Goal: Task Accomplishment & Management: Manage account settings

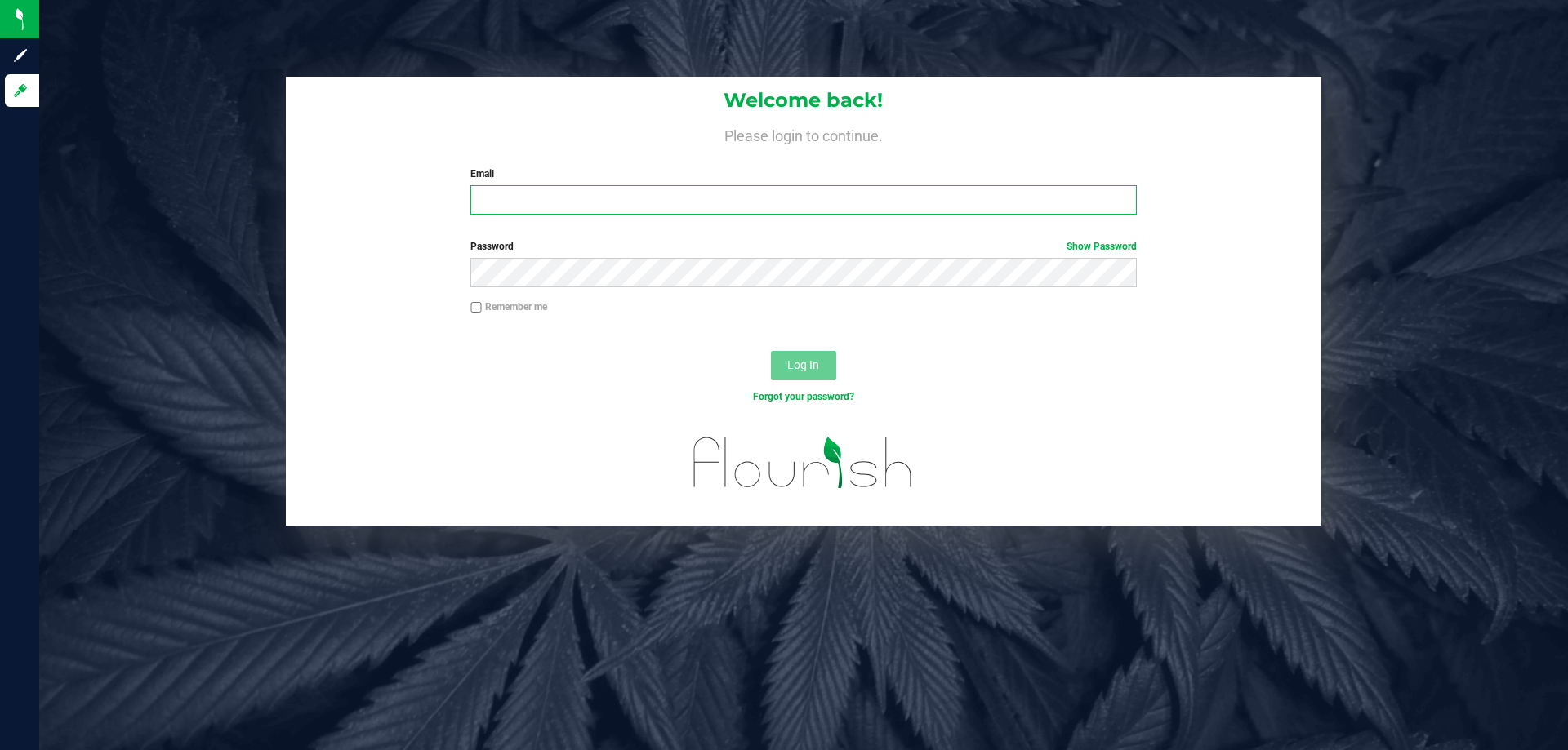
click at [521, 198] on input "Email" at bounding box center [802, 200] width 666 height 29
type input "[EMAIL_ADDRESS][DOMAIN_NAME]"
click at [771, 351] on button "Log In" at bounding box center [803, 365] width 65 height 29
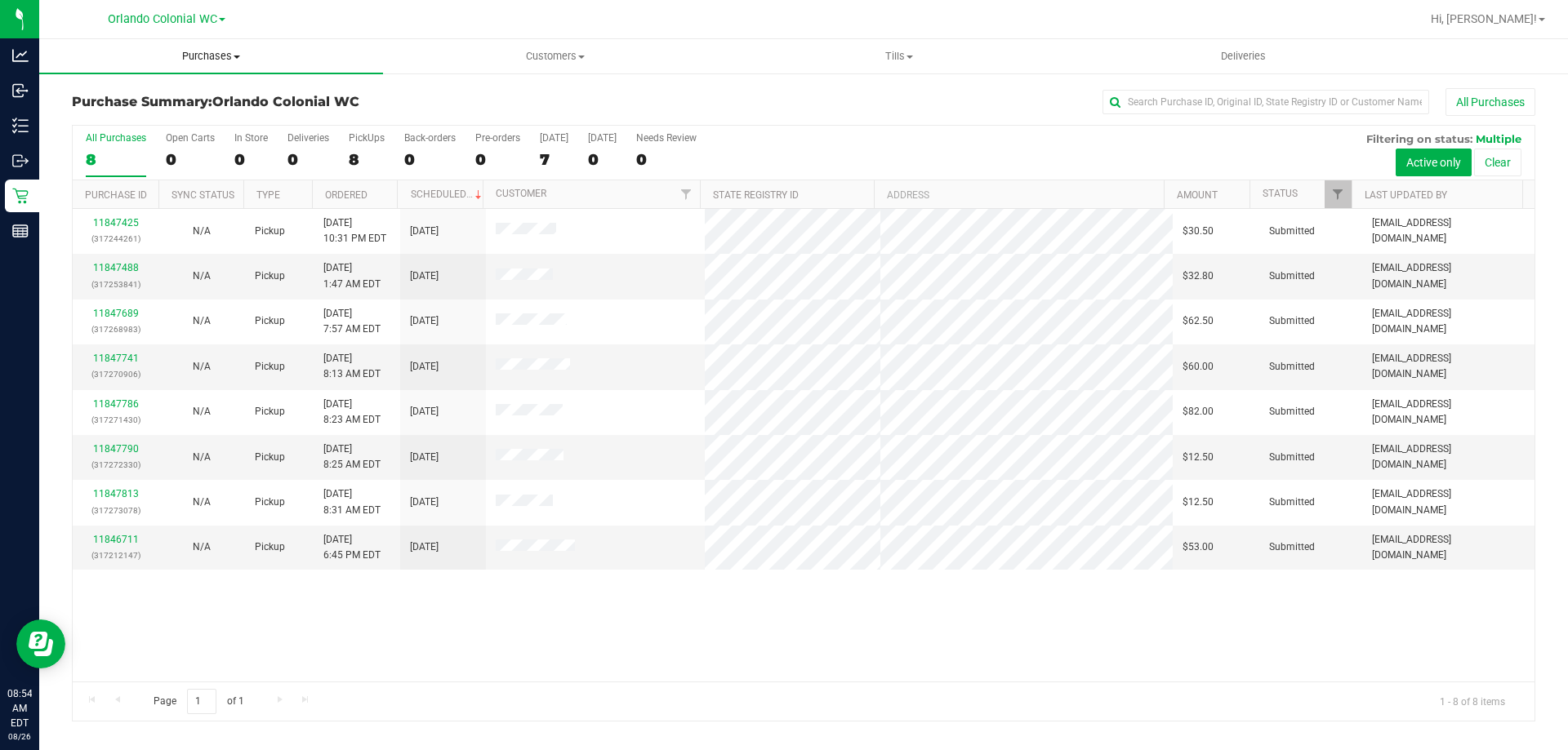
click at [189, 60] on span "Purchases" at bounding box center [211, 56] width 343 height 15
click at [159, 123] on li "Fulfillment" at bounding box center [211, 118] width 343 height 19
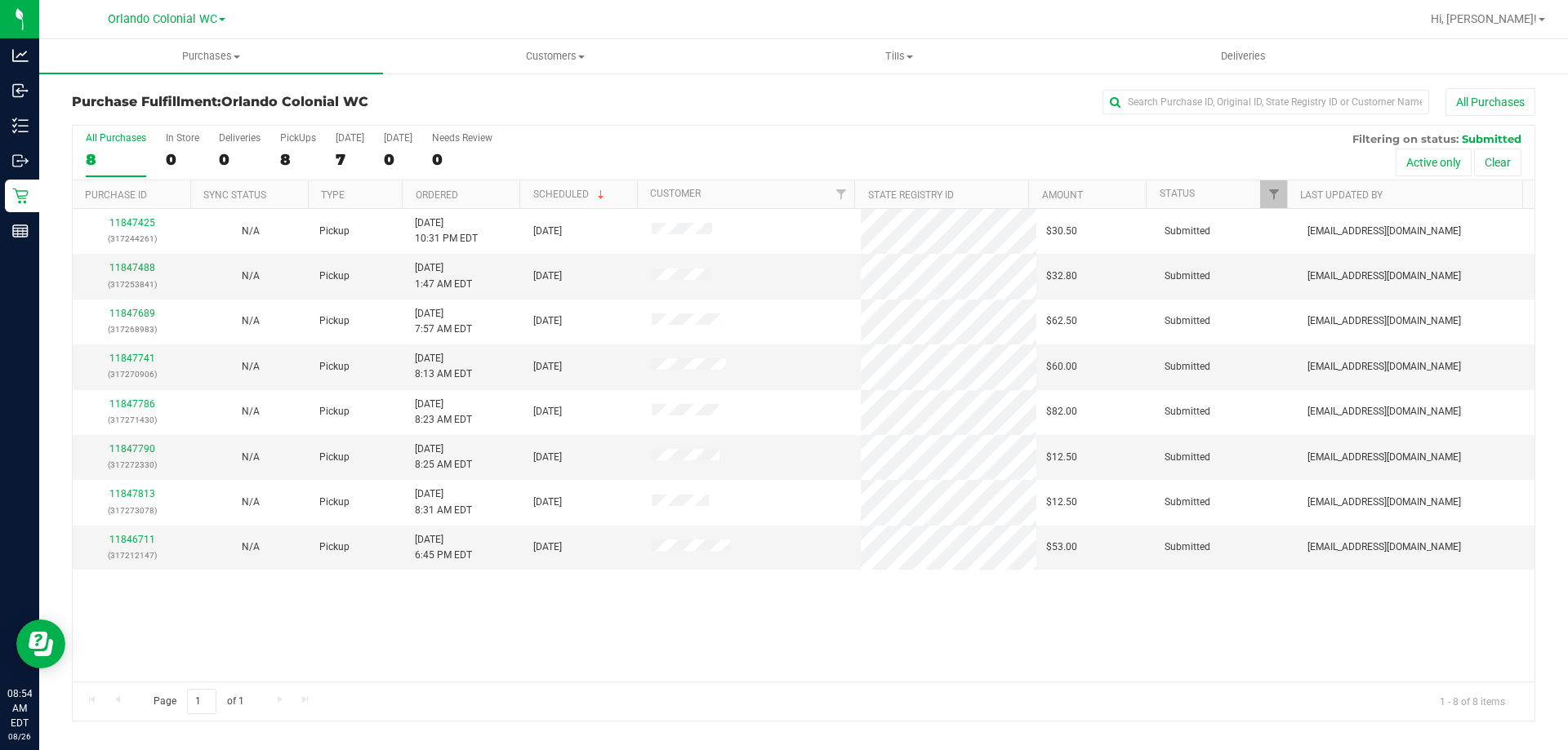
click at [766, 146] on div "All Purchases 8 In Store 0 Deliveries 0 PickUps 8 Today 7 Tomorrow 0 Needs Revi…" at bounding box center [803, 153] width 1462 height 55
click at [213, 59] on span "Purchases" at bounding box center [211, 56] width 343 height 15
click at [168, 120] on li "Fulfillment" at bounding box center [211, 118] width 343 height 19
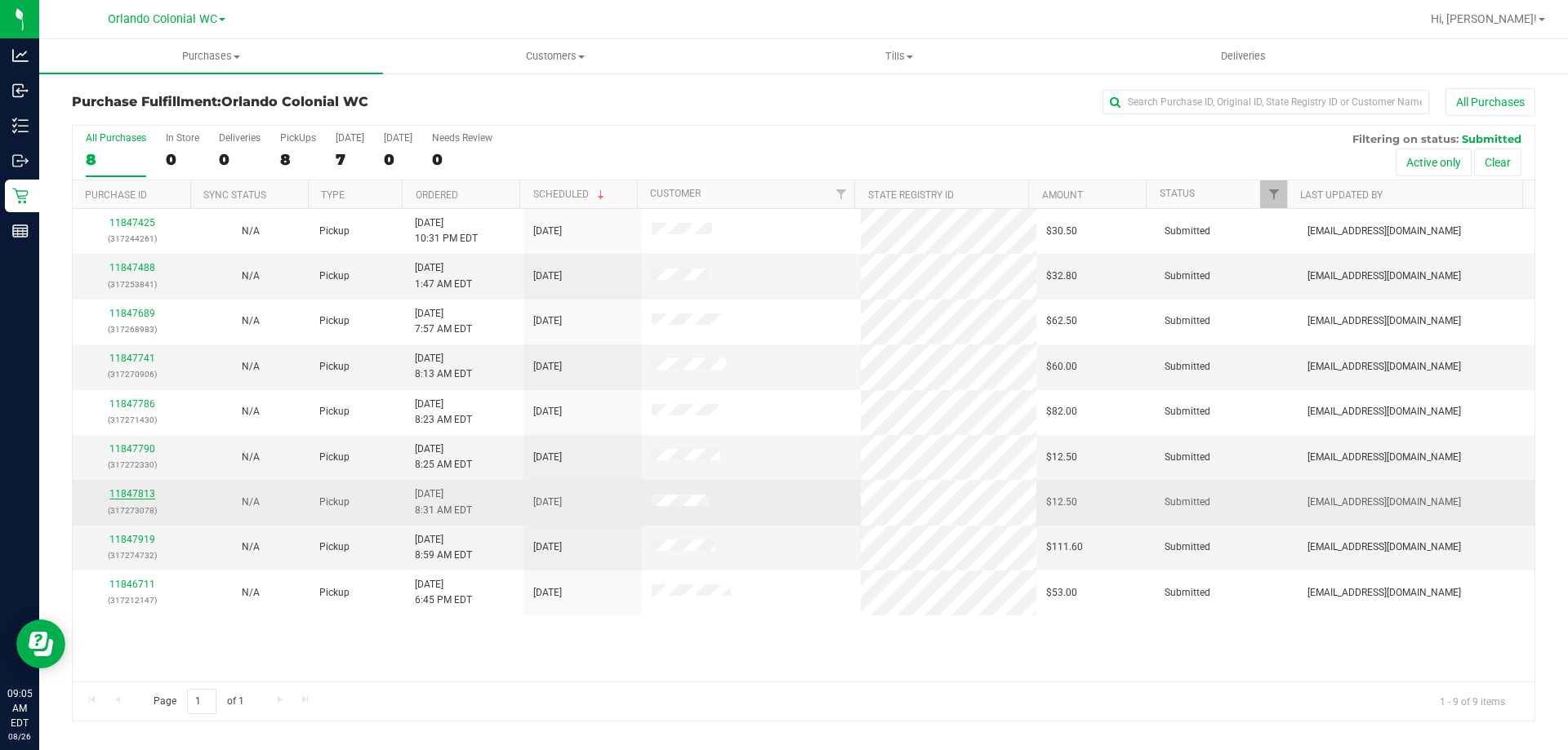
click at [118, 491] on link "11847813" at bounding box center [132, 494] width 46 height 11
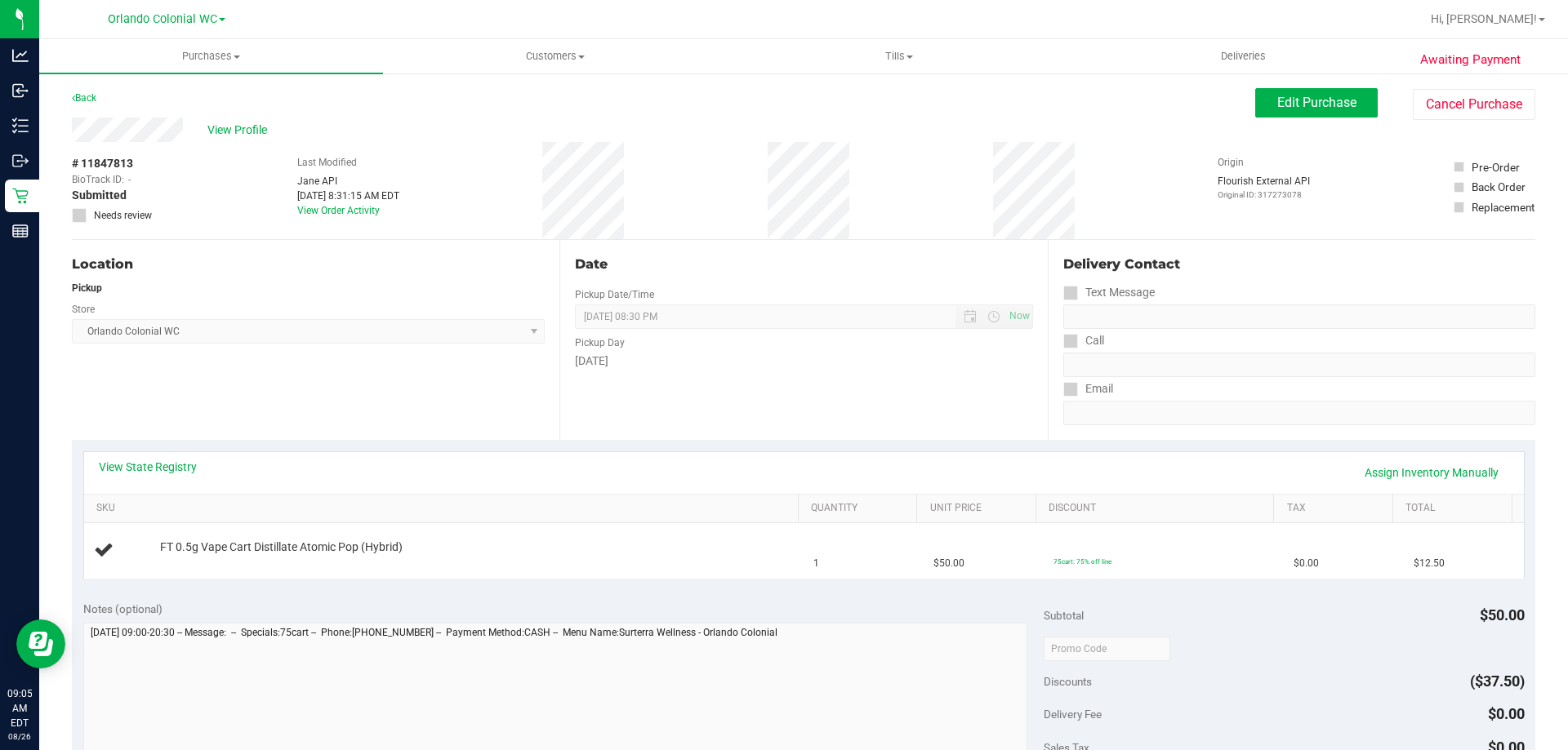
click at [262, 403] on div "Location Pickup Store Orlando Colonial WC Select Store Bonita Springs WC Boynto…" at bounding box center [315, 341] width 487 height 200
click at [352, 402] on div "Location Pickup Store Orlando Colonial WC Select Store Bonita Springs WC Boynto…" at bounding box center [315, 341] width 487 height 200
click at [431, 389] on div "Location Pickup Store Orlando Colonial WC Select Store Bonita Springs WC Boynto…" at bounding box center [315, 341] width 487 height 200
click at [511, 361] on div "Location Pickup Store Orlando Colonial WC Select Store Bonita Springs WC Boynto…" at bounding box center [315, 341] width 487 height 200
click at [601, 410] on div "Date Pickup Date/Time 08/26/2025 Now 08/26/2025 08:30 PM Now Pickup Day Tuesday" at bounding box center [802, 341] width 487 height 200
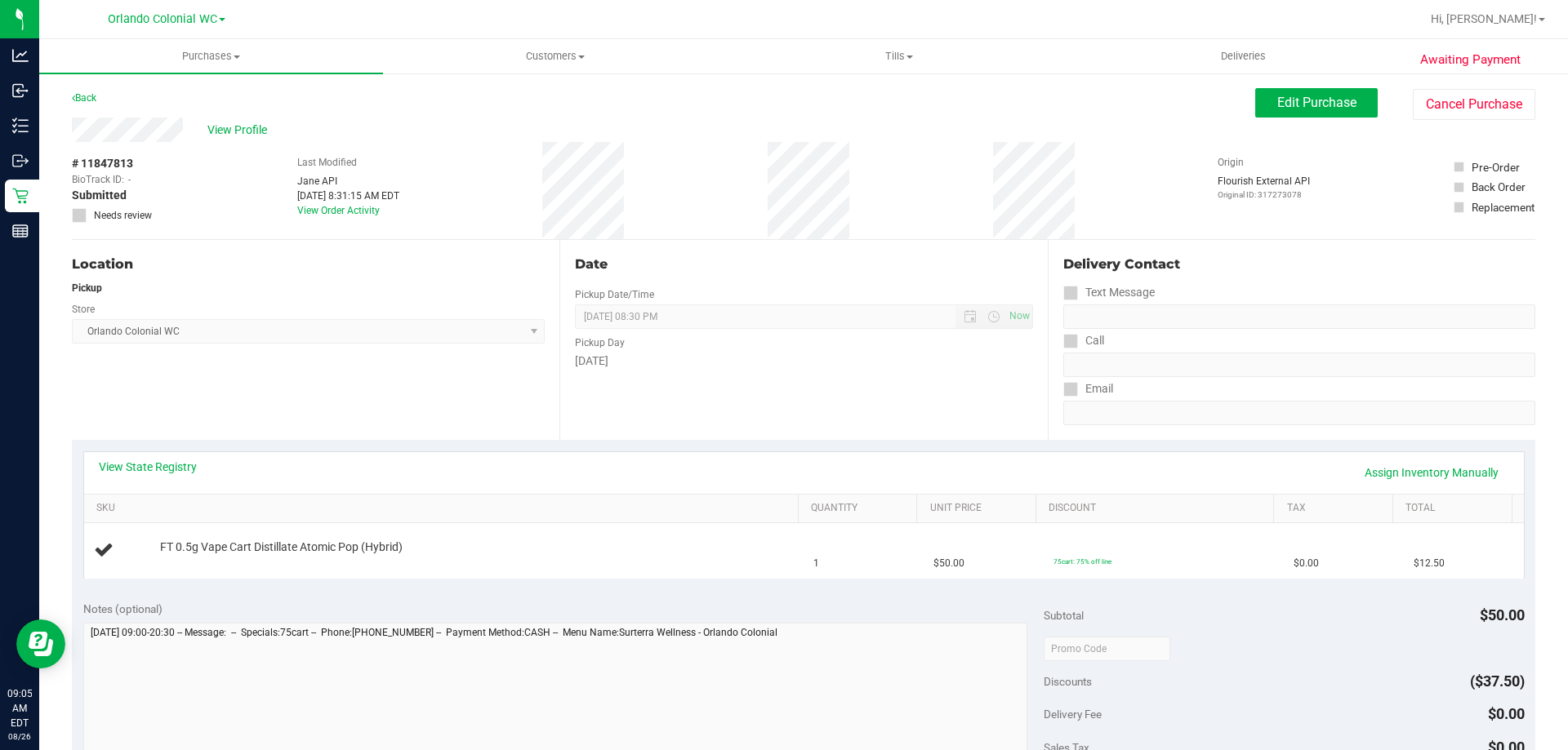
click at [645, 418] on div "Date Pickup Date/Time 08/26/2025 Now 08/26/2025 08:30 PM Now Pickup Day Tuesday" at bounding box center [802, 341] width 487 height 200
click at [391, 432] on div "Location Pickup Store Orlando Colonial WC Select Store Bonita Springs WC Boynto…" at bounding box center [315, 341] width 487 height 200
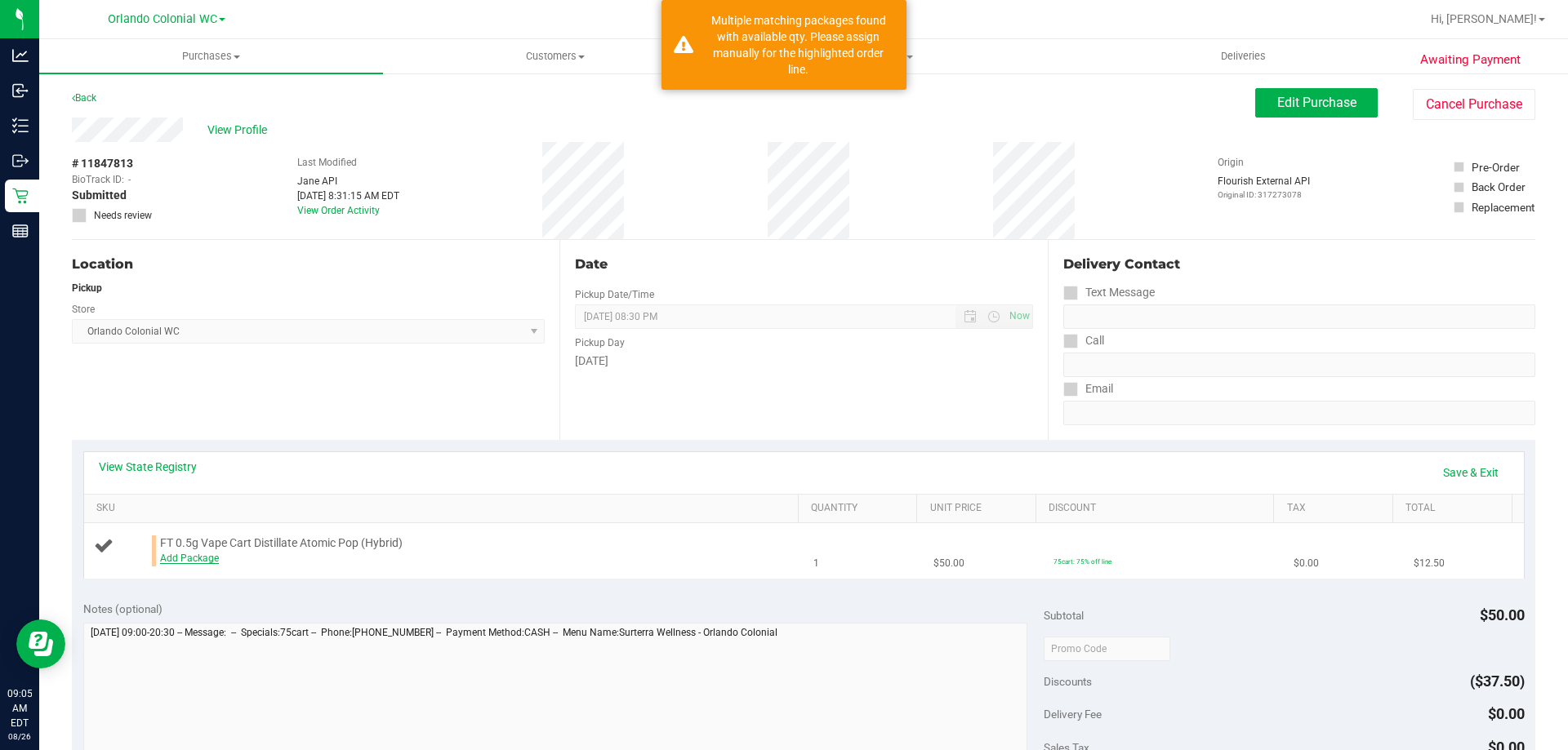
click at [196, 560] on link "Add Package" at bounding box center [189, 558] width 59 height 11
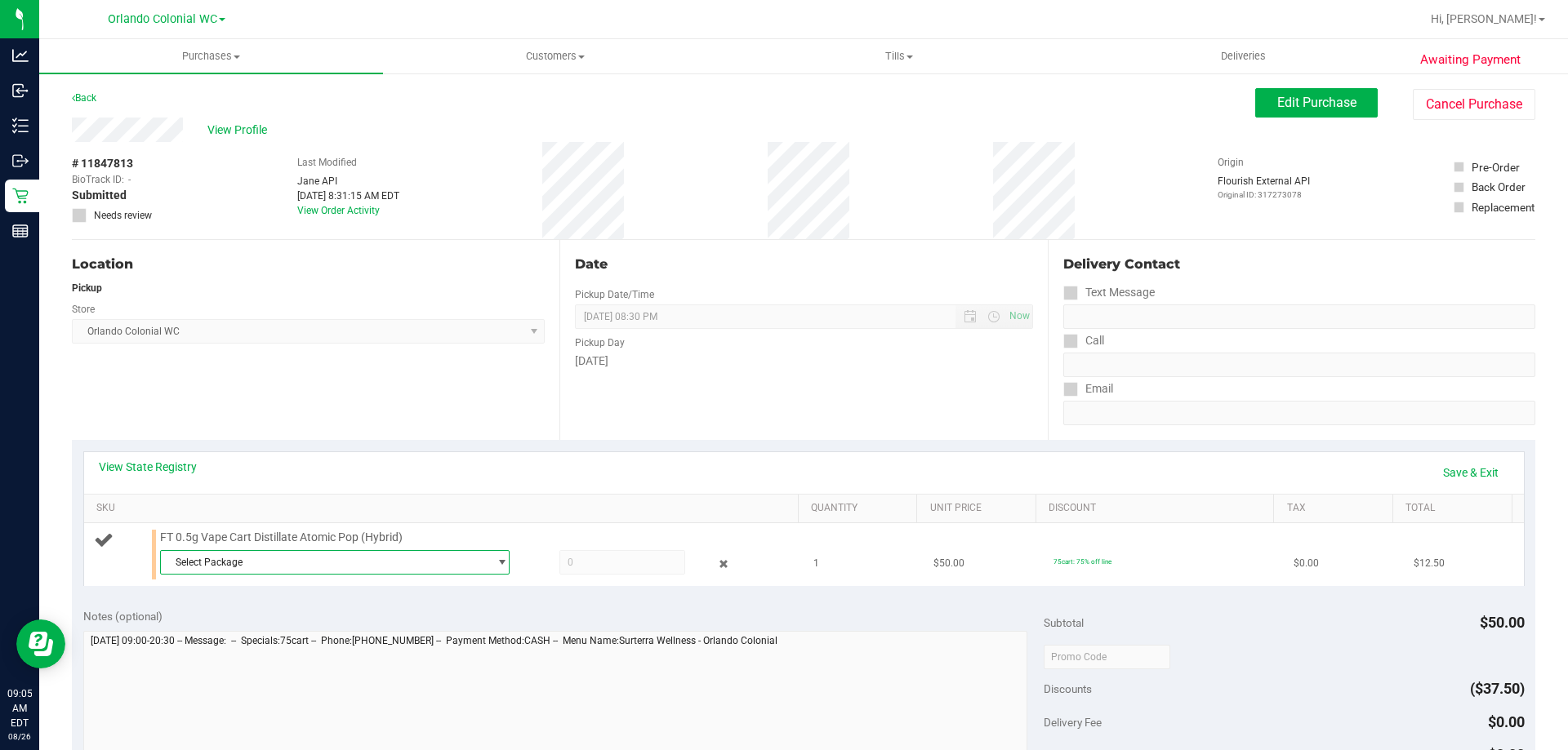
click at [384, 558] on span "Select Package" at bounding box center [324, 562] width 328 height 23
click at [395, 625] on span "( JUL25ATM01B-0714 | orig: FLSRWGM-20250721-2183 )" at bounding box center [388, 630] width 251 height 11
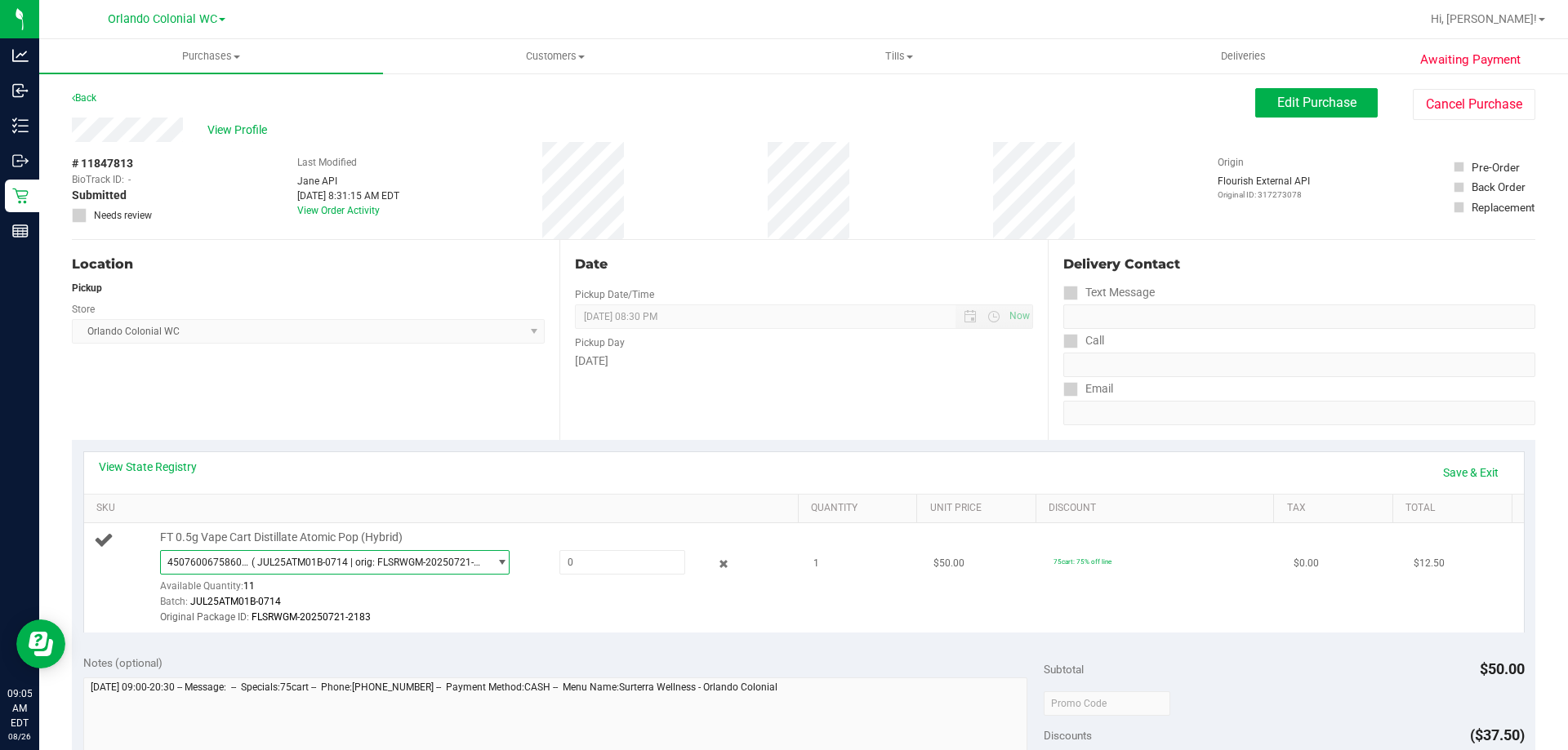
click at [425, 551] on span "4507600675860767 ( JUL25ATM01B-0714 | orig: FLSRWGM-20250721-2183 )" at bounding box center [334, 563] width 350 height 25
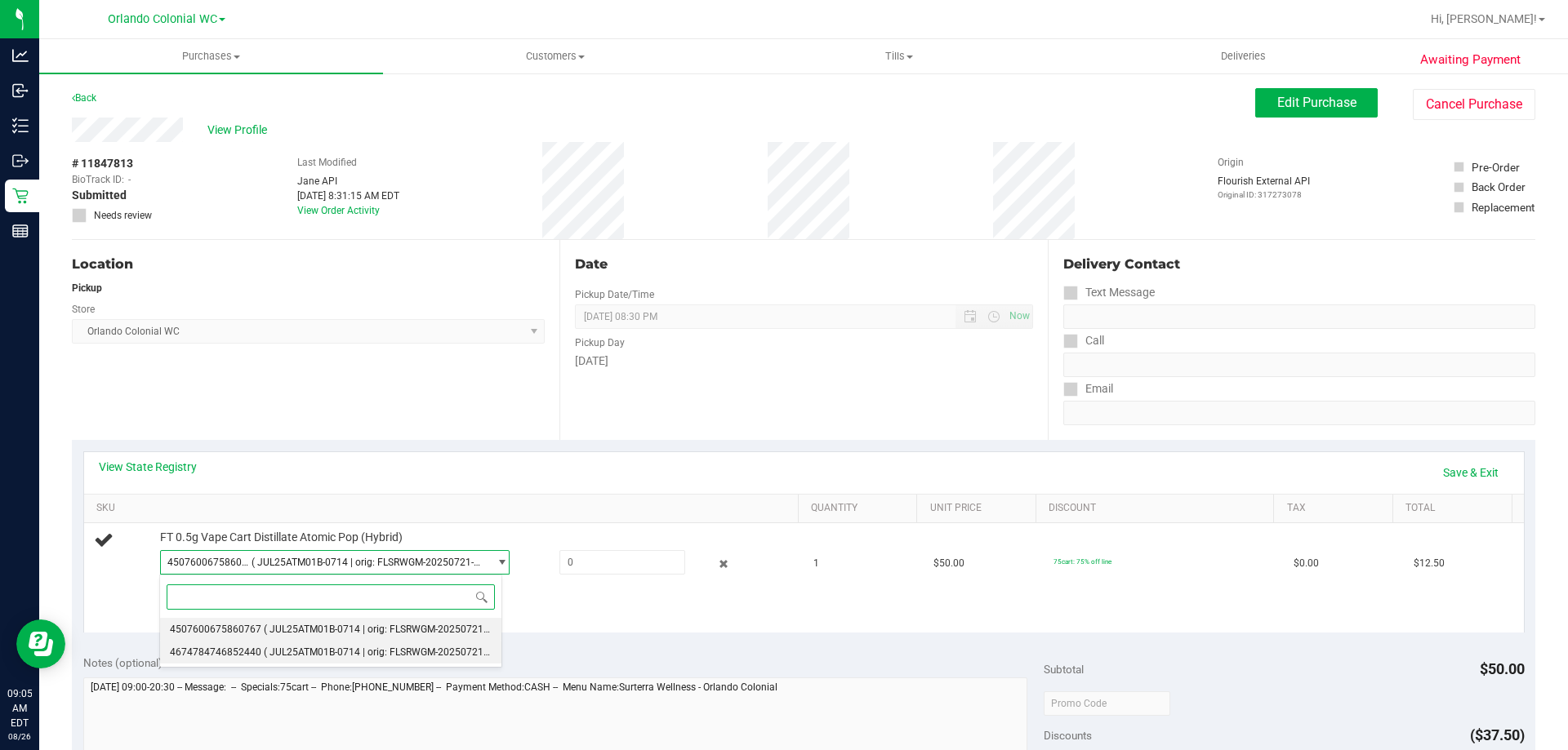
click at [412, 663] on li "4674784746852440 ( JUL25ATM01B-0714 | orig: FLSRWGM-20250721-2278 )" at bounding box center [330, 652] width 342 height 23
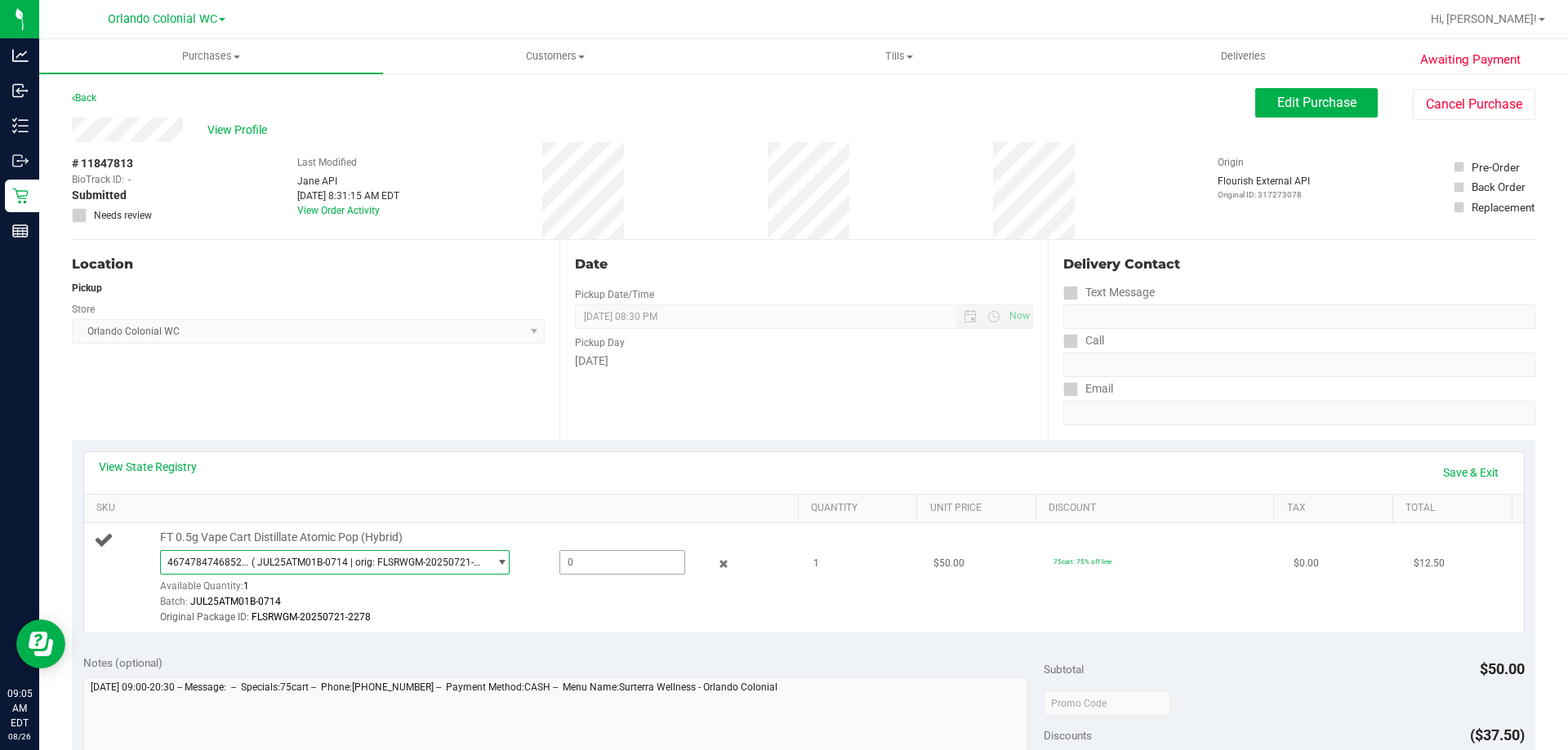
click at [598, 573] on span at bounding box center [622, 563] width 126 height 25
type input "1"
type input "1.0000"
click at [633, 641] on div "View State Registry Save & Exit SKU Quantity Unit Price Discount Tax Total FT 0…" at bounding box center [803, 542] width 1463 height 204
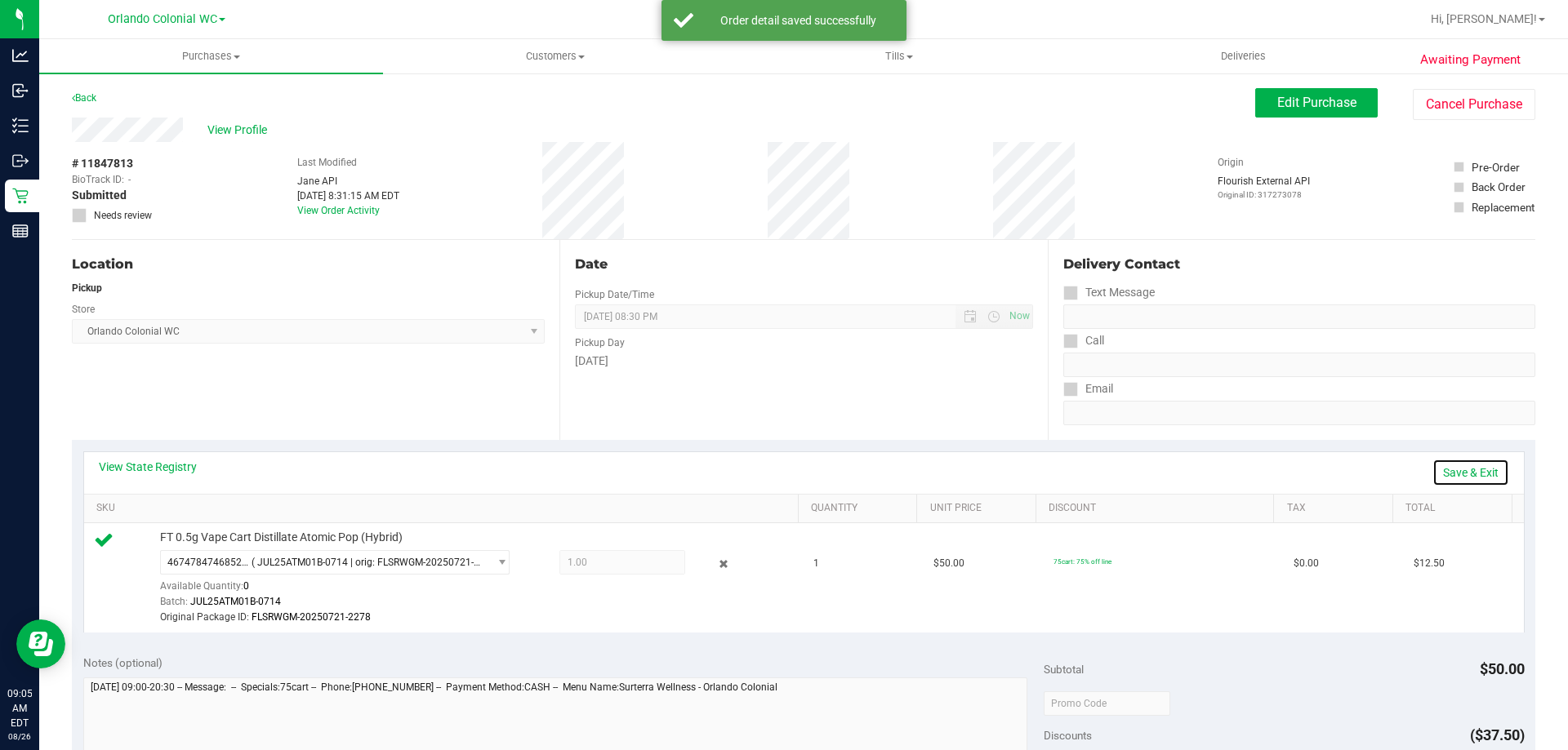
click at [1477, 469] on link "Save & Exit" at bounding box center [1471, 473] width 77 height 28
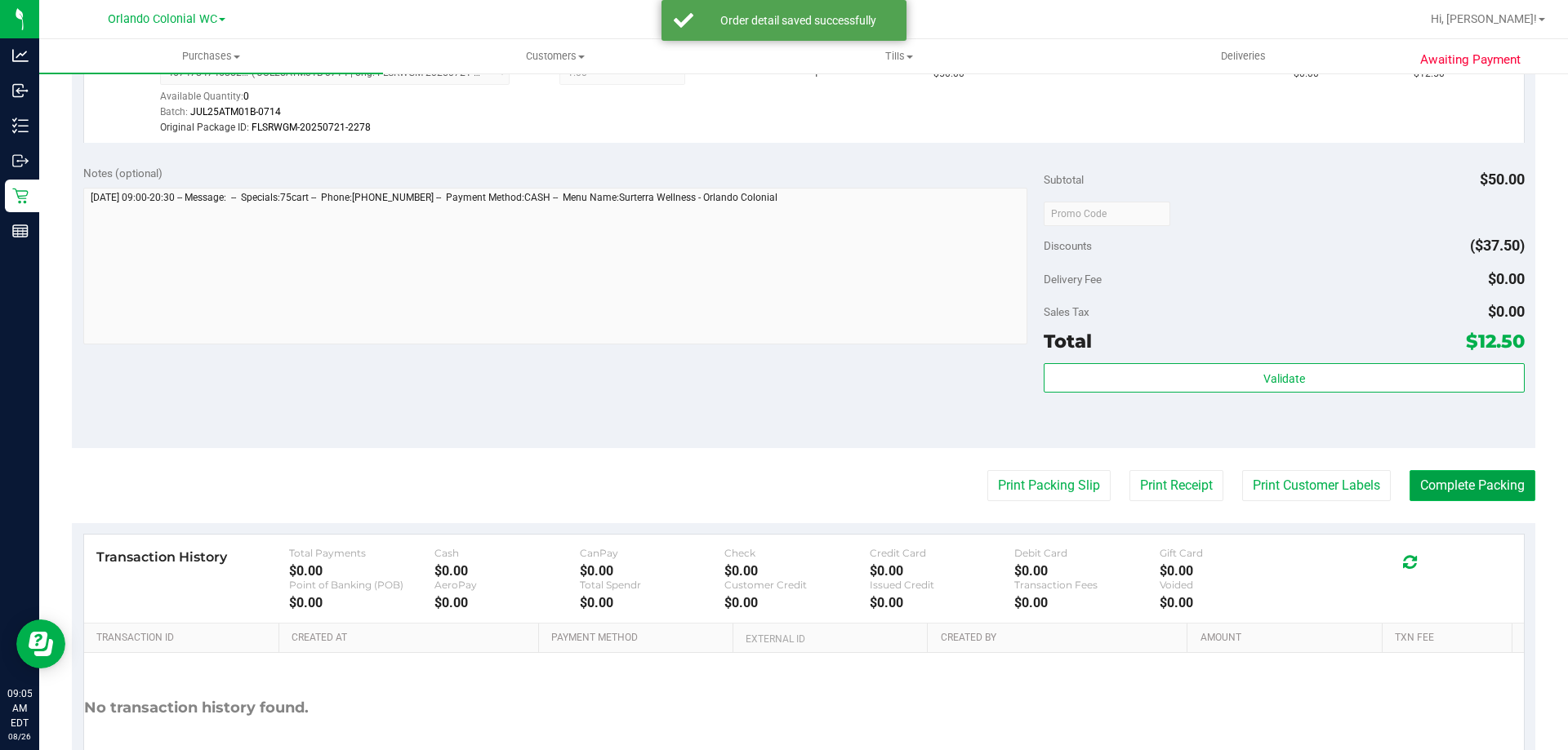
click at [1454, 491] on button "Complete Packing" at bounding box center [1472, 486] width 126 height 31
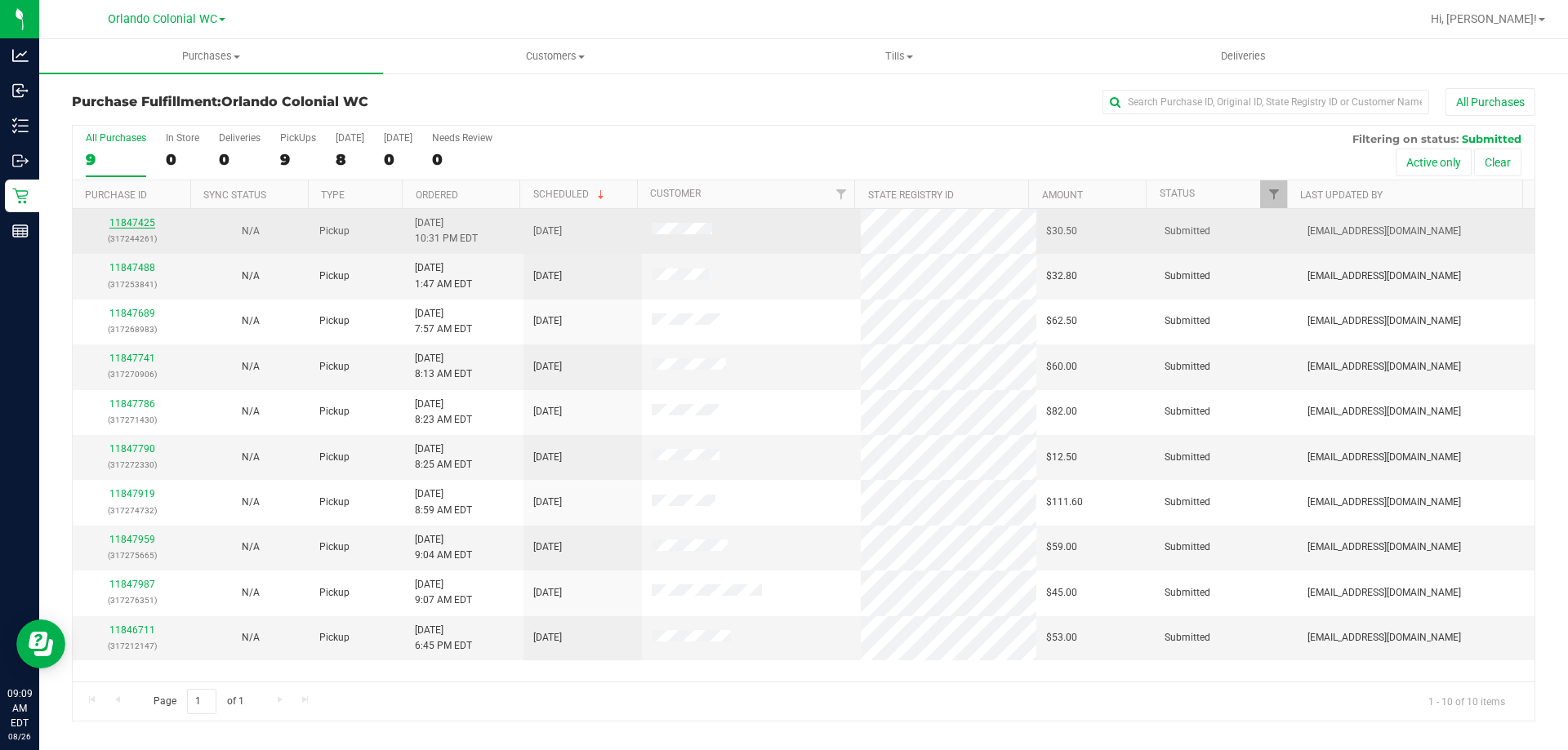
click at [128, 218] on link "11847425" at bounding box center [132, 223] width 46 height 11
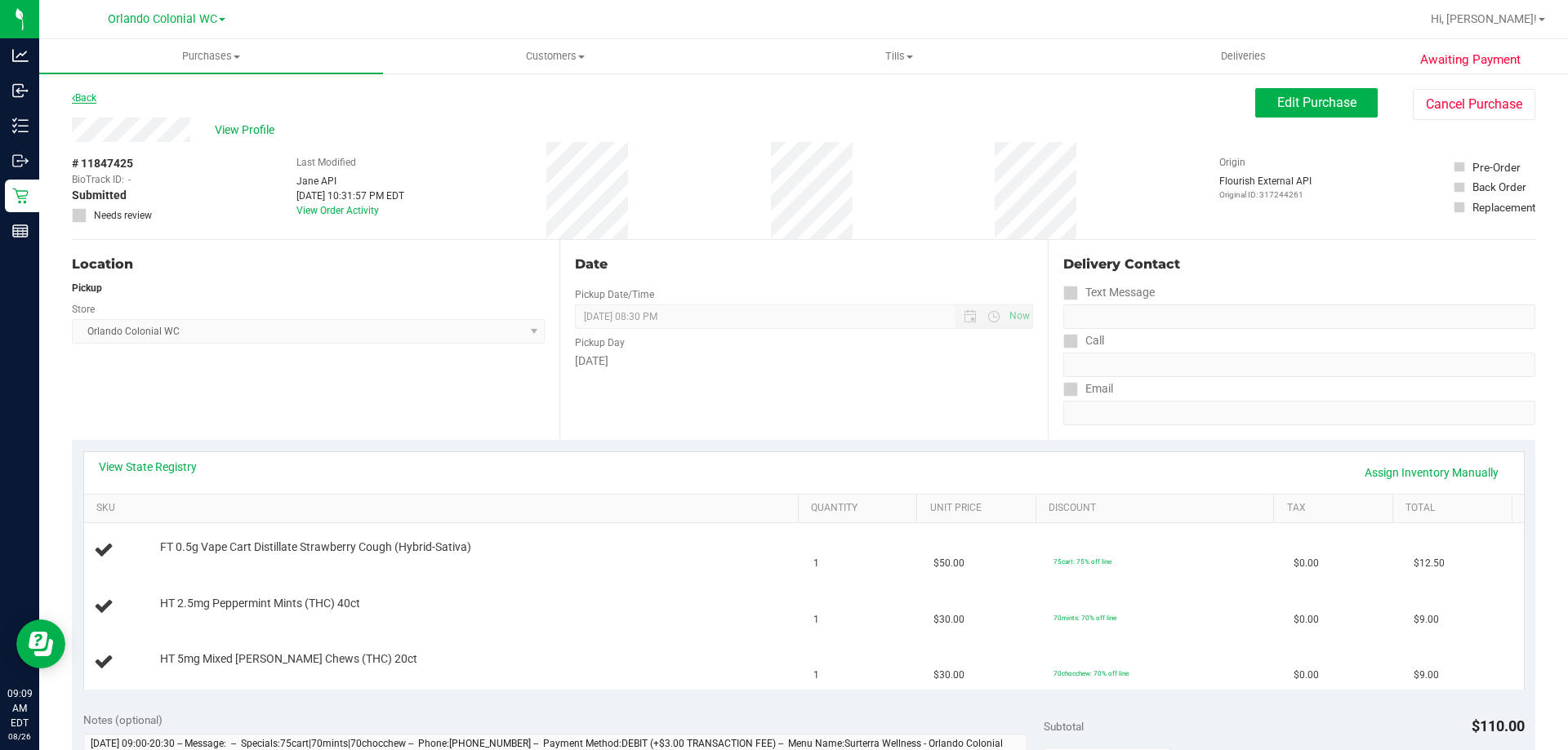
click at [85, 100] on link "Back" at bounding box center [84, 98] width 25 height 11
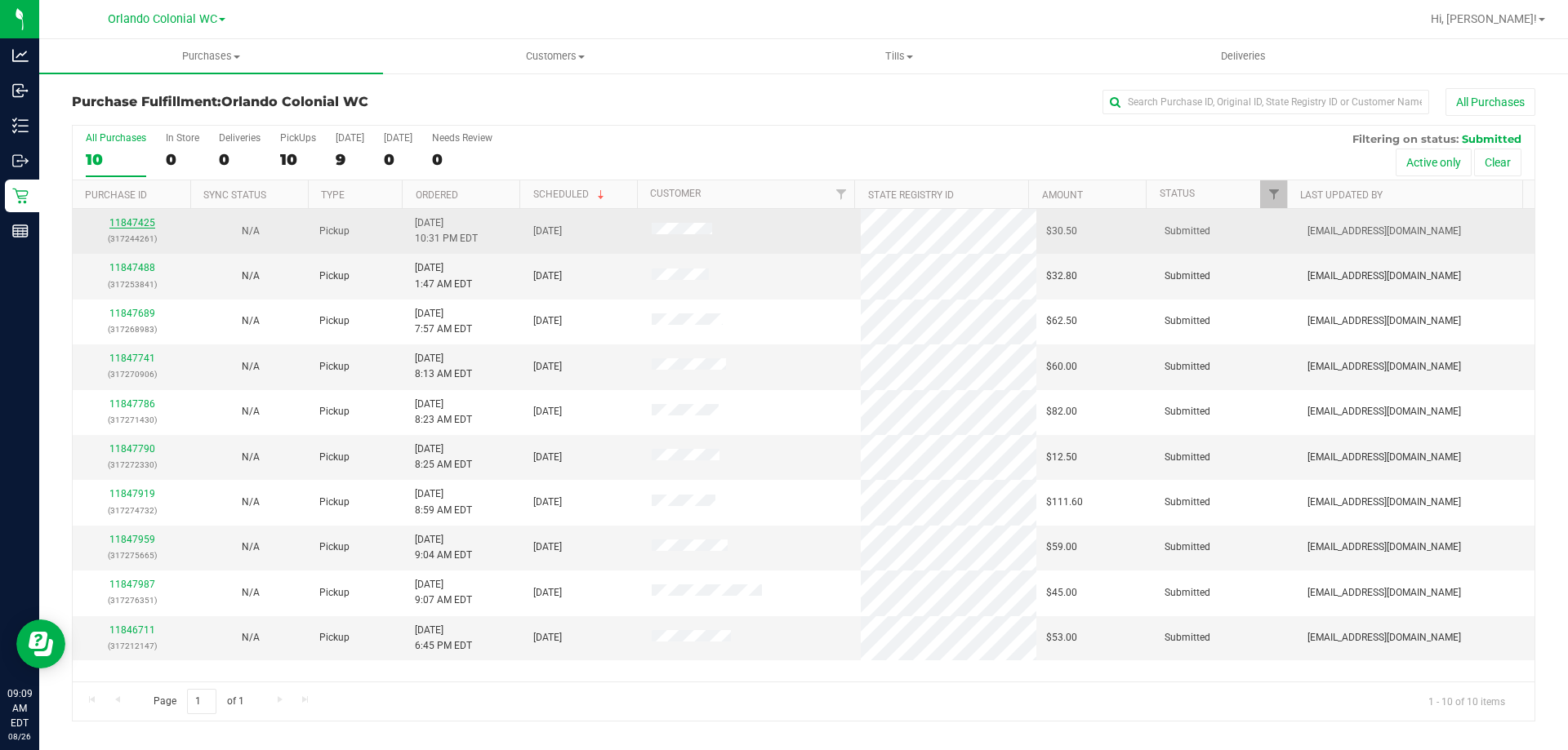
click at [134, 226] on link "11847425" at bounding box center [132, 223] width 46 height 11
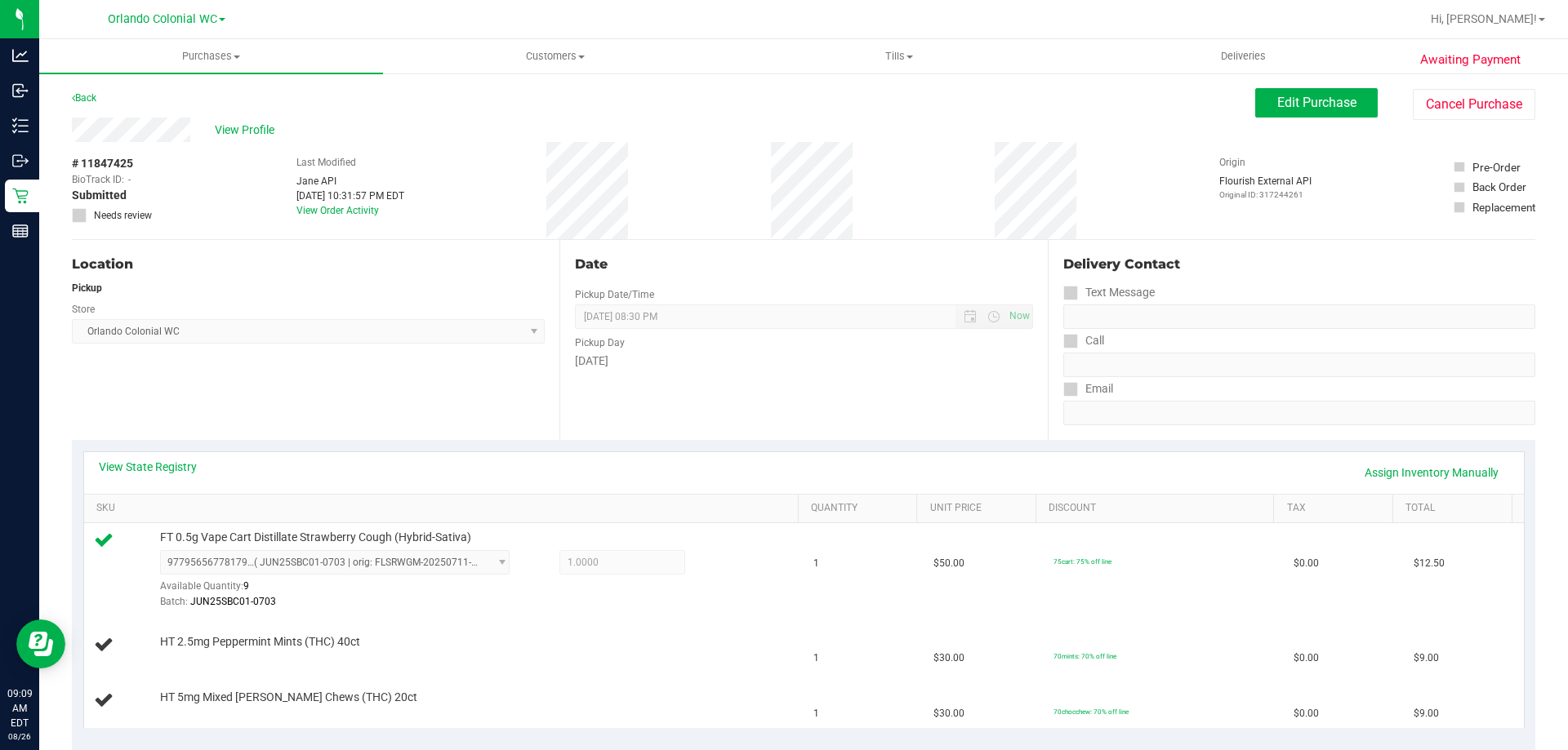
click at [595, 113] on div "Back Edit Purchase Cancel Purchase" at bounding box center [803, 103] width 1463 height 29
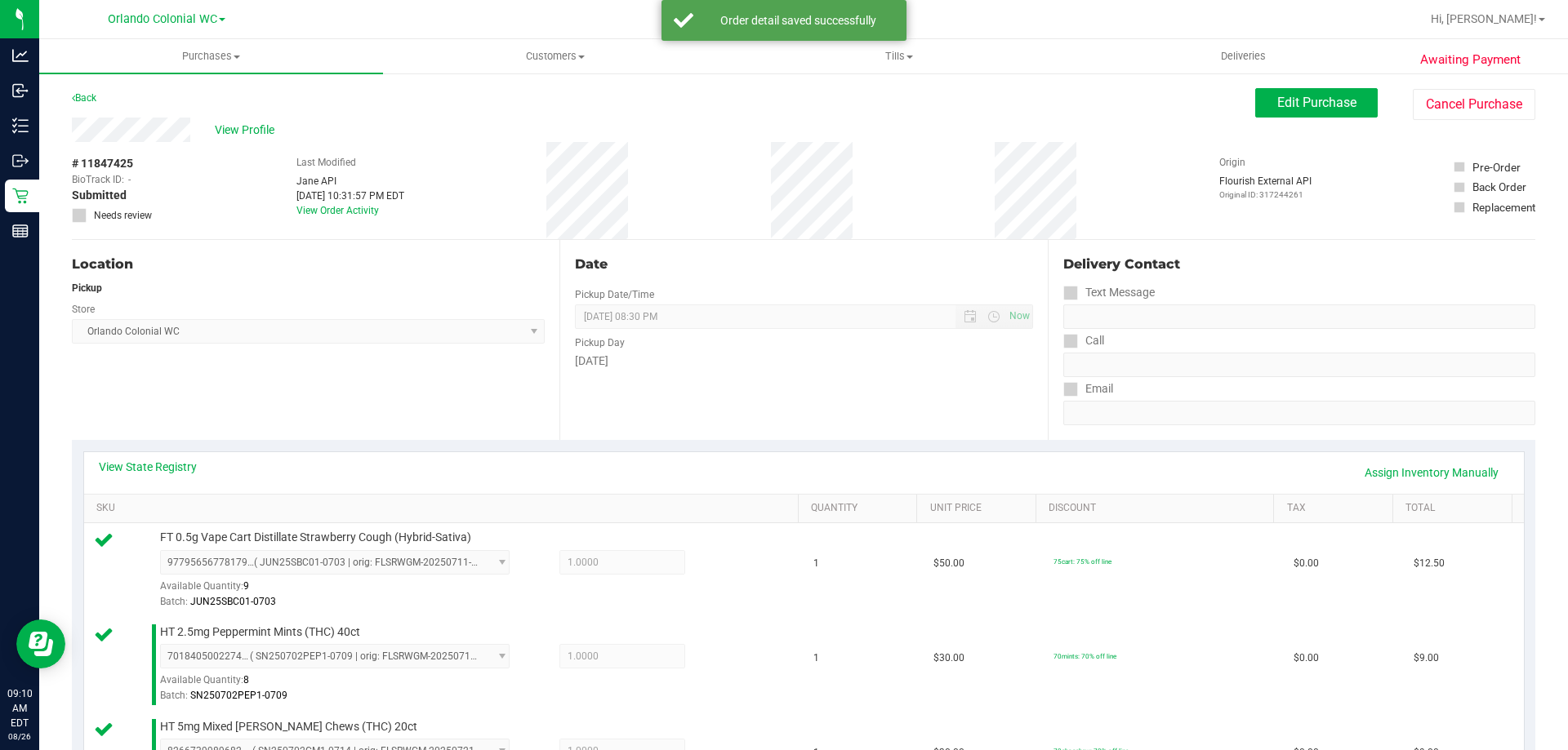
scroll to position [572, 0]
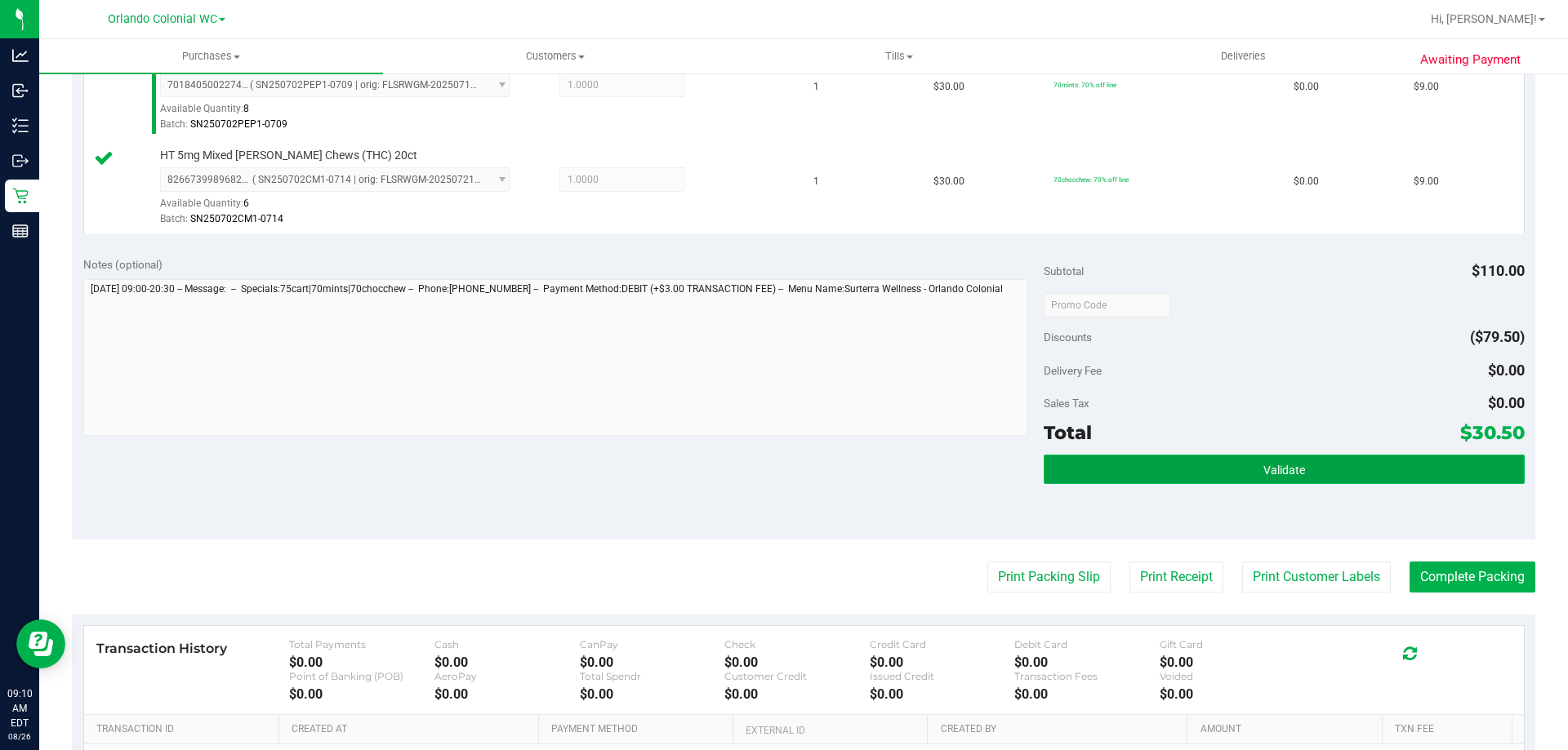
click at [1270, 458] on button "Validate" at bounding box center [1283, 469] width 480 height 29
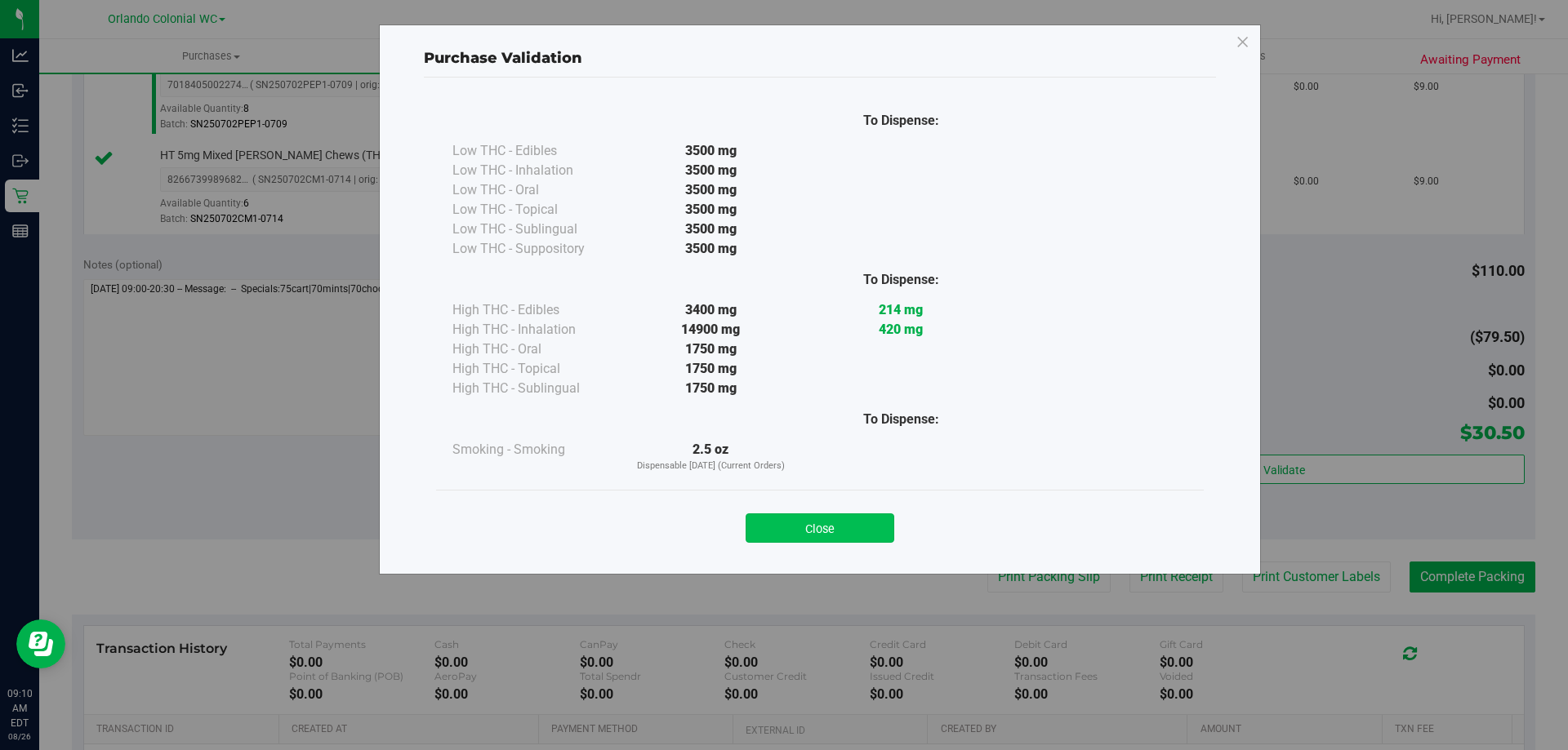
click at [870, 525] on button "Close" at bounding box center [820, 528] width 149 height 29
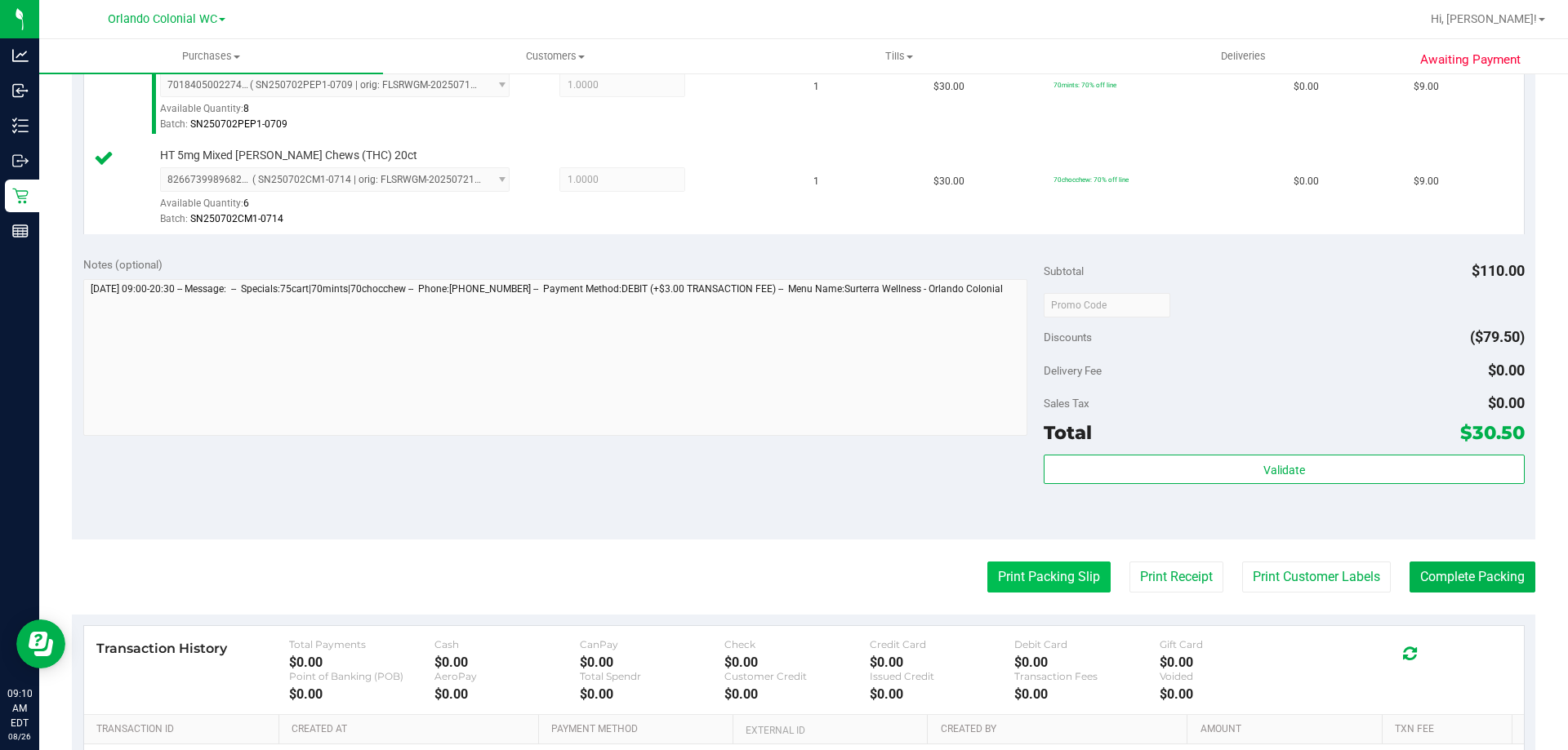
drag, startPoint x: 1054, startPoint y: 558, endPoint x: 1052, endPoint y: 576, distance: 18.1
click at [1054, 558] on purchase-details "Back Edit Purchase Cancel Purchase View Profile # 11847425 BioTrack ID: - Submi…" at bounding box center [803, 218] width 1463 height 1404
click at [1052, 576] on button "Print Packing Slip" at bounding box center [1048, 577] width 123 height 31
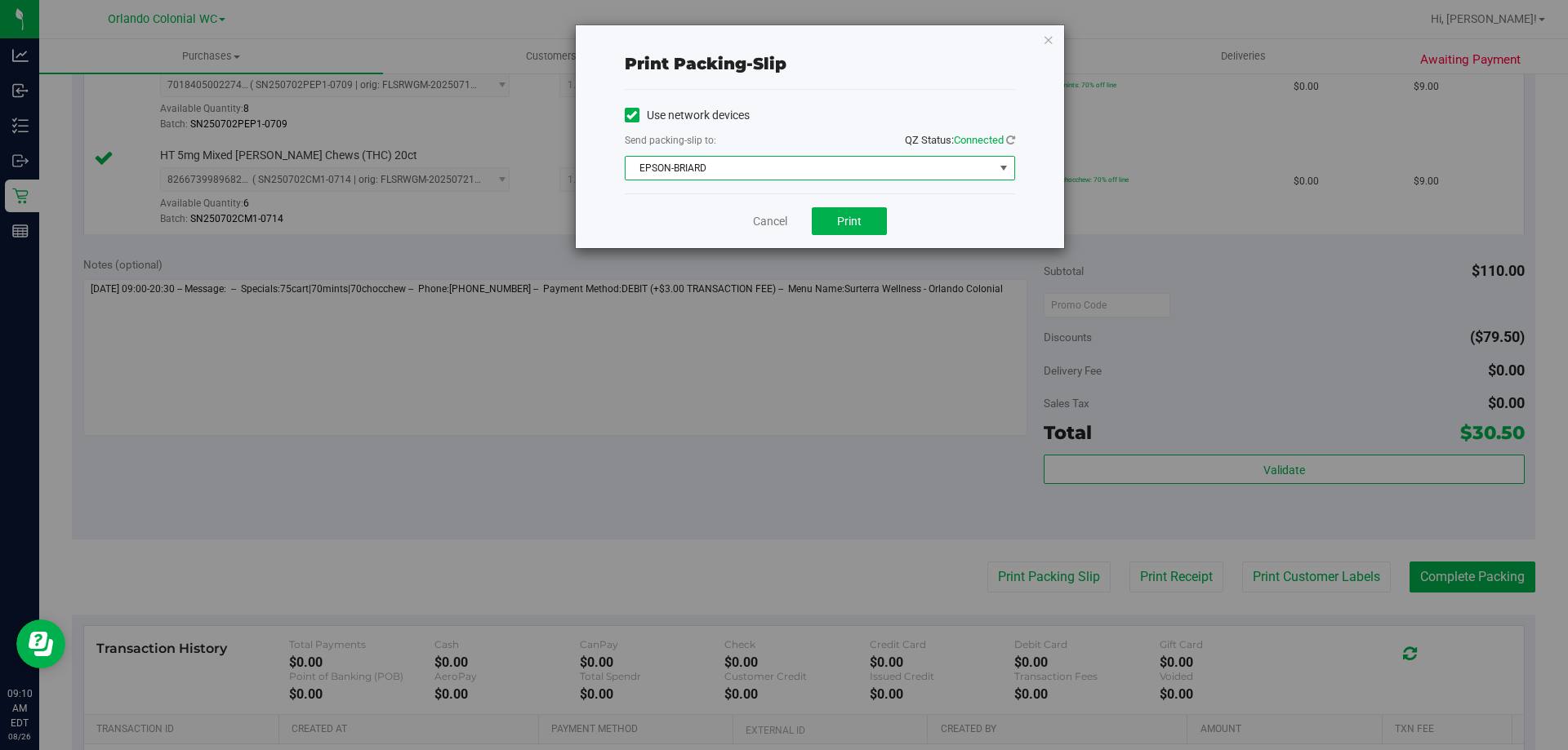
click at [785, 173] on span "EPSON-BRIARD" at bounding box center [809, 168] width 368 height 23
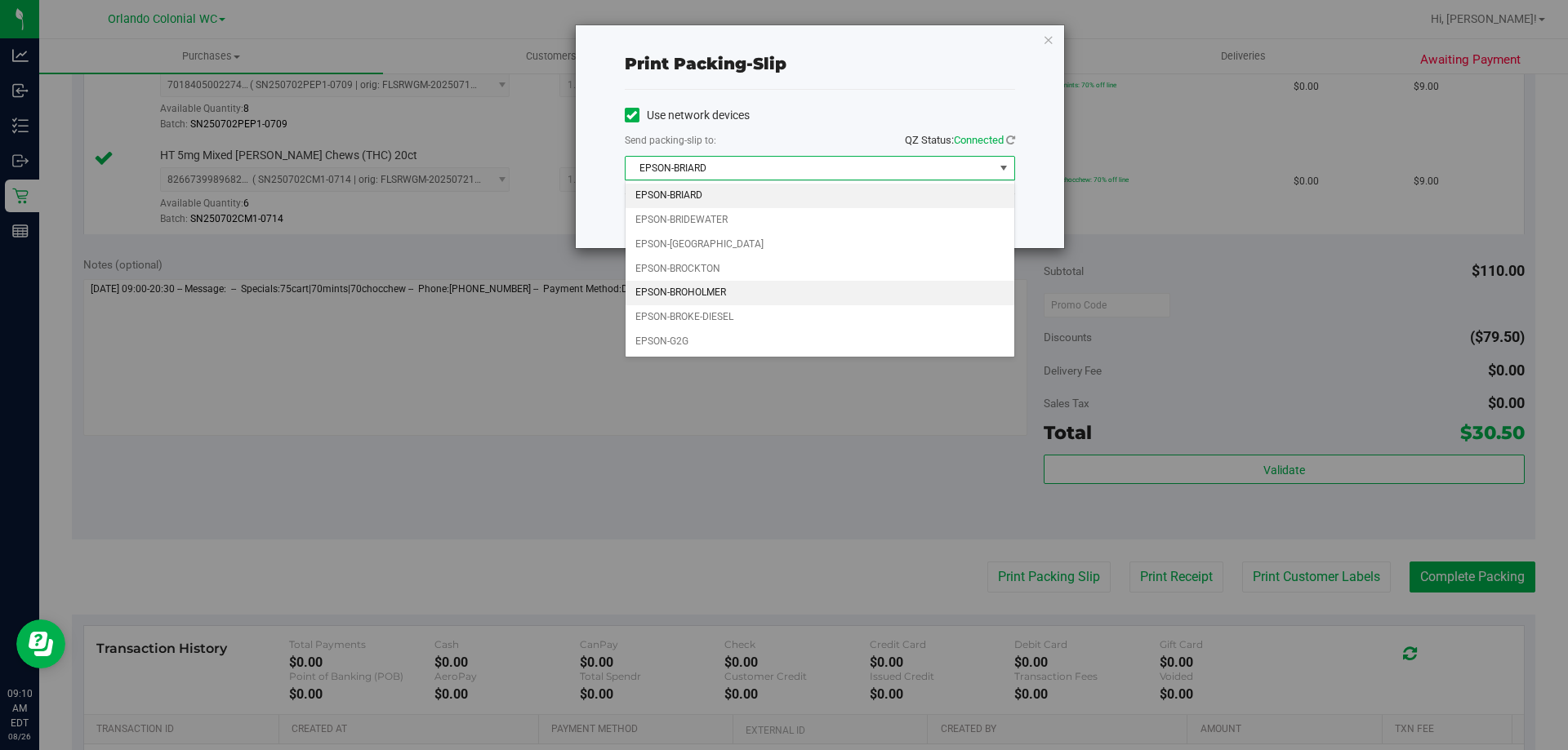
click at [765, 292] on li "EPSON-BROHOLMER" at bounding box center [819, 293] width 388 height 25
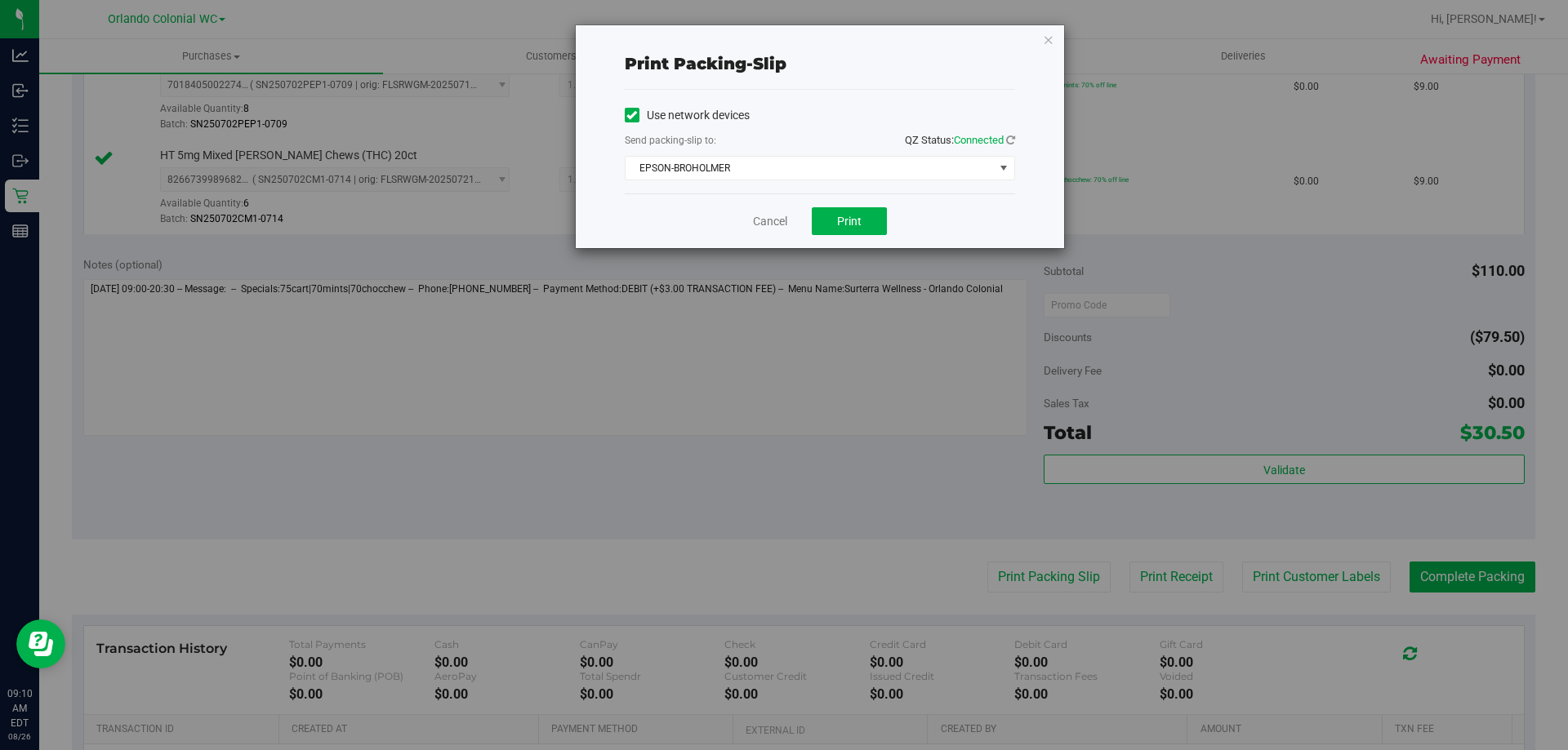
click at [857, 199] on div "Cancel Print" at bounding box center [819, 221] width 390 height 55
click at [860, 223] on span "Print" at bounding box center [849, 221] width 25 height 13
click at [1047, 42] on icon "button" at bounding box center [1048, 39] width 11 height 19
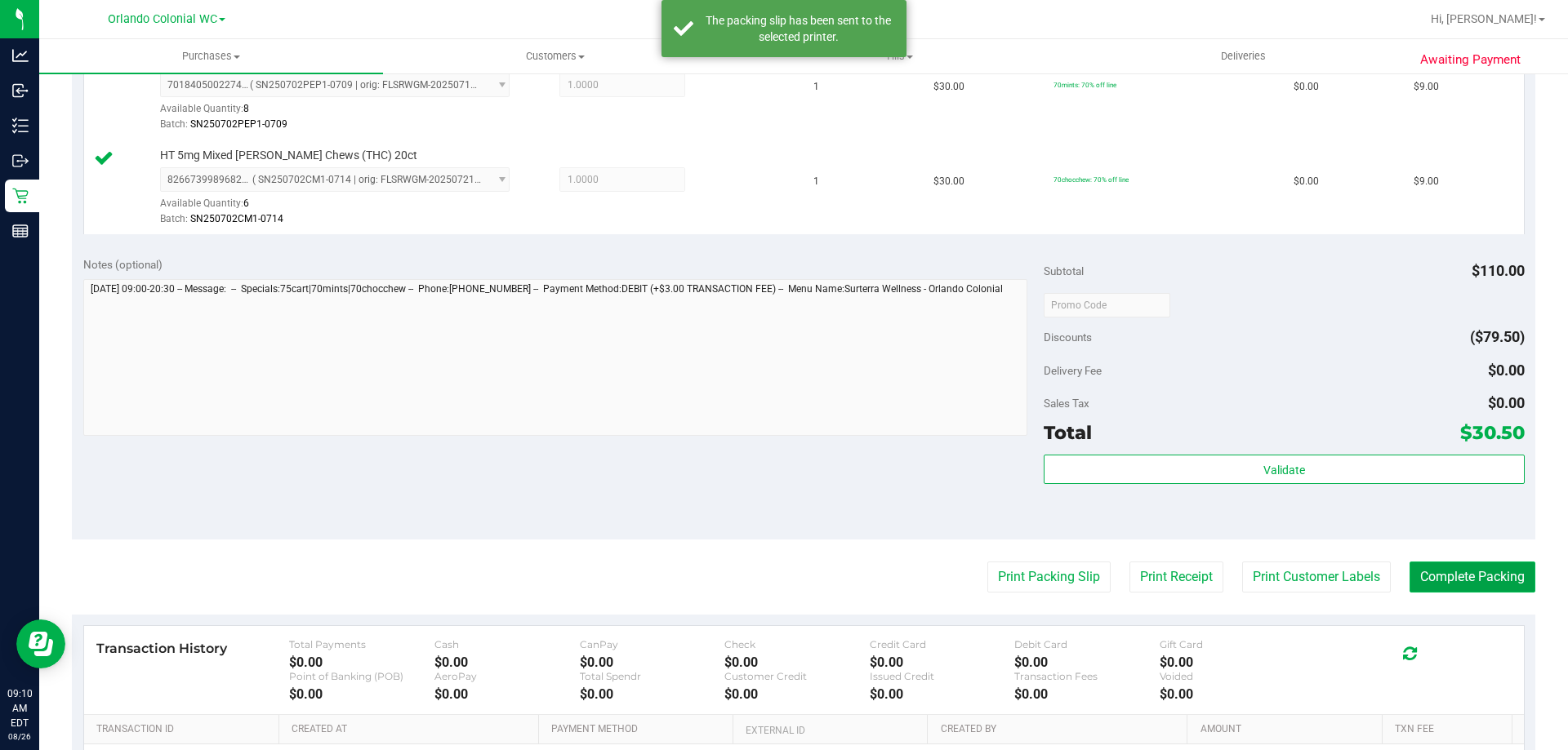
click at [1461, 564] on button "Complete Packing" at bounding box center [1472, 577] width 126 height 31
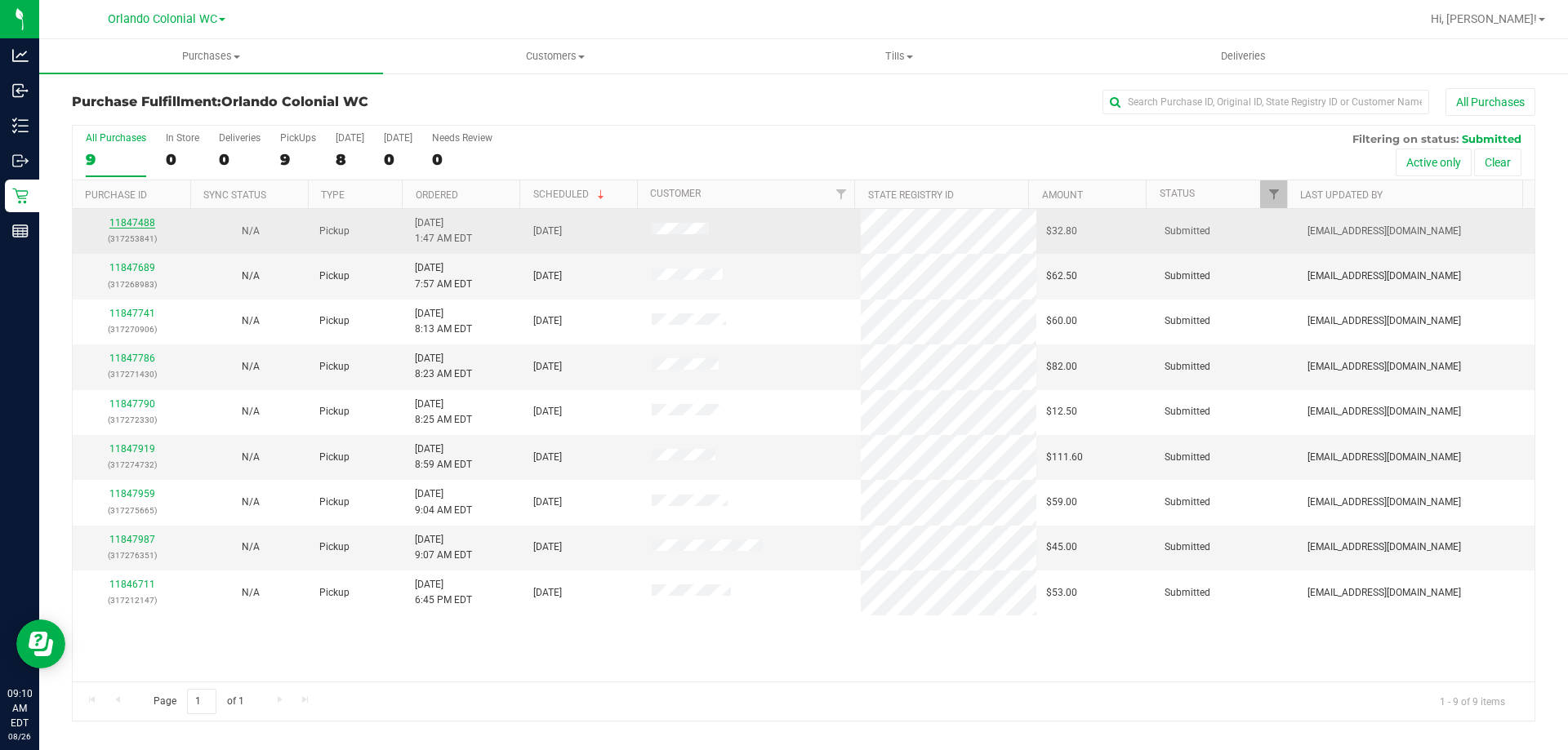
click at [138, 226] on link "11847488" at bounding box center [132, 223] width 46 height 11
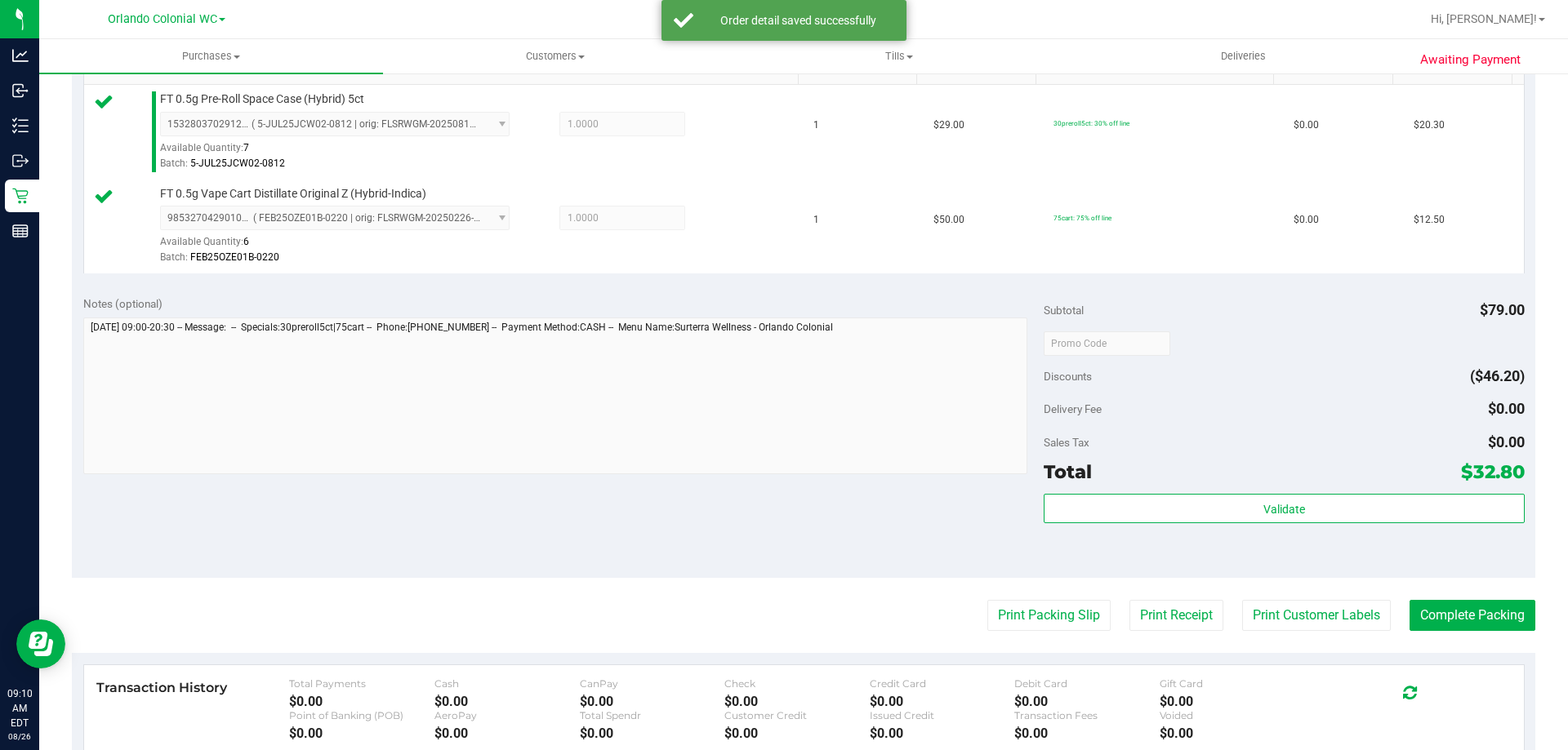
scroll to position [572, 0]
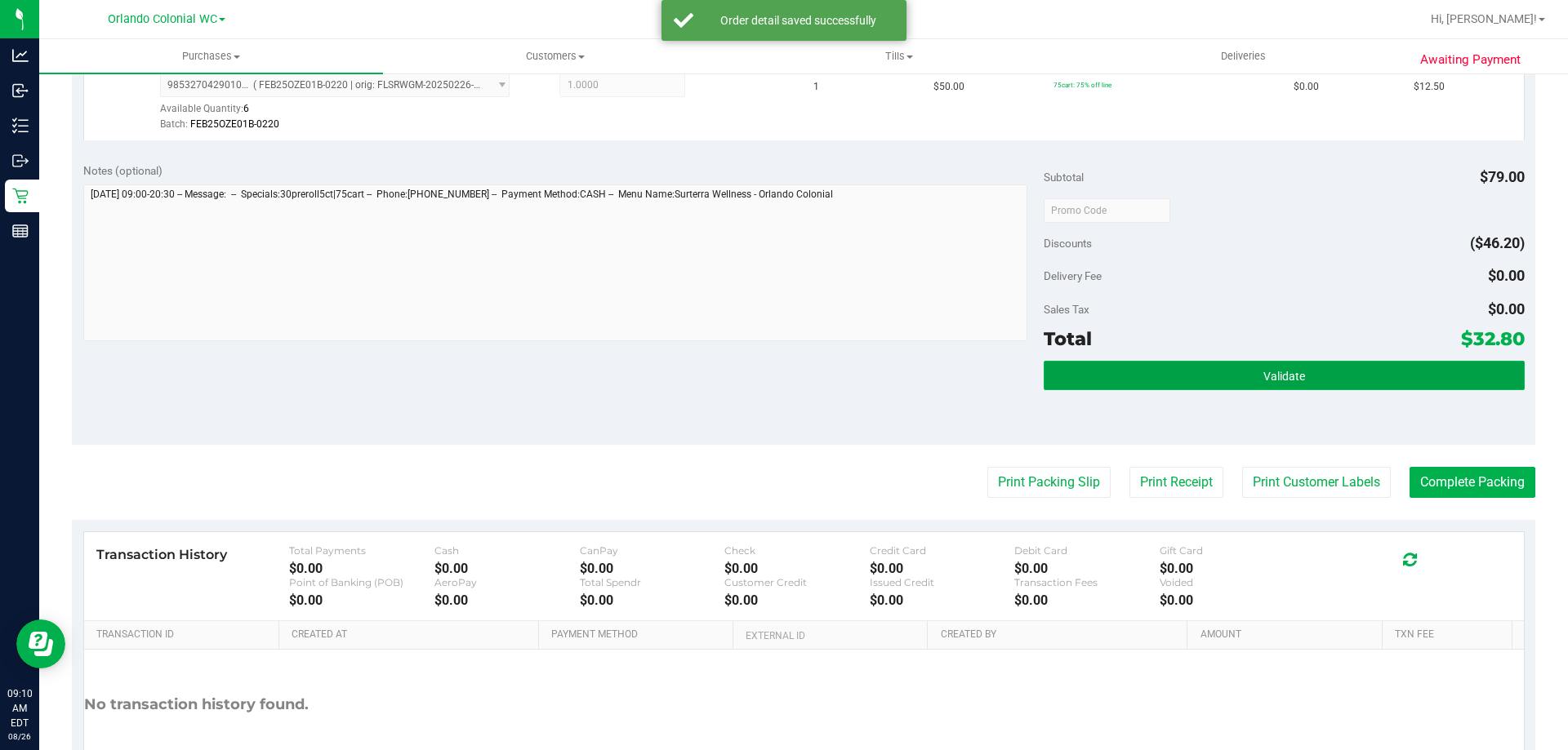
click at [1179, 382] on button "Validate" at bounding box center [1283, 375] width 480 height 29
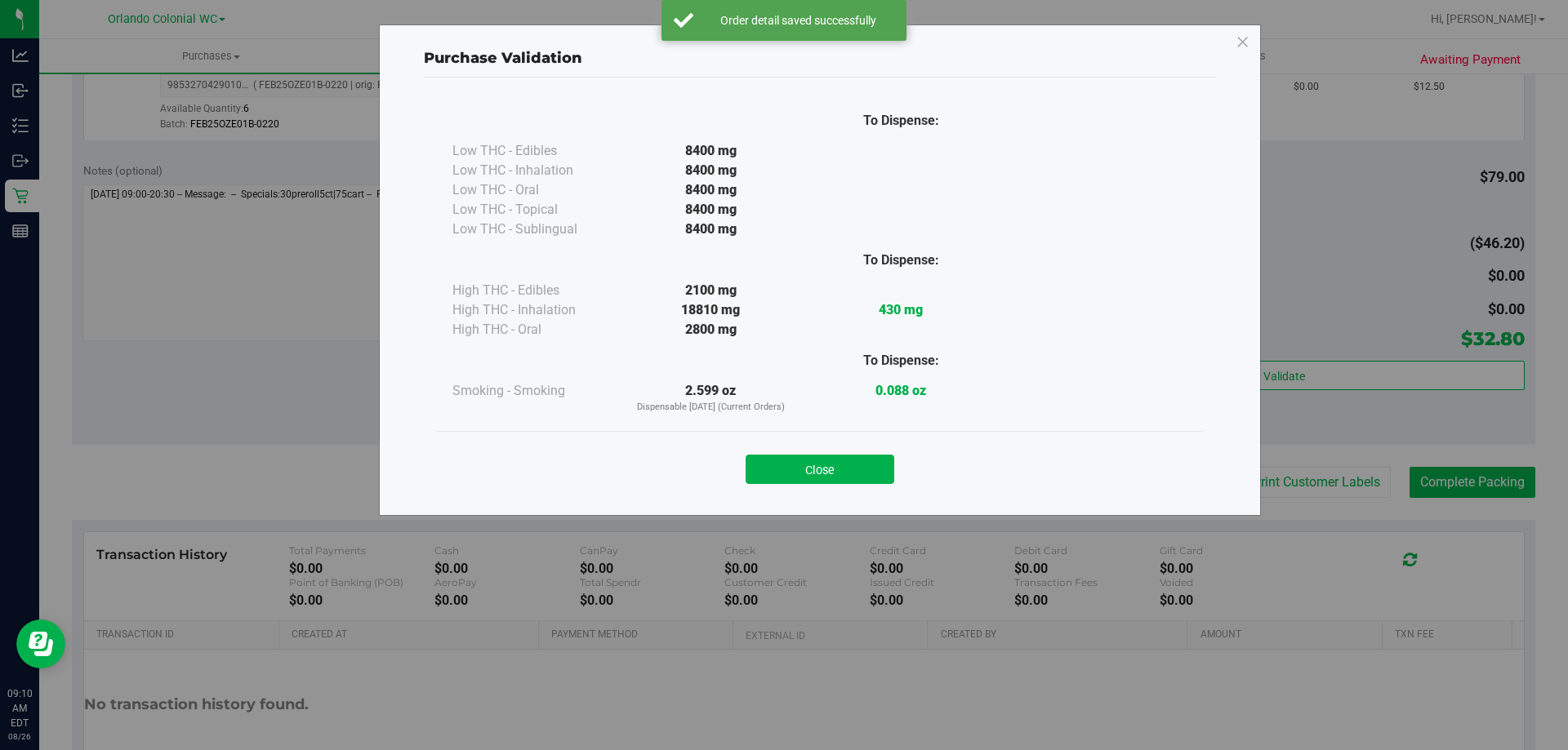
click at [852, 487] on div "Close" at bounding box center [820, 465] width 767 height 66
click at [883, 460] on button "Close" at bounding box center [820, 469] width 149 height 29
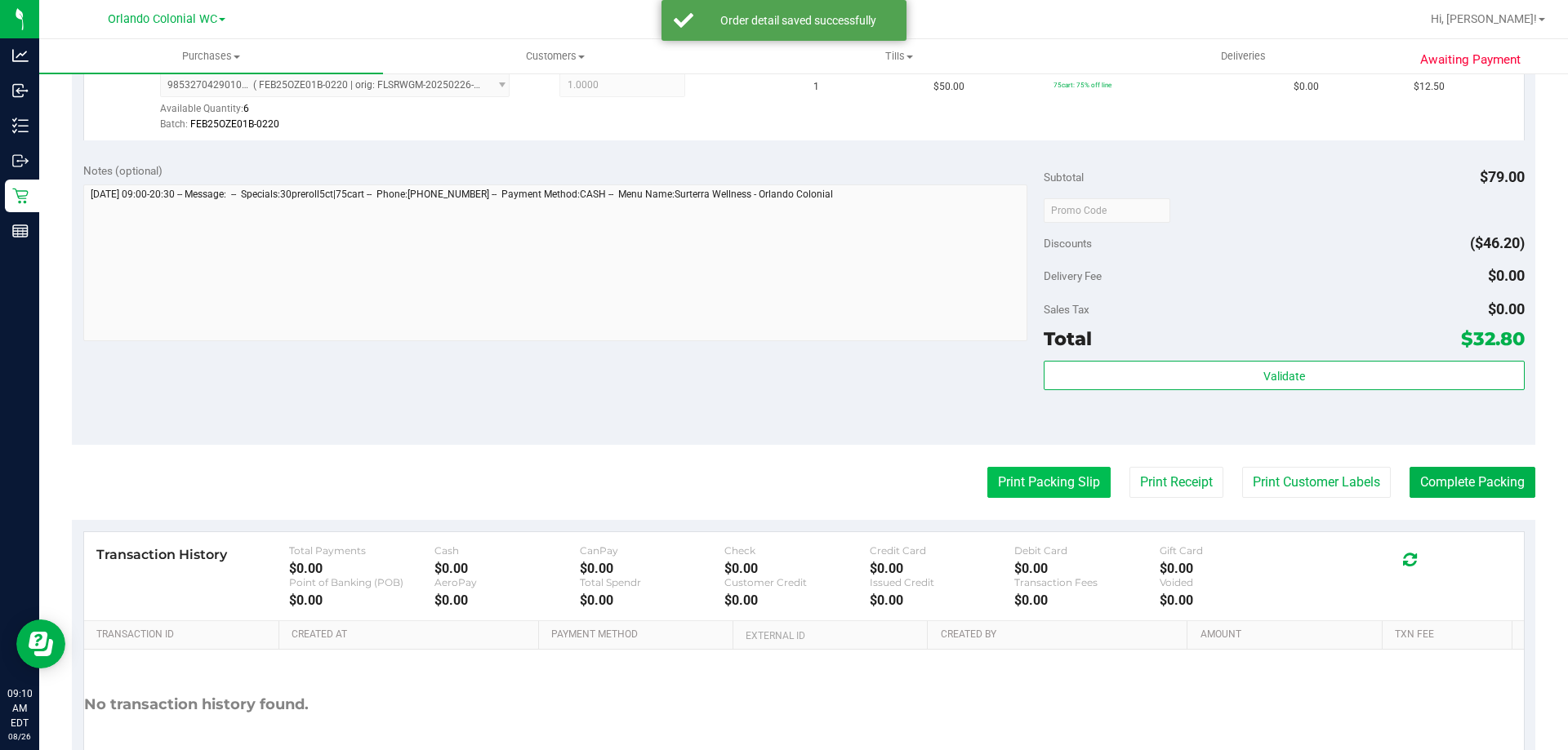
click at [1034, 497] on button "Print Packing Slip" at bounding box center [1048, 483] width 123 height 31
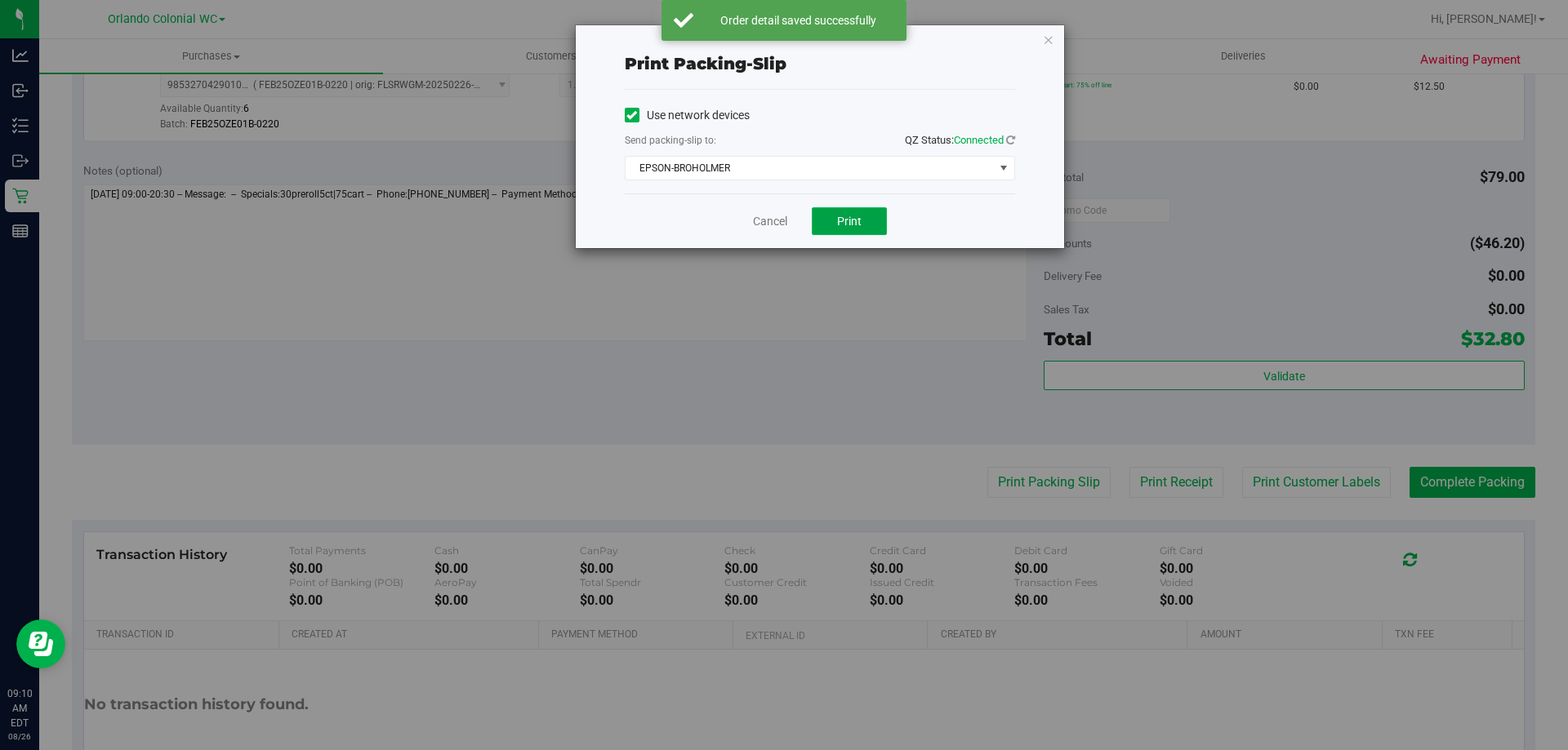
click at [836, 233] on button "Print" at bounding box center [849, 221] width 75 height 28
click at [1046, 35] on icon "button" at bounding box center [1048, 39] width 11 height 19
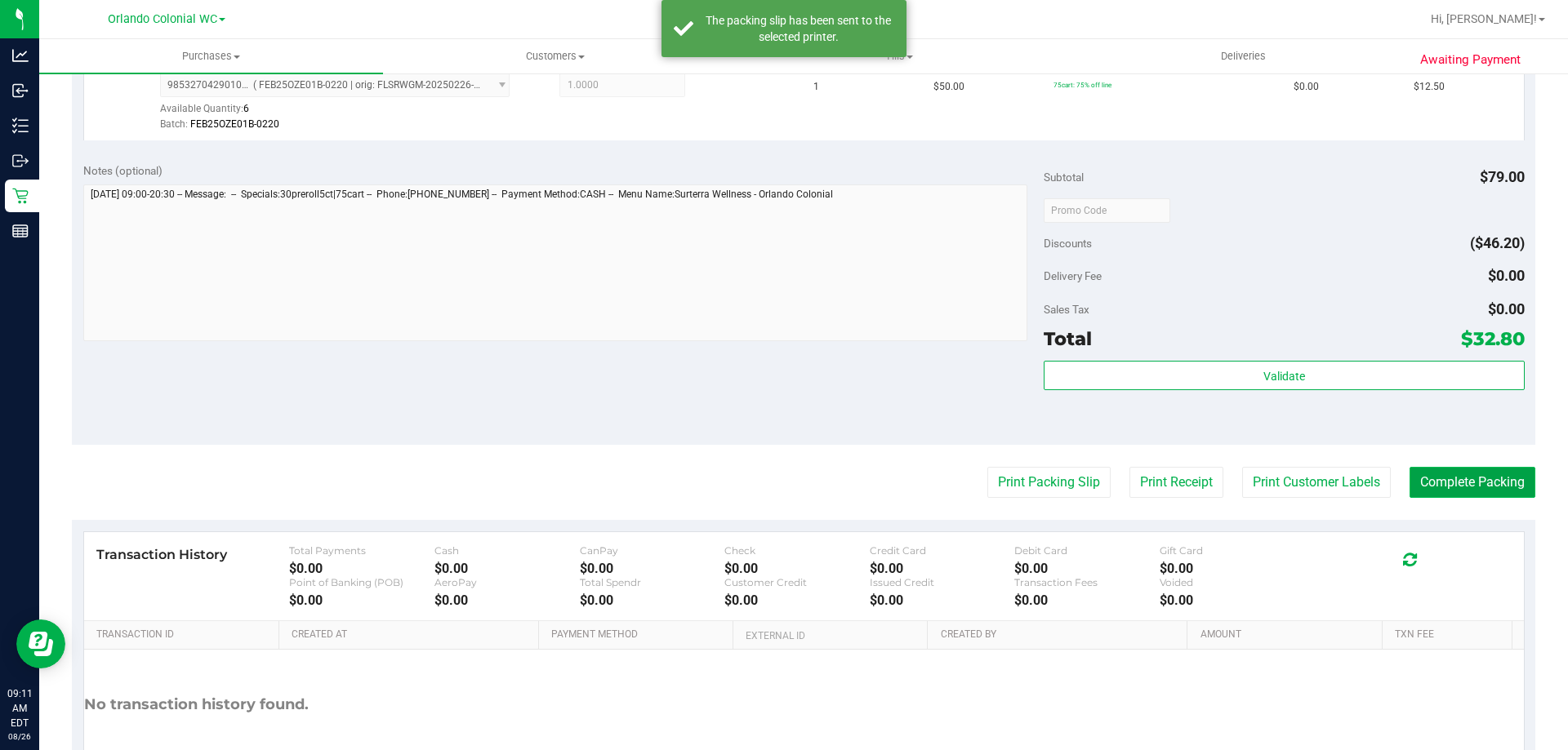
click at [1465, 467] on button "Complete Packing" at bounding box center [1472, 483] width 126 height 31
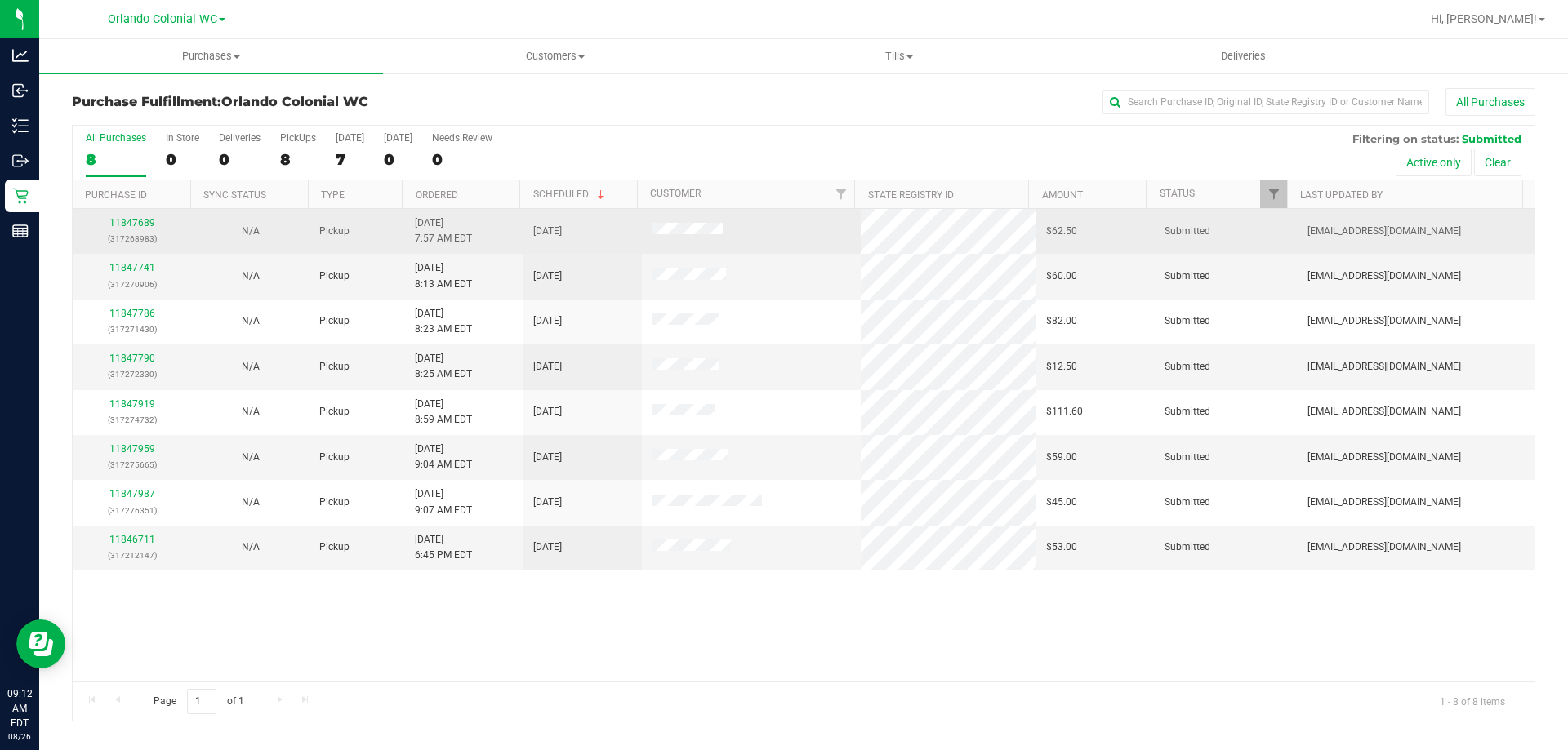
click at [139, 215] on td "11847689 (317268983)" at bounding box center [131, 231] width 118 height 45
click at [149, 222] on link "11847689" at bounding box center [132, 223] width 46 height 11
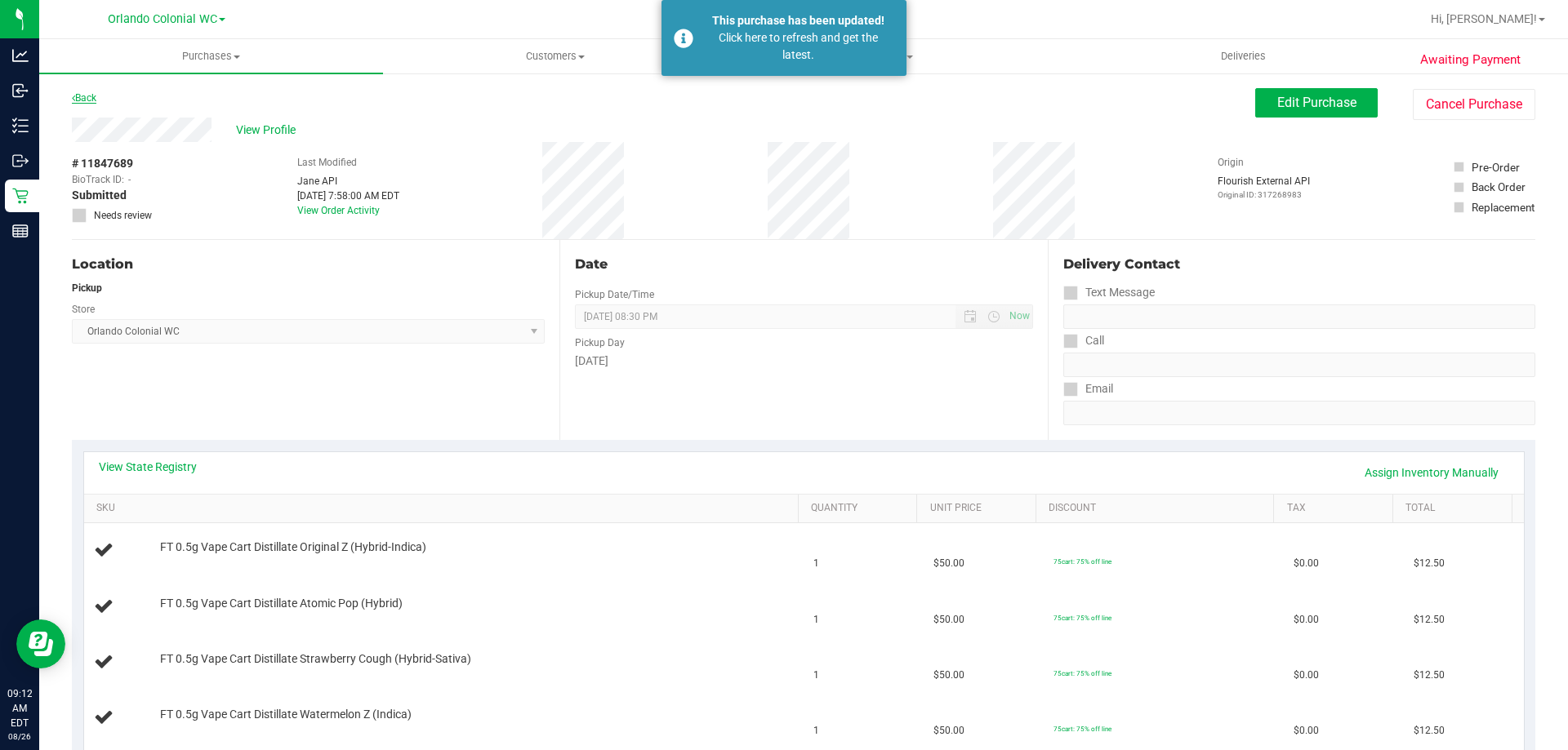
click at [84, 98] on link "Back" at bounding box center [84, 98] width 25 height 11
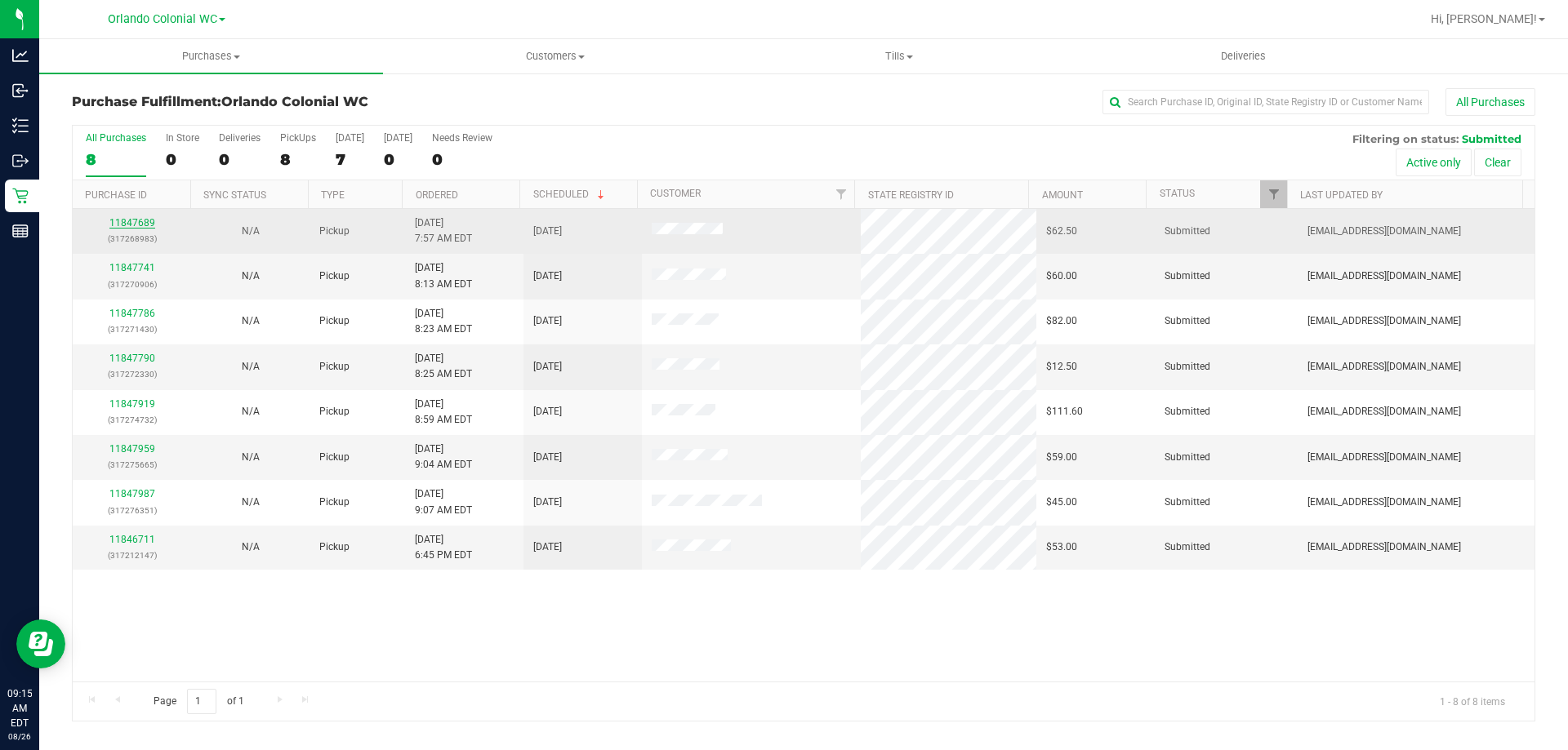
click at [127, 226] on link "11847689" at bounding box center [132, 223] width 46 height 11
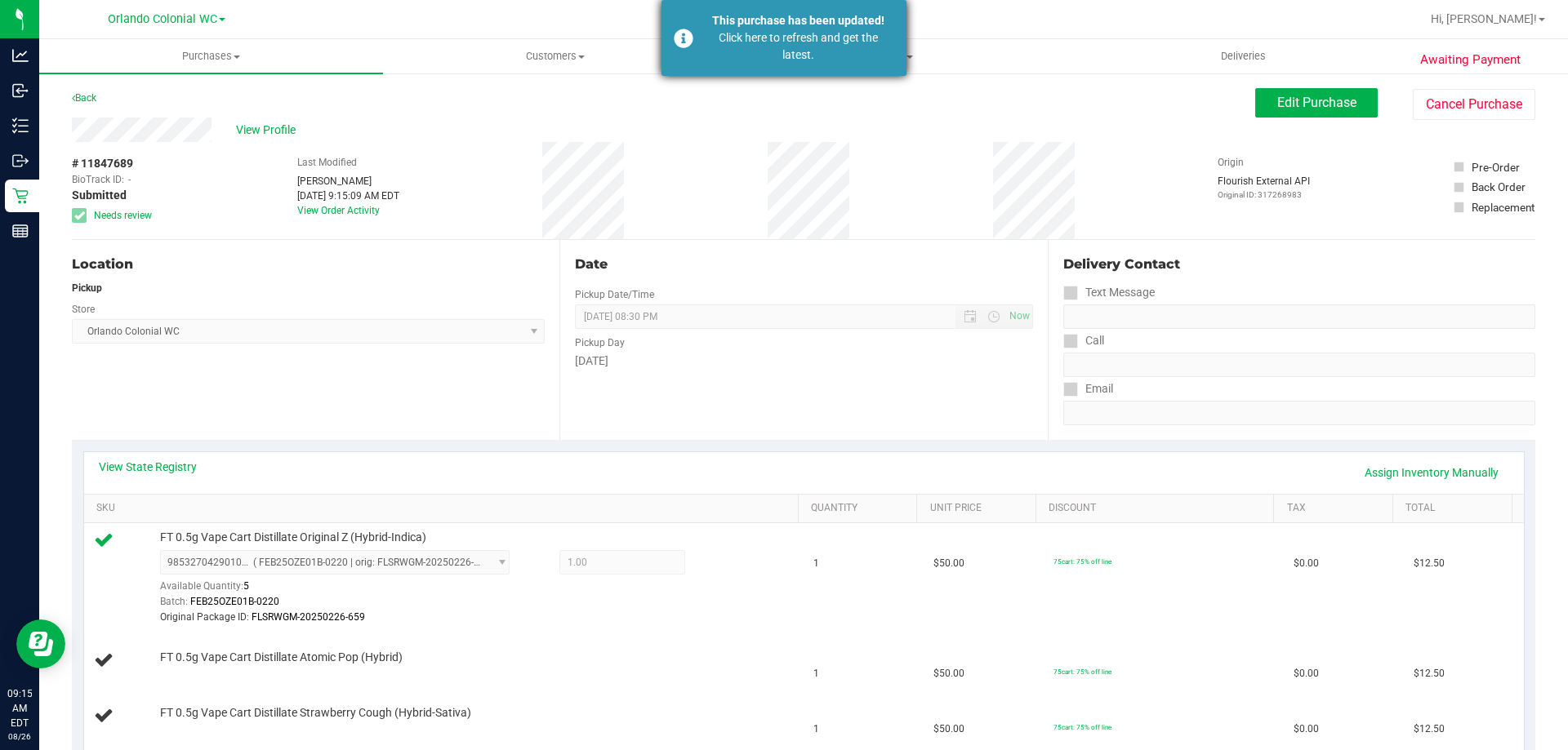
click at [749, 49] on div "Click here to refresh and get the latest." at bounding box center [798, 46] width 192 height 34
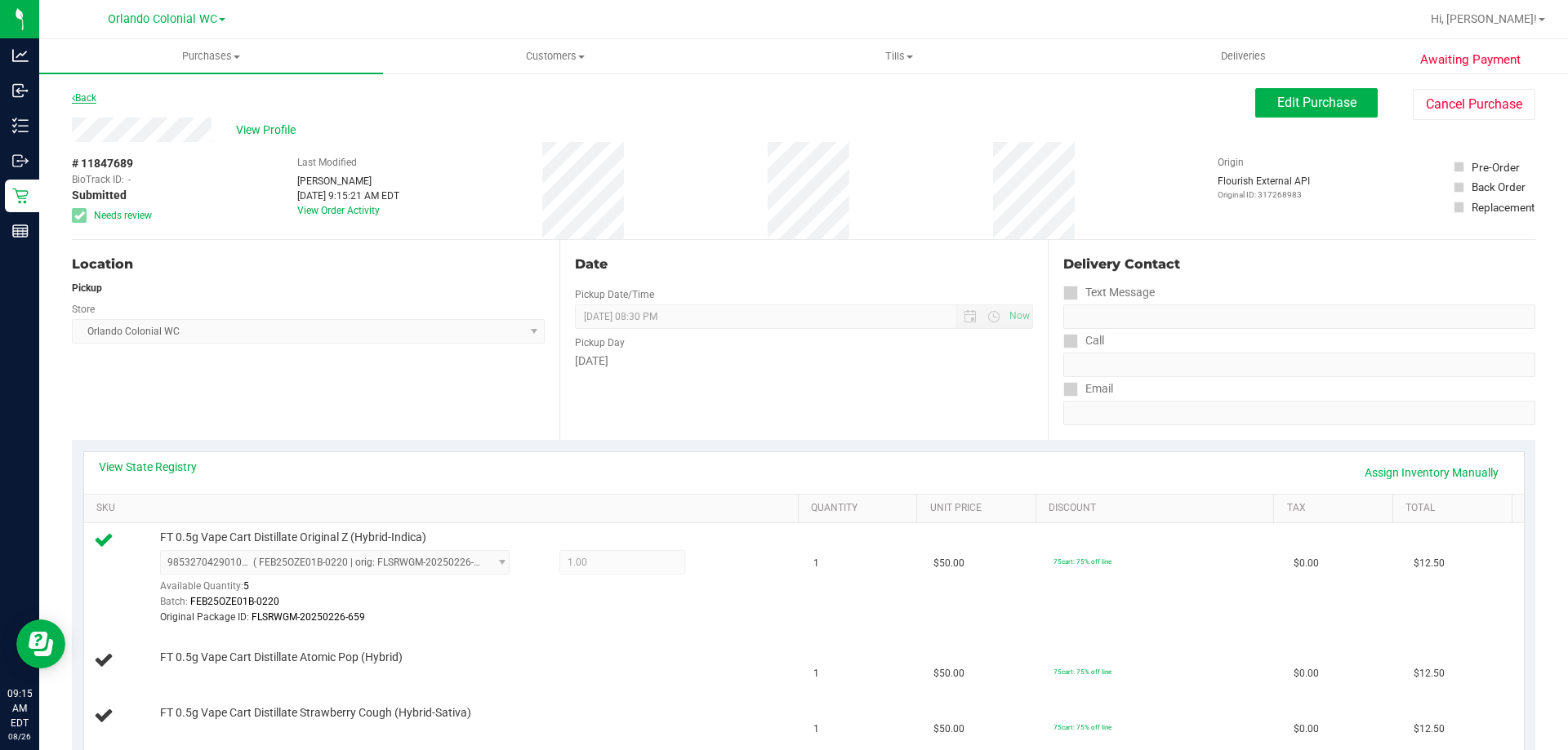
click at [85, 95] on link "Back" at bounding box center [84, 98] width 25 height 11
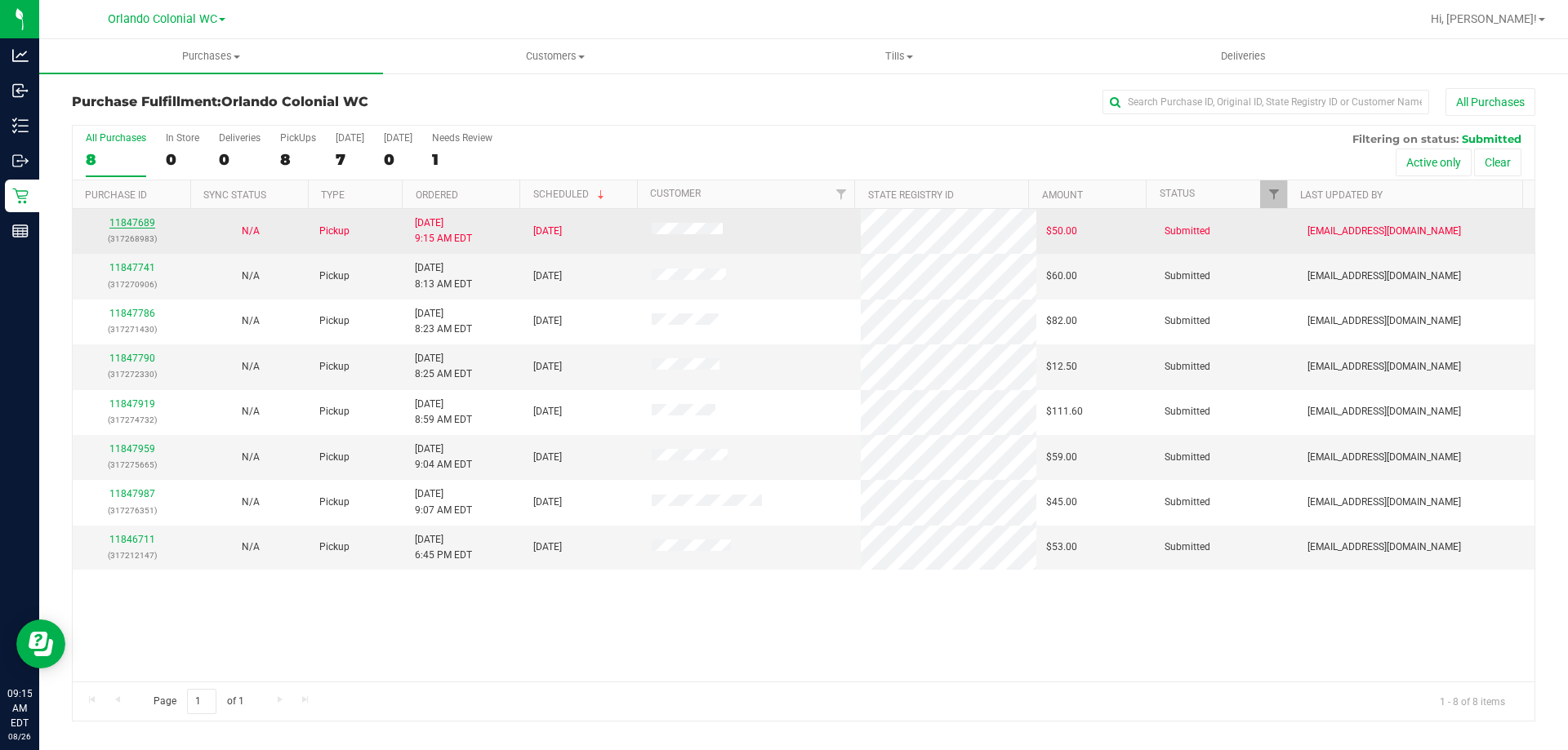
click at [148, 226] on link "11847689" at bounding box center [132, 223] width 46 height 11
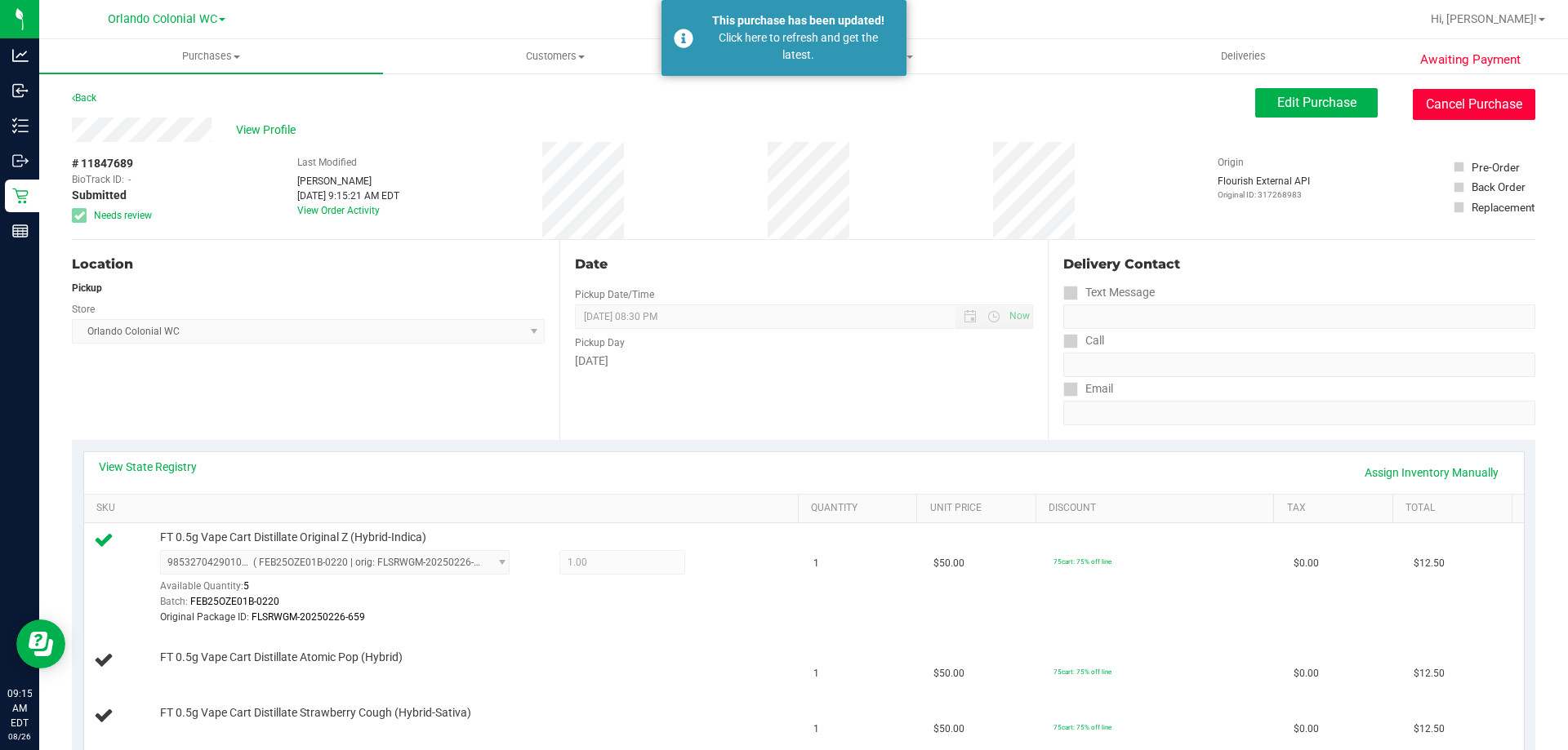
click at [1424, 104] on button "Cancel Purchase" at bounding box center [1473, 105] width 122 height 31
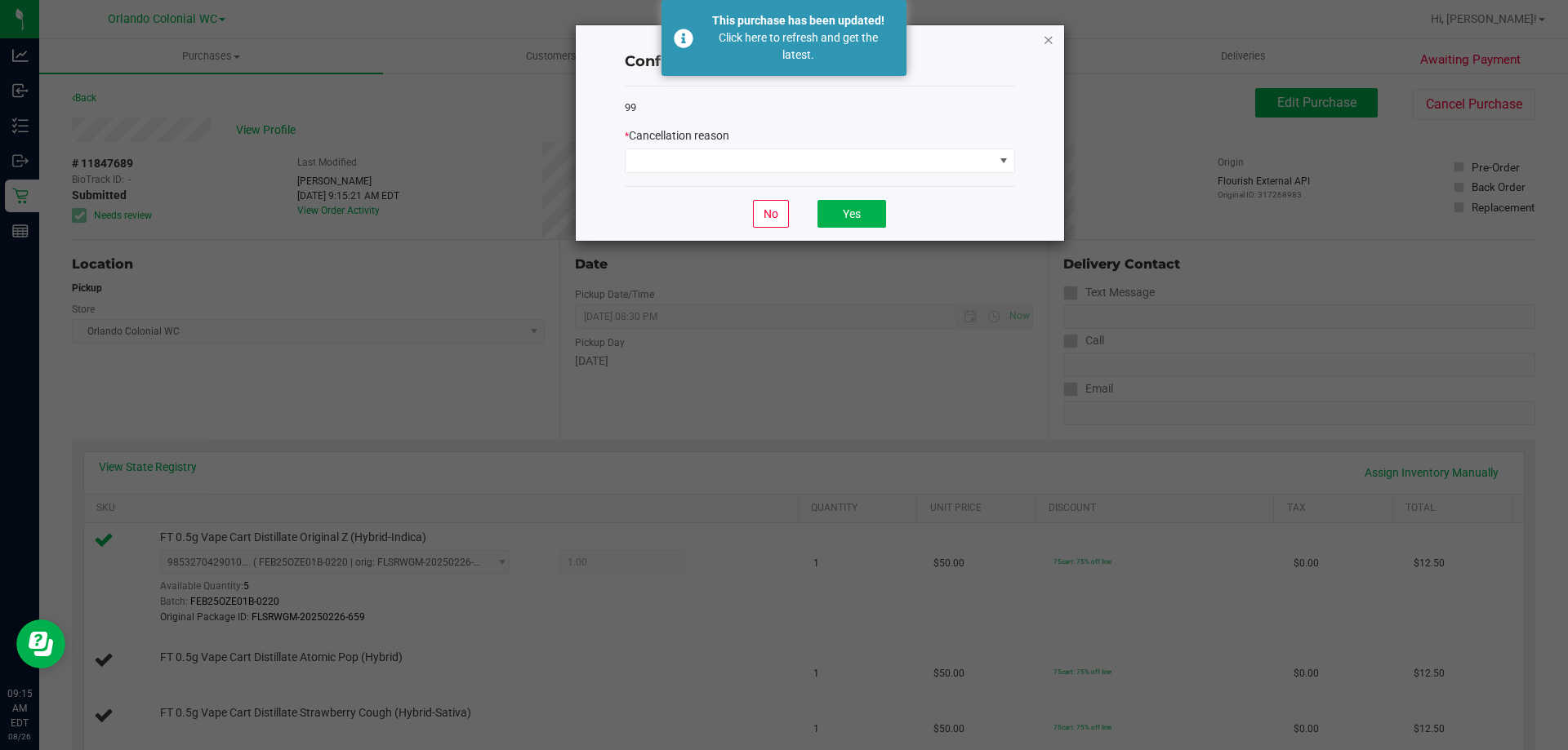
click at [1046, 37] on icon "Close" at bounding box center [1048, 39] width 11 height 19
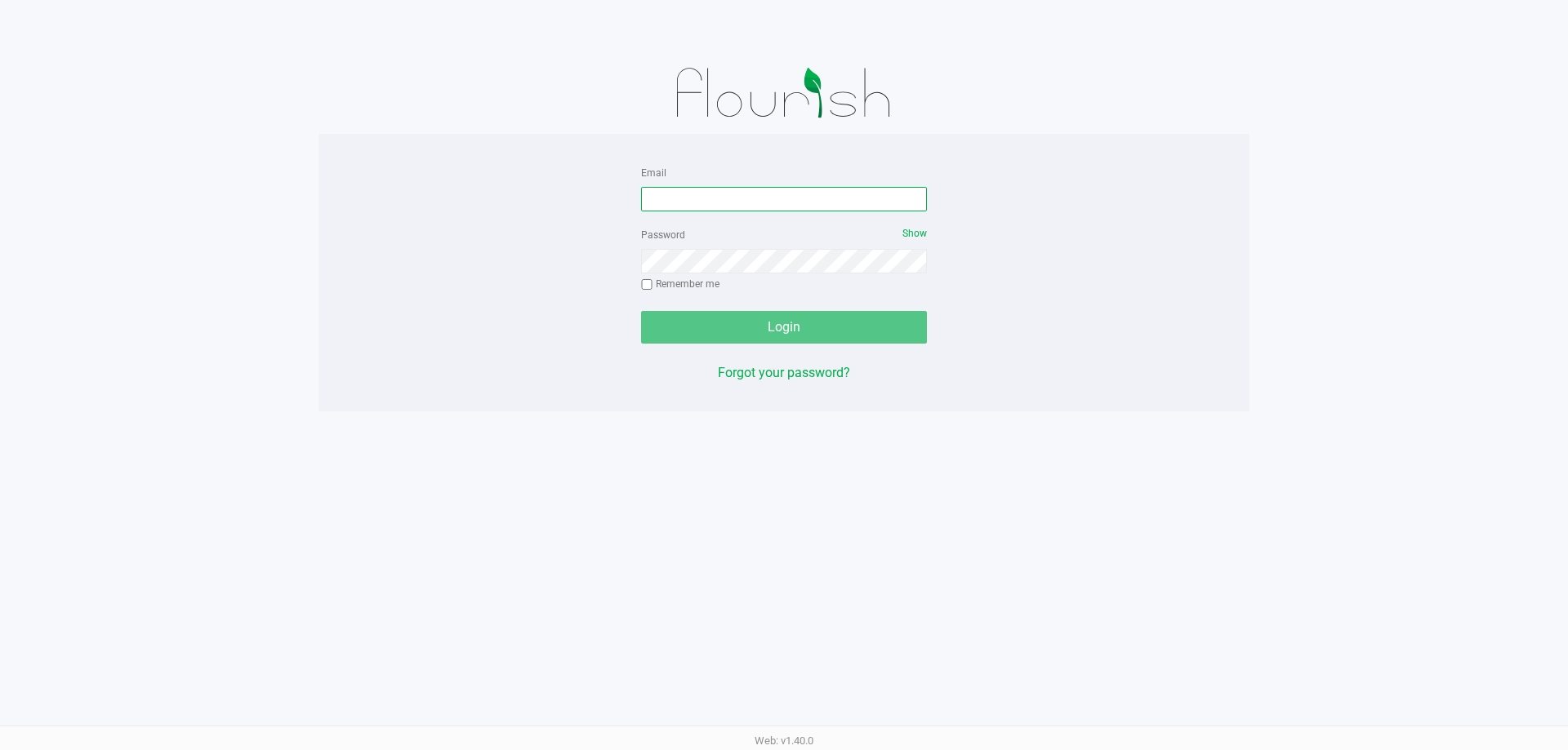
click at [735, 198] on input "Email" at bounding box center [783, 199] width 286 height 25
type input "relewis@liveparallel.com"
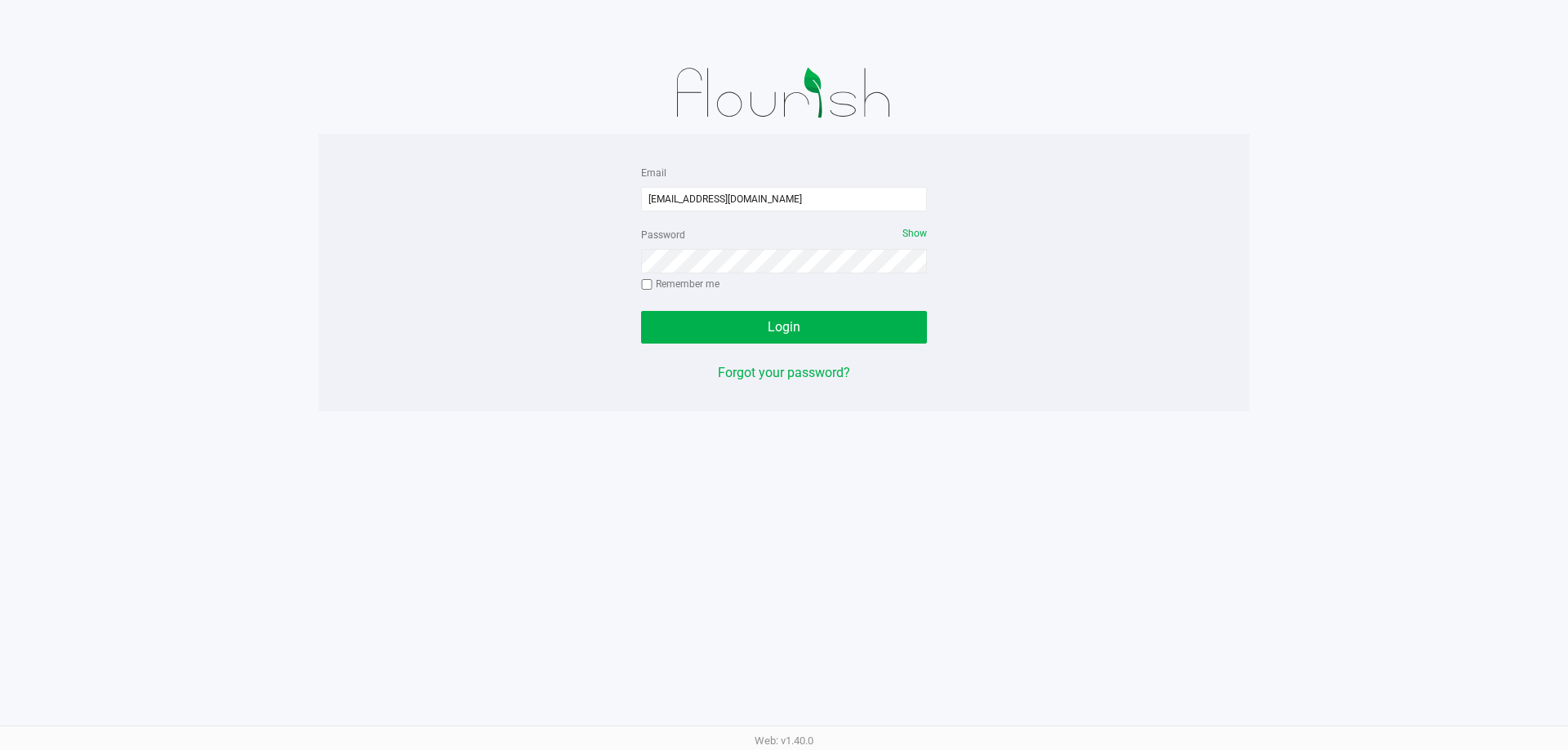
click at [691, 285] on label "Remember me" at bounding box center [679, 285] width 78 height 15
click at [653, 285] on input "Remember me" at bounding box center [646, 285] width 11 height 11
checkbox input "true"
click at [700, 333] on button "Login" at bounding box center [783, 328] width 286 height 33
click at [641, 311] on button "Login" at bounding box center [783, 328] width 286 height 33
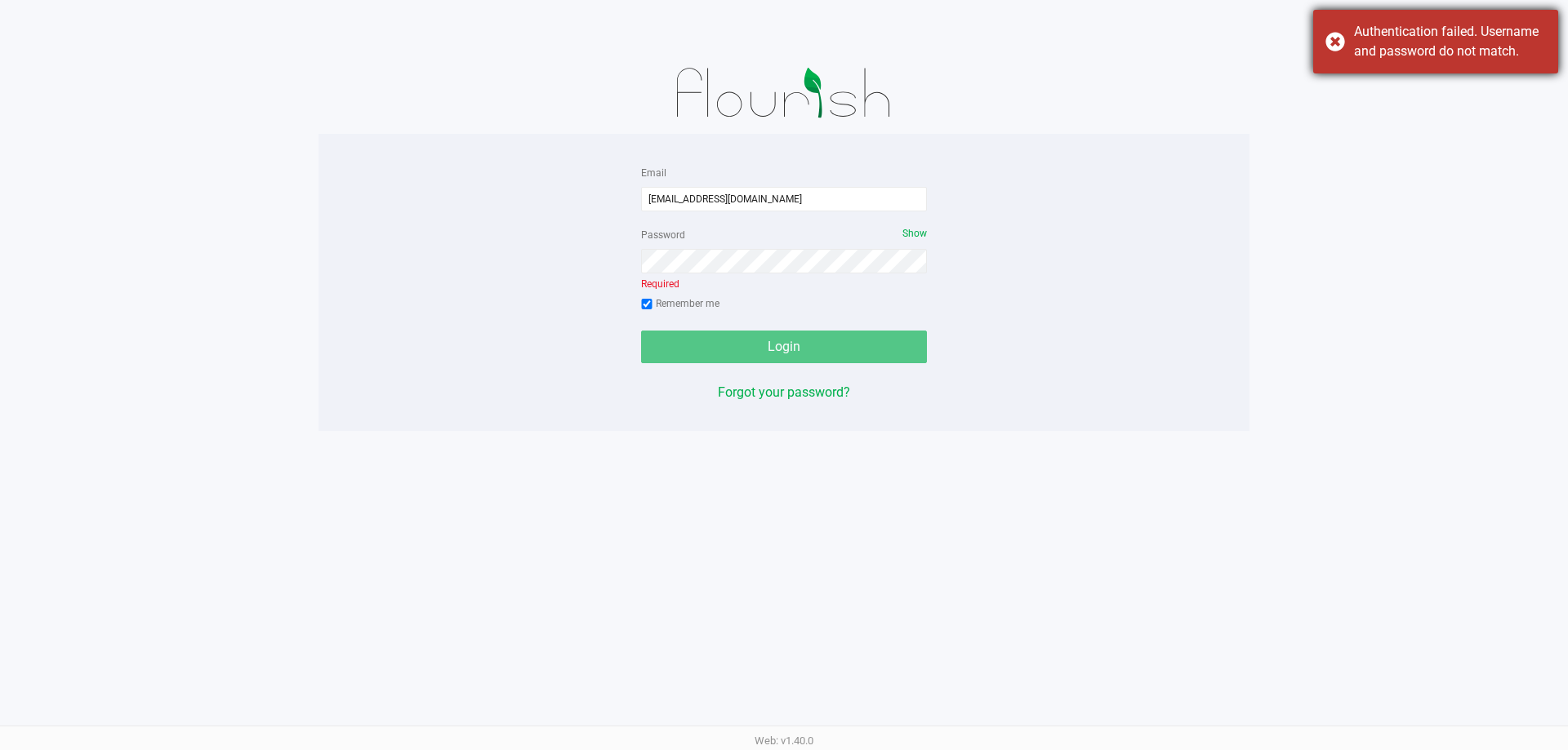
click at [1348, 11] on div "Authentication failed. Username and password do not match." at bounding box center [1435, 41] width 245 height 63
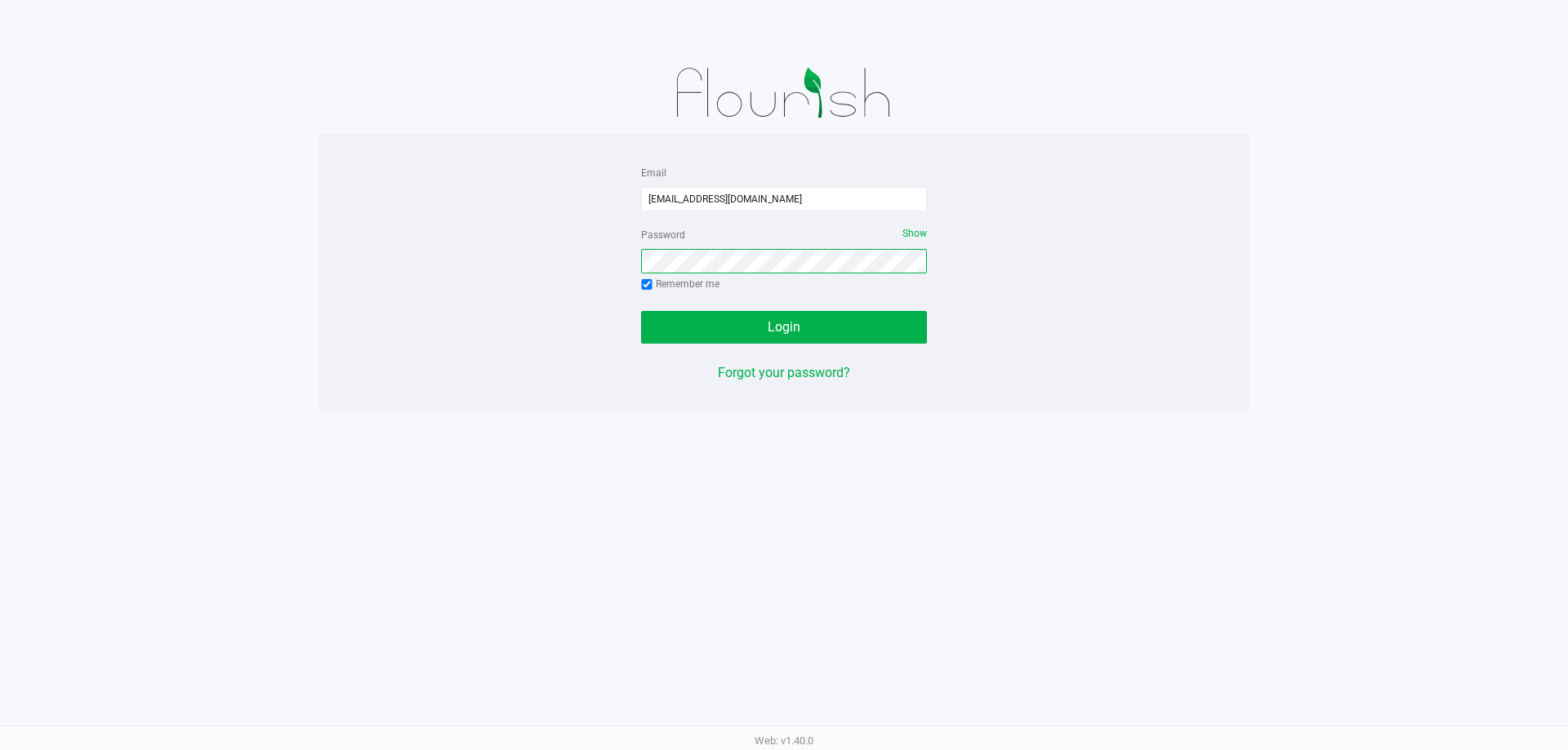
click at [641, 311] on button "Login" at bounding box center [783, 328] width 286 height 33
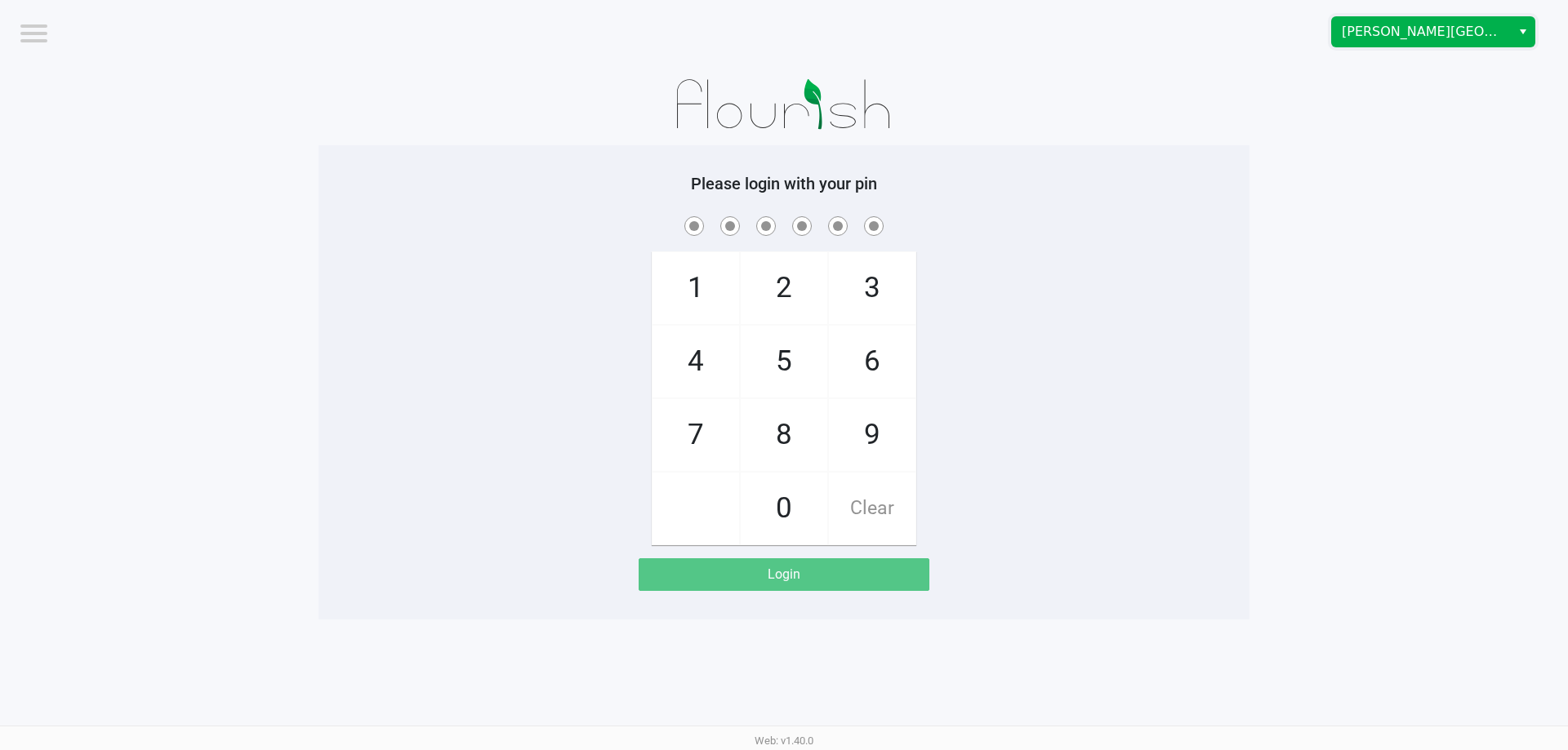
click at [1471, 39] on span "[PERSON_NAME][GEOGRAPHIC_DATA]" at bounding box center [1420, 31] width 159 height 19
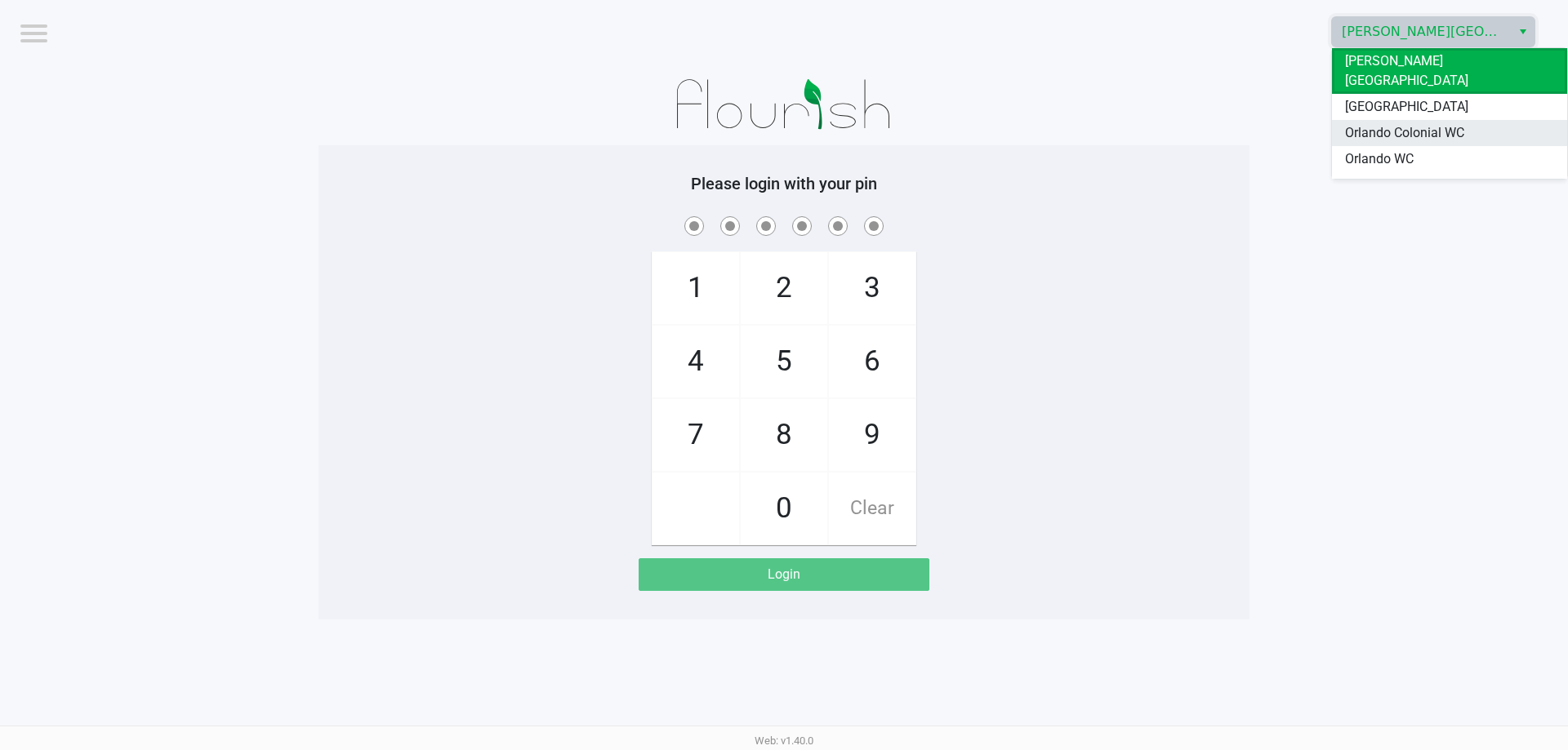
click at [1444, 123] on span "Orlando Colonial WC" at bounding box center [1405, 132] width 119 height 19
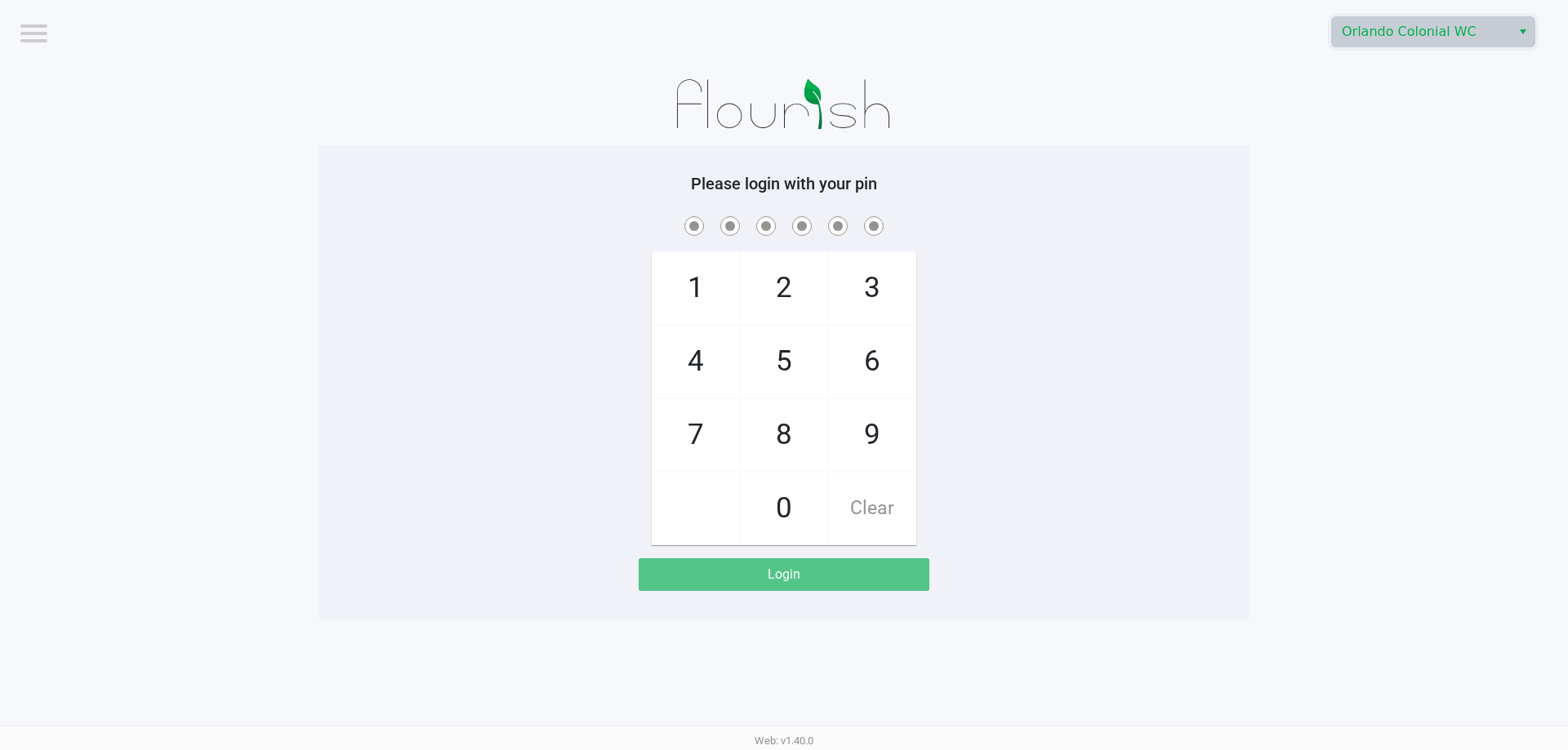
click at [1429, 163] on app-pos-login-wrapper "Logout Orlando Colonial WC Please login with your pin 1 4 7 2 5 8 0 3 6 9 Clear…" at bounding box center [784, 309] width 1568 height 620
checkbox input "true"
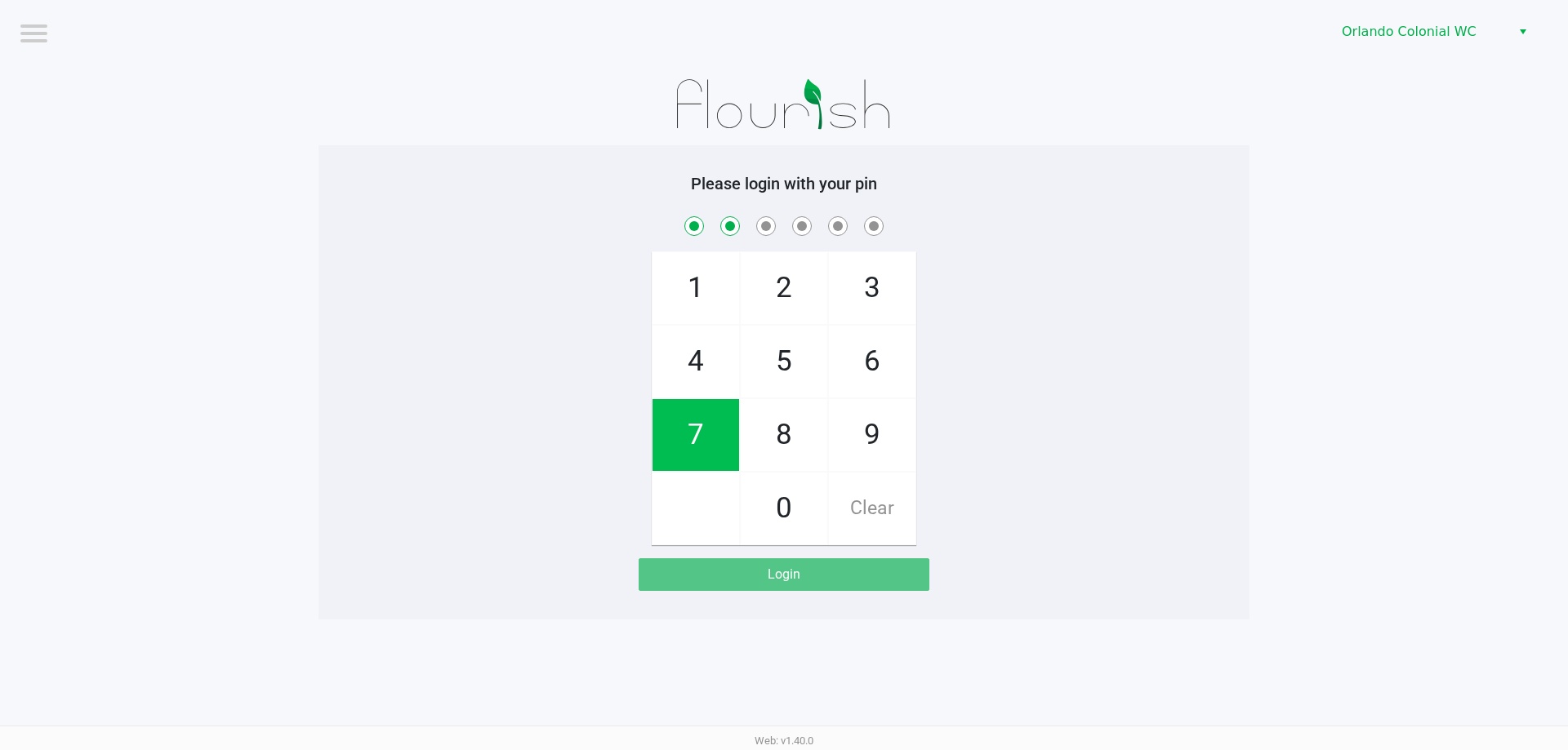
checkbox input "true"
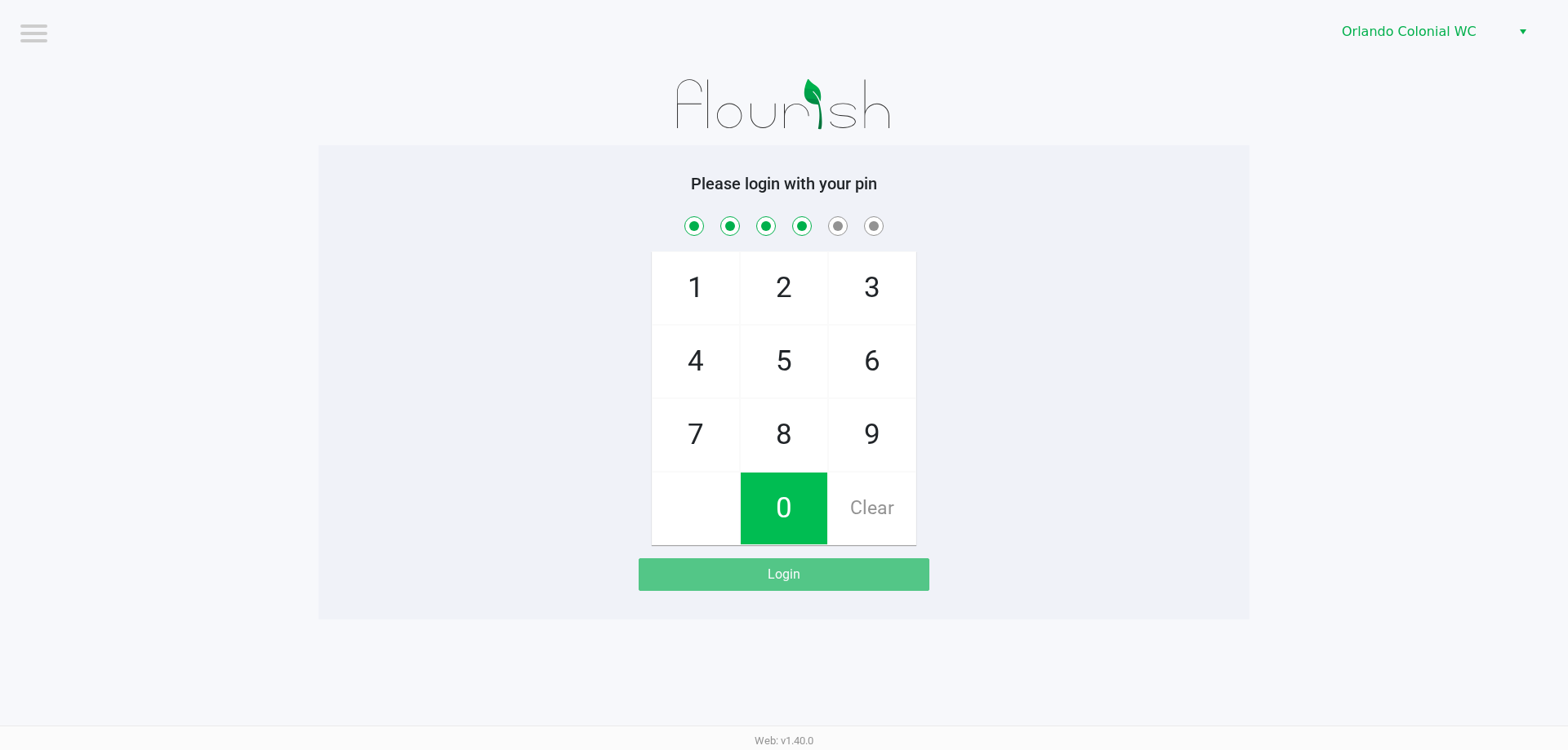
checkbox input "true"
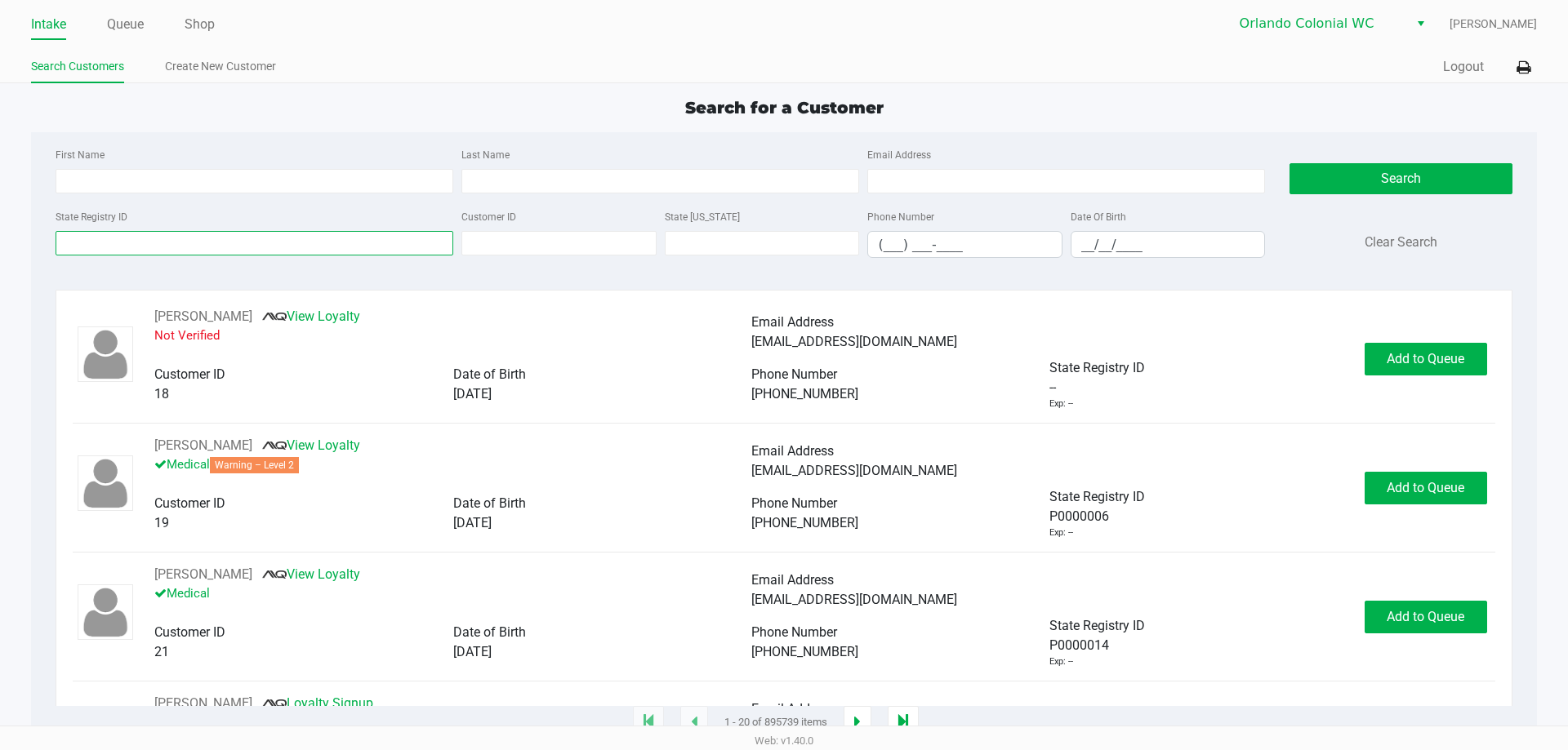
click at [167, 241] on input "State Registry ID" at bounding box center [253, 243] width 398 height 25
click at [168, 241] on input "State Registry ID" at bounding box center [253, 243] width 398 height 25
click at [198, 247] on input "State Registry ID" at bounding box center [253, 243] width 398 height 25
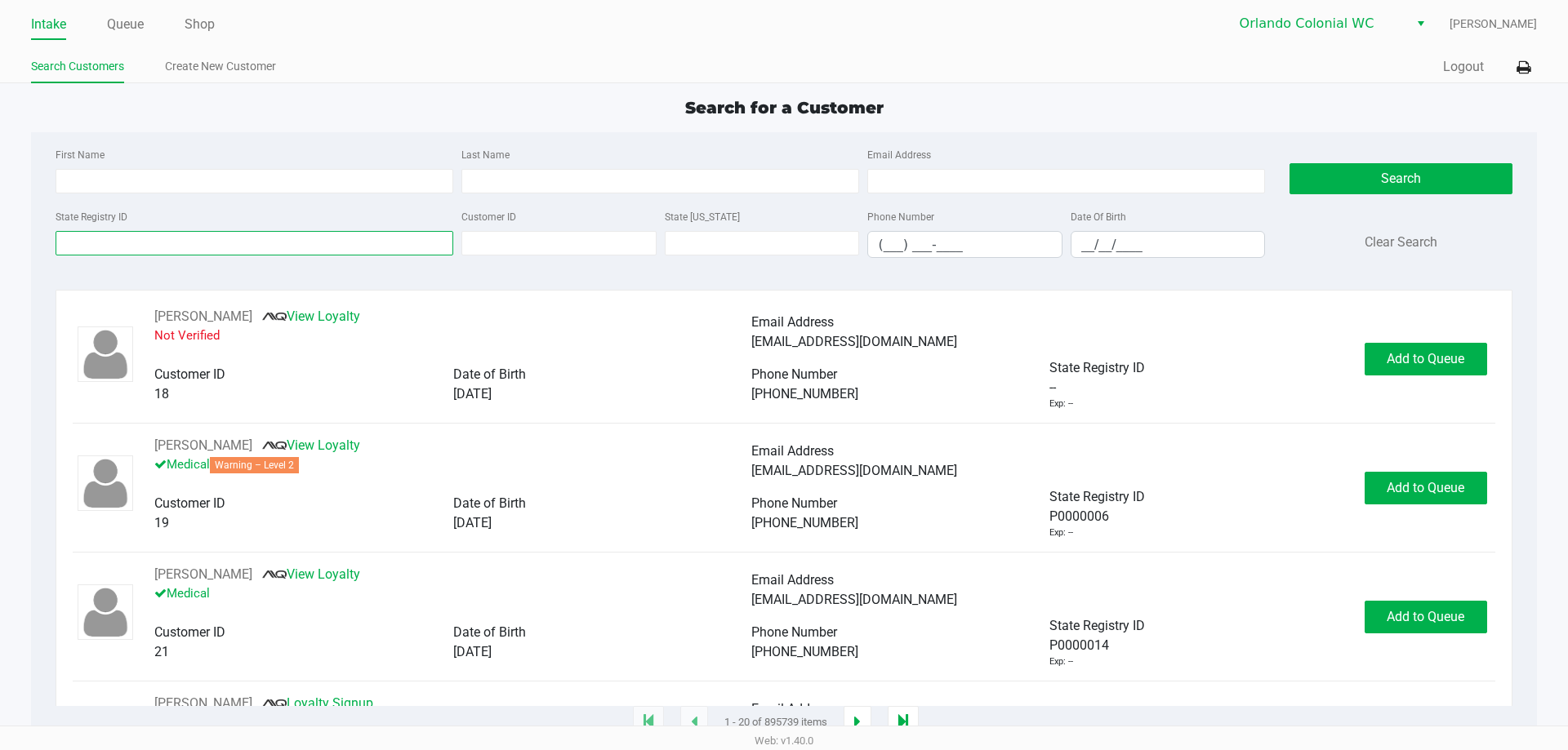
click at [199, 247] on input "State Registry ID" at bounding box center [253, 243] width 398 height 25
click at [143, 242] on input "State Registry ID" at bounding box center [253, 243] width 398 height 25
click at [242, 240] on input "State Registry ID" at bounding box center [253, 243] width 398 height 25
click at [185, 179] on input "First Name" at bounding box center [253, 181] width 398 height 25
type input "betsy"
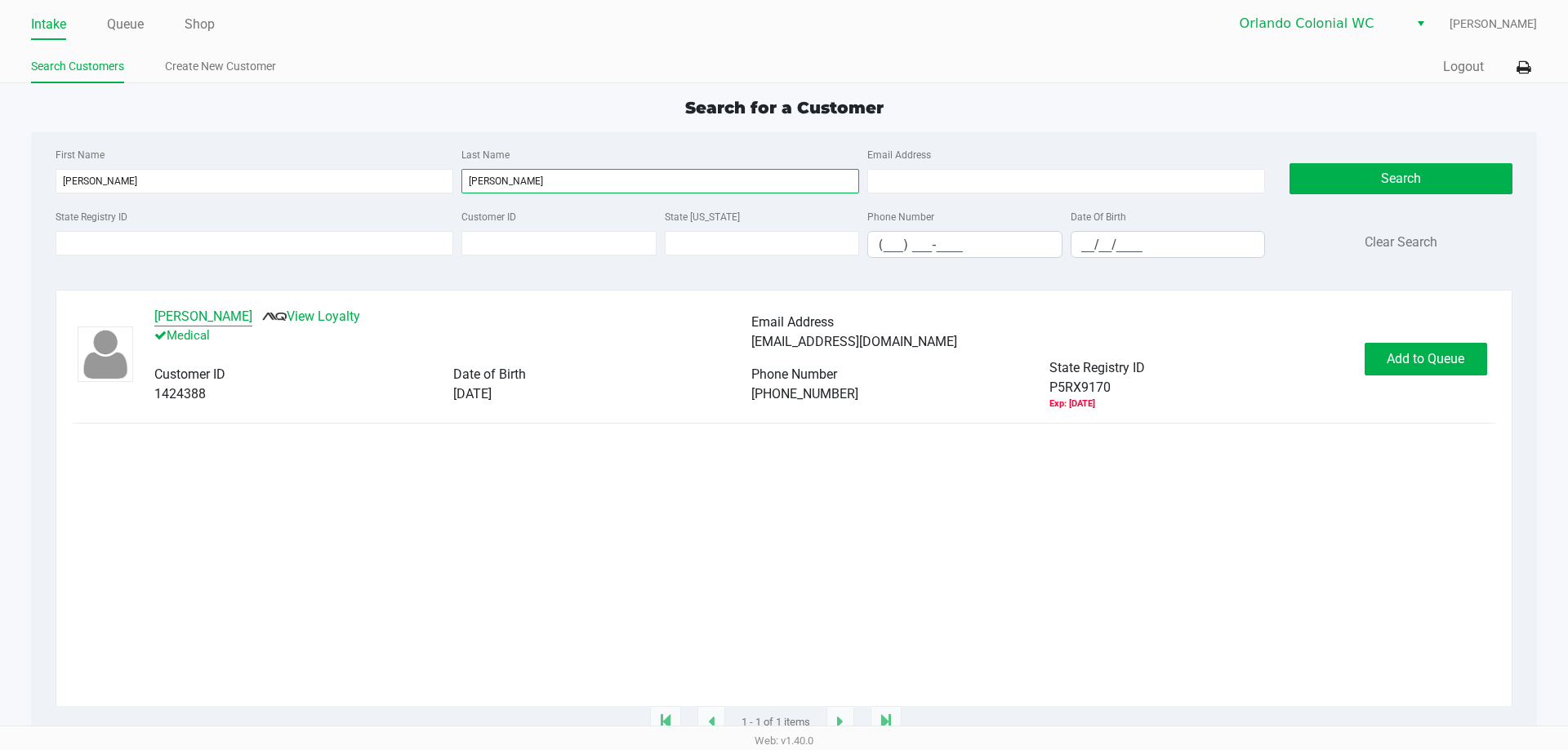
type input "granade"
click at [230, 314] on button "BETSY GRANADE" at bounding box center [203, 316] width 98 height 19
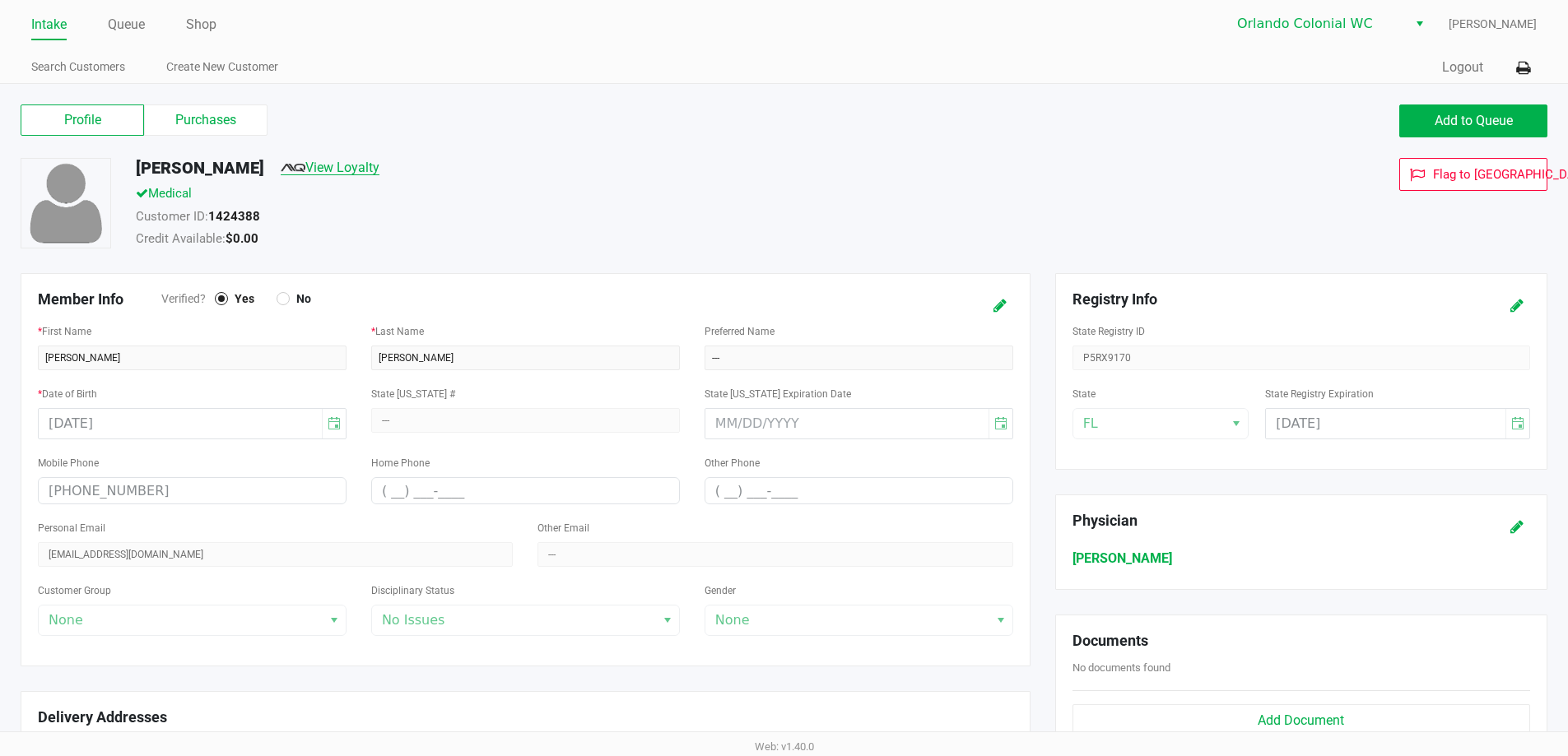
click at [346, 167] on link "View Loyalty" at bounding box center [330, 167] width 99 height 16
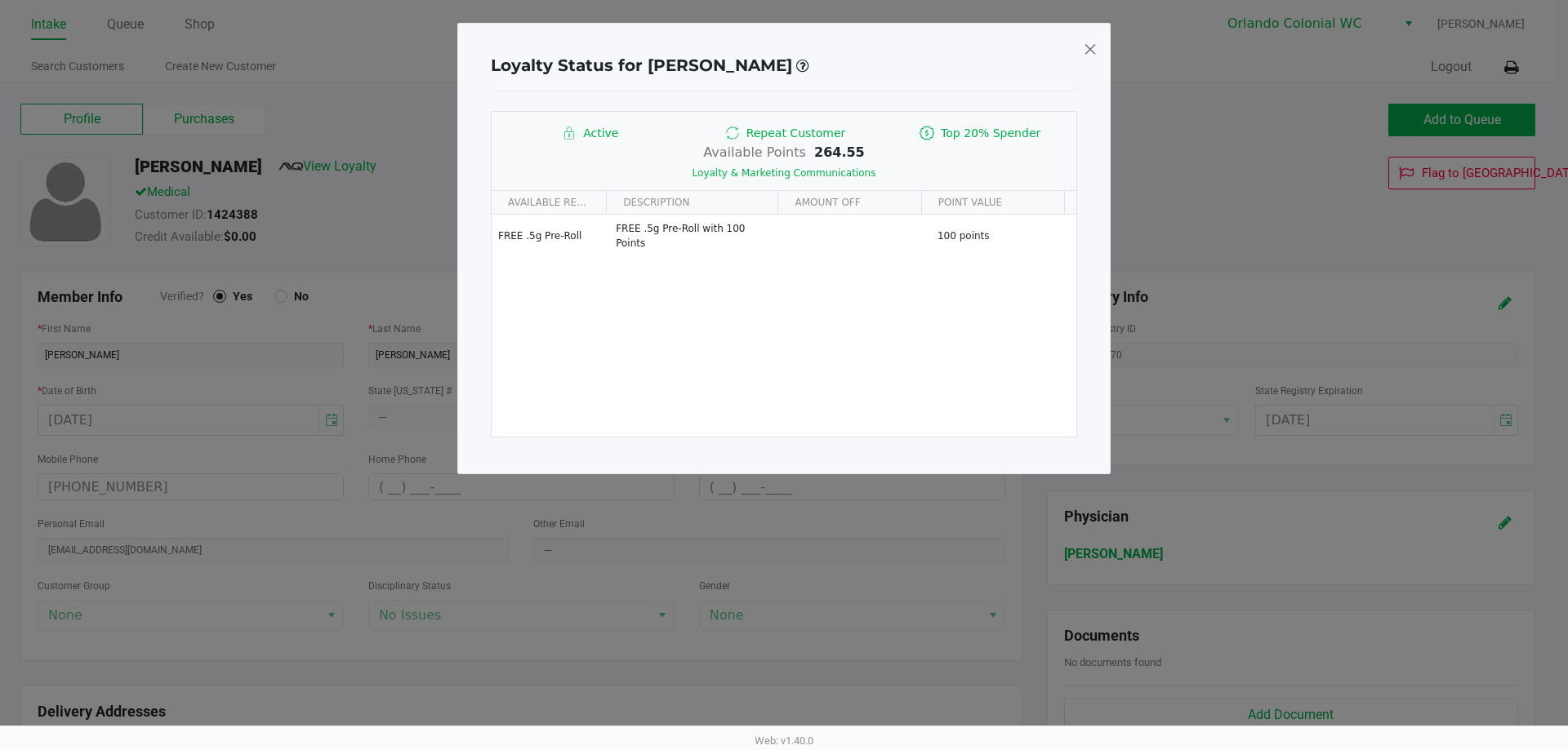
click at [1086, 50] on span at bounding box center [1090, 49] width 15 height 26
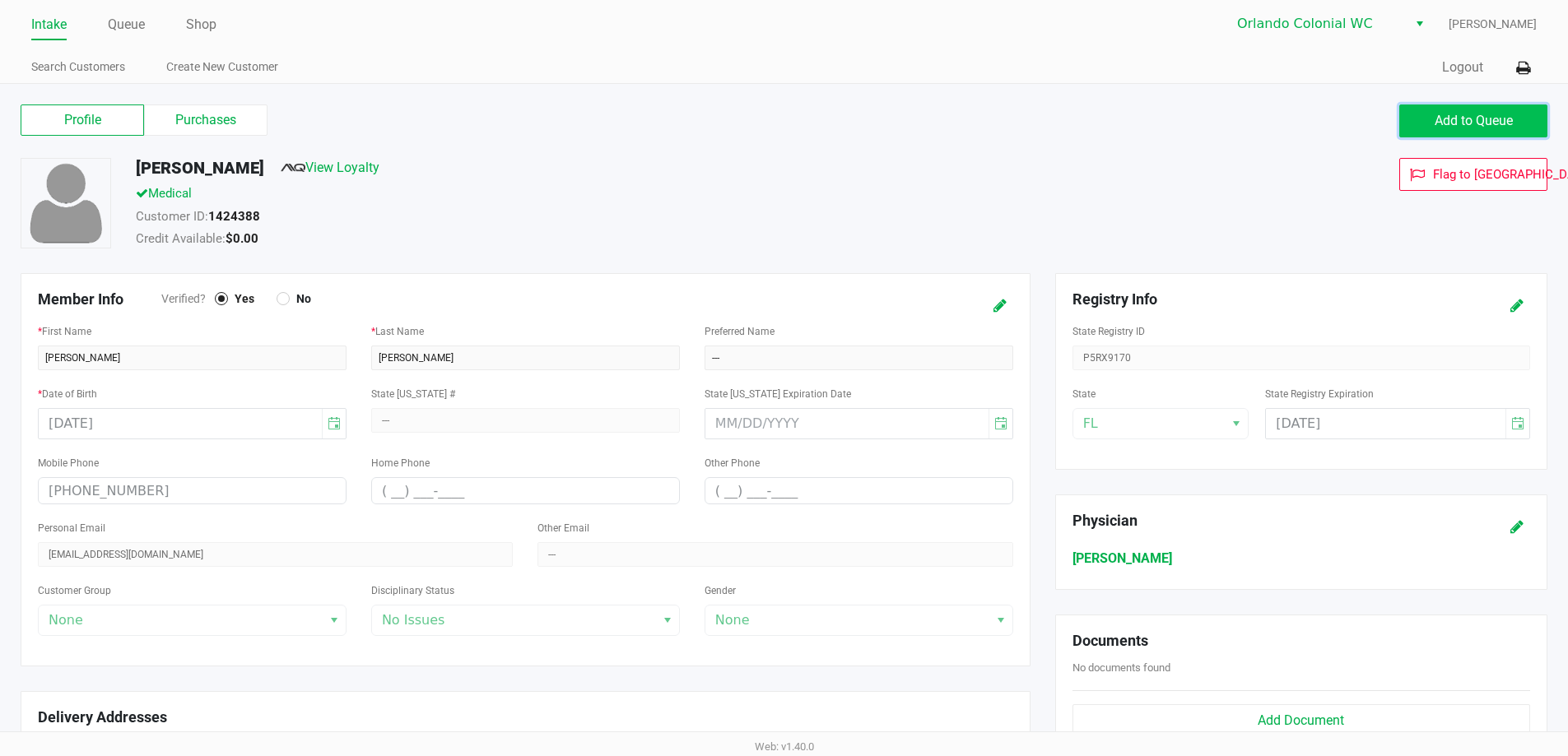
click at [1472, 123] on span "Add to Queue" at bounding box center [1474, 120] width 79 height 16
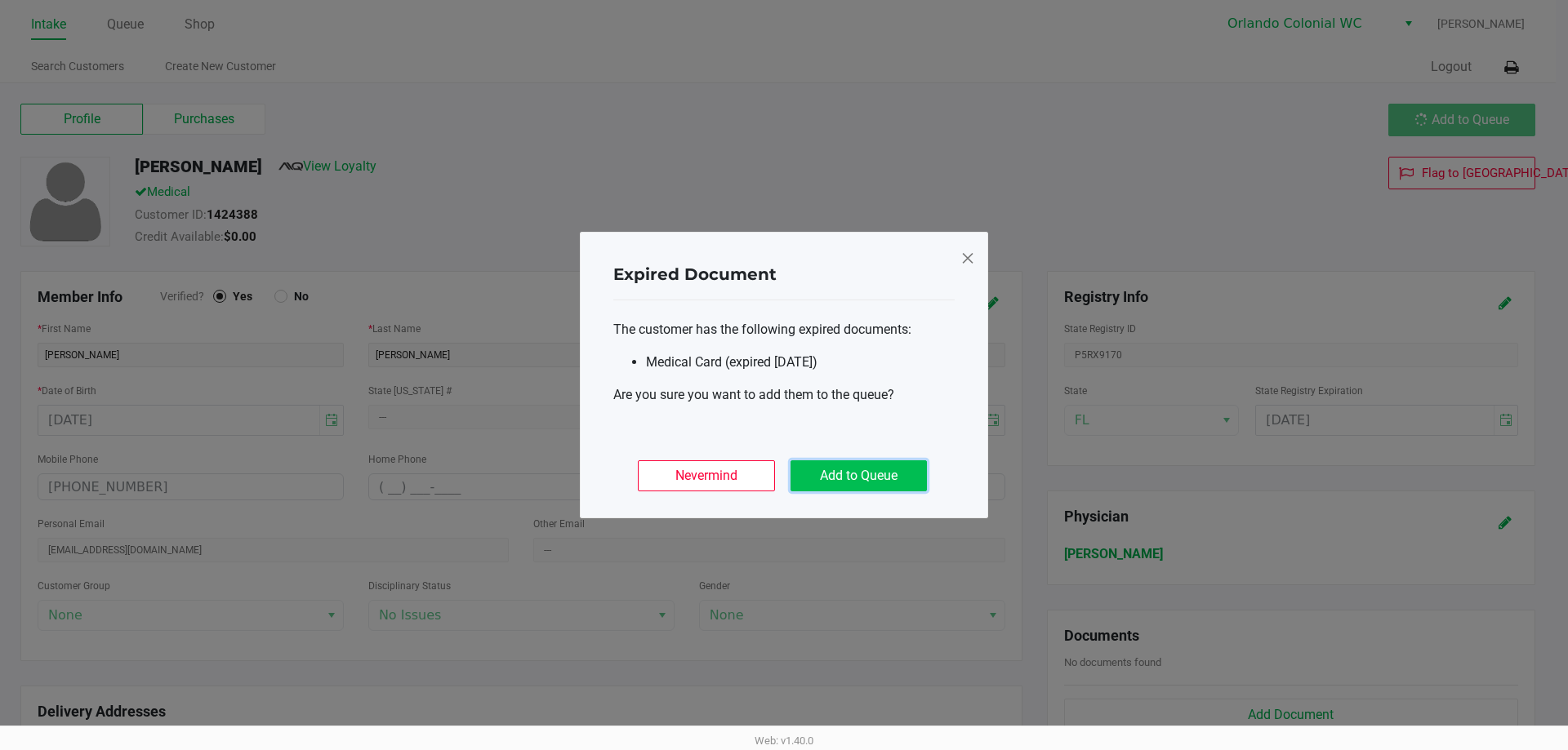
click at [888, 477] on button "Add to Queue" at bounding box center [858, 476] width 137 height 31
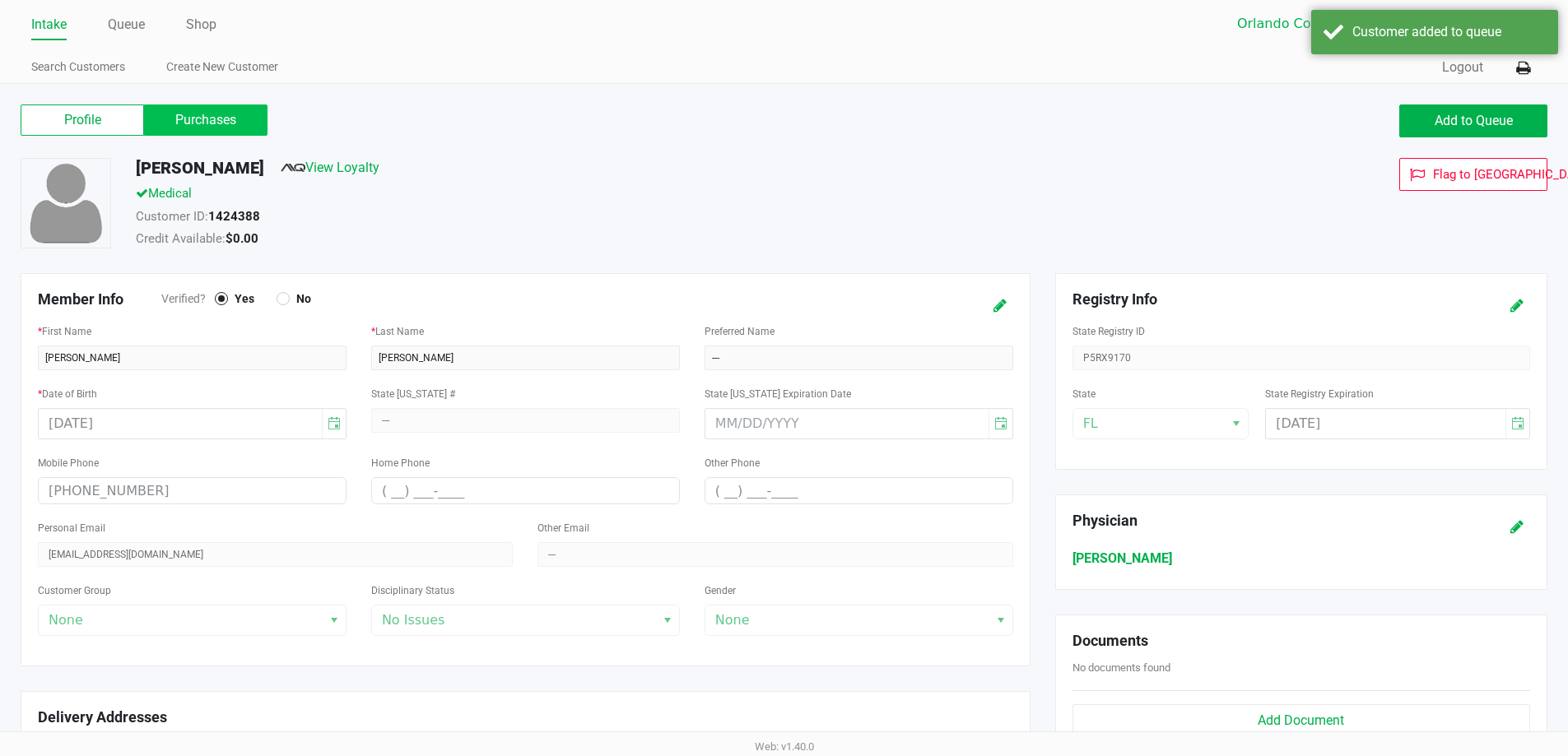
click at [235, 129] on label "Purchases" at bounding box center [205, 120] width 123 height 31
click at [0, 0] on 1 "Purchases" at bounding box center [0, 0] width 0 height 0
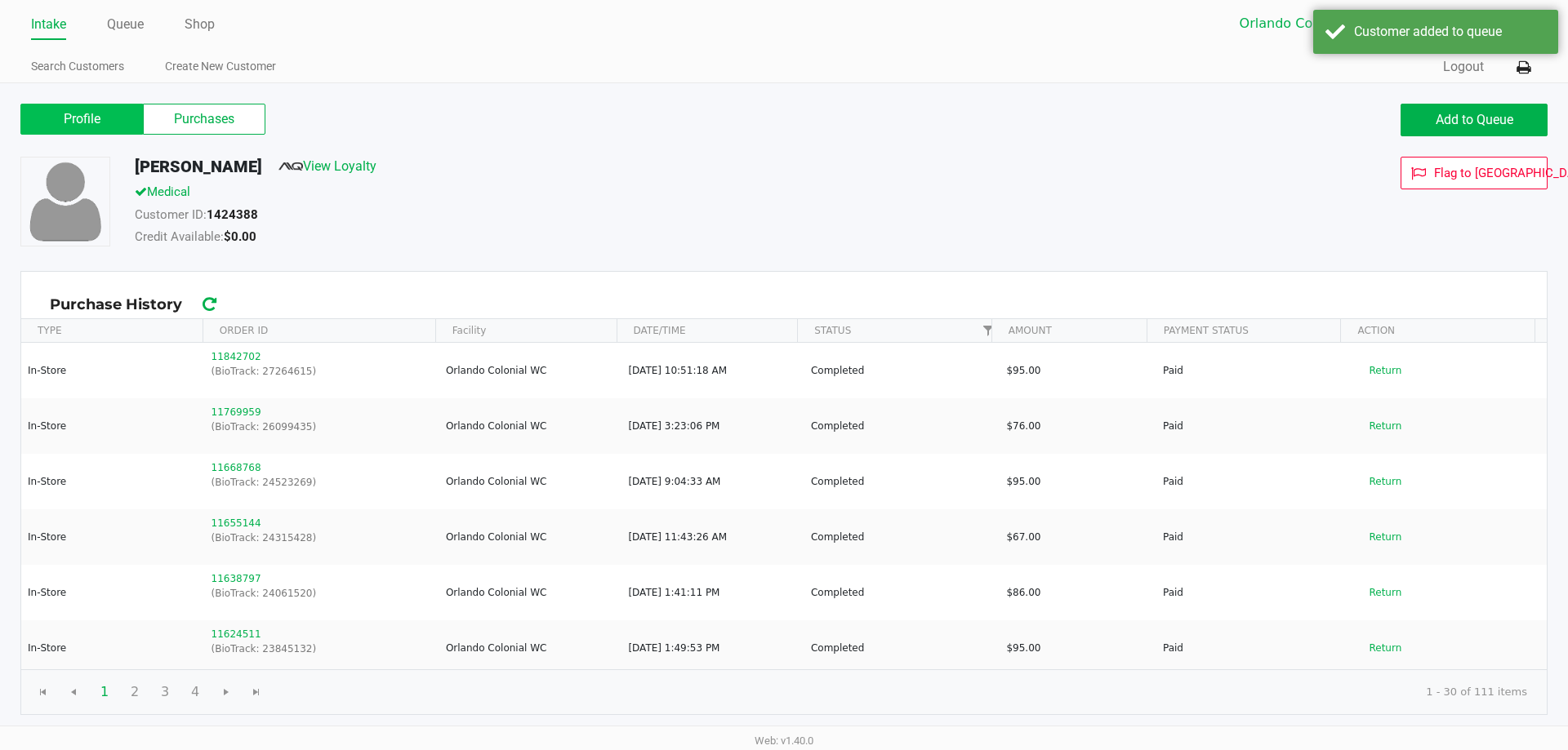
click at [55, 123] on label "Profile" at bounding box center [81, 119] width 122 height 31
click at [0, 0] on 0 "Profile" at bounding box center [0, 0] width 0 height 0
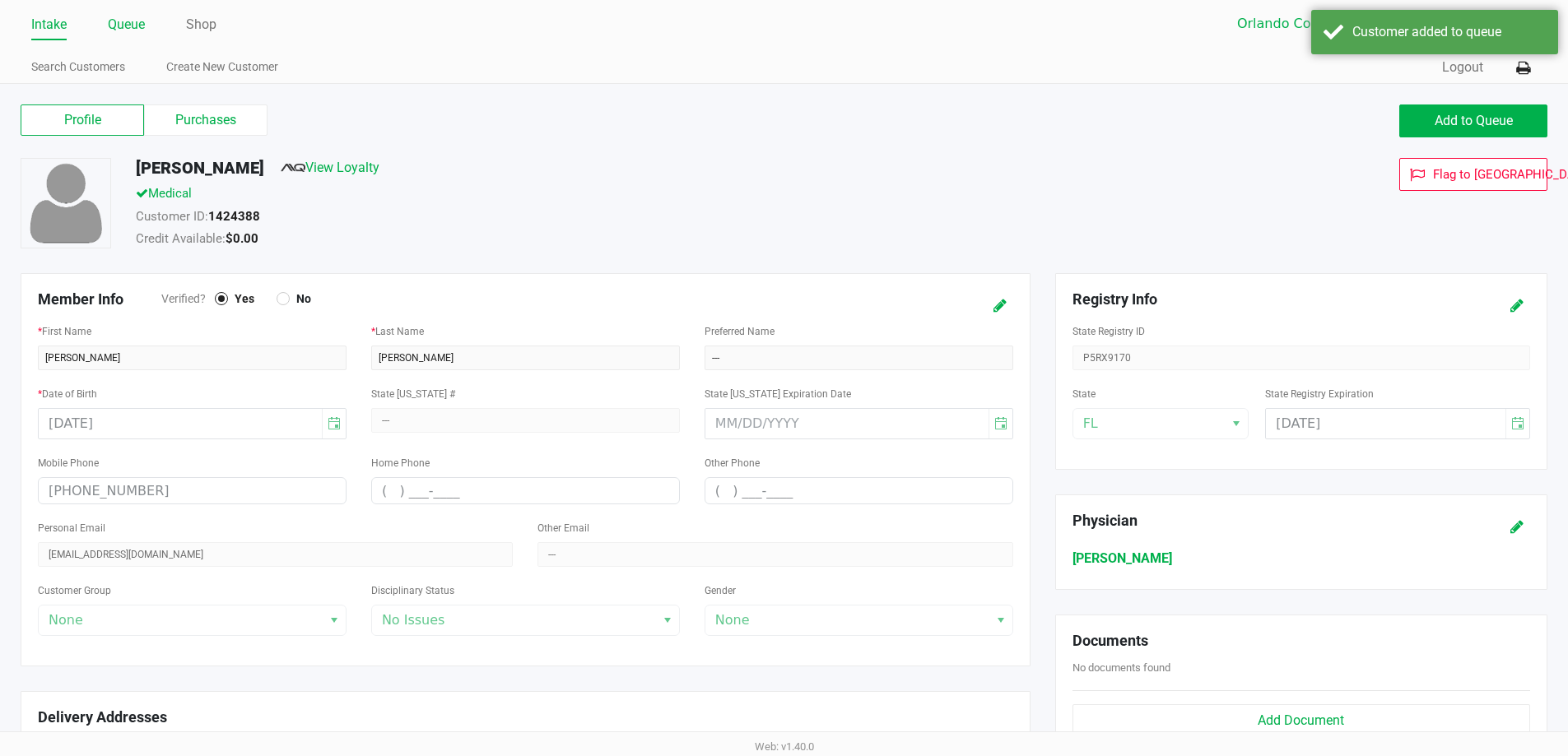
click at [135, 27] on link "Queue" at bounding box center [127, 24] width 37 height 23
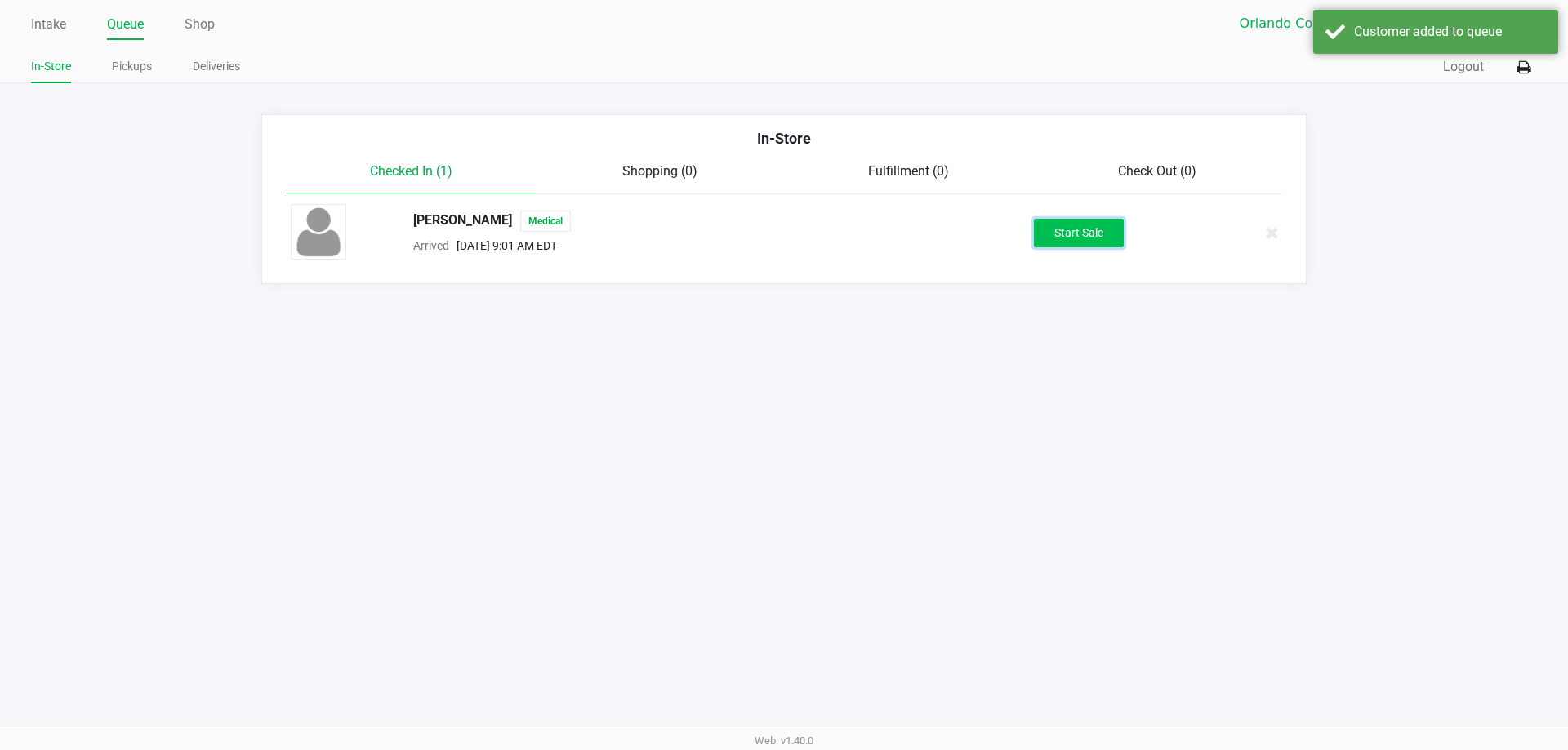
click at [1083, 234] on button "Start Sale" at bounding box center [1079, 232] width 90 height 28
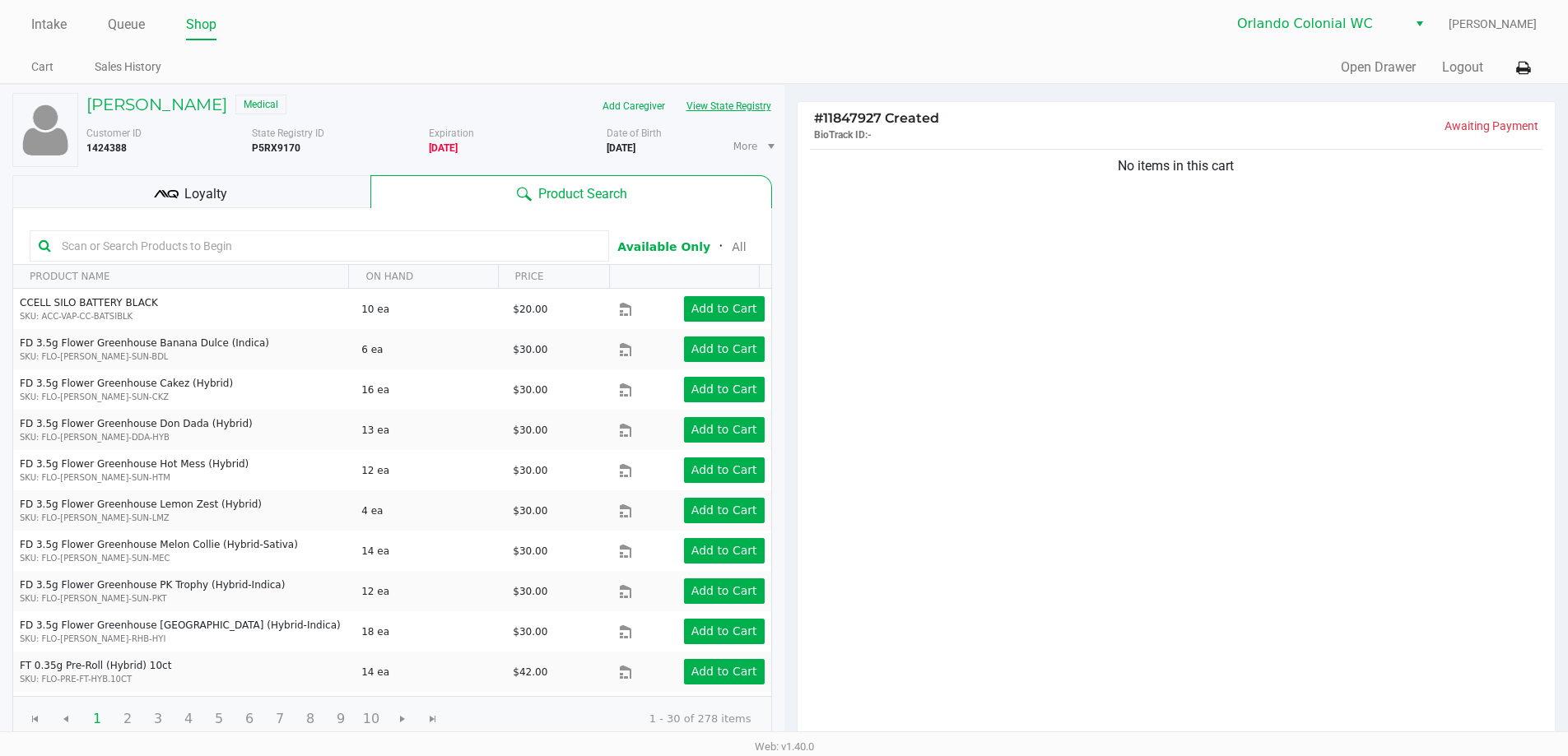
click at [756, 115] on button "View State Registry" at bounding box center [724, 106] width 96 height 26
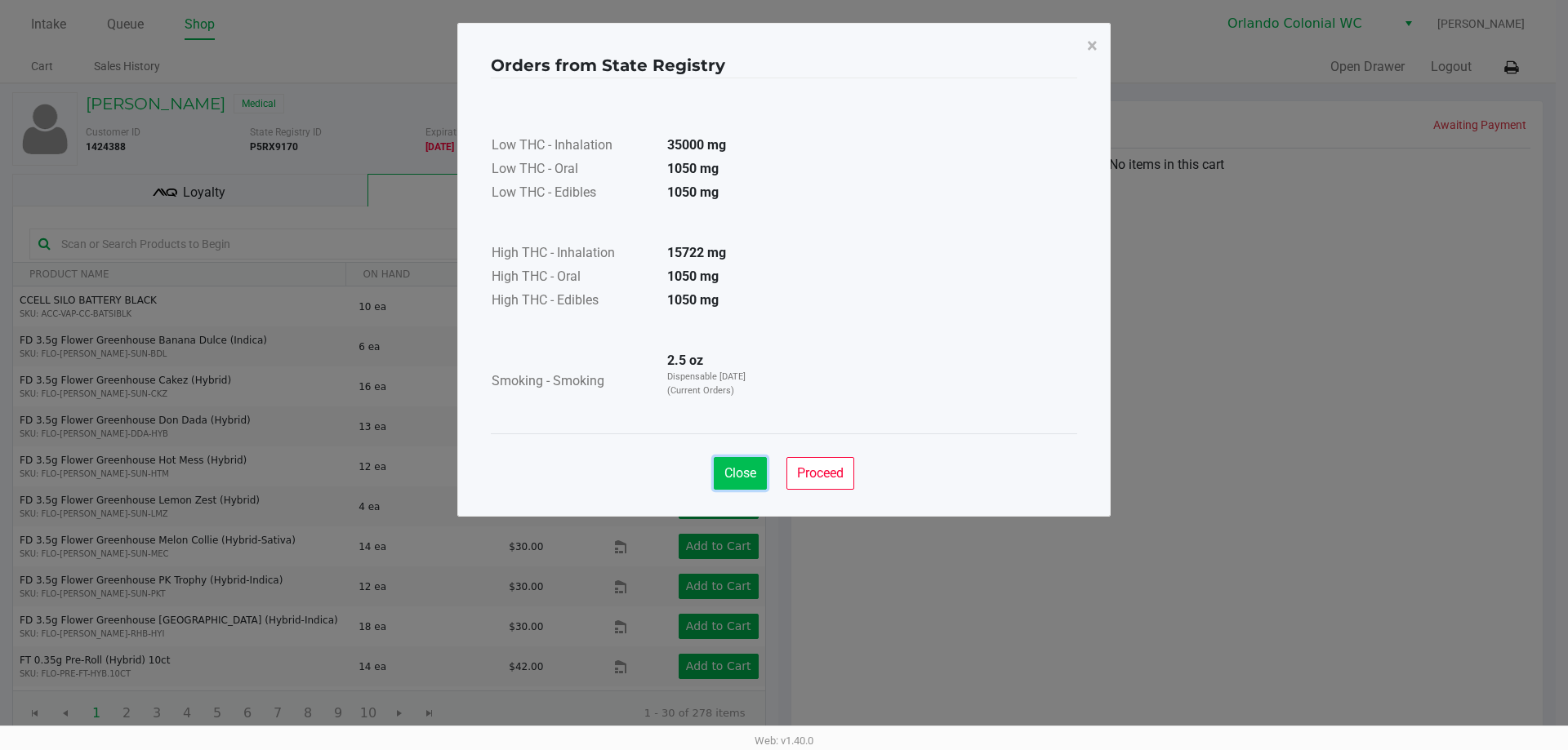
click at [743, 474] on span "Close" at bounding box center [740, 473] width 32 height 16
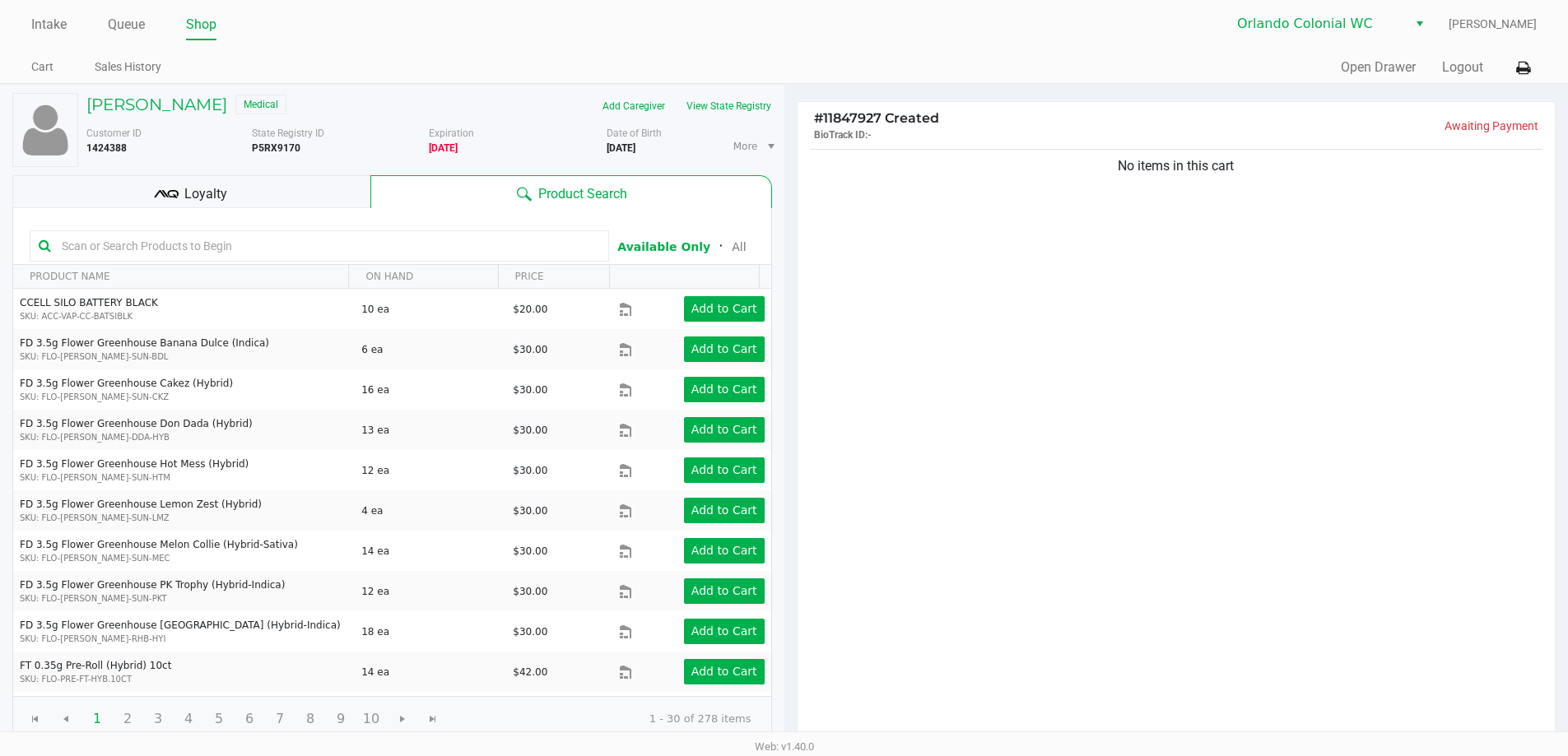
click at [394, 250] on input "text" at bounding box center [328, 246] width 545 height 25
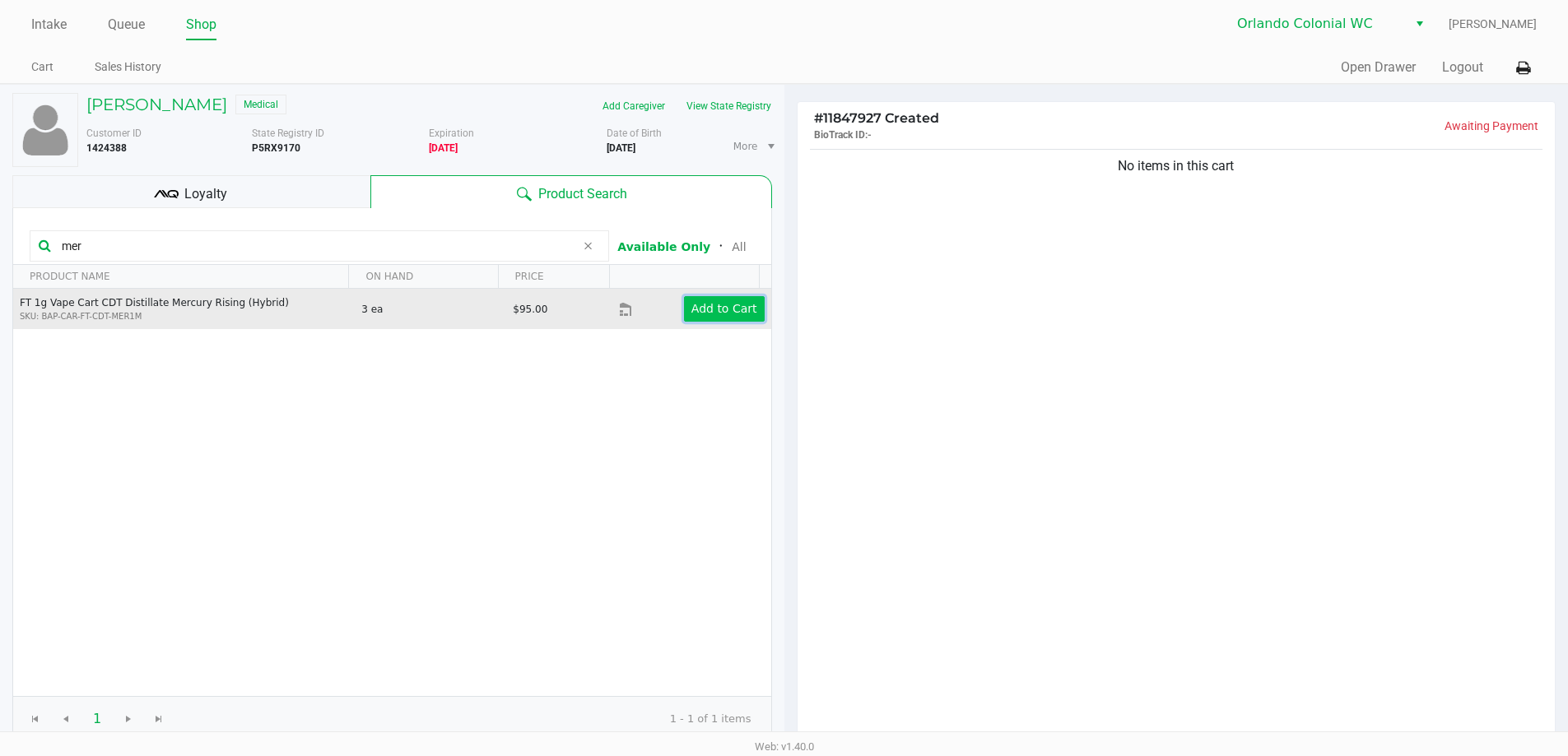
click at [700, 300] on button "Add to Cart" at bounding box center [724, 309] width 81 height 26
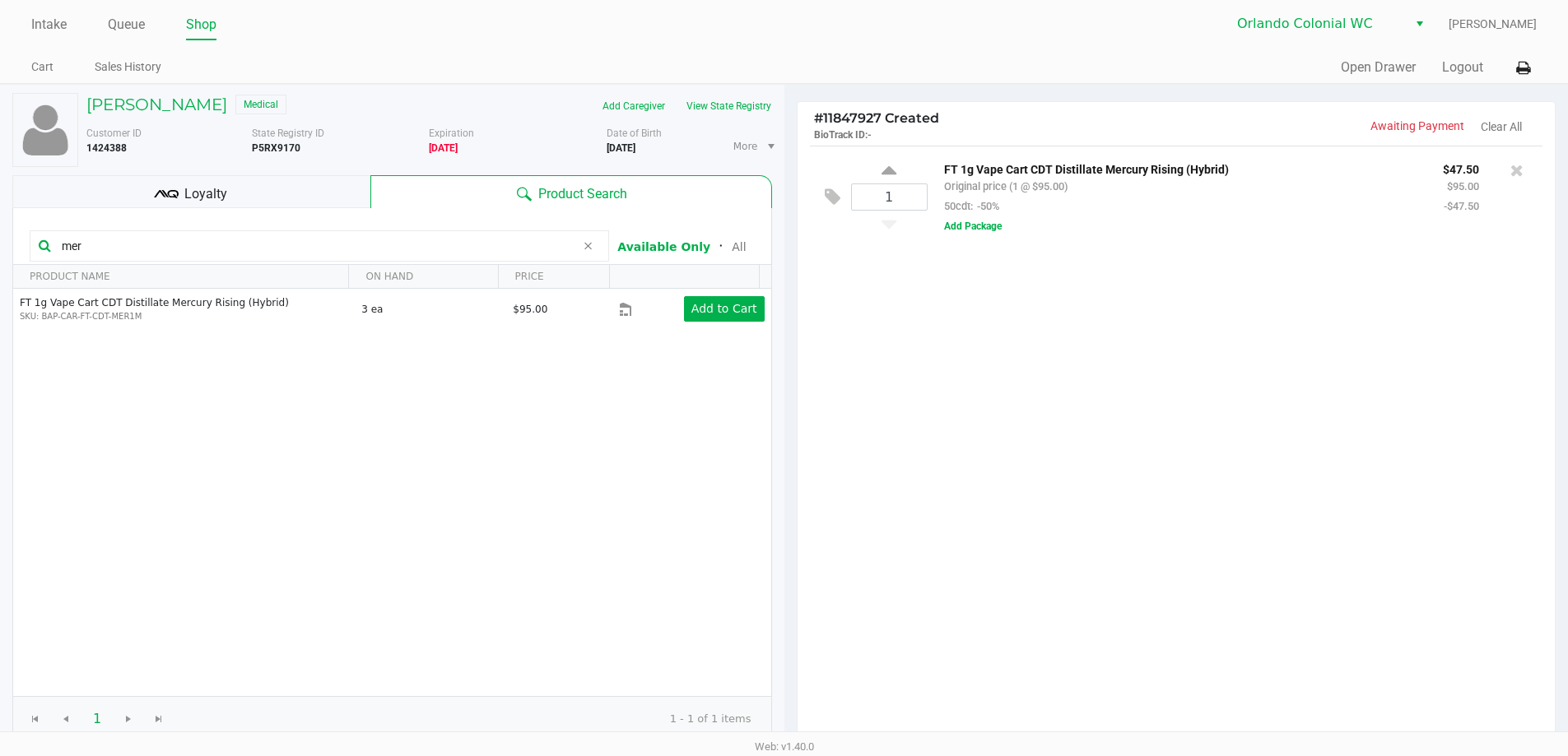
drag, startPoint x: 138, startPoint y: 241, endPoint x: 0, endPoint y: 229, distance: 138.5
click at [0, 237] on div "BETSY GRANADE Medical Add Caregiver View State Registry Customer ID 1424388 Sta…" at bounding box center [392, 505] width 785 height 840
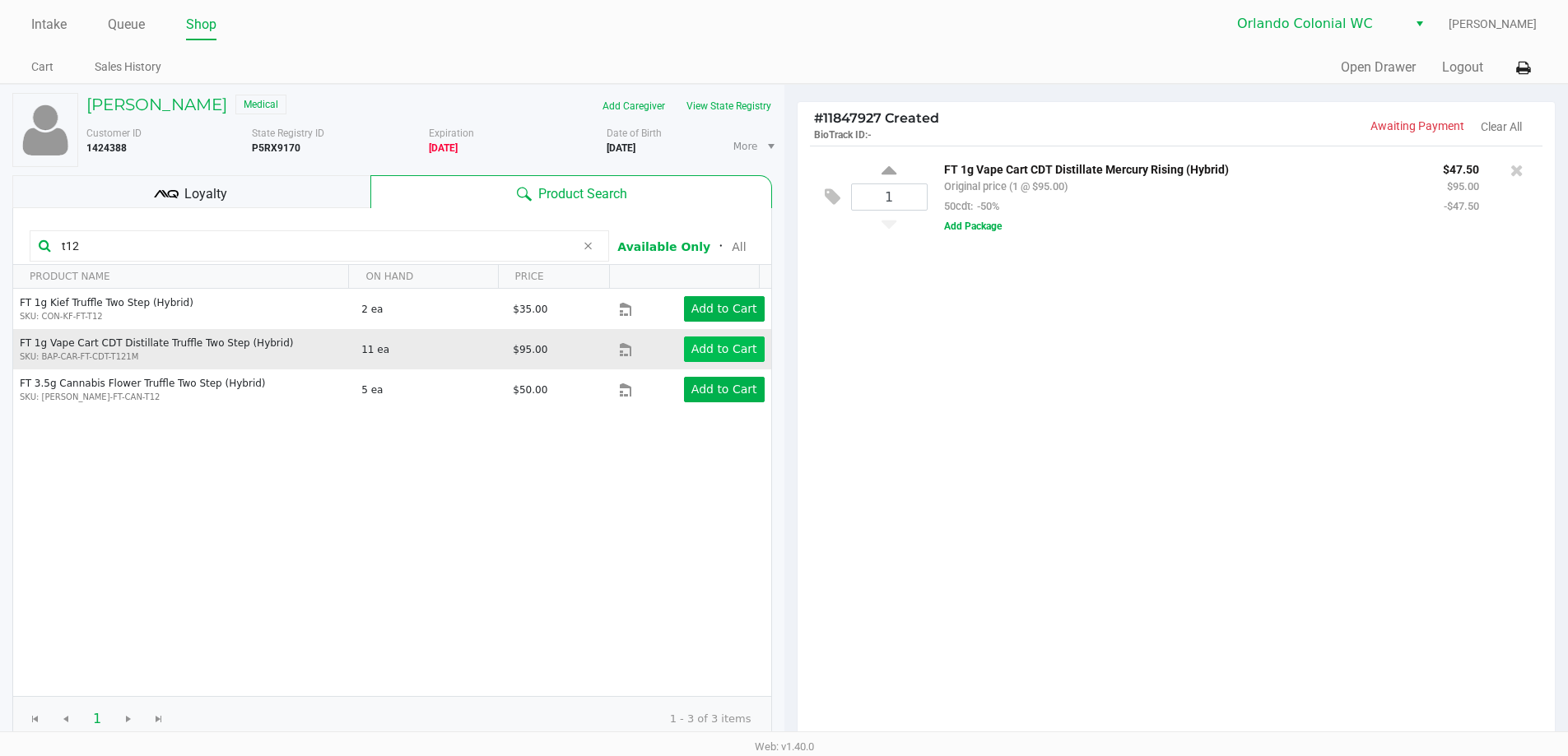
type input "t12"
click at [723, 353] on app-button-loader "Add to Cart" at bounding box center [724, 349] width 66 height 13
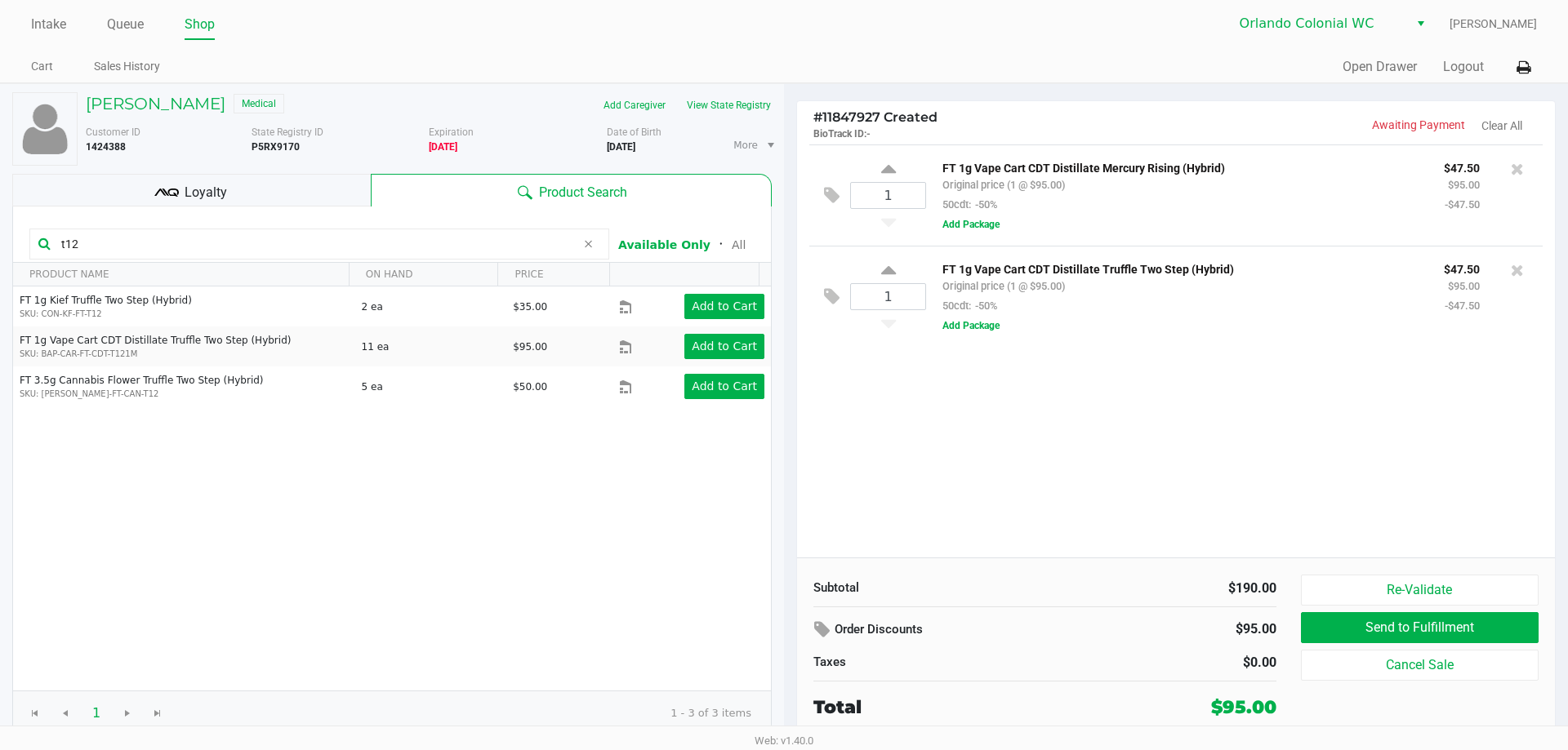
click at [948, 410] on div "1 FT 1g Vape Cart CDT Distillate Mercury Rising (Hybrid) Original price (1 @ $9…" at bounding box center [1175, 351] width 757 height 413
click at [949, 410] on div "1 FT 1g Vape Cart CDT Distillate Mercury Rising (Hybrid) Original price (1 @ $9…" at bounding box center [1175, 351] width 757 height 413
click at [1164, 414] on div "1 FT 1g Vape Cart CDT Distillate Mercury Rising (Hybrid) Original price (1 @ $9…" at bounding box center [1175, 351] width 757 height 413
click at [1358, 475] on div "1 FT 1g Vape Cart CDT Distillate Mercury Rising (Hybrid) Original price (1 @ $9…" at bounding box center [1175, 351] width 757 height 413
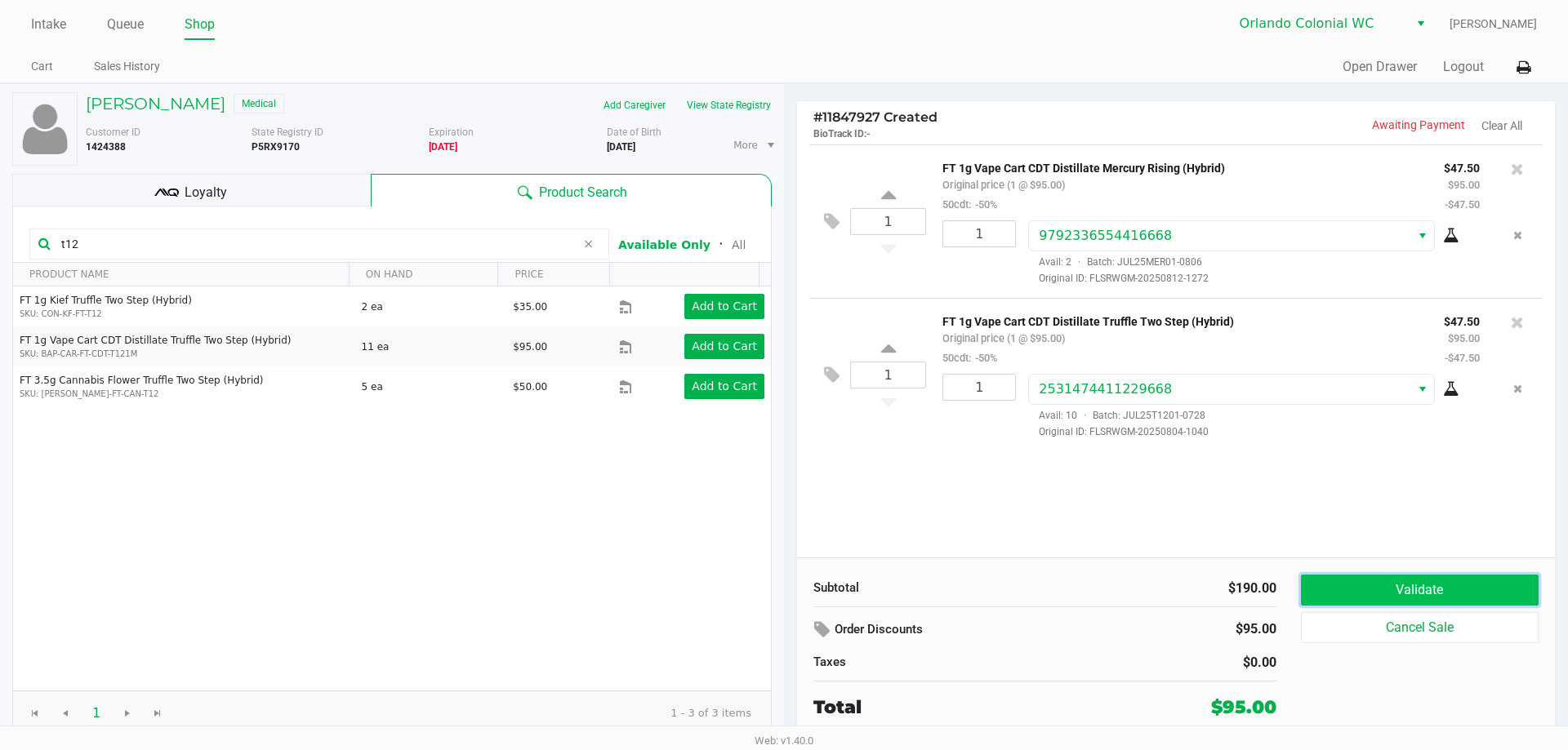
click at [1389, 581] on button "Validate" at bounding box center [1419, 590] width 238 height 31
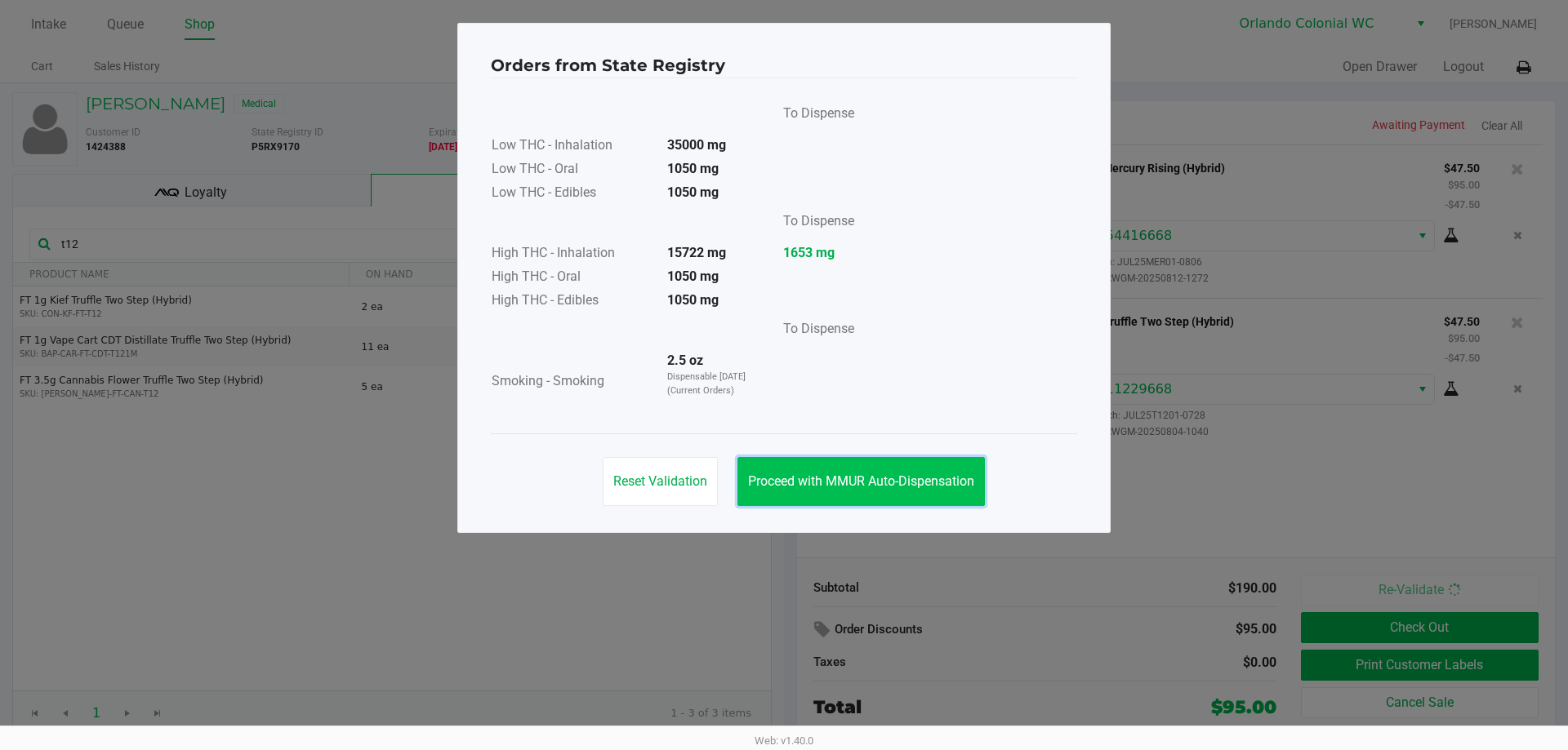
click at [883, 470] on button "Proceed with MMUR Auto-Dispensation" at bounding box center [861, 481] width 248 height 49
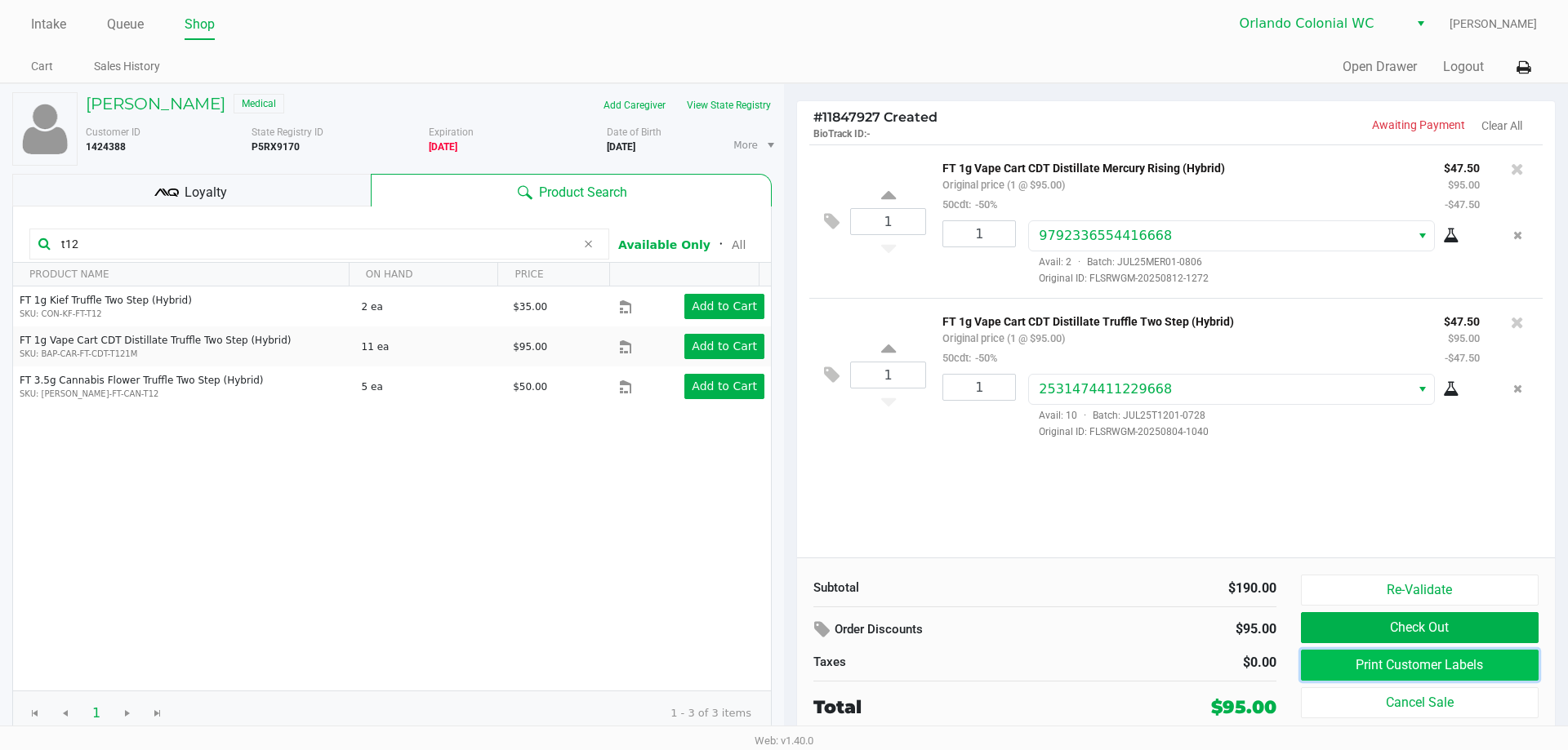
click at [1435, 665] on button "Print Customer Labels" at bounding box center [1419, 666] width 238 height 31
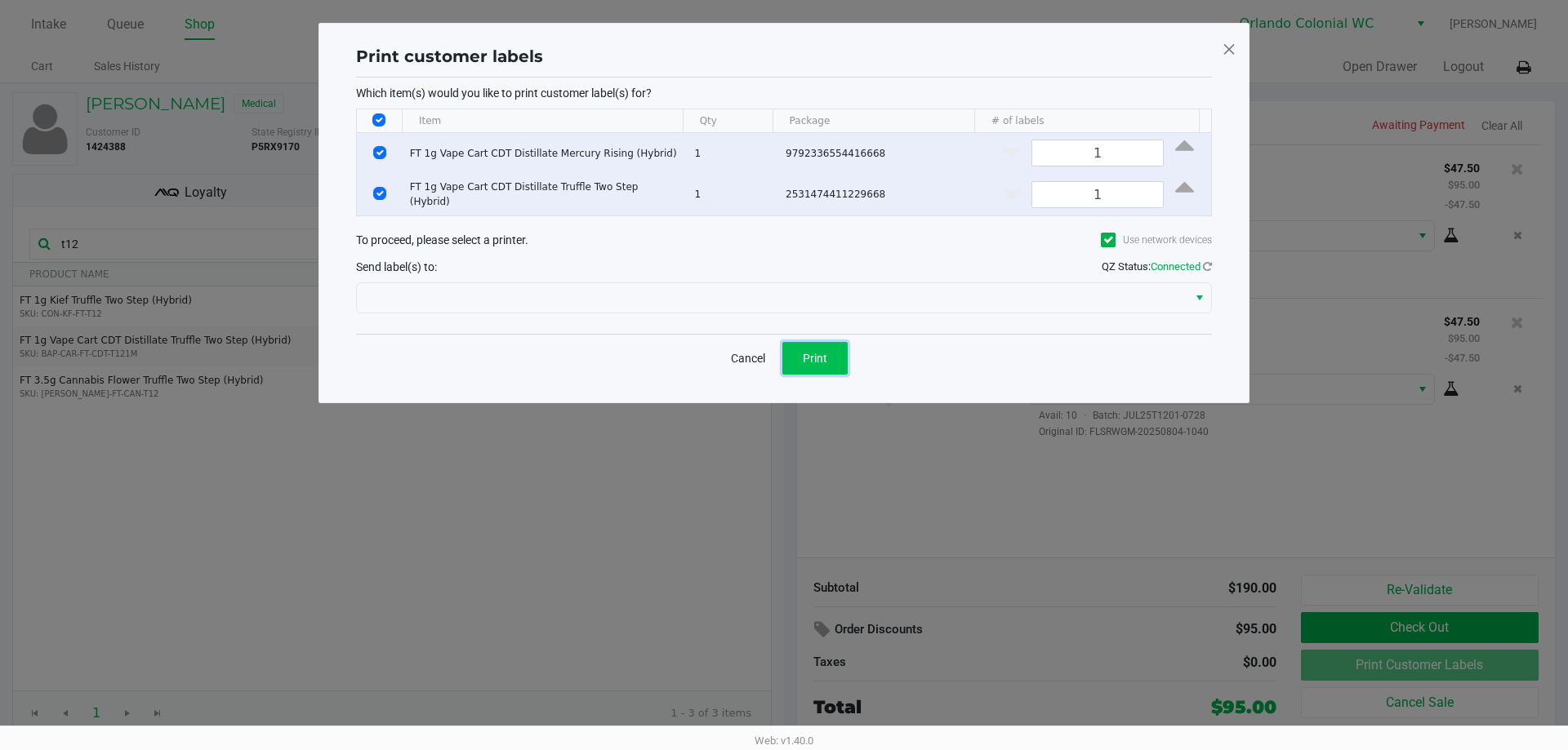
click at [846, 359] on button "Print" at bounding box center [814, 359] width 65 height 33
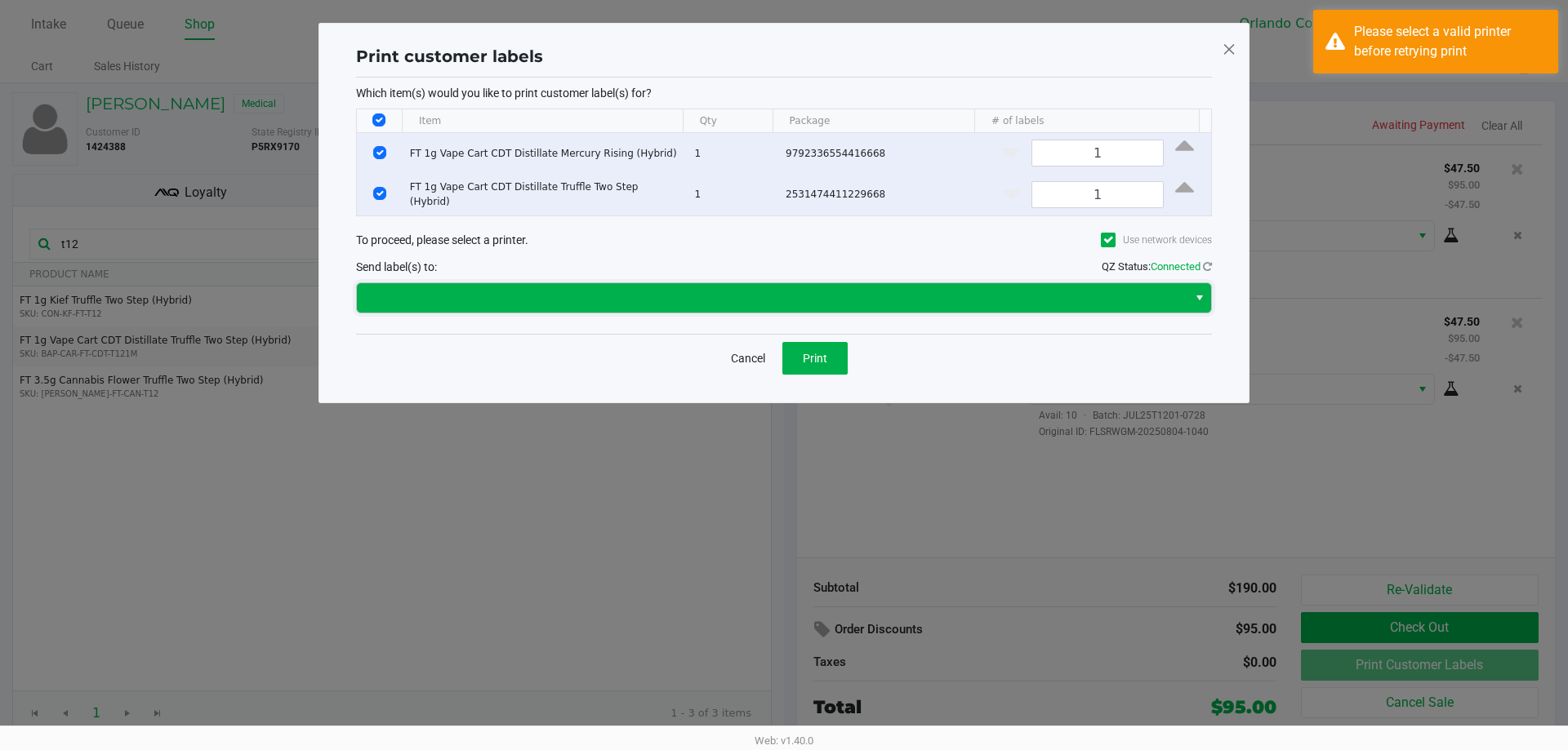
click at [599, 307] on span at bounding box center [771, 297] width 811 height 19
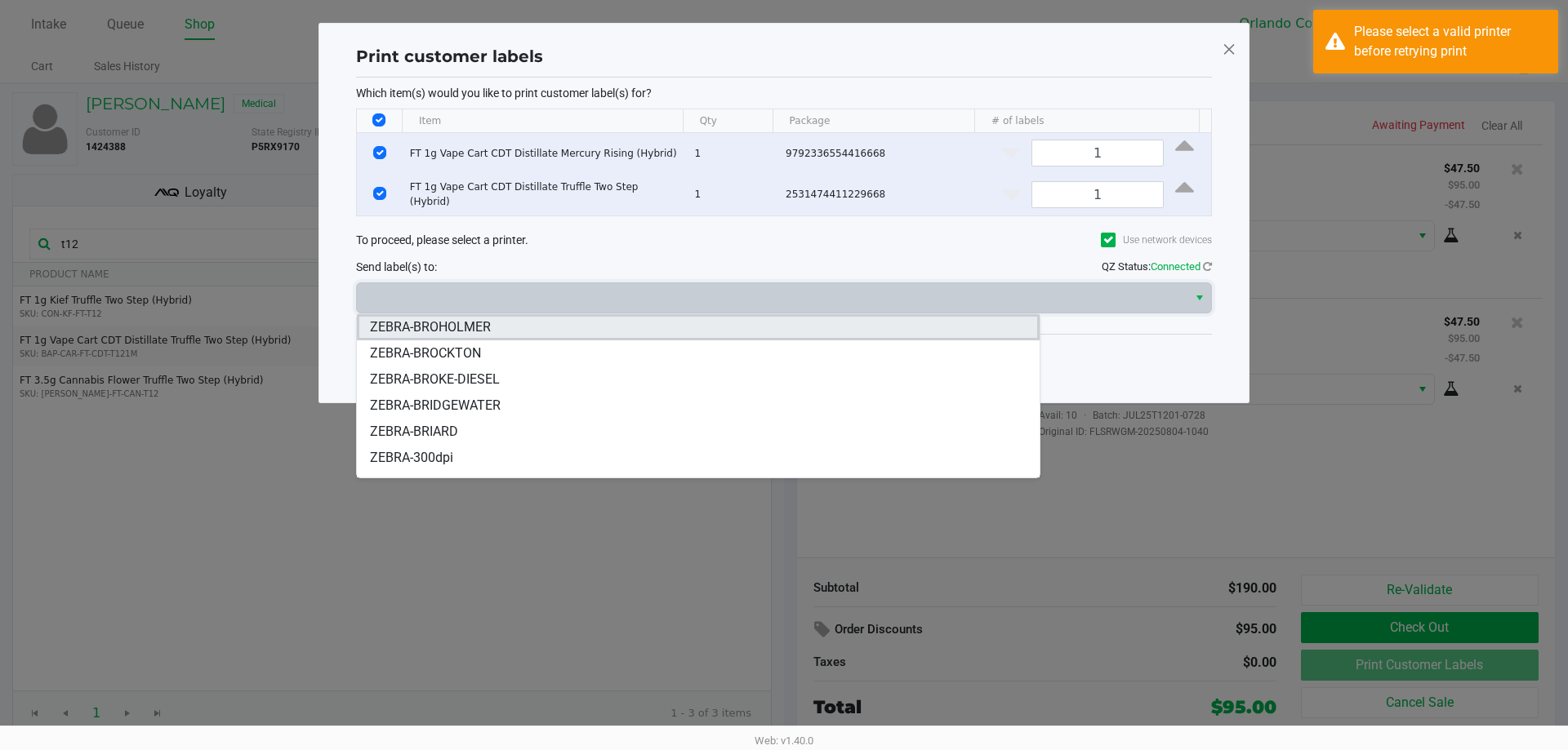
click at [480, 331] on span "ZEBRA-BROHOLMER" at bounding box center [431, 327] width 121 height 19
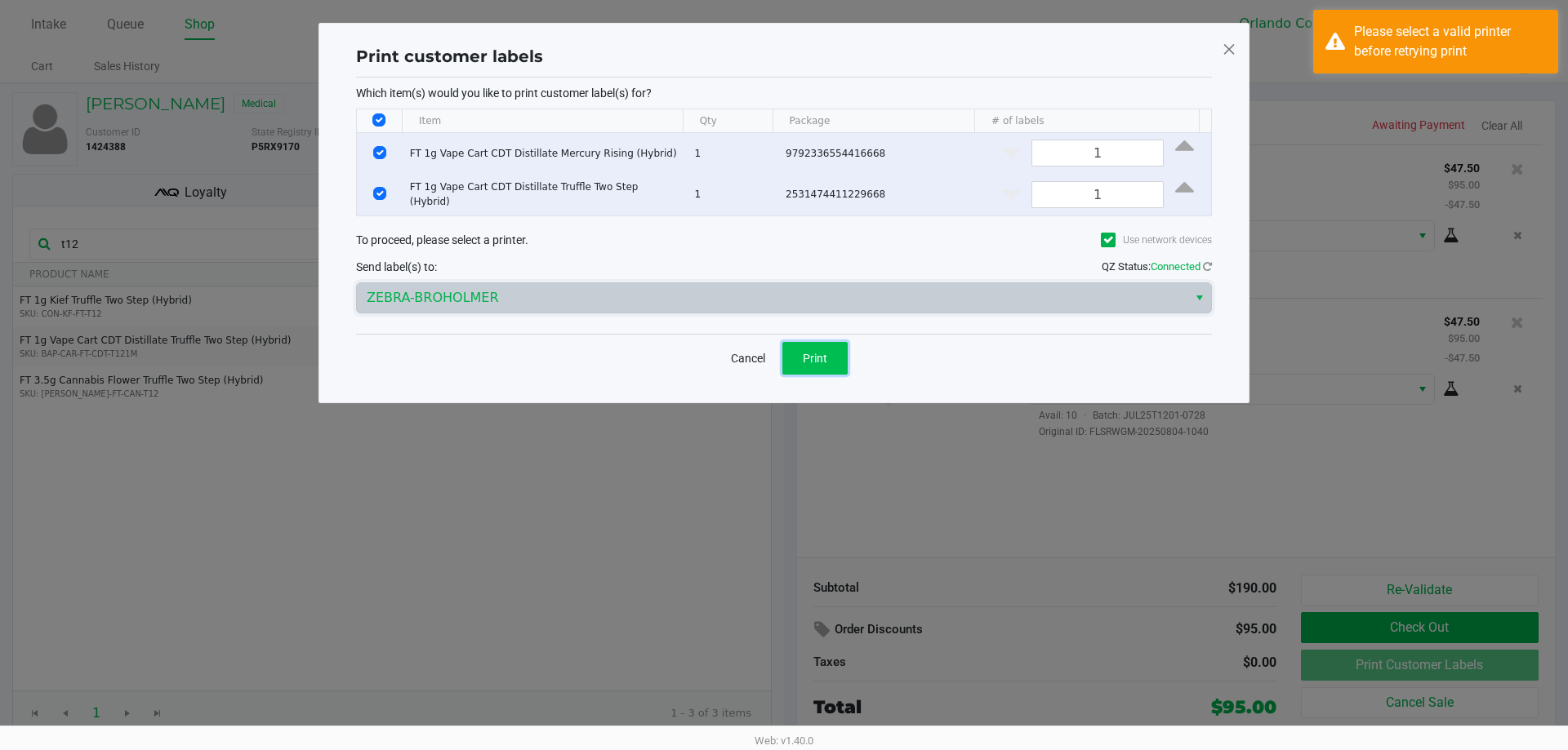
click at [834, 362] on button "Print" at bounding box center [814, 359] width 65 height 33
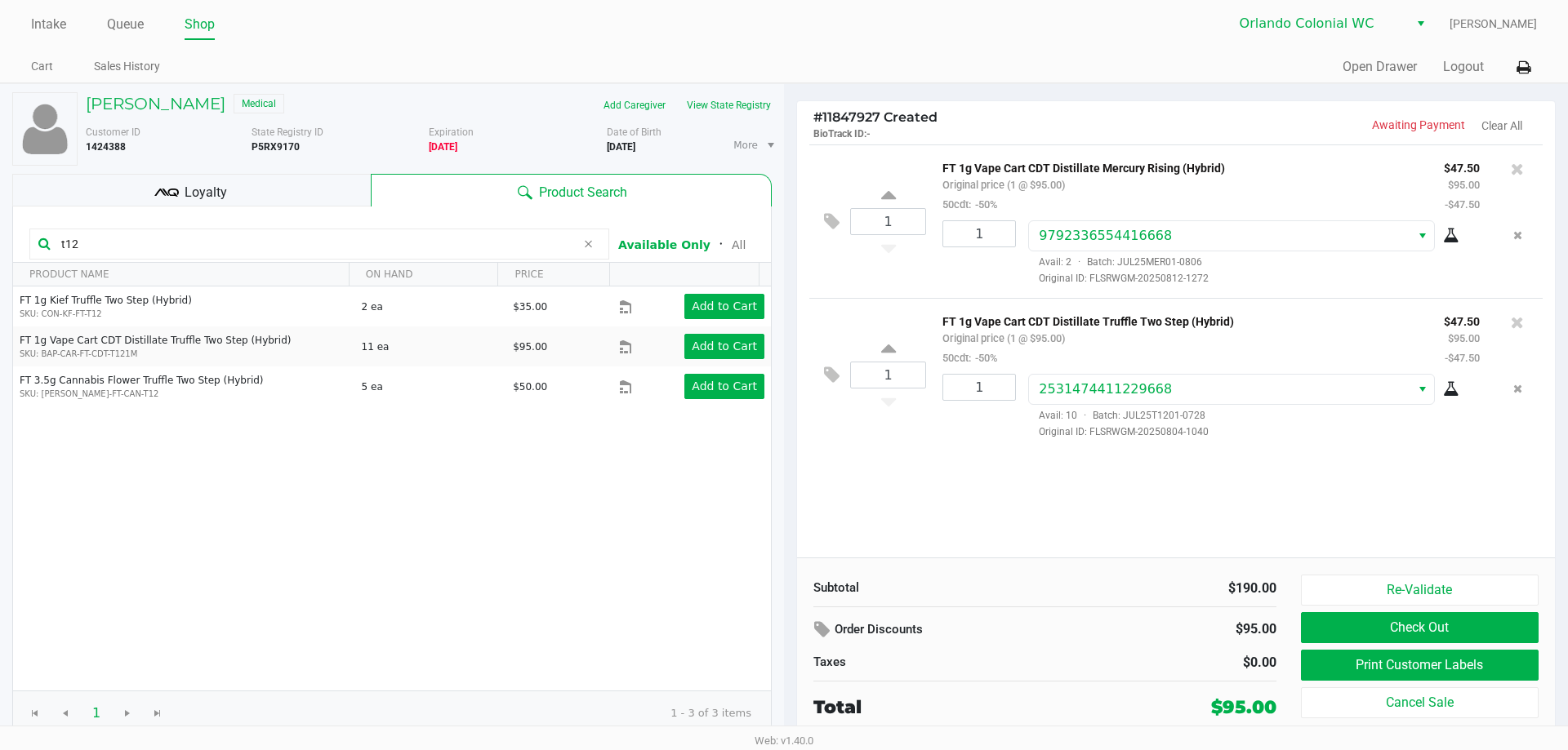
click at [1341, 623] on button "Check Out" at bounding box center [1419, 628] width 238 height 31
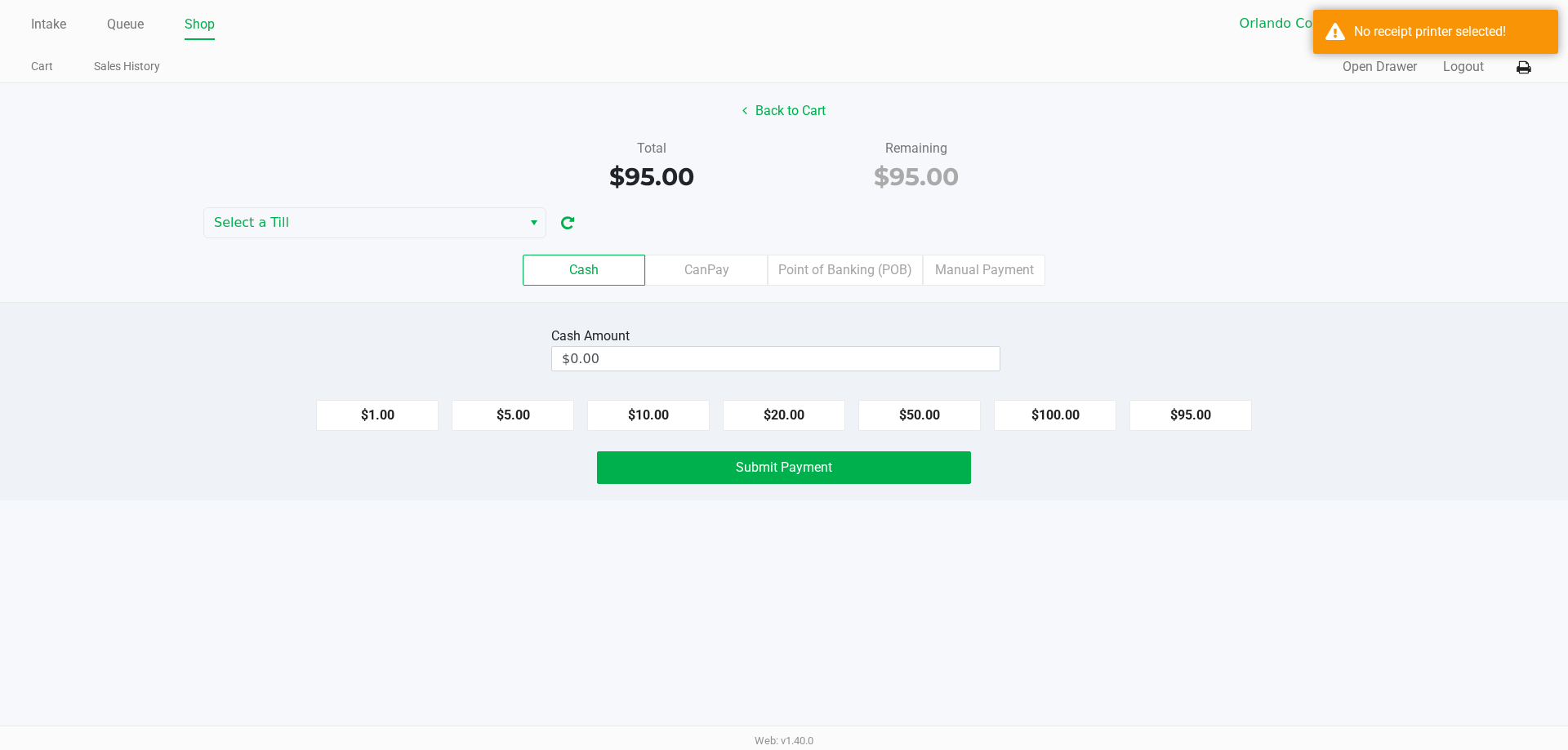
click at [1371, 40] on div "No receipt printer selected!" at bounding box center [1450, 31] width 192 height 19
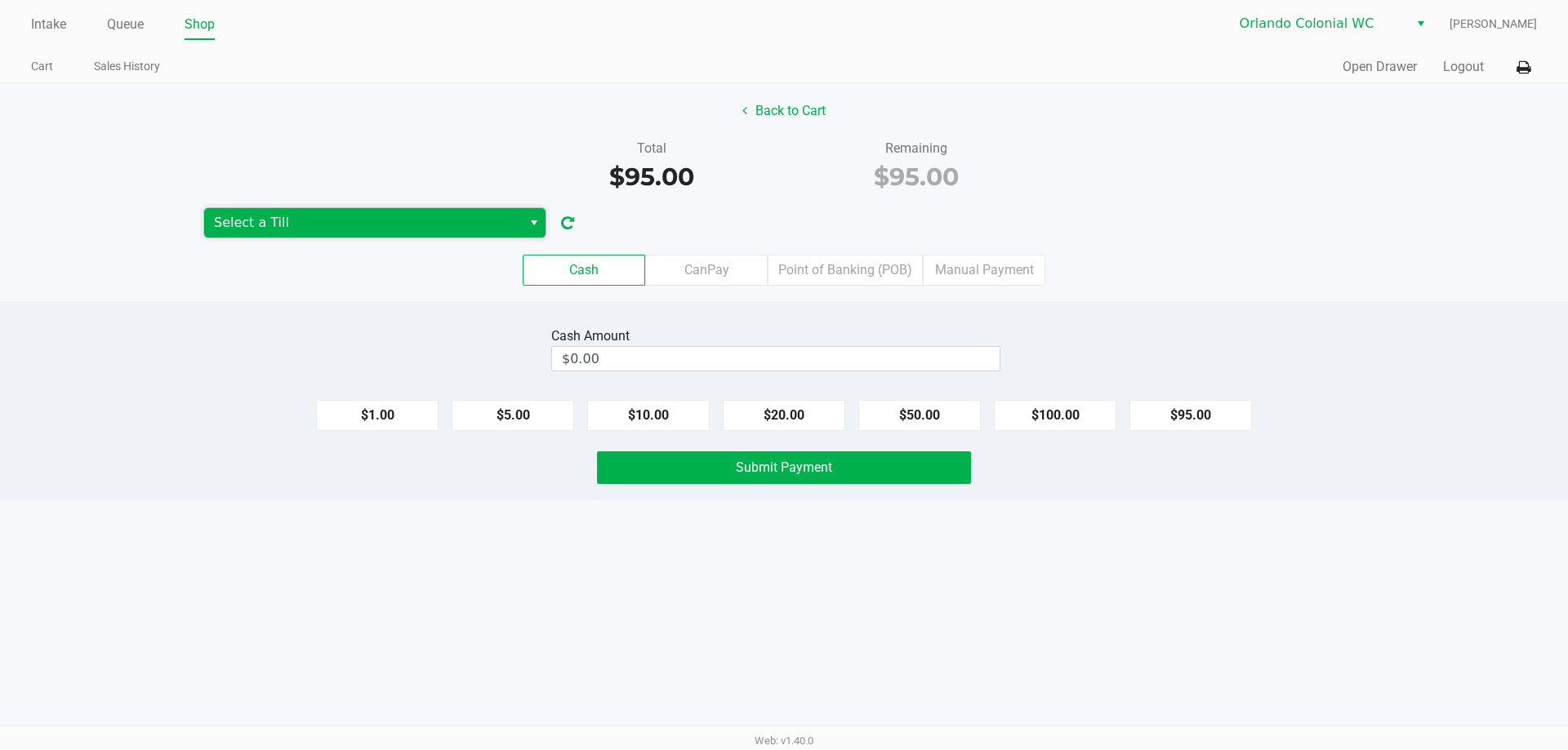
click at [450, 217] on span "Select a Till" at bounding box center [363, 222] width 298 height 19
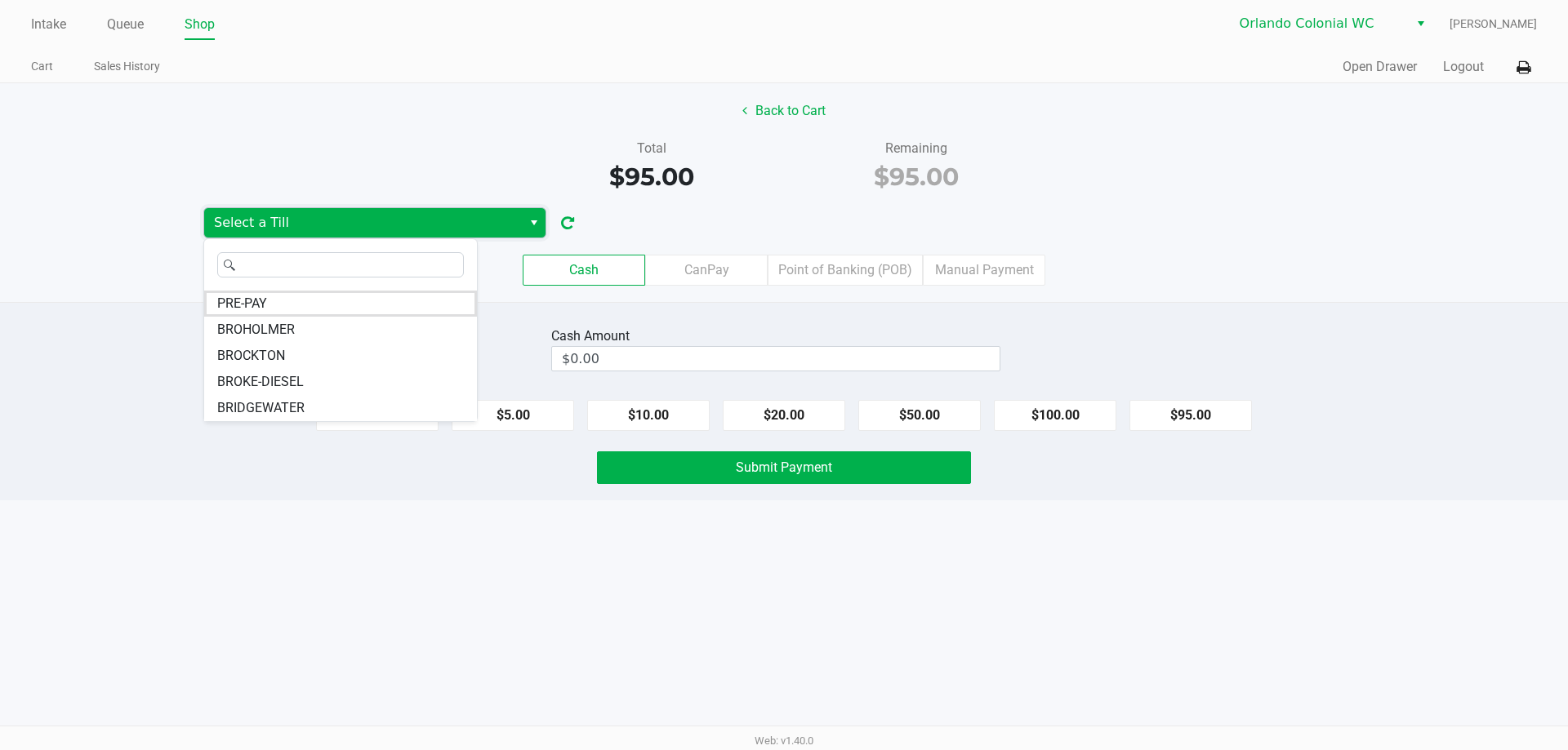
click at [289, 325] on span "BROHOLMER" at bounding box center [256, 330] width 78 height 19
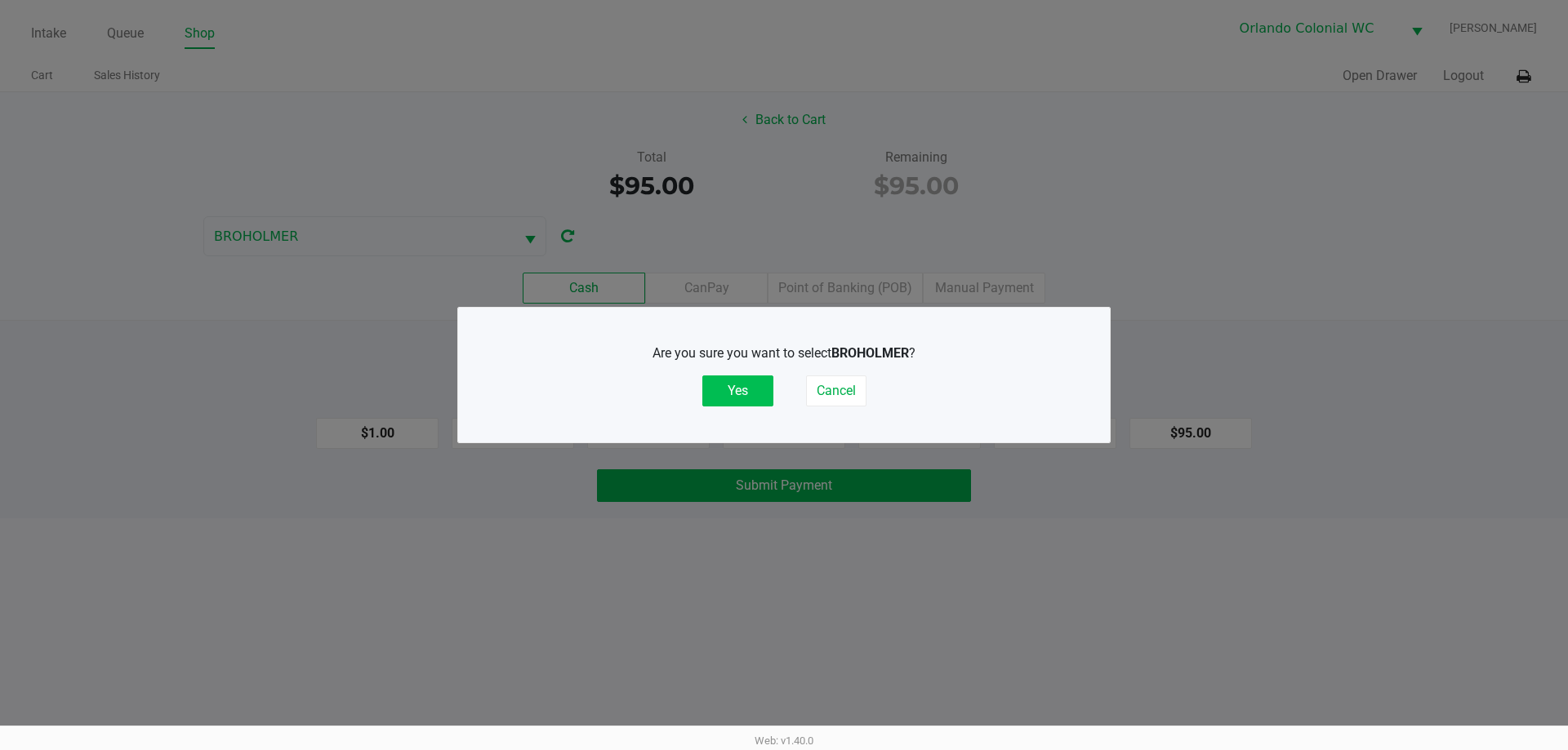
click at [762, 377] on button "Yes" at bounding box center [737, 391] width 71 height 31
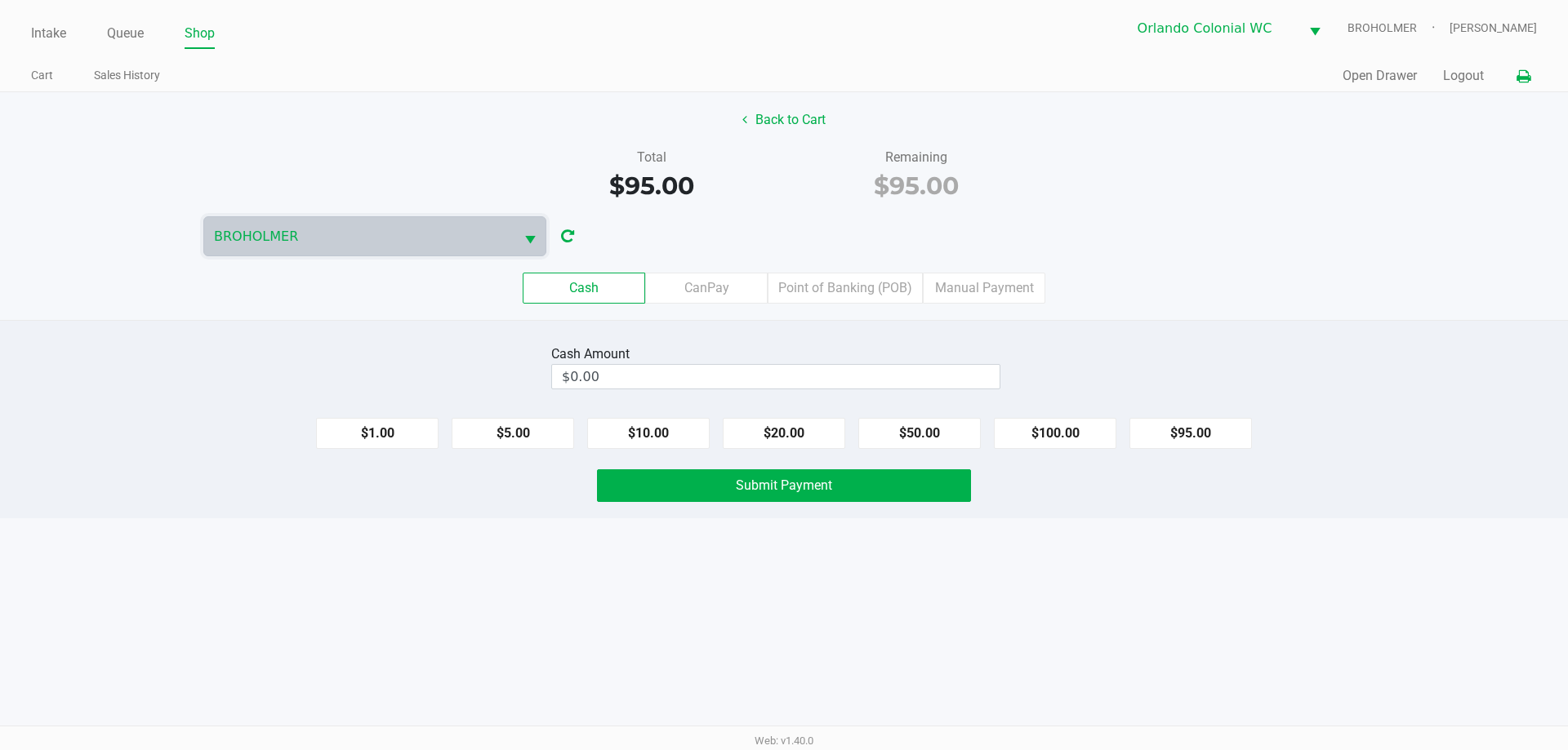
click at [1517, 81] on icon at bounding box center [1523, 76] width 14 height 11
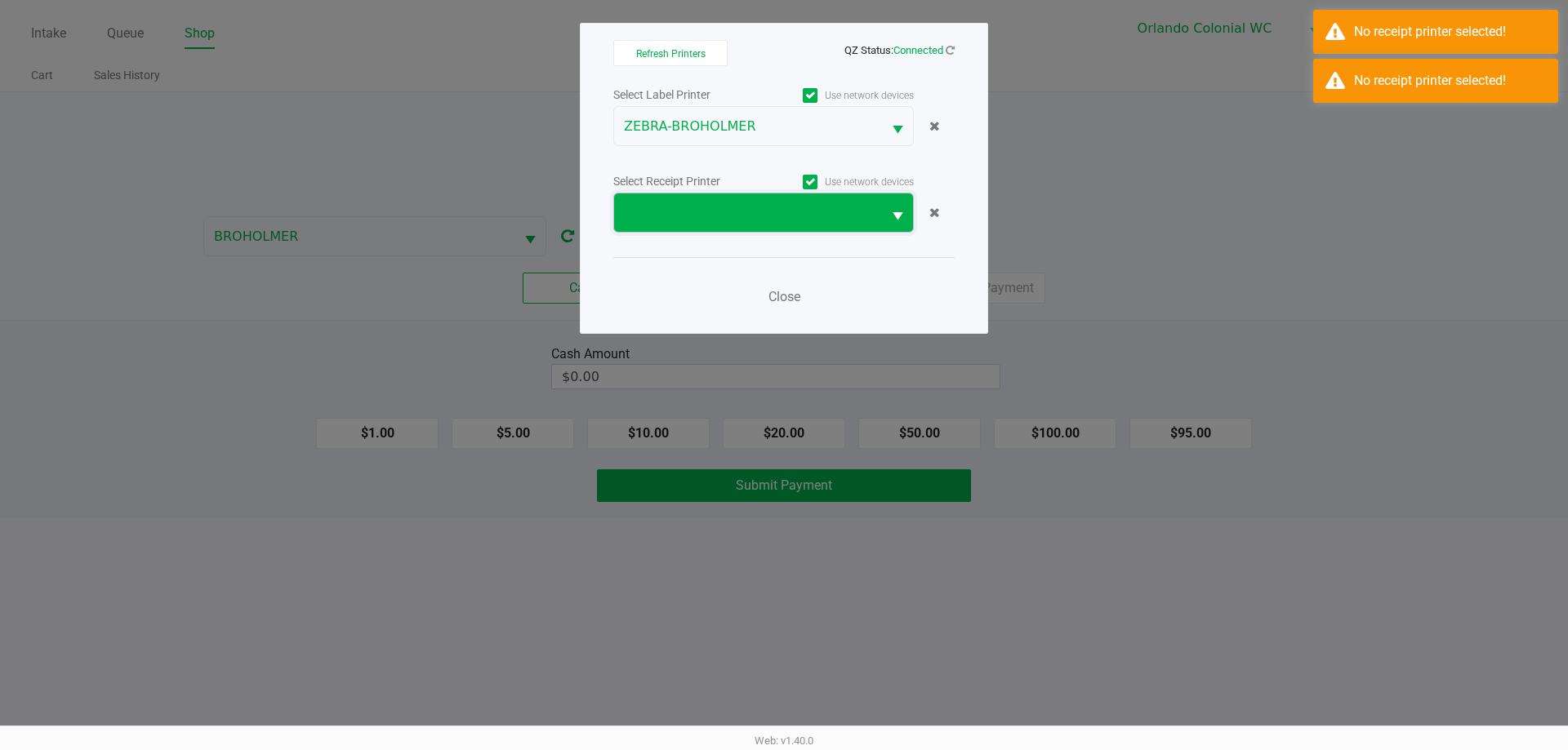
click at [705, 218] on span at bounding box center [748, 212] width 248 height 19
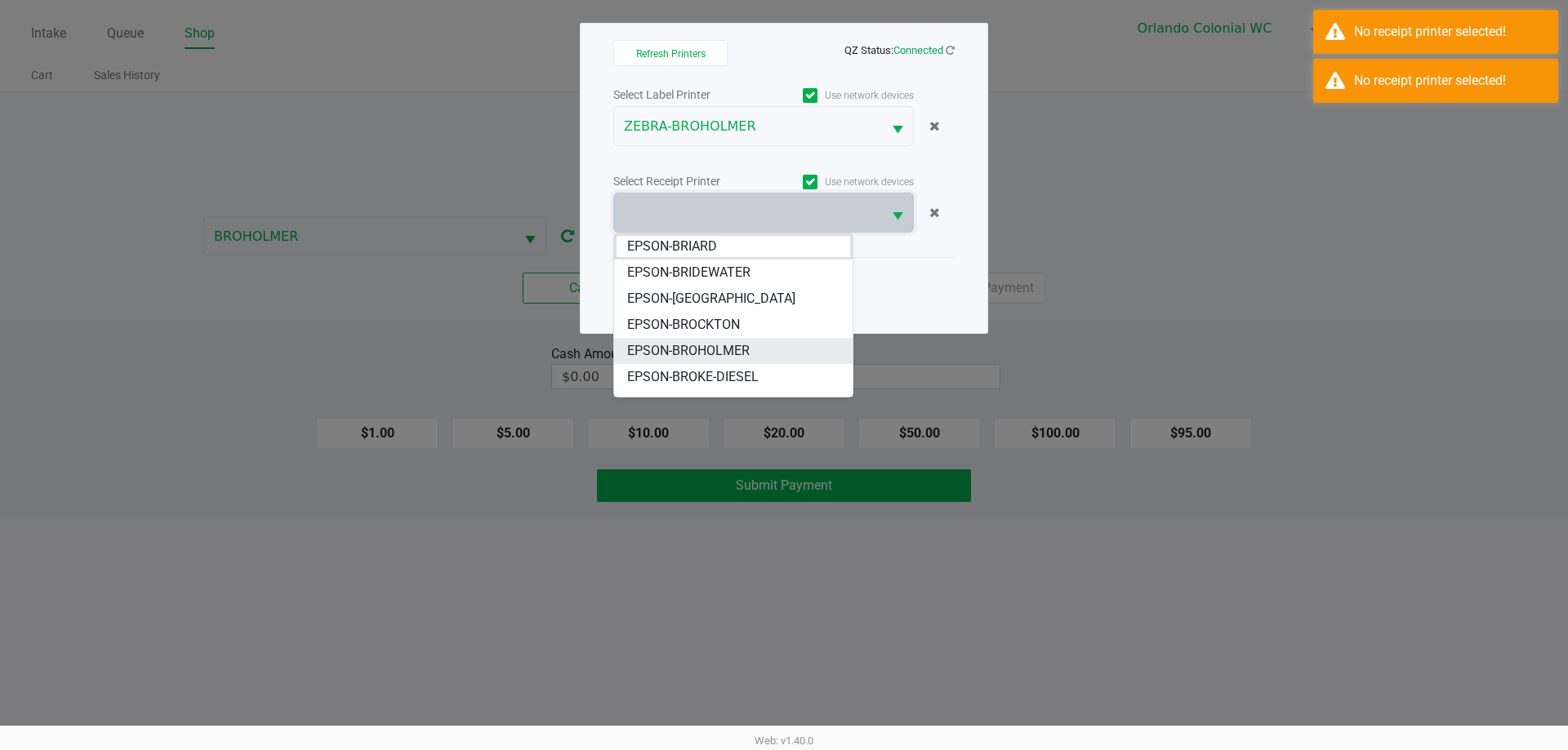
click at [743, 357] on span "EPSON-BROHOLMER" at bounding box center [688, 351] width 122 height 19
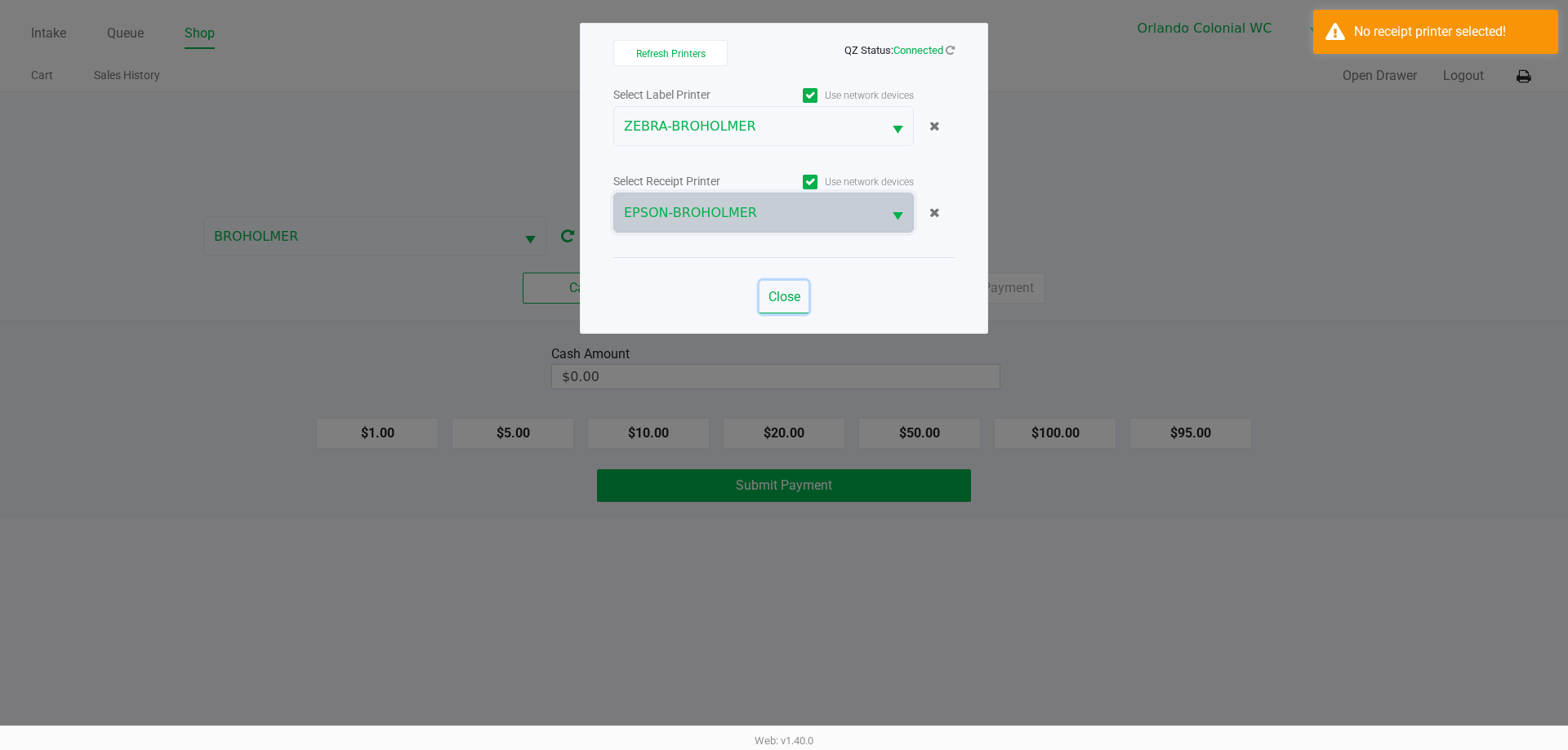
click at [772, 295] on span "Close" at bounding box center [784, 297] width 32 height 16
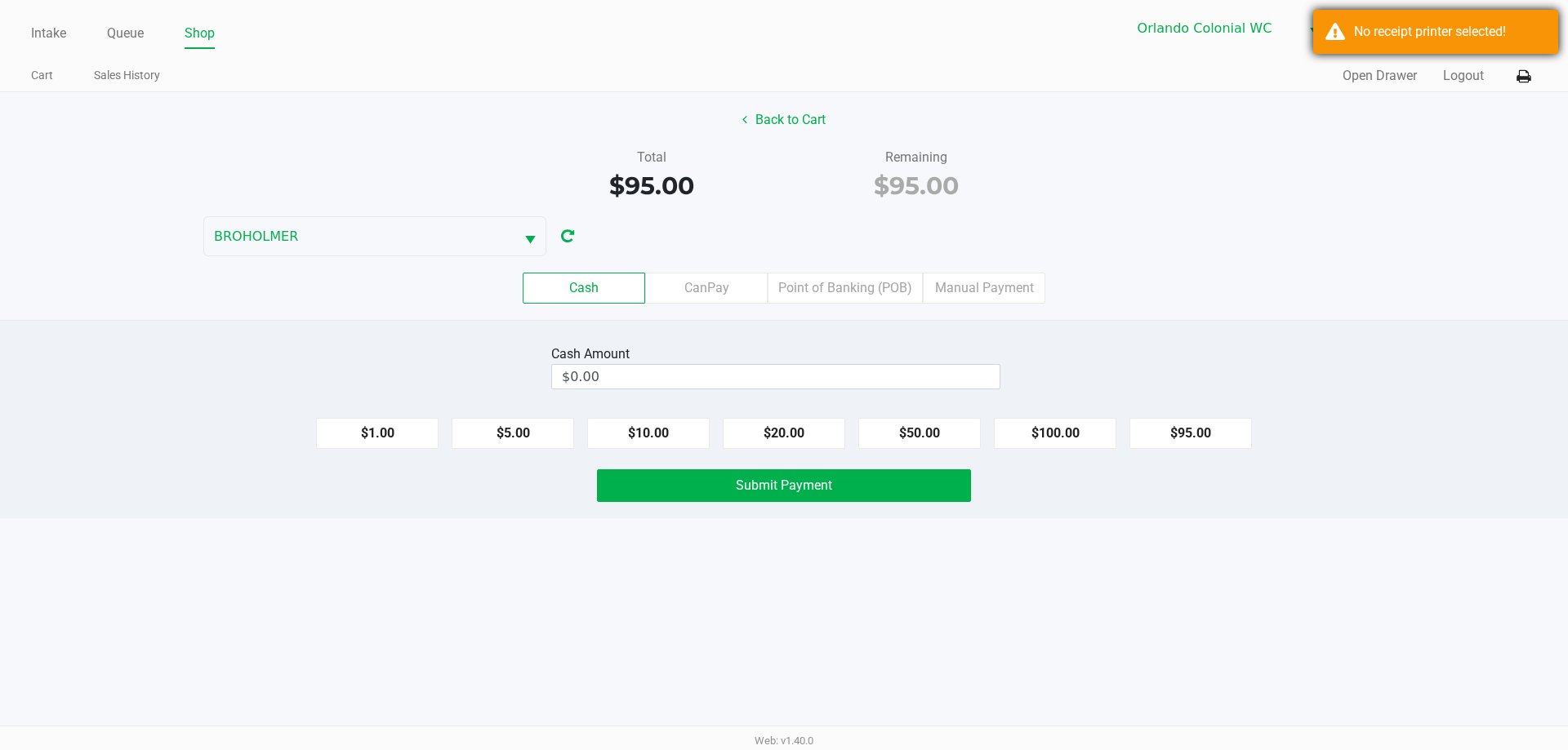
click at [1368, 33] on div "No receipt printer selected!" at bounding box center [1450, 31] width 192 height 19
click at [866, 289] on label "Point of Banking (POB)" at bounding box center [845, 288] width 155 height 31
click at [0, 0] on 7 "Point of Banking (POB)" at bounding box center [0, 0] width 0 height 0
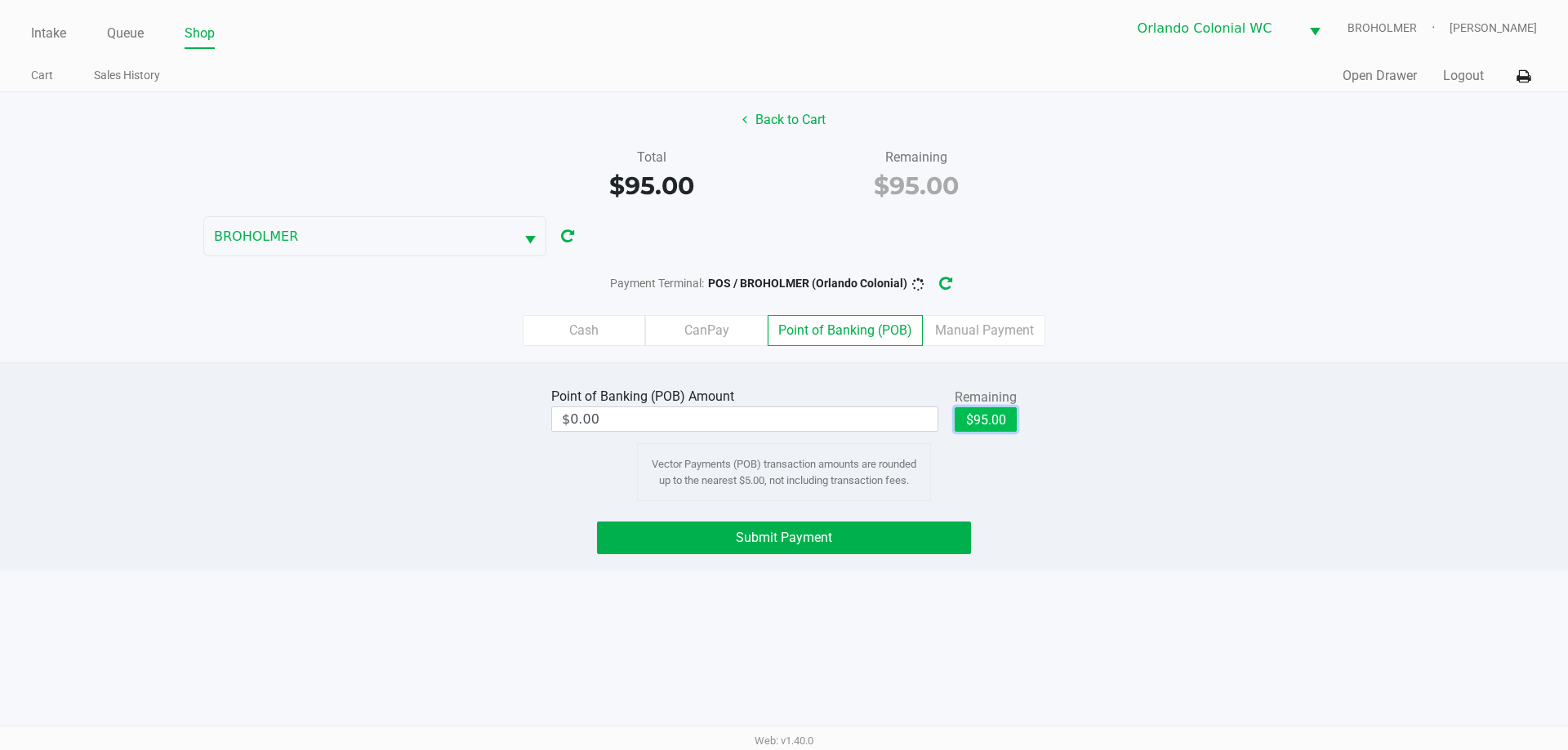
click at [985, 424] on button "$95.00" at bounding box center [986, 420] width 62 height 25
type input "$95.00"
click at [1012, 484] on div "Point of Banking (POB) Amount $95.00 Remaining $95.00 Clear Vector Payments (PO…" at bounding box center [784, 442] width 490 height 118
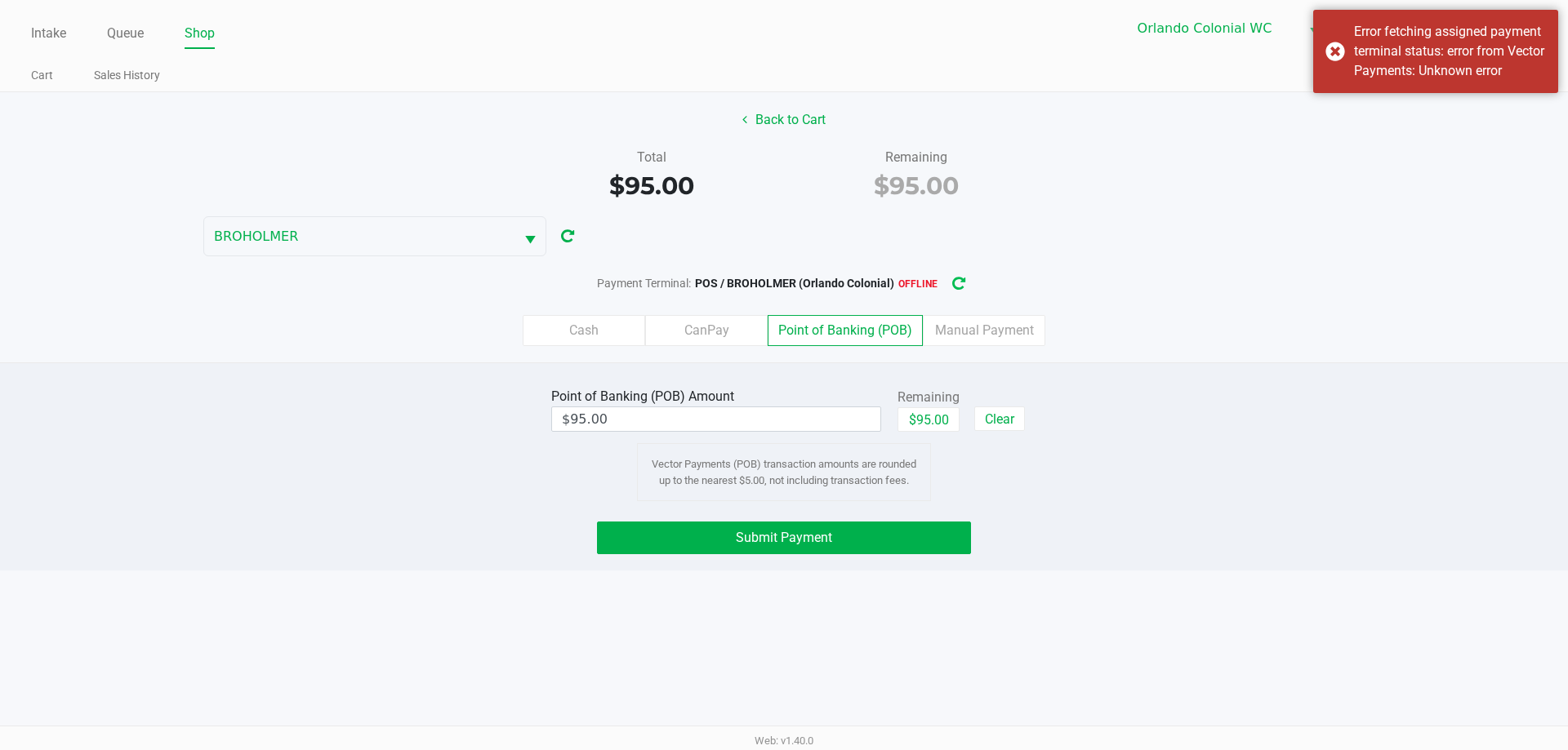
drag, startPoint x: 959, startPoint y: 277, endPoint x: 1016, endPoint y: 291, distance: 58.7
click at [959, 278] on icon "button" at bounding box center [958, 284] width 13 height 11
drag, startPoint x: 1323, startPoint y: 54, endPoint x: 1339, endPoint y: 51, distance: 16.3
click at [1324, 54] on div "Error fetching assigned payment terminal status: error from Vector Payments: Un…" at bounding box center [1435, 51] width 245 height 84
click at [954, 277] on icon "button" at bounding box center [958, 284] width 15 height 13
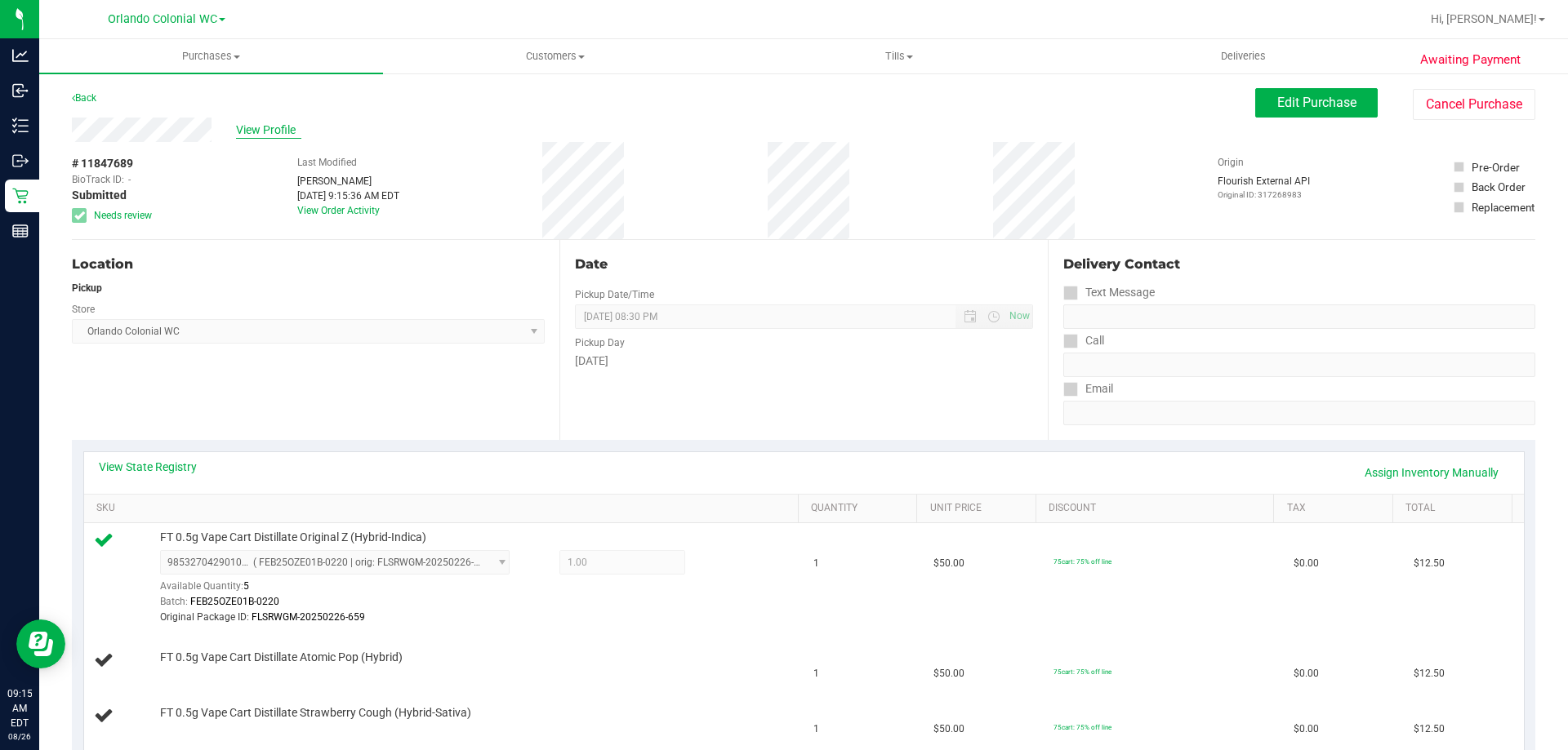
click at [267, 130] on span "View Profile" at bounding box center [268, 130] width 65 height 17
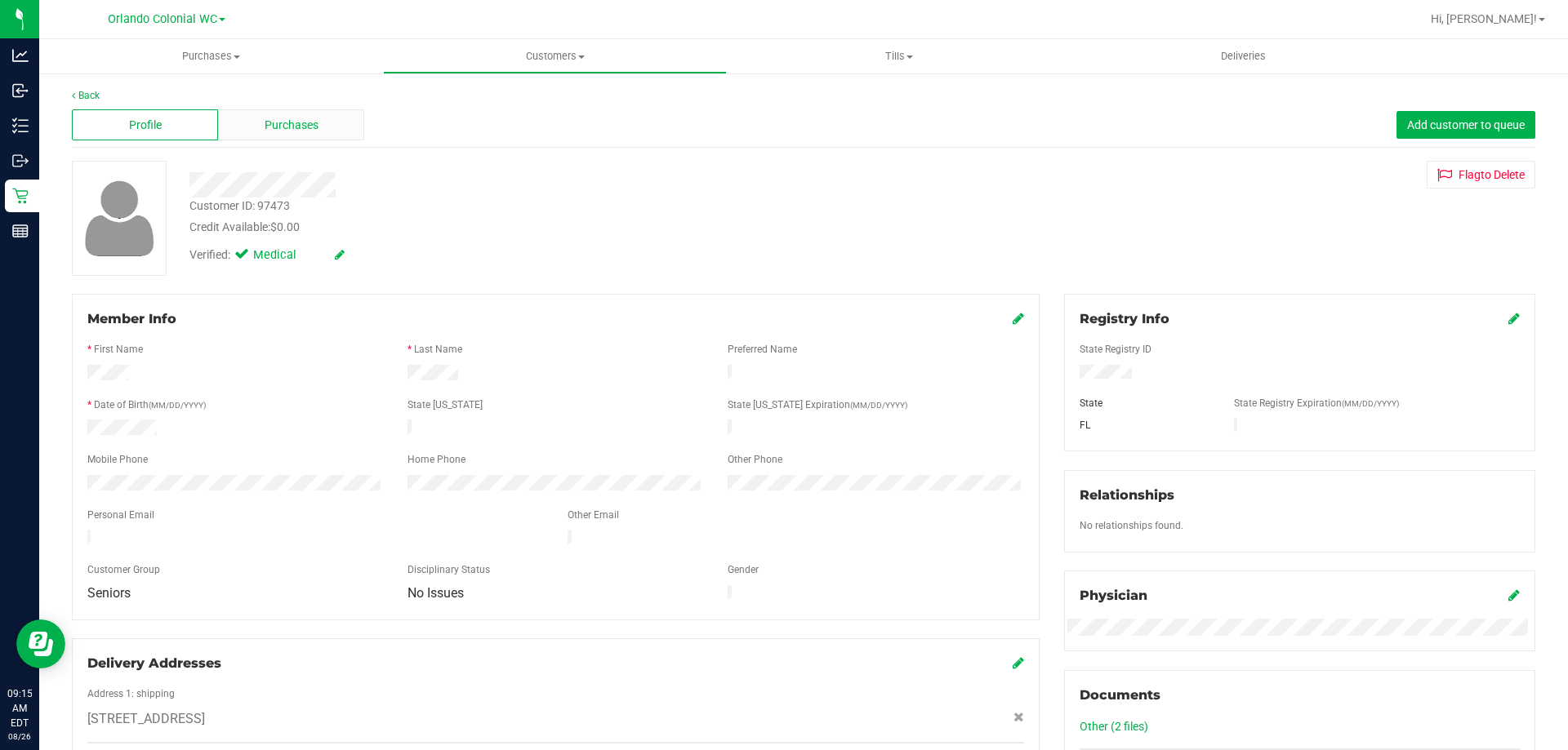
click at [274, 133] on span "Purchases" at bounding box center [291, 125] width 54 height 17
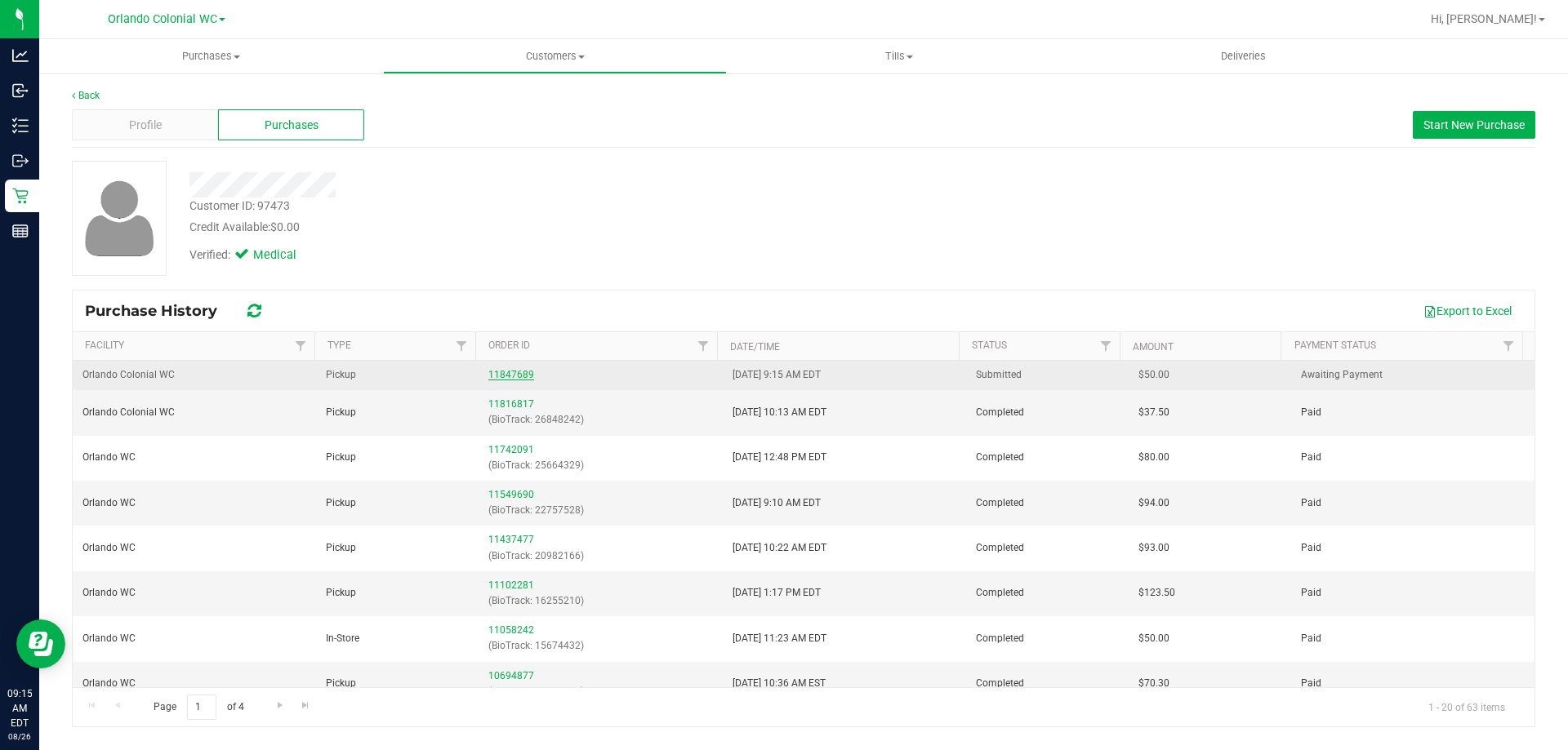
click at [515, 379] on link "11847689" at bounding box center [511, 375] width 46 height 11
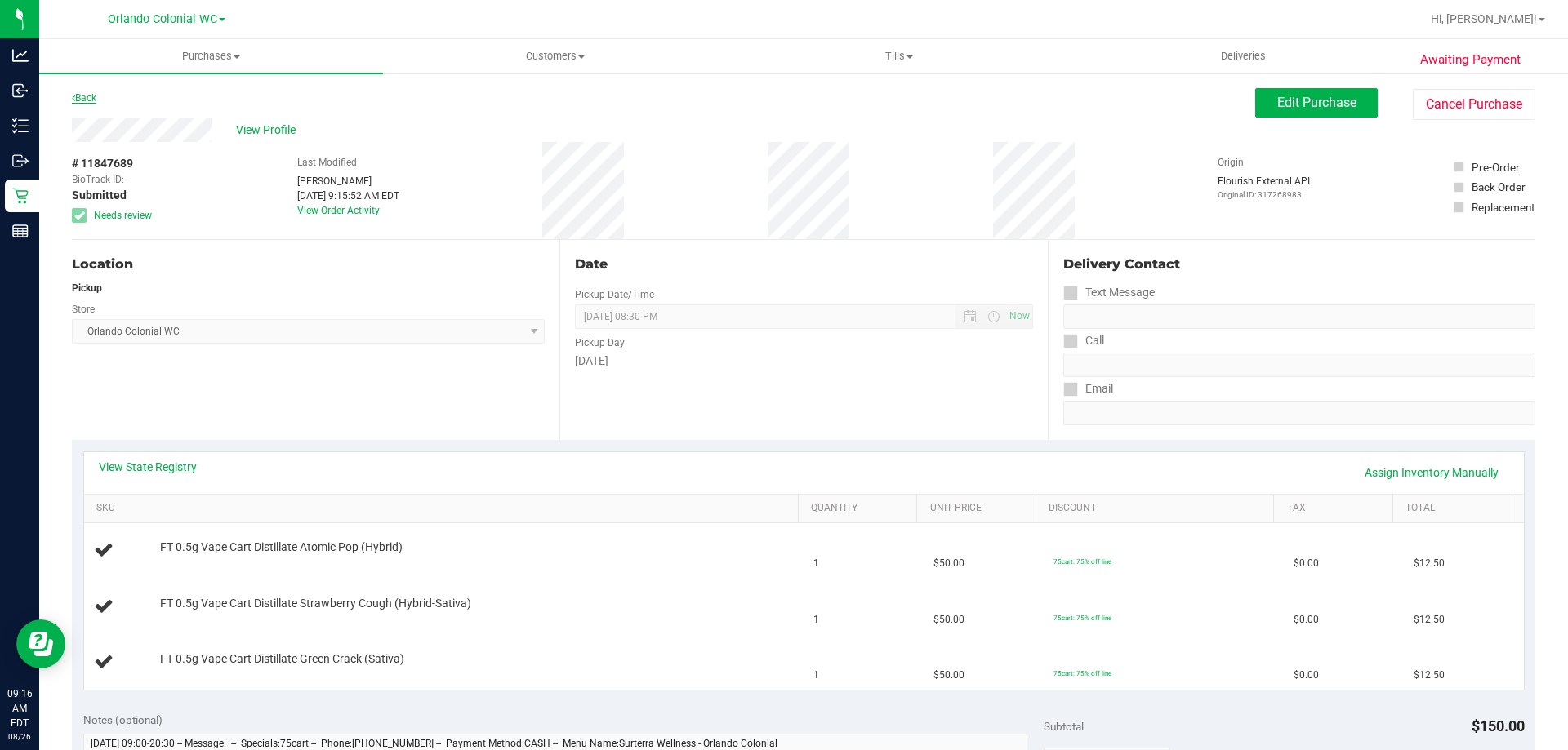
click at [80, 103] on div "Back" at bounding box center [84, 97] width 25 height 19
click at [80, 100] on link "Back" at bounding box center [84, 98] width 25 height 11
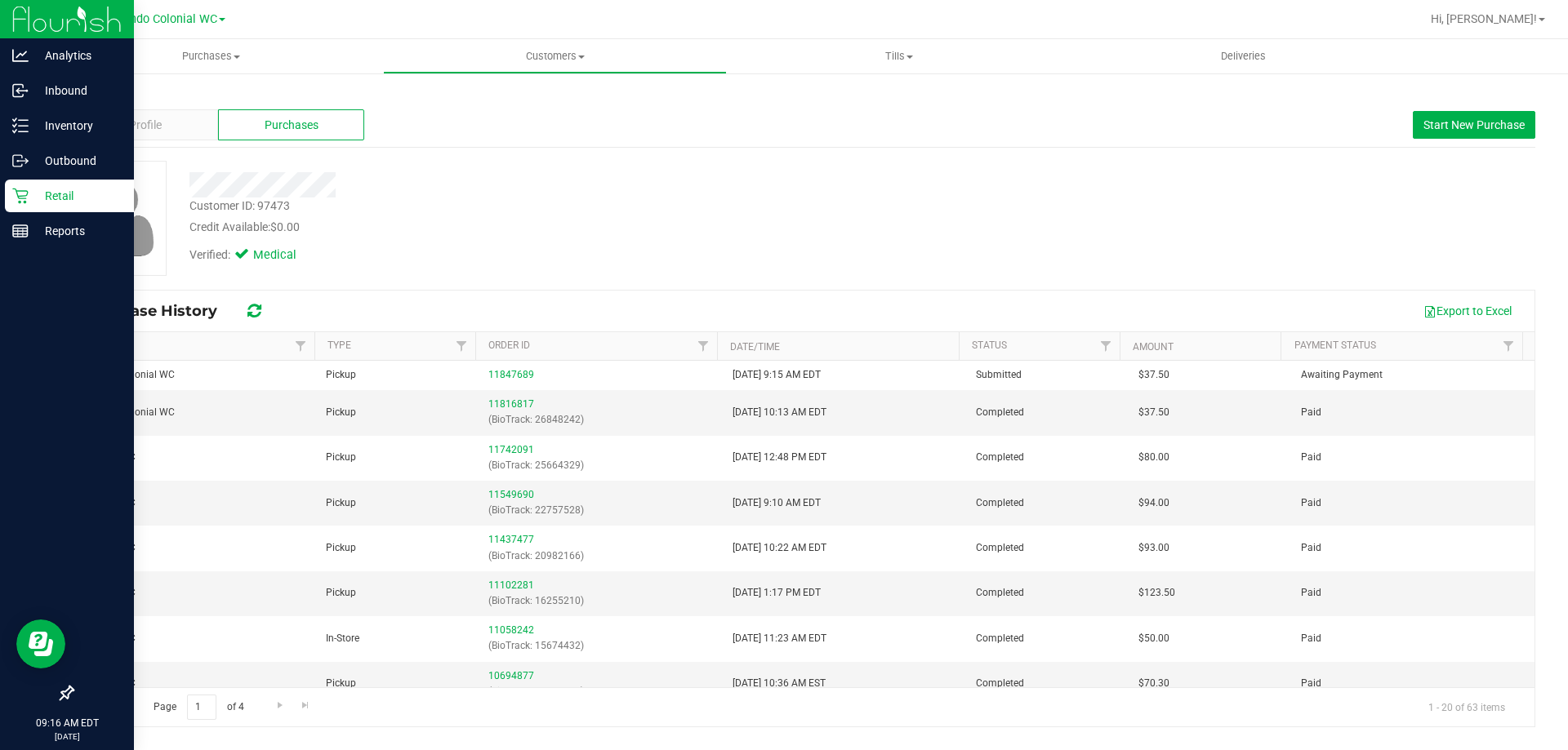
click at [45, 202] on p "Retail" at bounding box center [77, 196] width 98 height 19
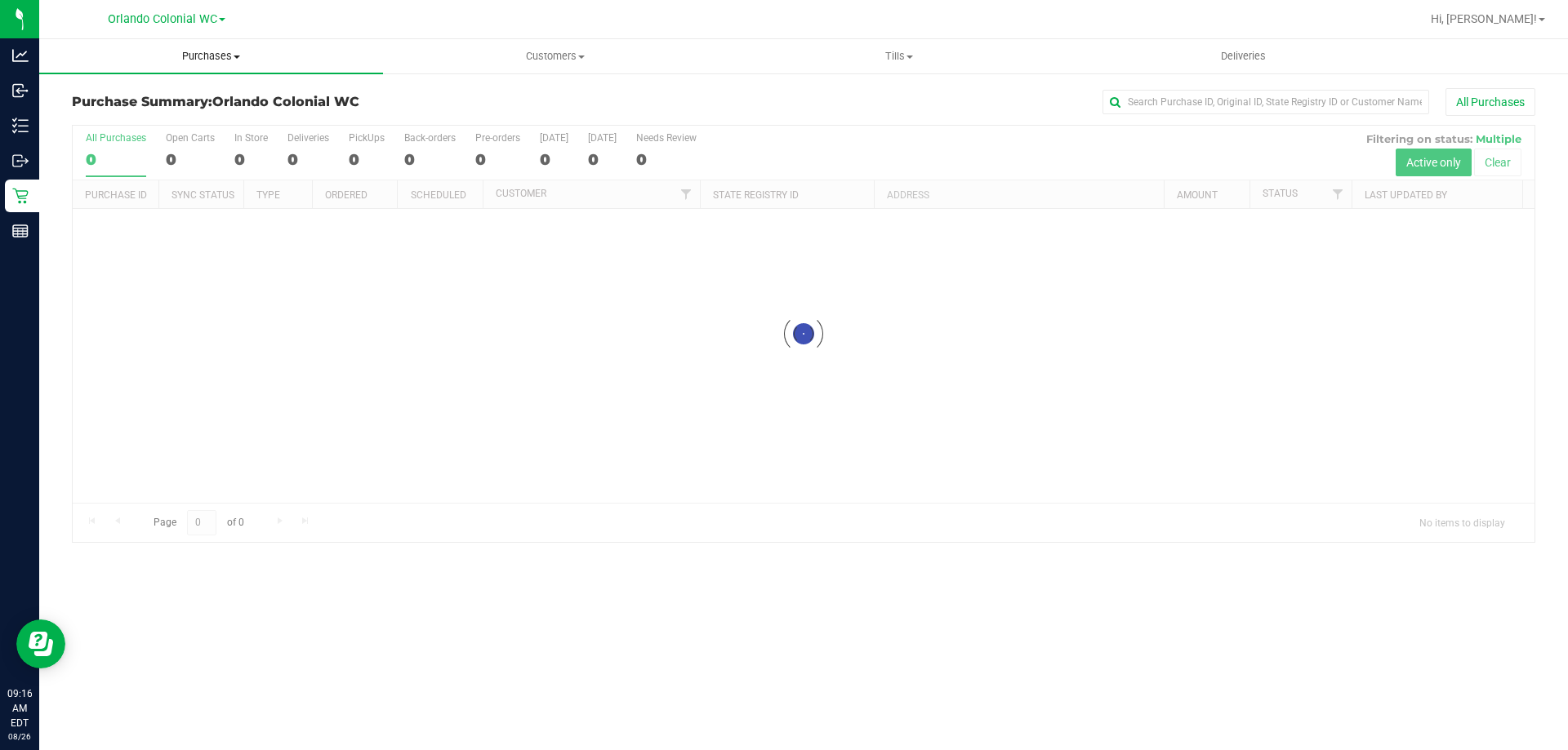
click at [205, 57] on span "Purchases" at bounding box center [211, 56] width 343 height 15
click at [119, 117] on span "Fulfillment" at bounding box center [90, 118] width 101 height 14
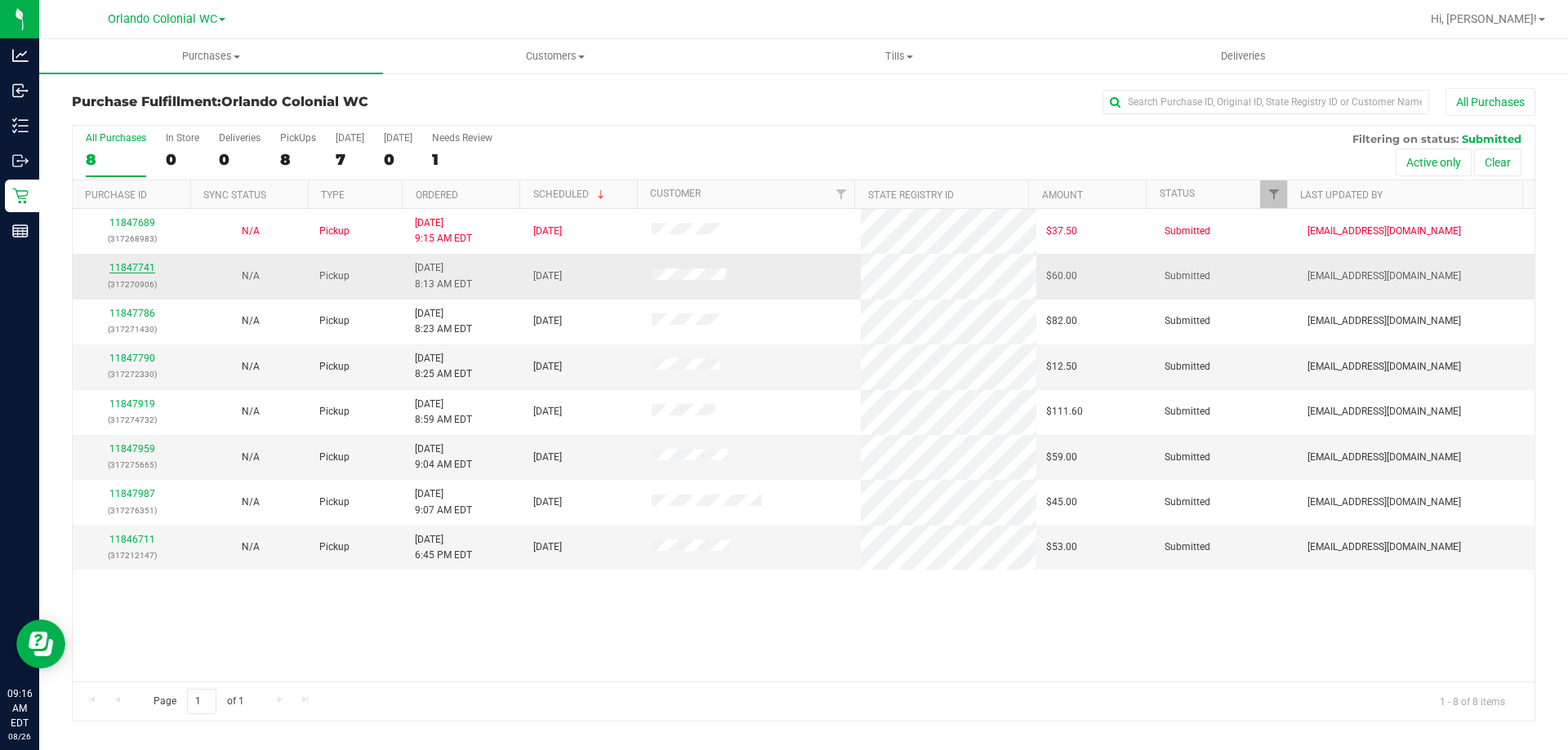
click at [140, 270] on link "11847741" at bounding box center [132, 268] width 46 height 11
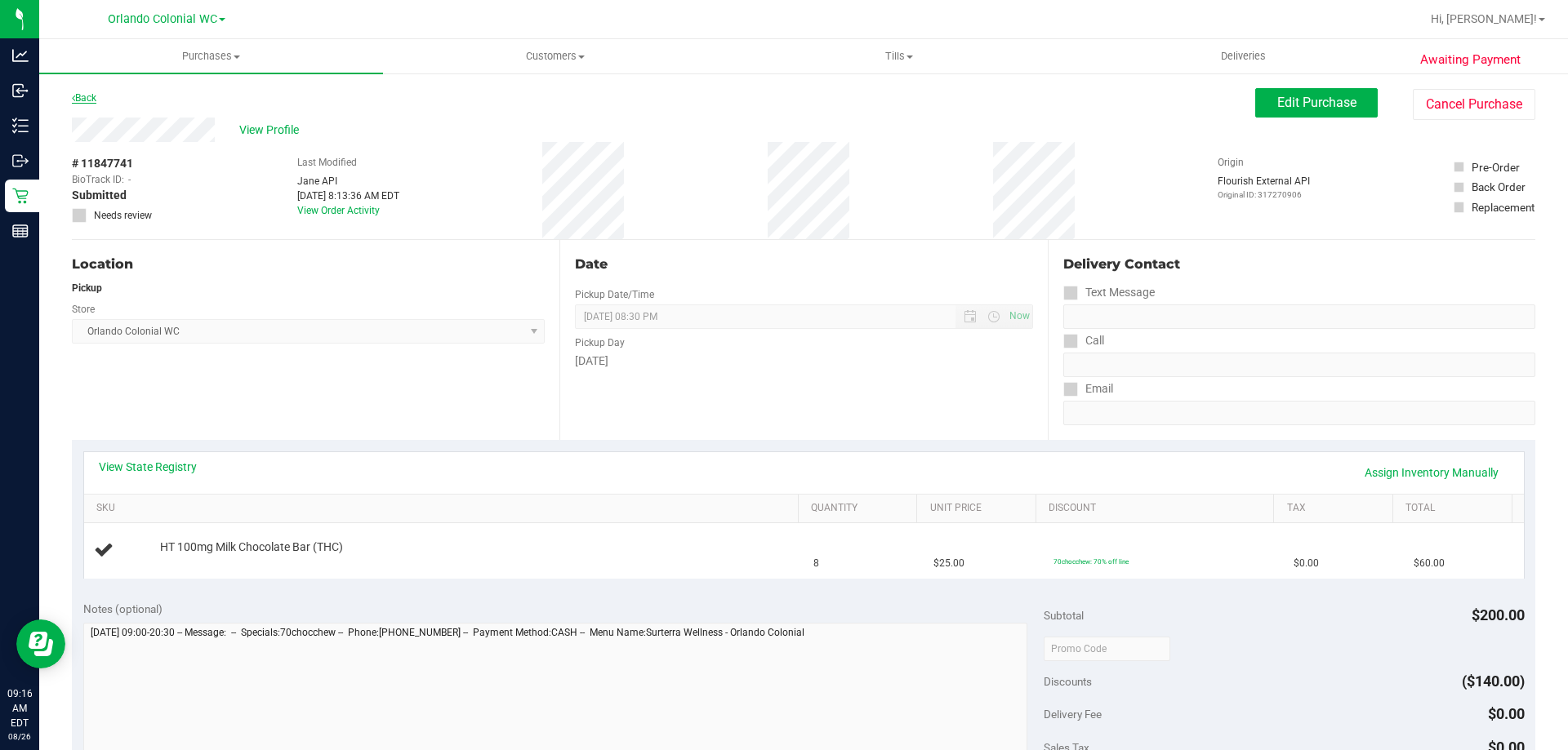
click at [94, 95] on link "Back" at bounding box center [84, 98] width 25 height 11
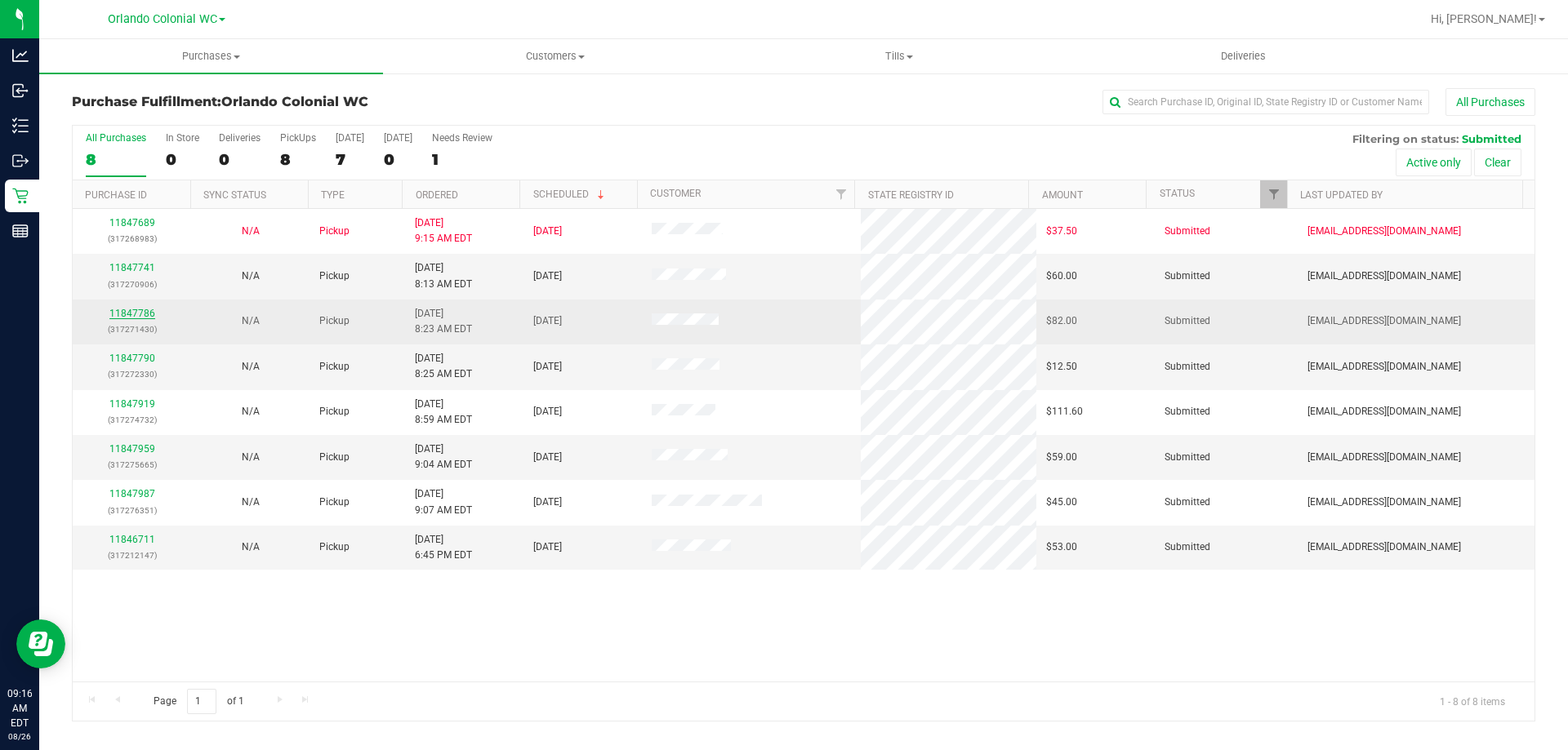
click at [140, 314] on link "11847786" at bounding box center [132, 313] width 46 height 11
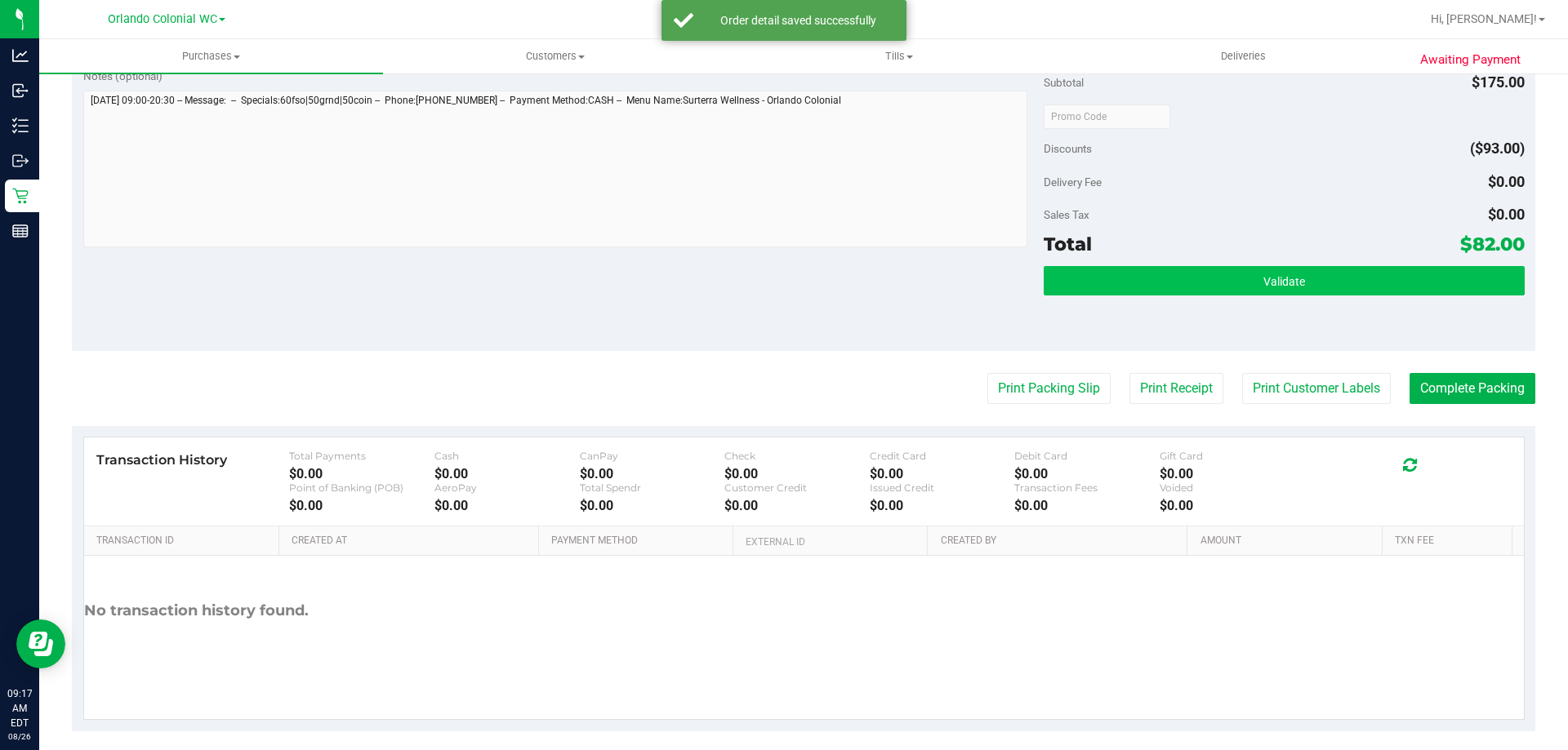
scroll to position [774, 0]
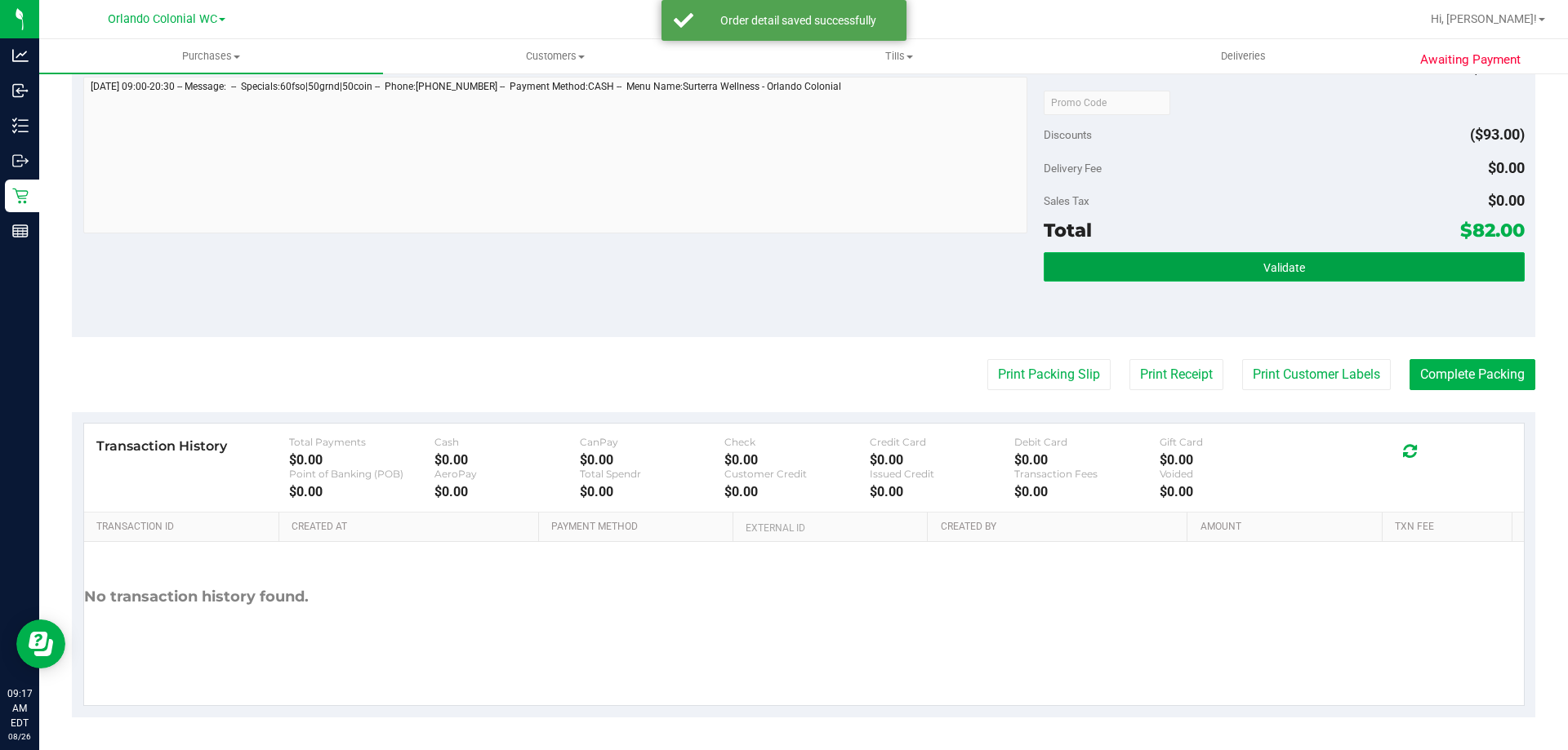
click at [1090, 273] on button "Validate" at bounding box center [1283, 267] width 480 height 29
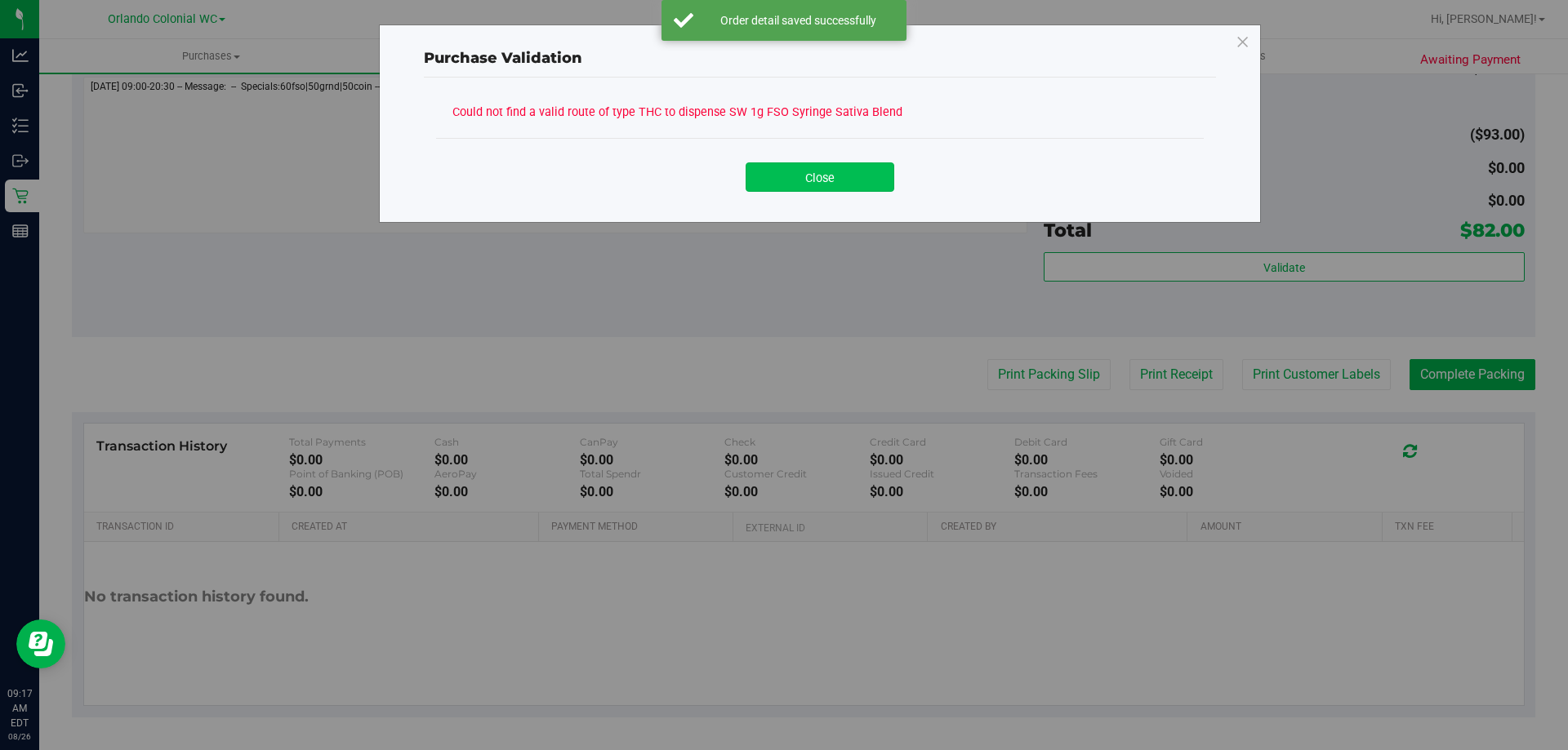
click at [845, 174] on button "Close" at bounding box center [820, 177] width 149 height 29
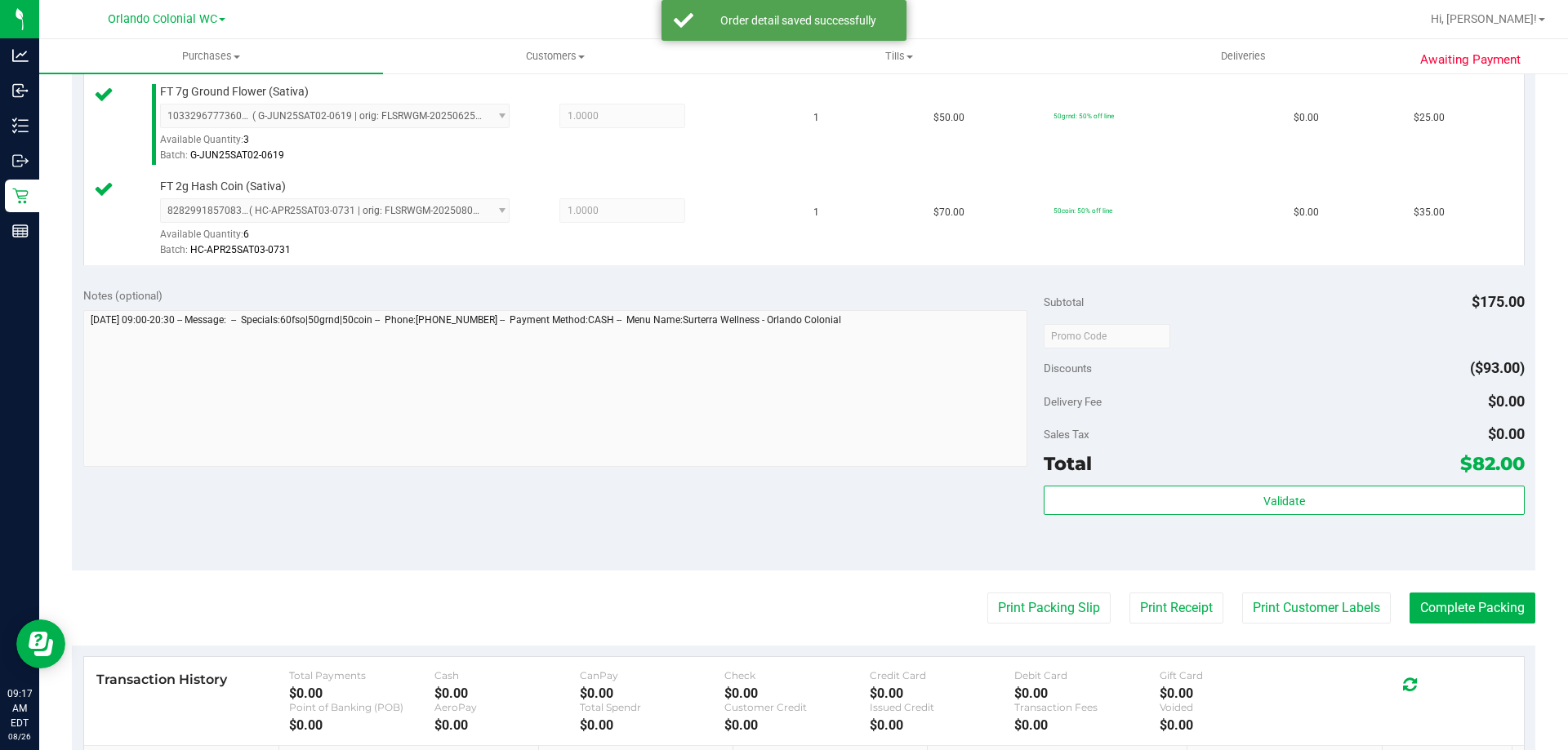
scroll to position [285, 0]
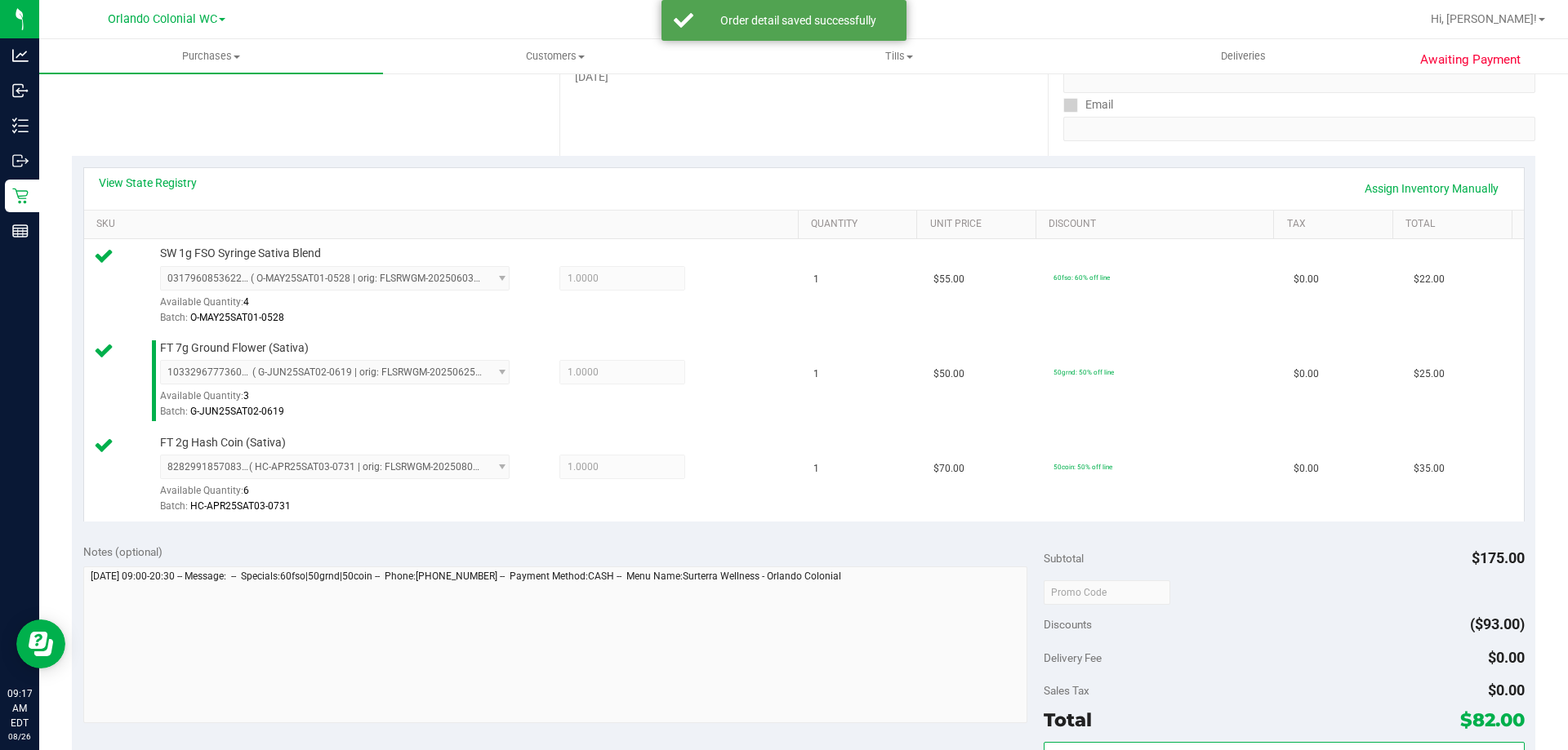
click at [181, 168] on div "View State Registry Assign Inventory Manually" at bounding box center [804, 188] width 1439 height 41
click at [181, 186] on link "View State Registry" at bounding box center [148, 183] width 98 height 17
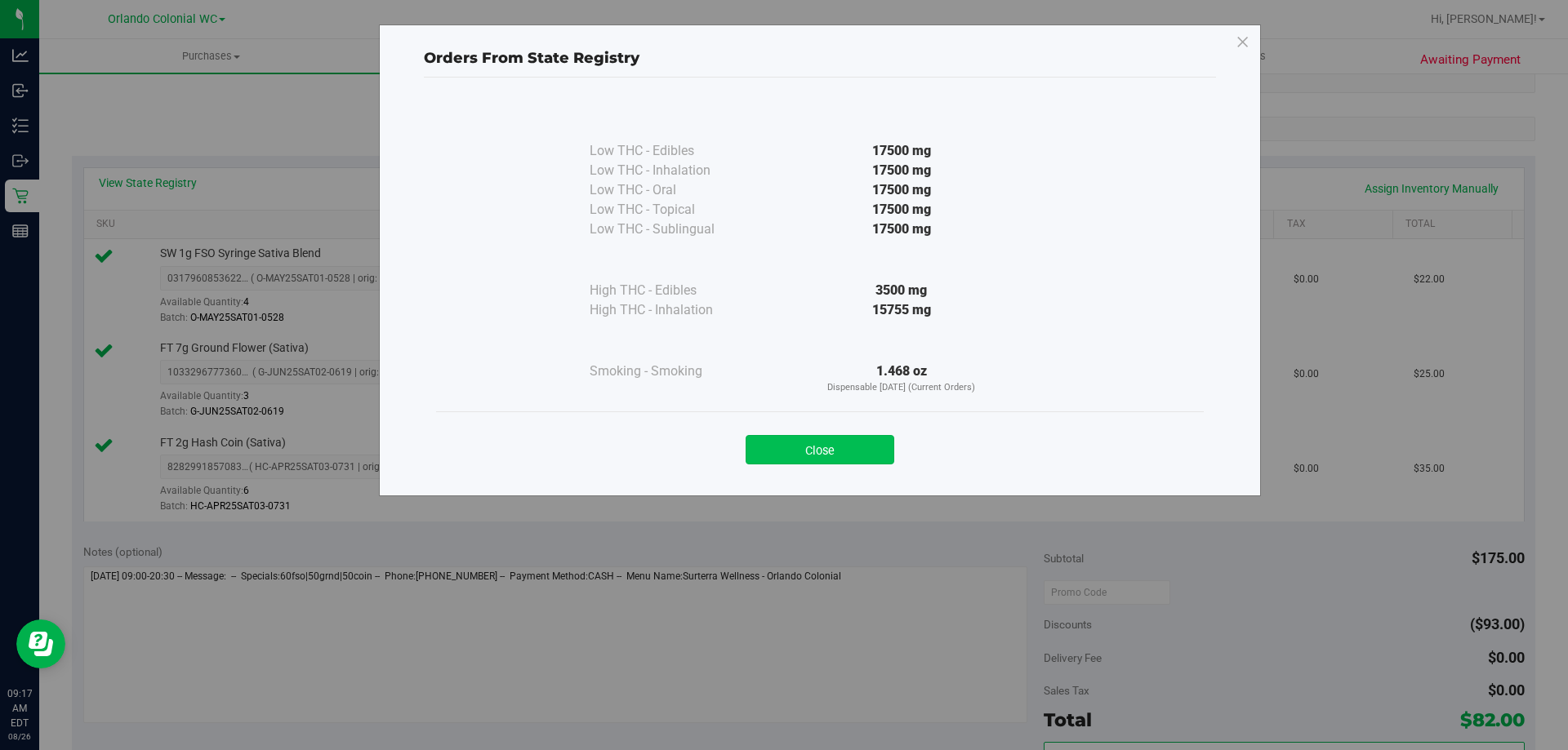
click at [832, 446] on button "Close" at bounding box center [820, 450] width 149 height 29
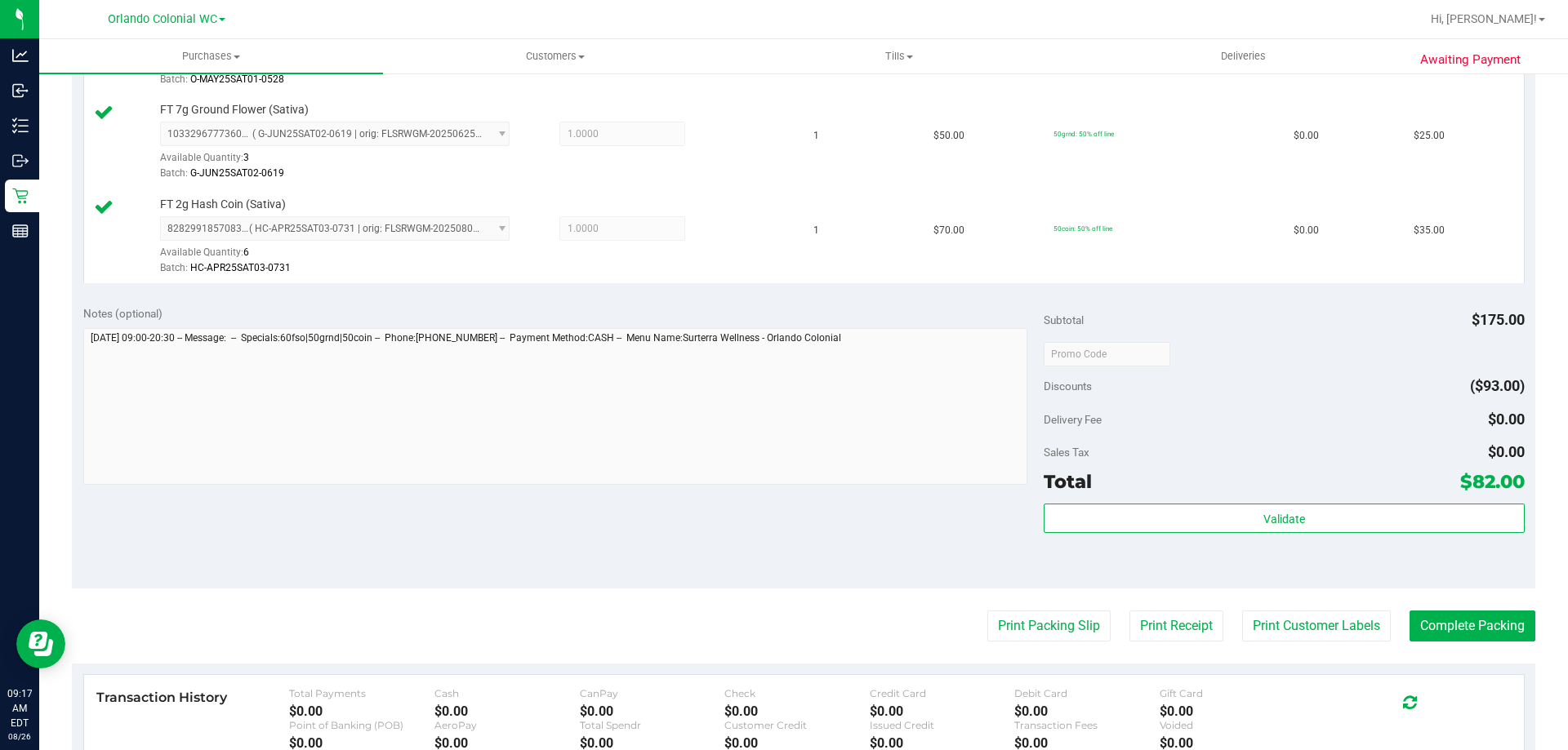
scroll to position [692, 0]
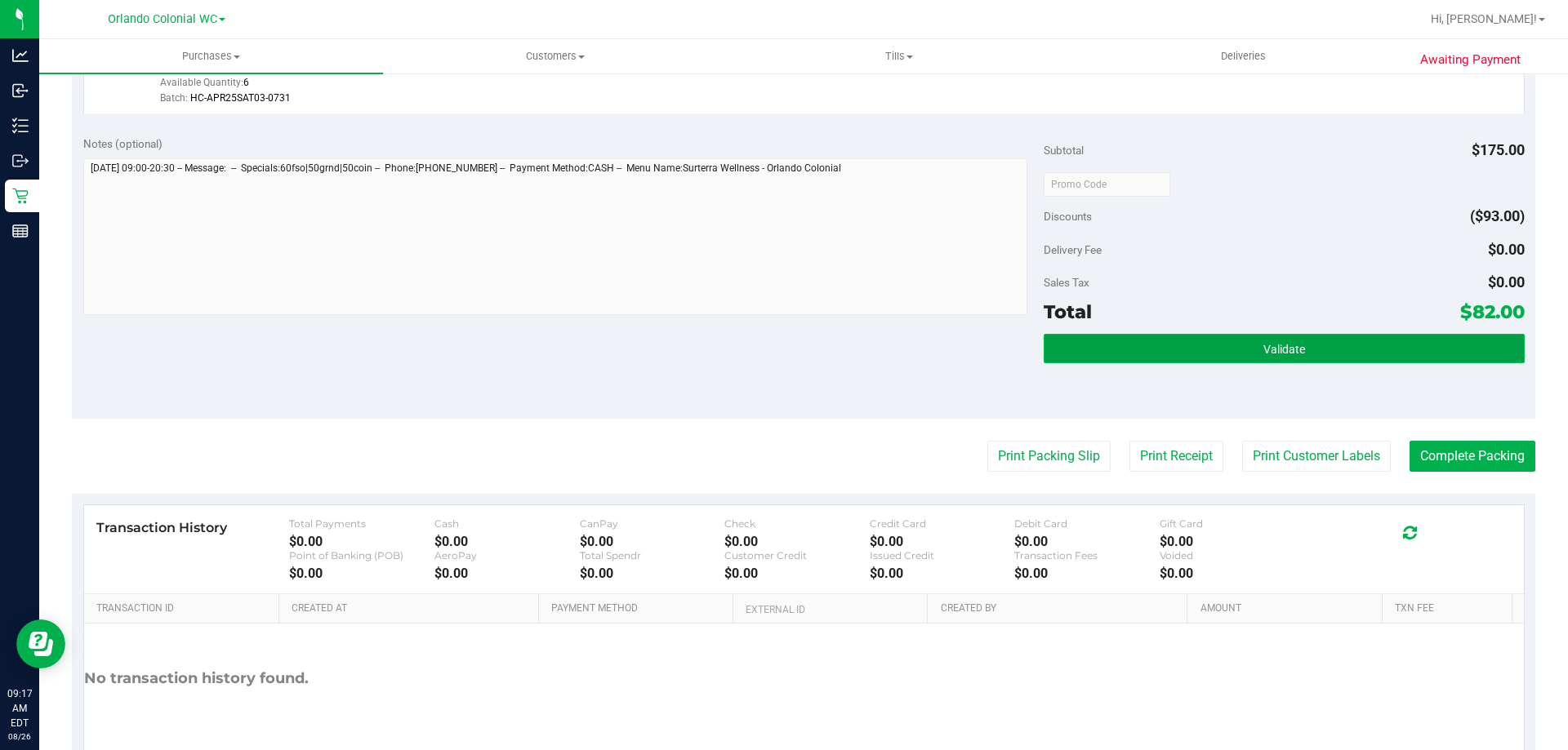
click at [1220, 351] on button "Validate" at bounding box center [1283, 349] width 480 height 29
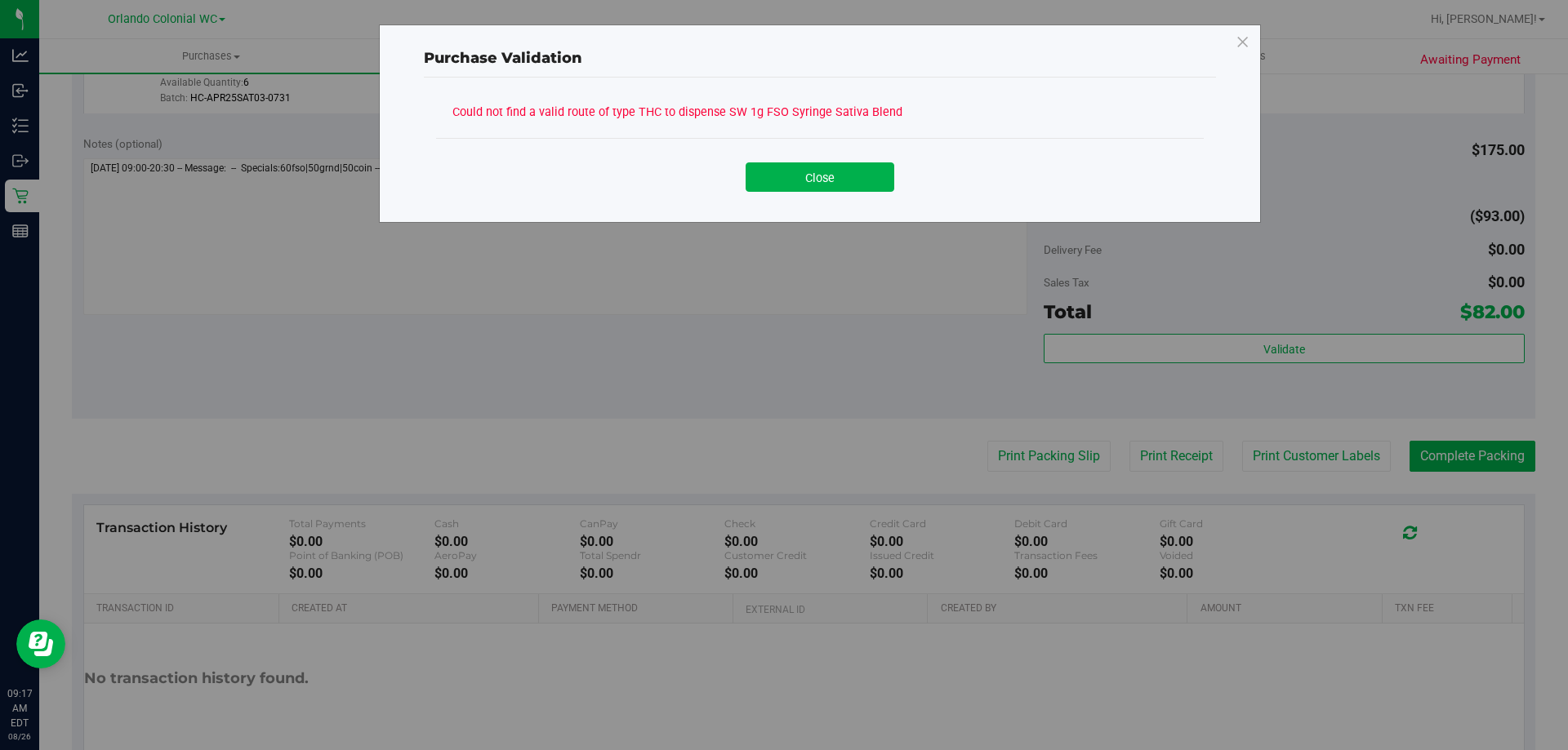
click at [640, 114] on div "Could not find a valid route of type THC to dispense SW 1g FSO Syringe Sativa B…" at bounding box center [758, 111] width 612 height 22
copy div "Could not find a valid route of type THC to dispense SW 1g FSO Syringe Sativa B…"
click at [801, 184] on button "Close" at bounding box center [820, 177] width 149 height 29
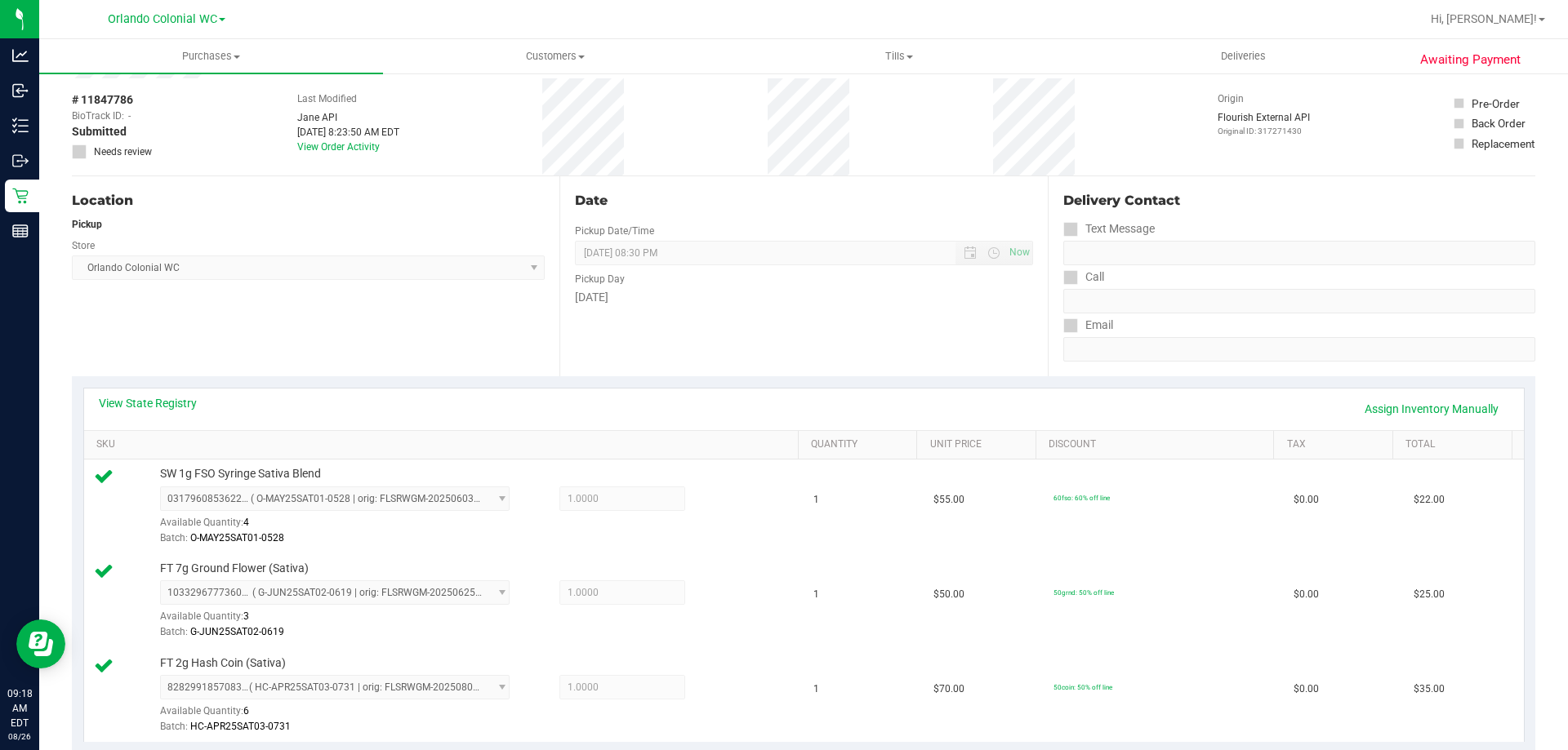
scroll to position [0, 0]
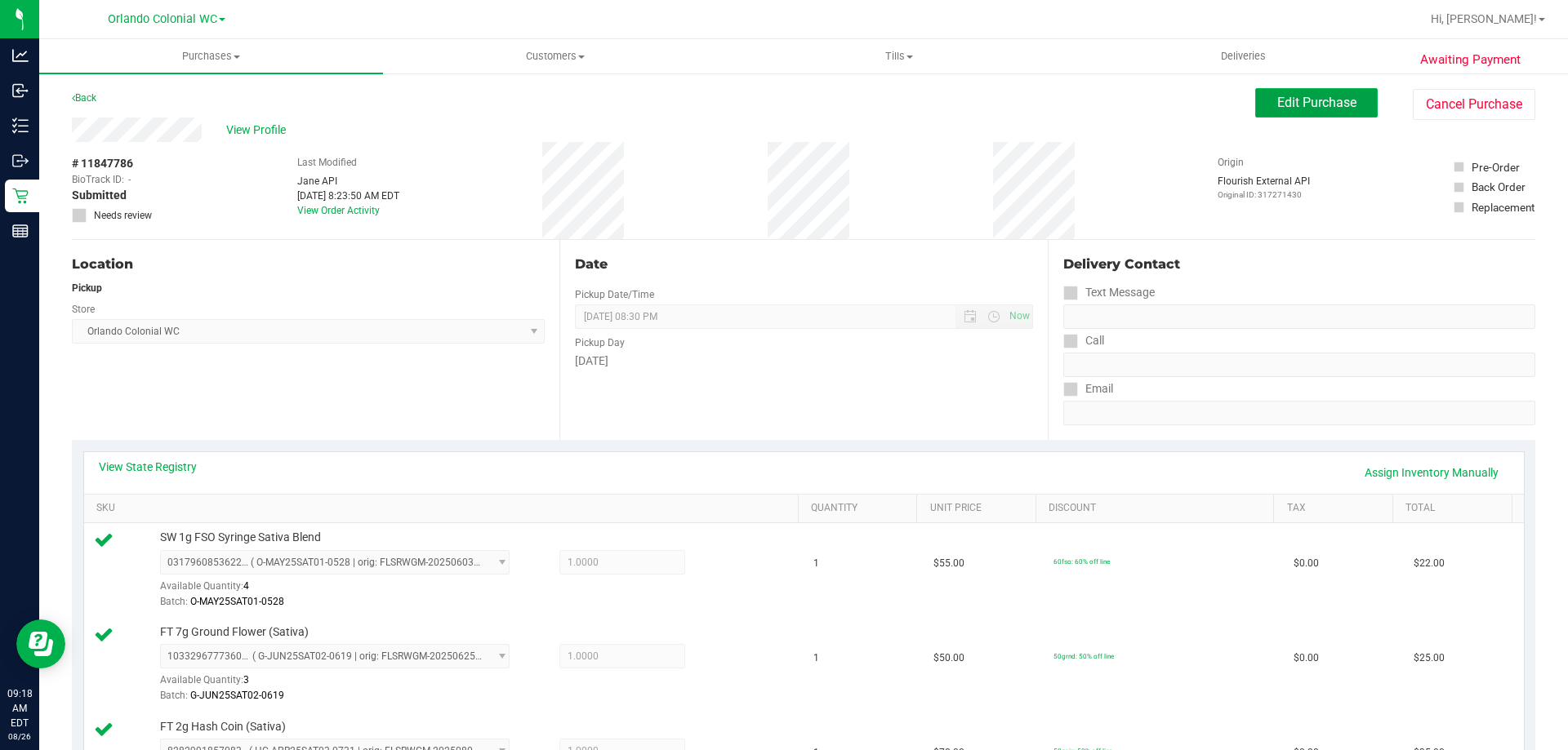
click at [1326, 107] on span "Edit Purchase" at bounding box center [1316, 102] width 79 height 16
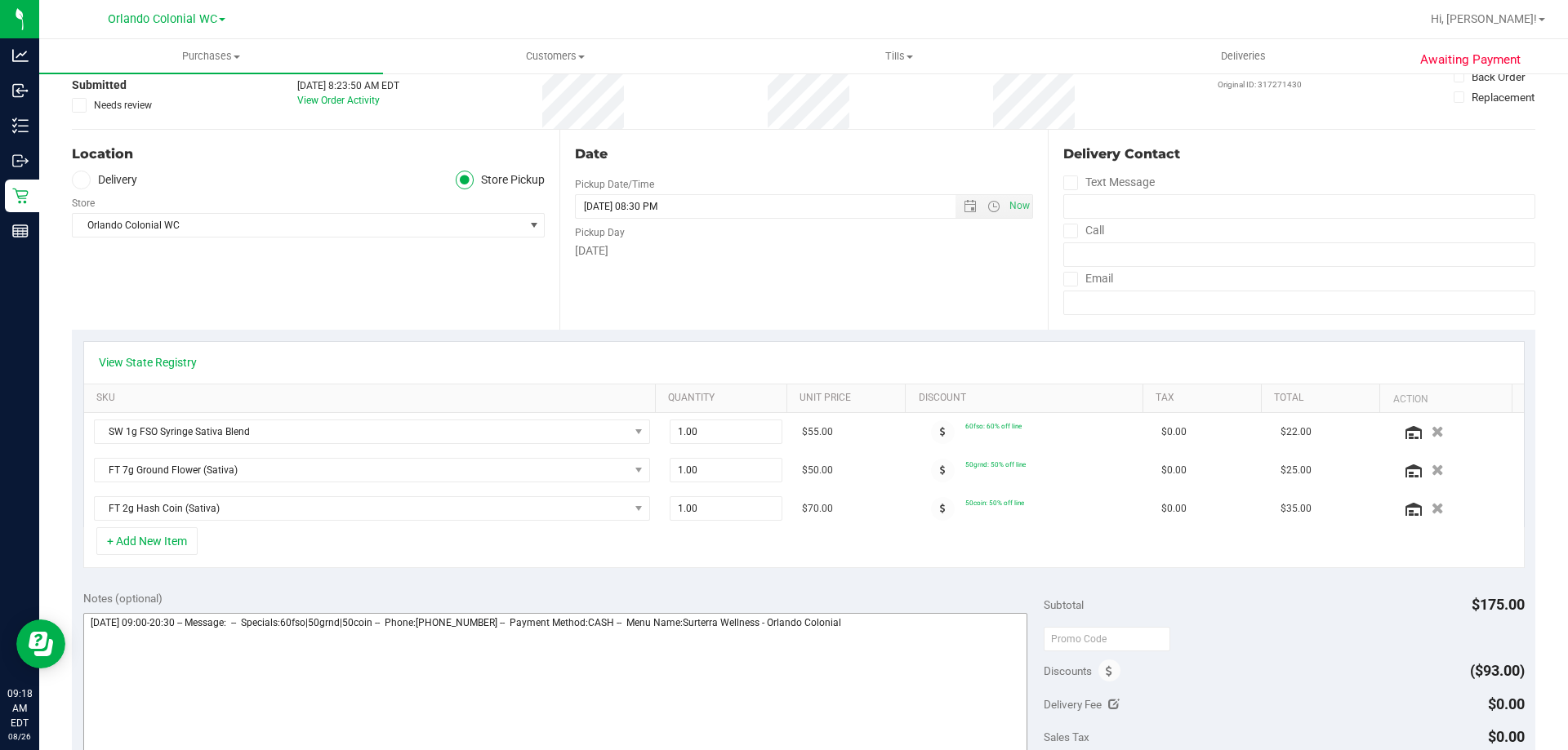
scroll to position [245, 0]
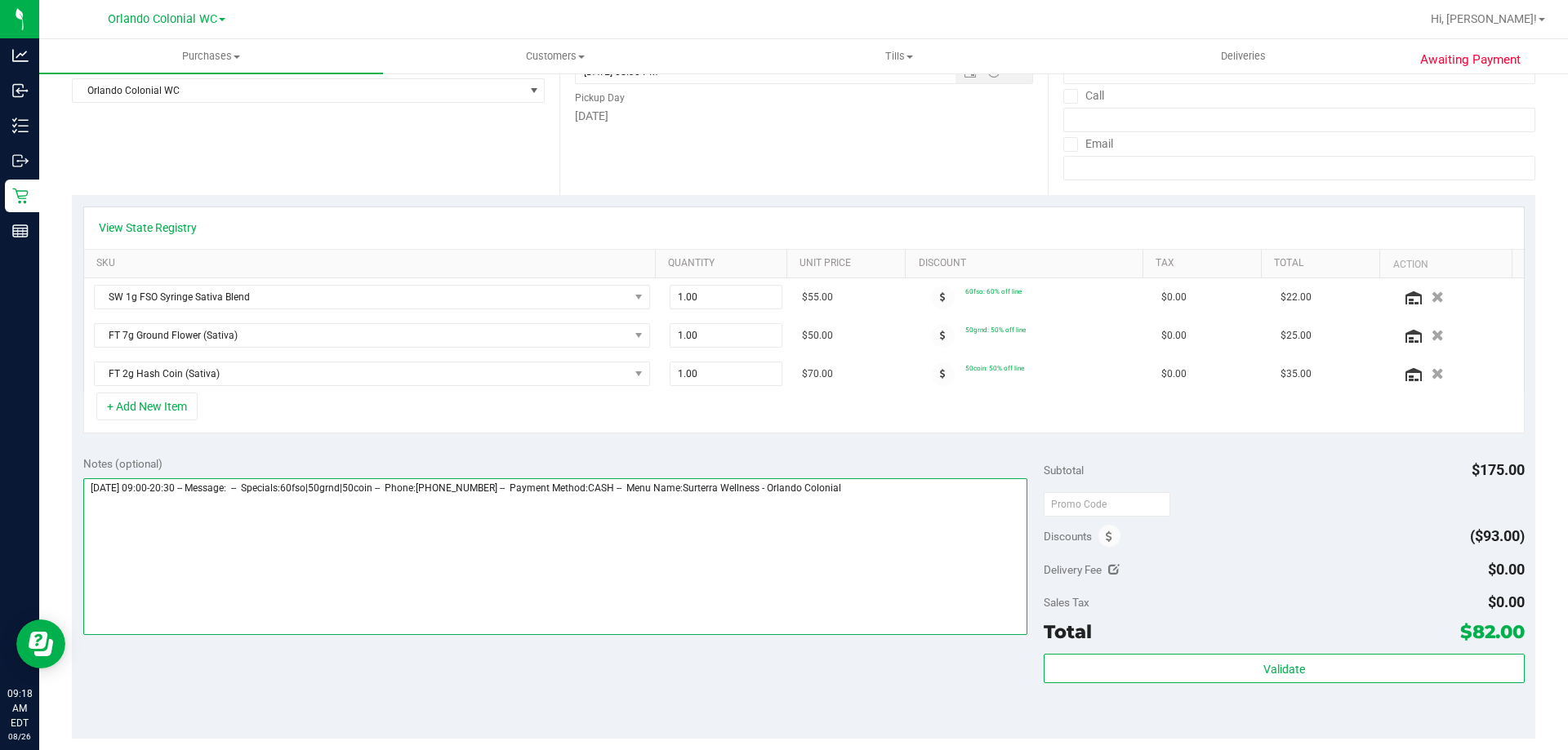
click at [938, 498] on textarea at bounding box center [555, 556] width 945 height 157
paste textarea "Could not find a valid route of type THC to dispense SW 1g FSO Syringe Sativa B…"
type textarea "[DATE] 09:00-20:30 -- Message: -- Specials:60fso|50grnd|50coin -- Phone:[PHONE_…"
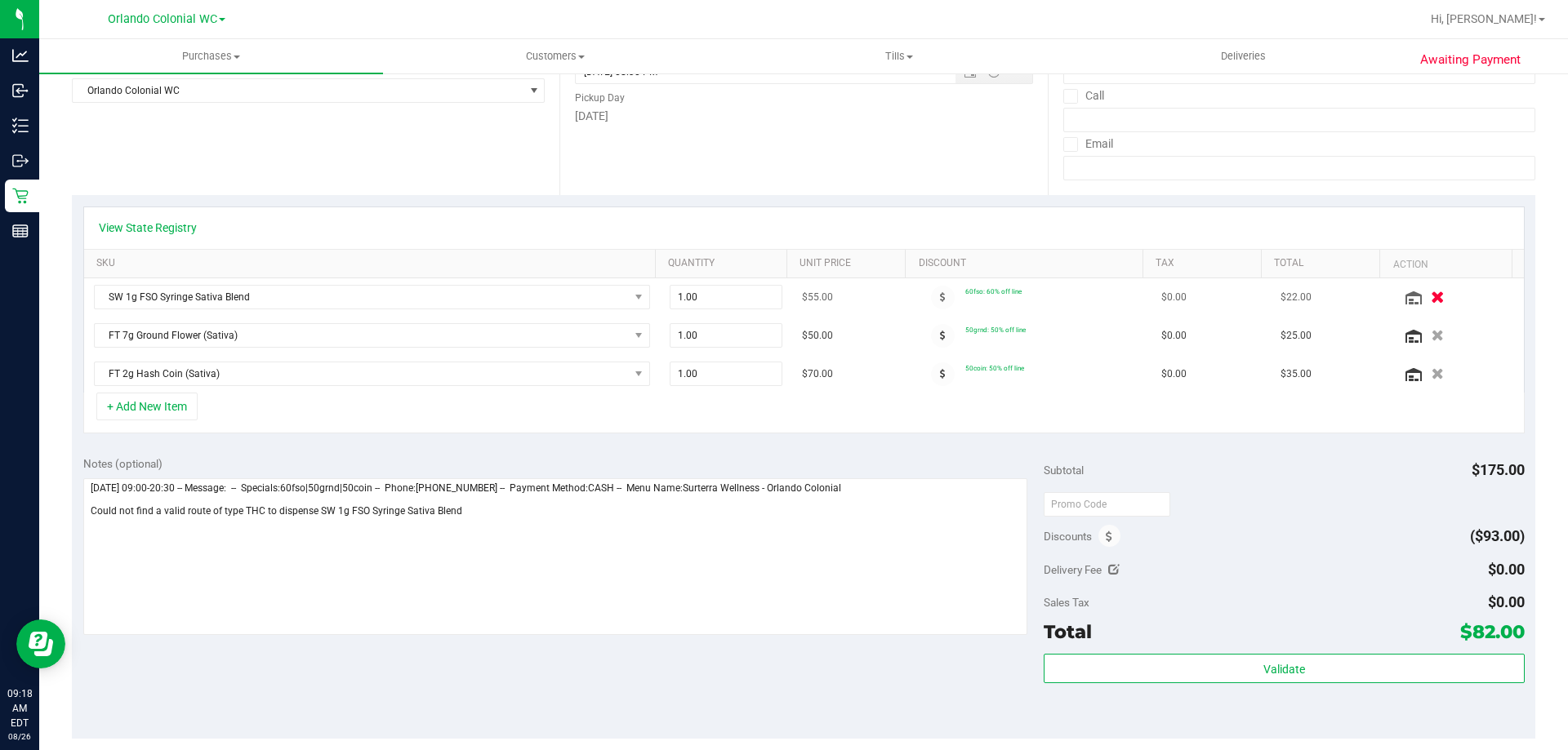
click at [1430, 296] on icon "button" at bounding box center [1437, 297] width 14 height 12
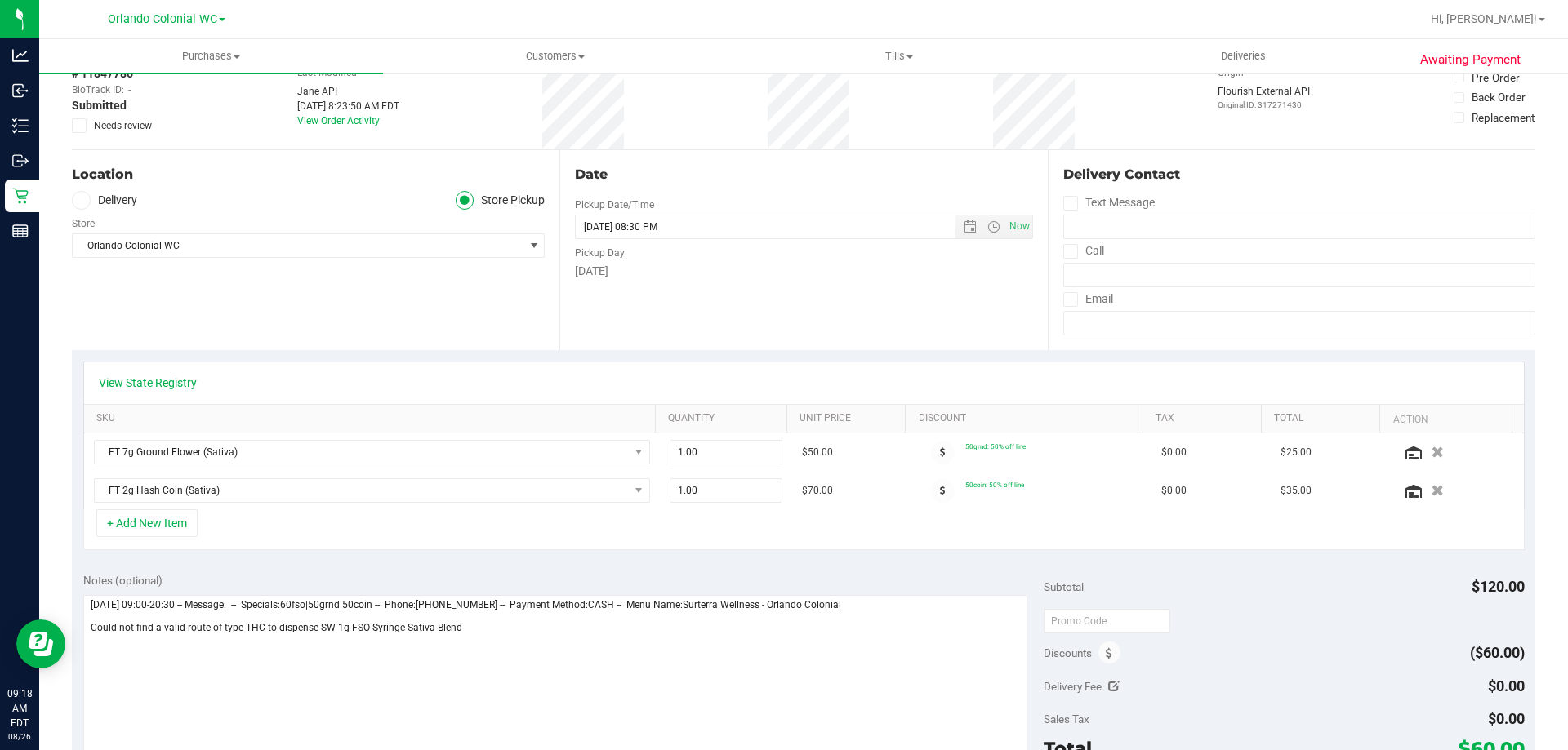
scroll to position [0, 0]
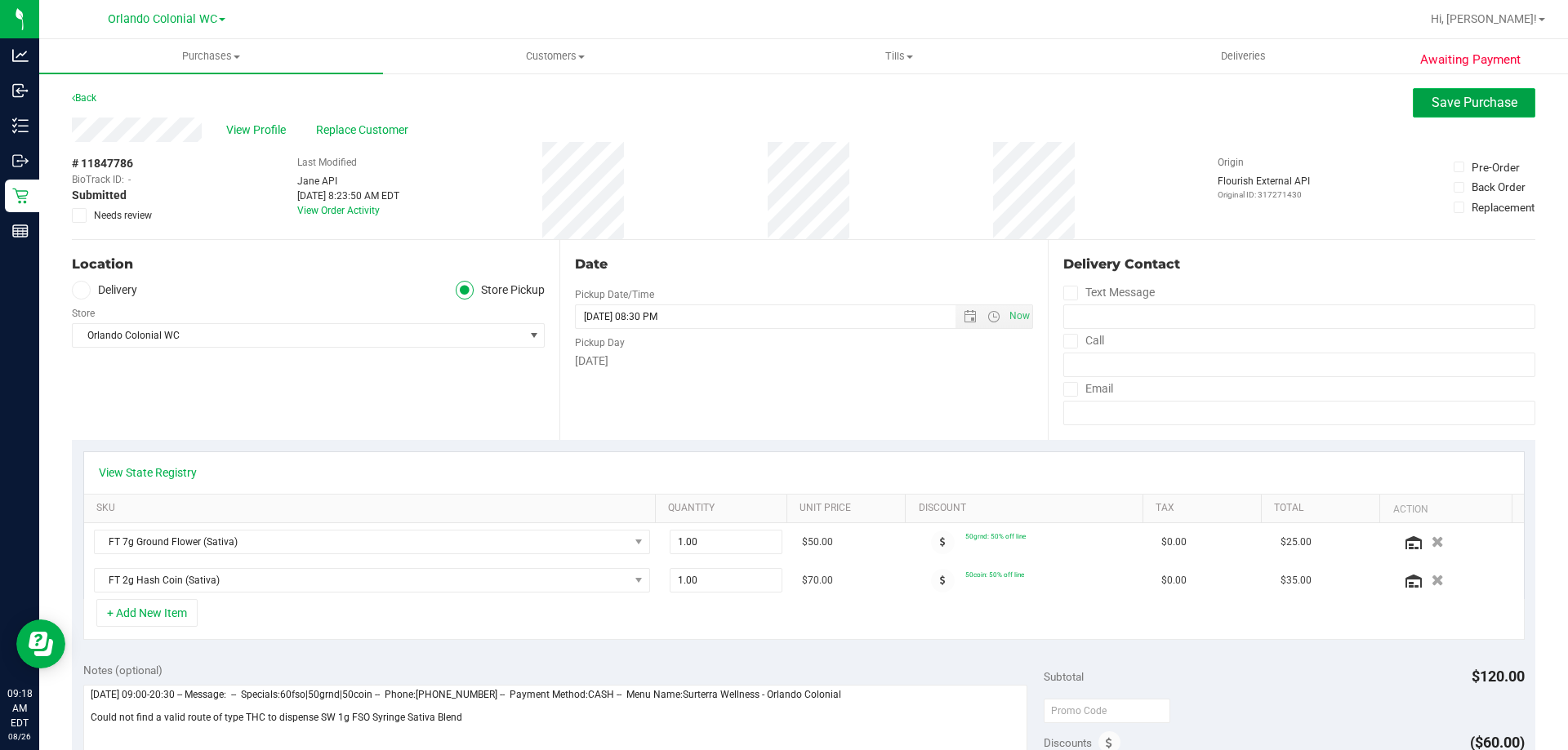
click at [1431, 91] on button "Save Purchase" at bounding box center [1473, 103] width 122 height 29
click at [1469, 94] on button "Save Purchase" at bounding box center [1473, 103] width 122 height 29
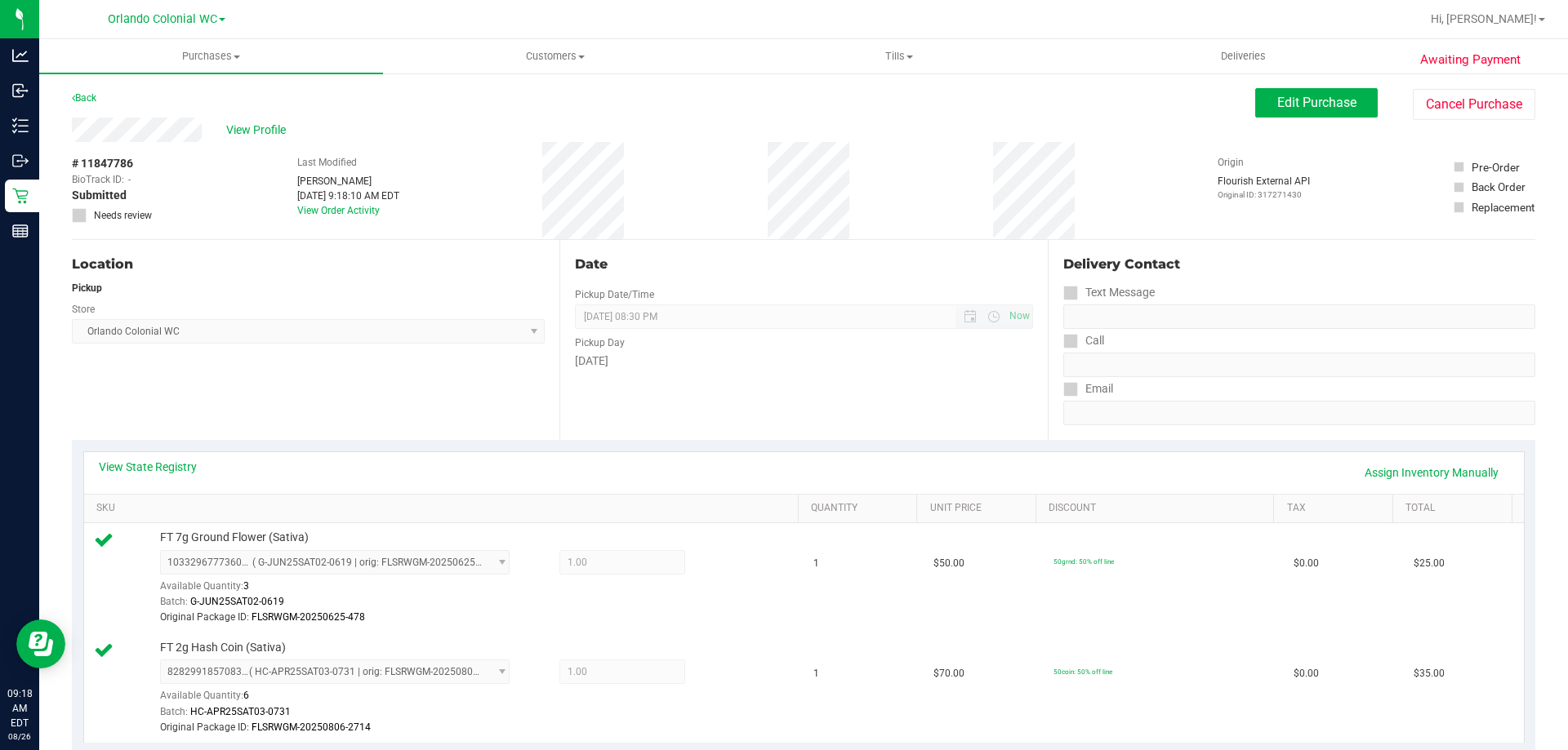
scroll to position [572, 0]
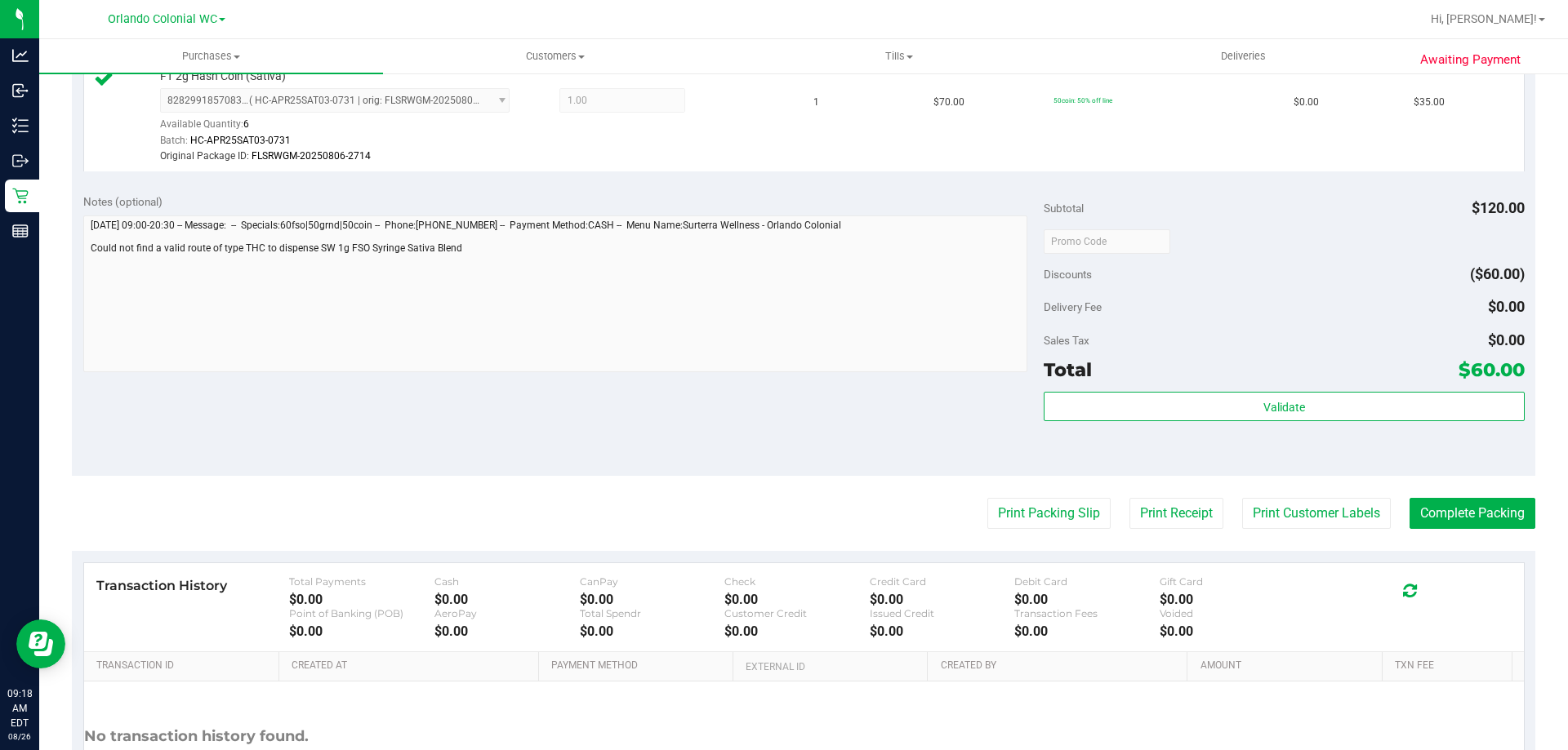
click at [1173, 383] on div "Total $60.00" at bounding box center [1283, 370] width 480 height 29
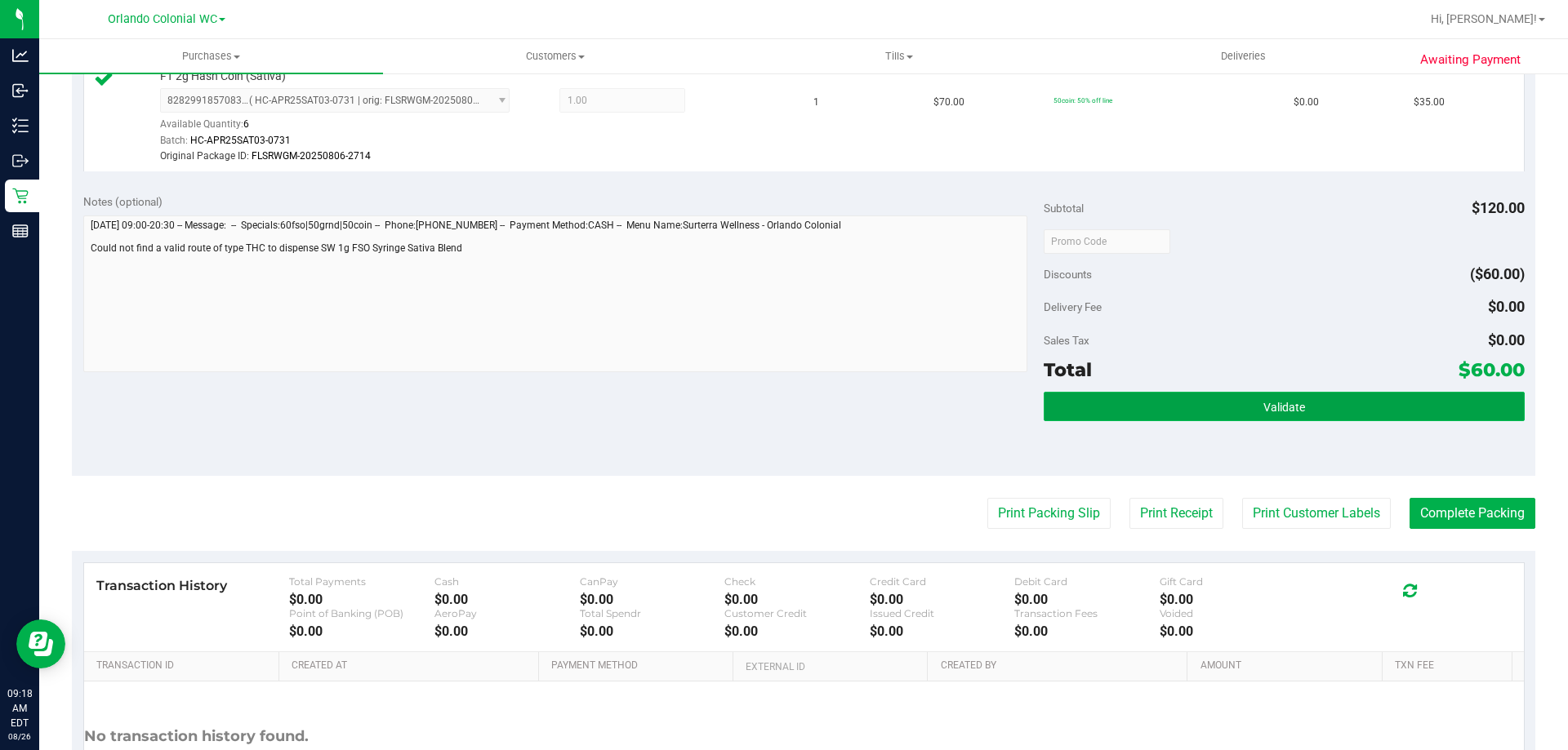
click at [1182, 405] on button "Validate" at bounding box center [1283, 407] width 480 height 29
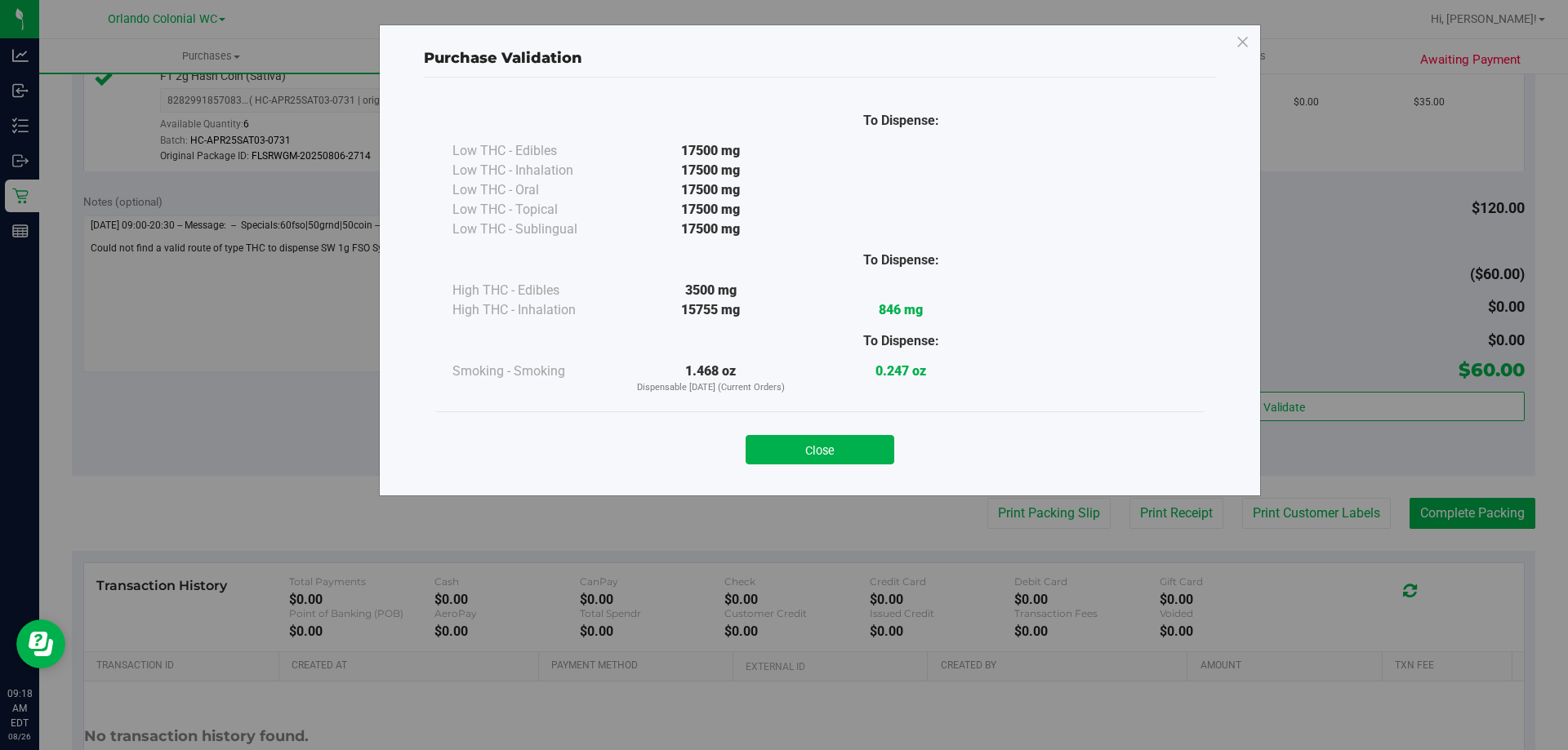
drag, startPoint x: 878, startPoint y: 462, endPoint x: 895, endPoint y: 447, distance: 22.7
click at [876, 462] on button "Close" at bounding box center [820, 450] width 149 height 29
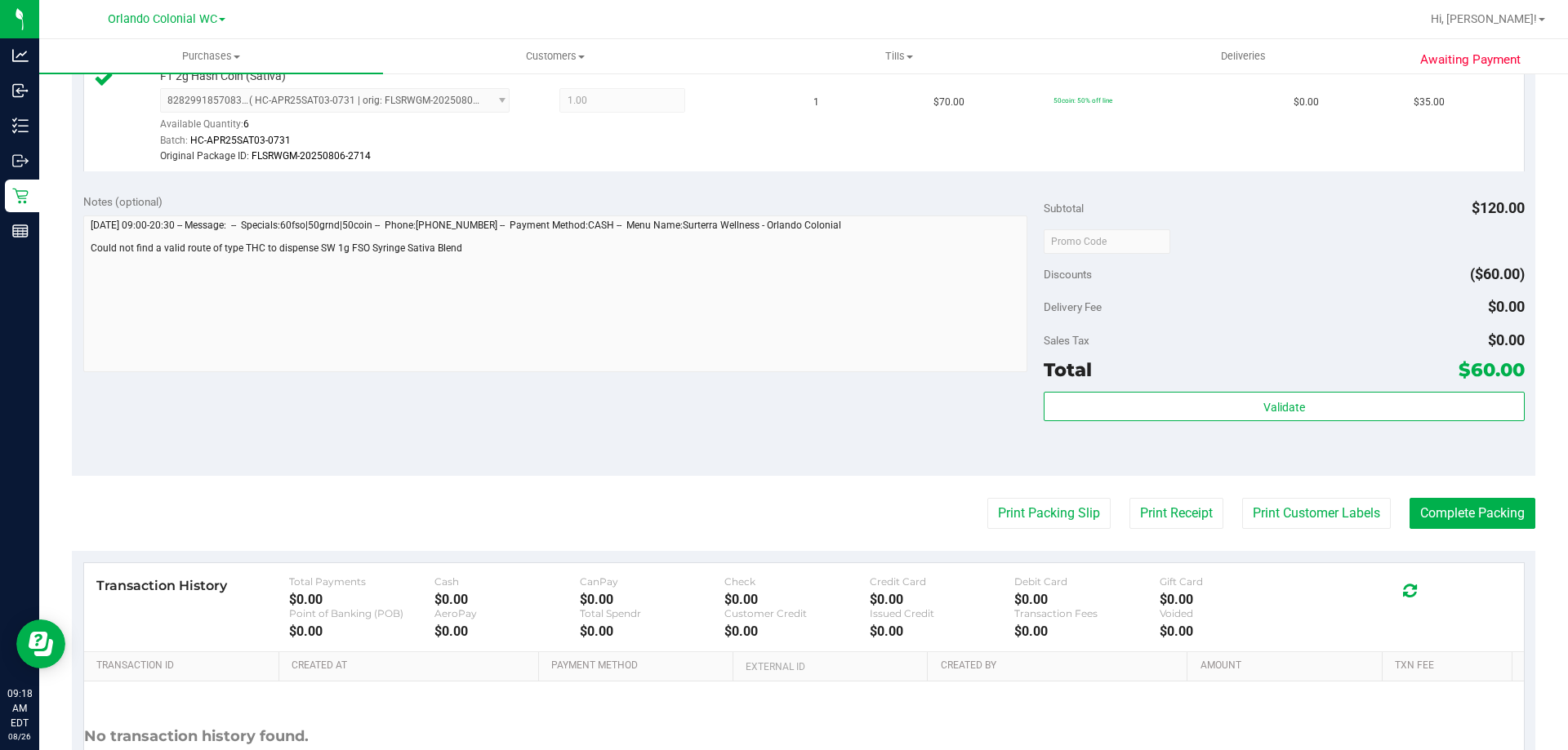
click at [1096, 521] on div "Print Packing Slip Print Receipt Print Customer Labels Complete Packing" at bounding box center [803, 514] width 1463 height 31
click at [1080, 519] on button "Print Packing Slip" at bounding box center [1048, 514] width 123 height 31
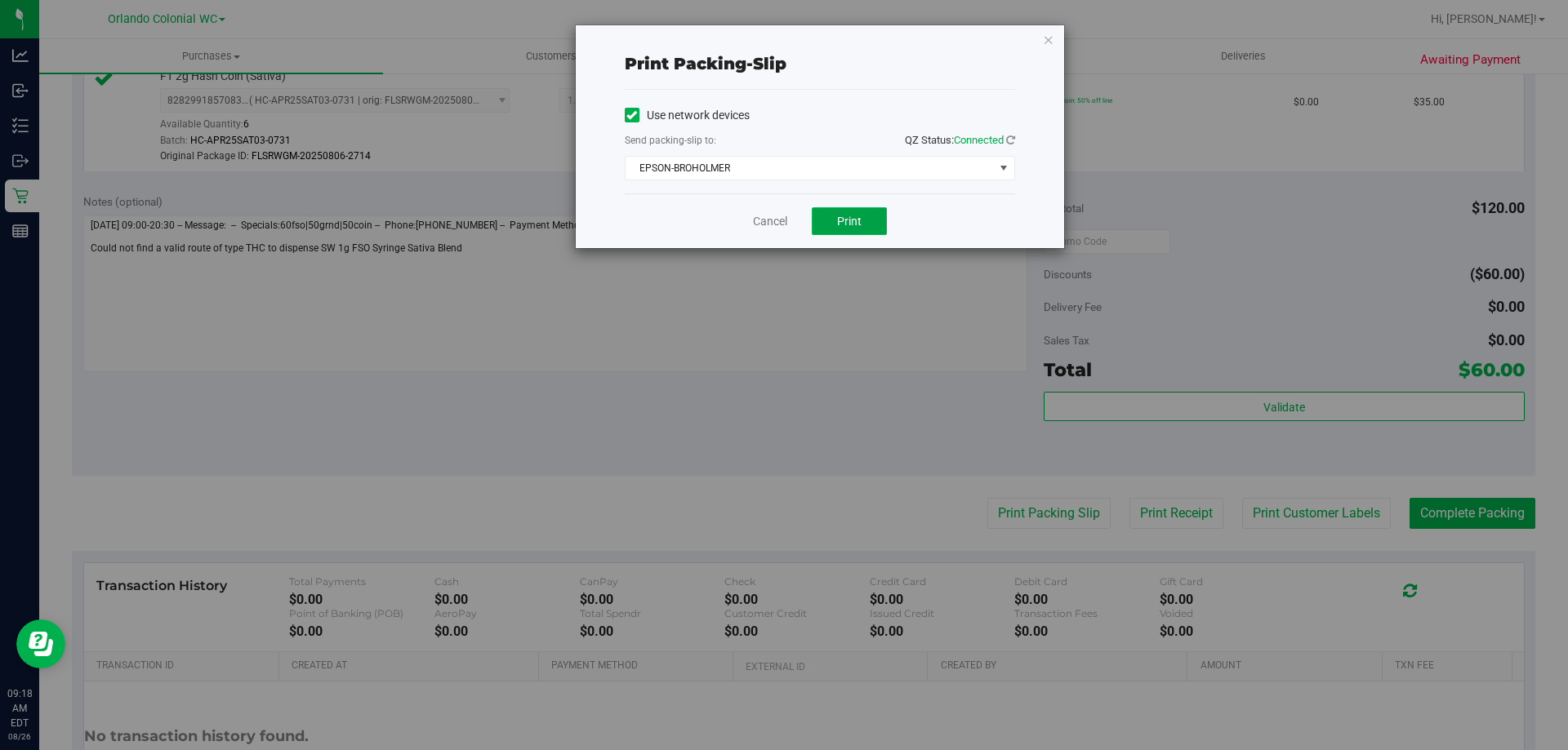
click at [845, 224] on span "Print" at bounding box center [849, 221] width 25 height 13
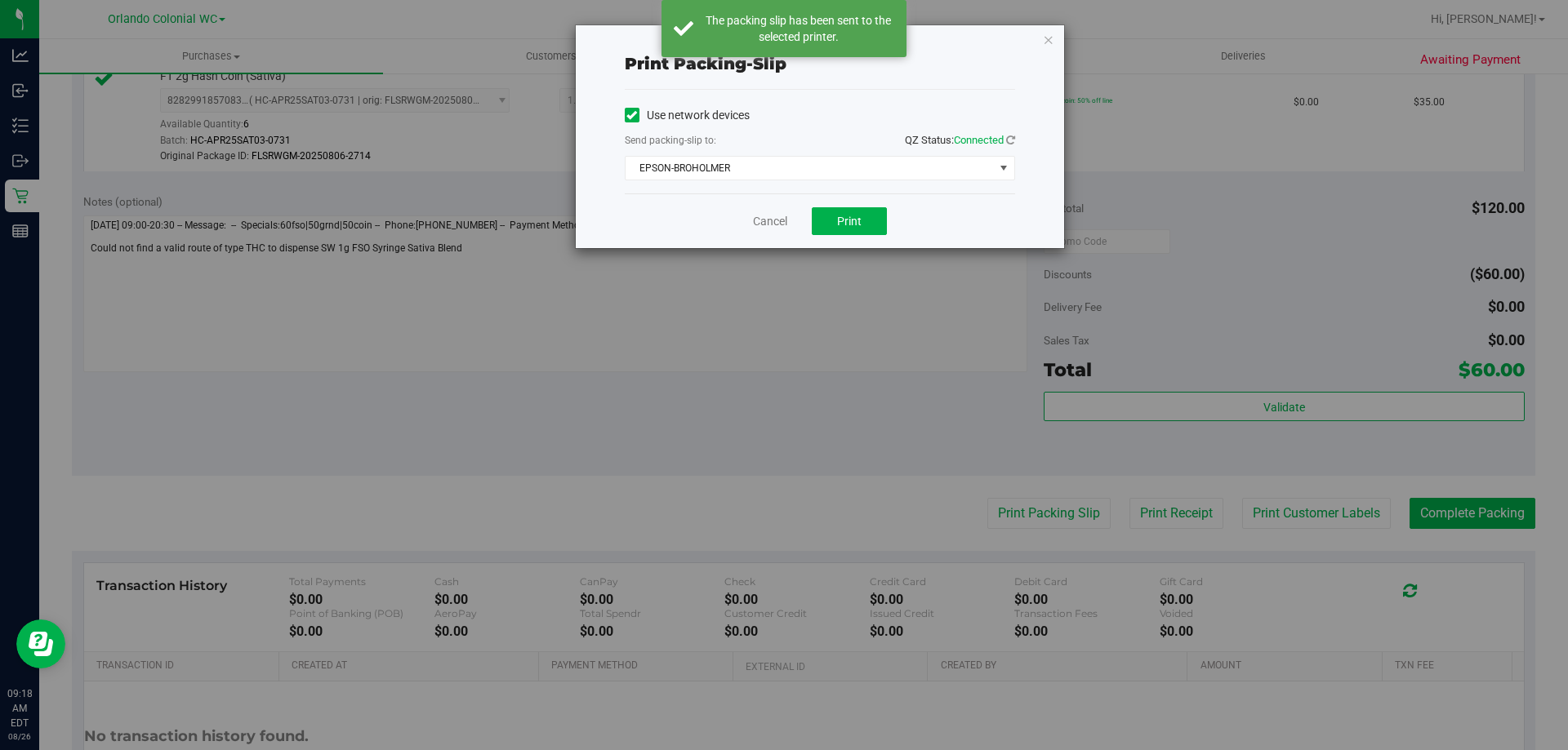
click at [1051, 42] on icon "button" at bounding box center [1048, 39] width 11 height 19
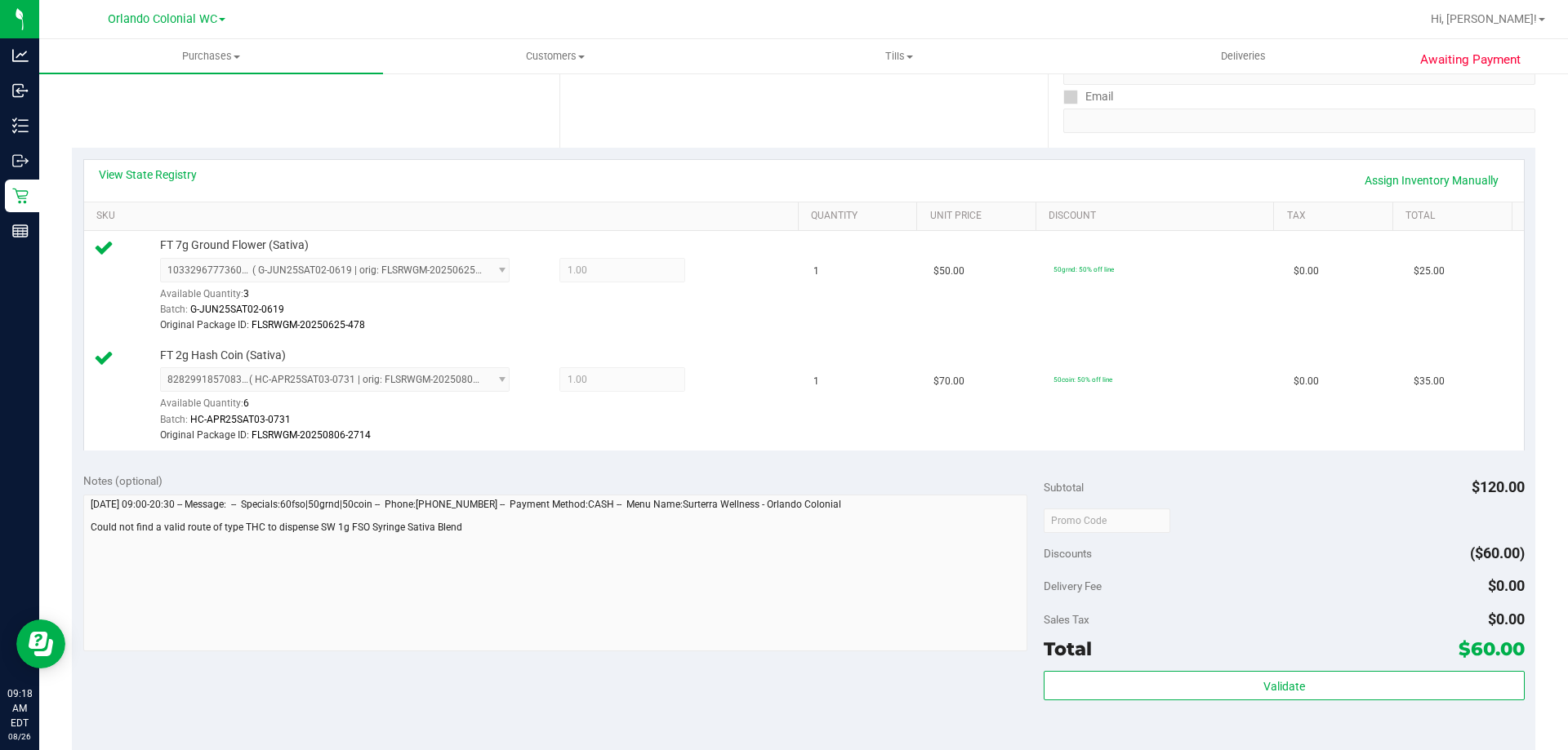
scroll to position [490, 0]
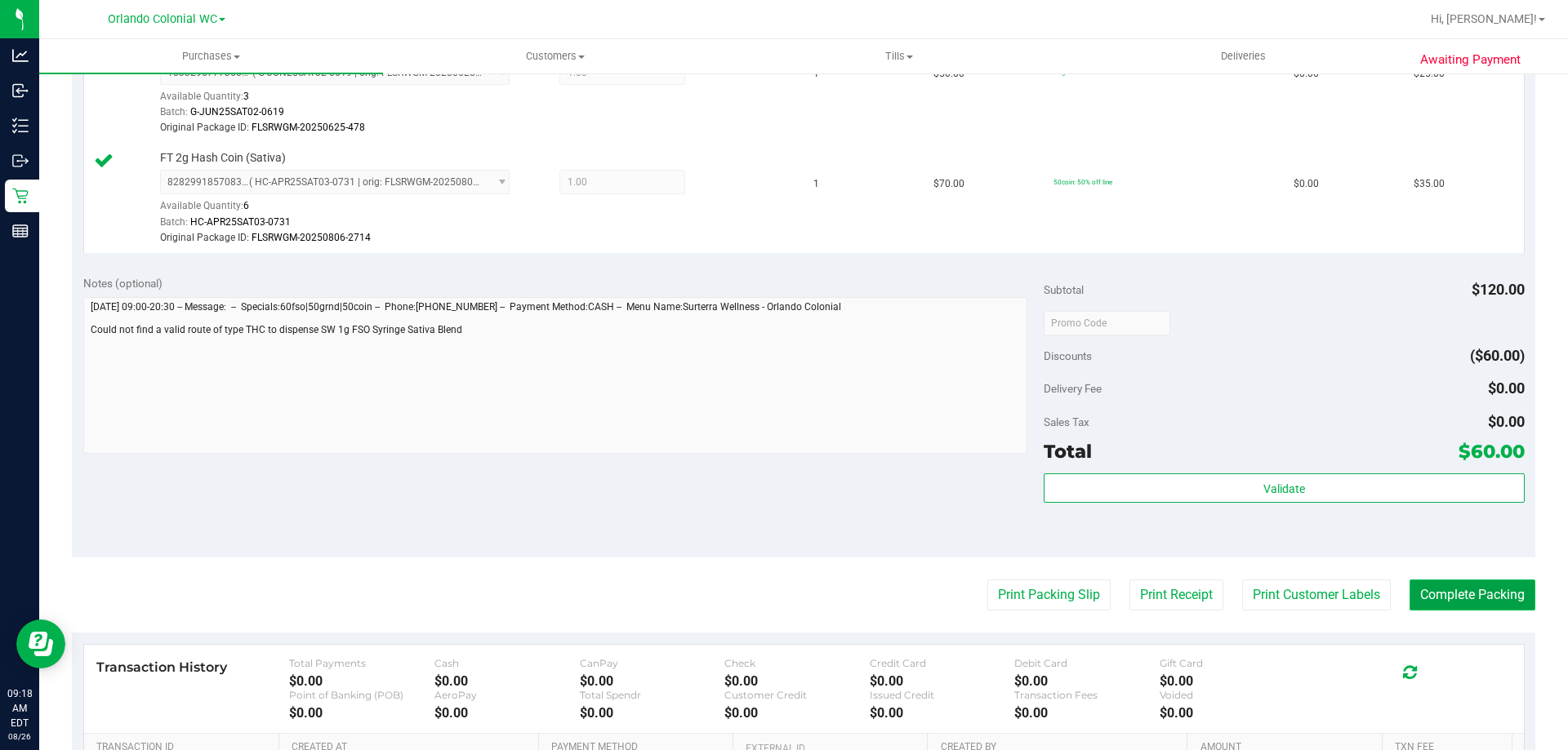
click at [1471, 594] on button "Complete Packing" at bounding box center [1472, 596] width 126 height 31
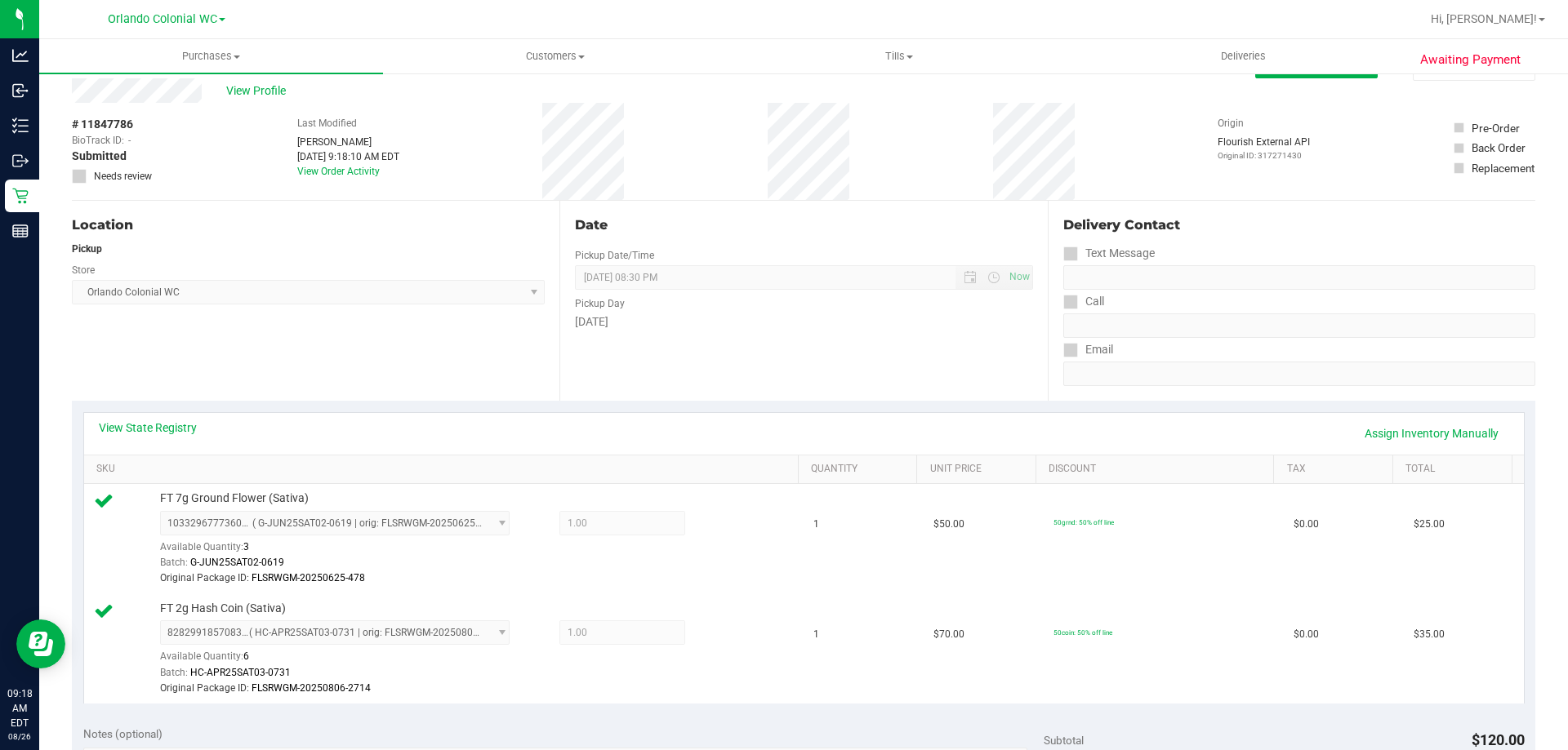
scroll to position [0, 0]
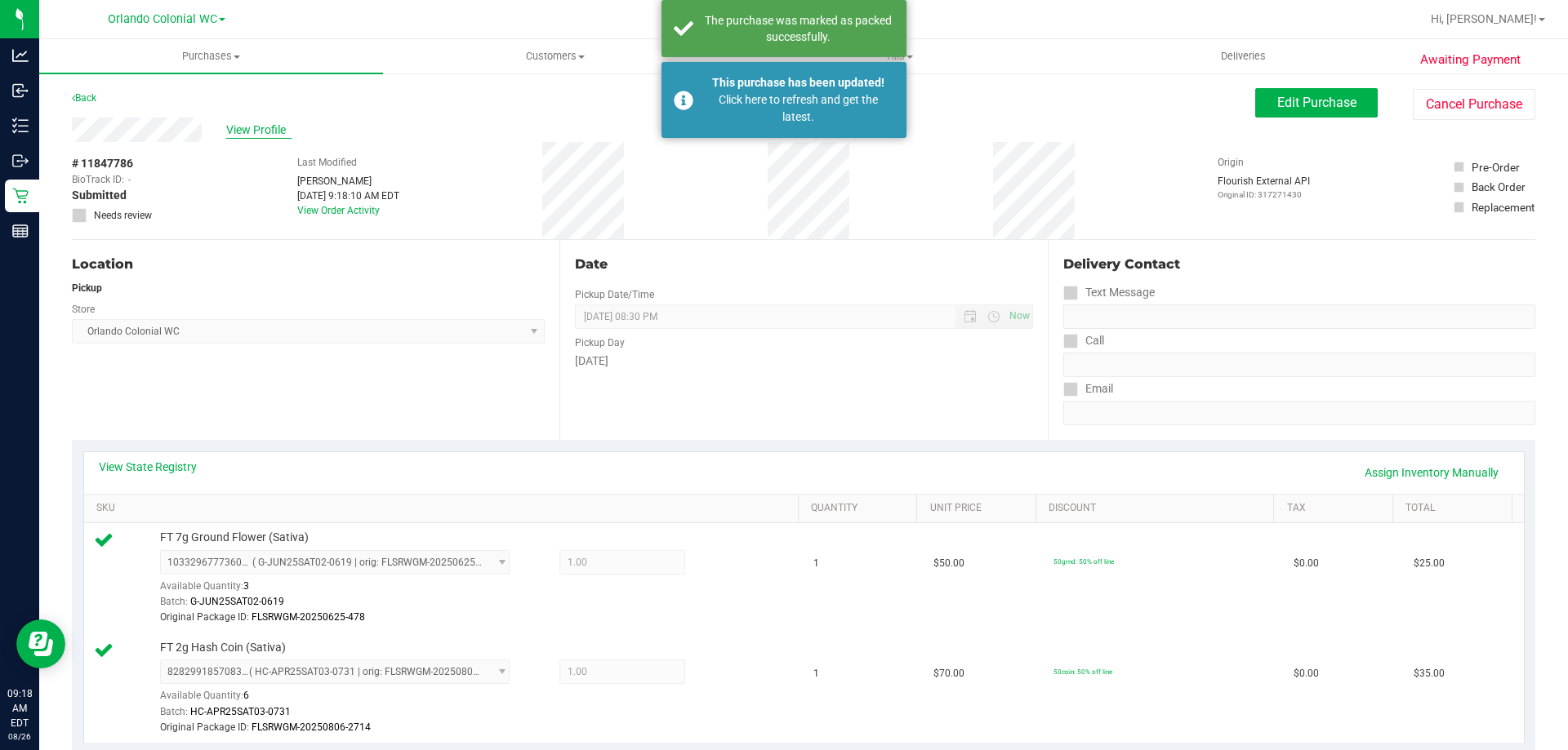
click at [251, 138] on span "View Profile" at bounding box center [258, 130] width 65 height 17
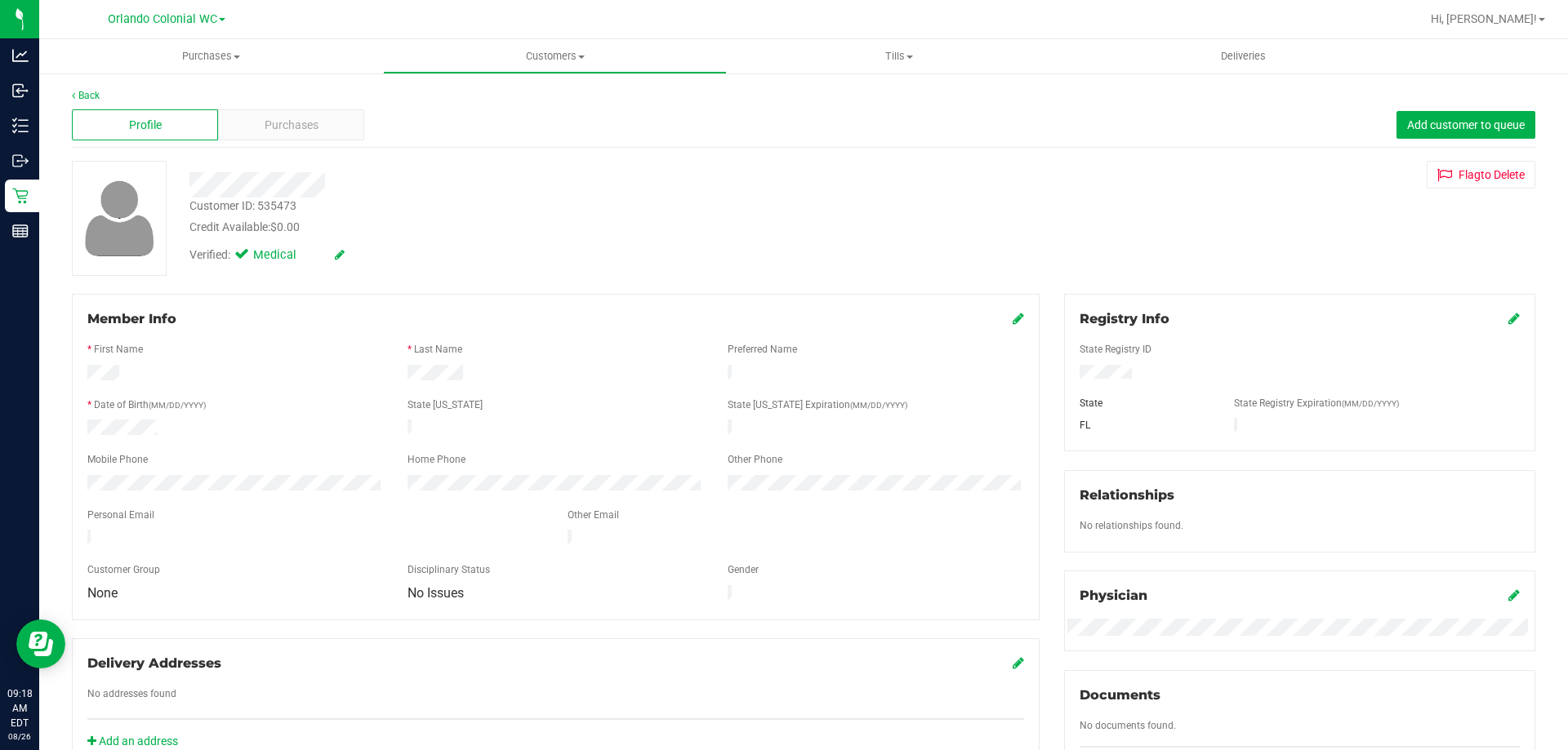
click at [256, 203] on div "Customer ID: 535473" at bounding box center [242, 206] width 107 height 17
click at [257, 202] on div "Customer ID: 535473" at bounding box center [242, 206] width 107 height 17
copy div "Customer ID: 535473"
click at [380, 254] on div "Verified: Medical" at bounding box center [301, 256] width 224 height 18
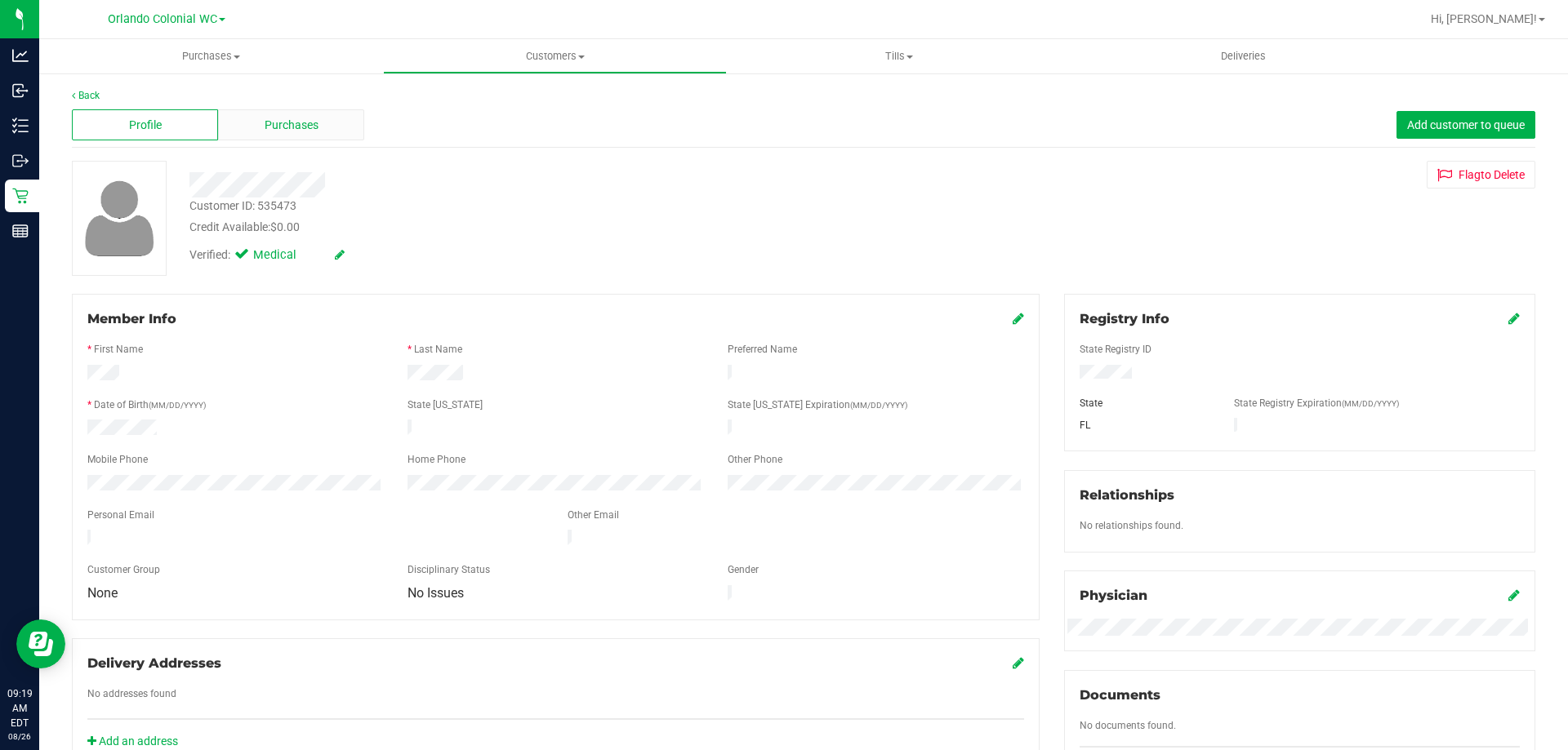
click at [326, 122] on div "Purchases" at bounding box center [290, 125] width 146 height 31
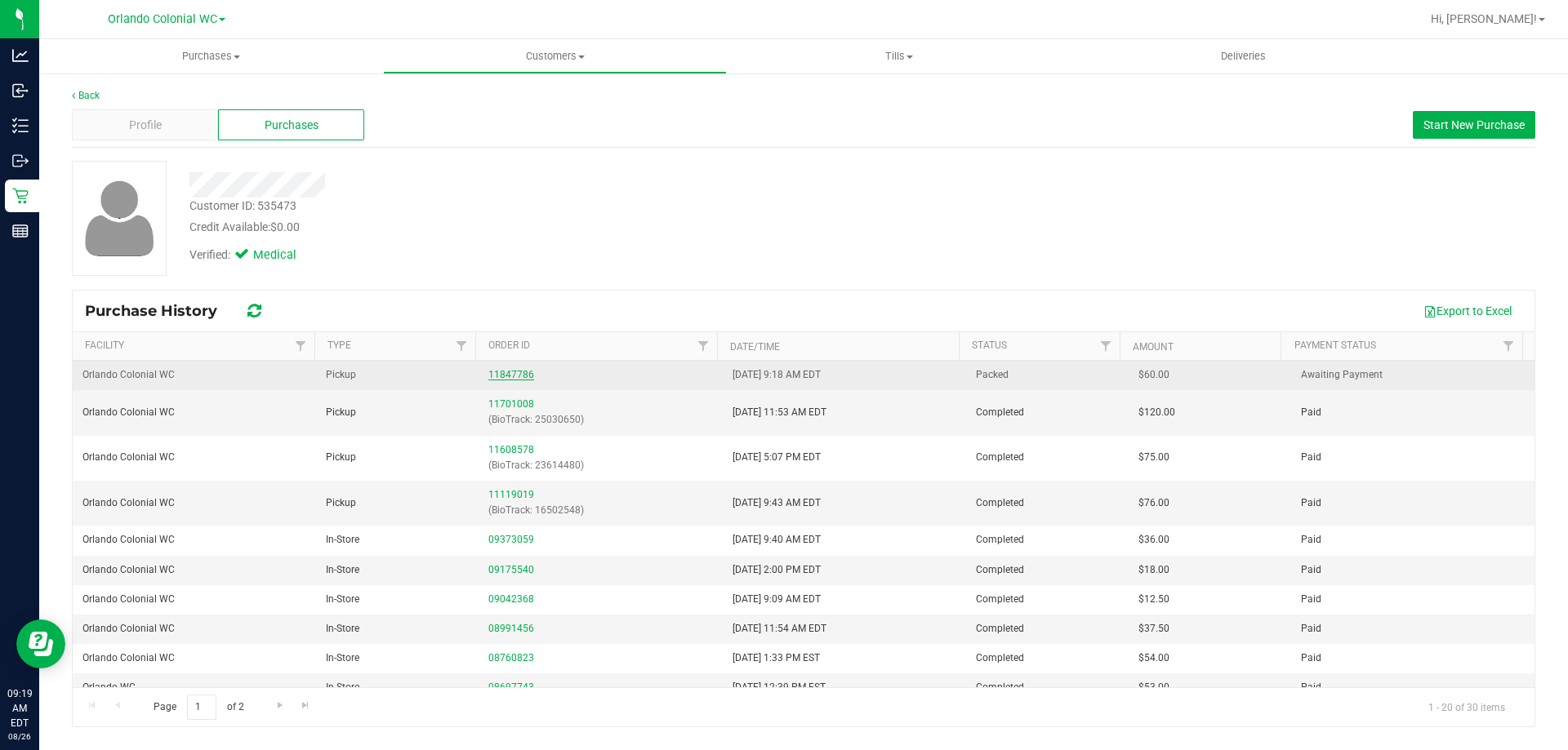
click at [508, 373] on link "11847786" at bounding box center [511, 375] width 46 height 11
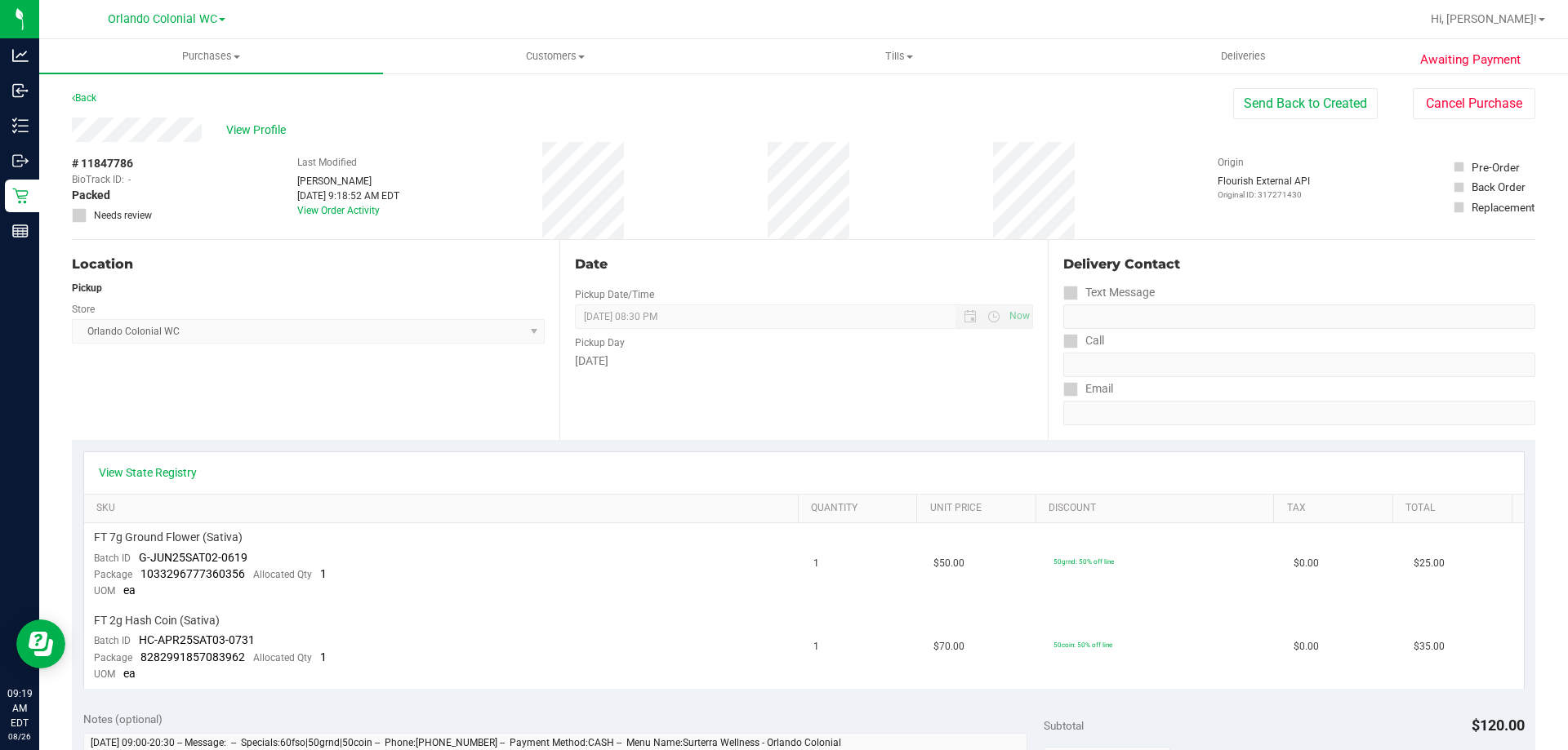
click at [111, 163] on span "# 11847786" at bounding box center [102, 163] width 62 height 17
copy div "# 11847786"
click at [323, 413] on div "Location Pickup Store Orlando Colonial WC Select Store Bonita Springs WC Boynto…" at bounding box center [315, 341] width 487 height 200
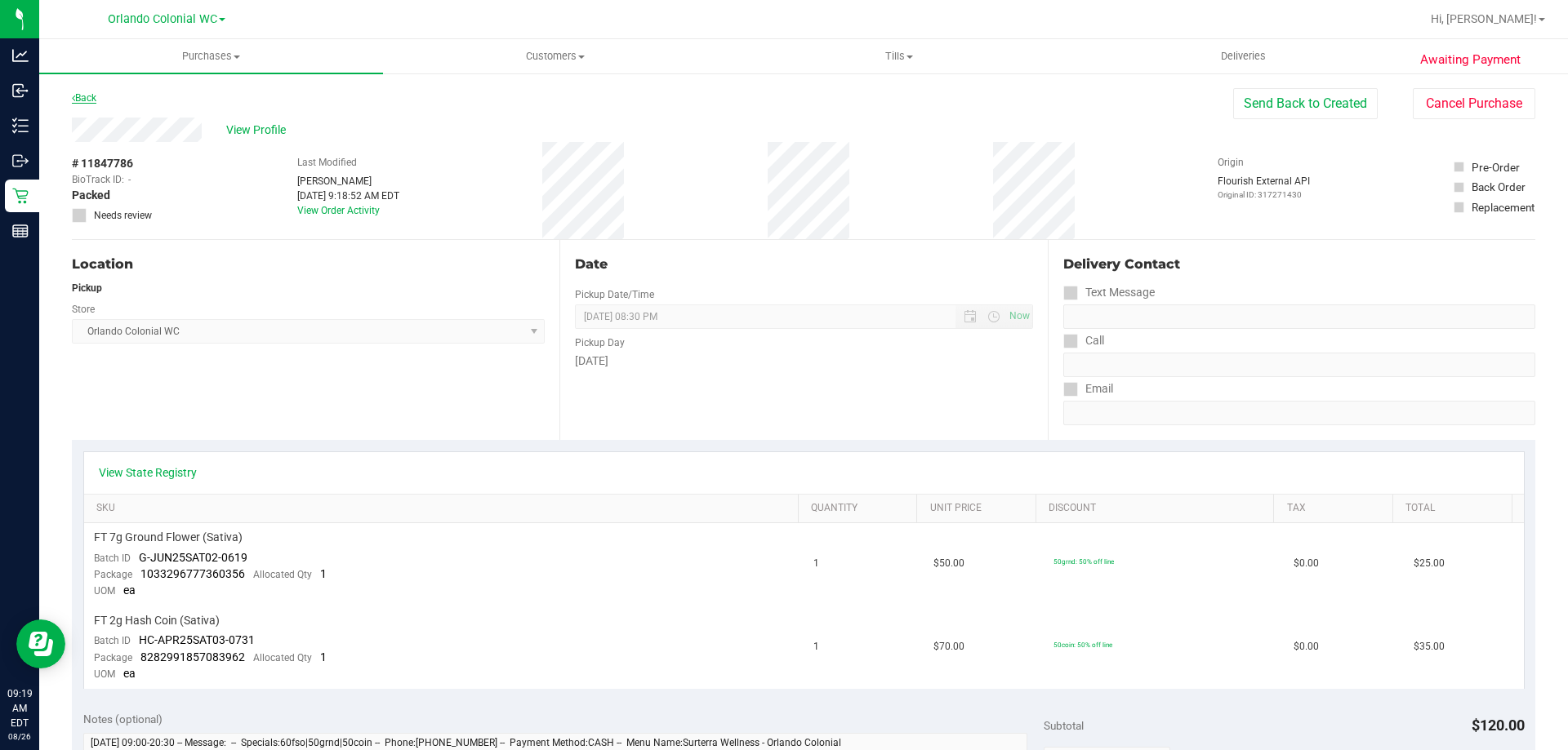
click at [82, 95] on link "Back" at bounding box center [84, 98] width 25 height 11
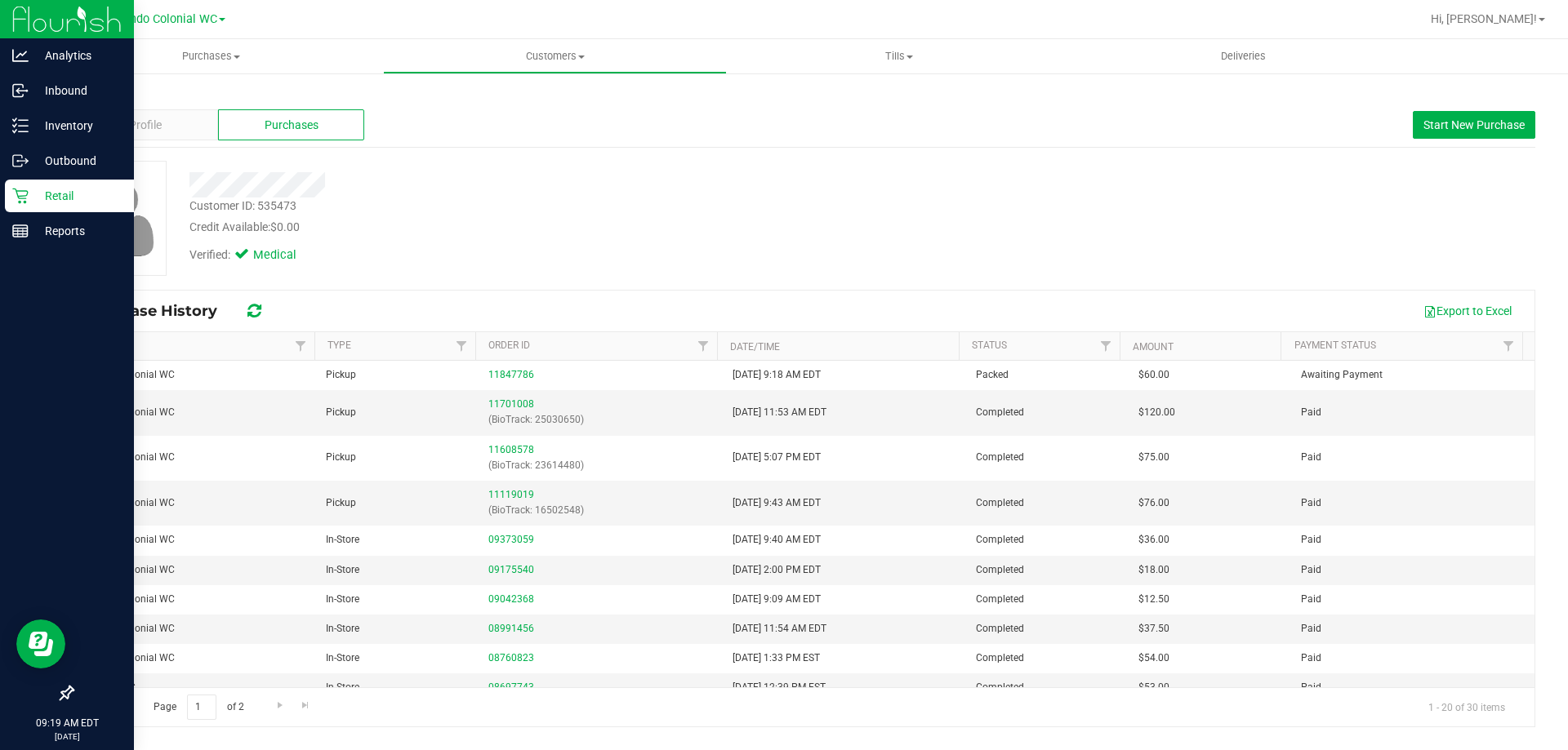
click at [31, 195] on p "Retail" at bounding box center [77, 196] width 98 height 19
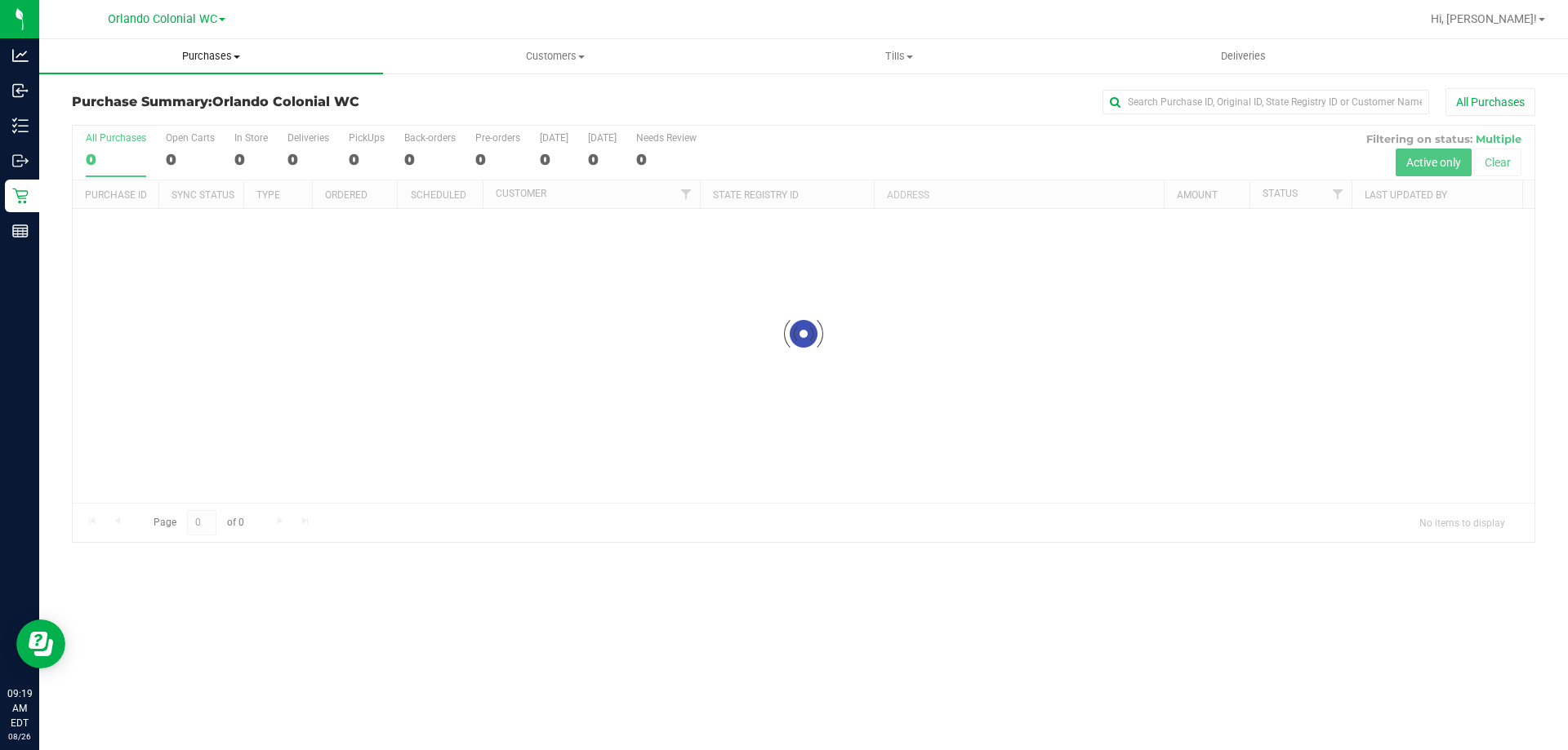
click at [221, 50] on span "Purchases" at bounding box center [211, 56] width 343 height 15
click at [174, 120] on li "Fulfillment" at bounding box center [211, 118] width 343 height 19
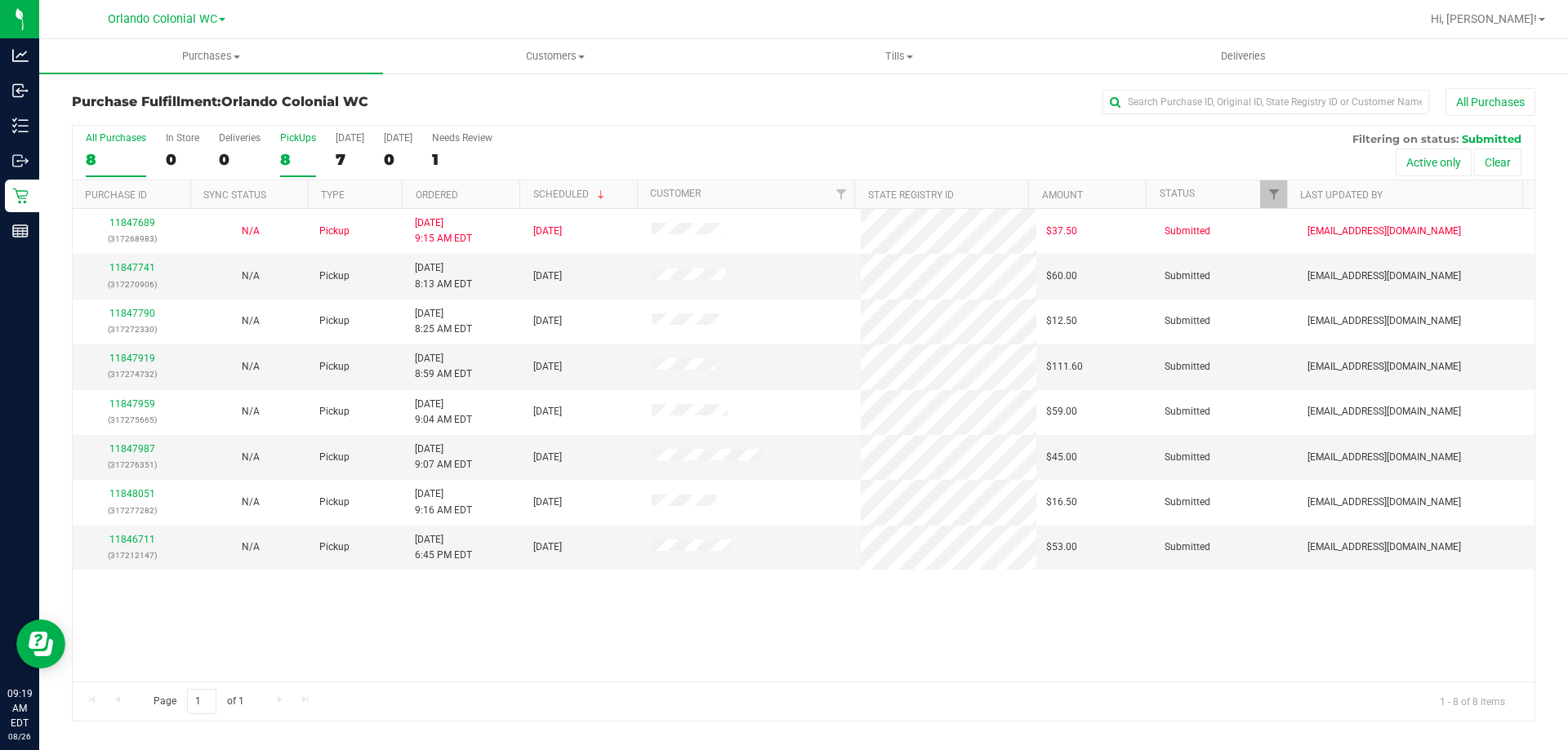
click at [7, 196] on div "Retail" at bounding box center [21, 196] width 34 height 33
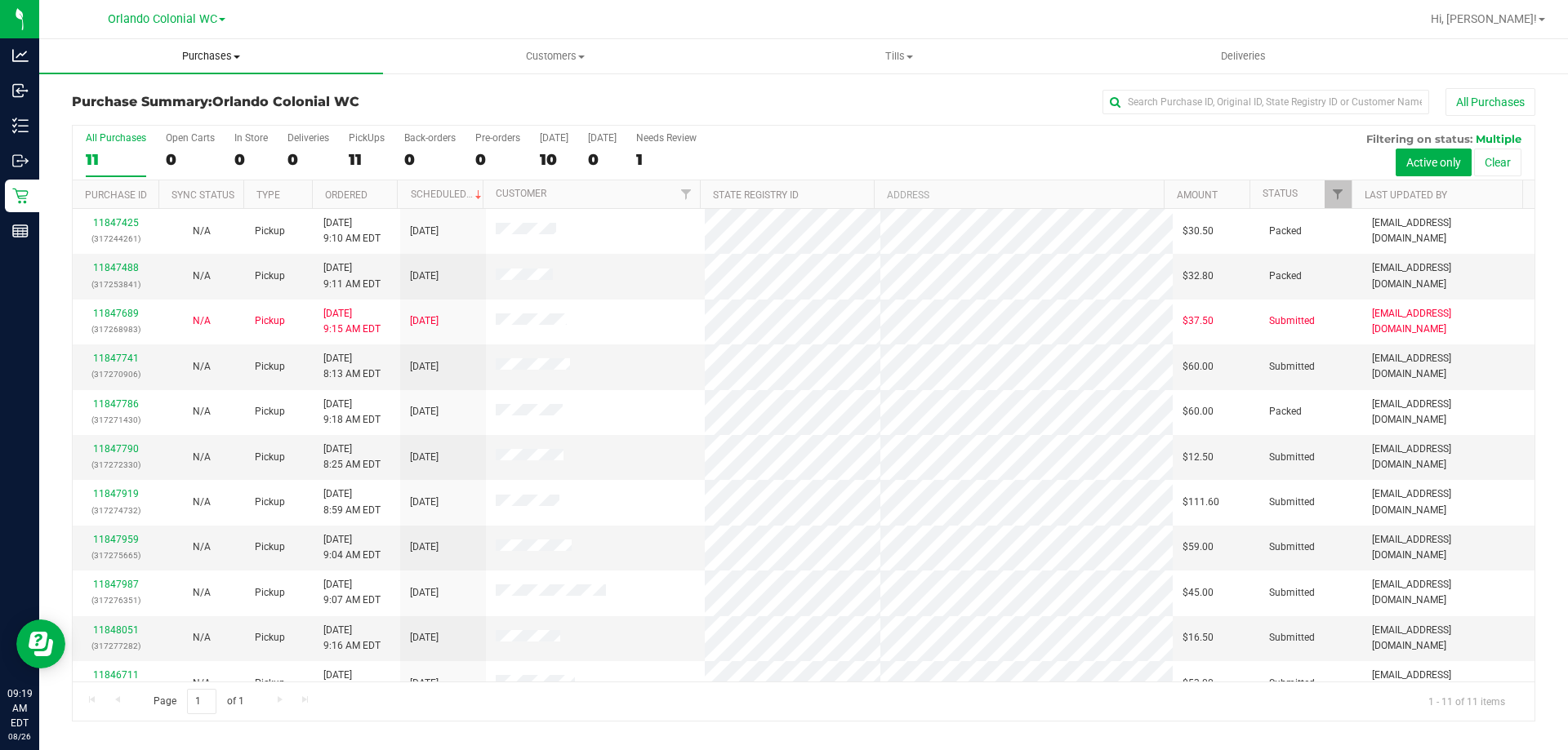
click at [215, 56] on span "Purchases" at bounding box center [211, 56] width 343 height 15
click at [196, 113] on li "Fulfillment" at bounding box center [211, 118] width 343 height 19
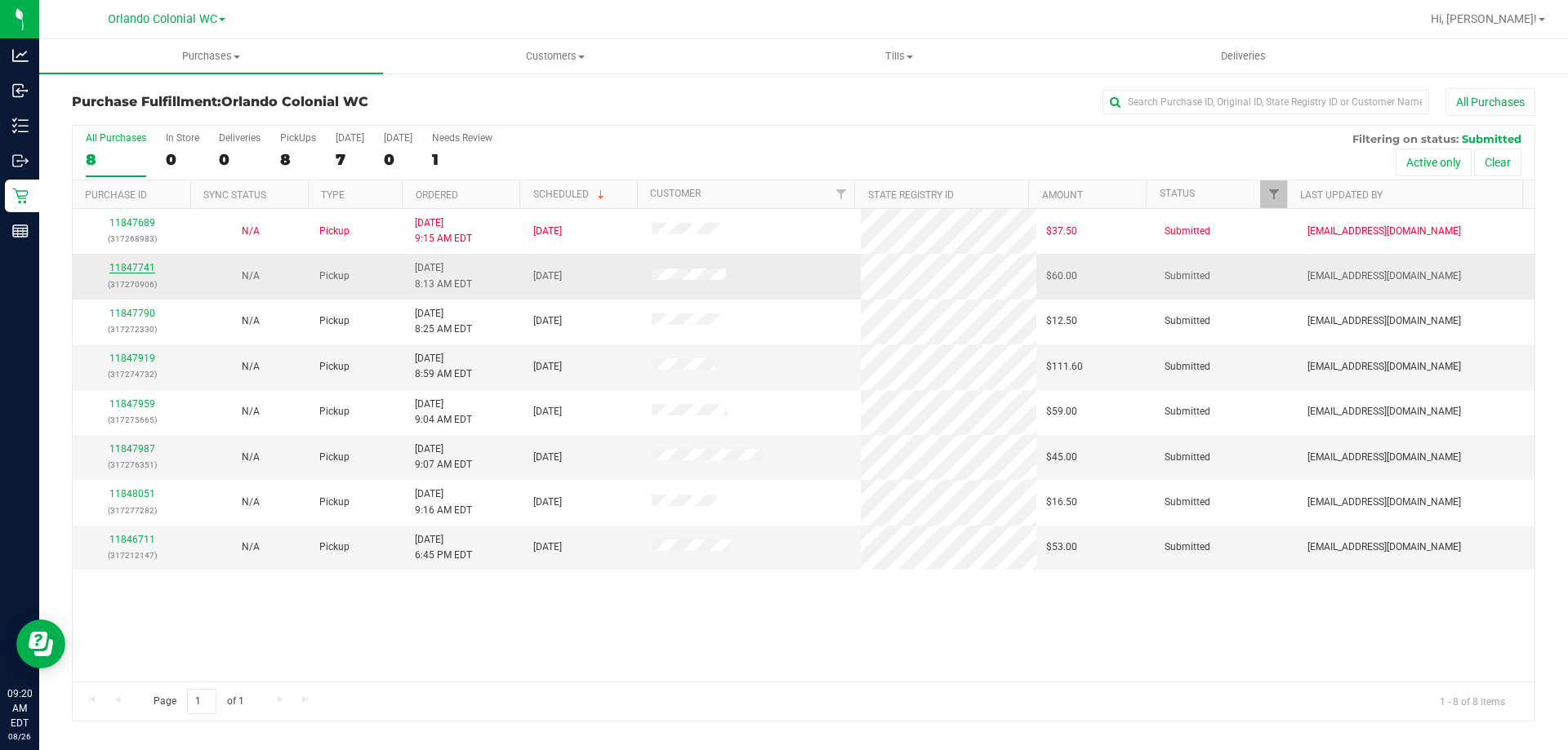
click at [147, 272] on link "11847741" at bounding box center [132, 268] width 46 height 11
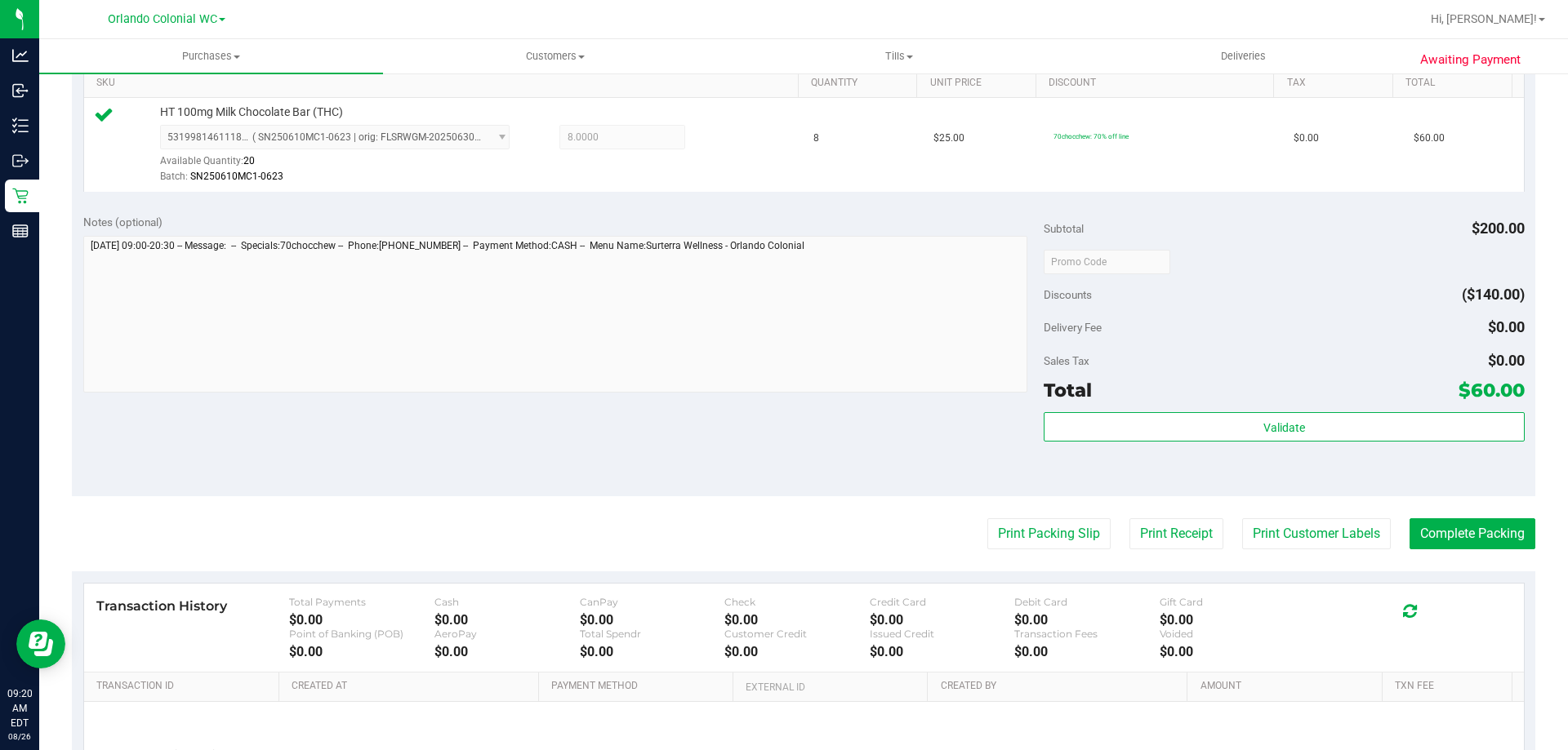
scroll to position [572, 0]
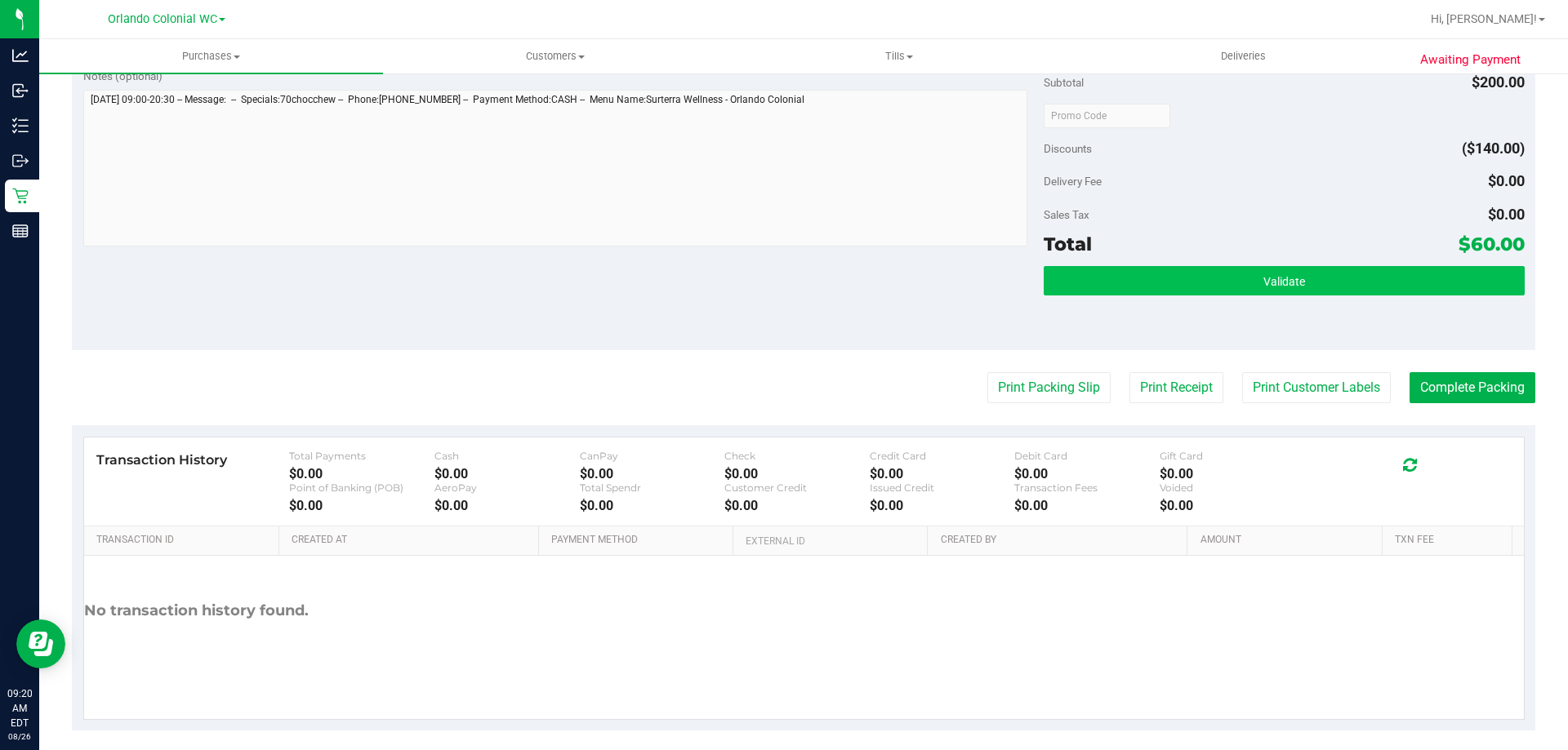
drag, startPoint x: 1228, startPoint y: 303, endPoint x: 1225, endPoint y: 288, distance: 15.3
click at [1227, 303] on div "Validate" at bounding box center [1283, 303] width 480 height 73
click at [1224, 285] on button "Validate" at bounding box center [1283, 281] width 480 height 29
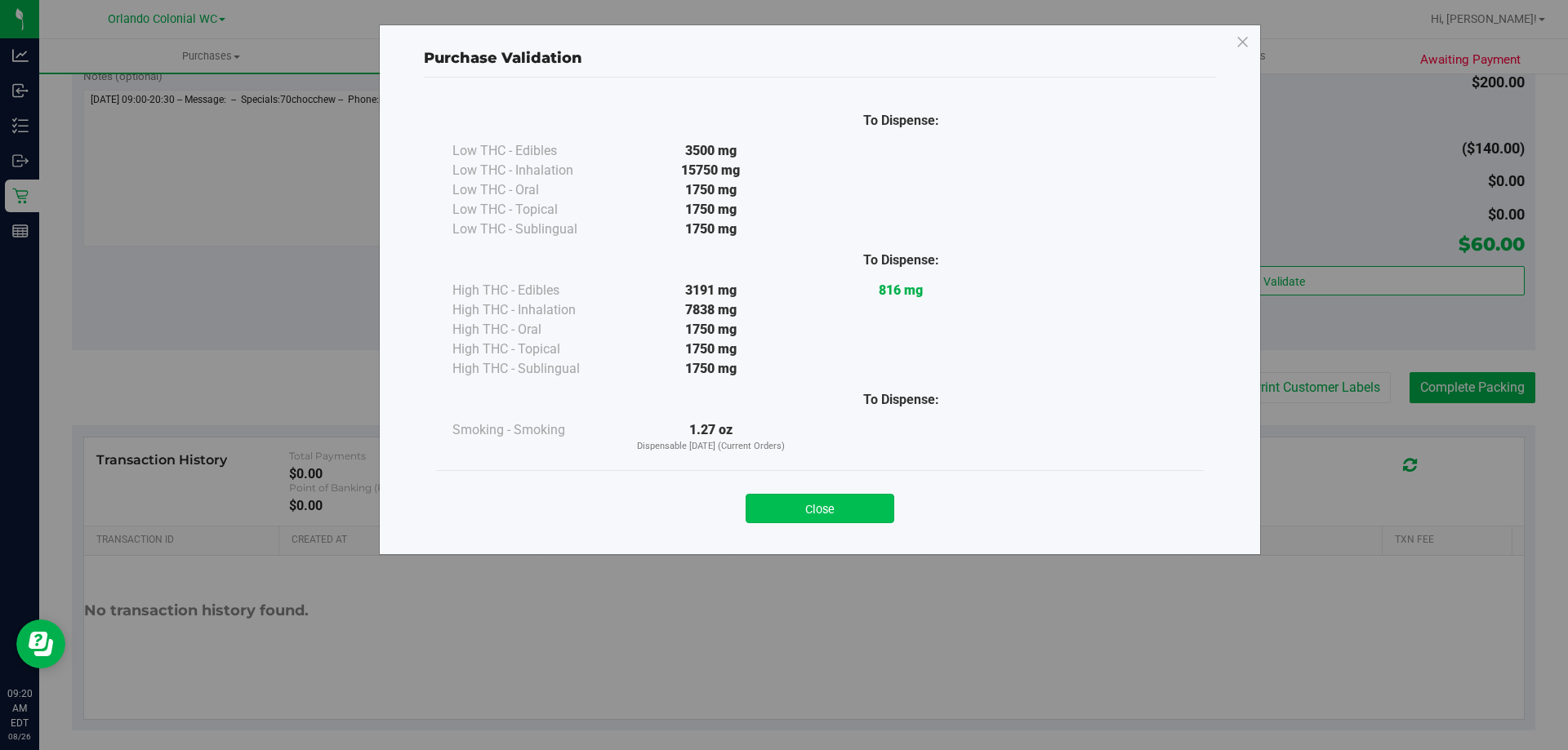
click at [848, 511] on button "Close" at bounding box center [820, 509] width 149 height 29
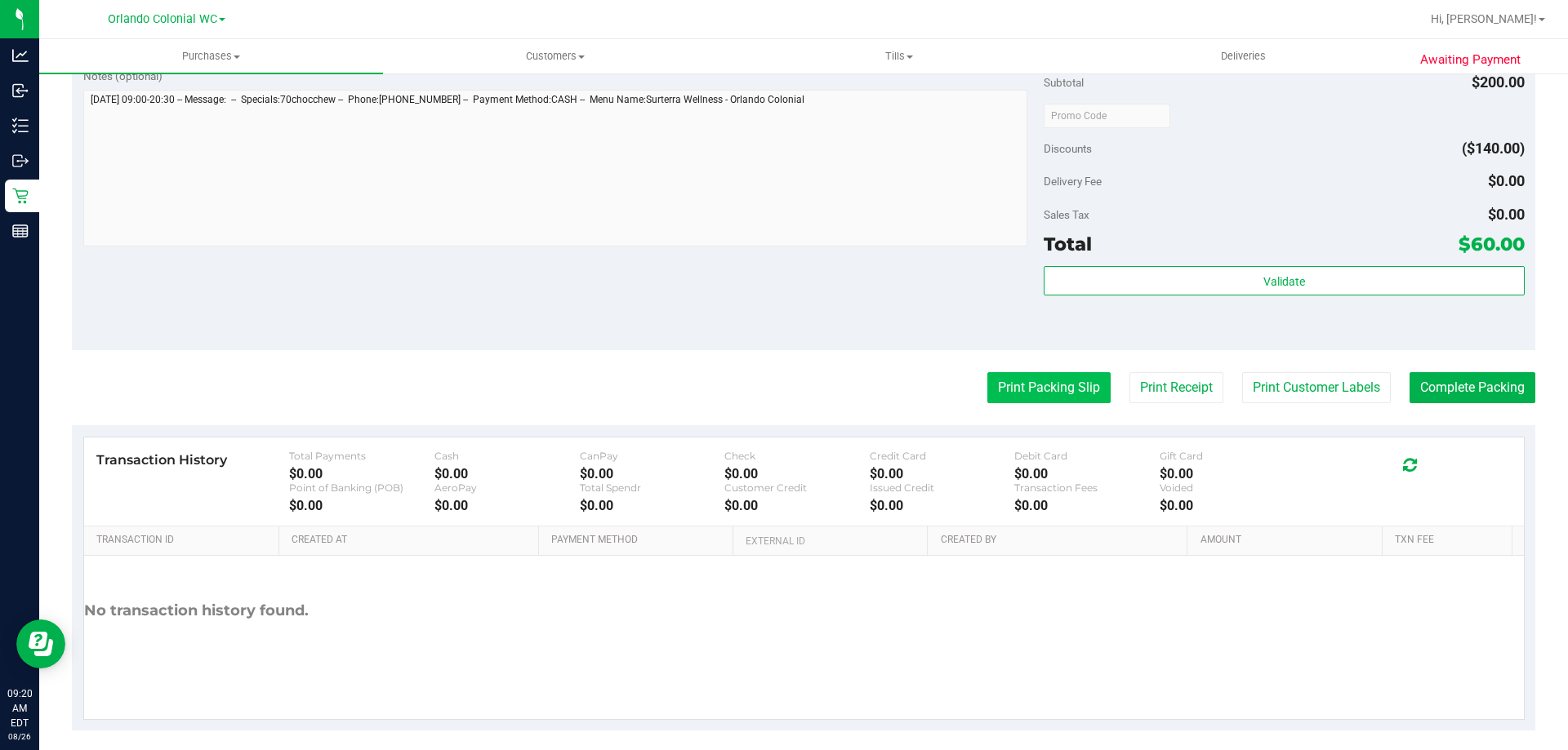
click at [1056, 396] on button "Print Packing Slip" at bounding box center [1048, 388] width 123 height 31
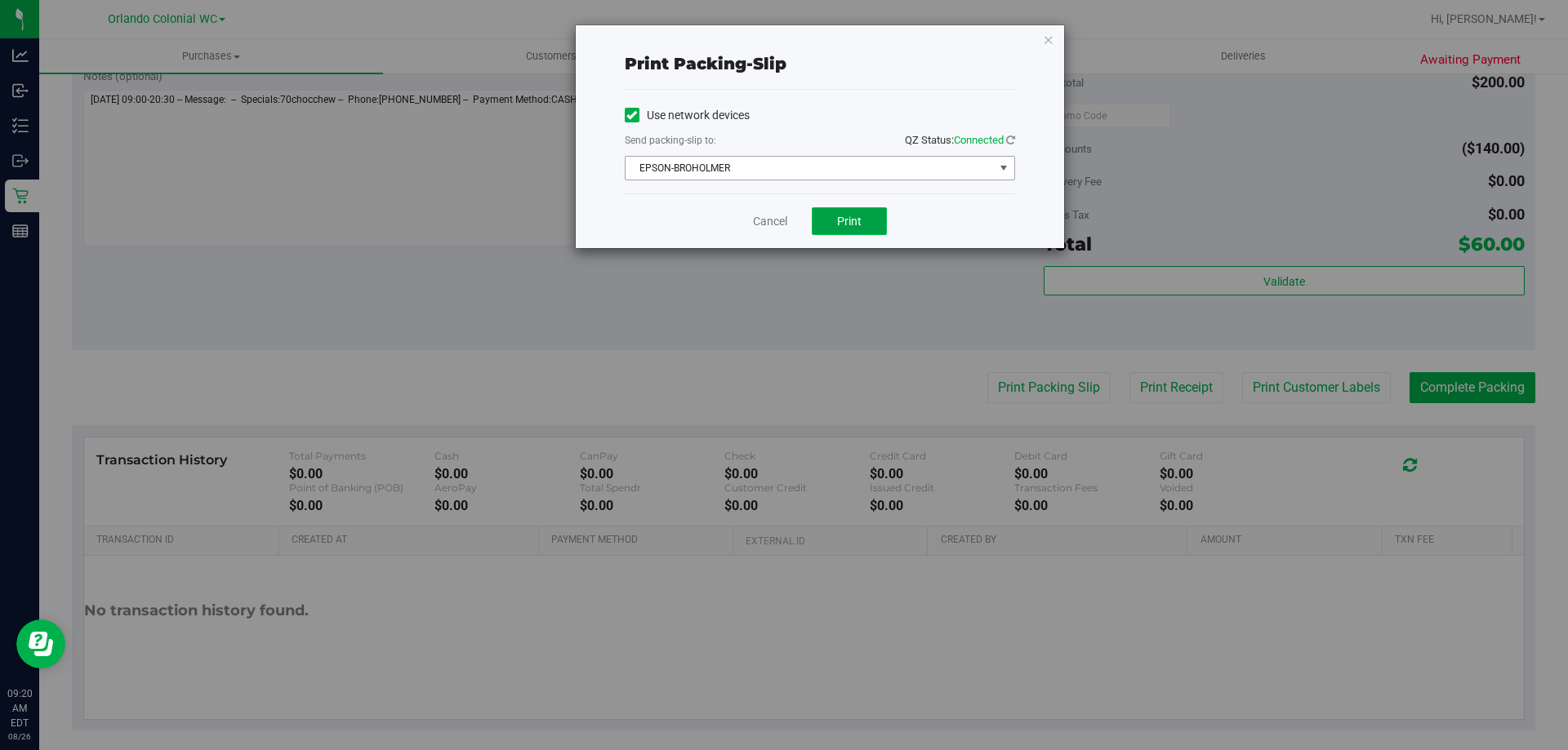
click at [829, 216] on button "Print" at bounding box center [849, 221] width 75 height 28
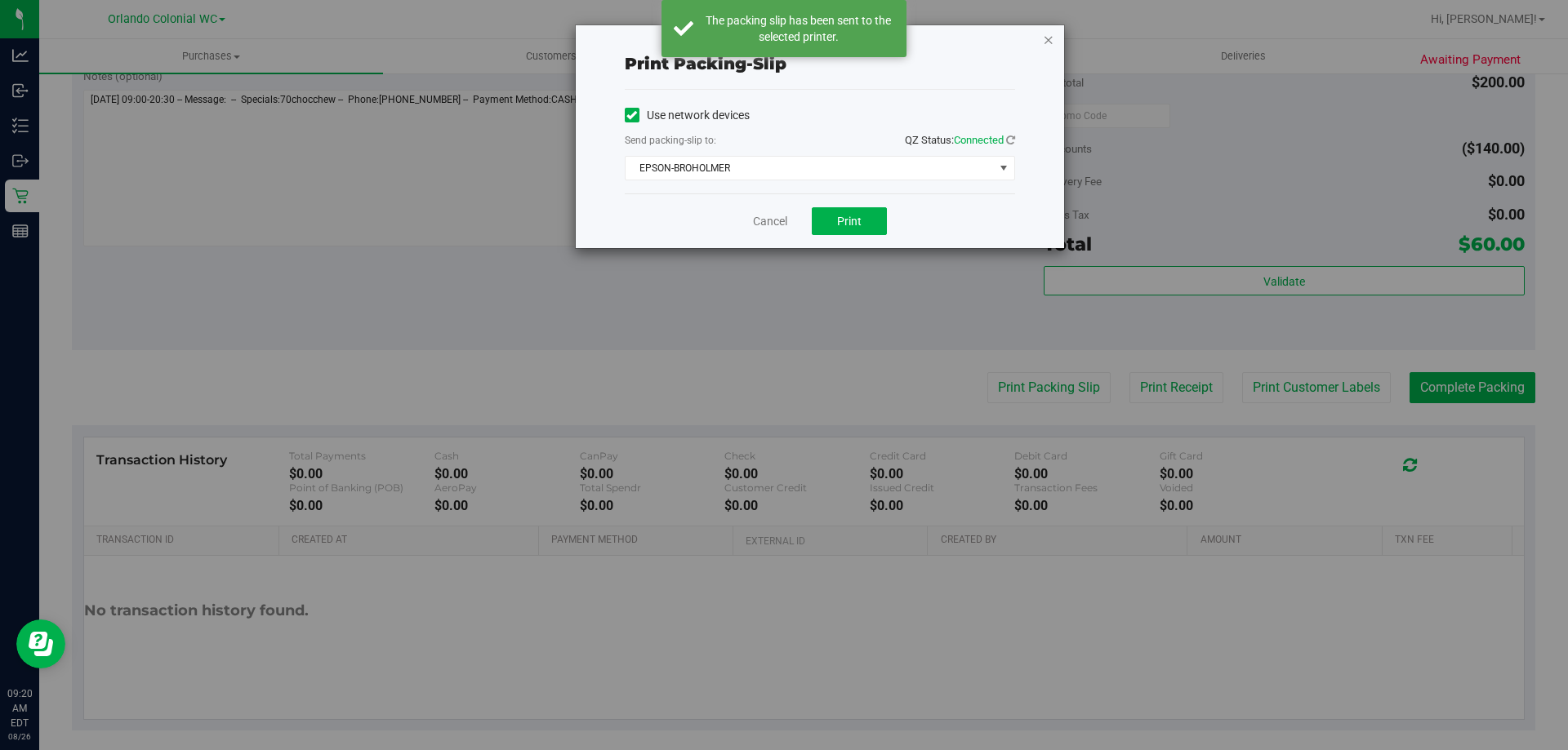
click at [1048, 39] on icon "button" at bounding box center [1048, 39] width 11 height 19
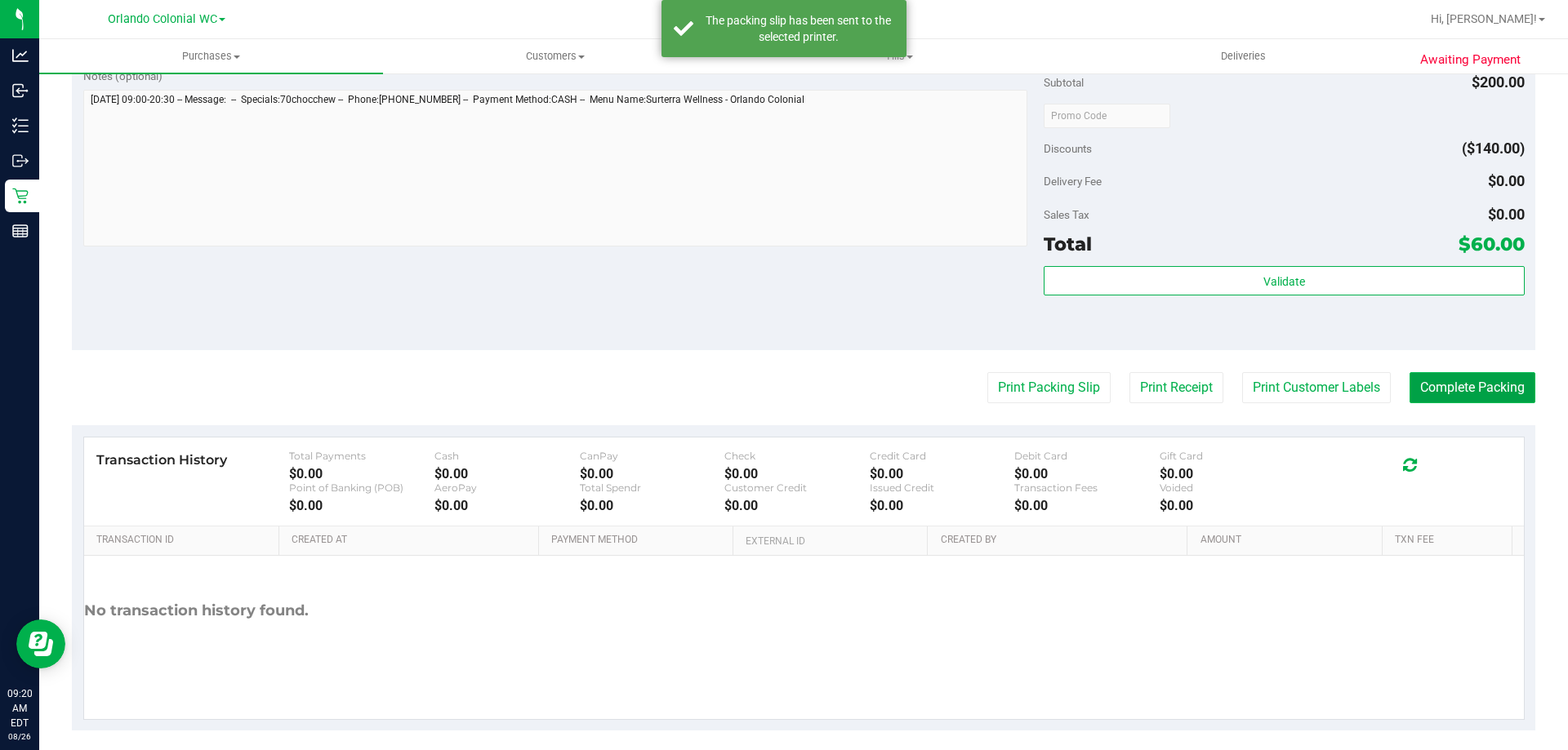
click at [1469, 393] on button "Complete Packing" at bounding box center [1472, 388] width 126 height 31
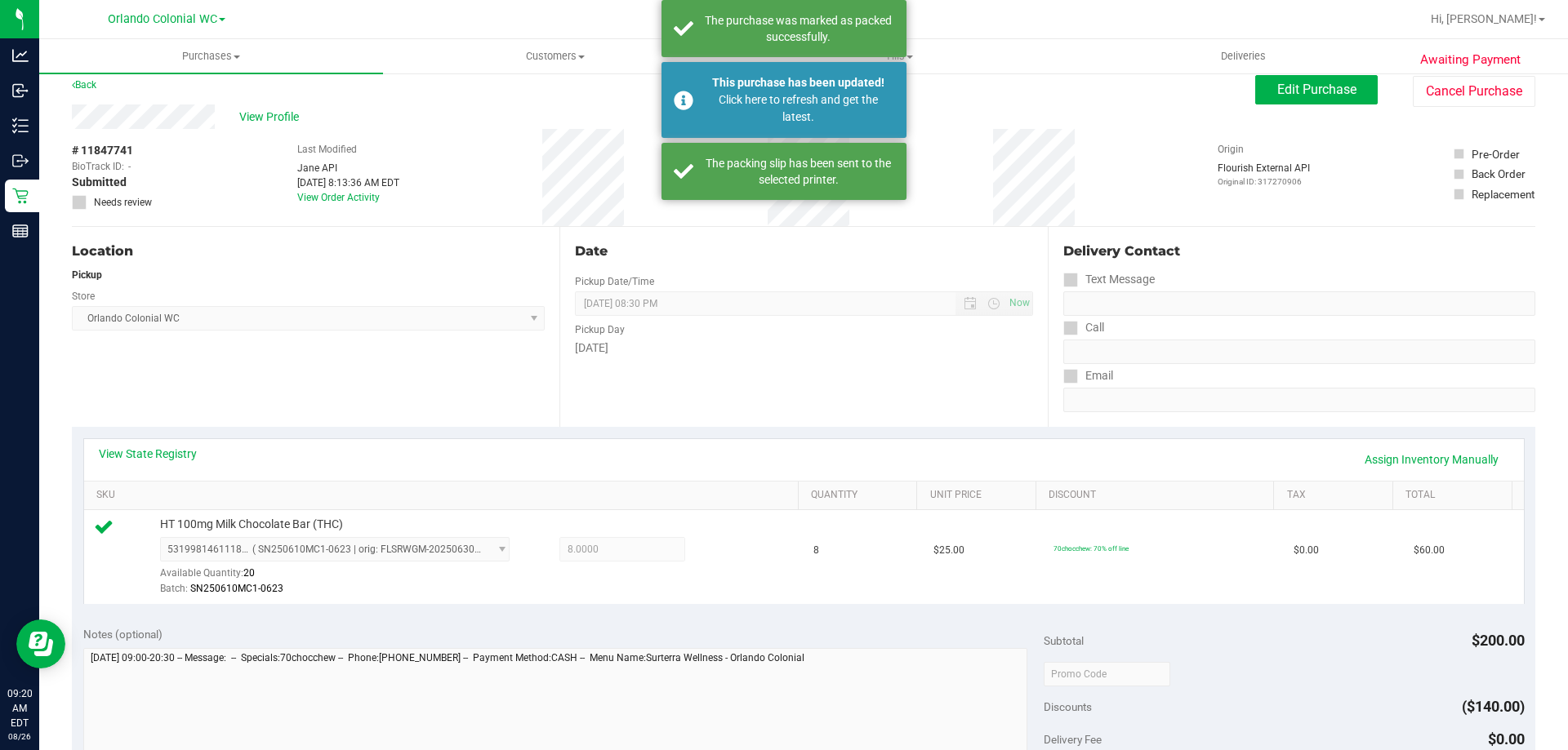
scroll to position [0, 0]
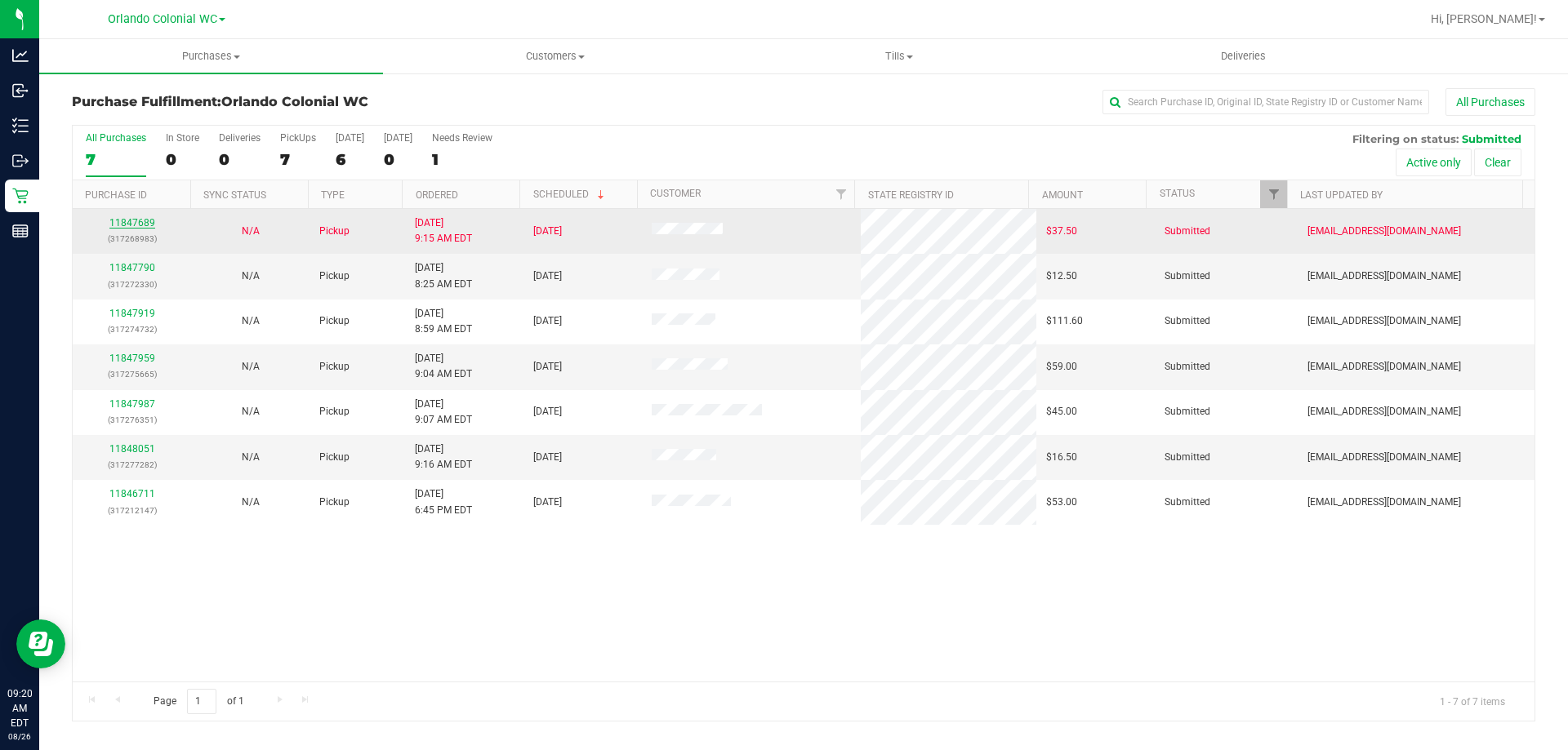
click at [144, 221] on link "11847689" at bounding box center [132, 223] width 46 height 11
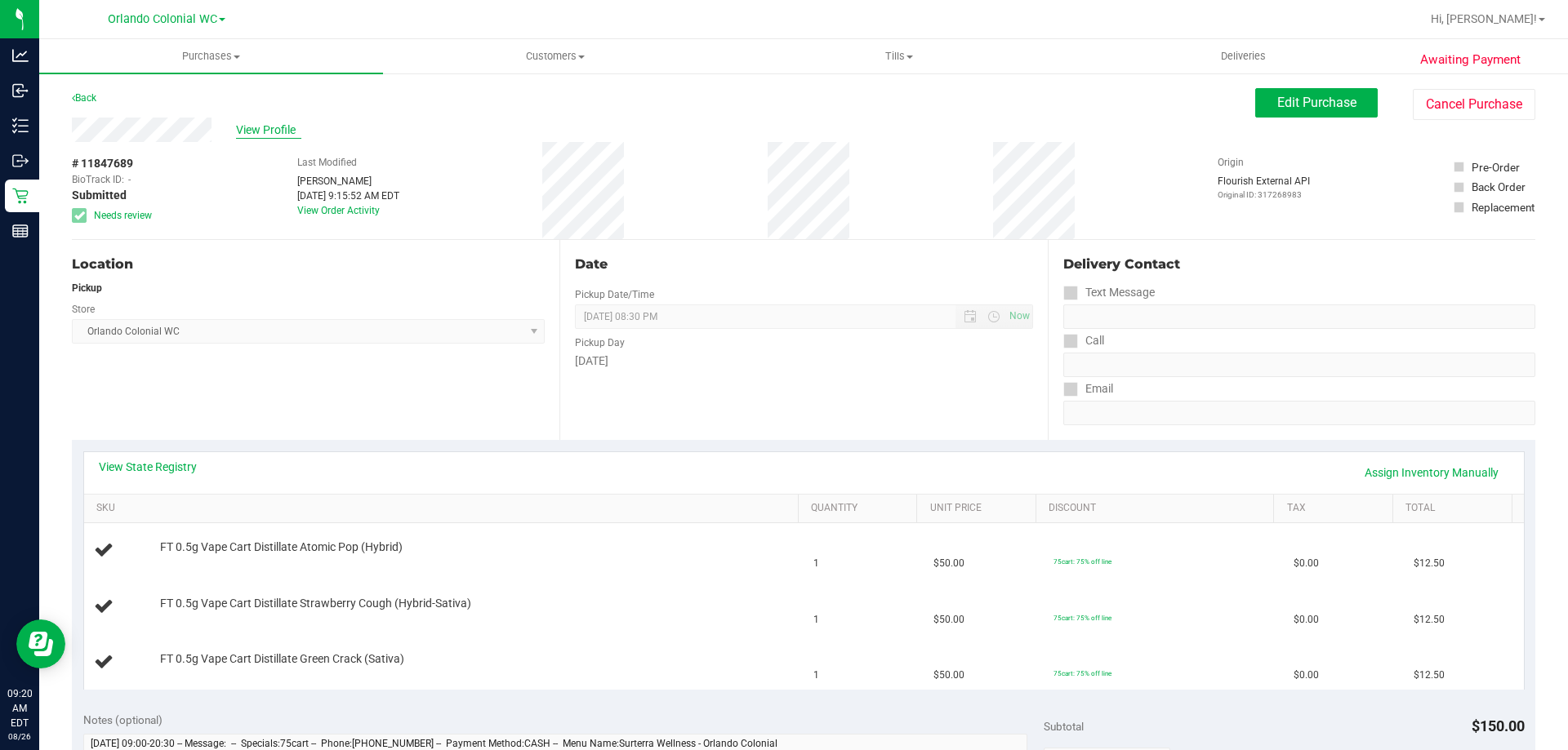
click at [274, 134] on span "View Profile" at bounding box center [268, 130] width 65 height 17
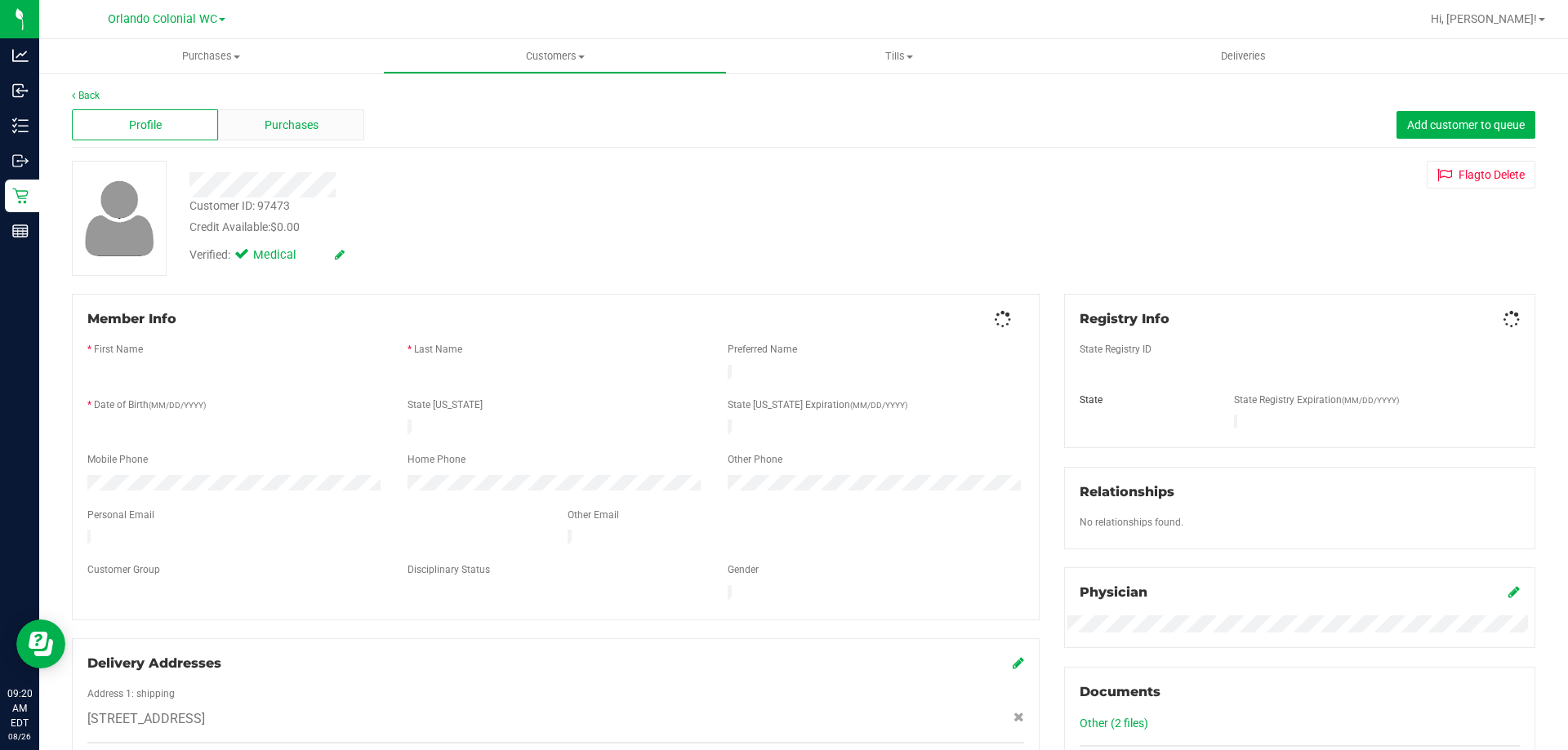
click at [271, 128] on span "Purchases" at bounding box center [291, 125] width 54 height 17
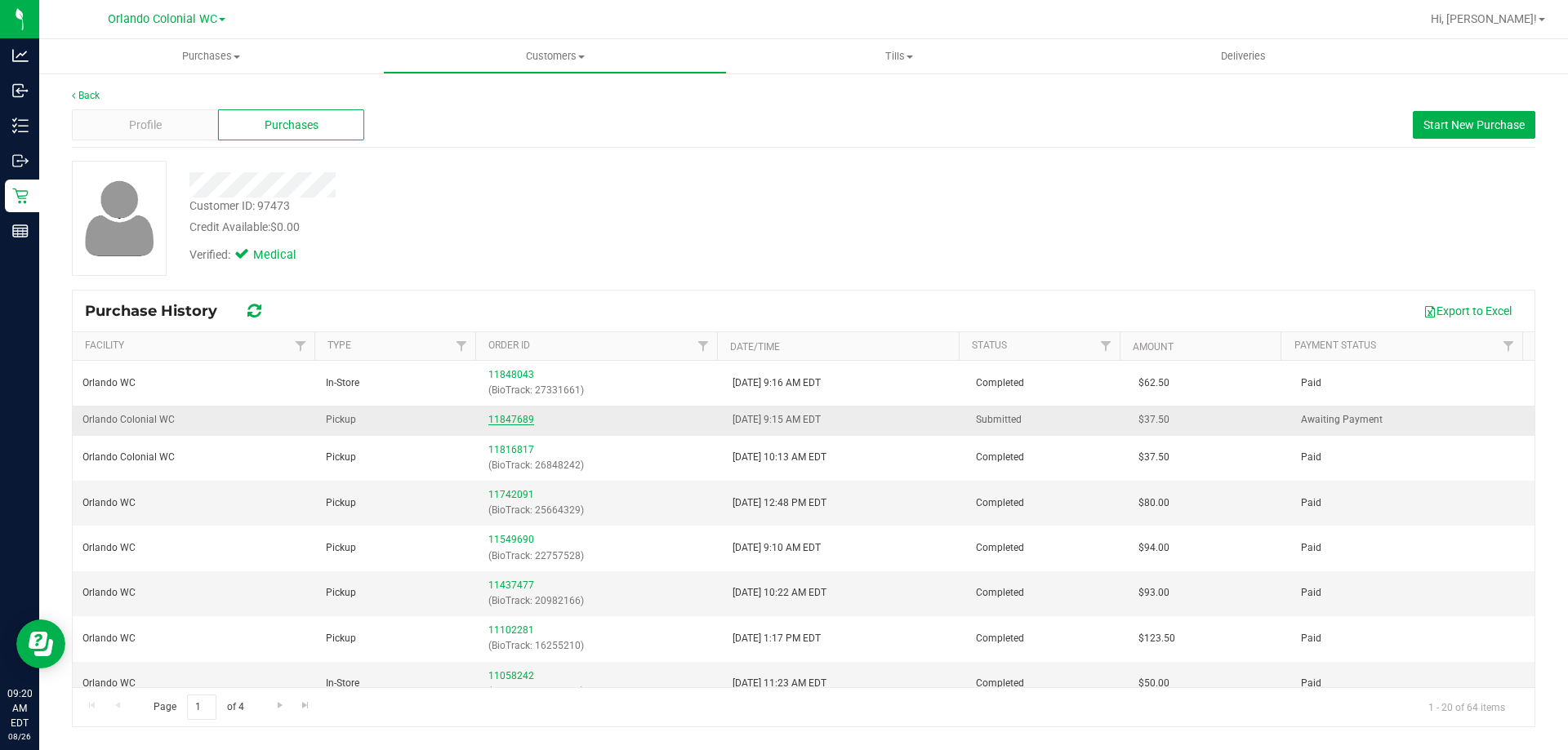
click at [514, 420] on link "11847689" at bounding box center [511, 420] width 46 height 11
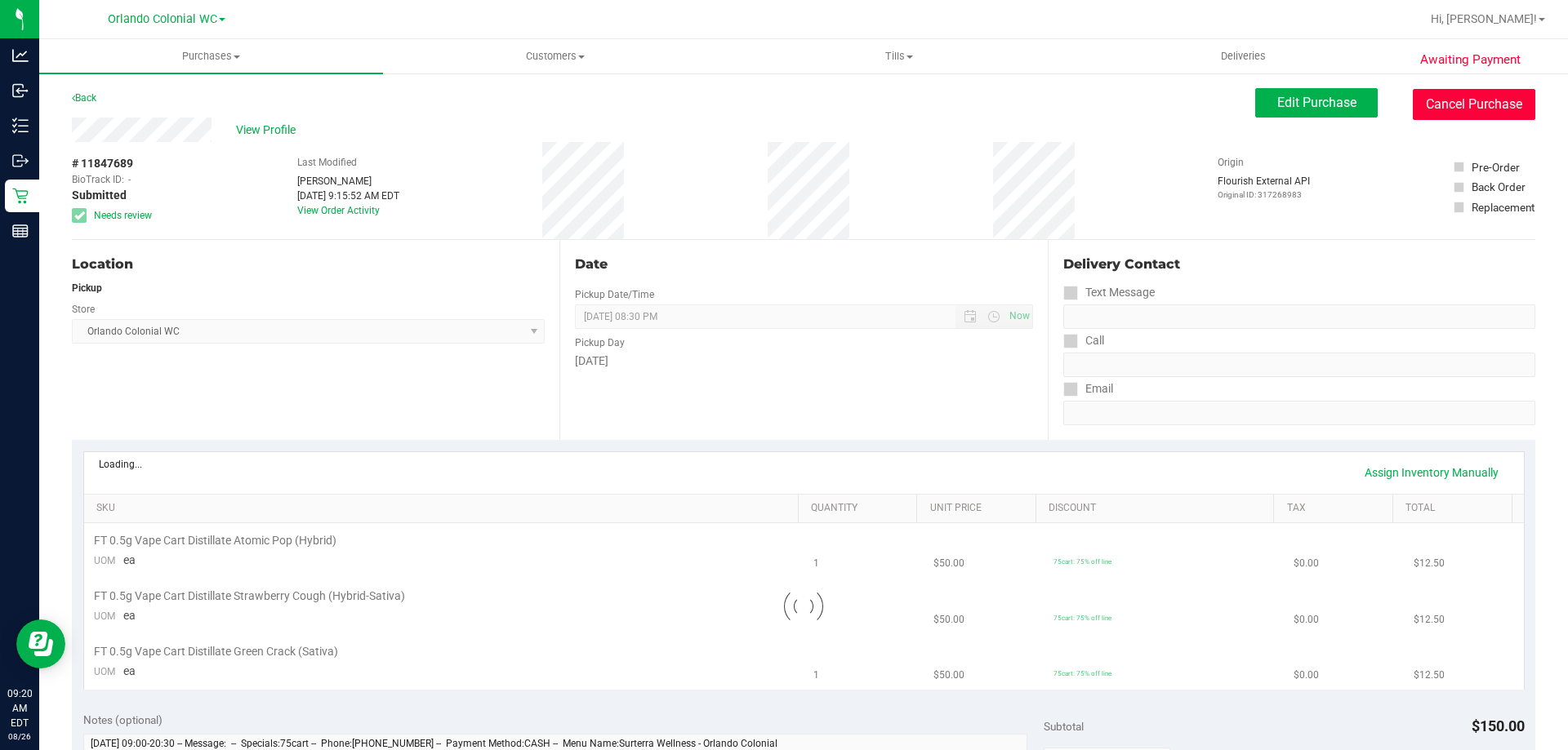
click at [1450, 89] on button "Cancel Purchase" at bounding box center [1473, 105] width 122 height 31
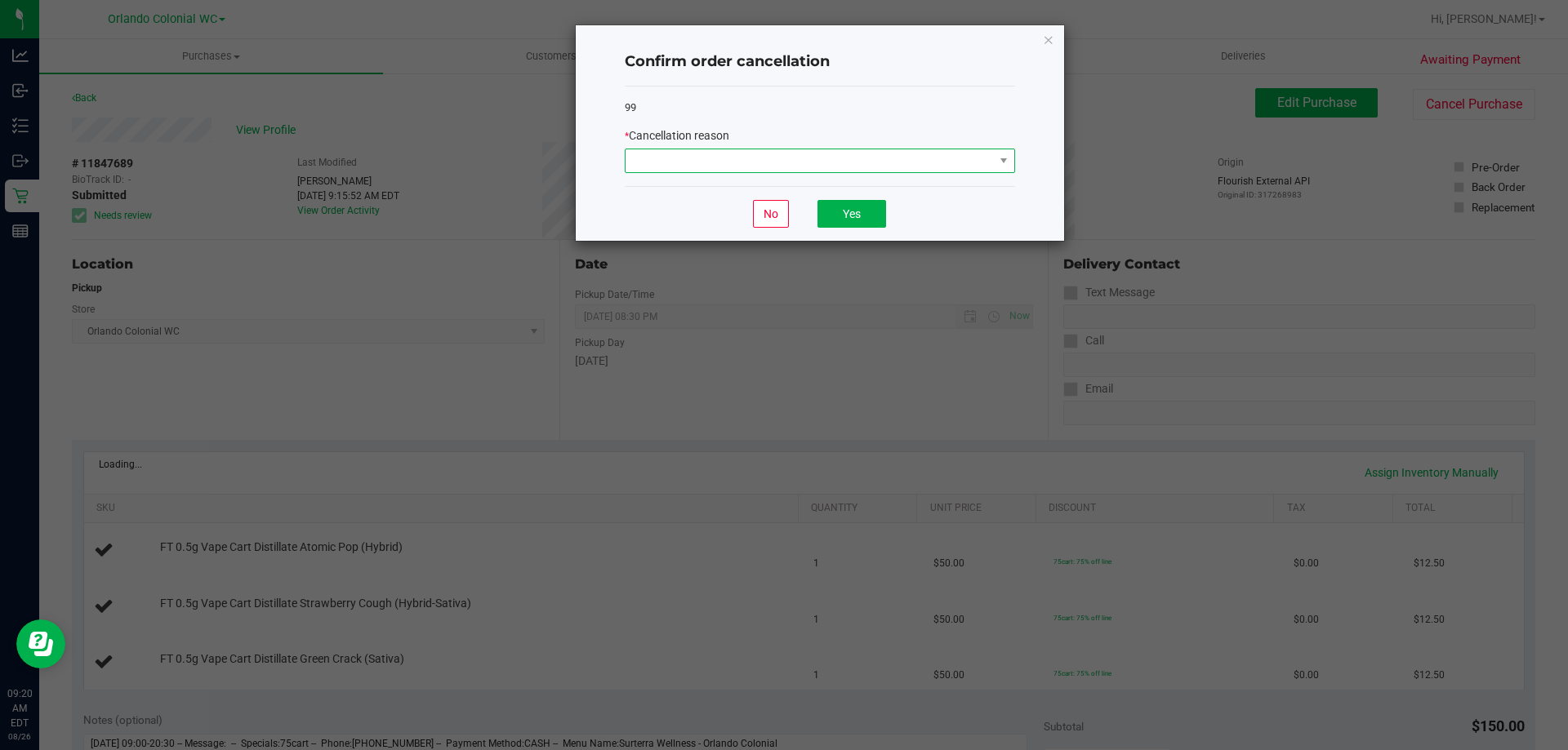
click at [661, 162] on span at bounding box center [809, 161] width 368 height 23
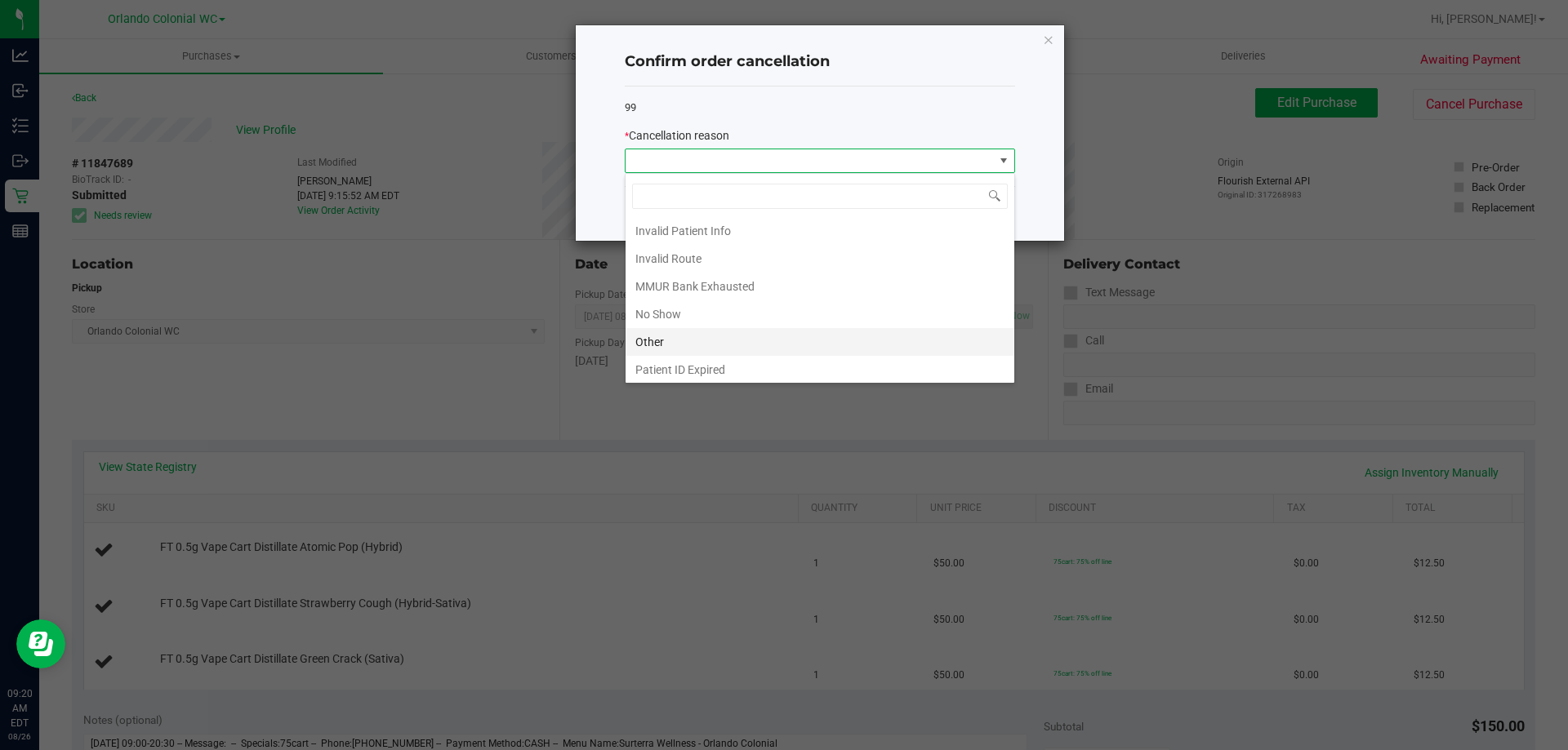
scroll to position [86, 0]
click at [690, 305] on li "Other" at bounding box center [819, 311] width 388 height 28
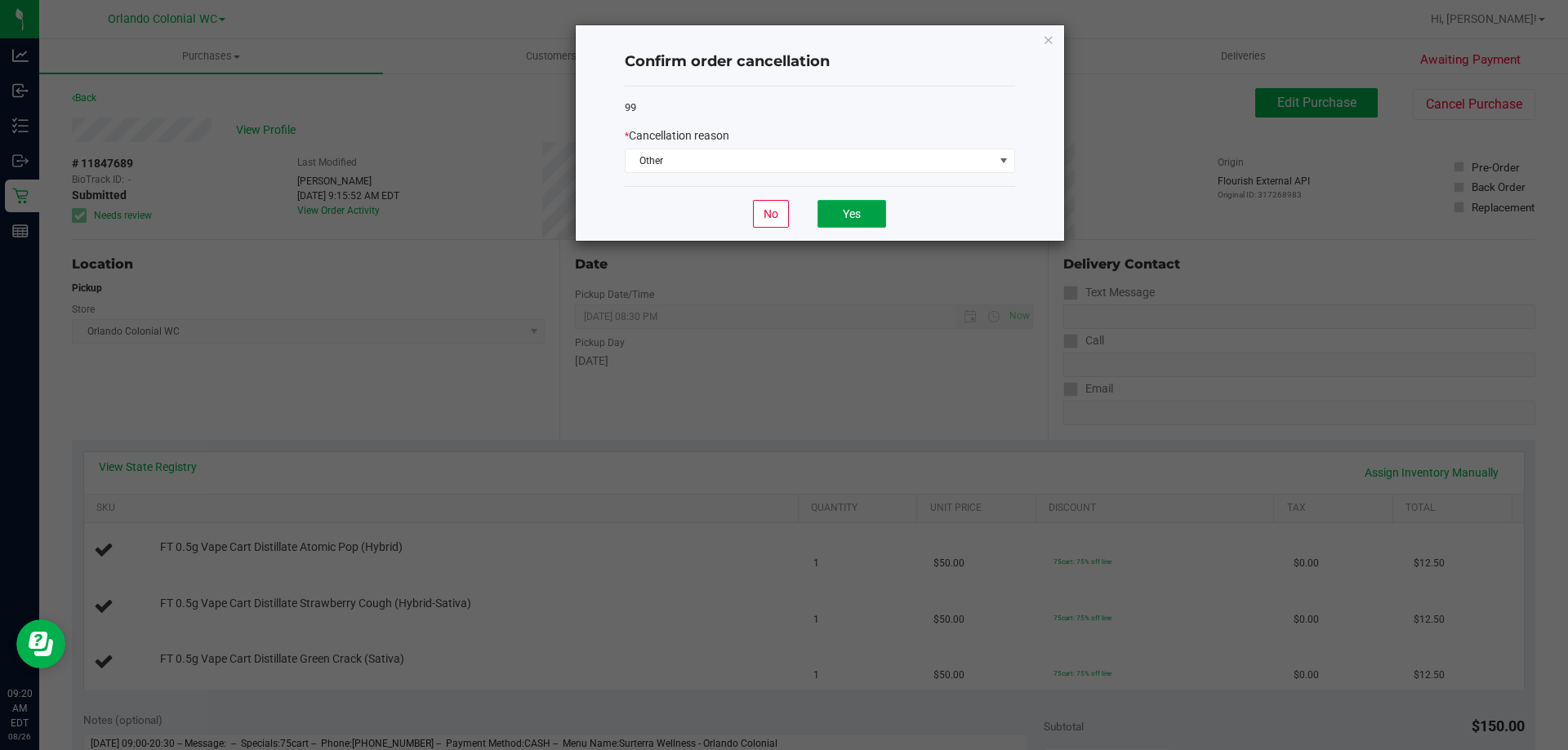
click at [858, 203] on button "Yes" at bounding box center [851, 214] width 69 height 28
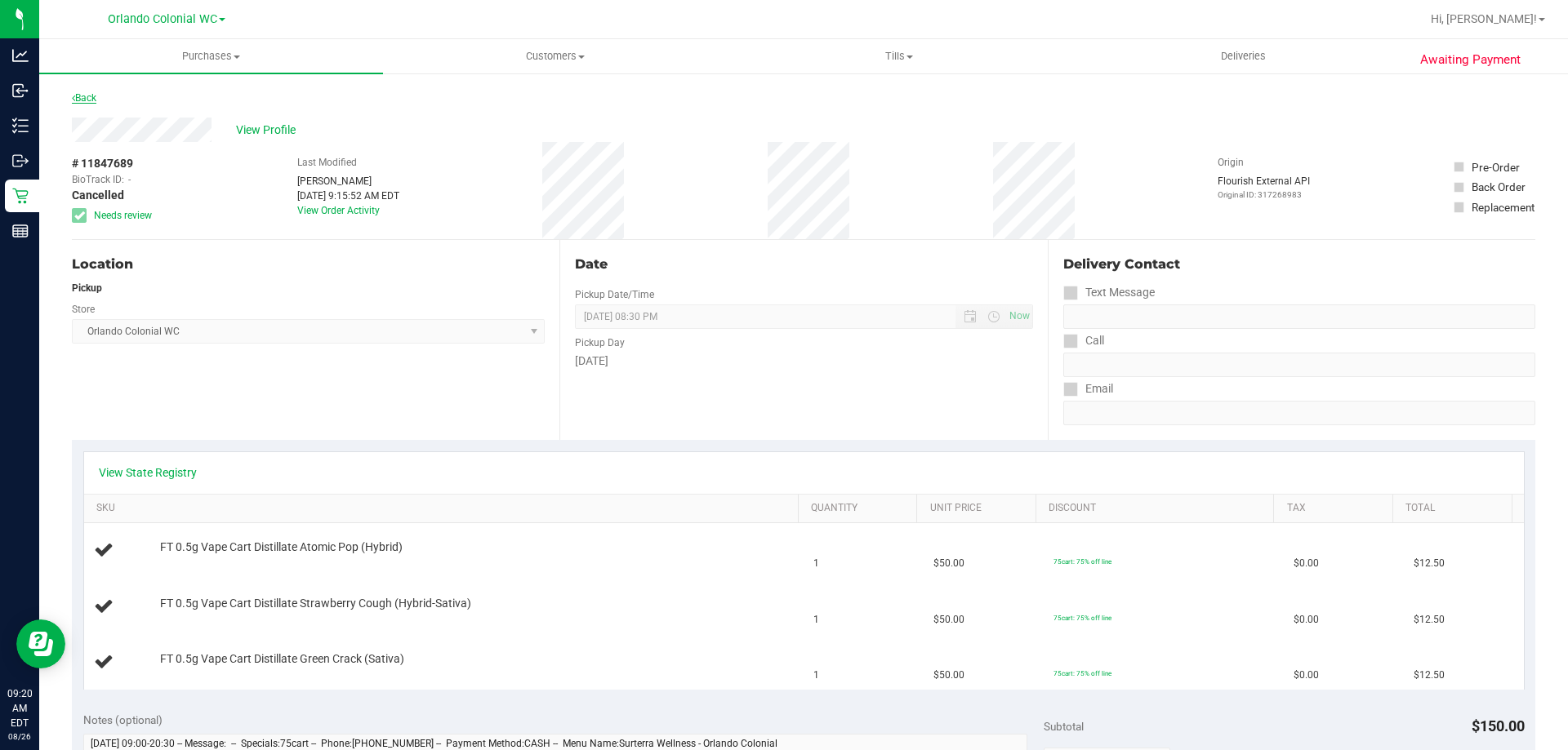
click at [83, 97] on link "Back" at bounding box center [84, 98] width 25 height 11
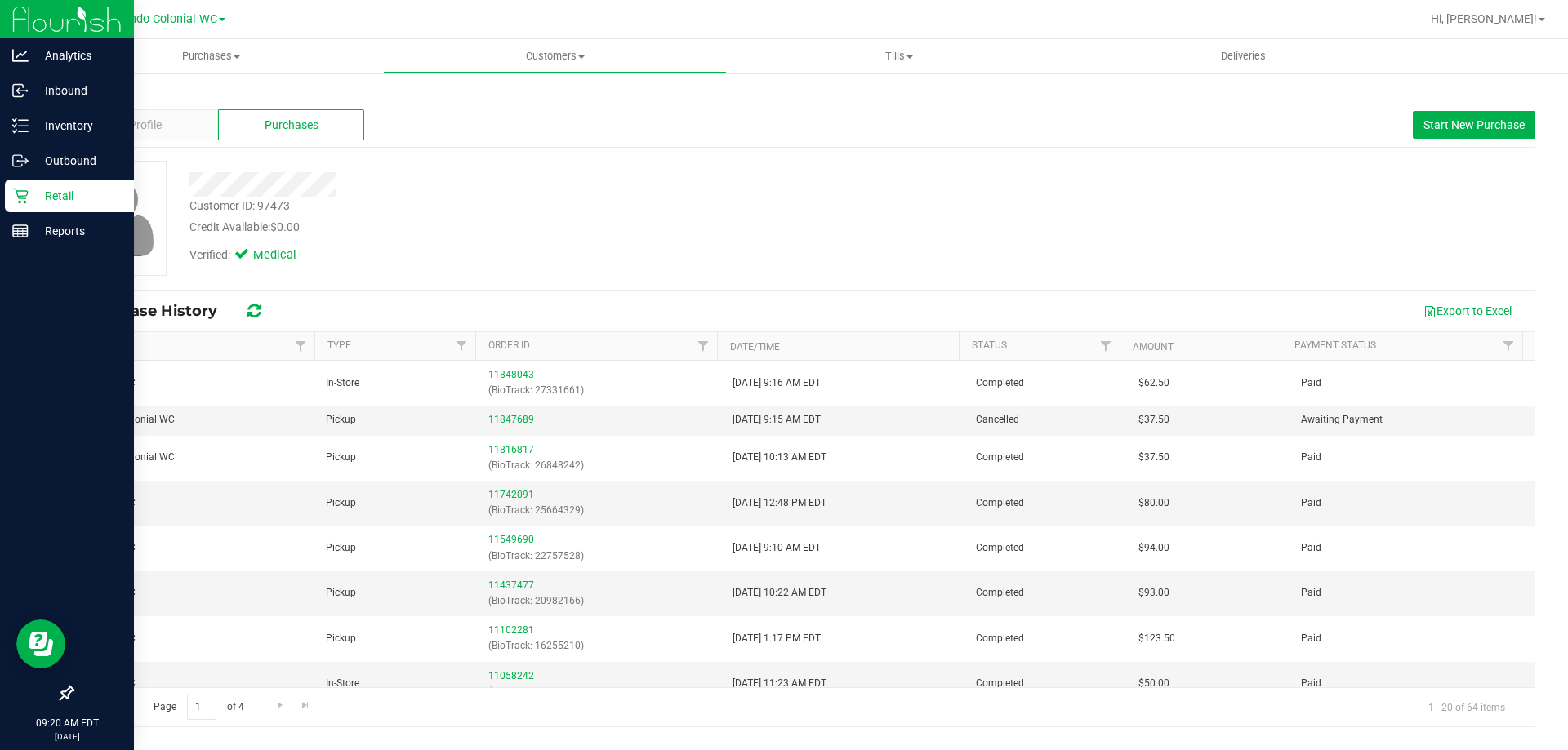
click at [19, 214] on link "Retail" at bounding box center [67, 197] width 134 height 35
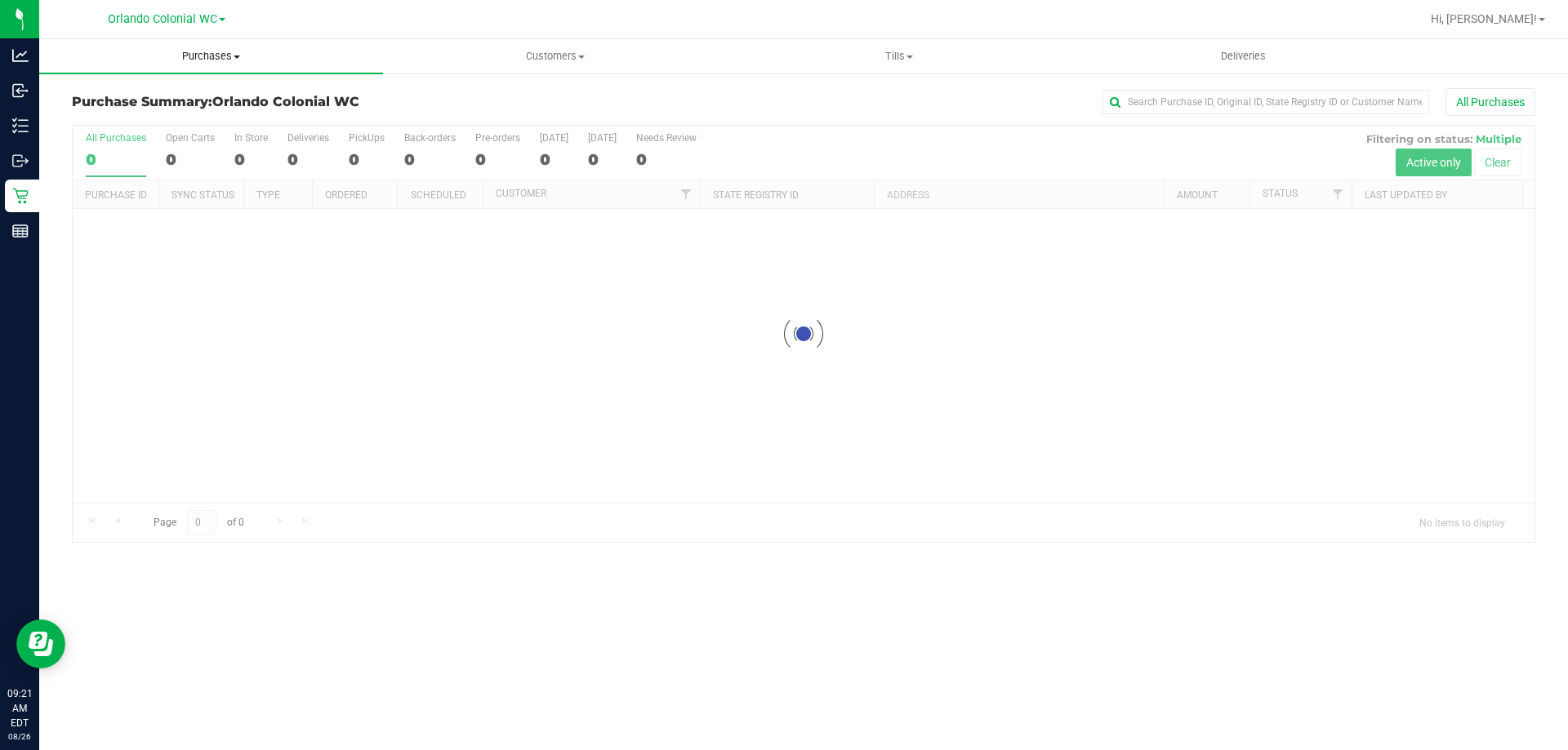
click at [202, 64] on uib-tab-heading "Purchases Summary of purchases Fulfillment All purchases" at bounding box center [211, 56] width 343 height 34
click at [129, 114] on span "Fulfillment" at bounding box center [90, 118] width 101 height 14
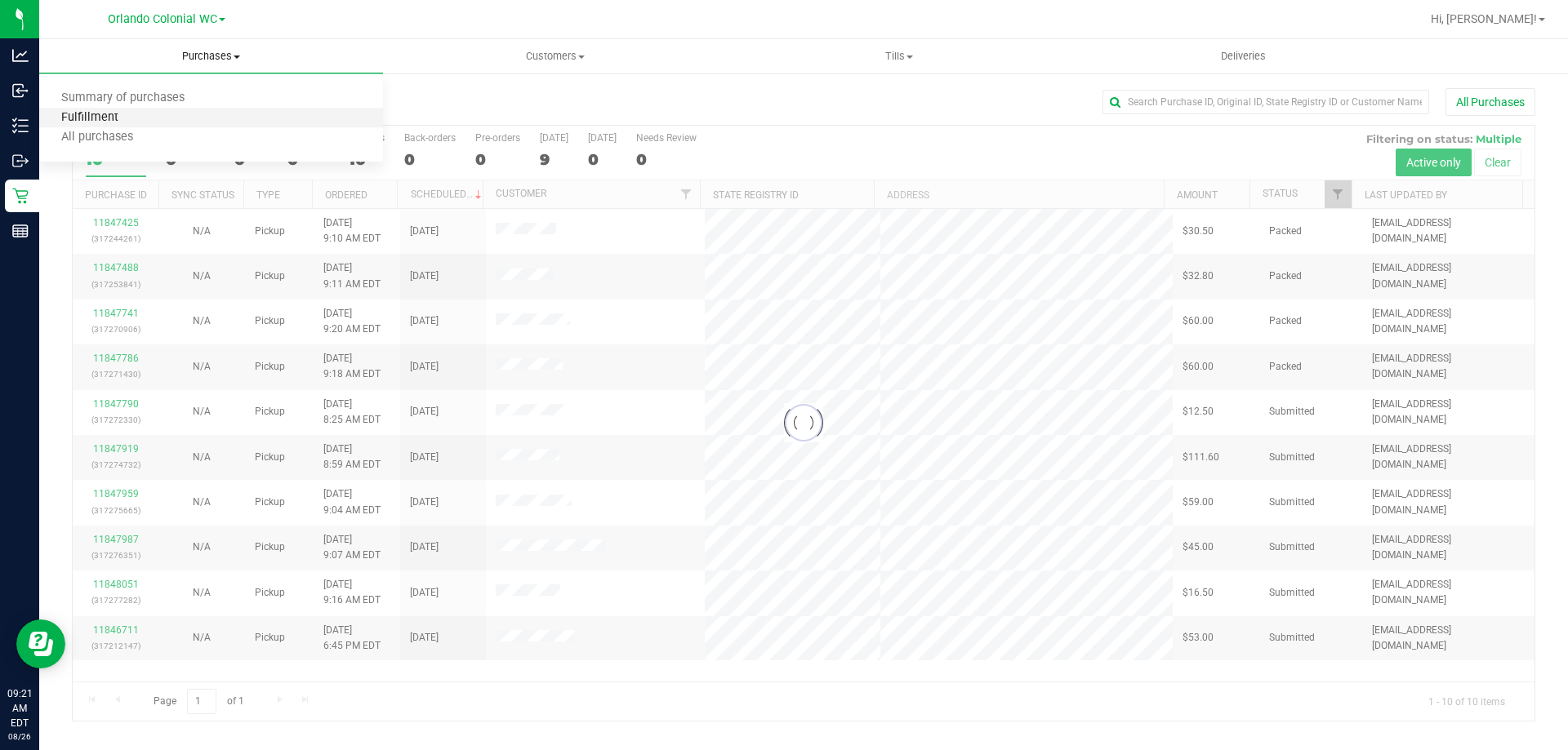
click at [129, 114] on span "Fulfillment" at bounding box center [90, 118] width 101 height 14
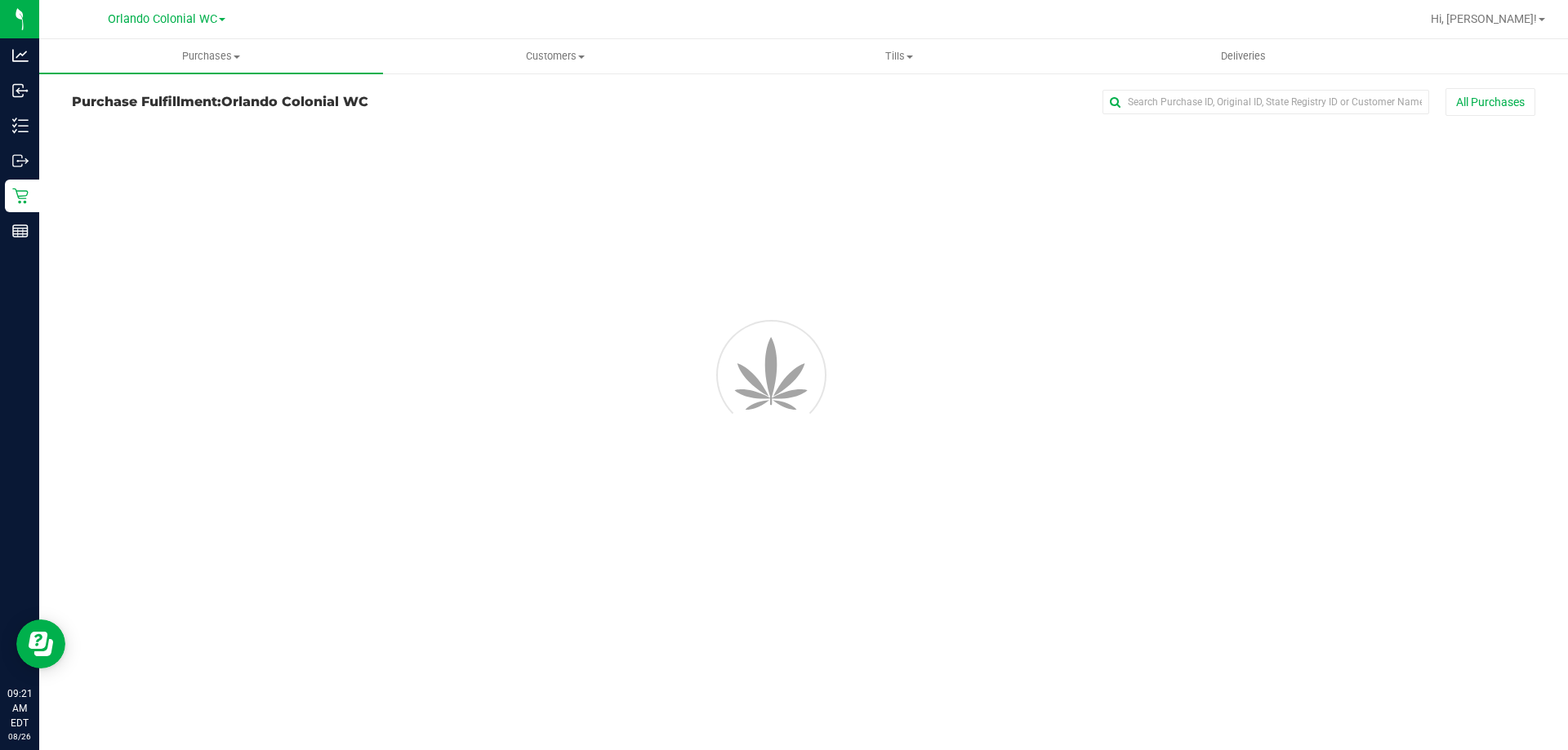
click at [129, 114] on div "Purchase Fulfillment: Orlando Colonial WC All Purchases" at bounding box center [803, 106] width 1463 height 36
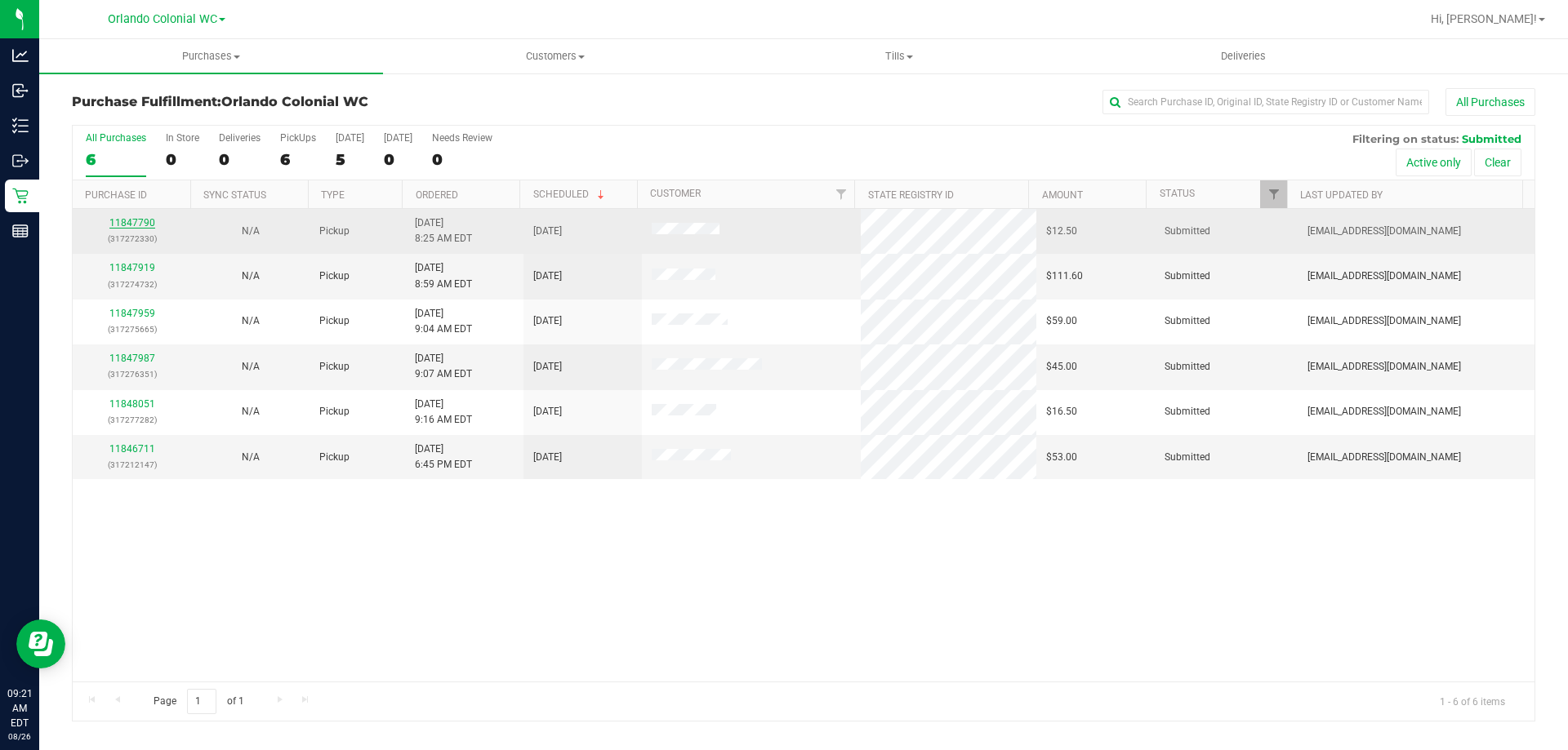
click at [123, 221] on link "11847790" at bounding box center [132, 223] width 46 height 11
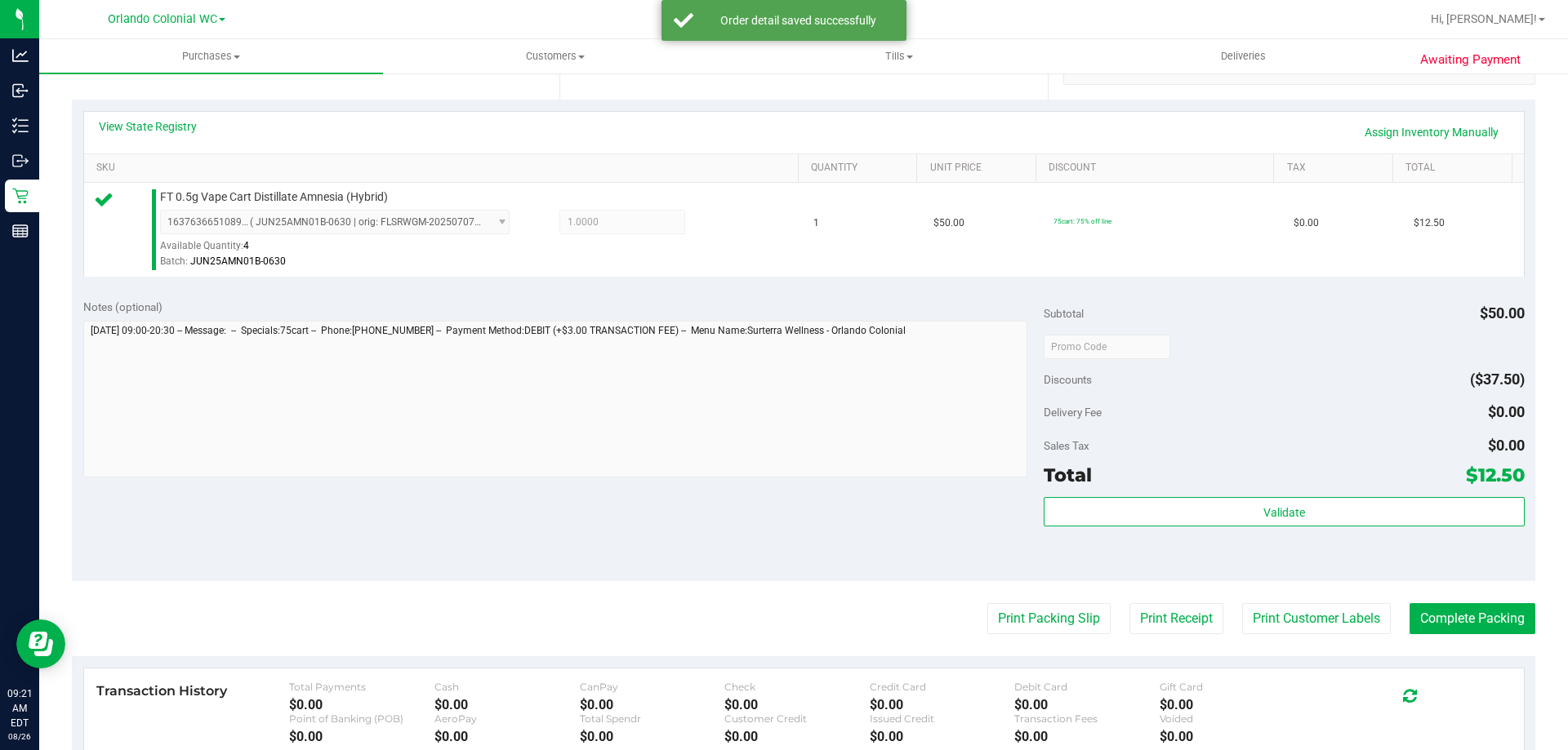
scroll to position [585, 0]
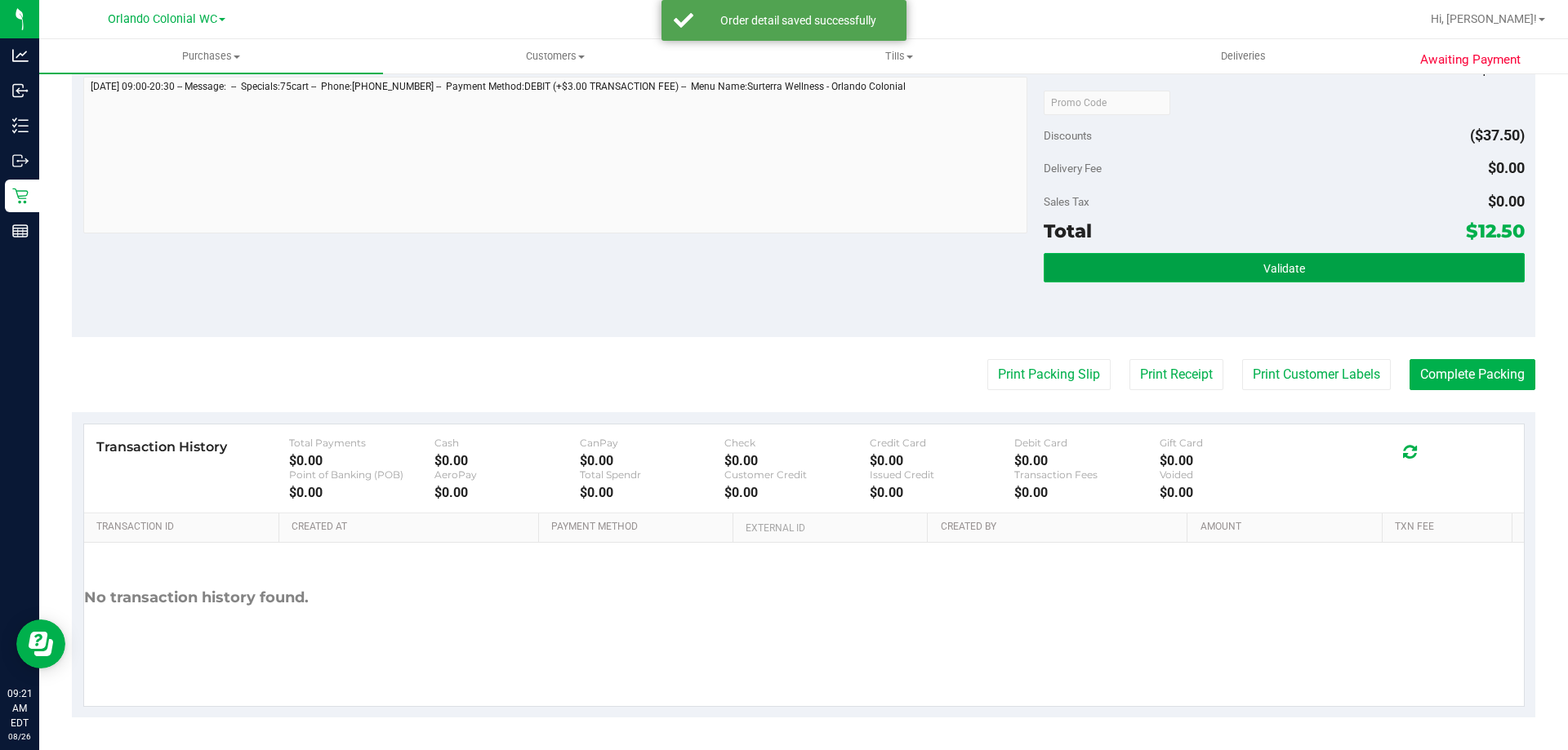
click at [1246, 258] on button "Validate" at bounding box center [1283, 268] width 480 height 29
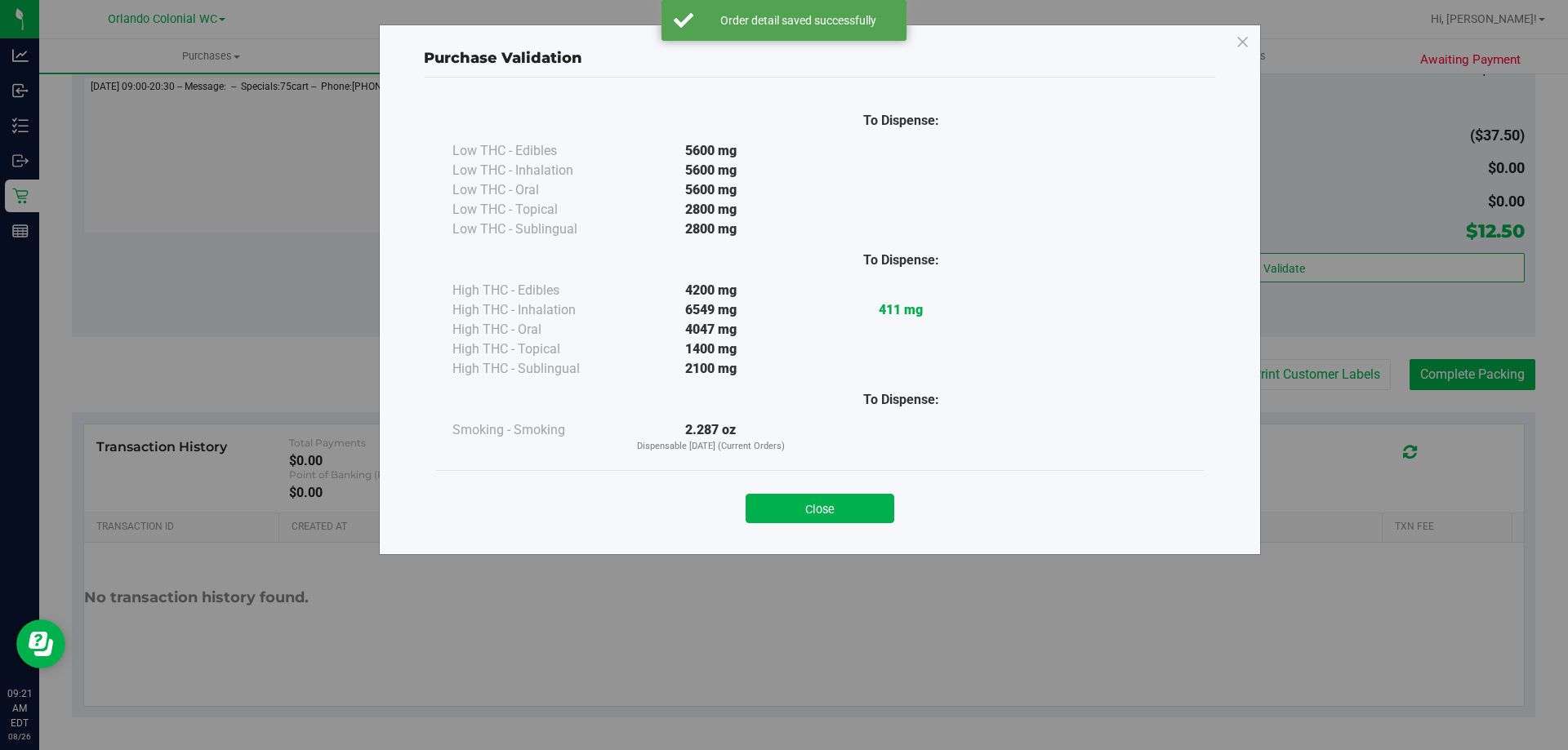
click at [863, 490] on div "Close" at bounding box center [819, 504] width 743 height 40
click at [861, 497] on button "Close" at bounding box center [820, 509] width 149 height 29
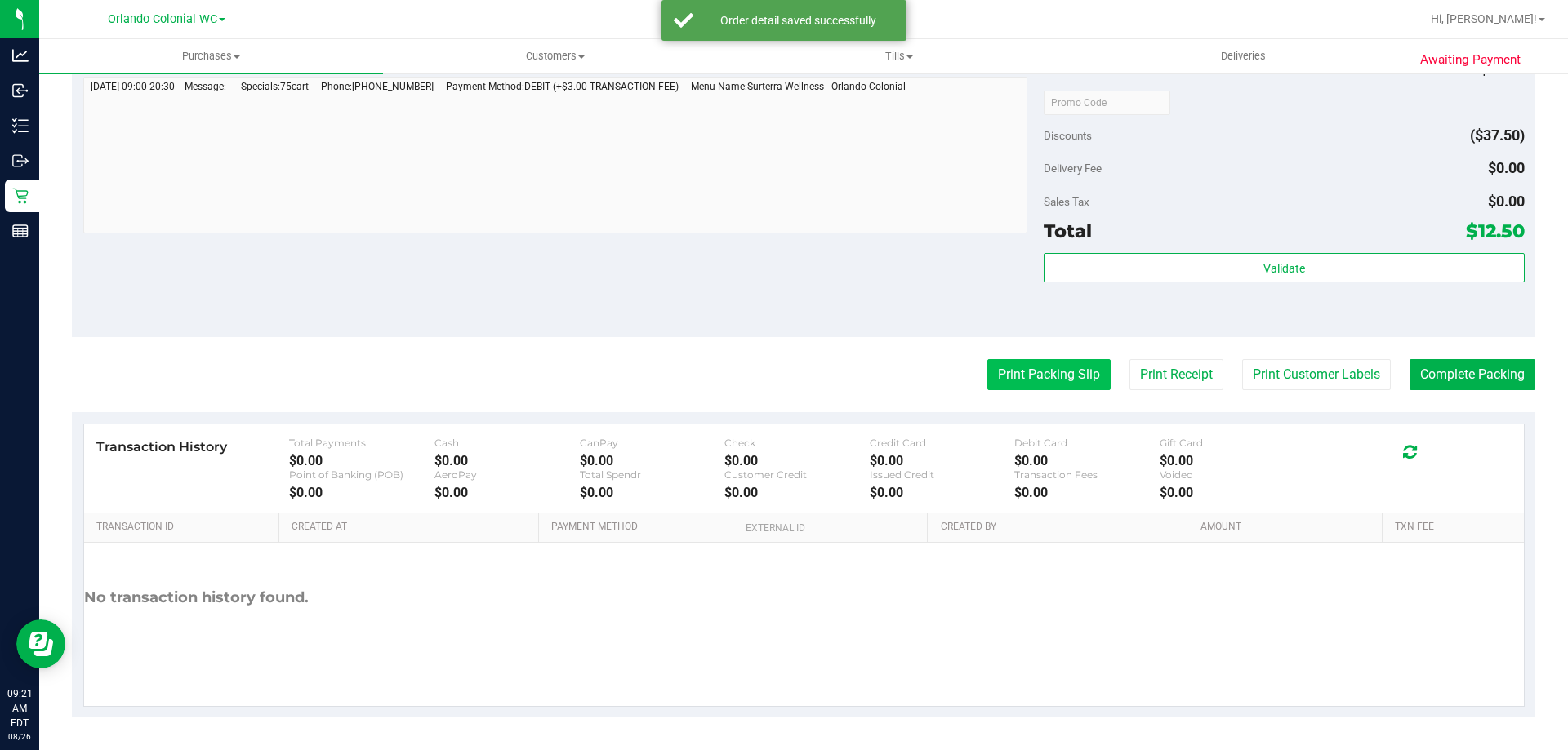
click at [1017, 378] on button "Print Packing Slip" at bounding box center [1048, 375] width 123 height 31
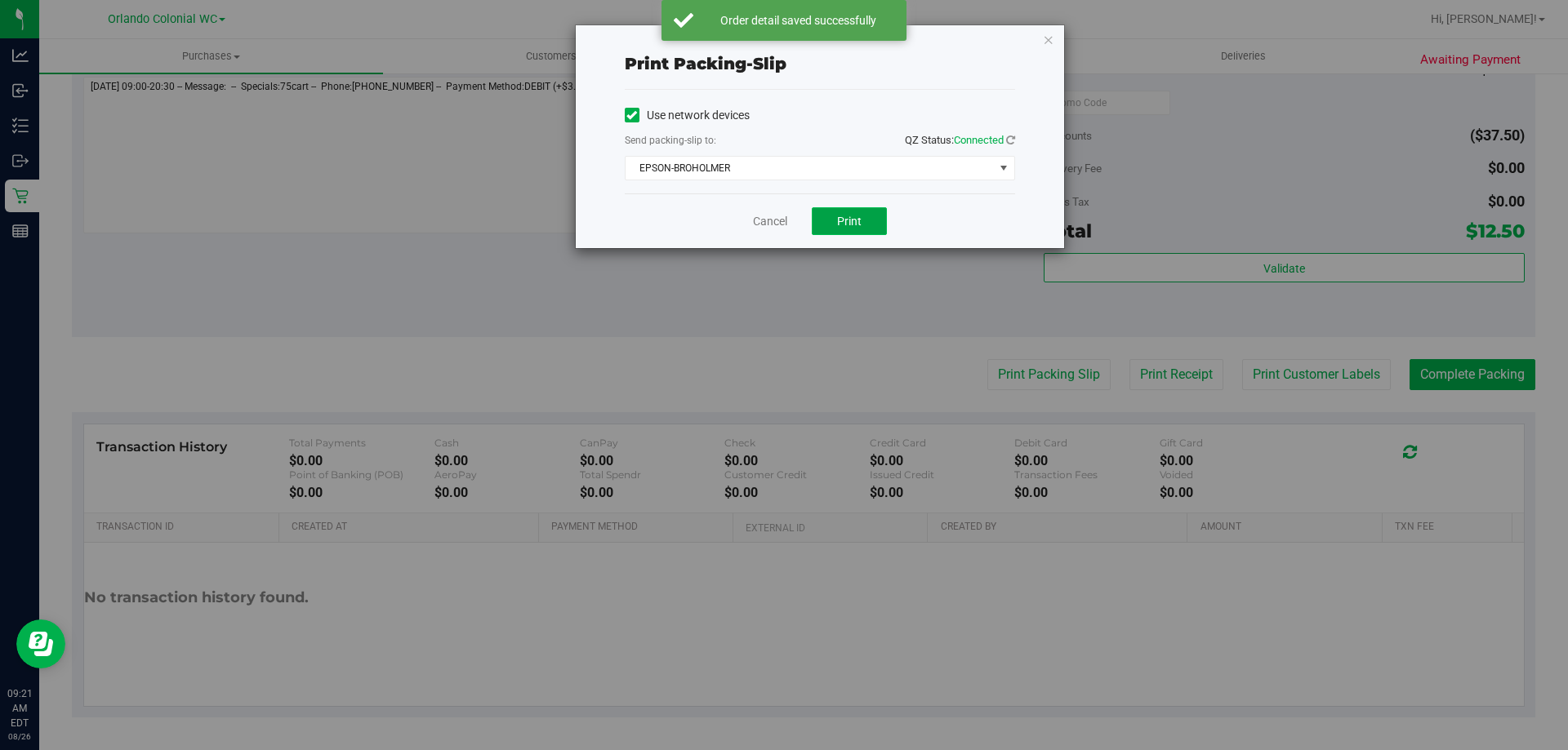
click at [851, 209] on button "Print" at bounding box center [849, 221] width 75 height 28
click at [1046, 38] on icon "button" at bounding box center [1048, 39] width 11 height 19
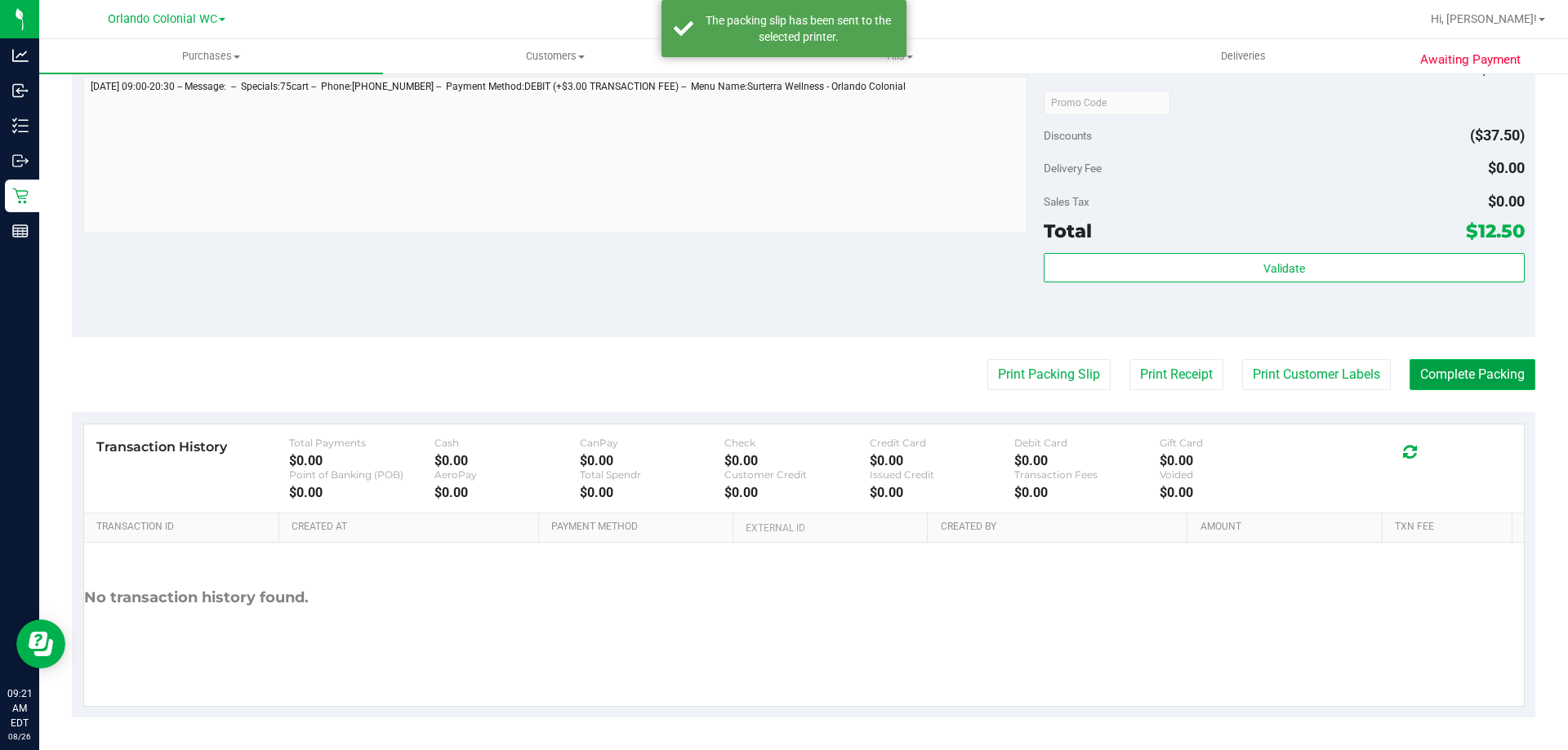
click at [1429, 368] on button "Complete Packing" at bounding box center [1472, 375] width 126 height 31
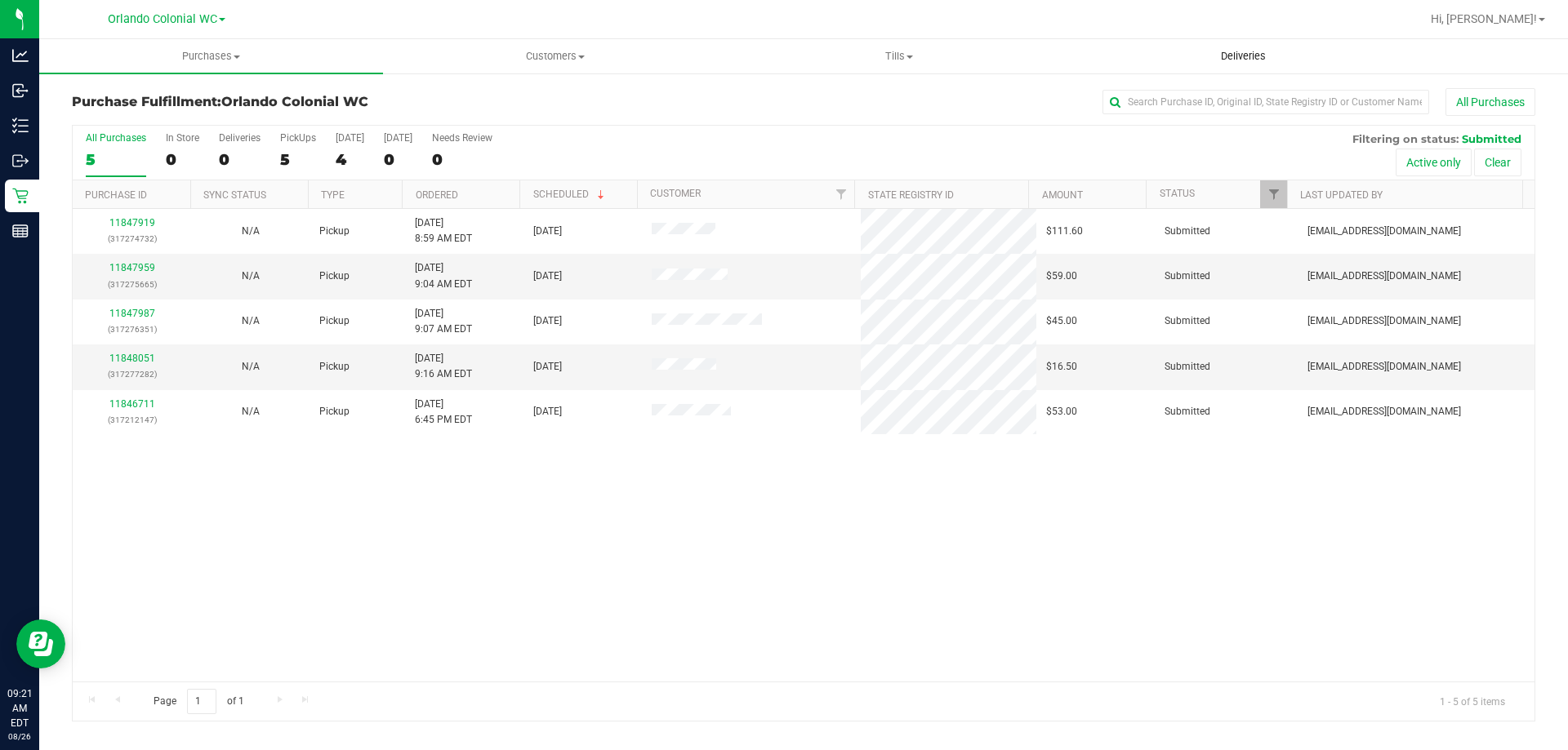
click at [138, 224] on link "11847919" at bounding box center [132, 223] width 46 height 11
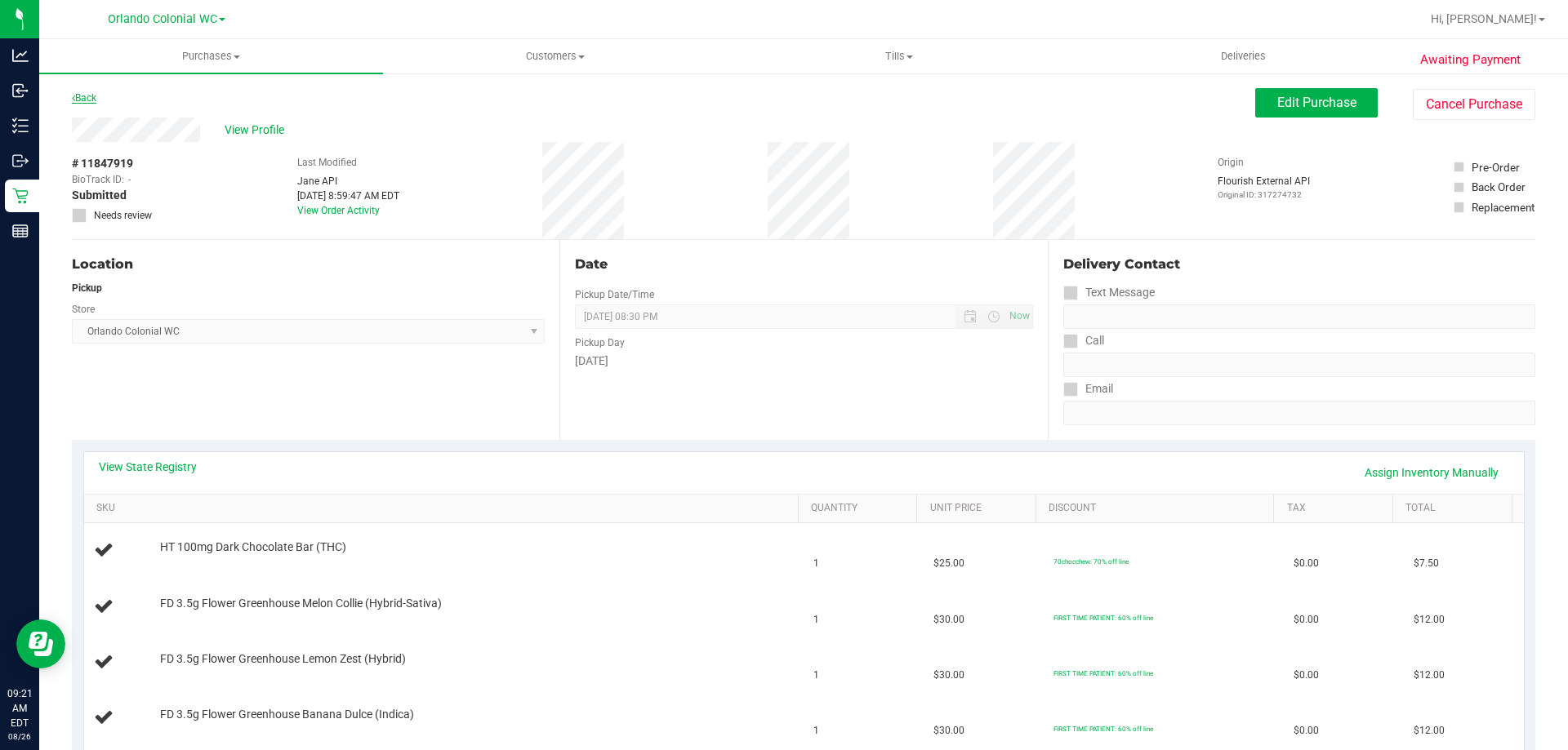
click at [84, 103] on link "Back" at bounding box center [84, 98] width 25 height 11
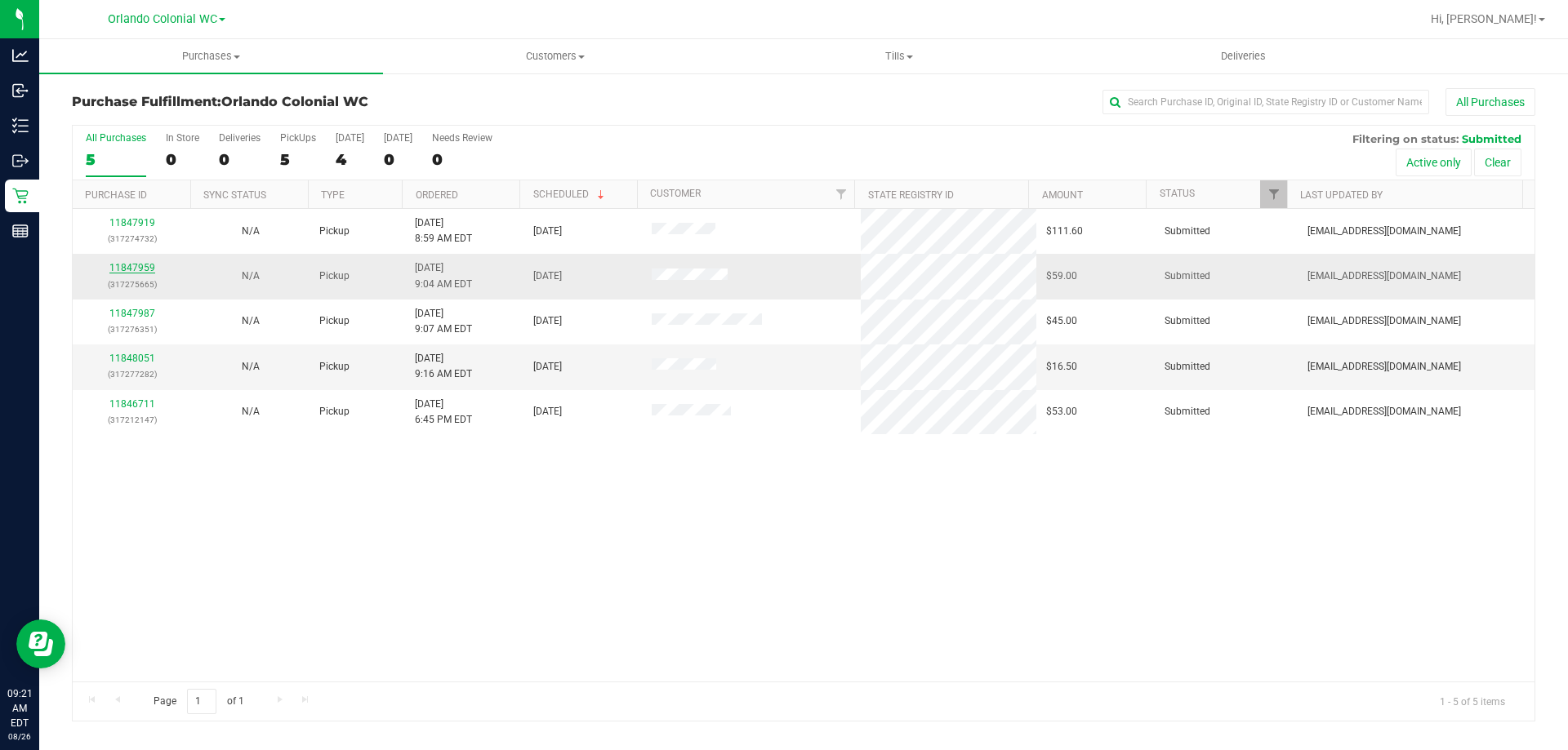
click at [138, 268] on link "11847959" at bounding box center [132, 268] width 46 height 11
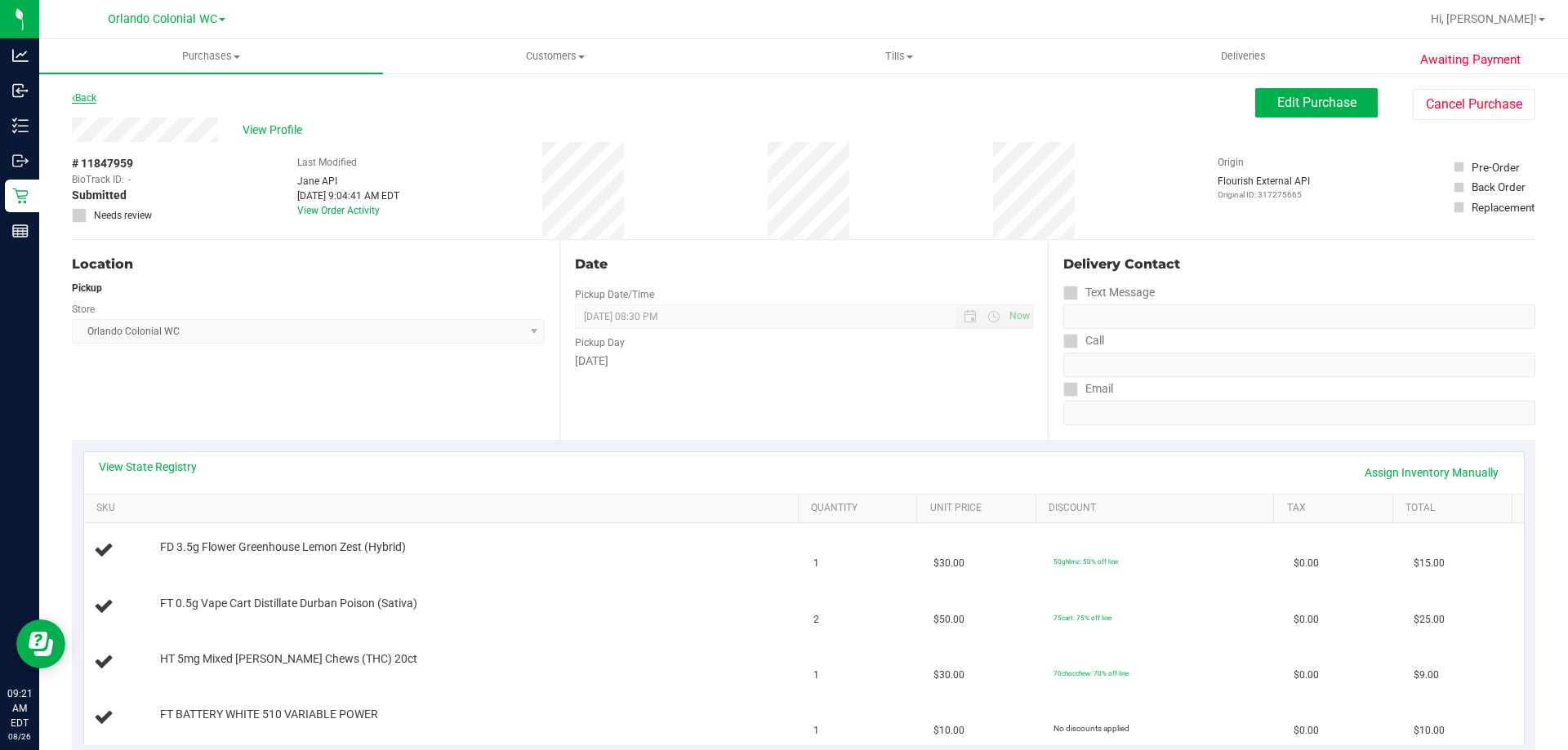
click at [90, 96] on link "Back" at bounding box center [84, 98] width 25 height 11
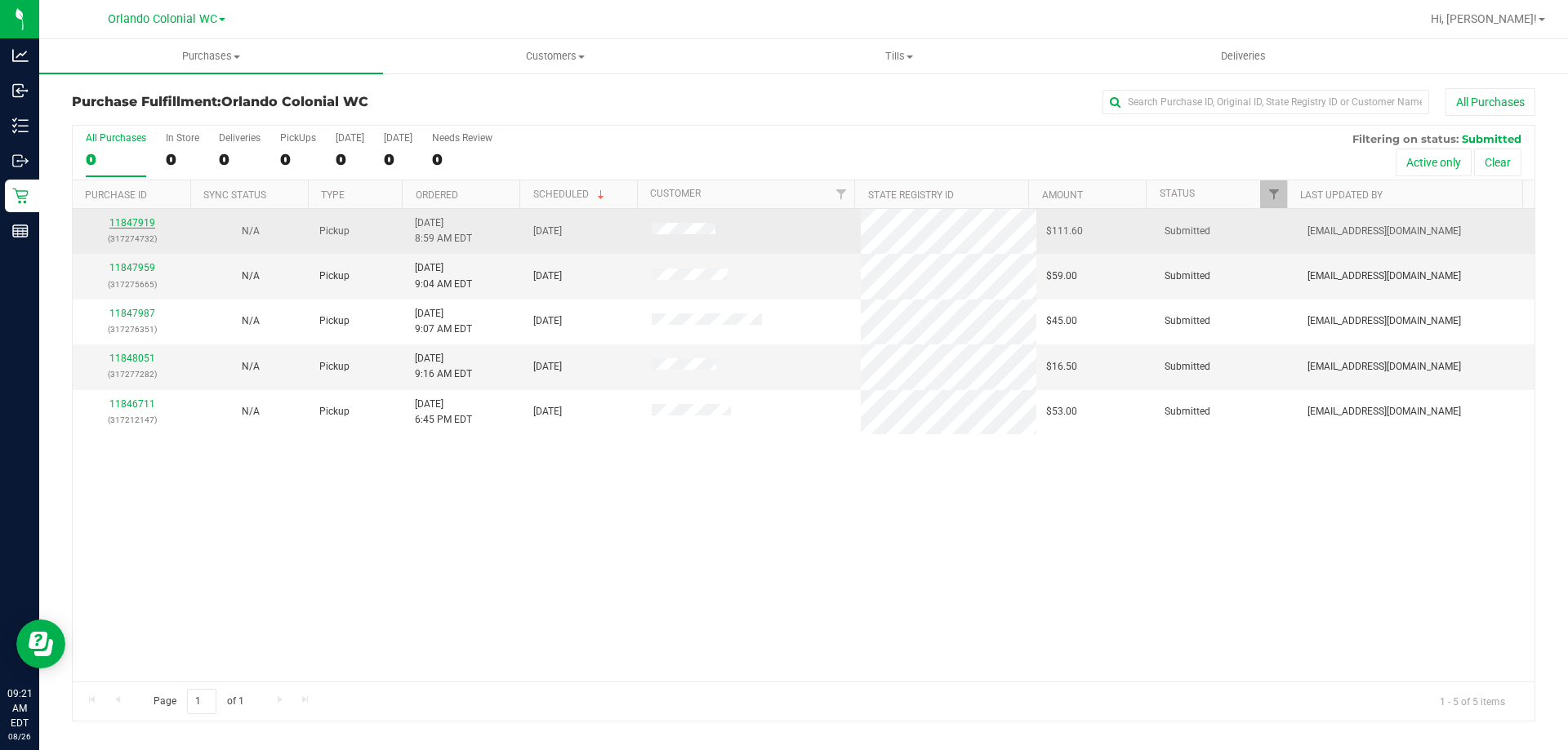
click at [133, 218] on link "11847919" at bounding box center [132, 223] width 46 height 11
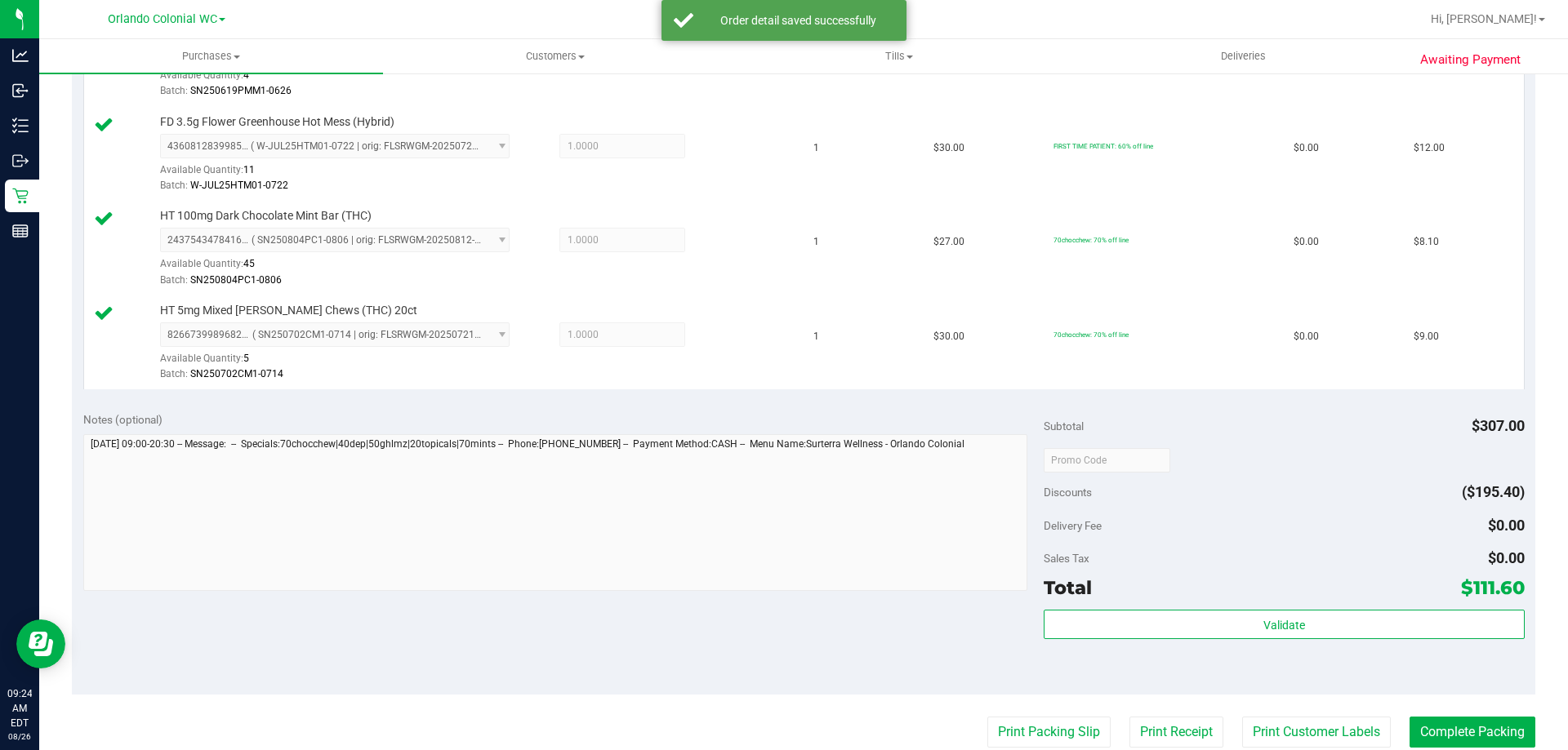
scroll to position [1306, 0]
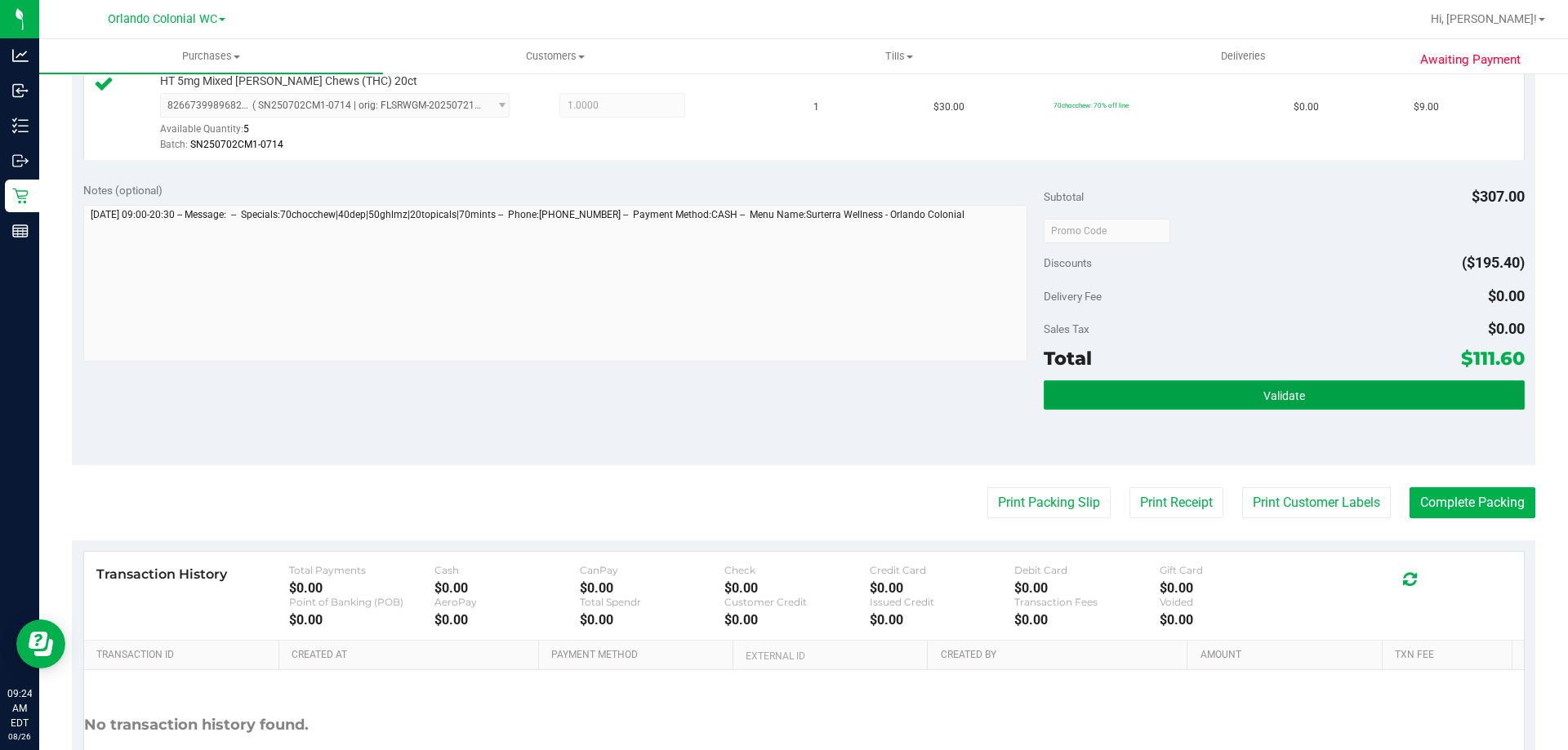
click at [1193, 390] on button "Validate" at bounding box center [1283, 395] width 480 height 29
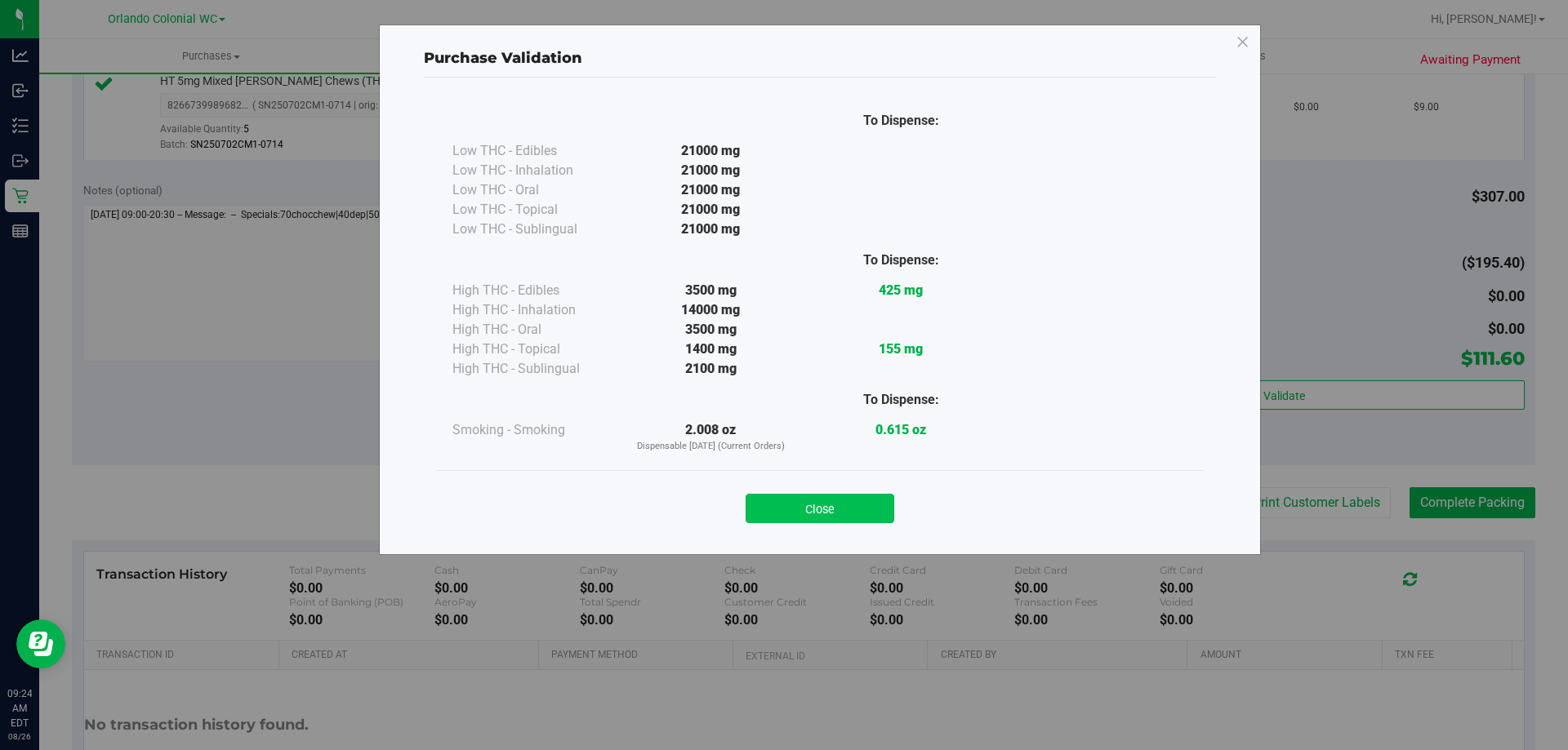
click at [846, 498] on button "Close" at bounding box center [820, 509] width 149 height 29
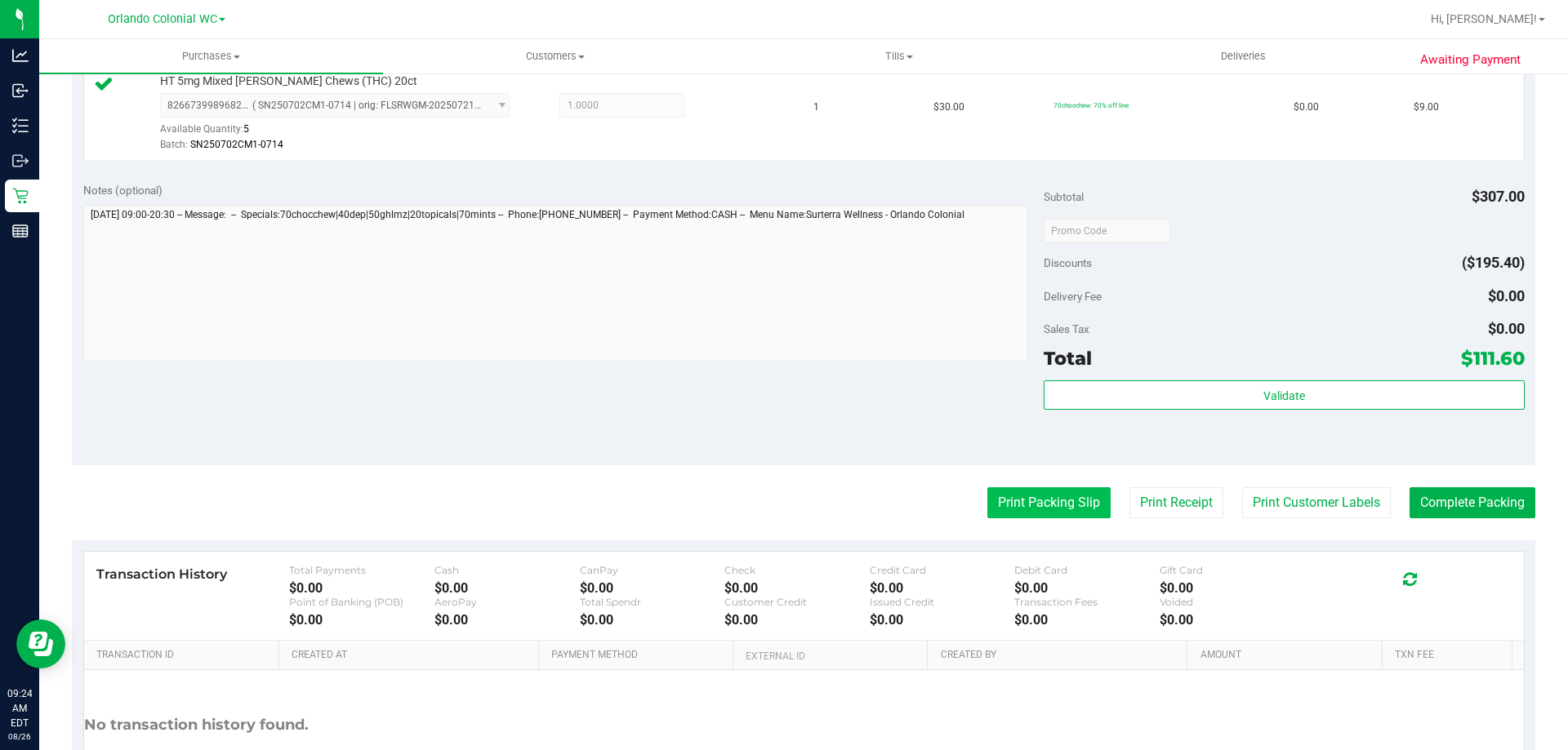
click at [1019, 501] on button "Print Packing Slip" at bounding box center [1048, 503] width 123 height 31
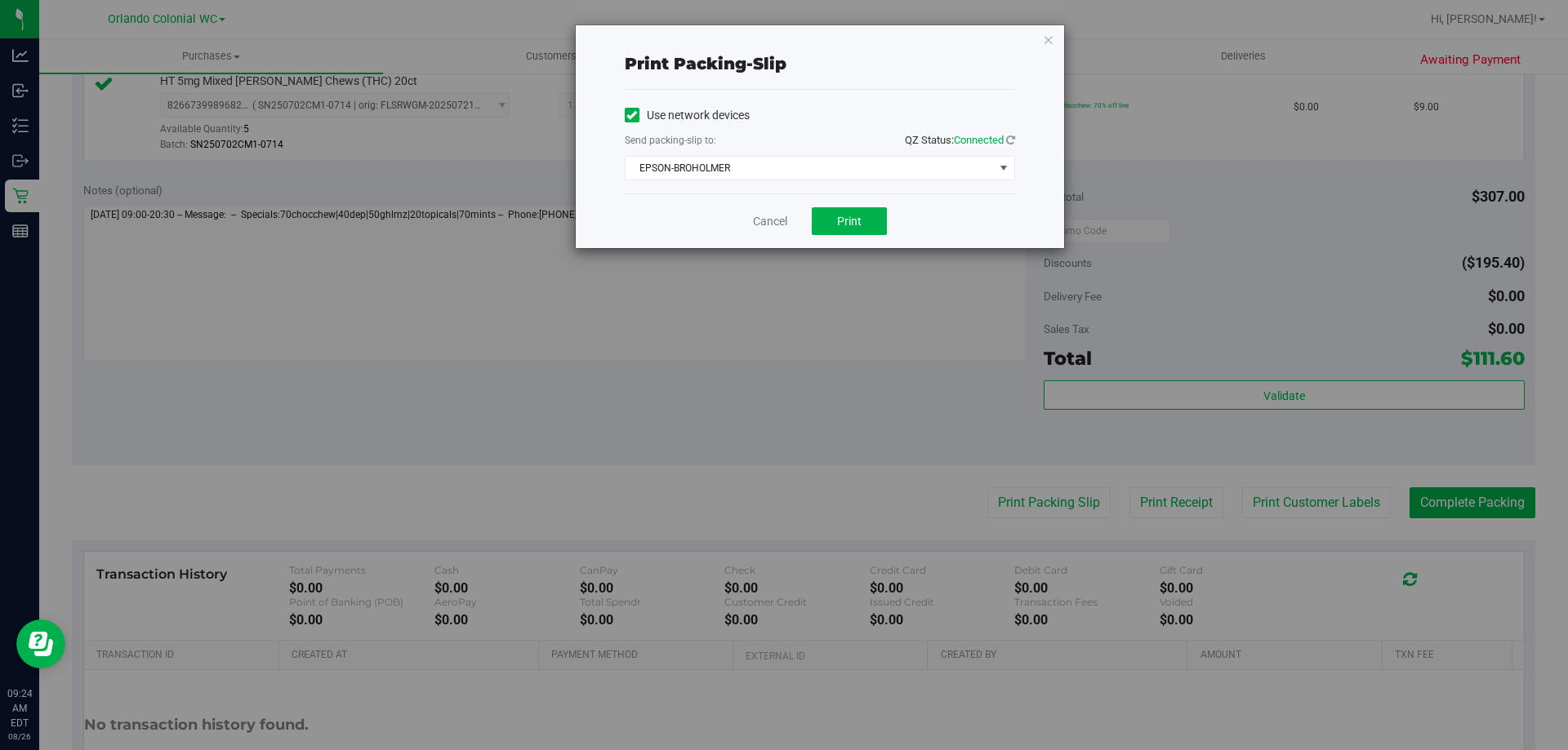
click at [831, 207] on div "Cancel Print" at bounding box center [819, 221] width 390 height 55
click at [868, 211] on button "Print" at bounding box center [849, 221] width 75 height 28
click at [1047, 39] on icon "button" at bounding box center [1048, 39] width 11 height 19
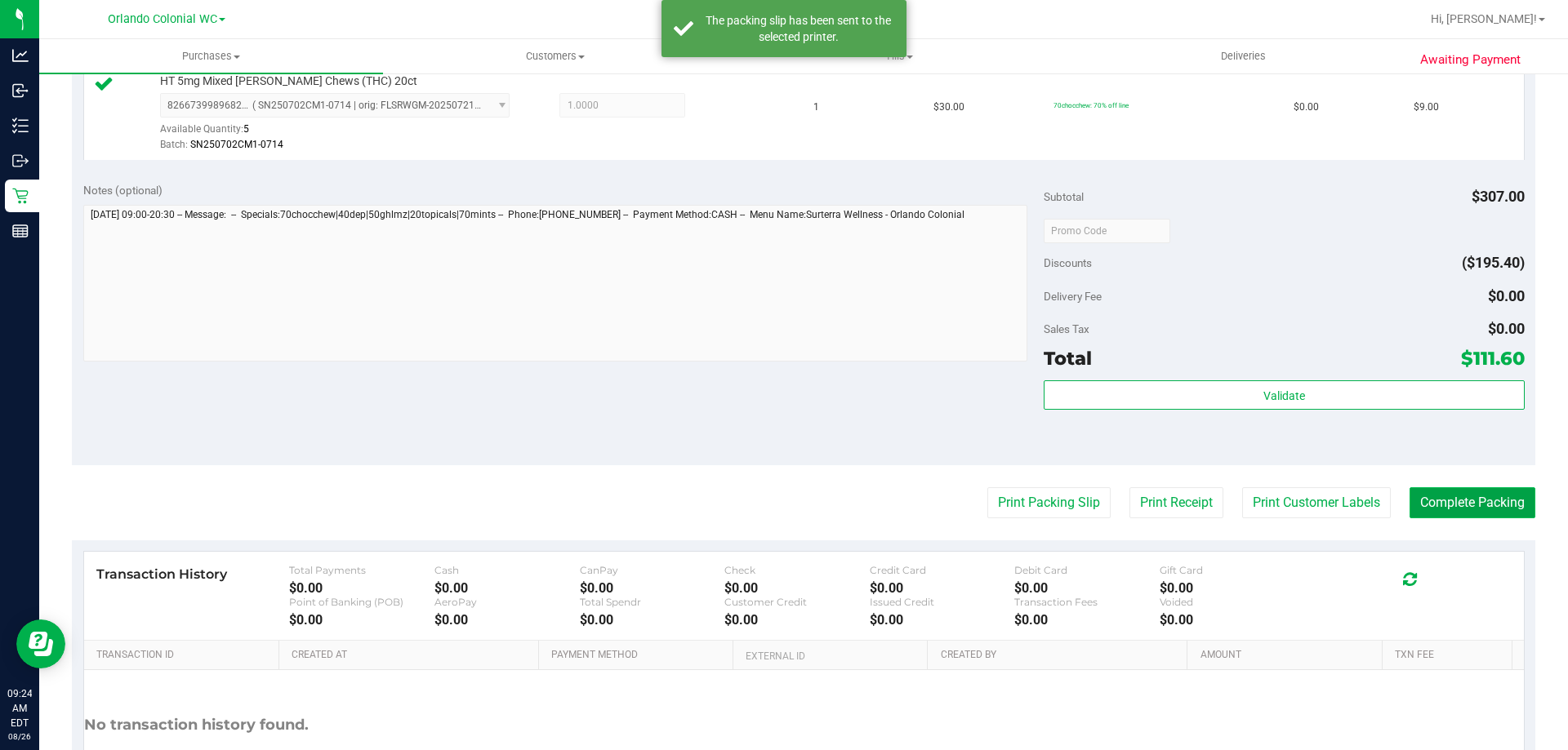
click at [1462, 498] on button "Complete Packing" at bounding box center [1472, 503] width 126 height 31
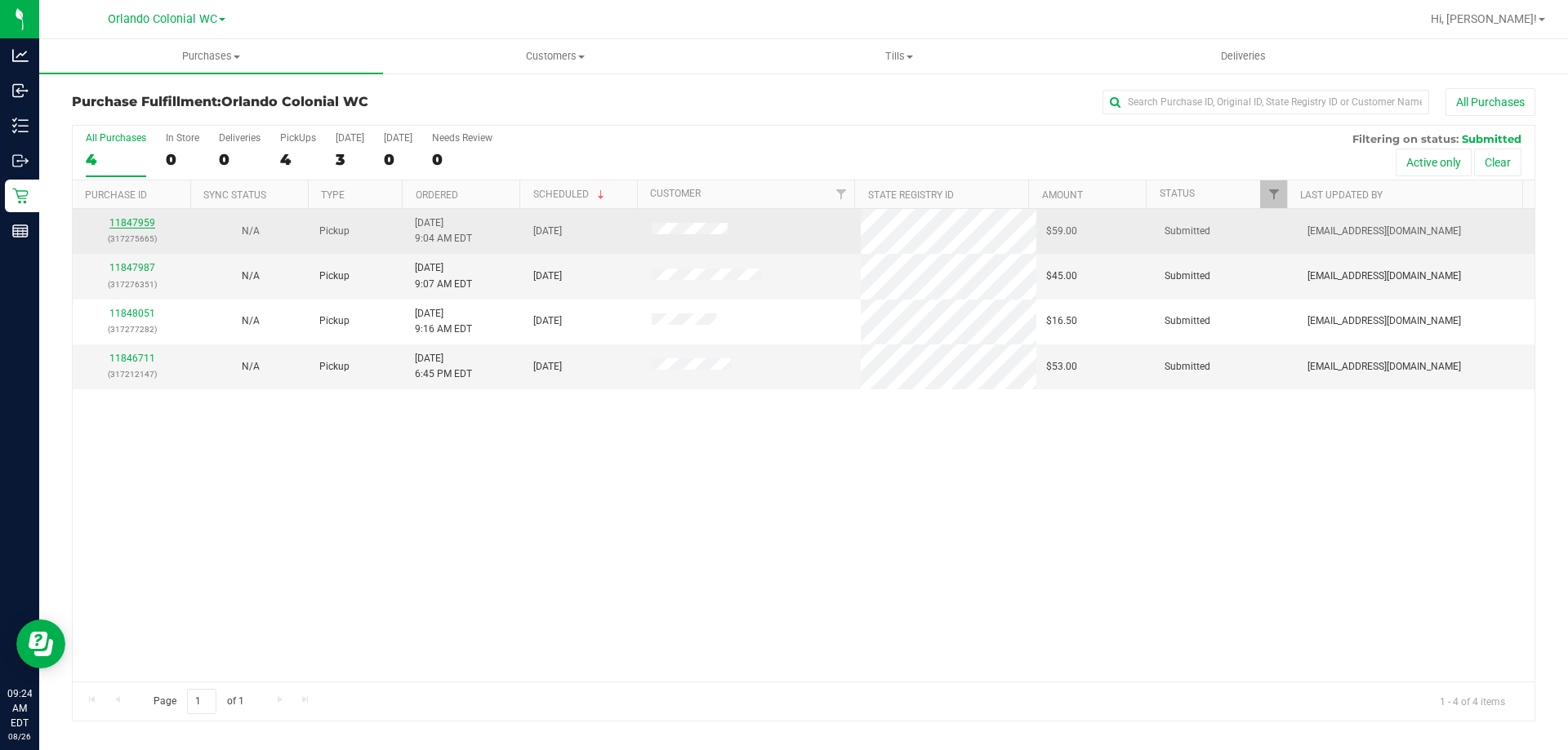
click at [144, 226] on link "11847959" at bounding box center [132, 223] width 46 height 11
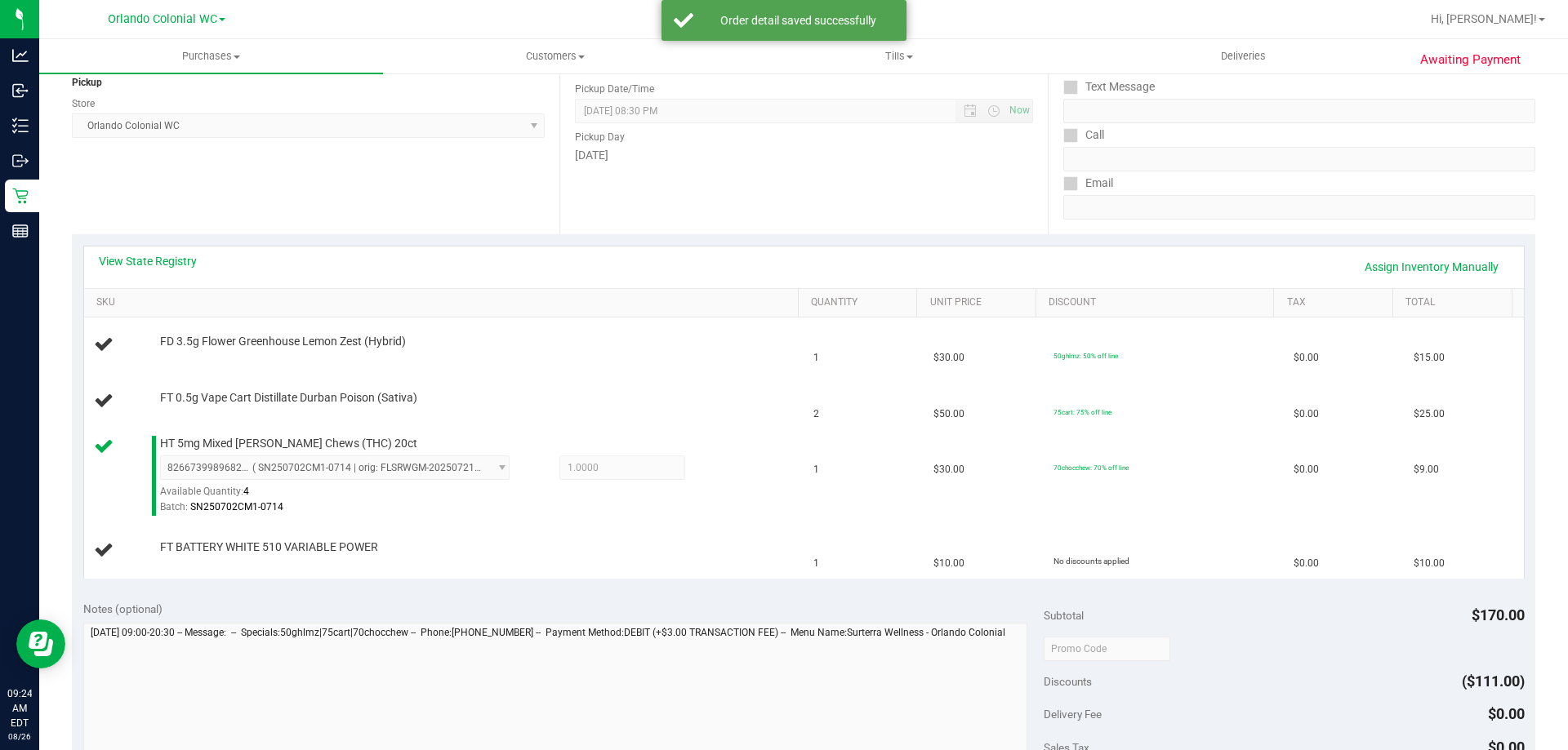
scroll to position [205, 0]
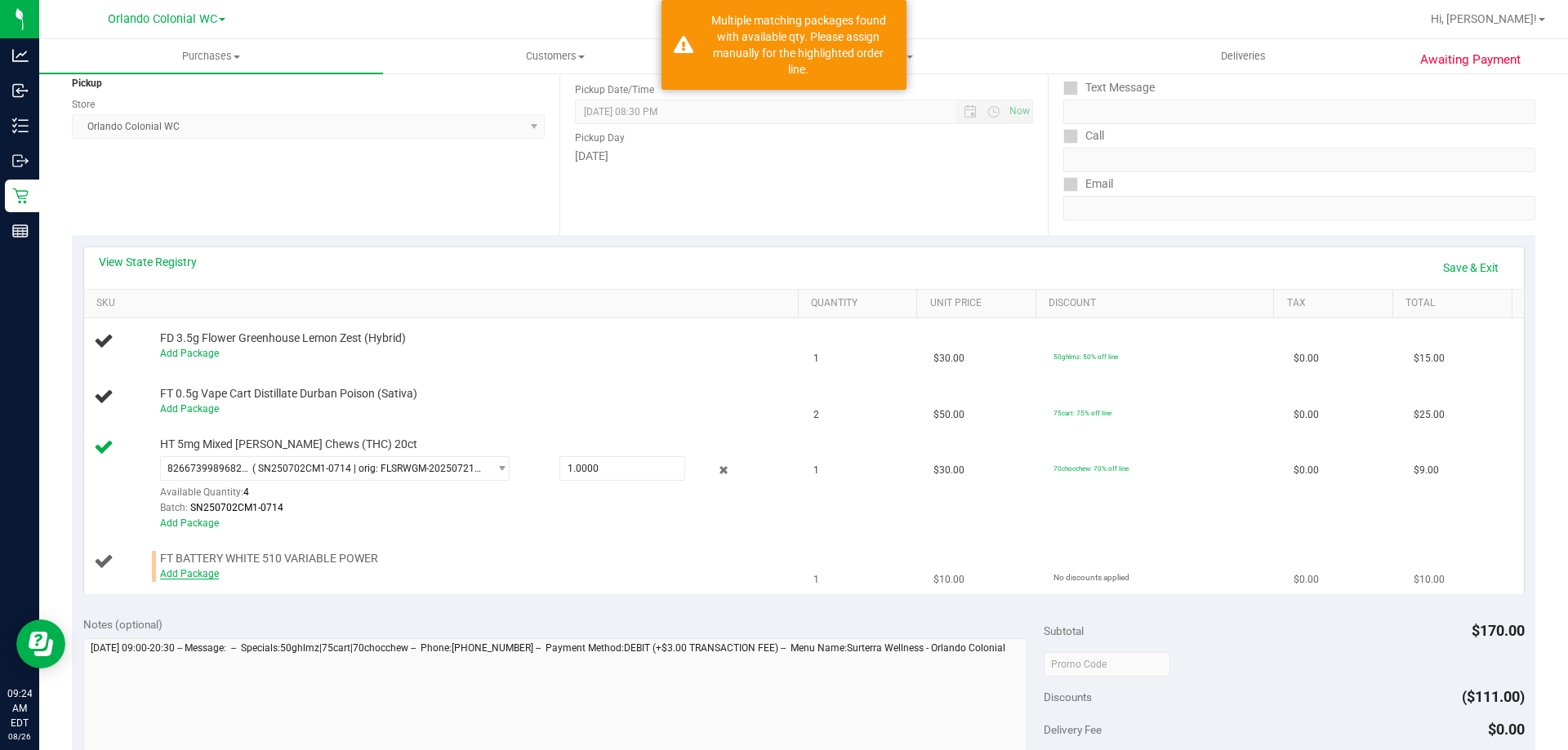
click at [182, 573] on link "Add Package" at bounding box center [189, 574] width 59 height 11
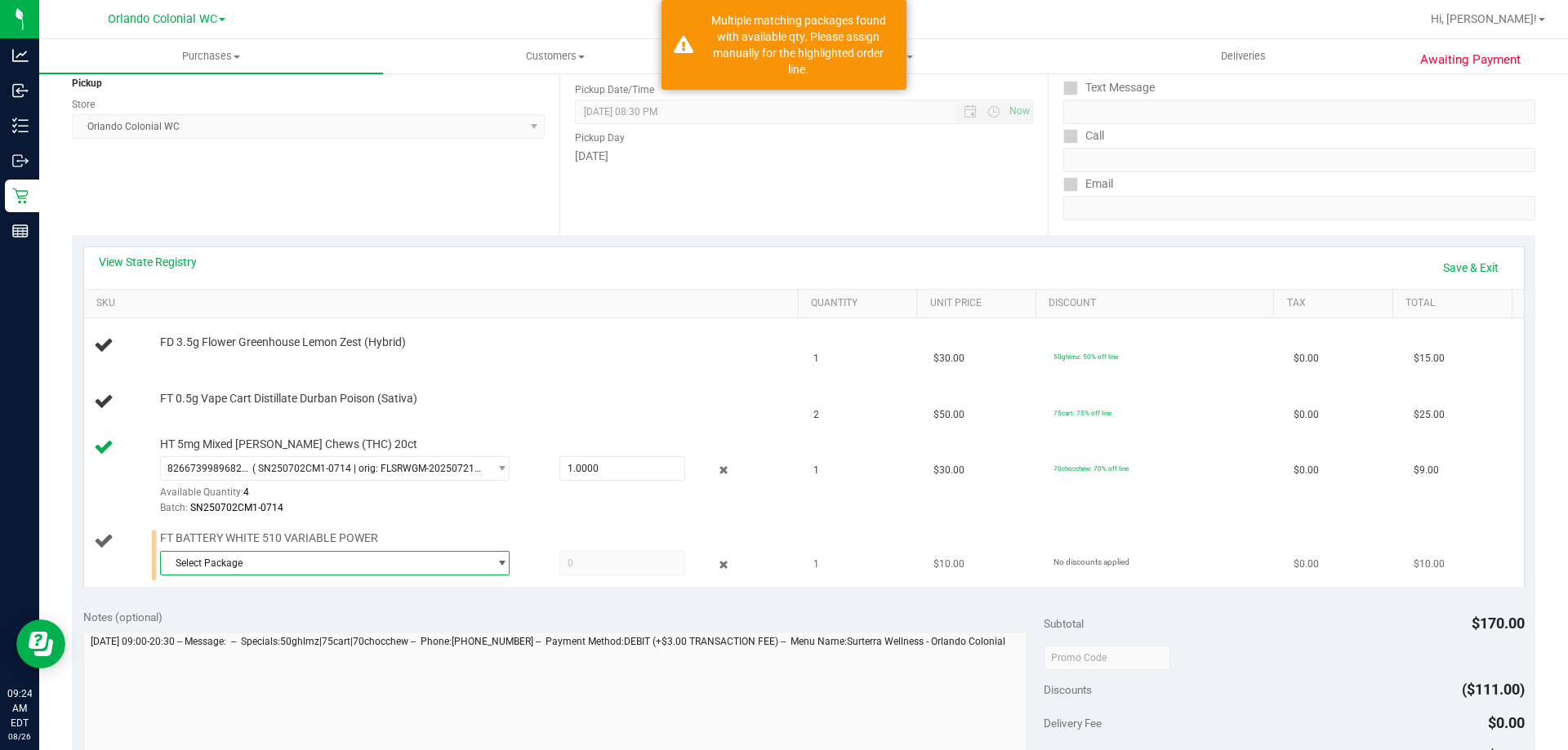
click at [372, 565] on span "Select Package" at bounding box center [324, 563] width 328 height 23
click at [381, 636] on span "( 1992285-072025 | orig: FLTW-20250723-042 )" at bounding box center [368, 630] width 209 height 11
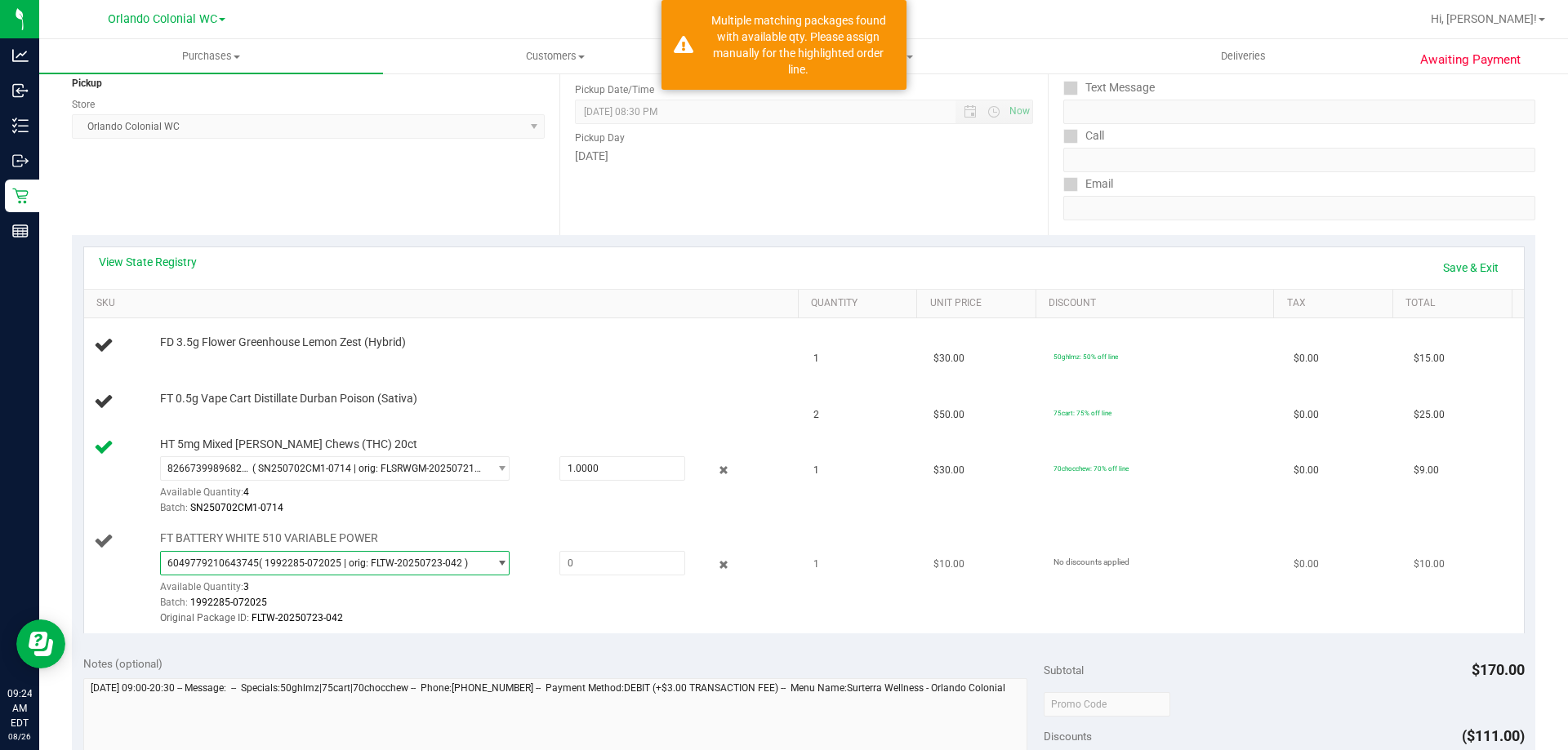
click at [374, 561] on span "( 1992285-072025 | orig: FLTW-20250723-042 )" at bounding box center [364, 564] width 209 height 11
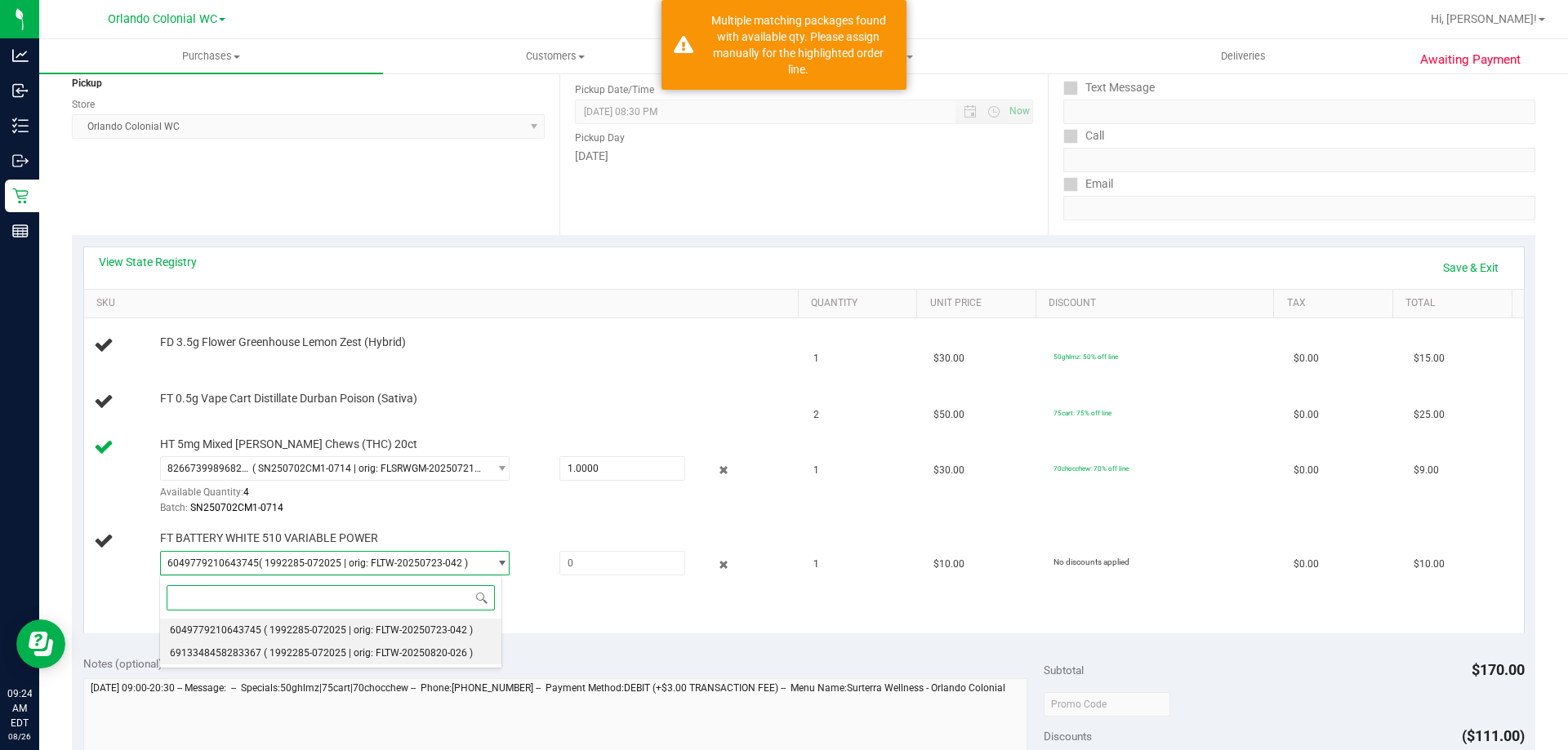
click at [361, 648] on span "( 1992285-072025 | orig: FLTW-20250820-026 )" at bounding box center [368, 653] width 209 height 11
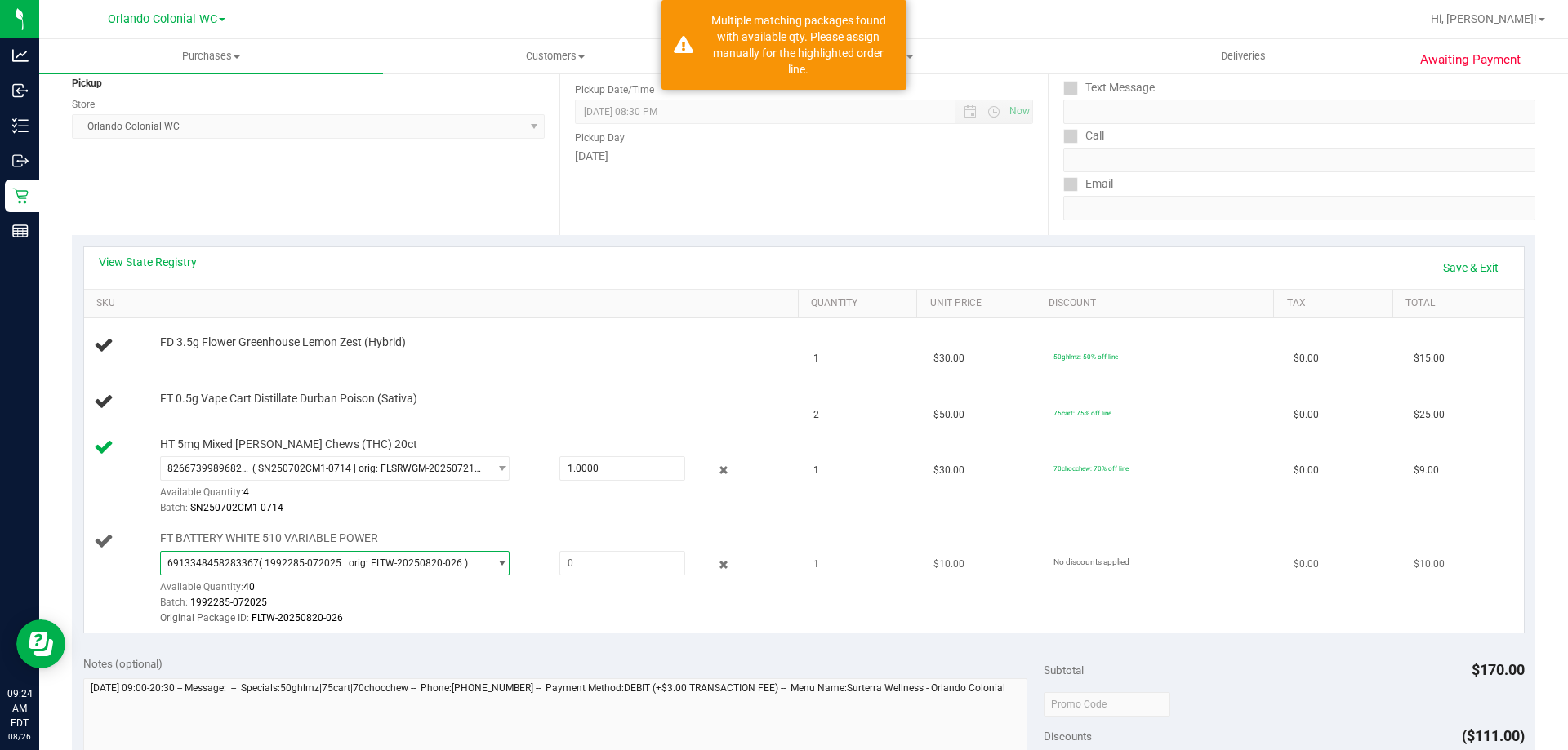
click at [346, 578] on div "Available Quantity: 40" at bounding box center [343, 591] width 367 height 32
click at [345, 569] on span "6913348458283367 ( 1992285-072025 | orig: FLTW-20250820-026 )" at bounding box center [324, 563] width 328 height 23
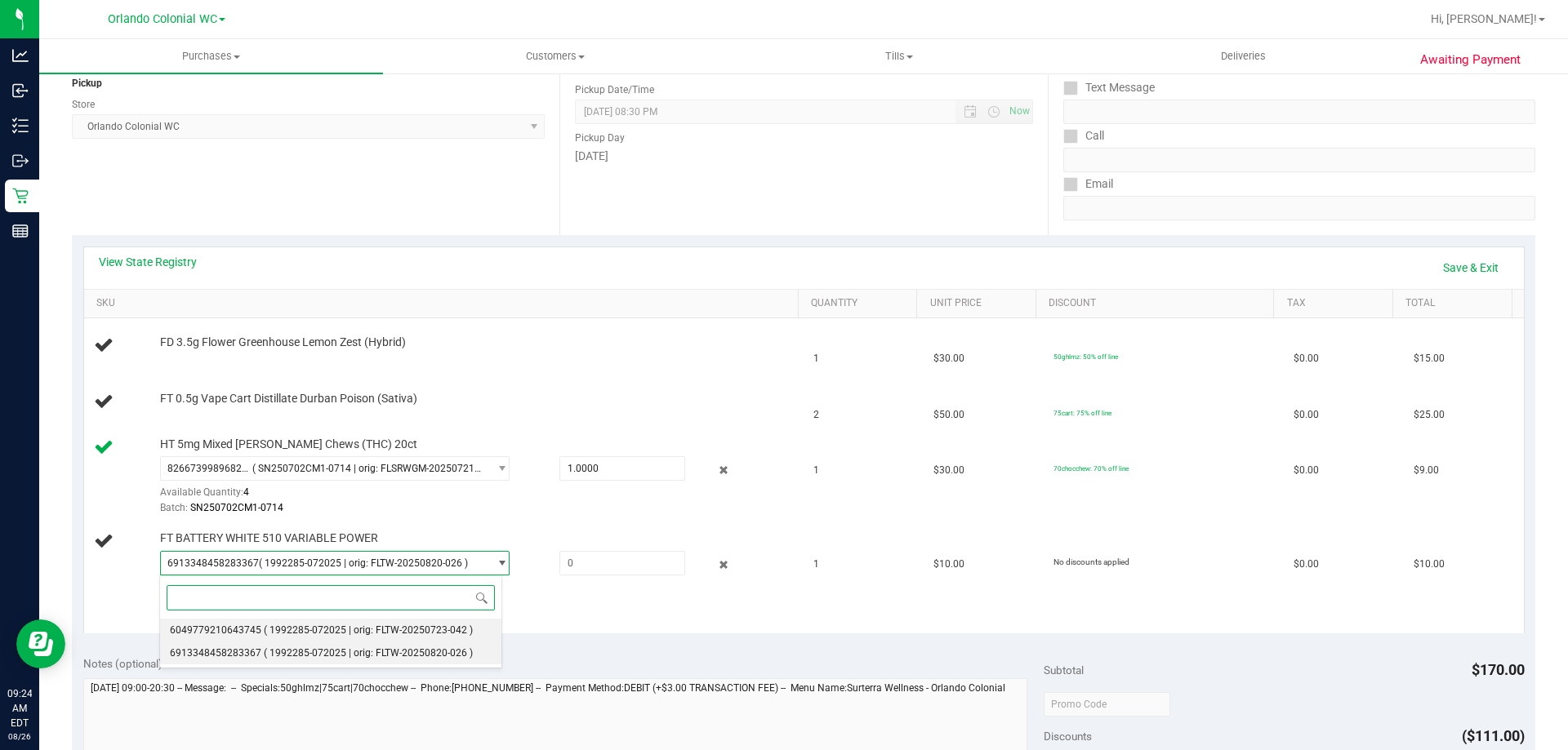
click at [371, 630] on span "( 1992285-072025 | orig: FLTW-20250723-042 )" at bounding box center [368, 630] width 209 height 11
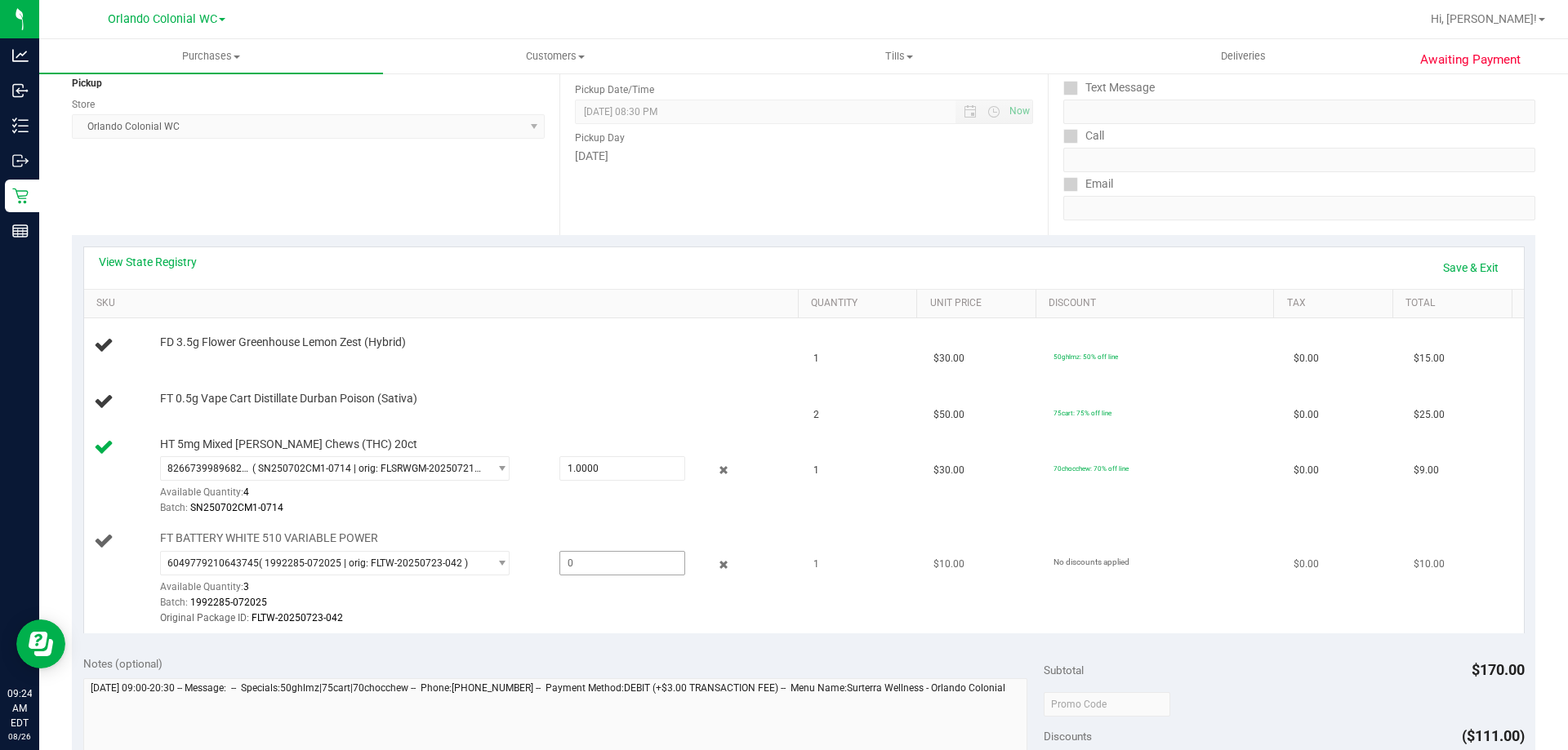
click at [572, 567] on span at bounding box center [622, 563] width 126 height 25
type input "1"
type input "1.0000"
click at [563, 515] on div "Batch: SN250702CM1-0714" at bounding box center [475, 508] width 631 height 16
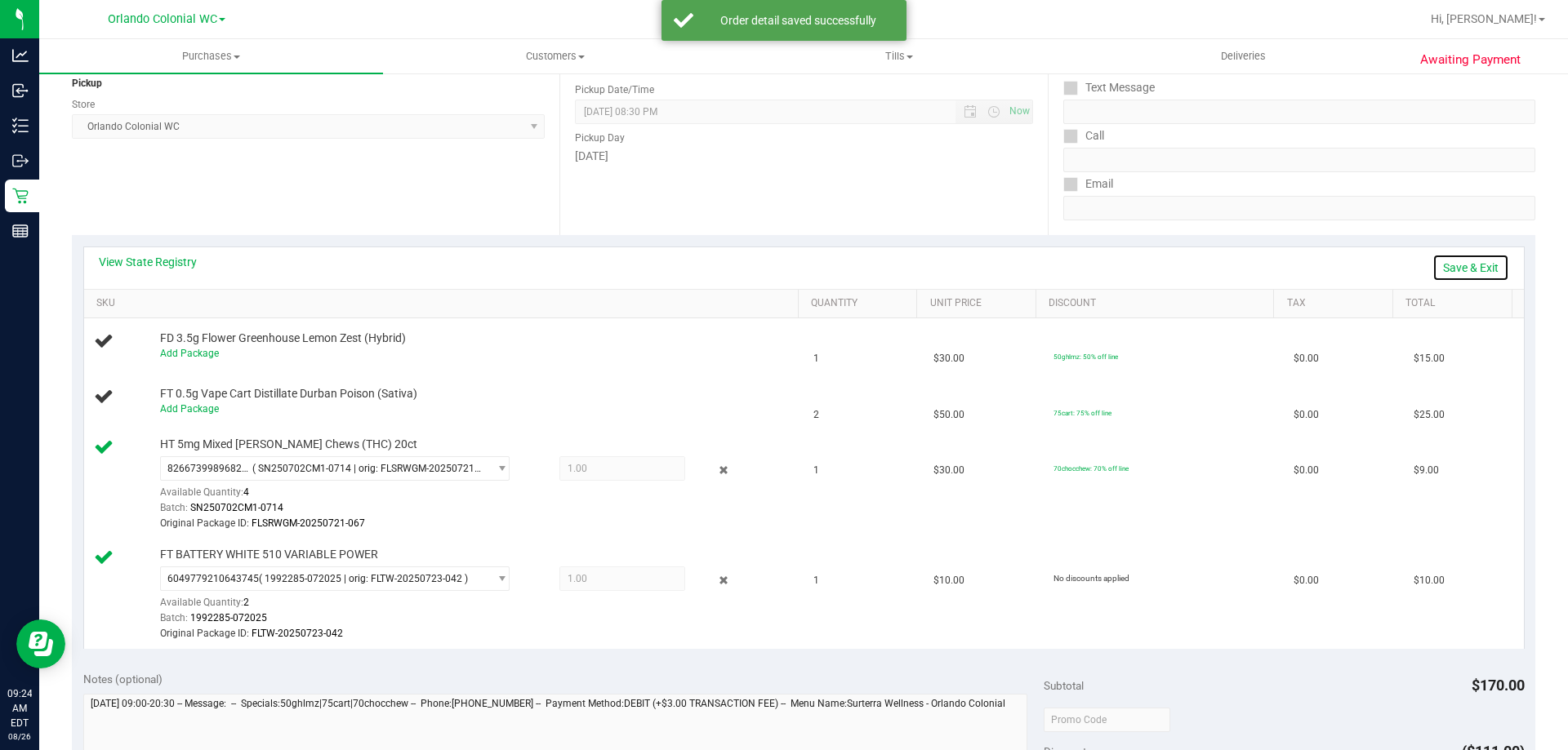
click at [1451, 270] on link "Save & Exit" at bounding box center [1471, 268] width 77 height 28
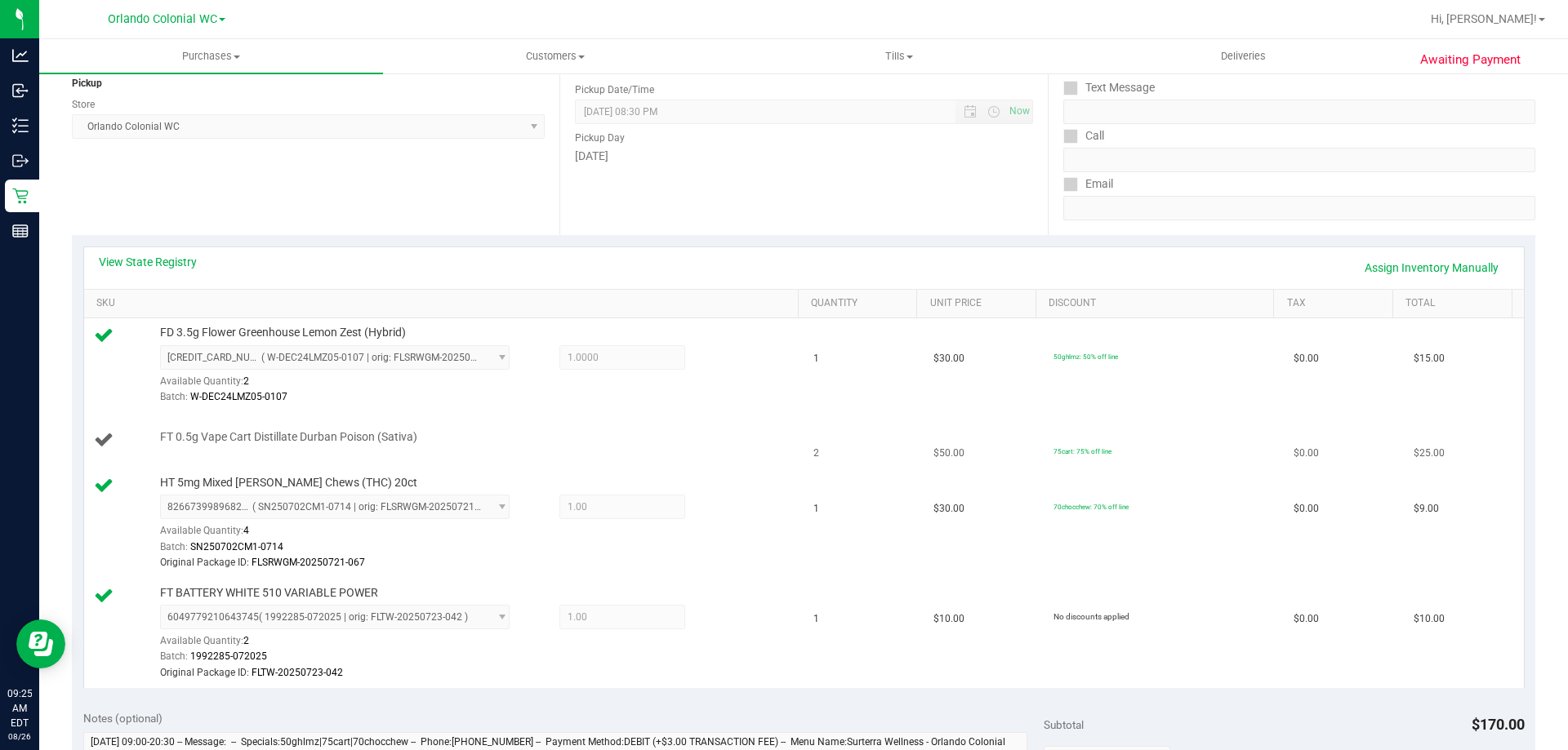
click at [311, 425] on td "FT 0.5g Vape Cart Distillate Durban Poison (Sativa)" at bounding box center [444, 441] width 721 height 55
copy div "FT 0.5g Vape Cart Distillate Durban Poison (Sativa)"
click at [410, 401] on div "Batch: W-DEC24LMZ05-0107" at bounding box center [475, 397] width 631 height 16
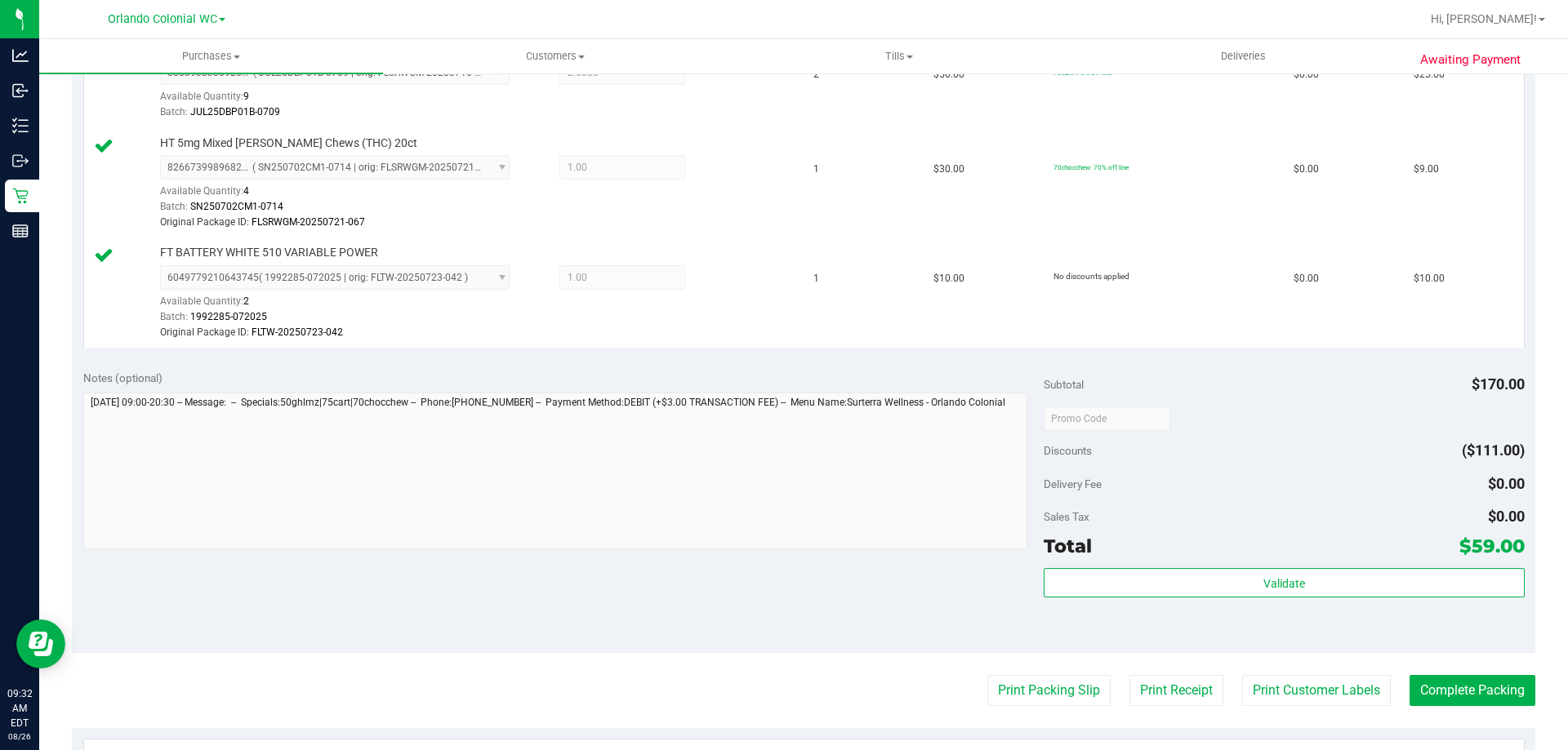
scroll to position [613, 0]
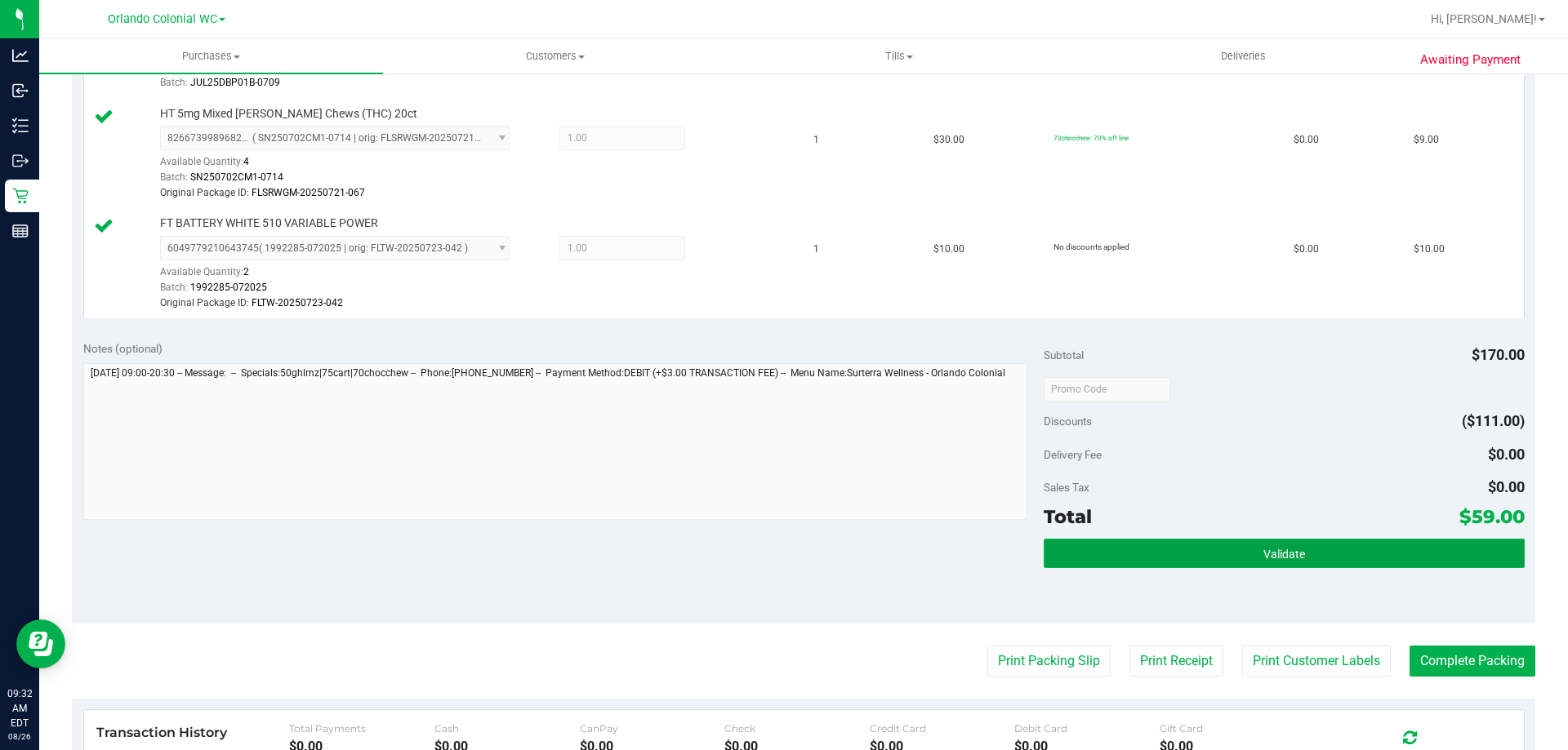
click at [1186, 559] on button "Validate" at bounding box center [1283, 554] width 480 height 29
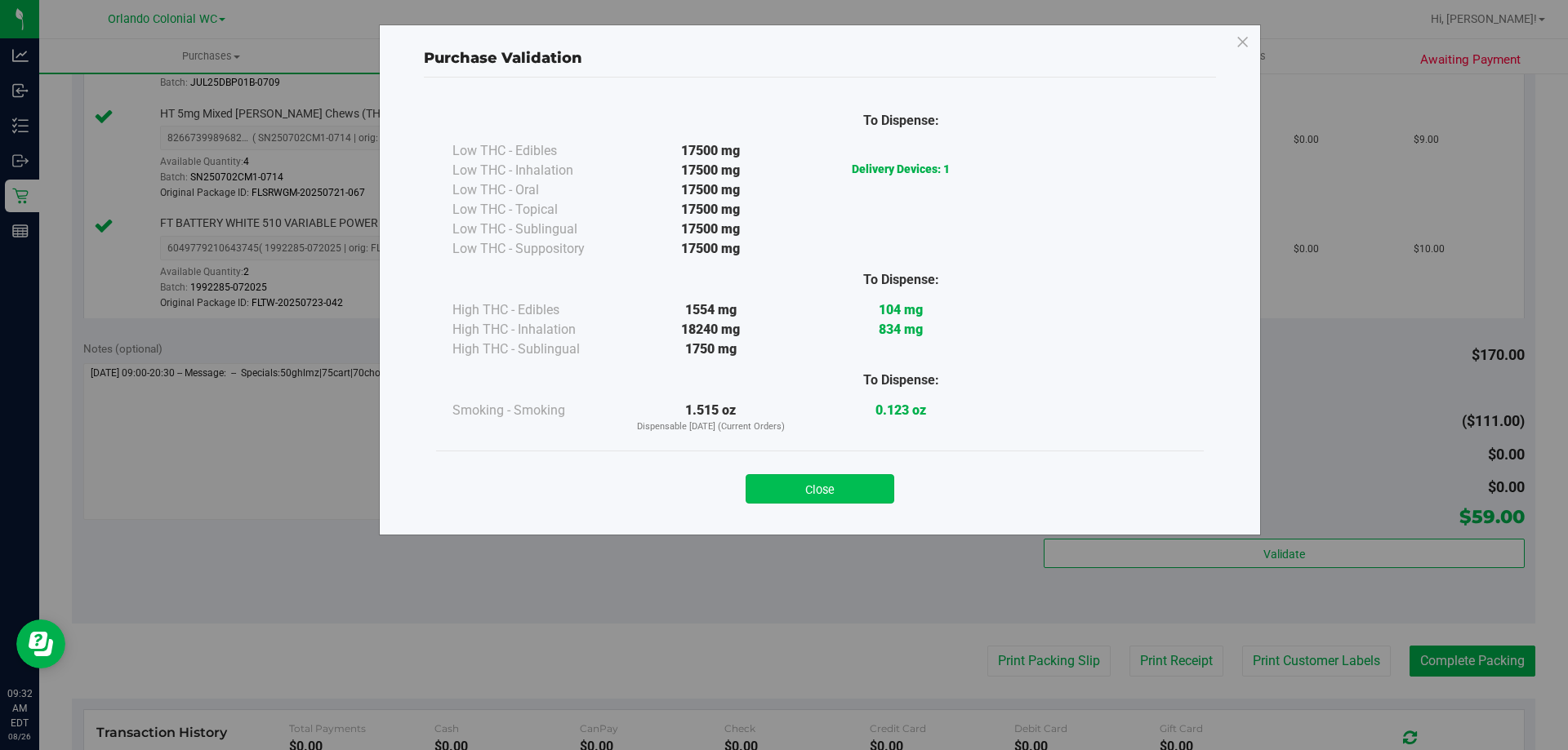
click at [883, 478] on button "Close" at bounding box center [820, 489] width 149 height 29
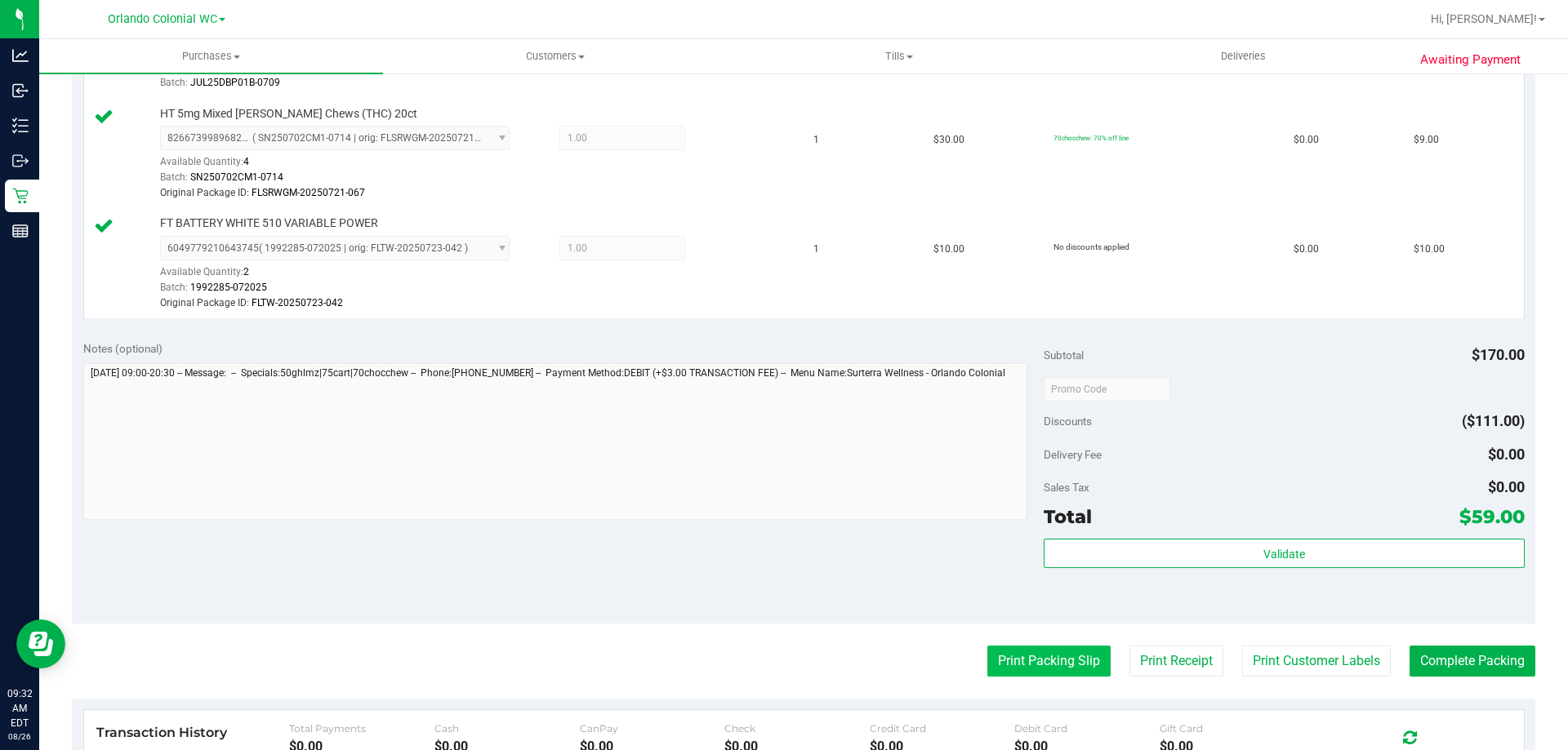
drag, startPoint x: 1018, startPoint y: 640, endPoint x: 1026, endPoint y: 659, distance: 20.6
click at [1019, 640] on purchase-details "Back Edit Purchase Cancel Purchase View Profile # 11847959 BioTrack ID: - Submi…" at bounding box center [803, 240] width 1463 height 1529
click at [1028, 661] on button "Print Packing Slip" at bounding box center [1048, 662] width 123 height 31
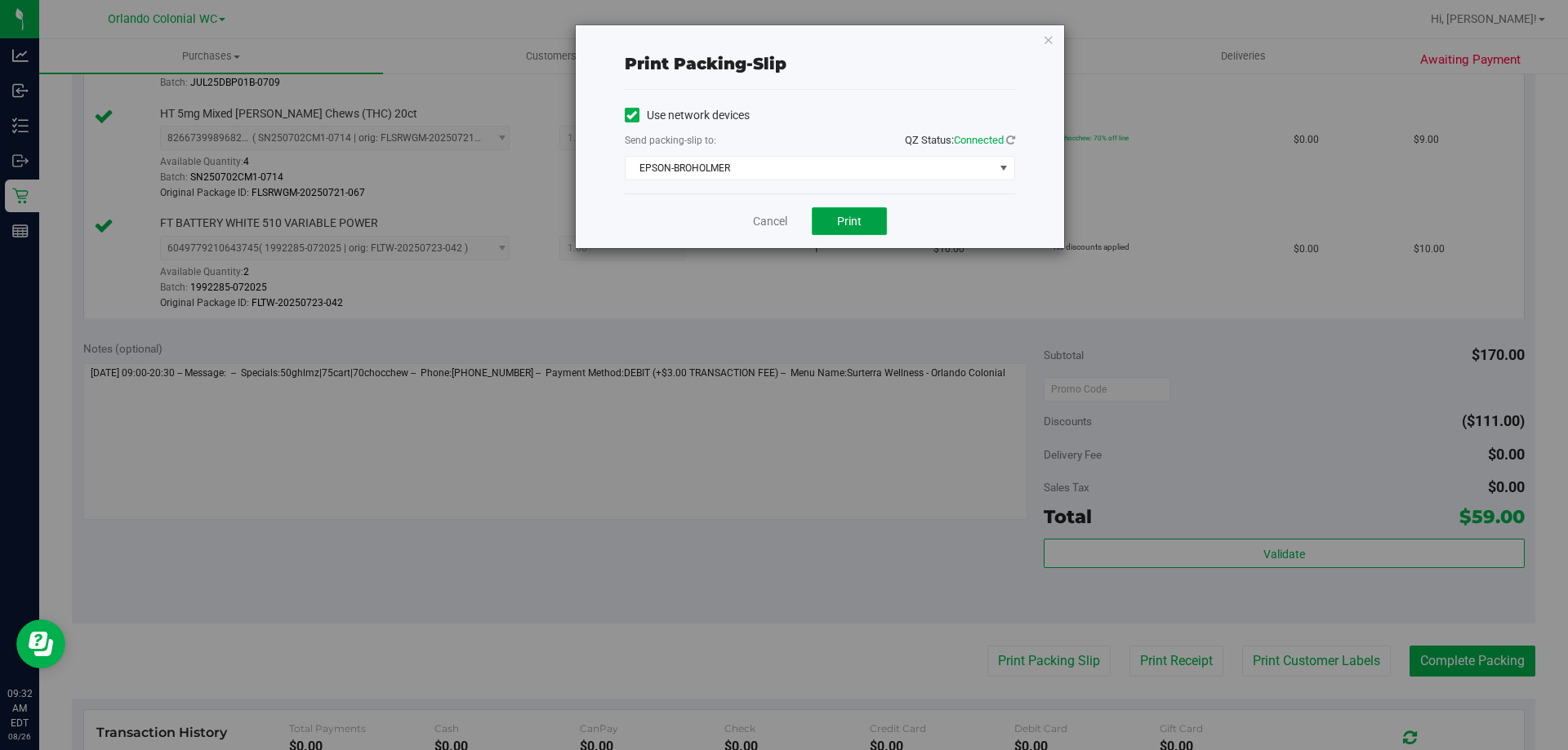
click at [831, 234] on button "Print" at bounding box center [849, 221] width 75 height 28
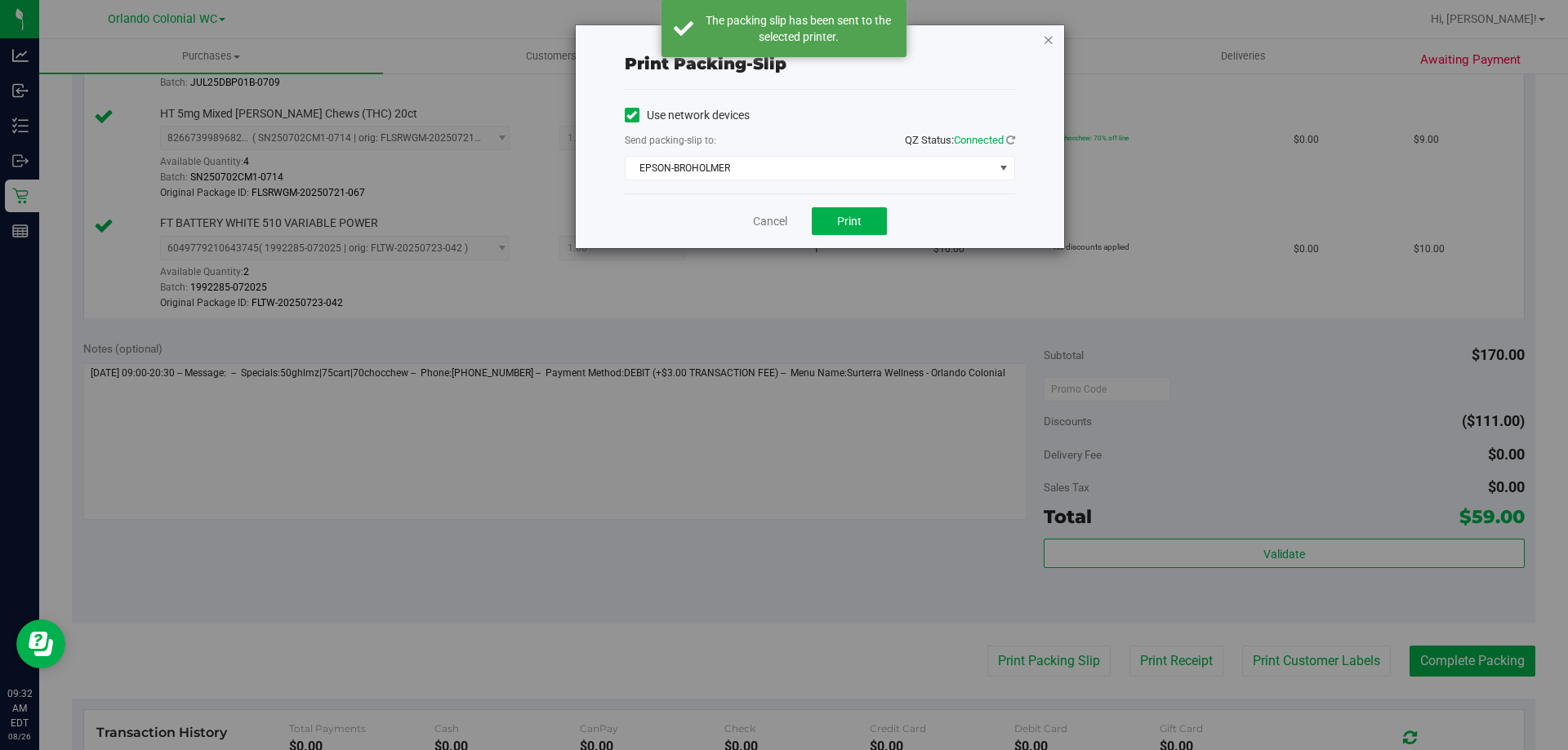
click at [1051, 35] on icon "button" at bounding box center [1048, 39] width 11 height 19
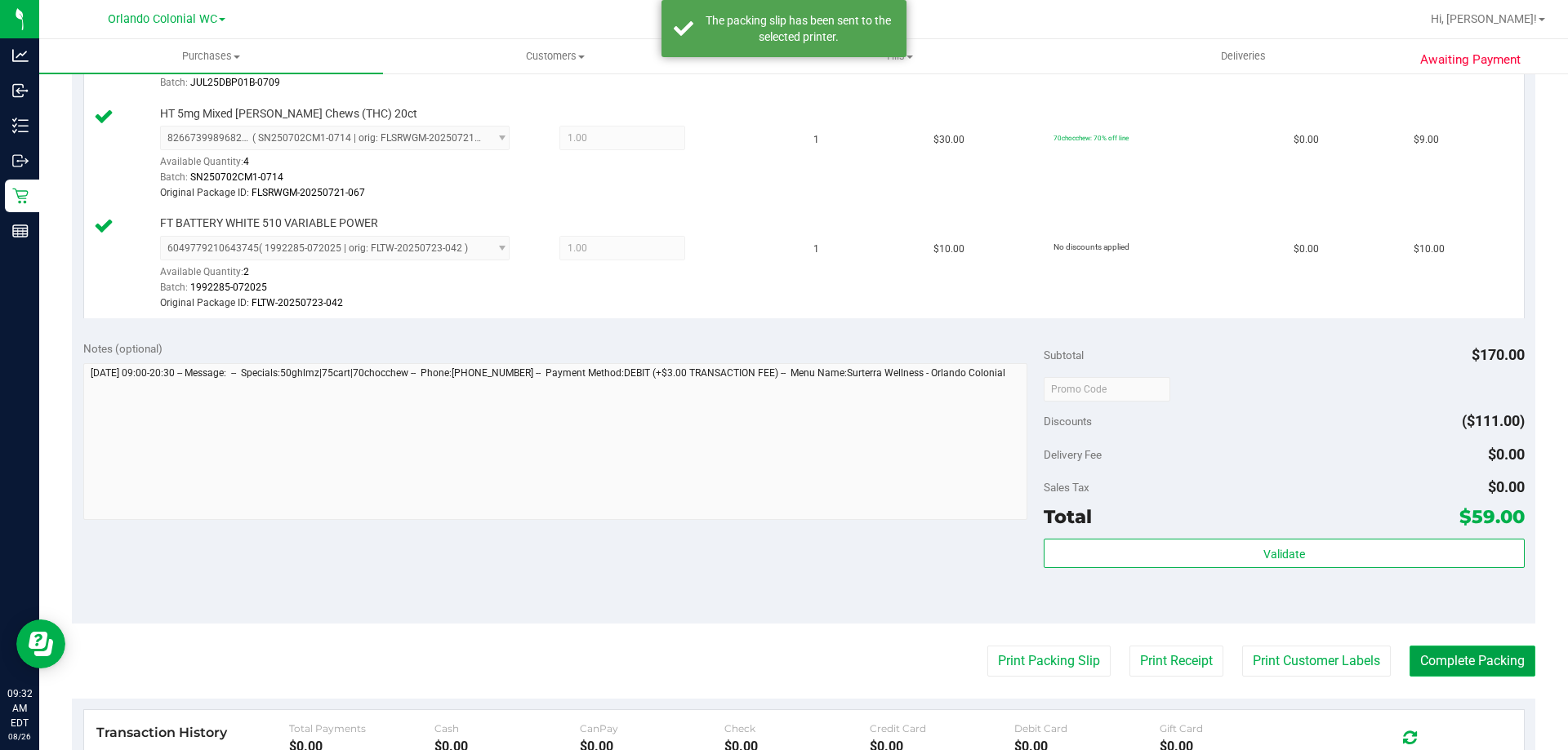
click at [1465, 661] on button "Complete Packing" at bounding box center [1472, 662] width 126 height 31
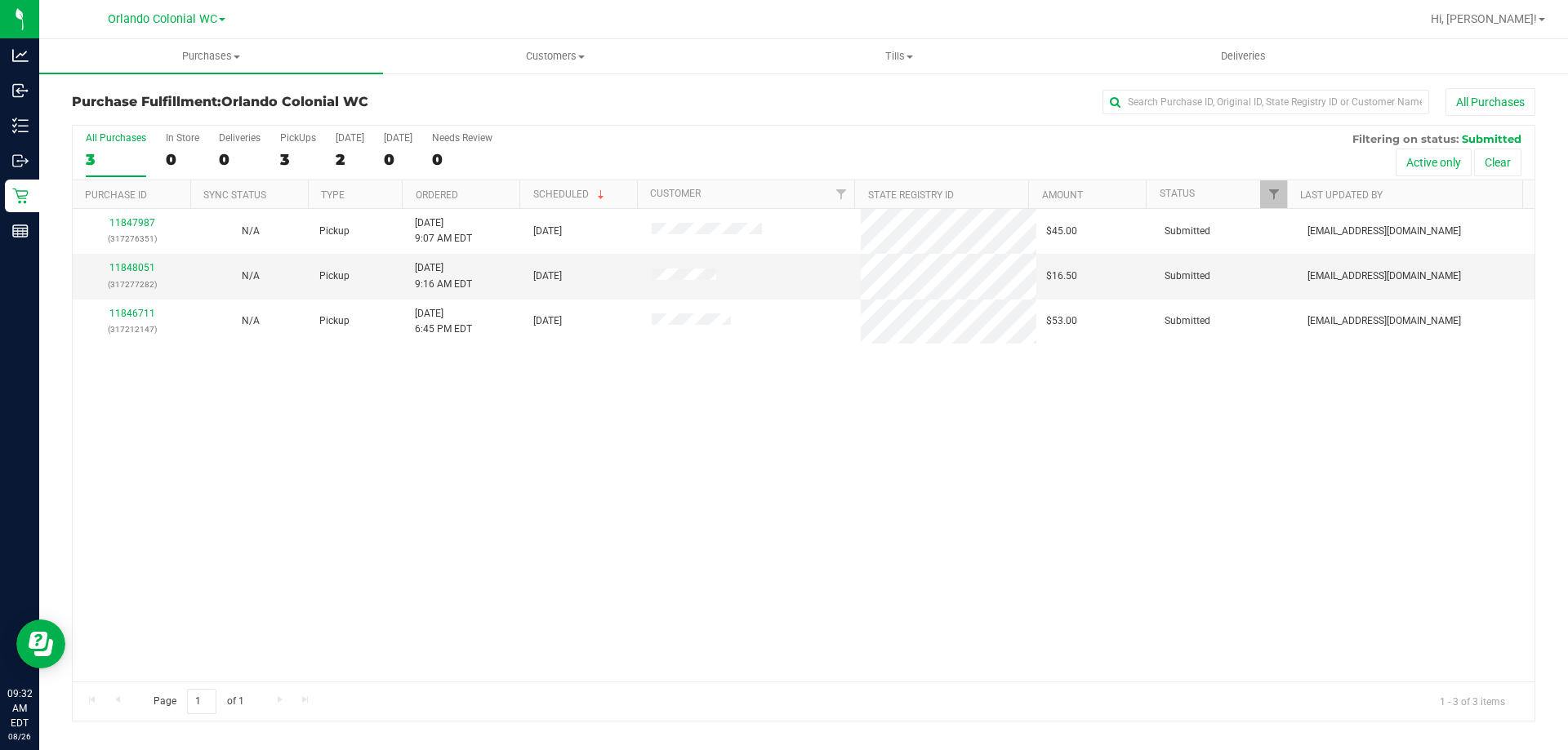
click at [137, 224] on link "11847987" at bounding box center [132, 223] width 46 height 11
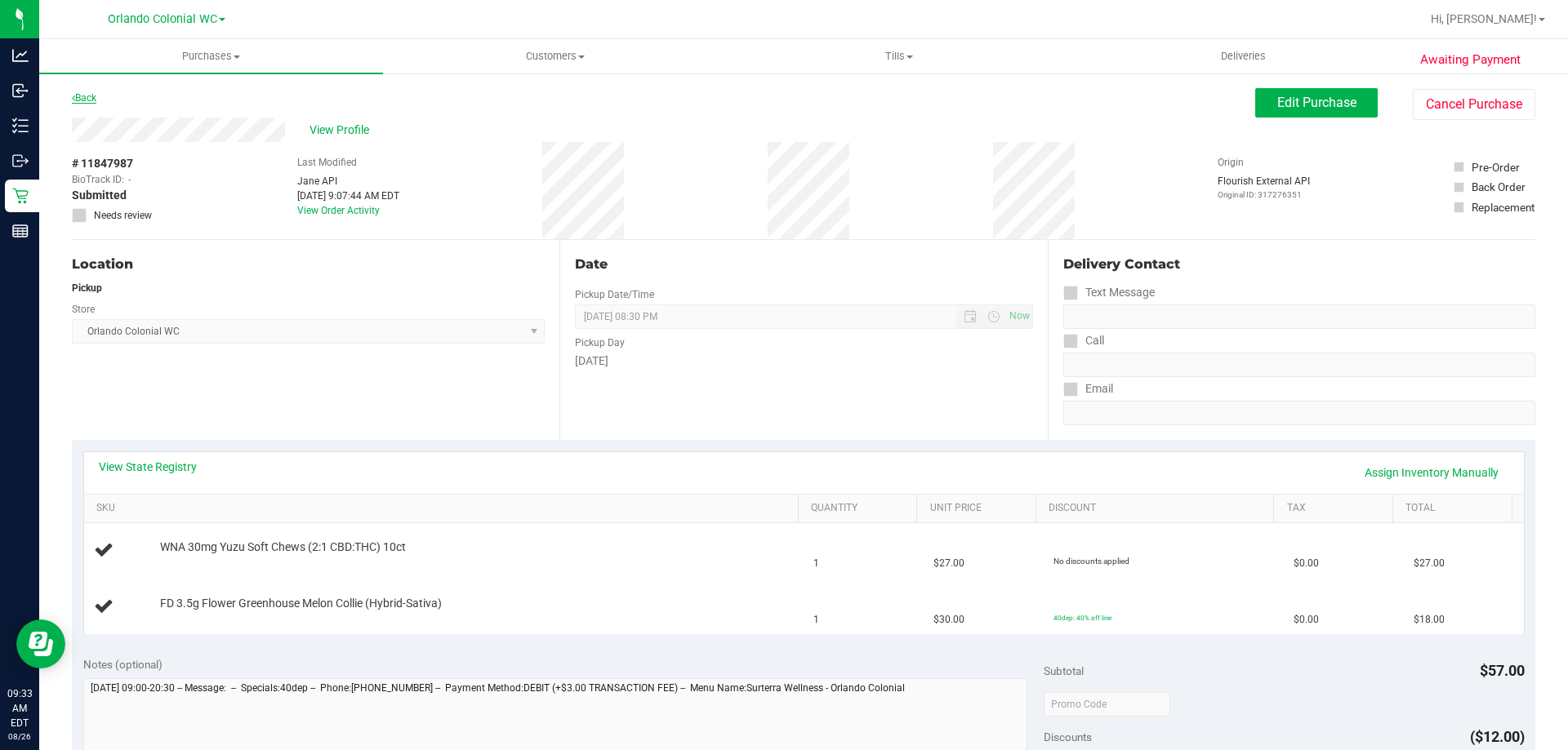
click at [85, 98] on link "Back" at bounding box center [84, 98] width 25 height 11
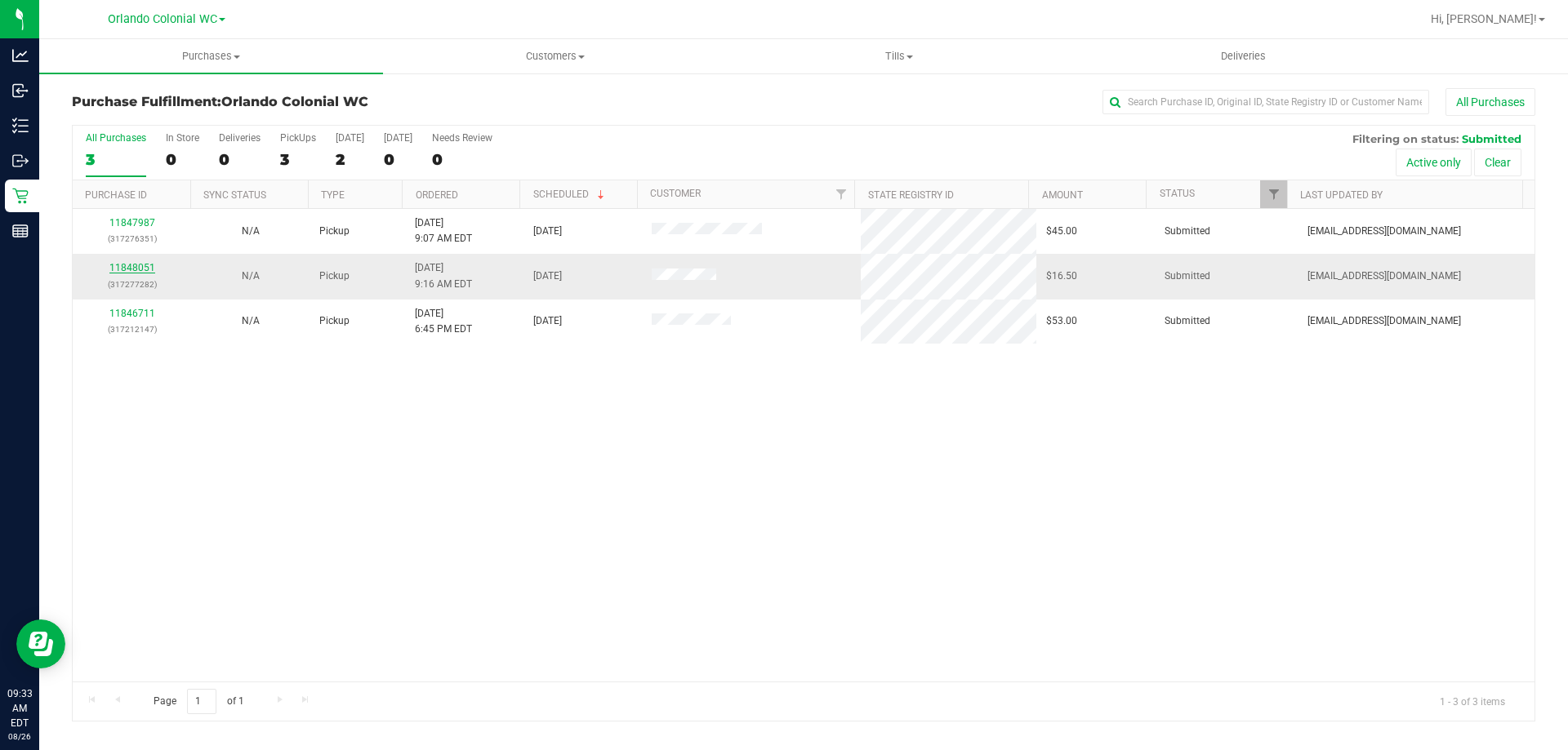
click at [129, 263] on link "11848051" at bounding box center [132, 268] width 46 height 11
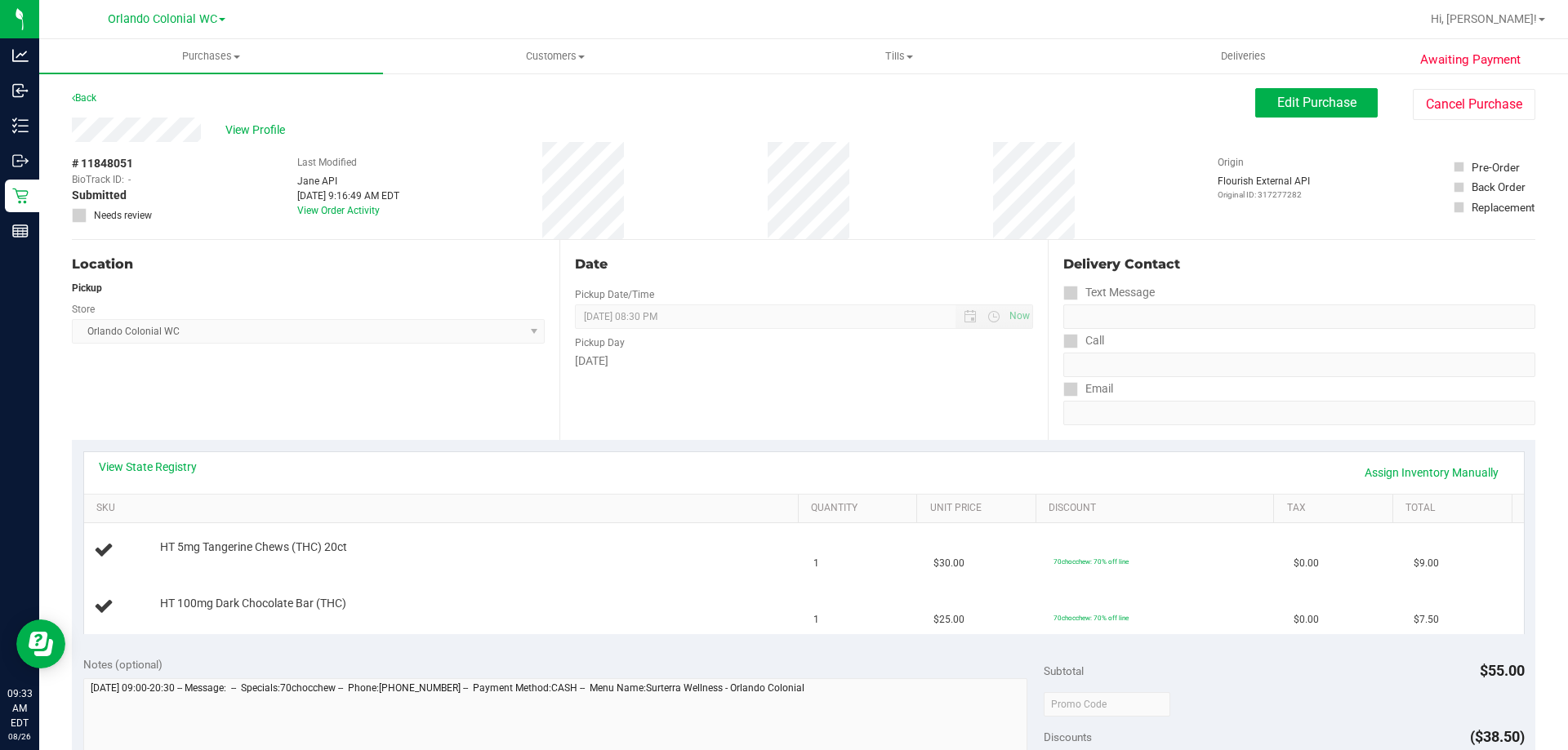
click at [87, 91] on div "Back" at bounding box center [84, 97] width 25 height 19
click at [85, 100] on link "Back" at bounding box center [84, 98] width 25 height 11
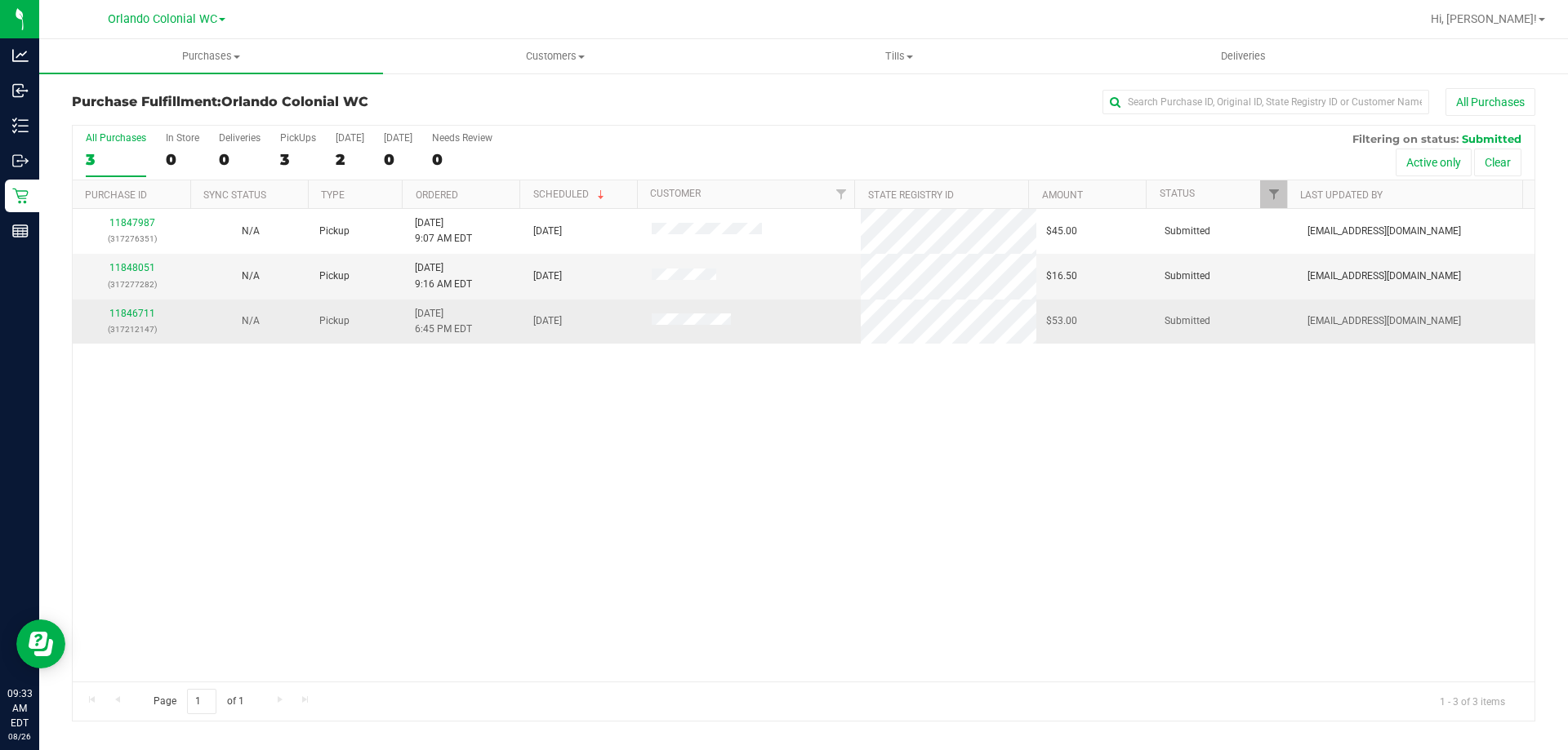
click at [144, 322] on p "(317212147)" at bounding box center [132, 329] width 99 height 16
click at [142, 319] on link "11846711" at bounding box center [132, 313] width 46 height 11
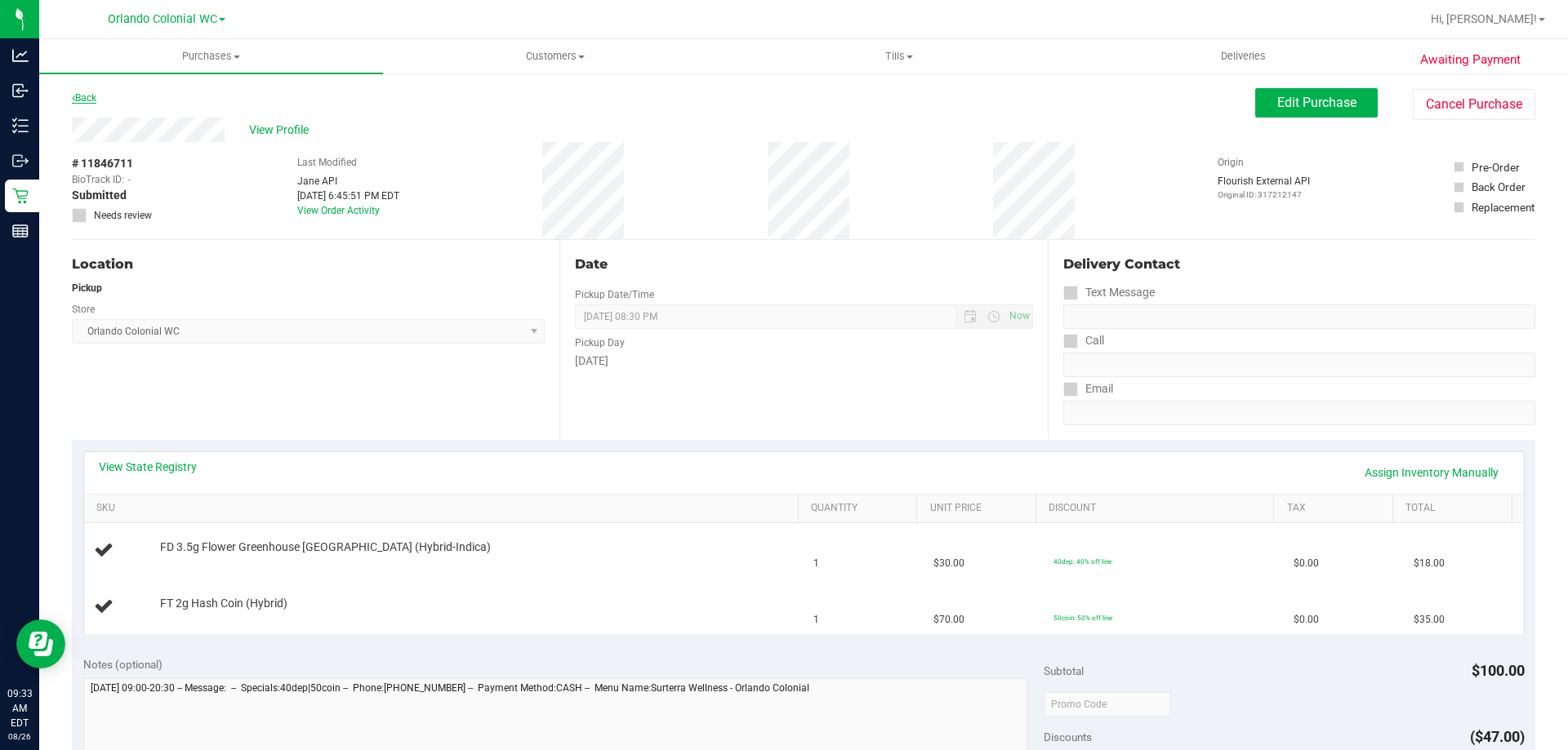
click at [87, 101] on link "Back" at bounding box center [84, 98] width 25 height 11
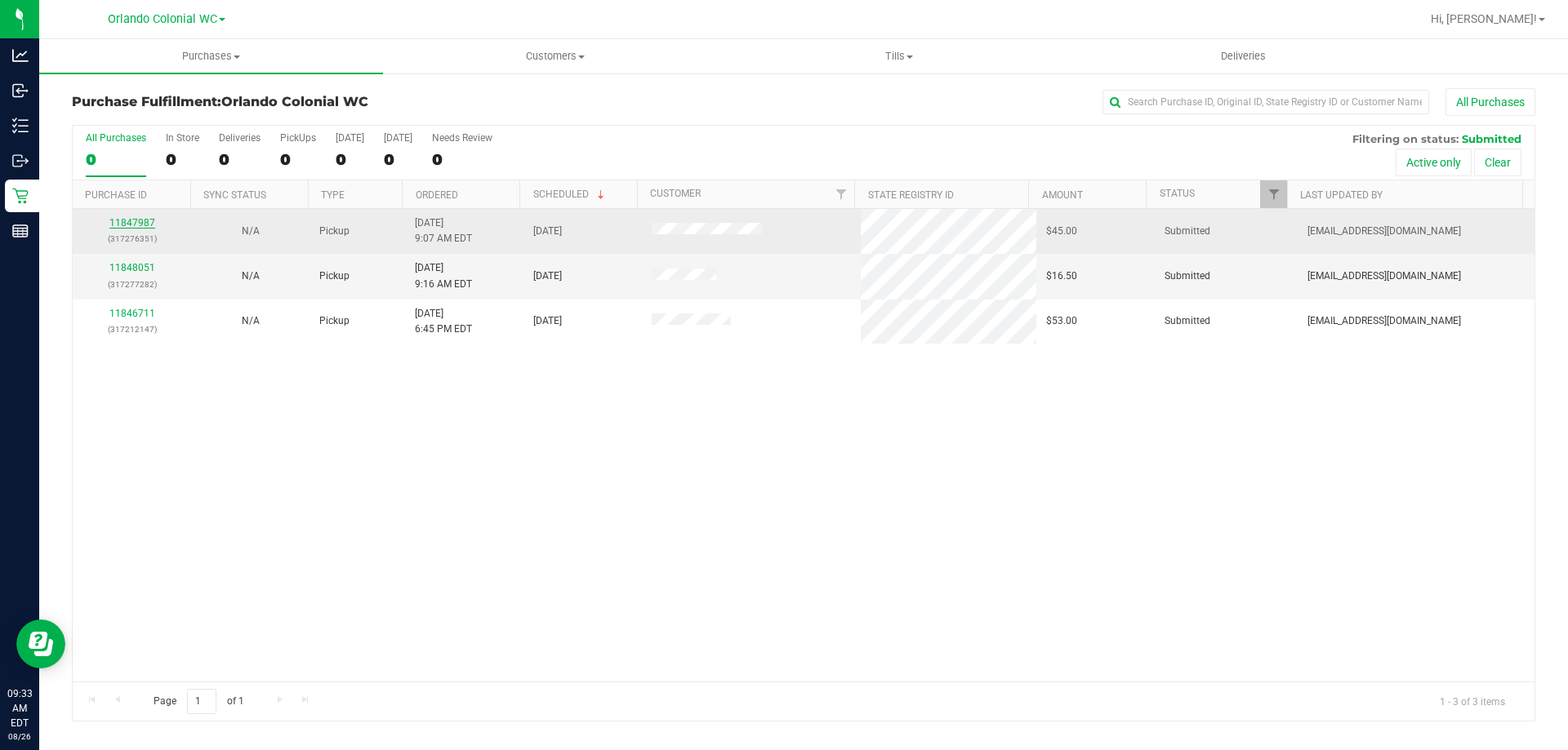
click at [134, 223] on link "11847987" at bounding box center [132, 223] width 46 height 11
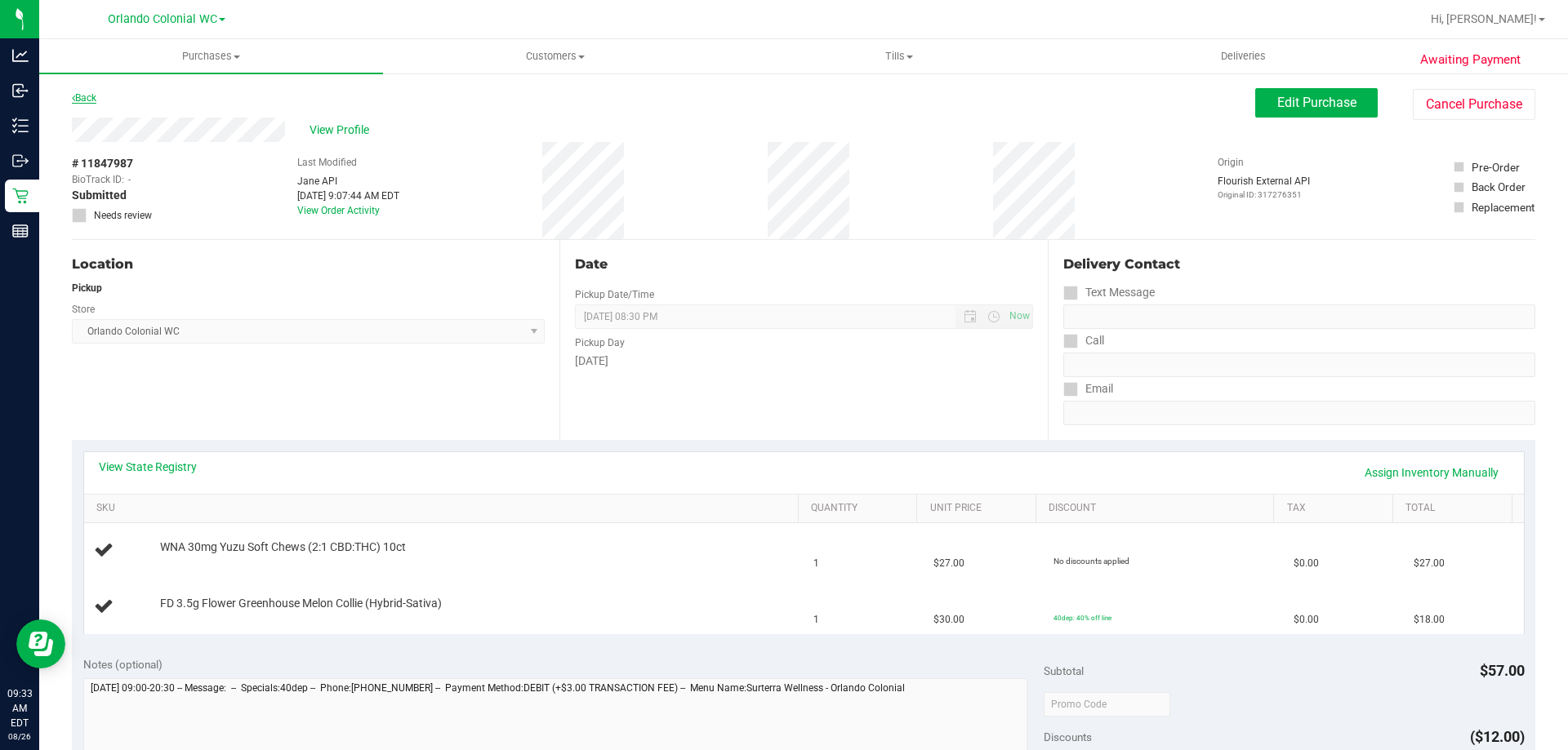
click at [86, 100] on link "Back" at bounding box center [84, 98] width 25 height 11
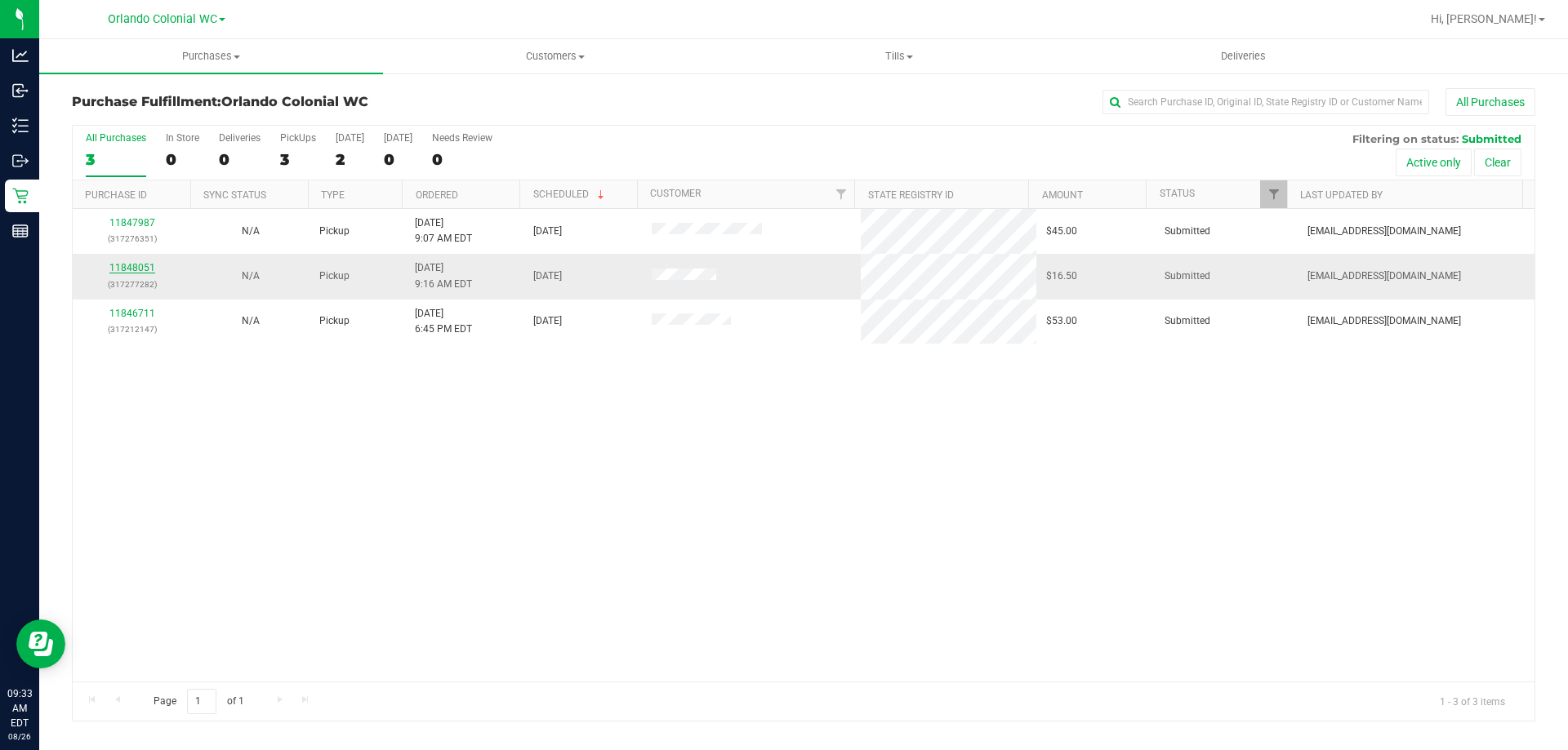
click at [130, 270] on link "11848051" at bounding box center [132, 268] width 46 height 11
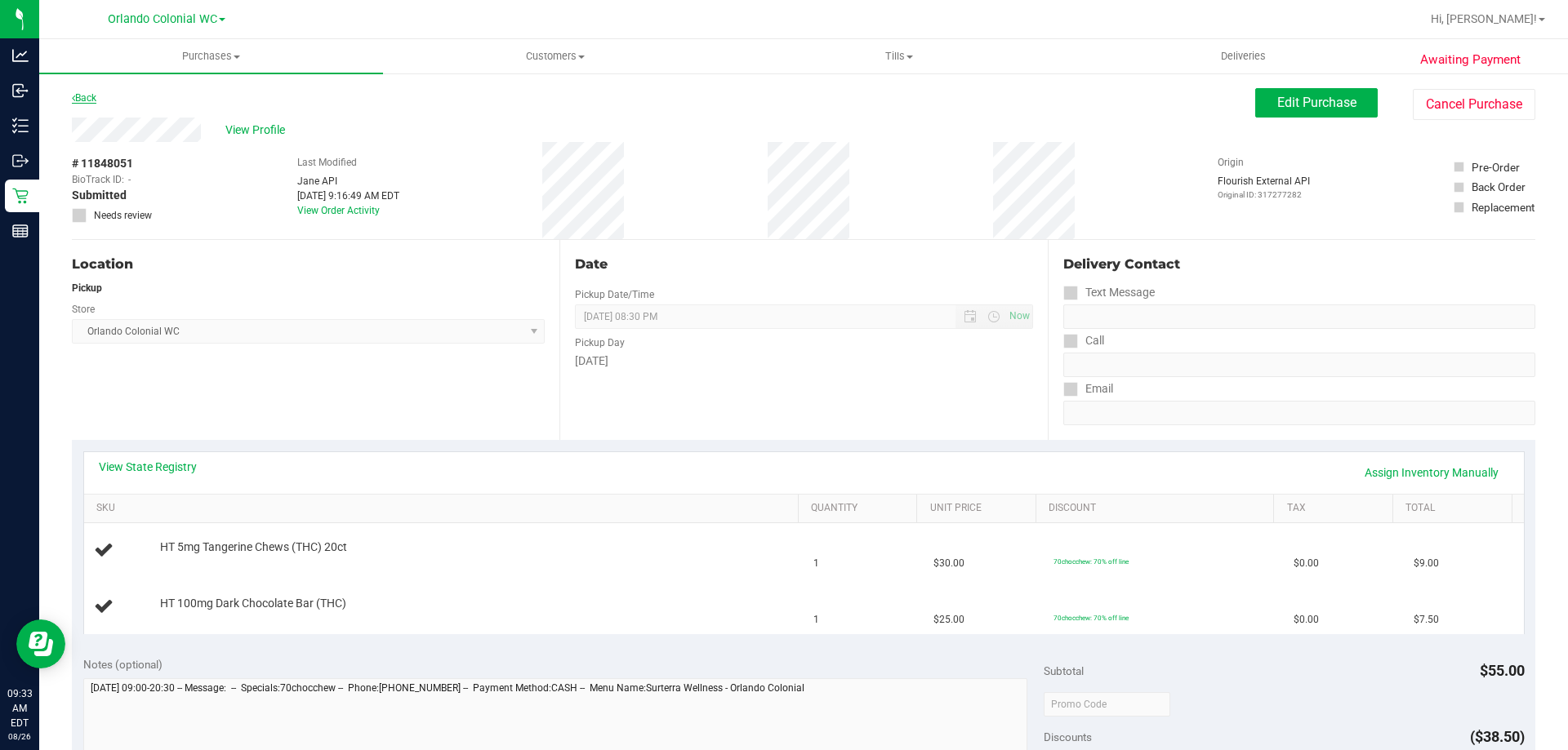
click at [89, 94] on link "Back" at bounding box center [84, 98] width 25 height 11
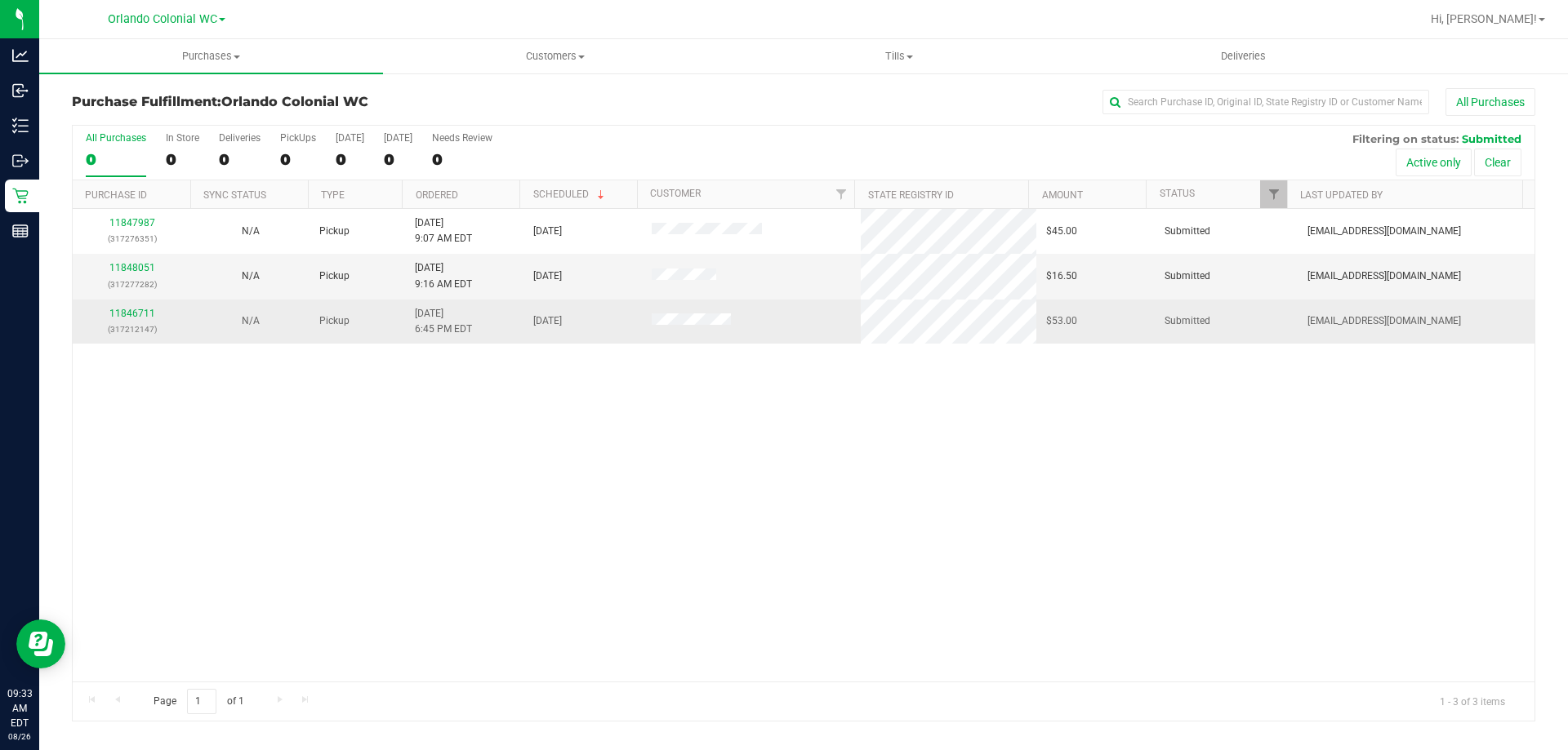
click at [143, 307] on div "11846711 (317212147)" at bounding box center [132, 322] width 99 height 31
click at [140, 315] on link "11846711" at bounding box center [132, 313] width 46 height 11
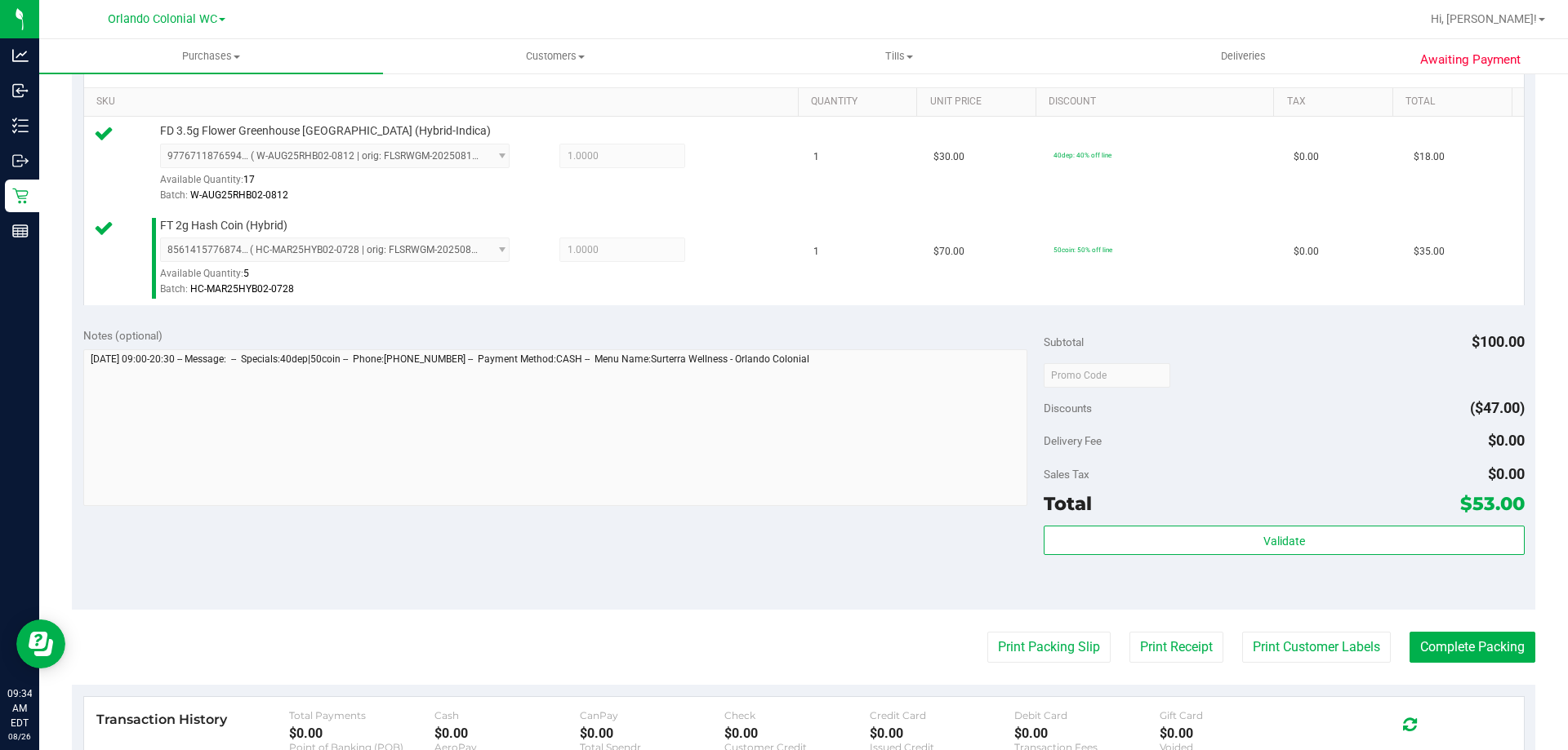
scroll to position [490, 0]
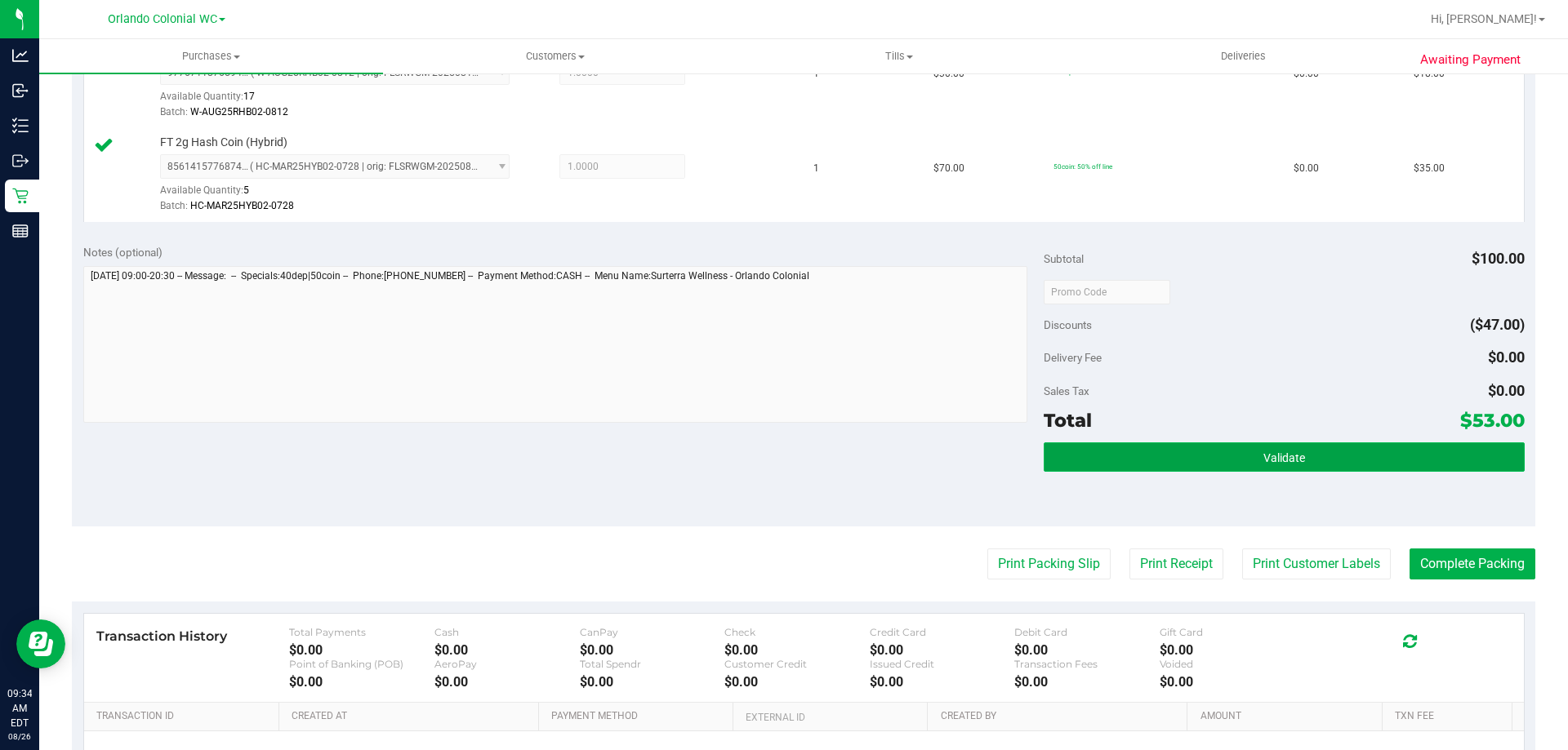
click at [1215, 447] on button "Validate" at bounding box center [1283, 457] width 480 height 29
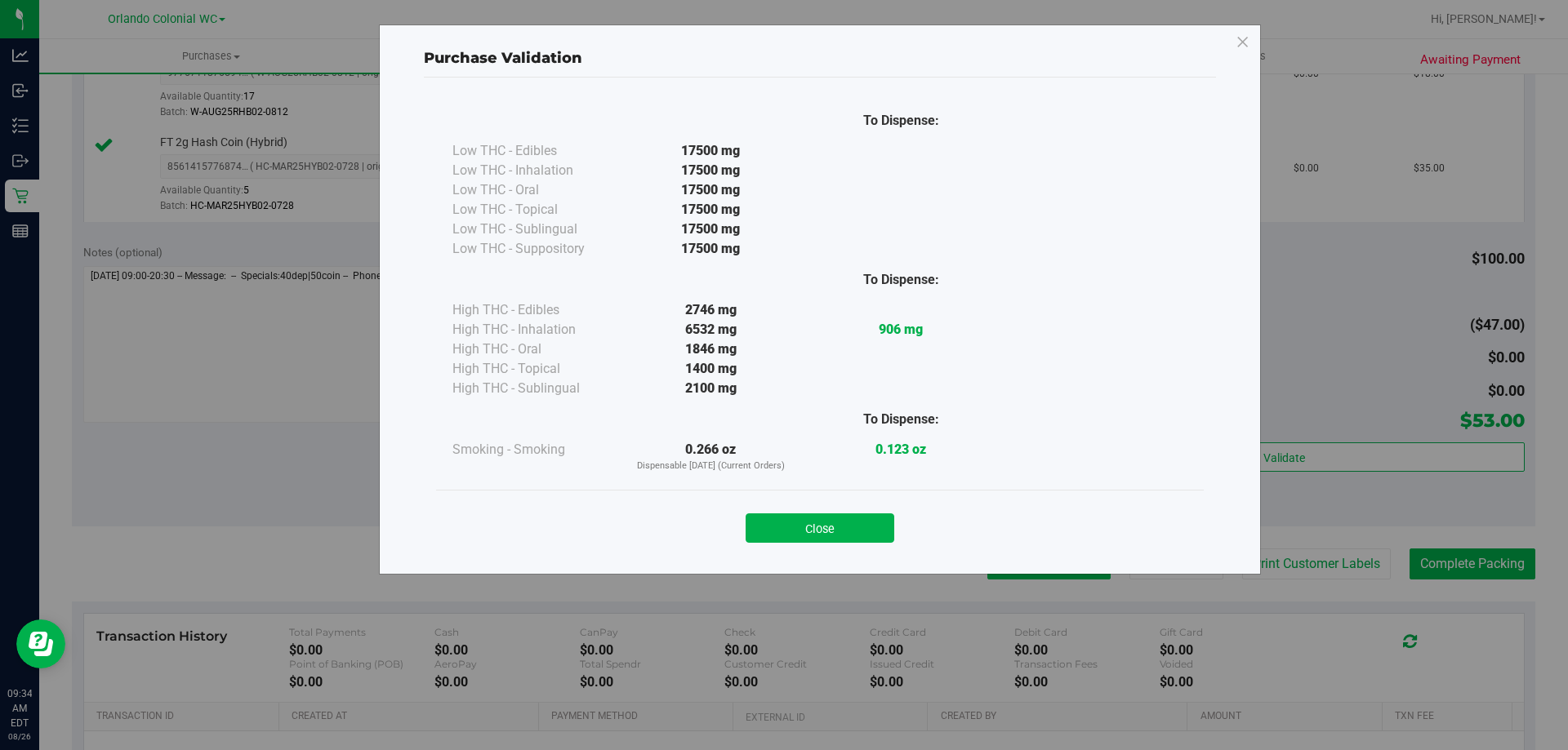
drag, startPoint x: 837, startPoint y: 517, endPoint x: 992, endPoint y: 558, distance: 160.3
click at [837, 518] on button "Close" at bounding box center [820, 528] width 149 height 29
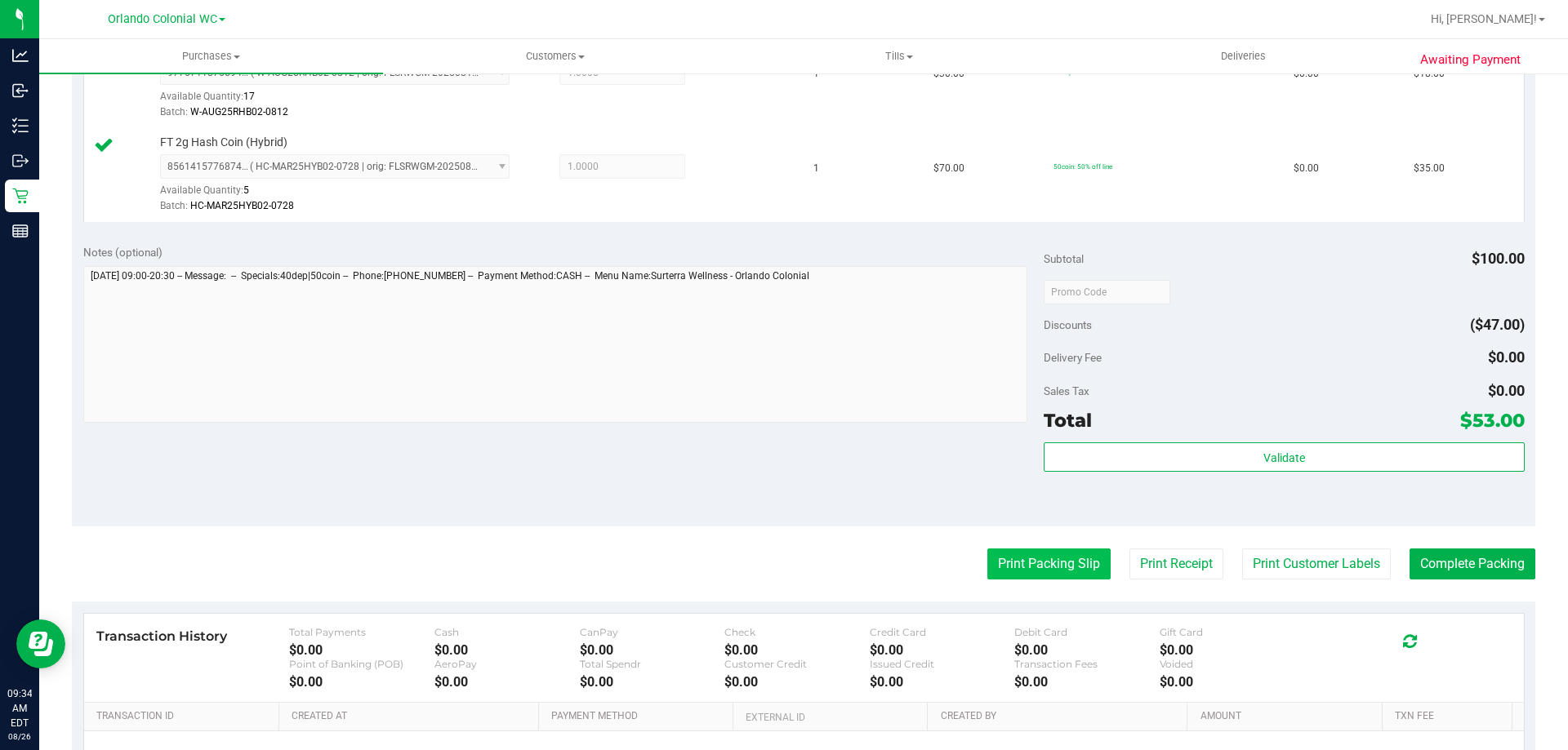
click at [1036, 565] on button "Print Packing Slip" at bounding box center [1048, 565] width 123 height 31
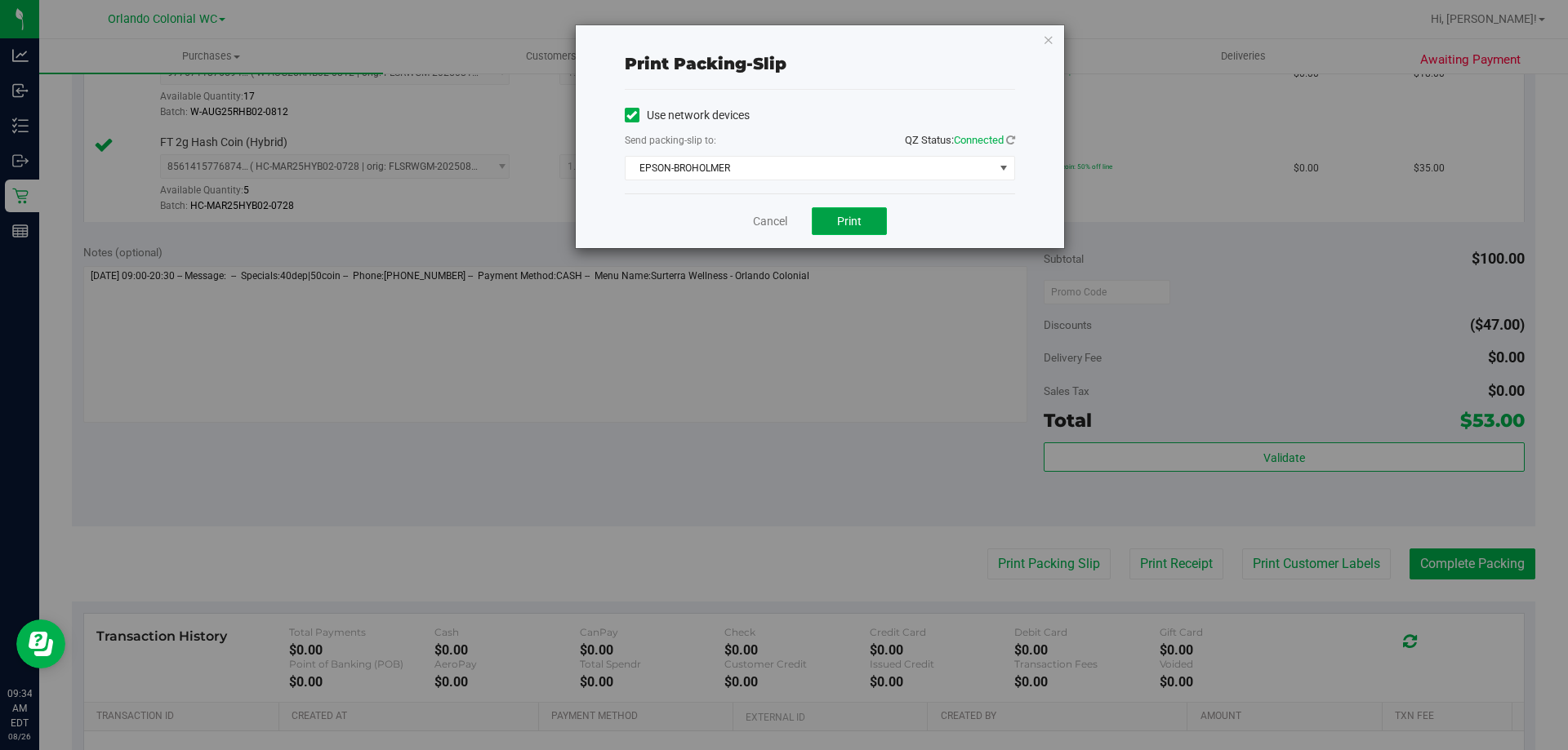
click at [846, 231] on button "Print" at bounding box center [849, 221] width 75 height 28
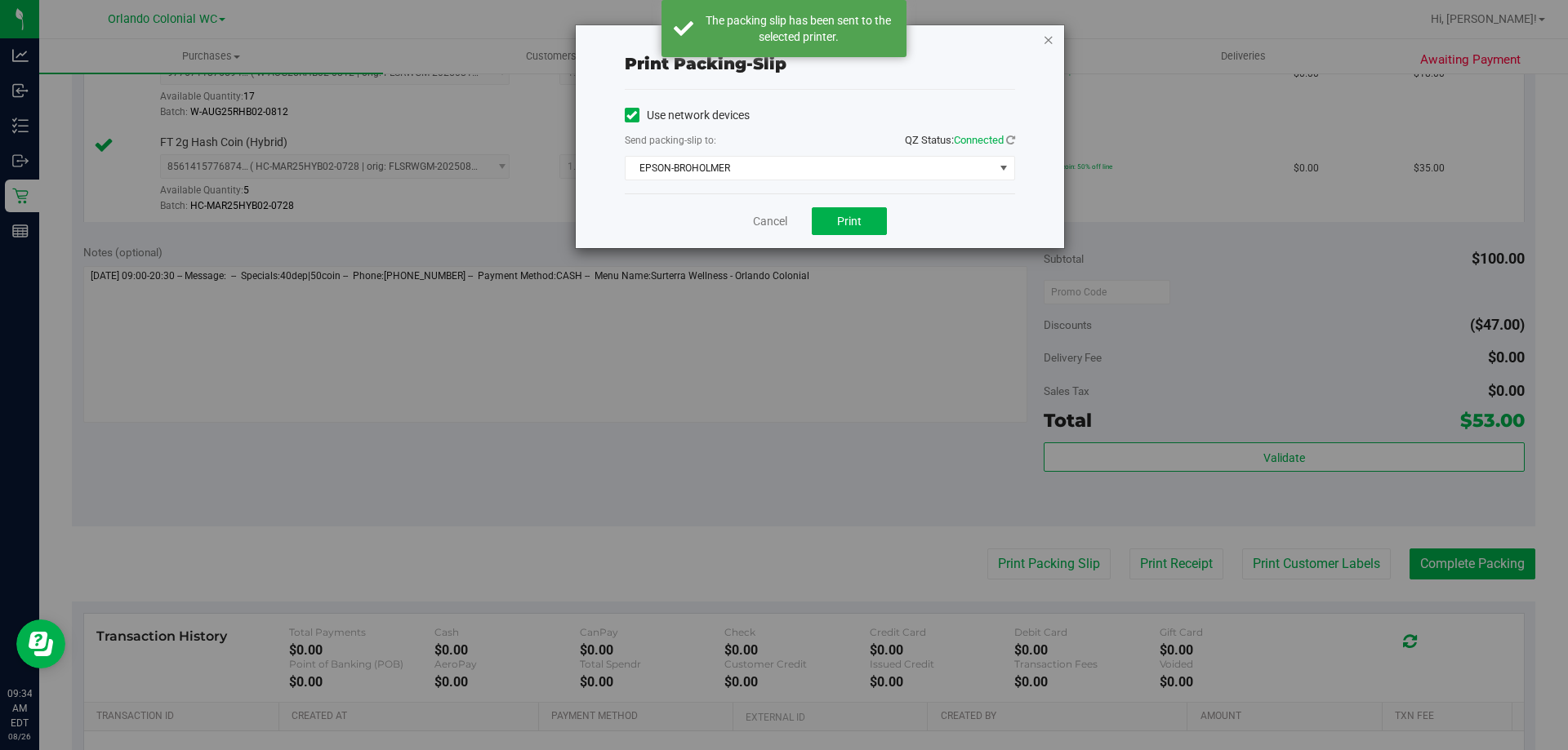
click at [1047, 40] on icon "button" at bounding box center [1048, 39] width 11 height 19
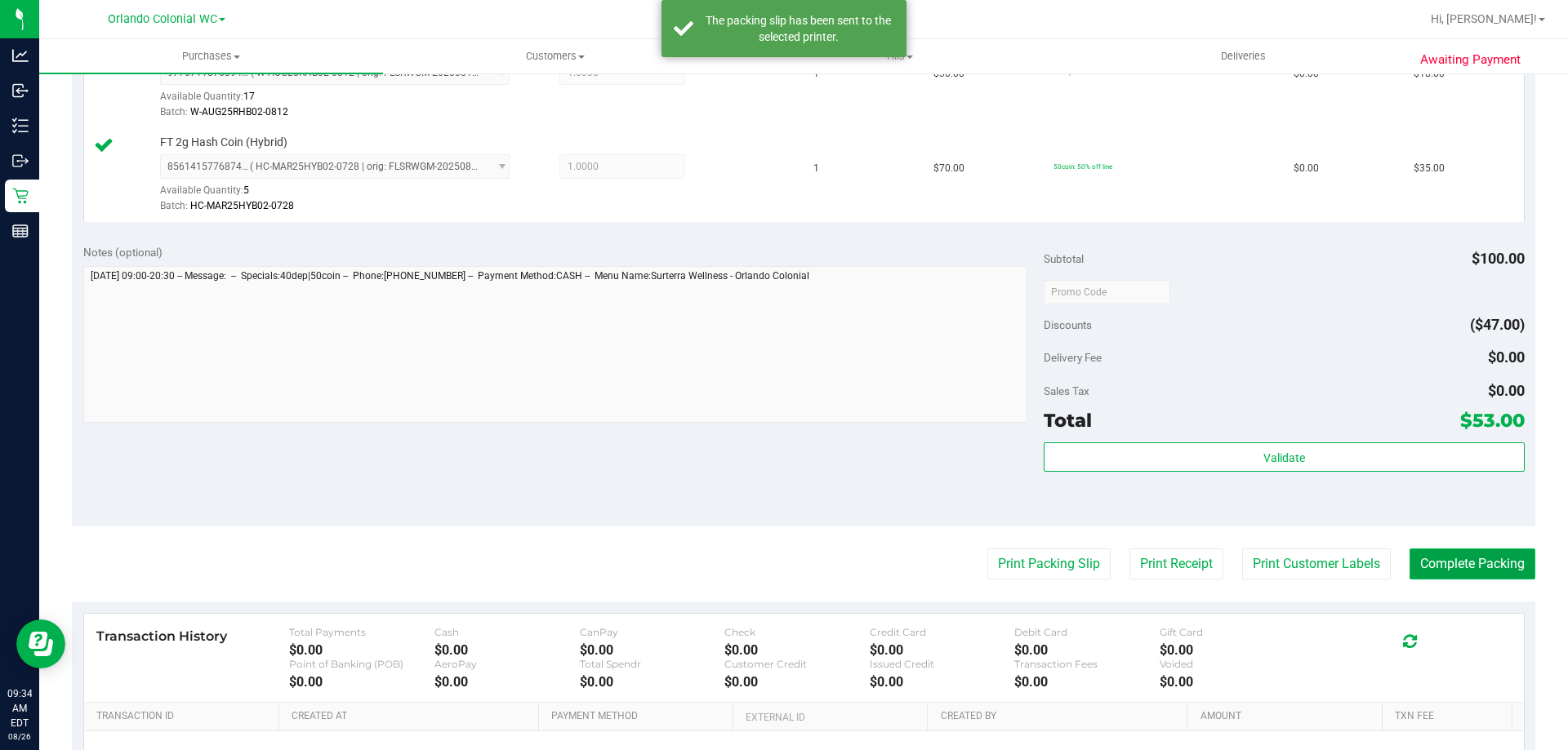
click at [1511, 577] on button "Complete Packing" at bounding box center [1472, 565] width 126 height 31
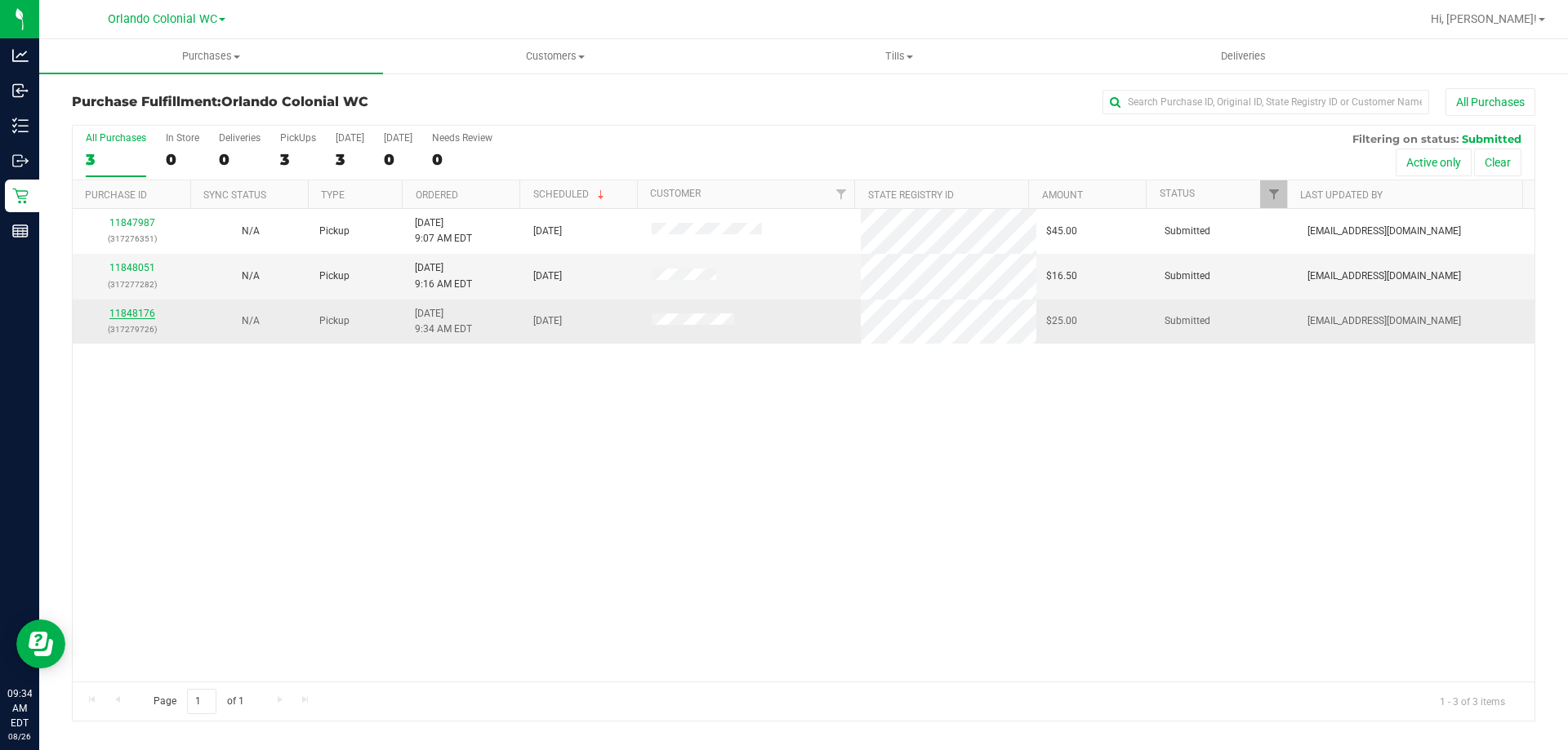
click at [135, 314] on link "11848176" at bounding box center [132, 313] width 46 height 11
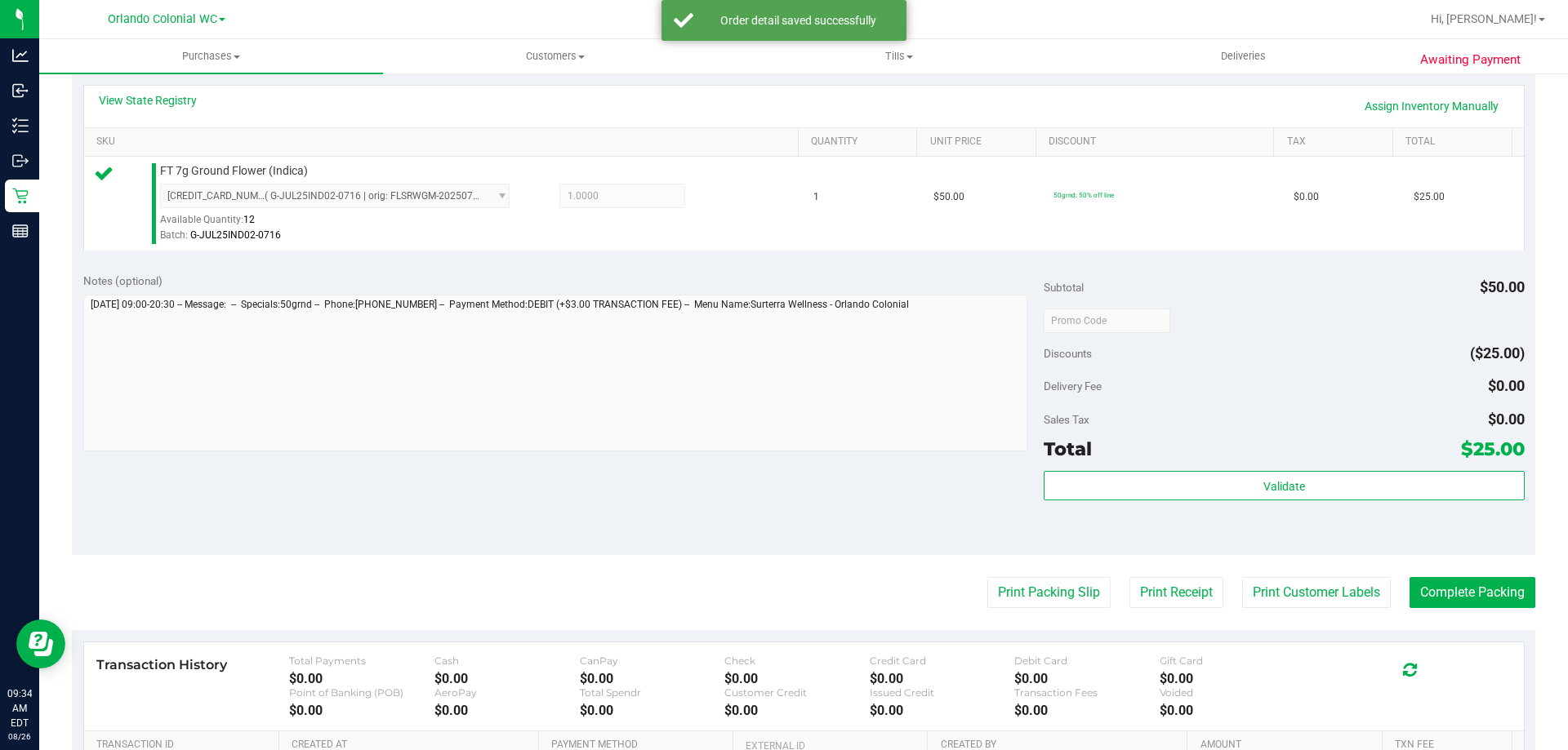
scroll to position [572, 0]
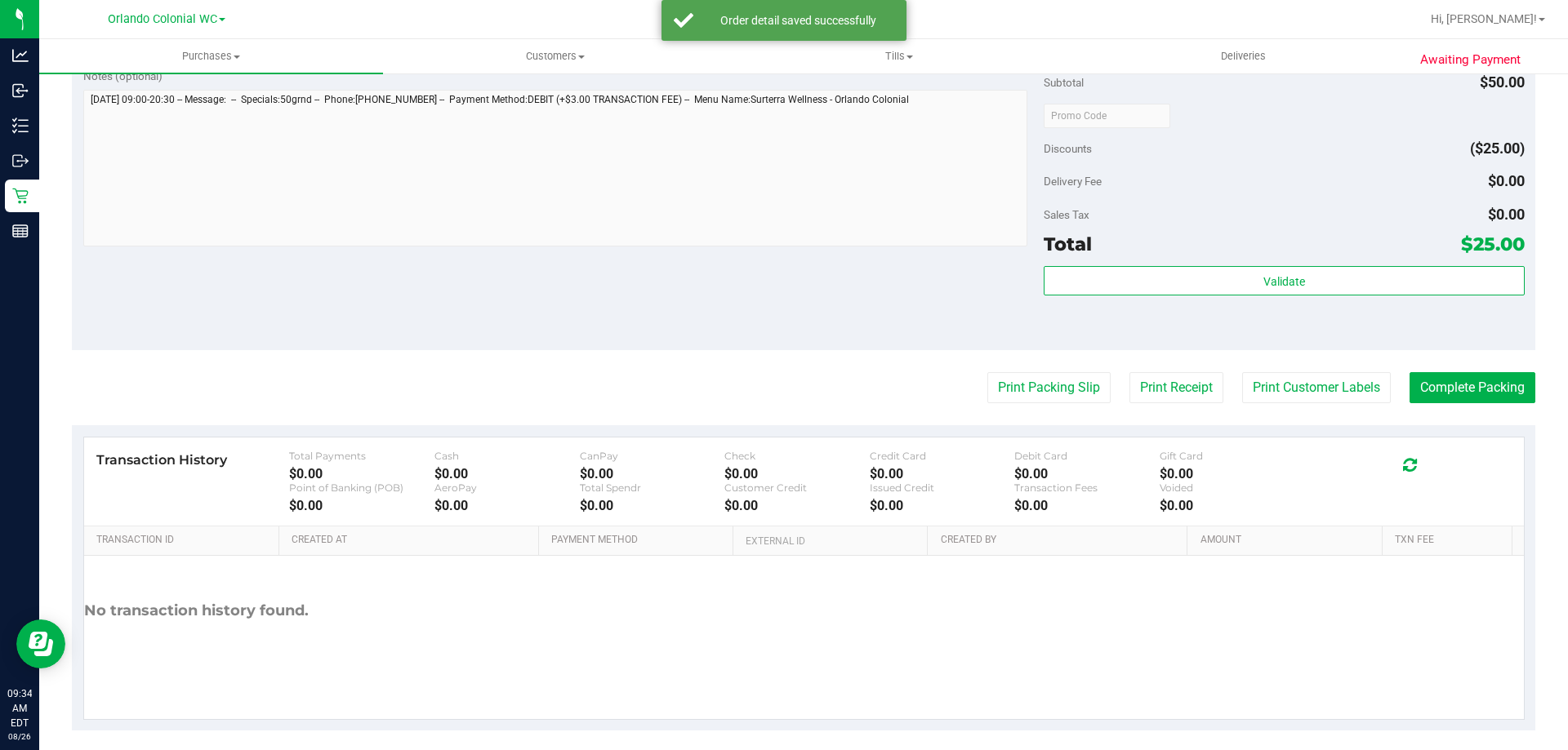
click at [1215, 255] on div "Total $25.00" at bounding box center [1283, 244] width 480 height 29
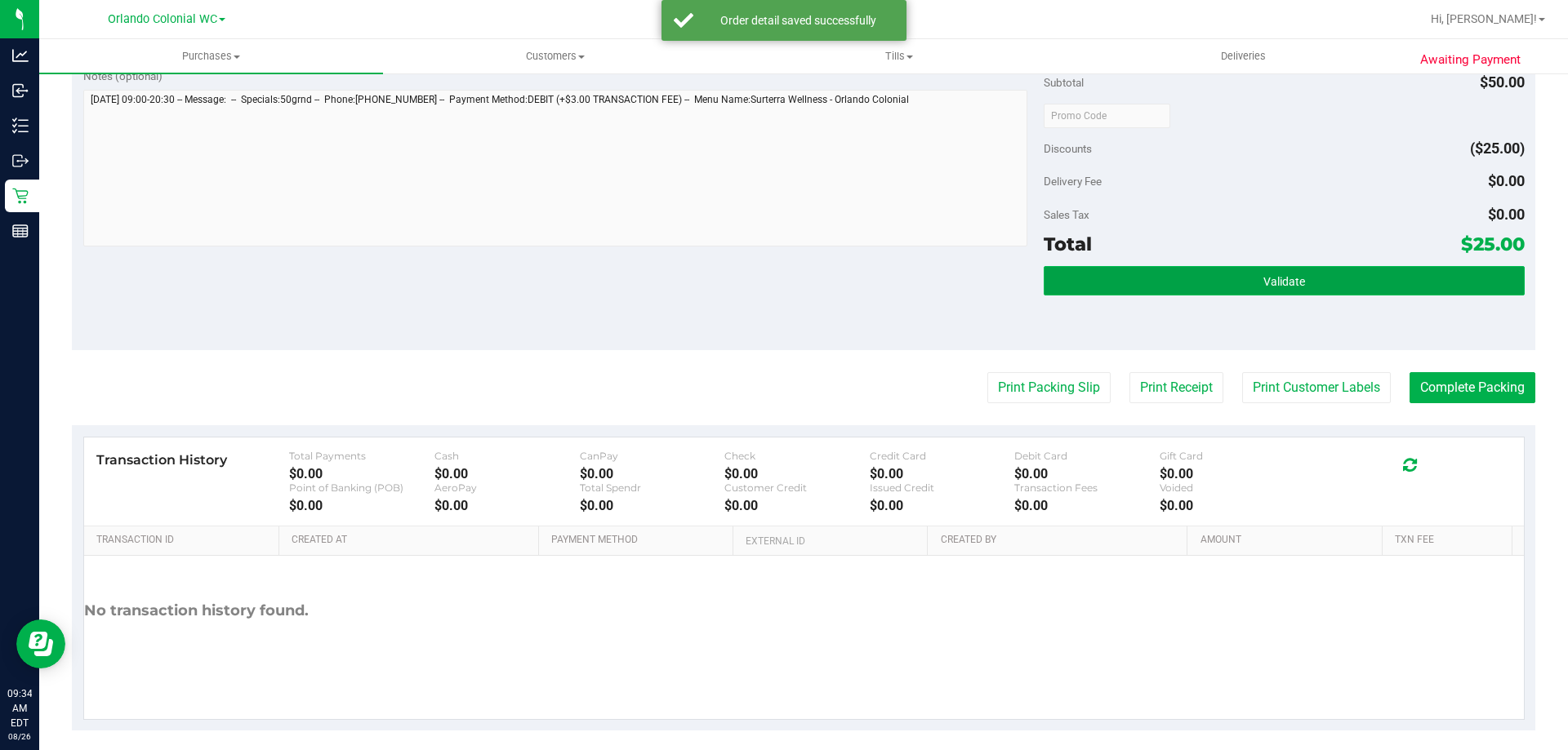
click at [1223, 285] on button "Validate" at bounding box center [1283, 281] width 480 height 29
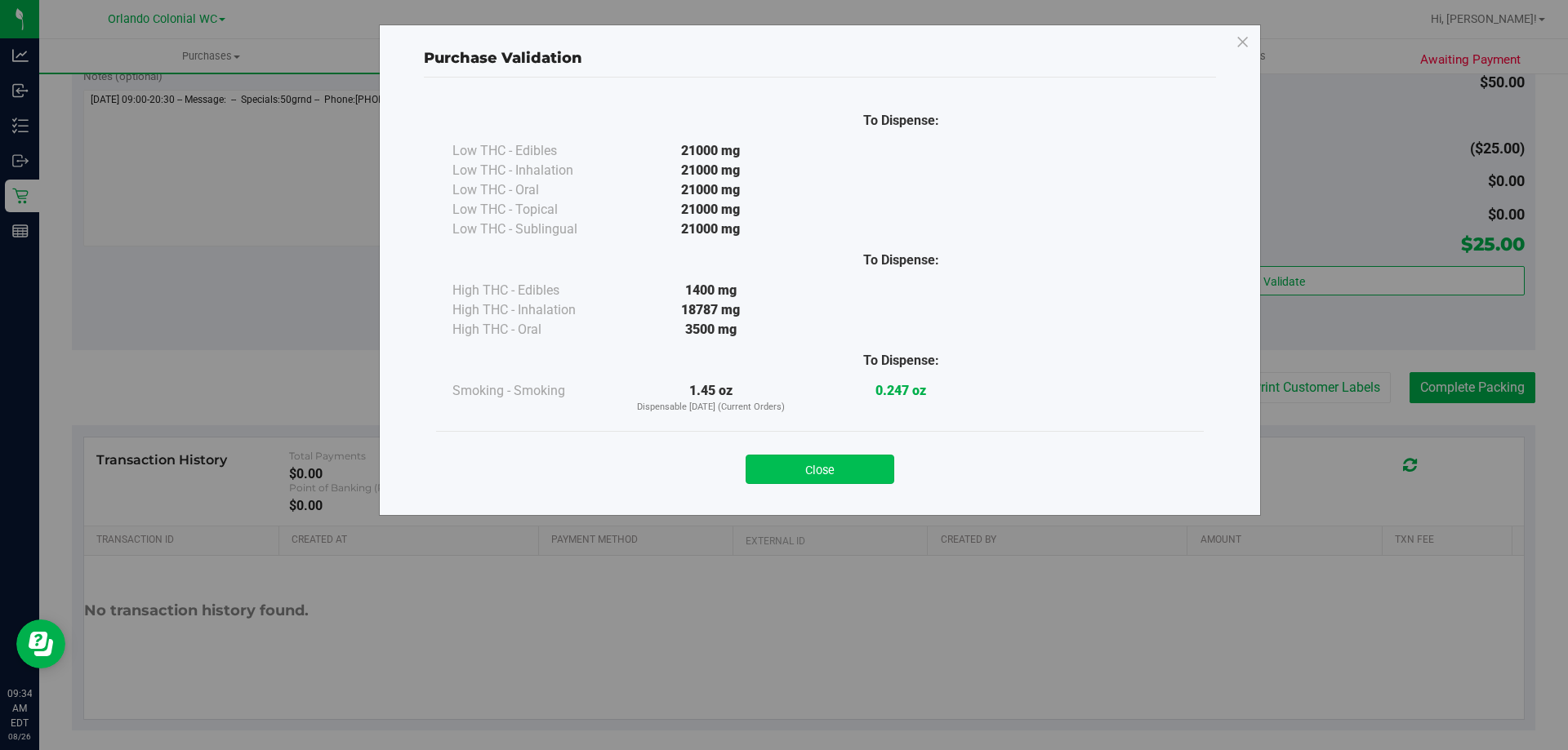
click at [852, 469] on button "Close" at bounding box center [820, 469] width 149 height 29
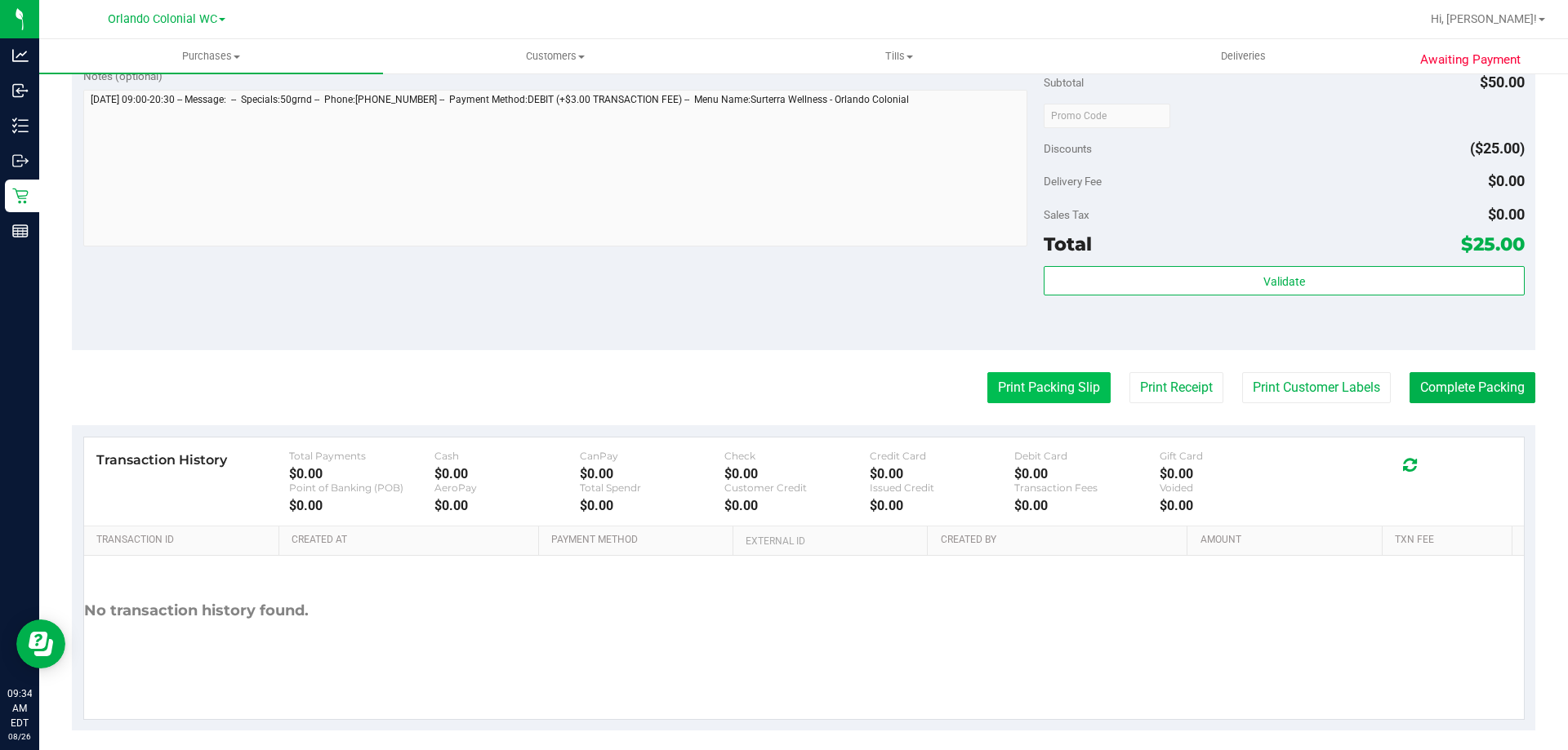
click at [1042, 379] on button "Print Packing Slip" at bounding box center [1048, 388] width 123 height 31
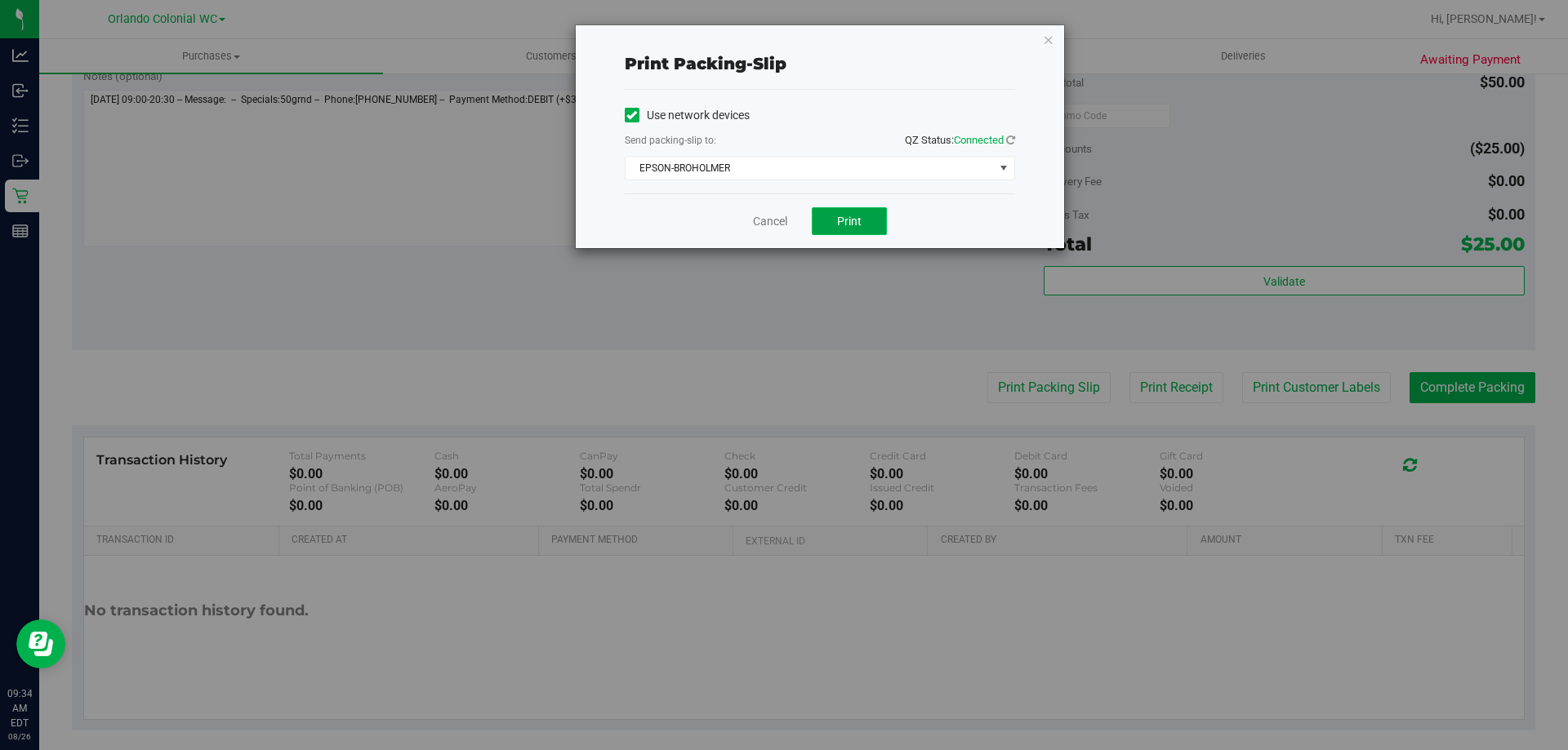
click at [844, 212] on button "Print" at bounding box center [849, 221] width 75 height 28
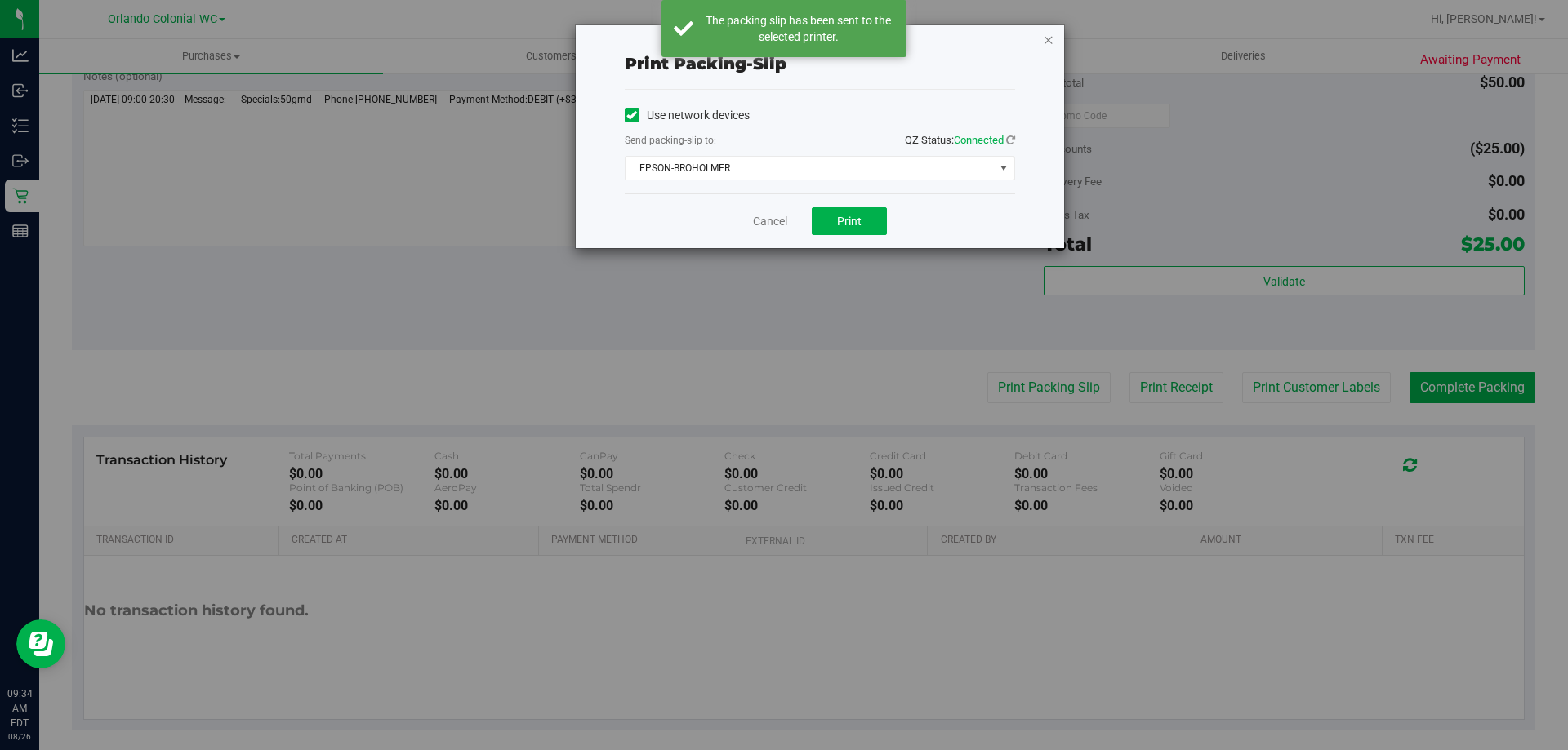
click at [1044, 38] on icon "button" at bounding box center [1048, 39] width 11 height 19
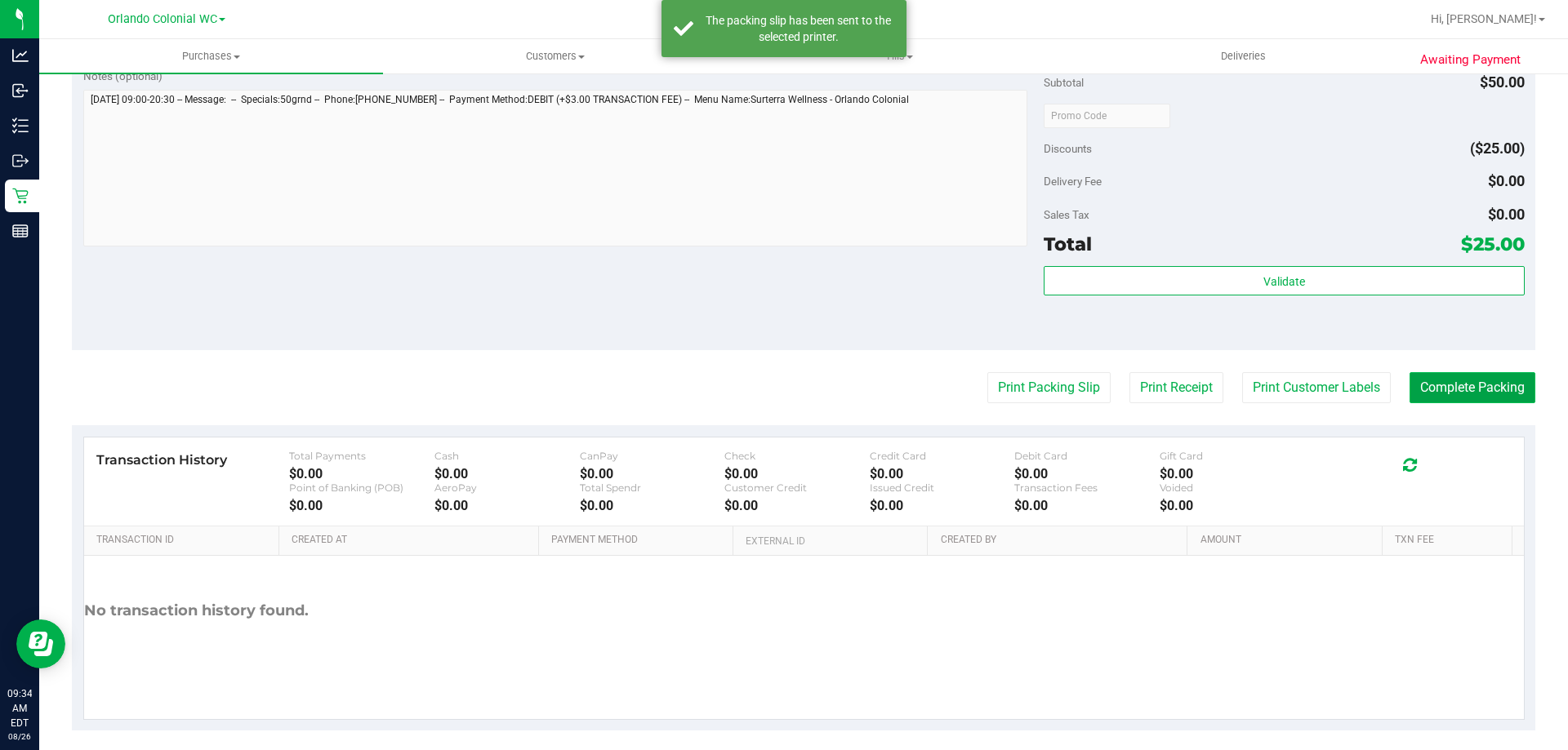
click at [1496, 386] on button "Complete Packing" at bounding box center [1472, 388] width 126 height 31
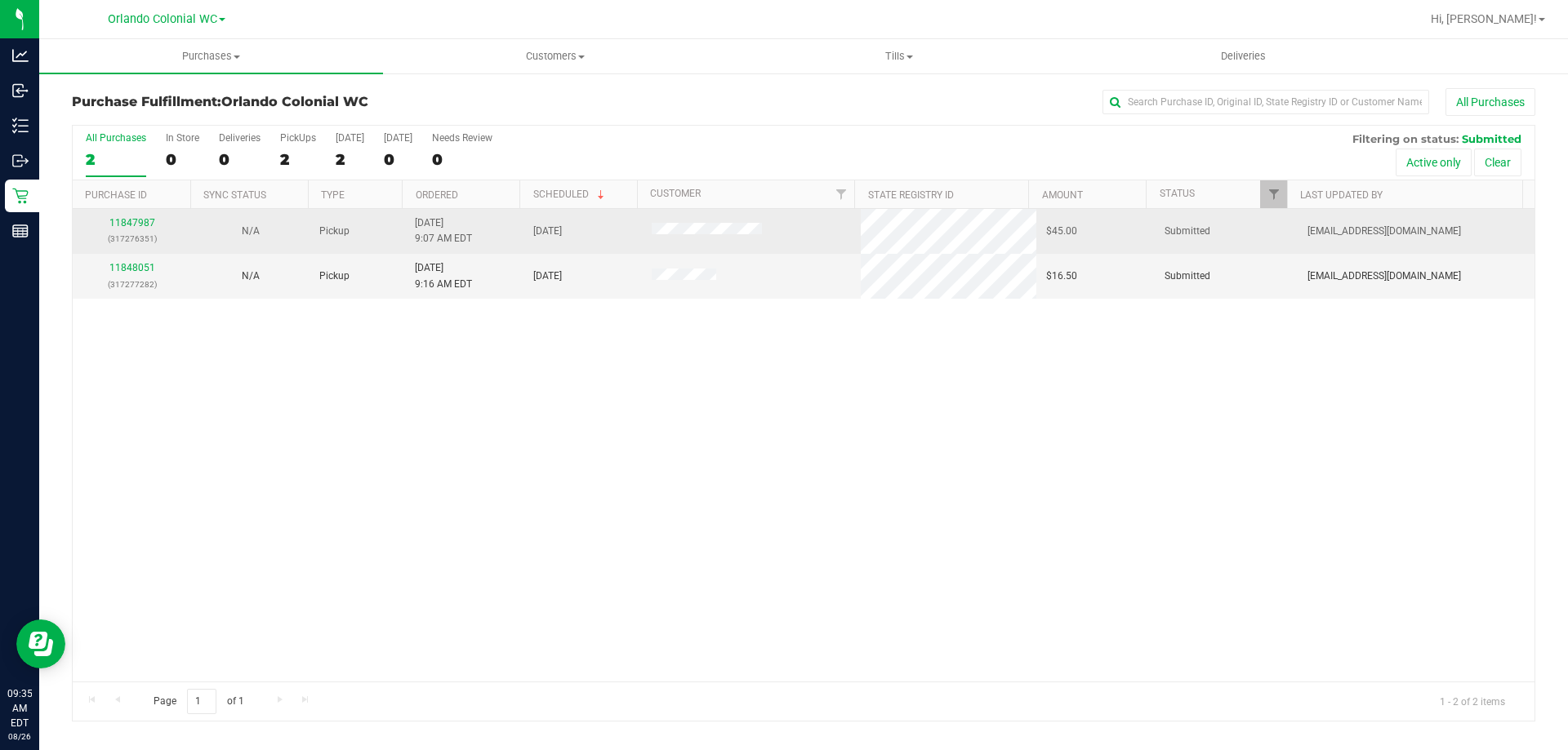
click at [128, 231] on p "(317276351)" at bounding box center [132, 239] width 99 height 16
click at [129, 228] on link "11847987" at bounding box center [132, 223] width 46 height 11
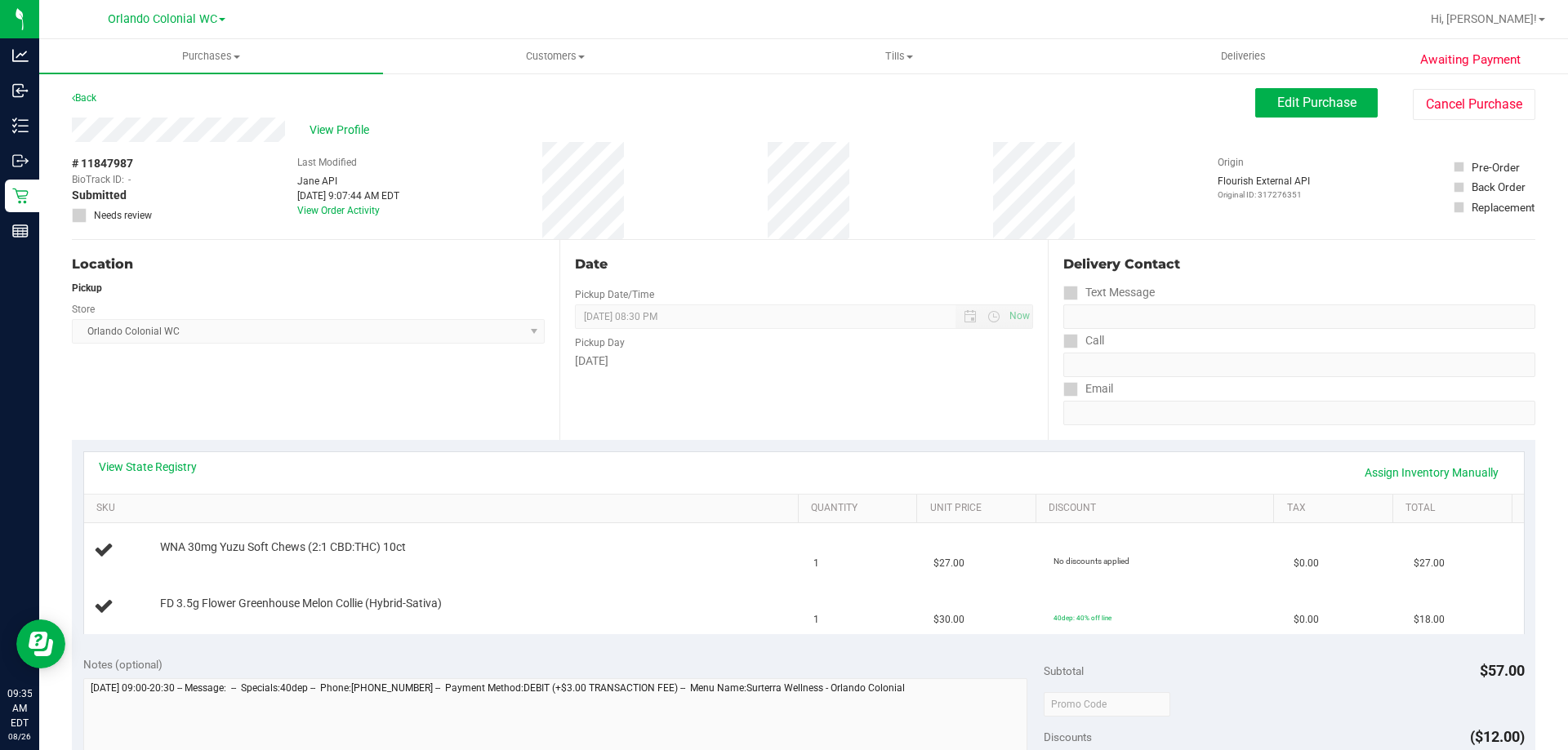
click at [88, 89] on div "Back" at bounding box center [84, 97] width 25 height 19
click at [89, 94] on link "Back" at bounding box center [84, 98] width 25 height 11
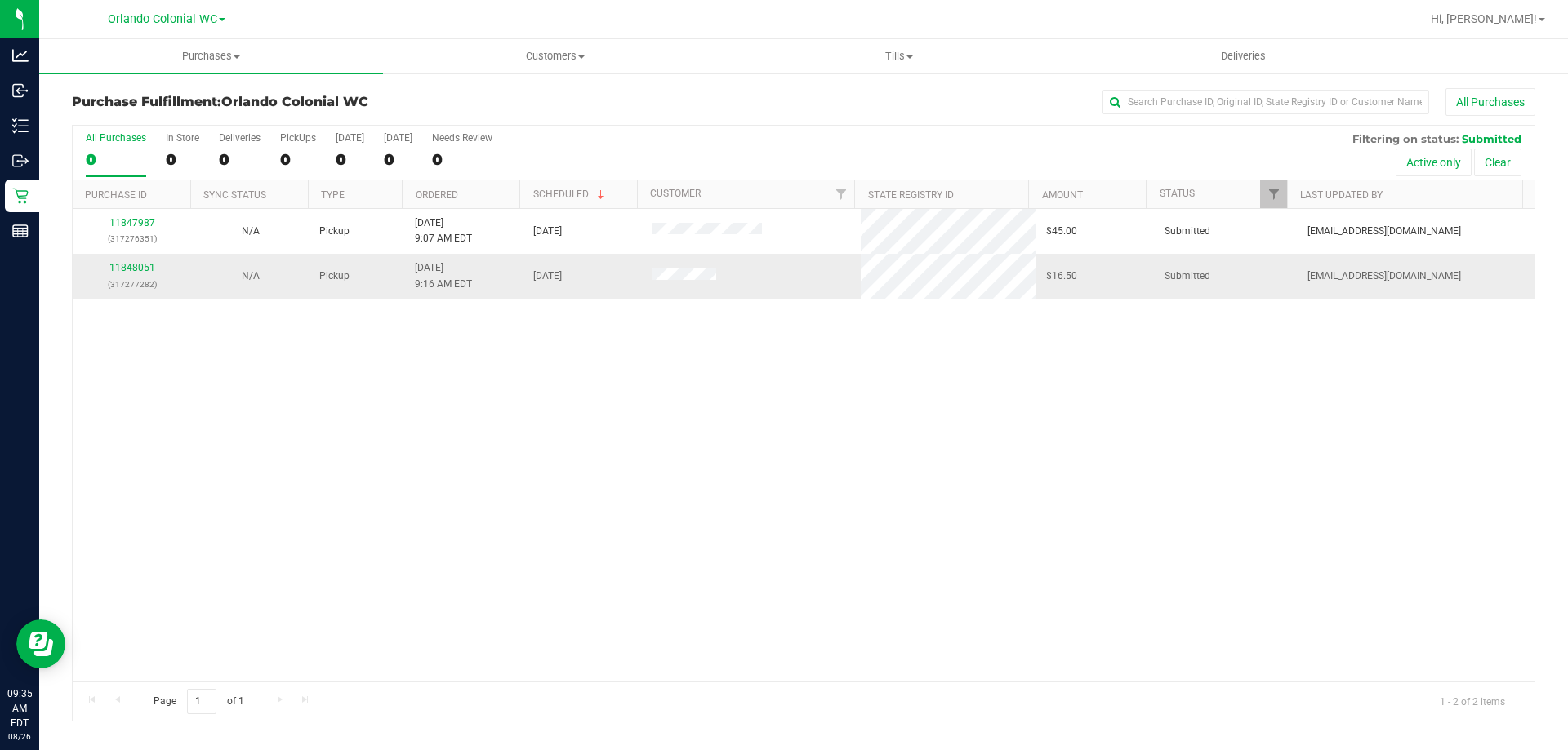
click at [144, 270] on link "11848051" at bounding box center [132, 268] width 46 height 11
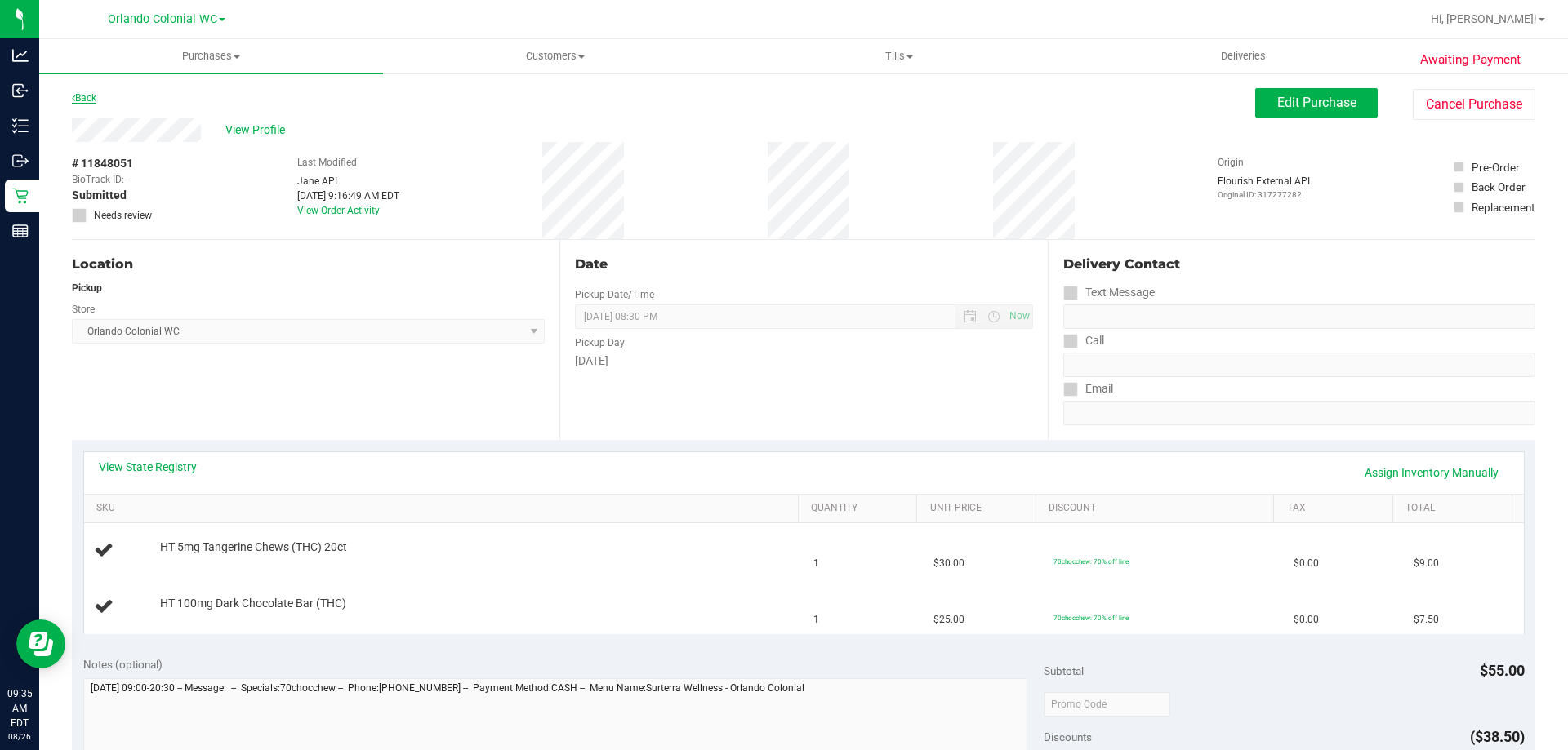
click at [88, 98] on link "Back" at bounding box center [84, 98] width 25 height 11
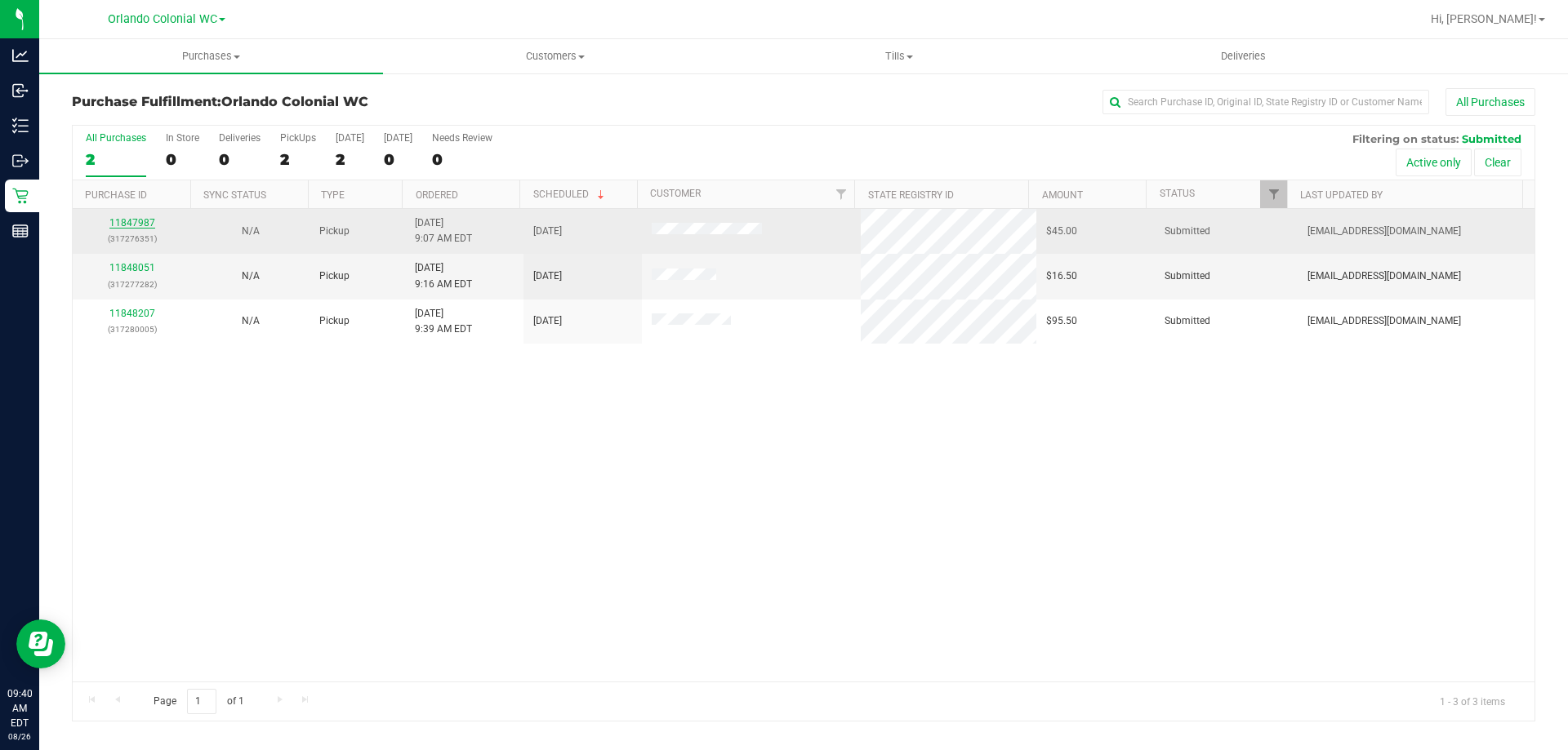
click at [132, 227] on link "11847987" at bounding box center [132, 223] width 46 height 11
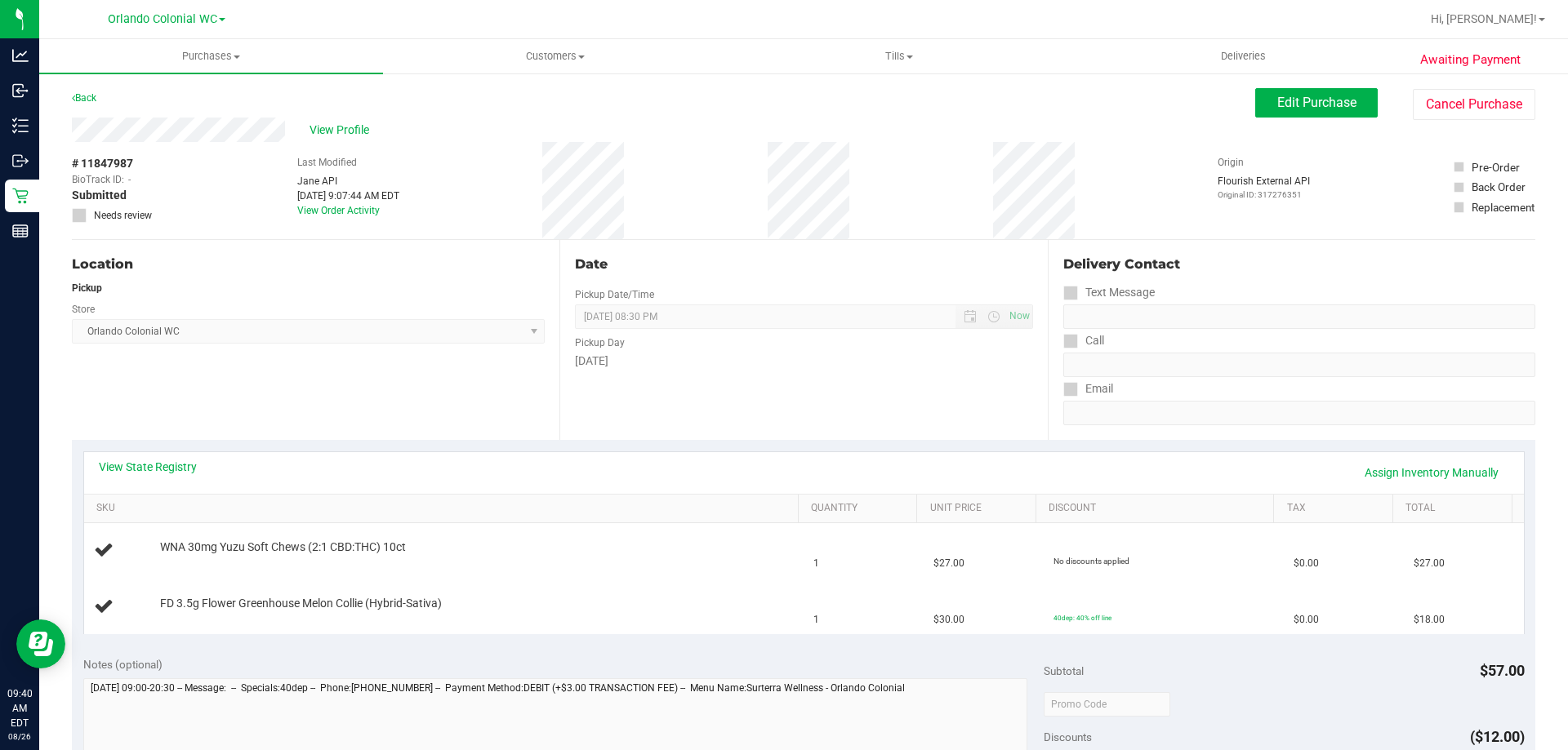
click at [92, 91] on div "Back" at bounding box center [84, 97] width 25 height 19
click at [92, 93] on link "Back" at bounding box center [84, 98] width 25 height 11
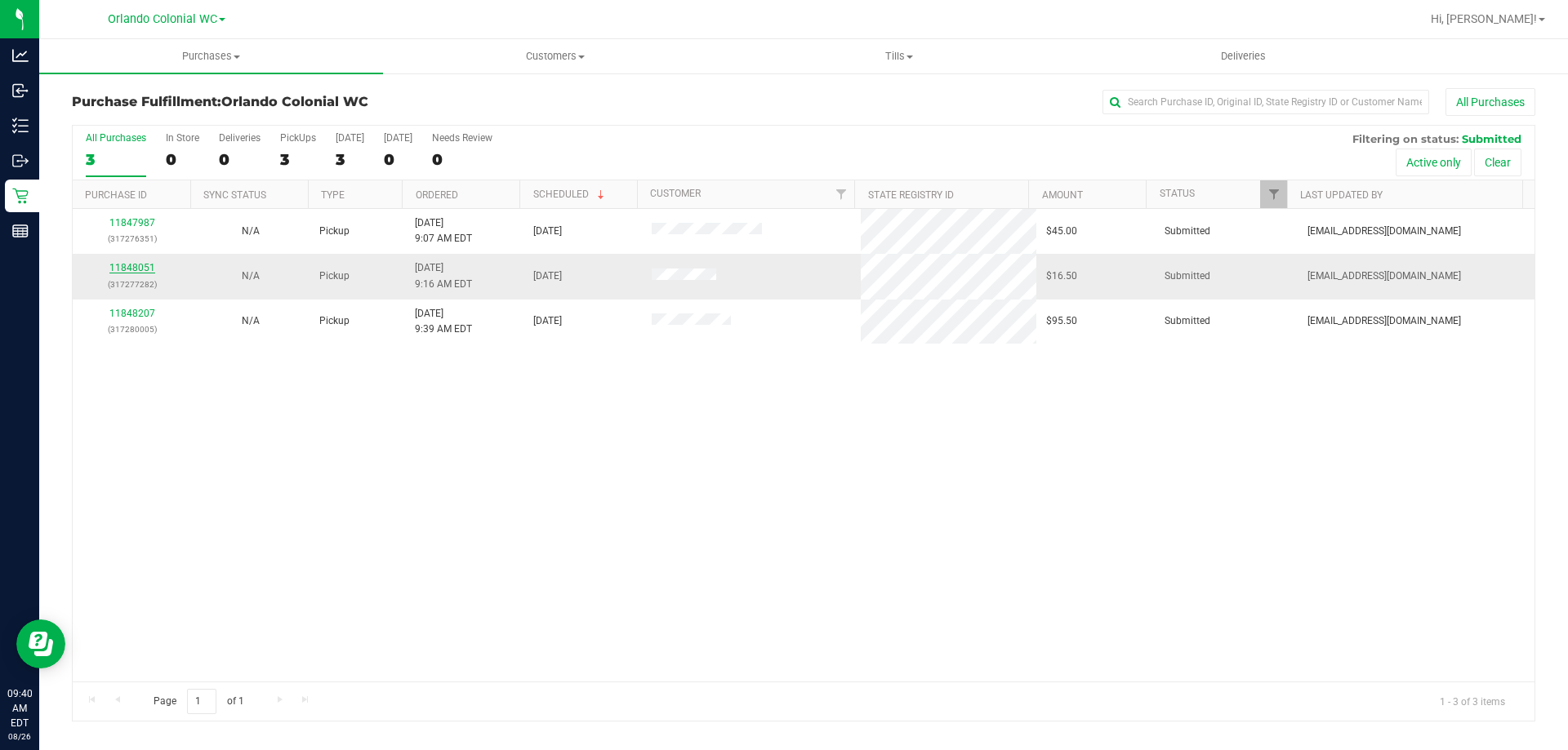
click at [132, 271] on link "11848051" at bounding box center [132, 268] width 46 height 11
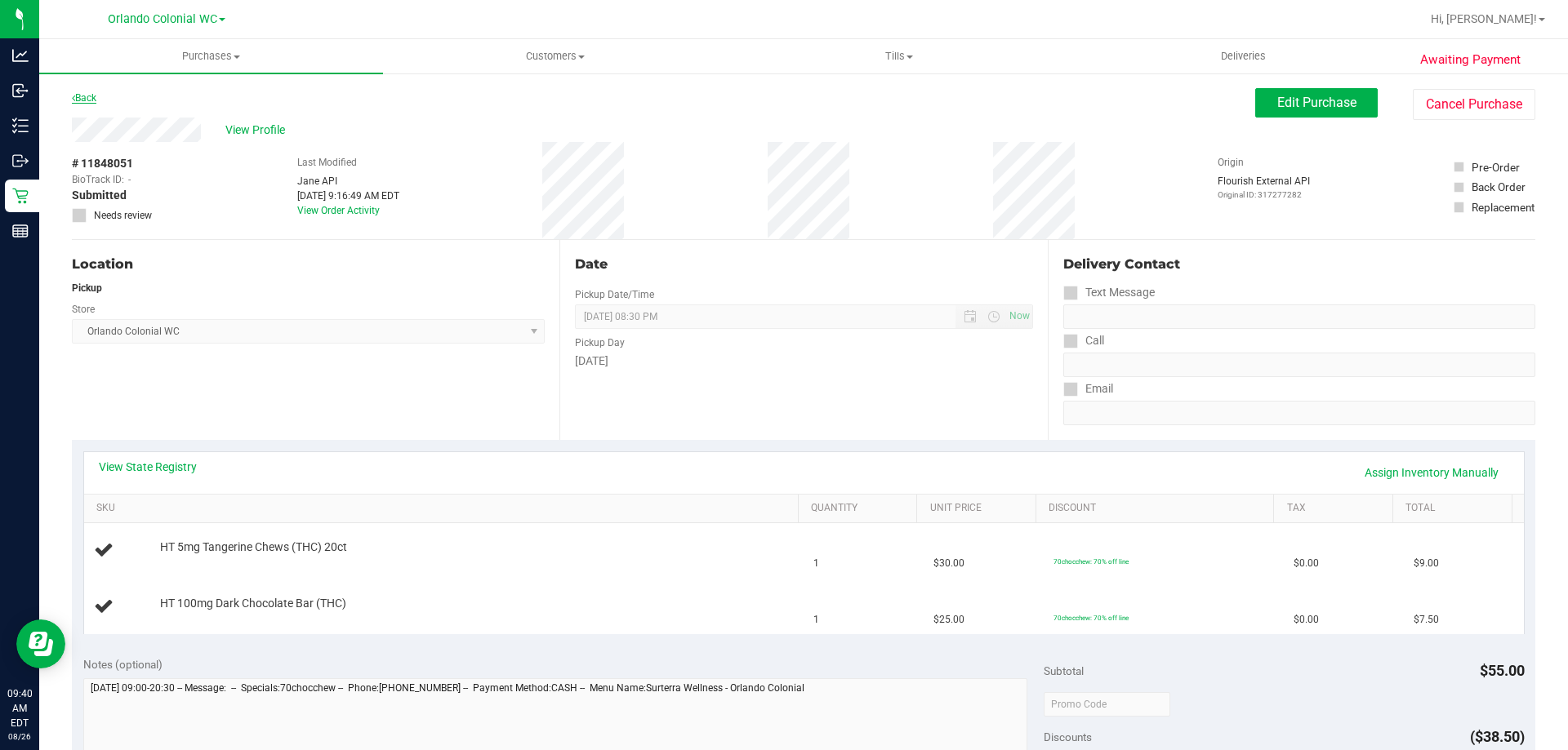
click at [81, 94] on link "Back" at bounding box center [84, 98] width 25 height 11
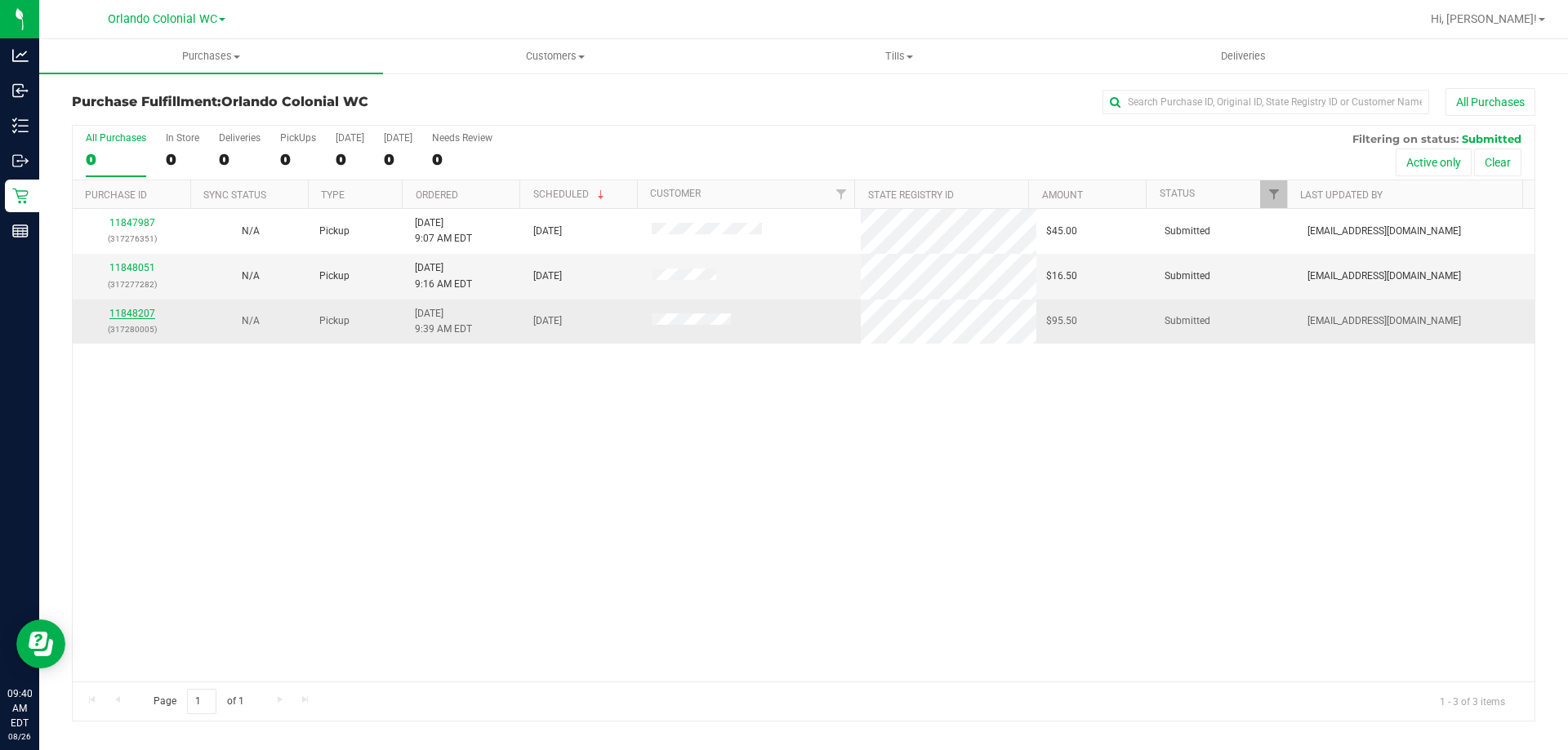
click at [144, 311] on link "11848207" at bounding box center [132, 313] width 46 height 11
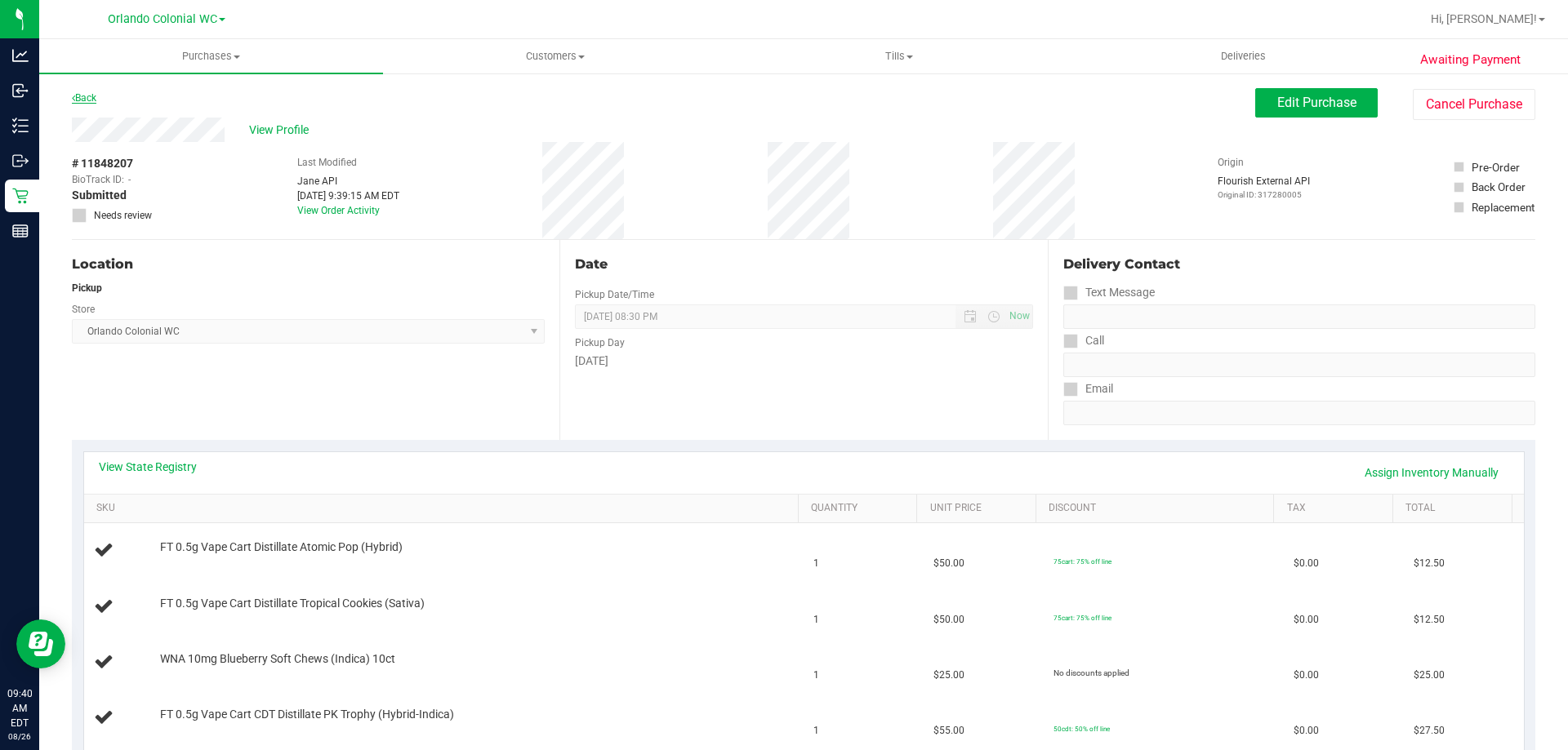
click at [84, 96] on link "Back" at bounding box center [84, 98] width 25 height 11
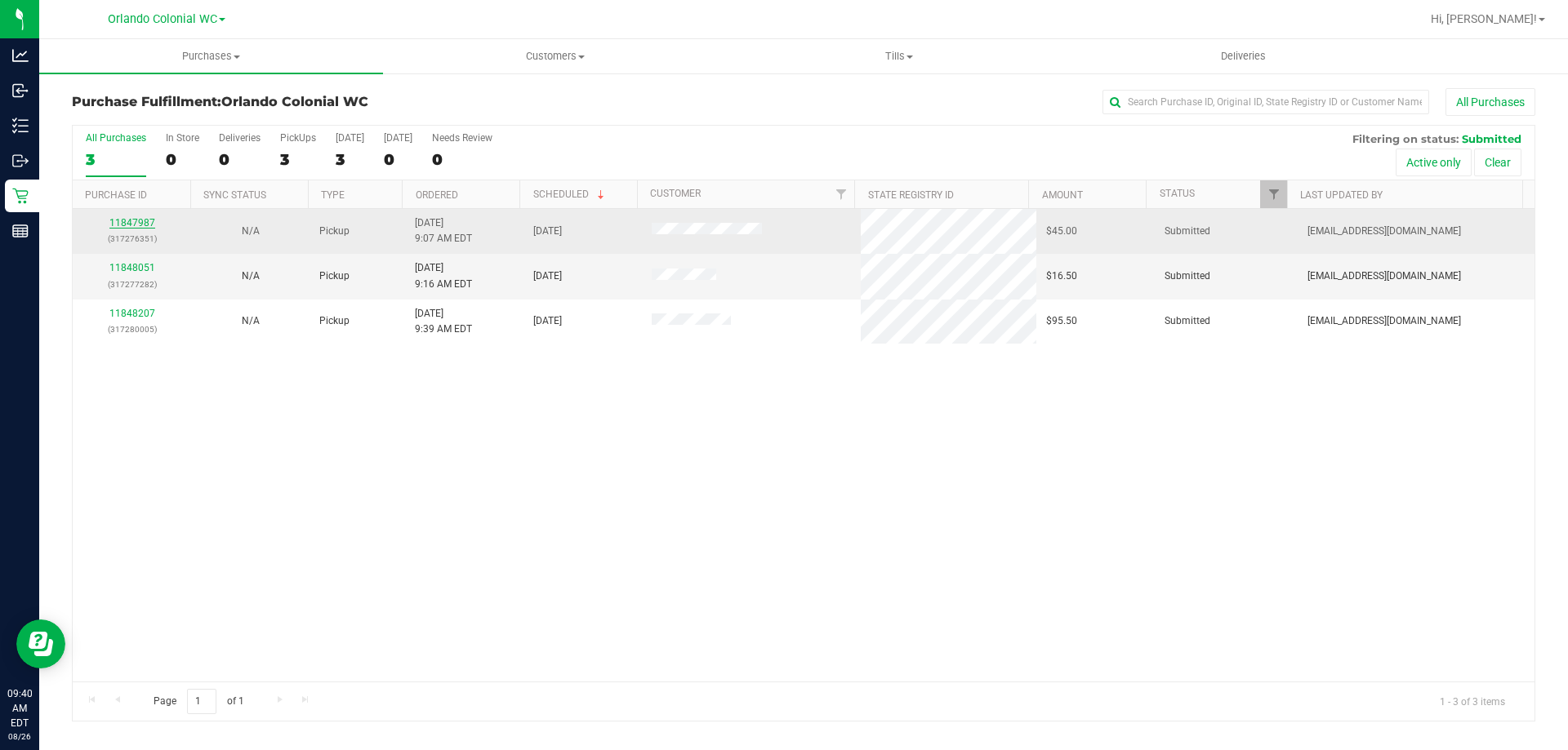
click at [150, 218] on div "11847987 (317276351)" at bounding box center [132, 231] width 99 height 31
click at [145, 219] on link "11847987" at bounding box center [132, 223] width 46 height 11
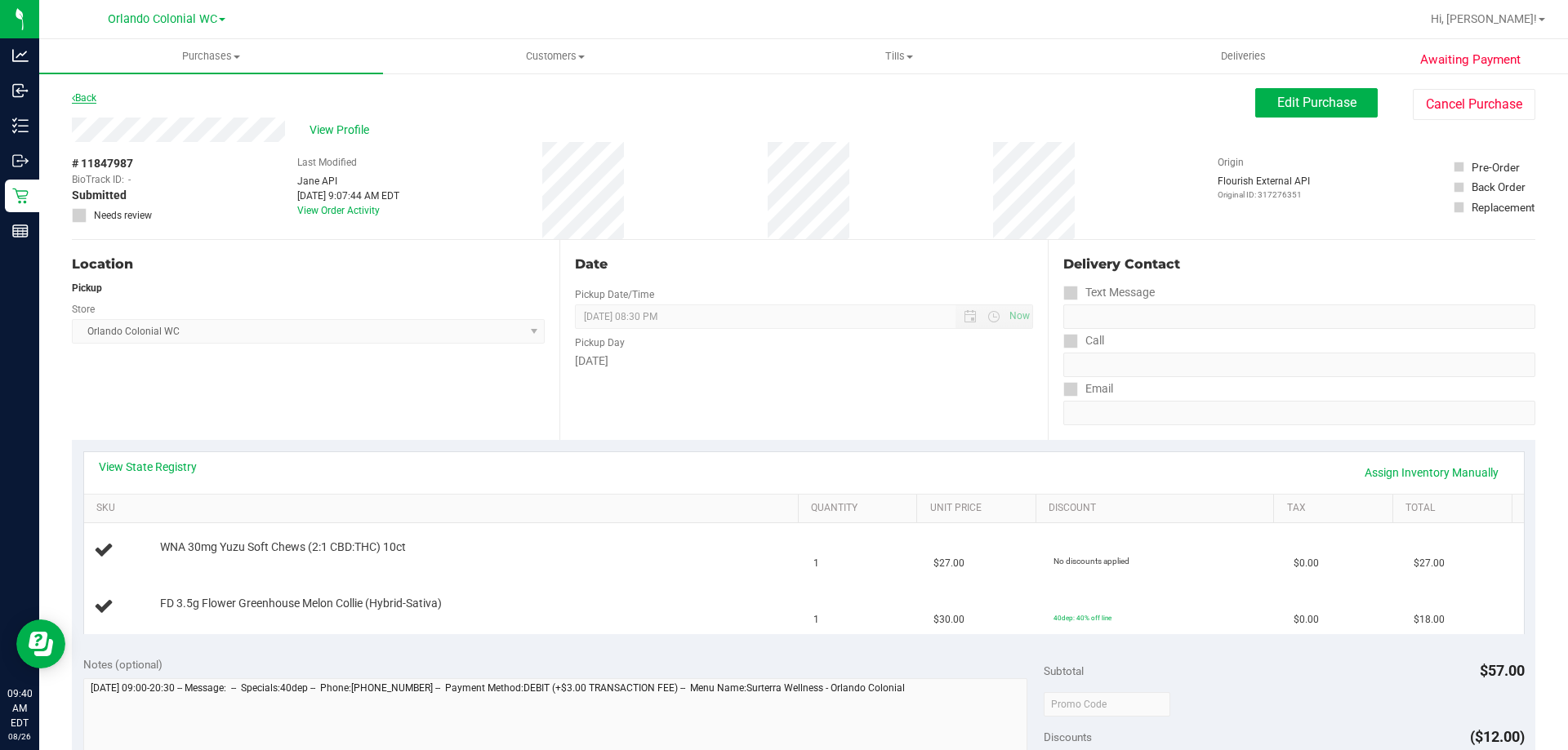
click at [88, 95] on link "Back" at bounding box center [84, 98] width 25 height 11
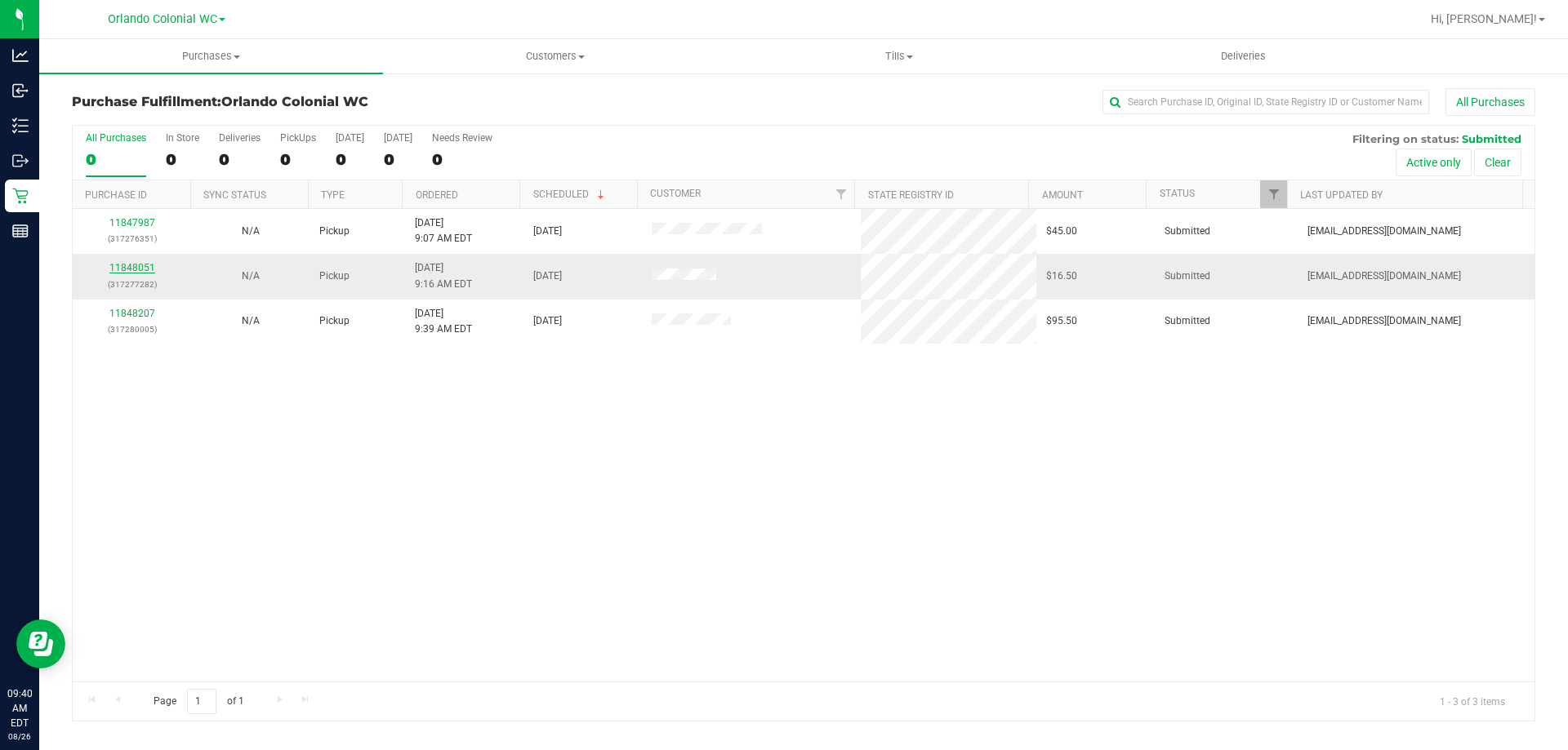
click at [116, 268] on link "11848051" at bounding box center [132, 268] width 46 height 11
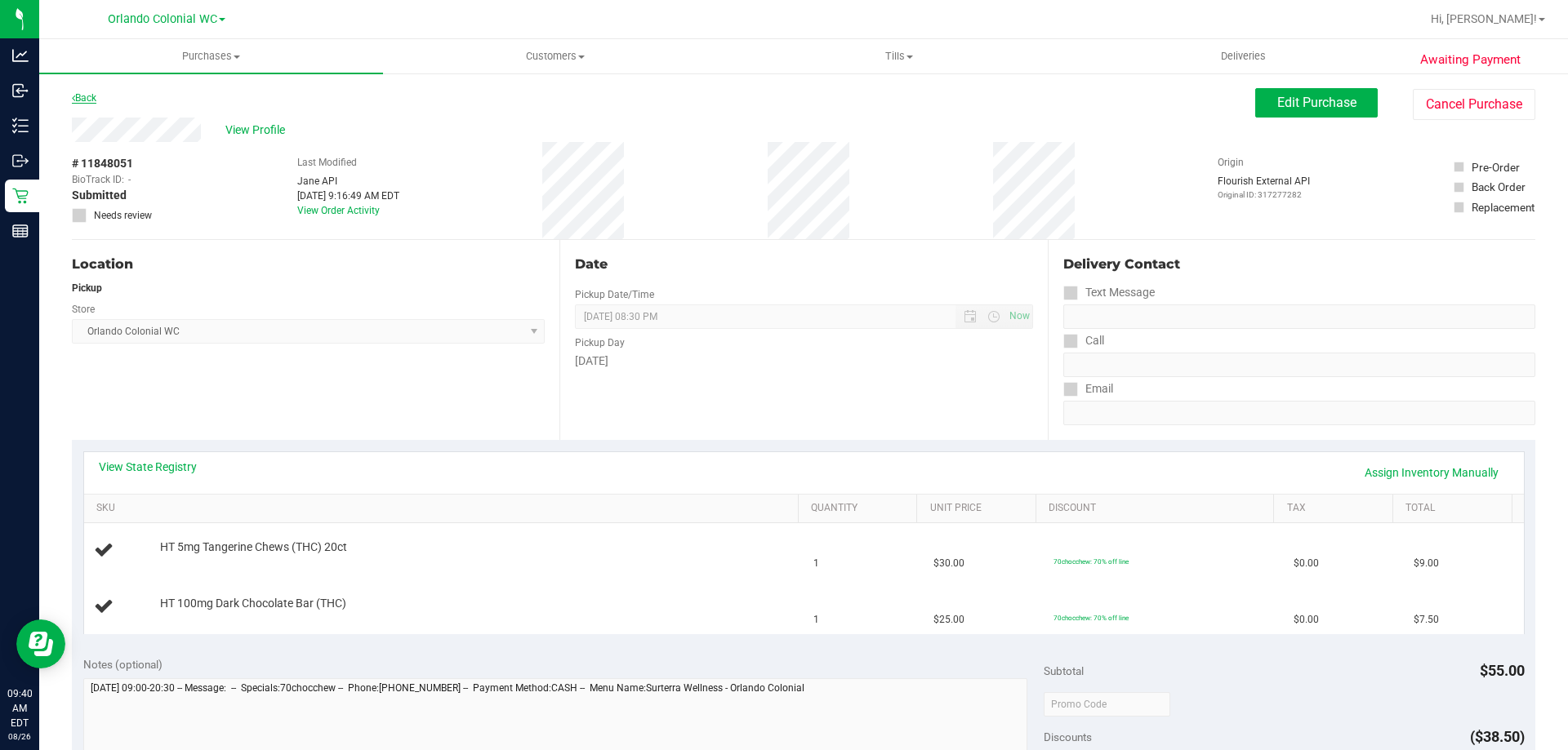
click at [84, 93] on link "Back" at bounding box center [84, 98] width 25 height 11
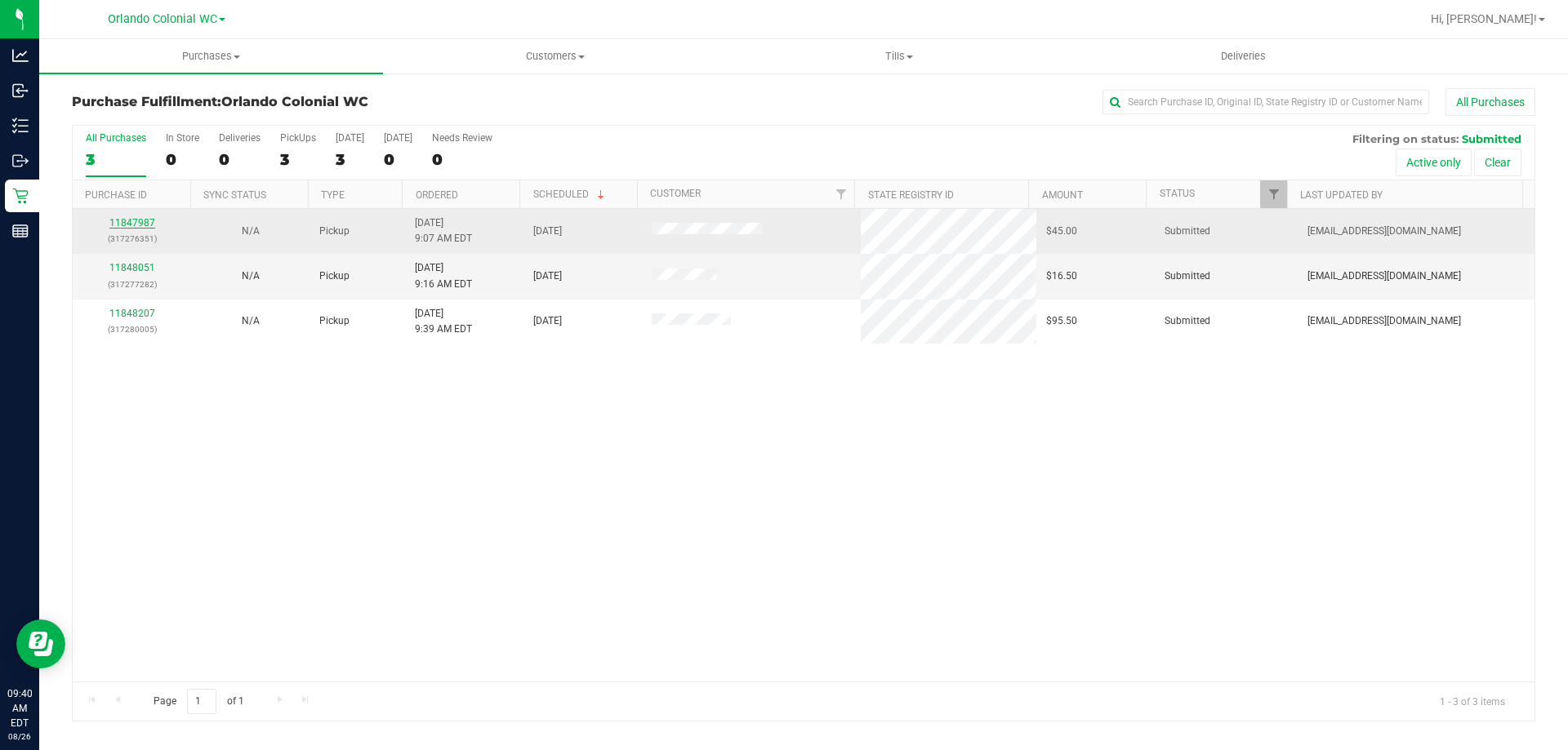
click at [135, 223] on link "11847987" at bounding box center [132, 223] width 46 height 11
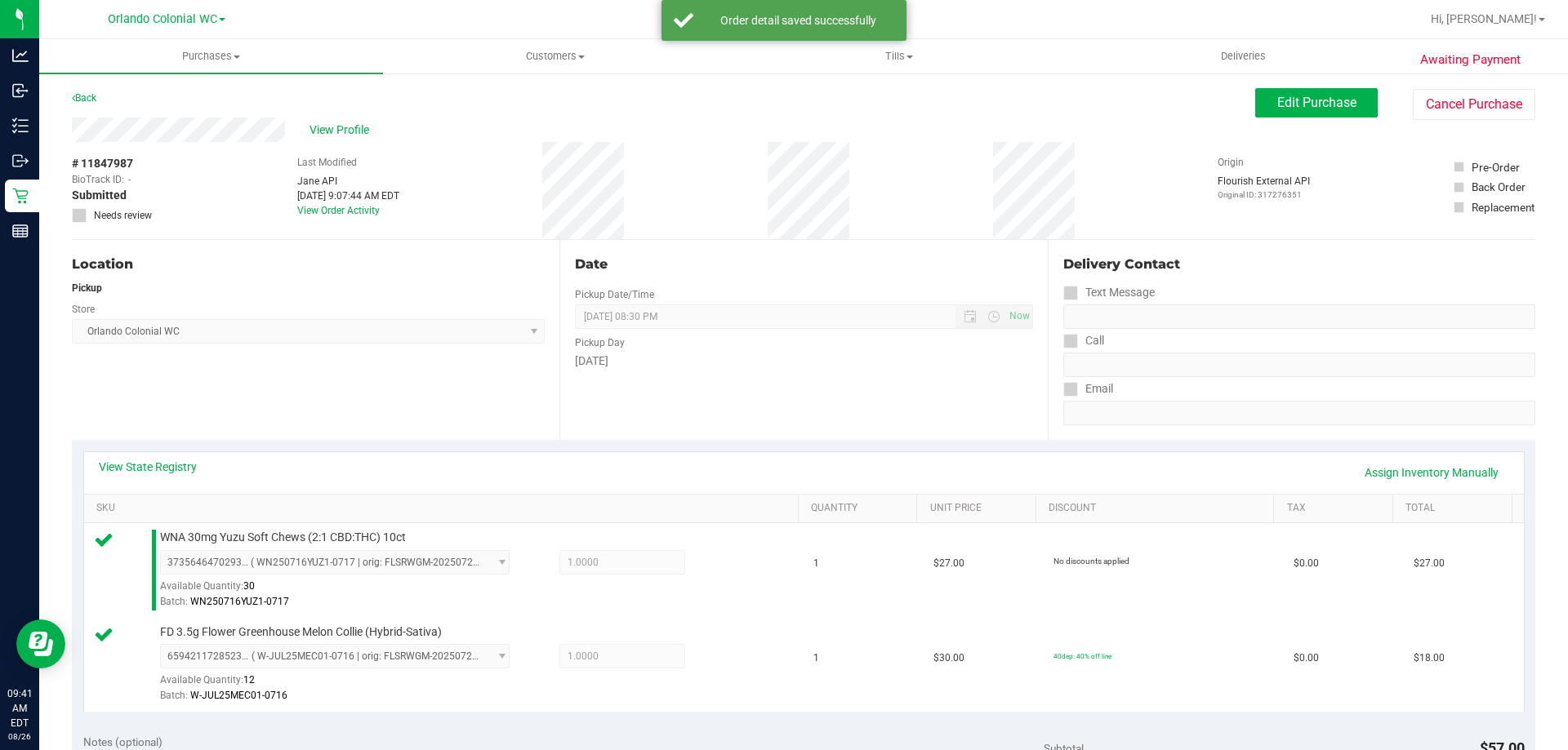
scroll to position [490, 0]
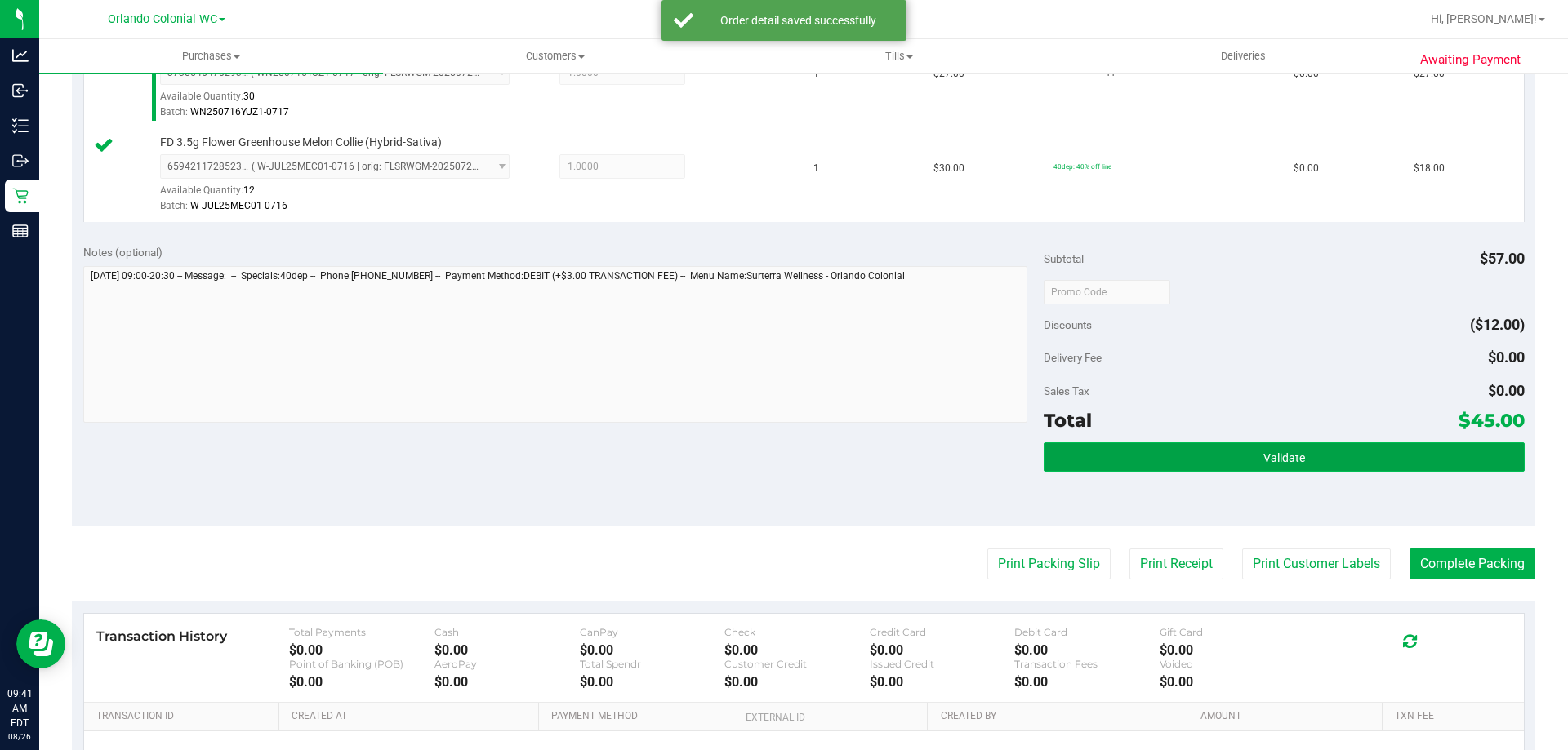
click at [1133, 445] on button "Validate" at bounding box center [1283, 457] width 480 height 29
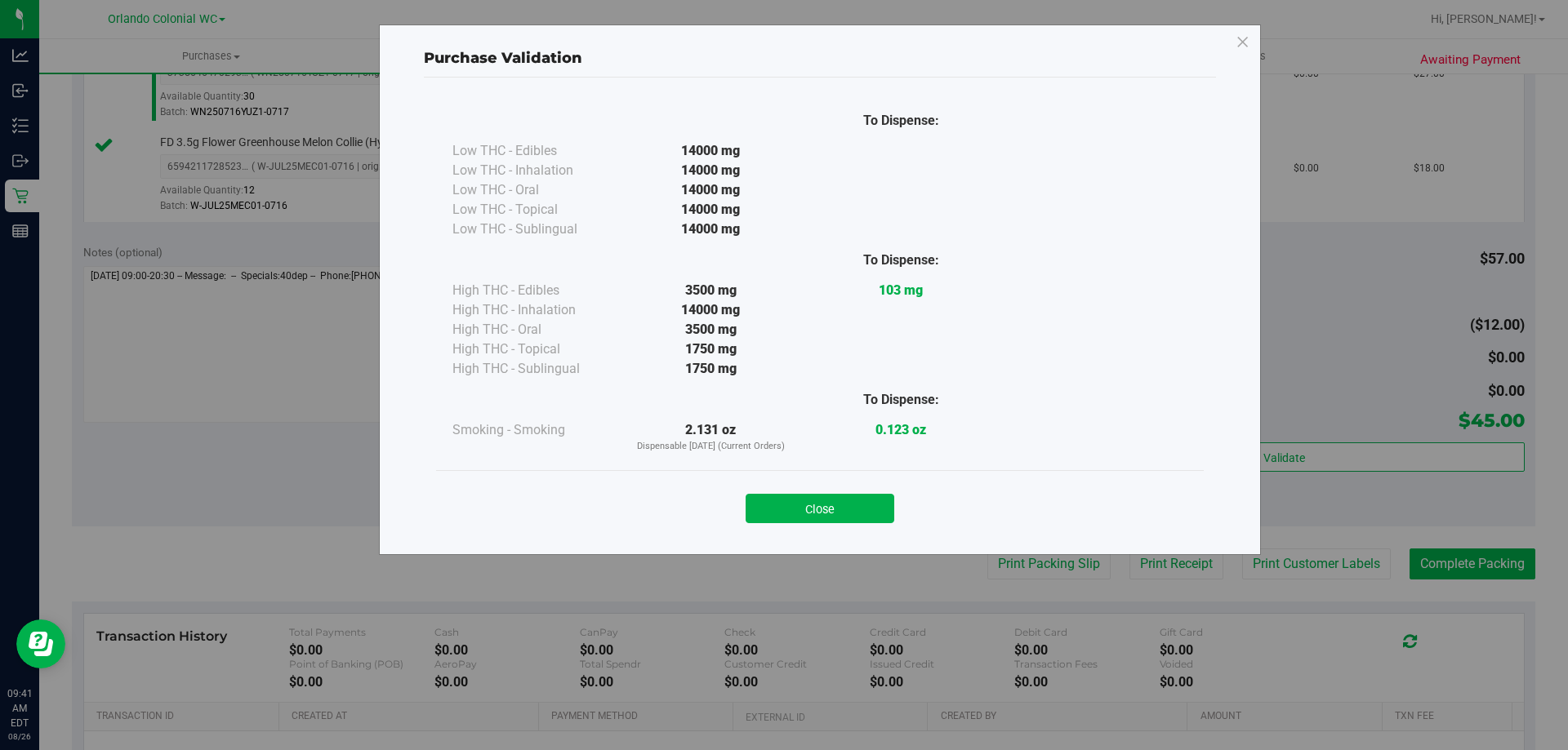
drag, startPoint x: 867, startPoint y: 498, endPoint x: 1096, endPoint y: 564, distance: 238.3
click at [868, 498] on button "Close" at bounding box center [820, 509] width 149 height 29
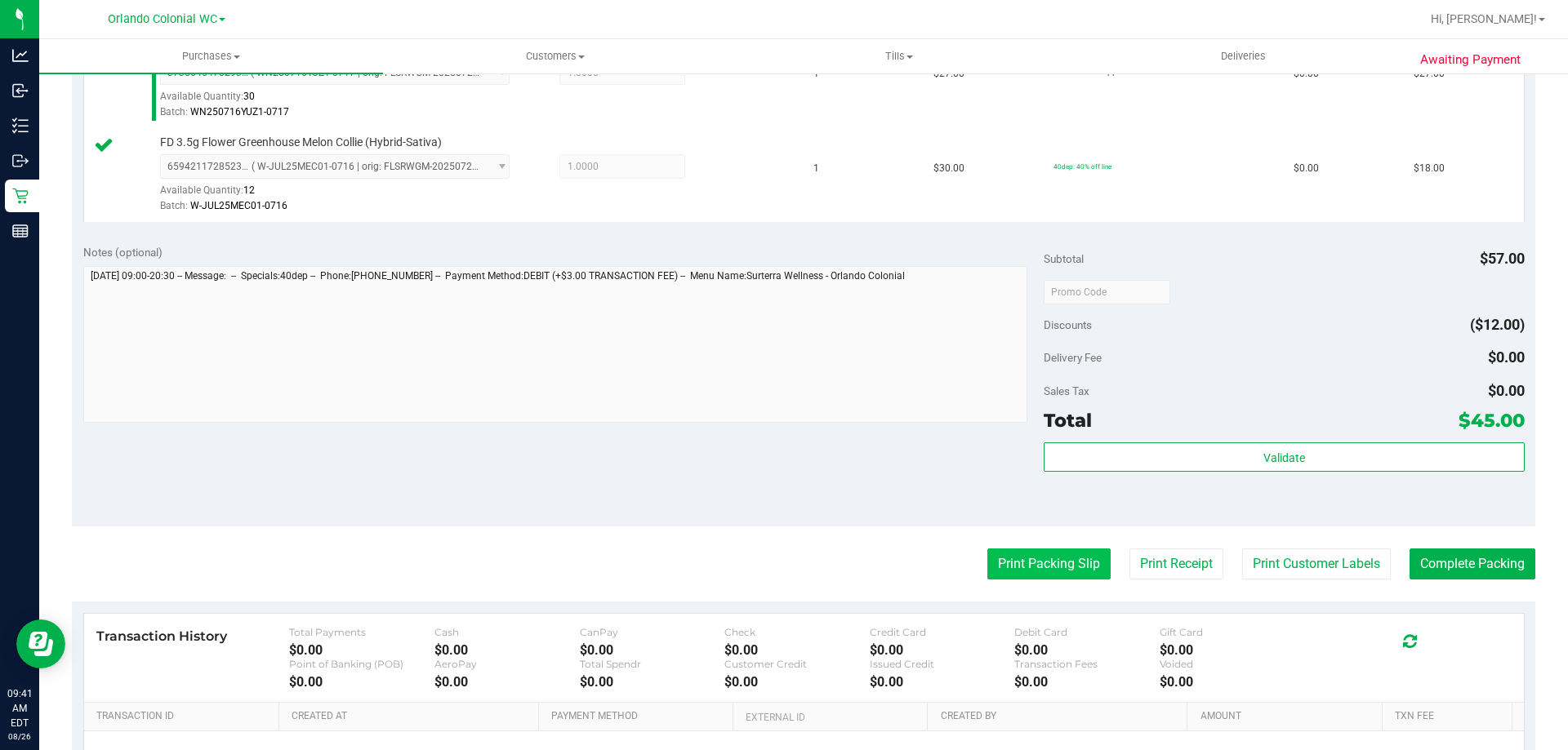
click at [1081, 566] on button "Print Packing Slip" at bounding box center [1048, 565] width 123 height 31
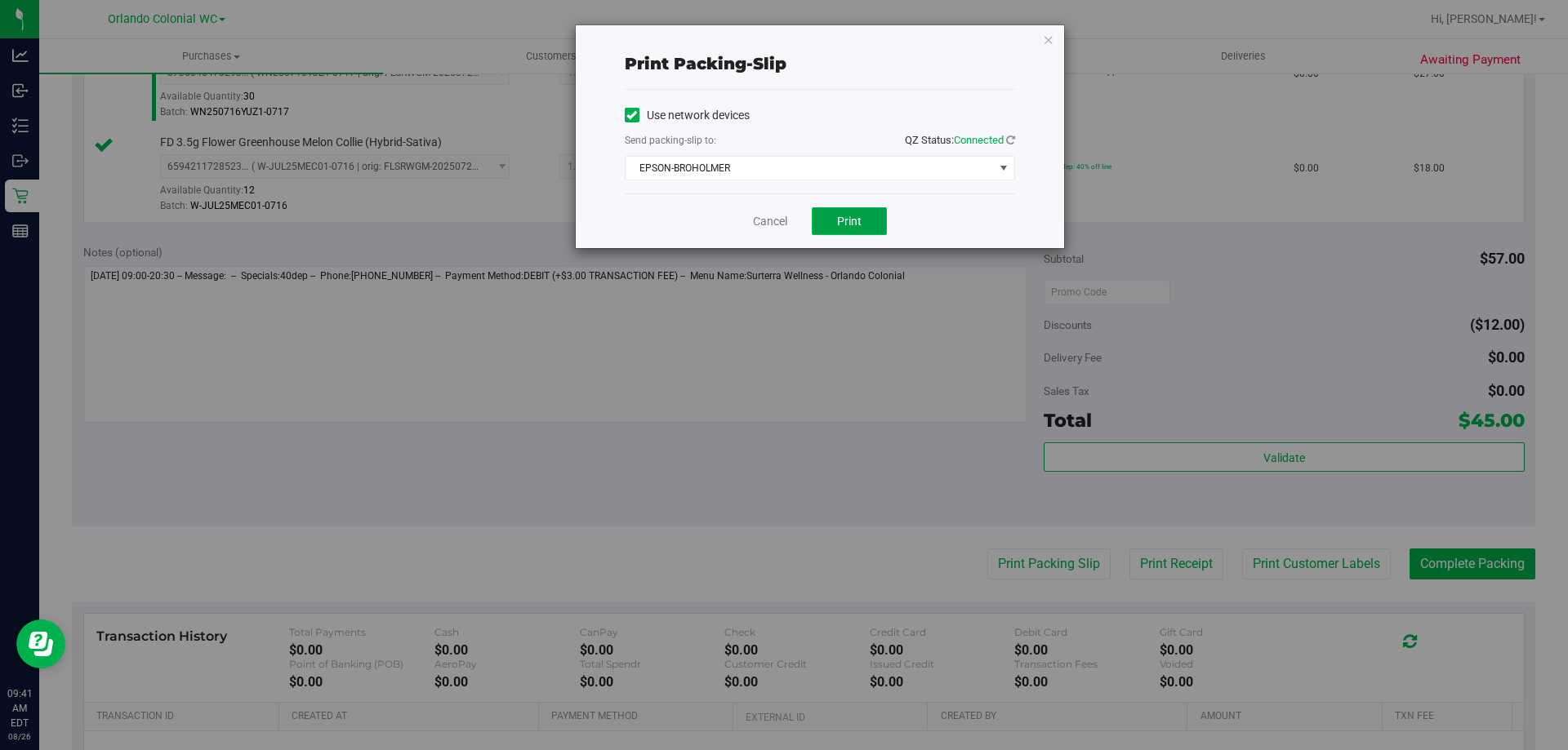
click at [838, 218] on span "Print" at bounding box center [849, 221] width 25 height 13
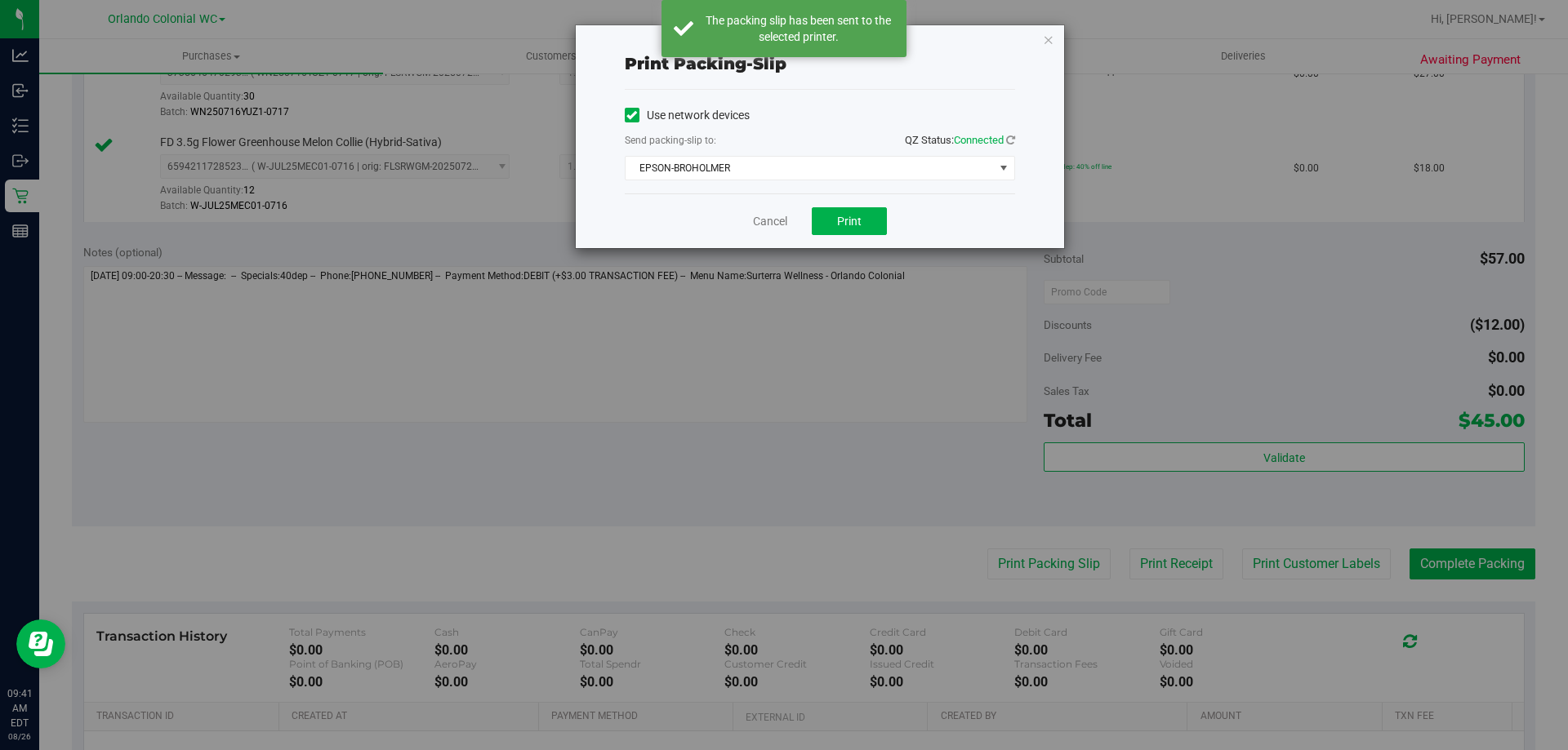
click at [1049, 39] on icon "button" at bounding box center [1048, 39] width 11 height 19
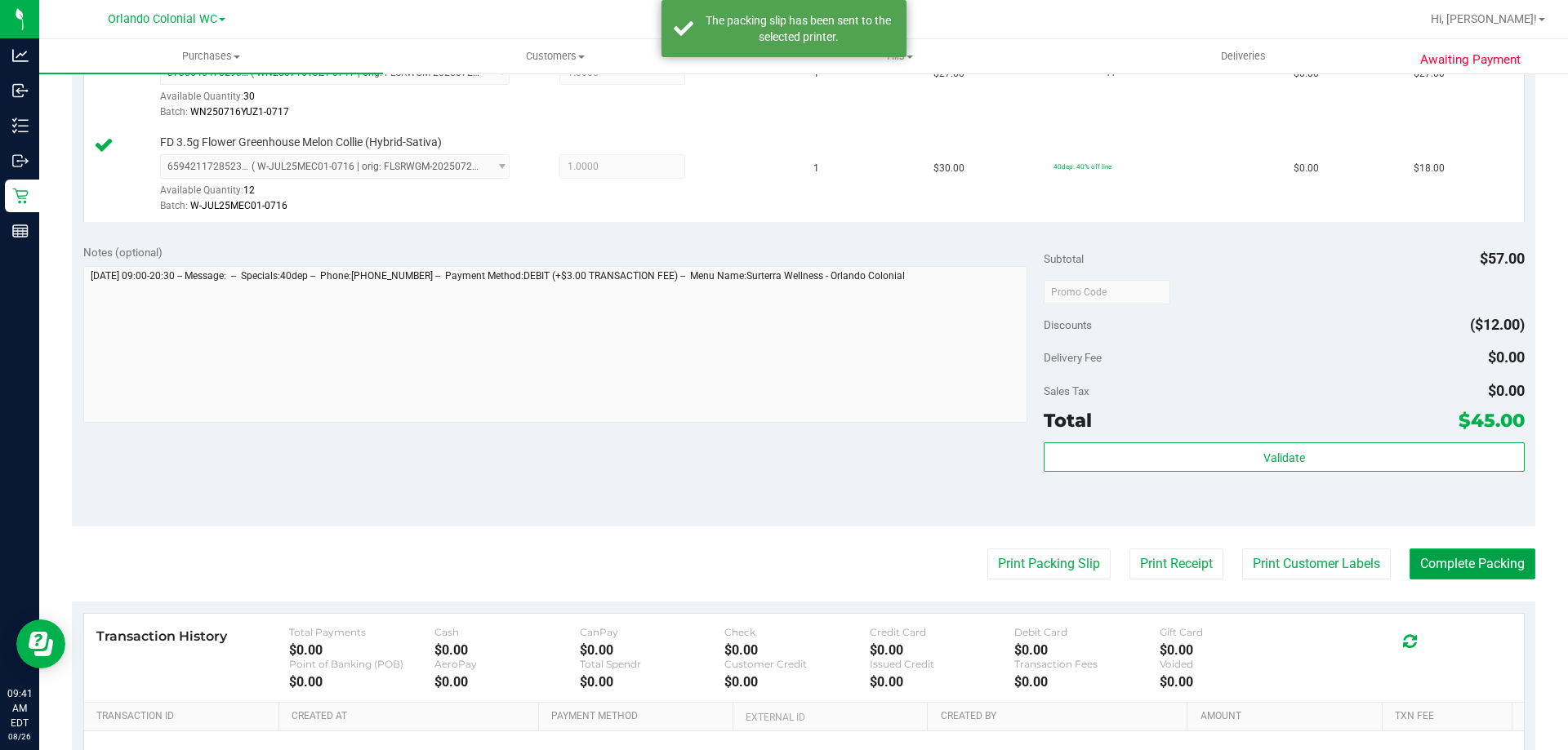
click at [1482, 554] on button "Complete Packing" at bounding box center [1472, 565] width 126 height 31
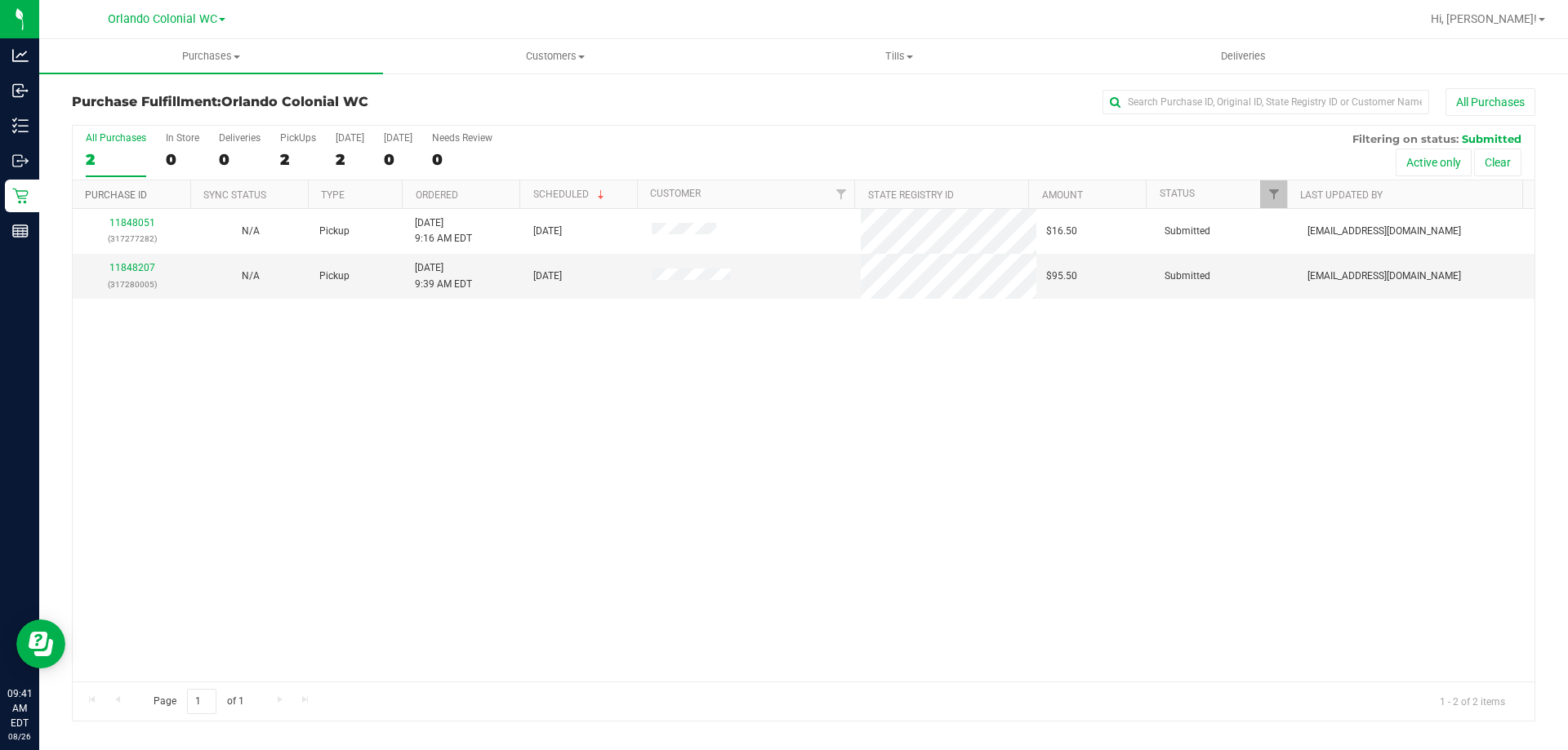
click at [126, 197] on link "Purchase ID" at bounding box center [117, 195] width 62 height 11
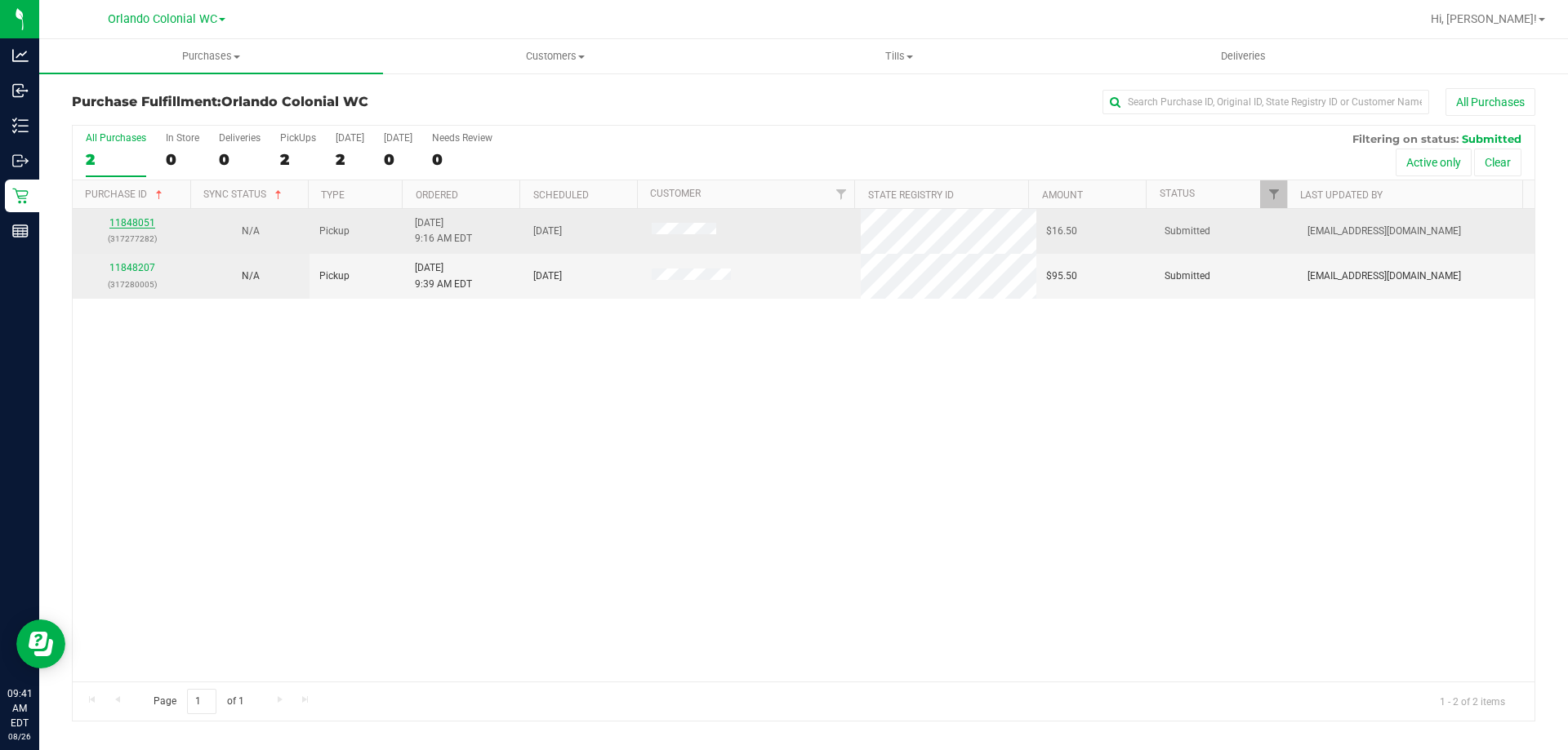
click at [122, 219] on link "11848051" at bounding box center [132, 223] width 46 height 11
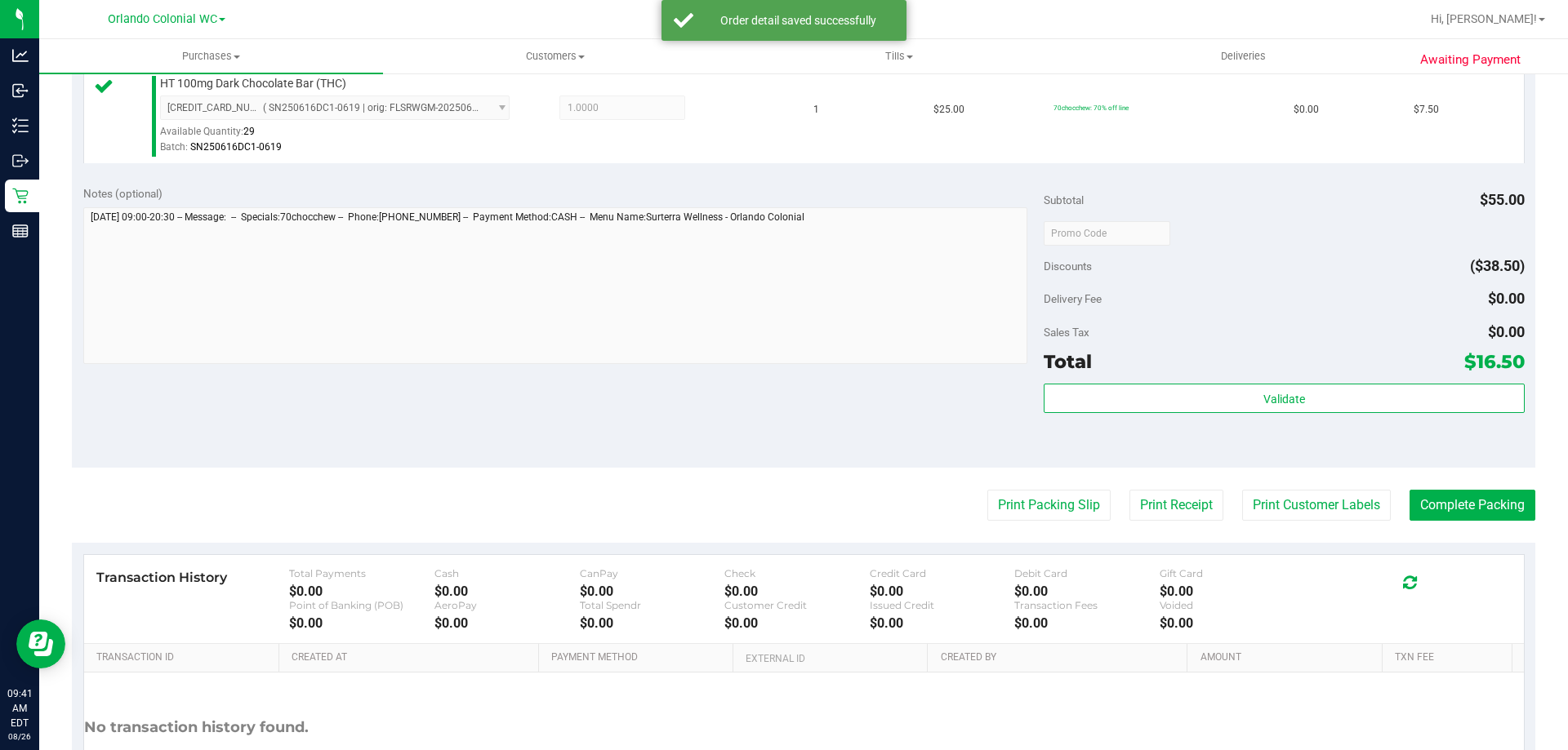
scroll to position [654, 0]
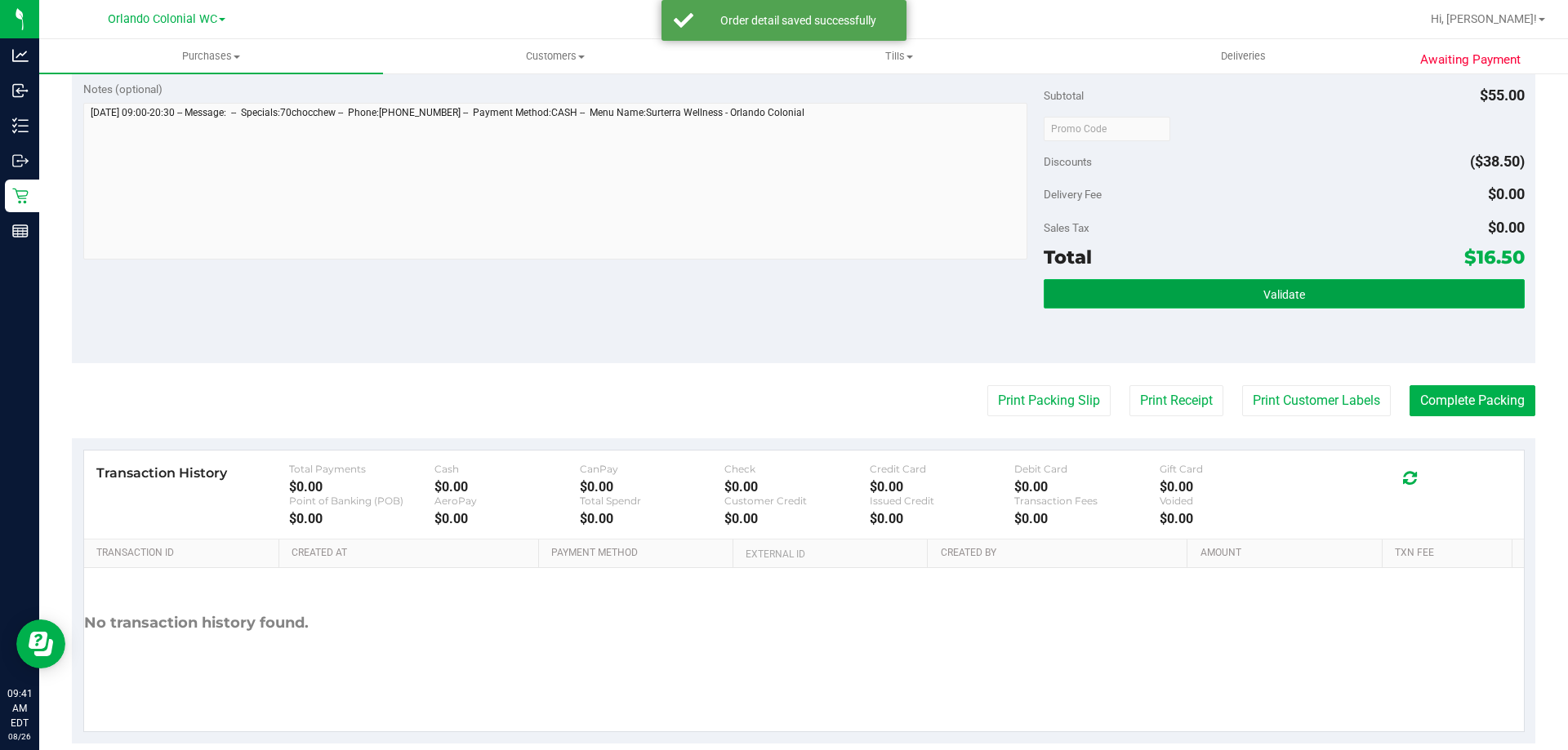
click at [1230, 284] on button "Validate" at bounding box center [1283, 294] width 480 height 29
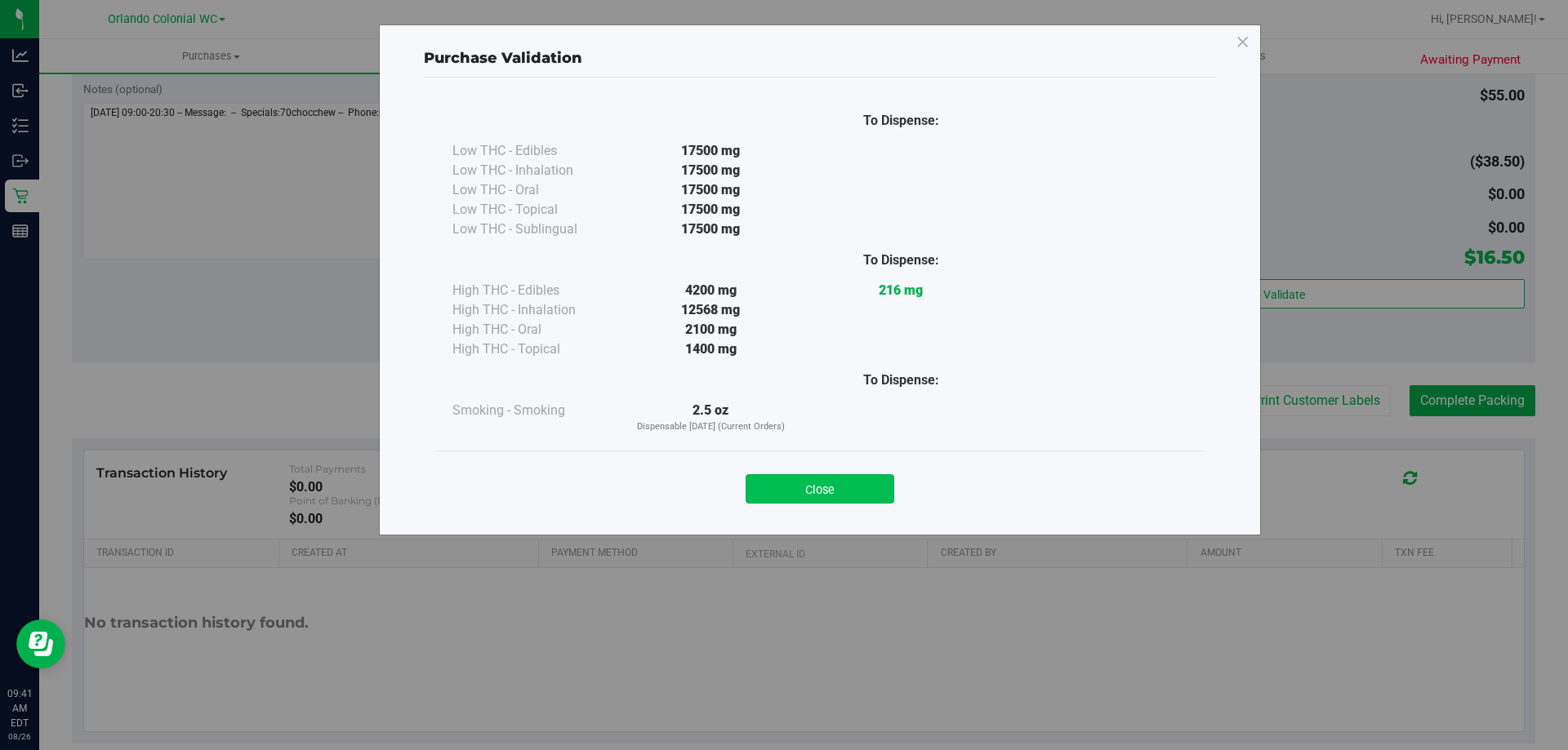
click at [868, 485] on button "Close" at bounding box center [820, 489] width 149 height 29
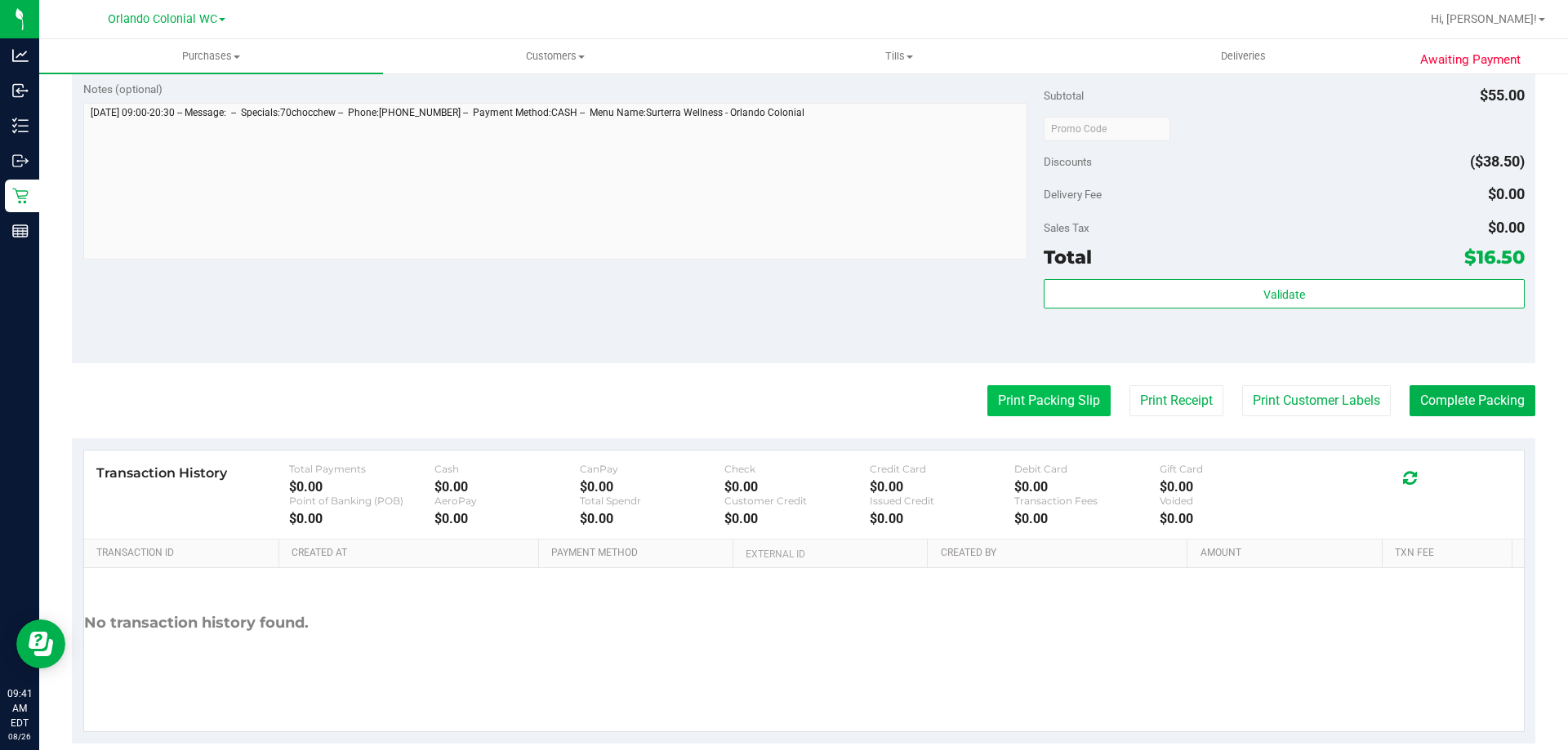
click at [1036, 409] on button "Print Packing Slip" at bounding box center [1048, 401] width 123 height 31
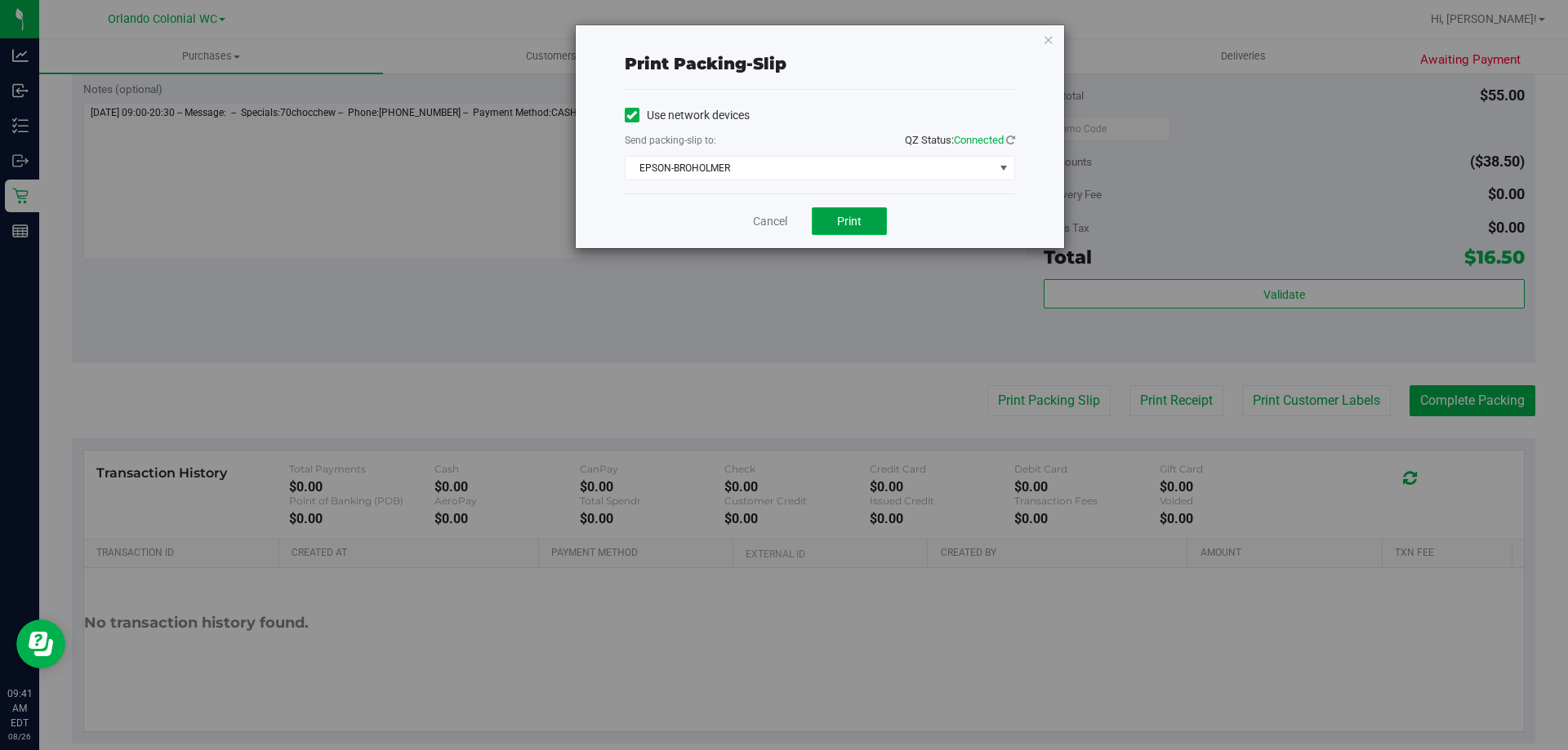
click at [869, 232] on button "Print" at bounding box center [849, 221] width 75 height 28
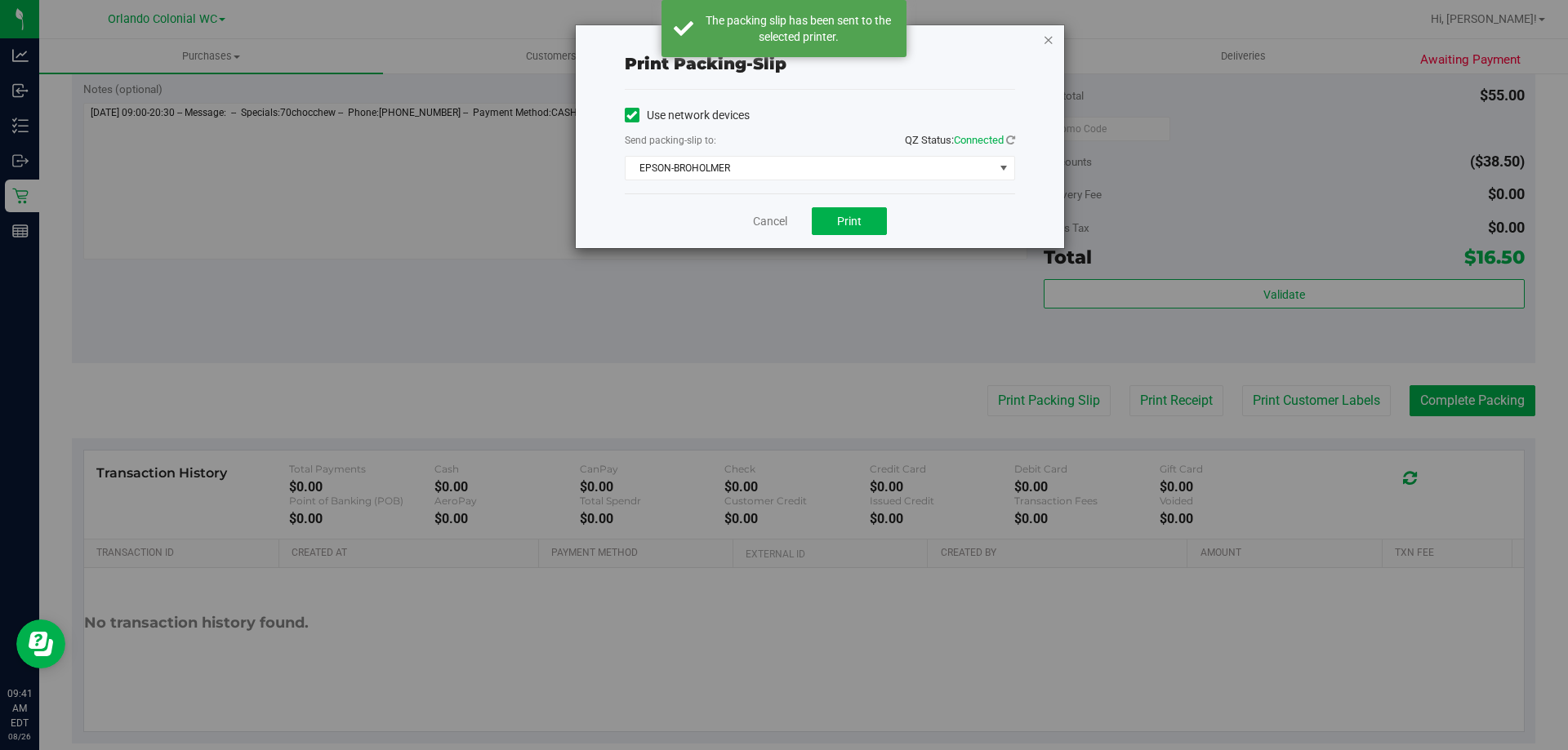
click at [1046, 36] on icon "button" at bounding box center [1048, 39] width 11 height 19
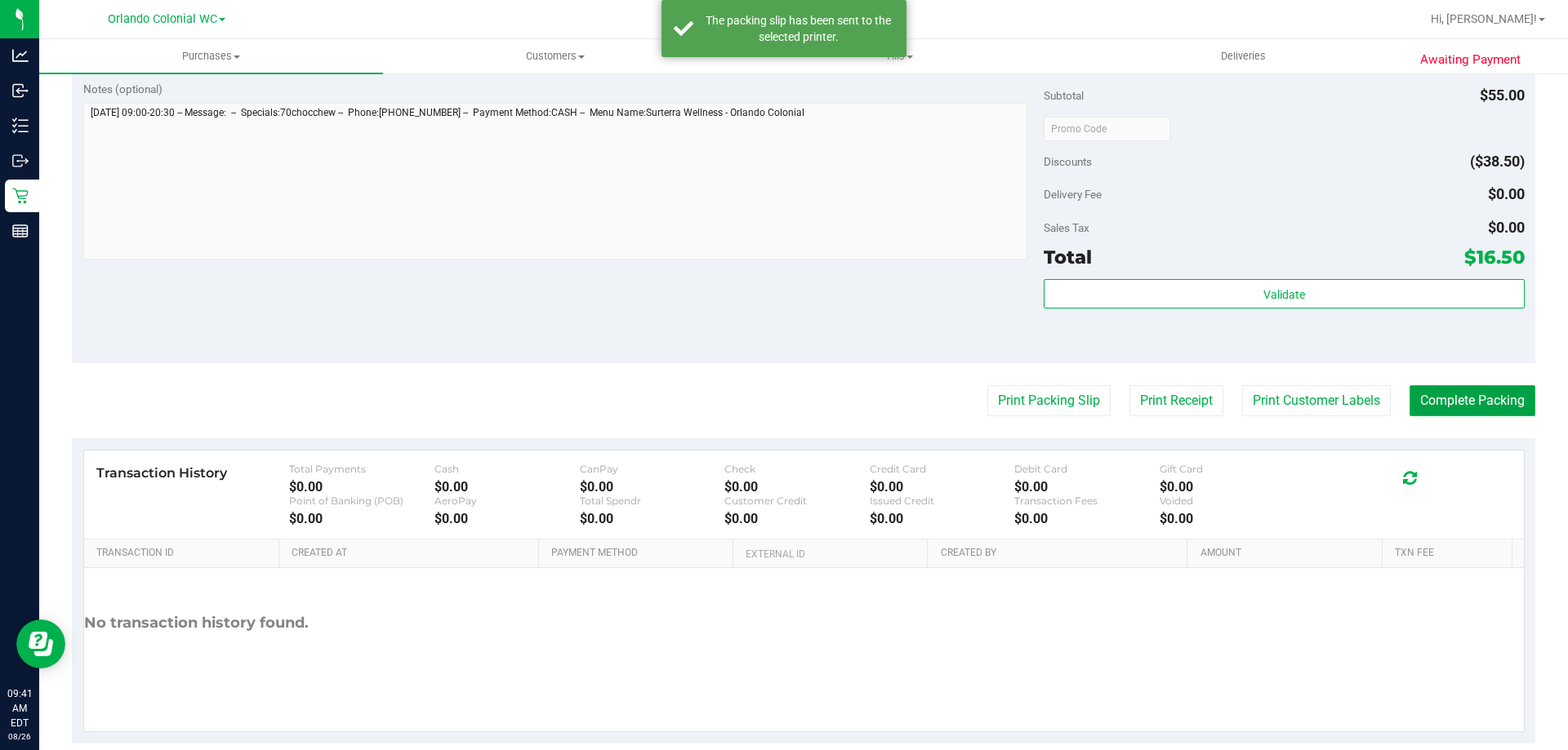
click at [1482, 388] on button "Complete Packing" at bounding box center [1472, 401] width 126 height 31
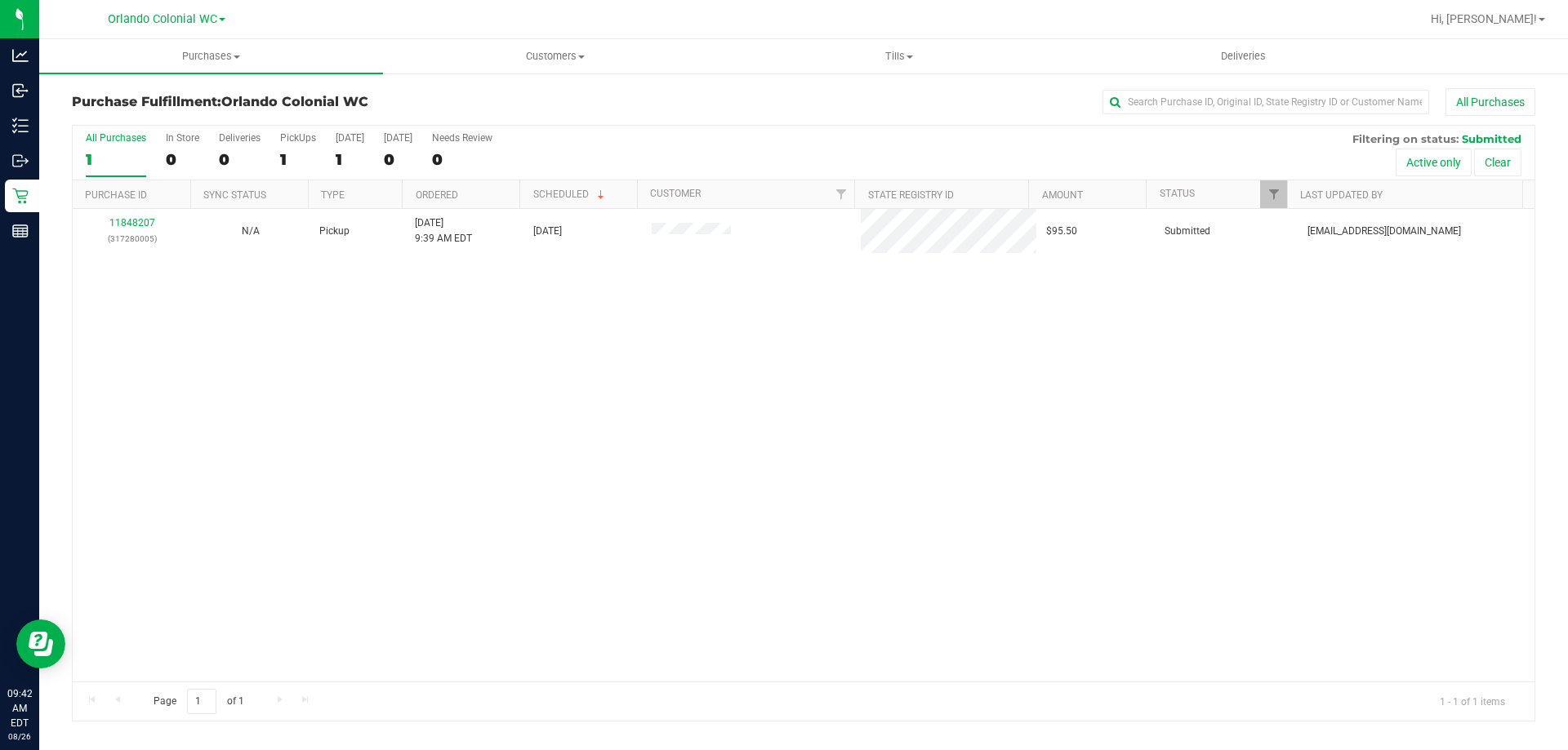
click at [140, 225] on link "11848207" at bounding box center [132, 223] width 46 height 11
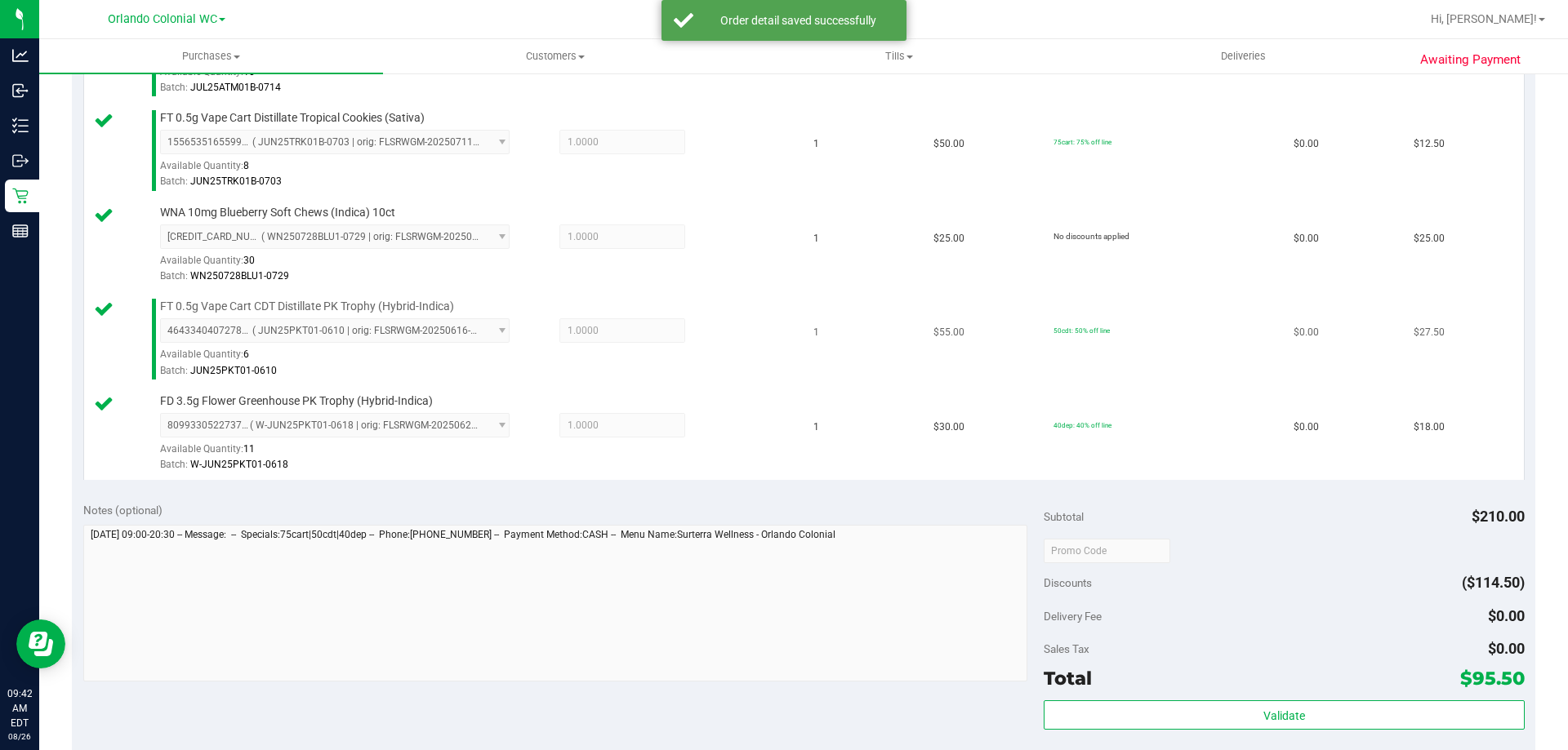
scroll to position [677, 0]
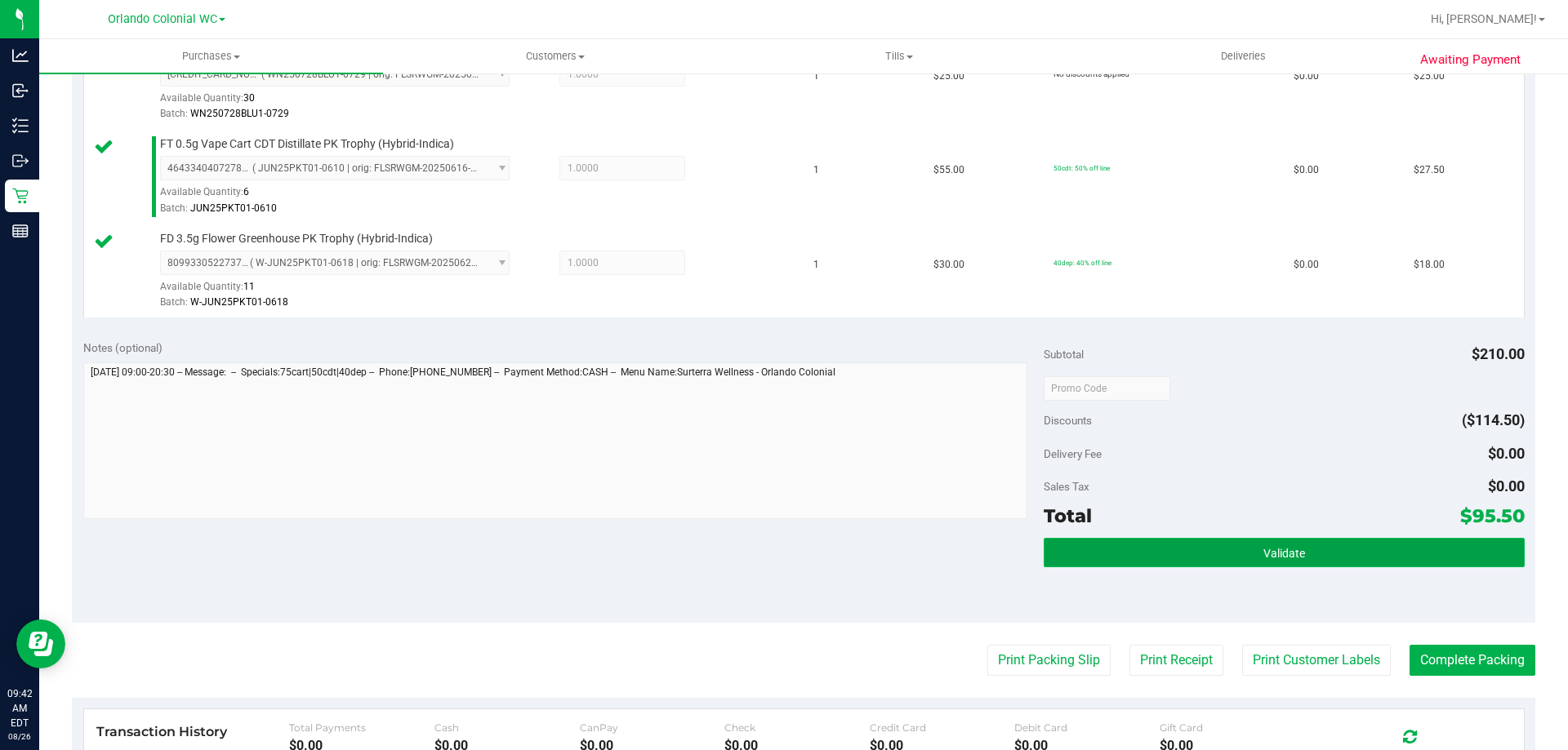
drag, startPoint x: 1193, startPoint y: 564, endPoint x: 1192, endPoint y: 555, distance: 9.1
click at [1192, 563] on button "Validate" at bounding box center [1283, 553] width 480 height 29
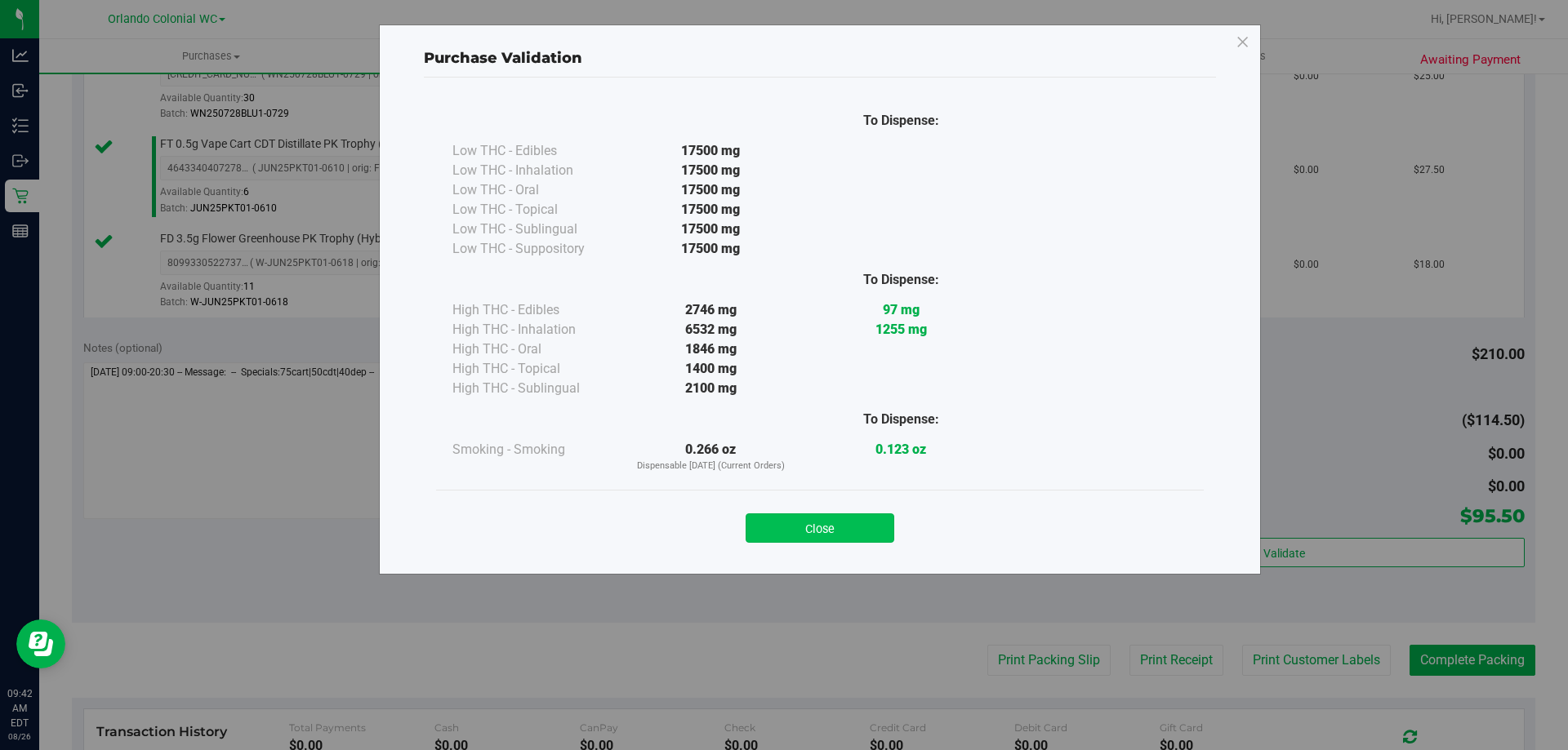
click at [847, 524] on button "Close" at bounding box center [820, 528] width 149 height 29
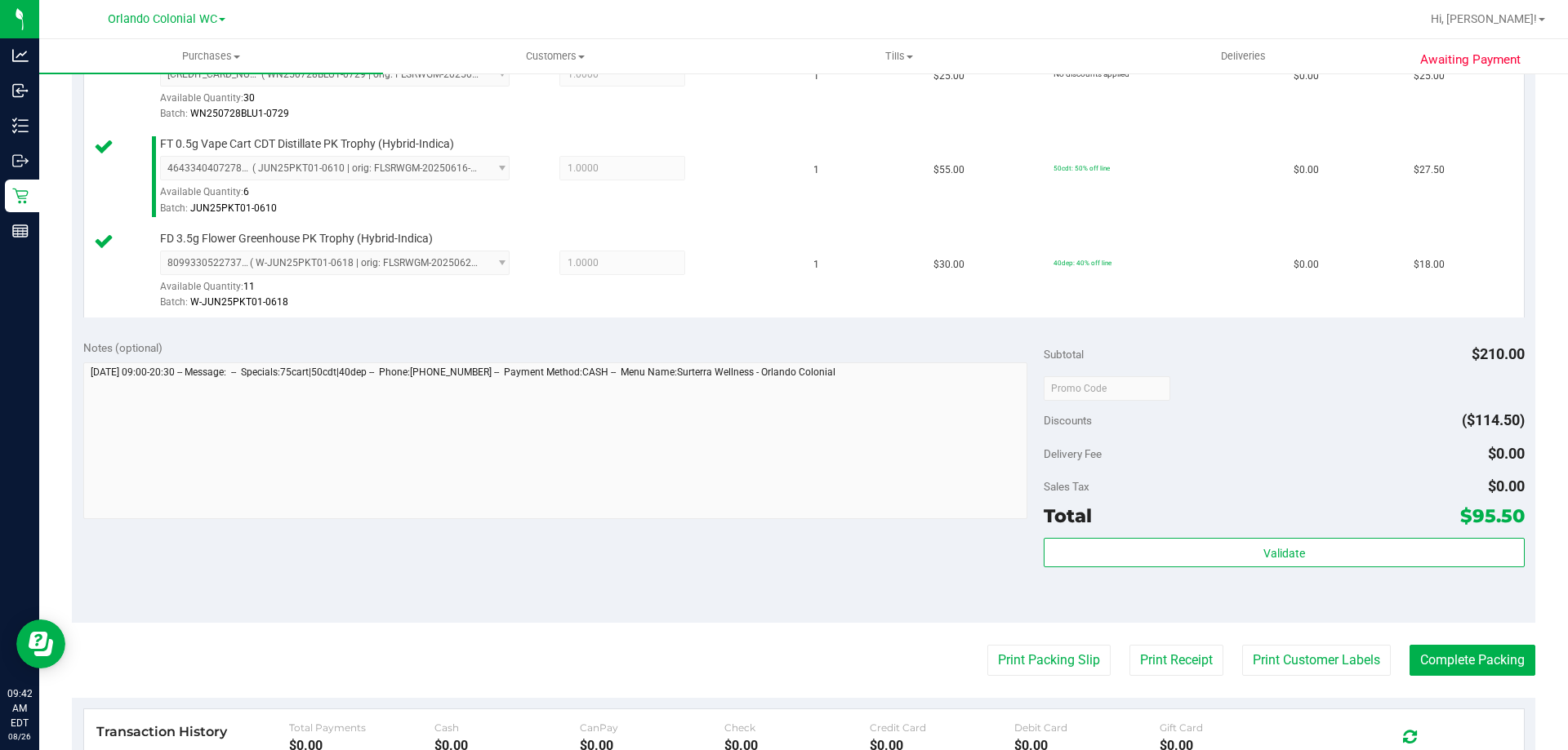
click at [1068, 678] on purchase-details "Back Edit Purchase Cancel Purchase View Profile # 11848207 BioTrack ID: - Submi…" at bounding box center [803, 207] width 1463 height 1592
click at [1066, 672] on button "Print Packing Slip" at bounding box center [1048, 661] width 123 height 31
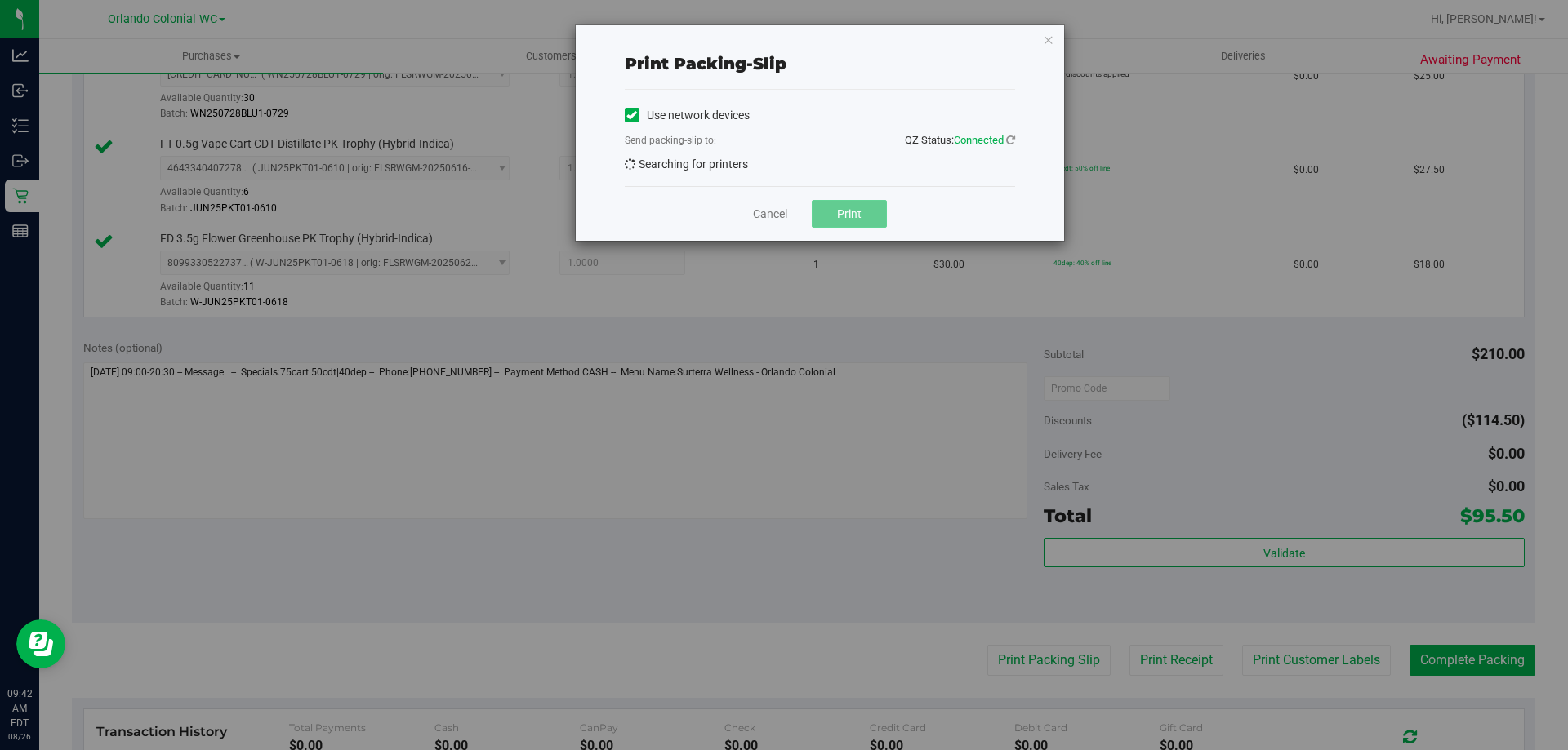
click at [840, 210] on button "Print" at bounding box center [849, 214] width 75 height 28
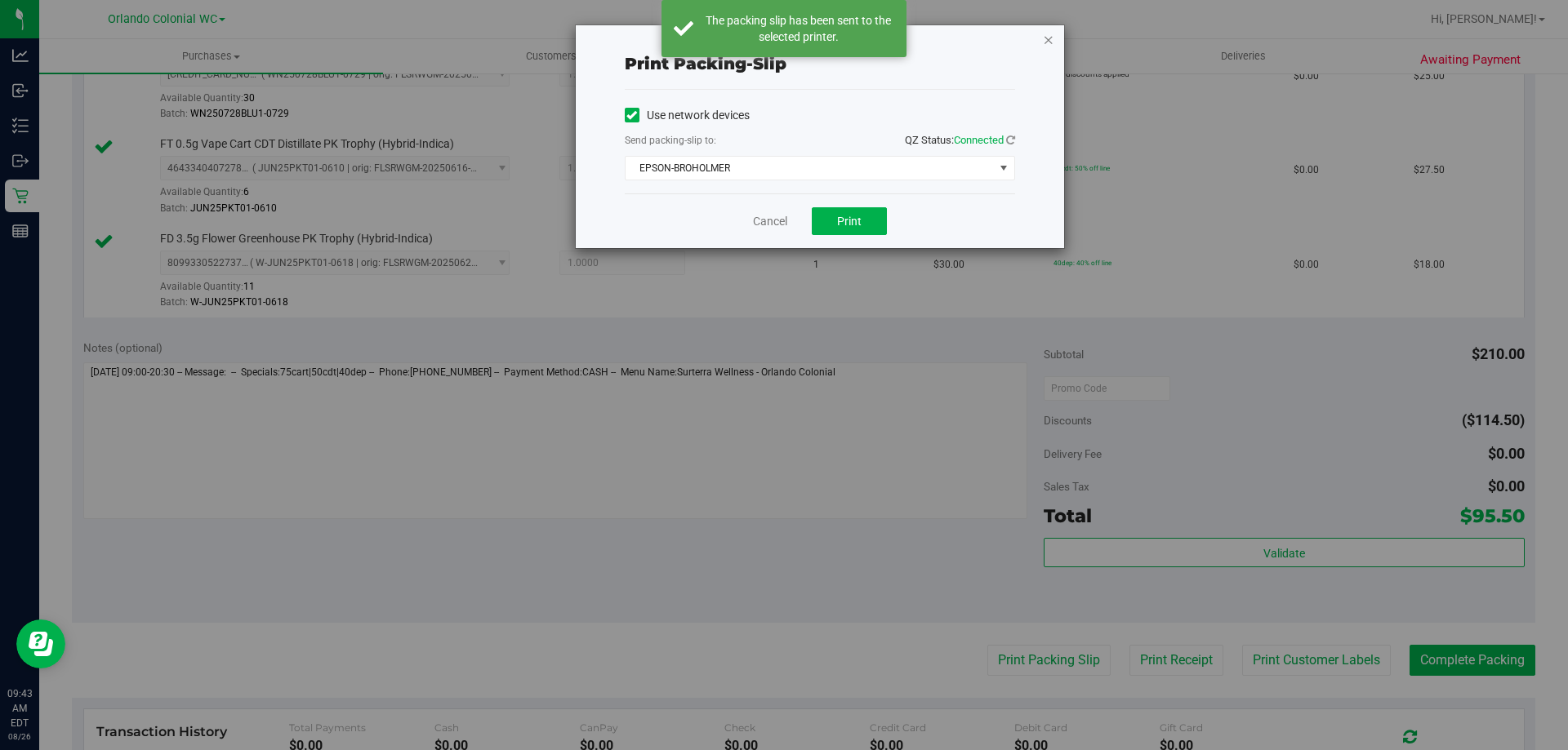
click at [1047, 43] on icon "button" at bounding box center [1048, 39] width 11 height 19
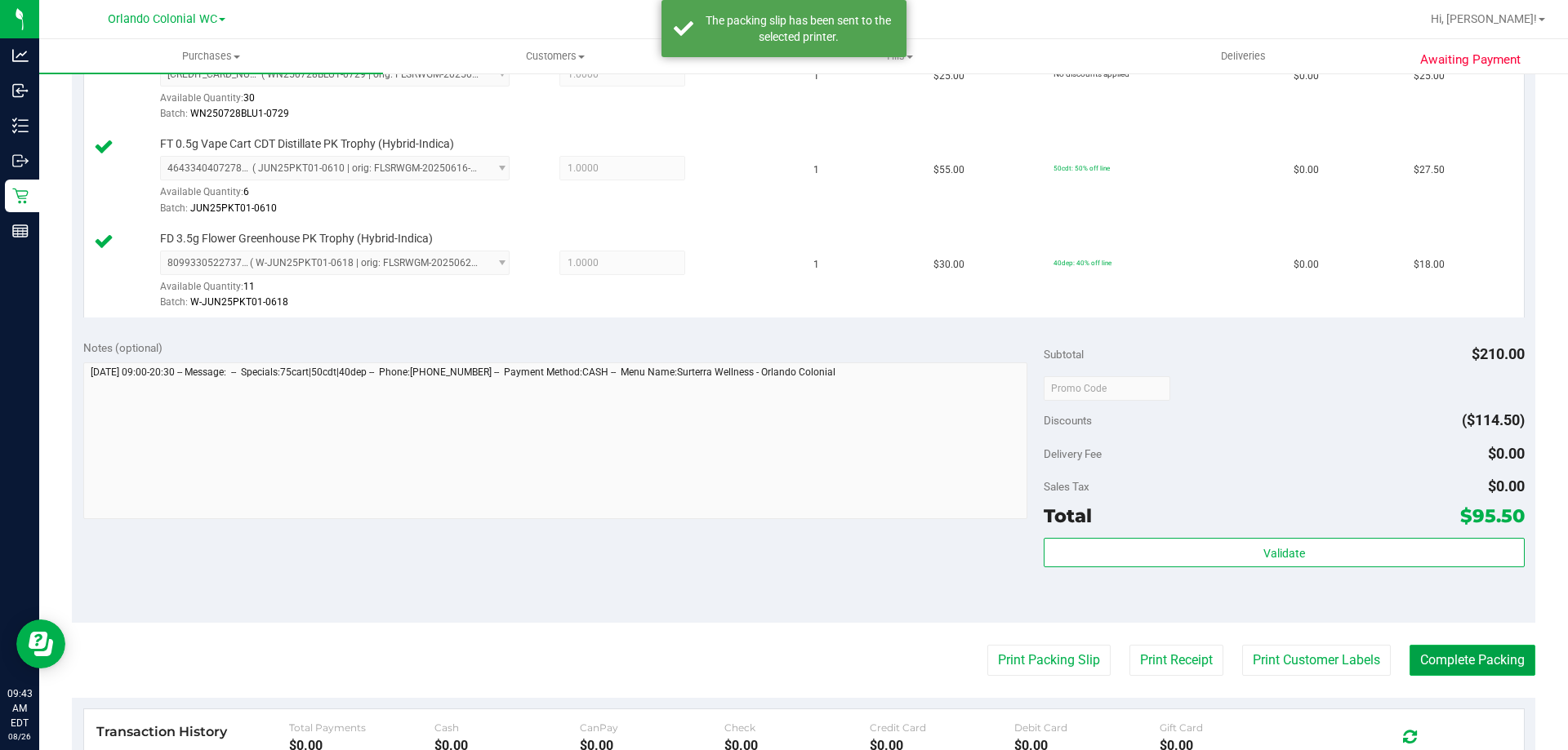
click at [1482, 655] on button "Complete Packing" at bounding box center [1472, 661] width 126 height 31
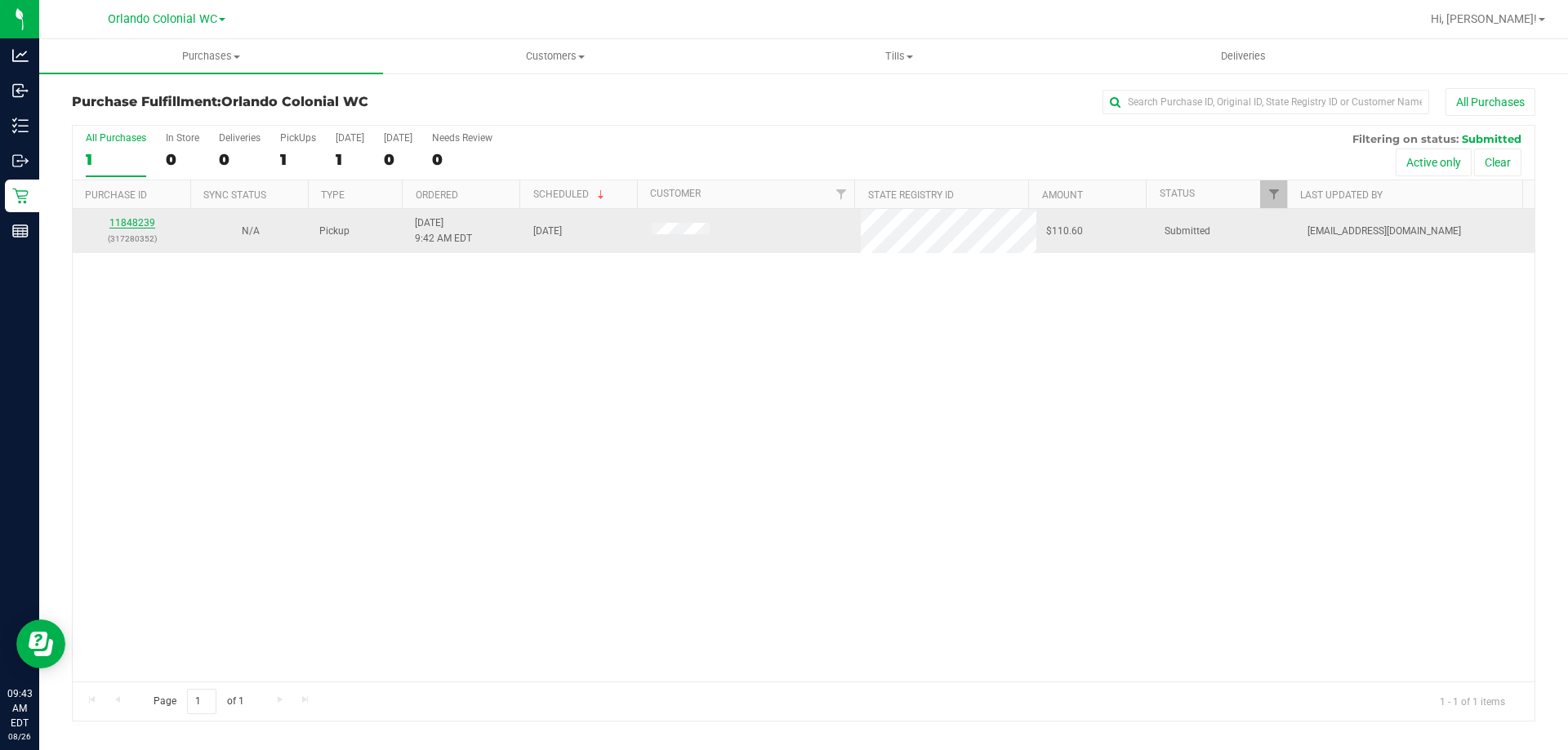
click at [122, 221] on link "11848239" at bounding box center [132, 223] width 46 height 11
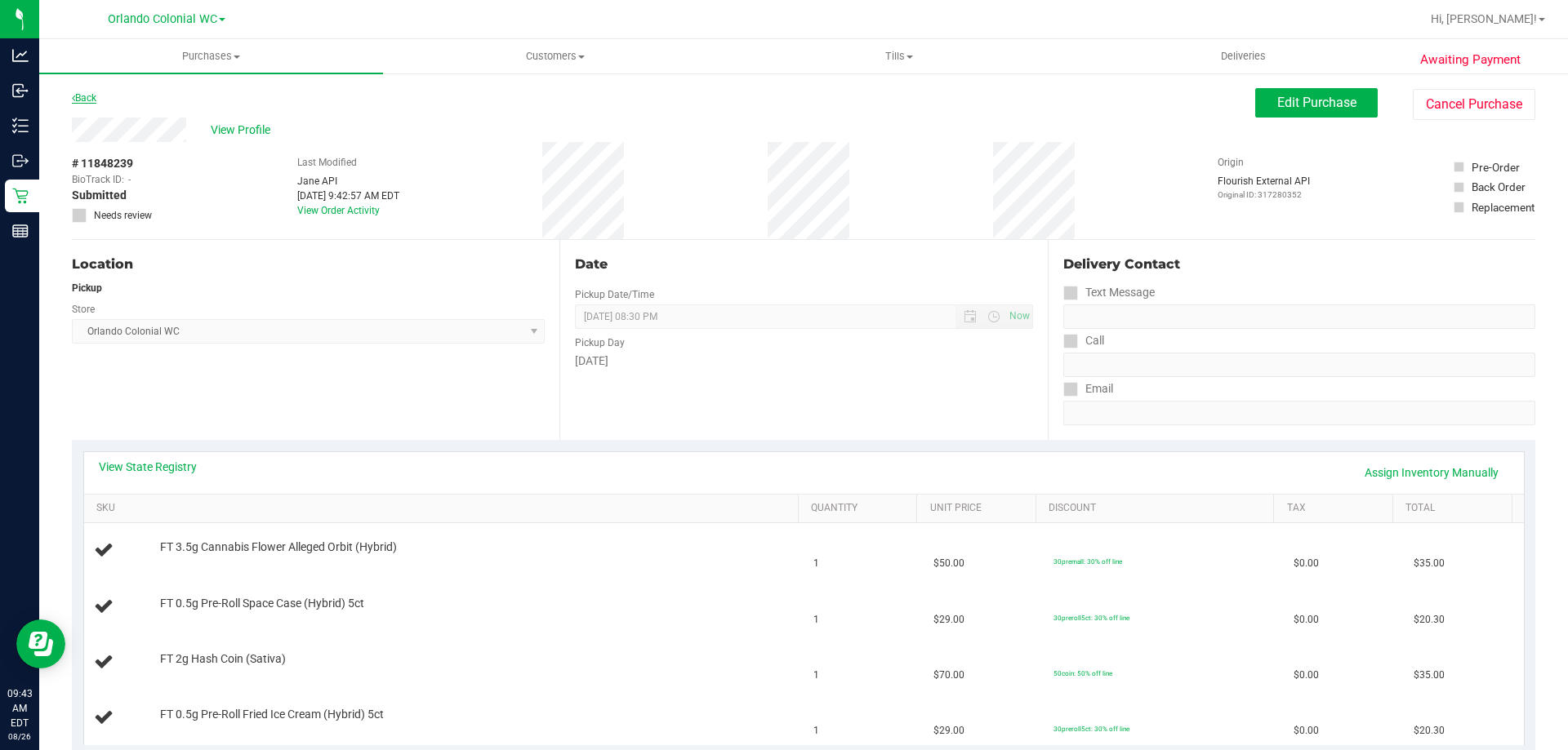
click at [93, 95] on link "Back" at bounding box center [84, 98] width 25 height 11
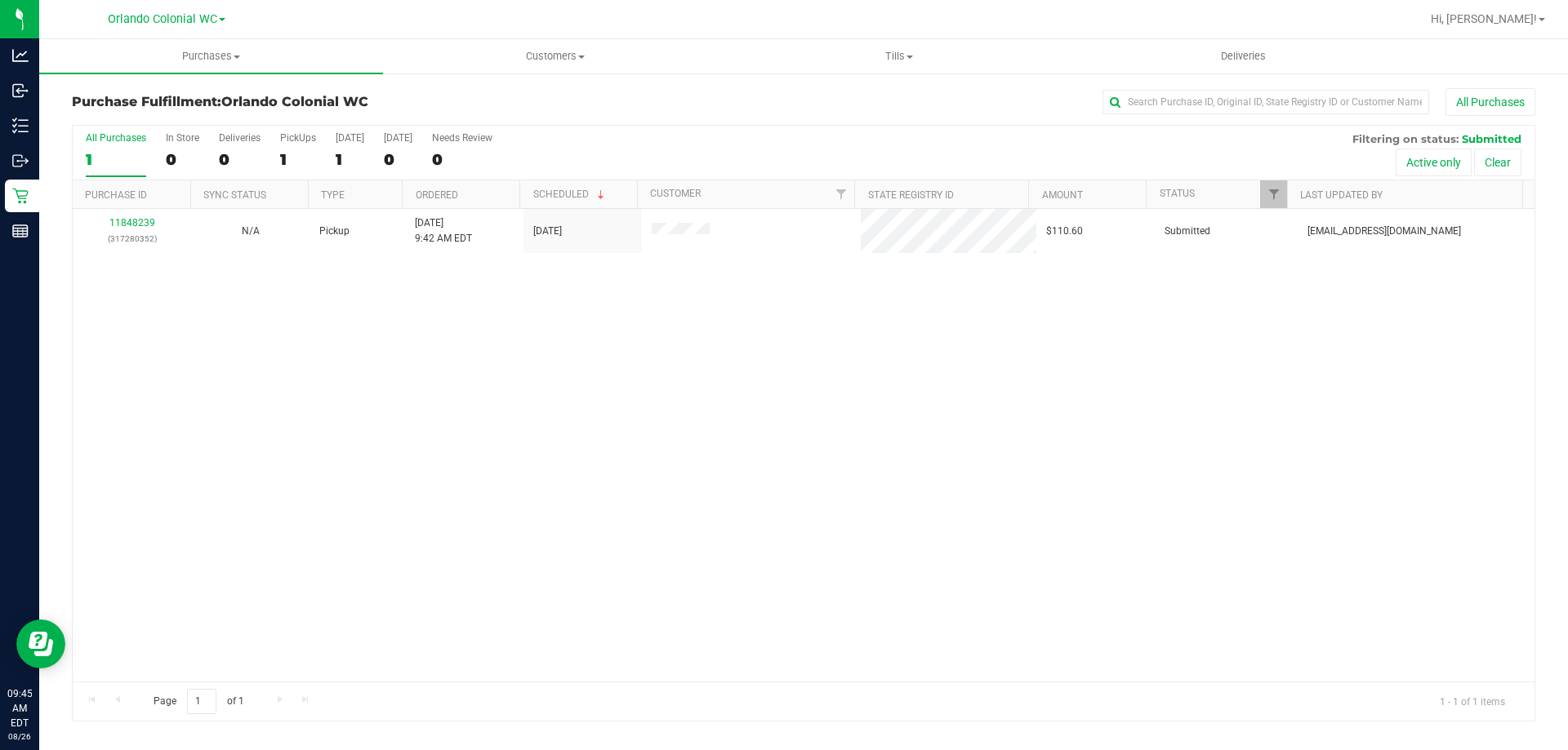
click at [131, 225] on link "11848239" at bounding box center [132, 223] width 46 height 11
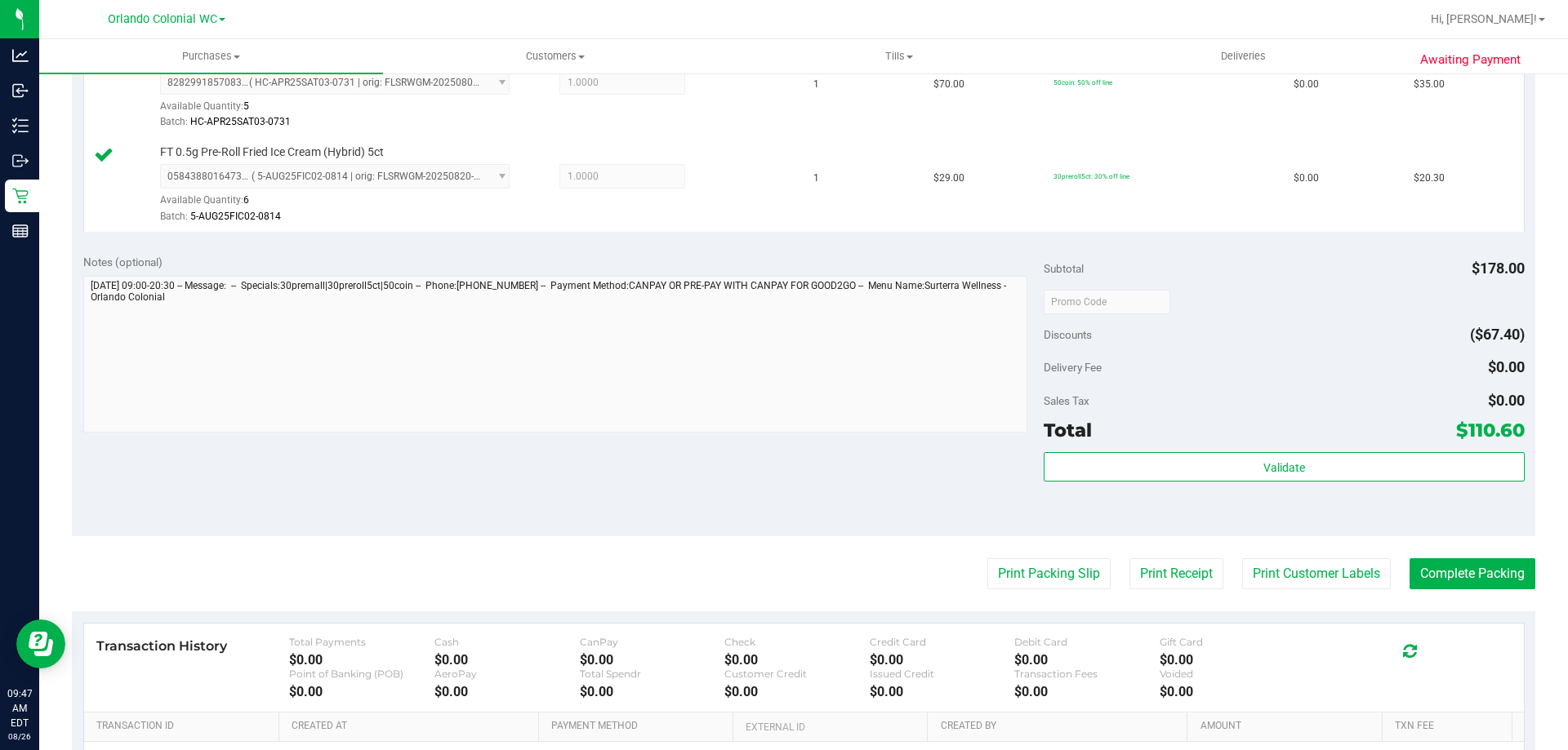
scroll to position [868, 0]
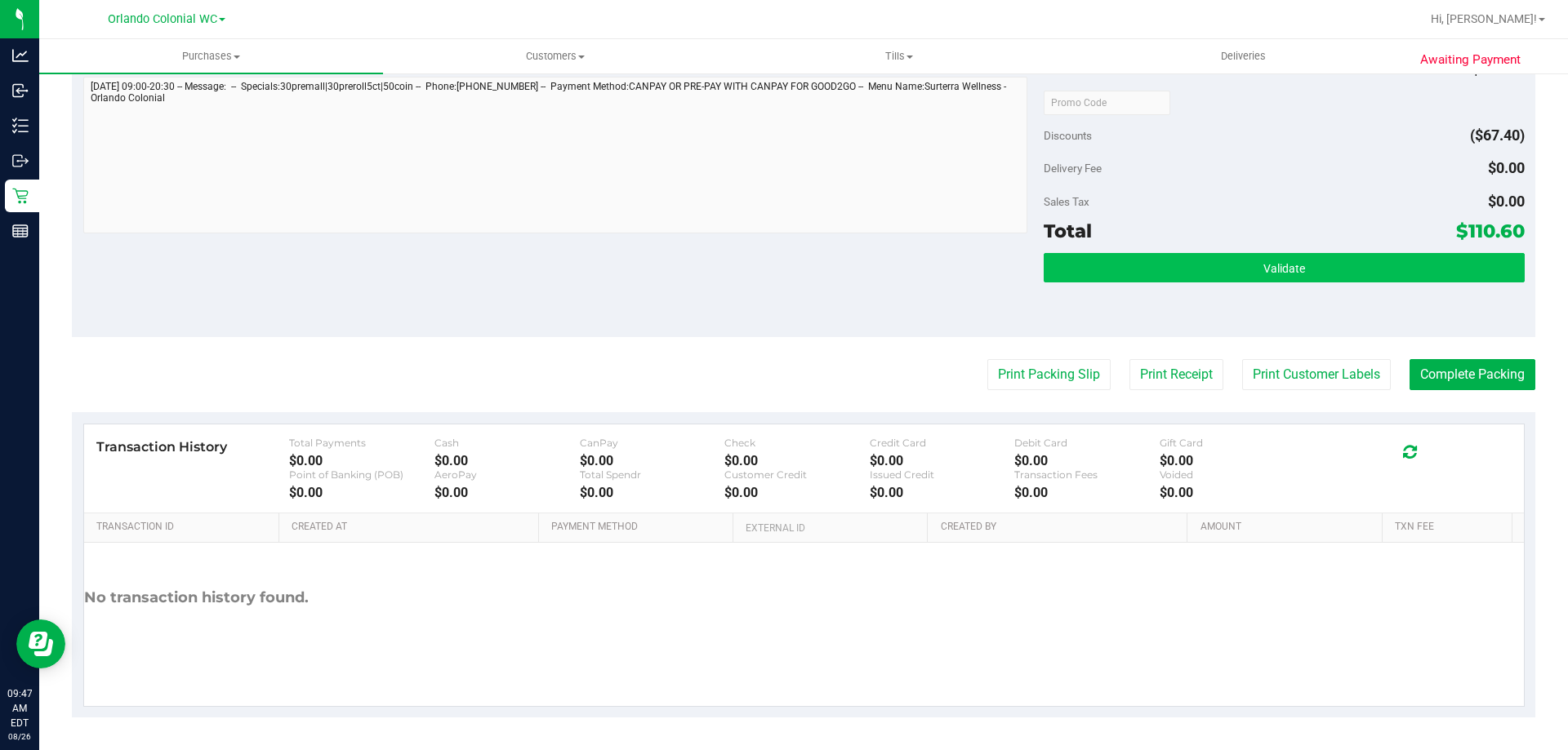
click at [1242, 280] on button "Validate" at bounding box center [1283, 268] width 480 height 29
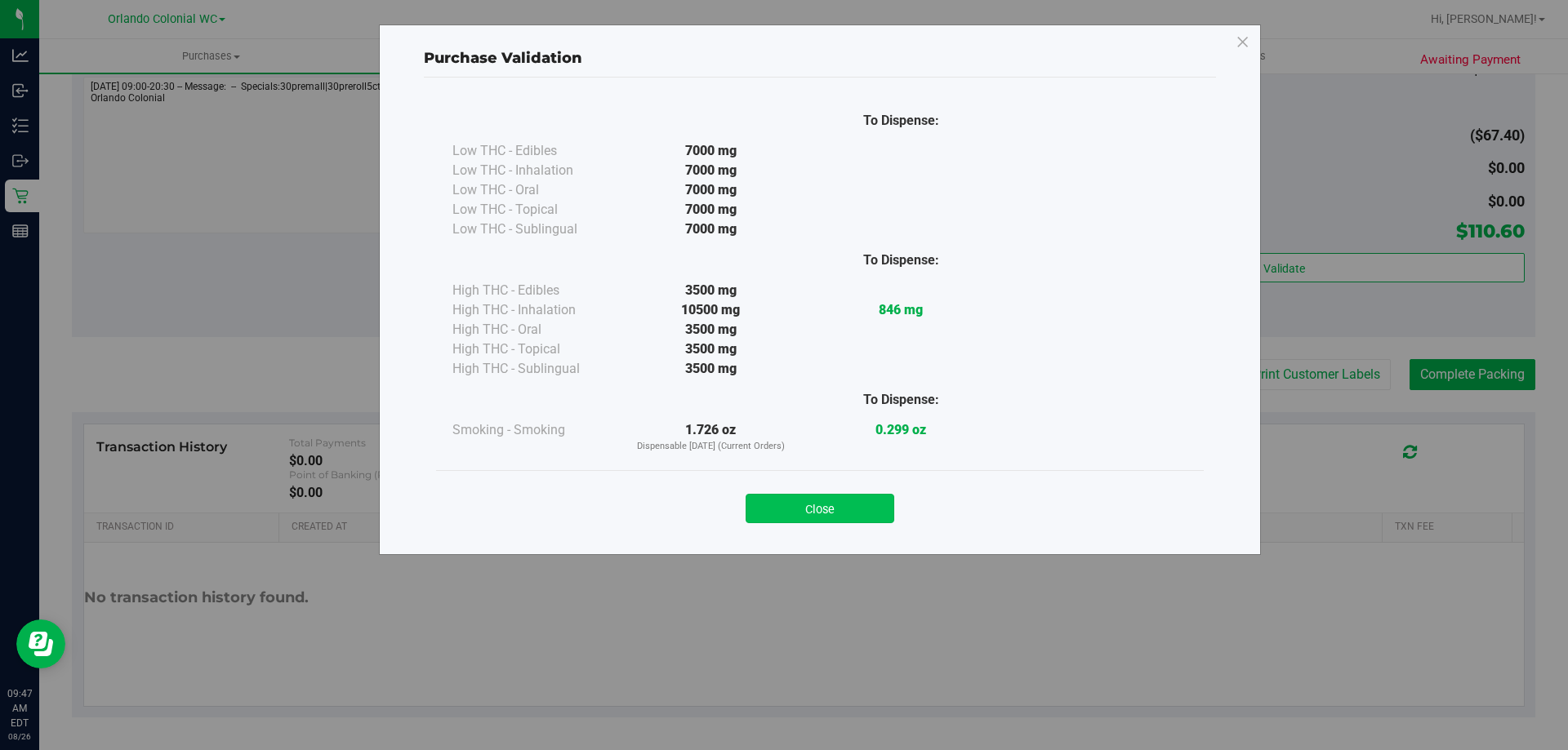
click at [841, 498] on button "Close" at bounding box center [820, 509] width 149 height 29
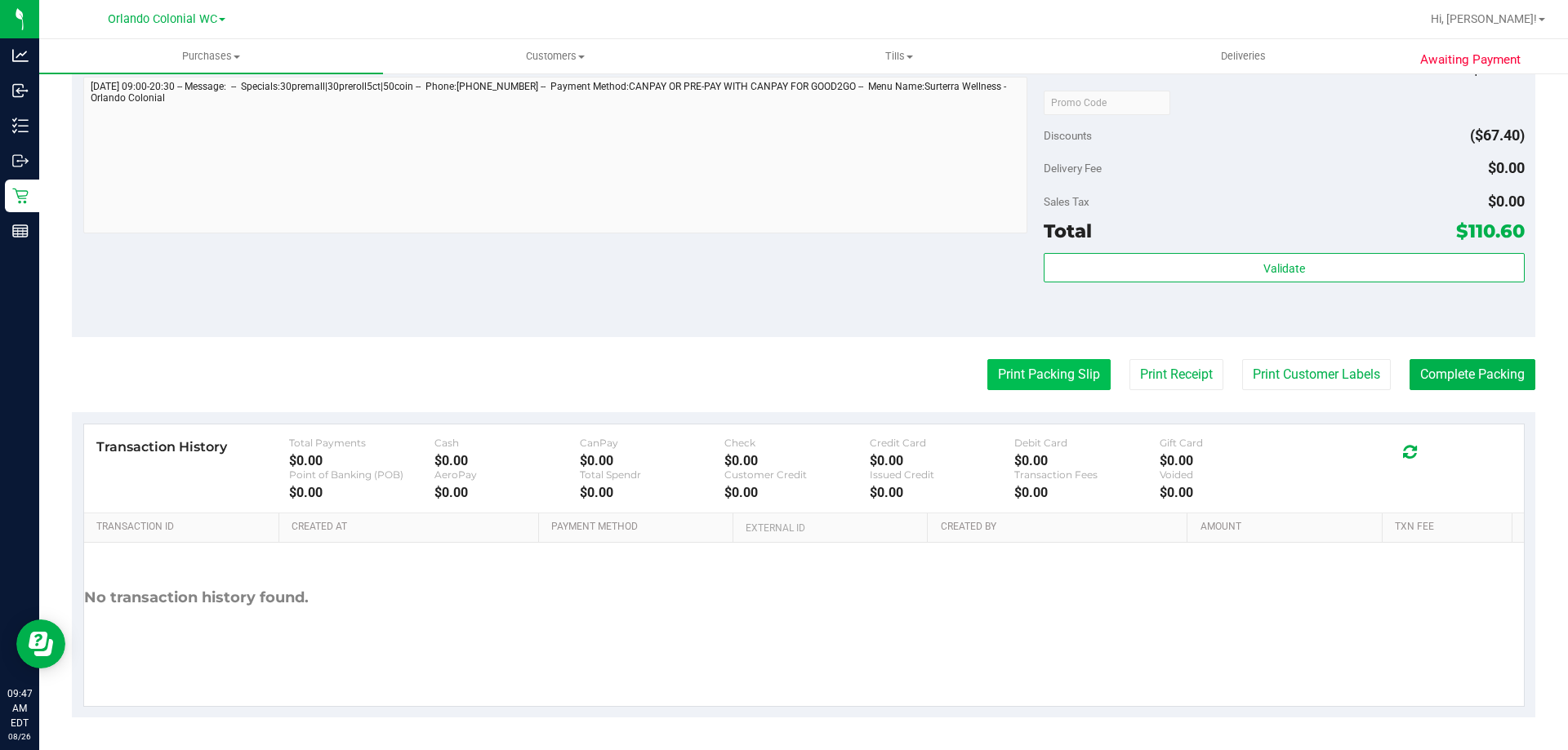
click at [1021, 379] on button "Print Packing Slip" at bounding box center [1048, 375] width 123 height 31
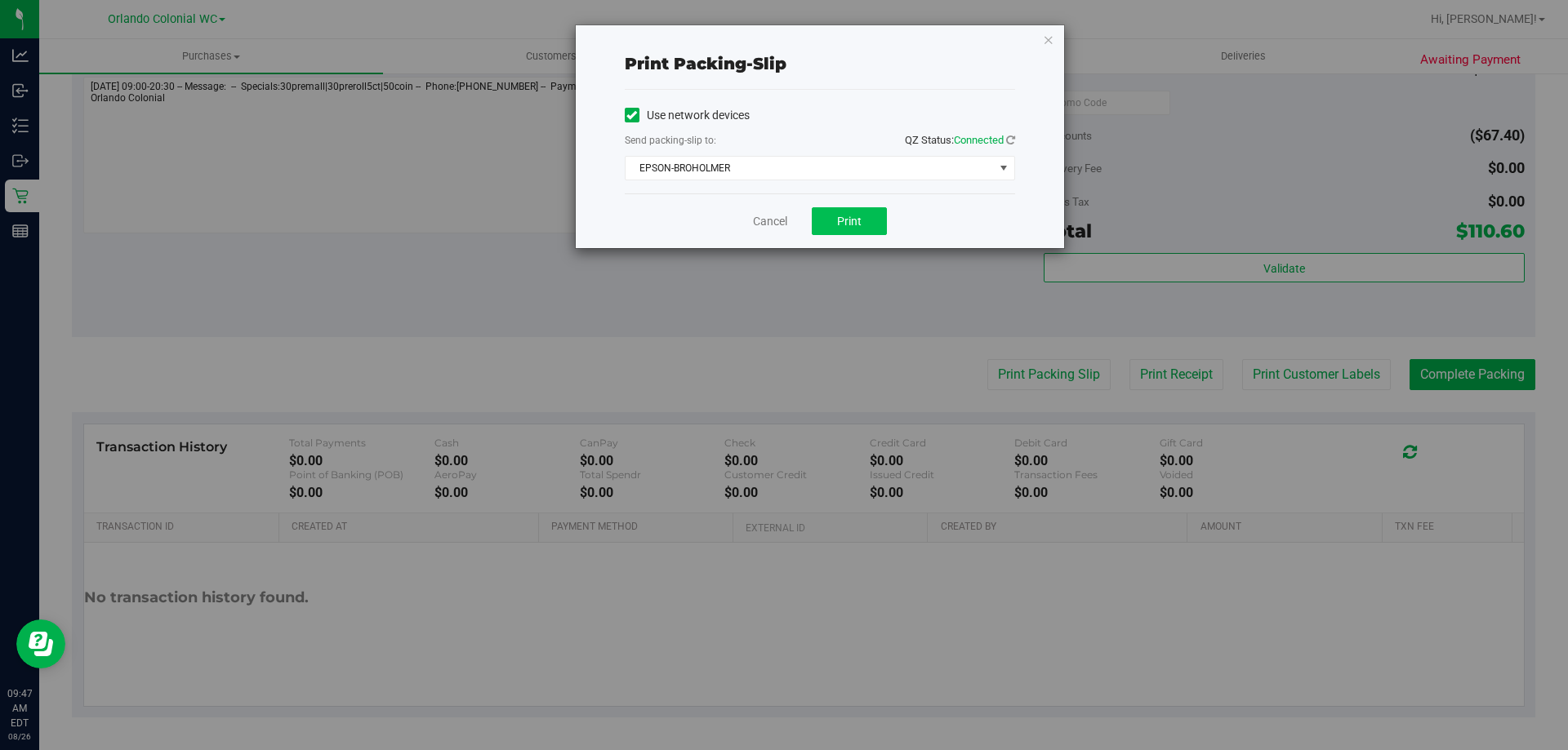
click at [852, 209] on button "Print" at bounding box center [849, 221] width 75 height 28
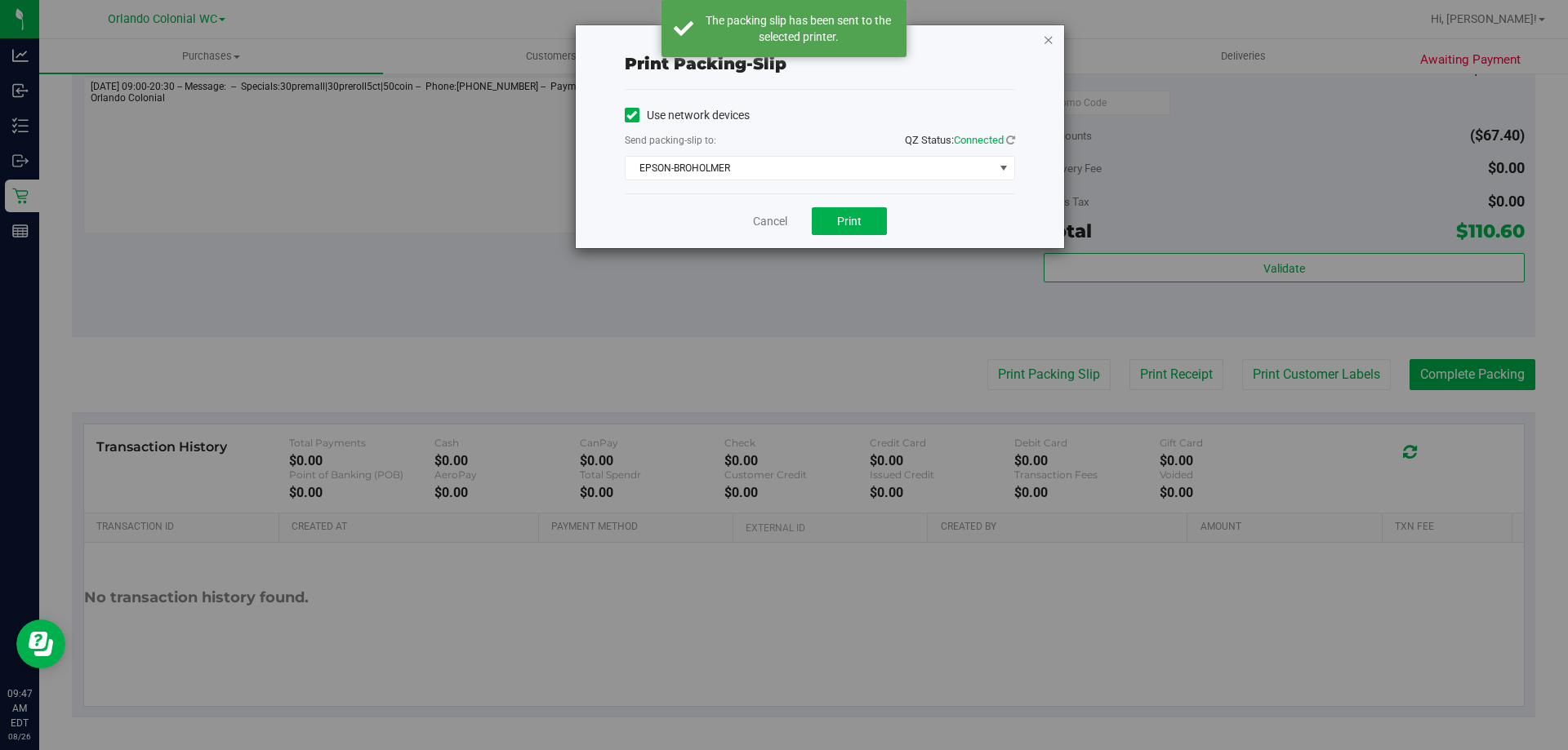
click at [1047, 41] on icon "button" at bounding box center [1048, 39] width 11 height 19
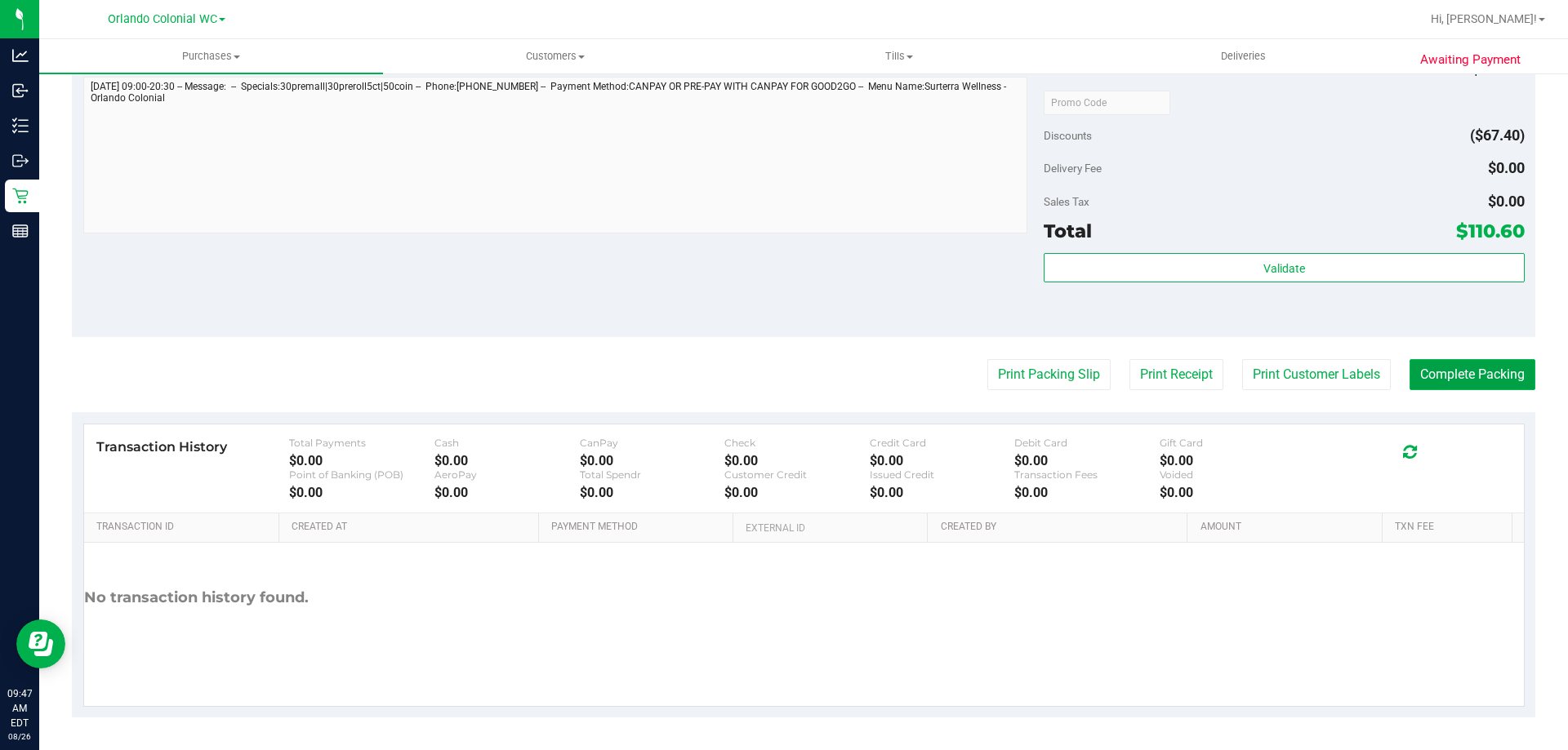
click at [1428, 386] on button "Complete Packing" at bounding box center [1472, 375] width 126 height 31
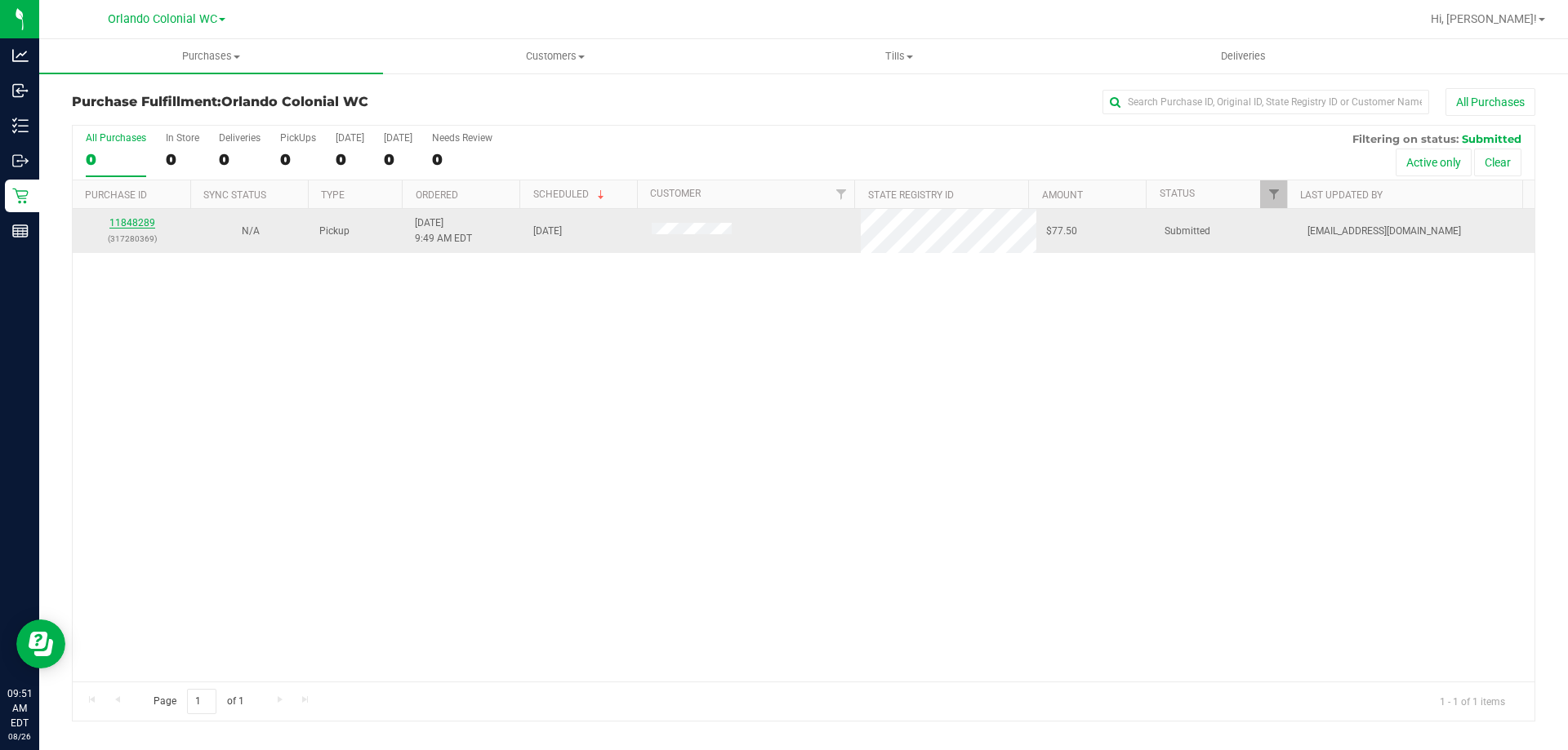
click at [118, 224] on link "11848289" at bounding box center [132, 223] width 46 height 11
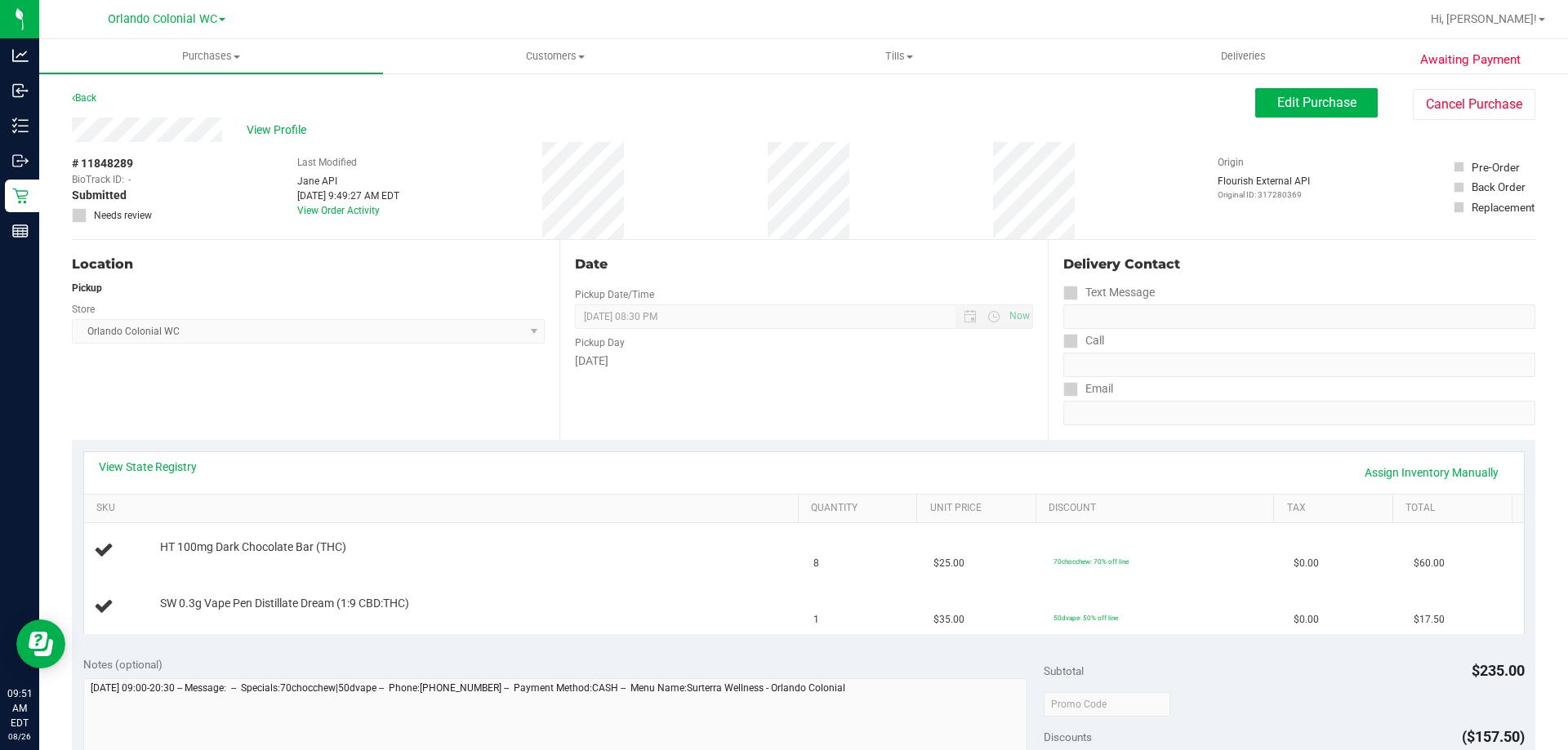
click at [294, 386] on div "Location Pickup Store Orlando Colonial WC Select Store Bonita Springs WC Boynto…" at bounding box center [315, 341] width 487 height 200
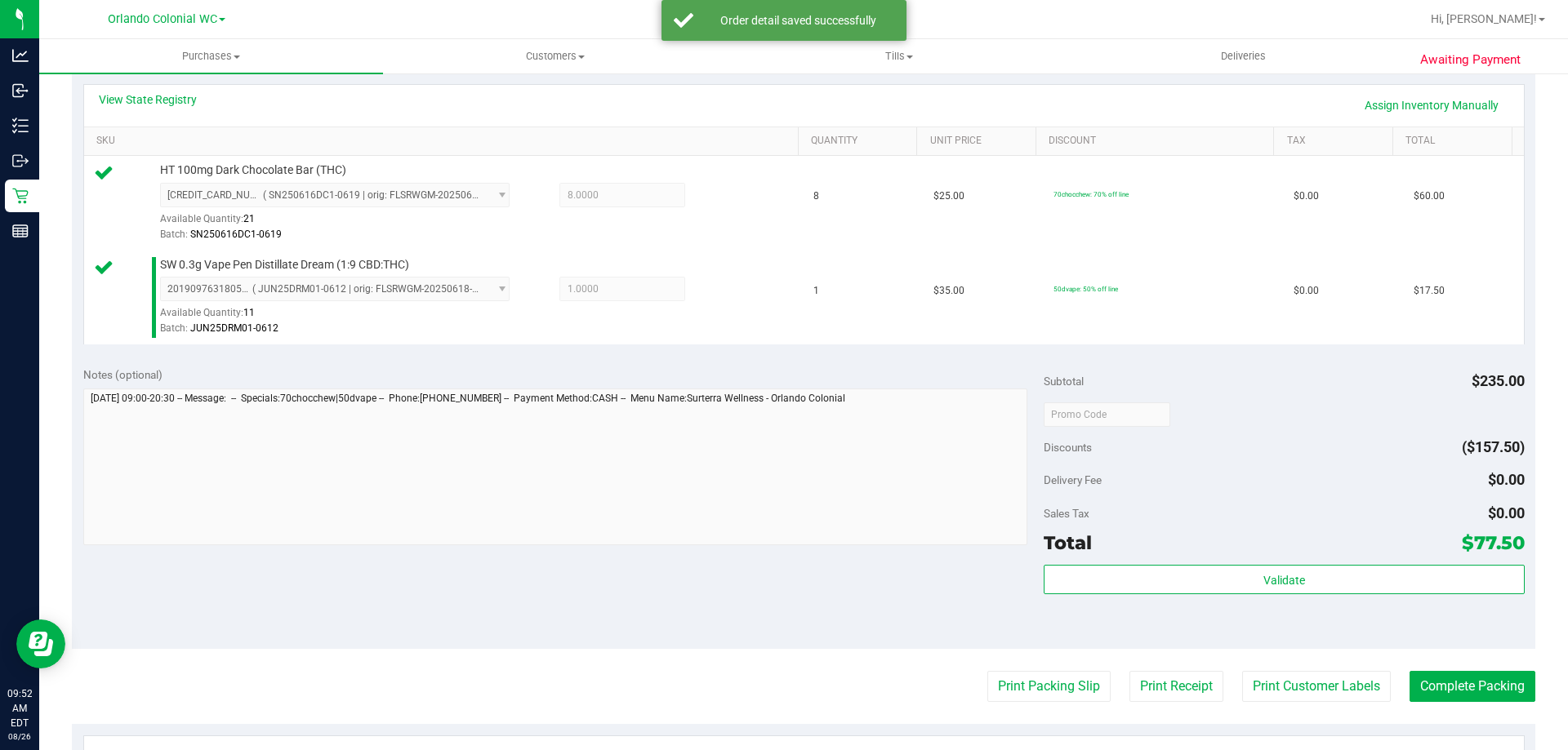
scroll to position [572, 0]
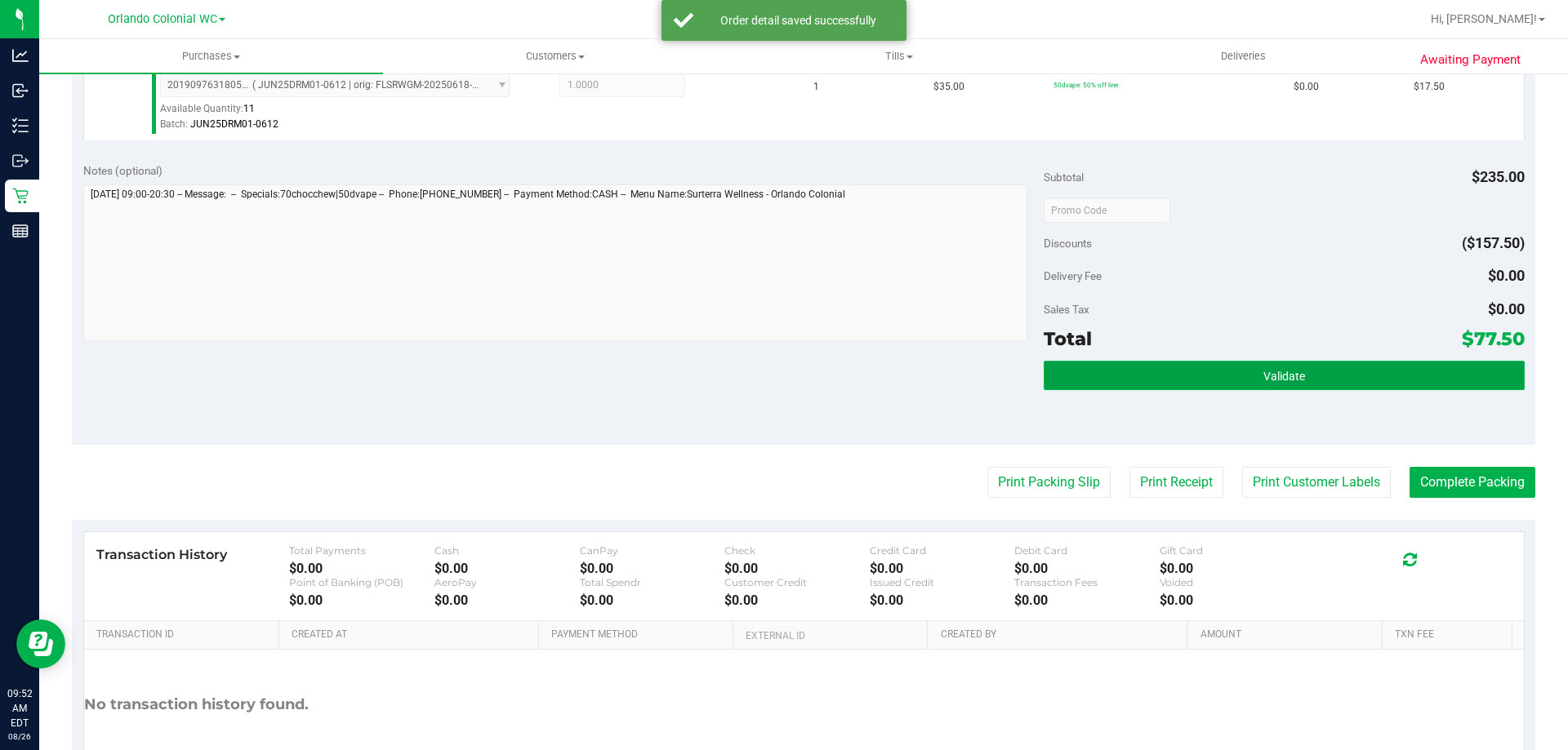
click at [1120, 375] on button "Validate" at bounding box center [1283, 375] width 480 height 29
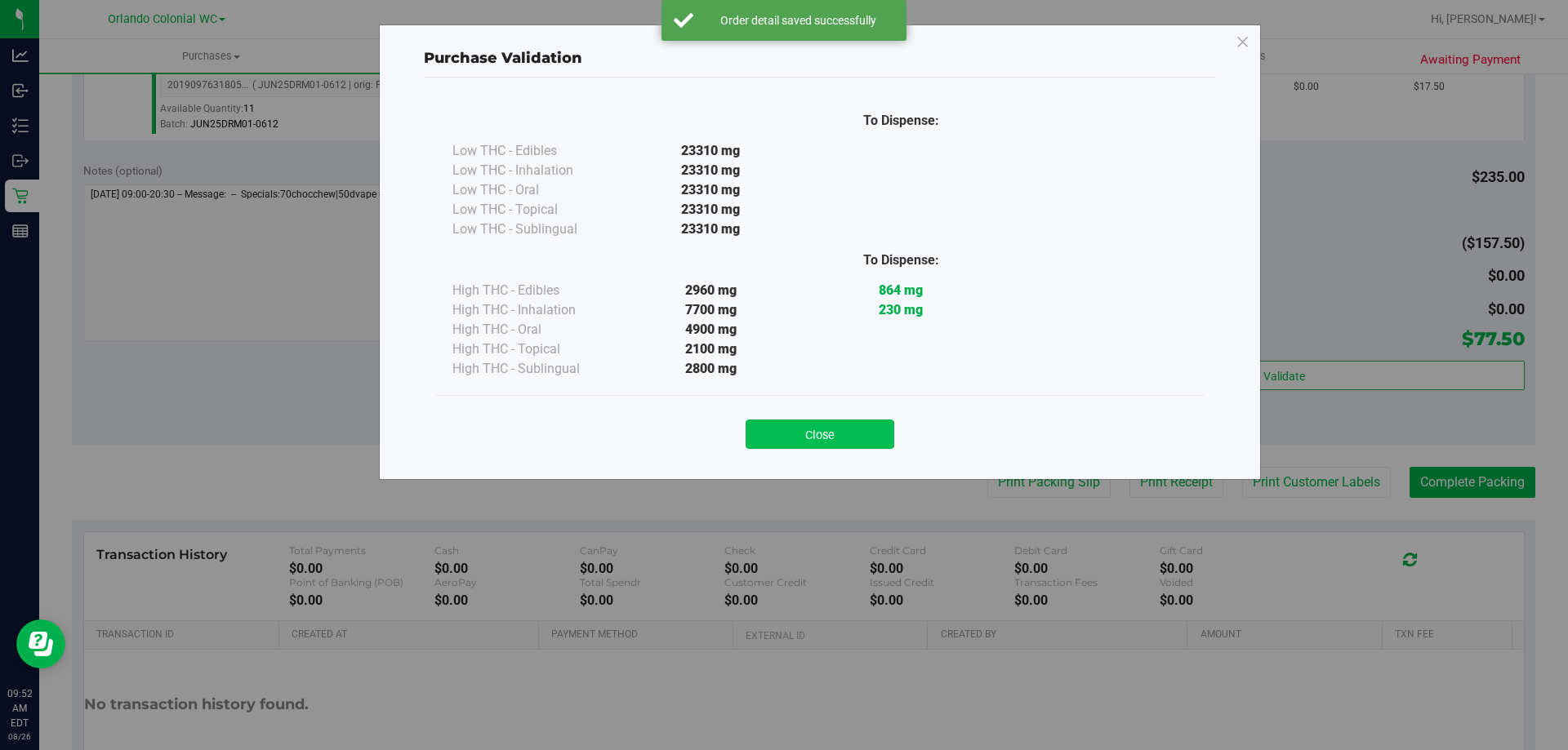
click at [873, 424] on button "Close" at bounding box center [820, 434] width 149 height 29
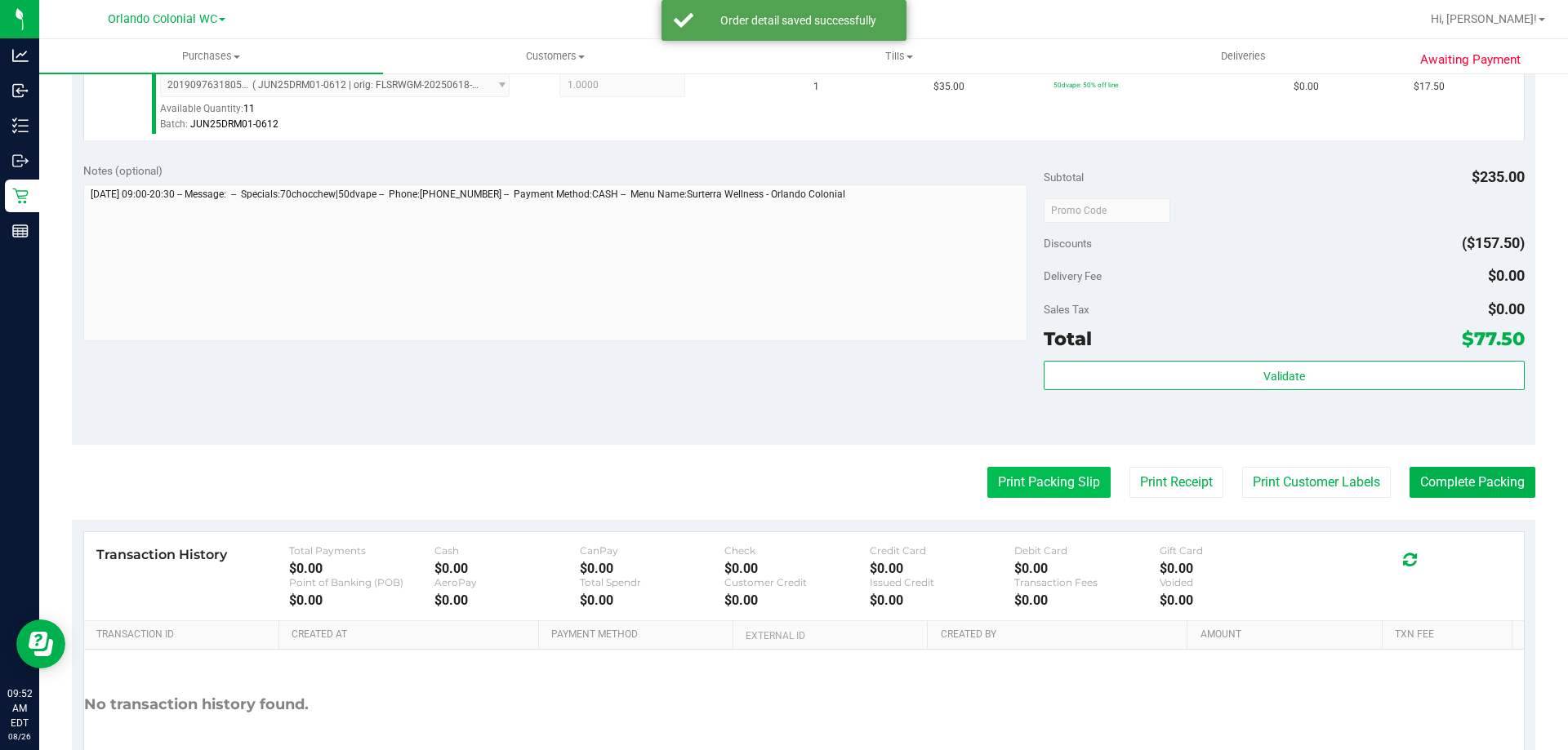
click at [1009, 474] on button "Print Packing Slip" at bounding box center [1048, 483] width 123 height 31
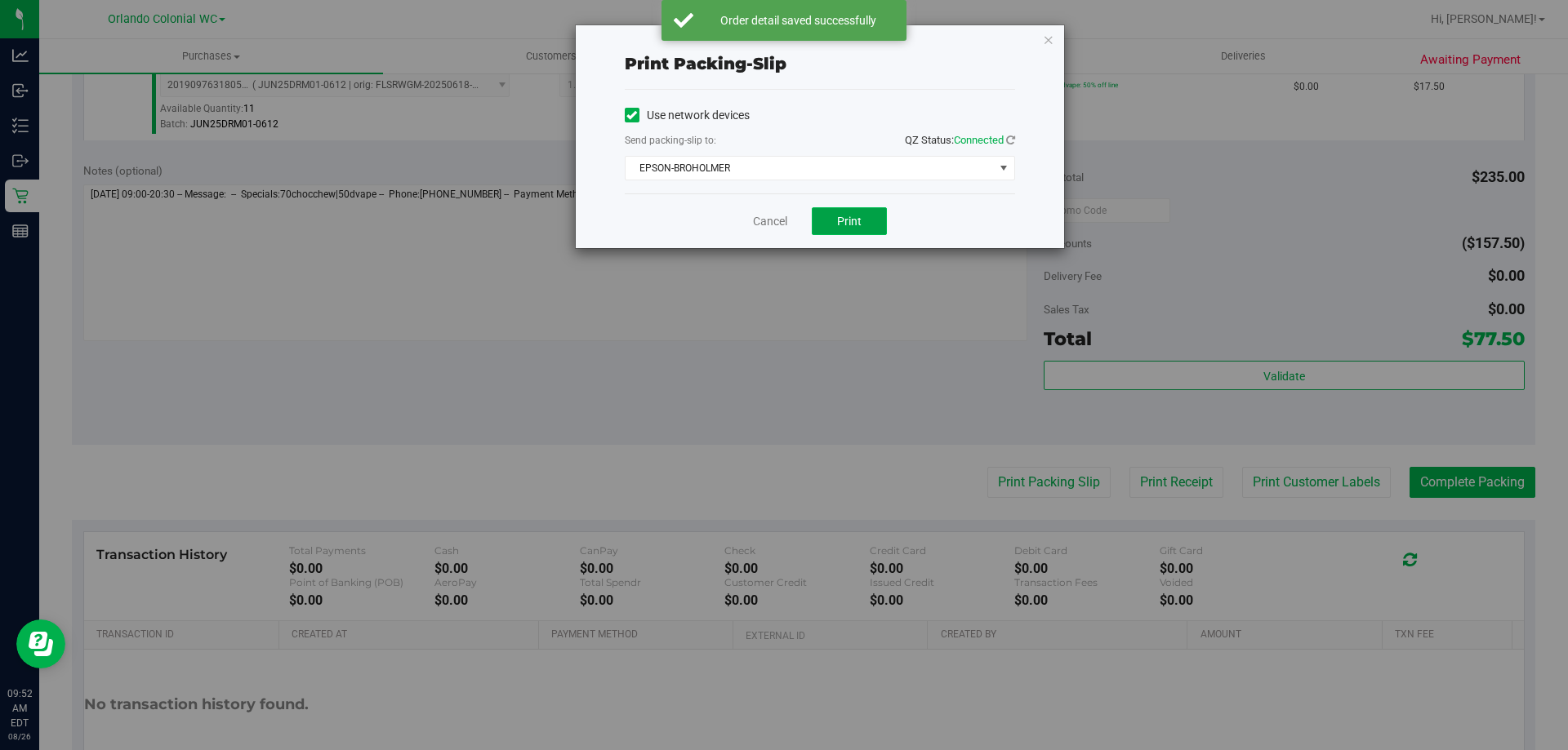
click at [862, 210] on button "Print" at bounding box center [849, 221] width 75 height 28
click at [1049, 38] on icon "button" at bounding box center [1048, 39] width 11 height 19
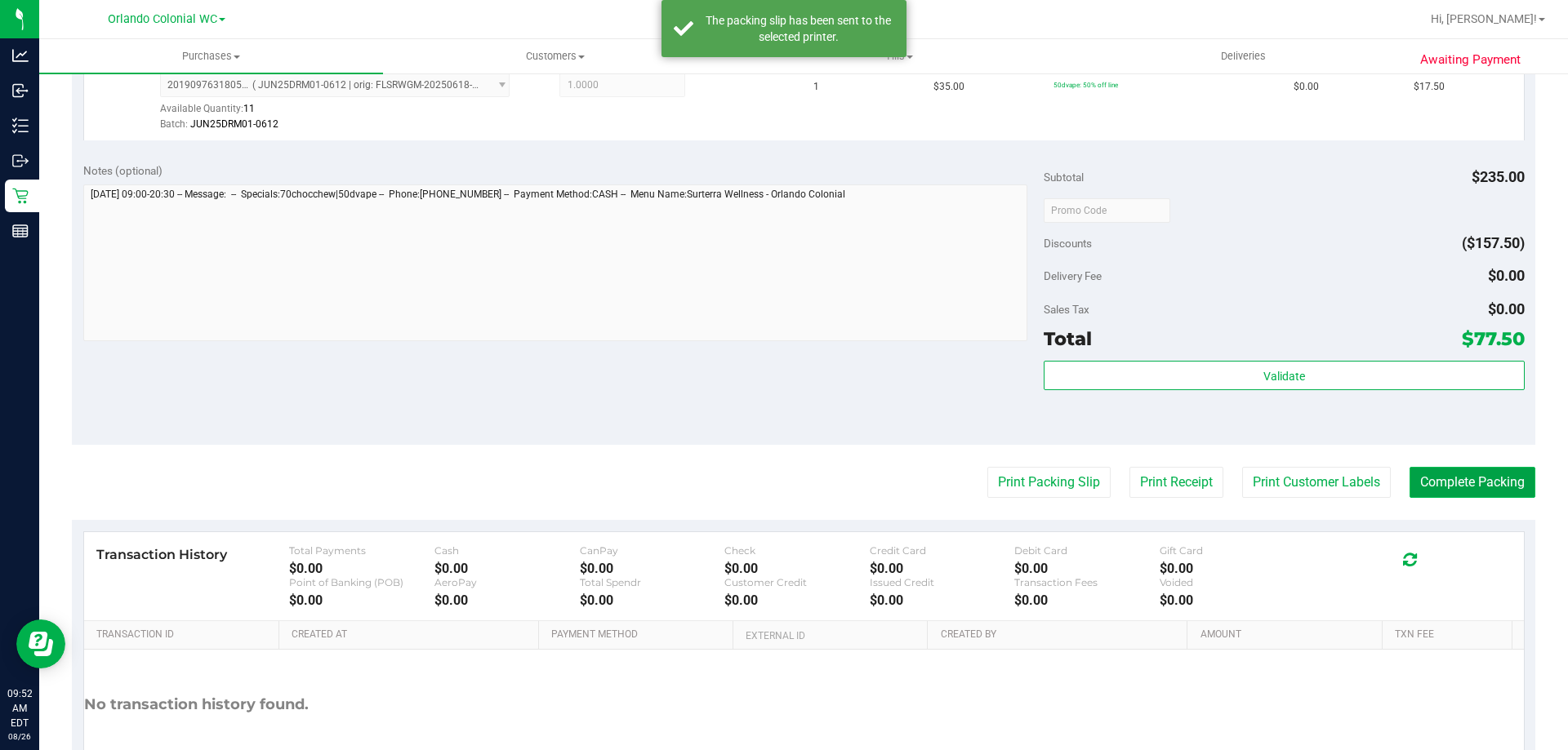
click at [1472, 490] on button "Complete Packing" at bounding box center [1472, 483] width 126 height 31
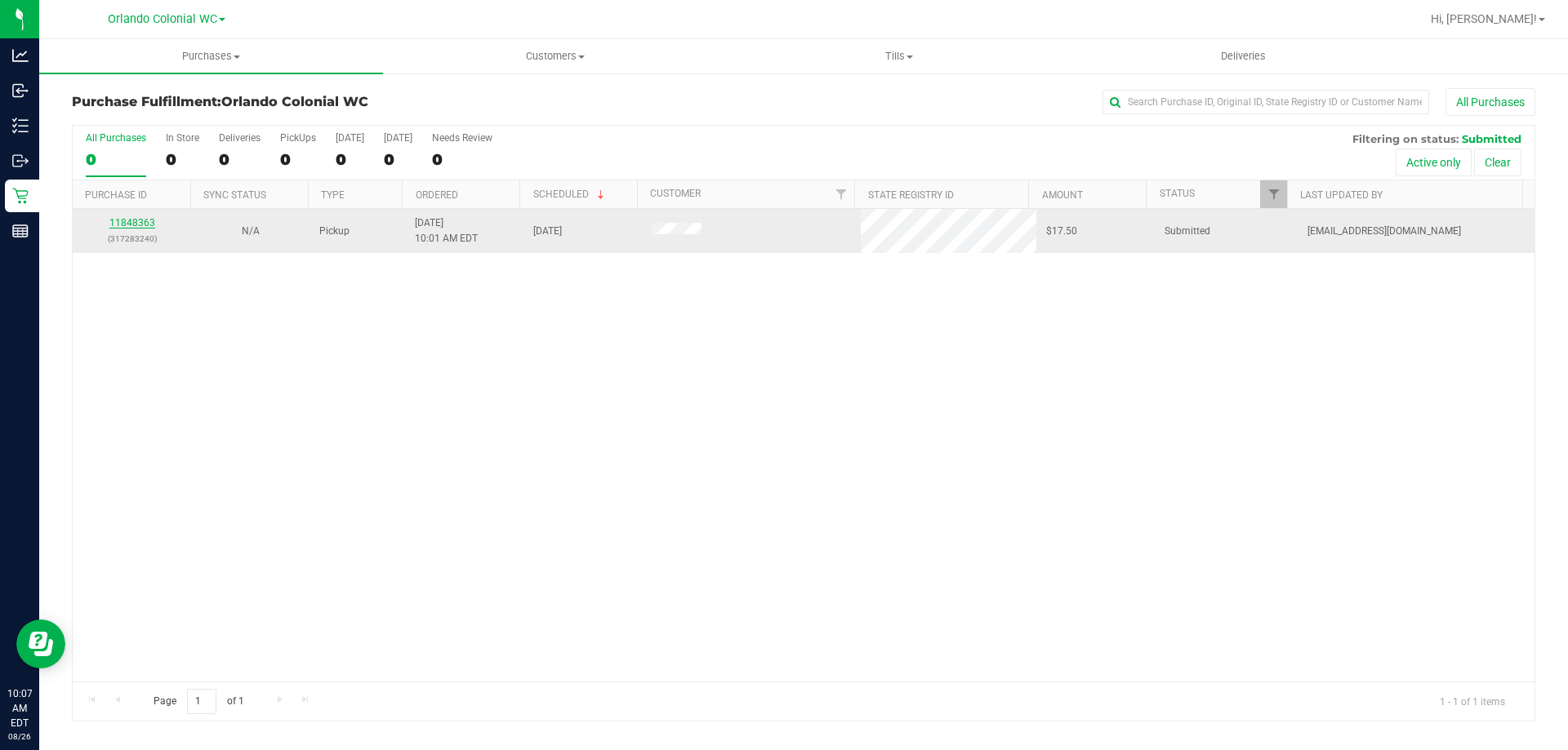
click at [148, 225] on link "11848363" at bounding box center [132, 223] width 46 height 11
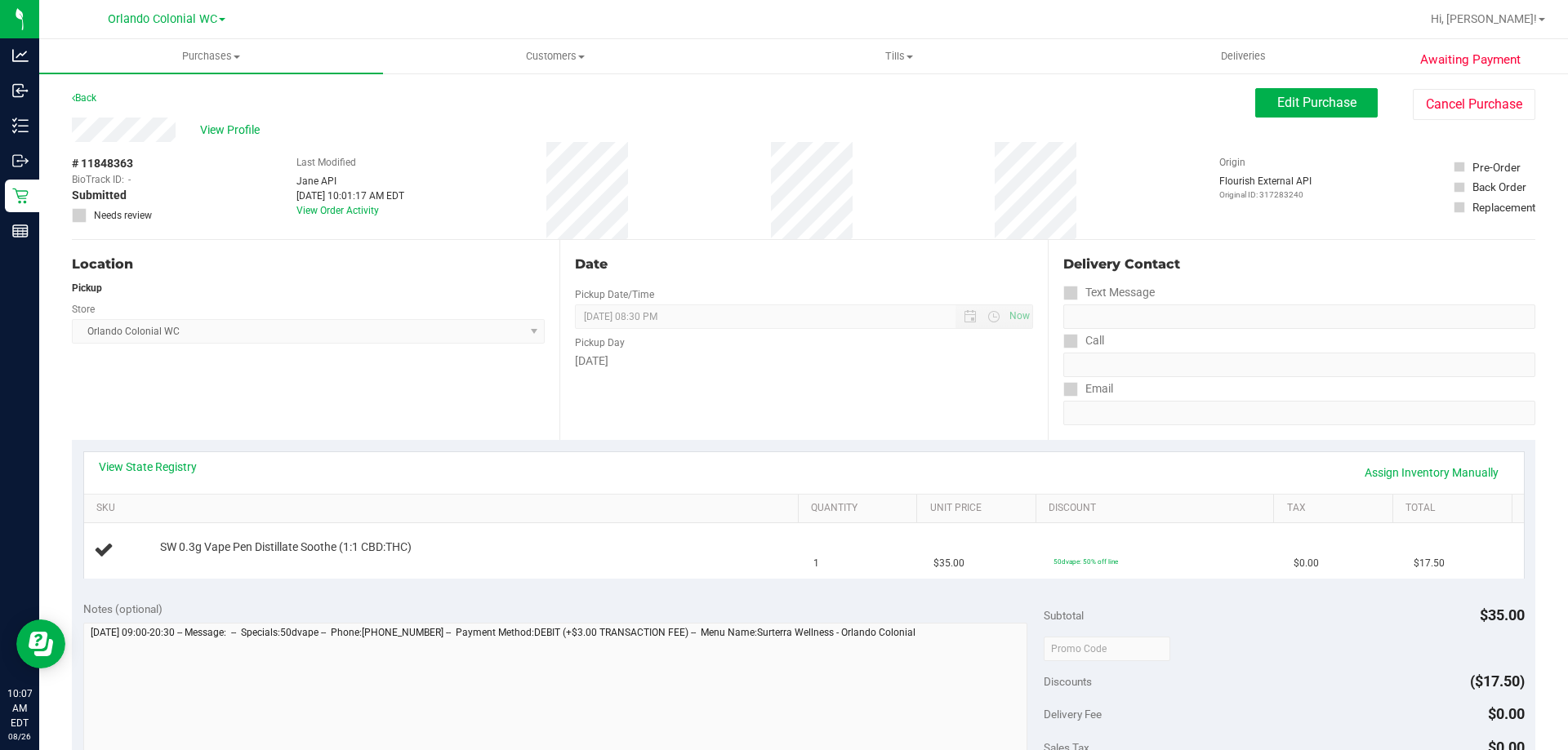
click at [598, 344] on label "Pickup Day" at bounding box center [599, 343] width 50 height 15
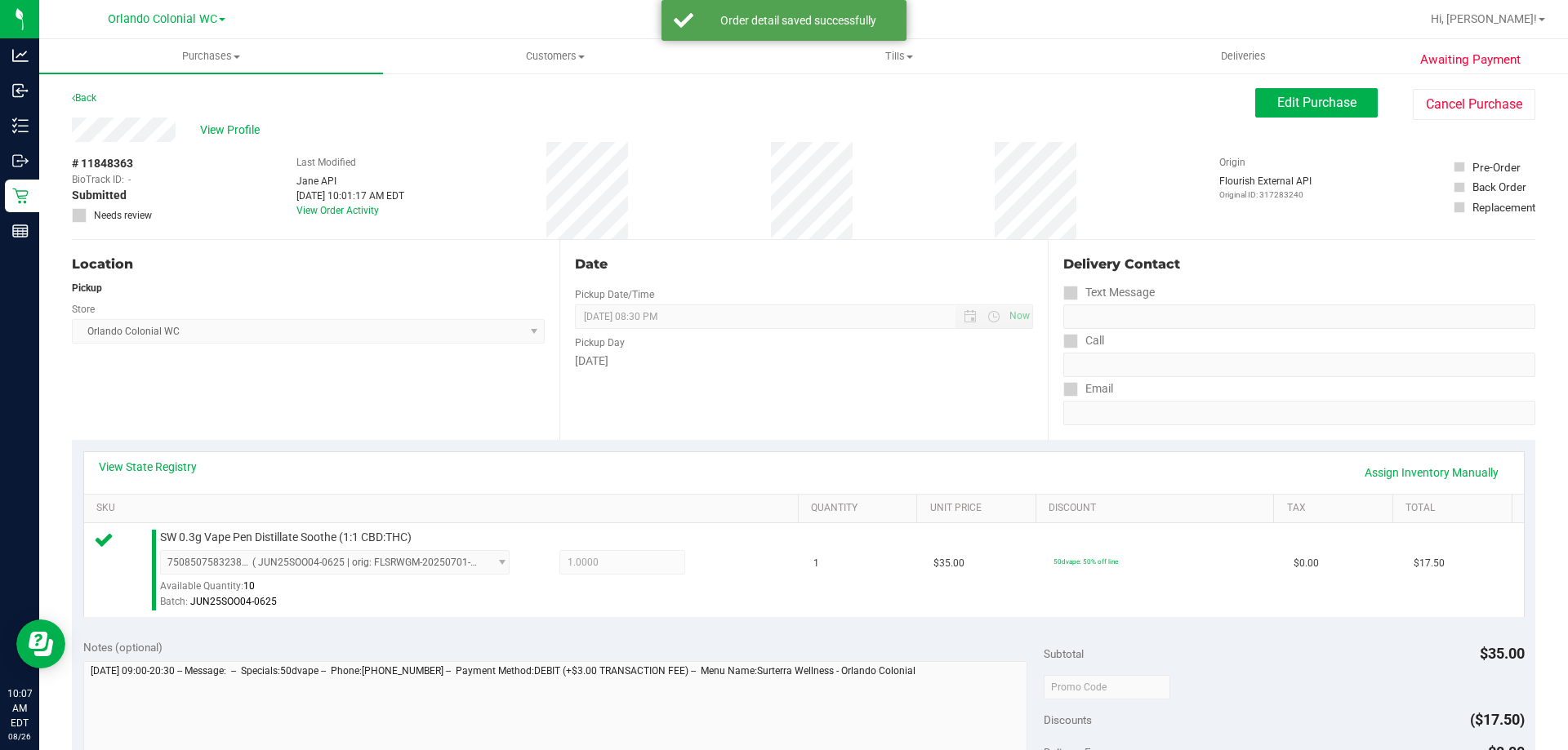
scroll to position [572, 0]
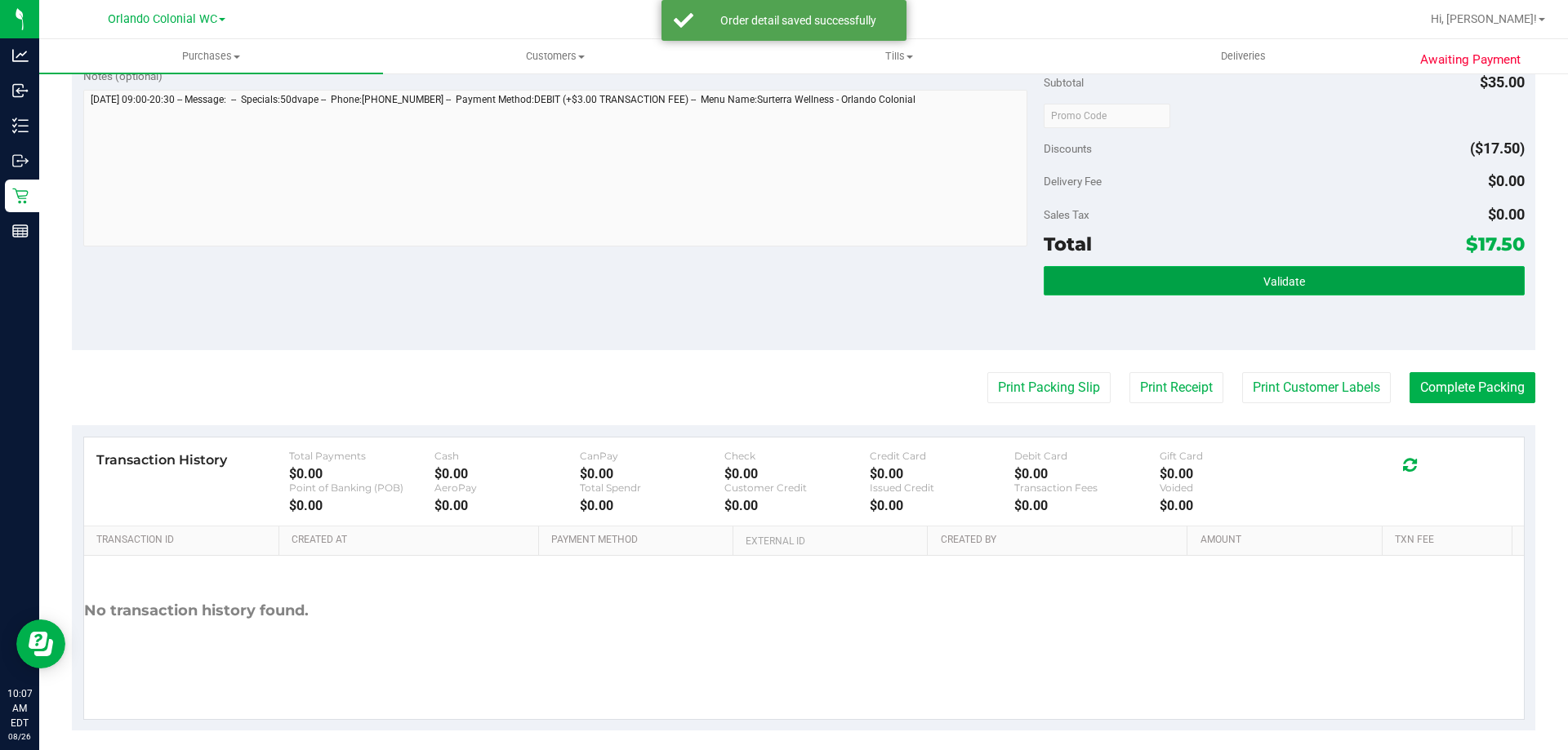
click at [1137, 290] on button "Validate" at bounding box center [1283, 281] width 480 height 29
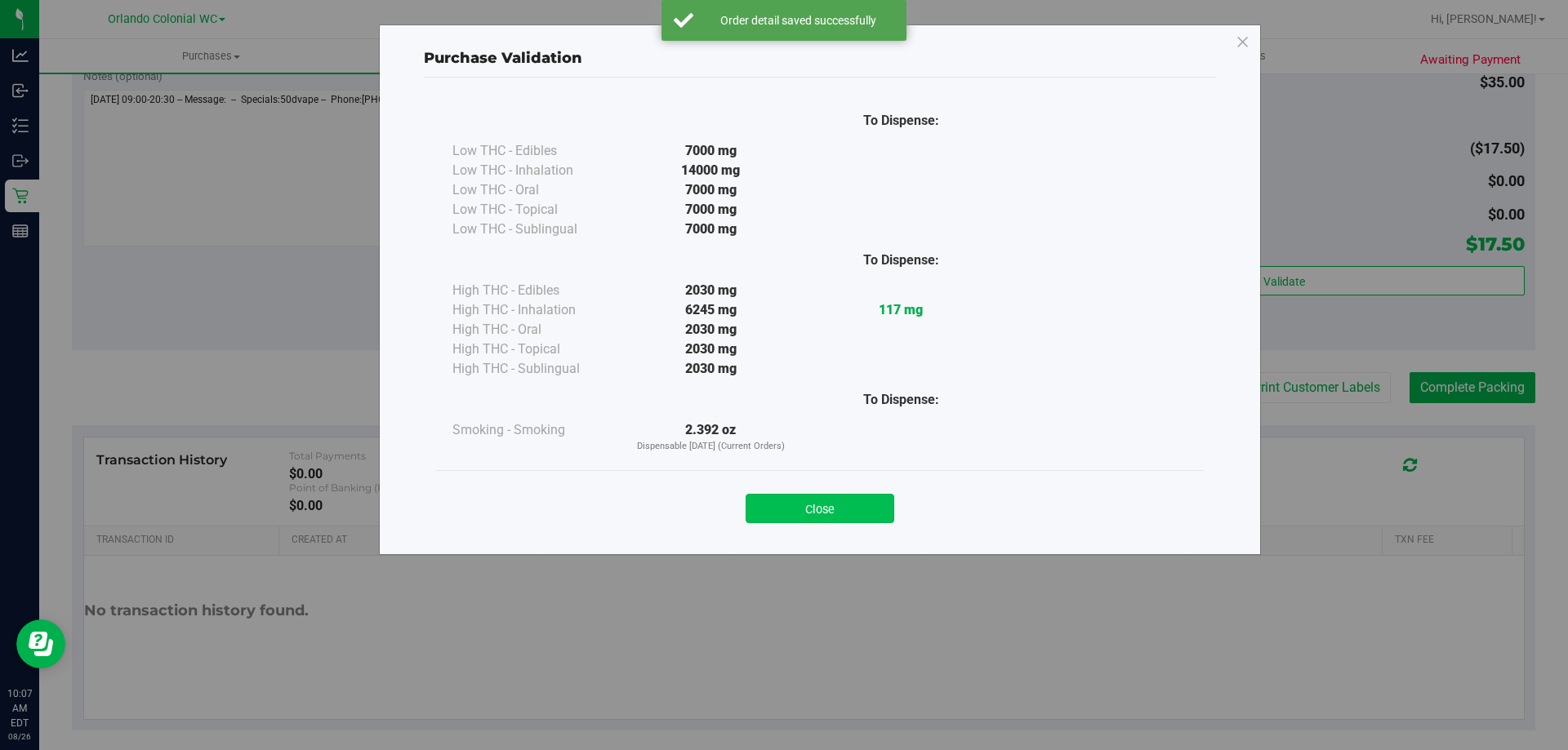
click at [842, 521] on button "Close" at bounding box center [820, 509] width 149 height 29
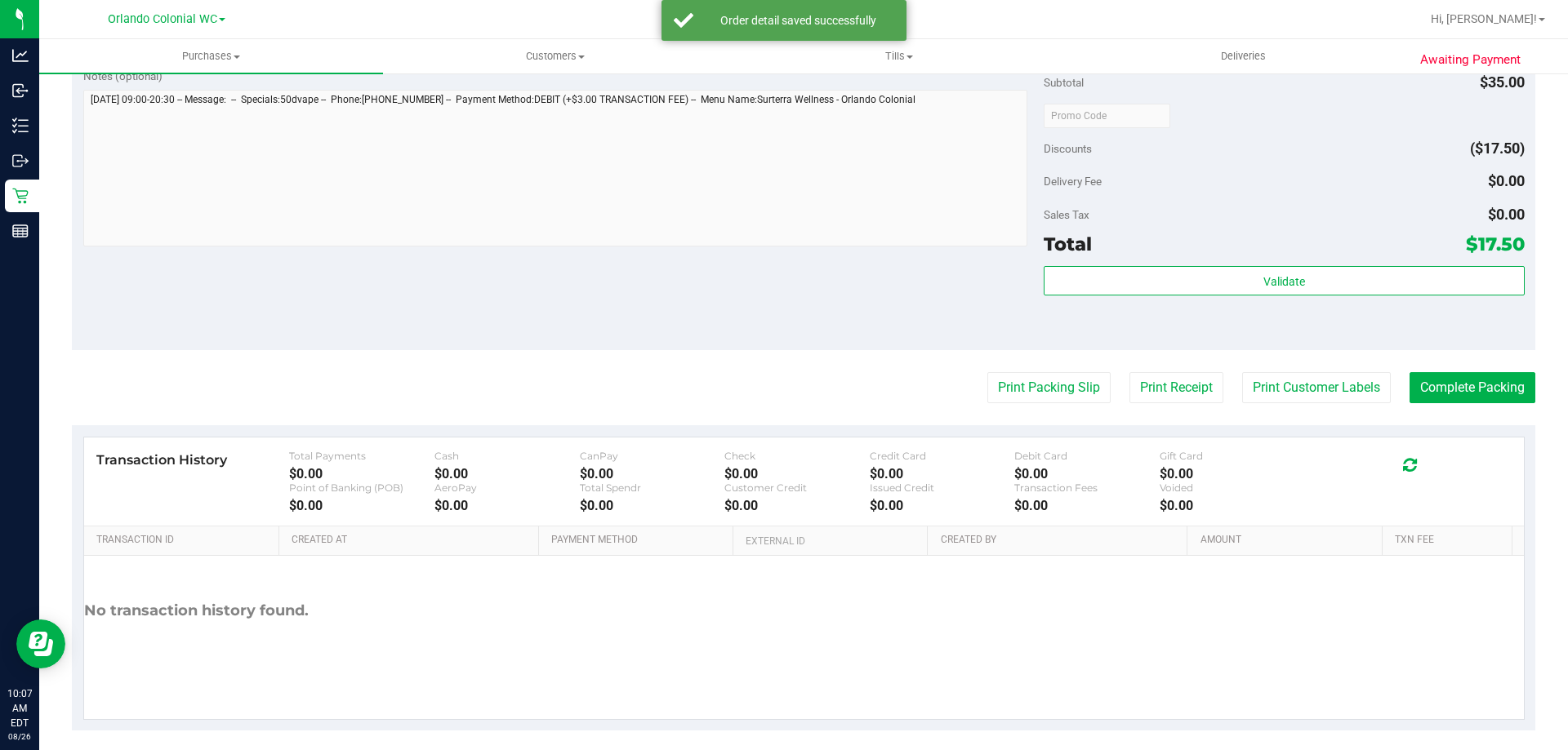
drag, startPoint x: 1110, startPoint y: 380, endPoint x: 1094, endPoint y: 385, distance: 16.8
click at [1108, 380] on div "Print Packing Slip Print Receipt Print Customer Labels Complete Packing" at bounding box center [803, 388] width 1463 height 31
click at [1013, 391] on button "Print Packing Slip" at bounding box center [1048, 388] width 123 height 31
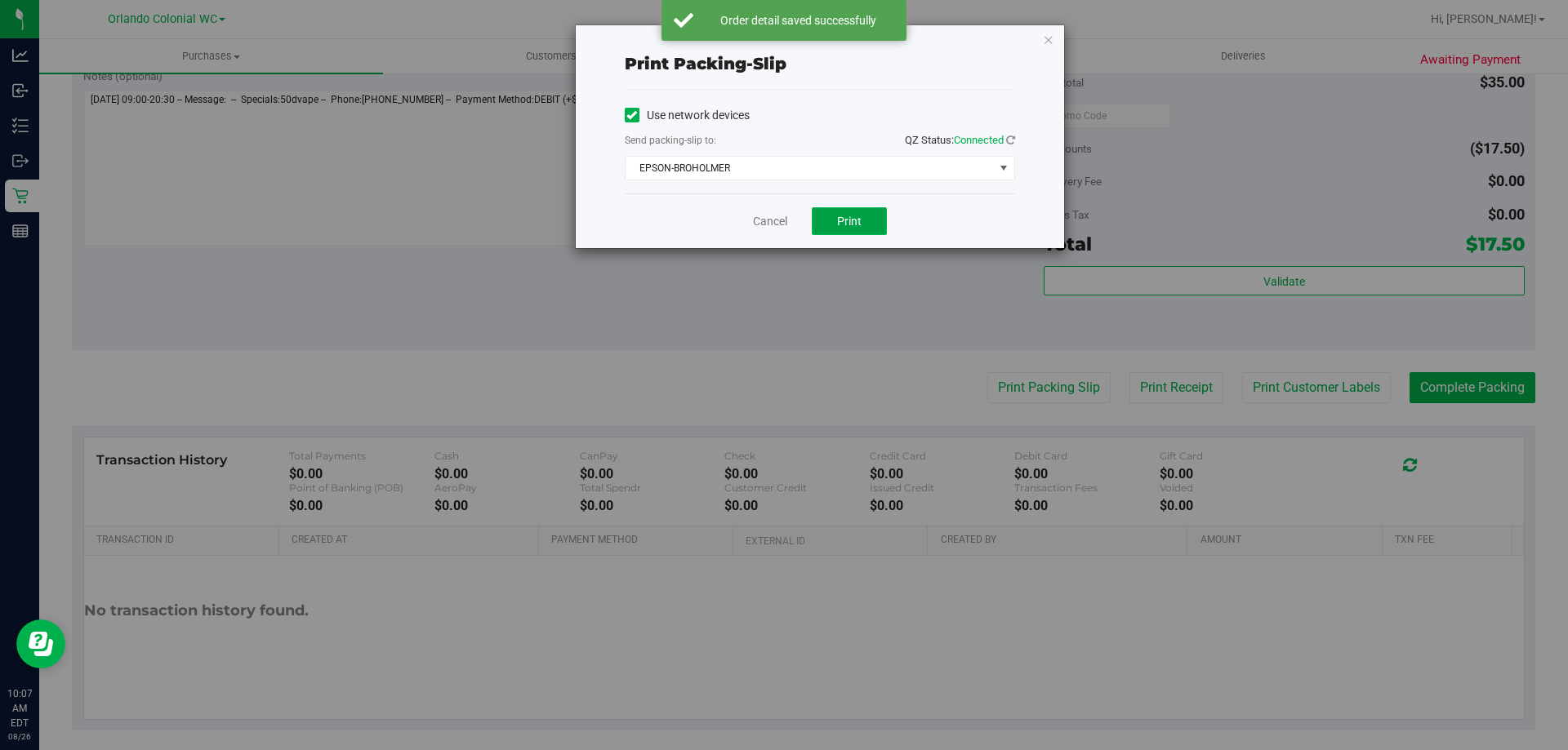
click at [854, 213] on button "Print" at bounding box center [849, 221] width 75 height 28
click at [1046, 37] on icon "button" at bounding box center [1048, 39] width 11 height 19
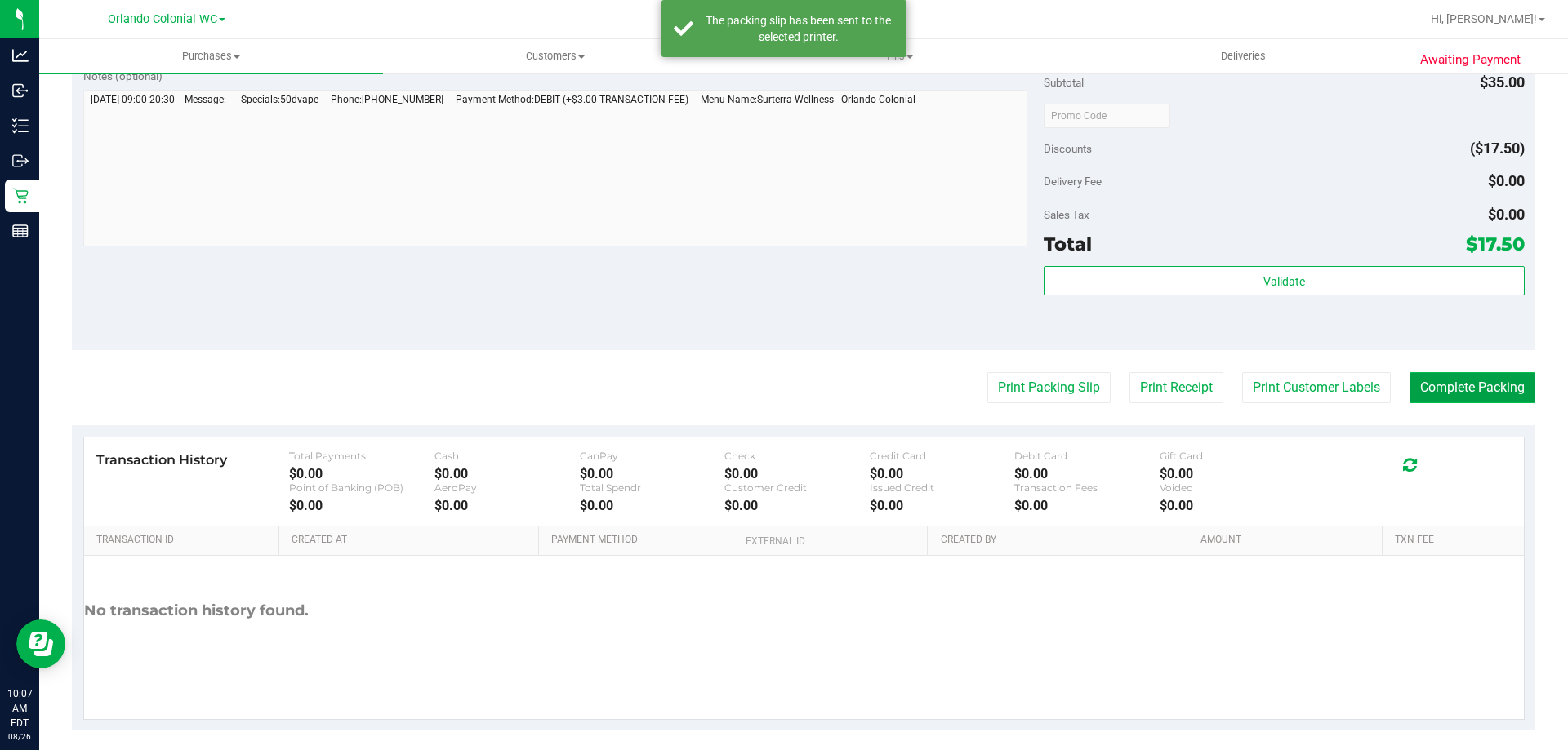
click at [1414, 390] on button "Complete Packing" at bounding box center [1472, 388] width 126 height 31
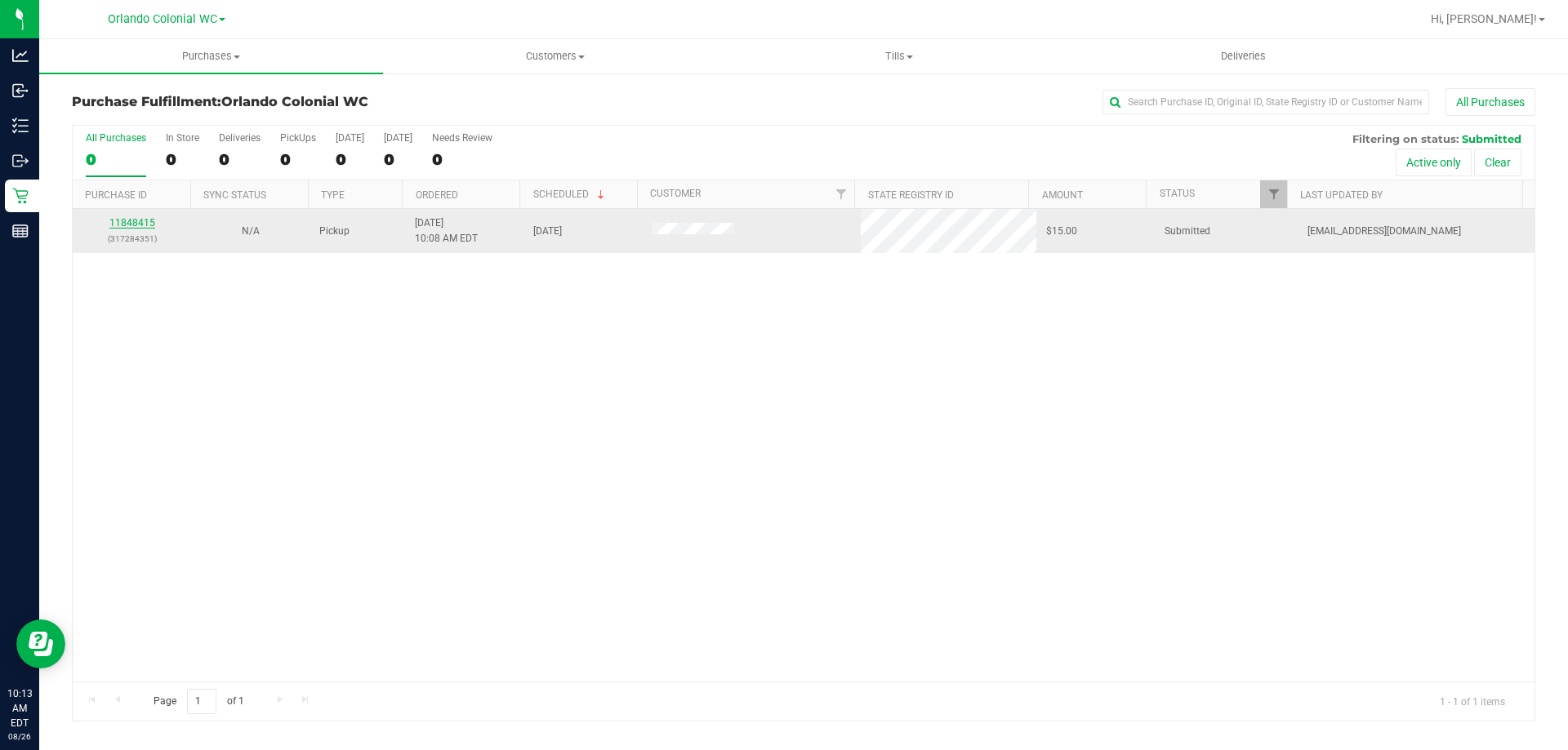
click at [115, 225] on link "11848415" at bounding box center [132, 223] width 46 height 11
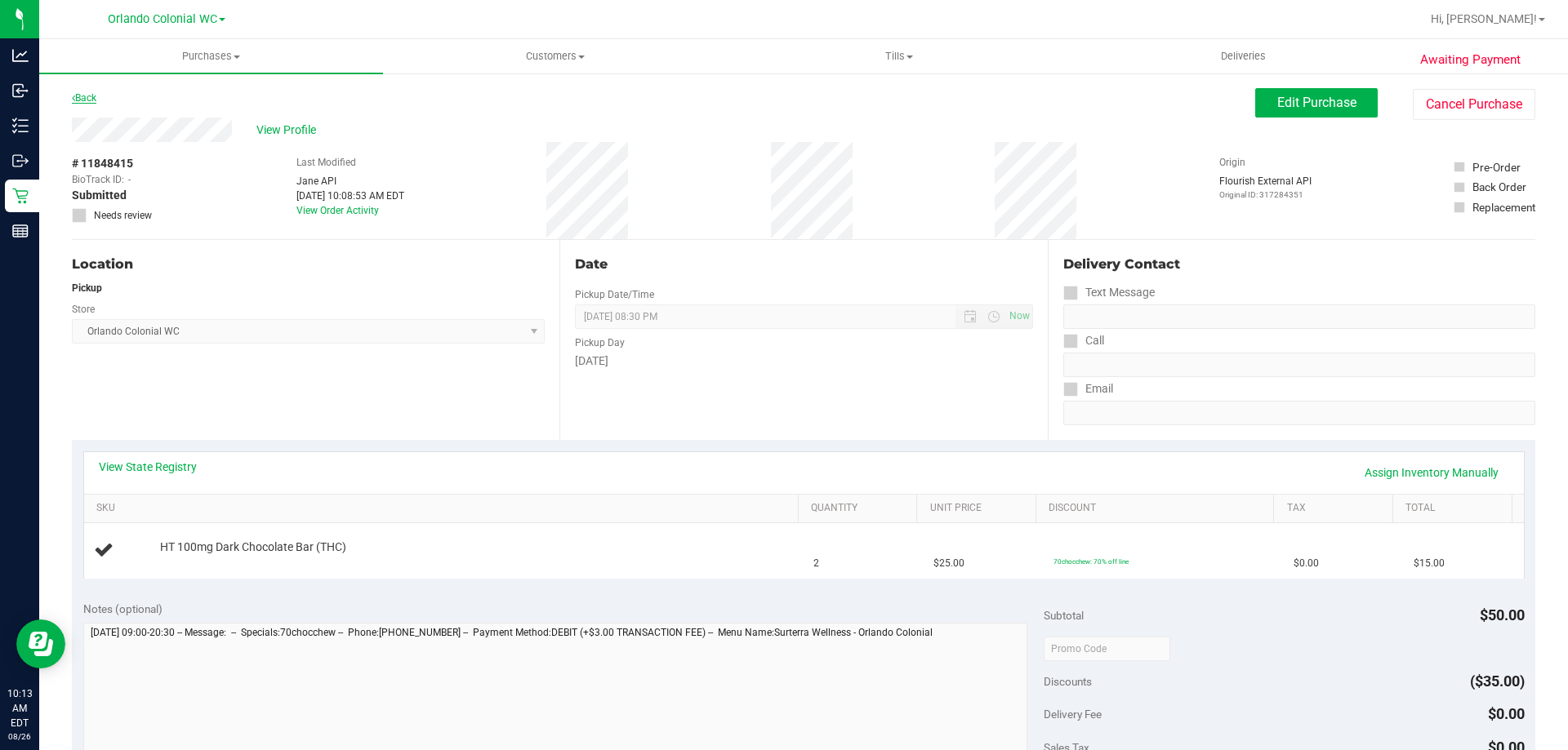
click at [86, 100] on link "Back" at bounding box center [84, 98] width 25 height 11
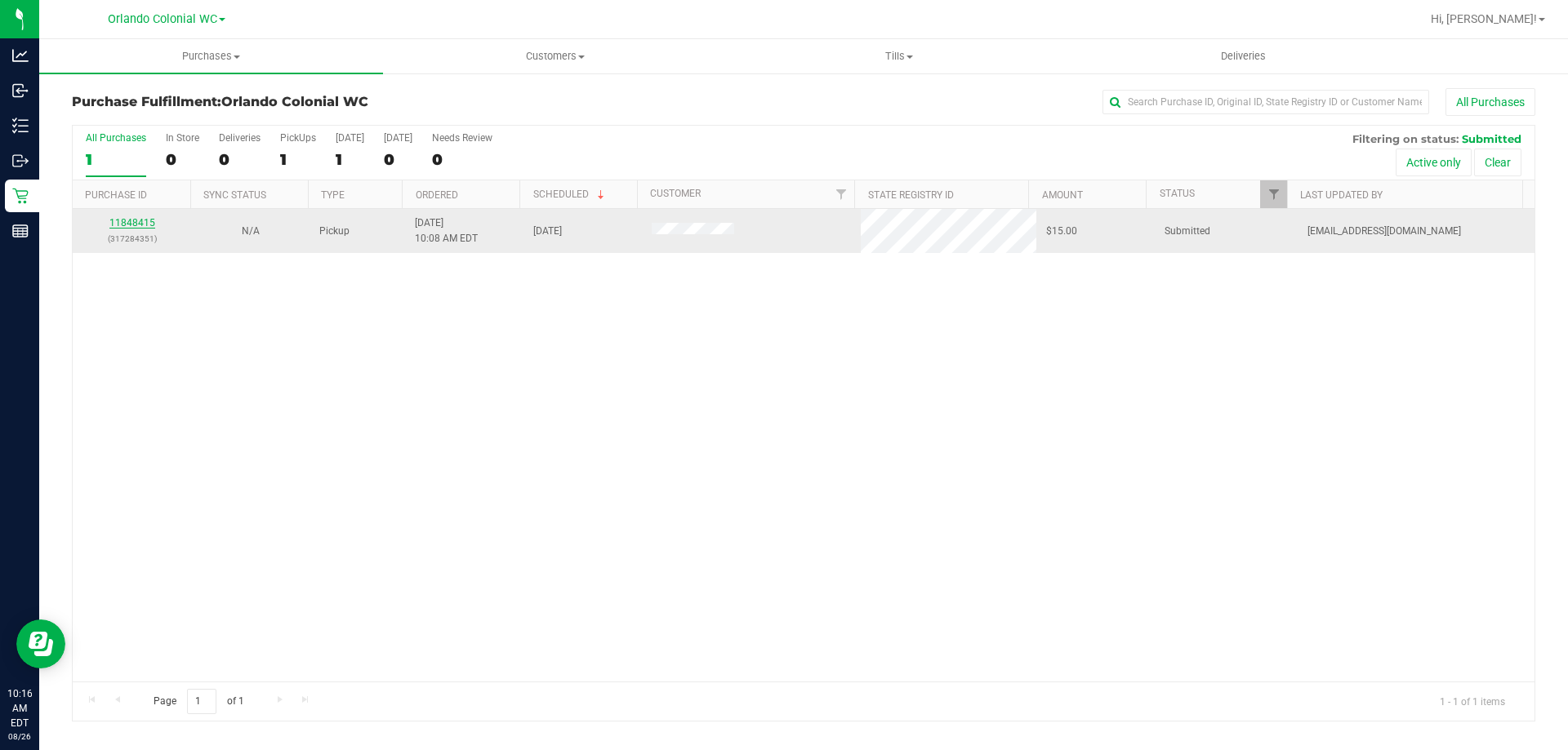
click at [124, 224] on link "11848415" at bounding box center [132, 223] width 46 height 11
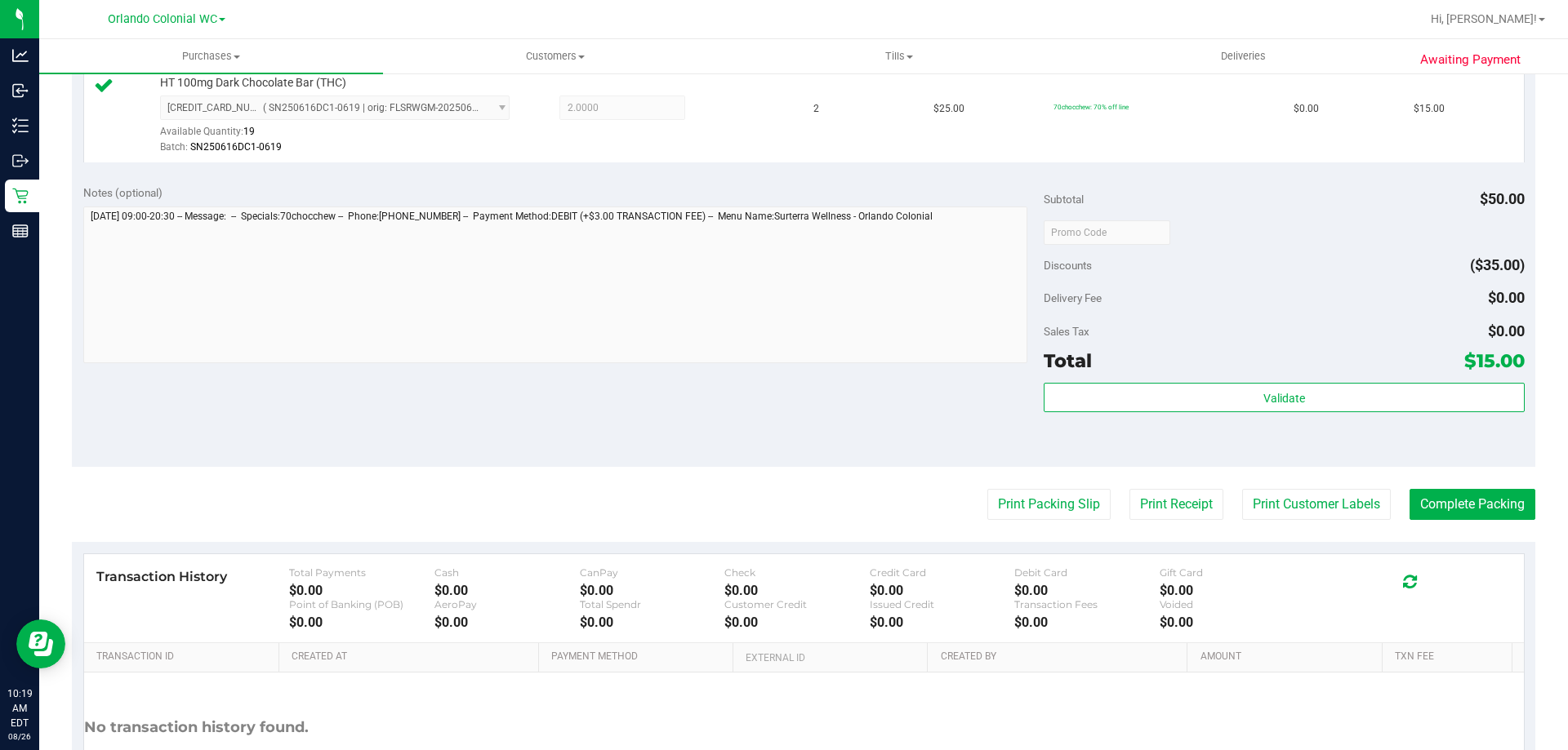
scroll to position [585, 0]
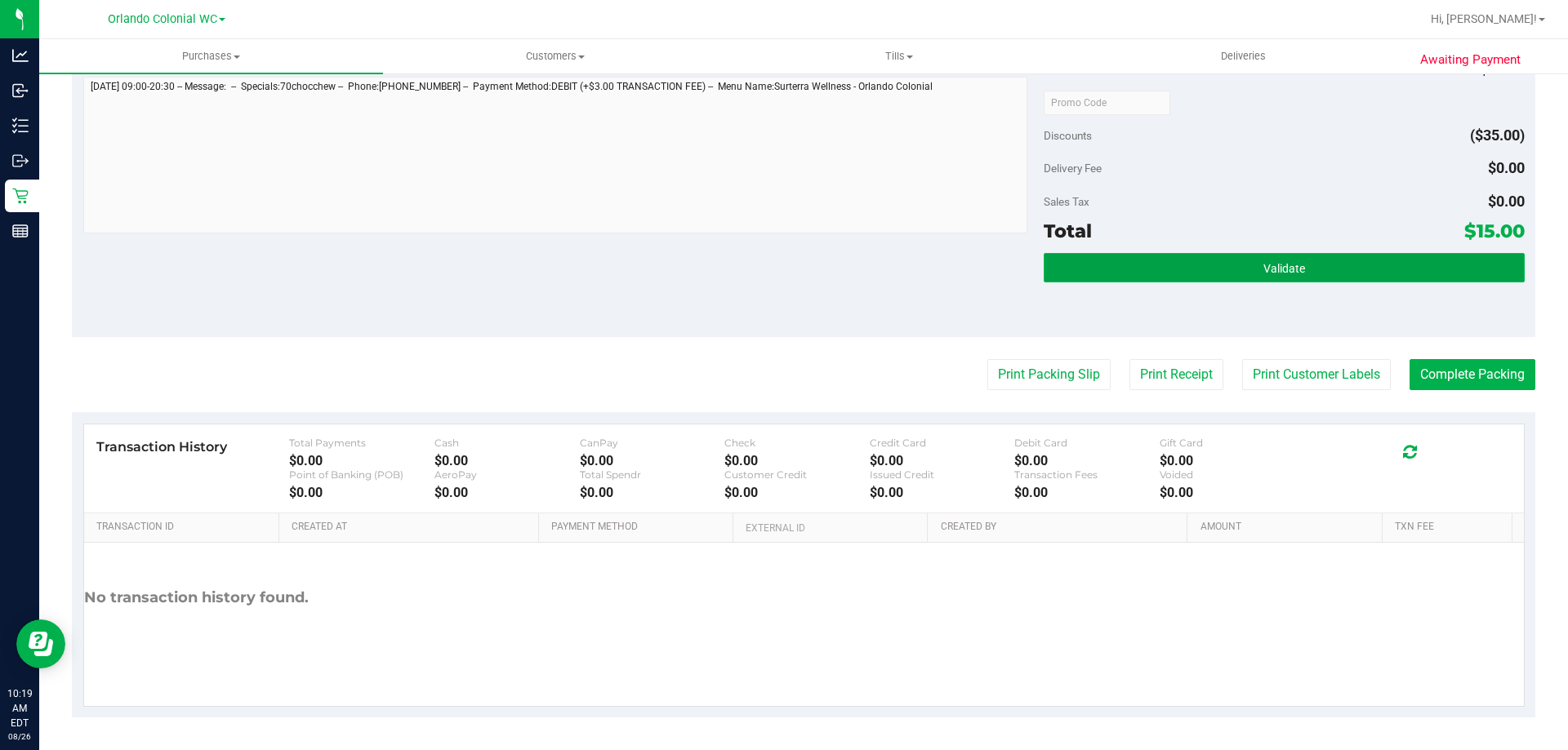
click at [1080, 263] on button "Validate" at bounding box center [1283, 268] width 480 height 29
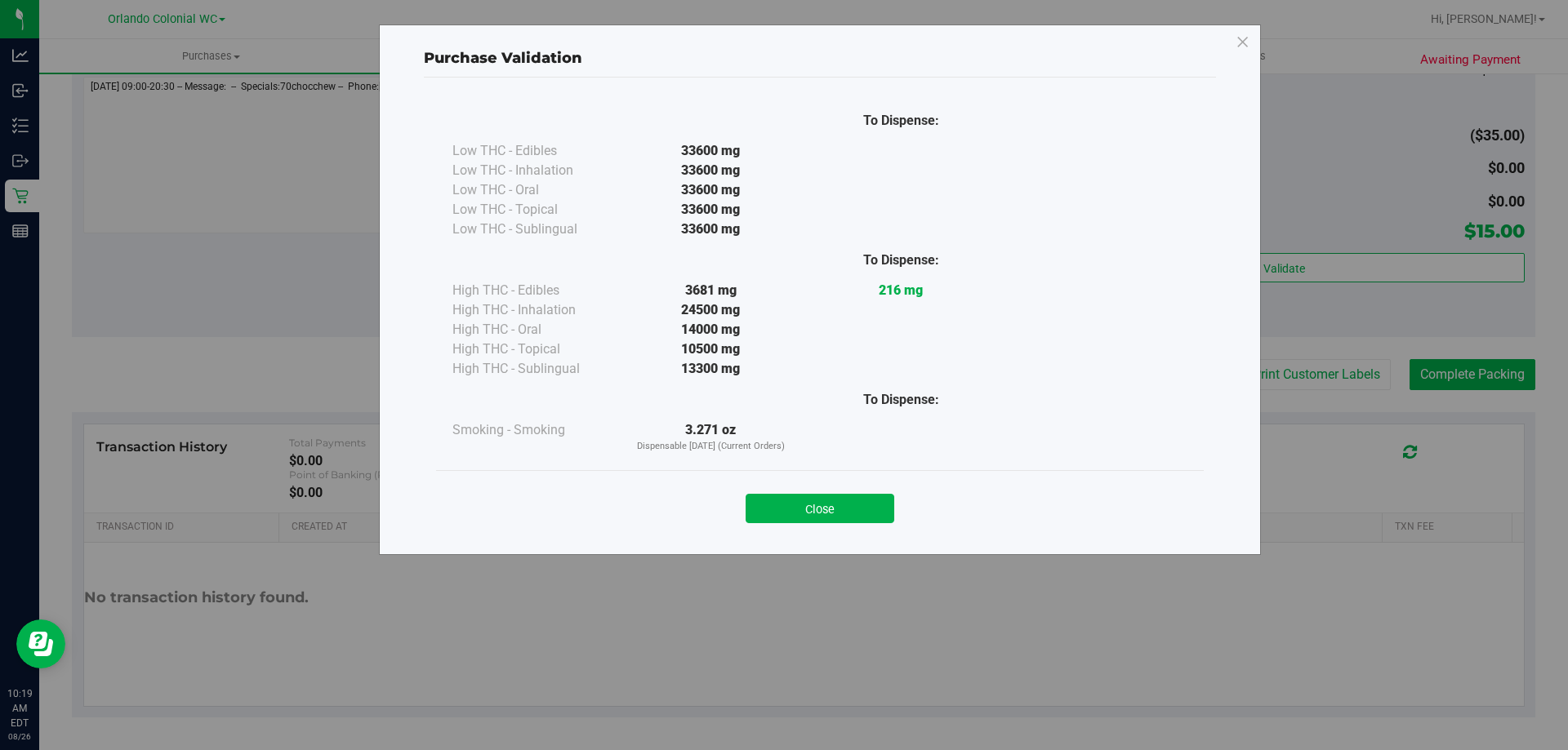
click at [857, 523] on div "Close" at bounding box center [820, 503] width 767 height 66
click at [868, 503] on button "Close" at bounding box center [820, 509] width 149 height 29
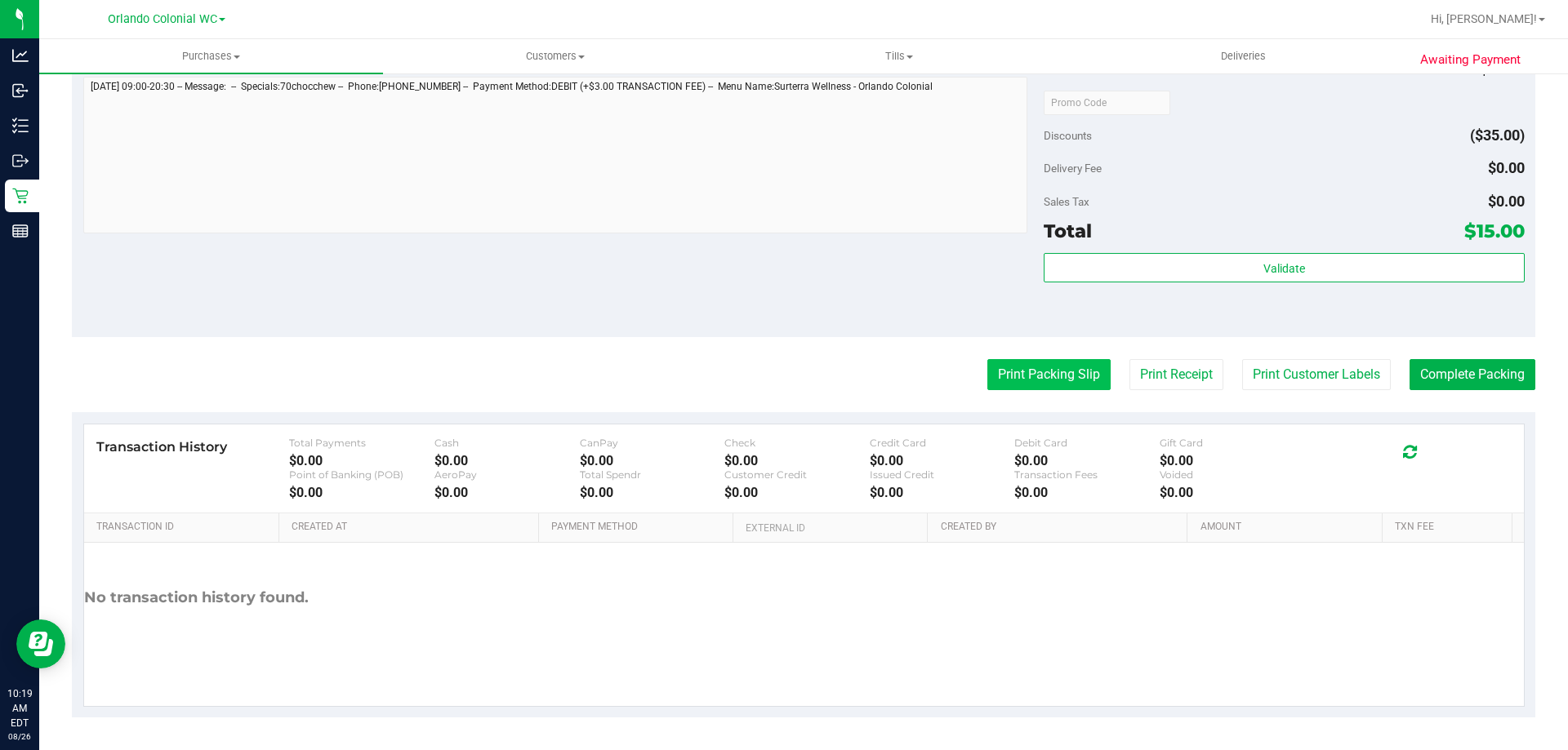
click at [1016, 378] on button "Print Packing Slip" at bounding box center [1048, 375] width 123 height 31
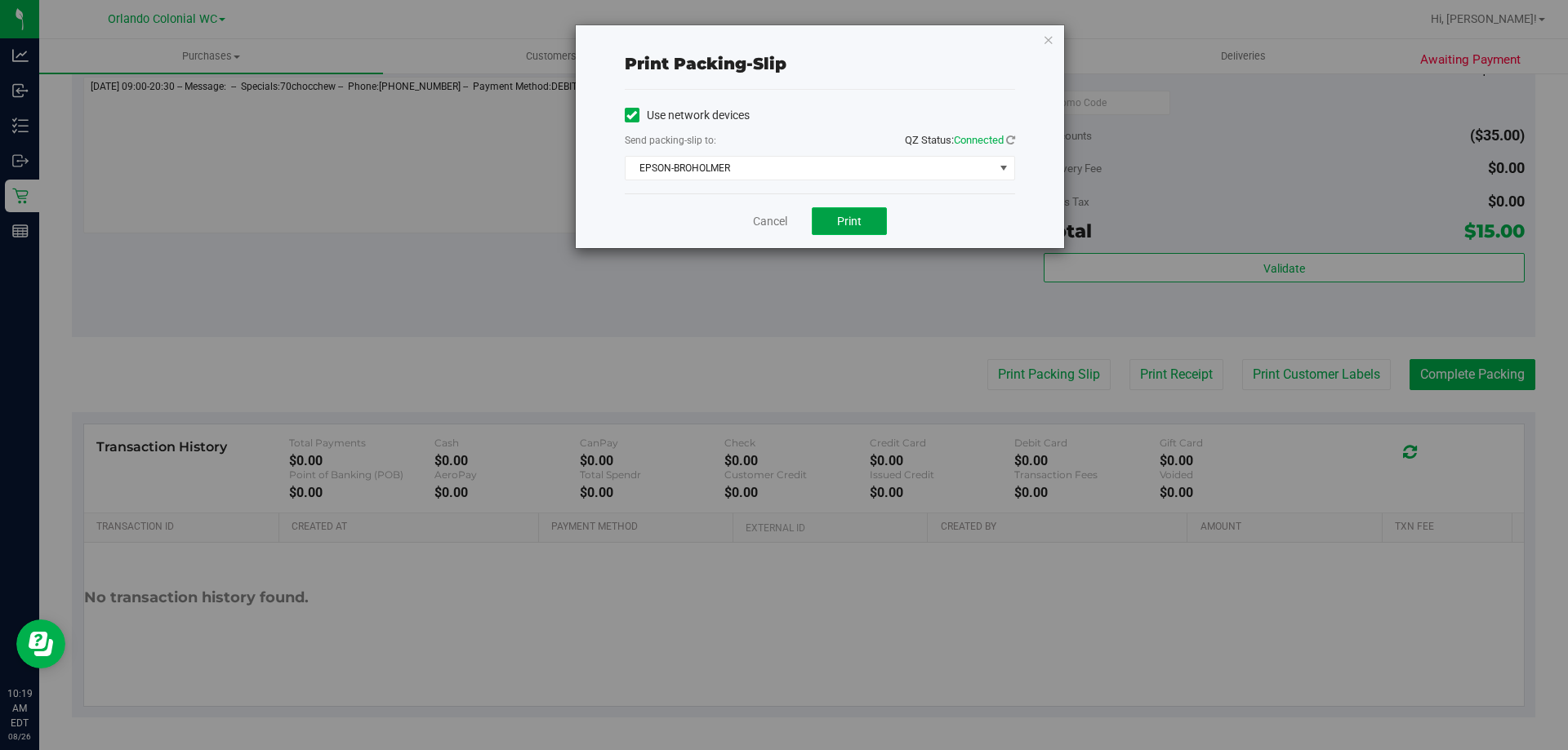
click at [857, 207] on button "Print" at bounding box center [849, 221] width 75 height 28
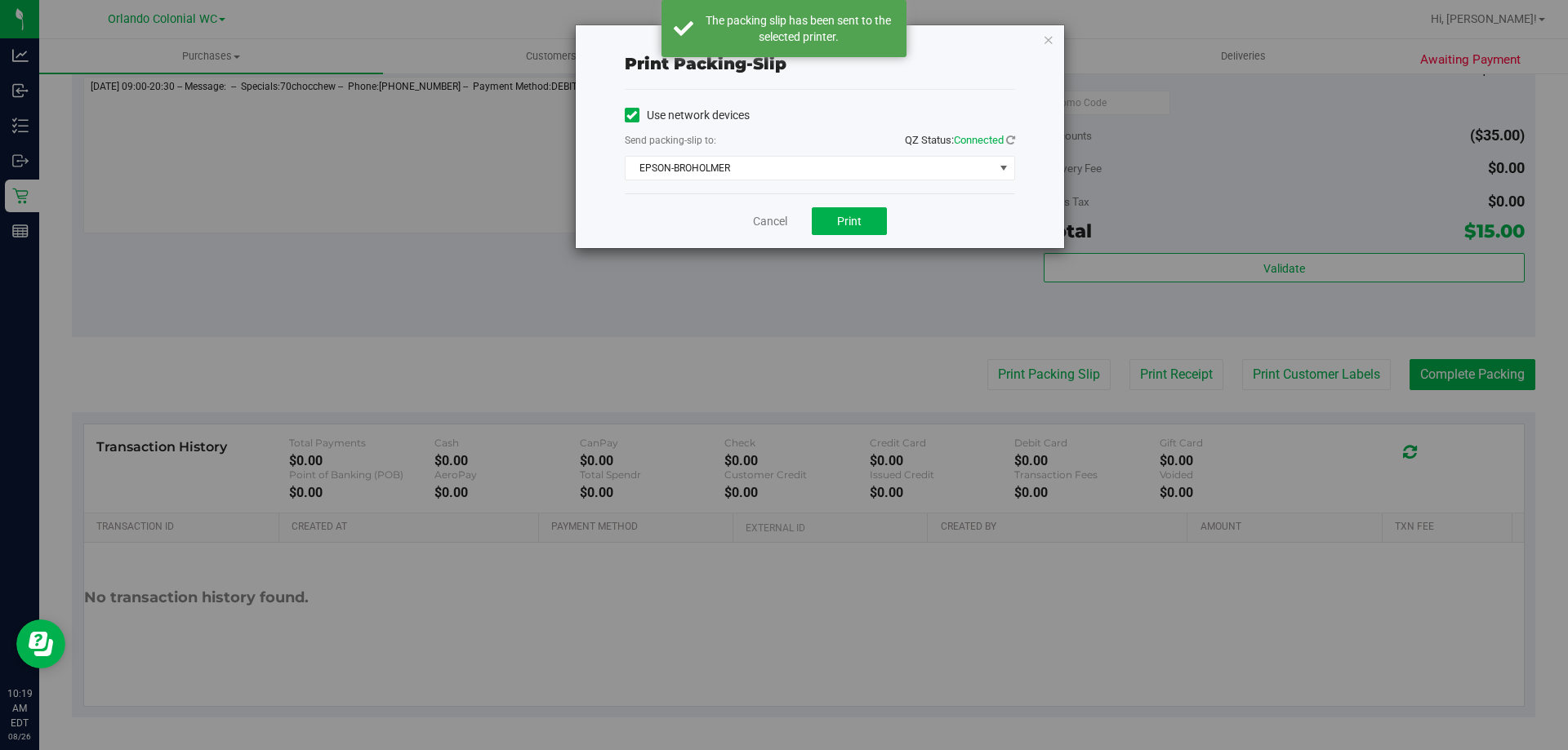
click at [1046, 39] on icon "button" at bounding box center [1048, 39] width 11 height 19
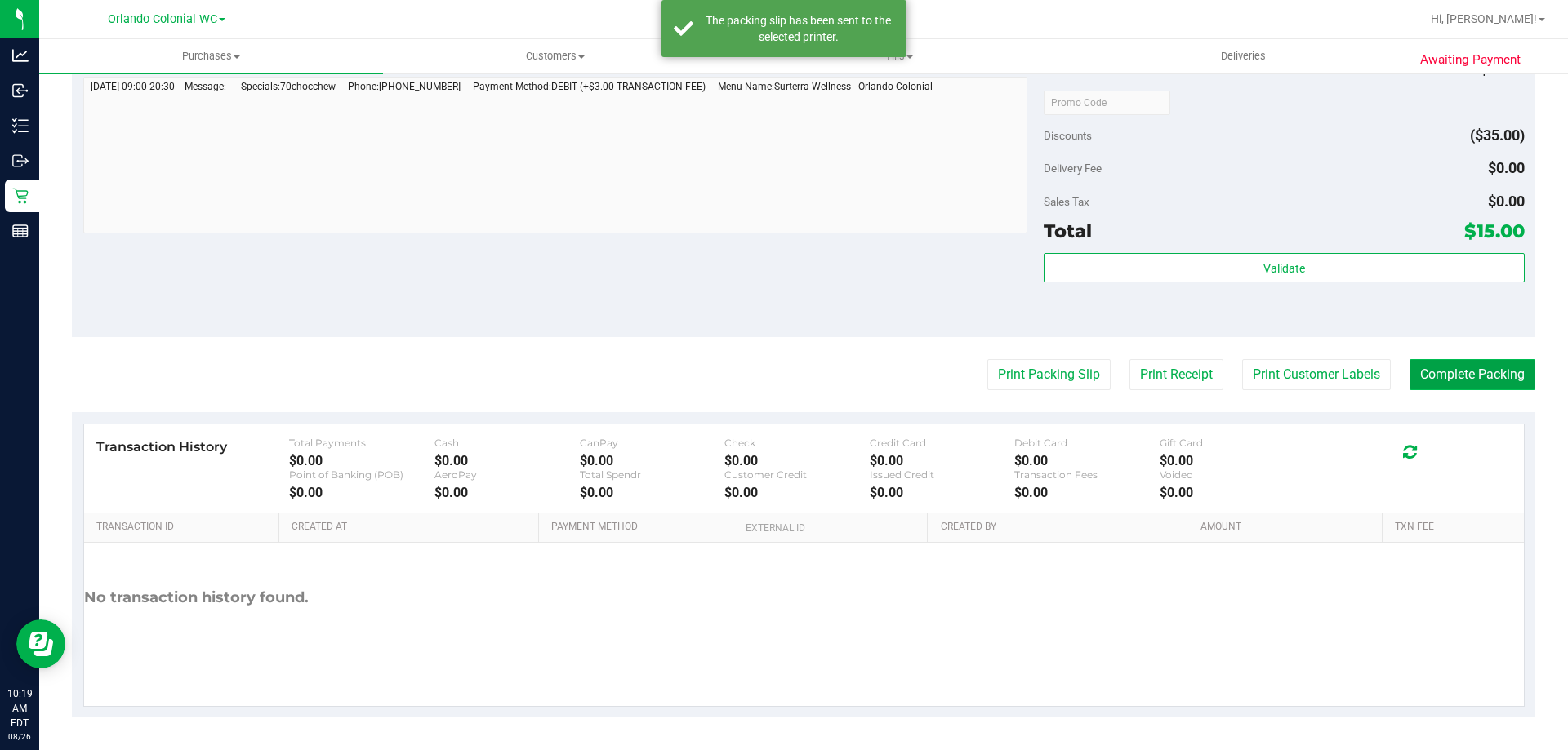
click at [1411, 367] on button "Complete Packing" at bounding box center [1472, 375] width 126 height 31
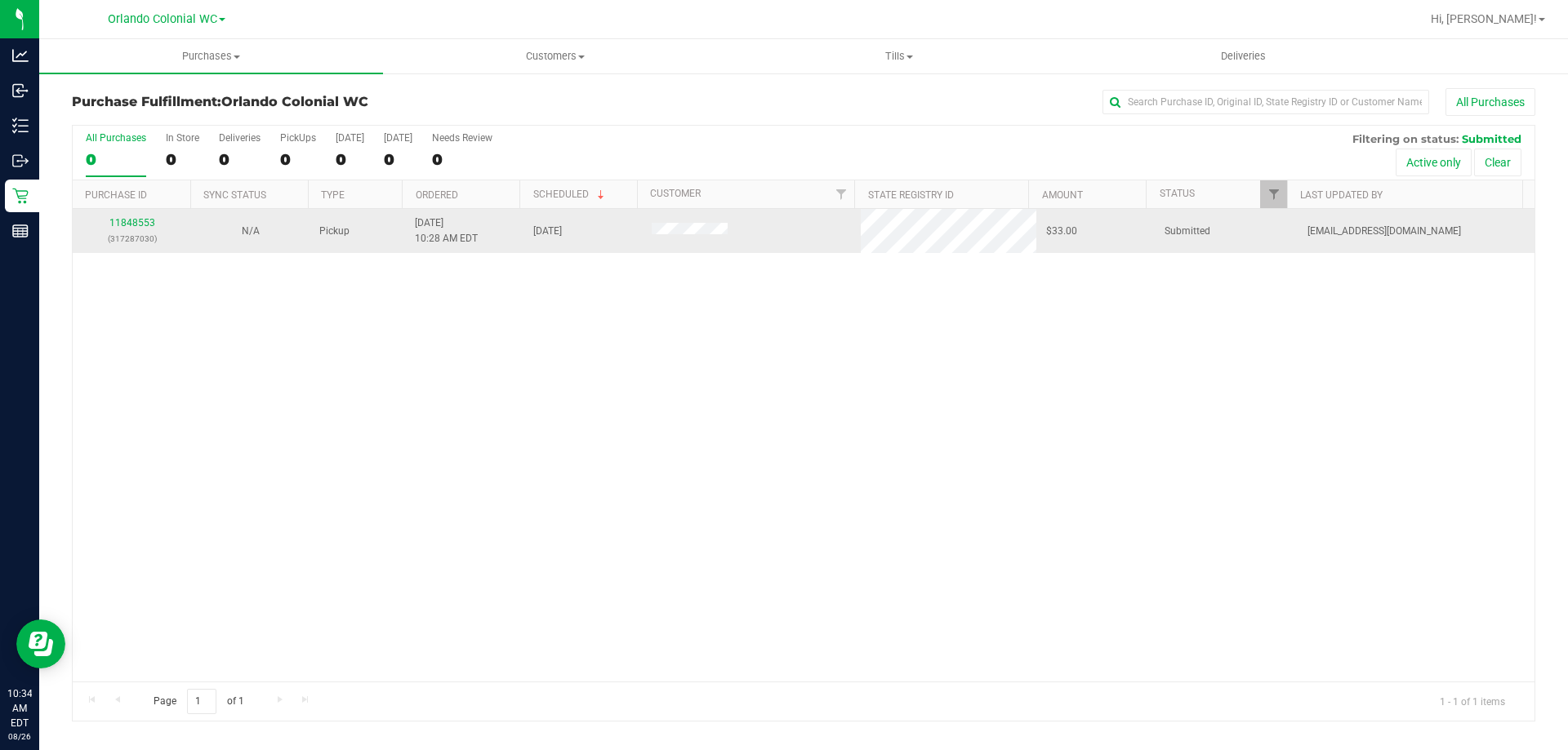
click at [127, 214] on td "11848553 (317287030)" at bounding box center [131, 231] width 118 height 44
click at [132, 224] on link "11848553" at bounding box center [132, 223] width 46 height 11
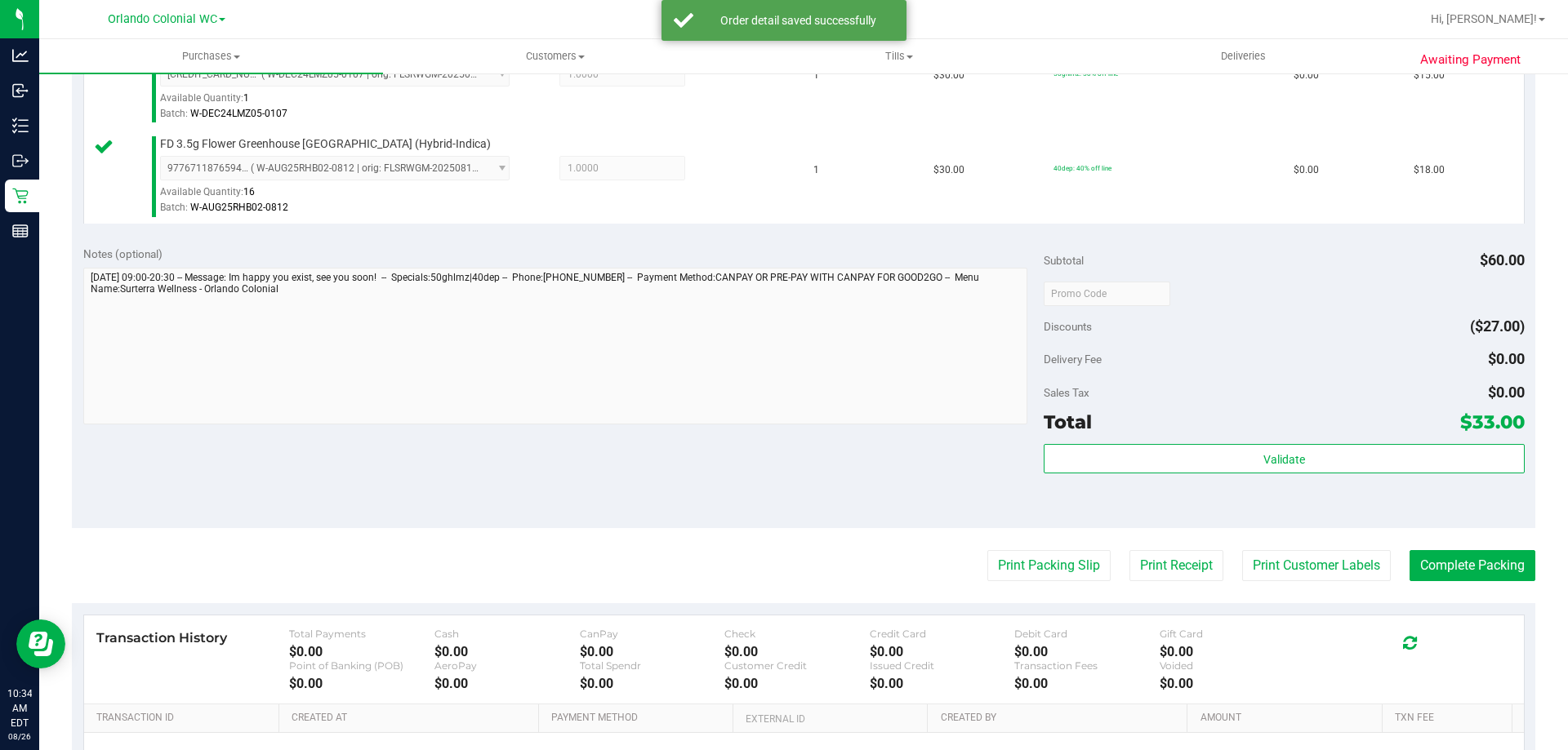
scroll to position [572, 0]
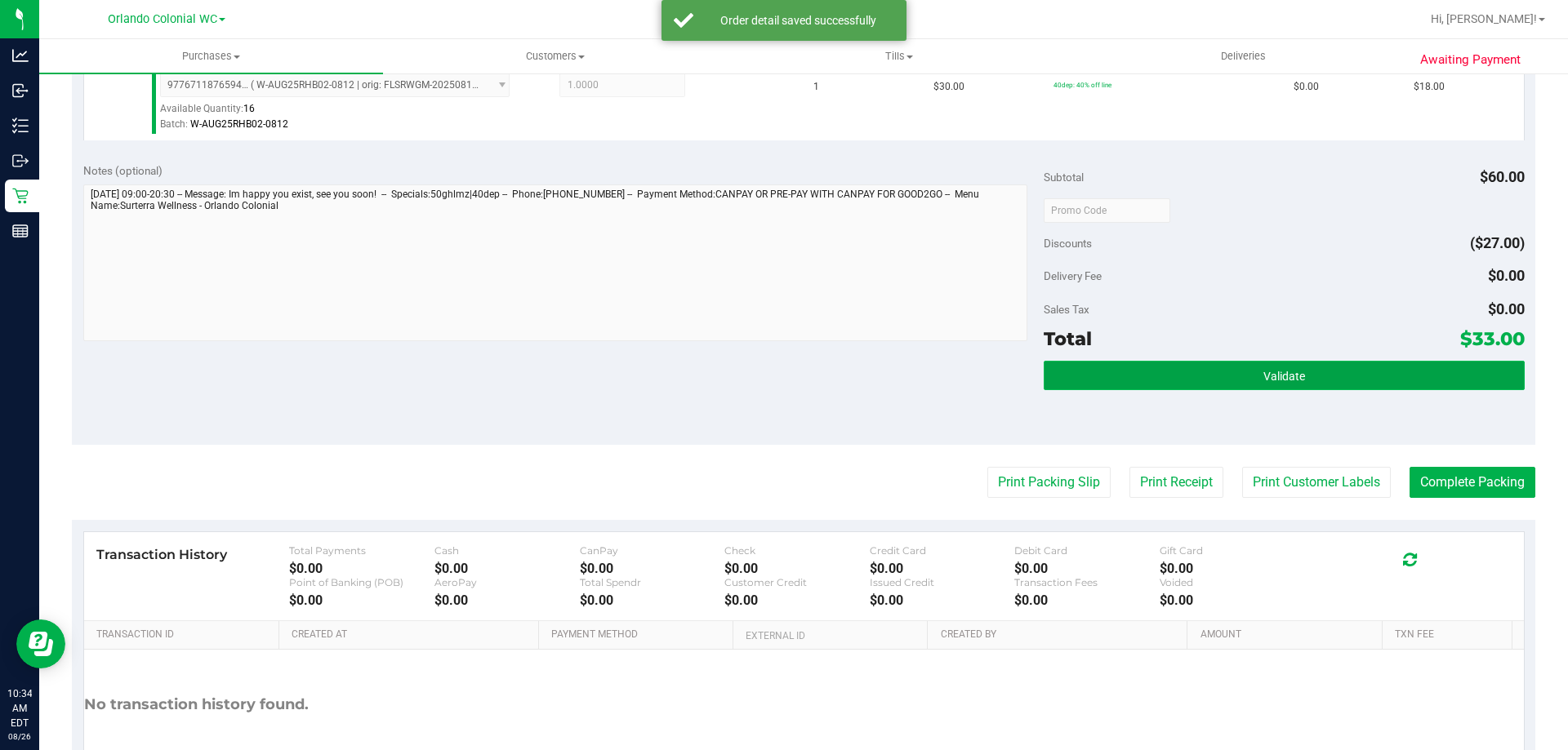
click at [1242, 362] on button "Validate" at bounding box center [1283, 375] width 480 height 29
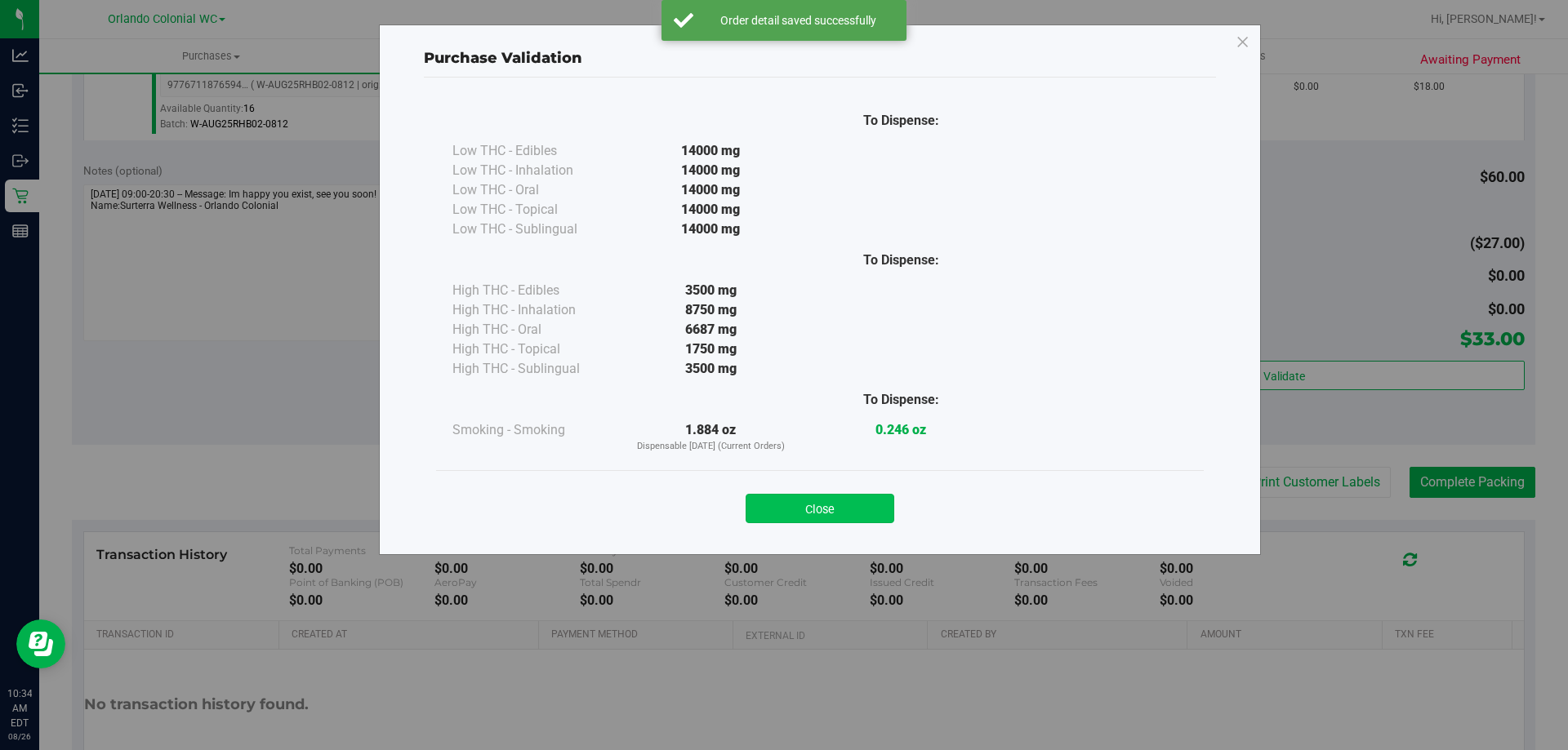
click at [873, 504] on button "Close" at bounding box center [820, 509] width 149 height 29
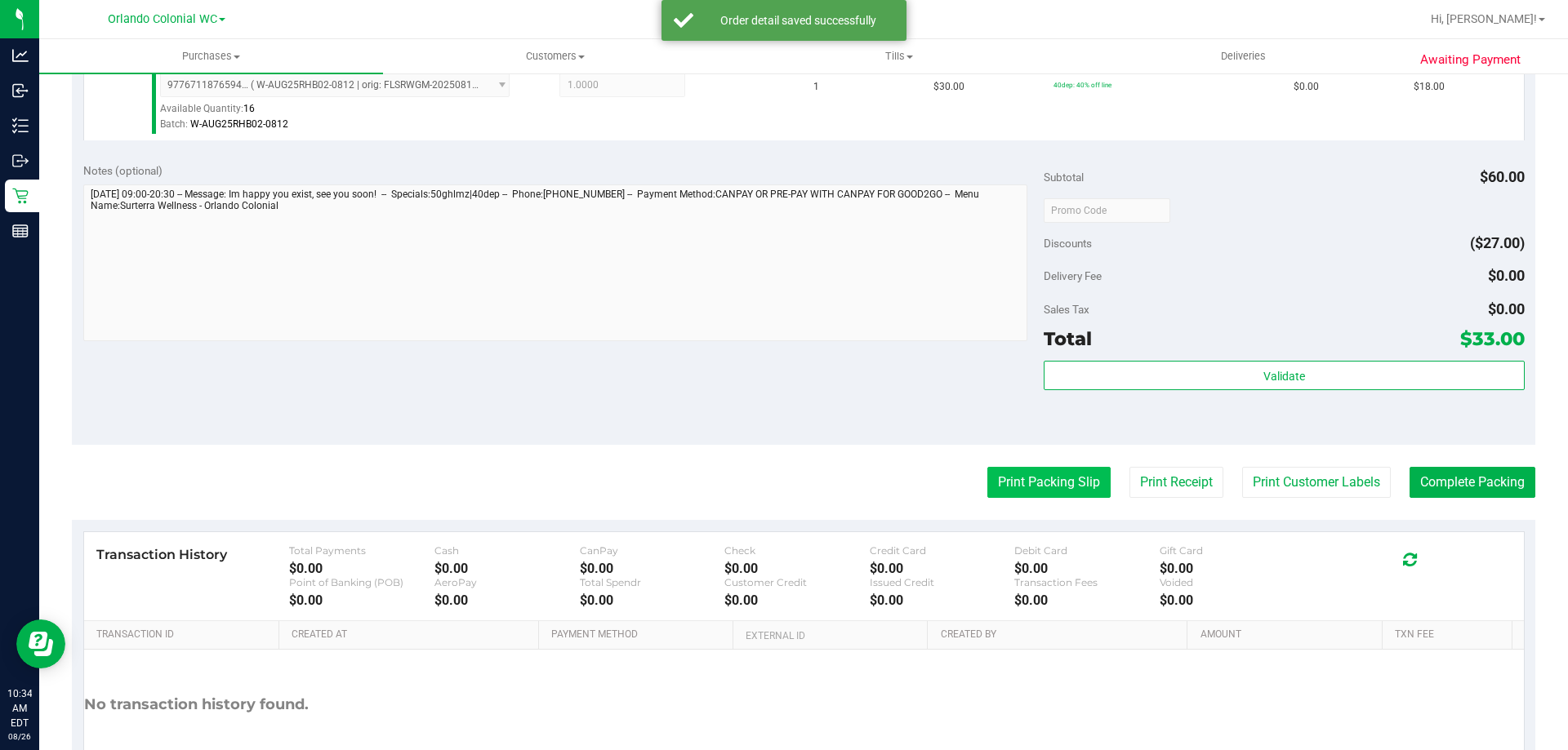
drag, startPoint x: 1046, startPoint y: 511, endPoint x: 1039, endPoint y: 498, distance: 14.8
click at [1045, 511] on purchase-details "Back Edit Purchase Cancel Purchase View Profile # 11848553 BioTrack ID: - Submi…" at bounding box center [803, 171] width 1463 height 1309
click at [1040, 493] on button "Print Packing Slip" at bounding box center [1048, 483] width 123 height 31
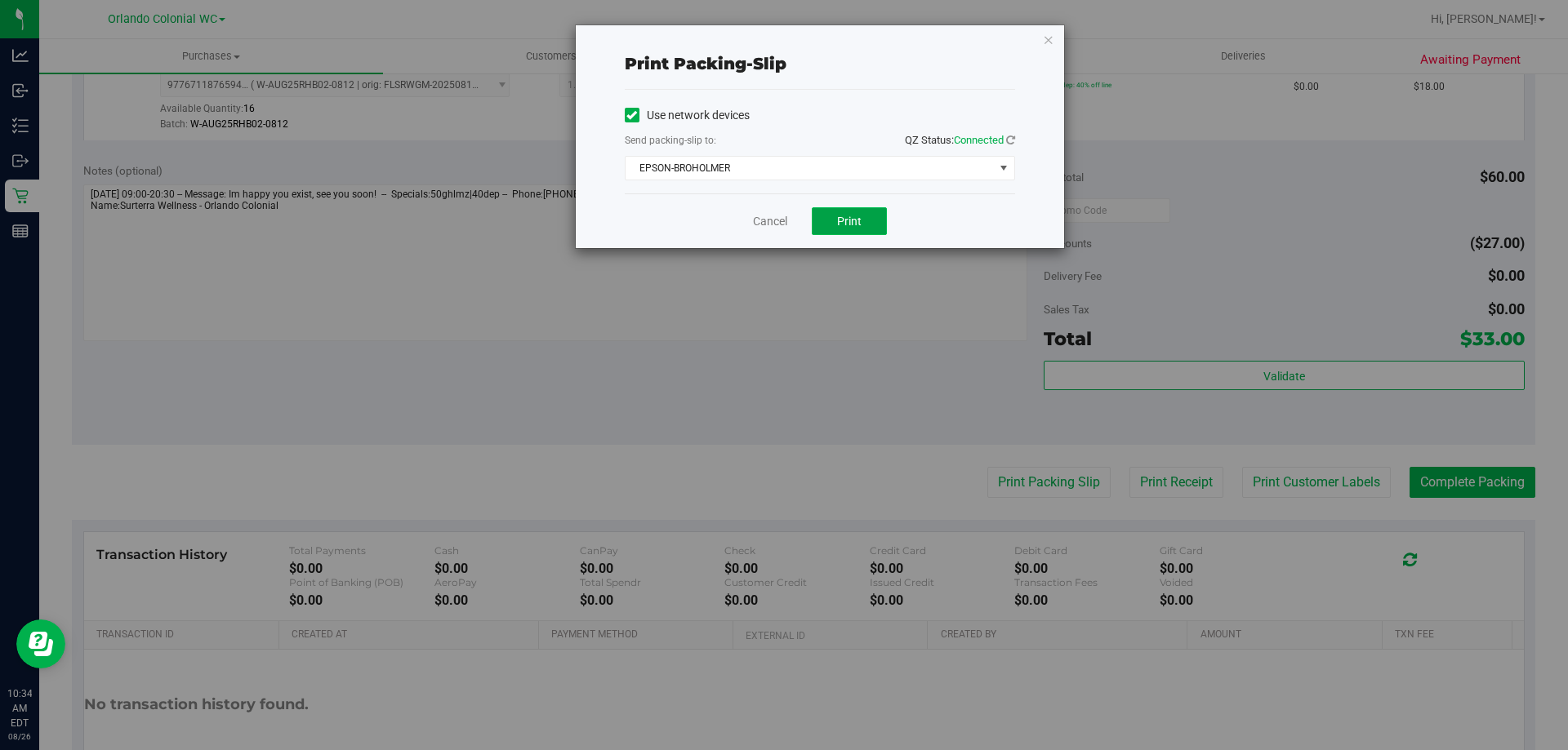
click at [849, 210] on button "Print" at bounding box center [849, 221] width 75 height 28
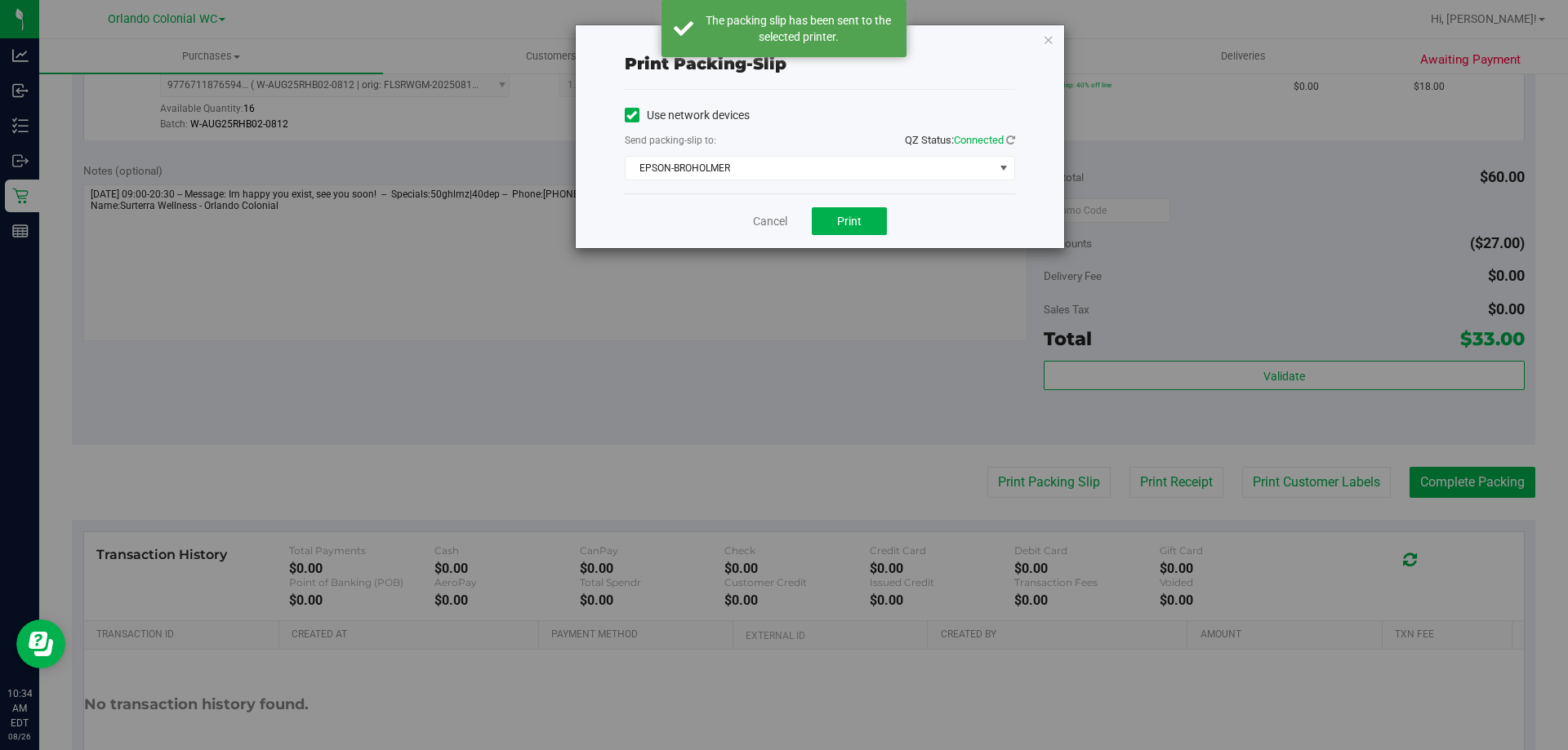
click at [1055, 30] on div "Print packing-slip Use network devices Send packing-slip to: QZ Status: Connect…" at bounding box center [820, 137] width 488 height 223
click at [1043, 40] on icon "button" at bounding box center [1048, 39] width 11 height 19
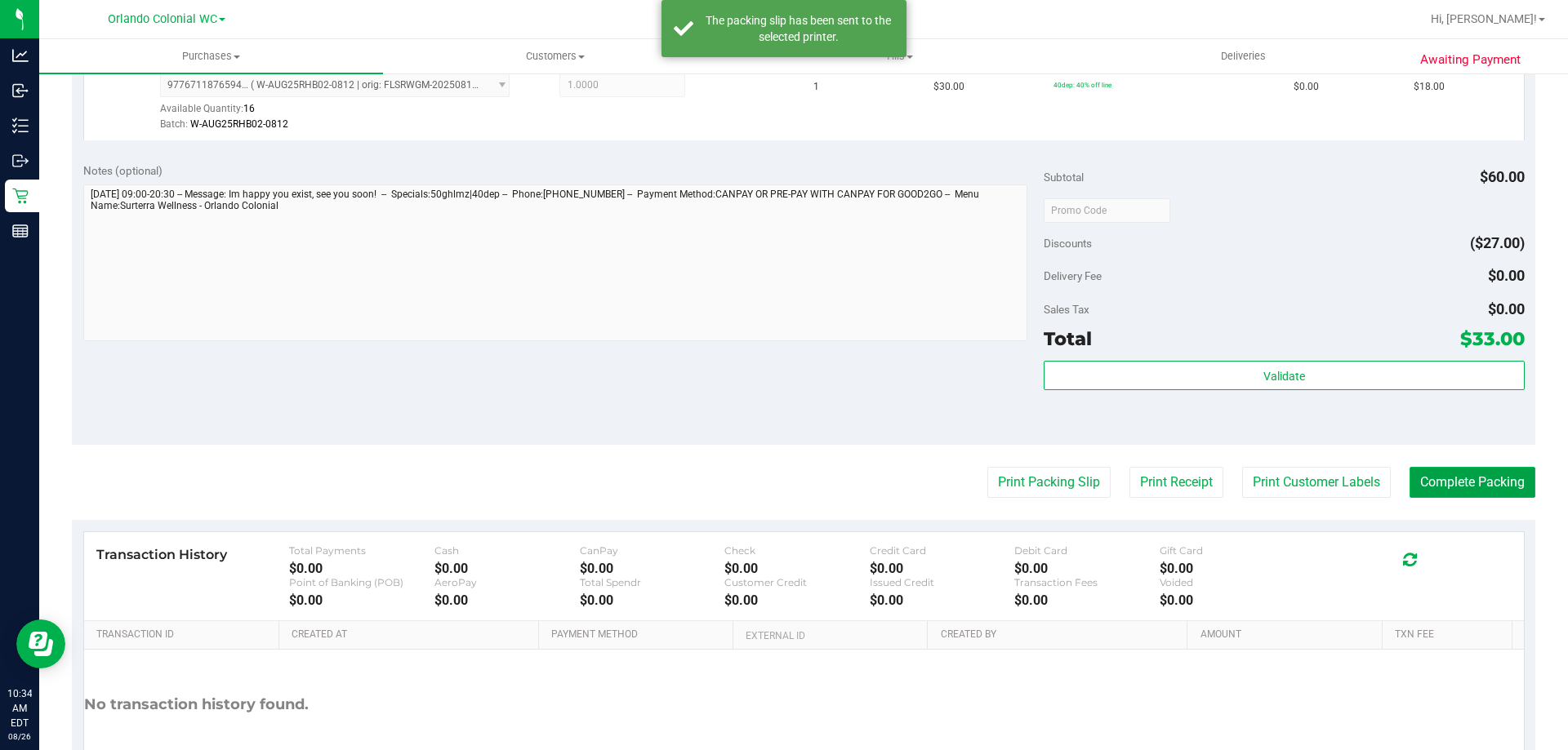
click at [1489, 487] on button "Complete Packing" at bounding box center [1472, 483] width 126 height 31
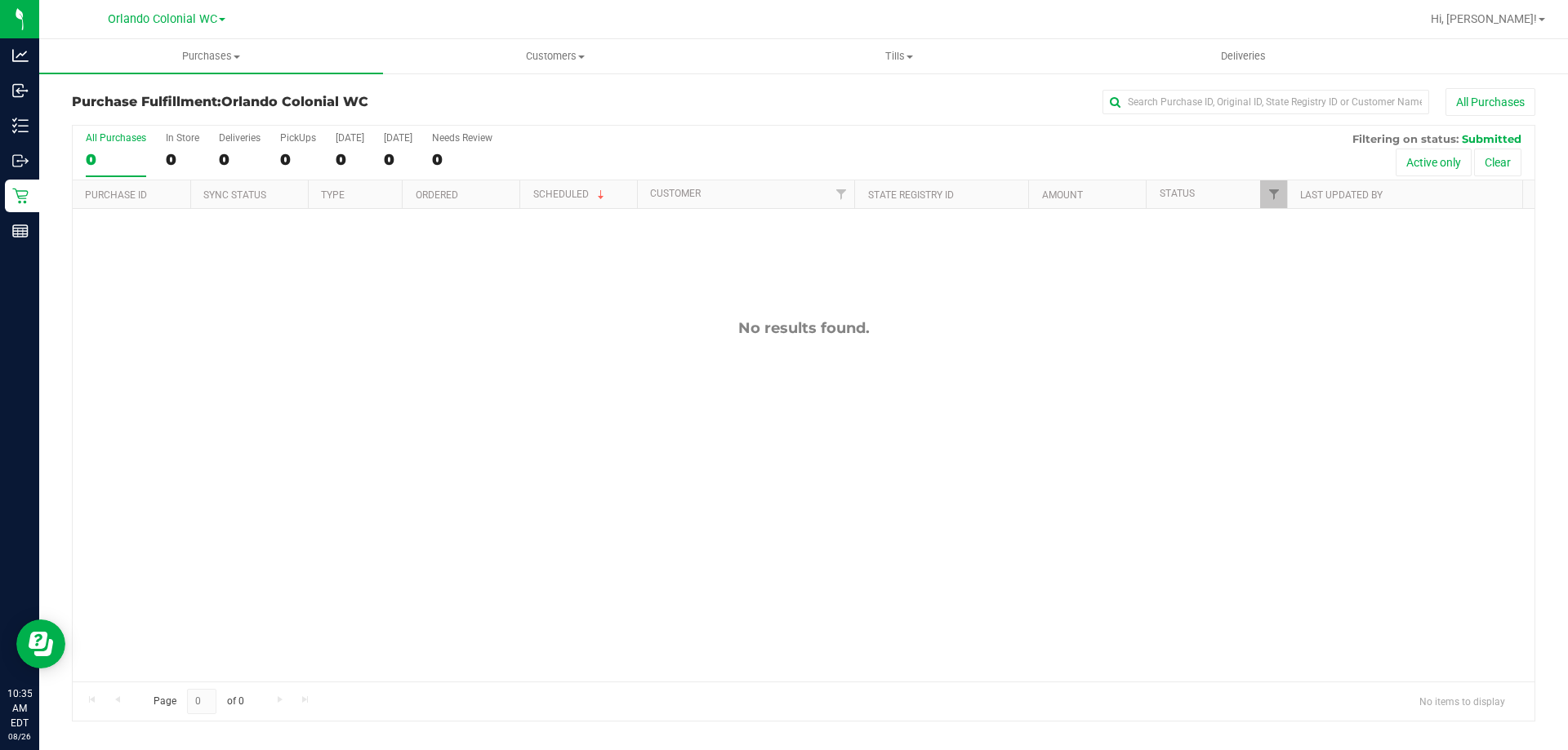
click at [762, 129] on div "All Purchases 0 In Store 0 Deliveries 0 PickUps 0 Today 0 Tomorrow 0 Needs Revi…" at bounding box center [803, 132] width 1462 height 13
click at [128, 227] on link "11848685" at bounding box center [132, 223] width 46 height 11
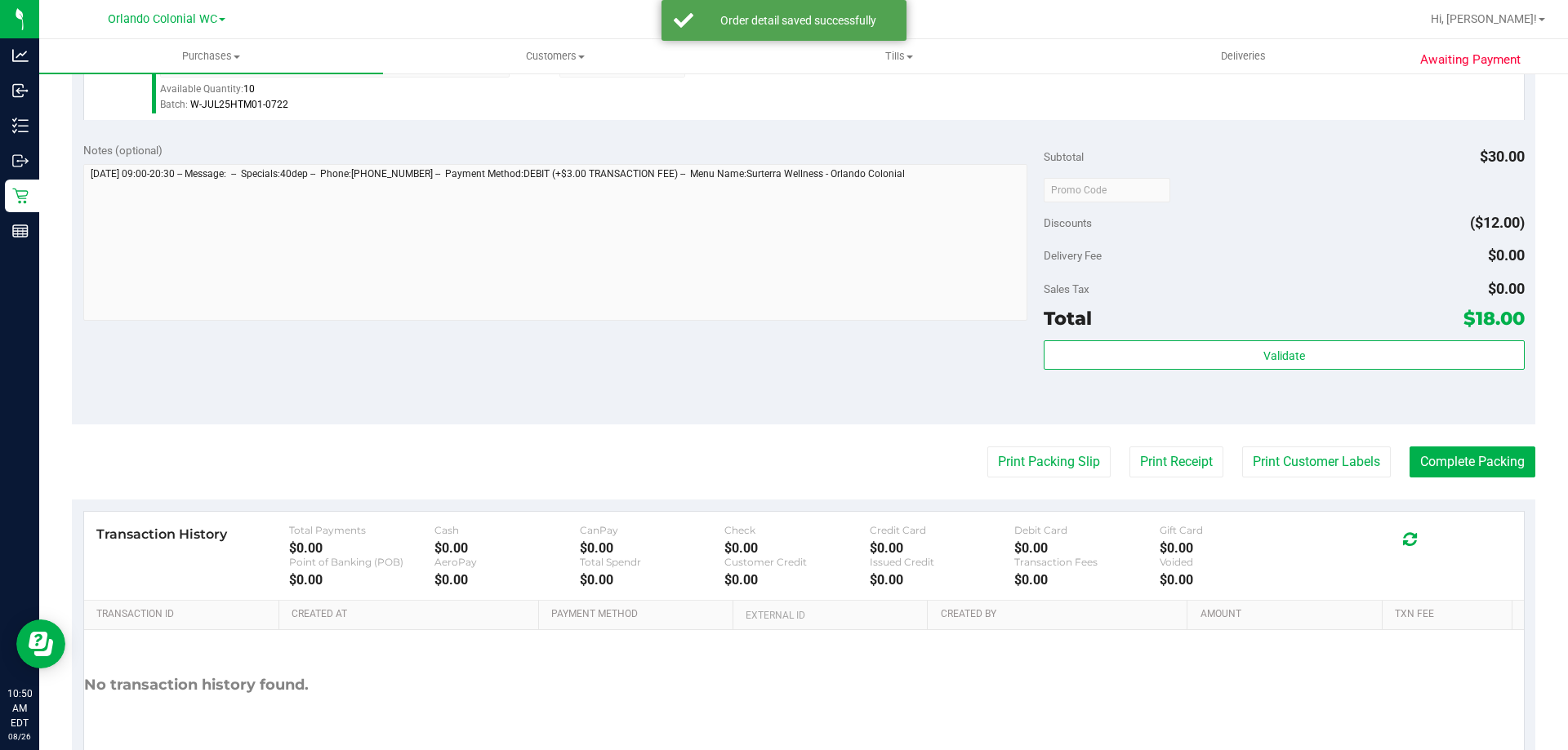
scroll to position [585, 0]
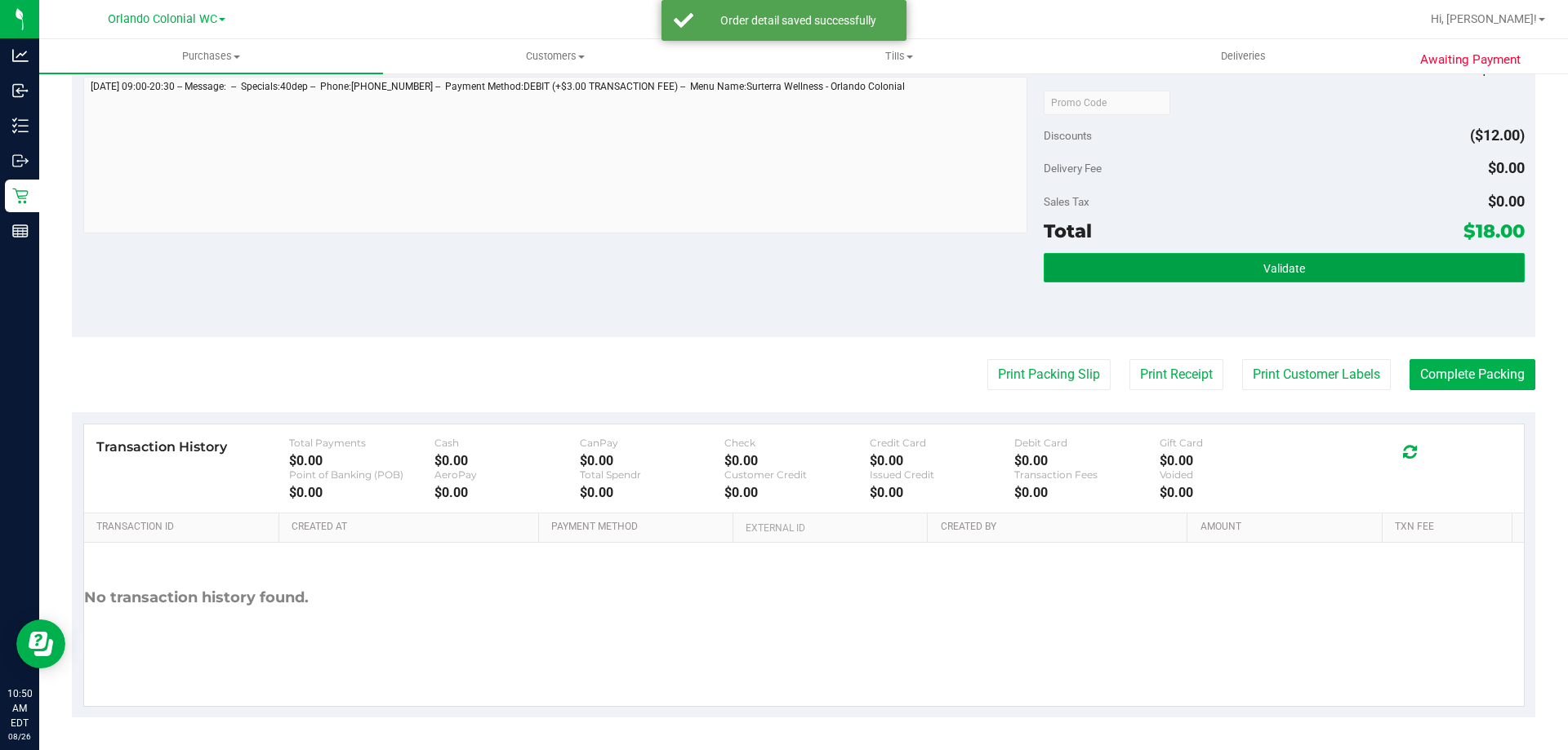
click at [1243, 280] on button "Validate" at bounding box center [1283, 268] width 480 height 29
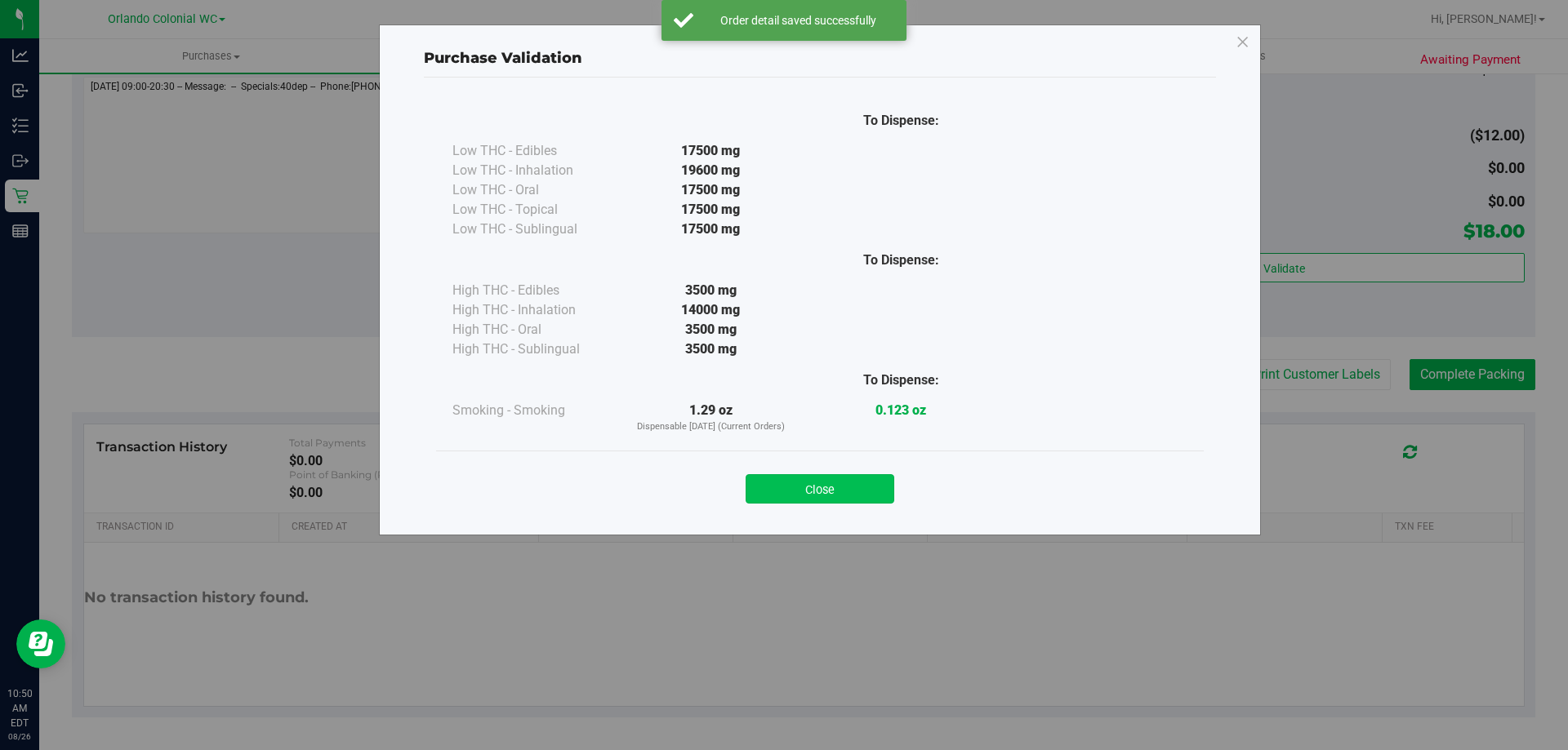
click at [871, 478] on button "Close" at bounding box center [820, 489] width 149 height 29
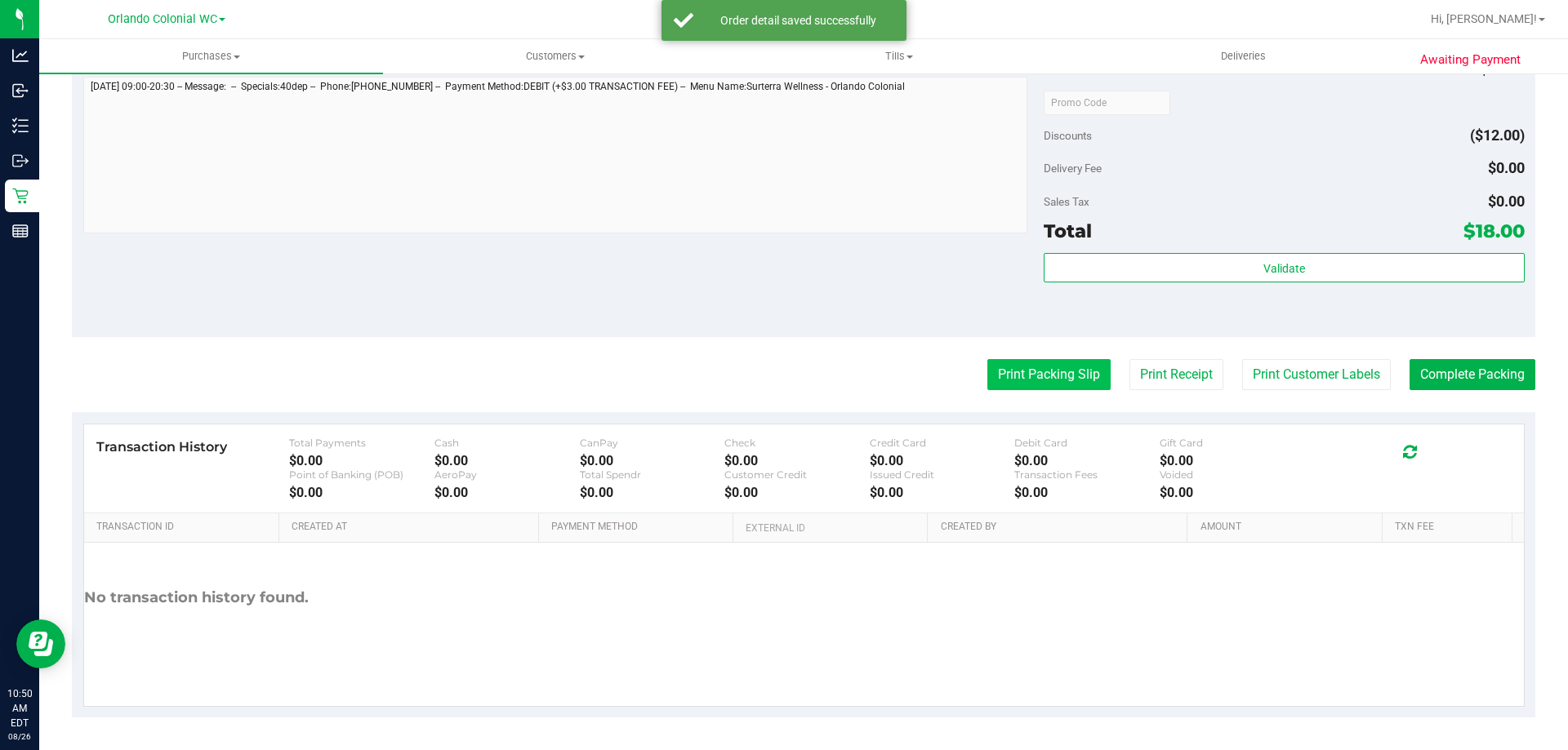
click at [1005, 372] on button "Print Packing Slip" at bounding box center [1048, 375] width 123 height 31
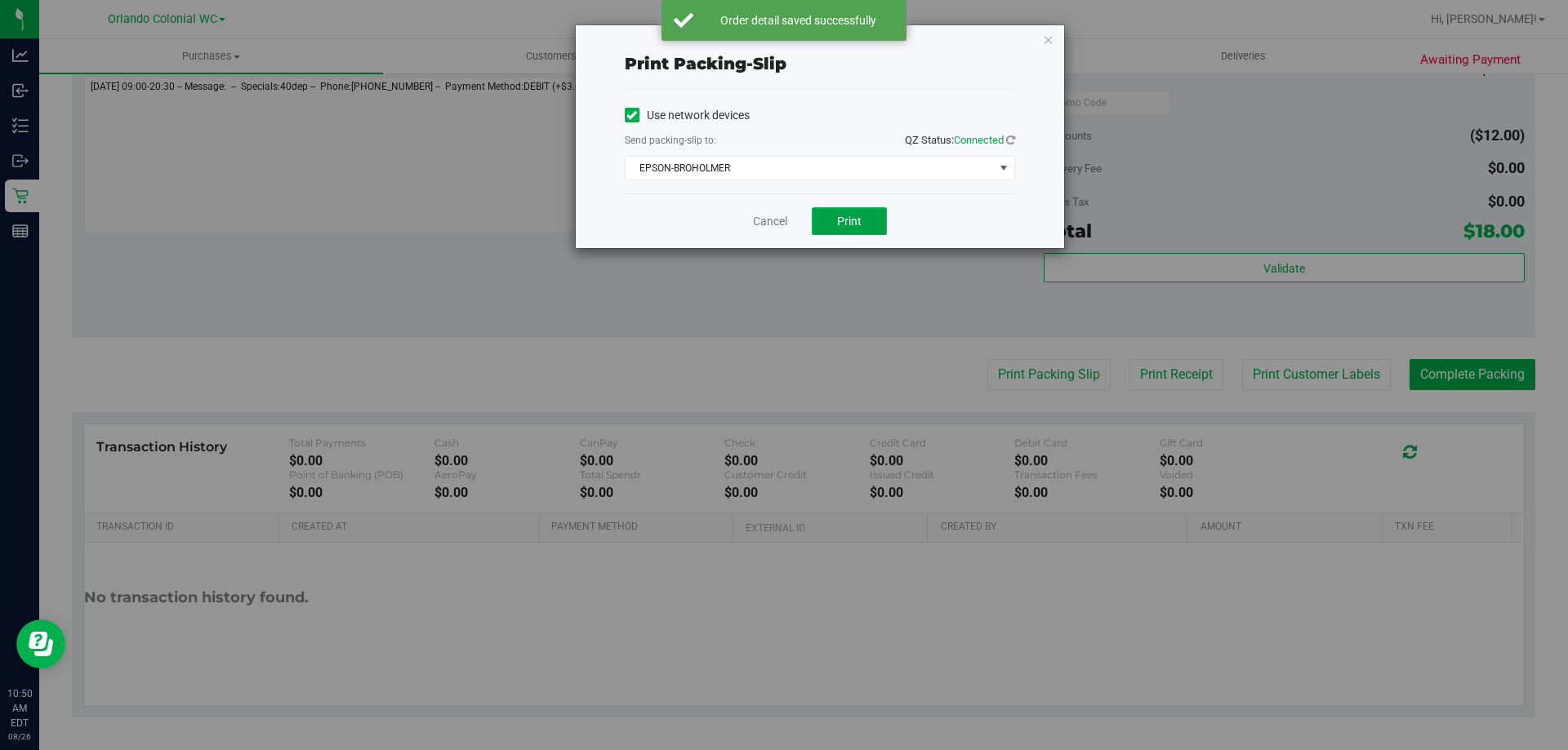
click at [838, 219] on span "Print" at bounding box center [849, 221] width 25 height 13
click at [1047, 43] on icon "button" at bounding box center [1048, 39] width 11 height 19
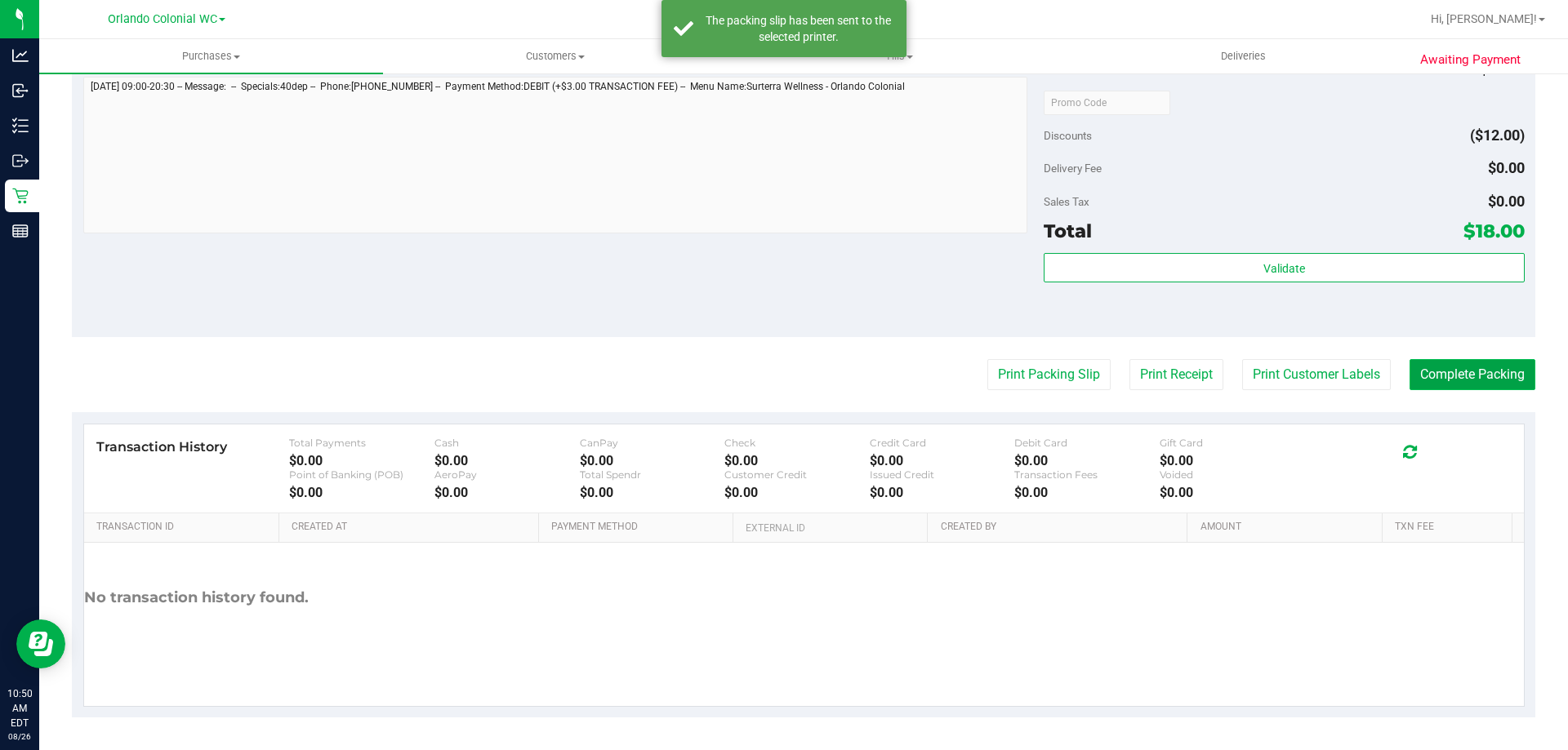
click at [1415, 373] on button "Complete Packing" at bounding box center [1472, 375] width 126 height 31
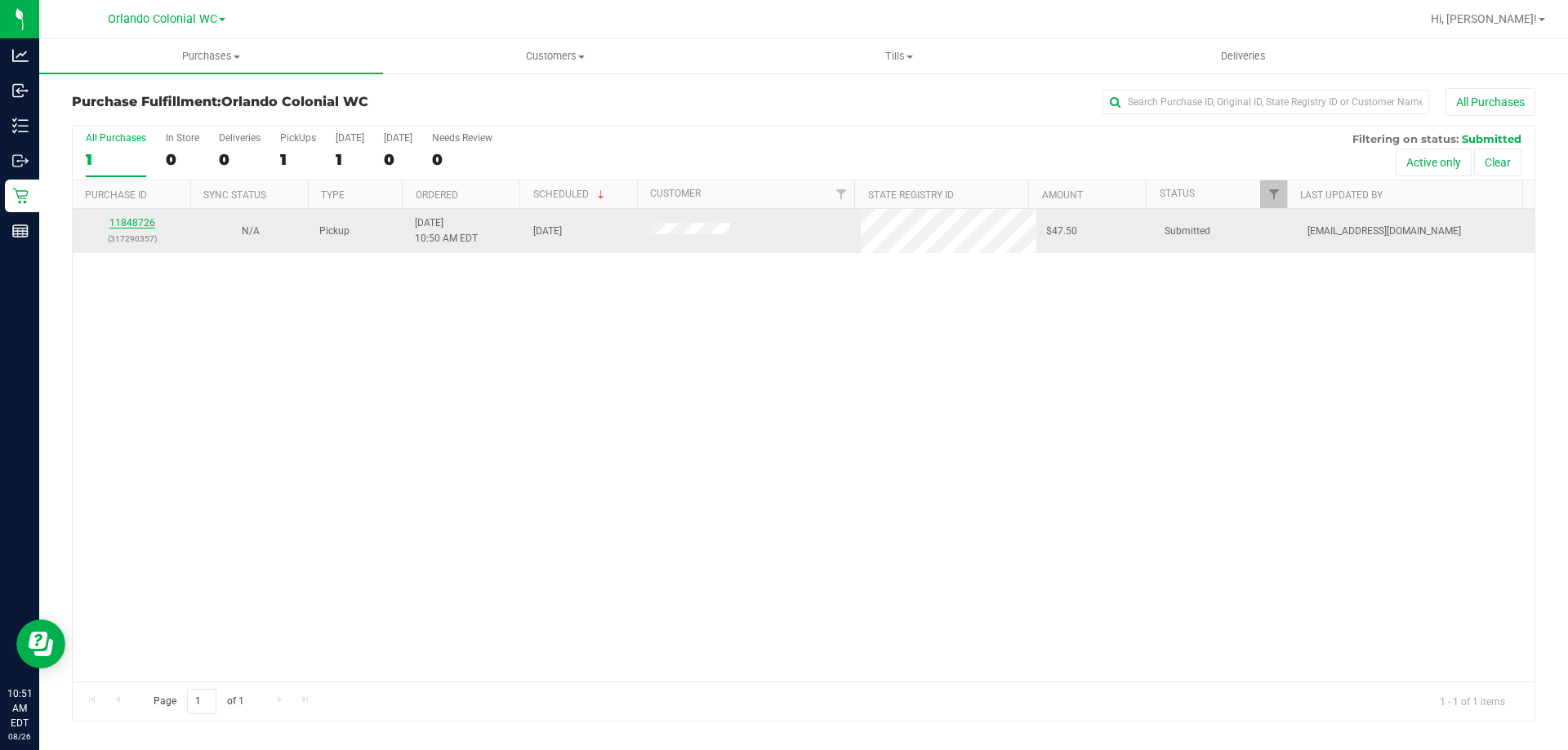
click at [140, 227] on link "11848726" at bounding box center [132, 223] width 46 height 11
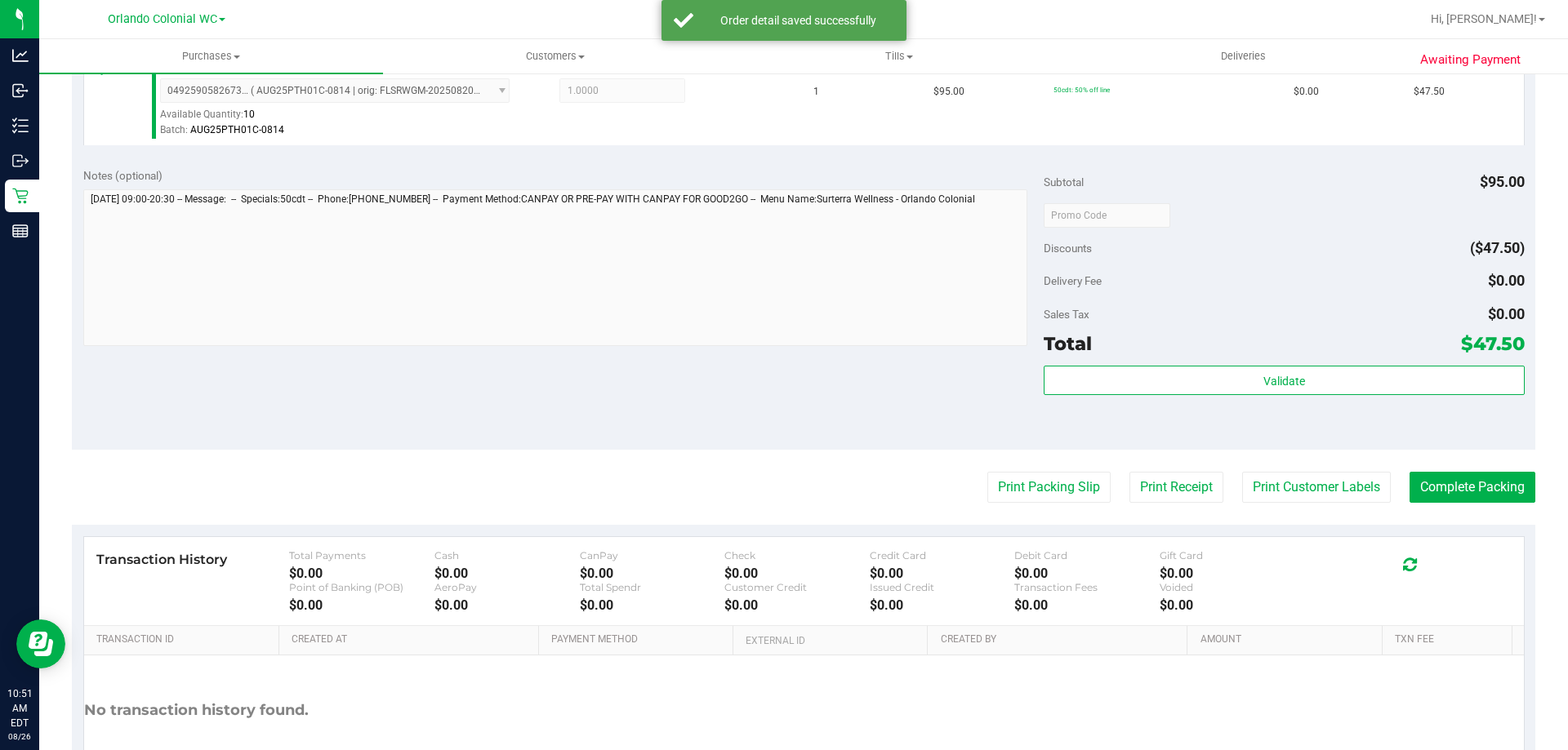
scroll to position [572, 0]
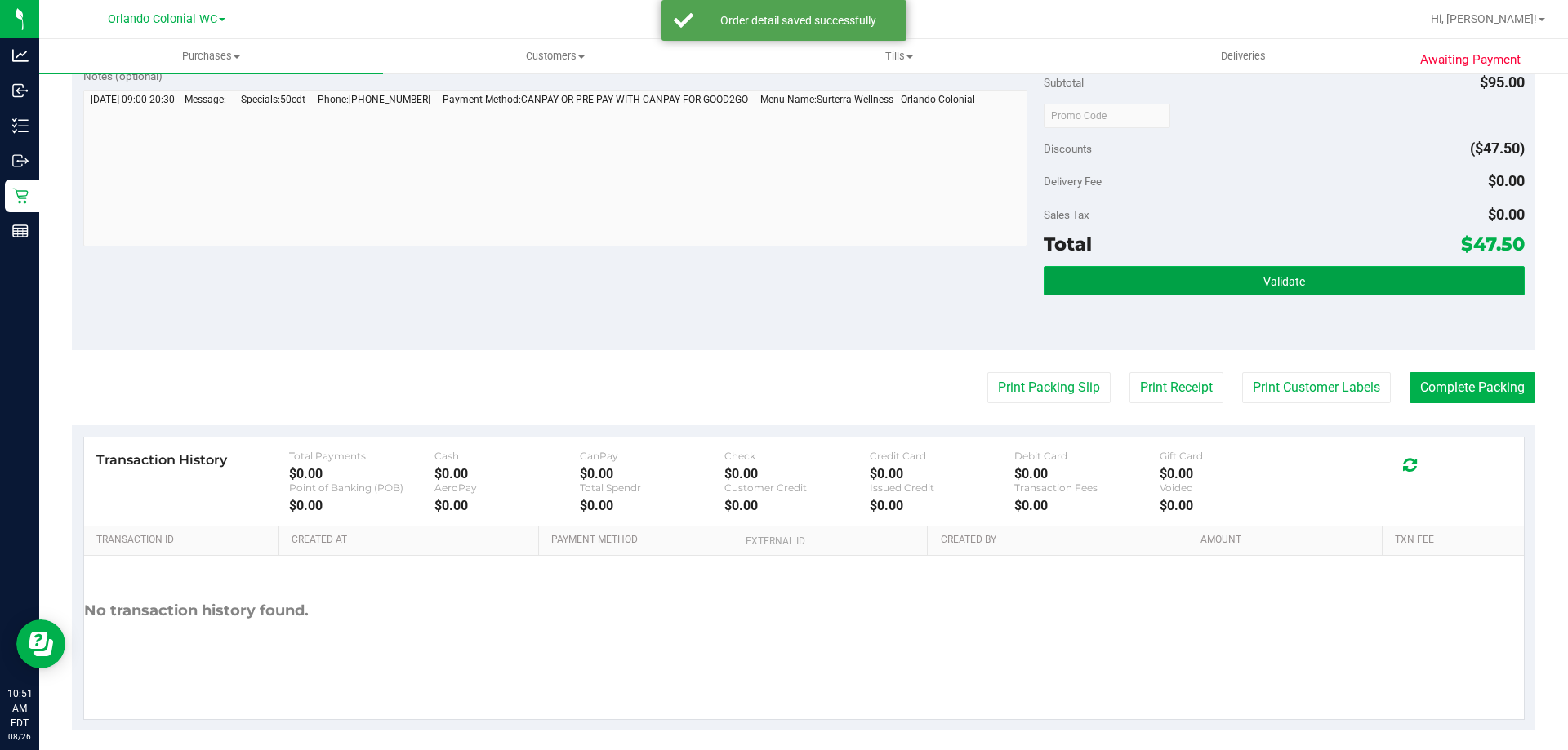
drag, startPoint x: 1193, startPoint y: 293, endPoint x: 1201, endPoint y: 315, distance: 23.4
click at [1193, 293] on button "Validate" at bounding box center [1283, 281] width 480 height 29
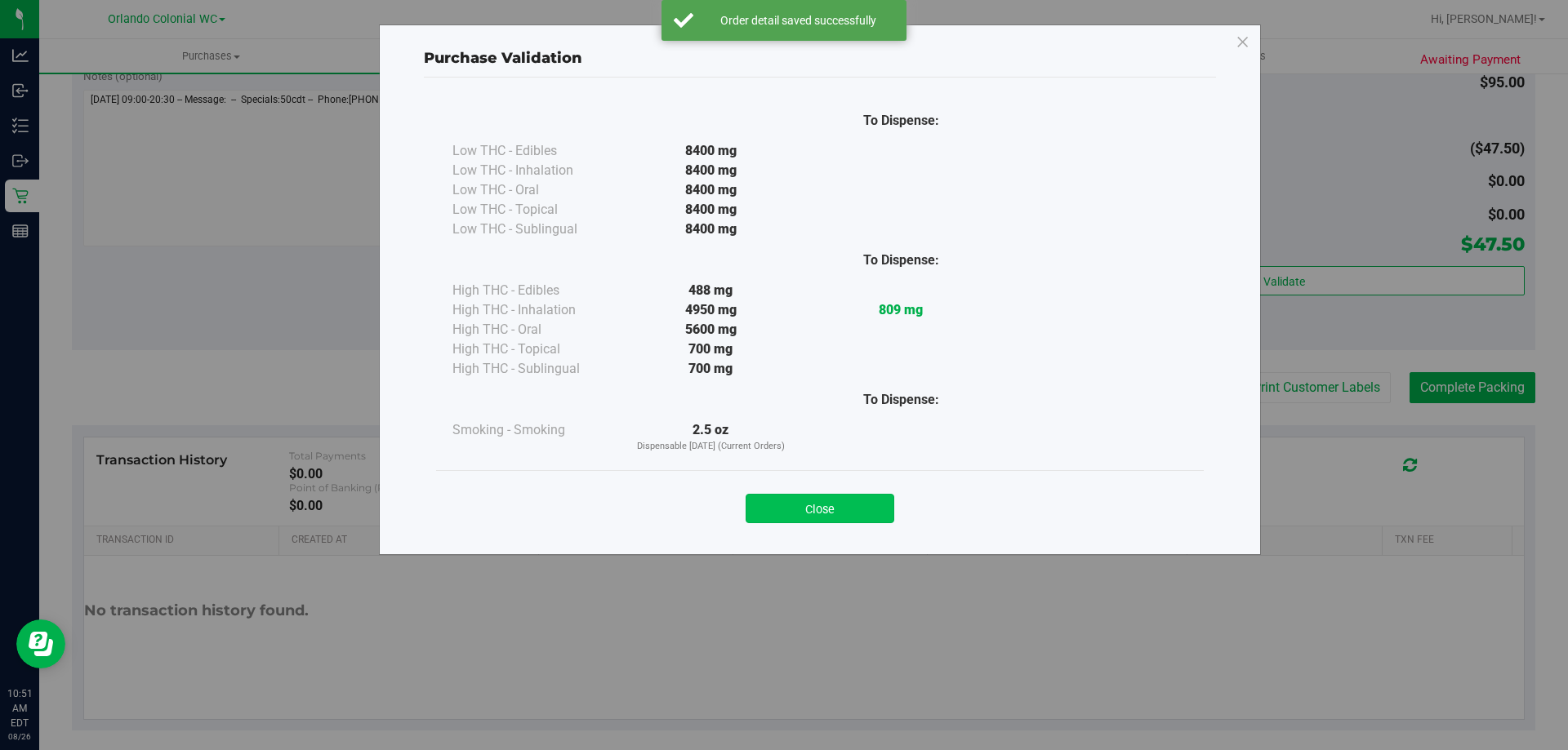
click at [838, 512] on button "Close" at bounding box center [820, 509] width 149 height 29
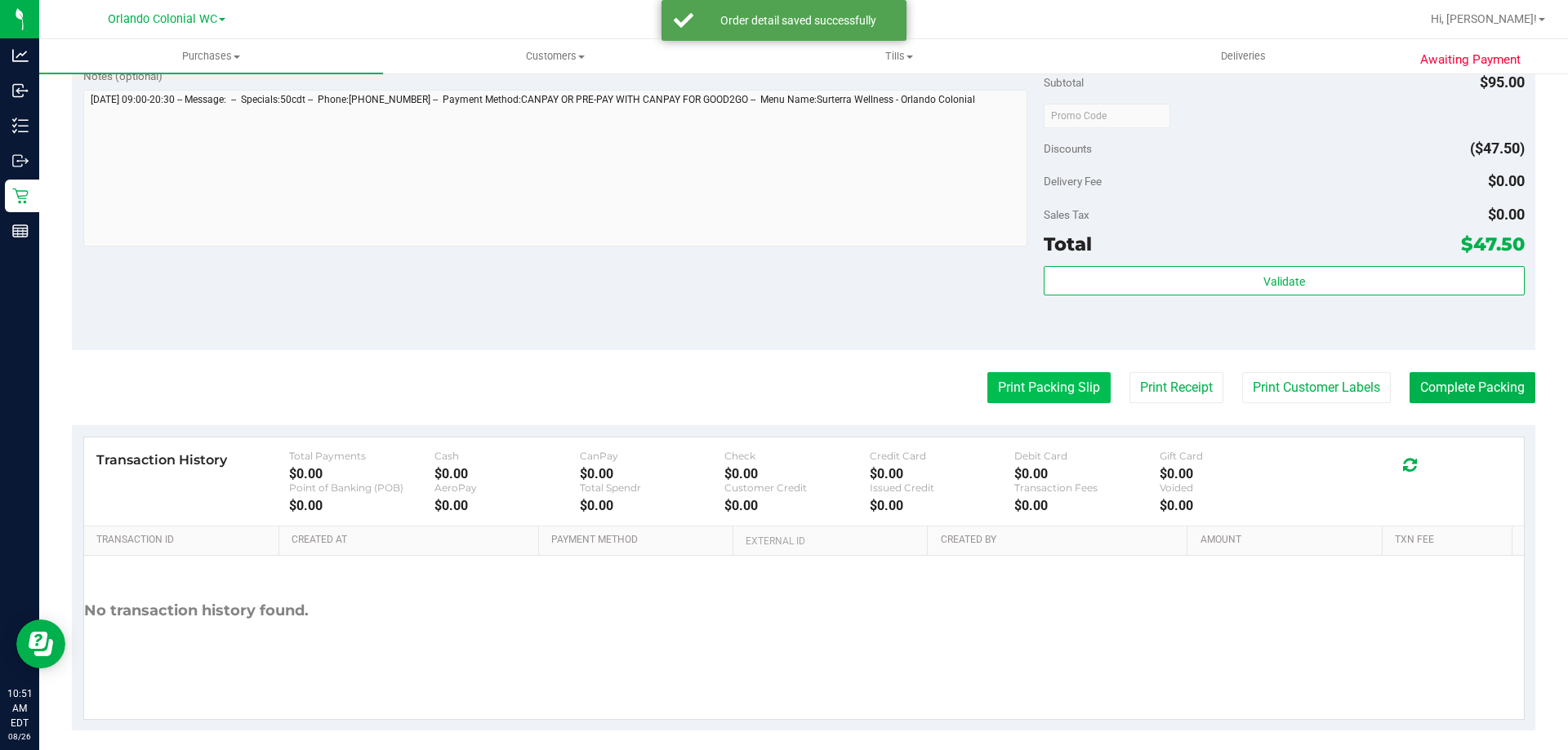
click at [1042, 377] on button "Print Packing Slip" at bounding box center [1048, 388] width 123 height 31
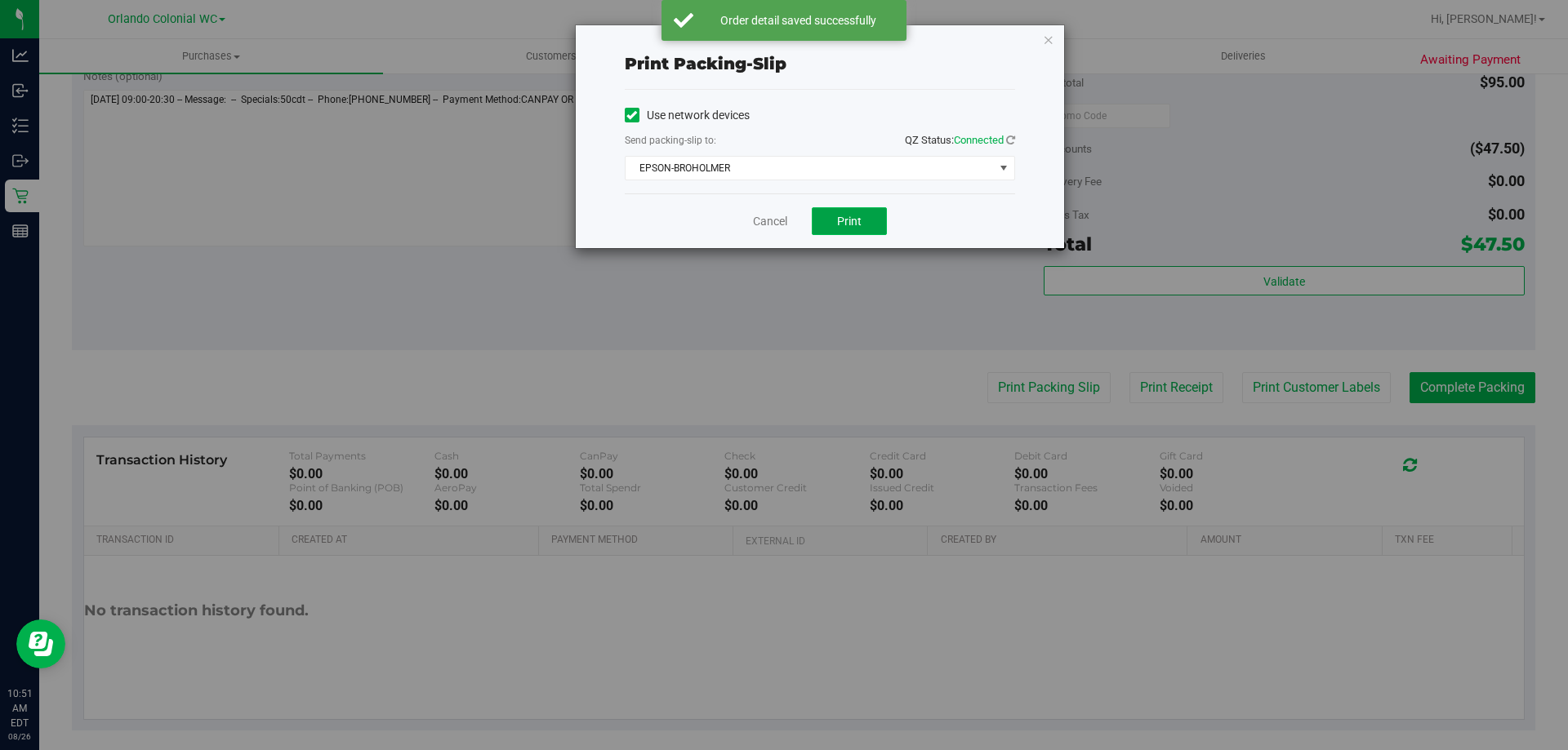
click at [853, 233] on button "Print" at bounding box center [849, 221] width 75 height 28
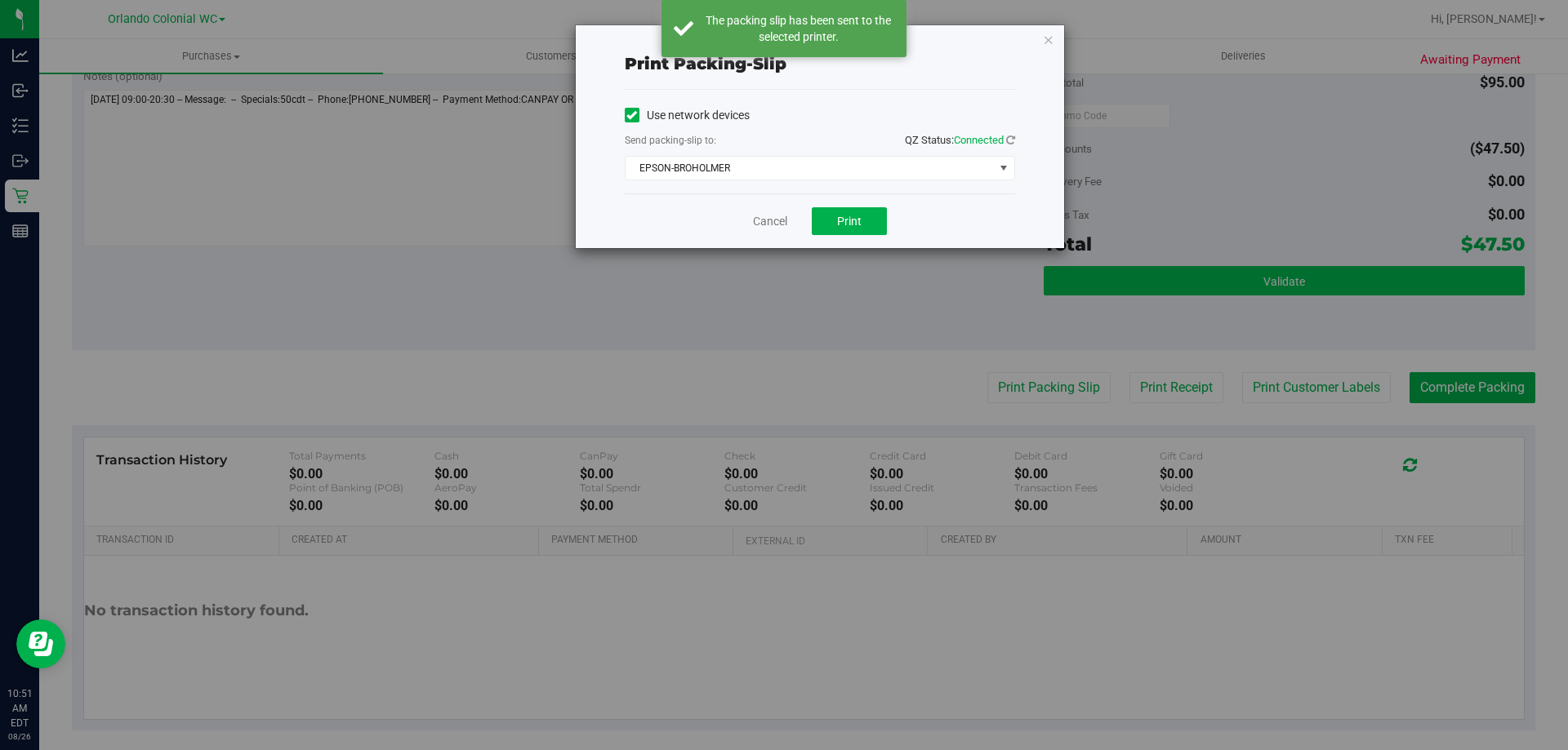
drag, startPoint x: 1049, startPoint y: 39, endPoint x: 1374, endPoint y: 265, distance: 395.9
click at [1048, 39] on icon "button" at bounding box center [1048, 39] width 11 height 19
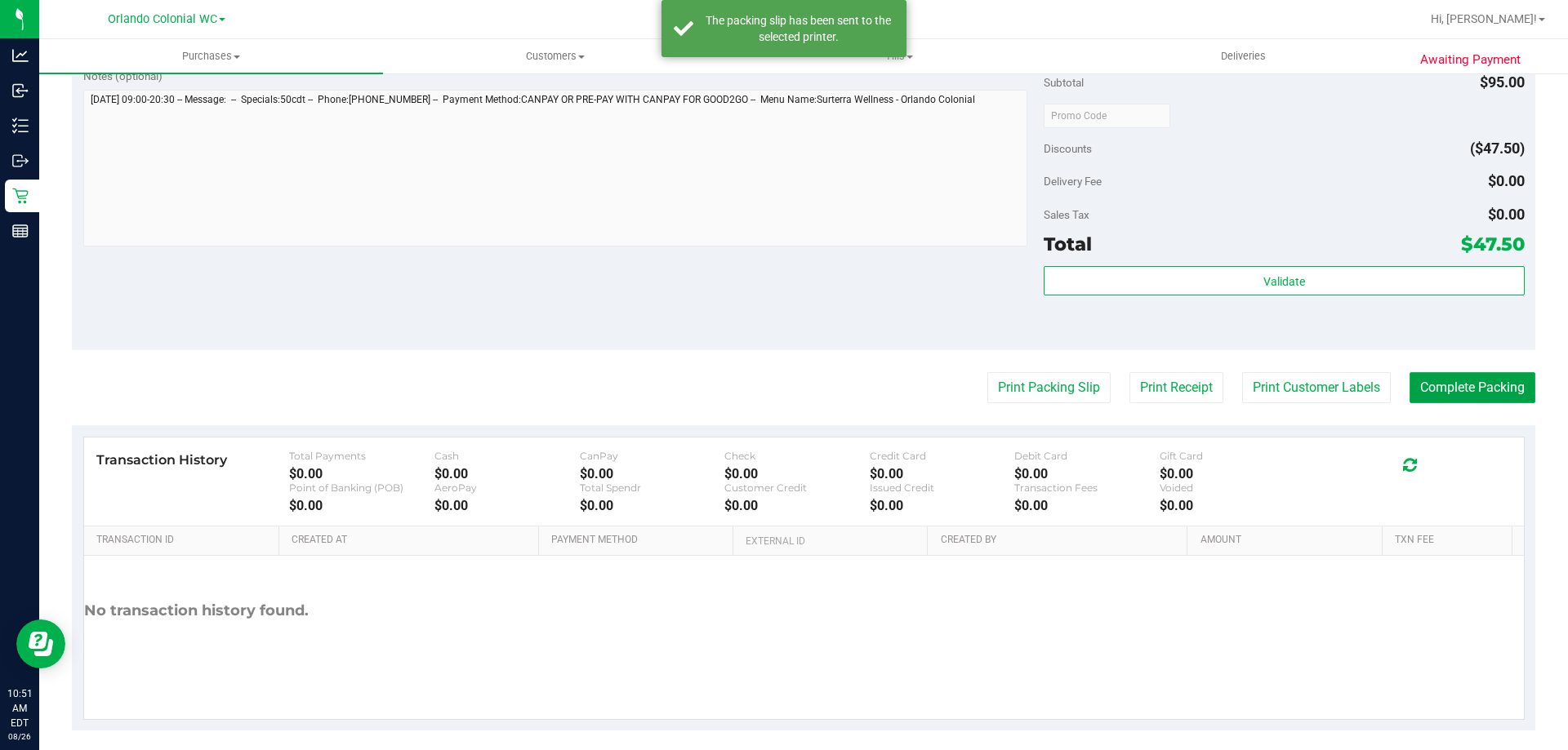
click at [1504, 396] on button "Complete Packing" at bounding box center [1472, 388] width 126 height 31
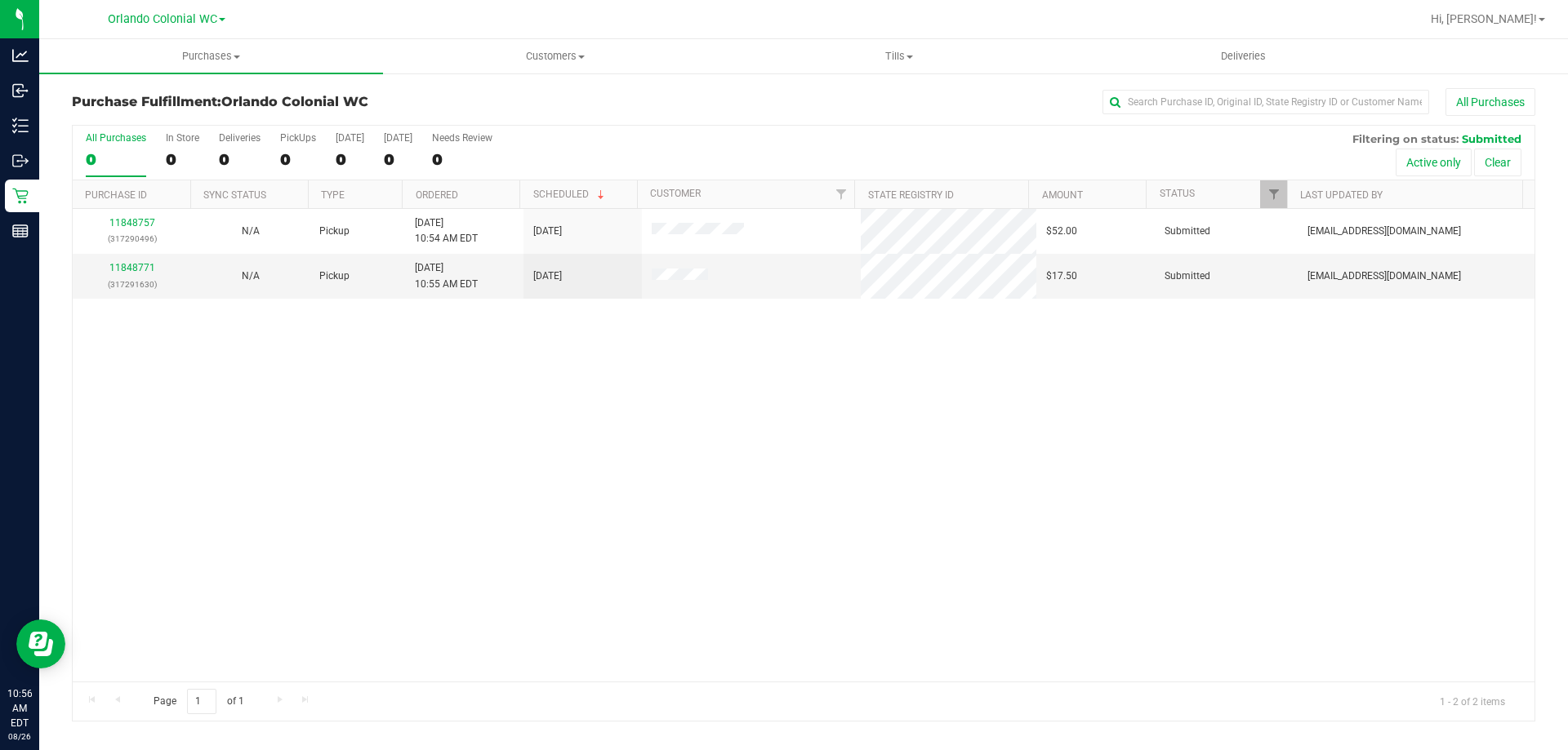
click at [140, 218] on link "11848757" at bounding box center [132, 223] width 46 height 11
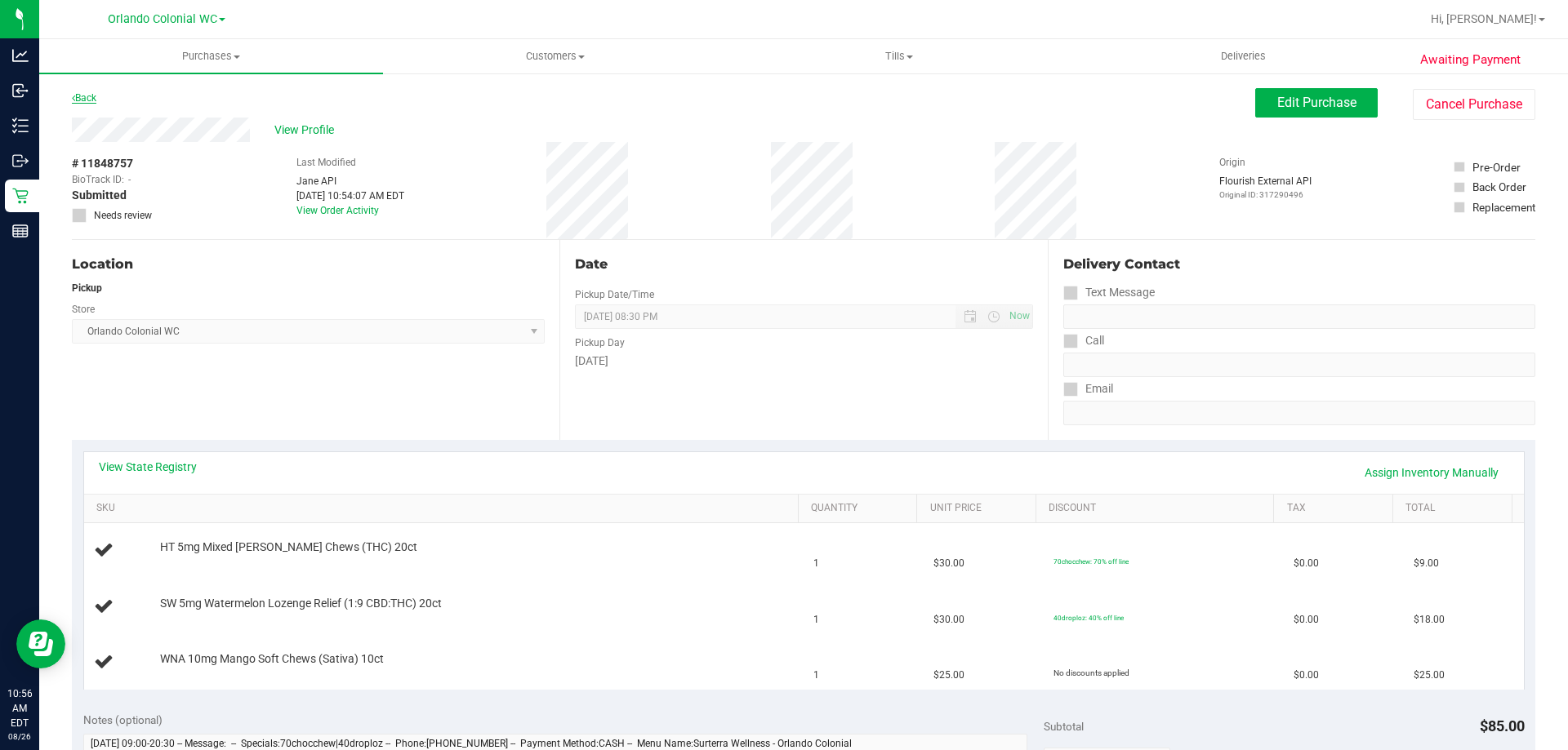
click at [87, 99] on link "Back" at bounding box center [84, 98] width 25 height 11
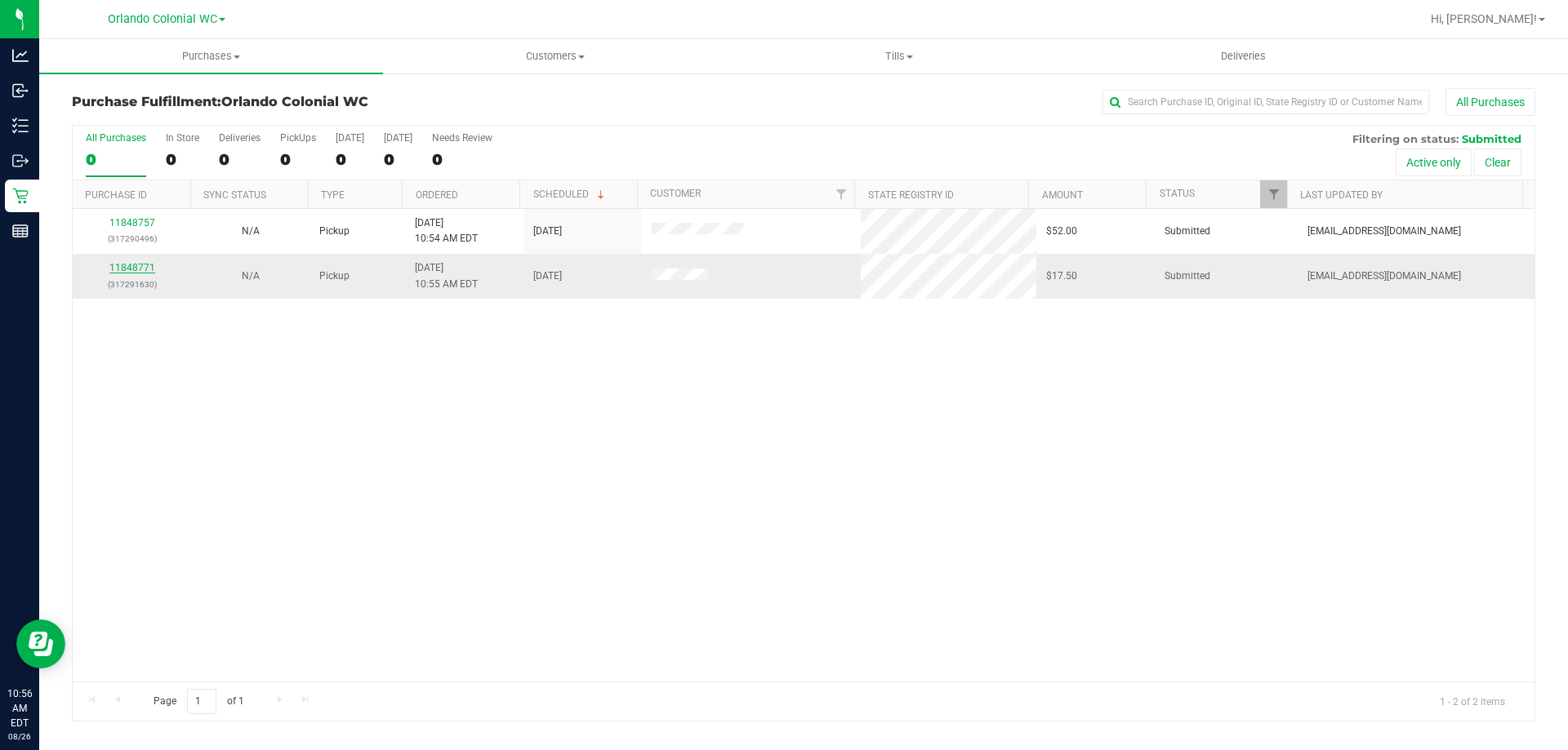
click at [132, 270] on link "11848771" at bounding box center [132, 268] width 46 height 11
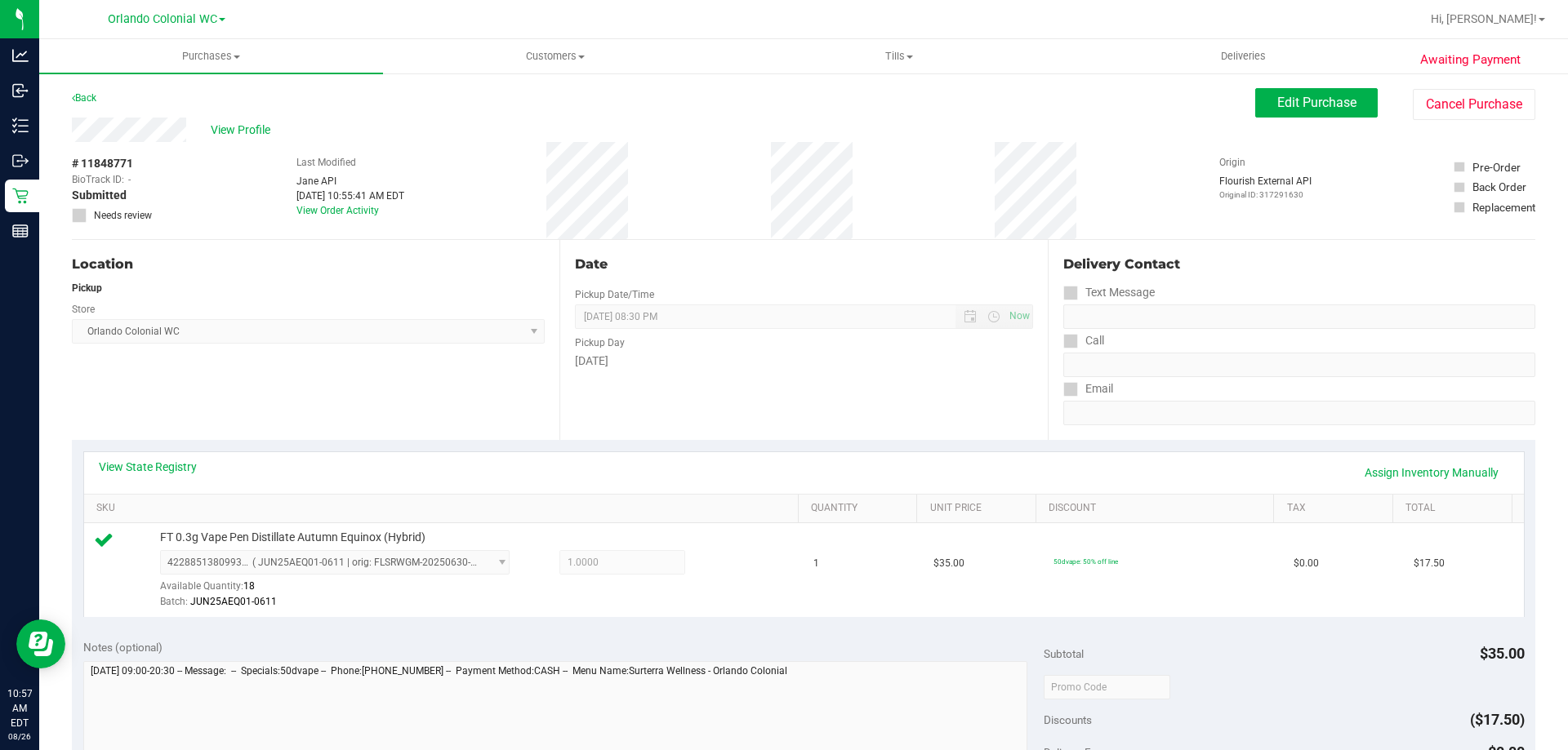
scroll to position [585, 0]
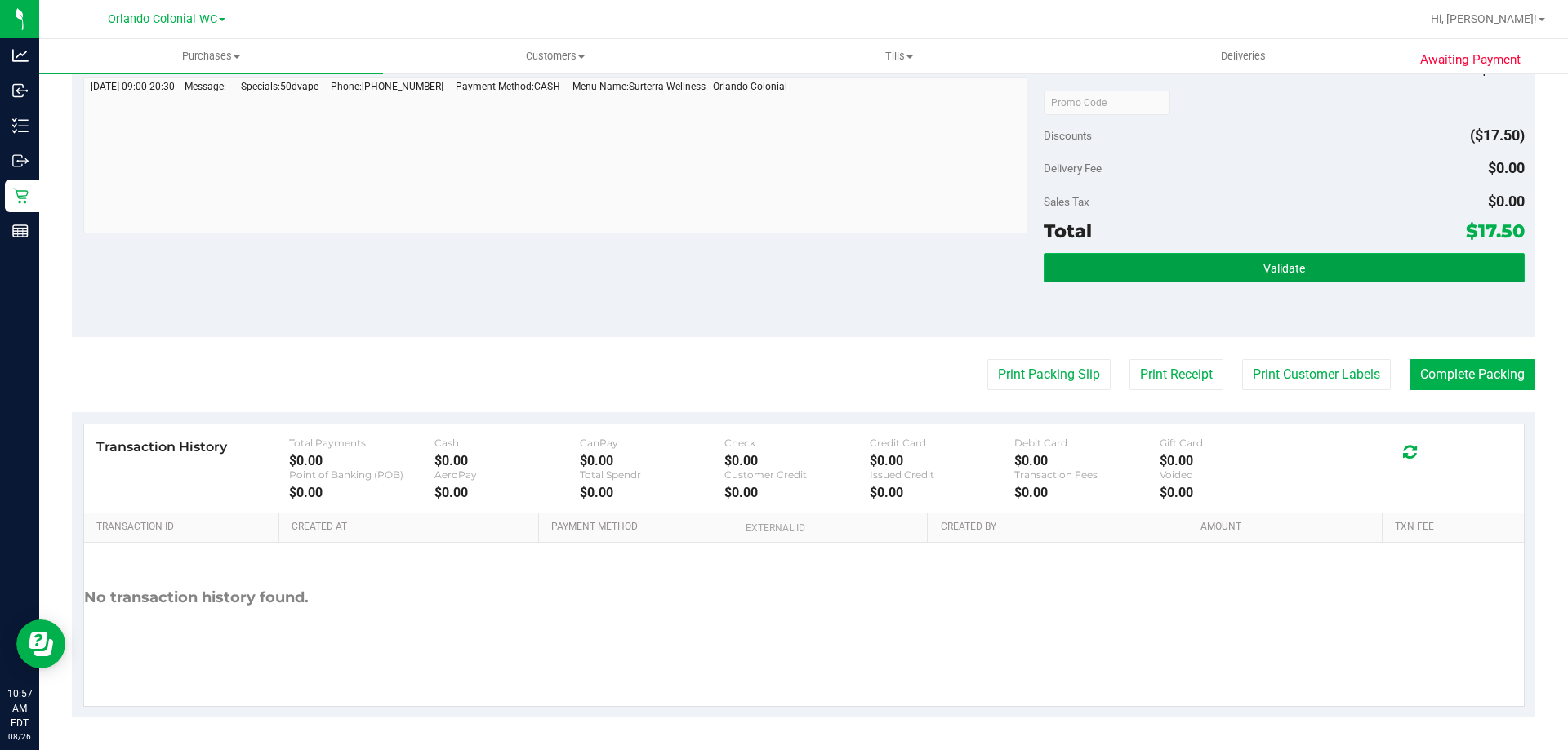
click at [1194, 271] on button "Validate" at bounding box center [1283, 268] width 480 height 29
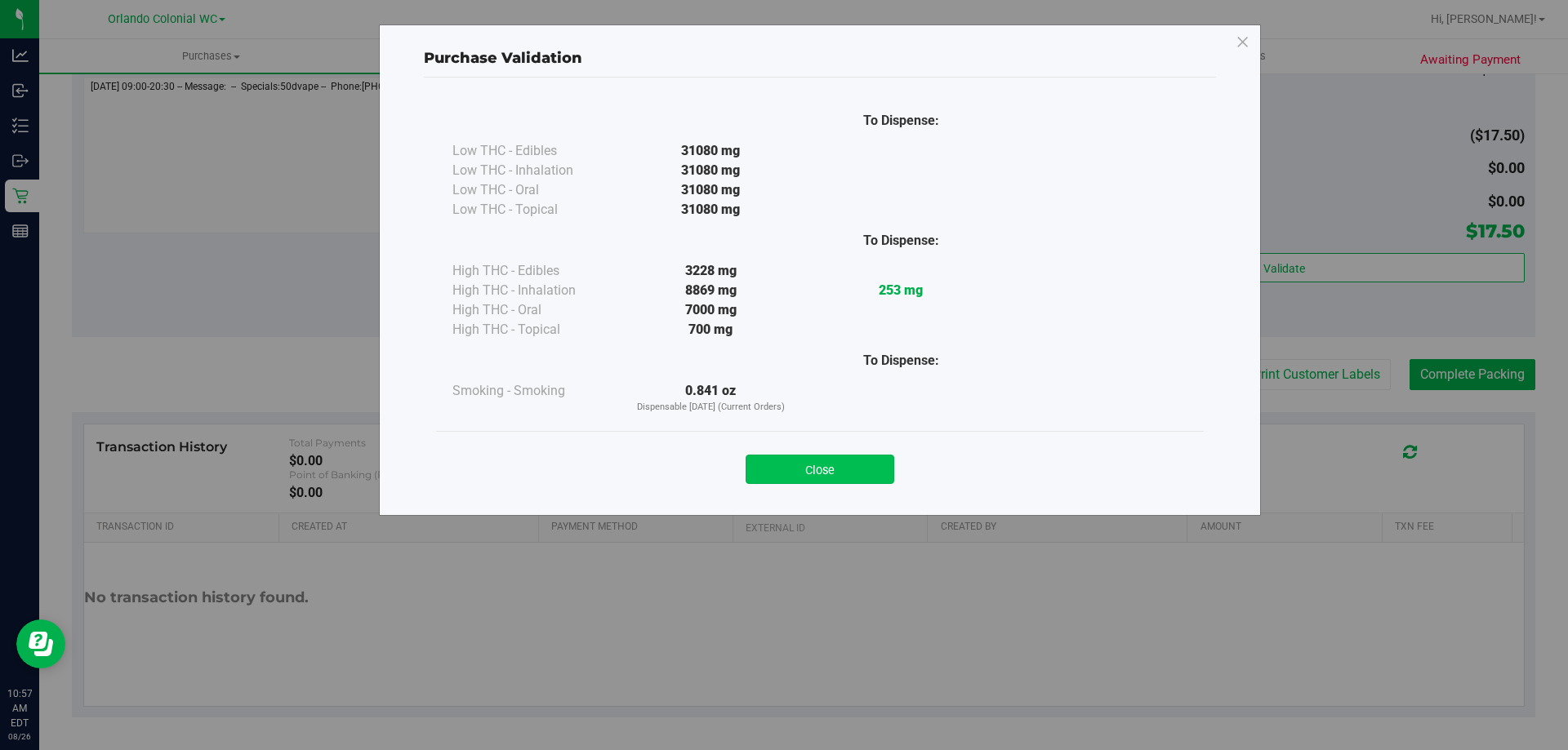
click at [864, 460] on button "Close" at bounding box center [820, 469] width 149 height 29
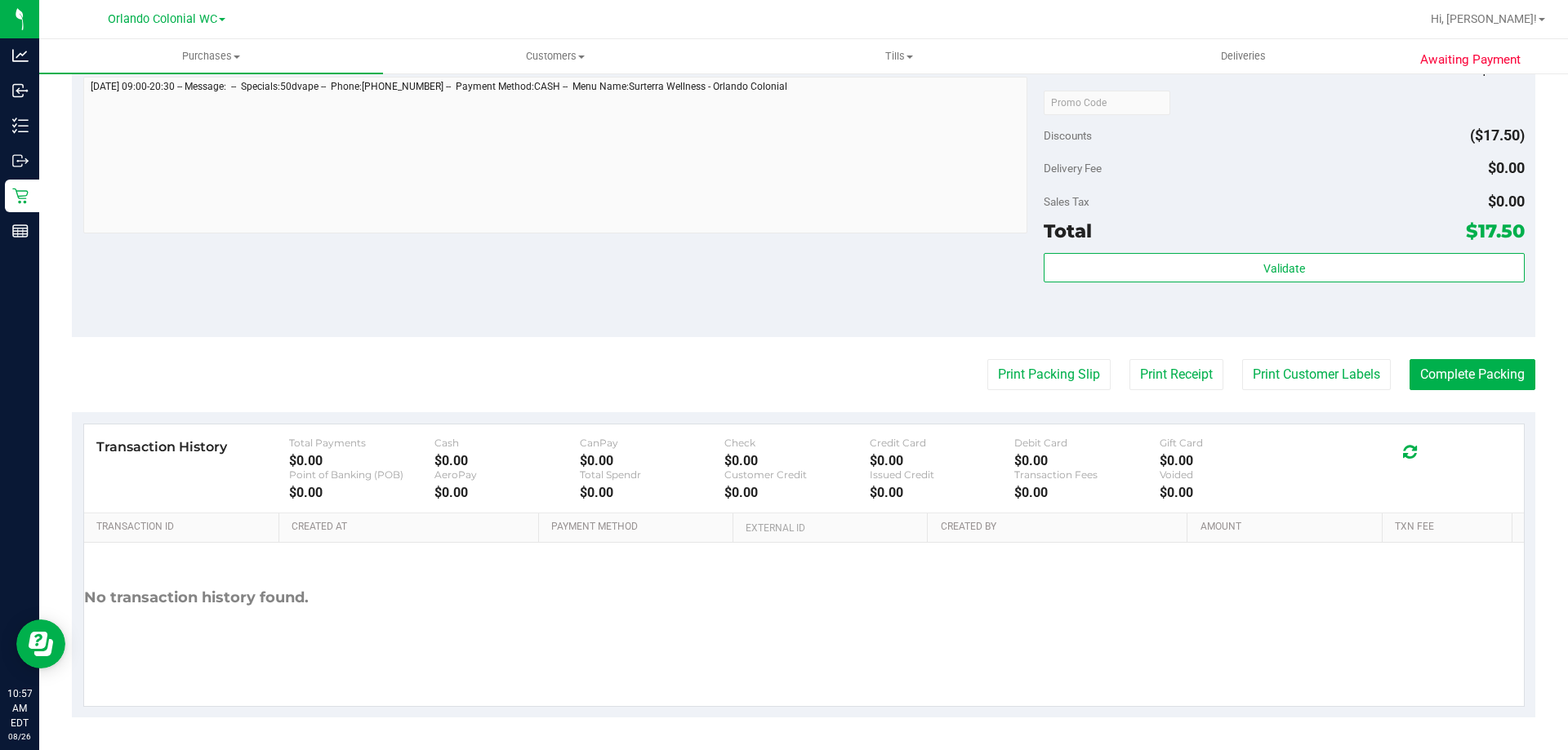
click at [1054, 354] on purchase-details "Back Edit Purchase Cancel Purchase View Profile # 11848771 BioTrack ID: - Submi…" at bounding box center [803, 110] width 1463 height 1215
click at [1058, 380] on button "Print Packing Slip" at bounding box center [1048, 375] width 123 height 31
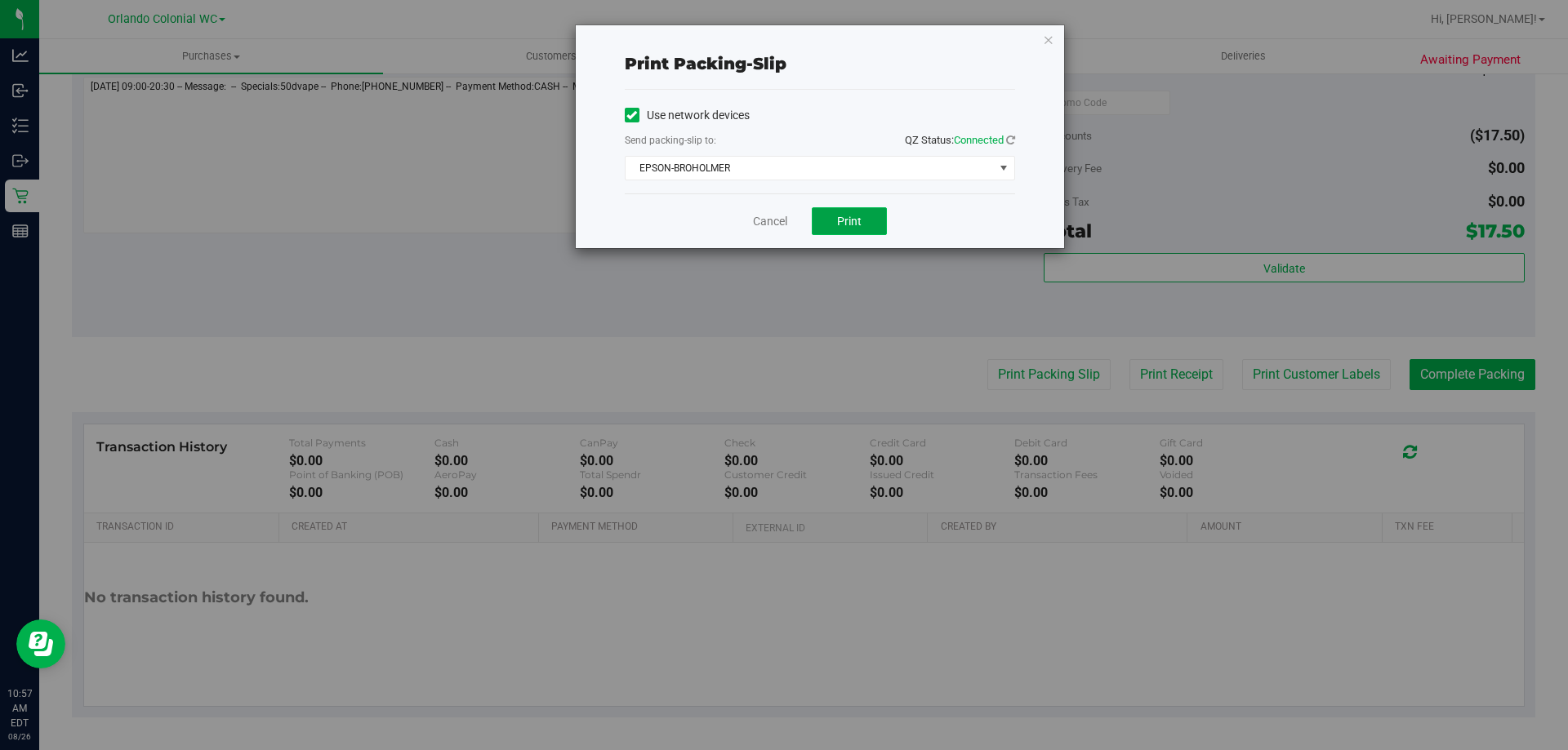
click at [863, 230] on button "Print" at bounding box center [849, 221] width 75 height 28
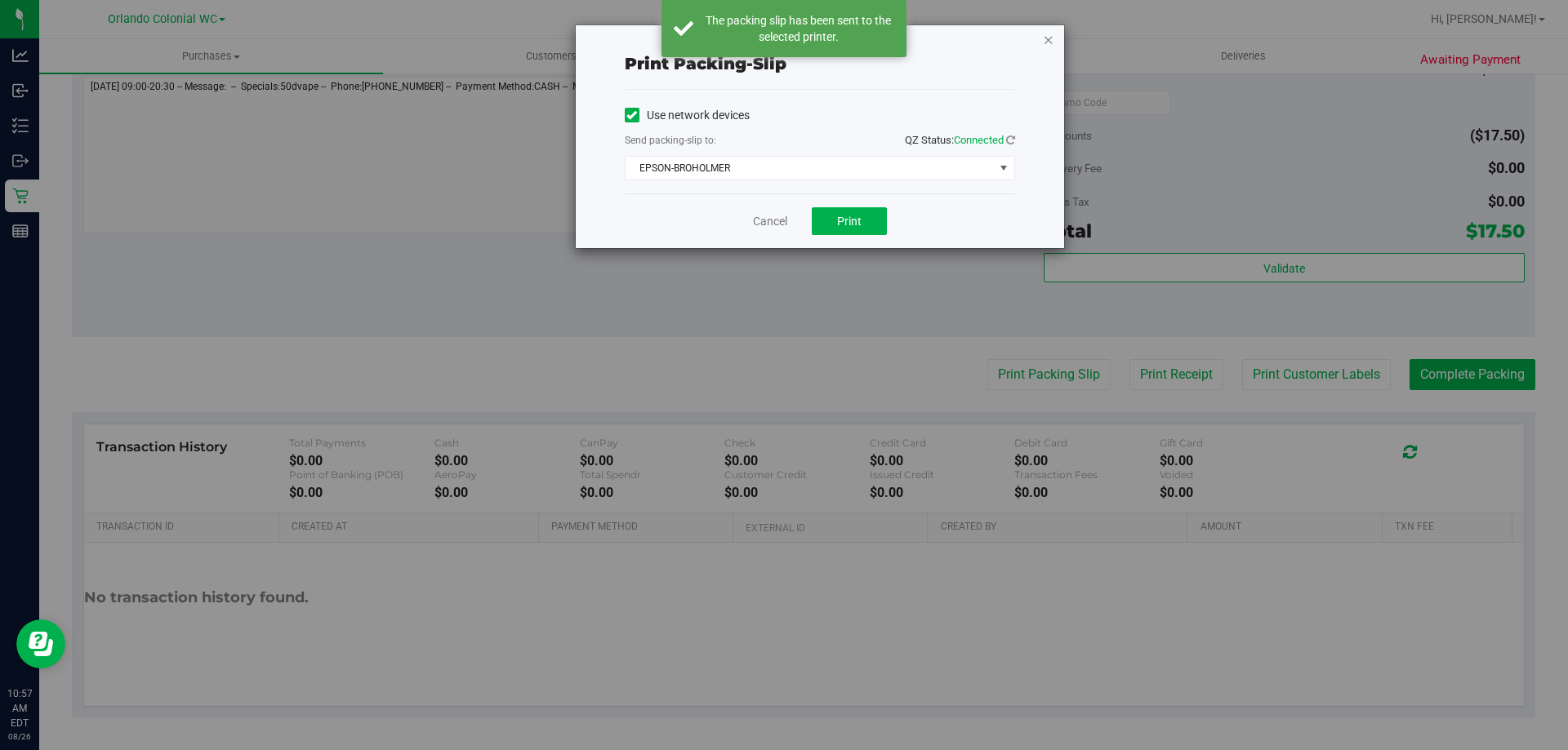
click at [1047, 41] on icon "button" at bounding box center [1048, 39] width 11 height 19
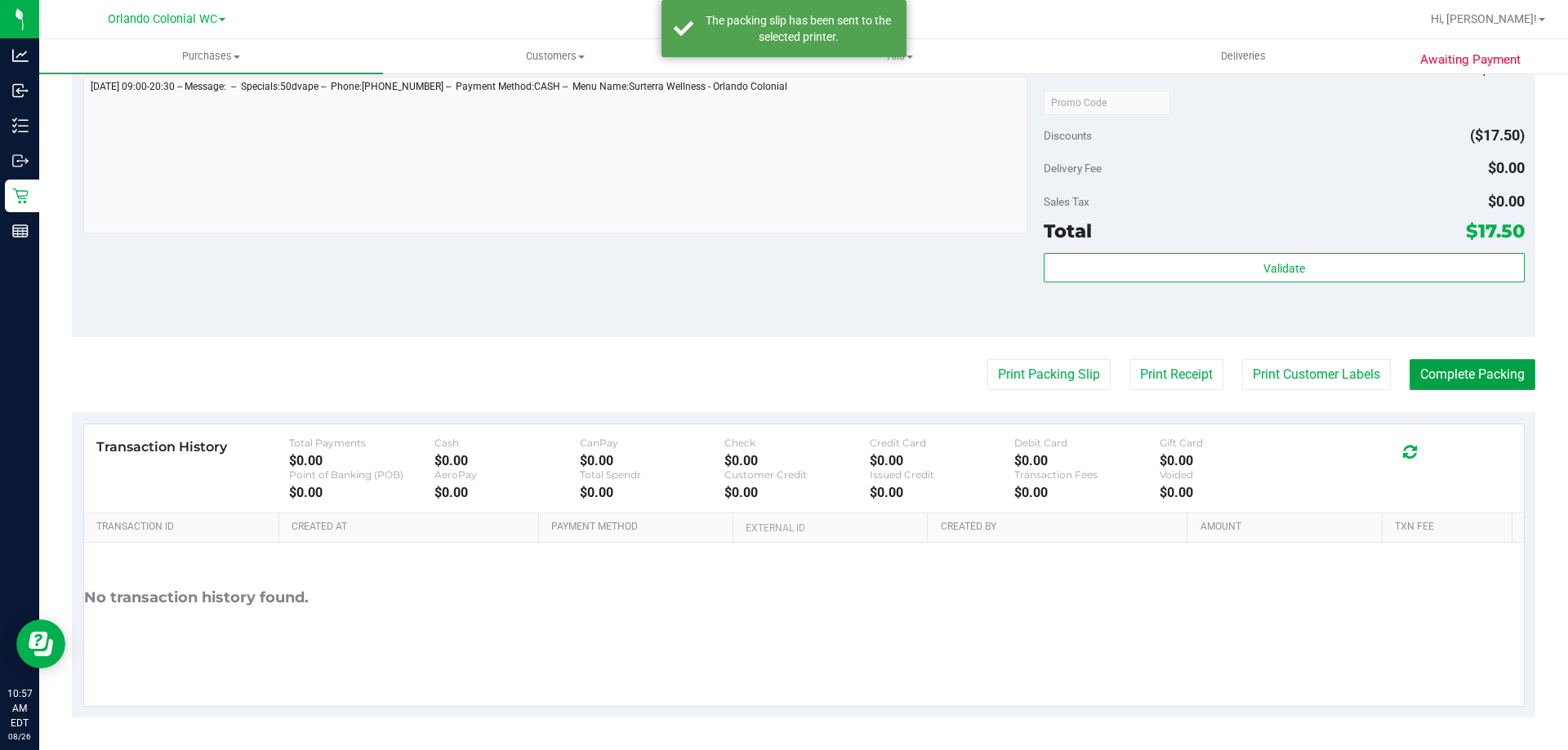
drag, startPoint x: 1426, startPoint y: 376, endPoint x: 1417, endPoint y: 376, distance: 9.0
click at [1425, 376] on button "Complete Packing" at bounding box center [1472, 375] width 126 height 31
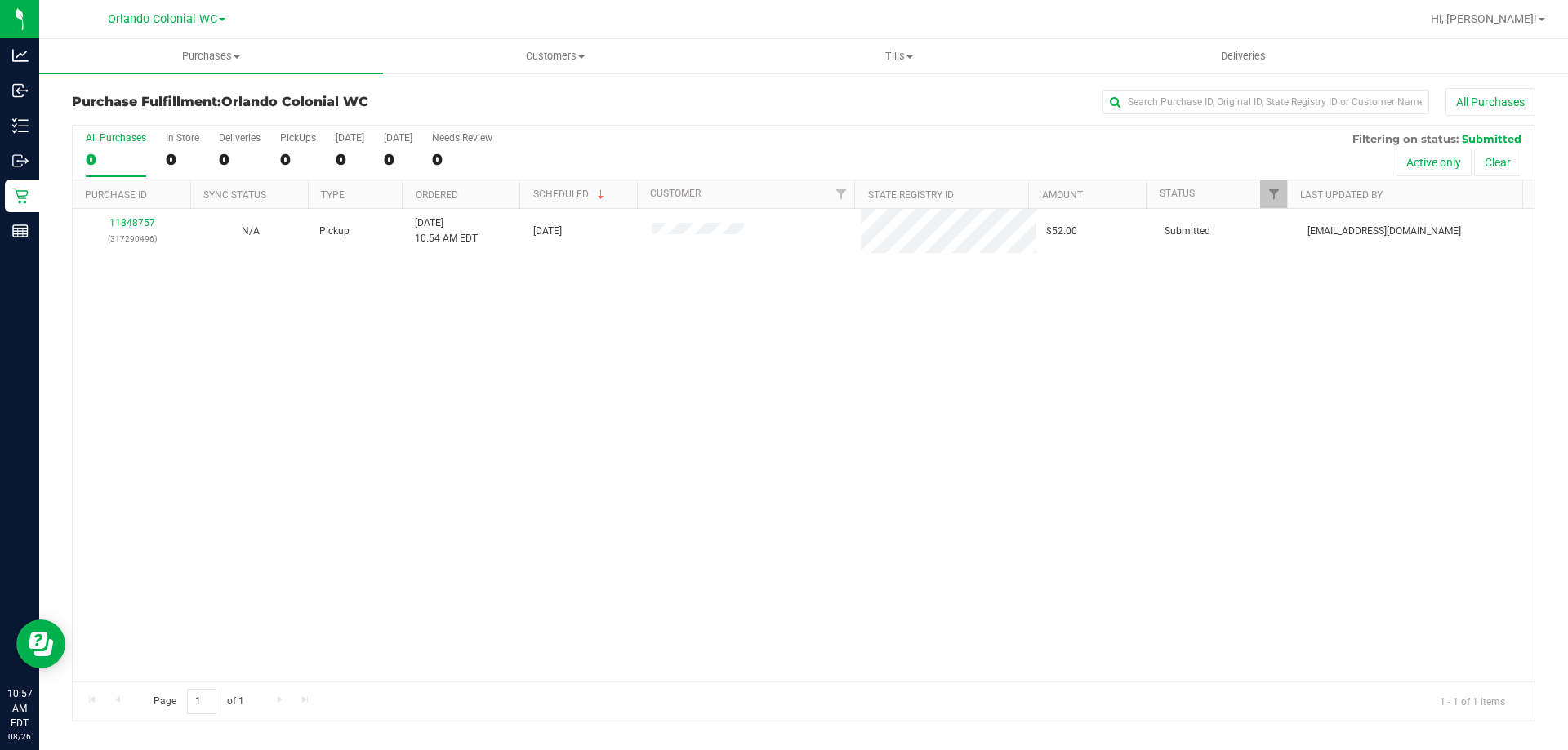
click at [111, 222] on link "11848757" at bounding box center [132, 223] width 46 height 11
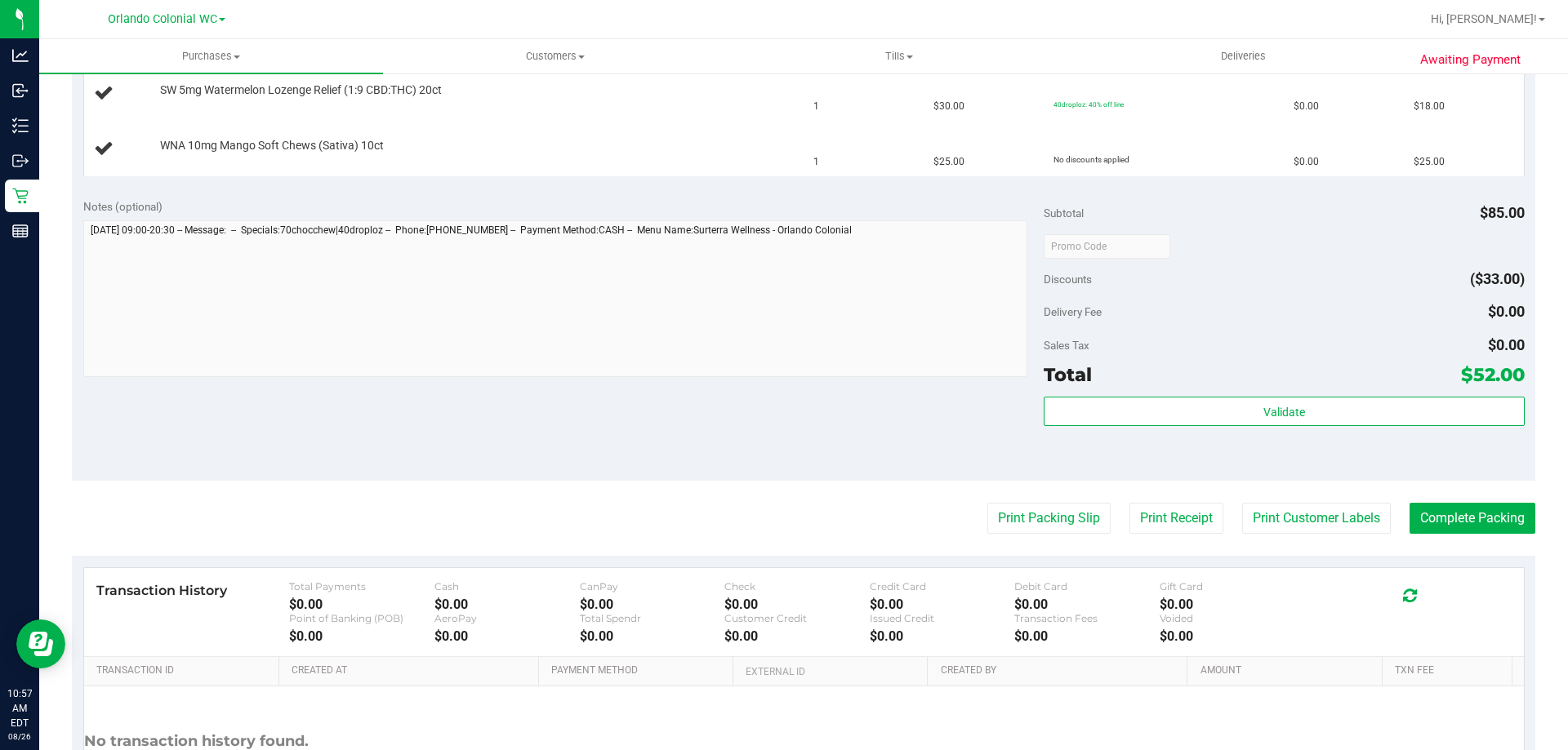
scroll to position [572, 0]
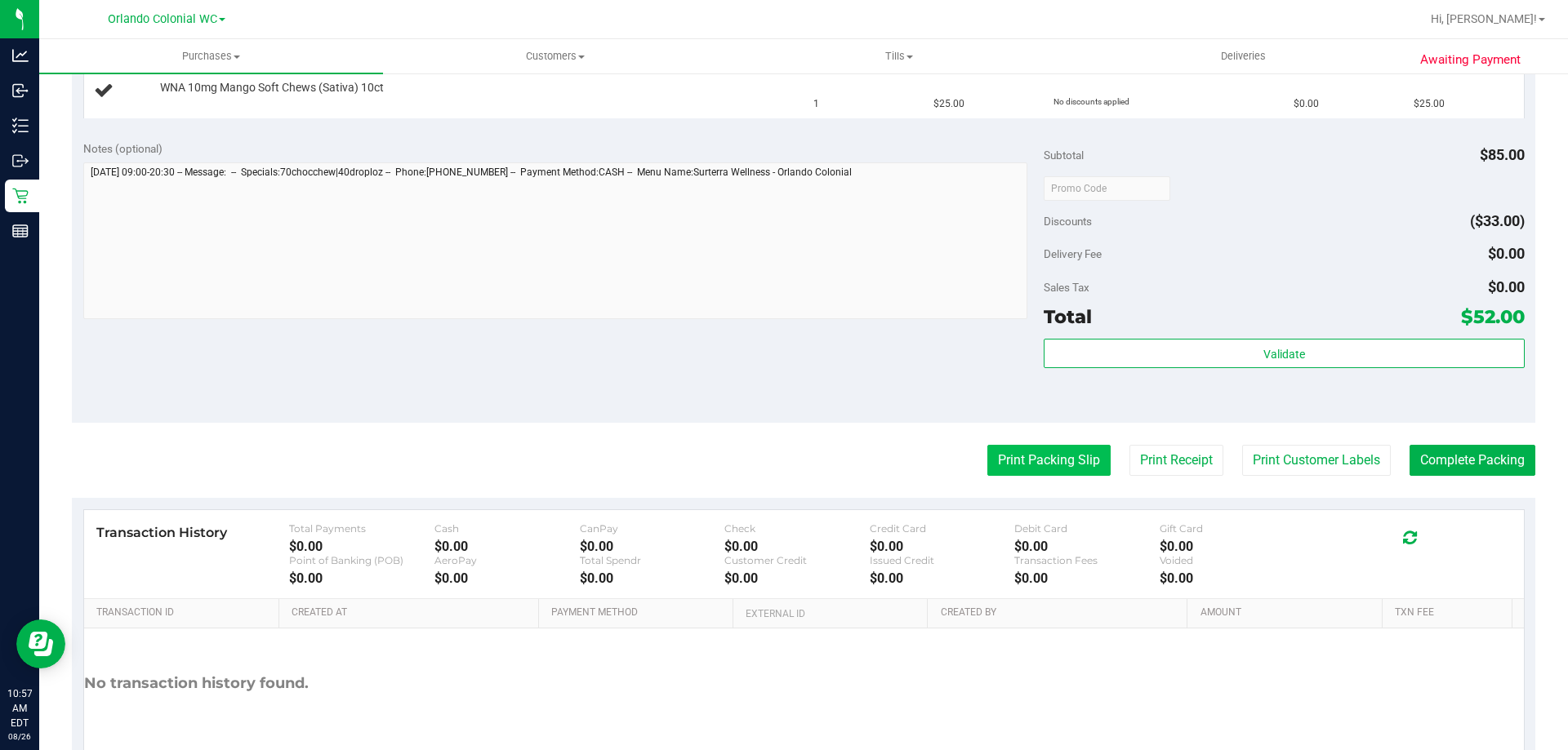
click at [1050, 462] on button "Print Packing Slip" at bounding box center [1048, 461] width 123 height 31
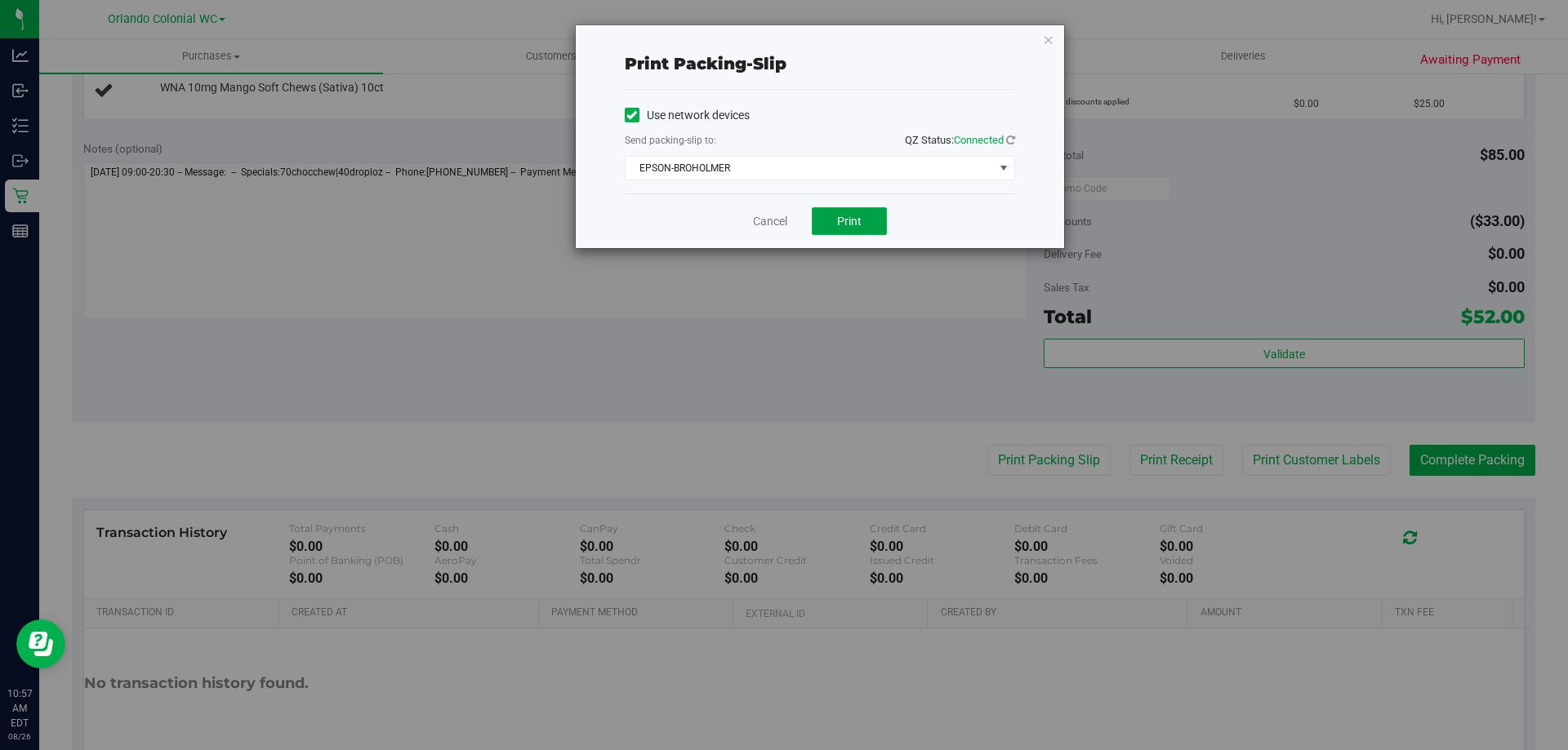
click at [856, 215] on span "Print" at bounding box center [849, 221] width 25 height 13
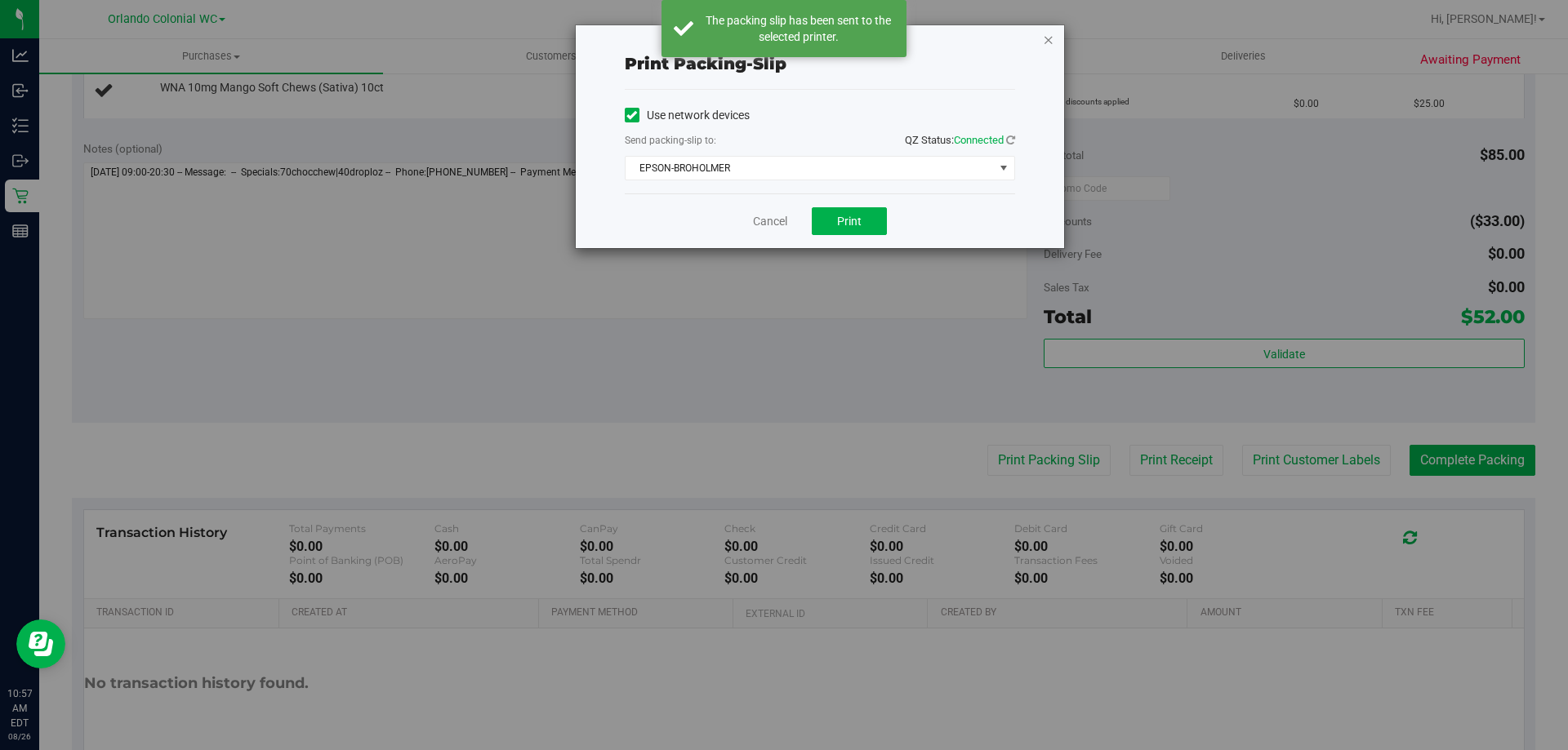
click at [1048, 36] on icon "button" at bounding box center [1048, 39] width 11 height 19
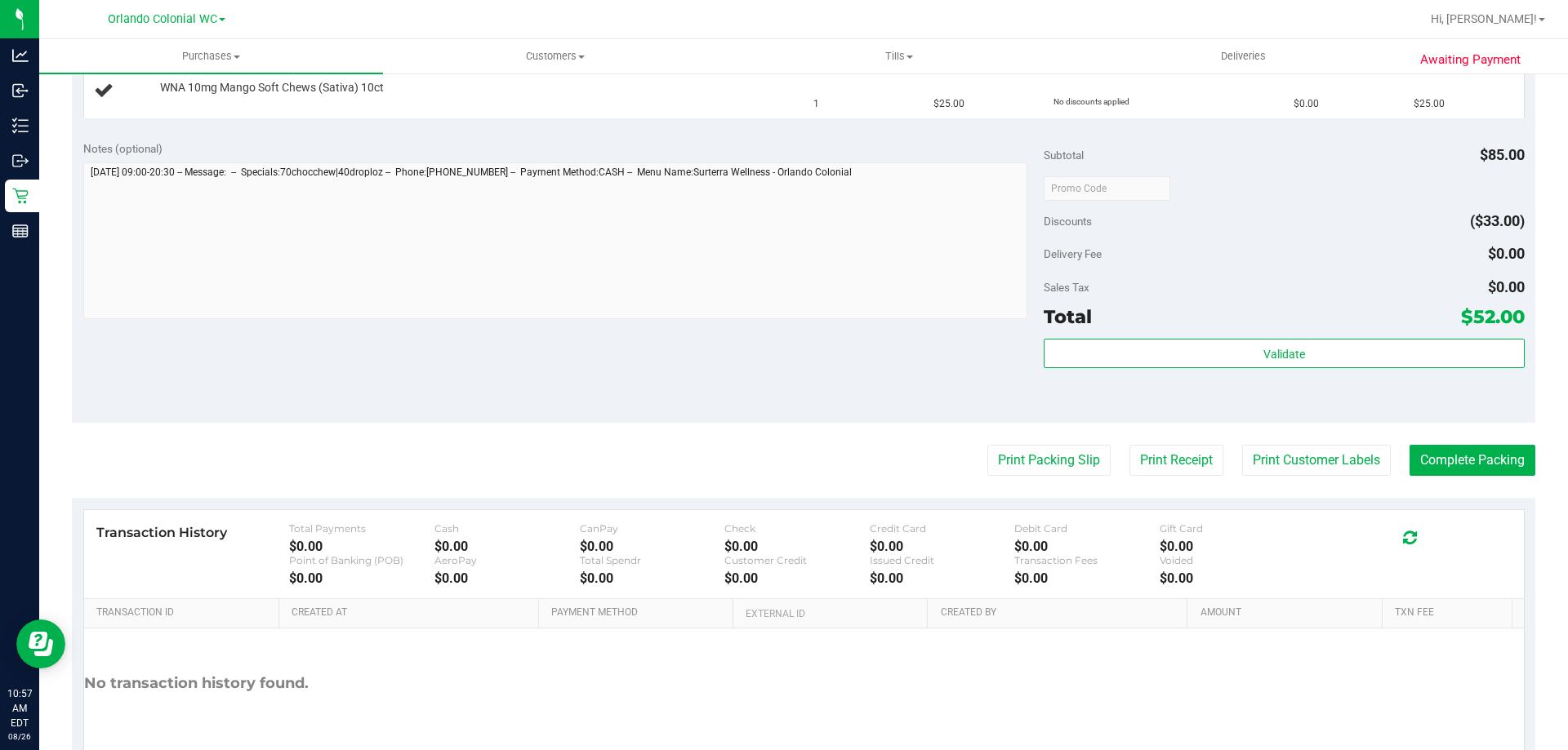
scroll to position [0, 0]
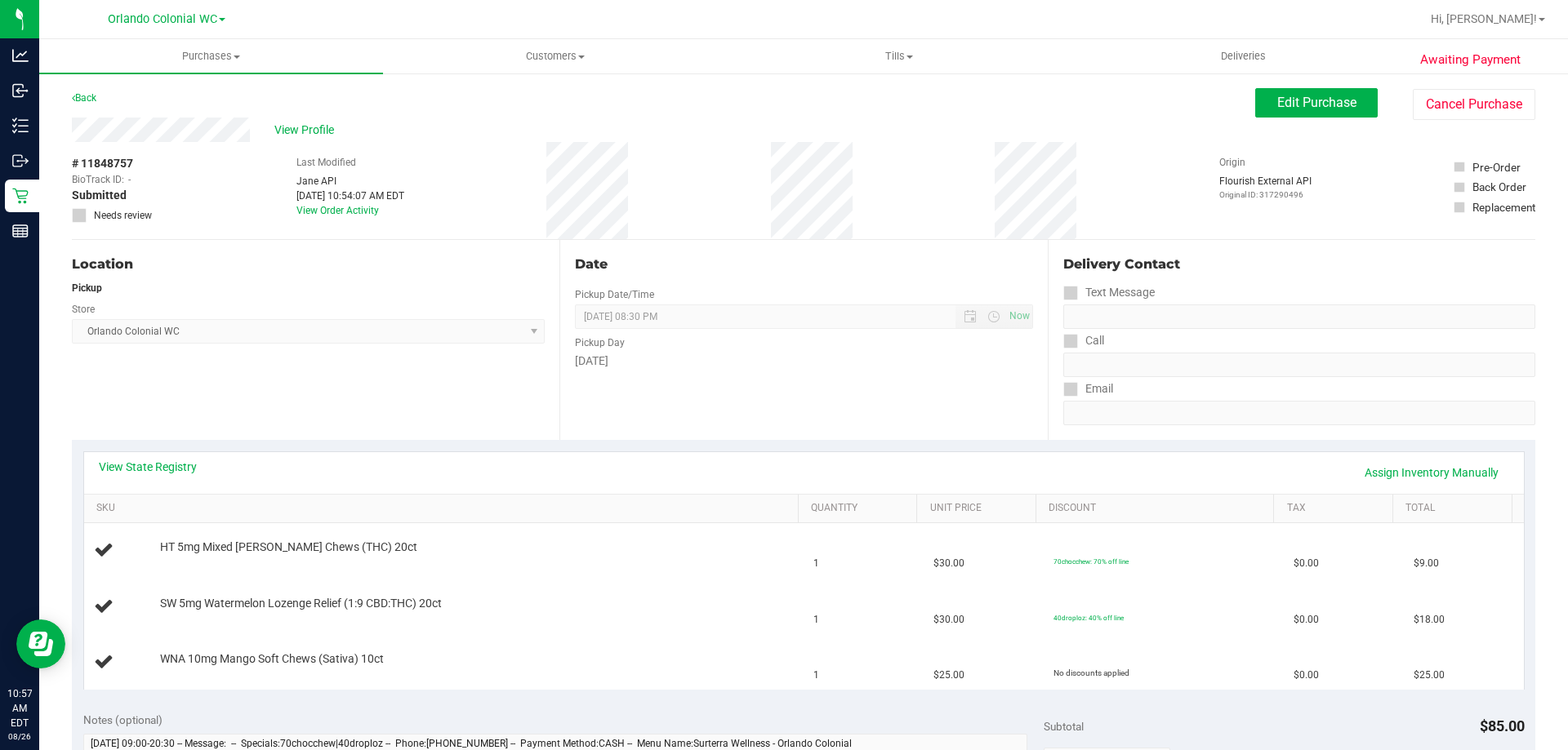
click at [79, 104] on div "Back" at bounding box center [84, 97] width 25 height 19
click at [82, 100] on link "Back" at bounding box center [84, 98] width 25 height 11
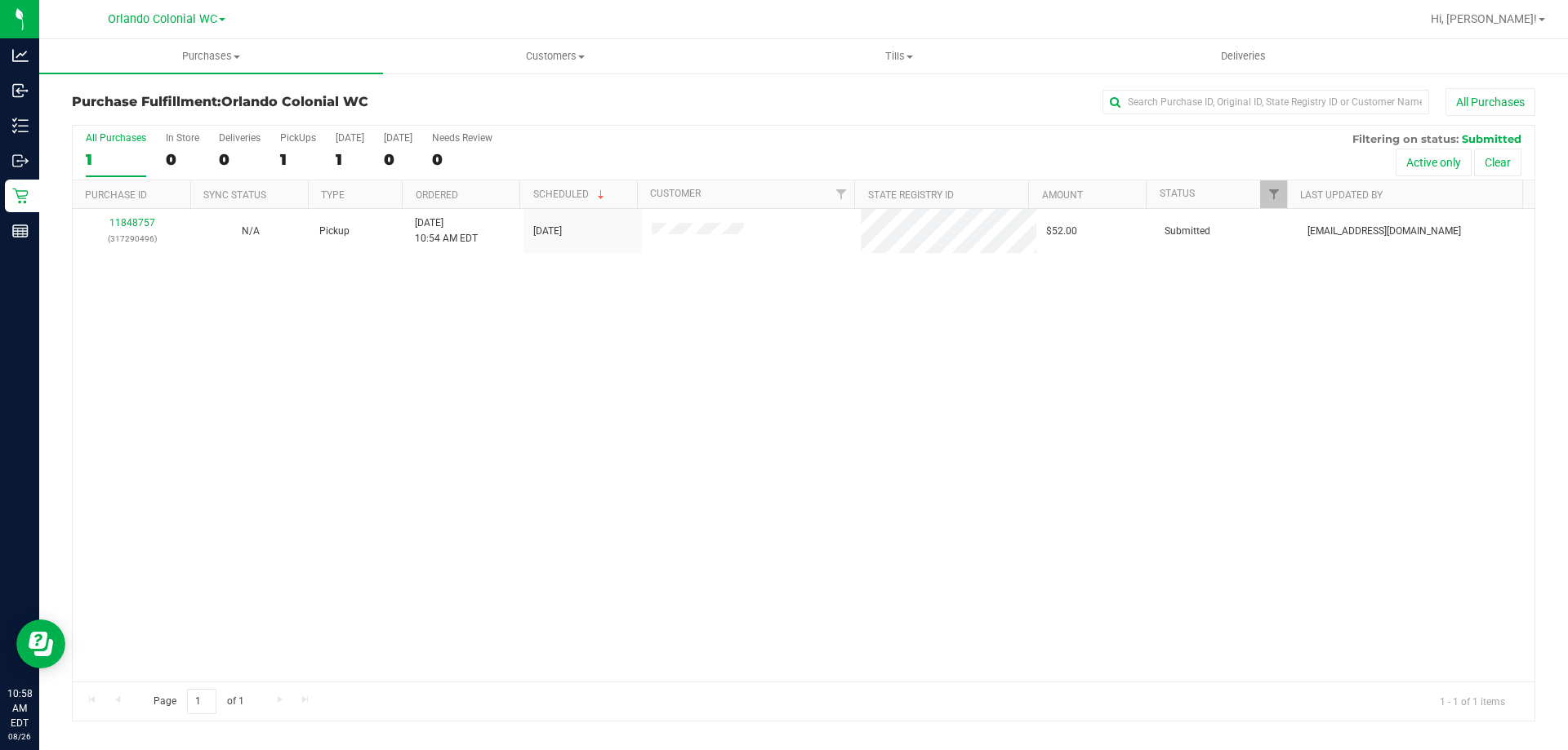
click at [131, 225] on link "11848757" at bounding box center [132, 223] width 46 height 11
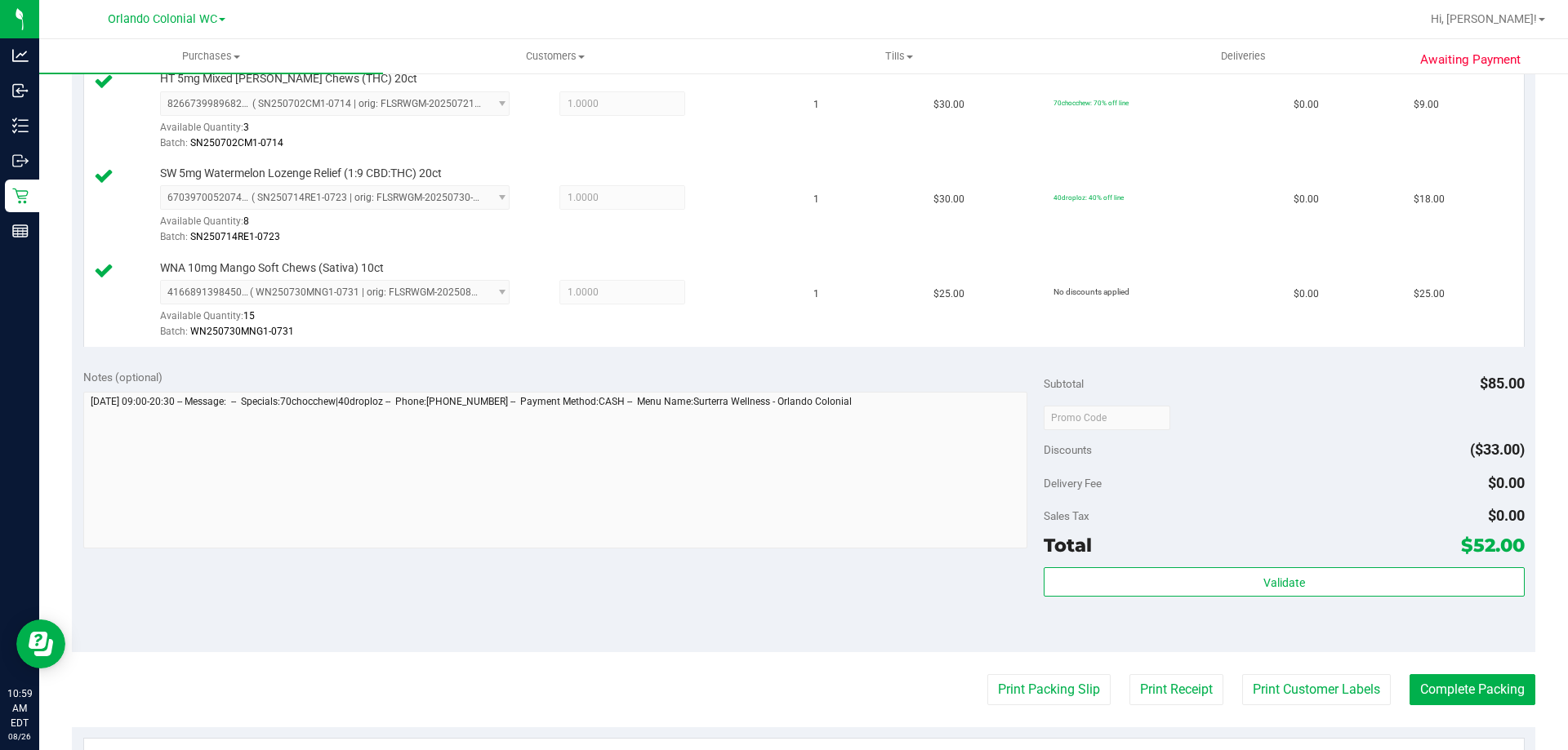
scroll to position [454, 0]
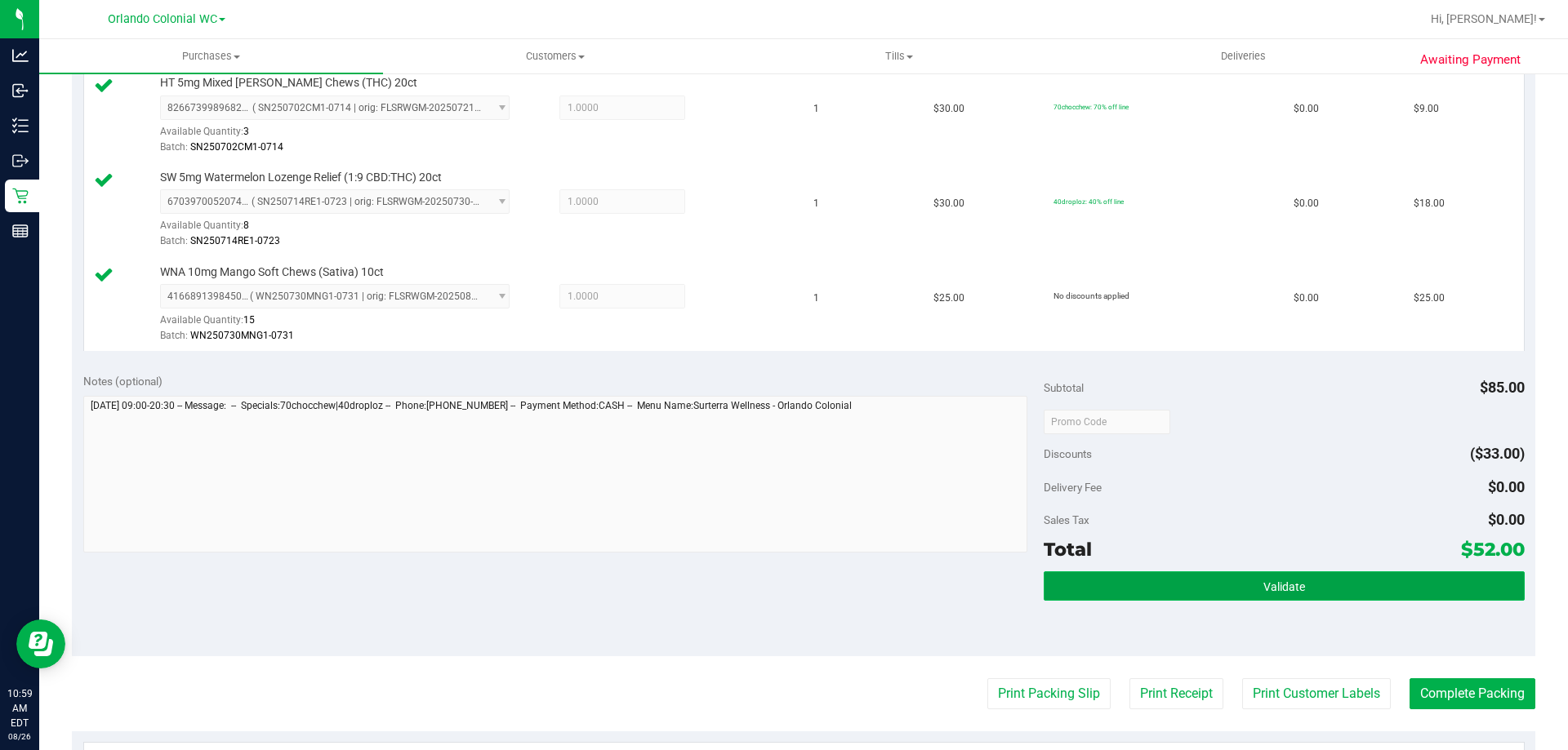
click at [1252, 590] on button "Validate" at bounding box center [1283, 587] width 480 height 29
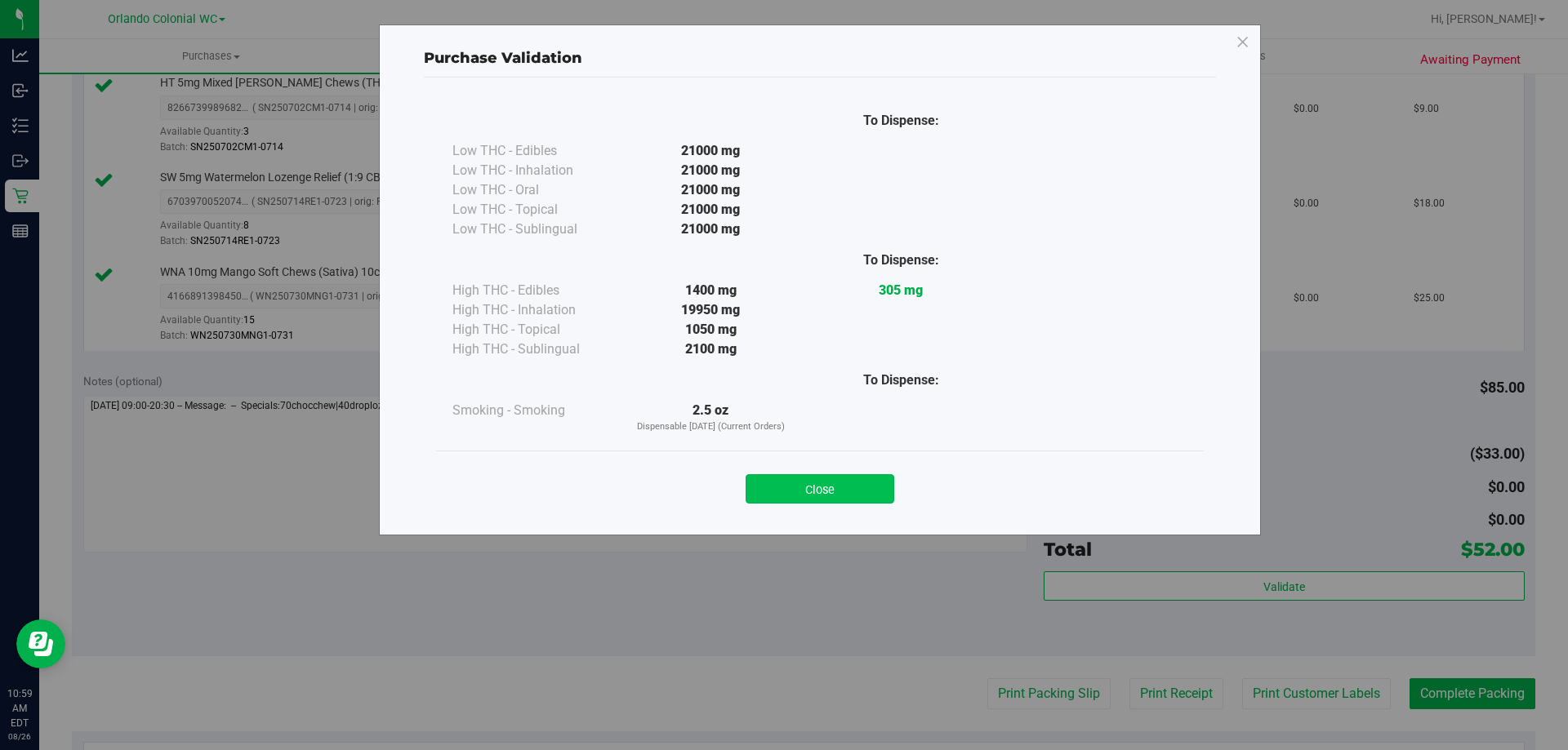
click at [838, 499] on button "Close" at bounding box center [820, 489] width 149 height 29
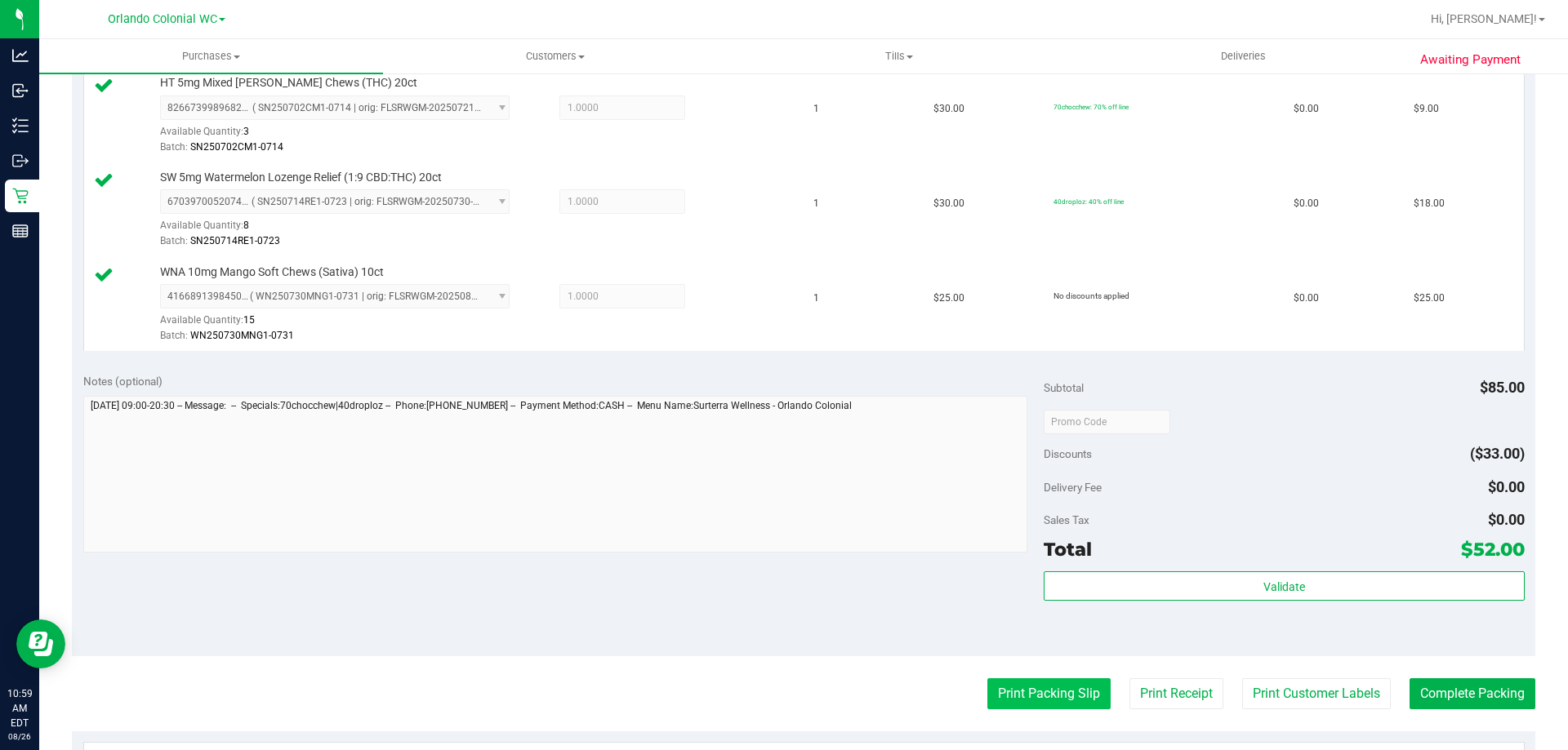
click at [1047, 687] on button "Print Packing Slip" at bounding box center [1048, 694] width 123 height 31
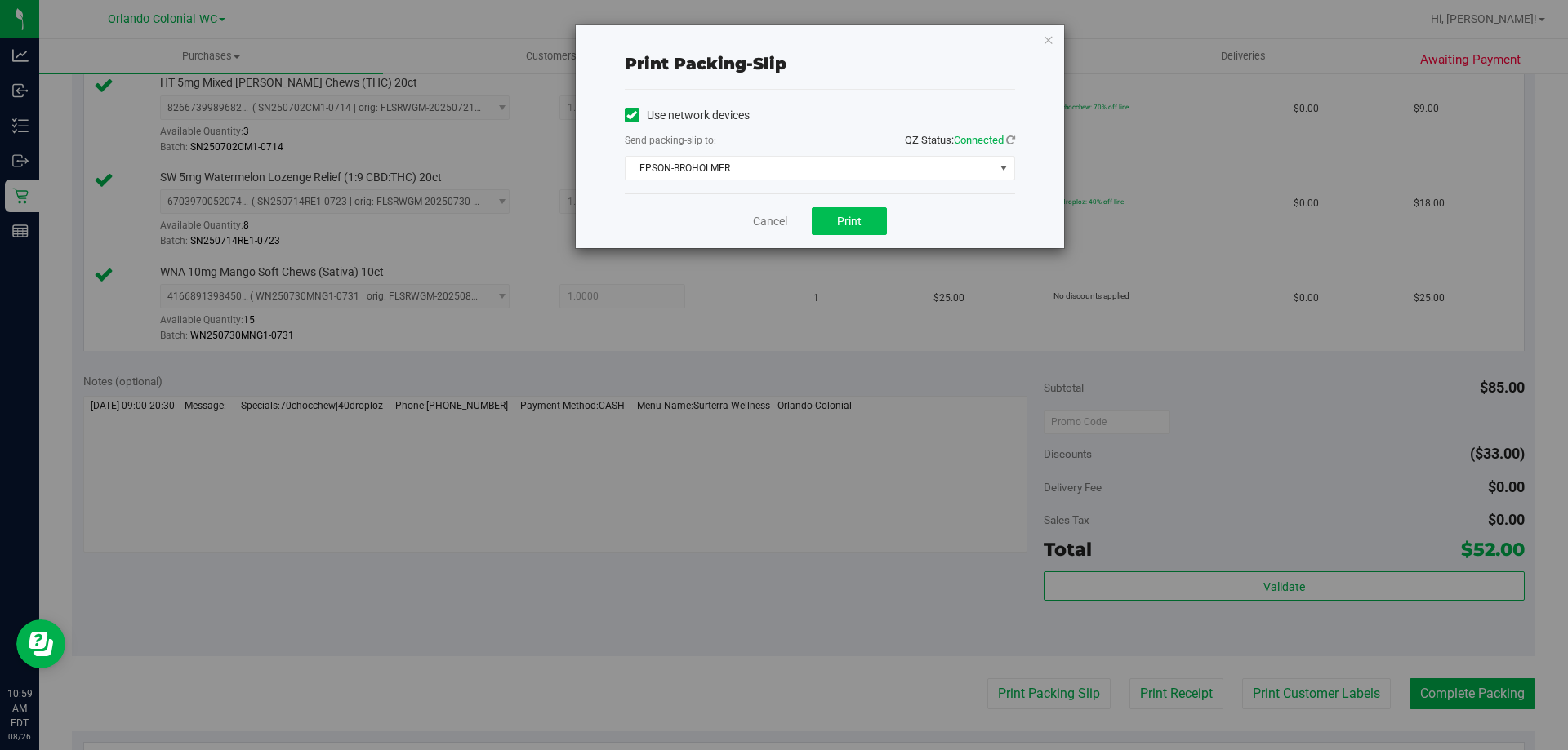
click at [861, 220] on span "Print" at bounding box center [849, 221] width 25 height 13
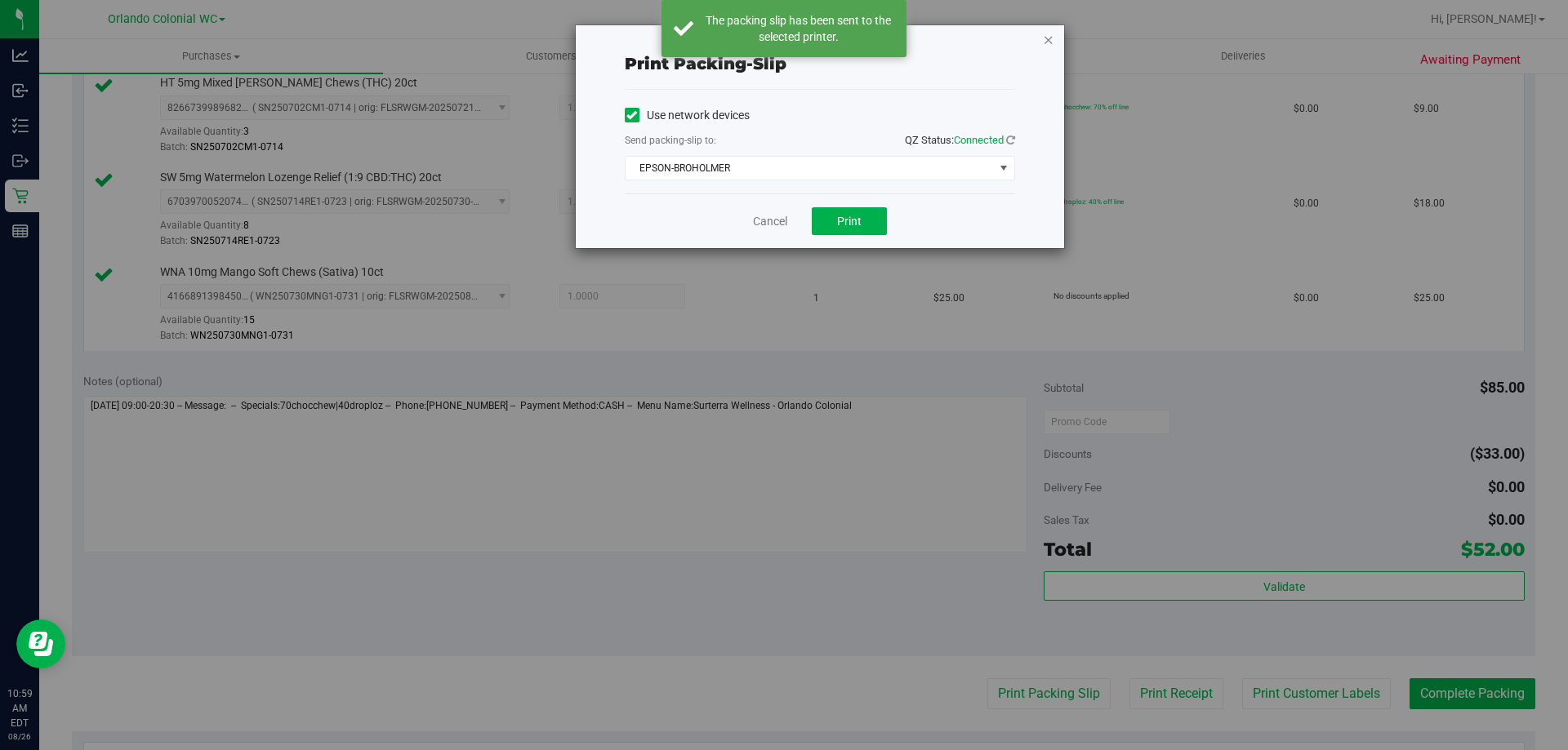
click at [1048, 43] on icon "button" at bounding box center [1048, 39] width 11 height 19
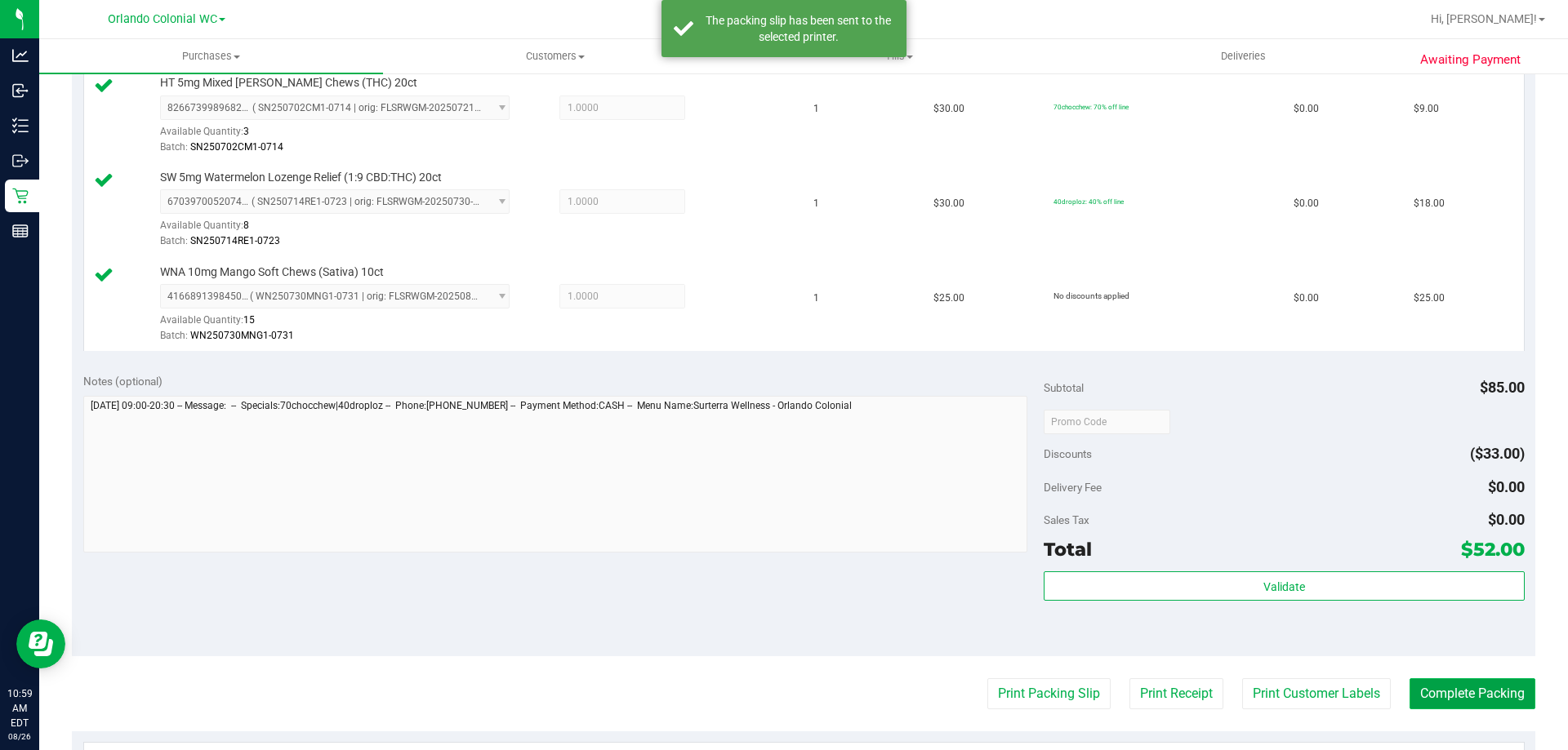
click at [1454, 700] on button "Complete Packing" at bounding box center [1472, 694] width 126 height 31
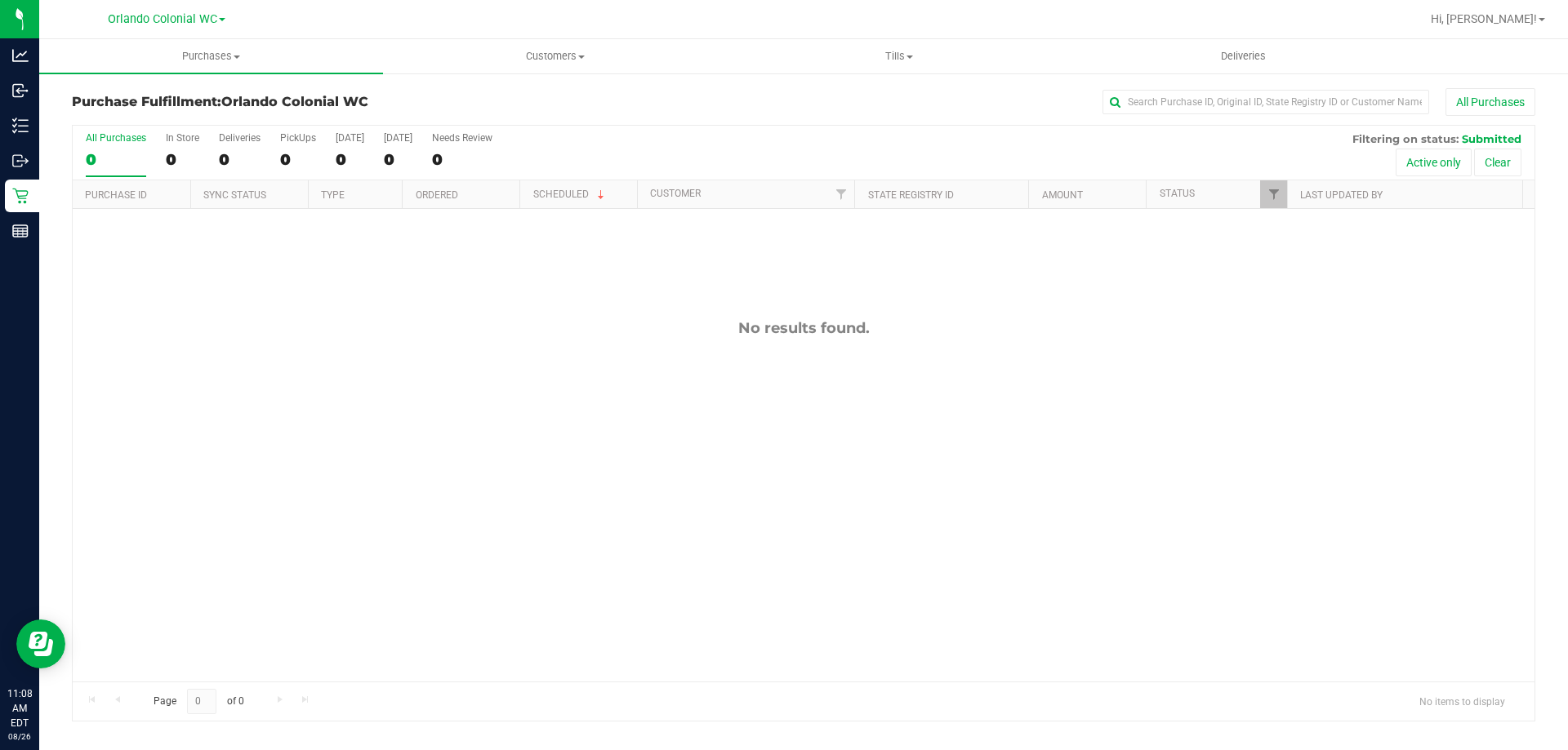
click at [391, 365] on div "No results found." at bounding box center [803, 500] width 1462 height 583
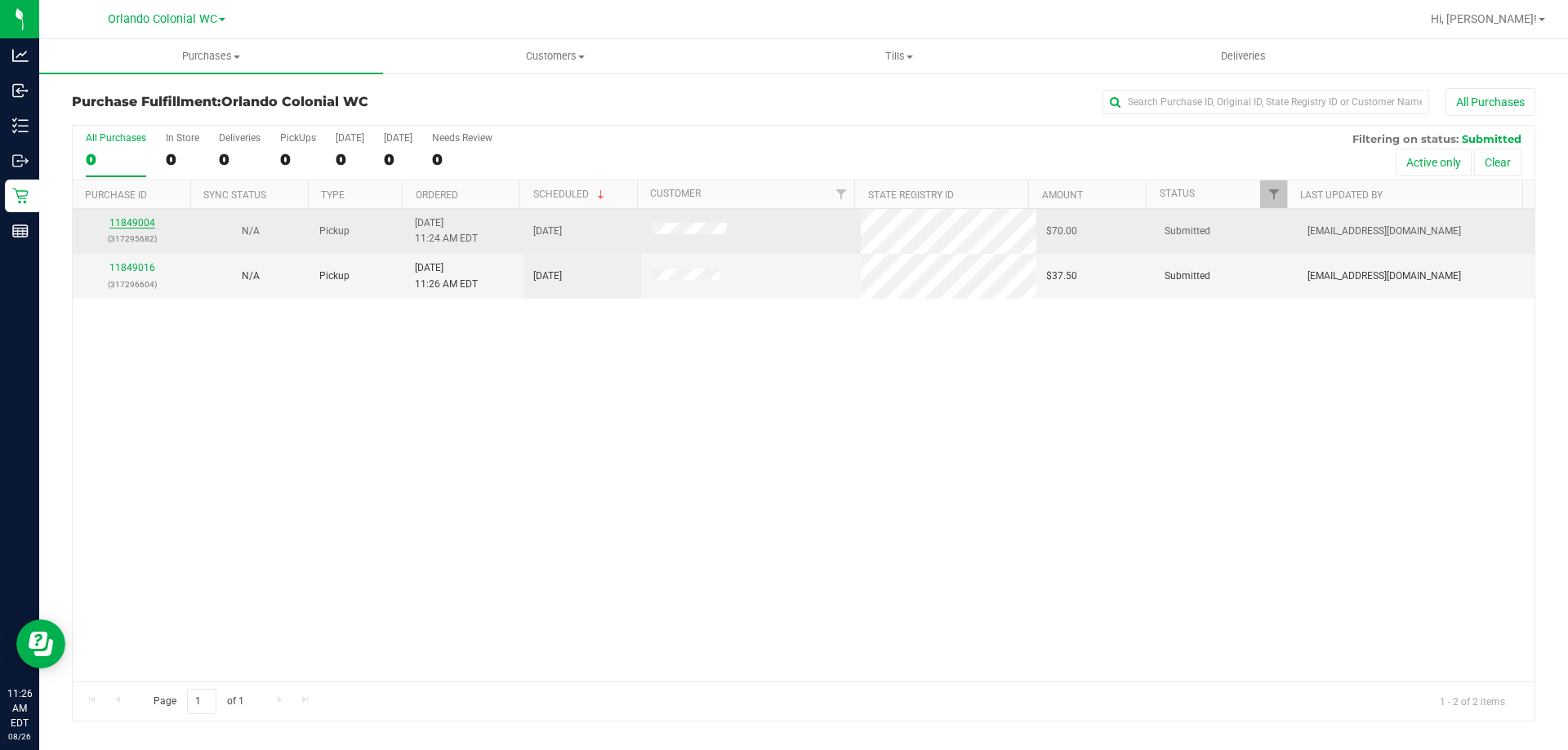
click at [151, 226] on link "11849004" at bounding box center [132, 223] width 46 height 11
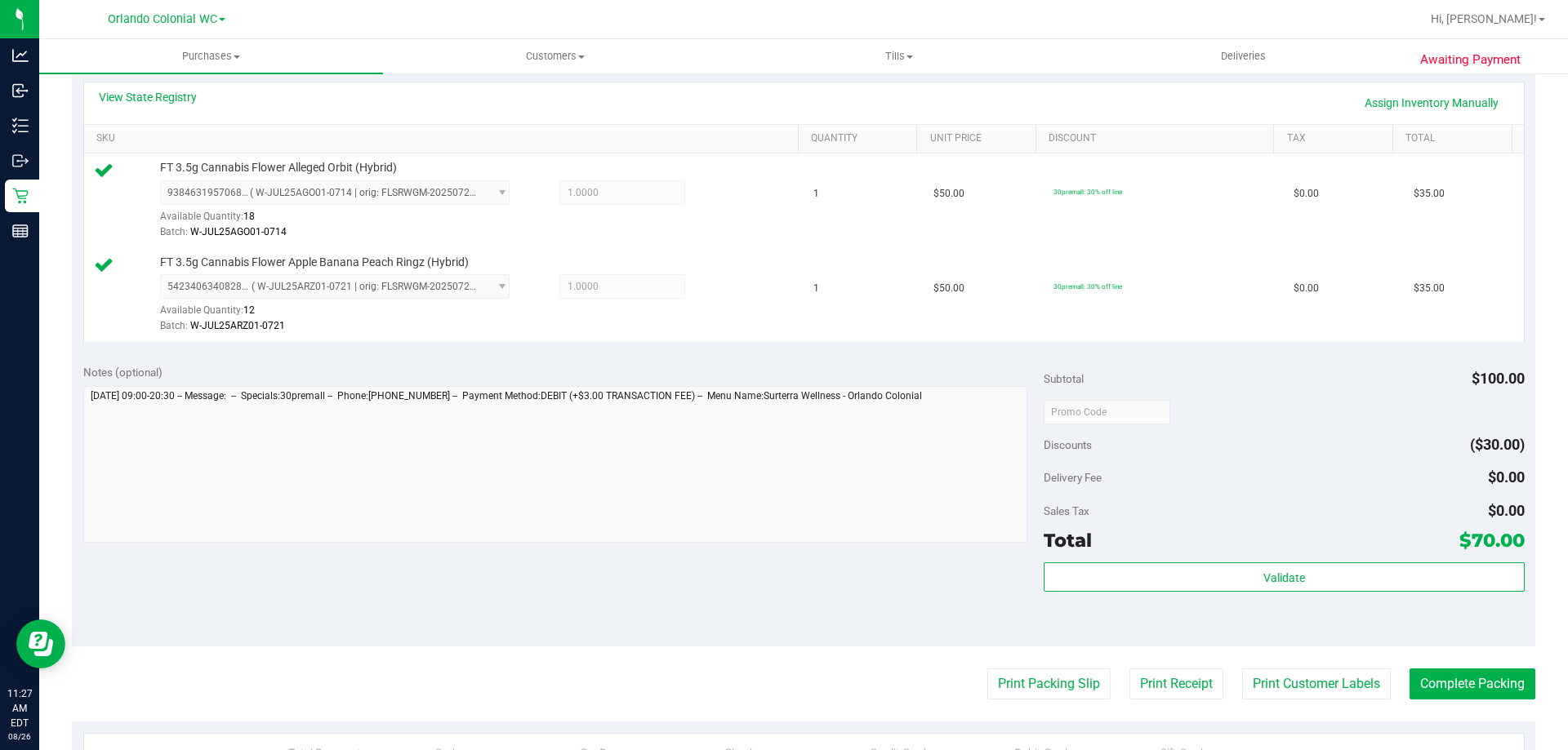
scroll to position [572, 0]
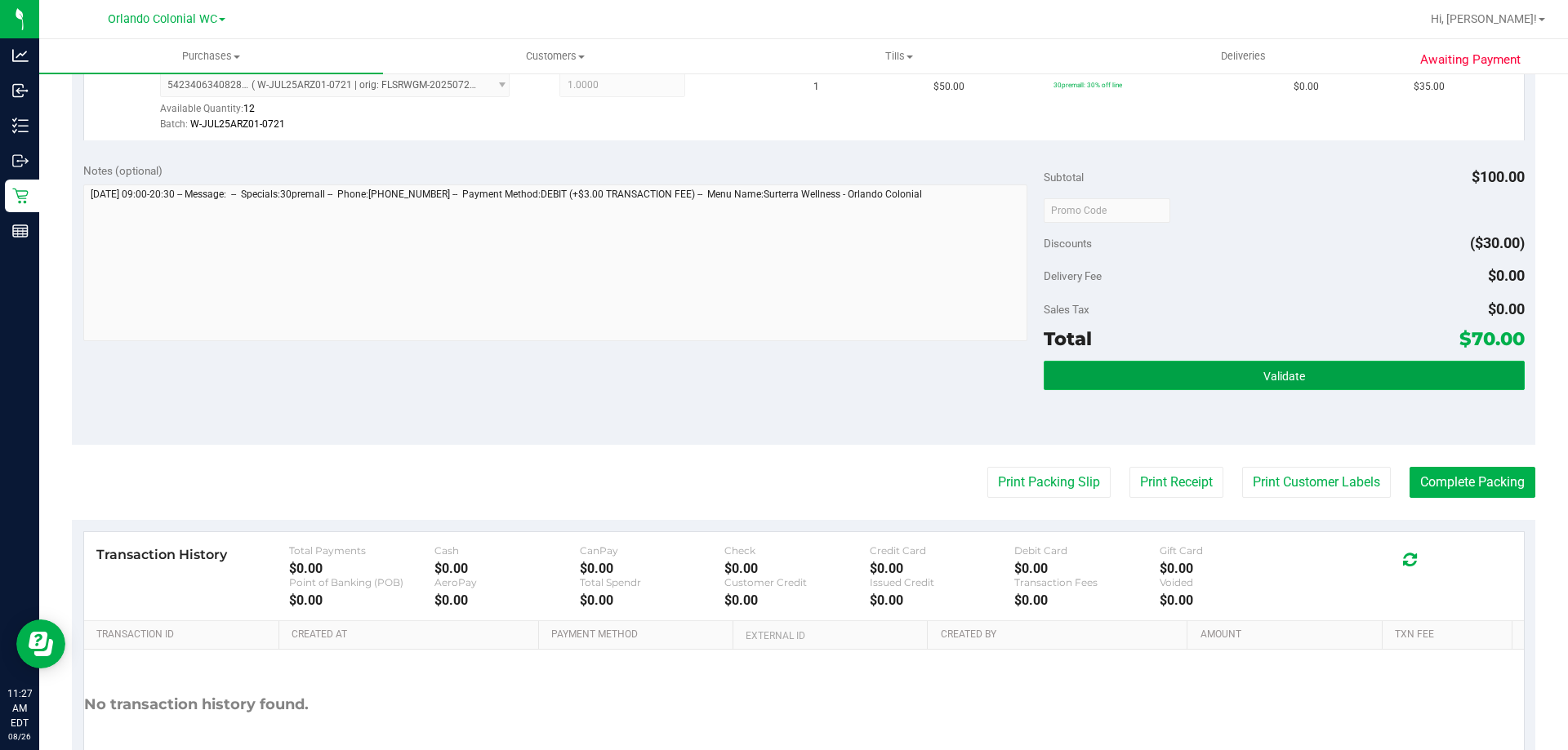
click at [1164, 368] on button "Validate" at bounding box center [1283, 375] width 480 height 29
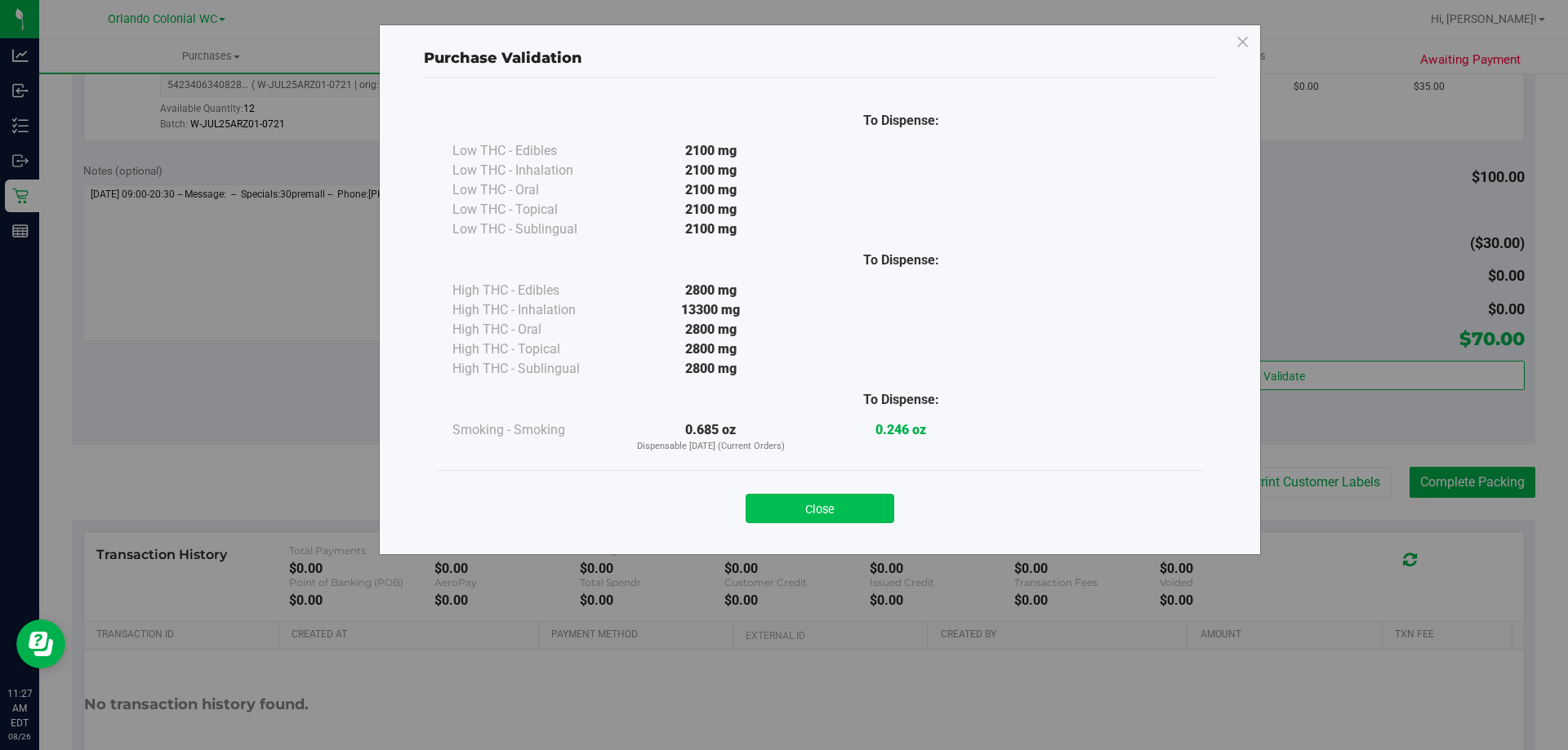
click at [872, 504] on button "Close" at bounding box center [820, 509] width 149 height 29
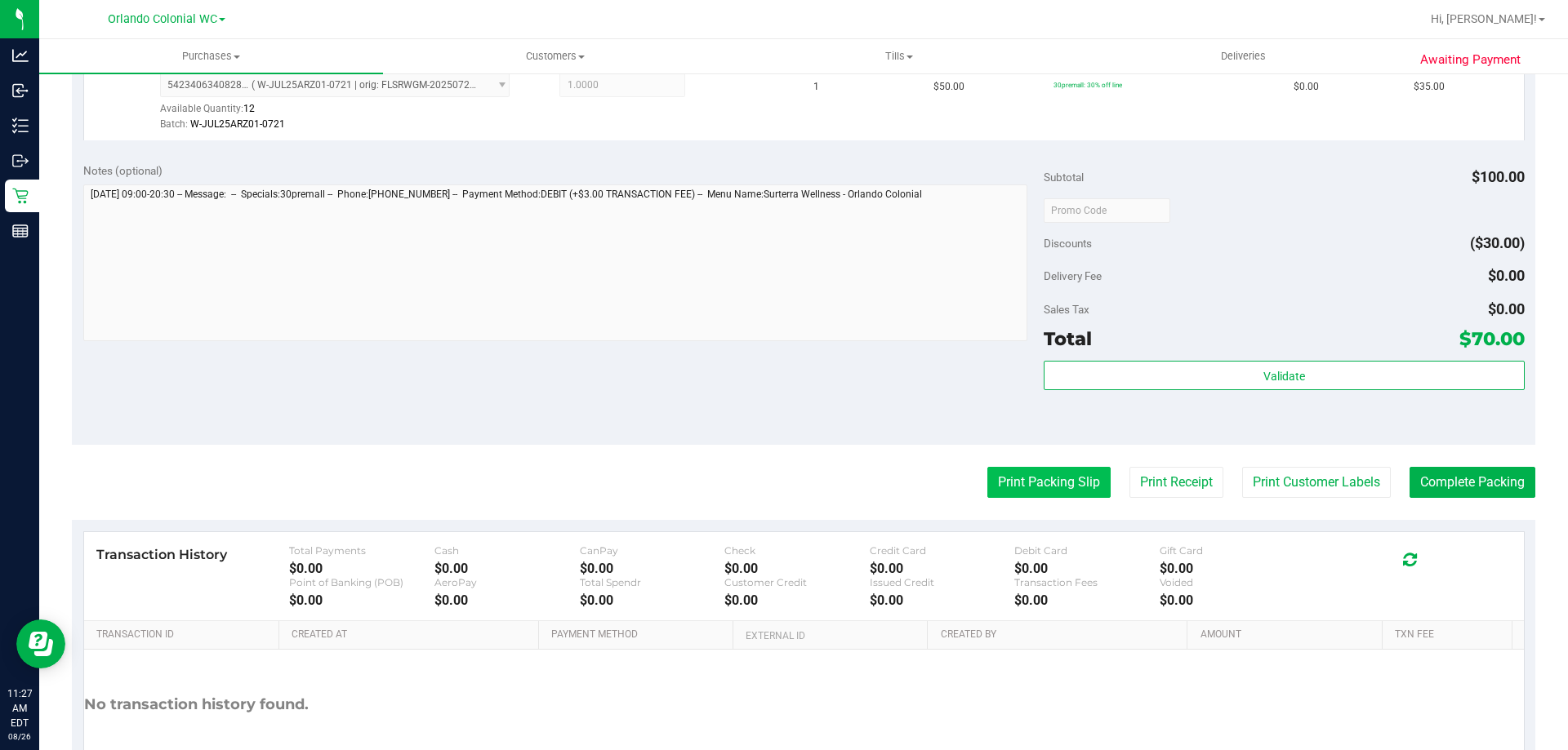
click at [1021, 498] on button "Print Packing Slip" at bounding box center [1048, 483] width 123 height 31
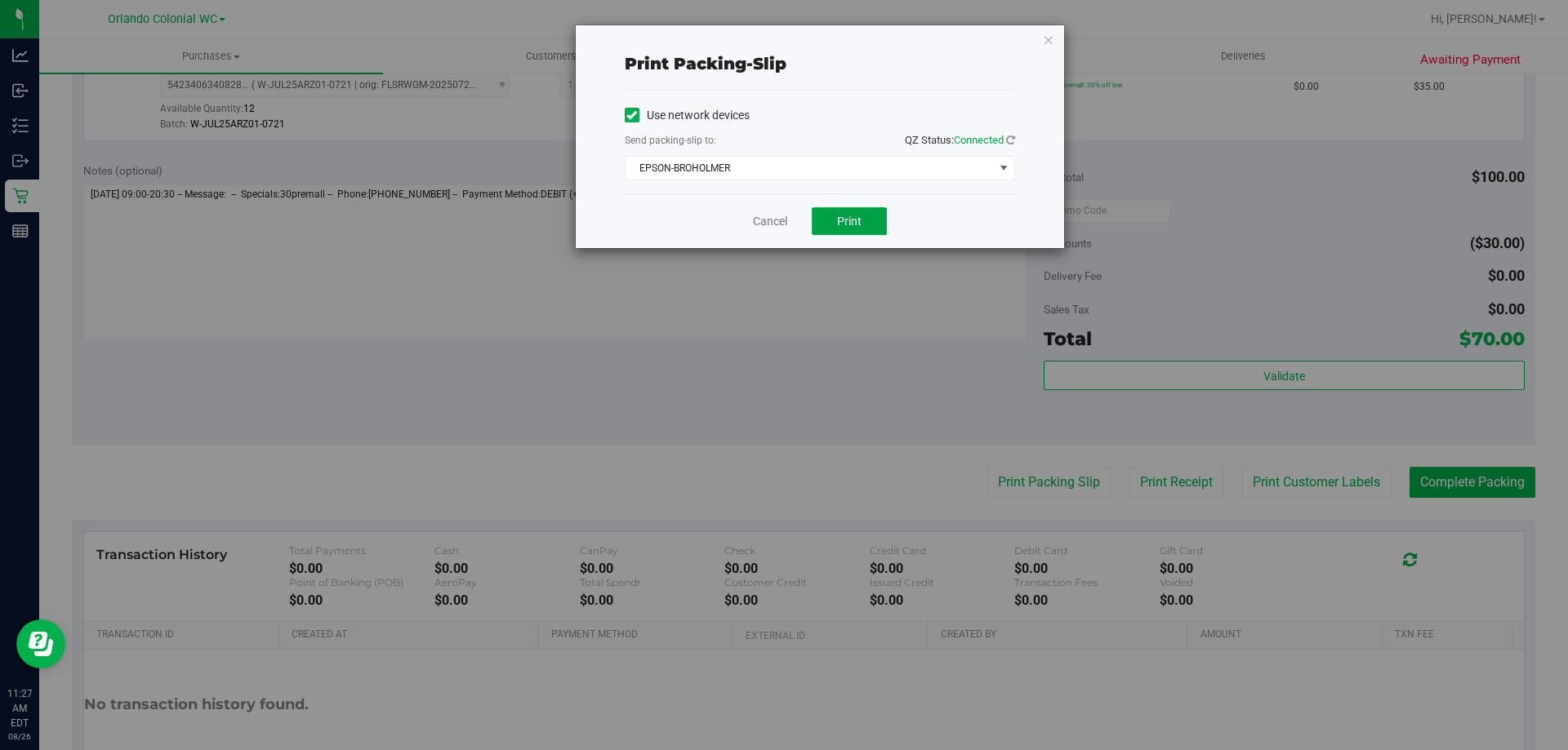
click at [862, 228] on button "Print" at bounding box center [849, 221] width 75 height 28
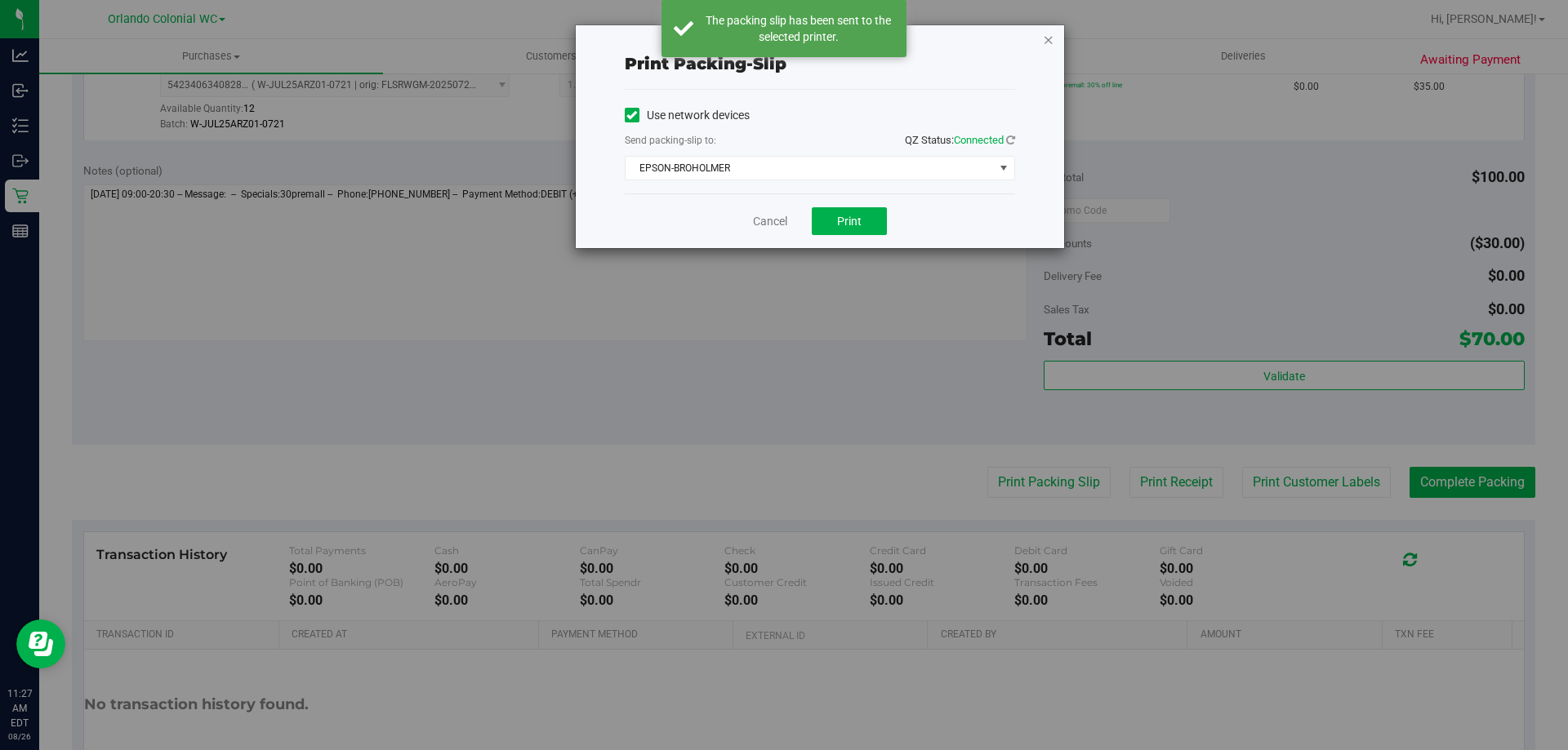
click at [1047, 37] on icon "button" at bounding box center [1048, 39] width 11 height 19
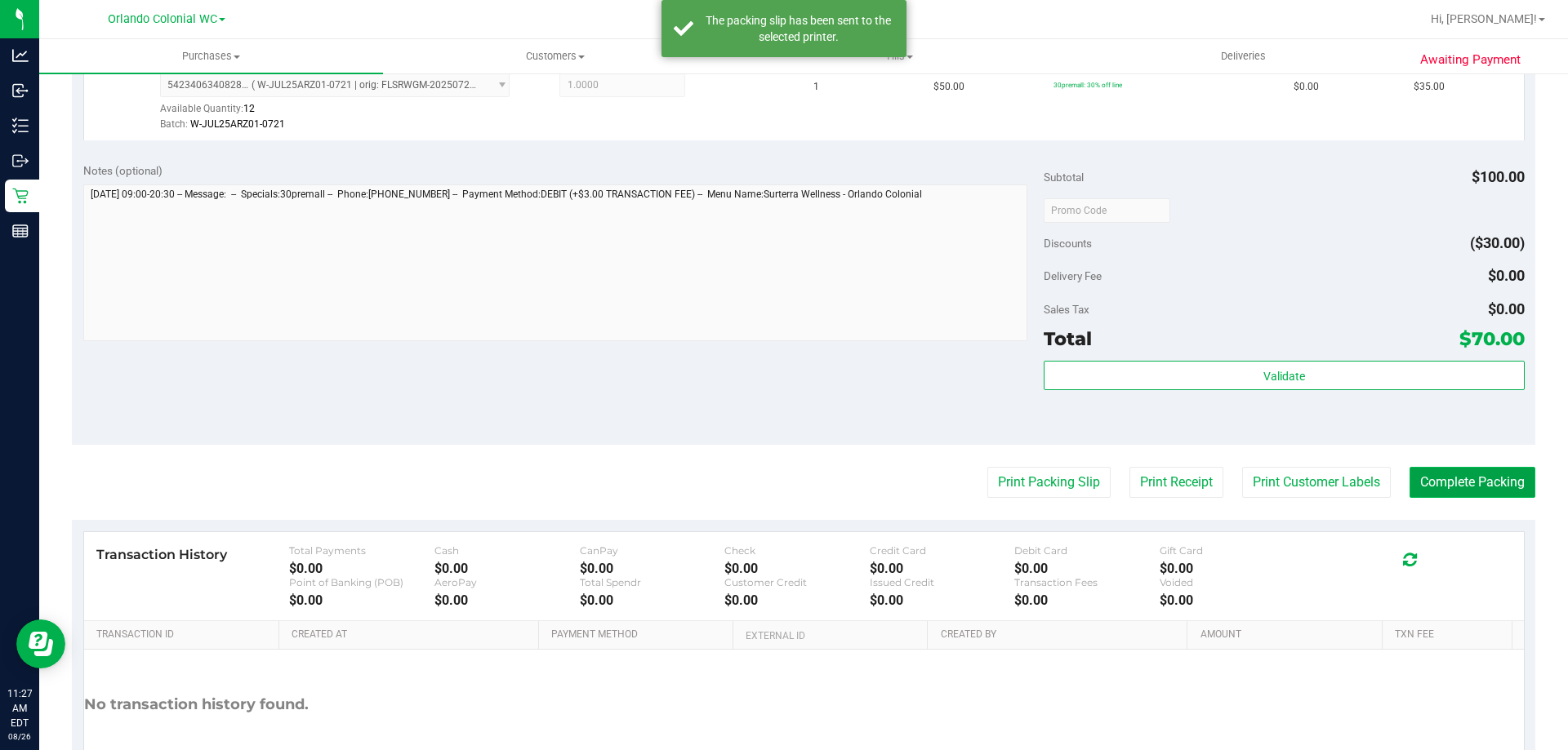
click at [1488, 479] on button "Complete Packing" at bounding box center [1472, 483] width 126 height 31
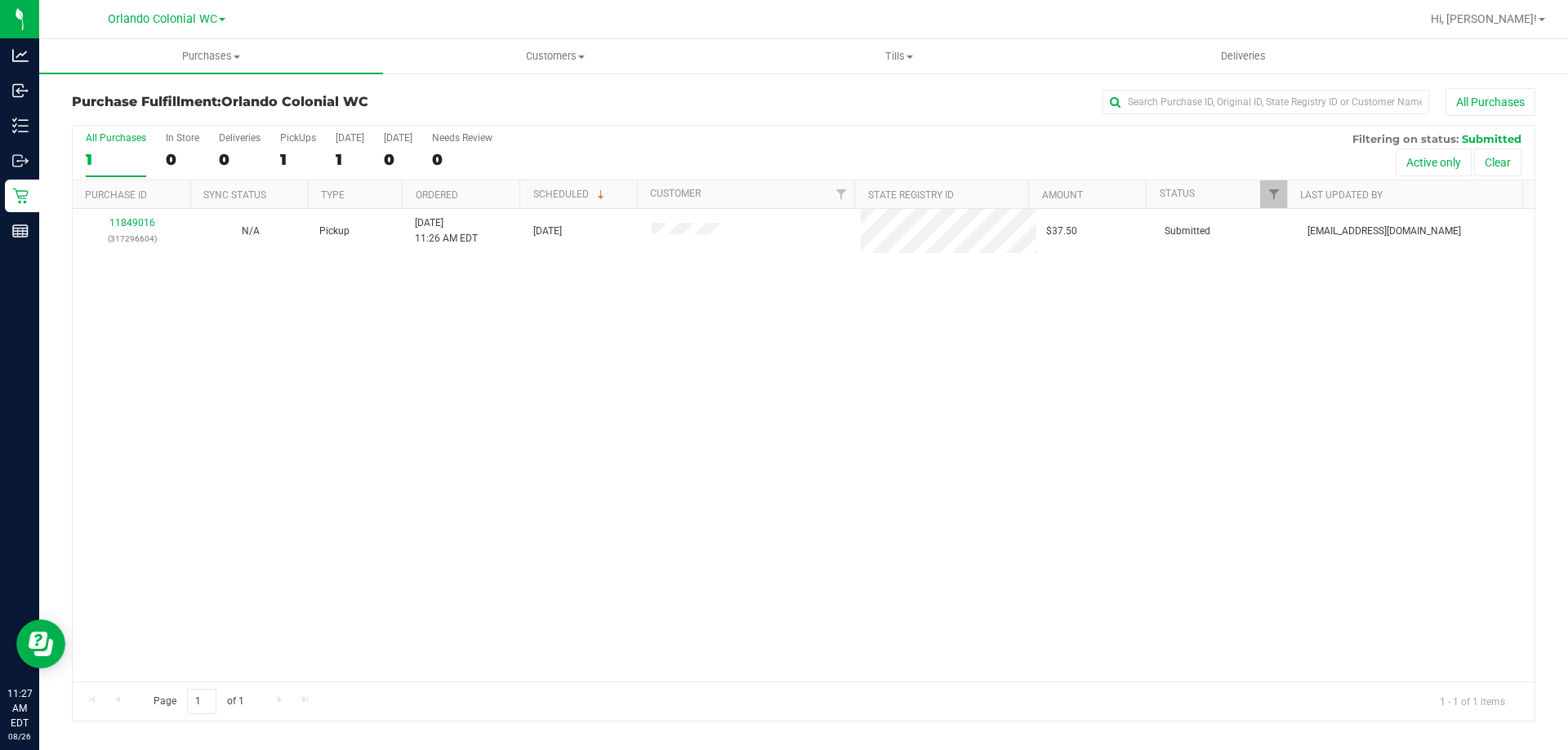
click at [143, 224] on link "11849016" at bounding box center [132, 223] width 46 height 11
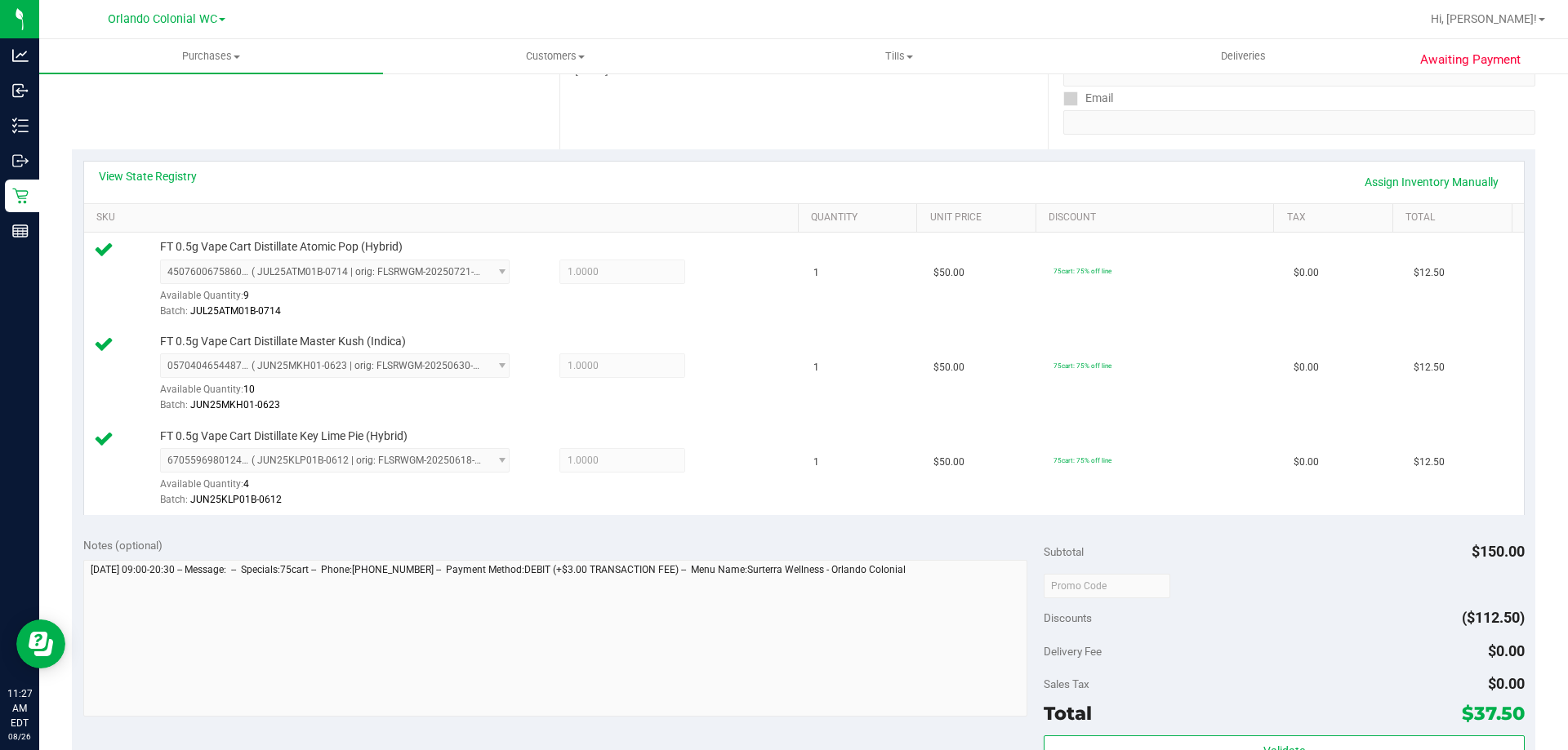
scroll to position [490, 0]
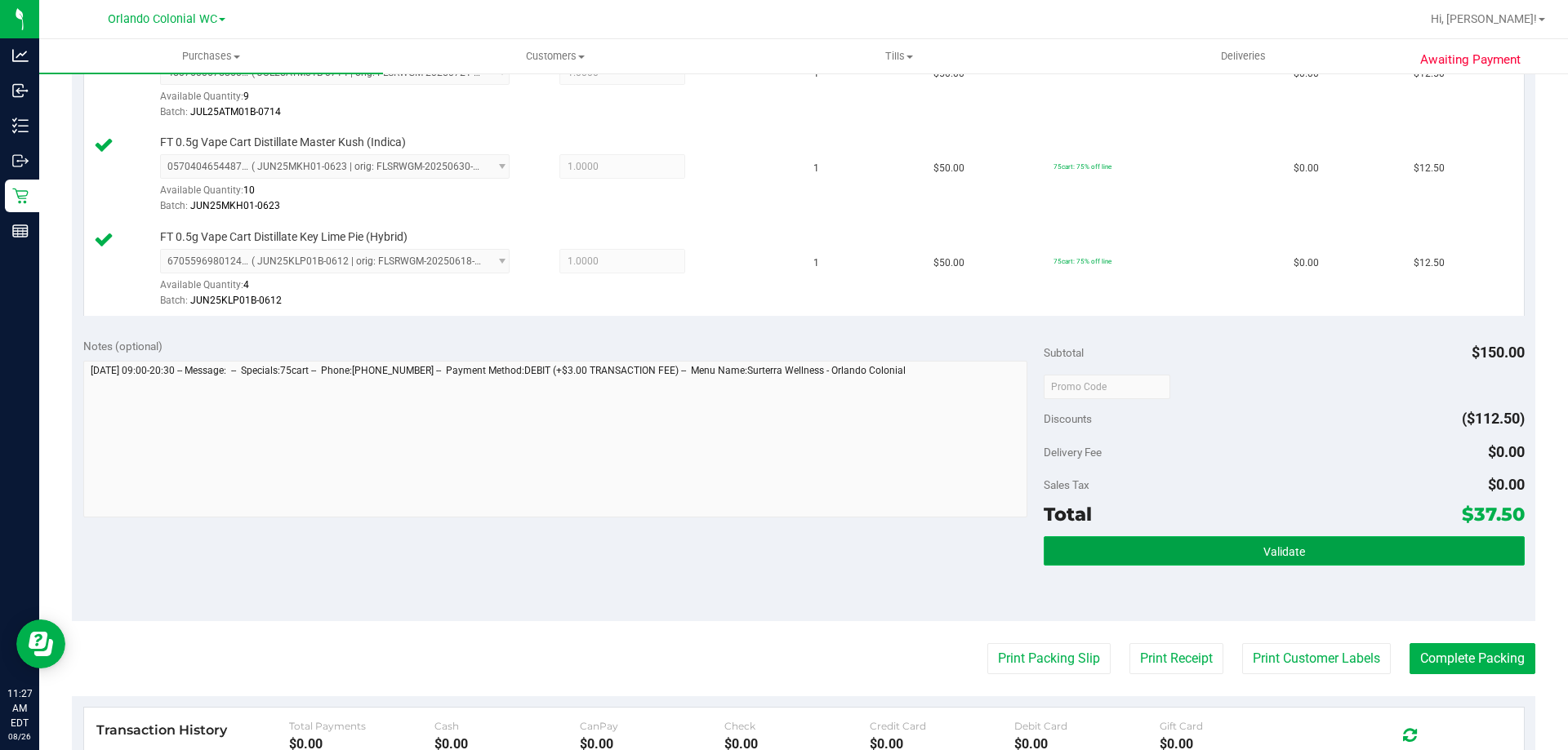
click at [1201, 553] on button "Validate" at bounding box center [1283, 551] width 480 height 29
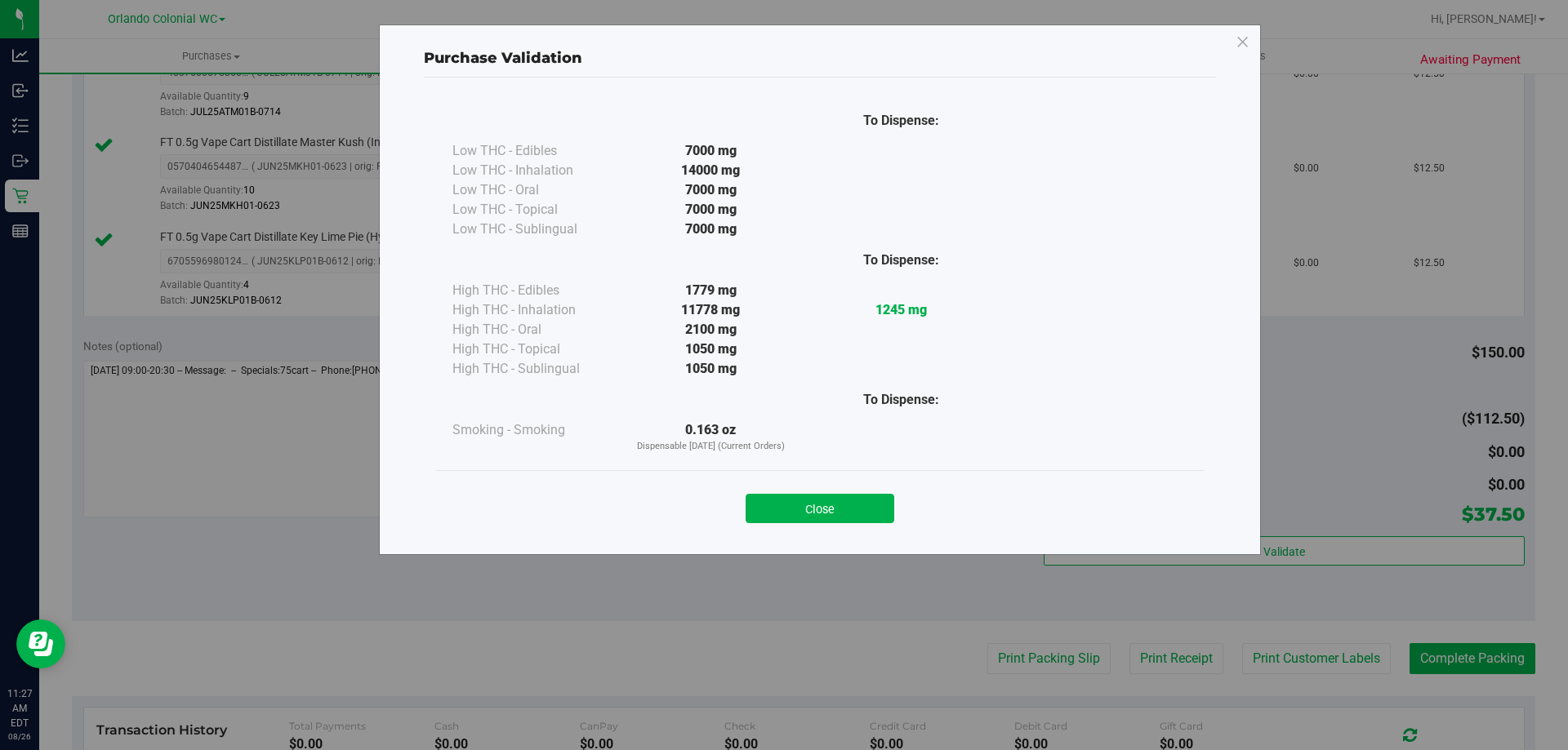
click at [846, 523] on div "Close" at bounding box center [820, 503] width 767 height 66
click at [866, 503] on button "Close" at bounding box center [820, 509] width 149 height 29
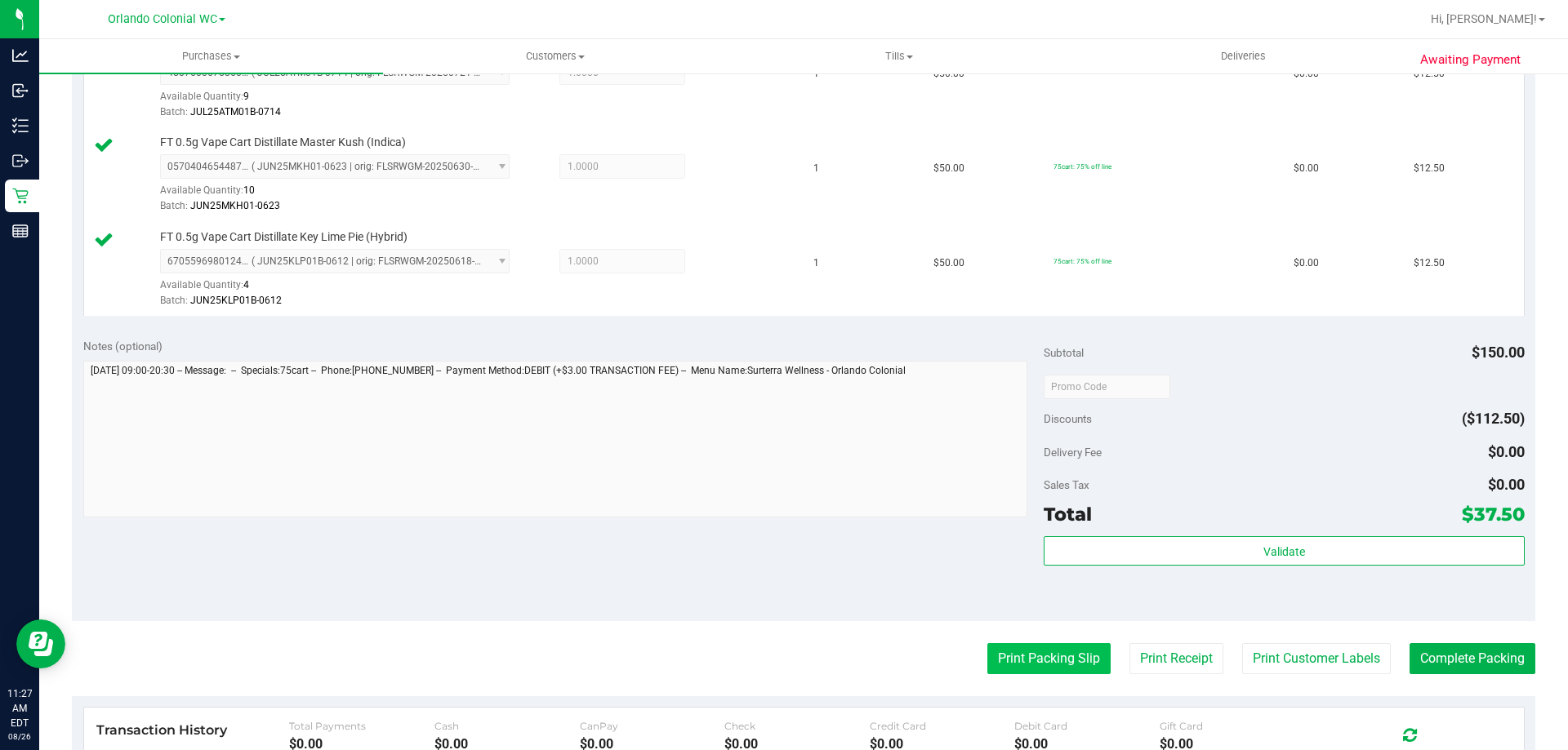
click at [1002, 646] on button "Print Packing Slip" at bounding box center [1048, 659] width 123 height 31
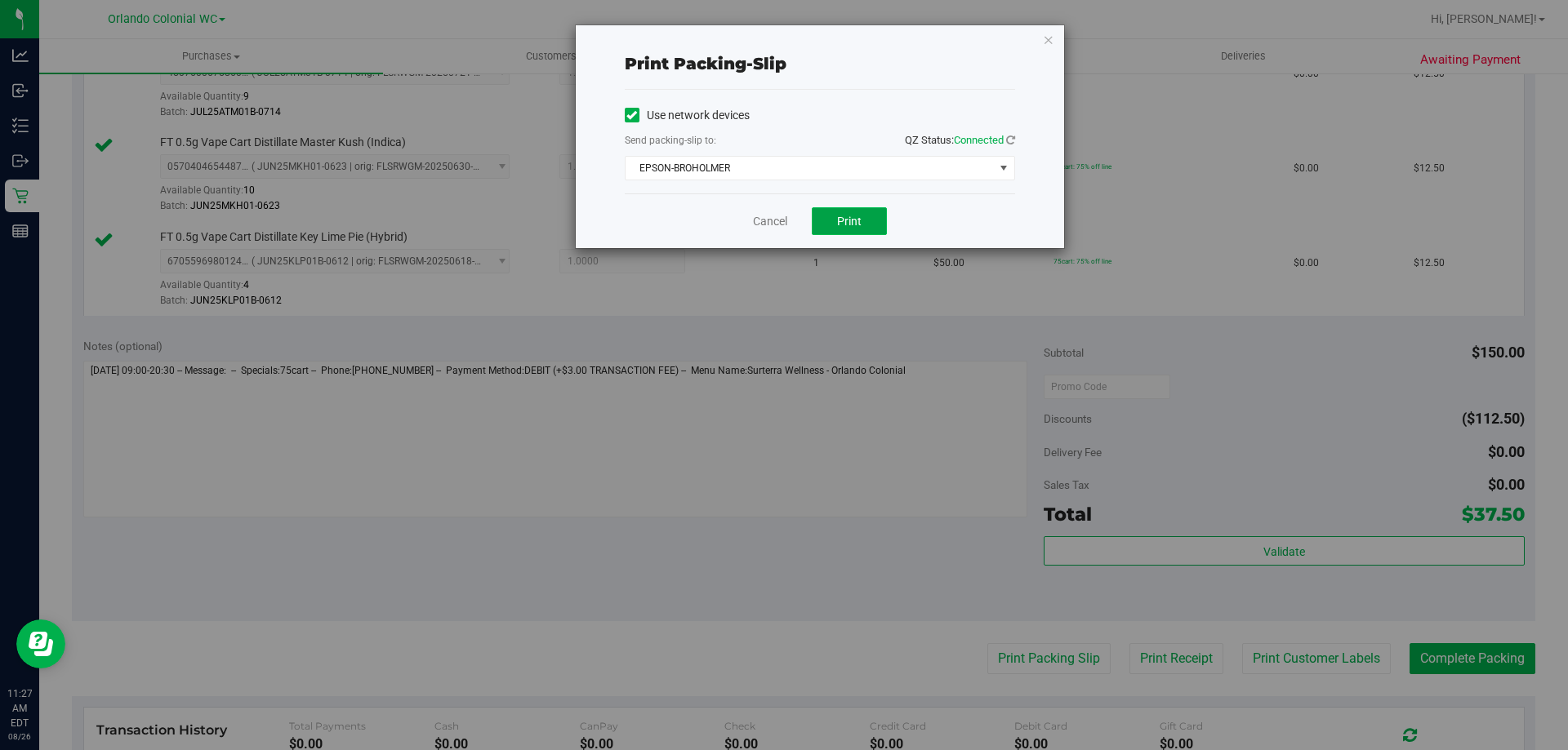
click at [855, 219] on span "Print" at bounding box center [849, 221] width 25 height 13
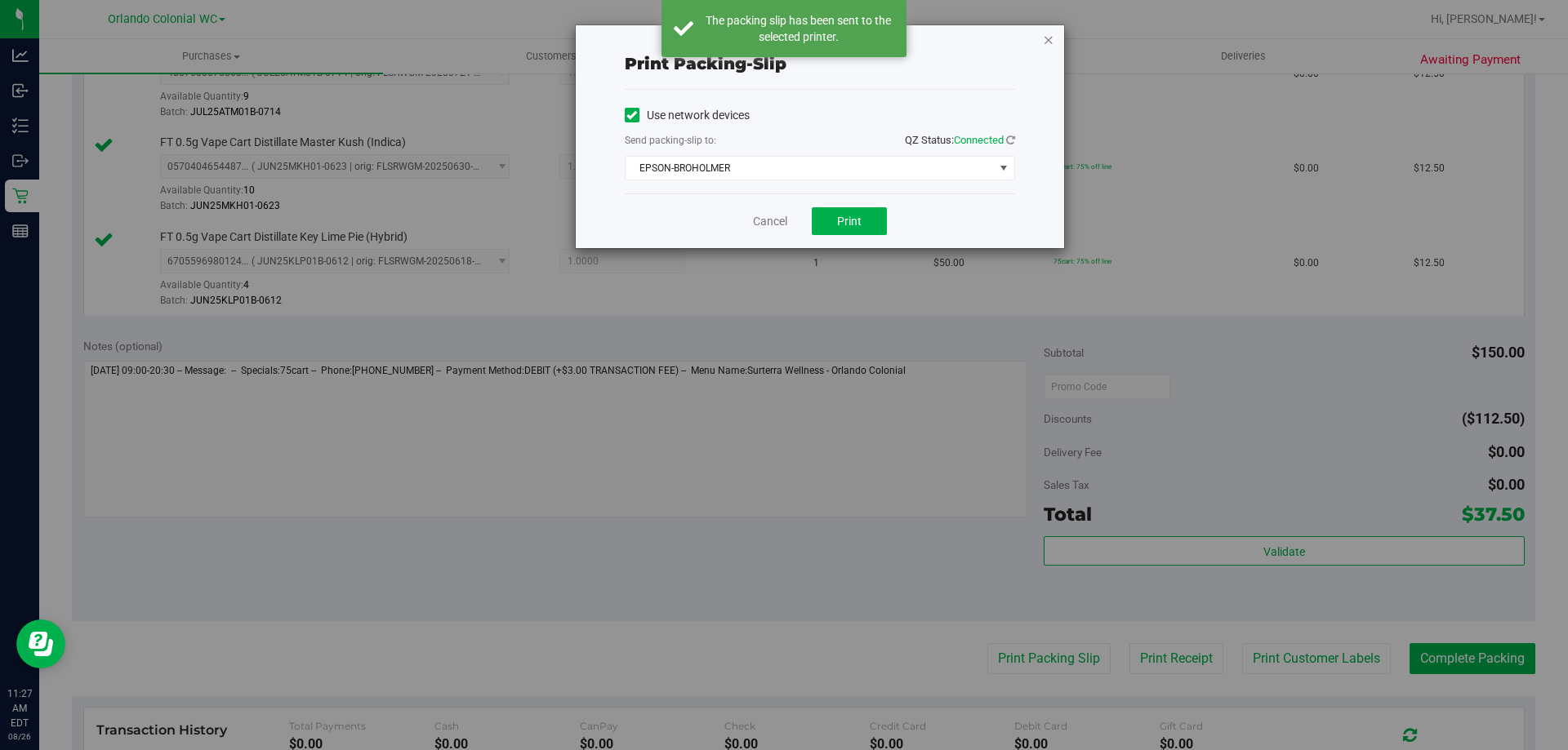
click at [1053, 41] on icon "button" at bounding box center [1048, 39] width 11 height 19
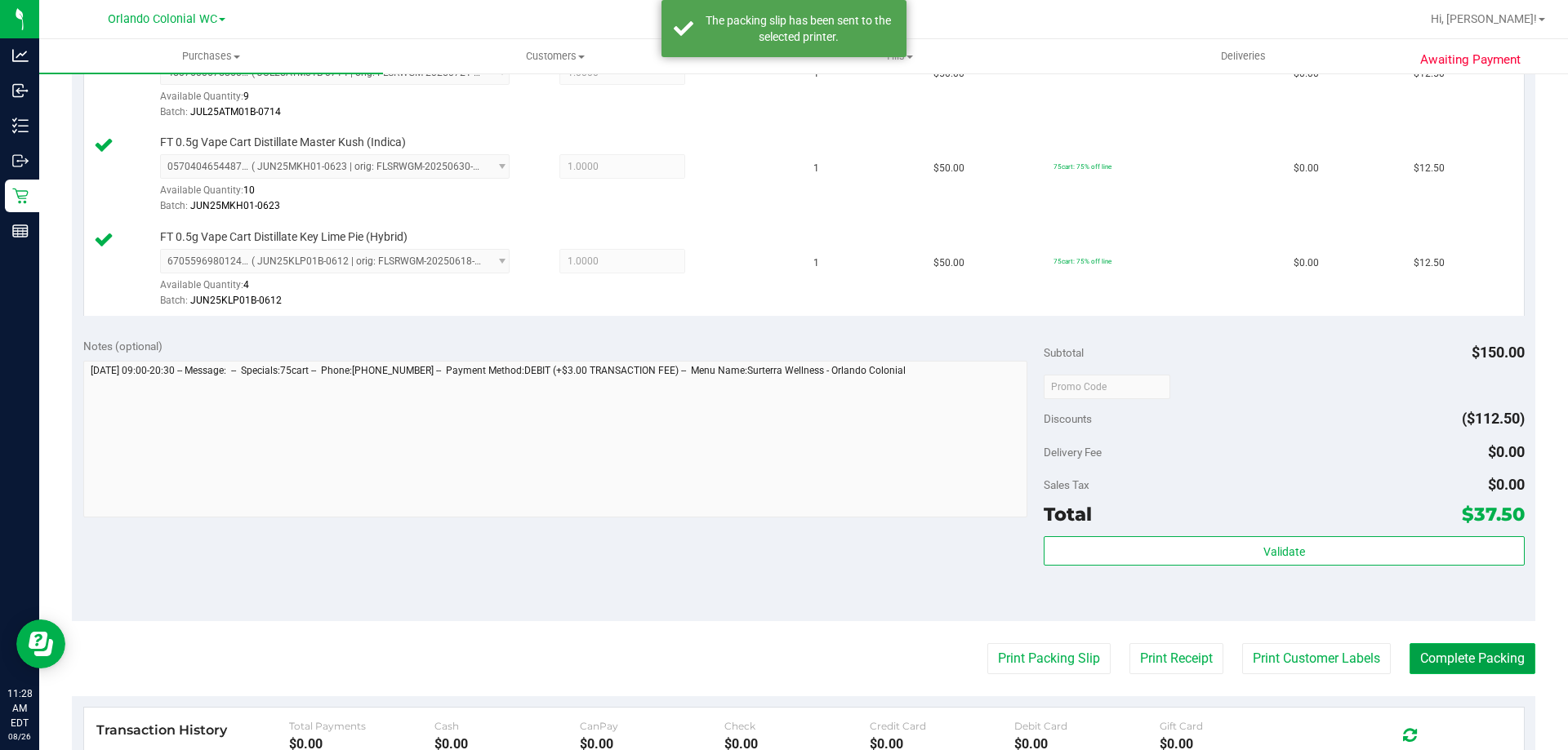
click at [1479, 659] on button "Complete Packing" at bounding box center [1472, 659] width 126 height 31
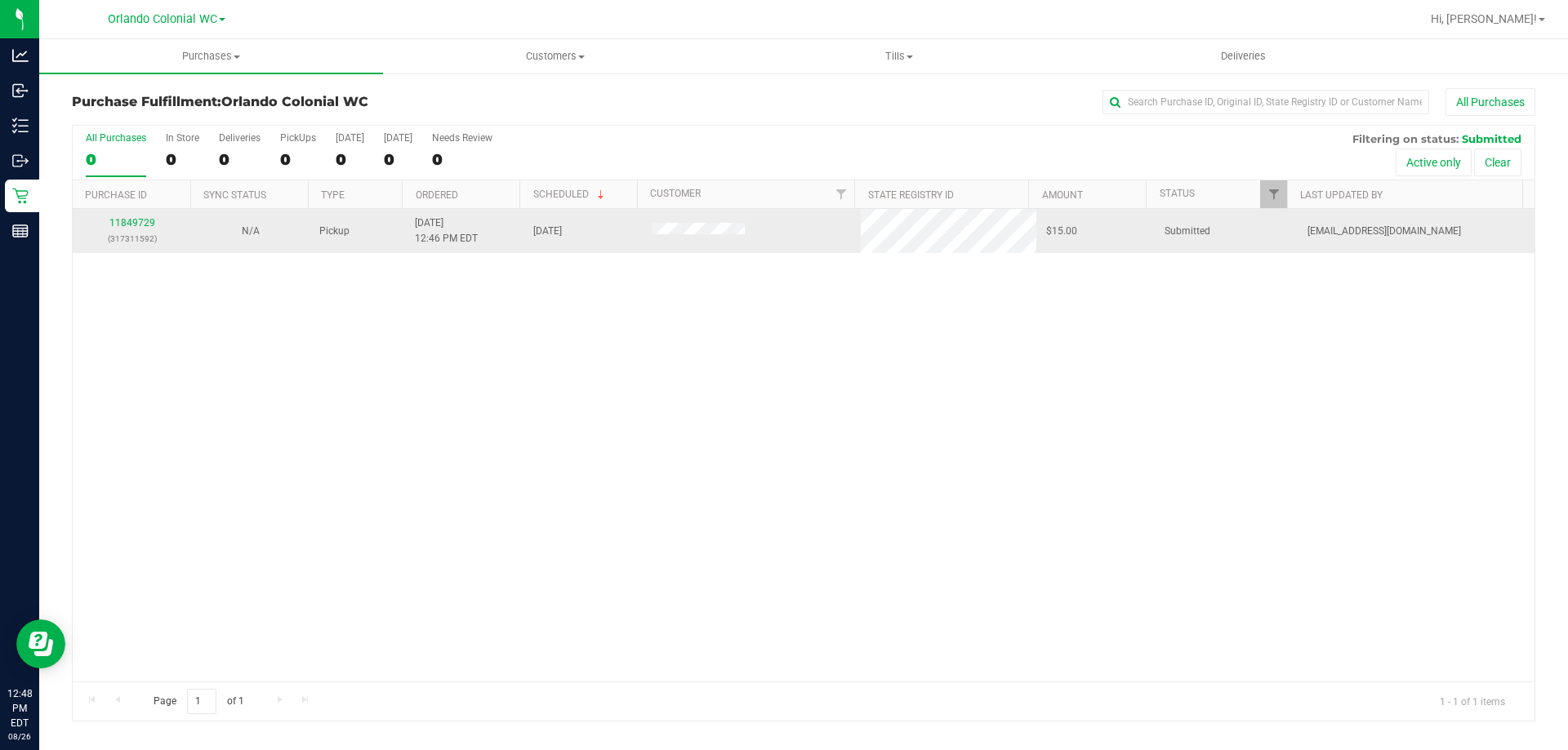
click at [149, 229] on div "11849729 (317311592)" at bounding box center [132, 231] width 99 height 31
click at [146, 225] on link "11849729" at bounding box center [132, 223] width 46 height 11
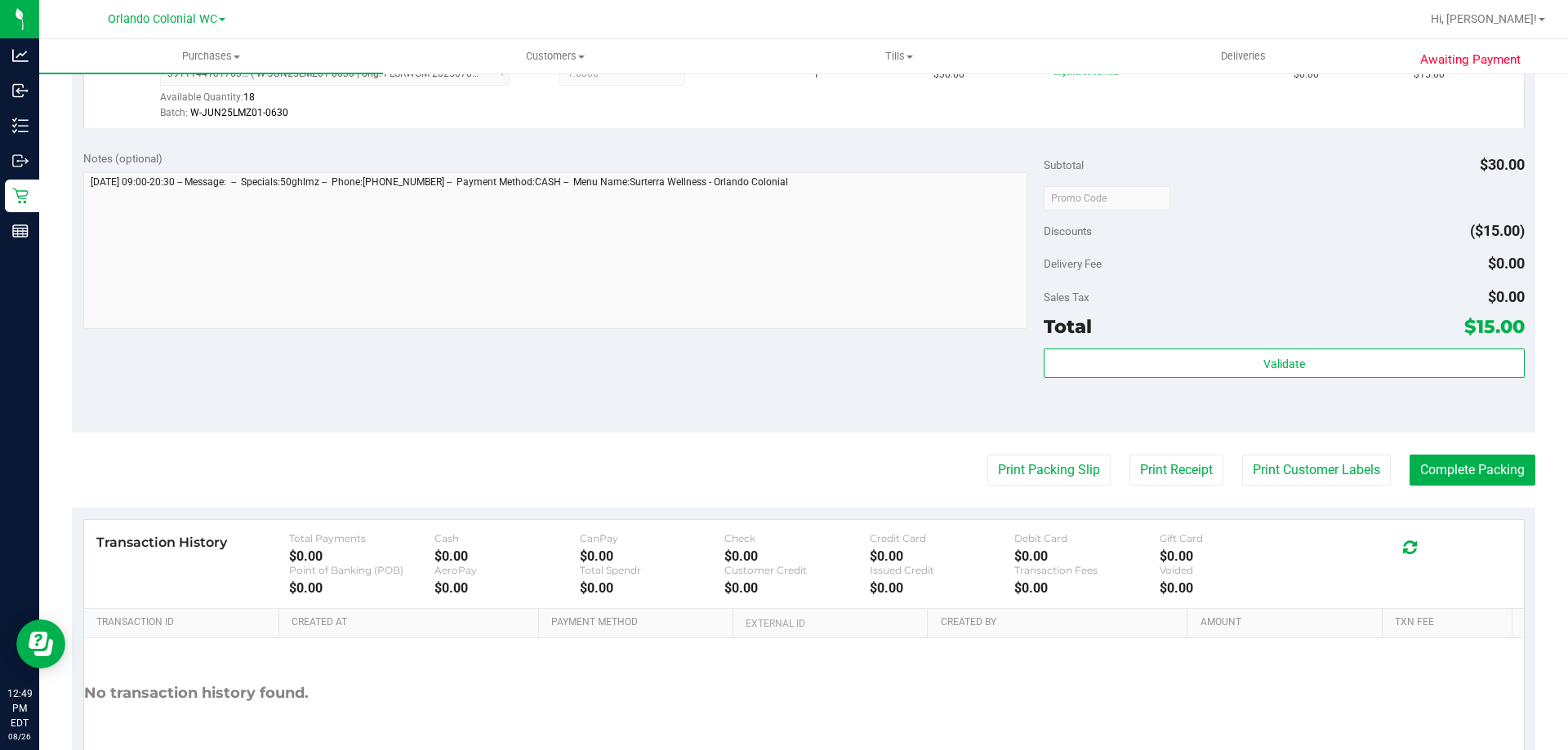
scroll to position [490, 0]
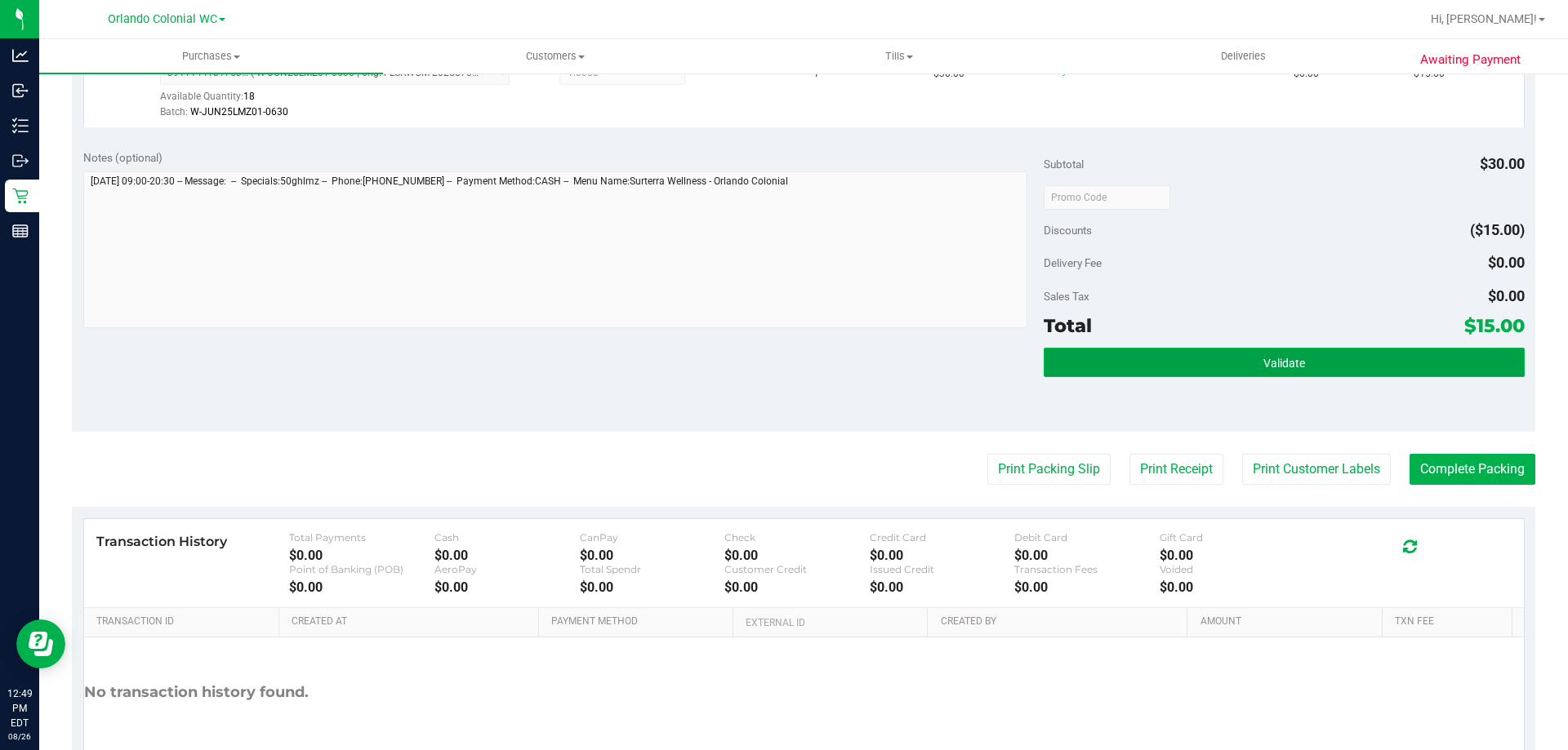
click at [1263, 363] on span "Validate" at bounding box center [1283, 364] width 41 height 13
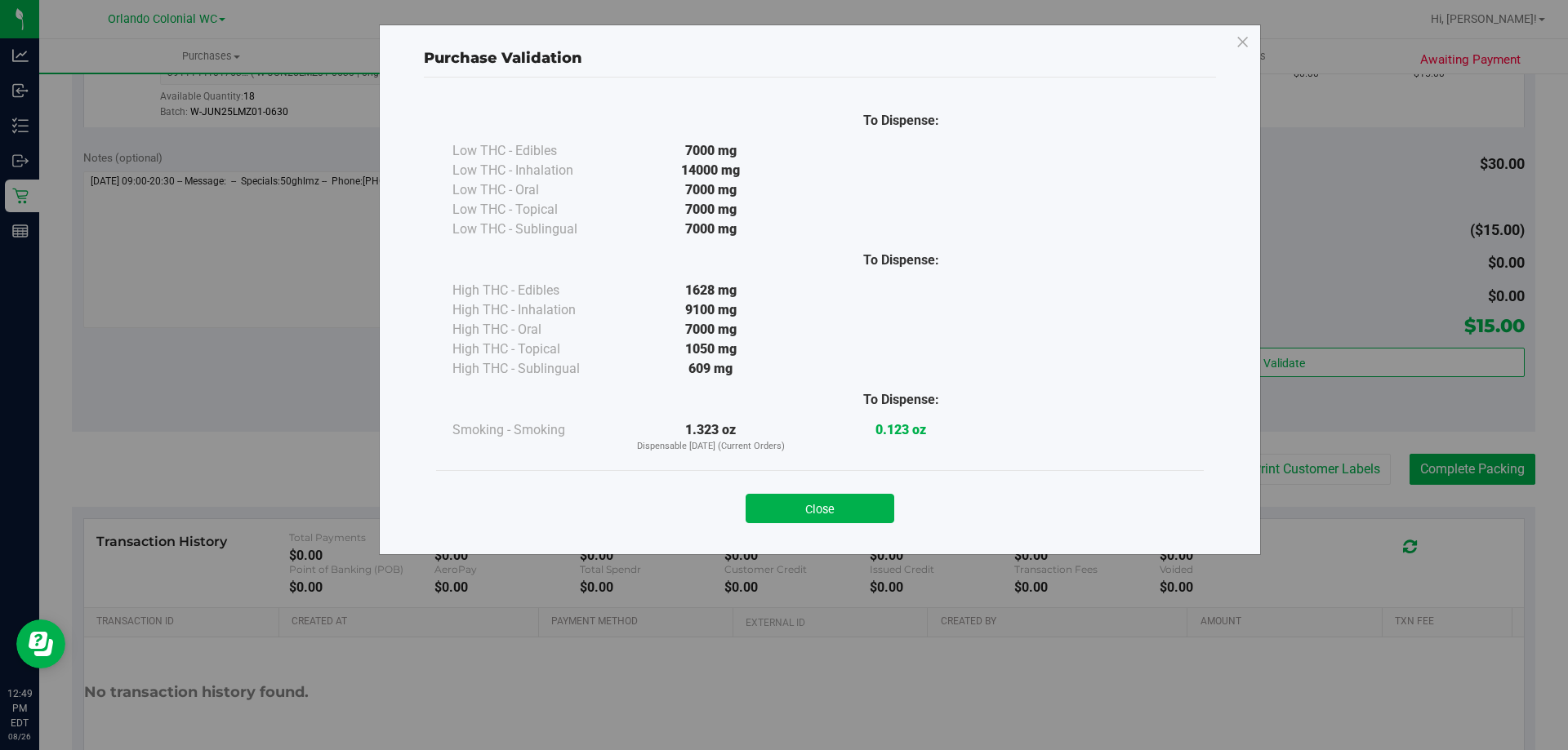
click at [869, 498] on button "Close" at bounding box center [820, 509] width 149 height 29
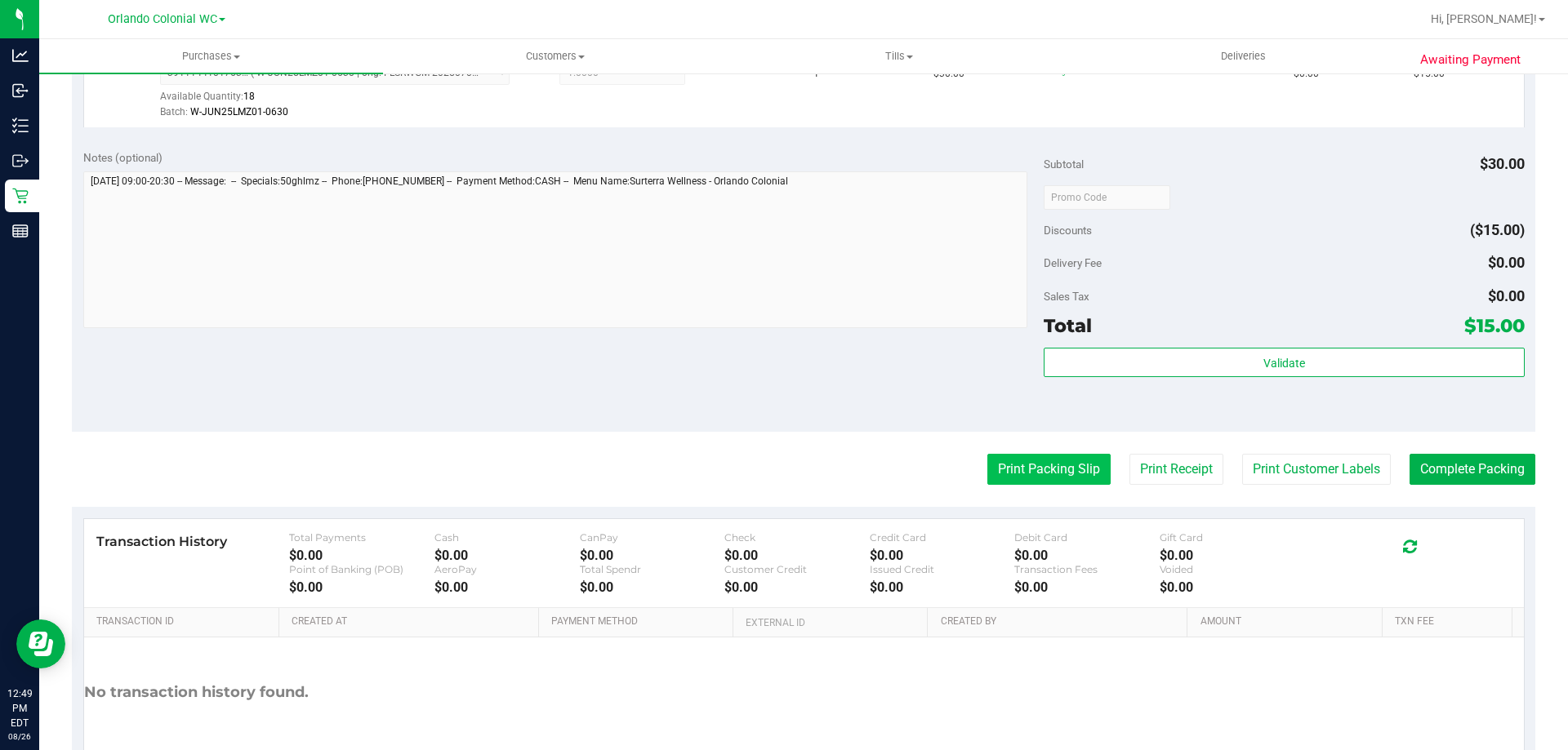
click at [1033, 462] on button "Print Packing Slip" at bounding box center [1048, 470] width 123 height 31
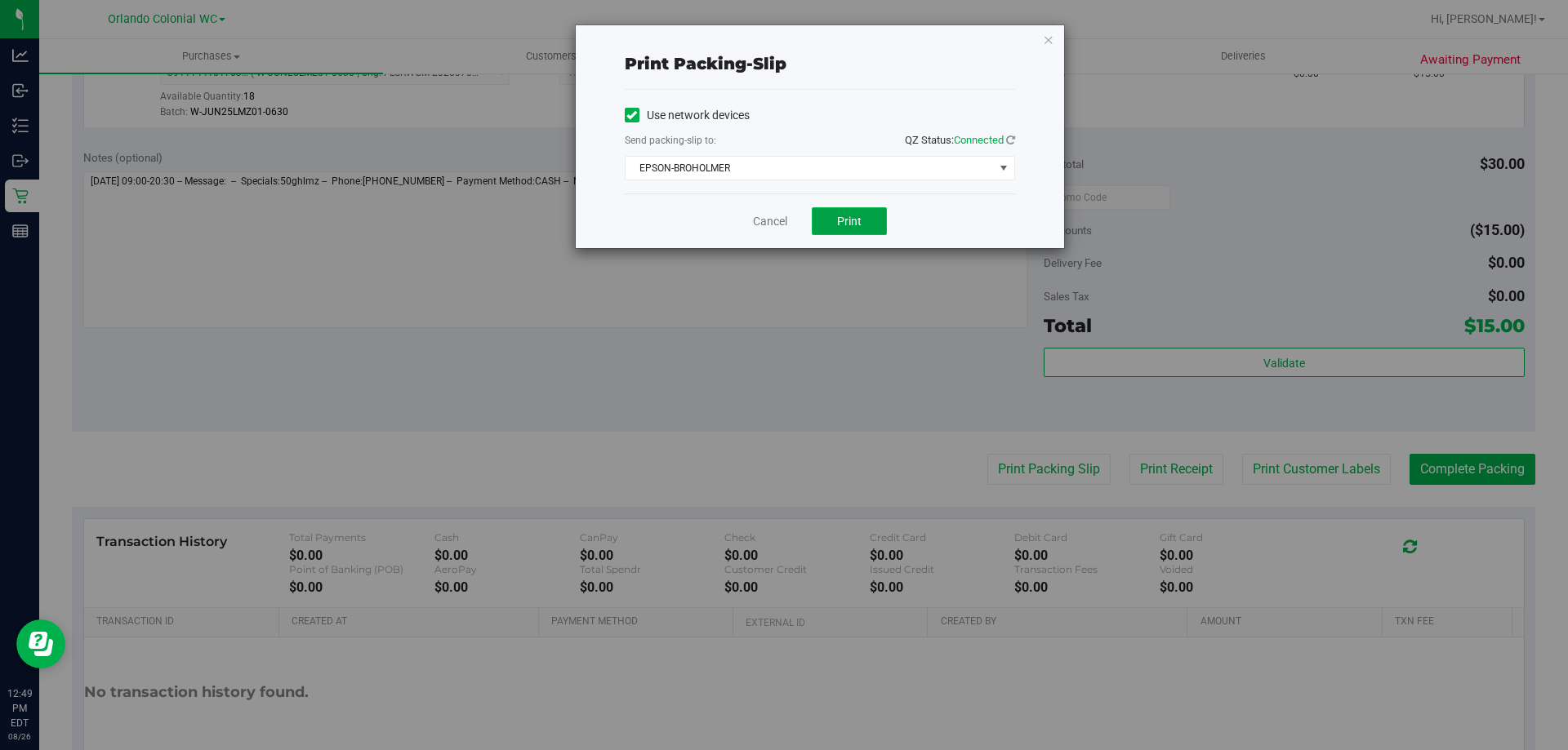
click at [852, 215] on span "Print" at bounding box center [849, 221] width 25 height 13
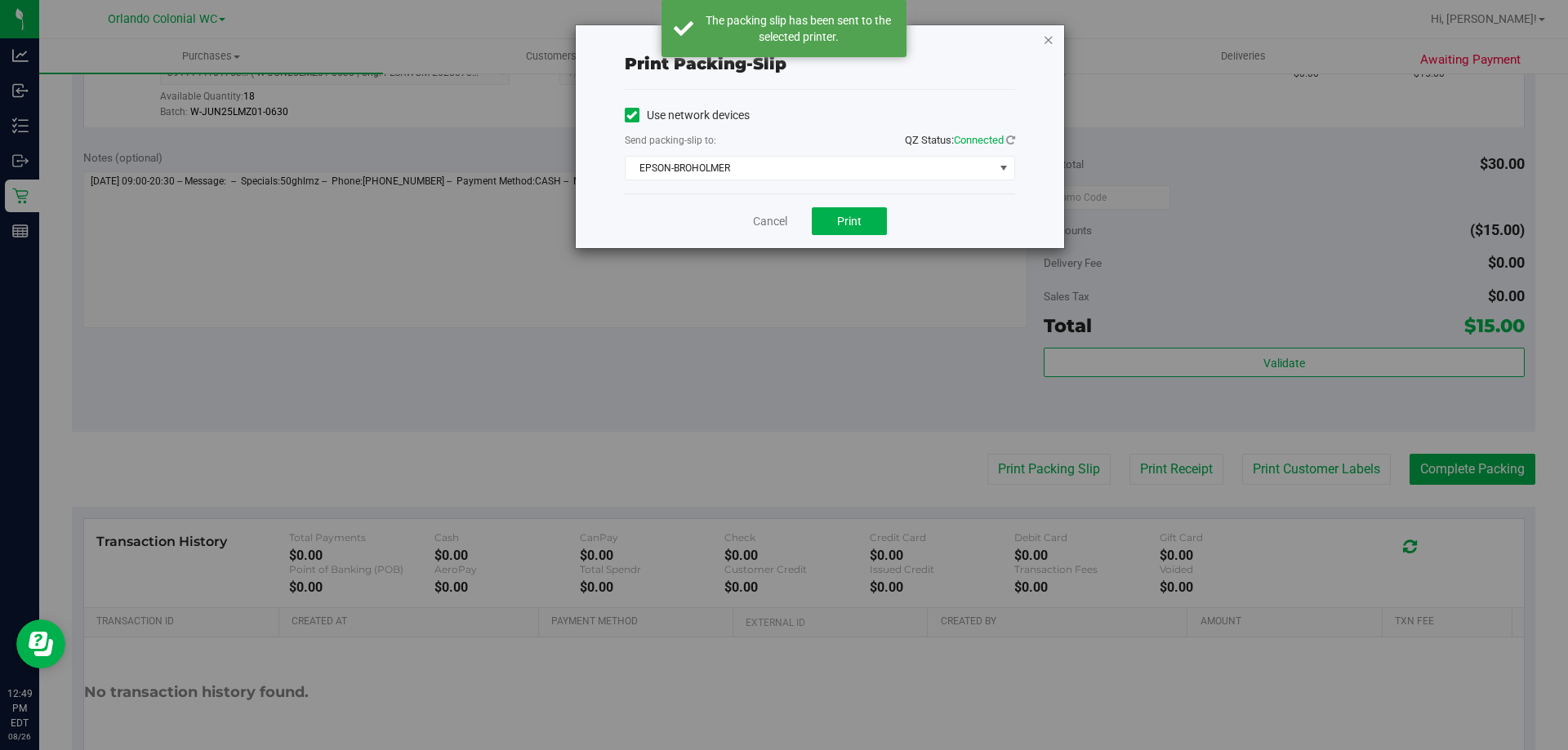
click at [1047, 39] on icon "button" at bounding box center [1048, 39] width 11 height 19
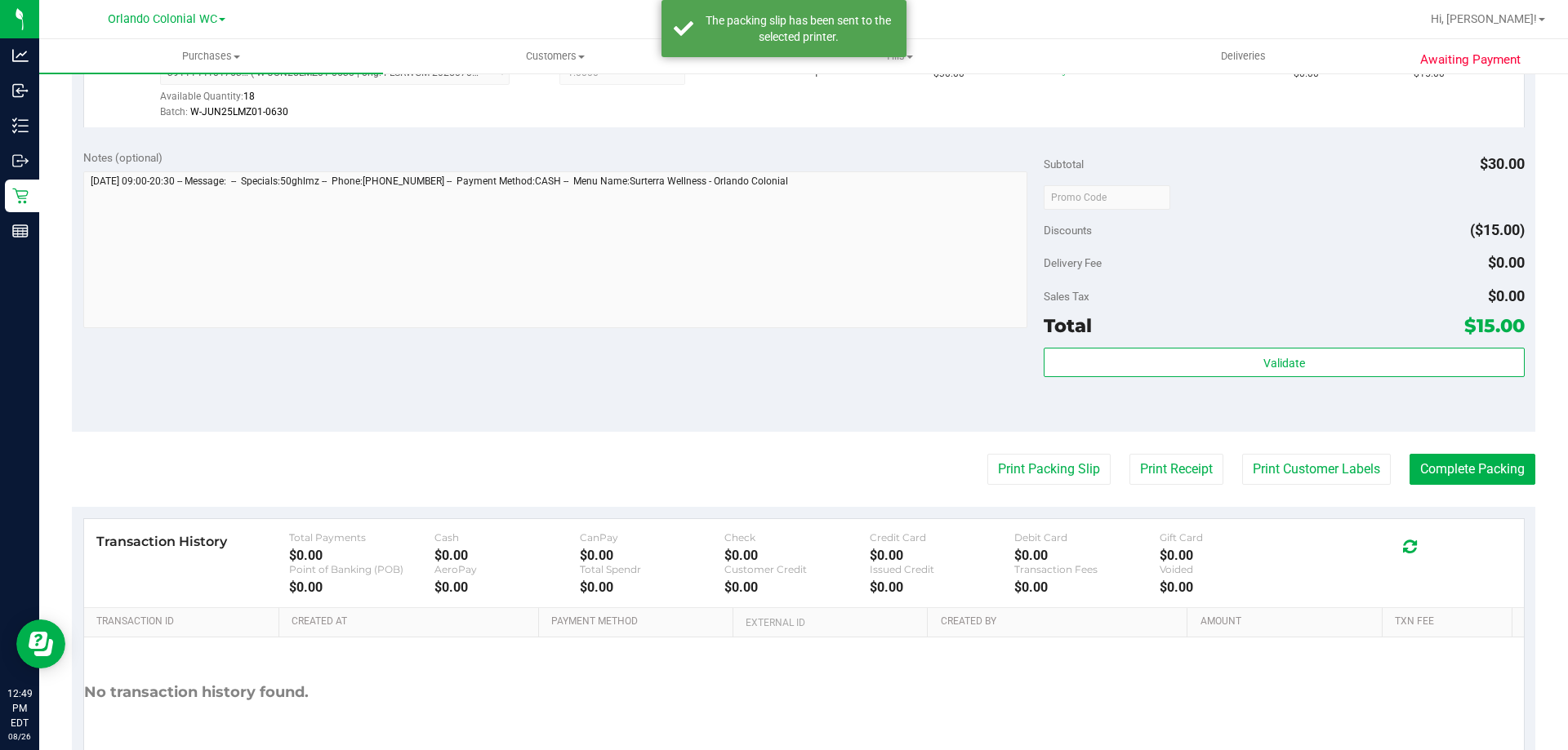
click at [1424, 451] on purchase-details "Back Edit Purchase Cancel Purchase View Profile # 11849729 BioTrack ID: - Submi…" at bounding box center [803, 205] width 1463 height 1215
click at [1429, 465] on button "Complete Packing" at bounding box center [1472, 470] width 126 height 31
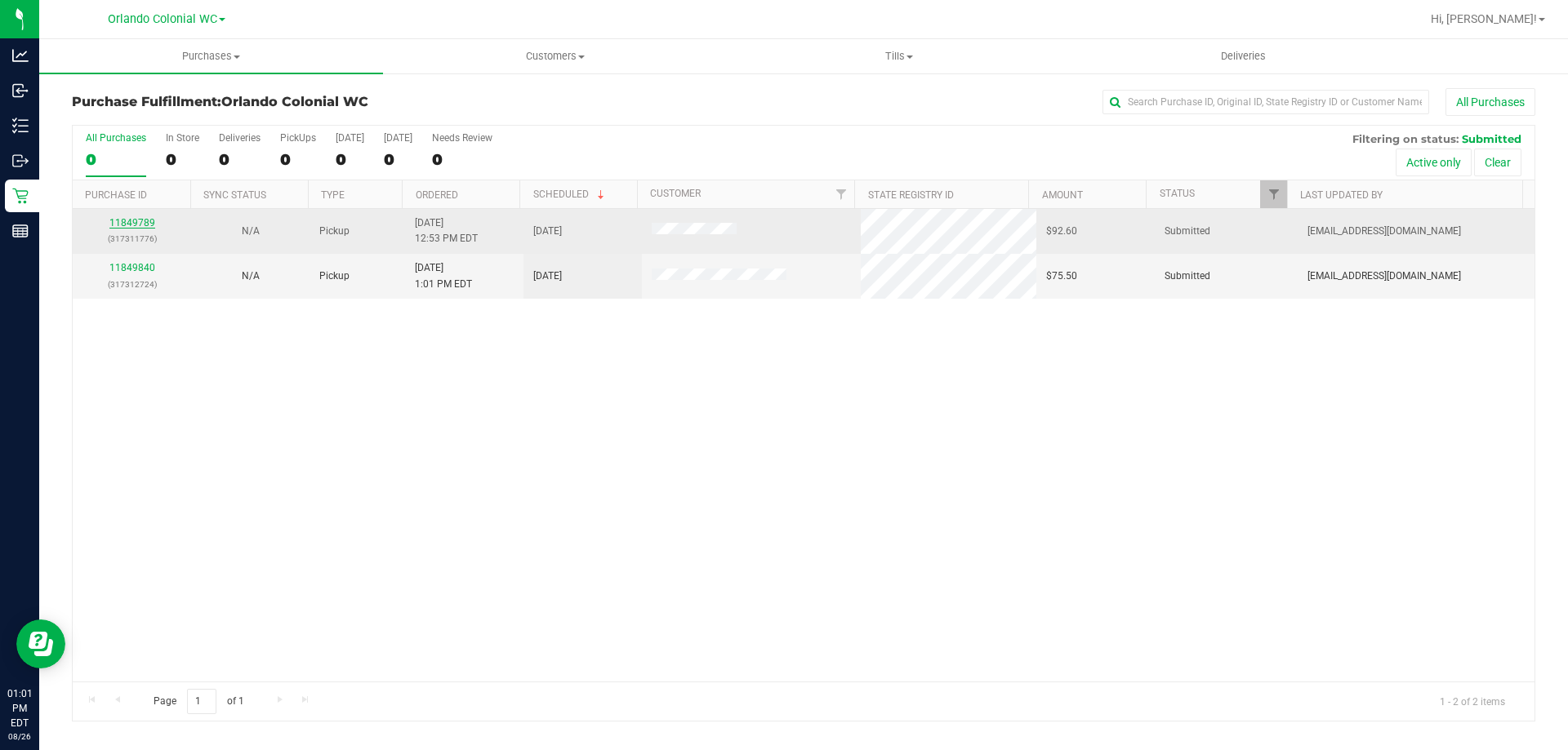
click at [137, 224] on link "11849789" at bounding box center [132, 223] width 46 height 11
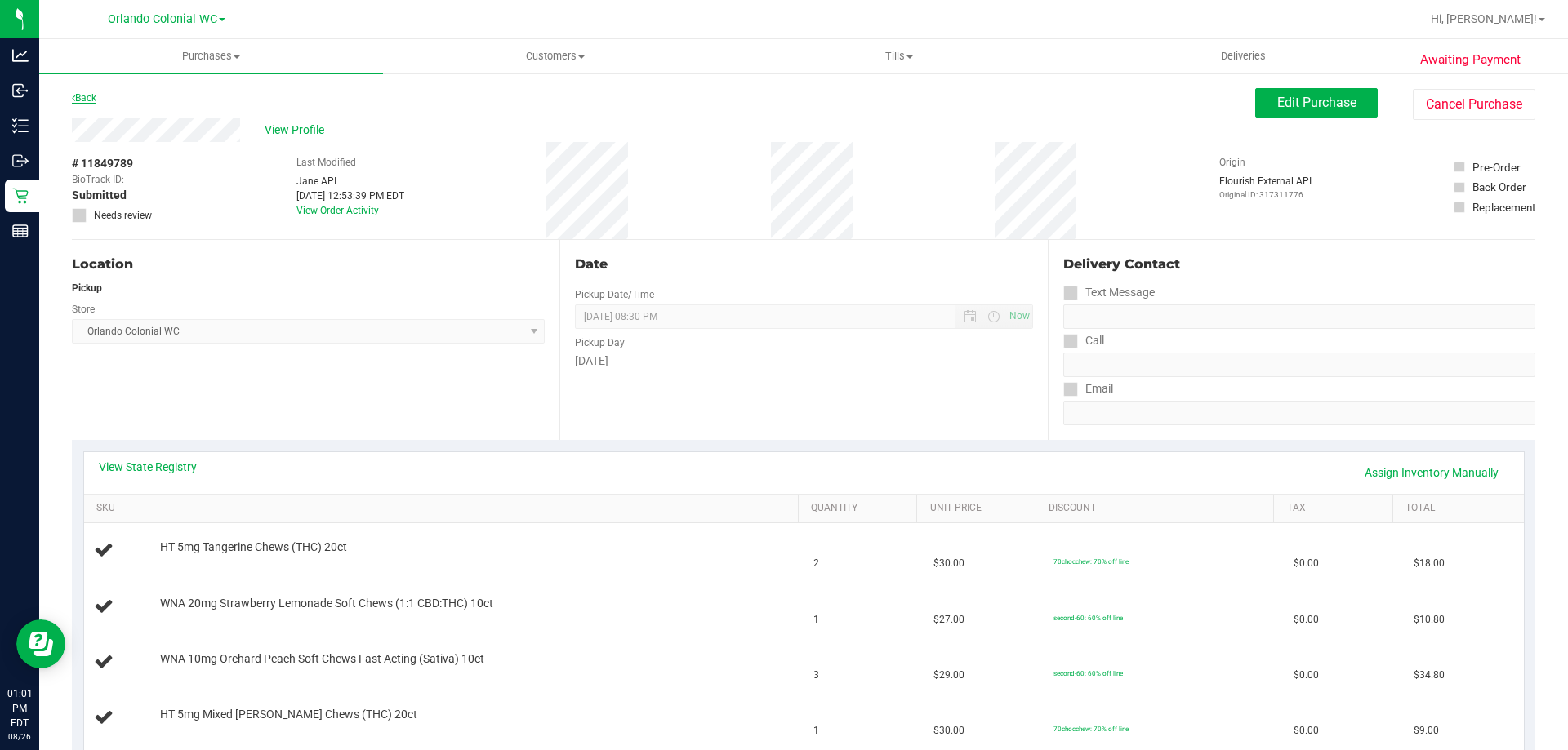
click at [73, 100] on icon at bounding box center [73, 97] width 4 height 10
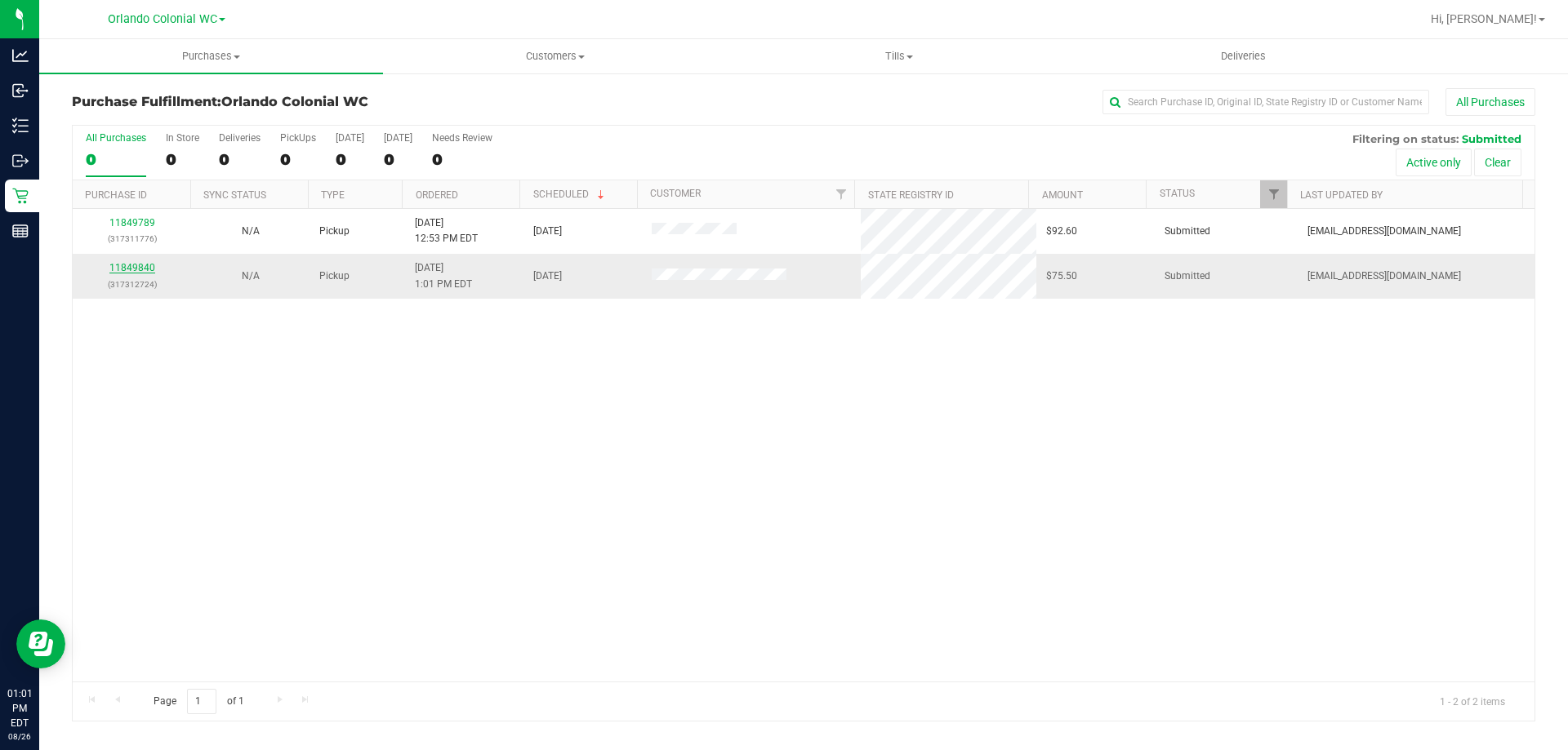
click at [131, 270] on link "11849840" at bounding box center [132, 268] width 46 height 11
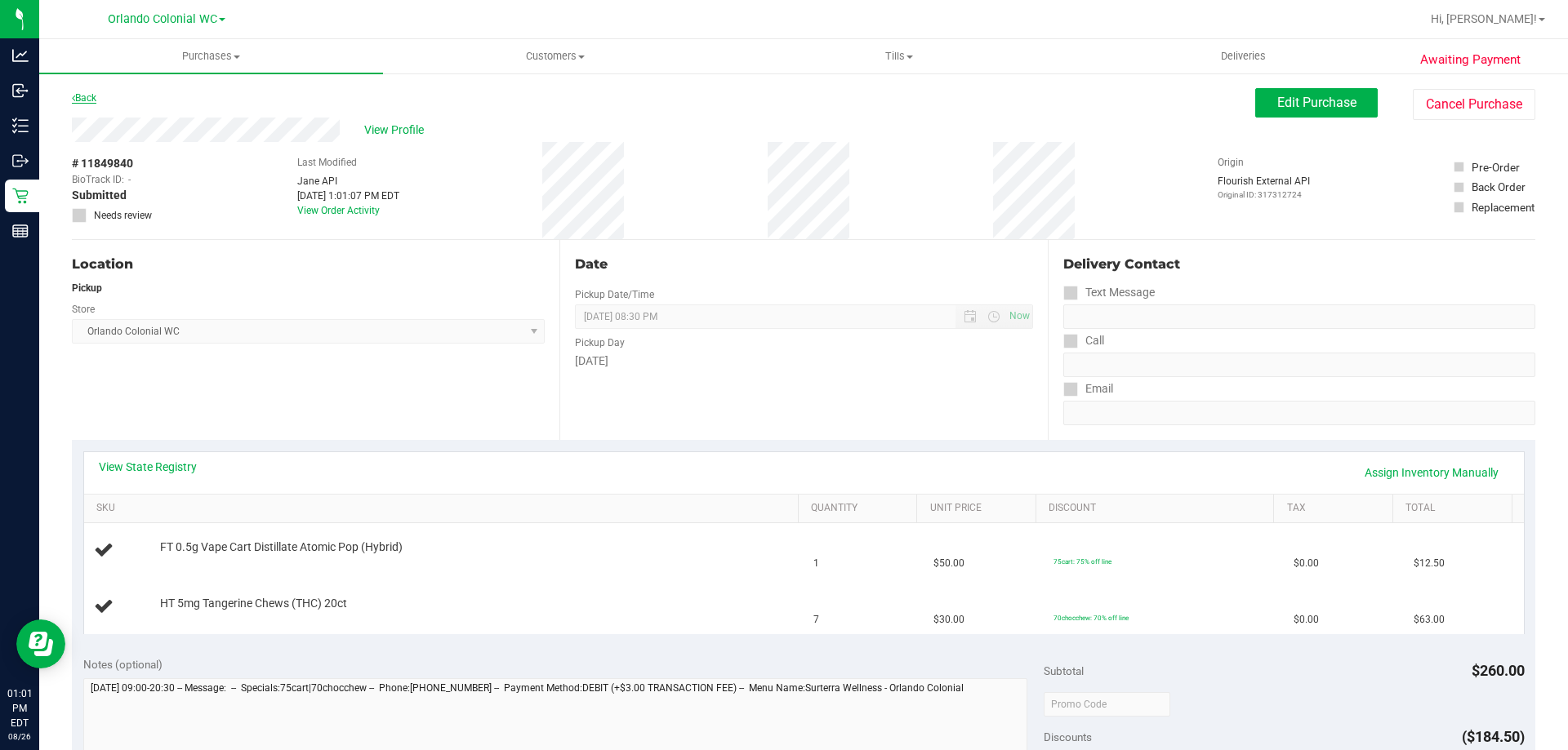
click at [89, 98] on link "Back" at bounding box center [84, 98] width 25 height 11
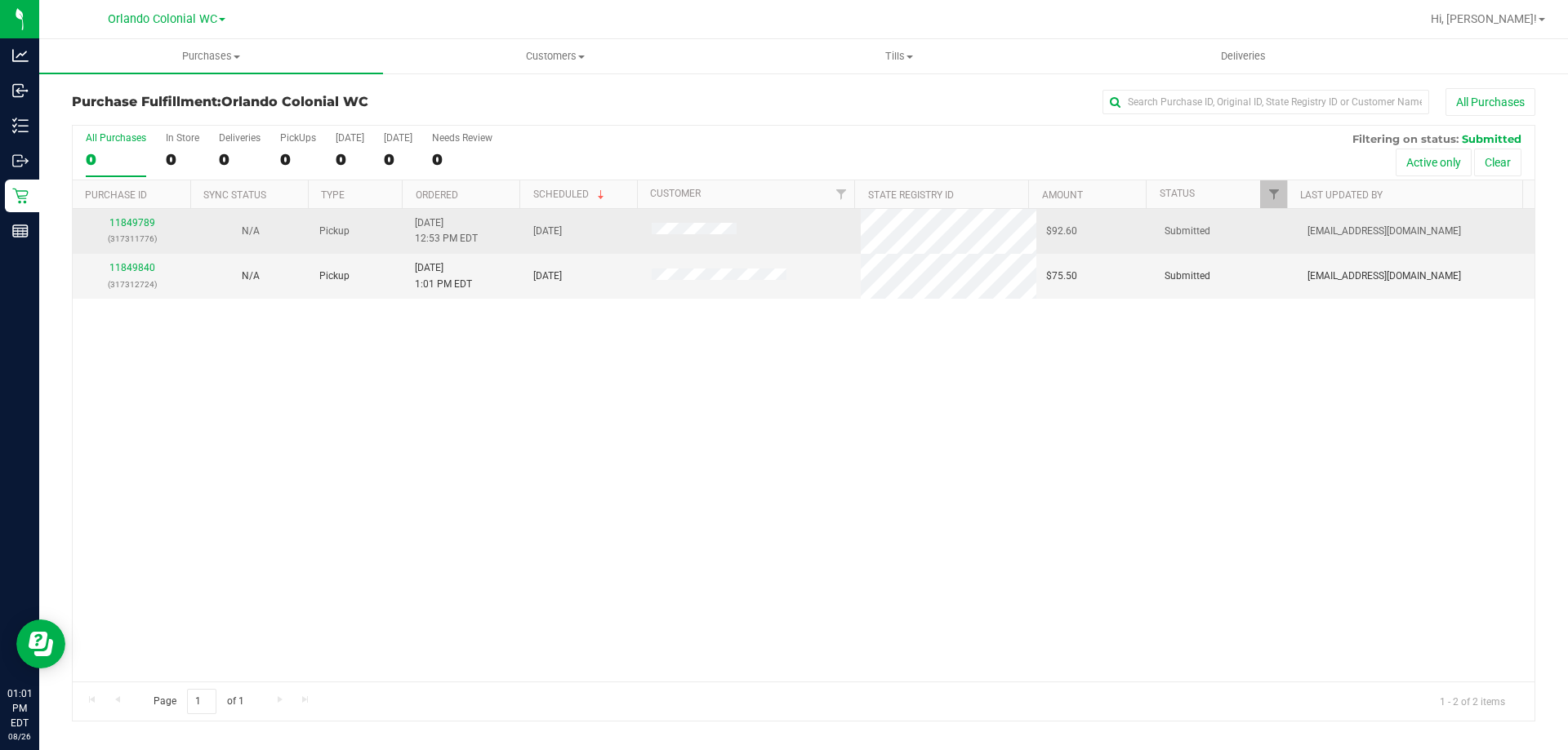
click at [155, 243] on p "(317311776)" at bounding box center [132, 239] width 99 height 16
click at [112, 225] on link "11849789" at bounding box center [132, 223] width 46 height 11
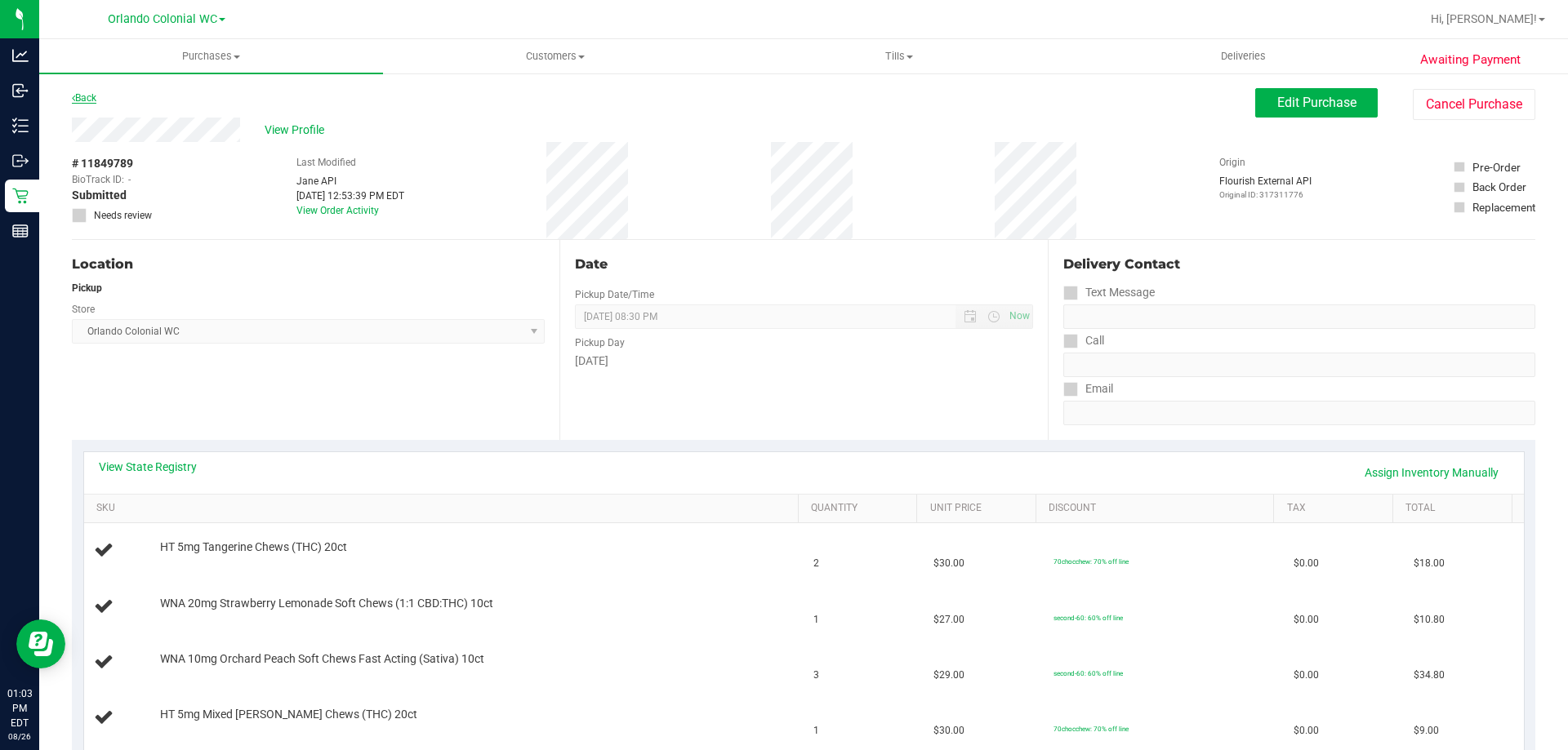
click at [73, 98] on icon at bounding box center [73, 97] width 4 height 10
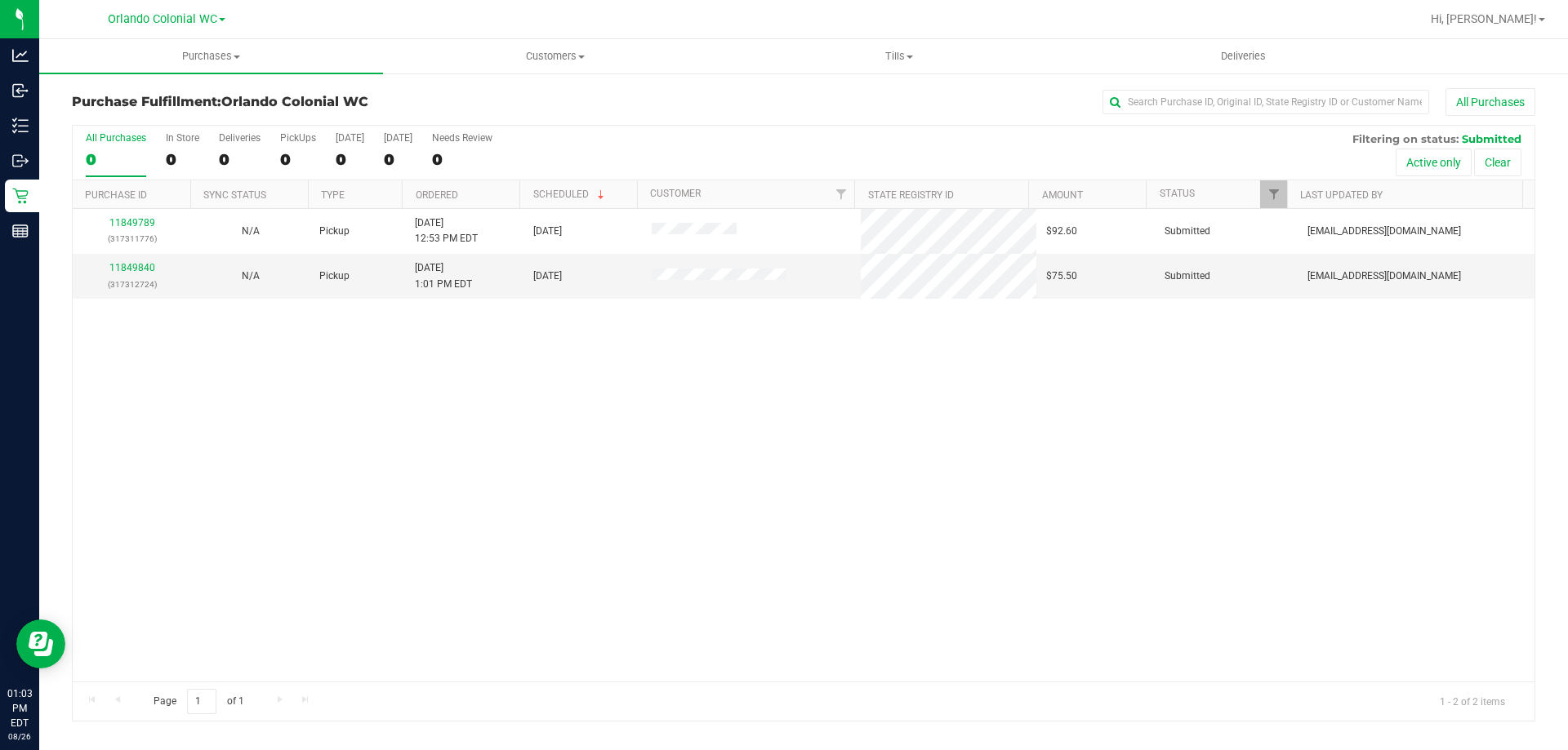
click at [145, 271] on link "11849840" at bounding box center [132, 268] width 46 height 11
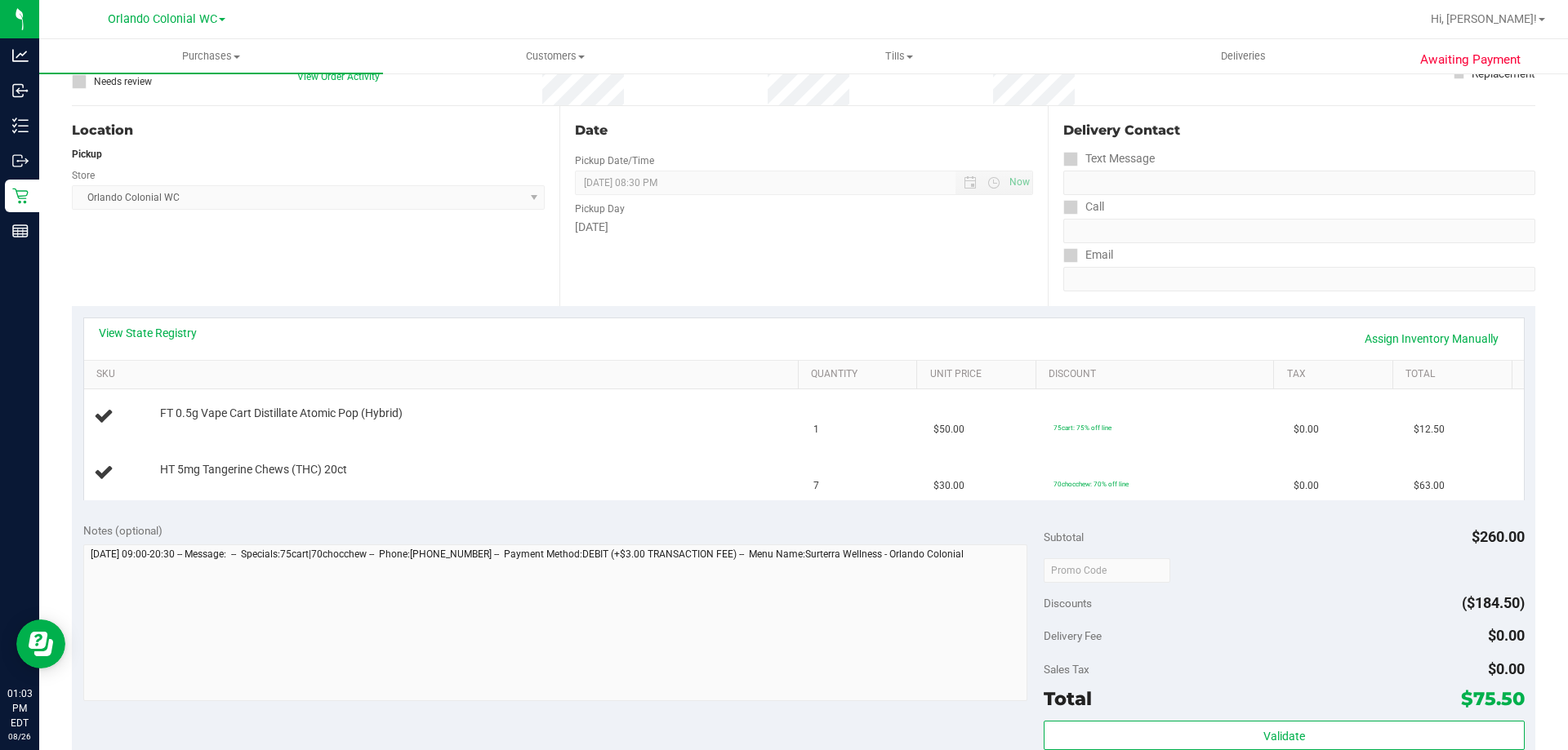
scroll to position [133, 0]
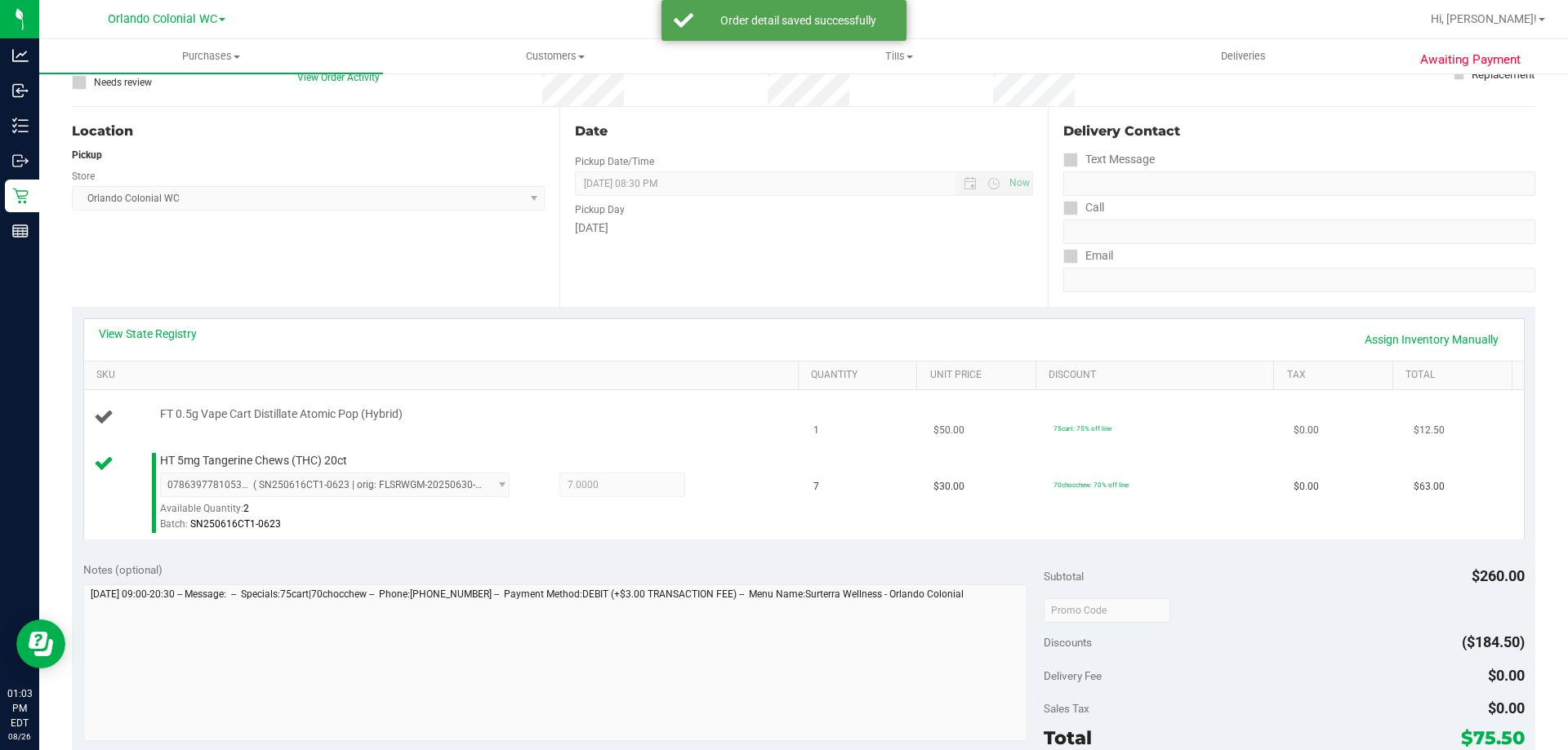
click at [520, 425] on div "FT 0.5g Vape Cart Distillate Atomic Pop (Hybrid)" at bounding box center [443, 418] width 700 height 22
click at [410, 283] on div "Location Pickup Store Orlando Colonial WC Select Store Bonita Springs WC Boynto…" at bounding box center [315, 207] width 487 height 200
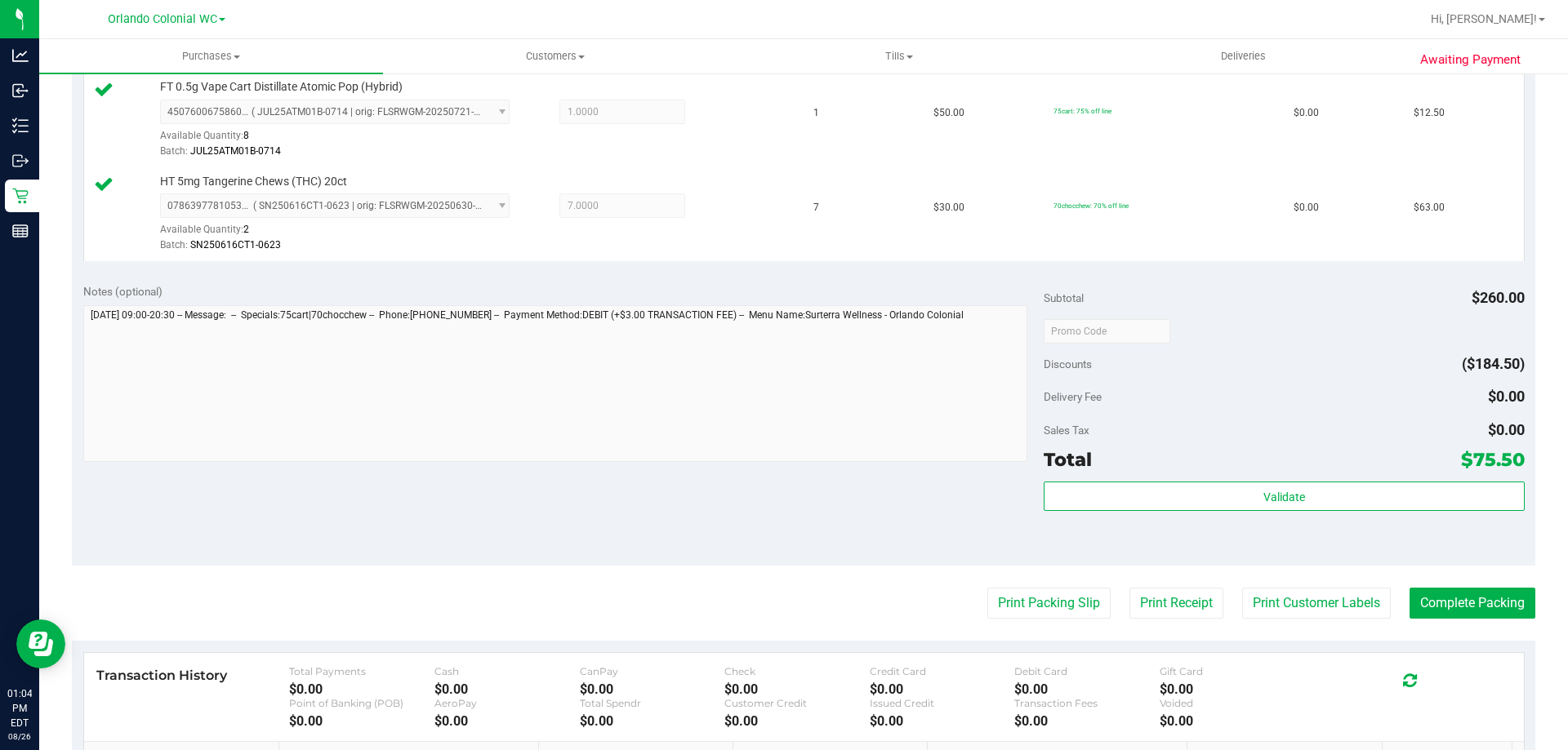
scroll to position [542, 0]
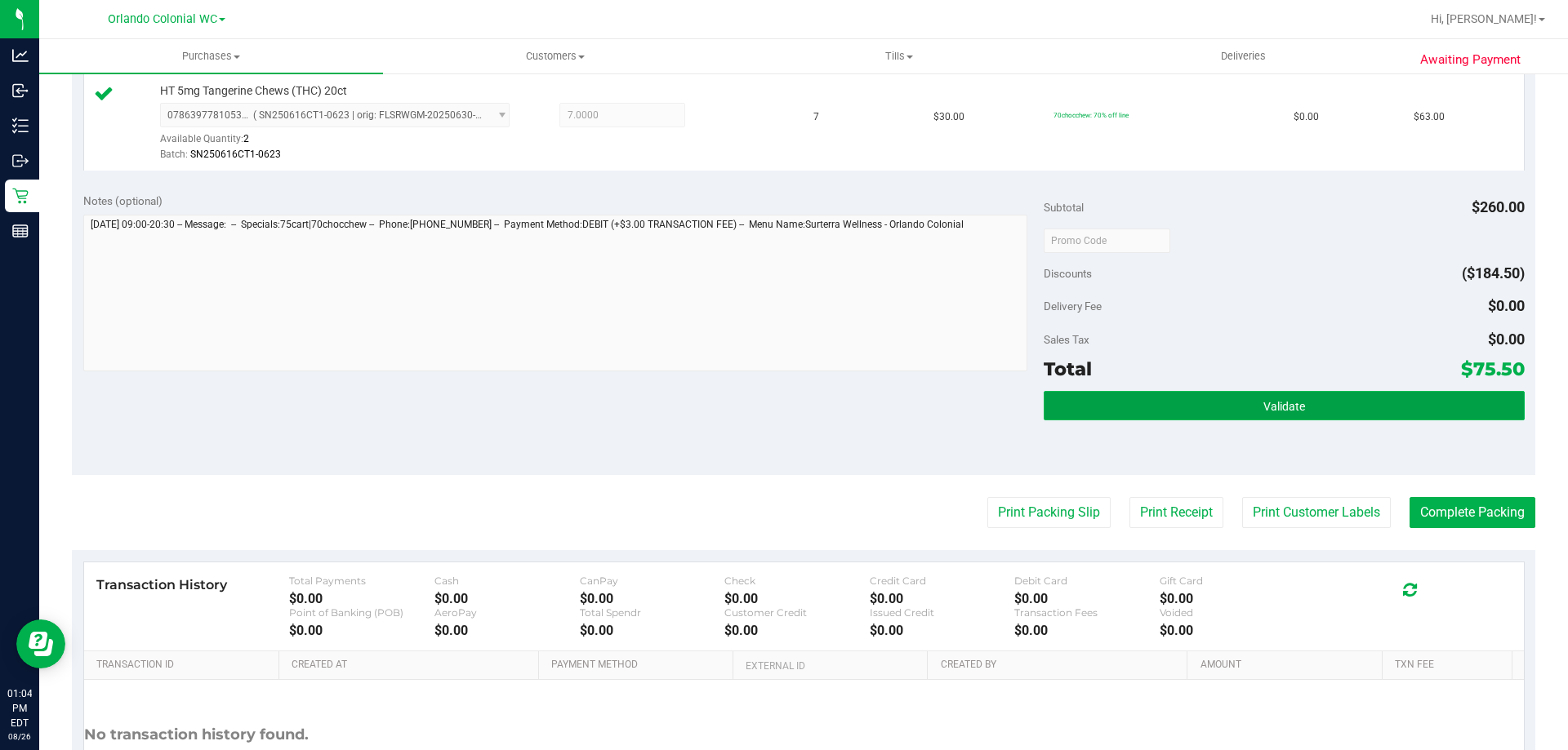
click at [1183, 393] on button "Validate" at bounding box center [1283, 406] width 480 height 29
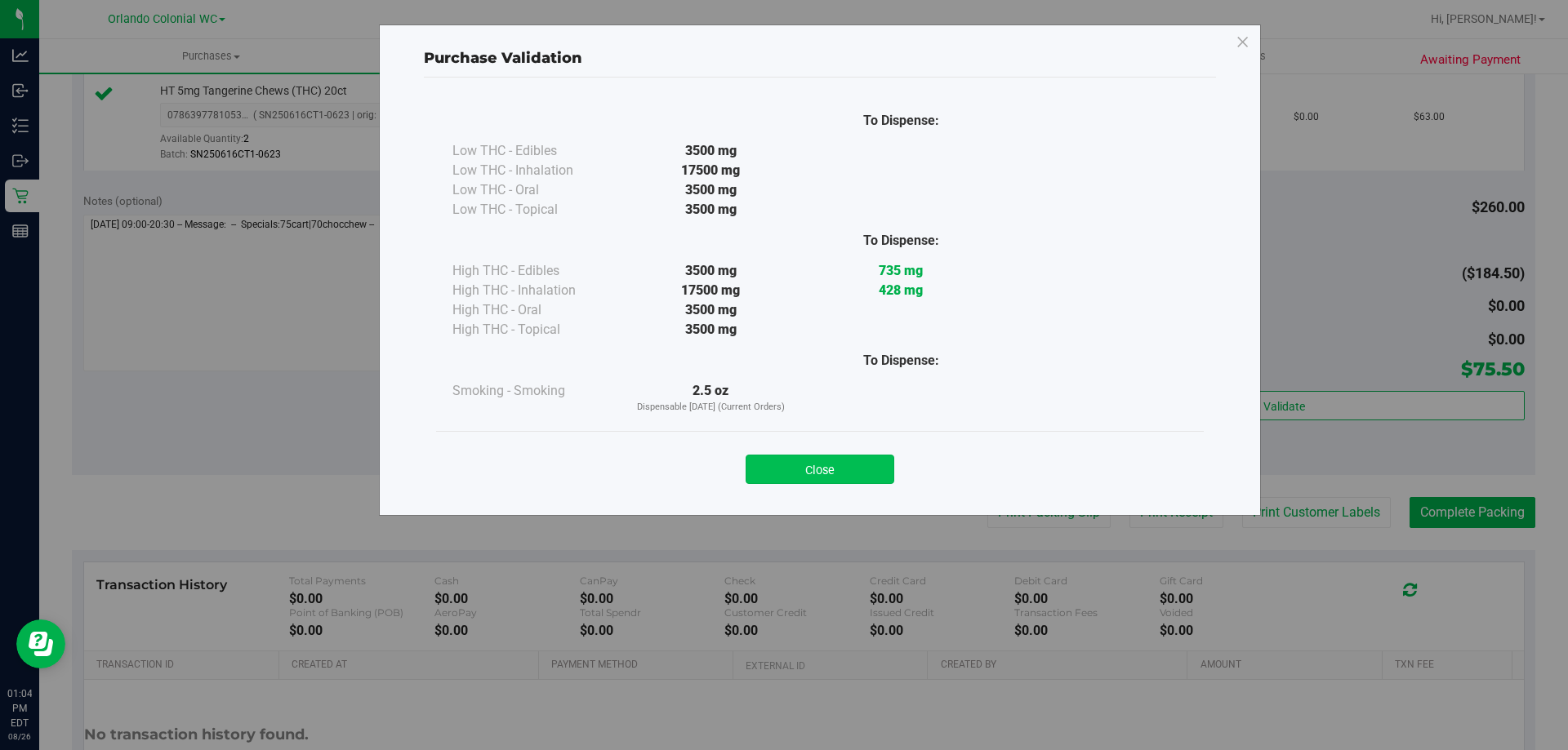
click at [857, 464] on button "Close" at bounding box center [820, 469] width 149 height 29
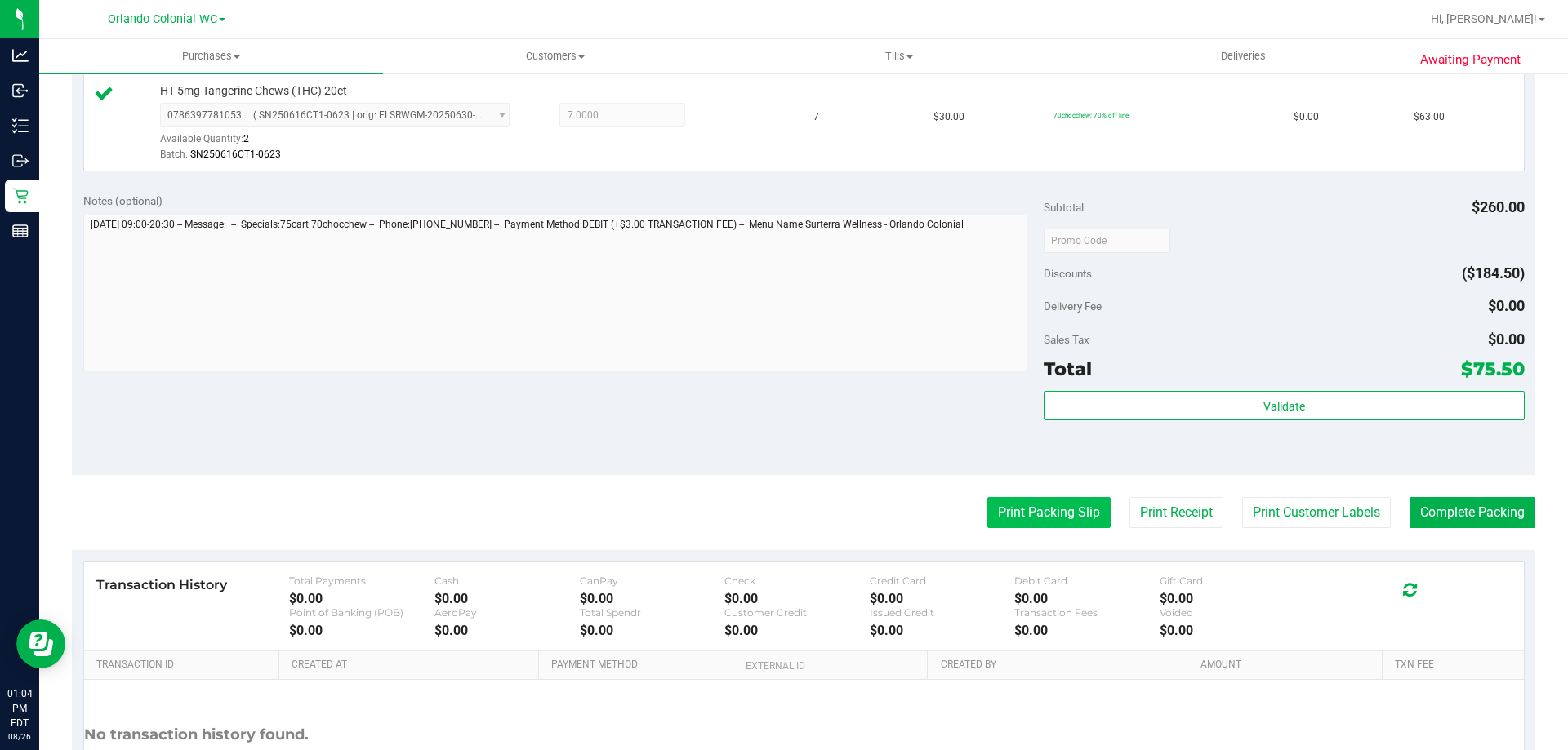
click at [1051, 506] on button "Print Packing Slip" at bounding box center [1048, 513] width 123 height 31
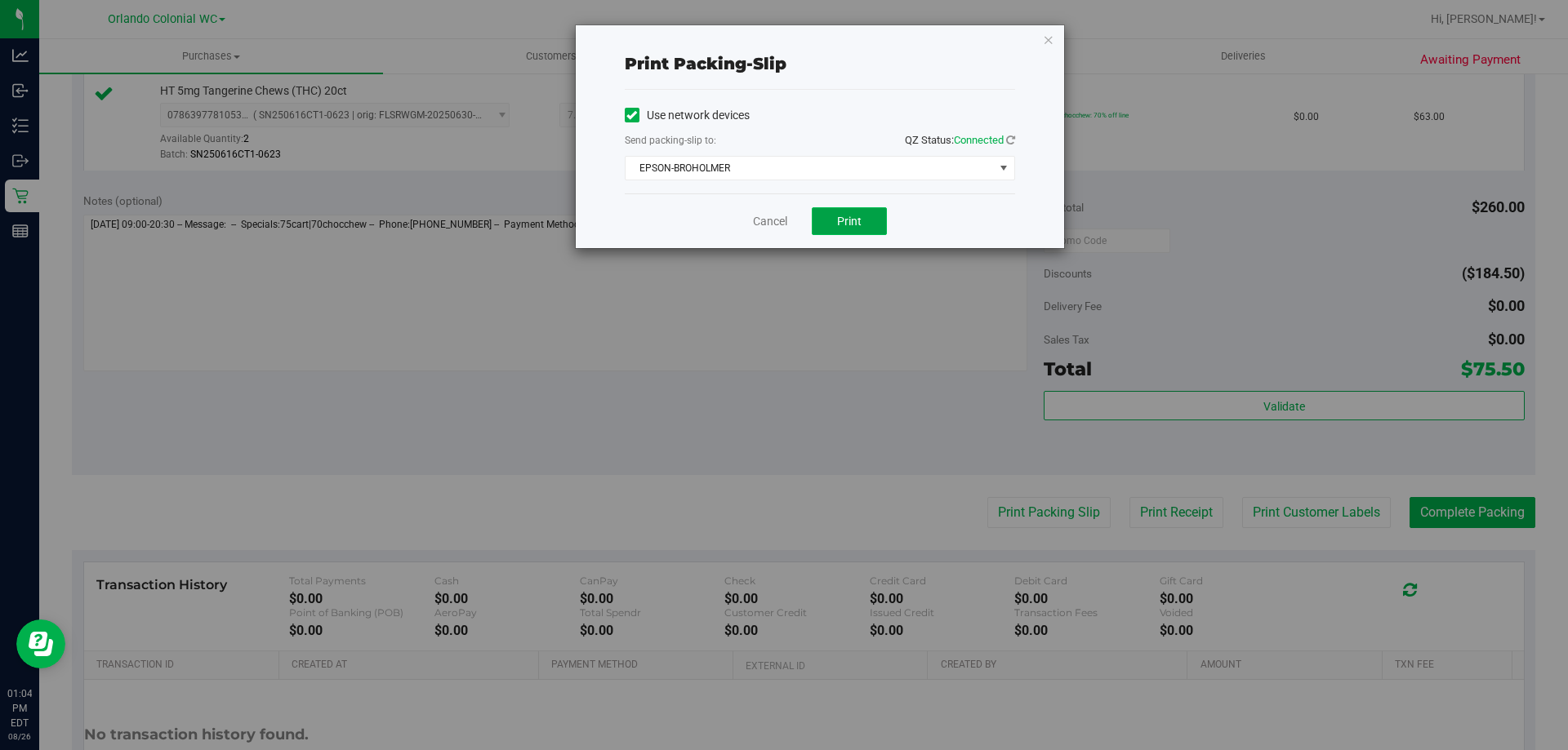
click at [847, 230] on button "Print" at bounding box center [849, 221] width 75 height 28
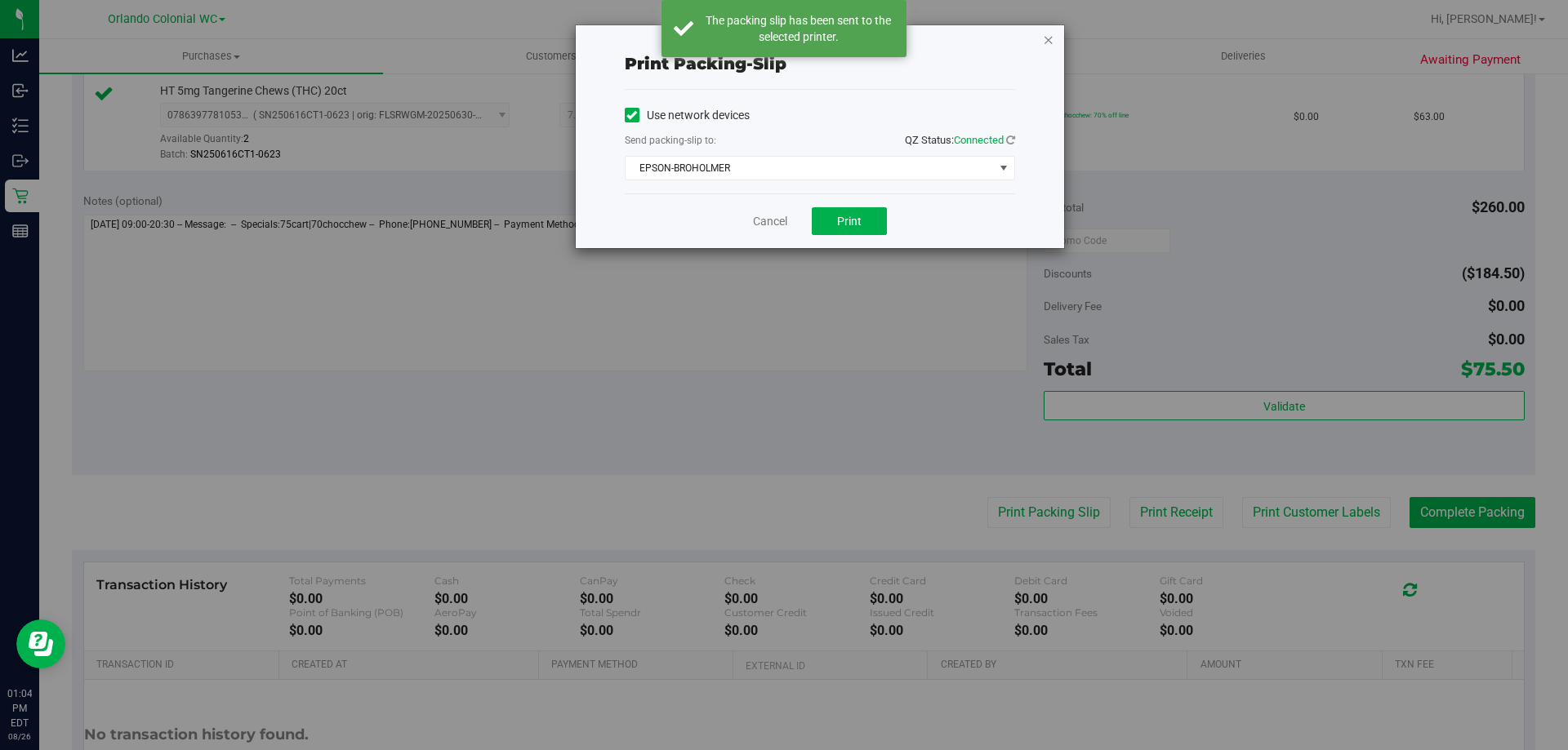
click at [1048, 39] on icon "button" at bounding box center [1048, 39] width 11 height 19
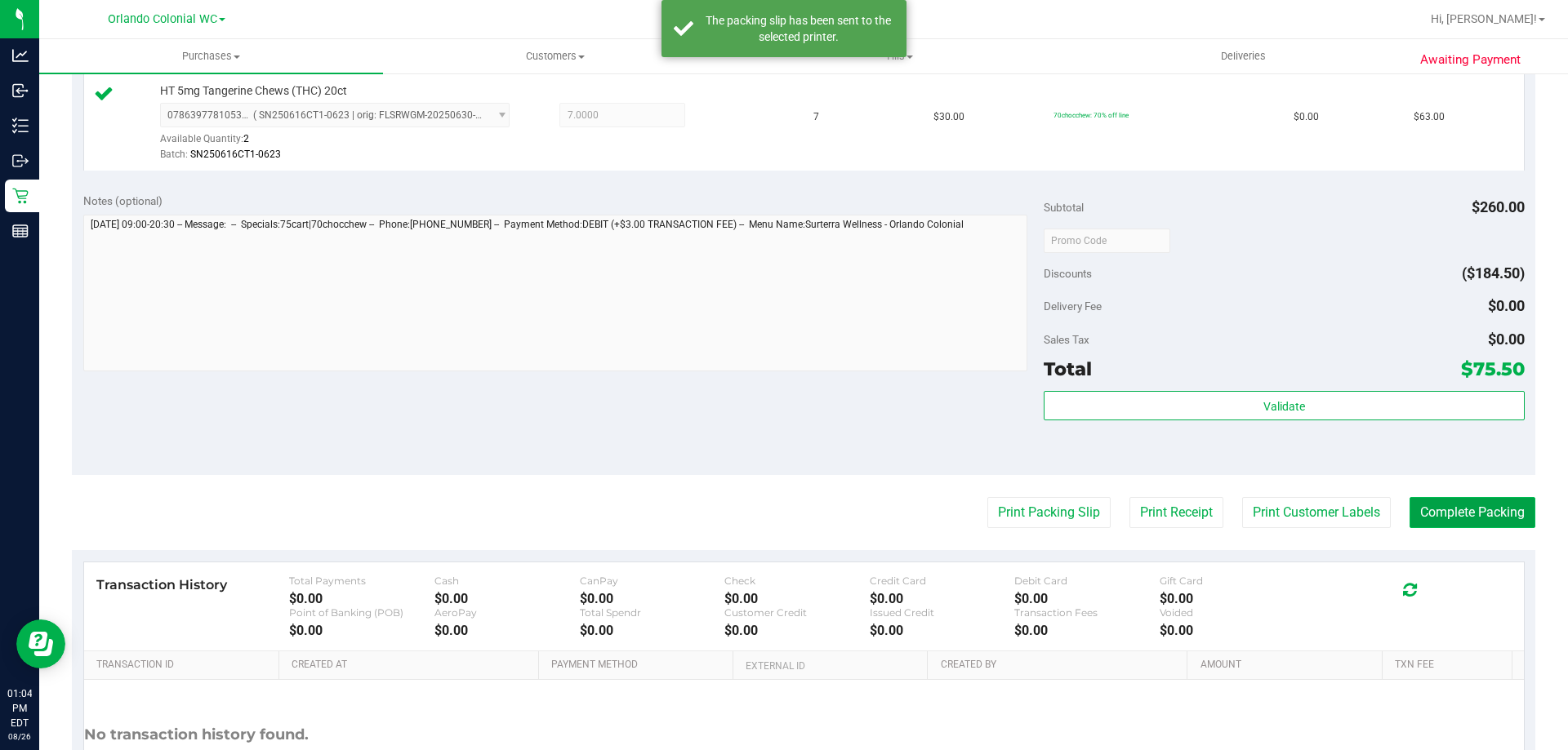
click at [1489, 513] on button "Complete Packing" at bounding box center [1472, 513] width 126 height 31
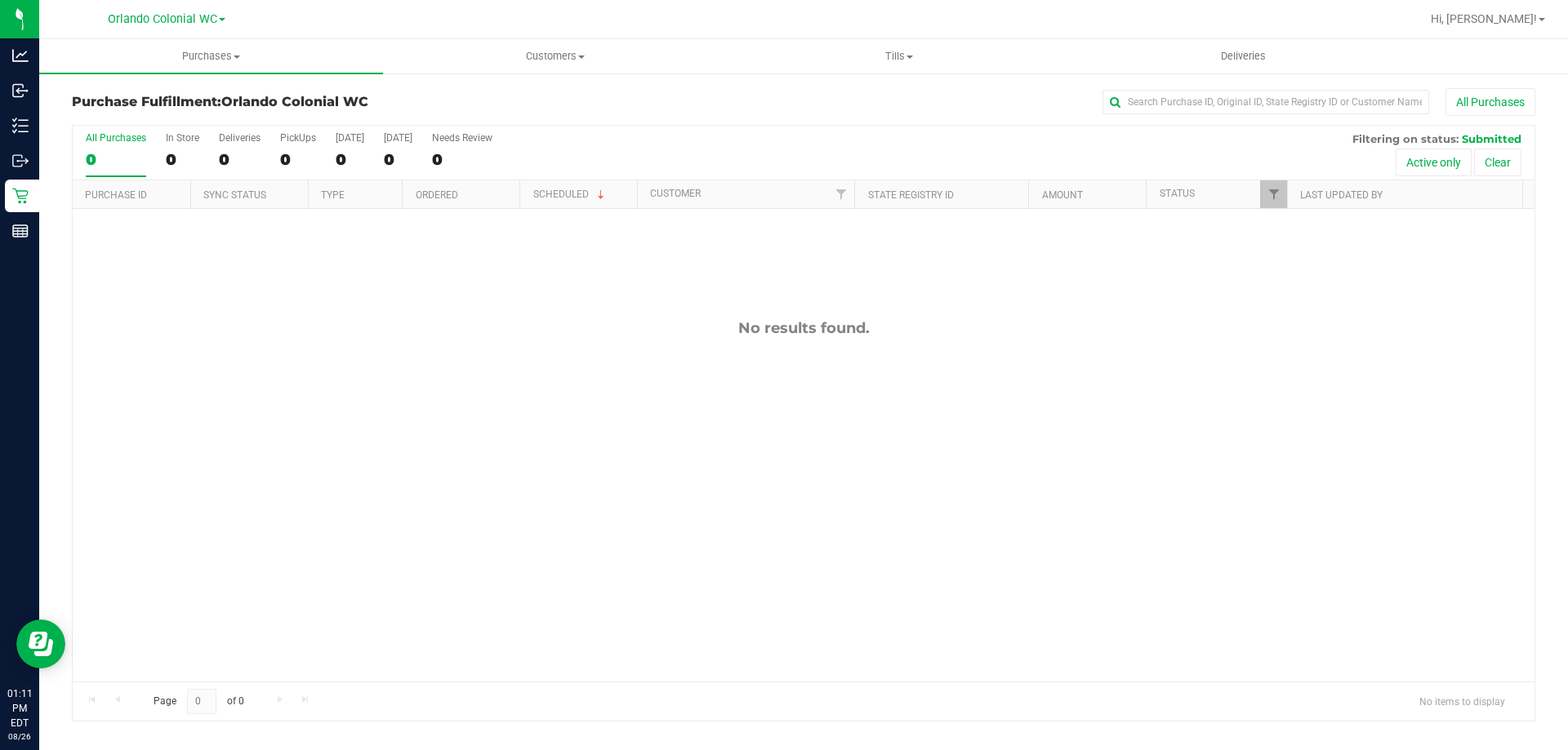
click at [937, 517] on div "No results found." at bounding box center [803, 500] width 1462 height 583
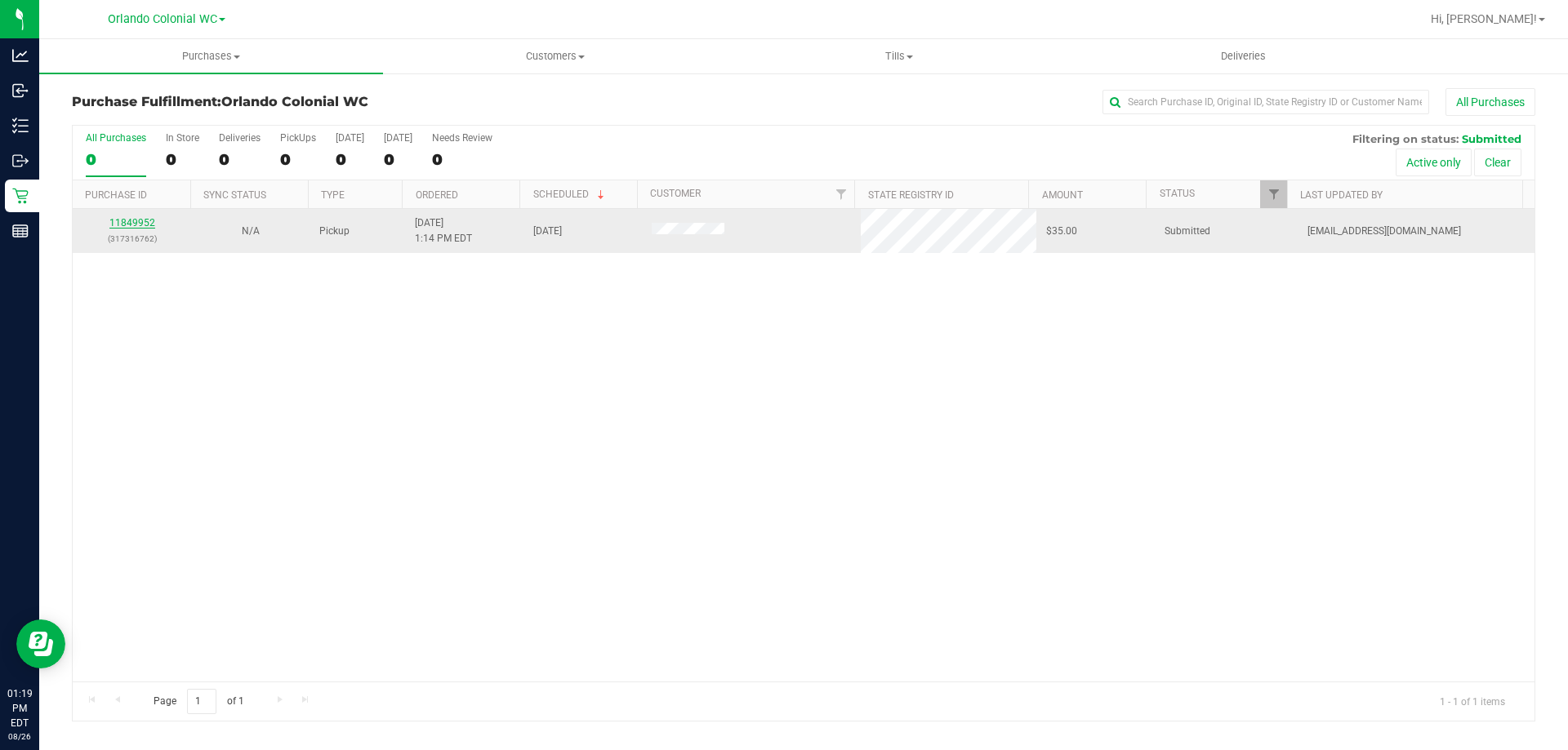
click at [119, 220] on link "11849952" at bounding box center [132, 223] width 46 height 11
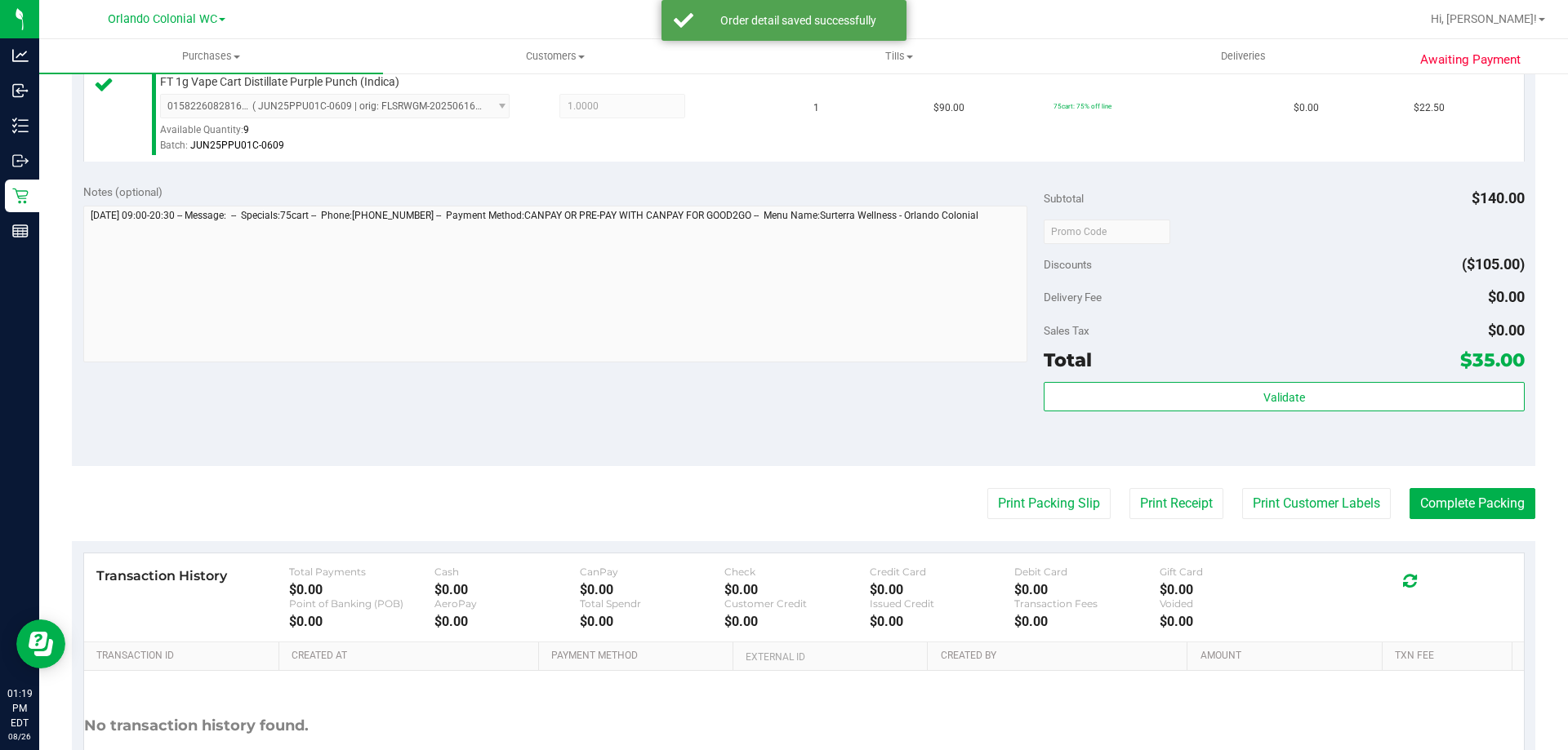
scroll to position [679, 0]
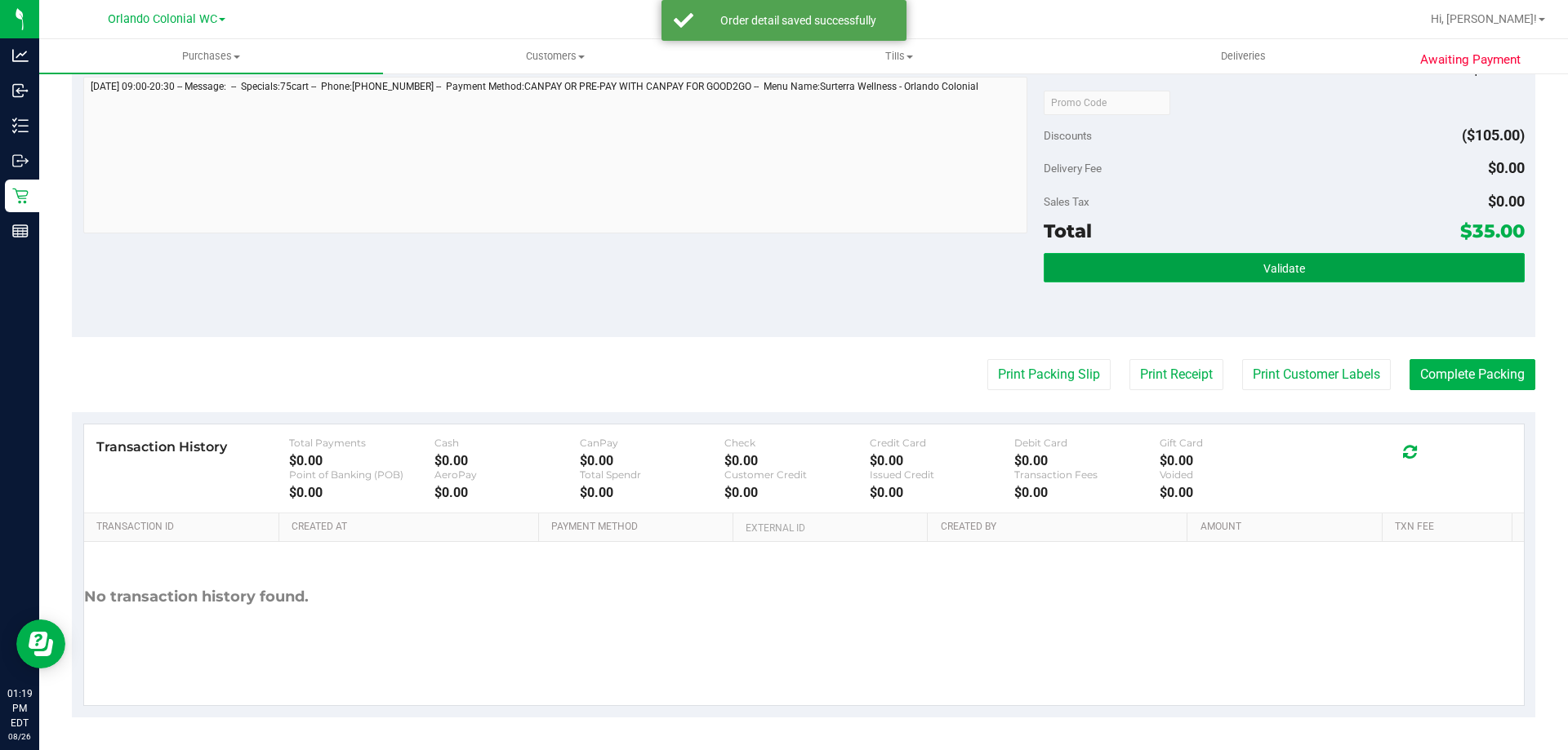
click at [1204, 254] on button "Validate" at bounding box center [1283, 268] width 480 height 29
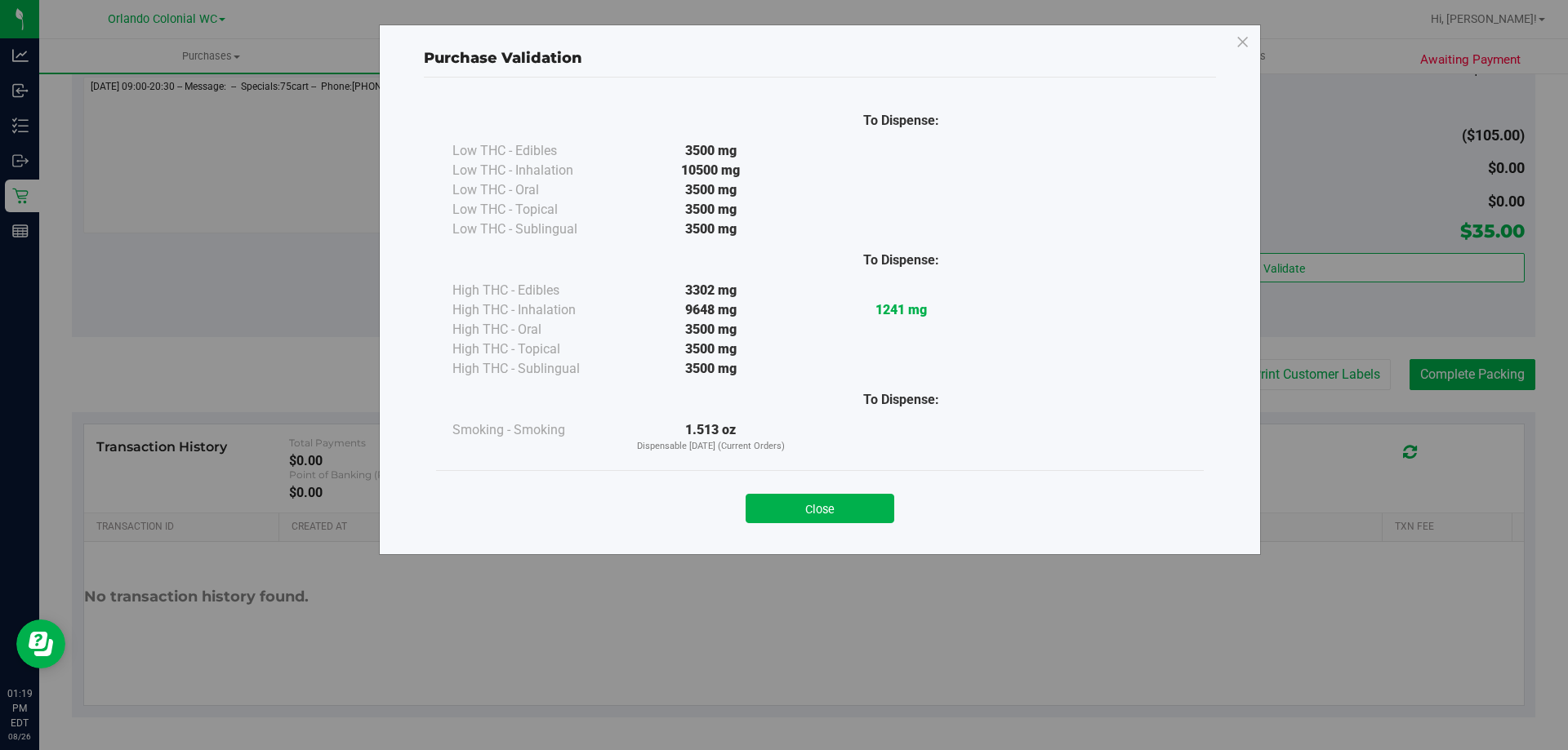
click at [860, 496] on button "Close" at bounding box center [820, 509] width 149 height 29
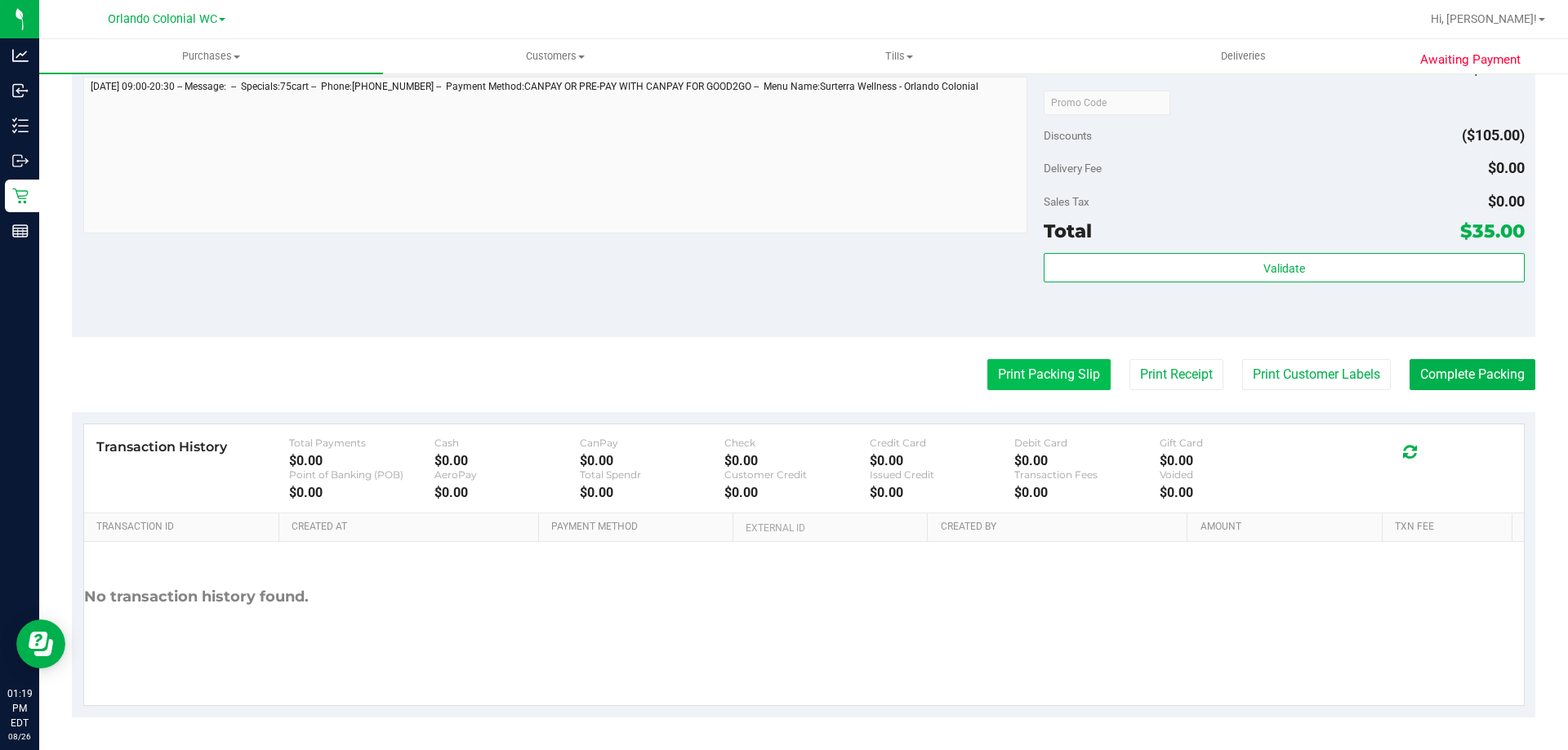
click at [1048, 375] on button "Print Packing Slip" at bounding box center [1048, 375] width 123 height 31
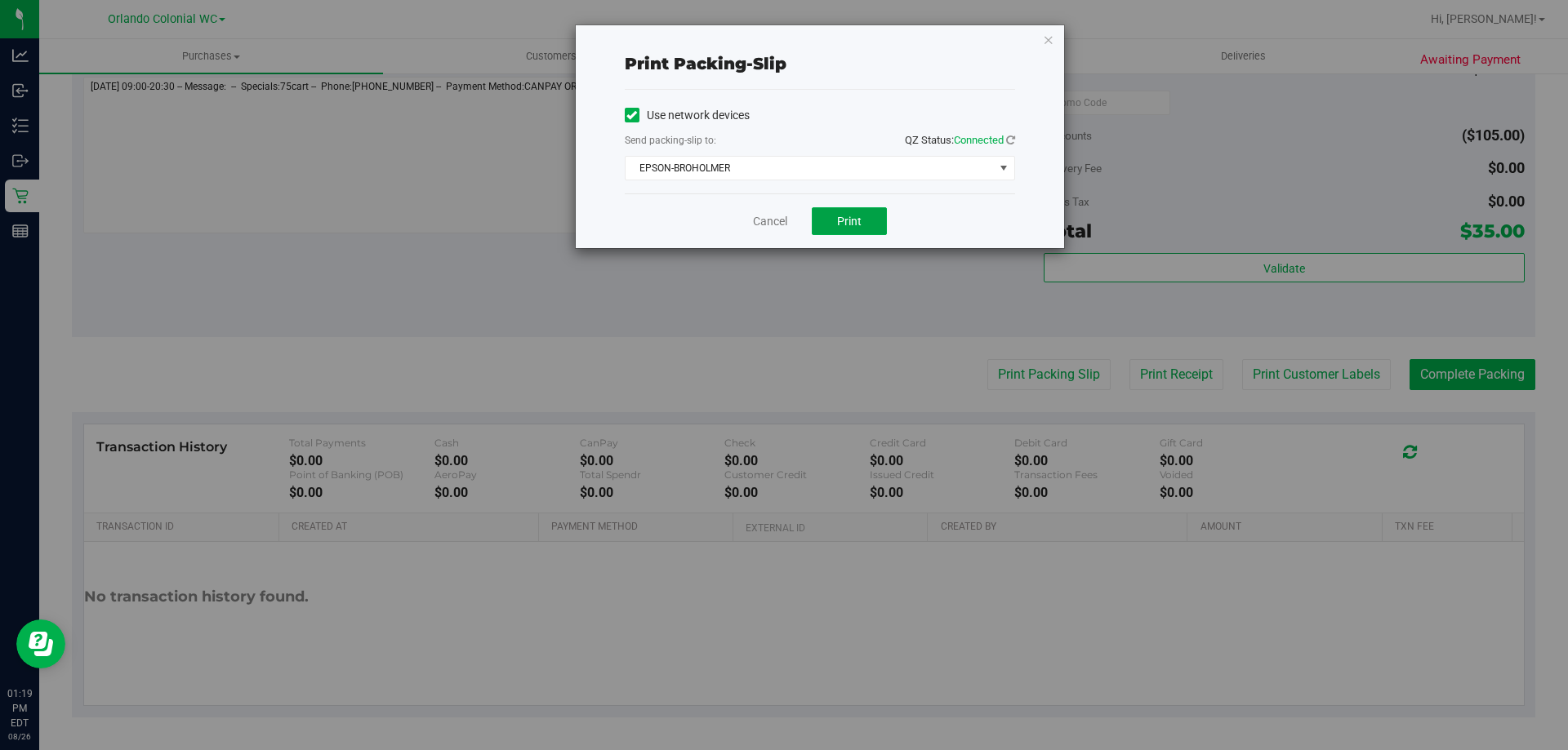
drag, startPoint x: 851, startPoint y: 210, endPoint x: 899, endPoint y: 205, distance: 48.3
click at [852, 210] on button "Print" at bounding box center [849, 221] width 75 height 28
click at [1049, 35] on icon "button" at bounding box center [1048, 39] width 11 height 19
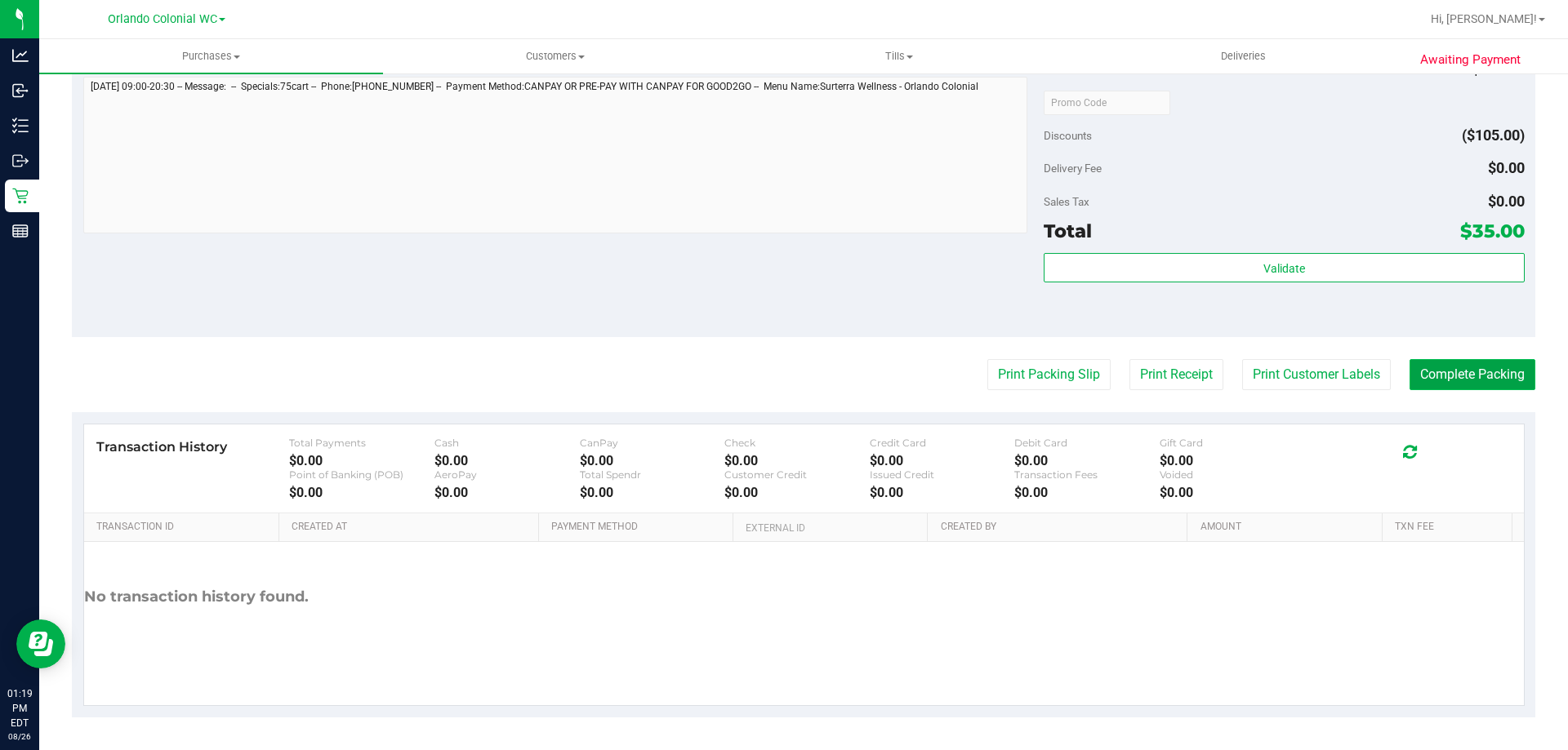
click at [1458, 365] on button "Complete Packing" at bounding box center [1472, 375] width 126 height 31
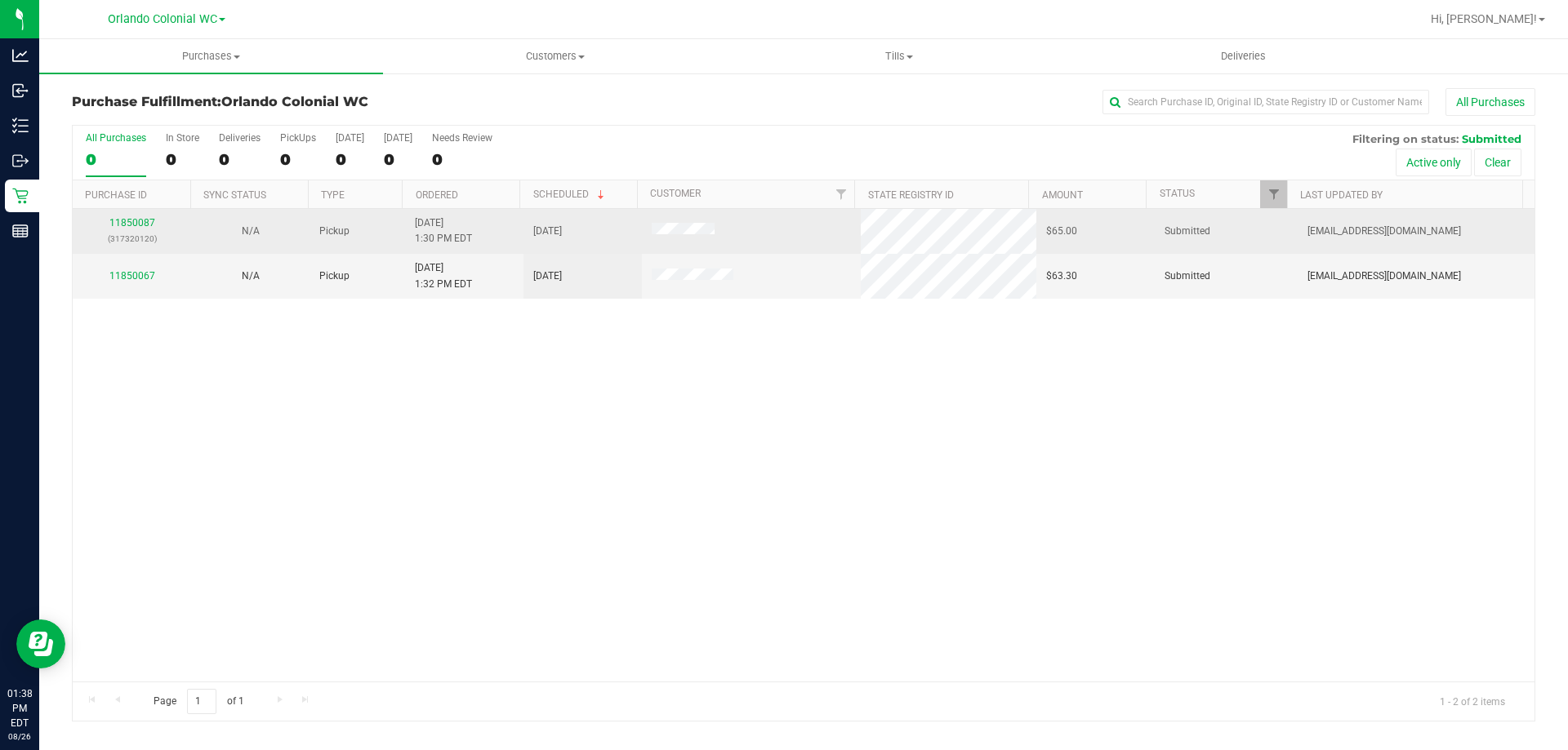
click at [133, 231] on p "(317320120)" at bounding box center [132, 239] width 99 height 16
click at [136, 225] on link "11850087" at bounding box center [132, 223] width 46 height 11
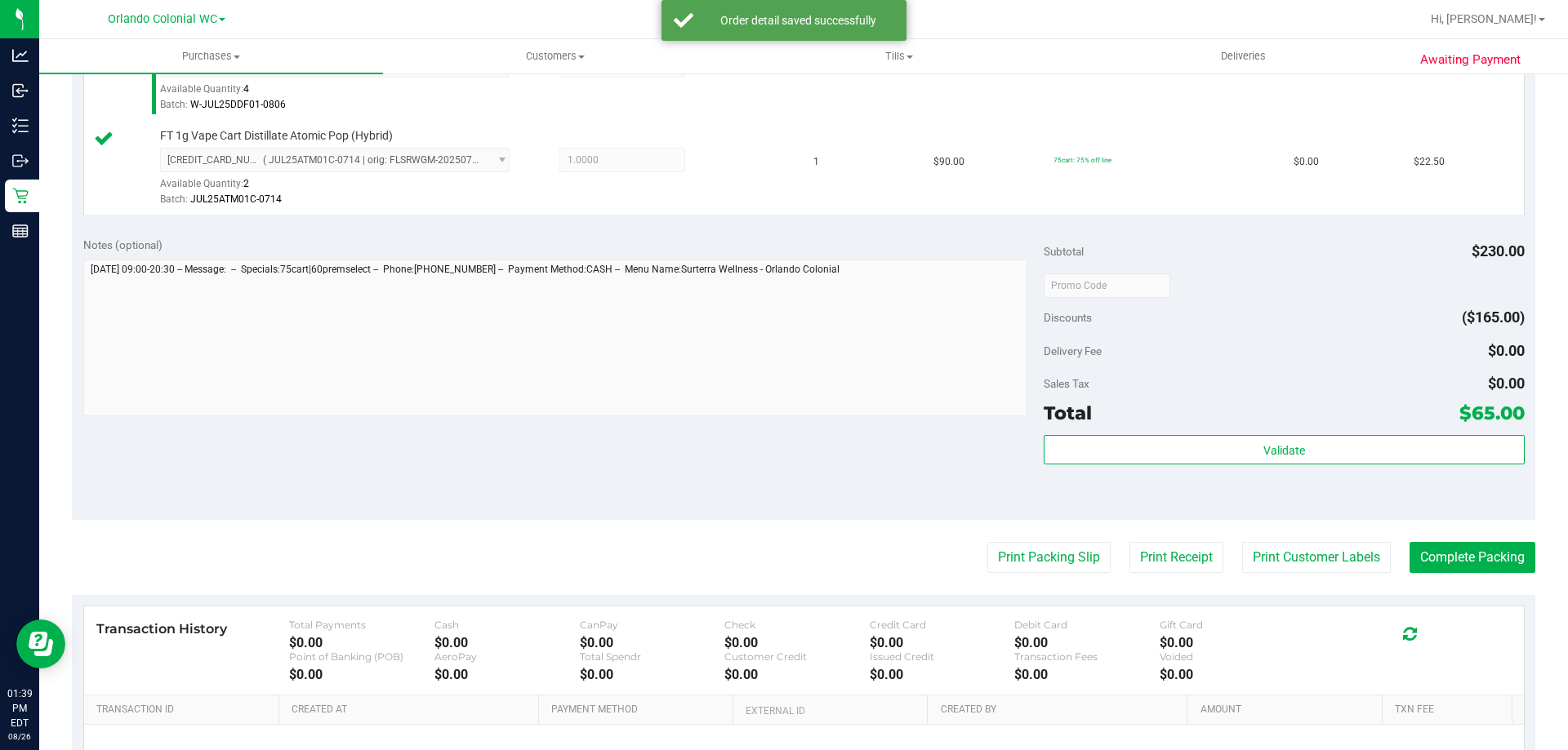
scroll to position [774, 0]
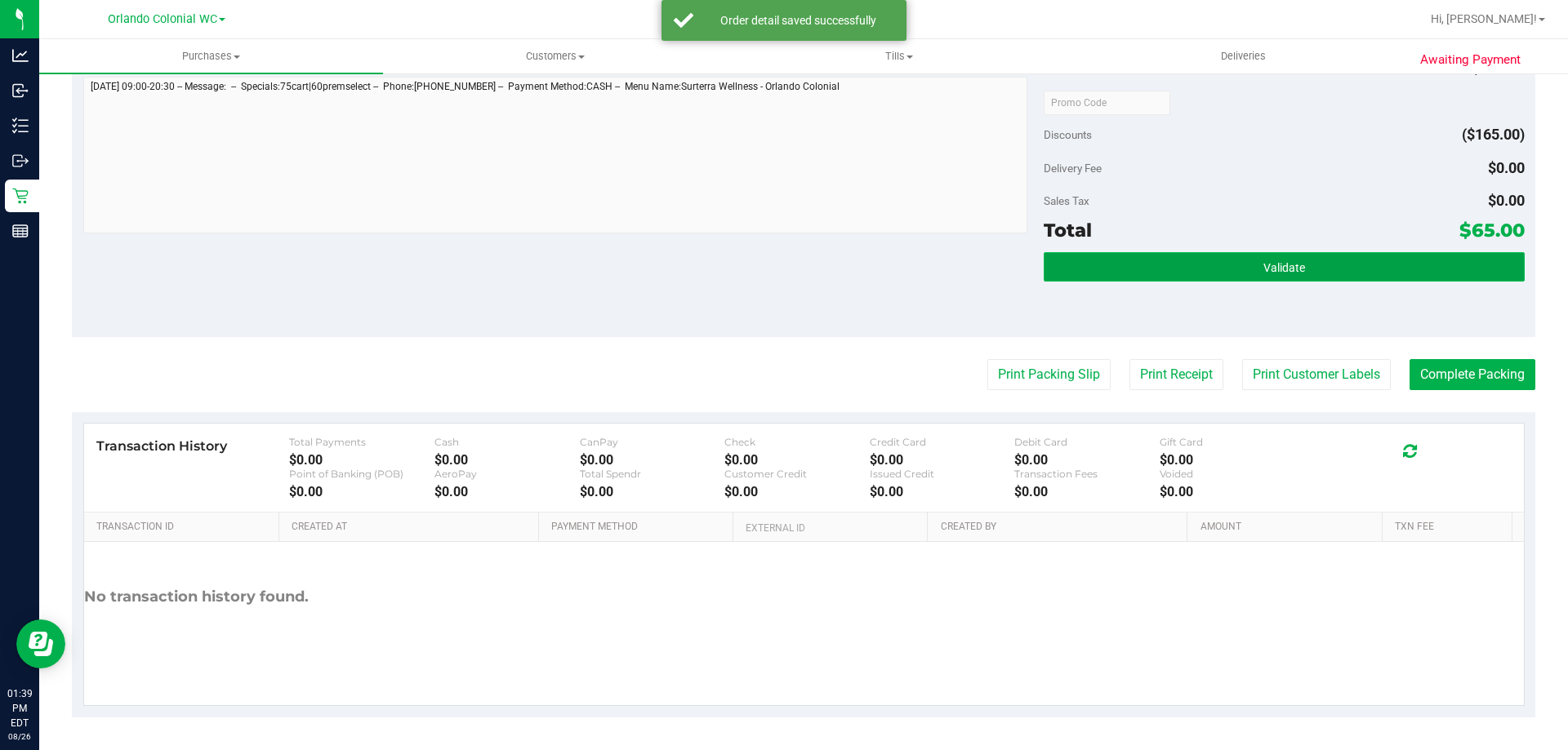
click at [1311, 264] on button "Validate" at bounding box center [1283, 267] width 480 height 29
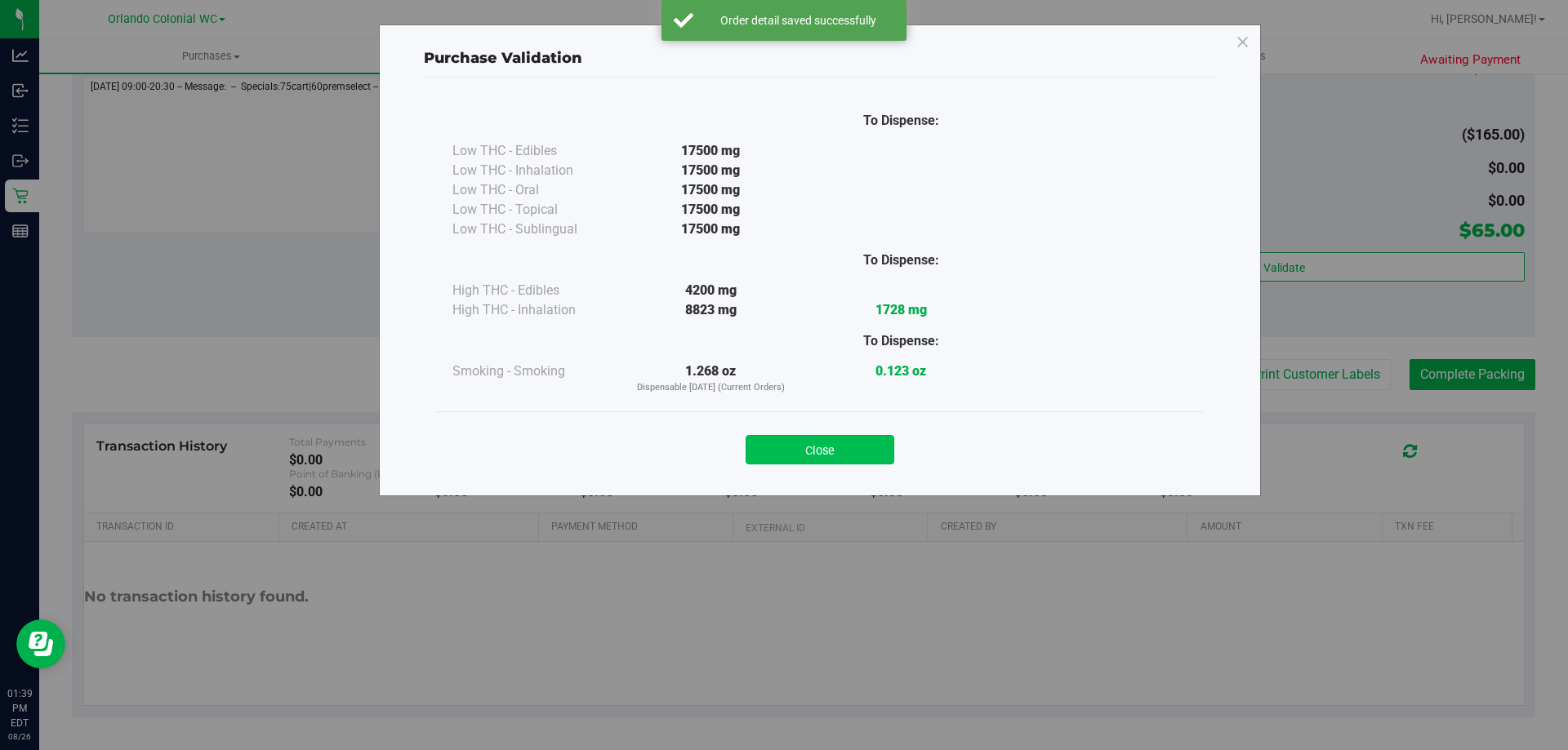
click at [835, 451] on button "Close" at bounding box center [820, 450] width 149 height 29
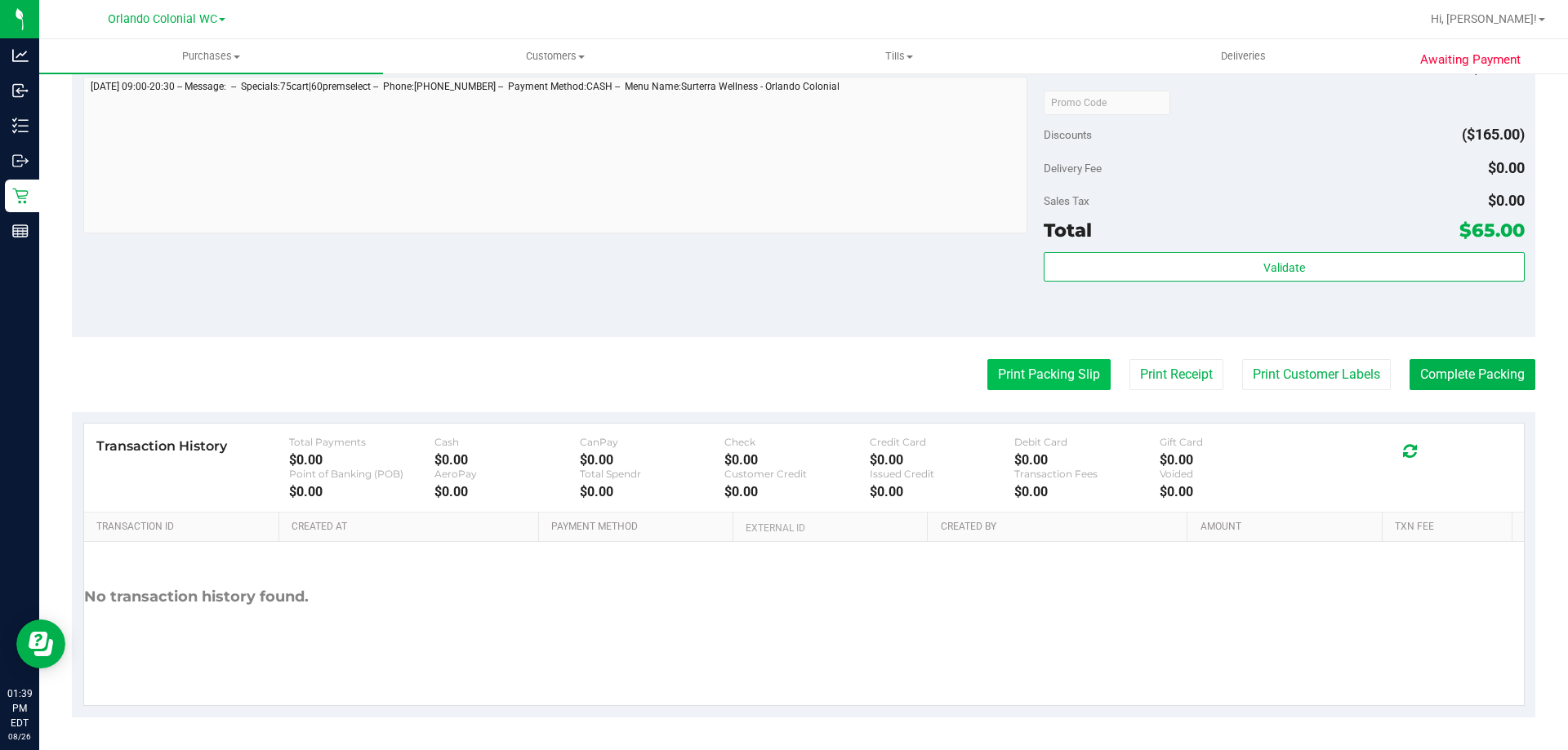
click at [1035, 374] on button "Print Packing Slip" at bounding box center [1048, 375] width 123 height 31
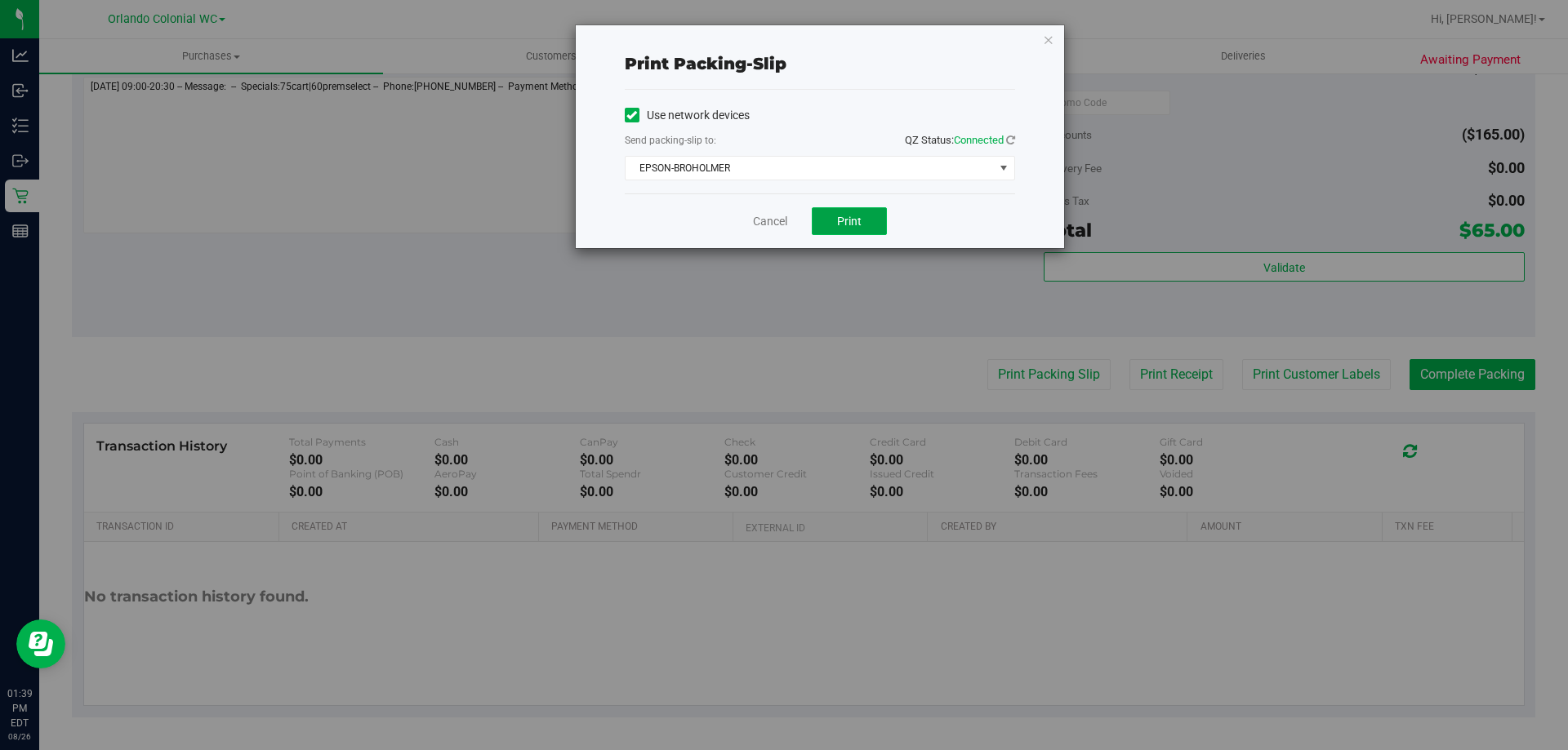
click at [862, 210] on button "Print" at bounding box center [849, 221] width 75 height 28
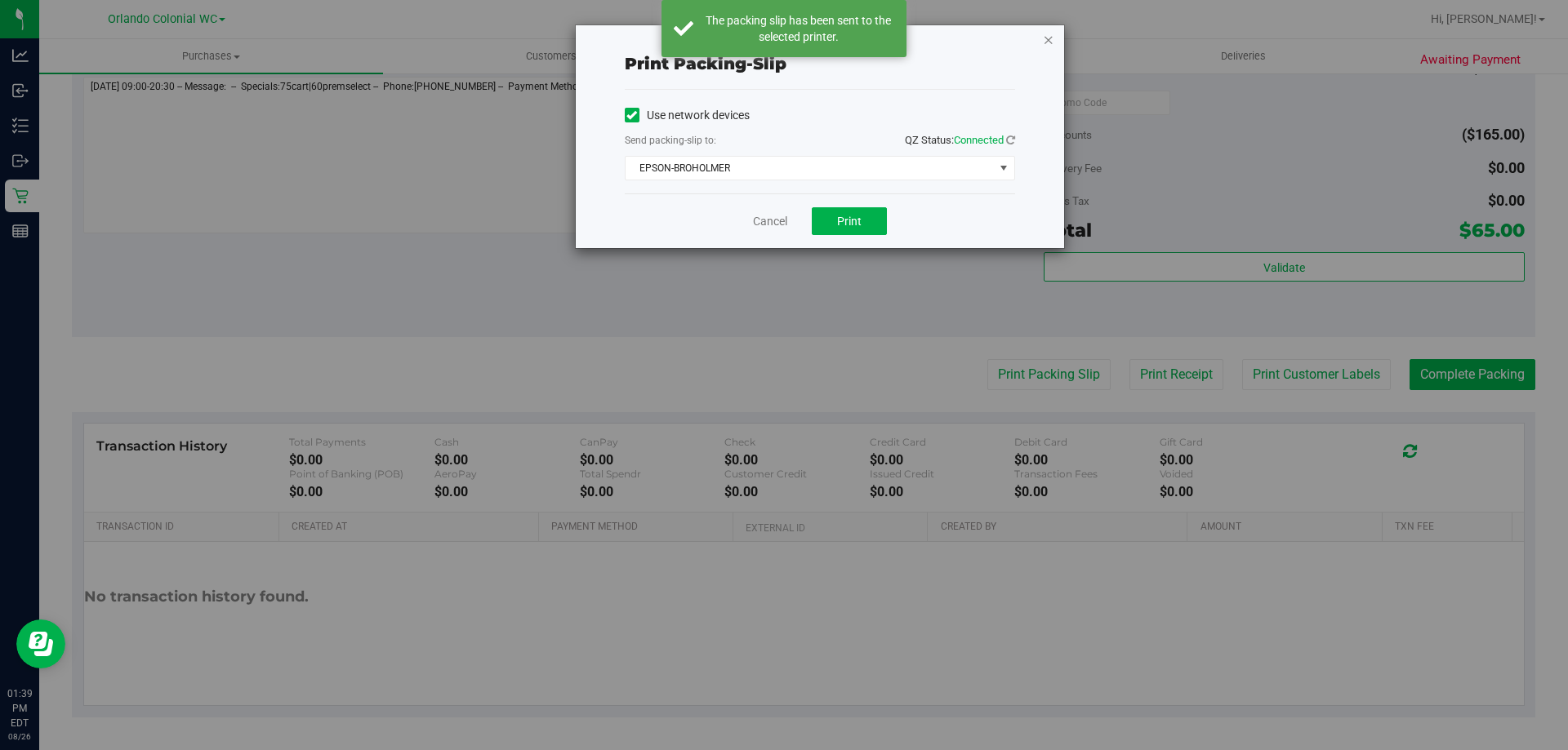
click at [1047, 39] on icon "button" at bounding box center [1048, 39] width 11 height 19
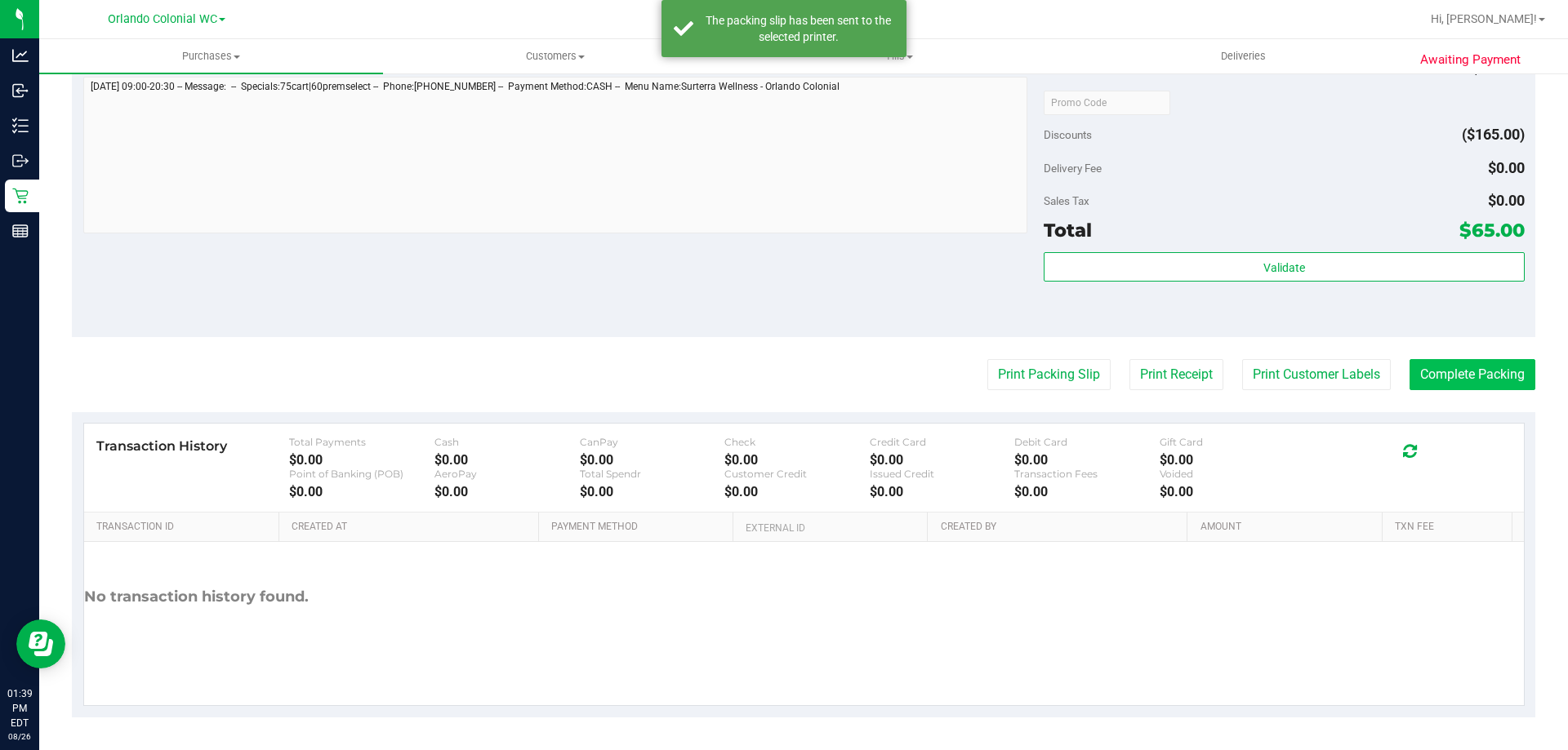
click at [1445, 389] on button "Complete Packing" at bounding box center [1472, 375] width 126 height 31
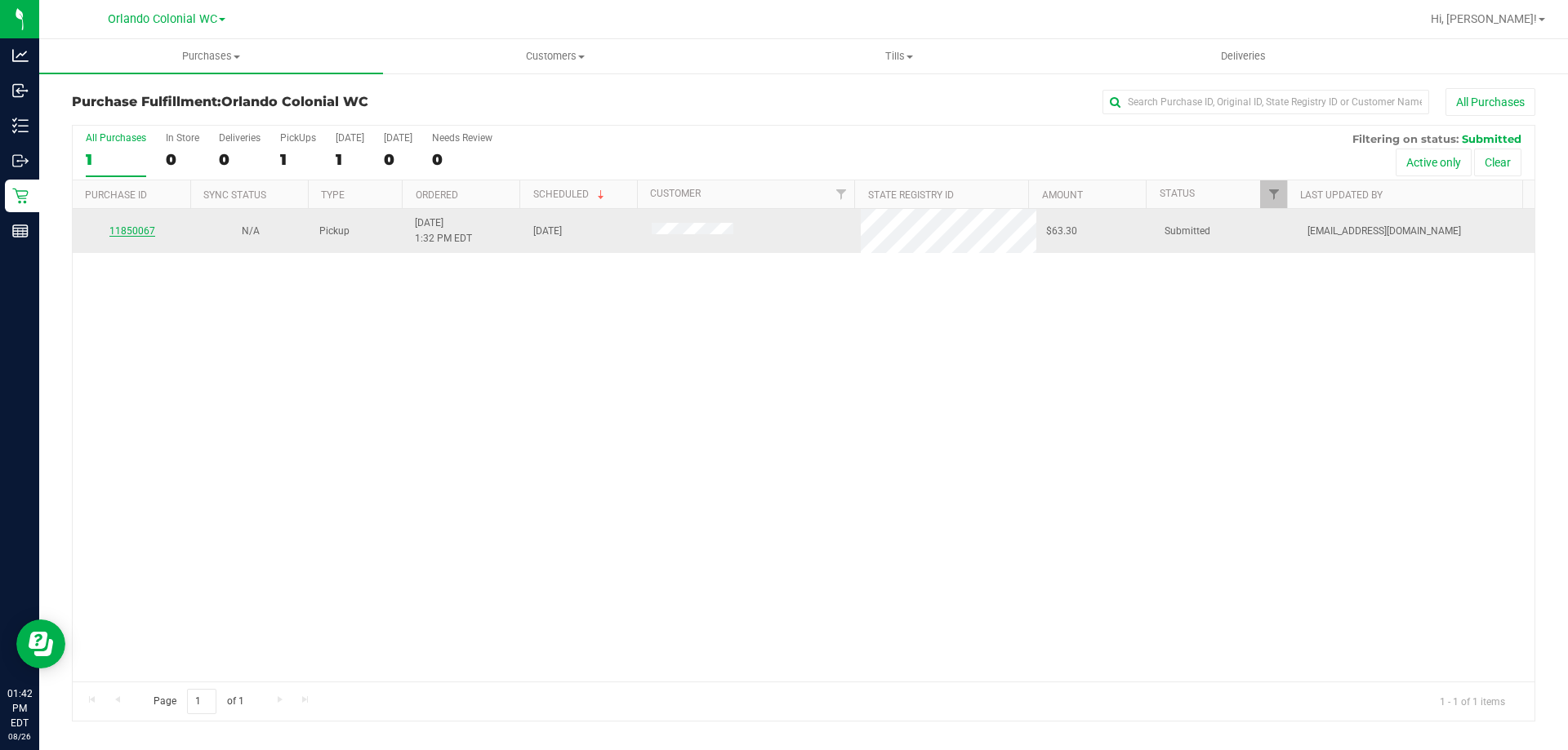
click at [155, 227] on div "11850067" at bounding box center [132, 231] width 99 height 16
click at [149, 227] on link "11850067" at bounding box center [132, 230] width 46 height 11
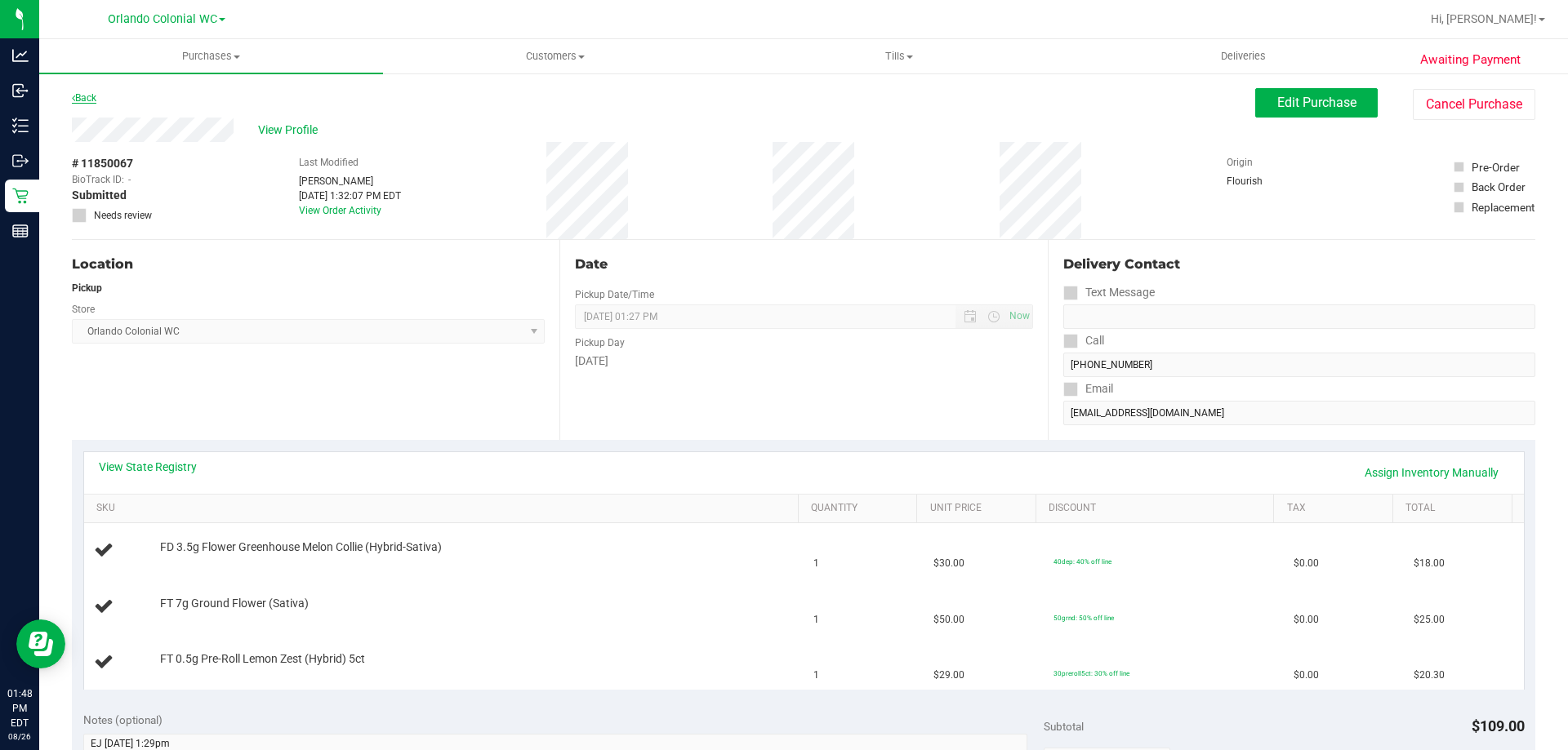
click at [93, 100] on link "Back" at bounding box center [84, 98] width 25 height 11
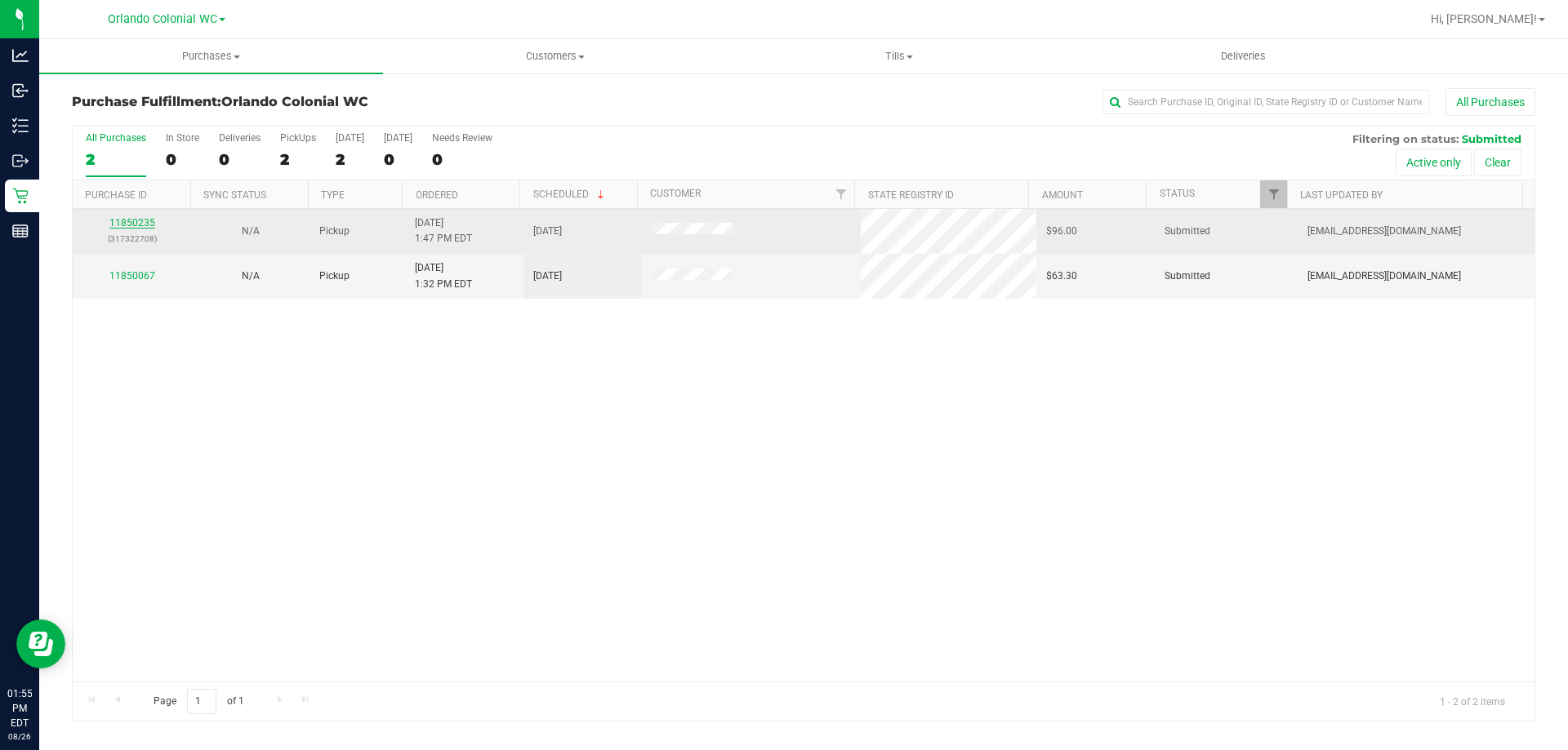
click at [126, 225] on link "11850235" at bounding box center [132, 223] width 46 height 11
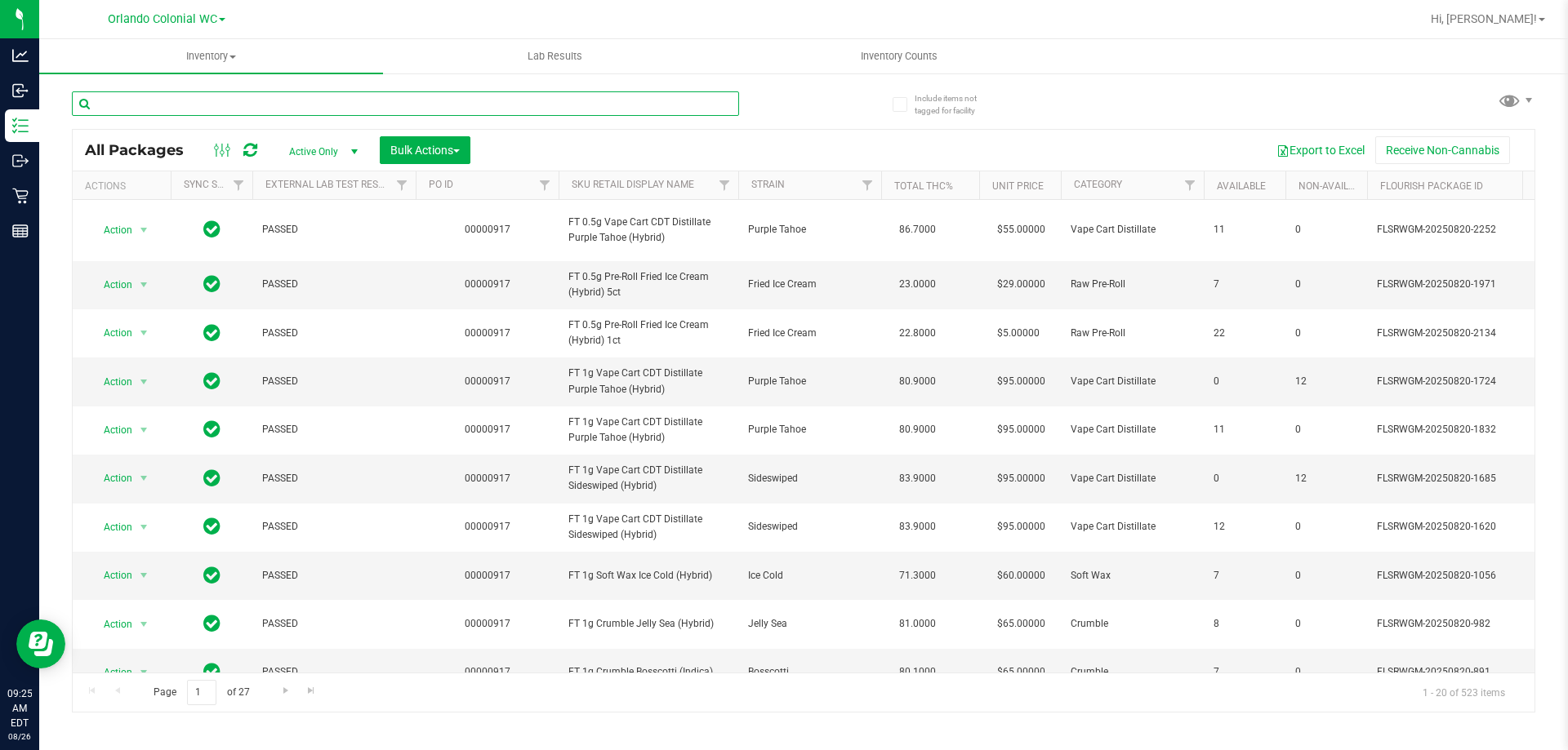
click at [260, 105] on input "text" at bounding box center [405, 104] width 667 height 25
paste input "FT 0.5g Vape Cart Distillate Durban Poison (Sativa)"
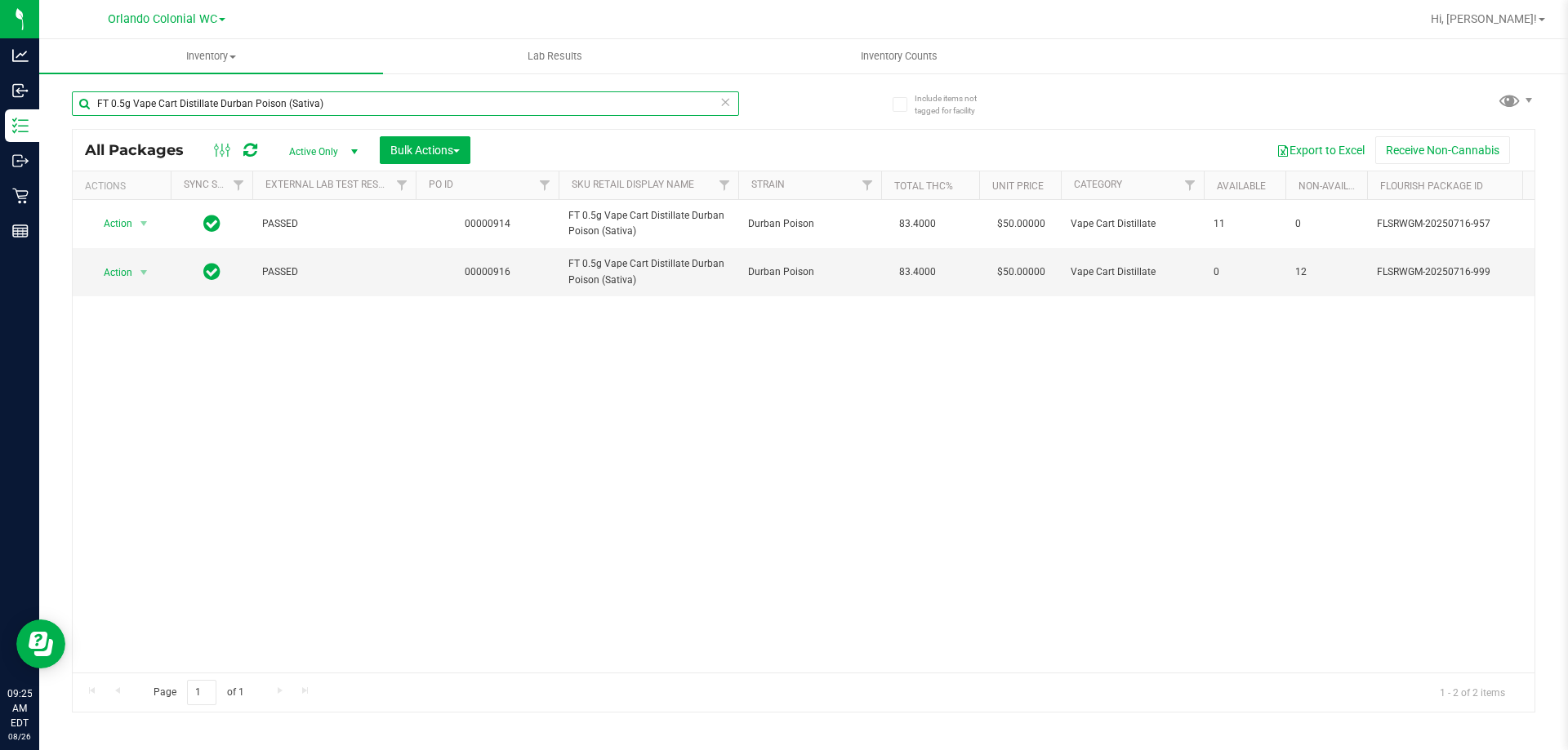
click at [123, 106] on input "FT 0.5g Vape Cart Distillate Durban Poison (Sativa)" at bounding box center [405, 104] width 667 height 25
drag, startPoint x: 133, startPoint y: 98, endPoint x: 119, endPoint y: 98, distance: 14.0
click at [119, 98] on input "FT 0.5g Vape Cart Distillate Durban Poison (Sativa)" at bounding box center [405, 104] width 667 height 25
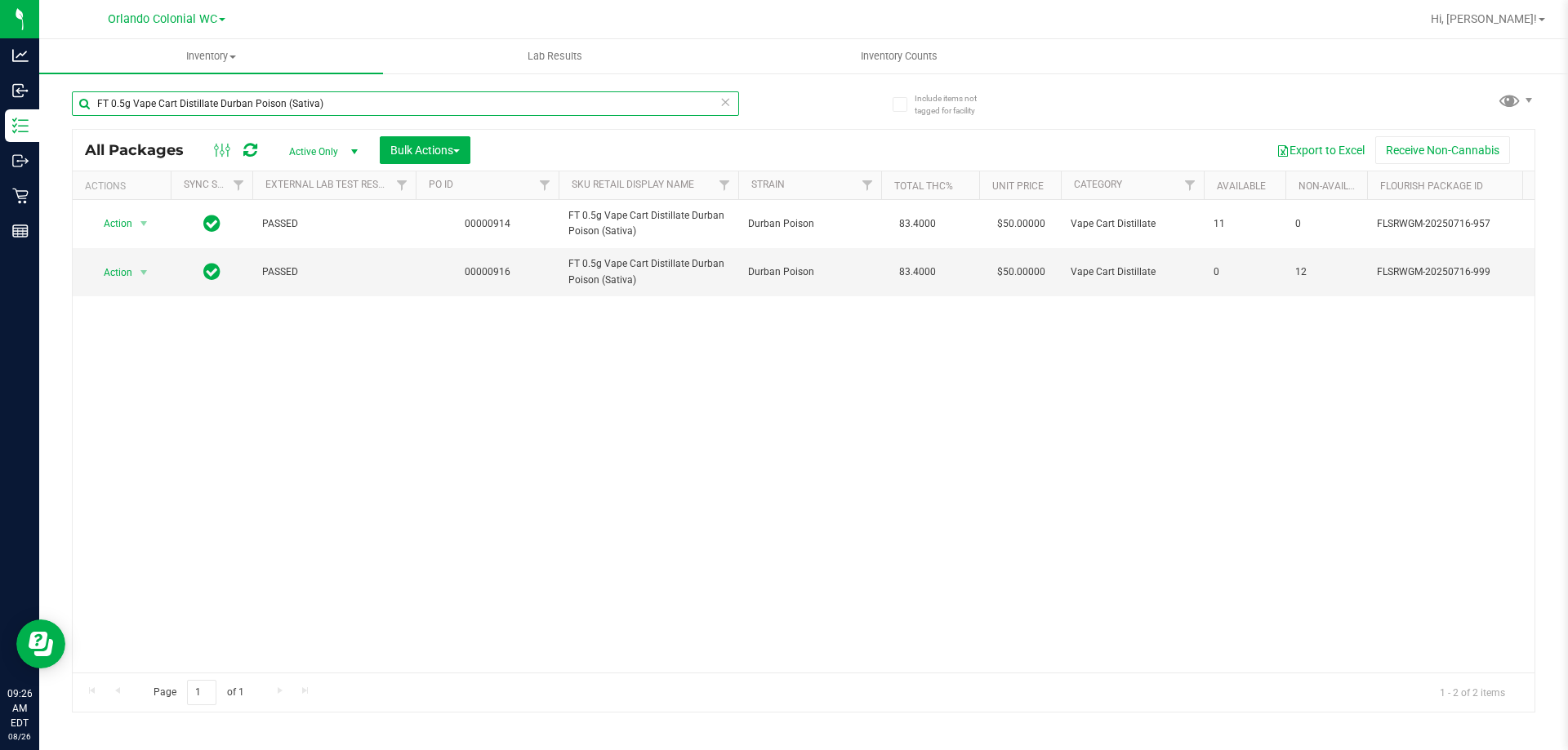
drag, startPoint x: 123, startPoint y: 100, endPoint x: 113, endPoint y: 102, distance: 10.2
click at [113, 102] on input "FT 0.5g Vape Cart Distillate Durban Poison (Sativa)" at bounding box center [405, 104] width 667 height 25
click at [113, 101] on input "FT 1g Vape Cart Distillate Durban Poison (Sativa)" at bounding box center [405, 104] width 667 height 25
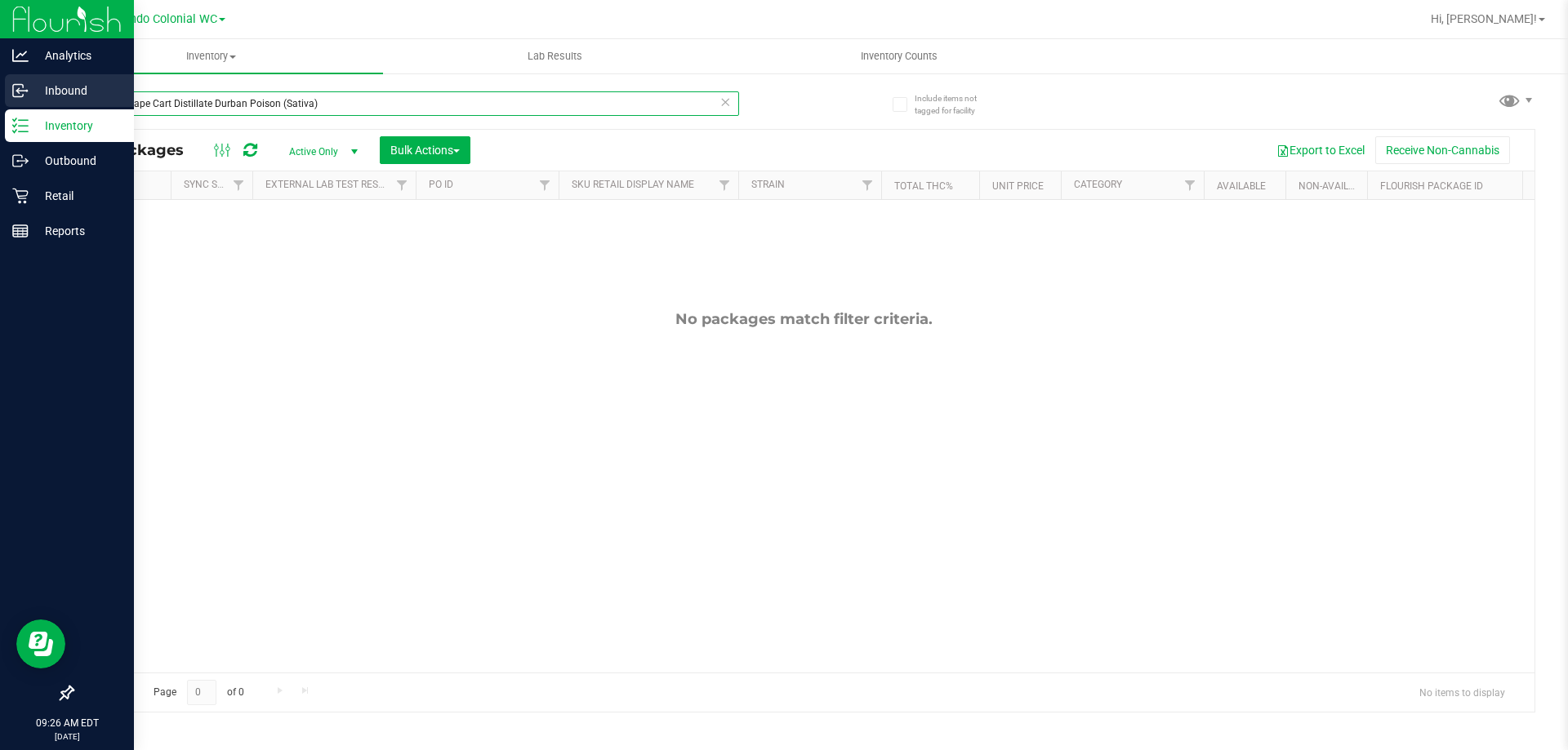
drag, startPoint x: 126, startPoint y: 100, endPoint x: 0, endPoint y: 103, distance: 126.0
click at [0, 103] on div "Analytics Inbound Inventory Outbound Retail Reports 09:26 AM EDT 08/26/2025 08/…" at bounding box center [784, 375] width 1568 height 750
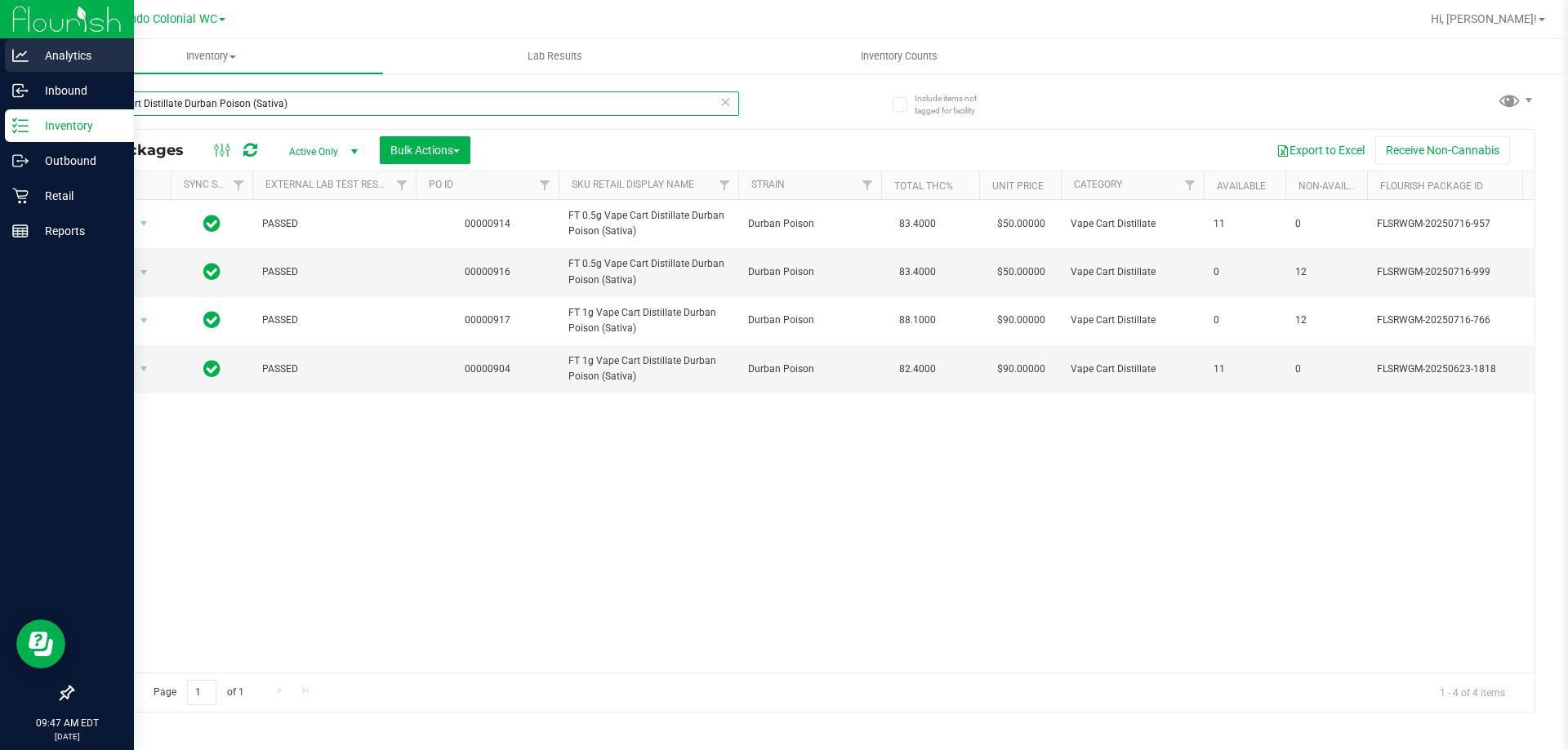
drag, startPoint x: 290, startPoint y: 107, endPoint x: 0, endPoint y: 72, distance: 292.1
click at [0, 81] on div "Analytics Inbound Inventory Outbound Retail Reports 09:47 AM EDT 08/26/2025 08/…" at bounding box center [784, 375] width 1568 height 750
type input "peach mango"
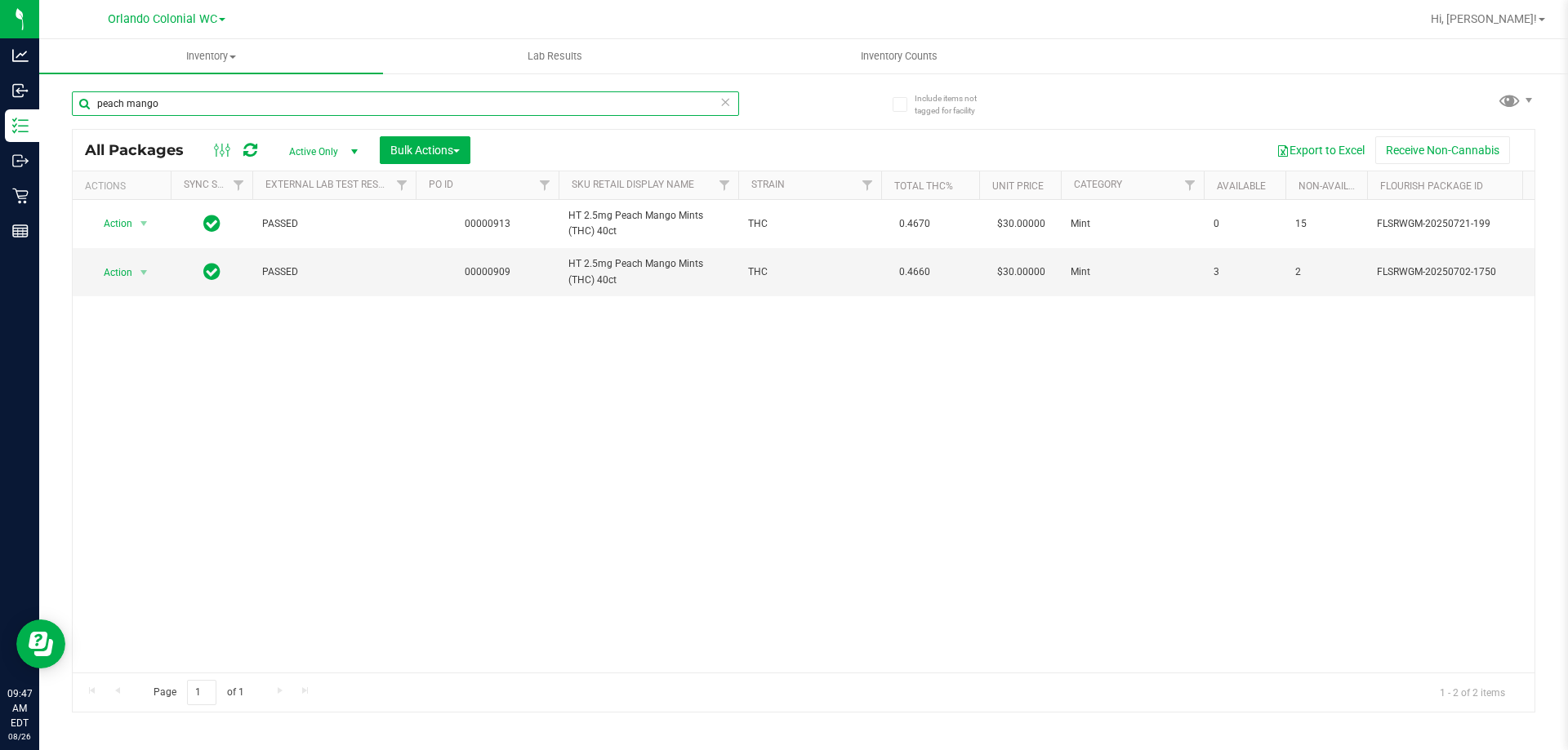
click at [183, 103] on input "peach mango" at bounding box center [405, 104] width 667 height 25
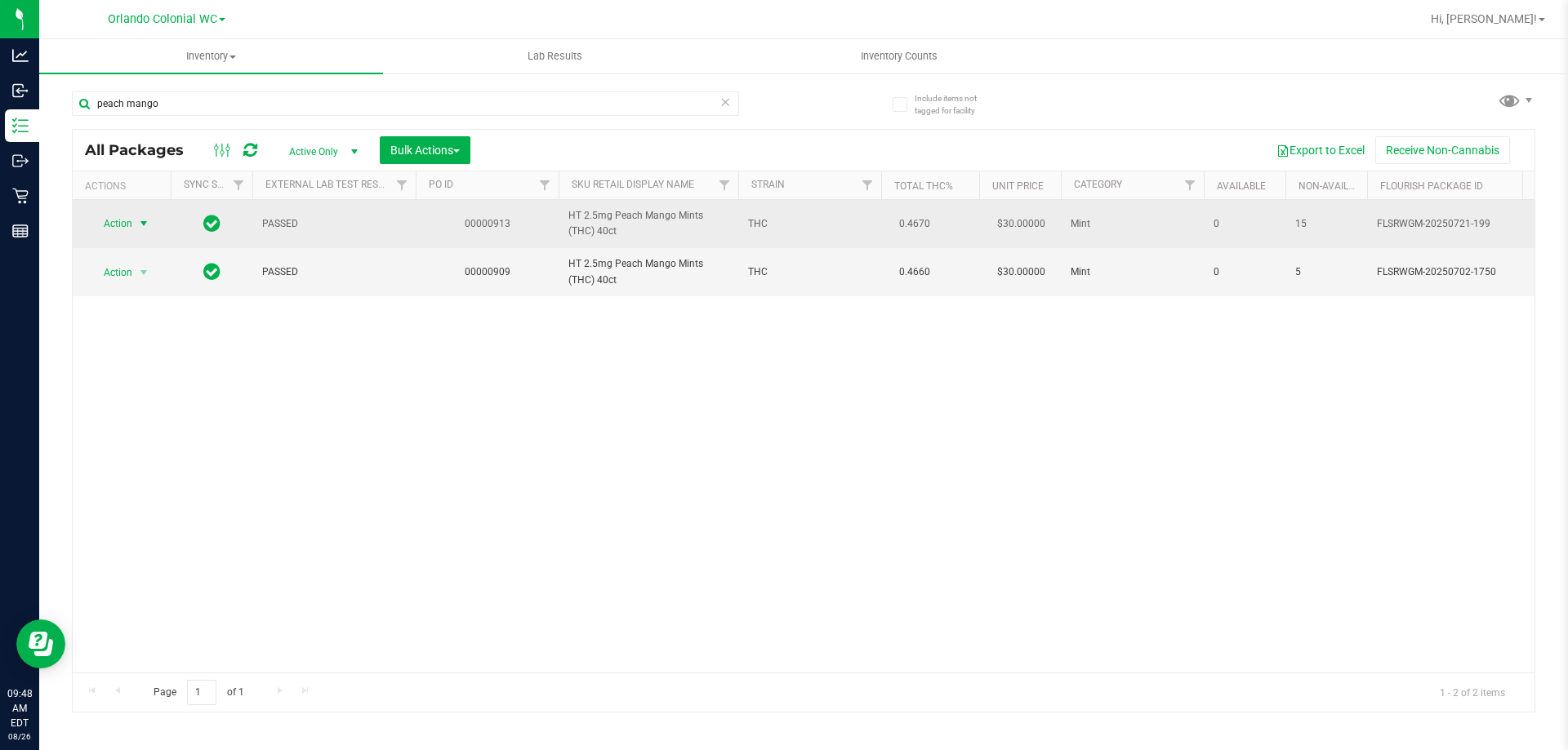
click at [127, 218] on span "Action" at bounding box center [111, 223] width 44 height 23
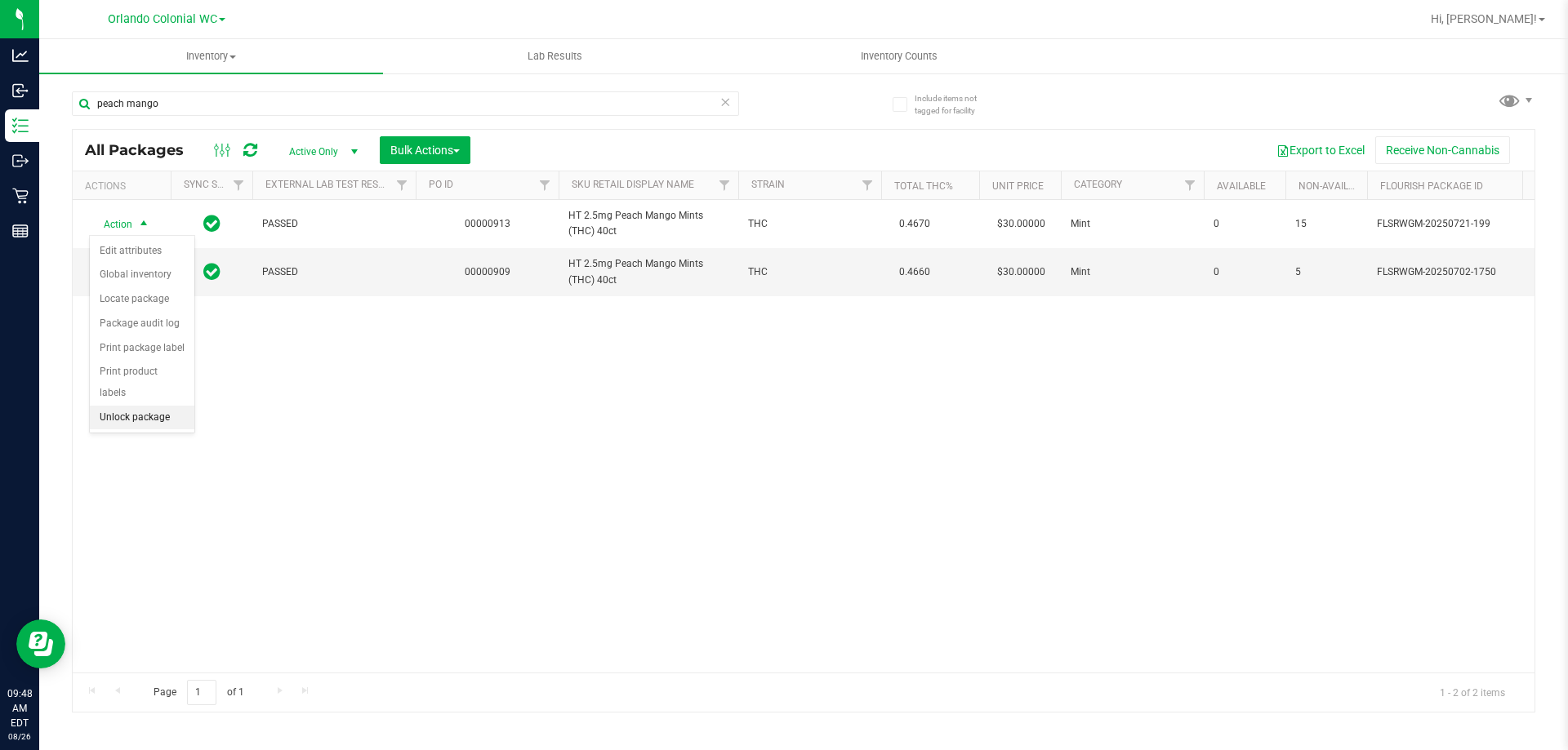
click at [150, 406] on li "Unlock package" at bounding box center [142, 418] width 105 height 25
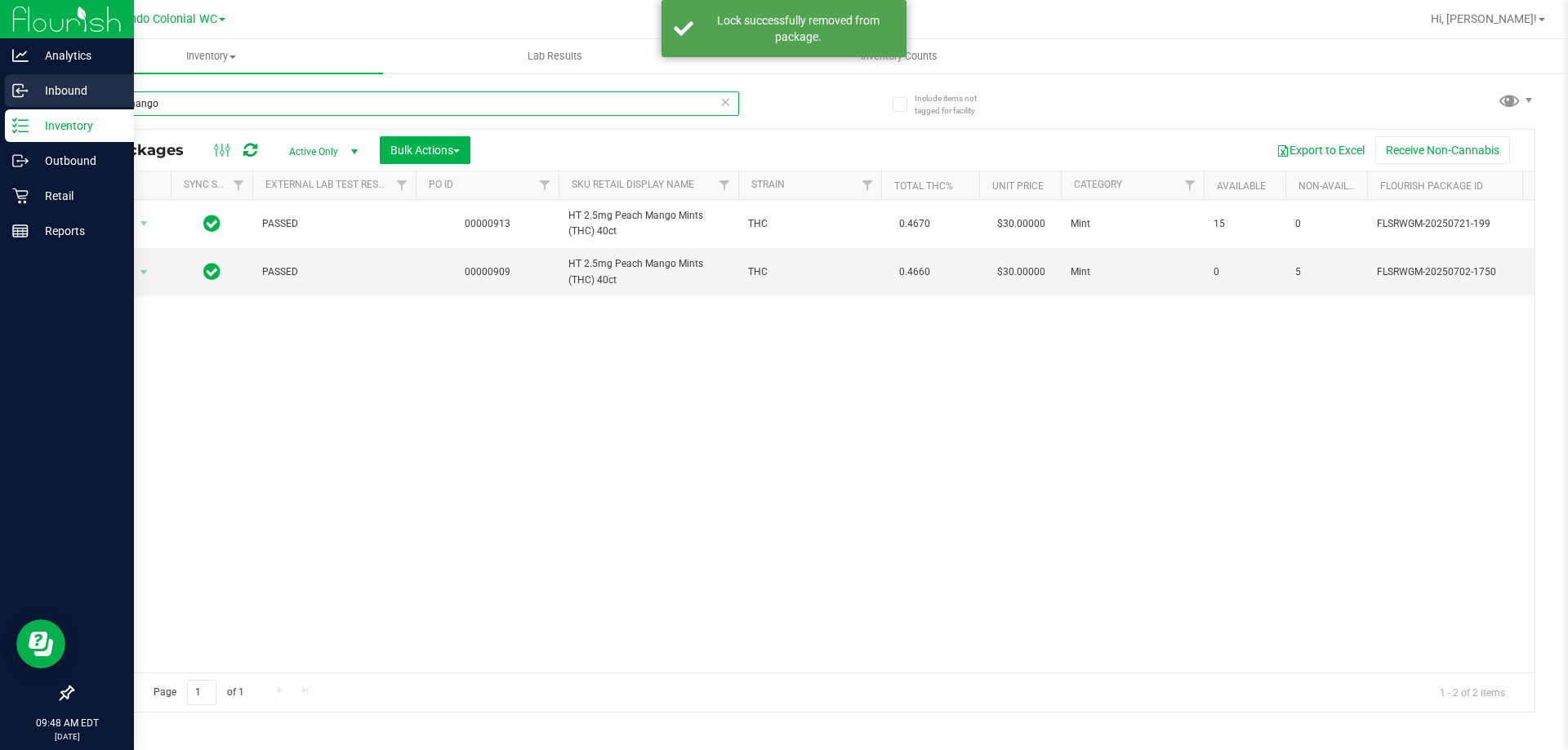
drag, startPoint x: 185, startPoint y: 103, endPoint x: 0, endPoint y: 92, distance: 185.3
click at [0, 93] on div "Analytics Inbound Inventory Outbound Retail Reports 09:48 AM EDT [DATE] 08/26 O…" at bounding box center [784, 375] width 1568 height 750
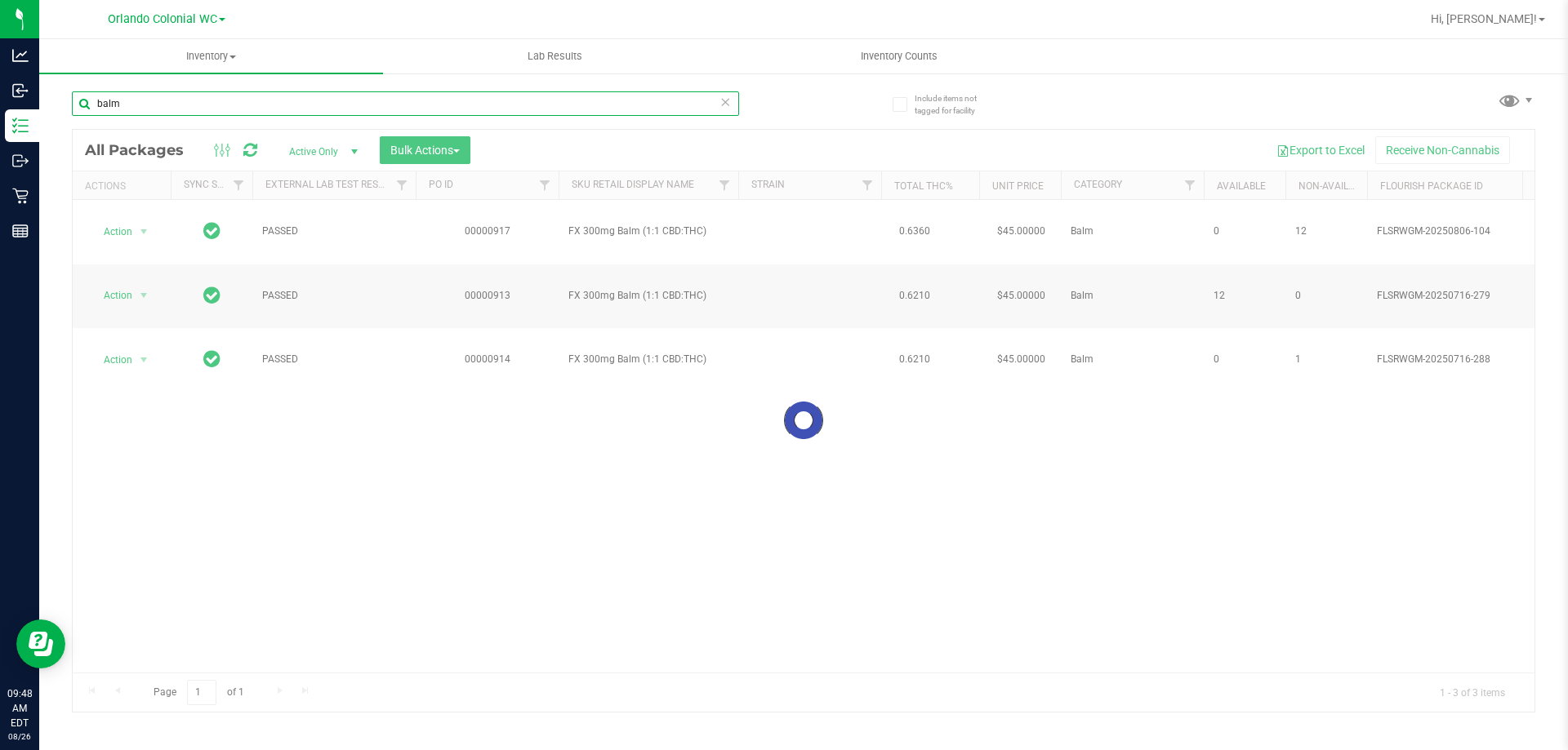
type input "balm"
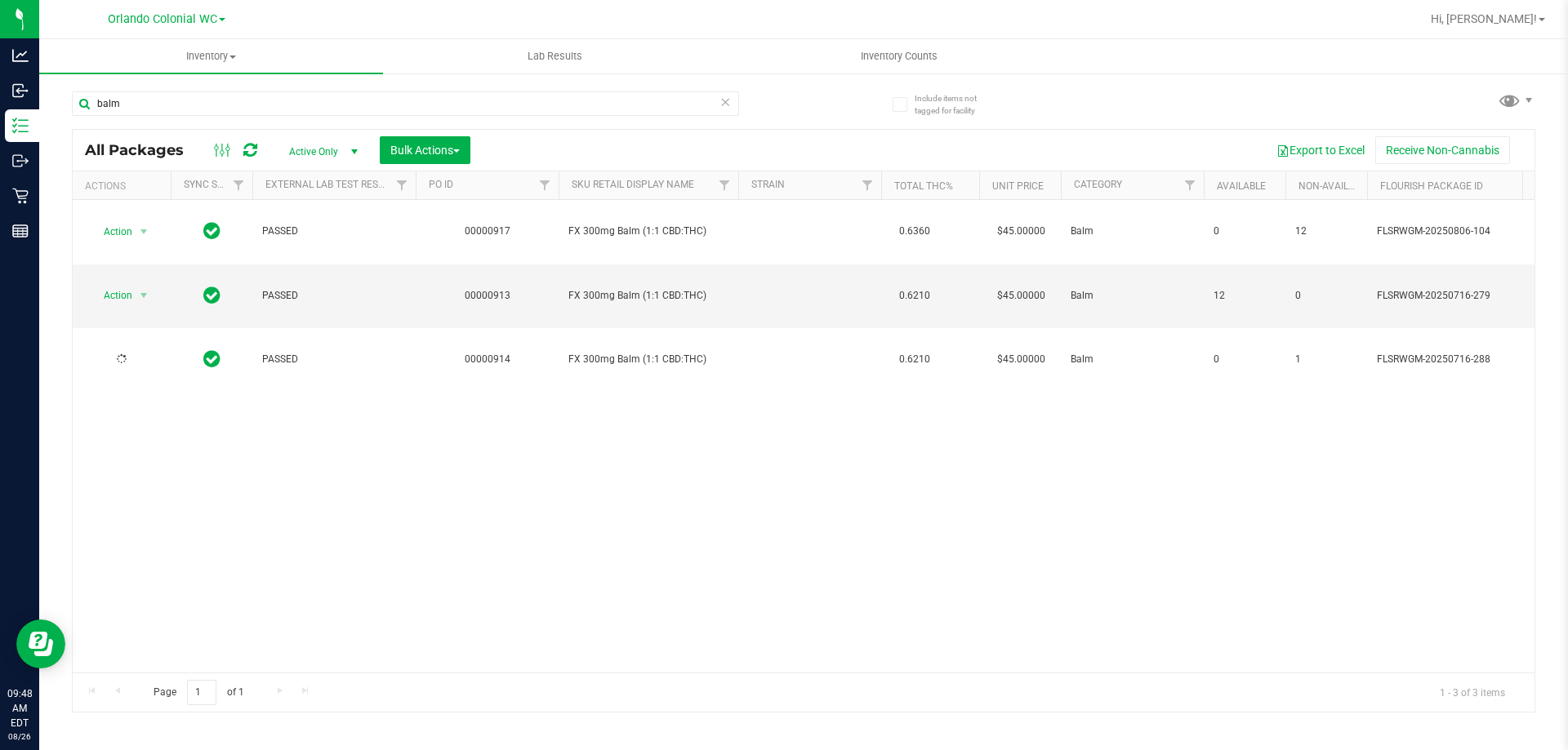
drag, startPoint x: 953, startPoint y: 556, endPoint x: 966, endPoint y: 552, distance: 13.6
click at [962, 553] on div "Action Action Edit attributes Global inventory Locate package Package audit log…" at bounding box center [803, 436] width 1462 height 473
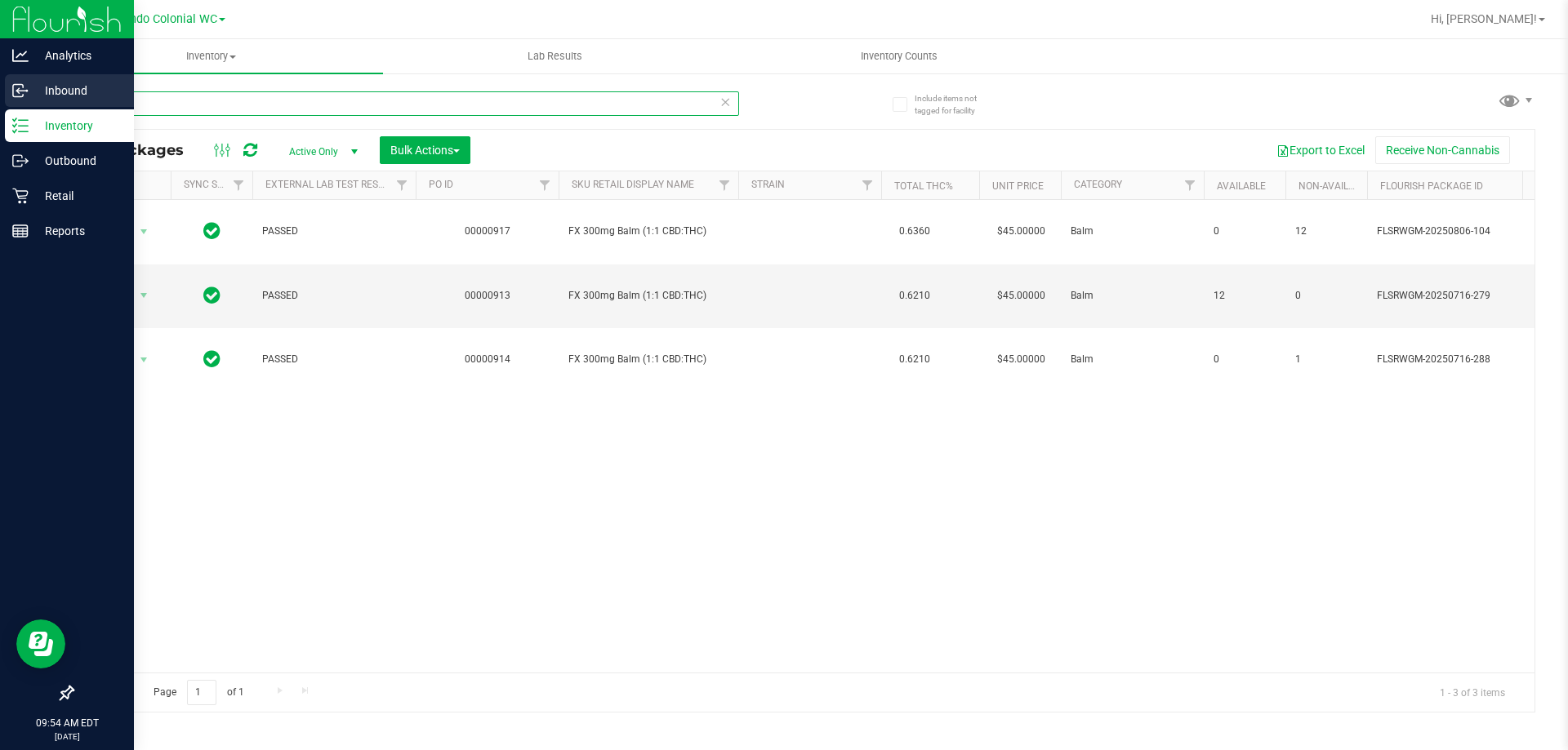
drag, startPoint x: 198, startPoint y: 103, endPoint x: 7, endPoint y: 96, distance: 191.1
click at [0, 91] on div "Analytics Inbound Inventory Outbound Retail Reports 09:54 AM EDT [DATE] 08/26 O…" at bounding box center [784, 375] width 1568 height 750
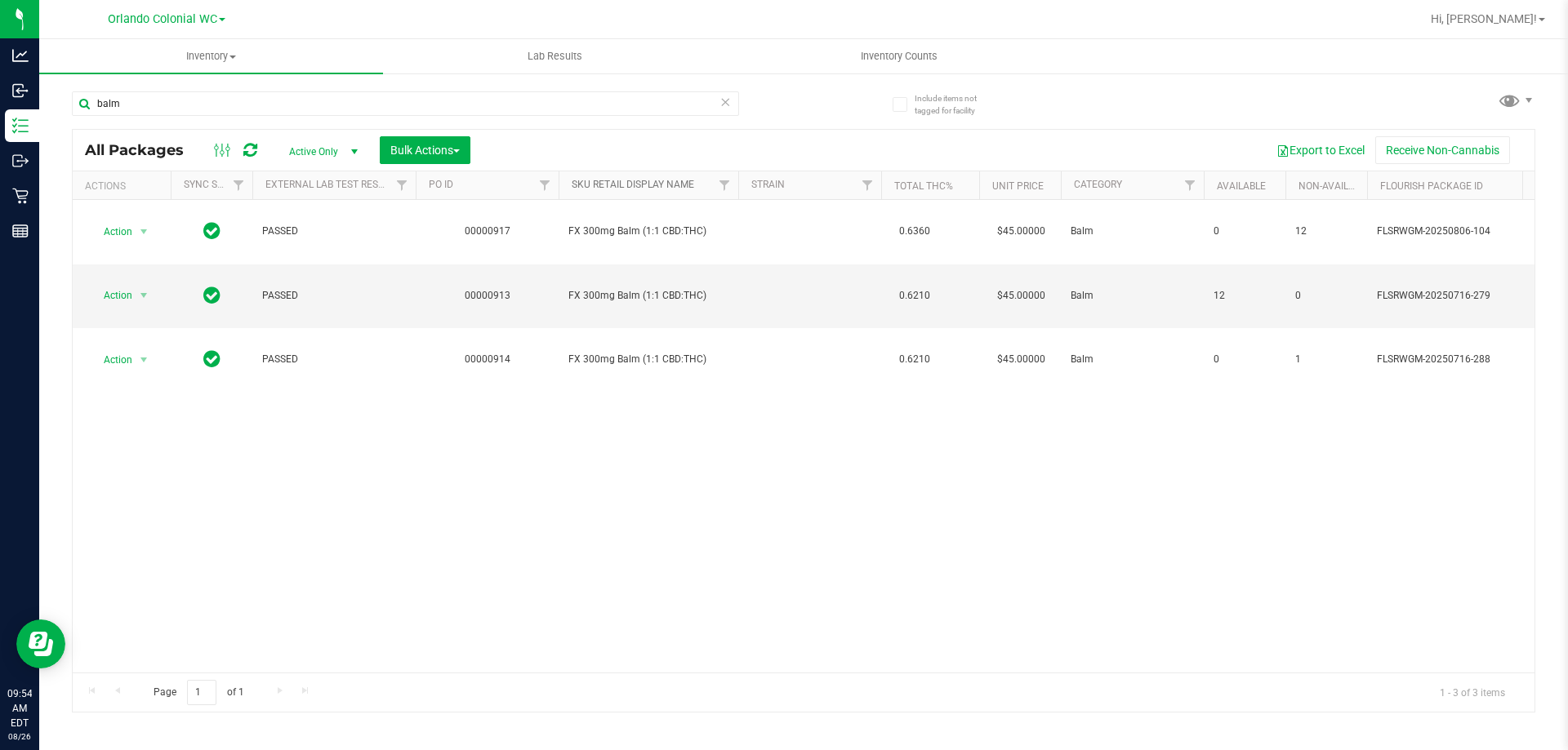
click at [636, 187] on link "SKU Retail Display Name" at bounding box center [633, 185] width 122 height 11
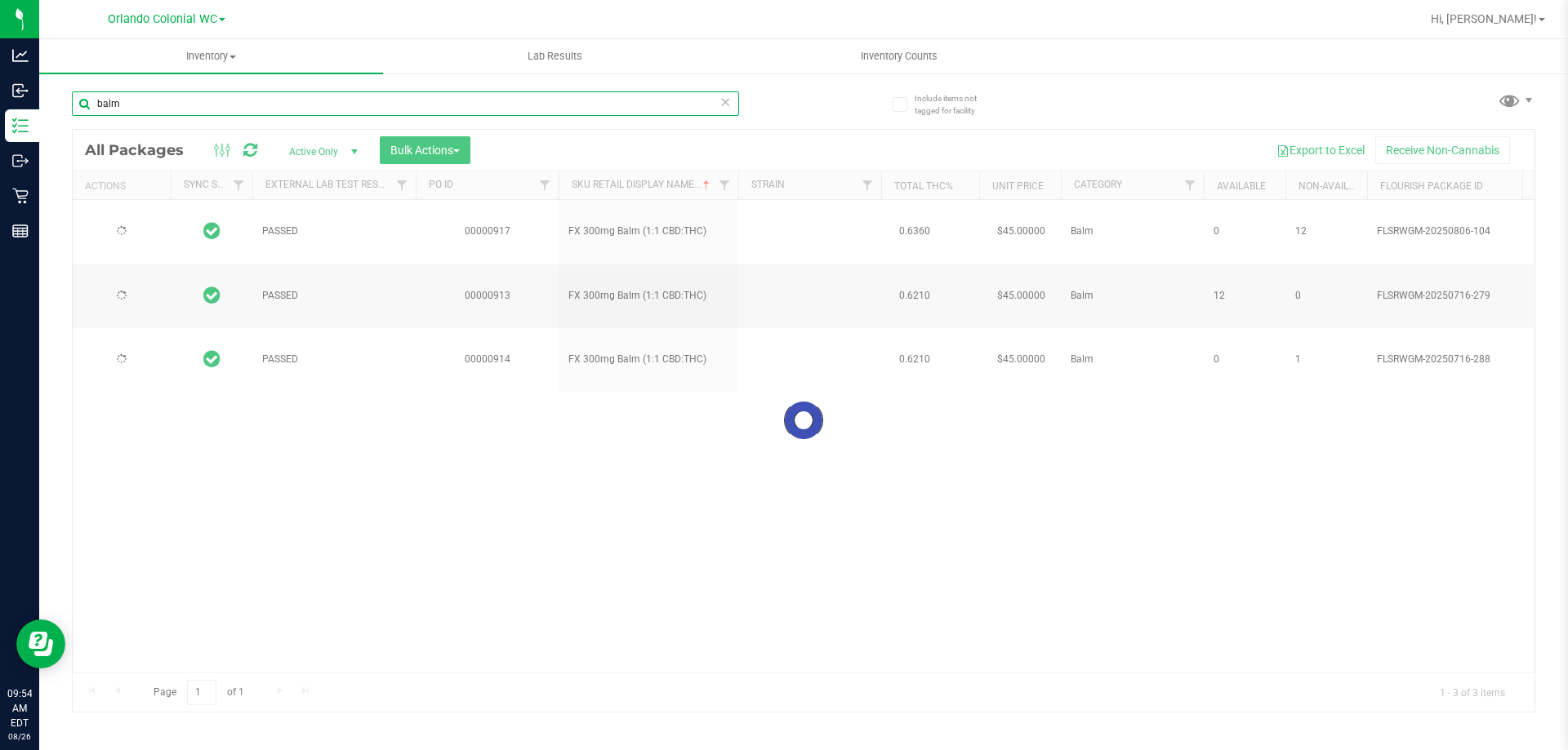
click at [135, 106] on input "balm" at bounding box center [405, 104] width 667 height 25
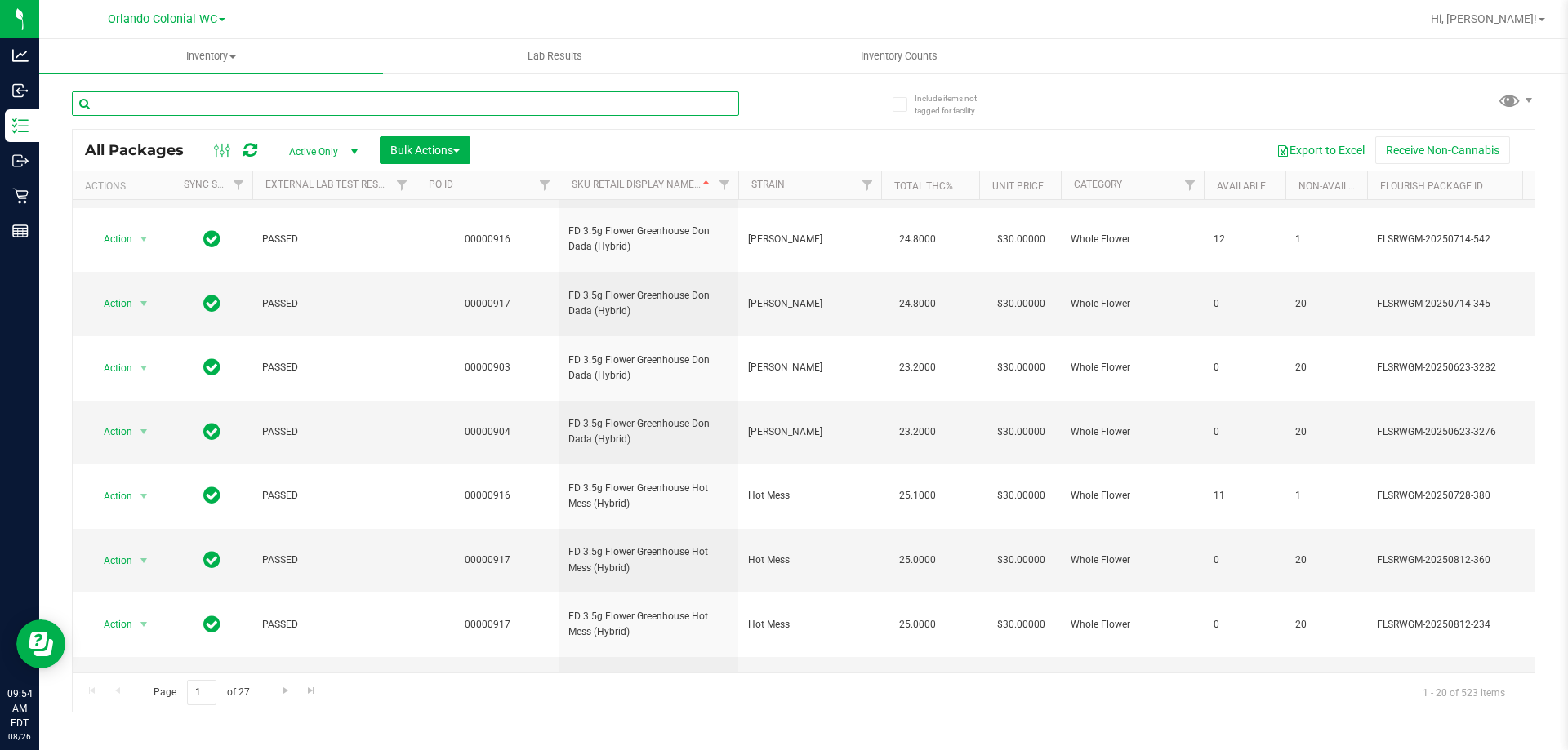
scroll to position [509, 0]
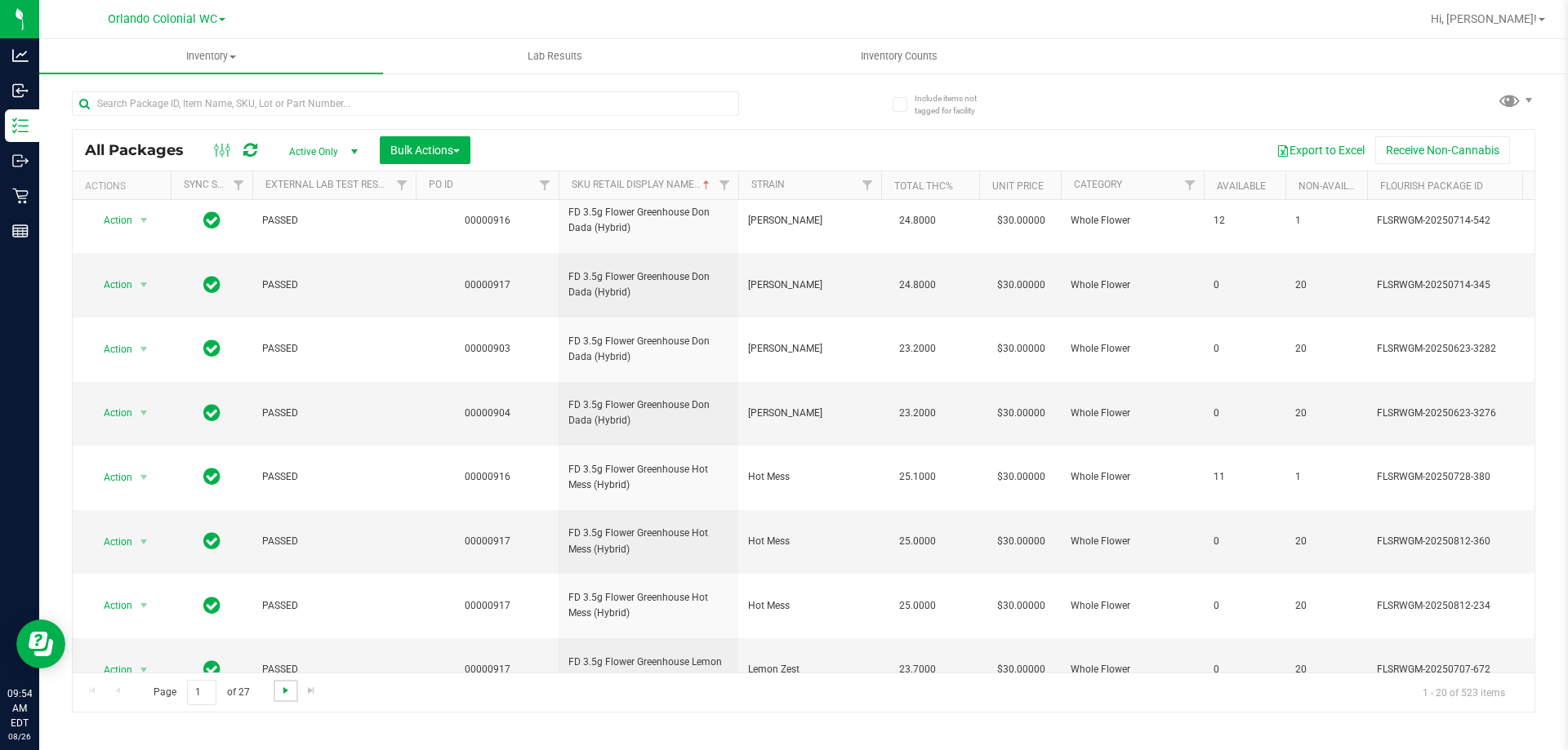
click at [284, 688] on span "Go to the next page" at bounding box center [286, 690] width 13 height 13
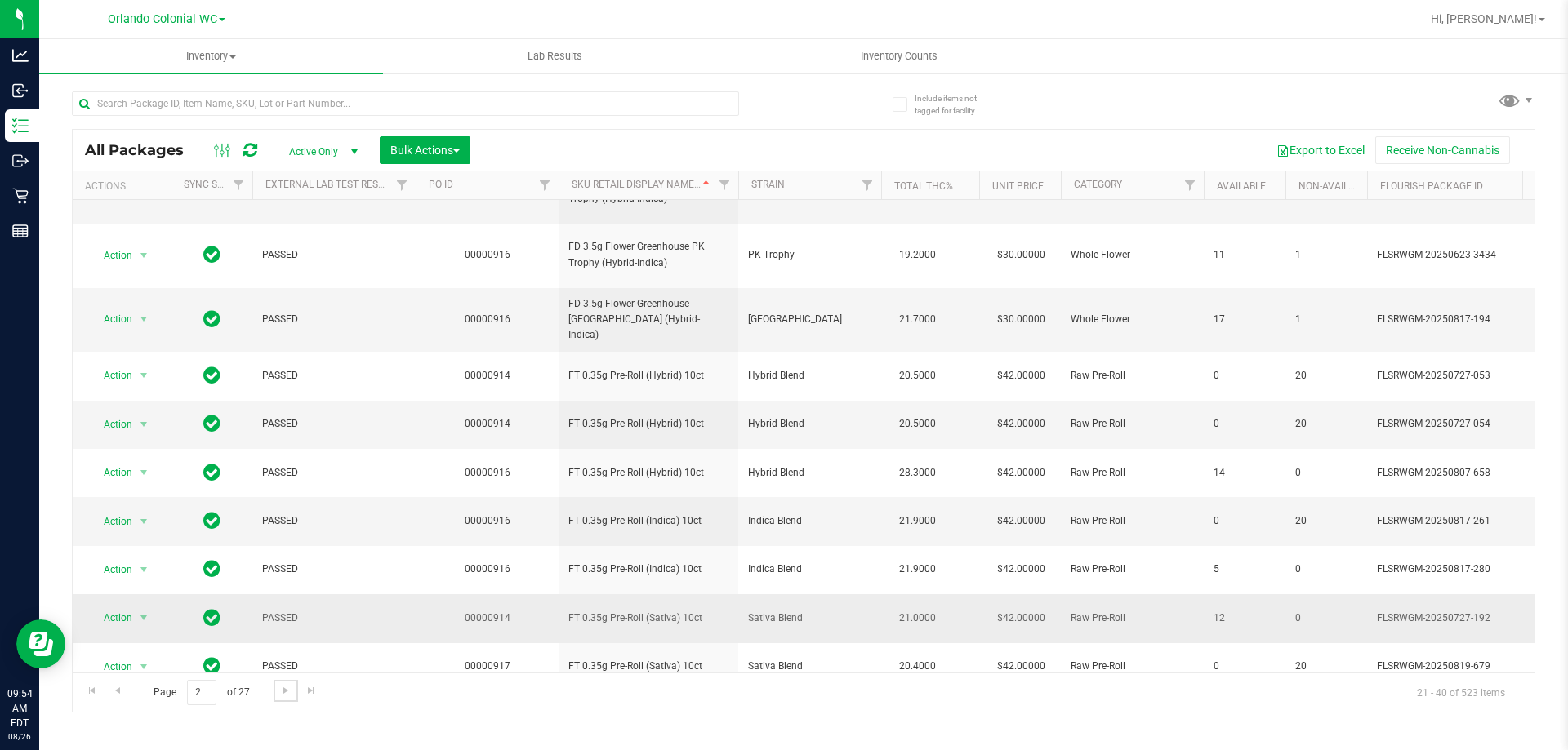
scroll to position [509, 0]
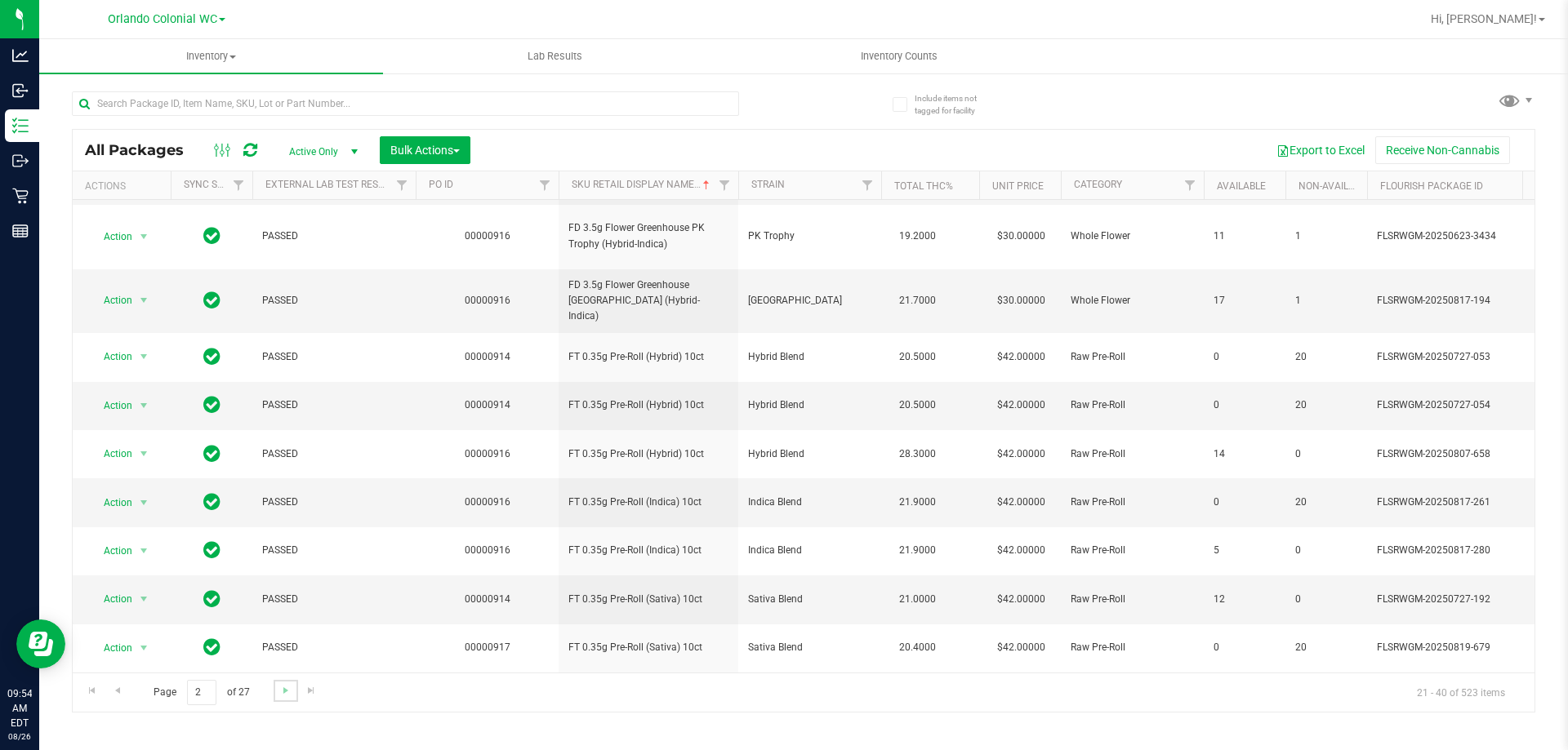
click at [292, 688] on link "Go to the next page" at bounding box center [286, 691] width 24 height 22
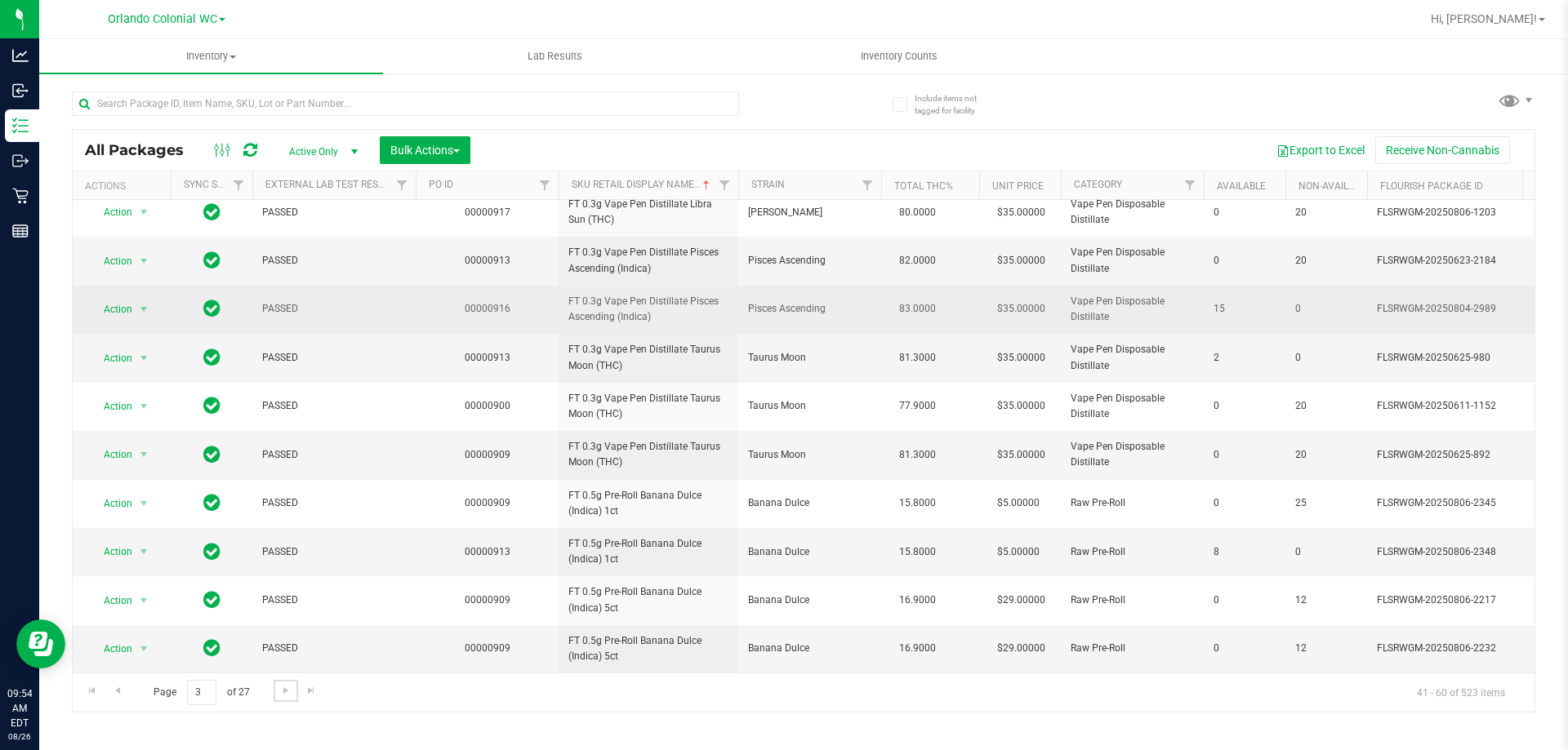
scroll to position [509, 0]
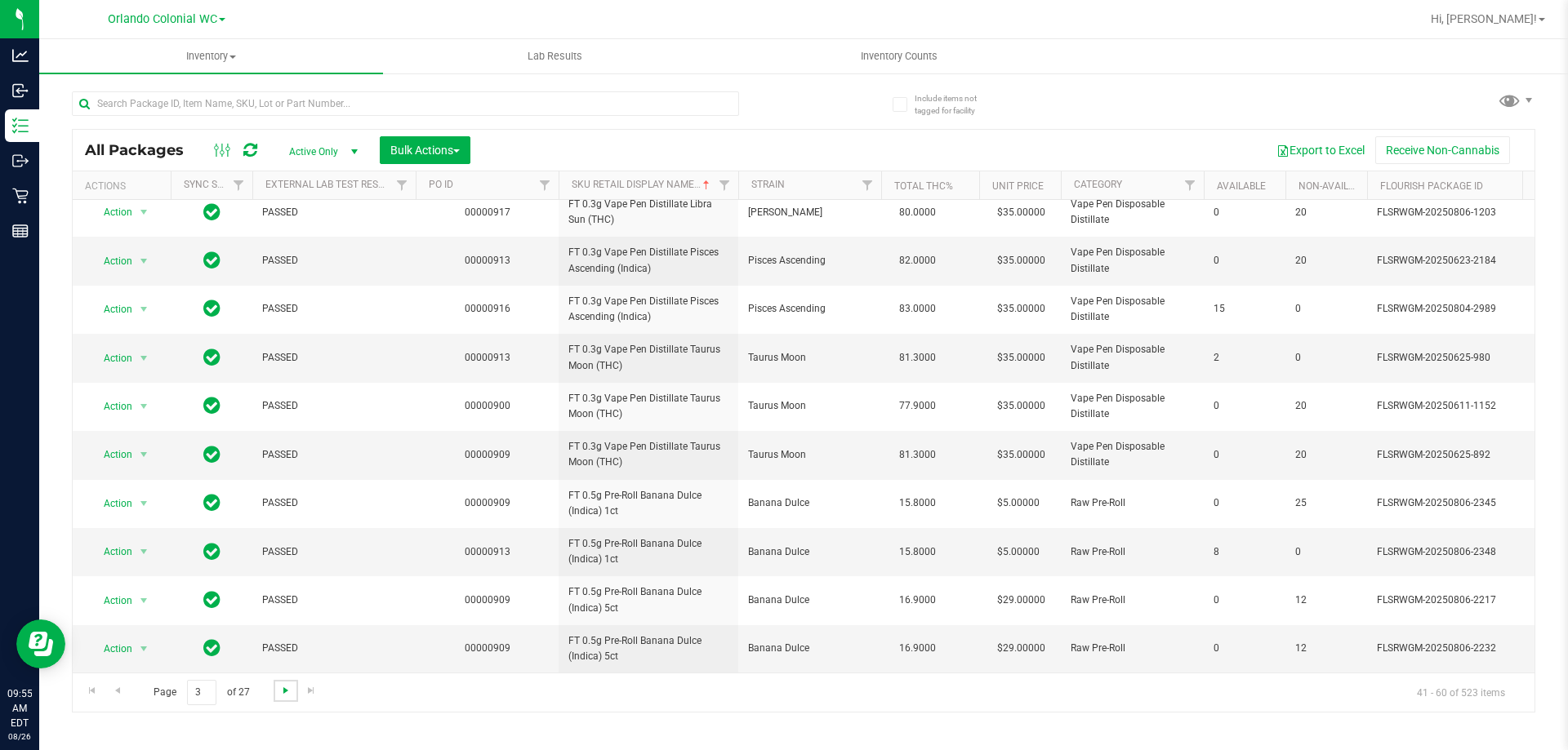
click at [291, 690] on link "Go to the next page" at bounding box center [286, 691] width 24 height 22
click at [283, 689] on span "Go to the next page" at bounding box center [286, 690] width 13 height 13
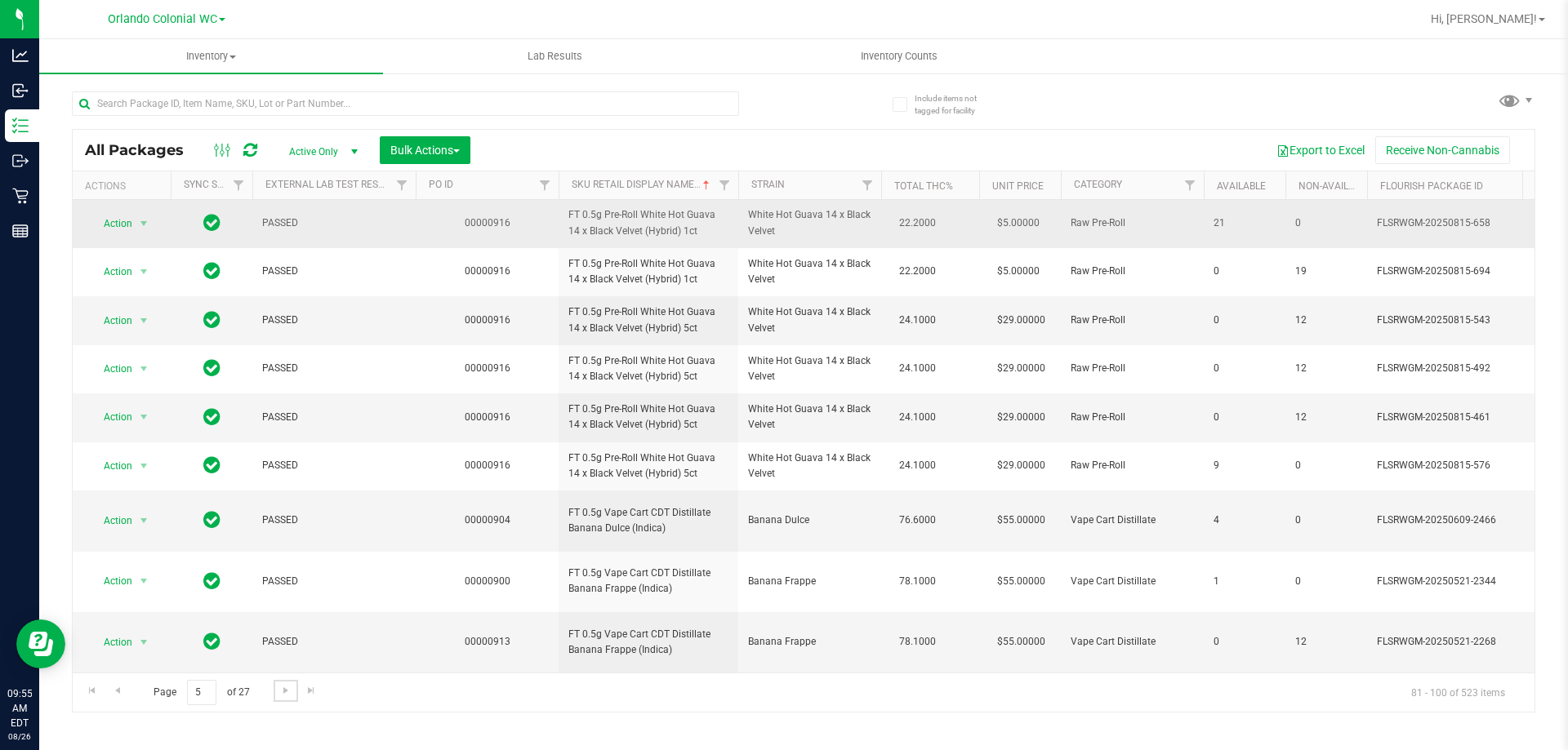
scroll to position [546, 0]
click at [288, 689] on span "Go to the next page" at bounding box center [286, 690] width 13 height 13
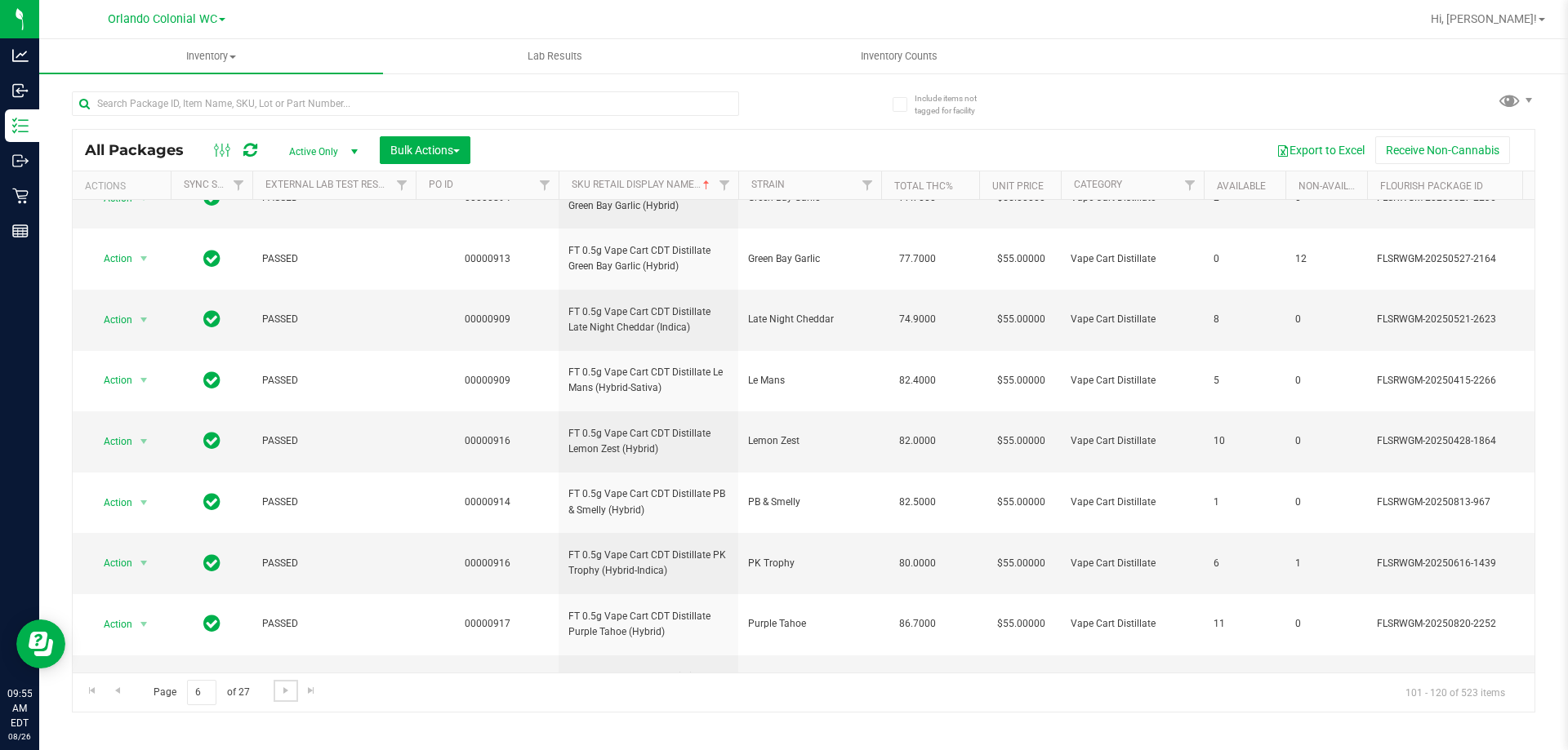
scroll to position [757, 0]
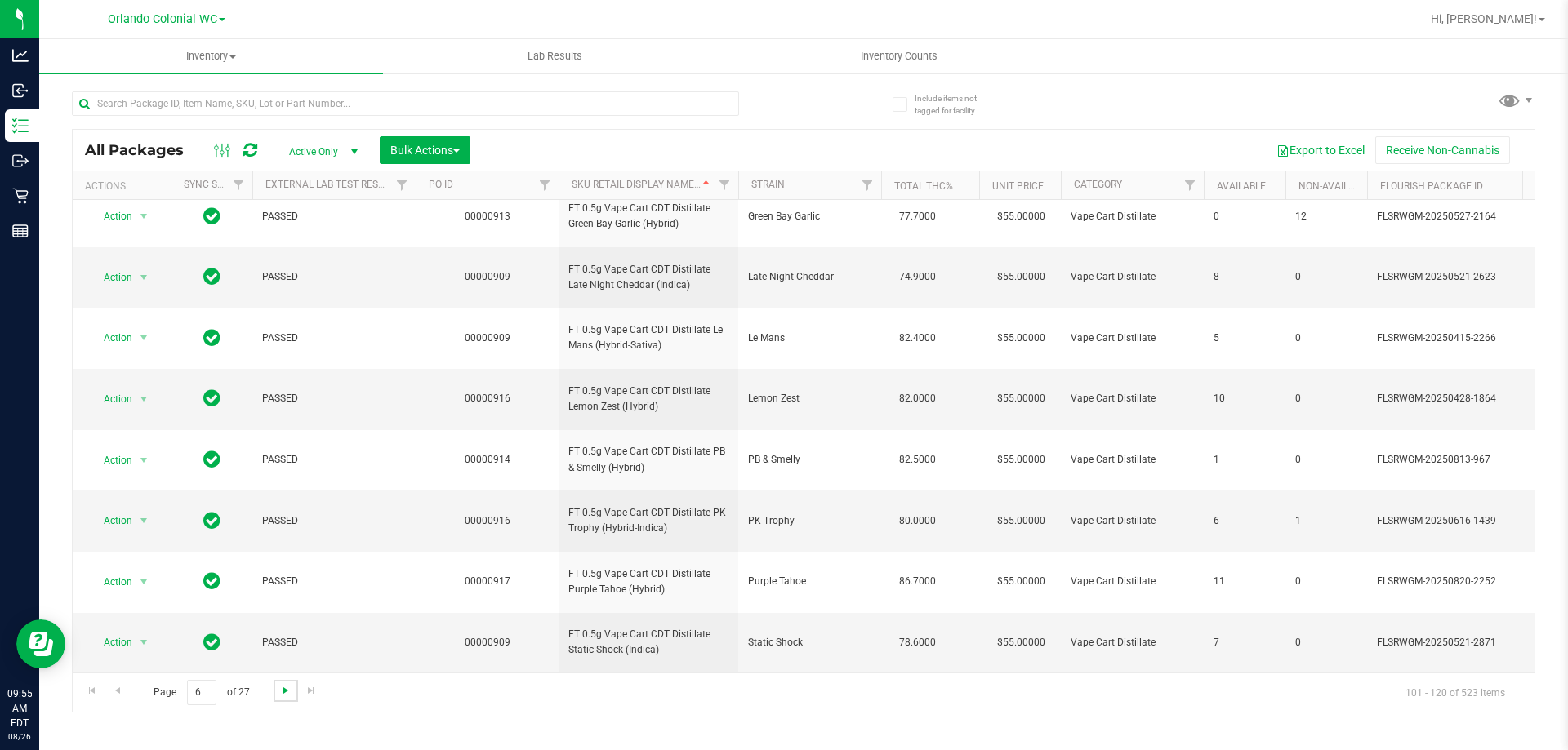
click at [288, 690] on span "Go to the next page" at bounding box center [286, 690] width 13 height 13
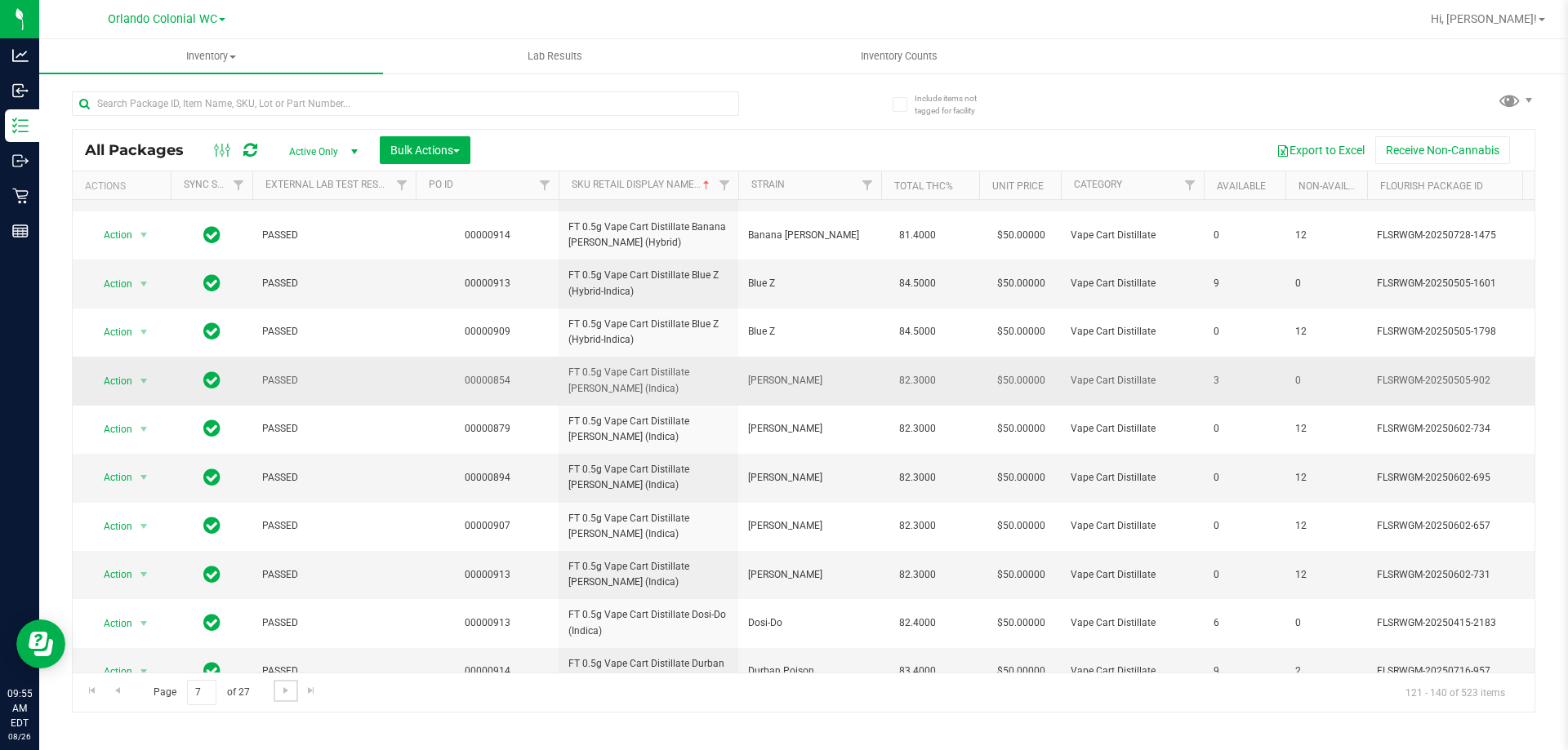
scroll to position [525, 0]
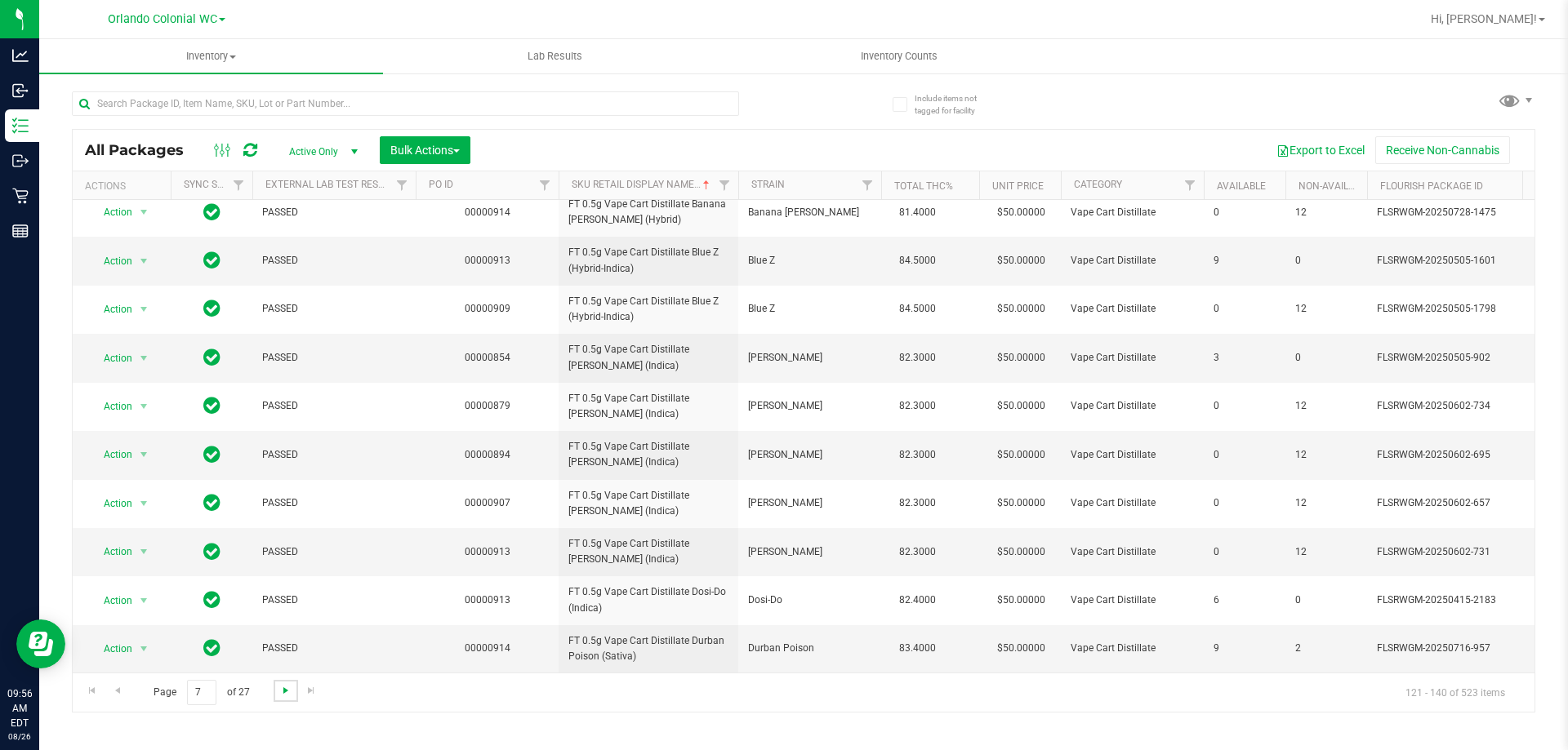
click at [279, 690] on span "Go to the next page" at bounding box center [286, 690] width 13 height 13
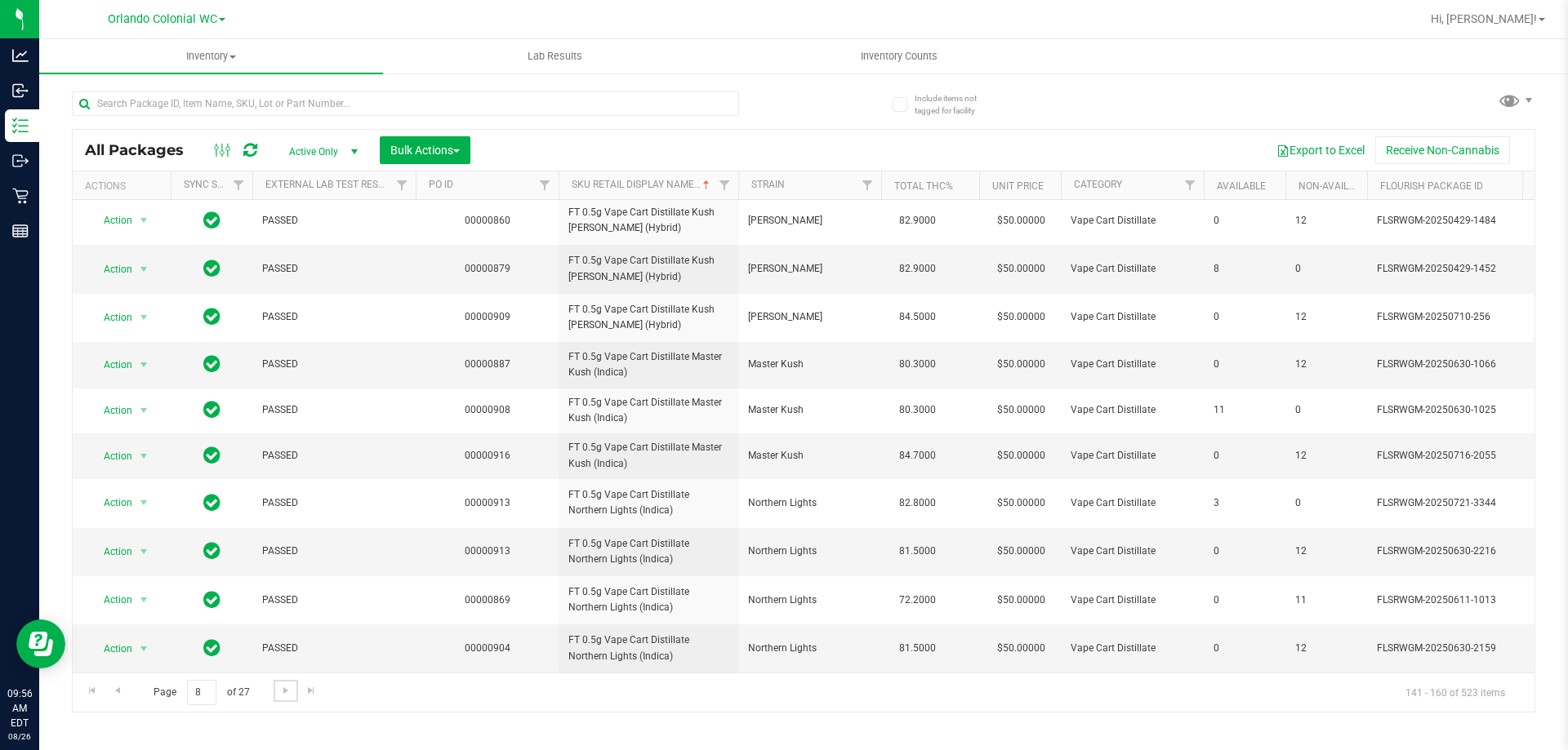
scroll to position [500, 0]
click at [283, 683] on link "Go to the next page" at bounding box center [286, 691] width 24 height 22
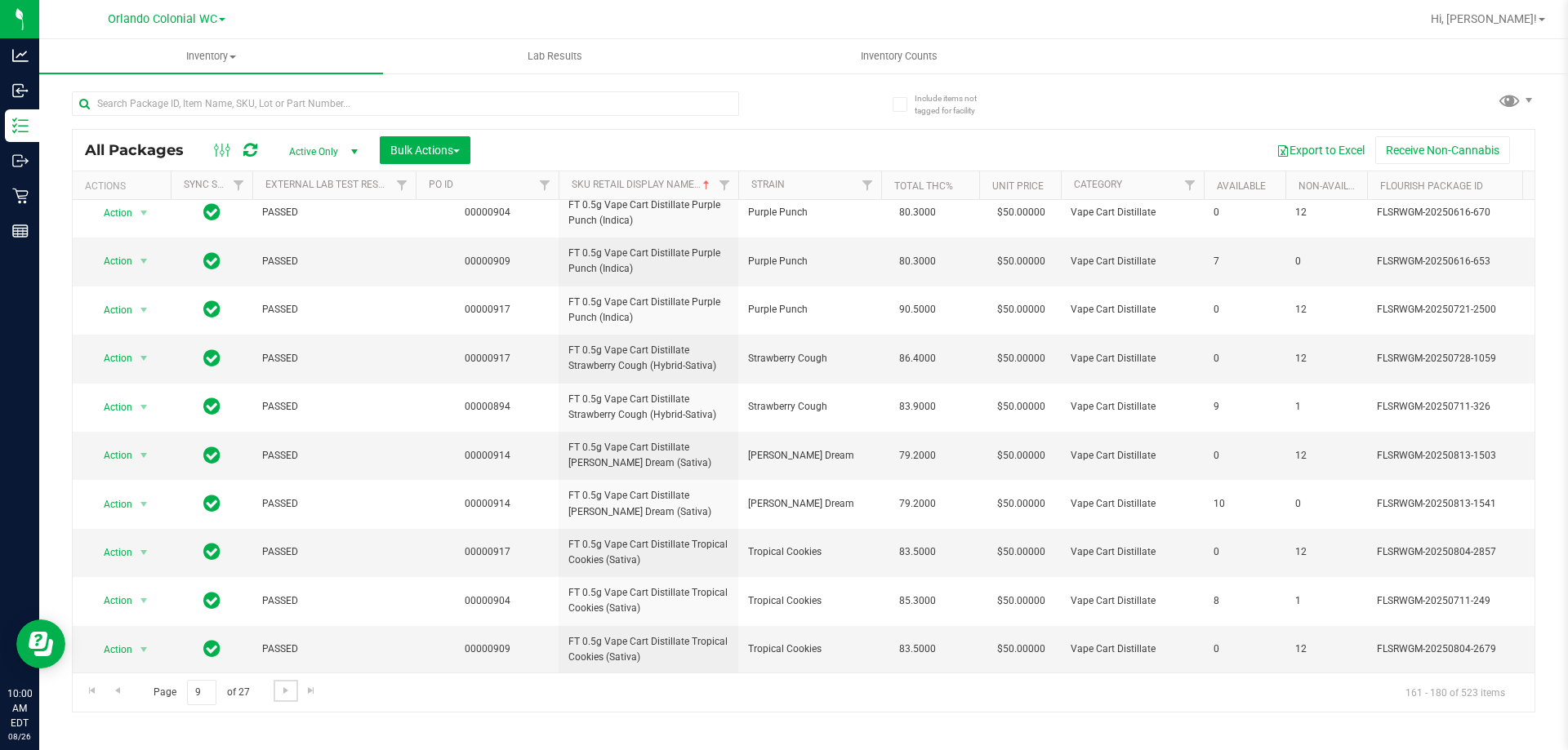
scroll to position [503, 0]
click at [291, 685] on span "Go to the next page" at bounding box center [286, 690] width 13 height 13
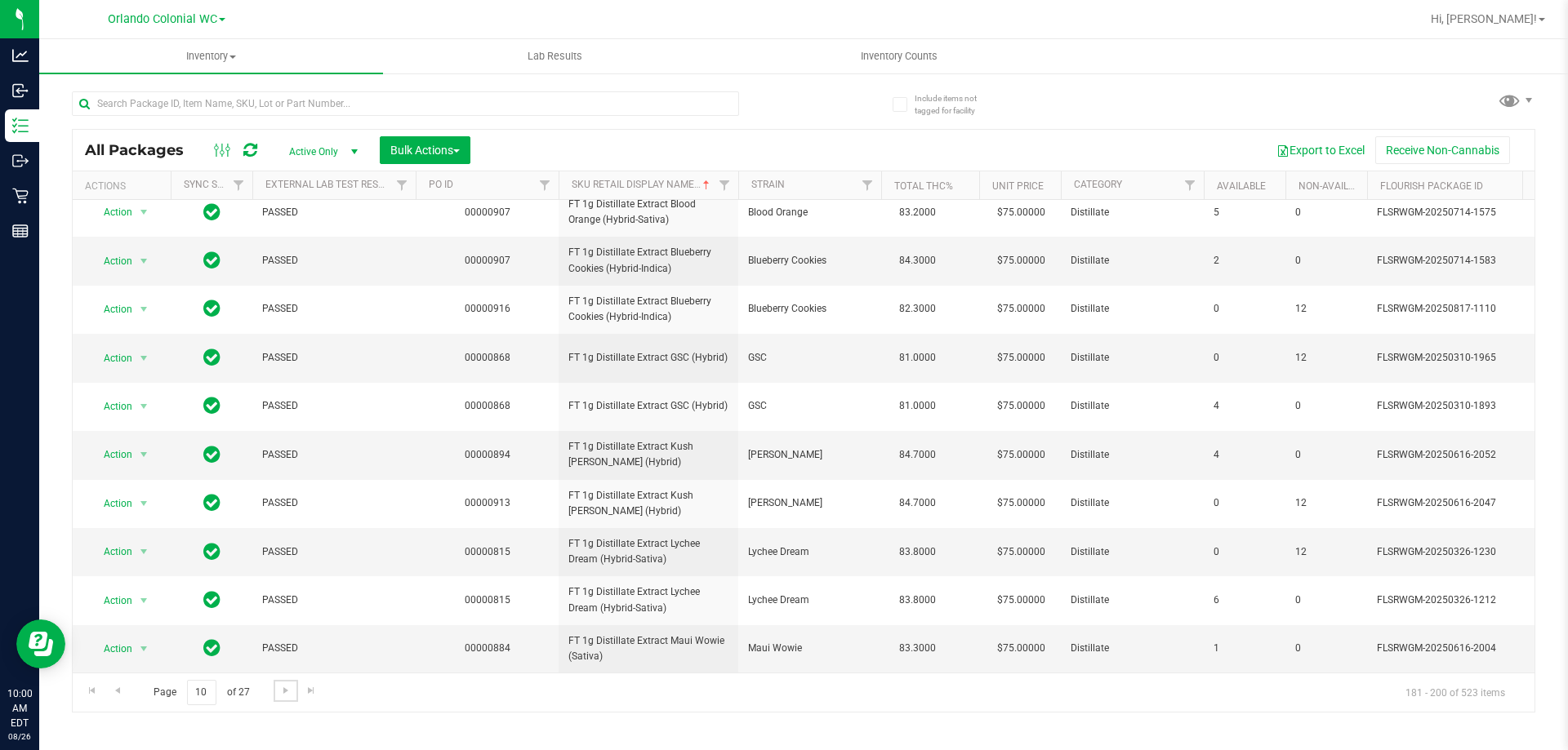
scroll to position [509, 0]
click at [281, 682] on link "Go to the next page" at bounding box center [286, 691] width 24 height 22
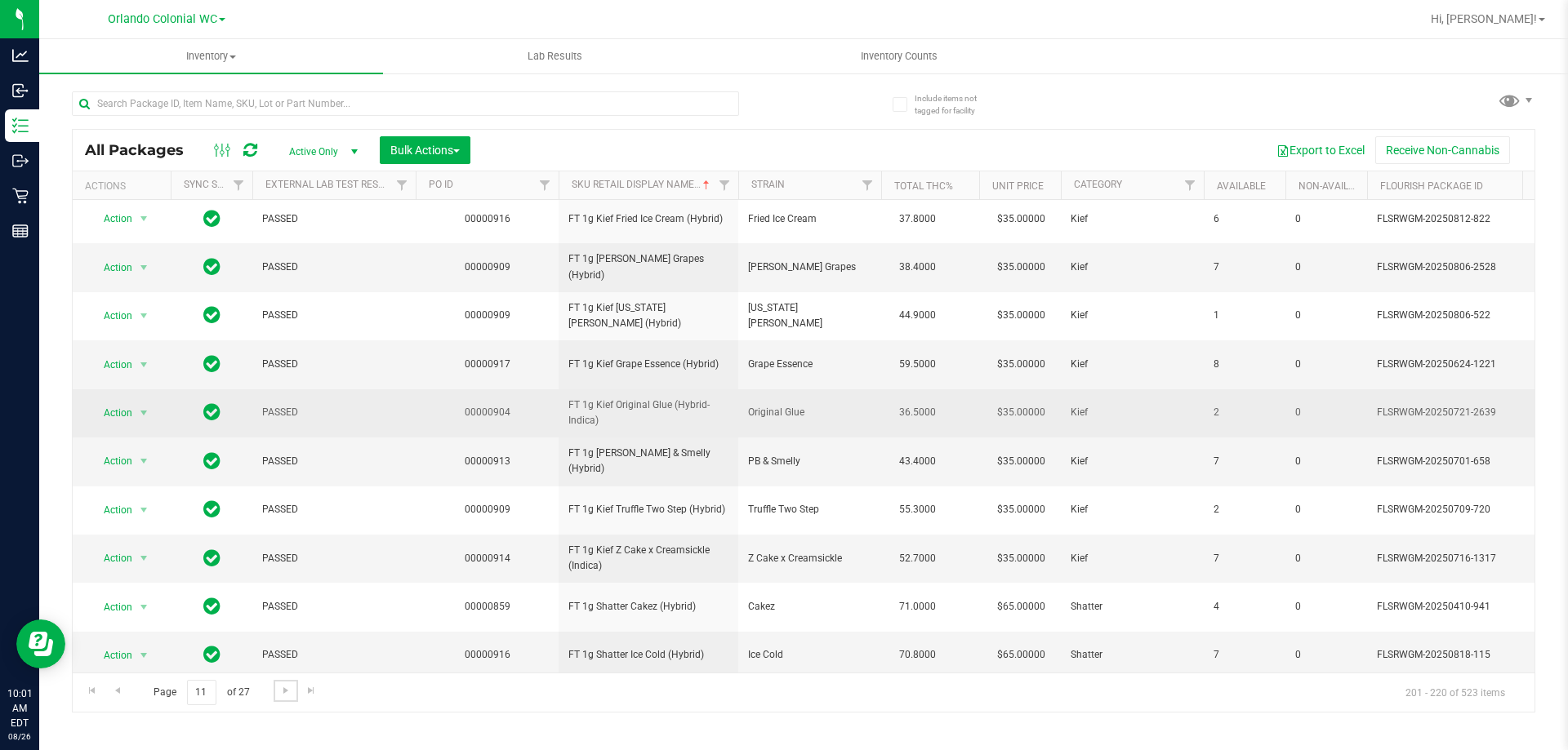
scroll to position [509, 0]
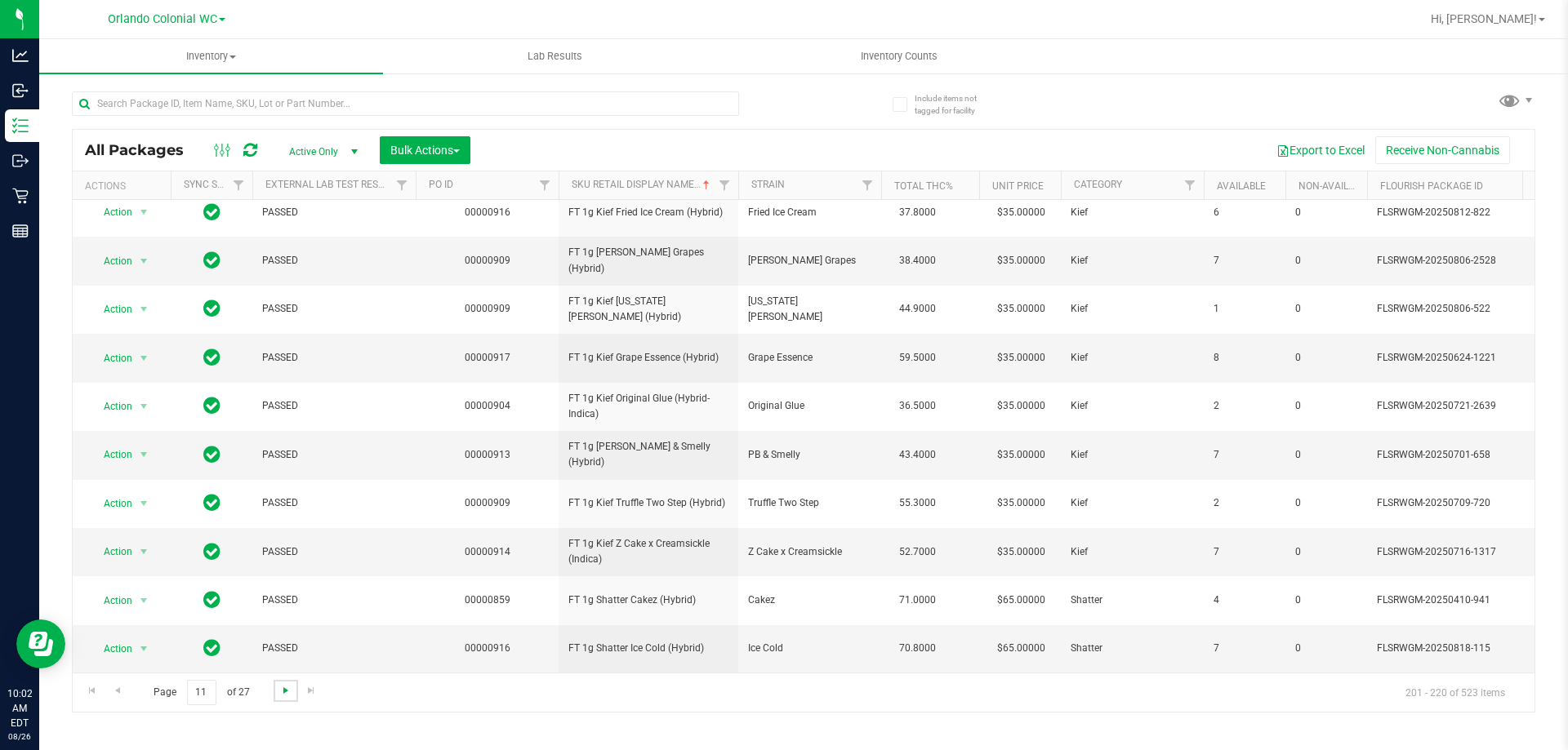
click at [282, 688] on span "Go to the next page" at bounding box center [286, 690] width 13 height 13
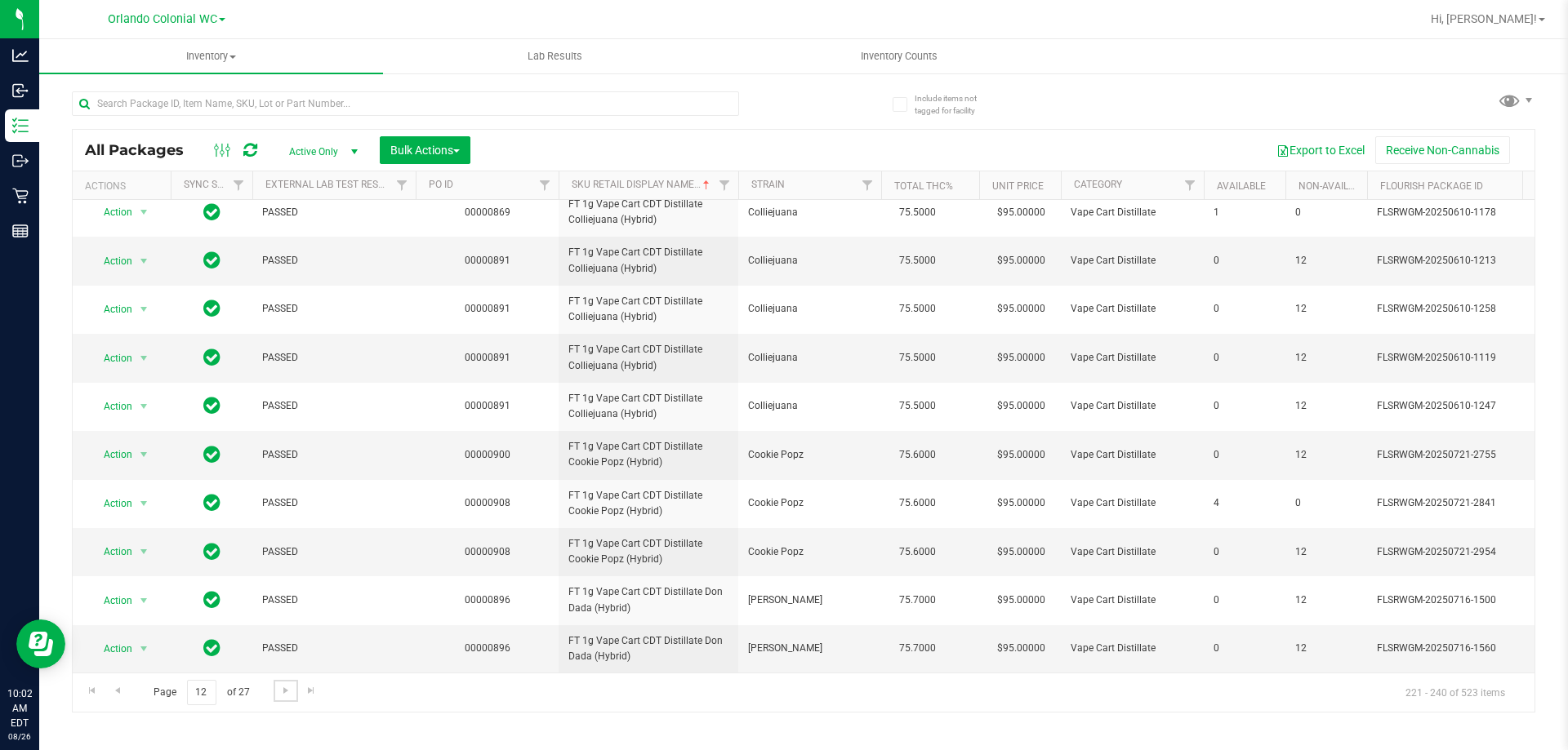
scroll to position [571, 0]
click at [283, 690] on span "Go to the next page" at bounding box center [286, 690] width 13 height 13
click at [286, 695] on span "Go to the next page" at bounding box center [286, 690] width 13 height 13
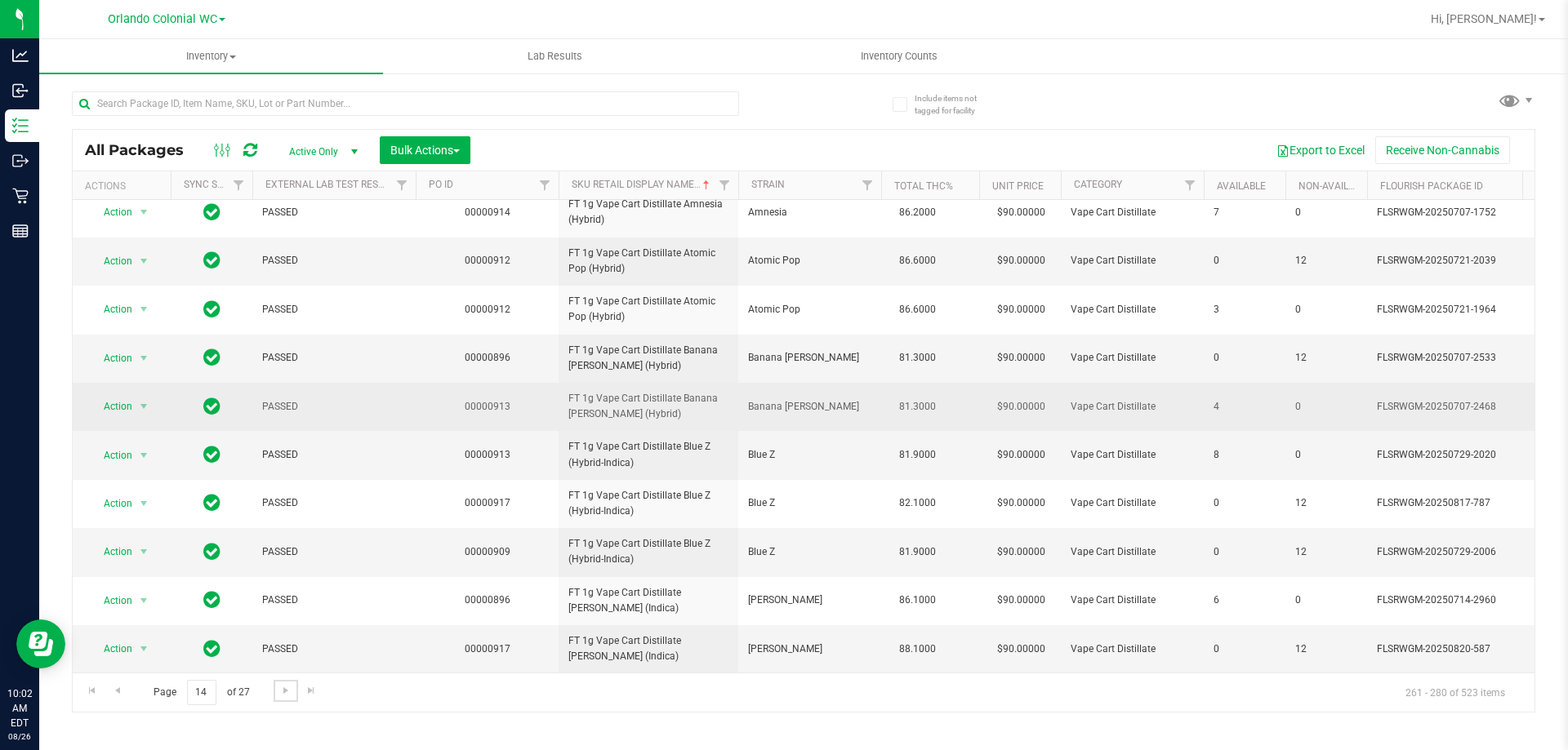
scroll to position [572, 0]
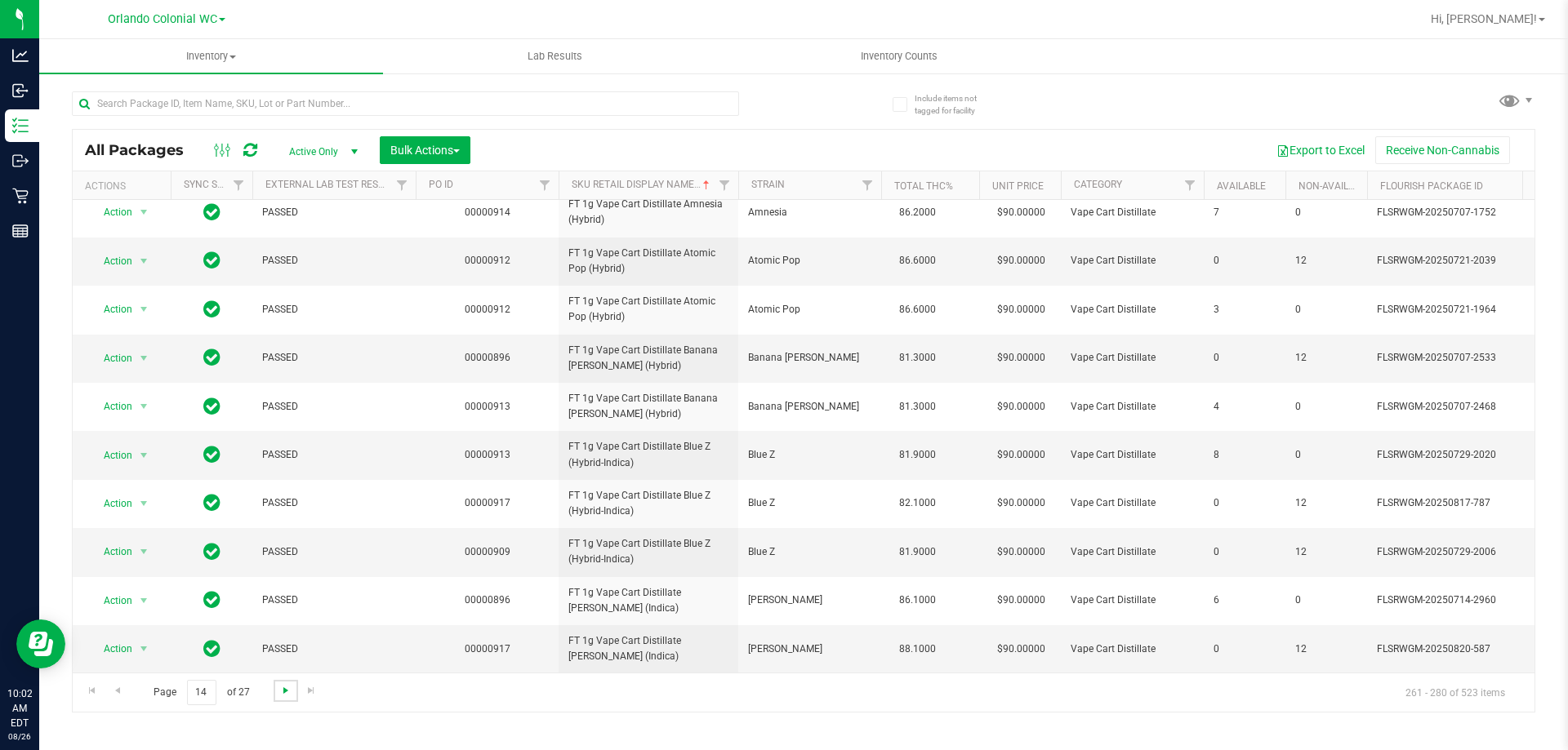
click at [287, 693] on span "Go to the next page" at bounding box center [286, 690] width 13 height 13
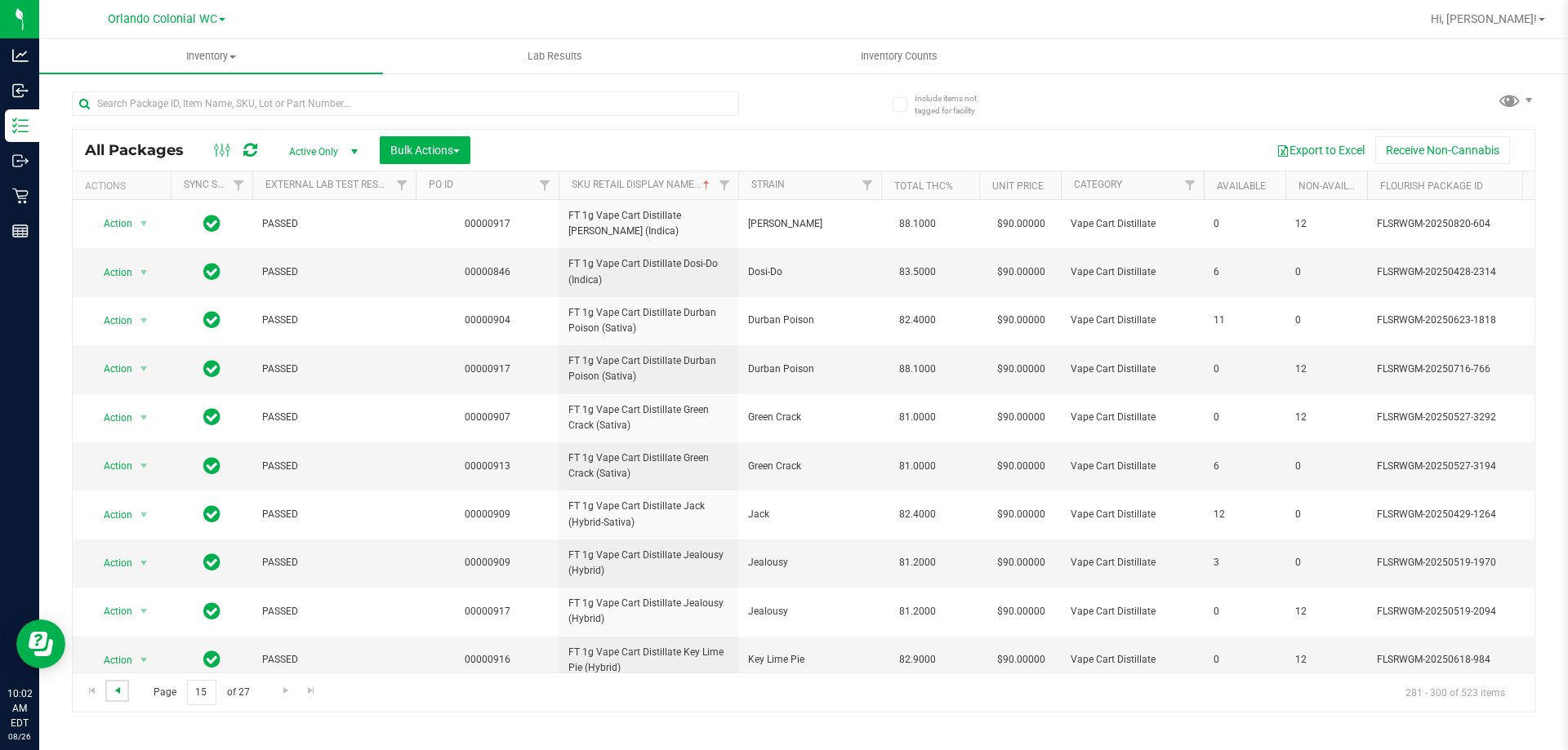
click at [120, 686] on span "Go to the previous page" at bounding box center [118, 690] width 13 height 13
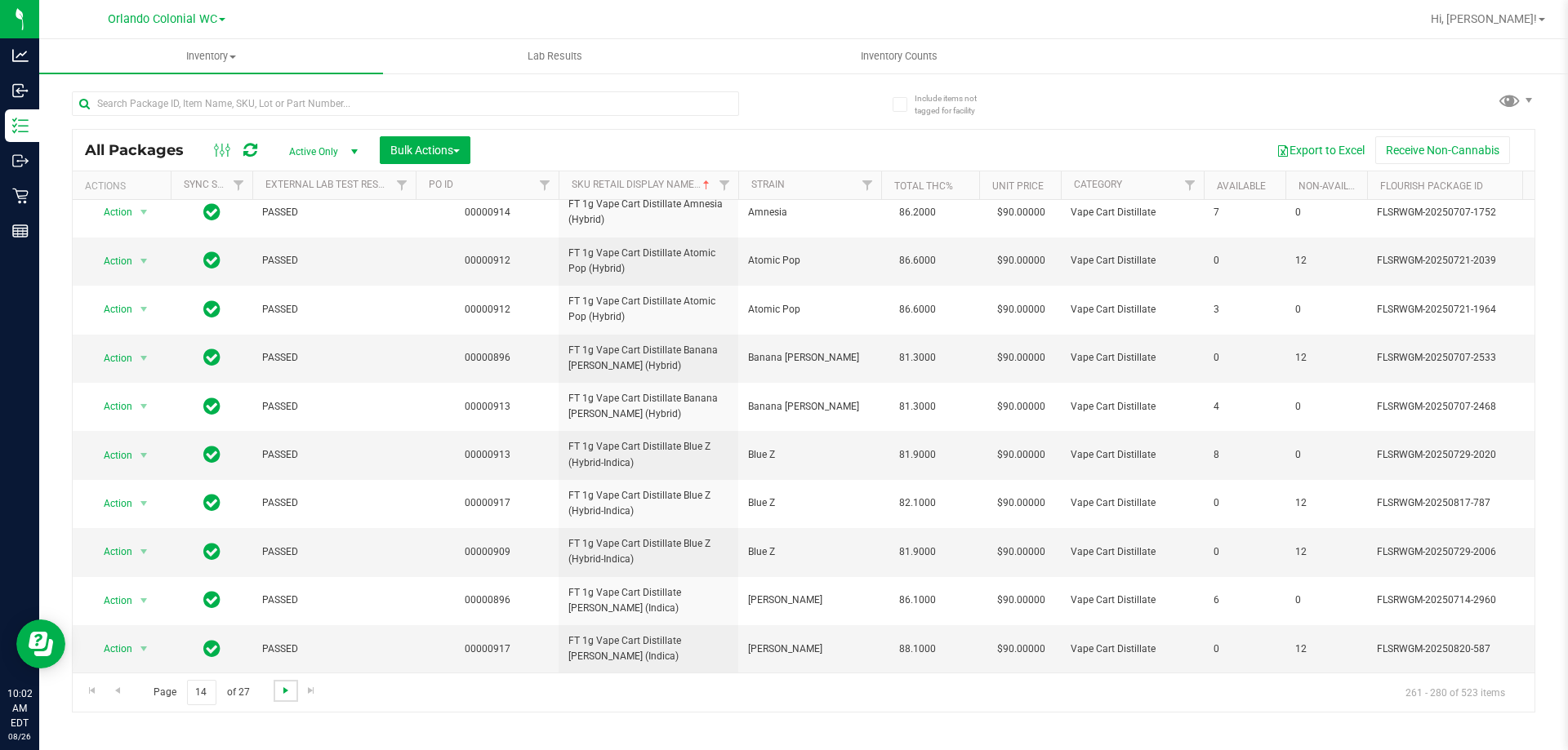
click at [286, 690] on span "Go to the next page" at bounding box center [286, 690] width 13 height 13
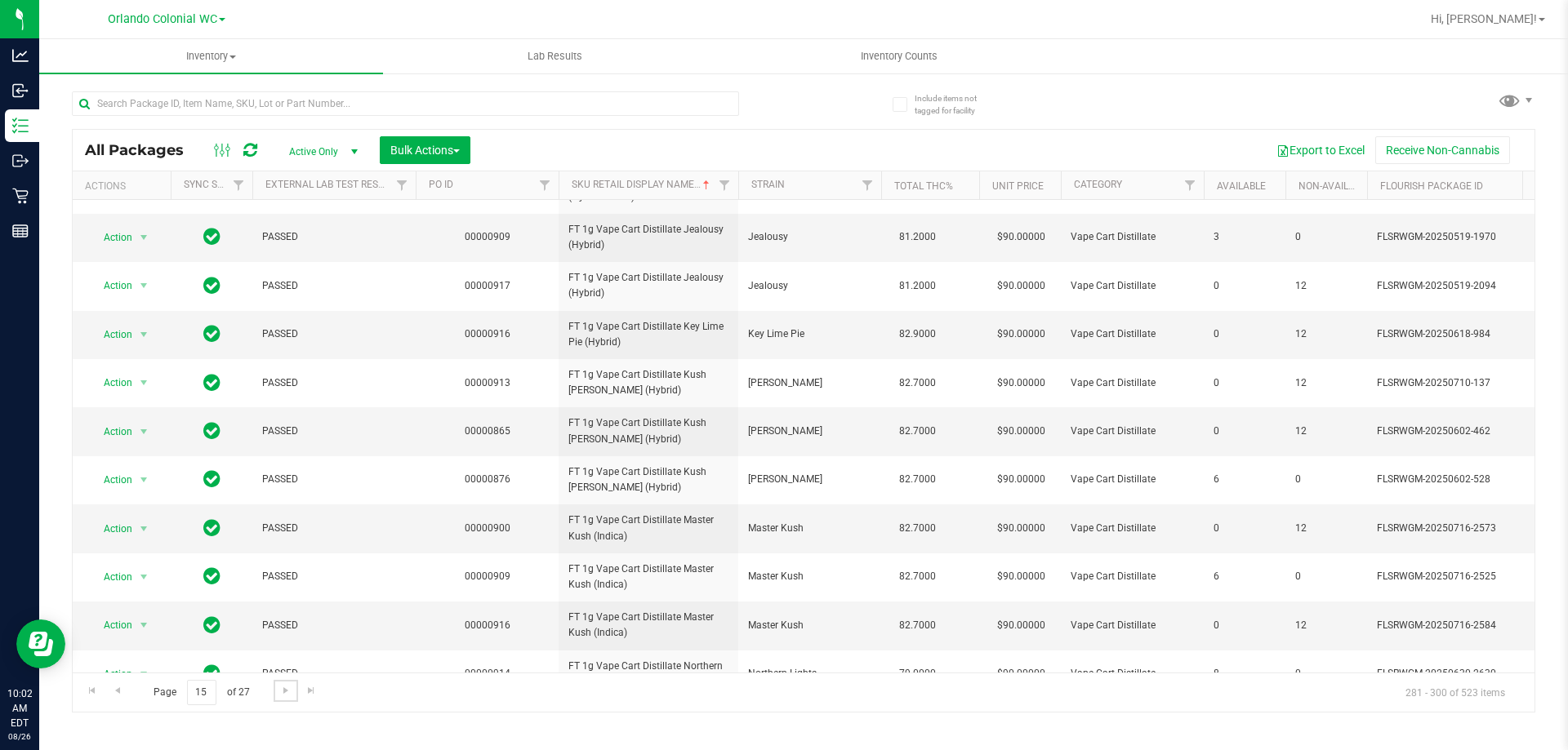
scroll to position [327, 0]
click at [635, 324] on span "FT 1g Vape Cart Distillate Key Lime Pie (Hybrid)" at bounding box center [648, 334] width 160 height 31
copy tr "FT 1g Vape Cart Distillate Key Lime Pie (Hybrid)"
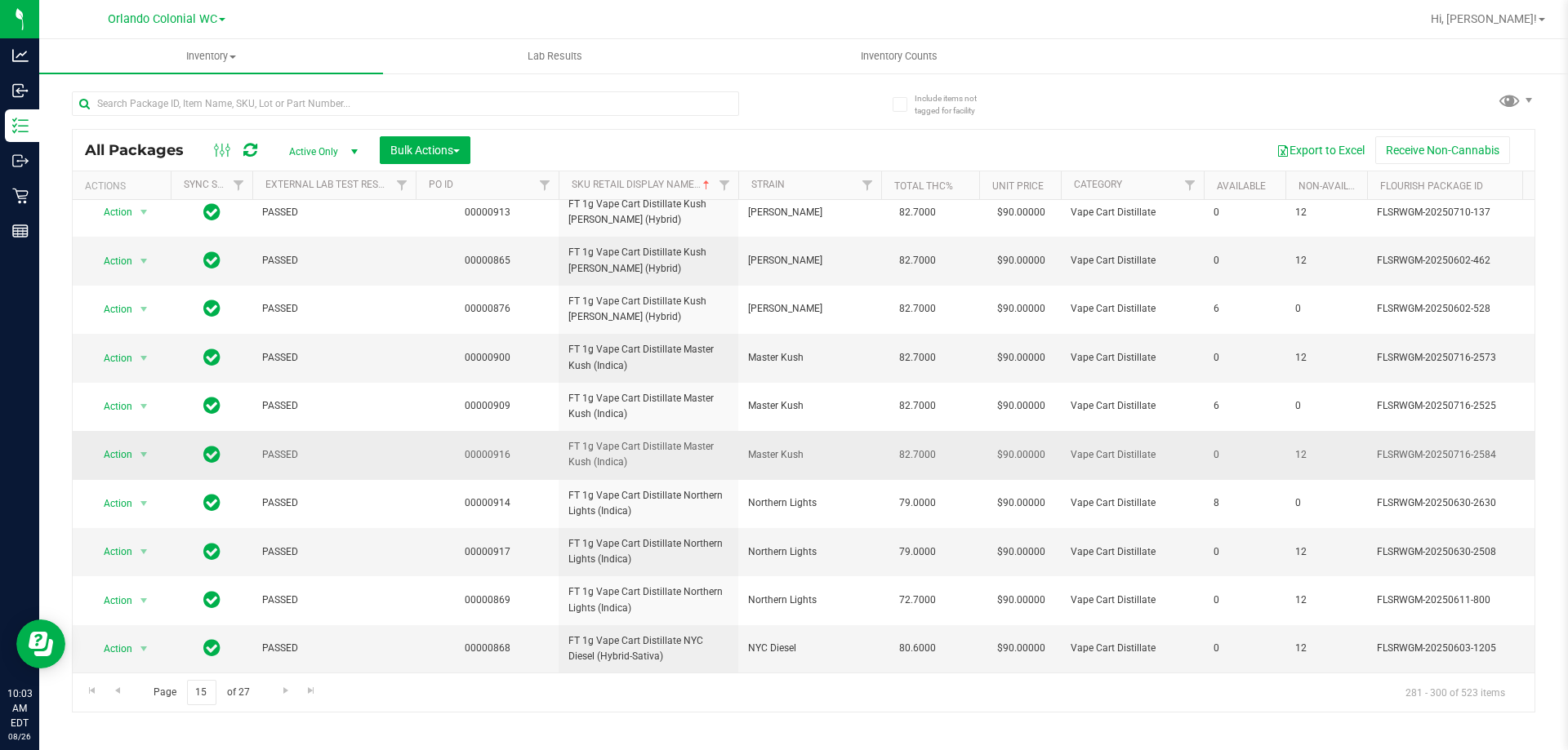
scroll to position [509, 0]
click at [274, 688] on link "Go to the next page" at bounding box center [286, 691] width 24 height 22
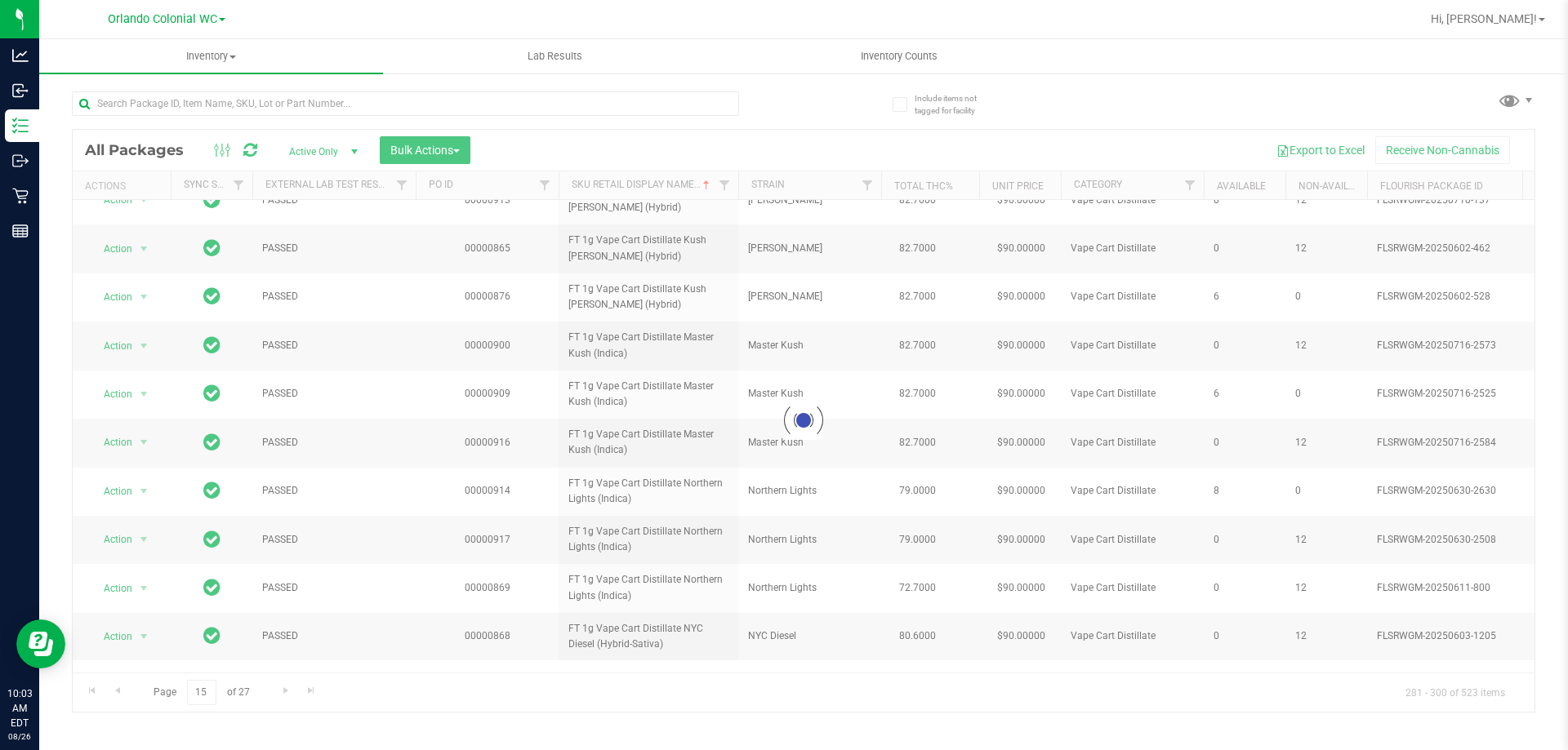
click at [280, 686] on div at bounding box center [803, 420] width 1462 height 582
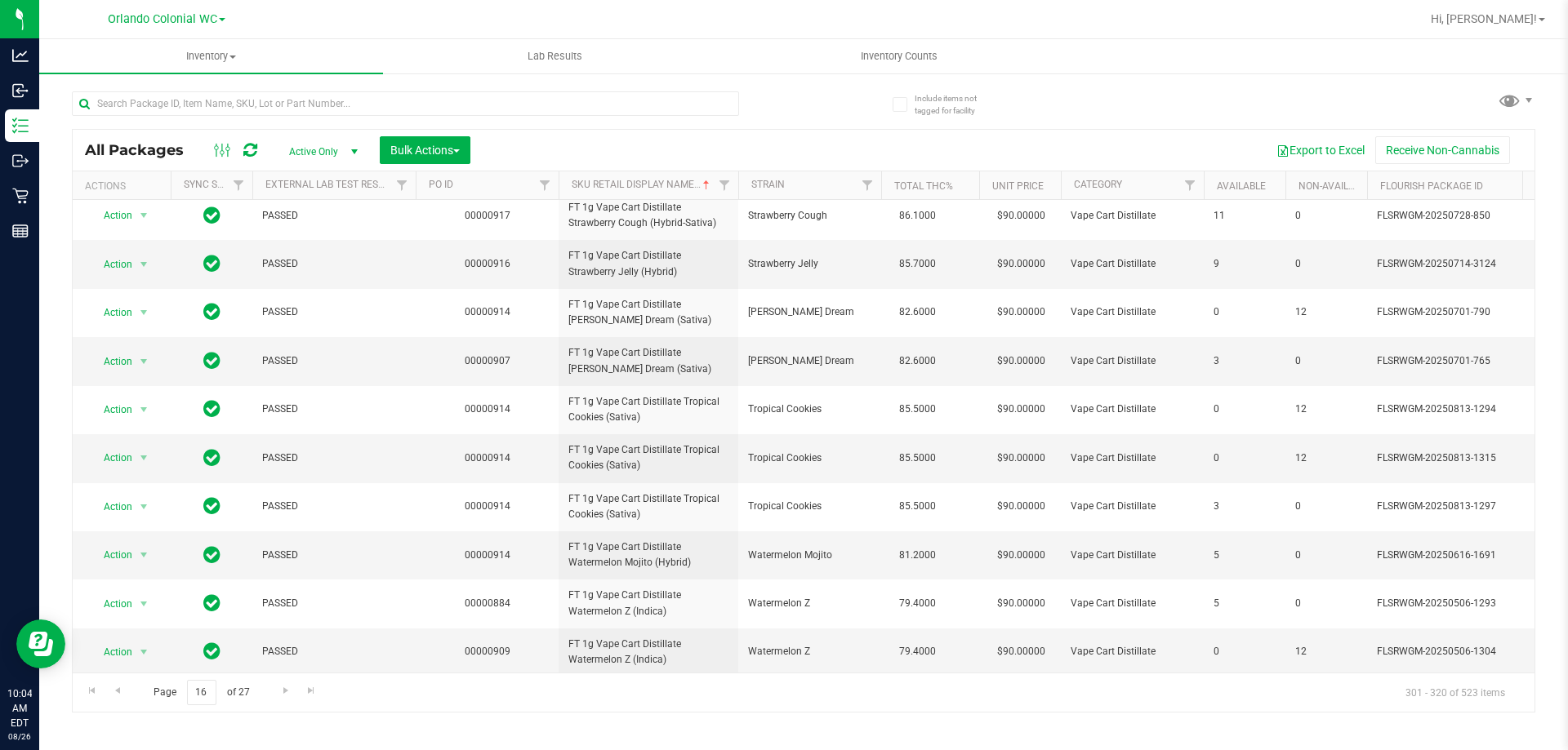
scroll to position [506, 0]
click at [290, 697] on span "Go to the next page" at bounding box center [286, 690] width 13 height 13
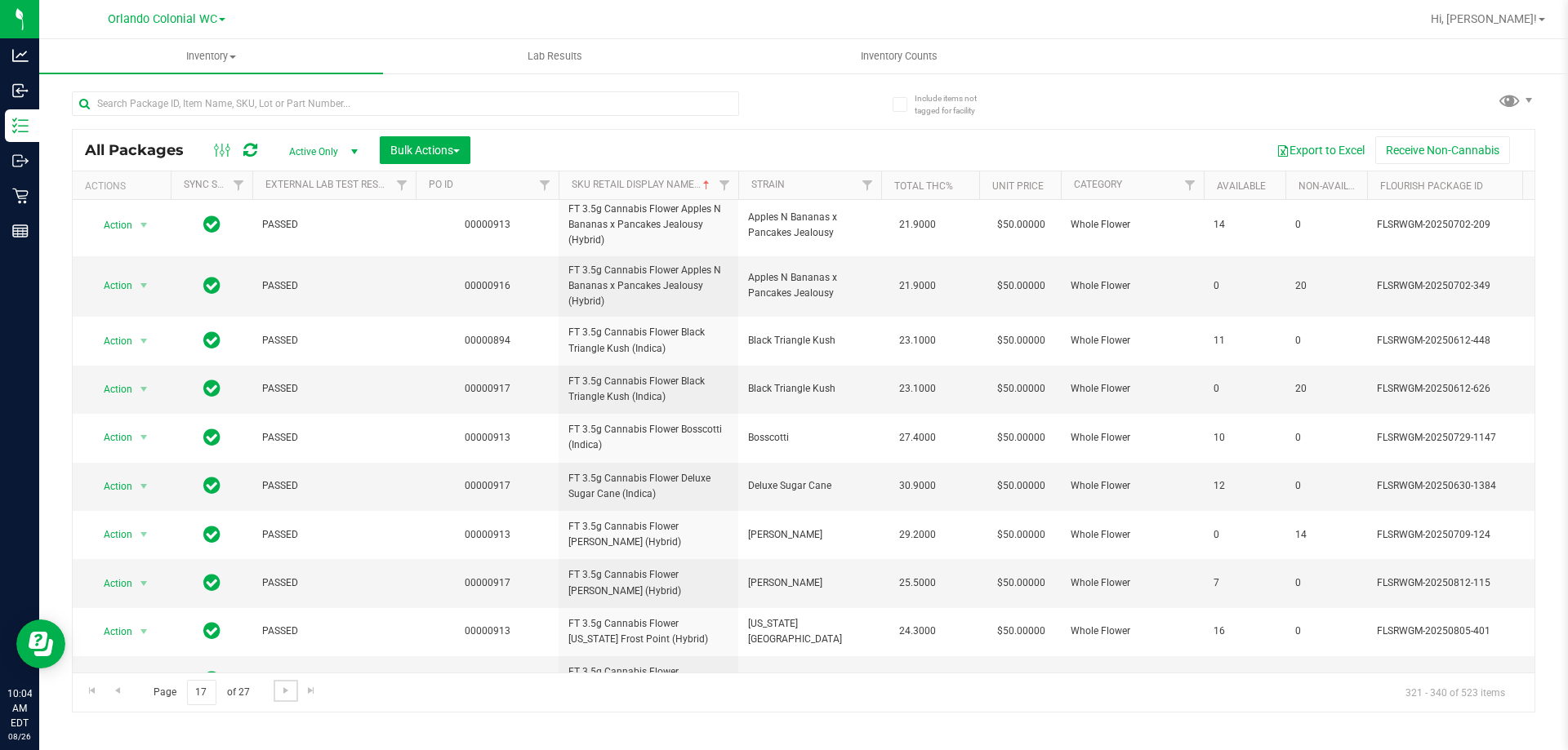
scroll to position [534, 0]
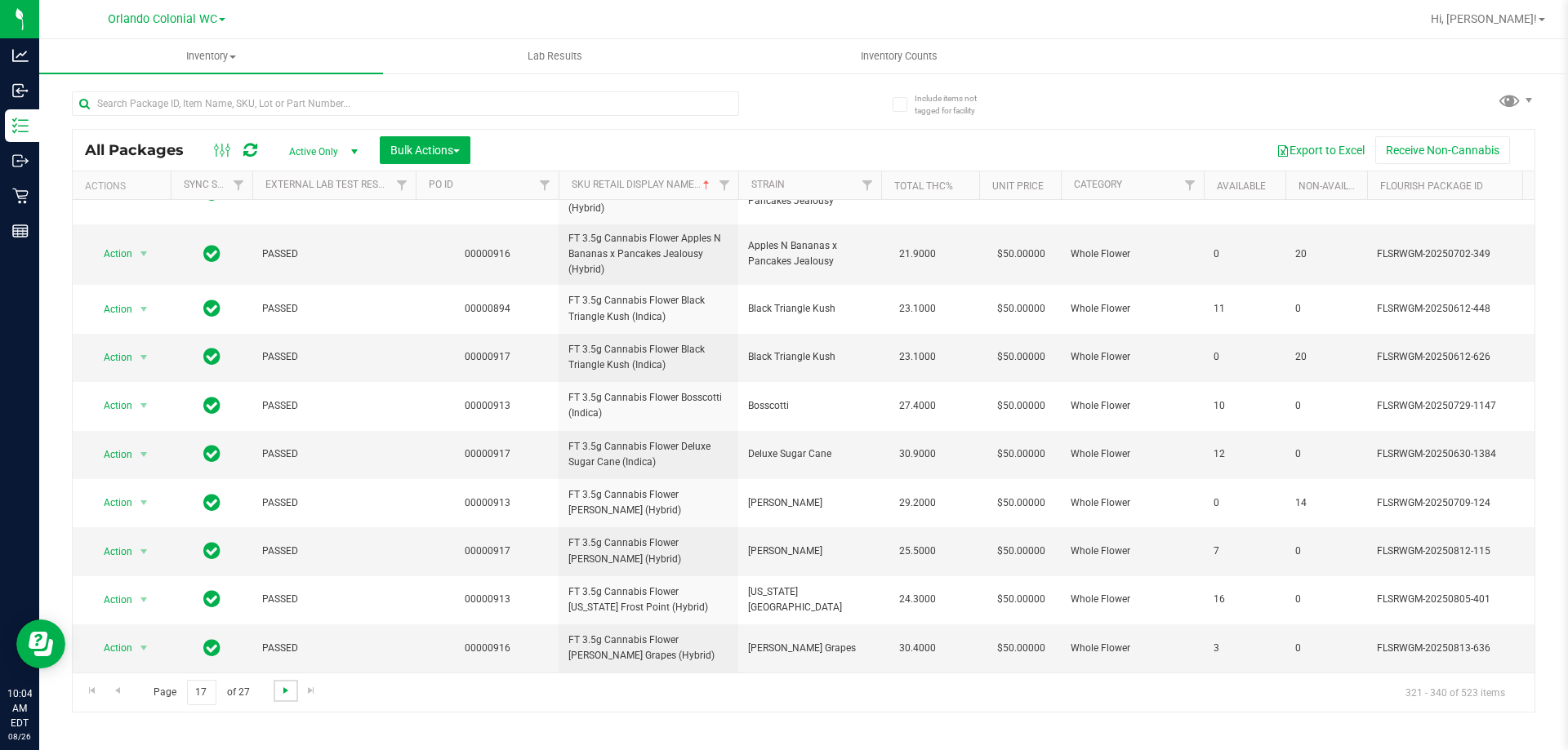
click at [279, 688] on span "Go to the next page" at bounding box center [286, 690] width 13 height 13
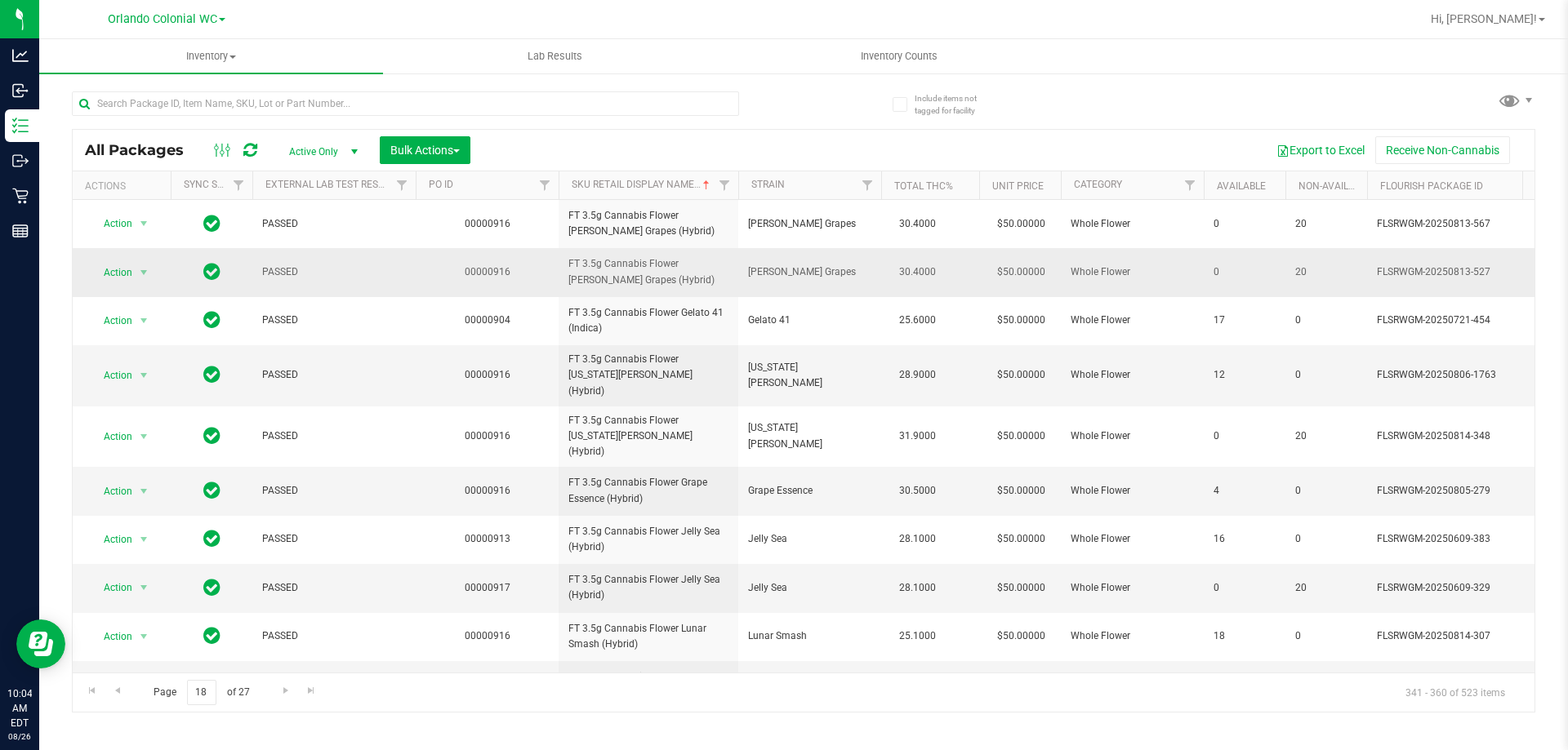
click at [646, 271] on span "FT 3.5g Cannabis Flower [PERSON_NAME] Grapes (Hybrid)" at bounding box center [648, 272] width 160 height 31
copy tr "FT 3.5g Cannabis Flower [PERSON_NAME] Grapes (Hybrid)"
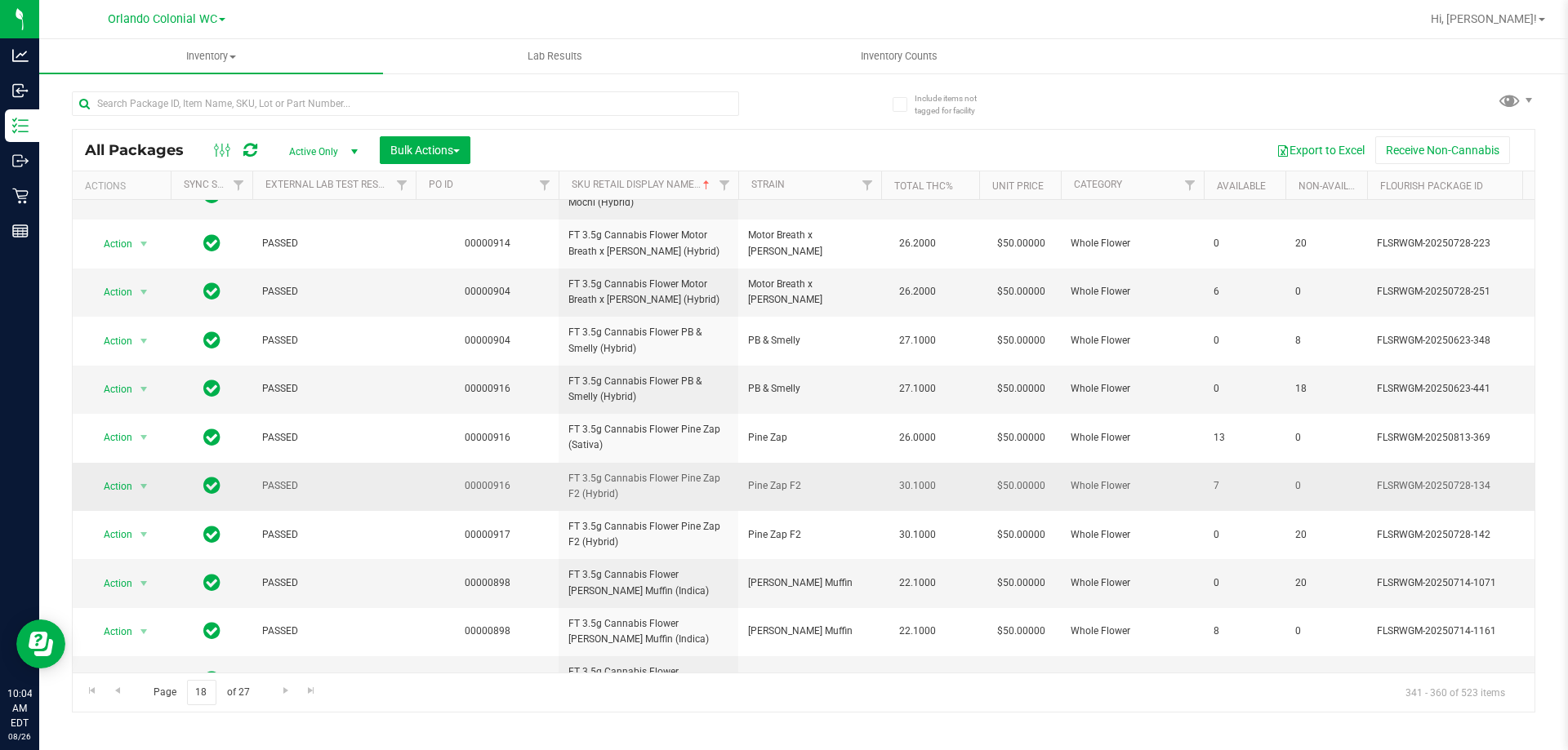
scroll to position [509, 0]
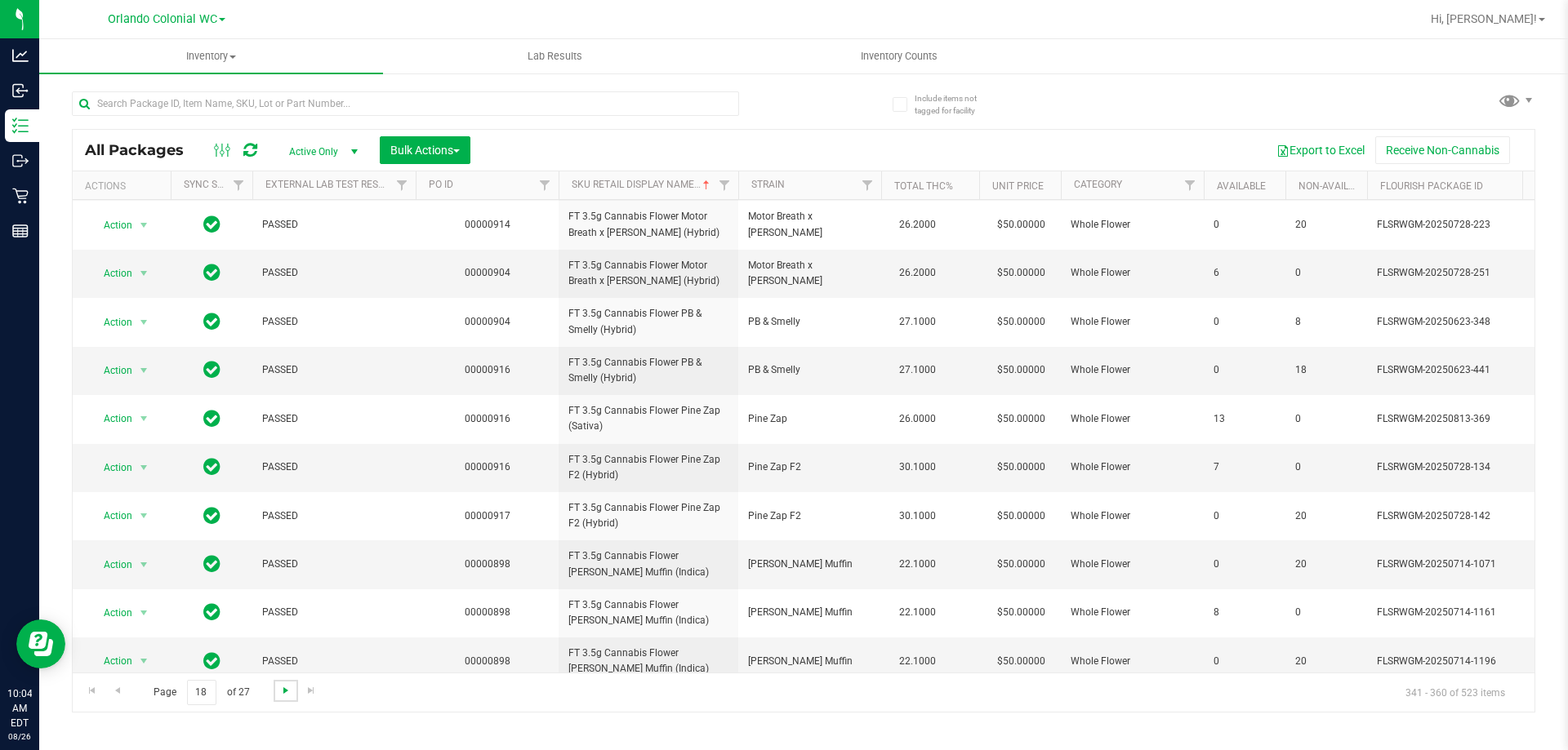
click at [291, 690] on span "Go to the next page" at bounding box center [286, 690] width 13 height 13
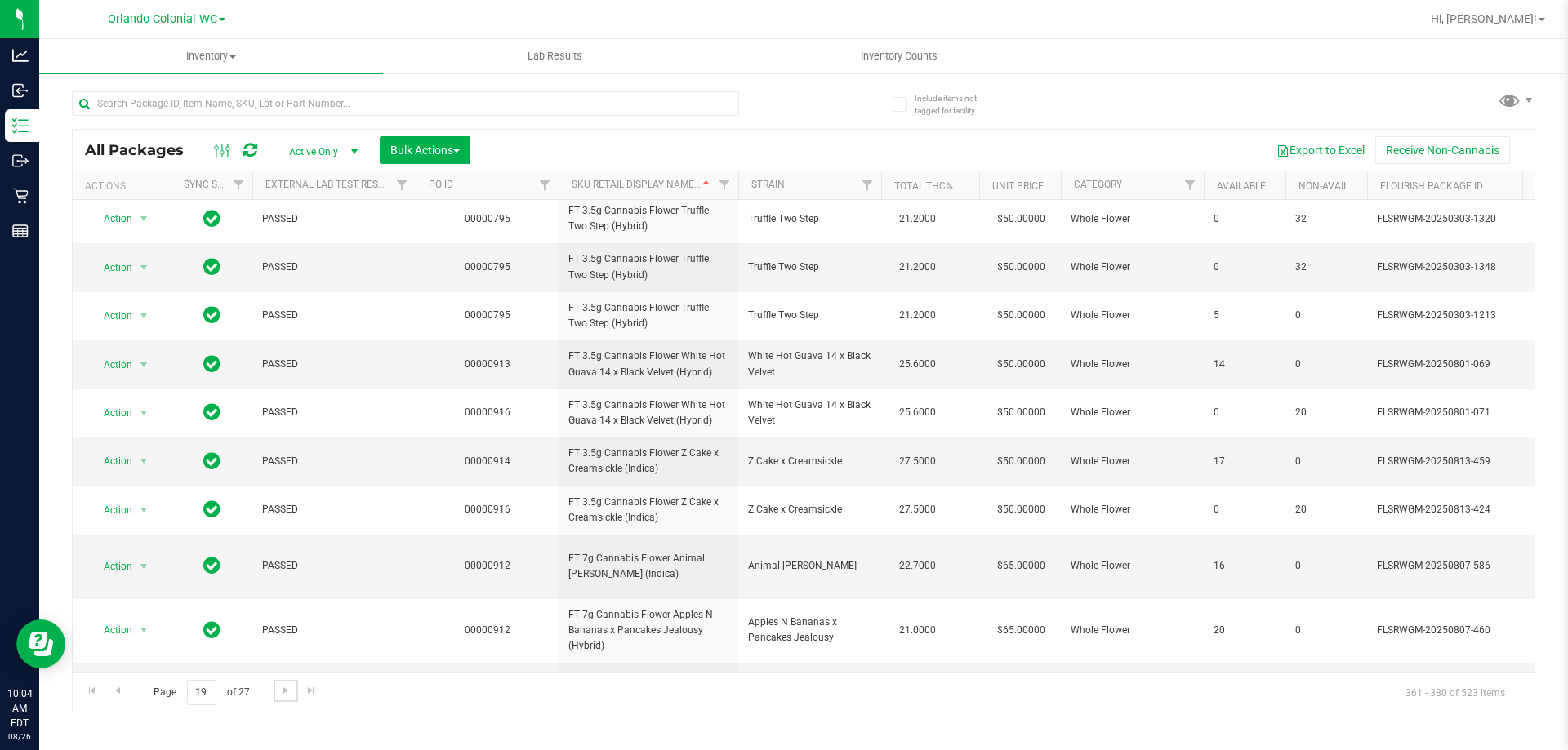
scroll to position [521, 0]
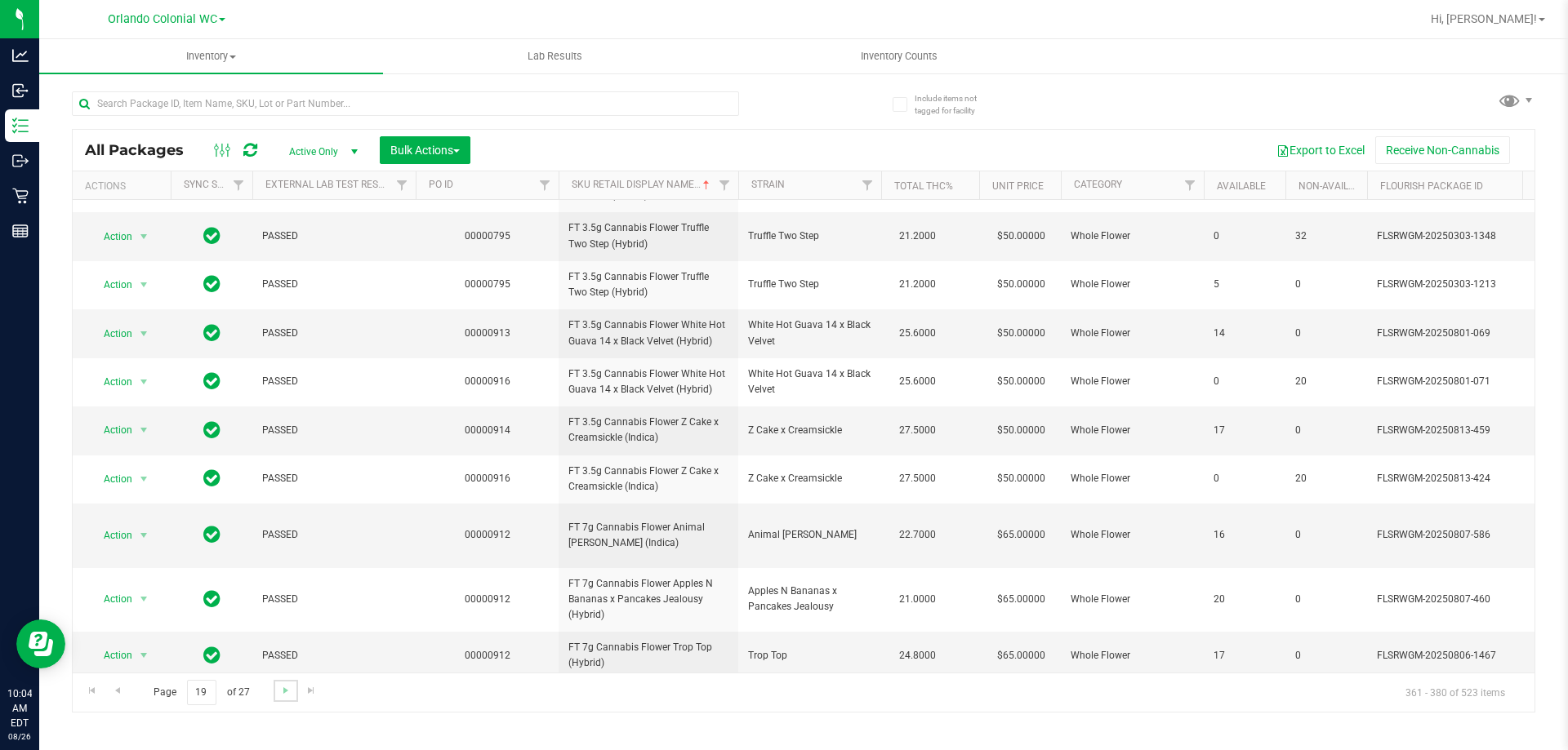
click at [285, 698] on link "Go to the next page" at bounding box center [286, 691] width 24 height 22
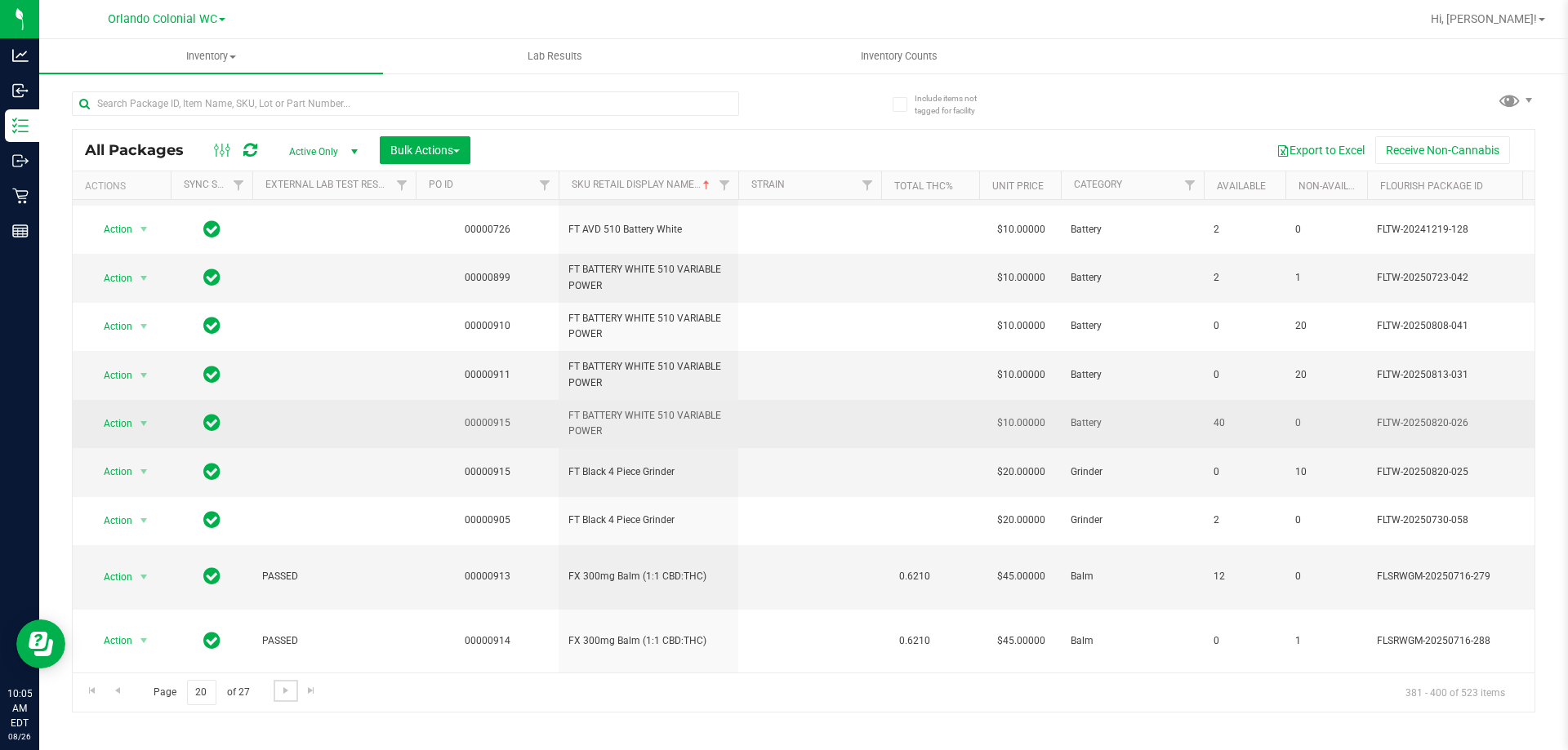
scroll to position [509, 0]
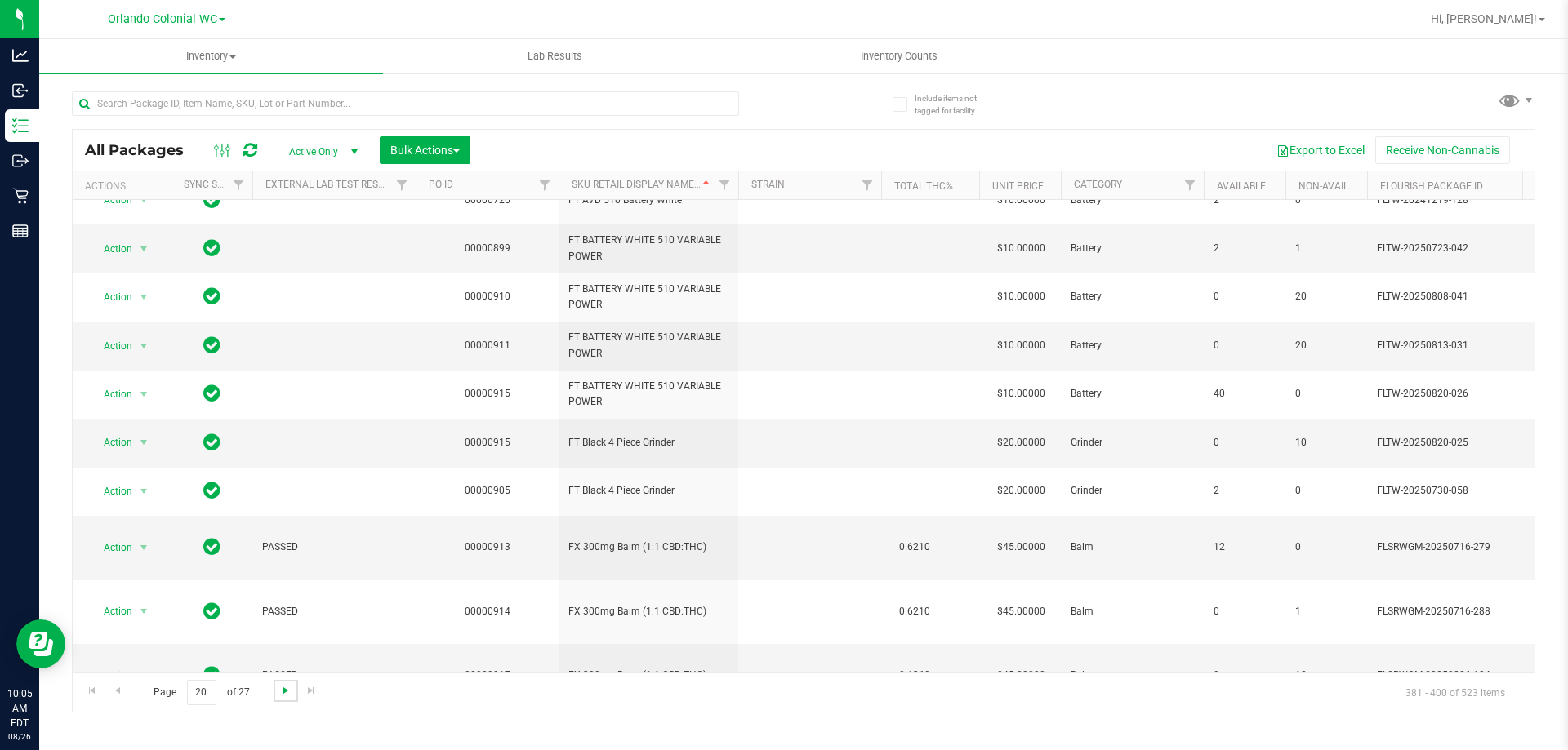
click at [290, 686] on span "Go to the next page" at bounding box center [286, 690] width 13 height 13
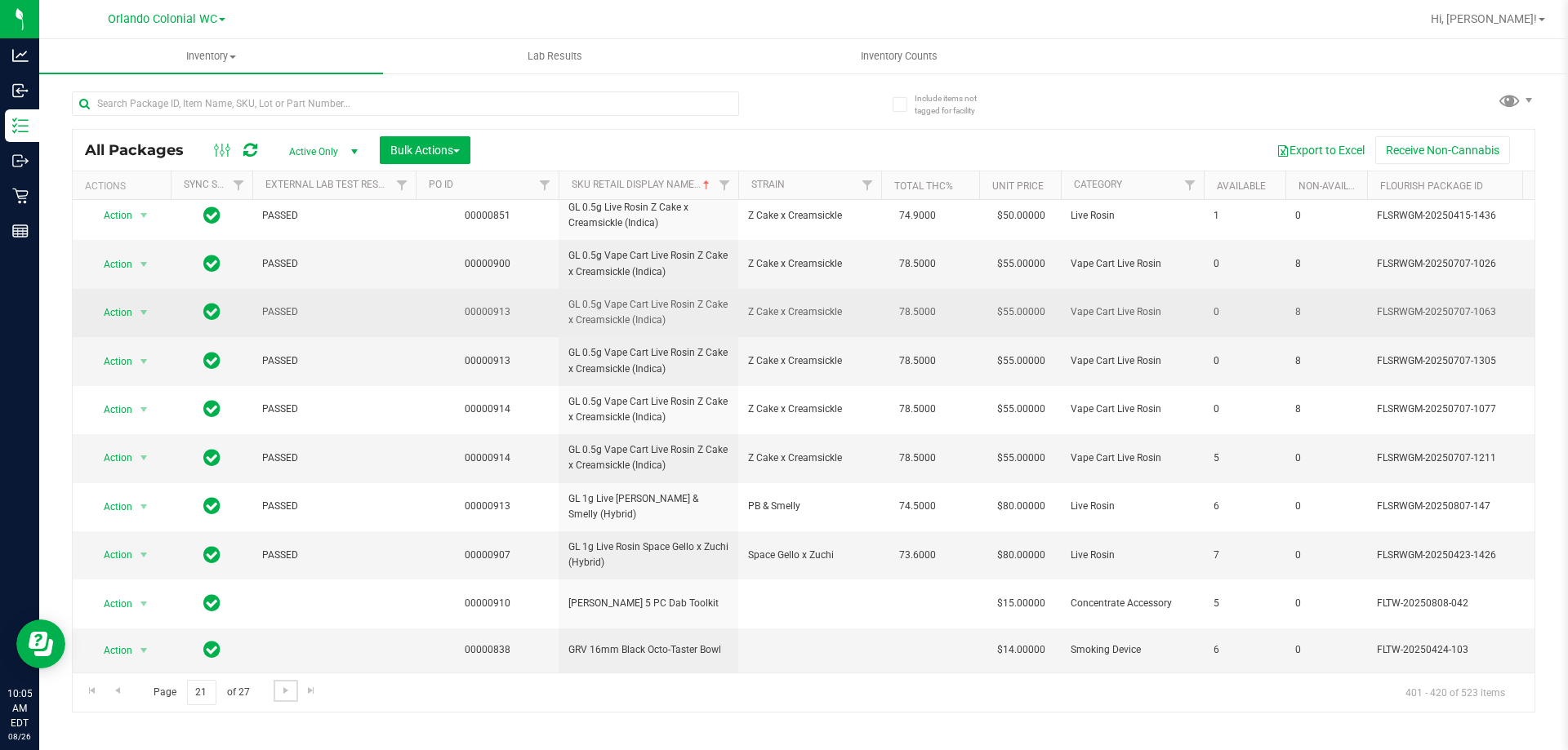
scroll to position [506, 0]
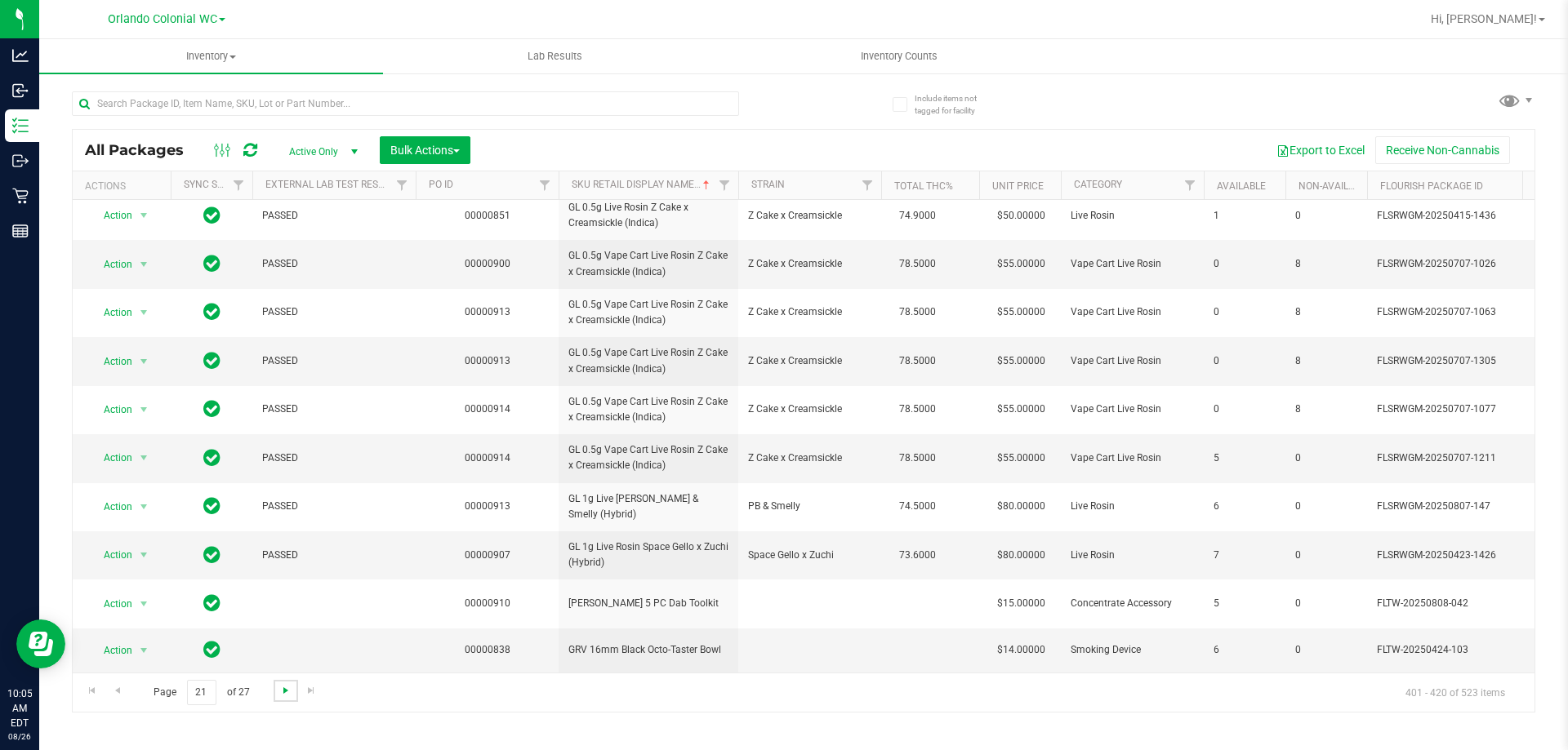
click at [287, 691] on span "Go to the next page" at bounding box center [286, 690] width 13 height 13
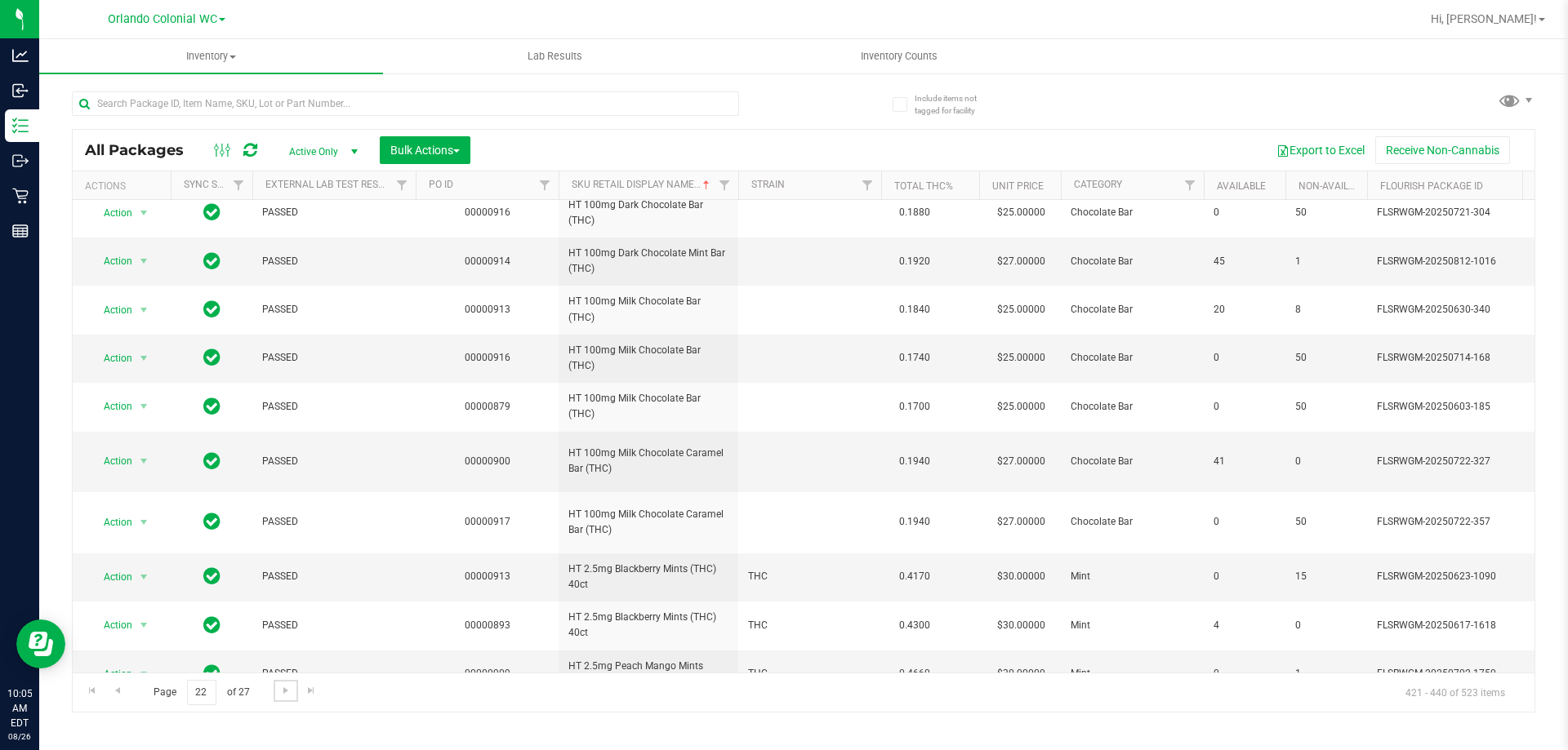
scroll to position [650, 0]
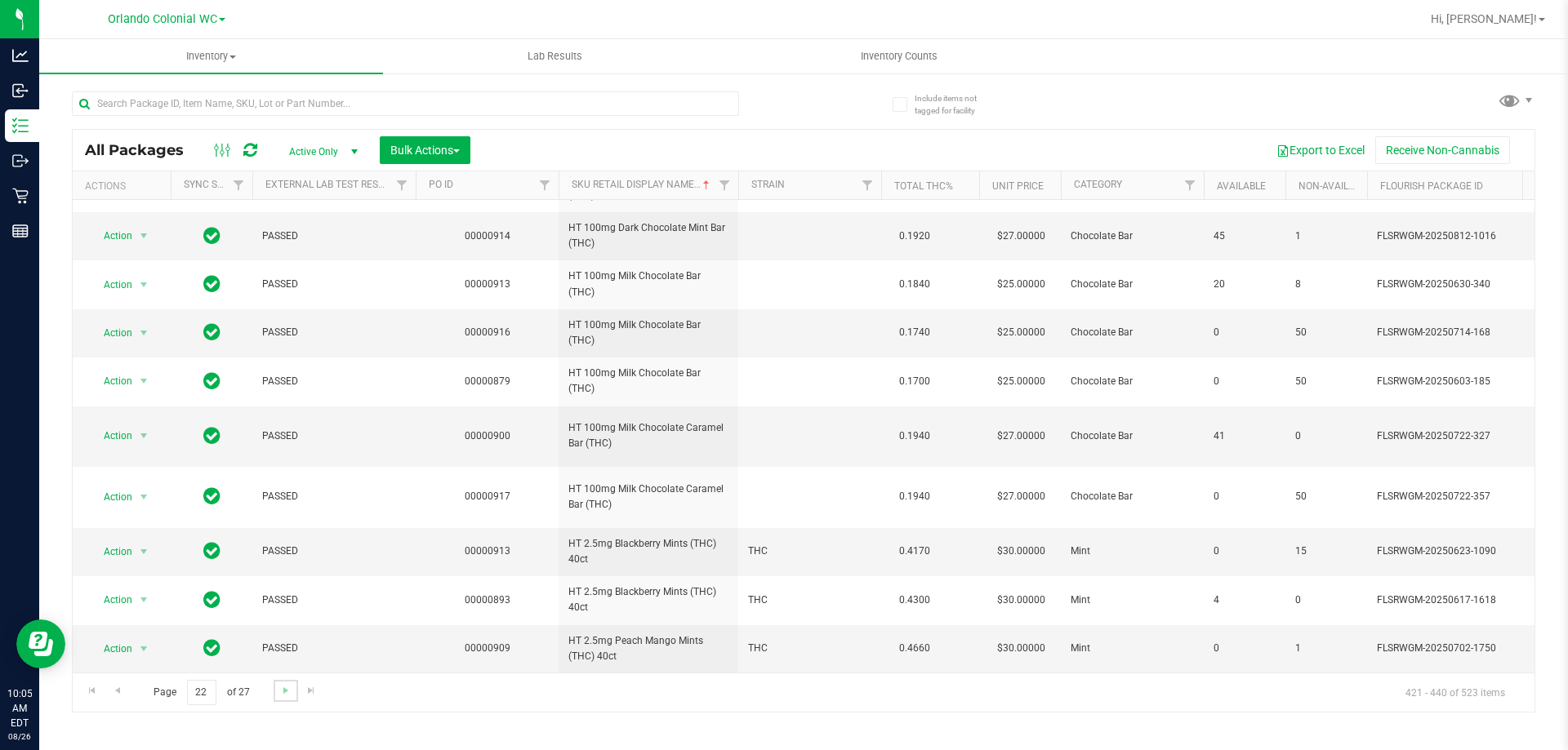
click at [290, 698] on link "Go to the next page" at bounding box center [286, 691] width 24 height 22
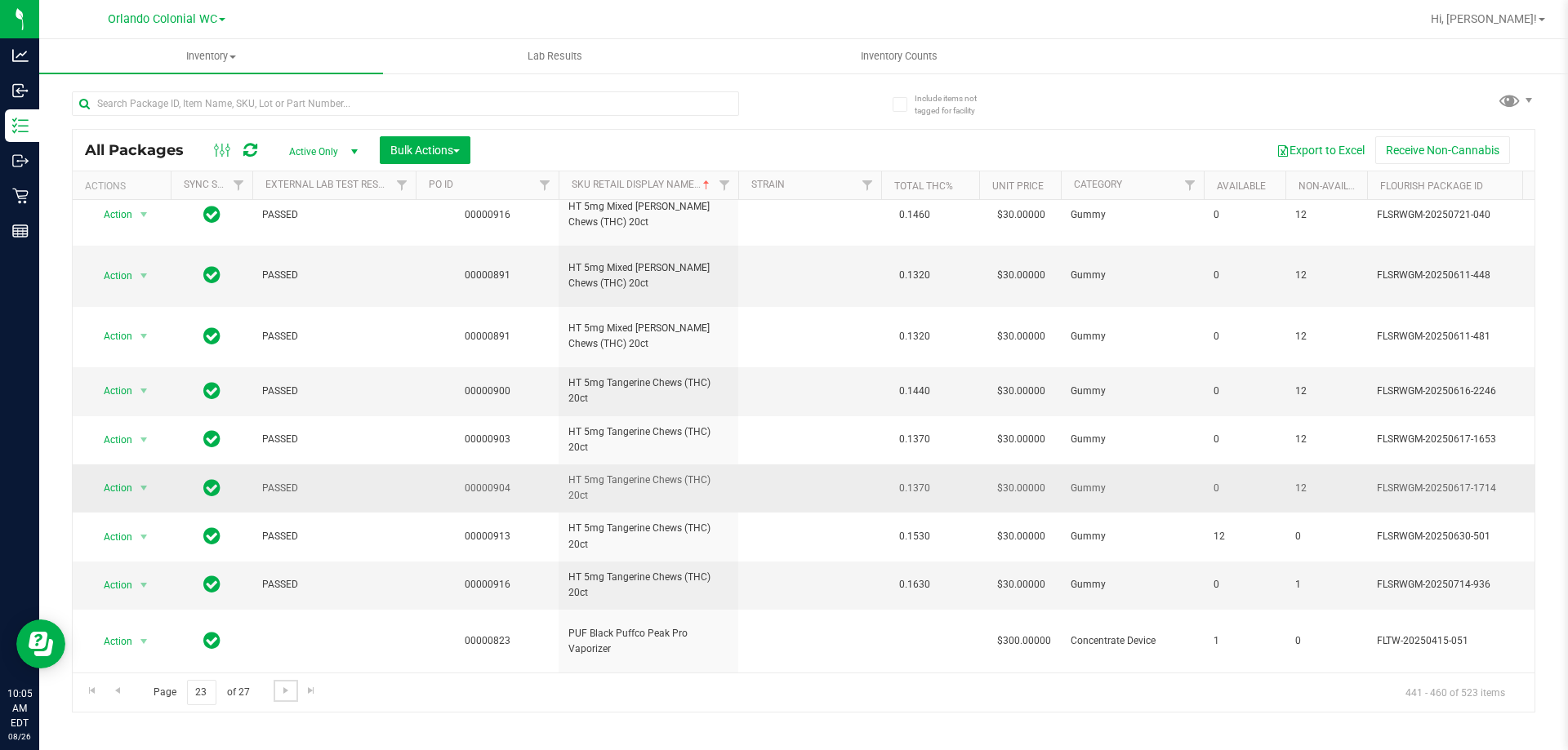
scroll to position [589, 0]
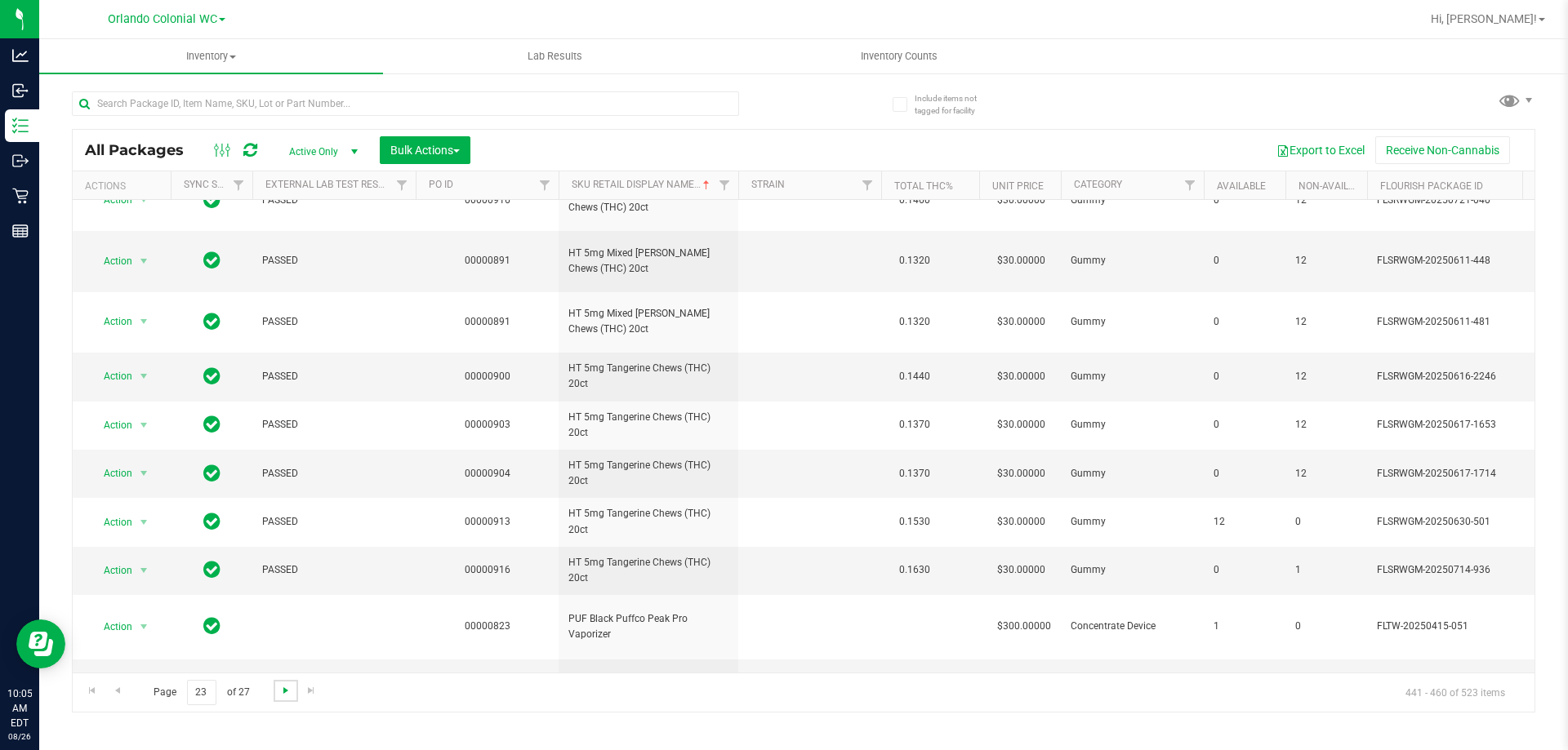
click at [282, 694] on span "Go to the next page" at bounding box center [286, 690] width 13 height 13
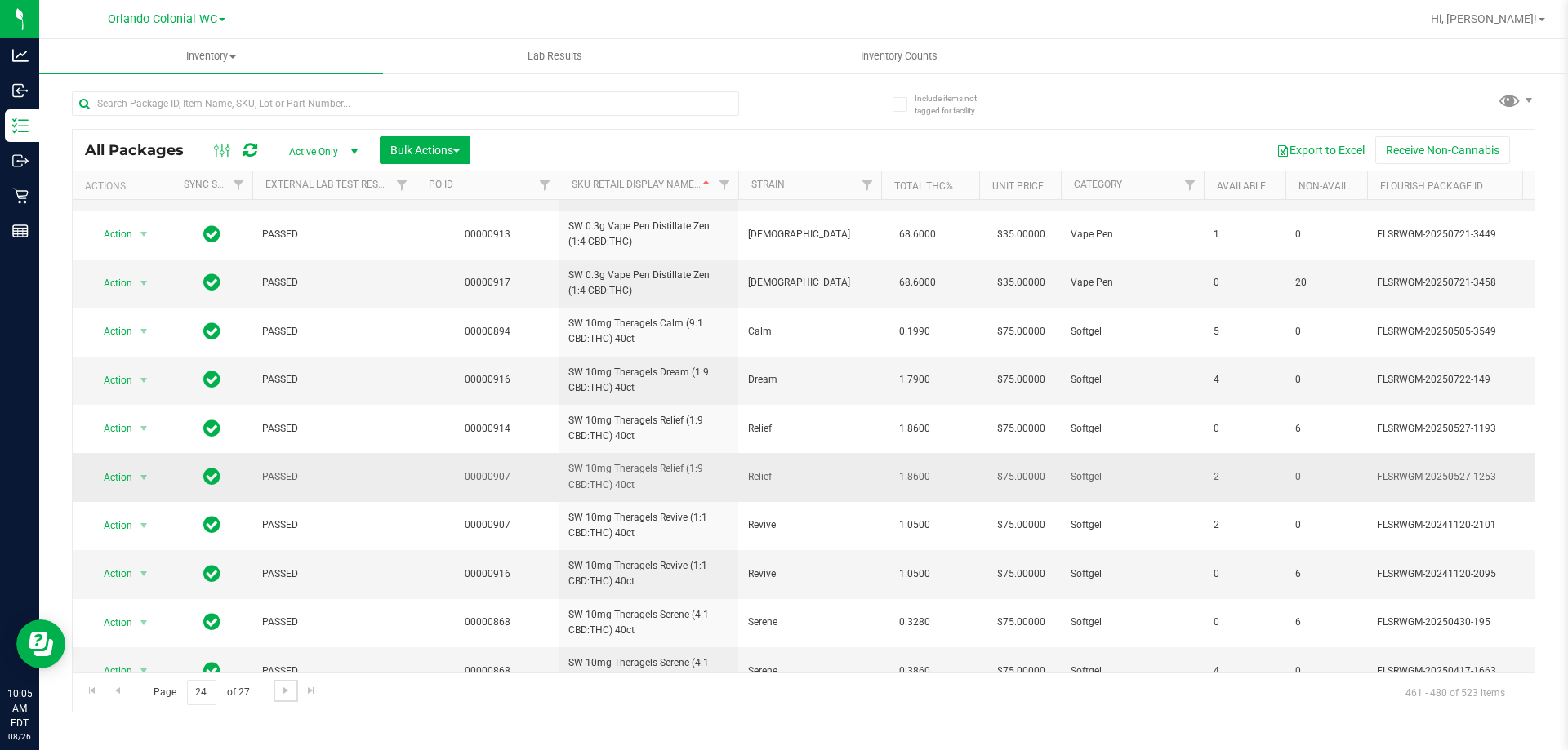
scroll to position [524, 0]
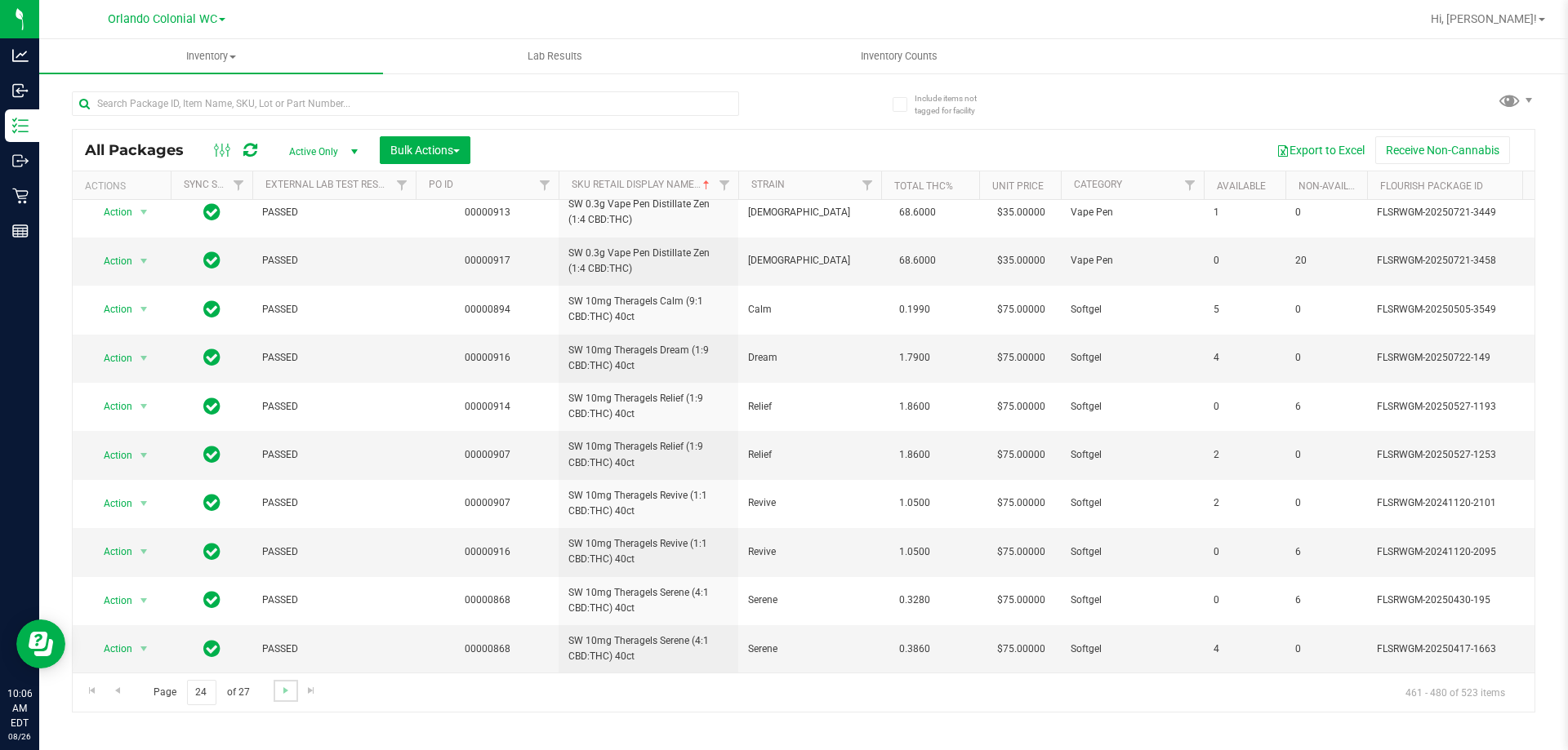
click at [294, 688] on link "Go to the next page" at bounding box center [286, 691] width 24 height 22
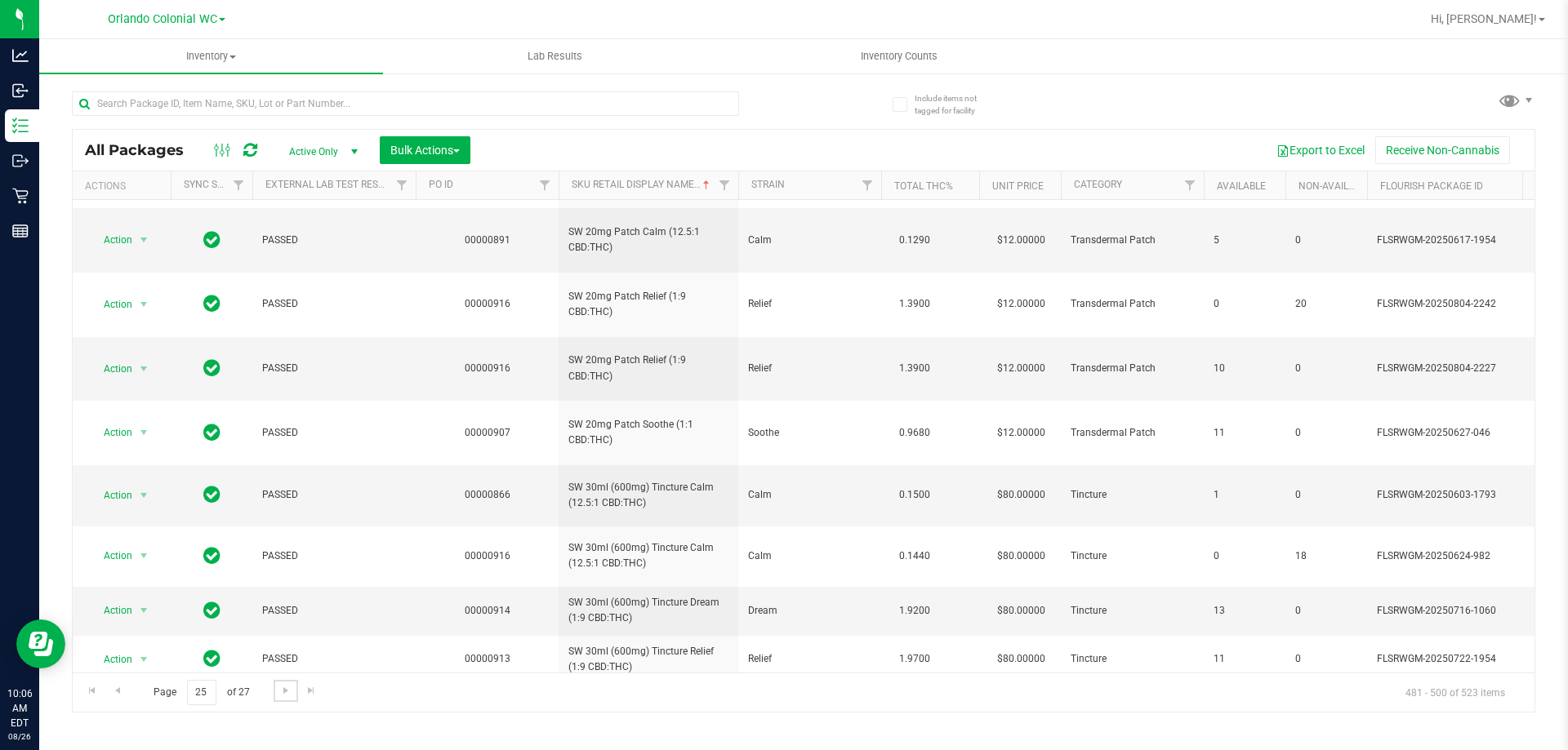
scroll to position [571, 0]
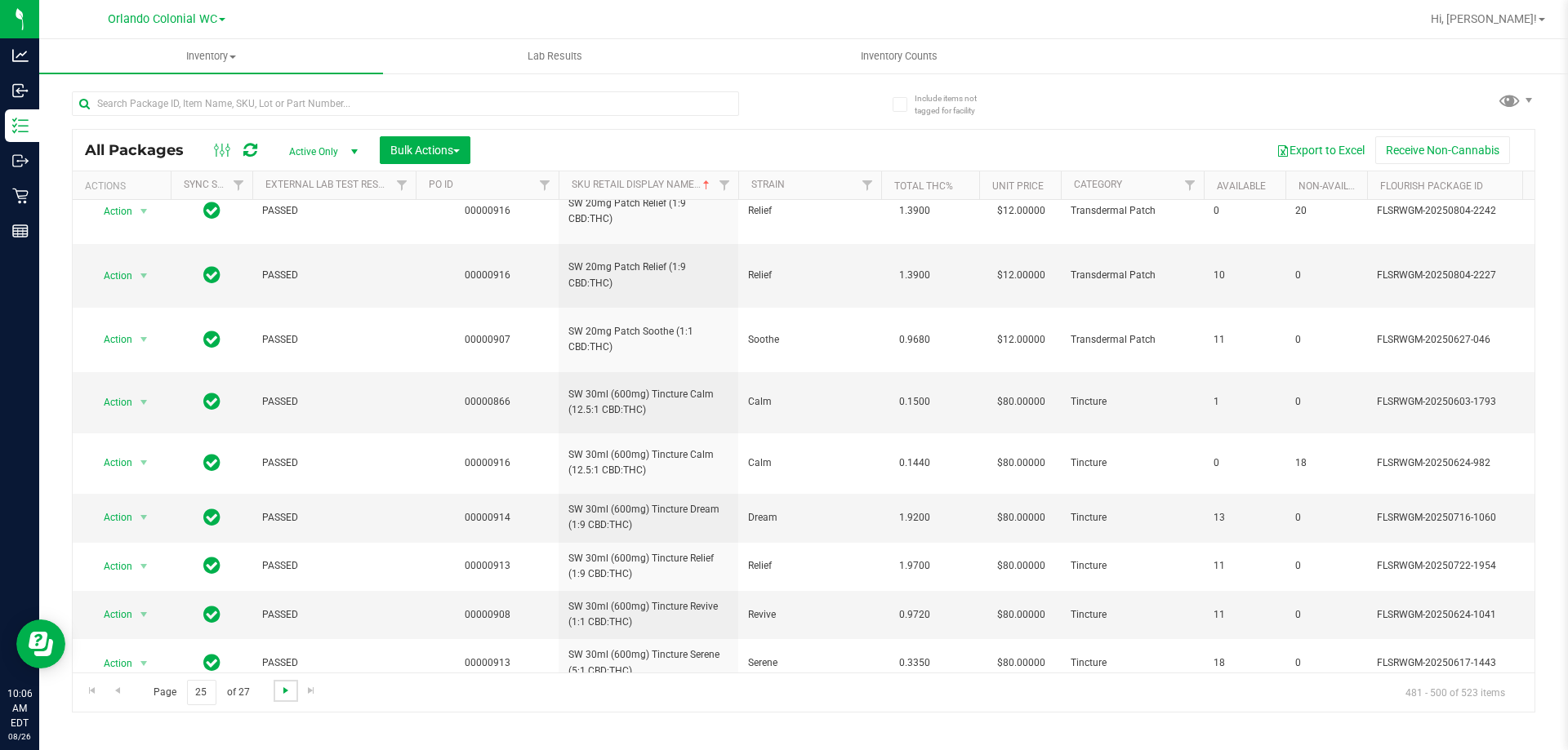
click at [282, 685] on span "Go to the next page" at bounding box center [286, 690] width 13 height 13
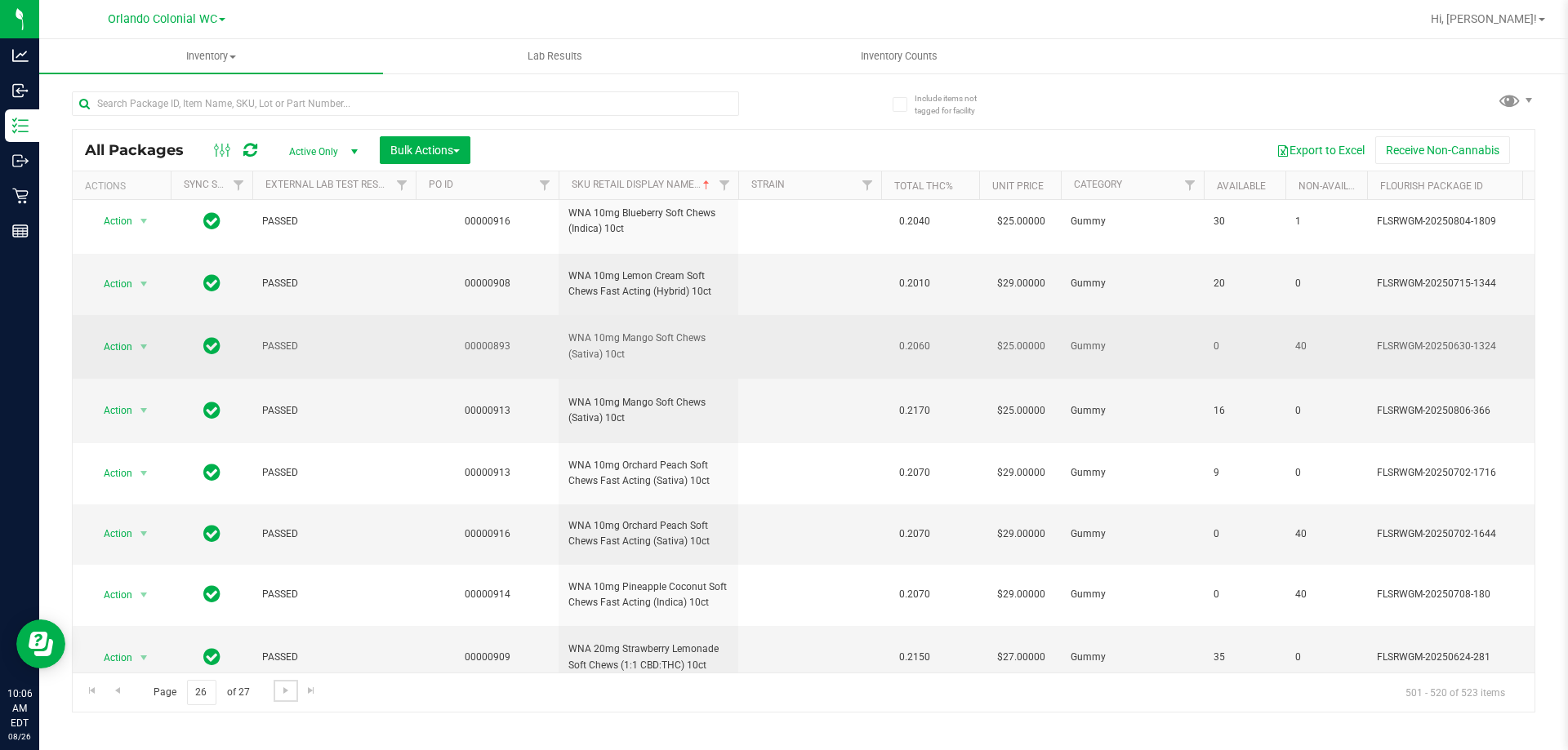
scroll to position [718, 0]
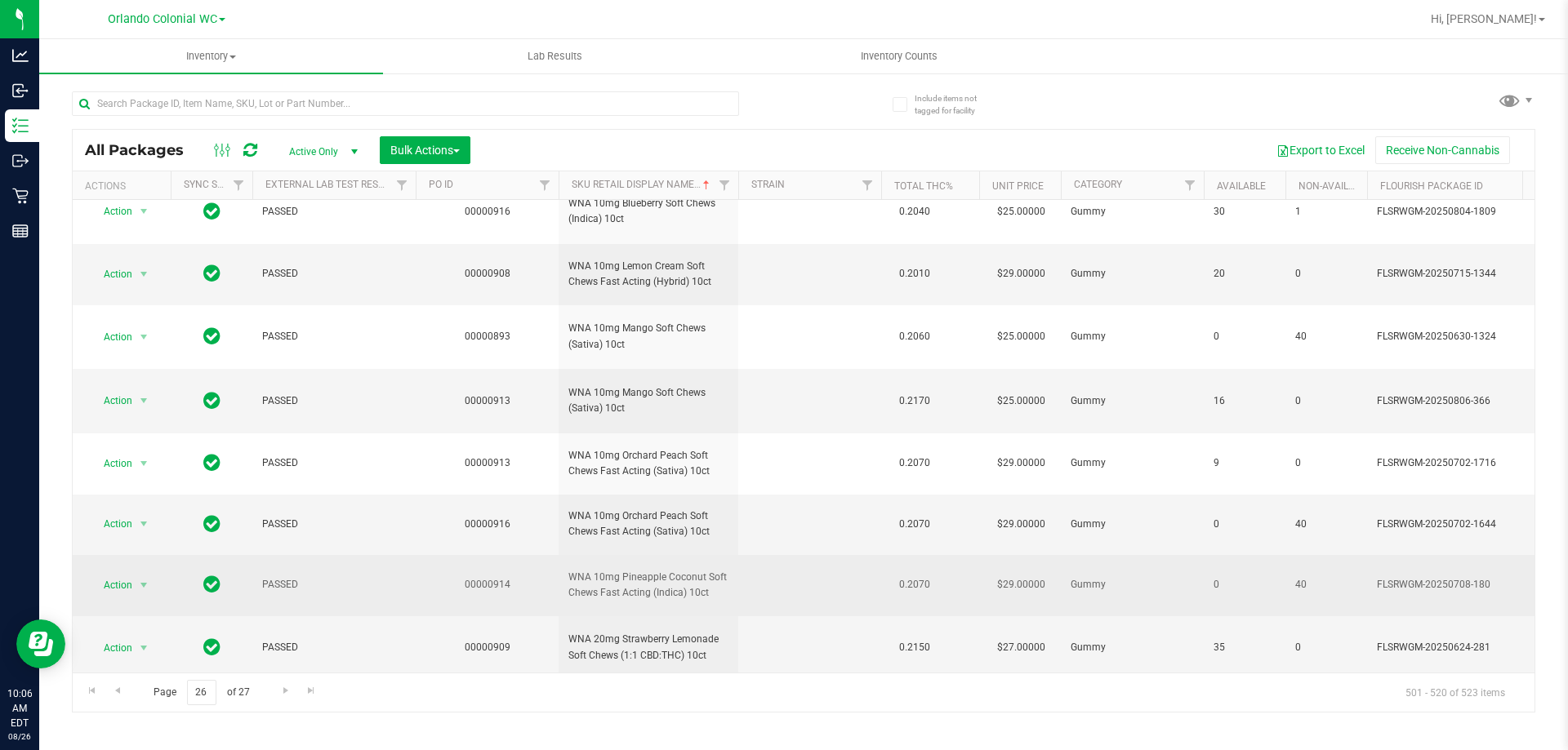
click at [662, 570] on span "WNA 10mg Pineapple Coconut Soft Chews Fast Acting (Indica) 10ct" at bounding box center [648, 586] width 160 height 31
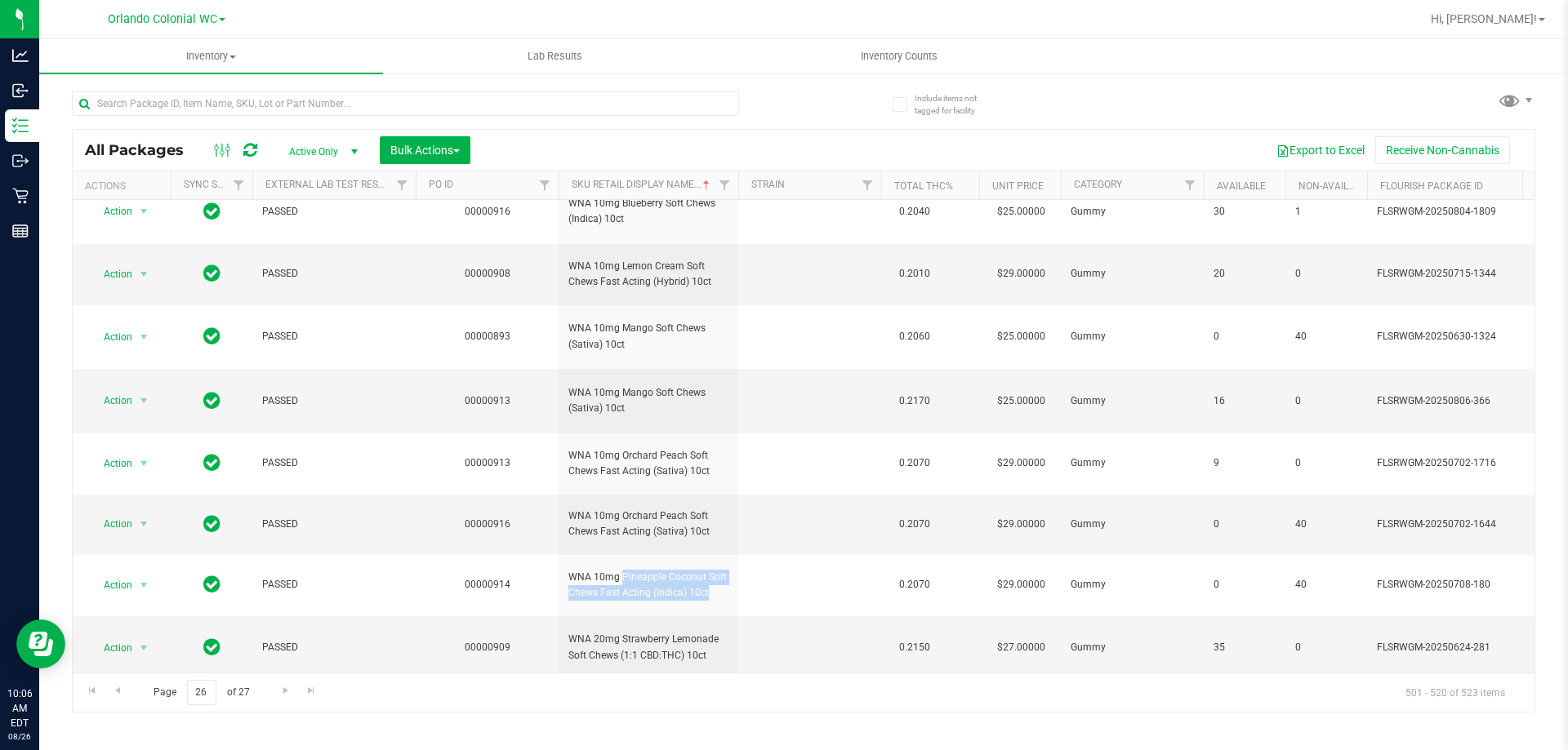
copy td "WNA 10mg Pineapple Coconut Soft Chews Fast Acting (Indica) 10ct"
click at [292, 688] on link "Go to the next page" at bounding box center [286, 691] width 24 height 22
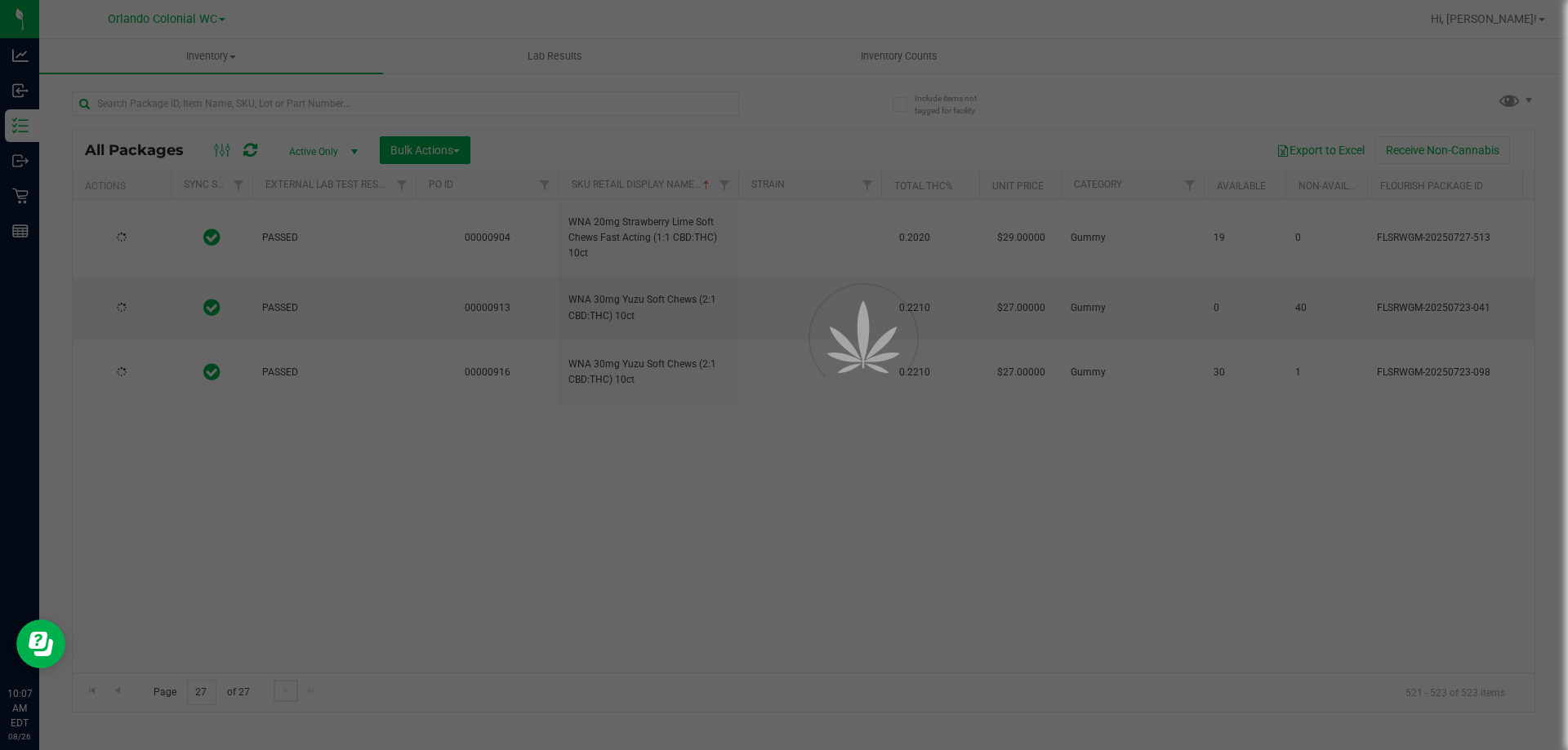
scroll to position [0, 0]
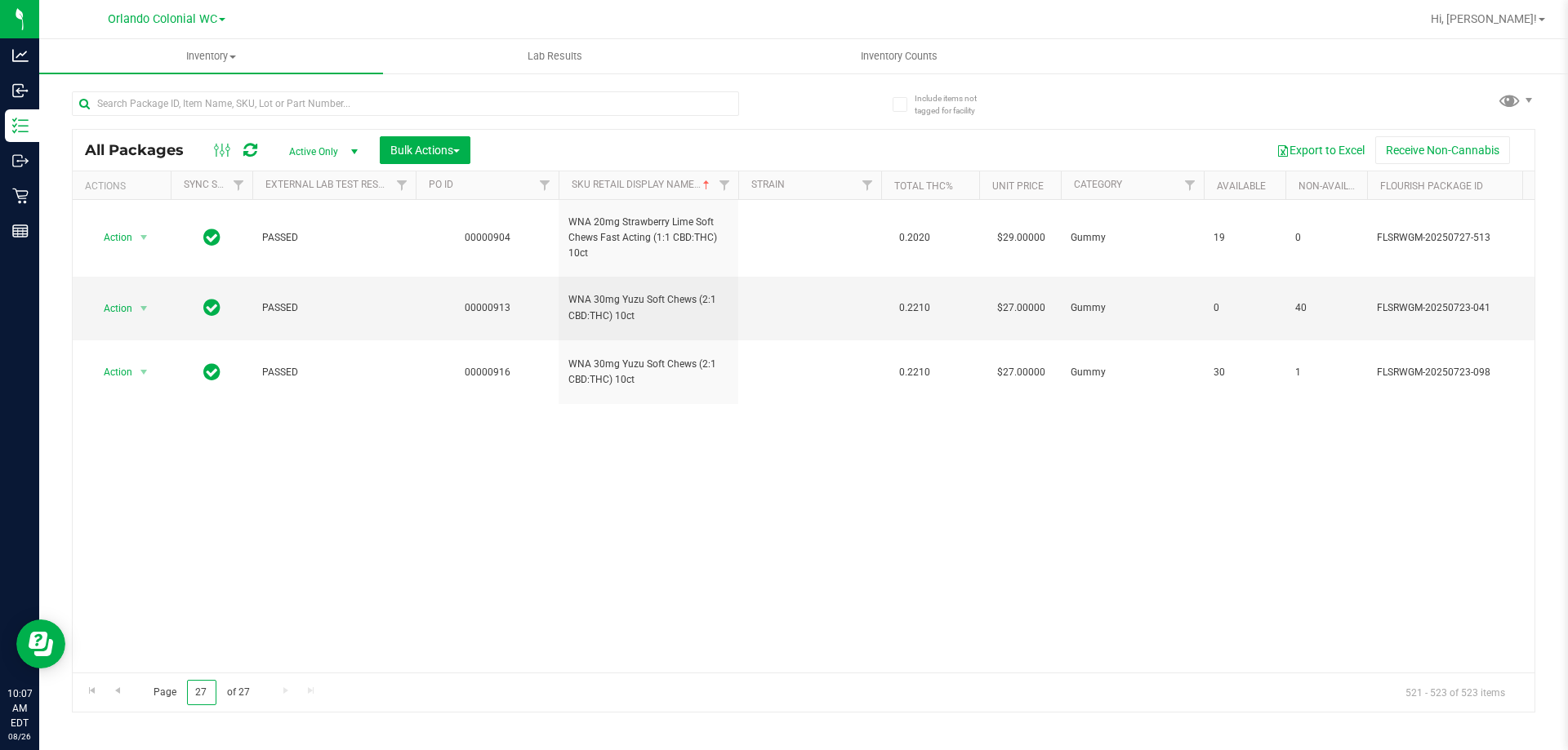
drag, startPoint x: 196, startPoint y: 690, endPoint x: 102, endPoint y: 610, distance: 123.4
click at [182, 690] on span "Page 27 of 27" at bounding box center [201, 693] width 123 height 26
type input "1"
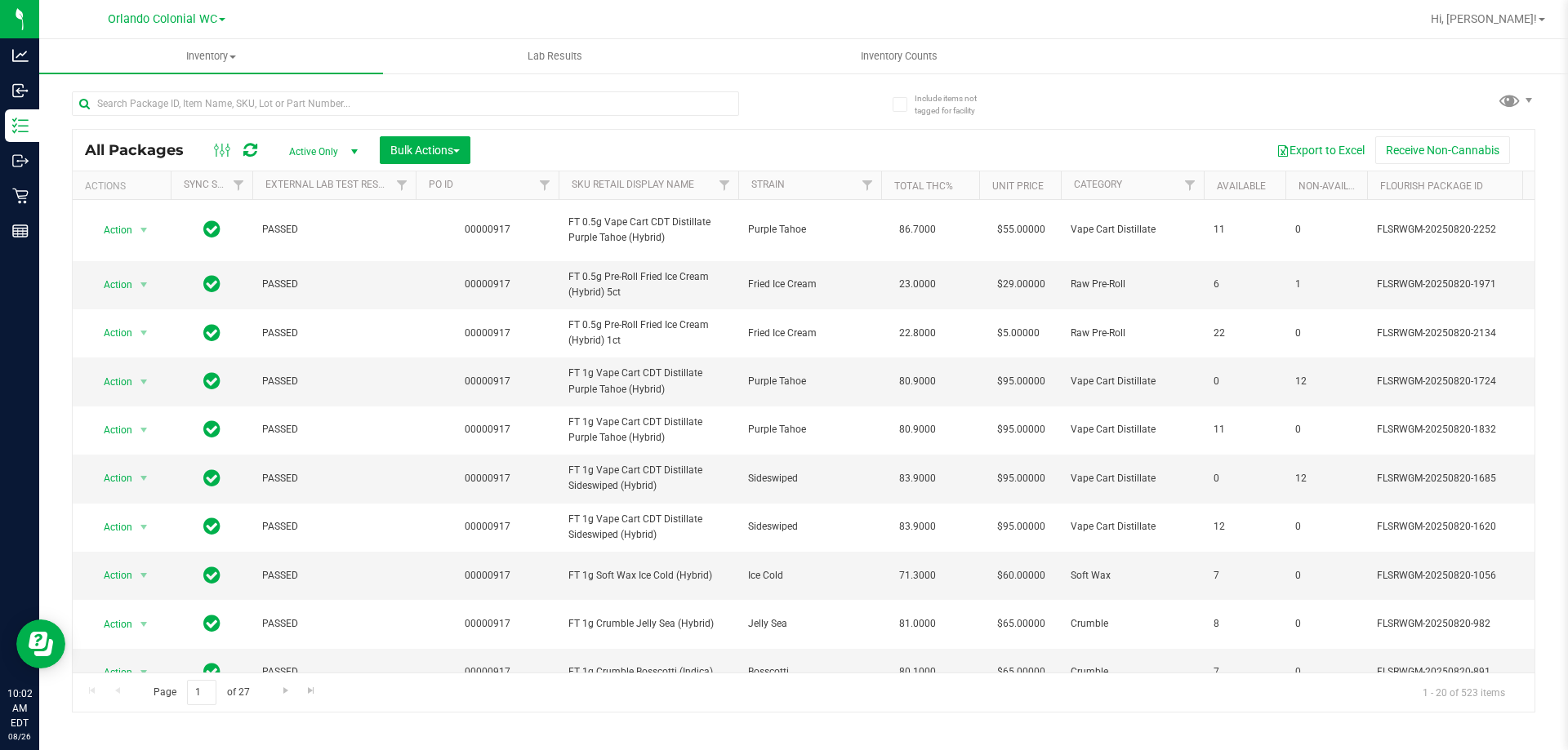
click at [364, 90] on div at bounding box center [437, 103] width 732 height 52
click at [361, 100] on input "text" at bounding box center [405, 104] width 667 height 25
paste input "FT 1g Vape Cart Distillate Key Lime Pie (Hybrid)"
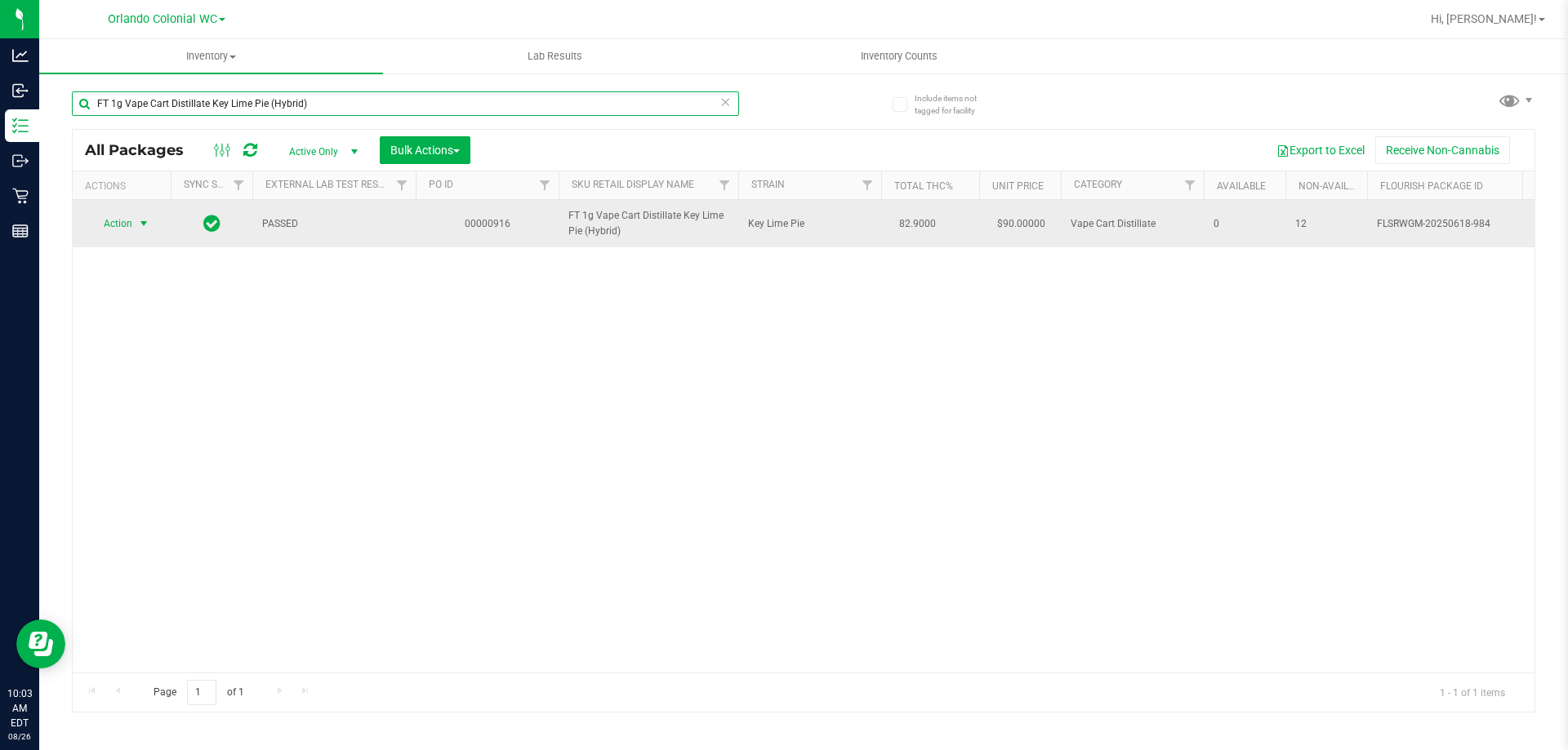
type input "FT 1g Vape Cart Distillate Key Lime Pie (Hybrid)"
click at [112, 216] on span "Action" at bounding box center [111, 223] width 44 height 23
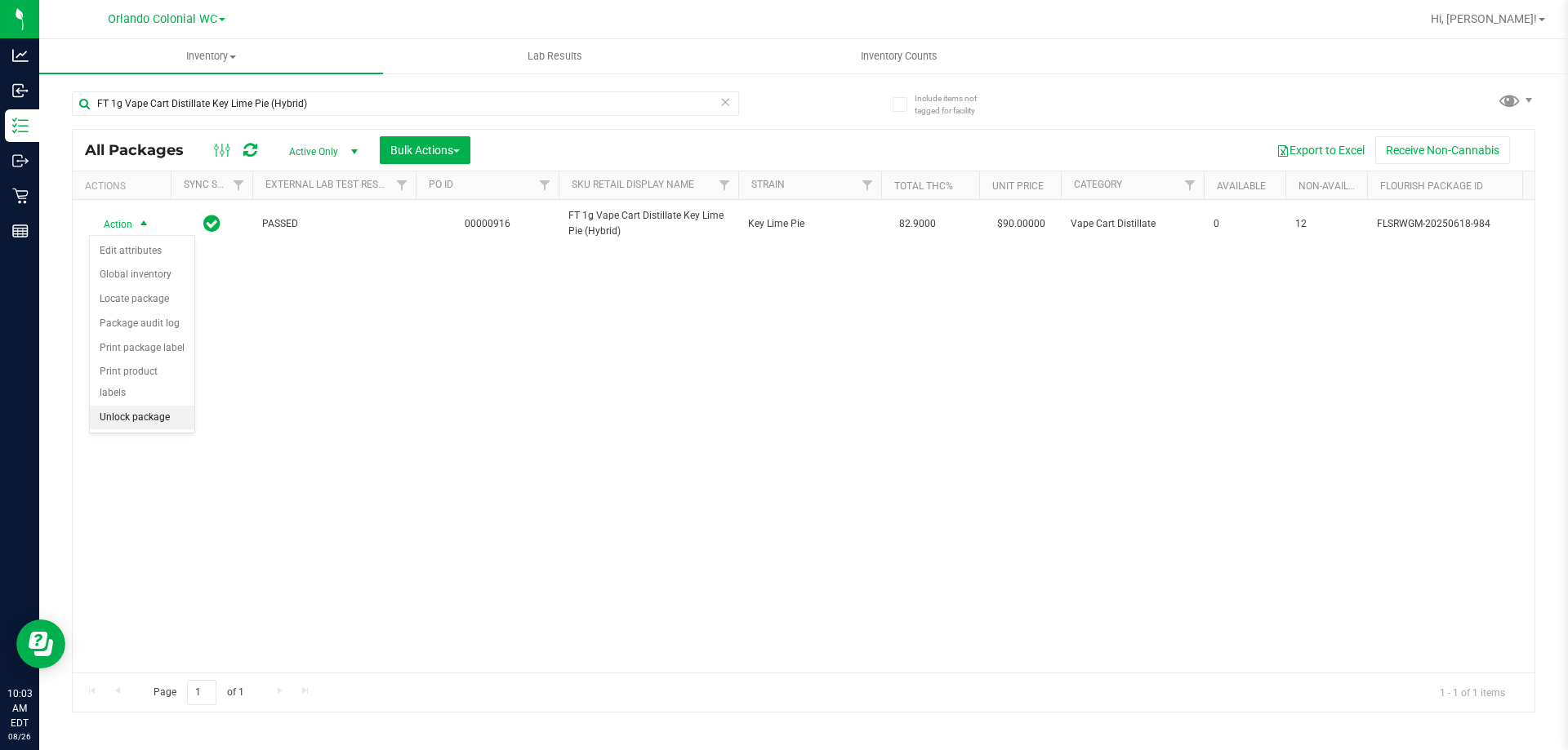
click at [159, 406] on li "Unlock package" at bounding box center [142, 418] width 105 height 25
click at [271, 117] on div "FT 1g Vape Cart Distillate Key Lime Pie (Hybrid)" at bounding box center [405, 110] width 667 height 38
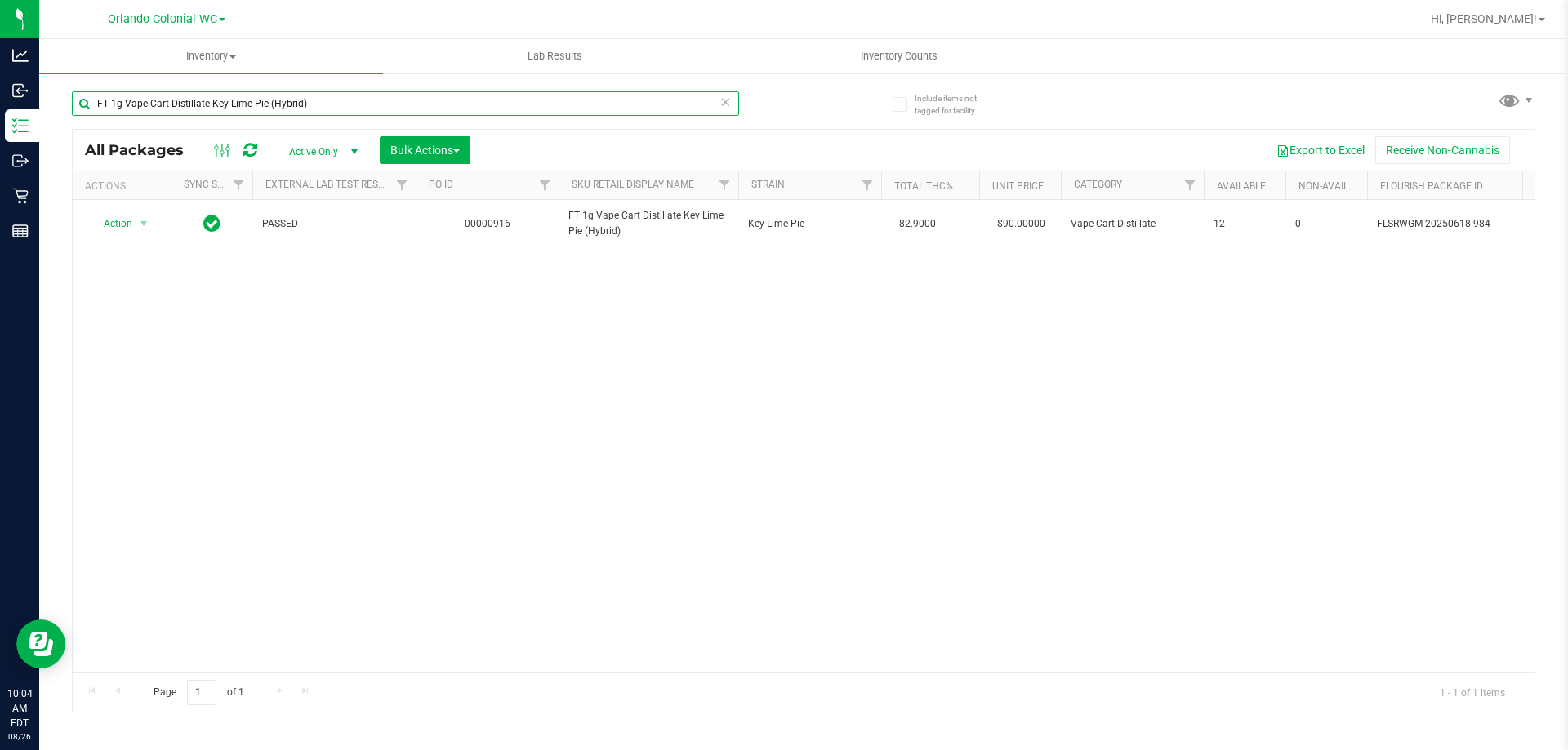
click at [272, 112] on input "FT 1g Vape Cart Distillate Key Lime Pie (Hybrid)" at bounding box center [405, 104] width 667 height 25
paste input "3.5g Cannabis Flower Gaspar's Grapes"
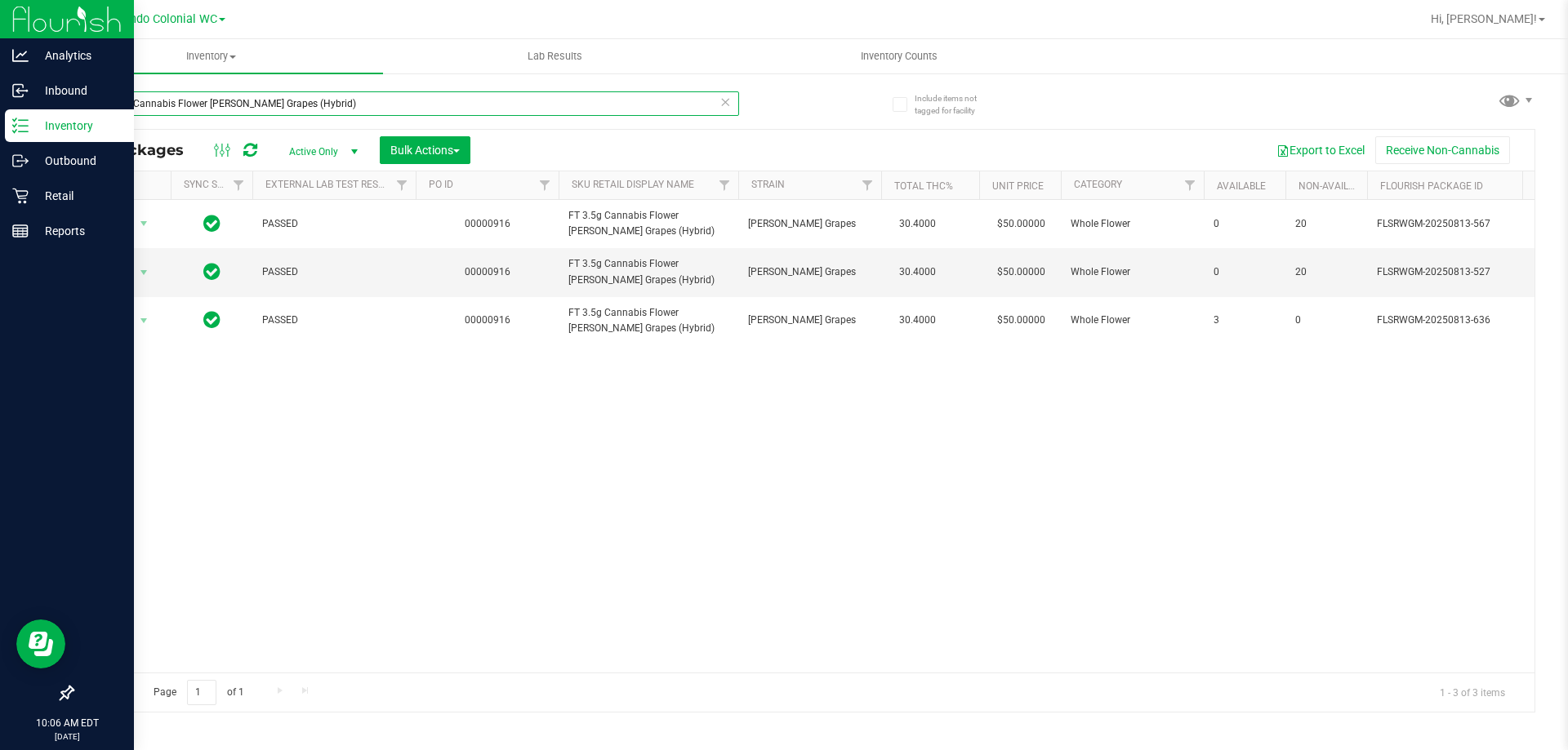
drag, startPoint x: 342, startPoint y: 95, endPoint x: 0, endPoint y: 118, distance: 342.8
click at [0, 118] on div "Analytics Inbound Inventory Outbound Retail Reports 10:06 AM EDT 08/26/2025 08/…" at bounding box center [784, 375] width 1568 height 750
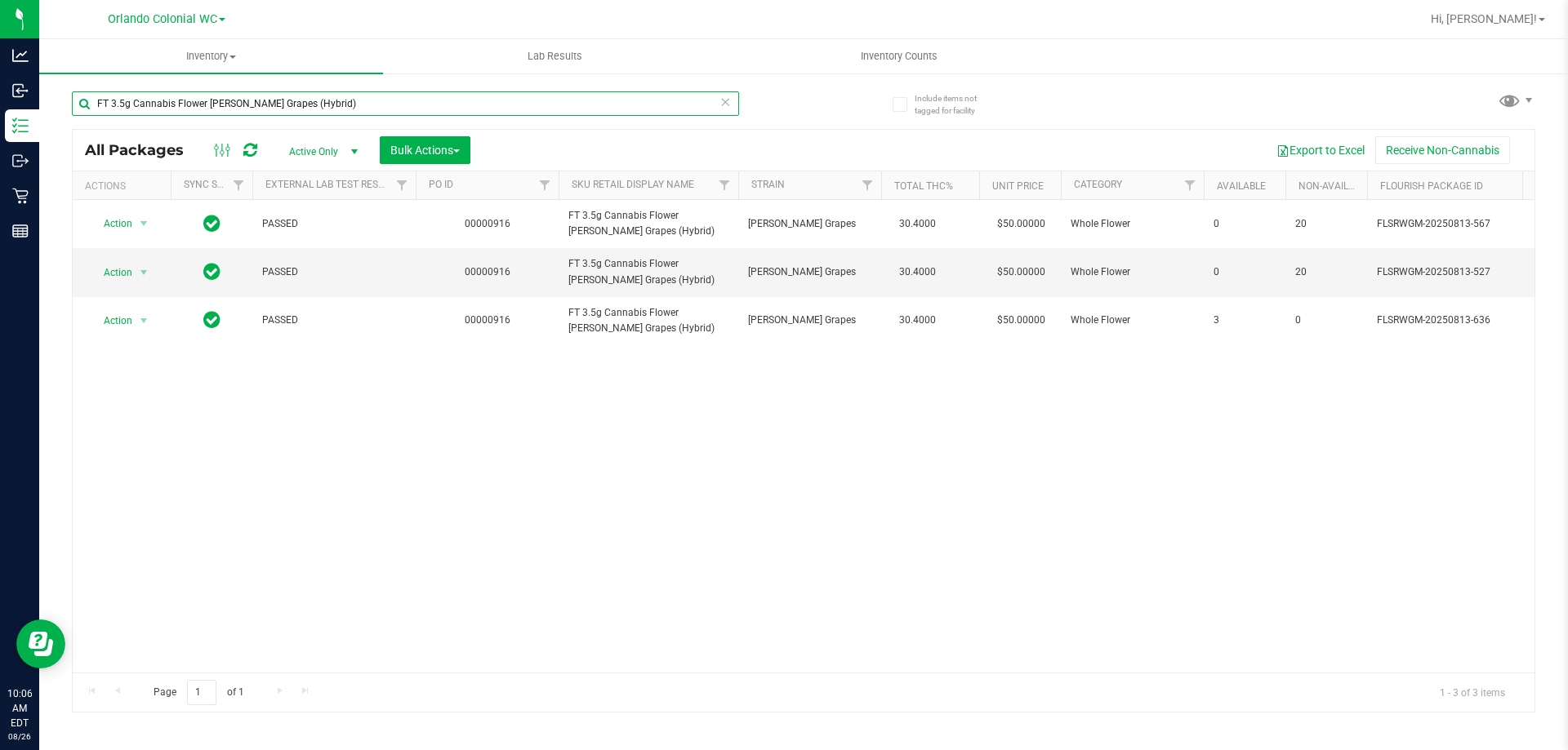
paste input "WNA 10mg Pineapple Coconut Soft Chews Fast Acting (Indica) 10ct"
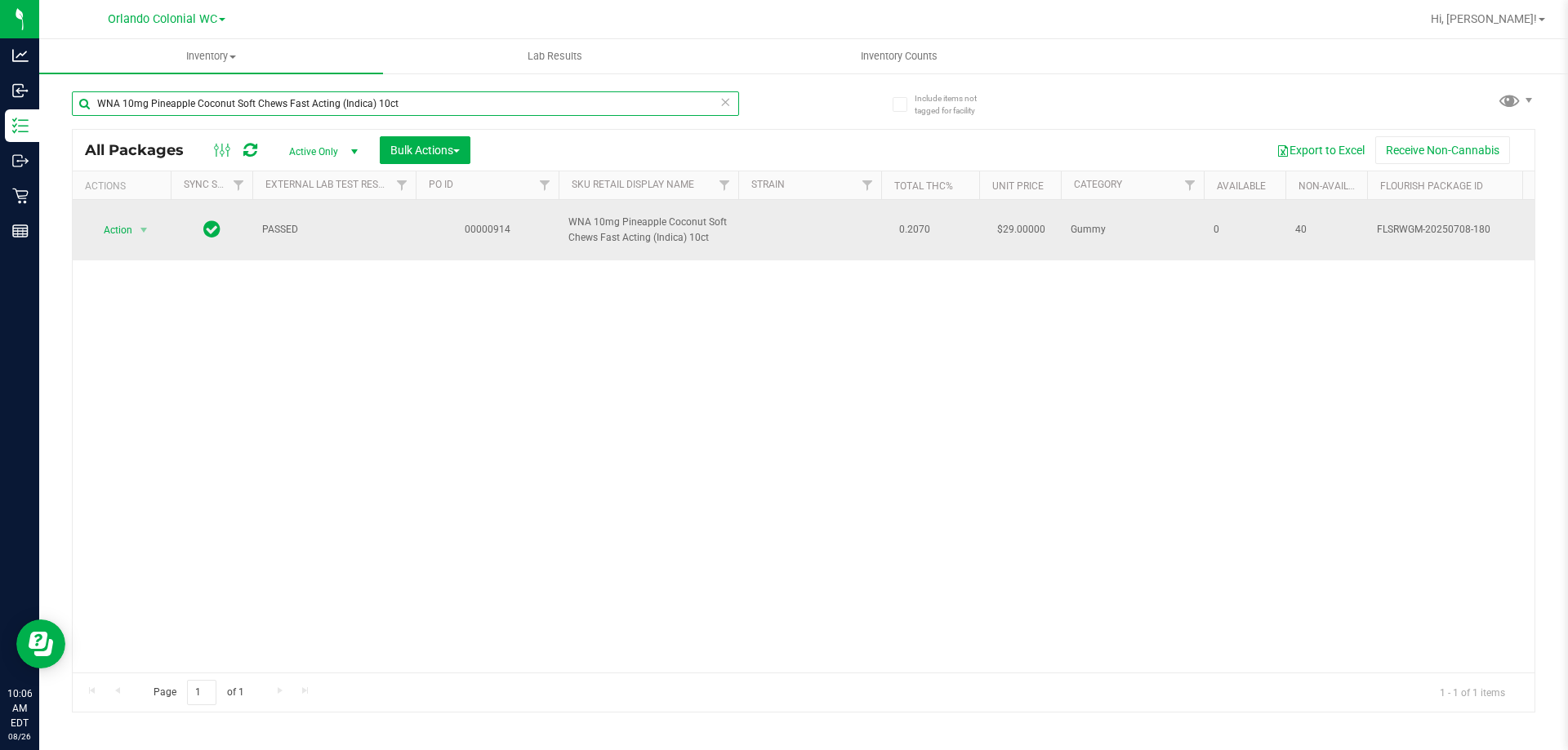
type input "WNA 10mg Pineapple Coconut Soft Chews Fast Acting (Indica) 10ct"
click at [109, 226] on span "Action" at bounding box center [111, 229] width 44 height 23
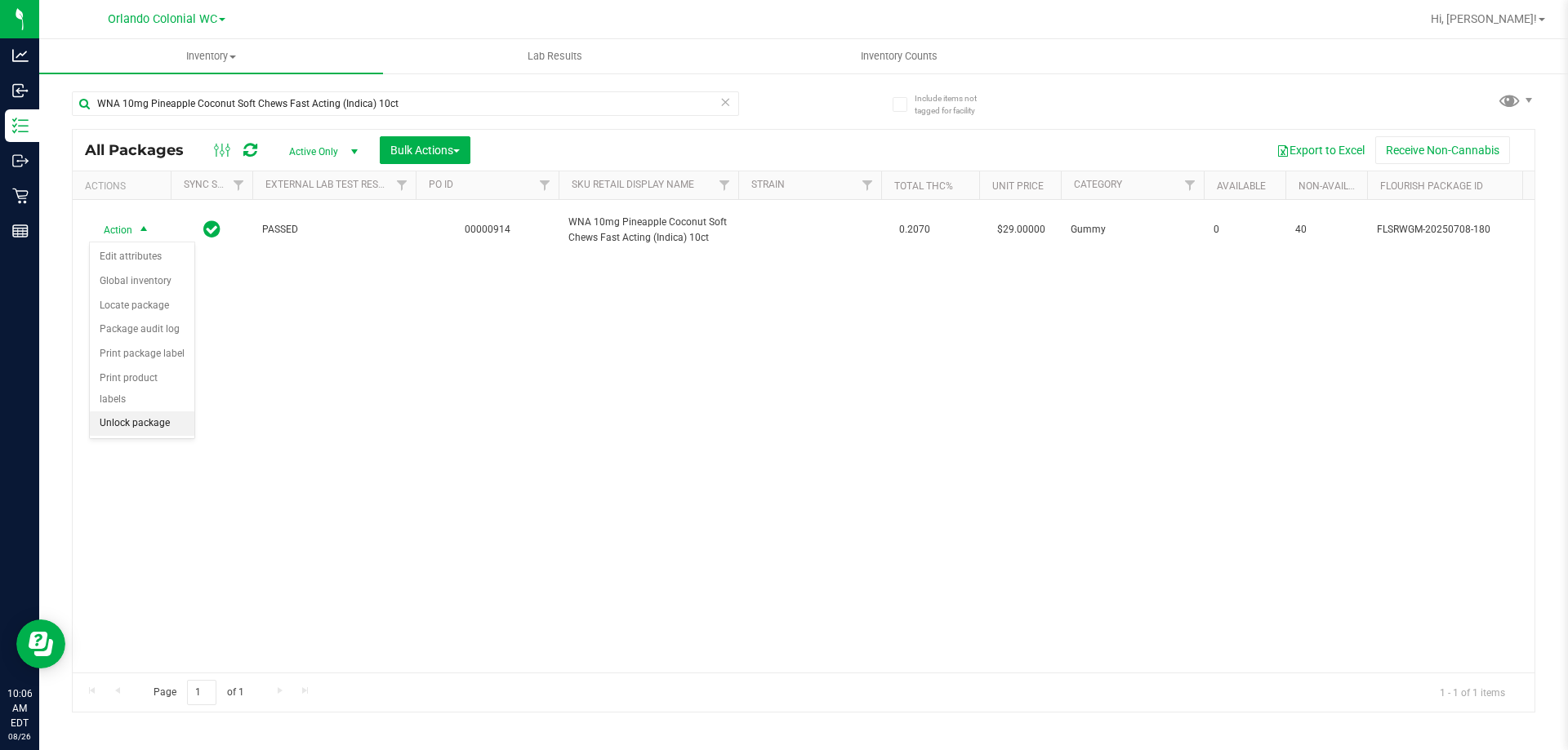
click at [175, 411] on li "Unlock package" at bounding box center [142, 423] width 105 height 25
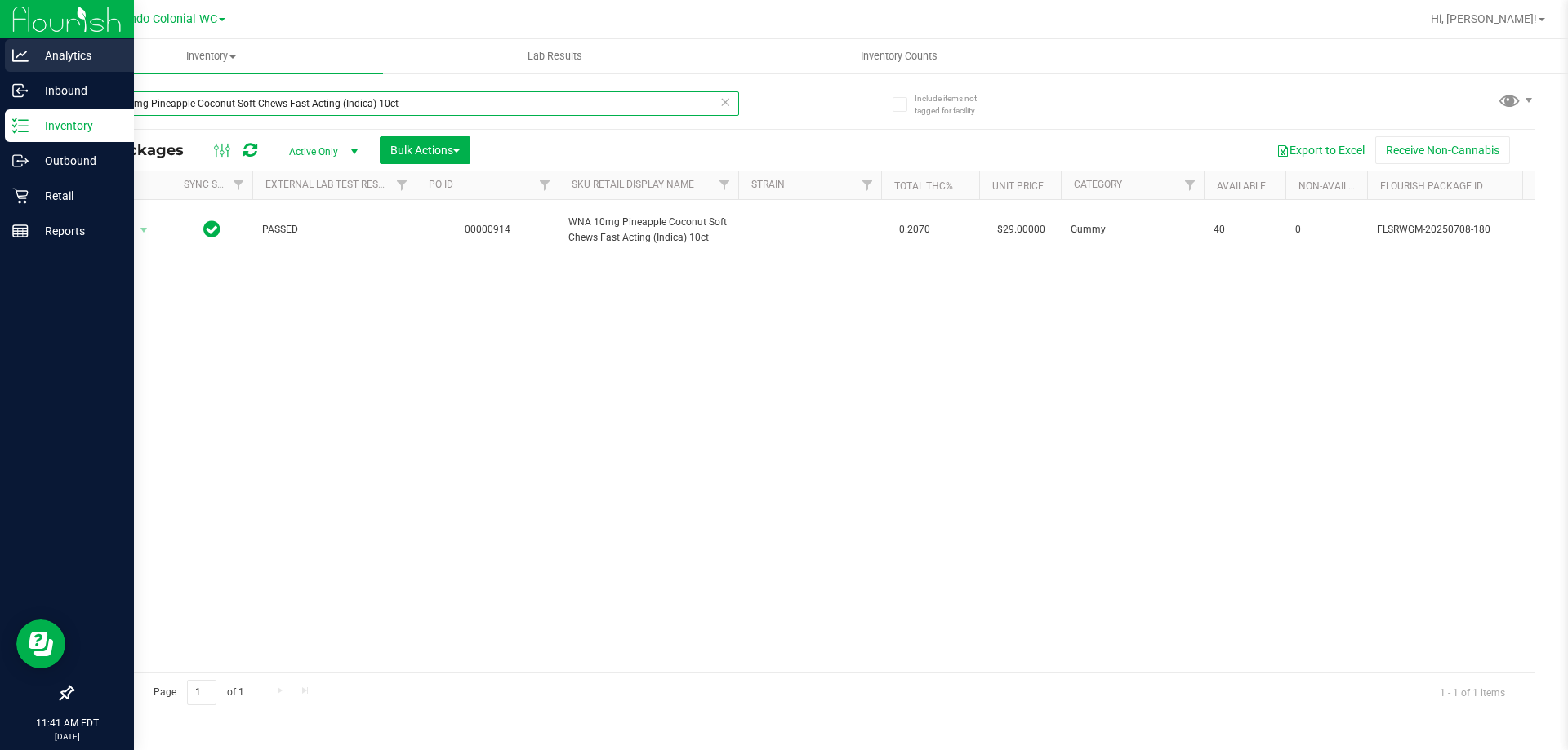
drag, startPoint x: 447, startPoint y: 99, endPoint x: 0, endPoint y: 45, distance: 450.2
click at [0, 58] on div "Analytics Inbound Inventory Outbound Retail Reports 11:41 AM EDT [DATE] 08/26 O…" at bounding box center [784, 375] width 1568 height 750
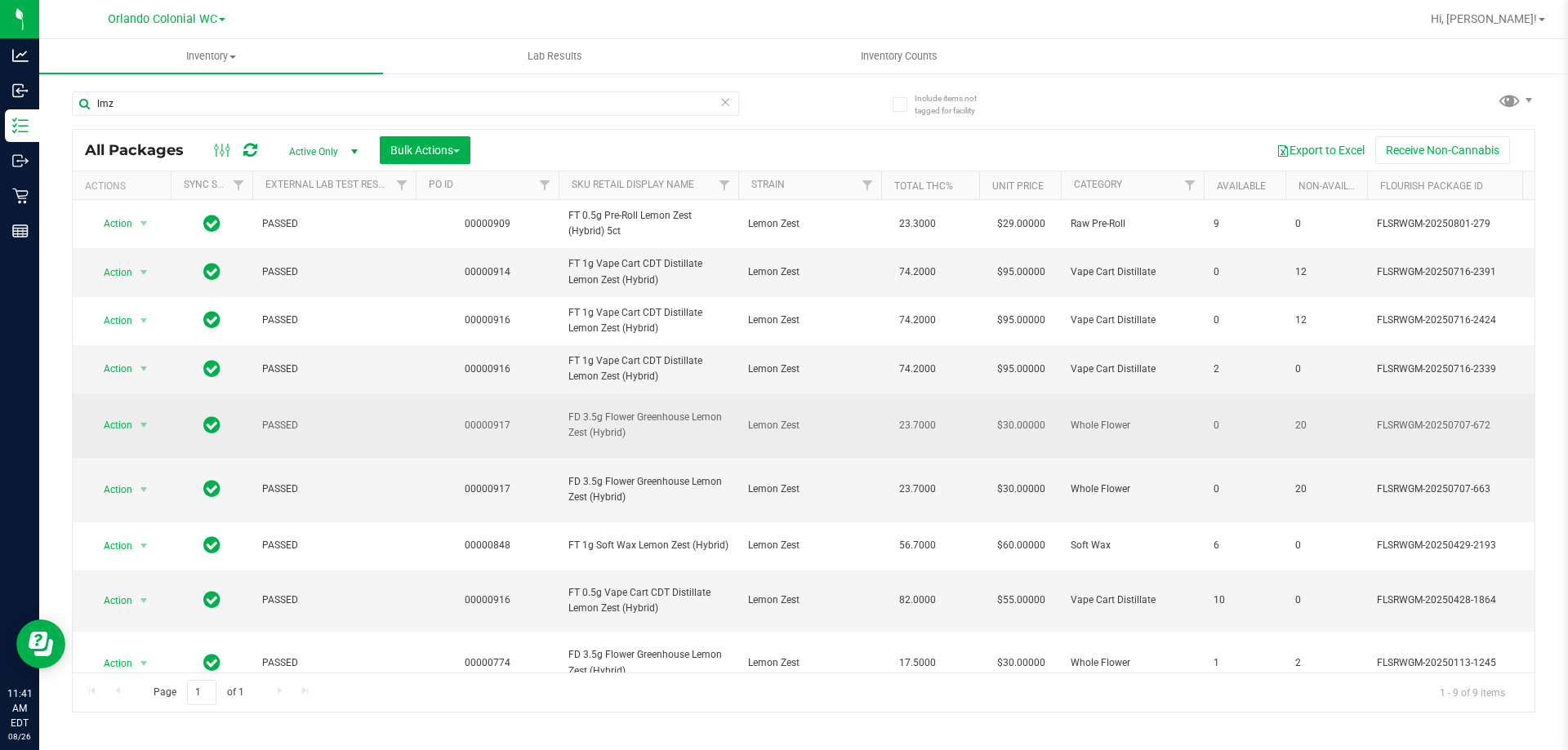
click at [629, 441] on span "FD 3.5g Flower Greenhouse Lemon Zest (Hybrid)" at bounding box center [648, 426] width 160 height 31
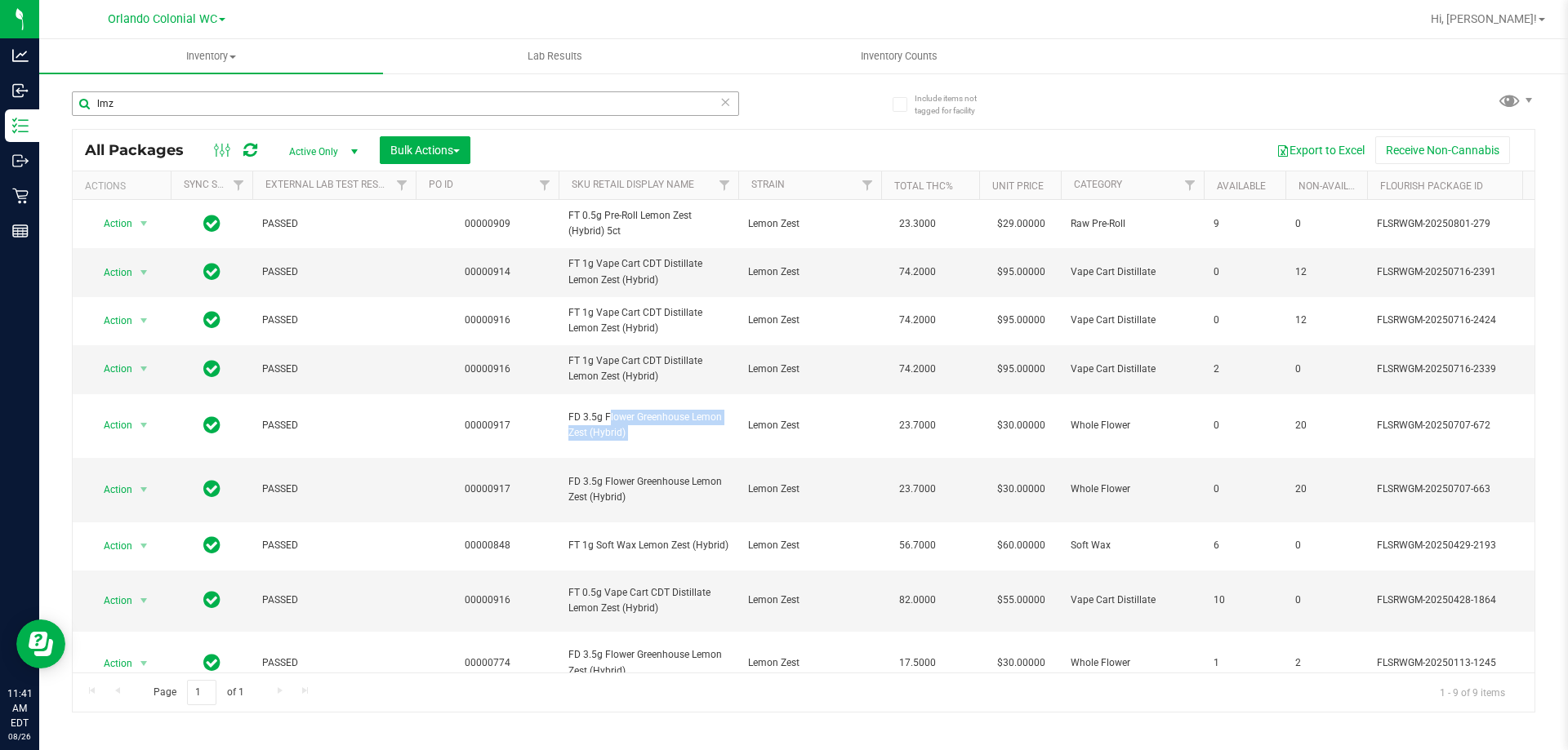
copy tr "FD 3.5g Flower Greenhouse Lemon Zest (Hybrid)"
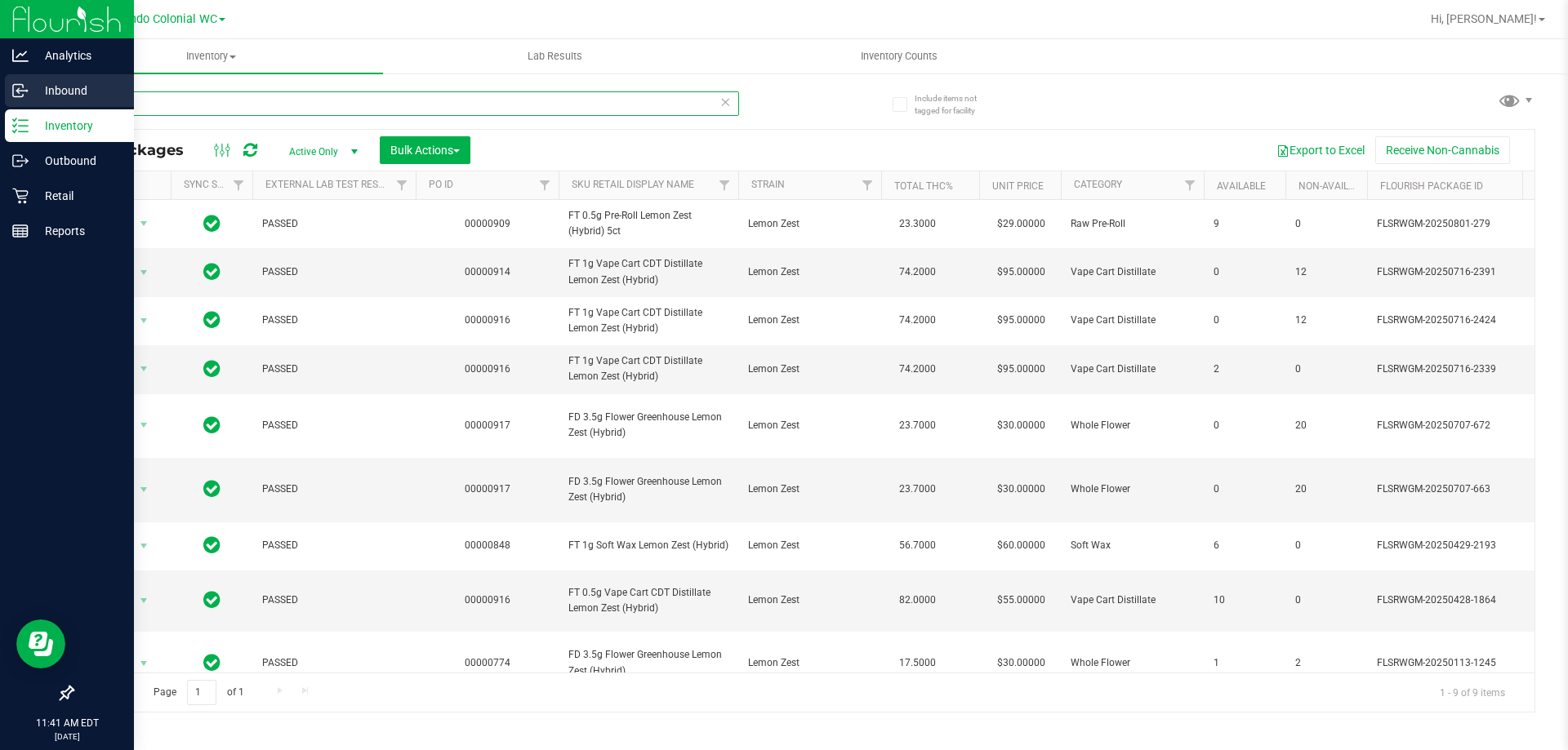
click at [0, 98] on div "Analytics Inbound Inventory Outbound Retail Reports 11:41 AM EDT [DATE] 08/26 O…" at bounding box center [784, 375] width 1568 height 750
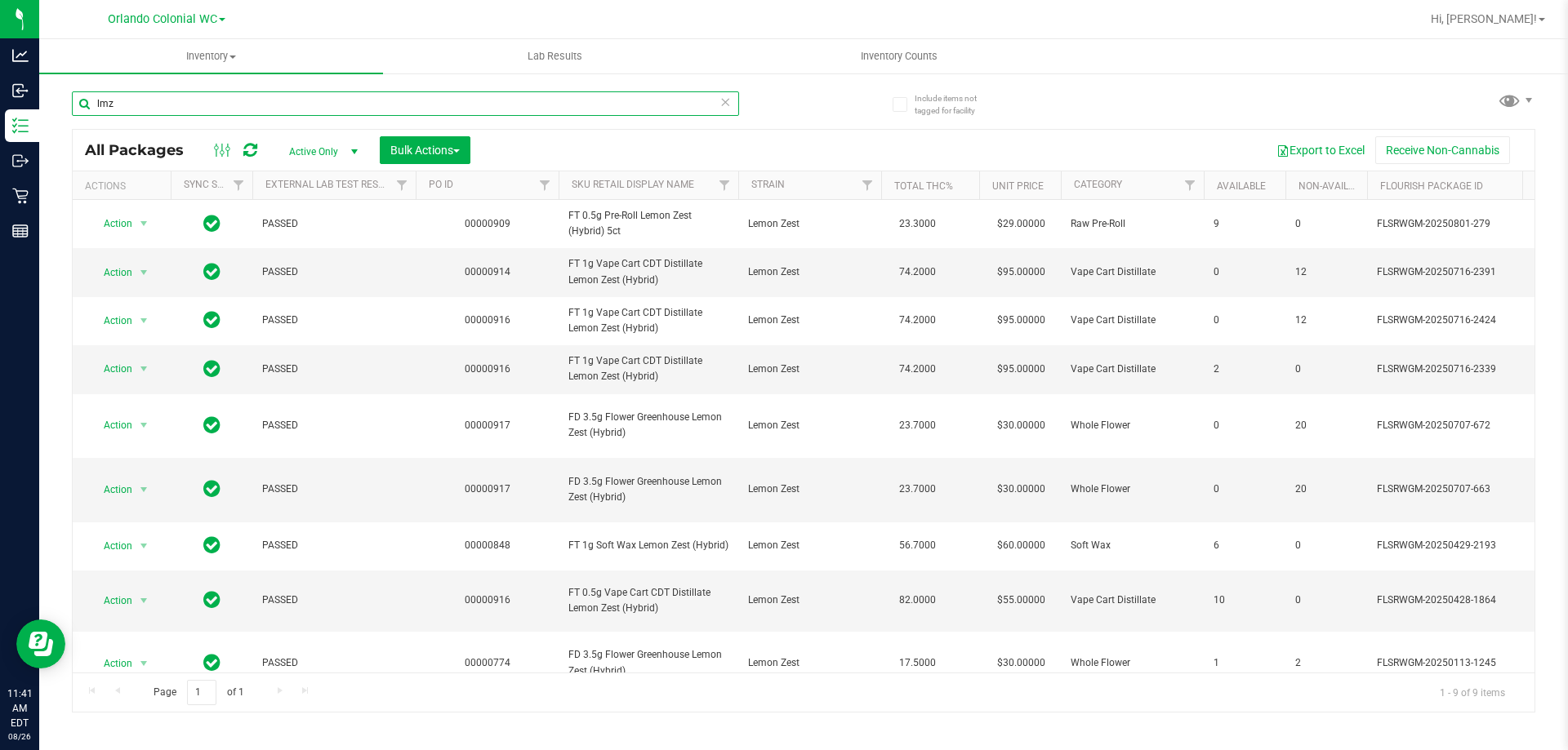
paste input "FD 3.5g Flower Greenhouse Lemon Zest (Hybrid)"
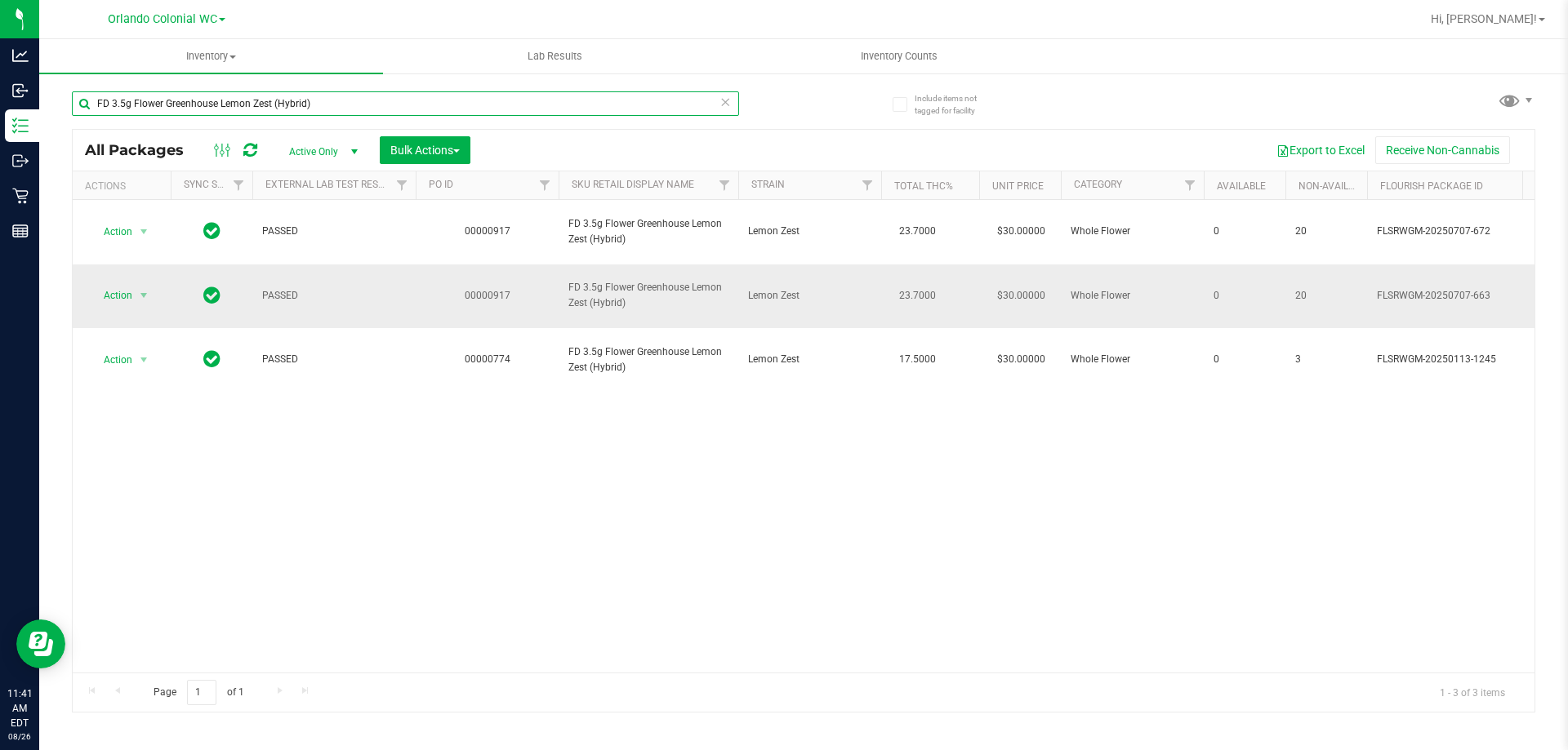
type input "FD 3.5g Flower Greenhouse Lemon Zest (Hybrid)"
click at [115, 285] on span "Action" at bounding box center [111, 296] width 44 height 23
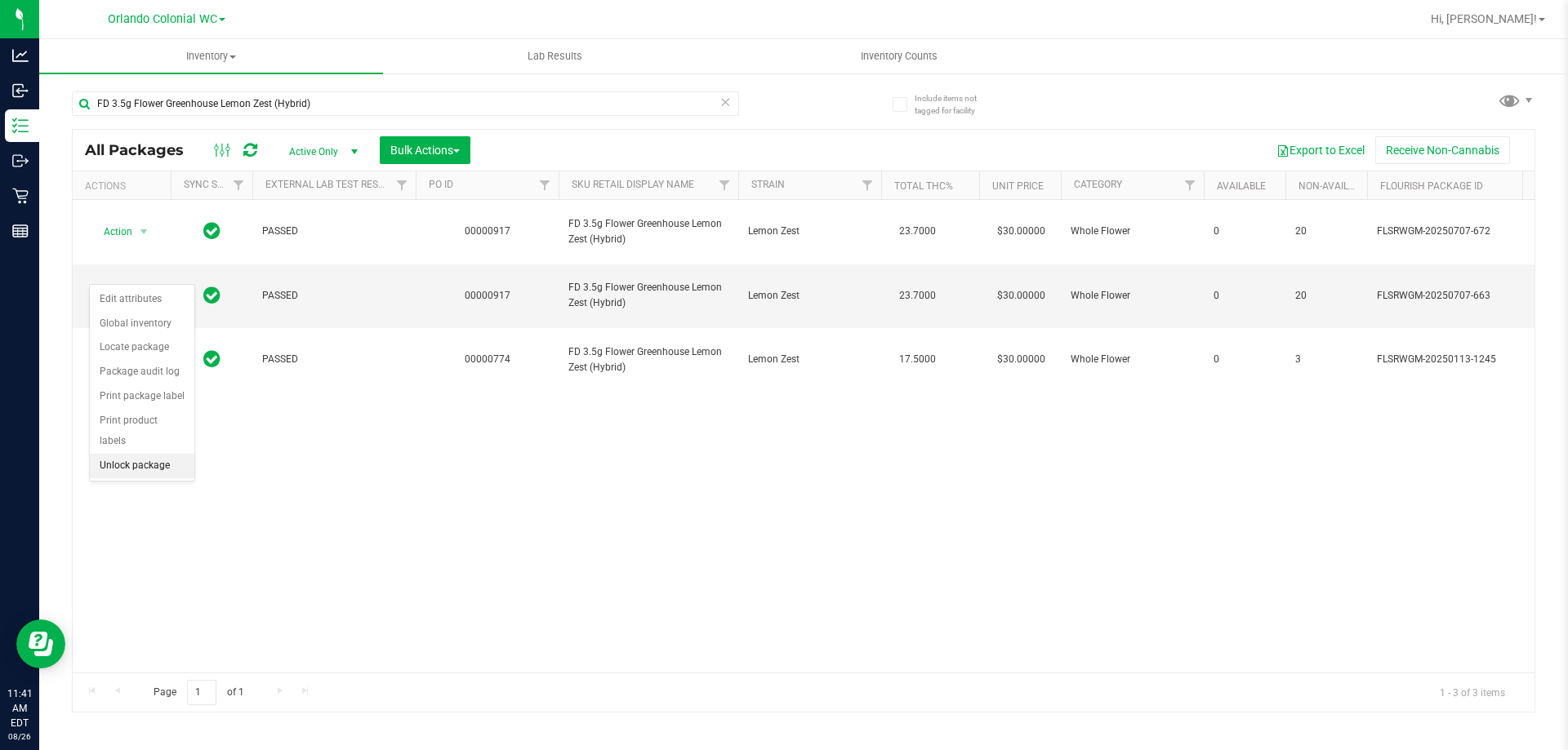
click at [173, 454] on li "Unlock package" at bounding box center [142, 466] width 105 height 25
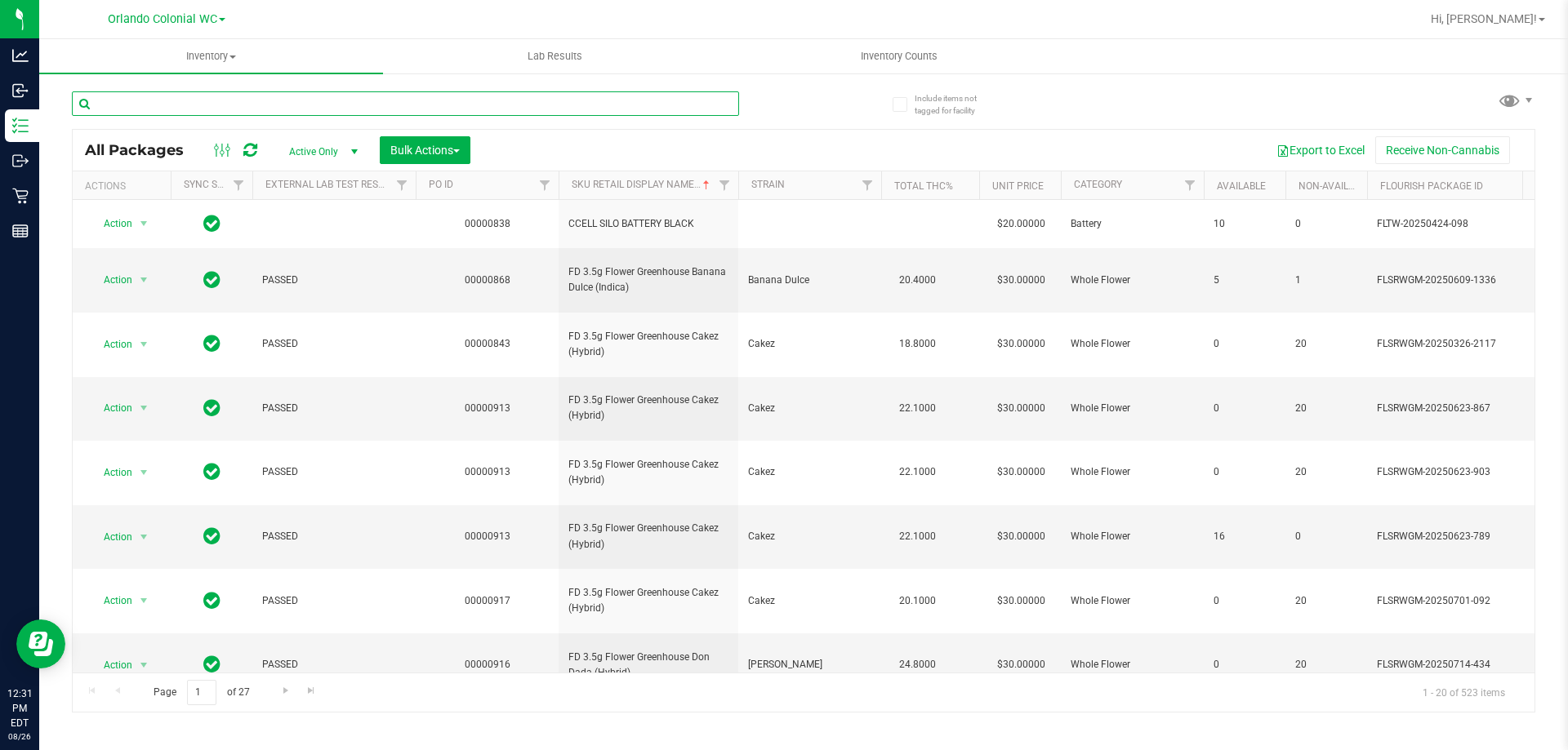
click at [285, 105] on input "text" at bounding box center [405, 104] width 667 height 25
